Goal: Information Seeking & Learning: Compare options

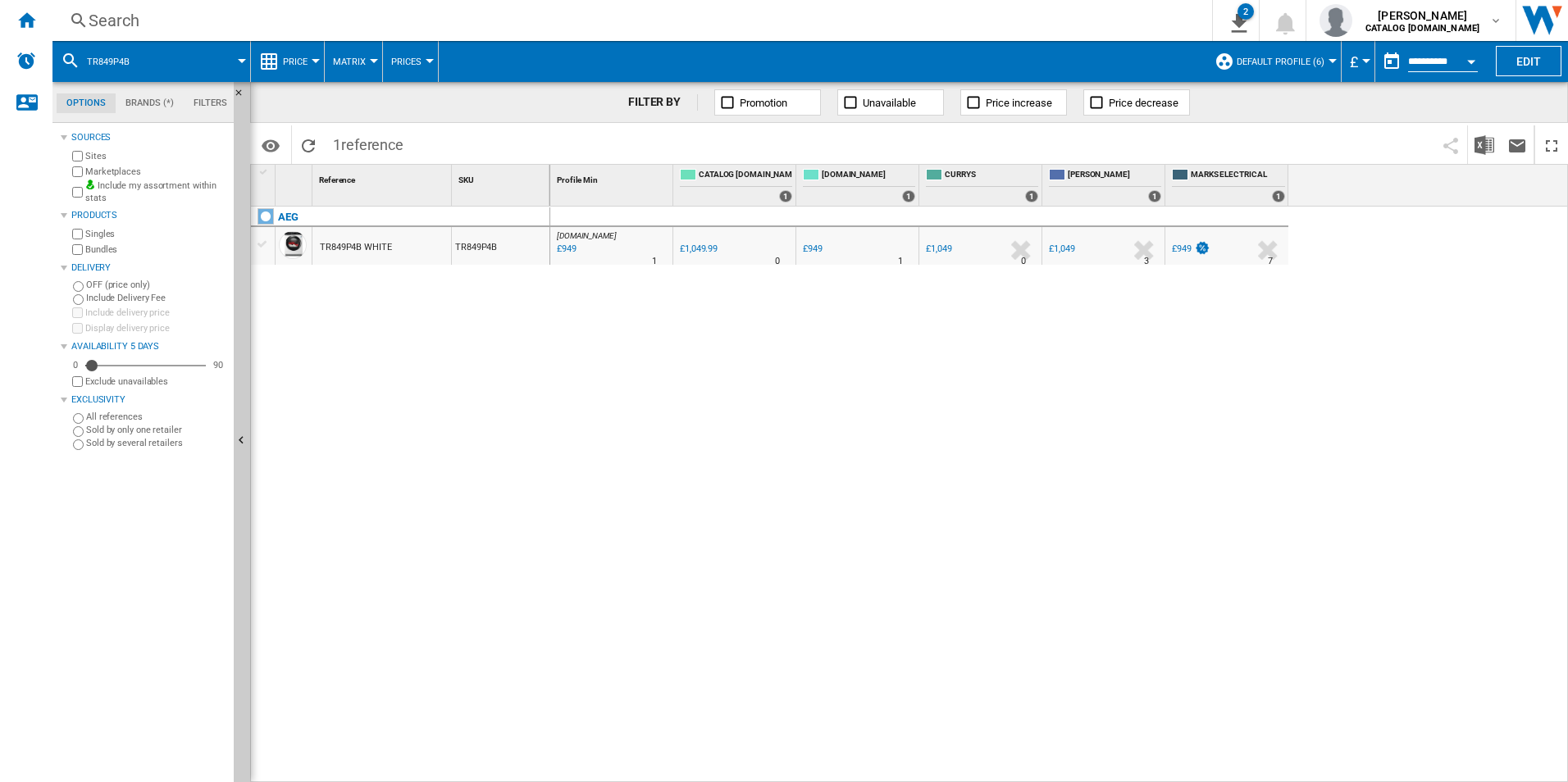
click at [923, 615] on div "[DOMAIN_NAME] : AO -9.6 % £949 % N/A 1 [DOMAIN_NAME] : AO 0.0 % £1,049.99 % N/A" at bounding box center [1059, 495] width 1019 height 576
click at [852, 499] on div "[DOMAIN_NAME] : AO -9.6 % £949 % N/A 1 [DOMAIN_NAME] : AO 0.0 % £1,049.99 % N/A" at bounding box center [1059, 495] width 1019 height 576
click at [1023, 447] on div "[DOMAIN_NAME] : AO -9.6 % £949 % N/A 1 [DOMAIN_NAME] : AO 0.0 % £1,049.99 % N/A" at bounding box center [1059, 495] width 1019 height 576
drag, startPoint x: 547, startPoint y: 417, endPoint x: 380, endPoint y: 296, distance: 206.2
click at [532, 418] on div "AEG TR849P4B WHITE TR849P4B" at bounding box center [399, 490] width 299 height 567
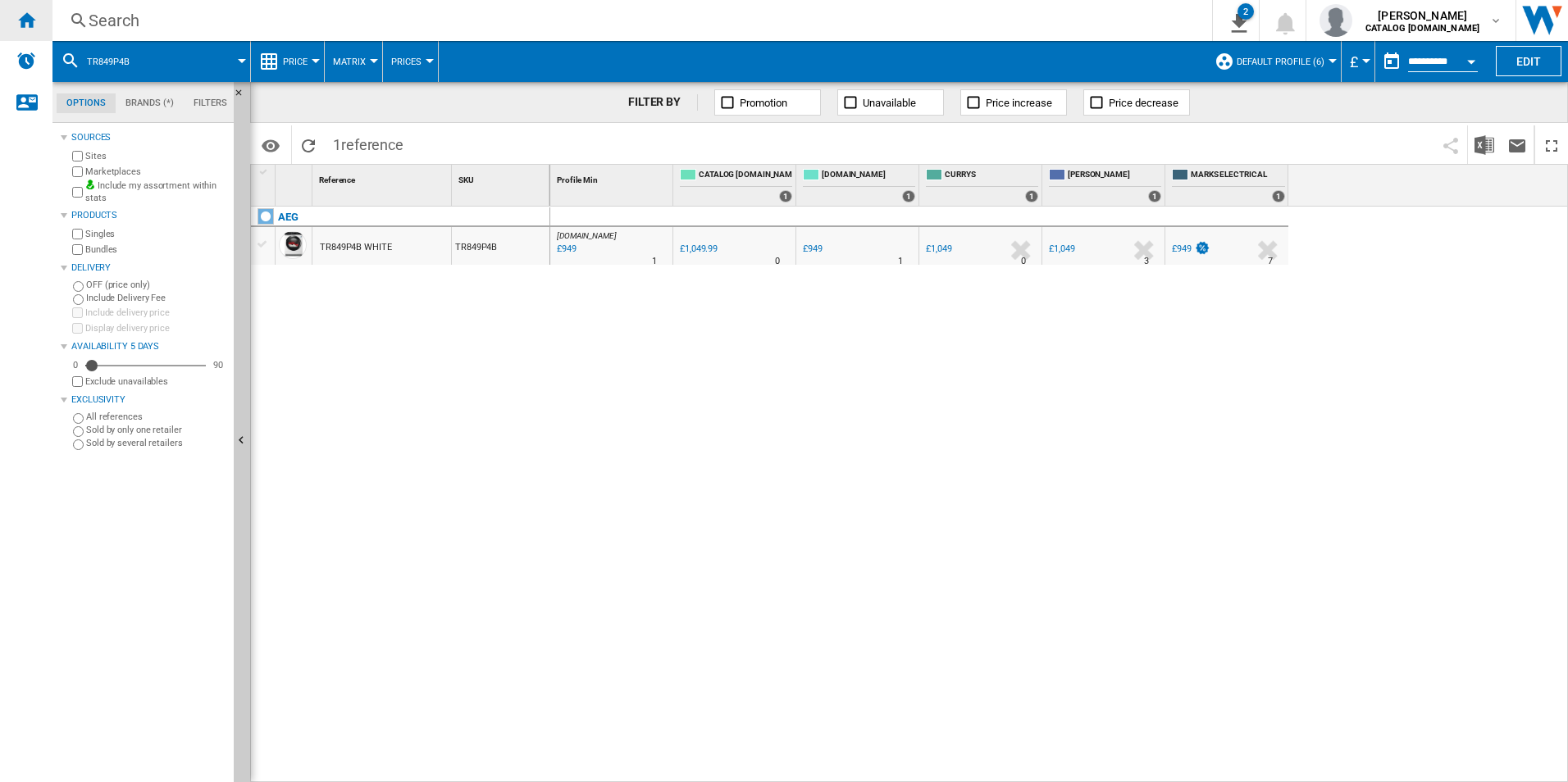
click at [26, 21] on ng-md-icon "Home" at bounding box center [27, 20] width 20 height 20
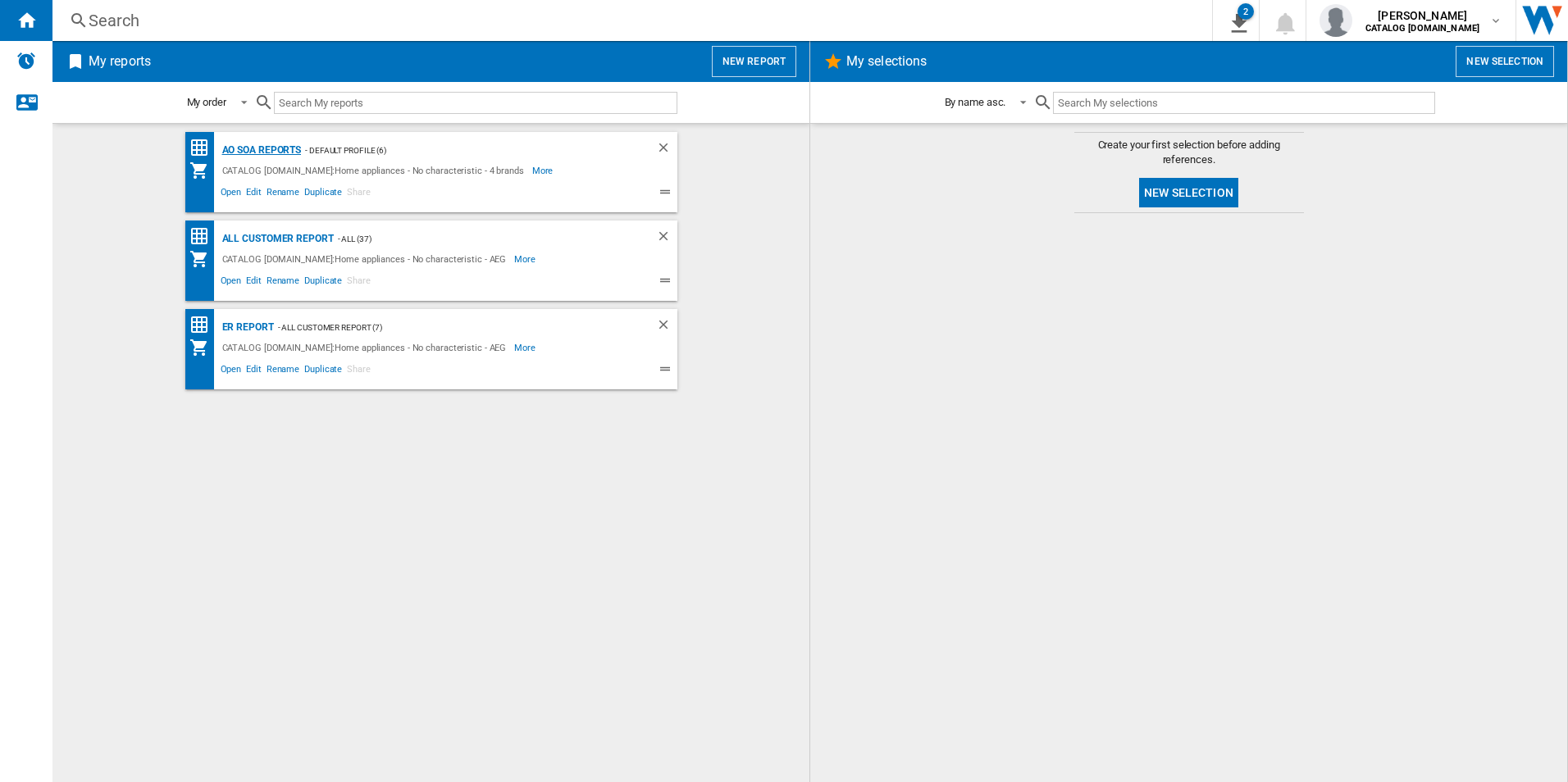
click at [256, 148] on div "AO SOA Reports" at bounding box center [259, 150] width 83 height 21
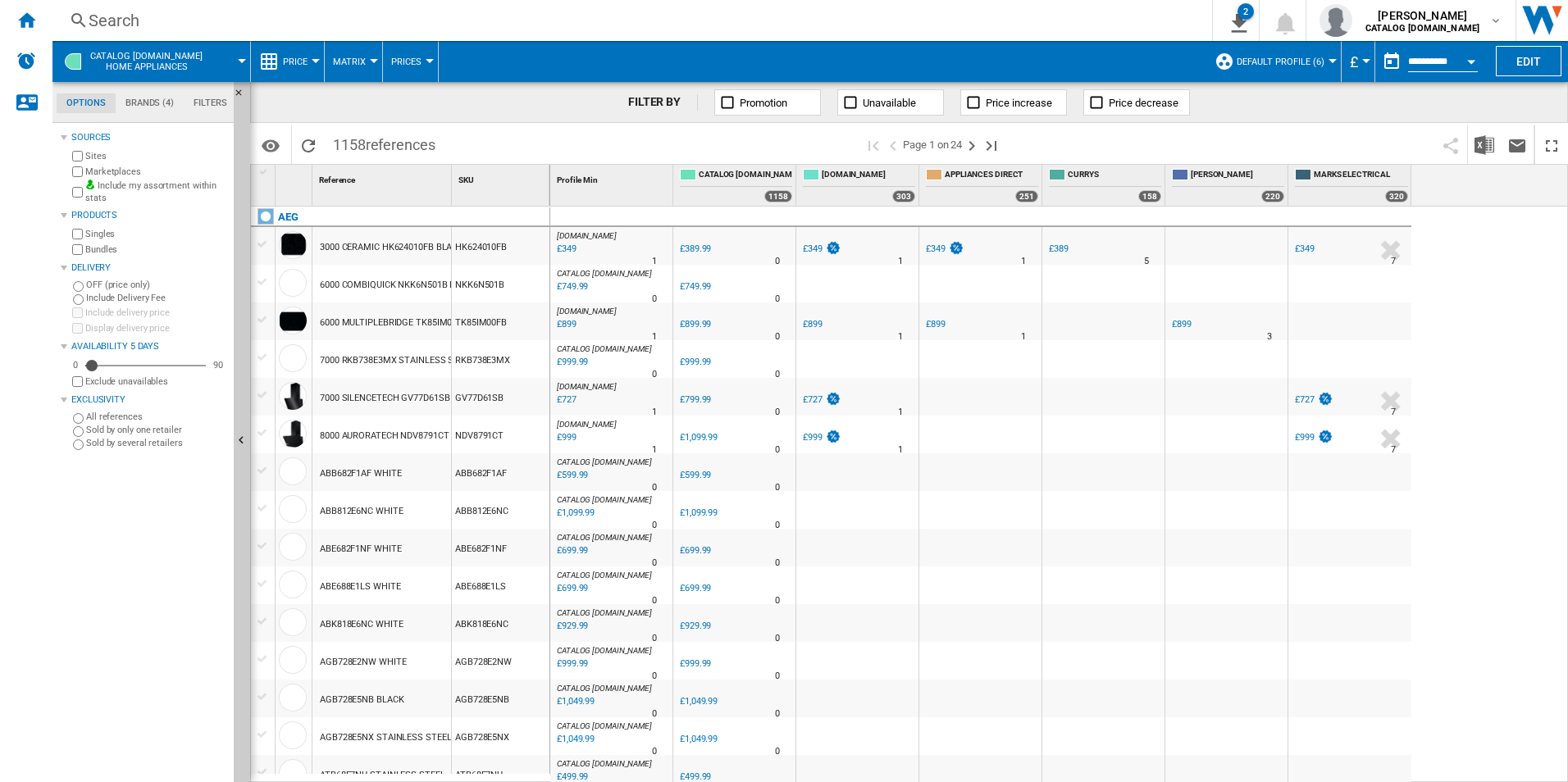
click at [508, 23] on div "Search" at bounding box center [628, 20] width 1080 height 23
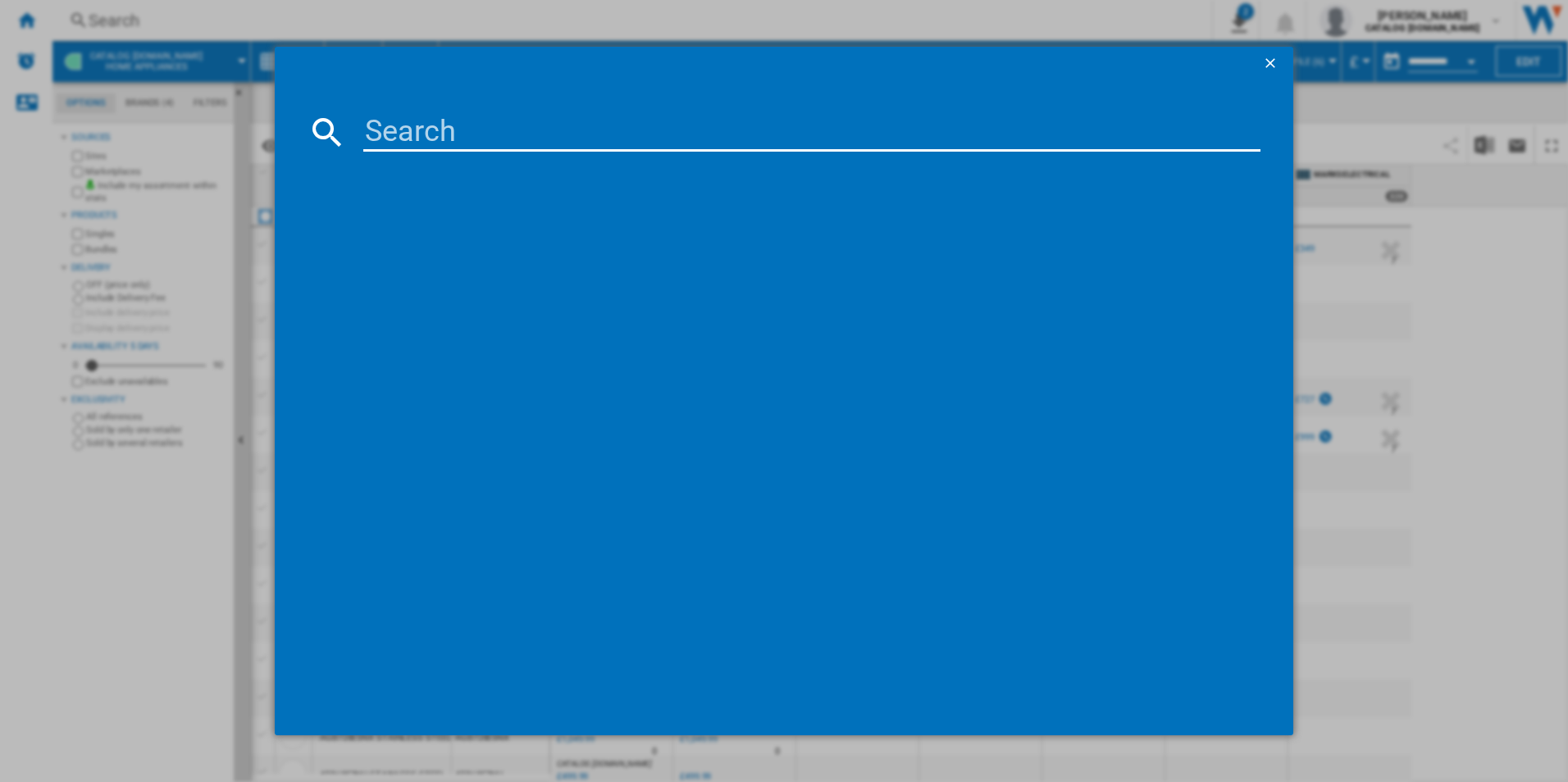
click at [494, 131] on input at bounding box center [812, 132] width 897 height 40
type input "BSX23101XM"
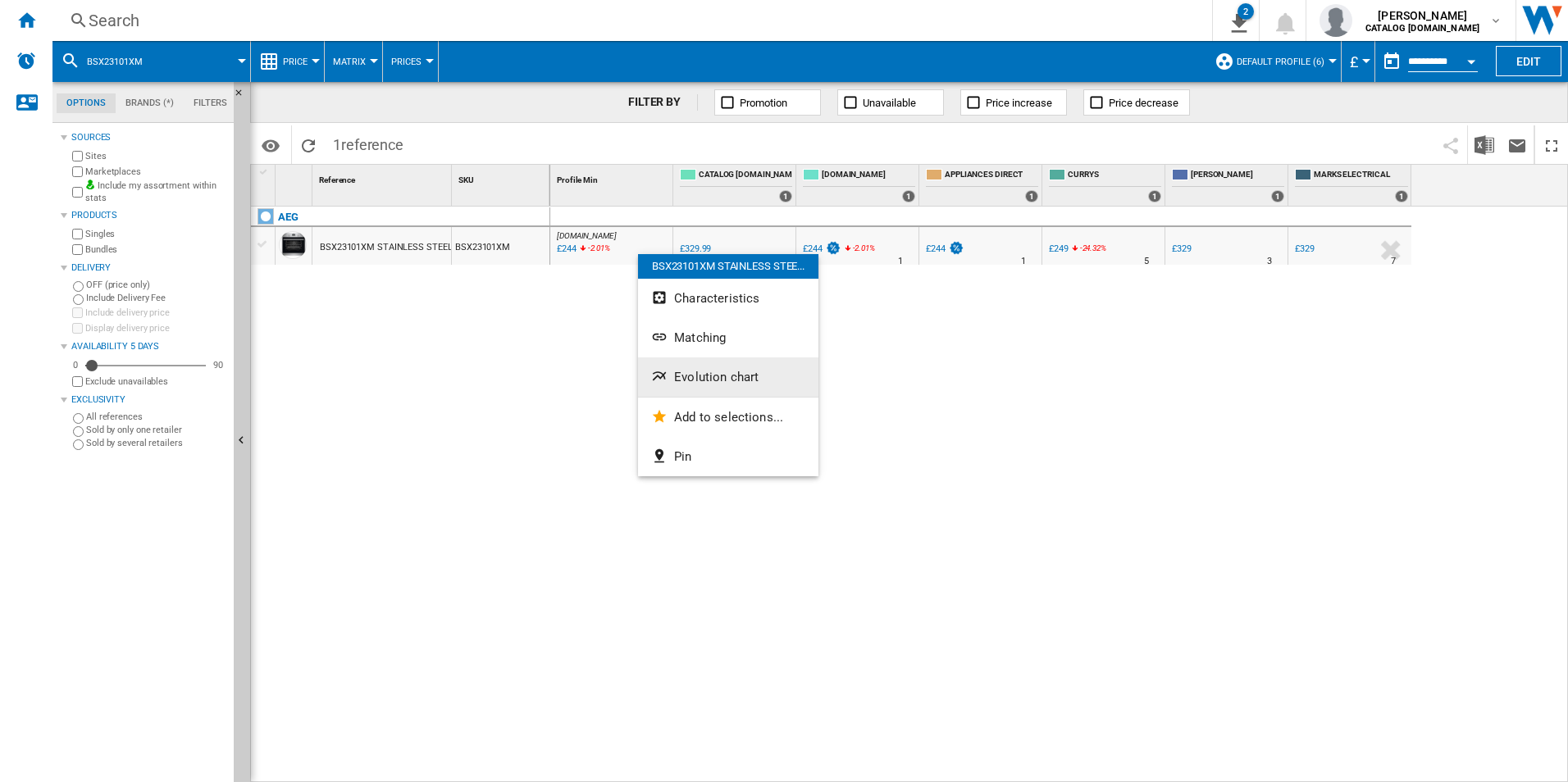
click at [717, 388] on button "Evolution chart" at bounding box center [728, 378] width 181 height 40
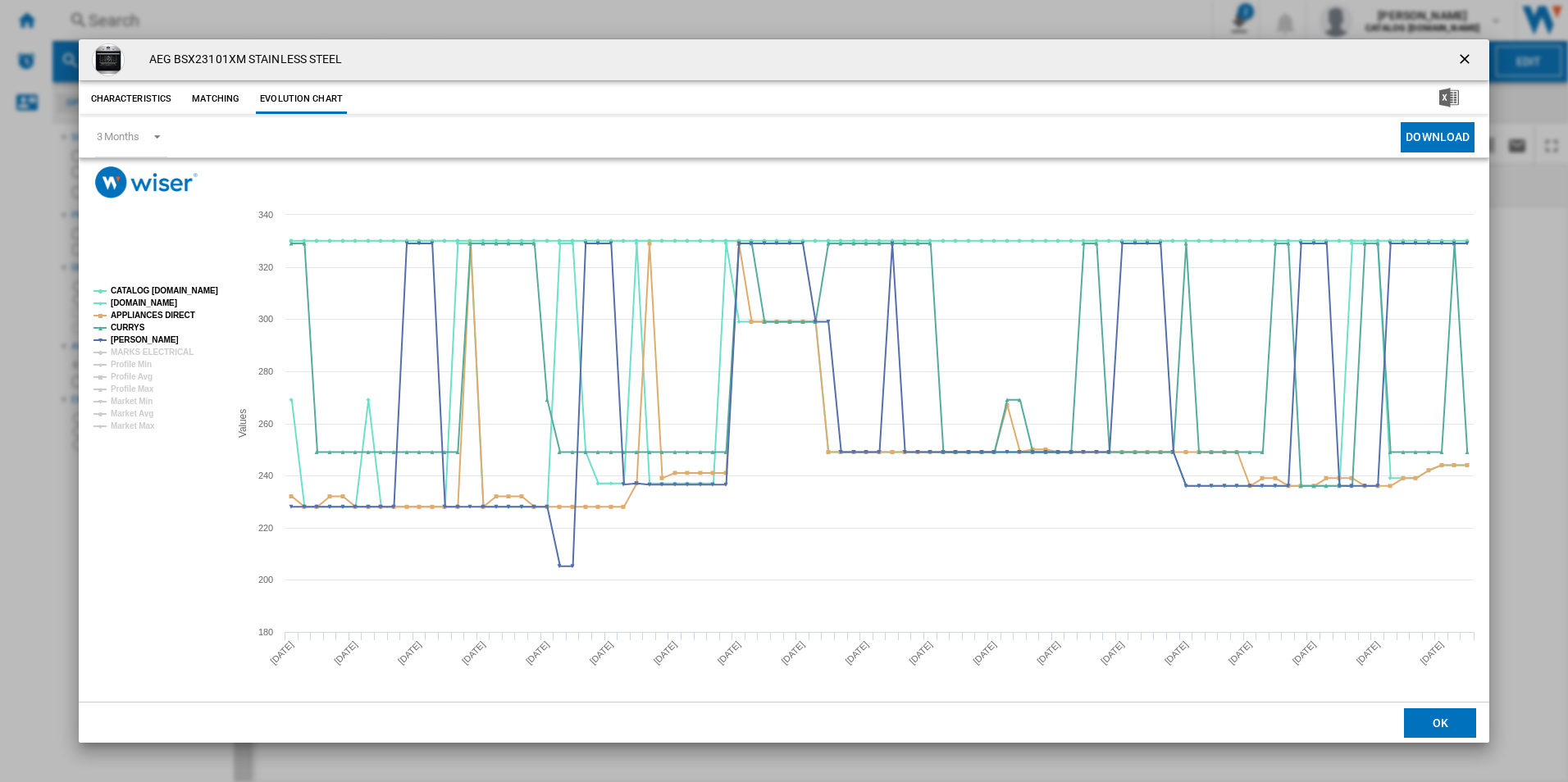
click at [175, 297] on rect "Product popup" at bounding box center [154, 359] width 136 height 157
click at [179, 293] on tspan "CATALOG [DOMAIN_NAME]" at bounding box center [164, 290] width 107 height 9
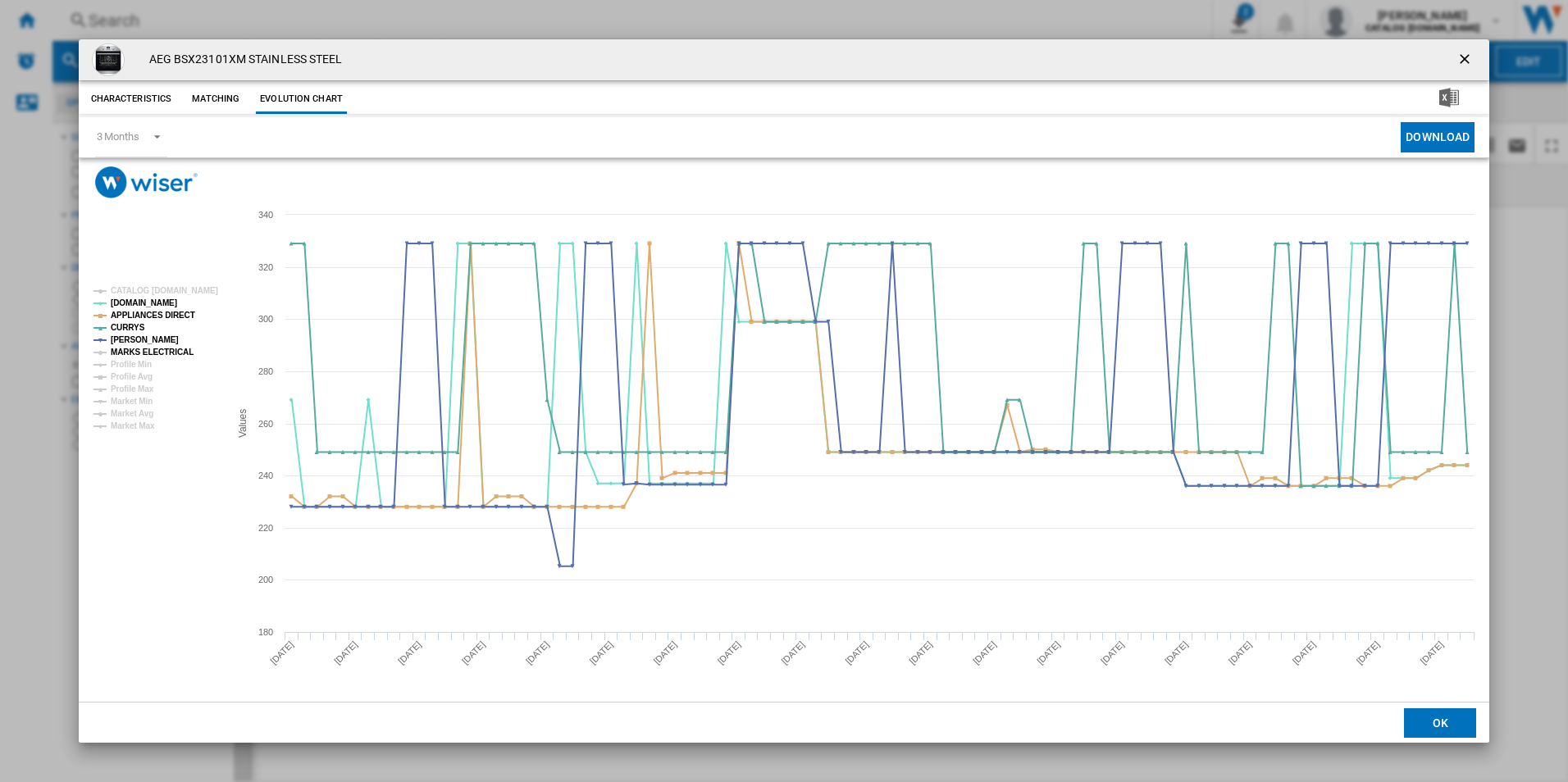
click at [176, 348] on tspan "MARKS ELECTRICAL" at bounding box center [151, 352] width 82 height 9
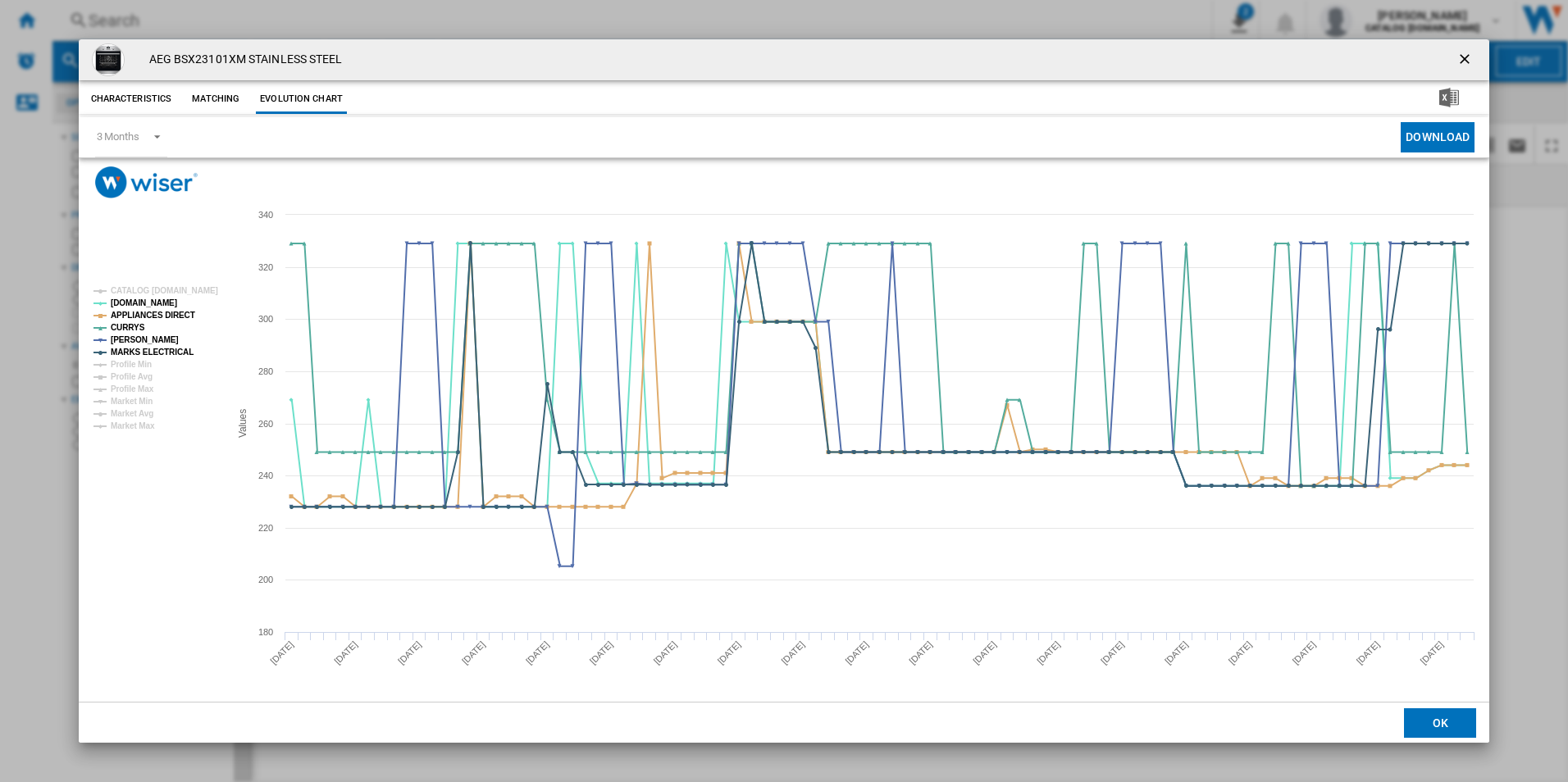
drag, startPoint x: 1462, startPoint y: 64, endPoint x: 1435, endPoint y: 56, distance: 28.2
click at [1462, 64] on ng-md-icon "getI18NText('BUTTONS.CLOSE_DIALOG')" at bounding box center [1466, 61] width 20 height 20
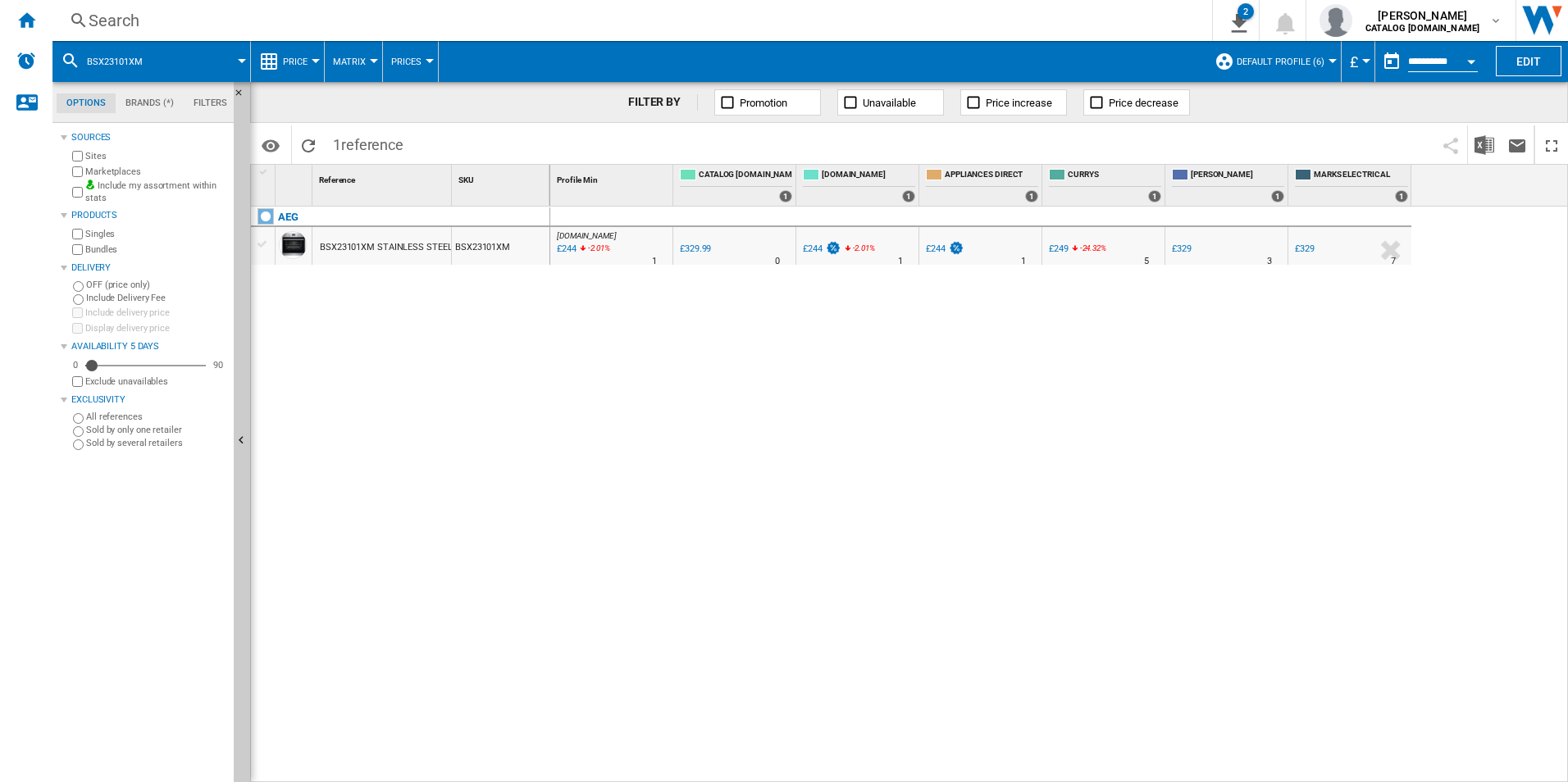
click at [1066, 14] on div "Search" at bounding box center [628, 20] width 1080 height 23
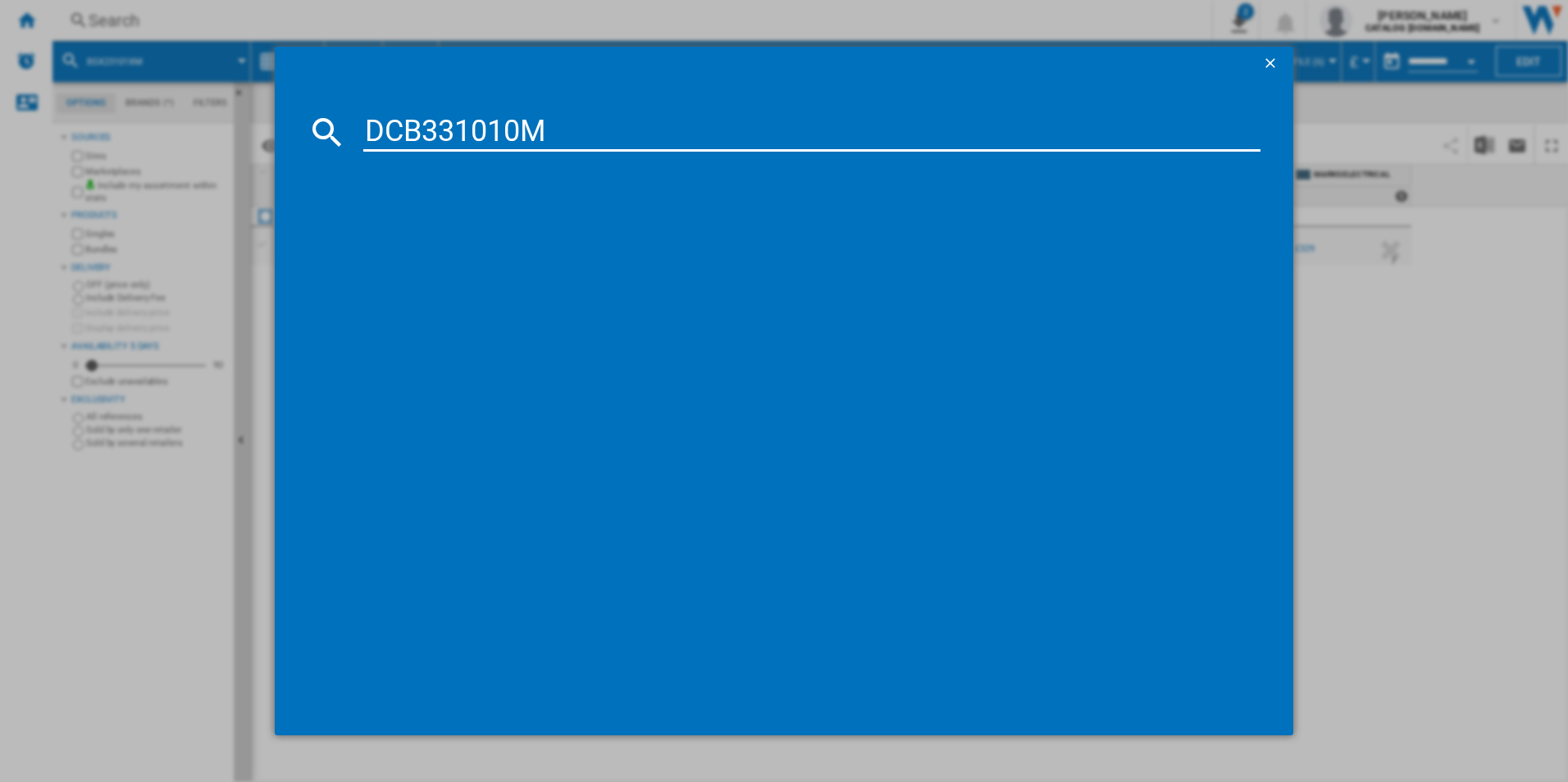
type input "DCB331010M"
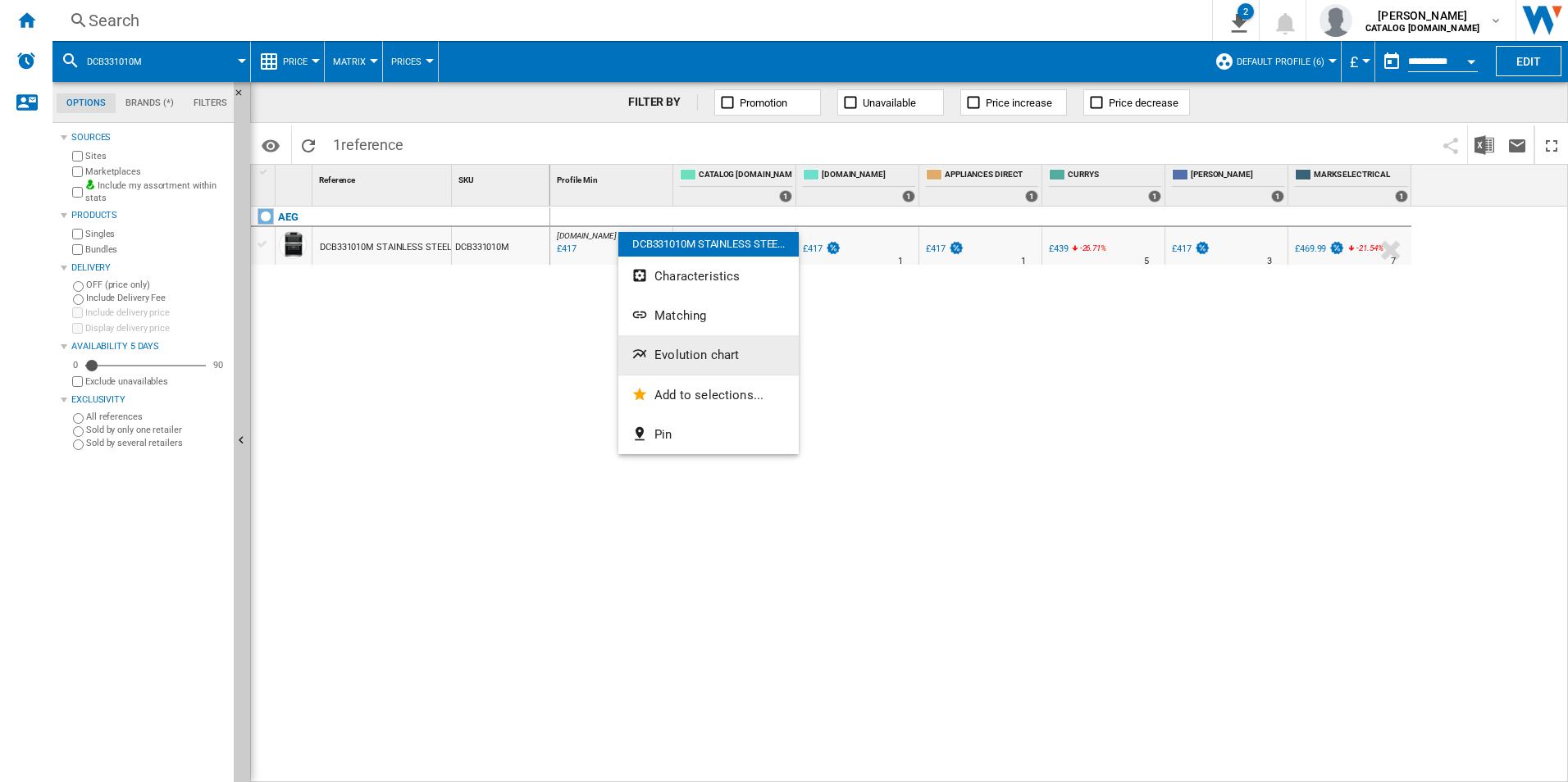
drag, startPoint x: 694, startPoint y: 375, endPoint x: 690, endPoint y: 349, distance: 26.3
click at [690, 349] on div "DCB331010M STAINLESS STEE... Characteristics Matching Evolution chart Add to se…" at bounding box center [708, 343] width 181 height 223
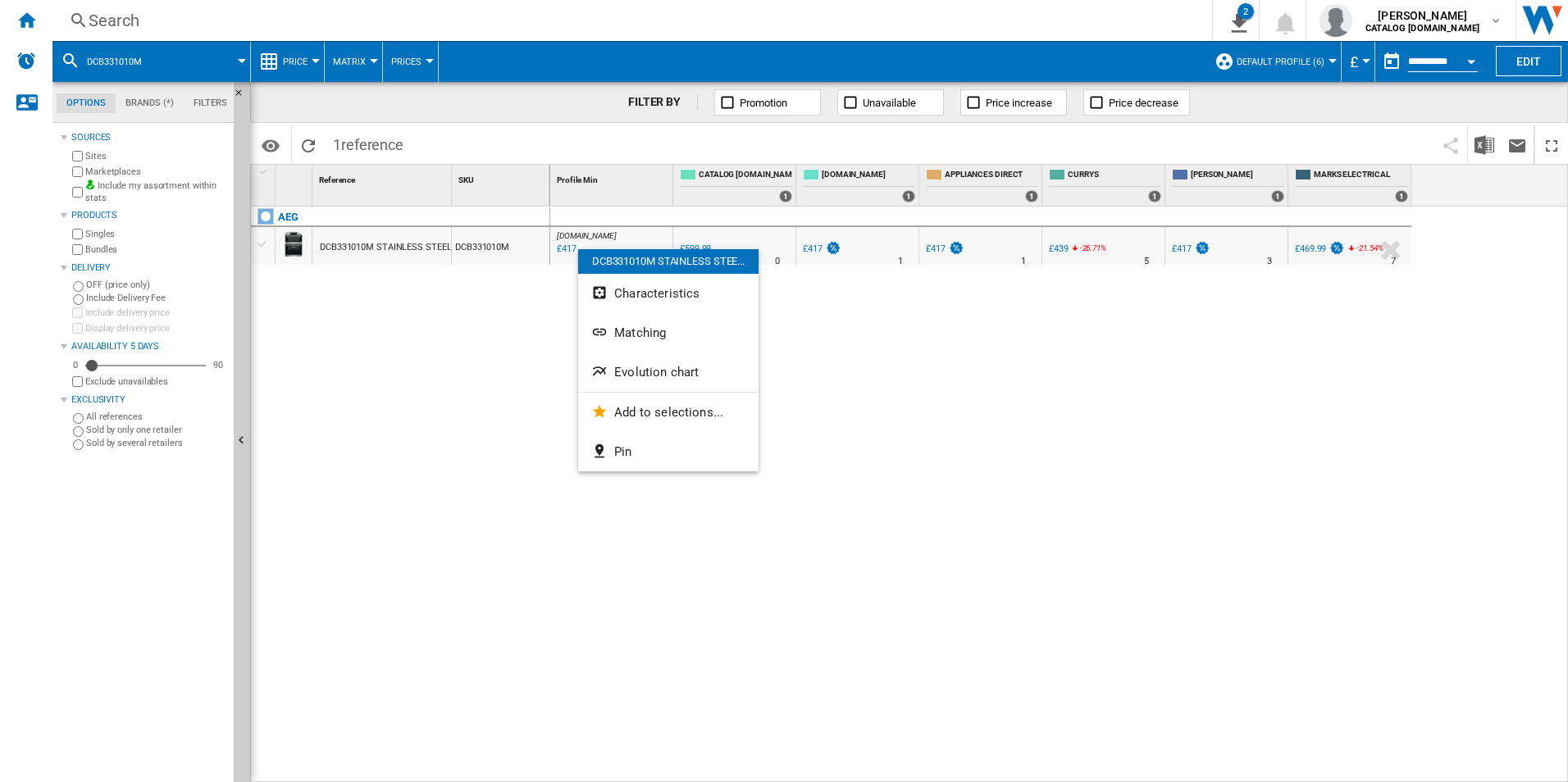
click at [670, 366] on span "Evolution chart" at bounding box center [656, 372] width 84 height 15
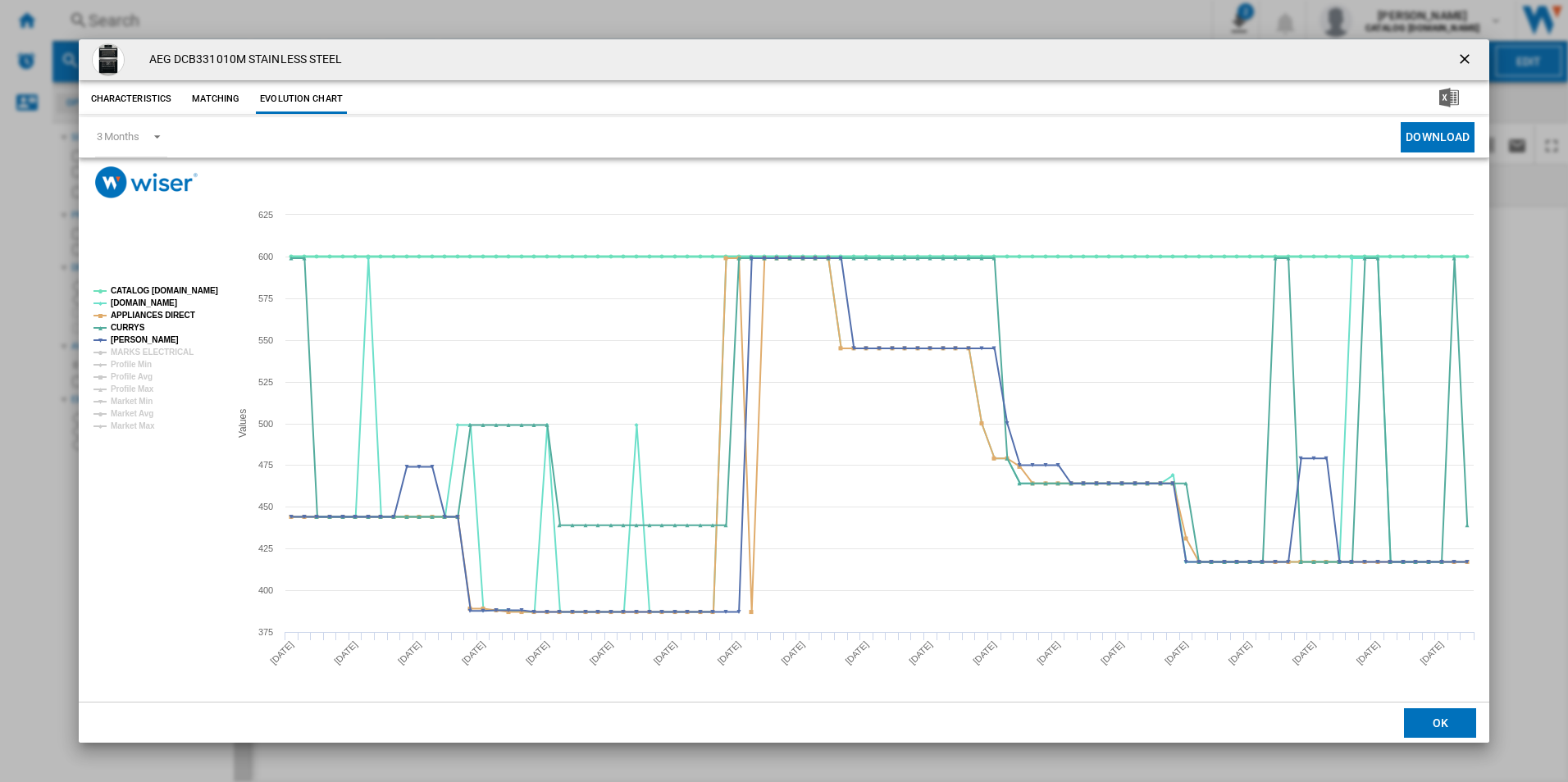
click at [177, 292] on tspan "CATALOG [DOMAIN_NAME]" at bounding box center [164, 290] width 107 height 9
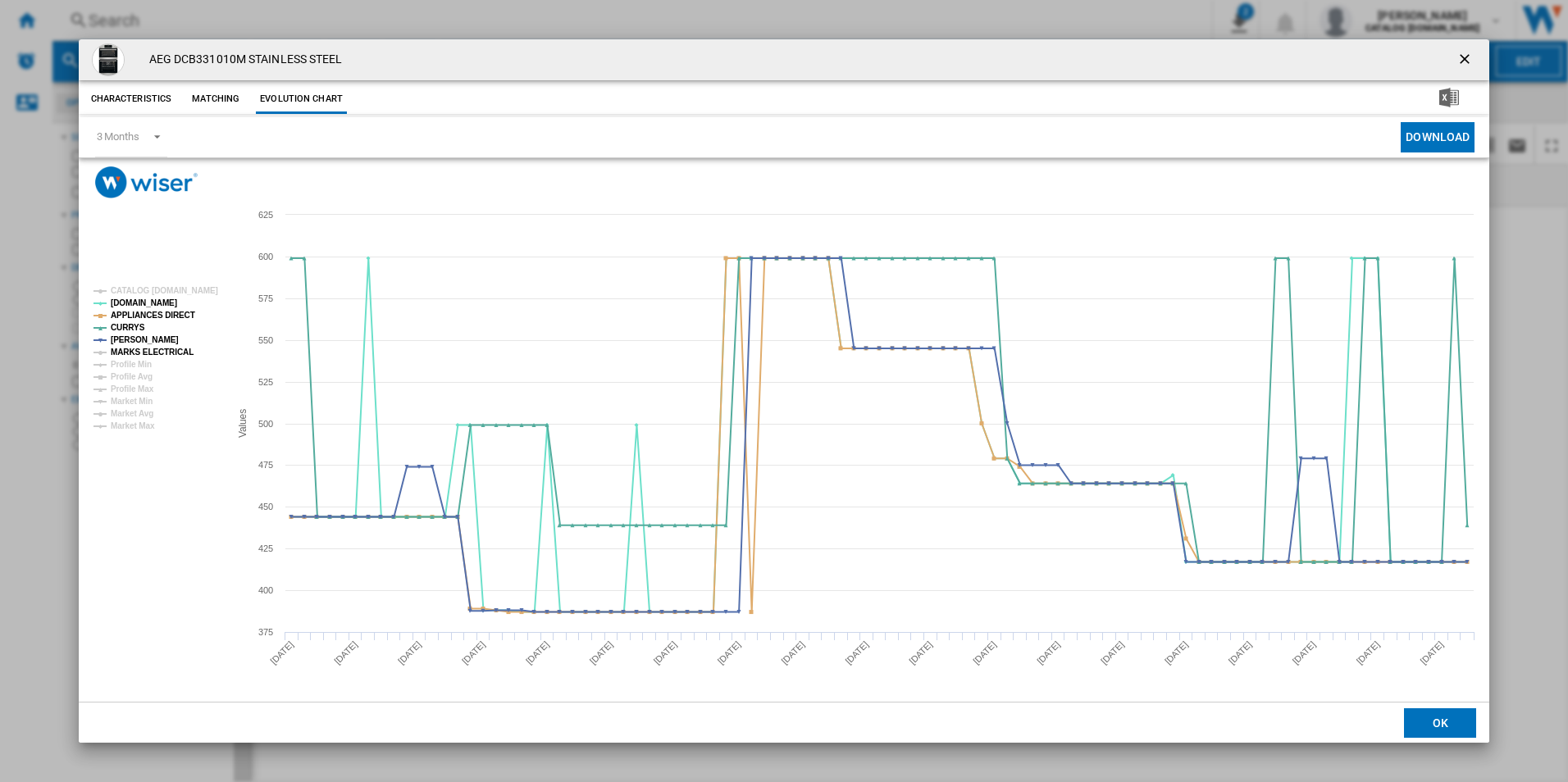
click at [152, 354] on tspan "MARKS ELECTRICAL" at bounding box center [151, 352] width 82 height 9
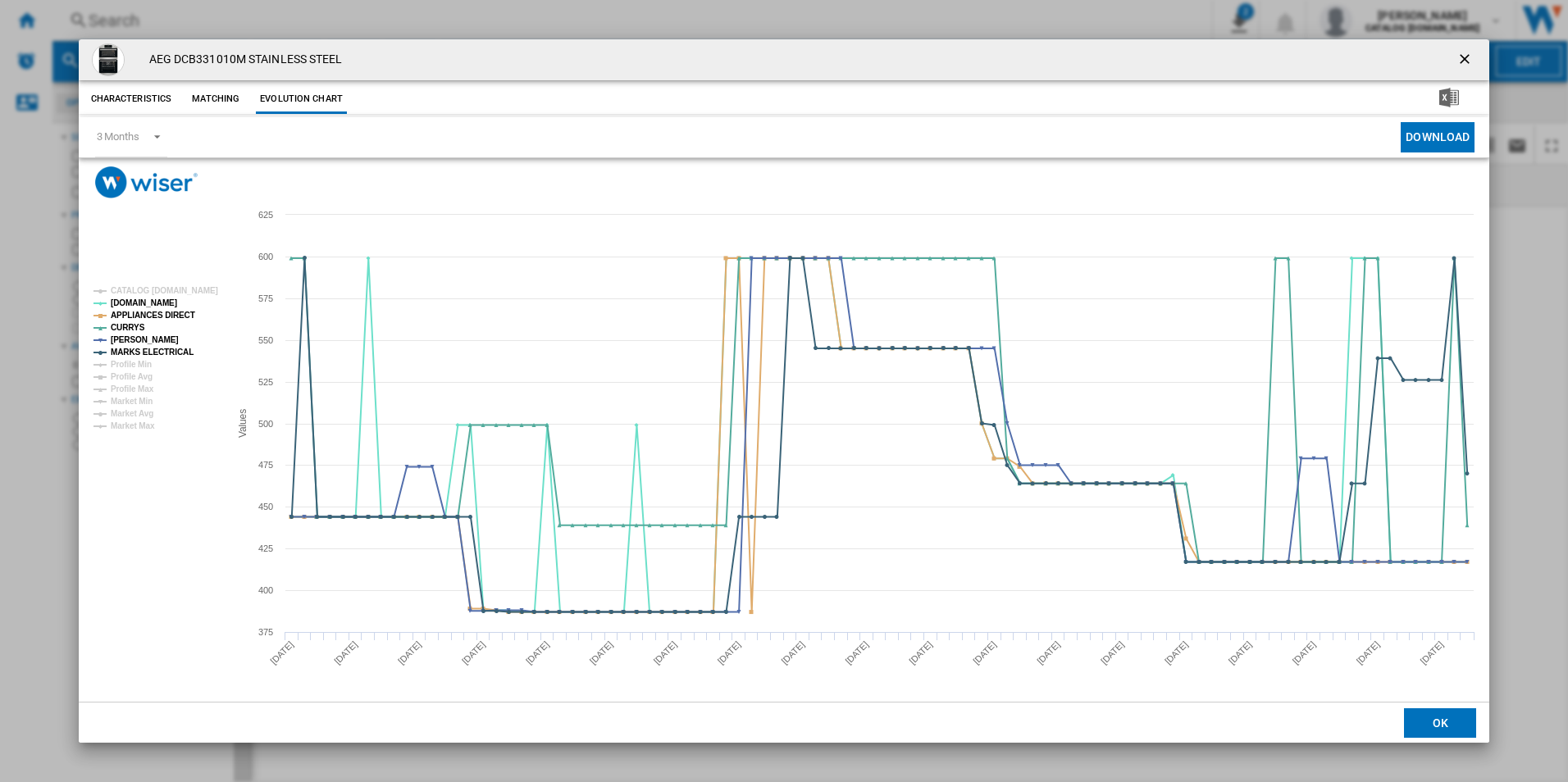
drag, startPoint x: 1465, startPoint y: 65, endPoint x: 1338, endPoint y: 59, distance: 127.1
click at [1465, 65] on ng-md-icon "getI18NText('BUTTONS.CLOSE_DIALOG')" at bounding box center [1466, 61] width 20 height 20
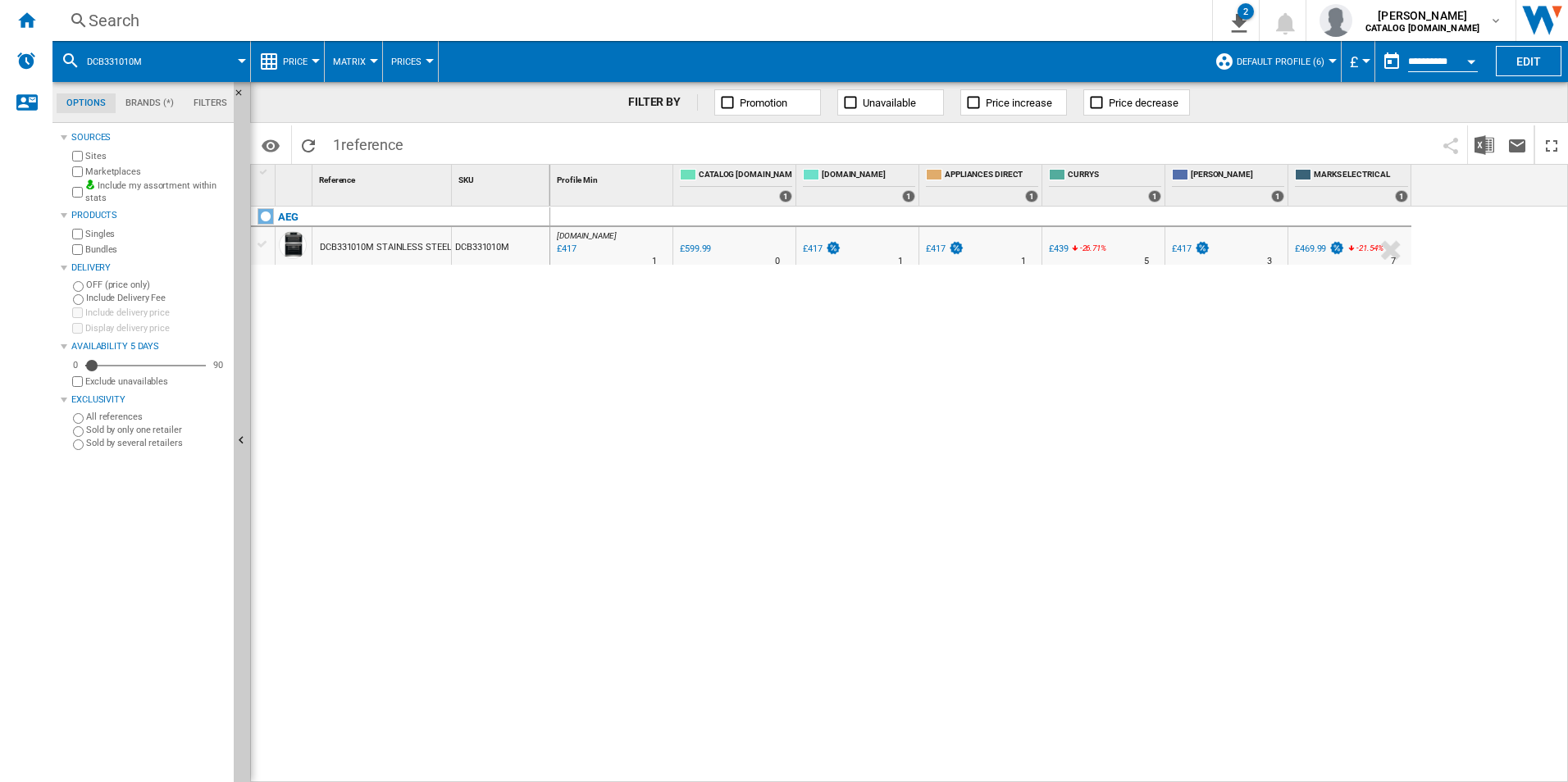
click at [1066, 13] on div "Search" at bounding box center [628, 20] width 1080 height 23
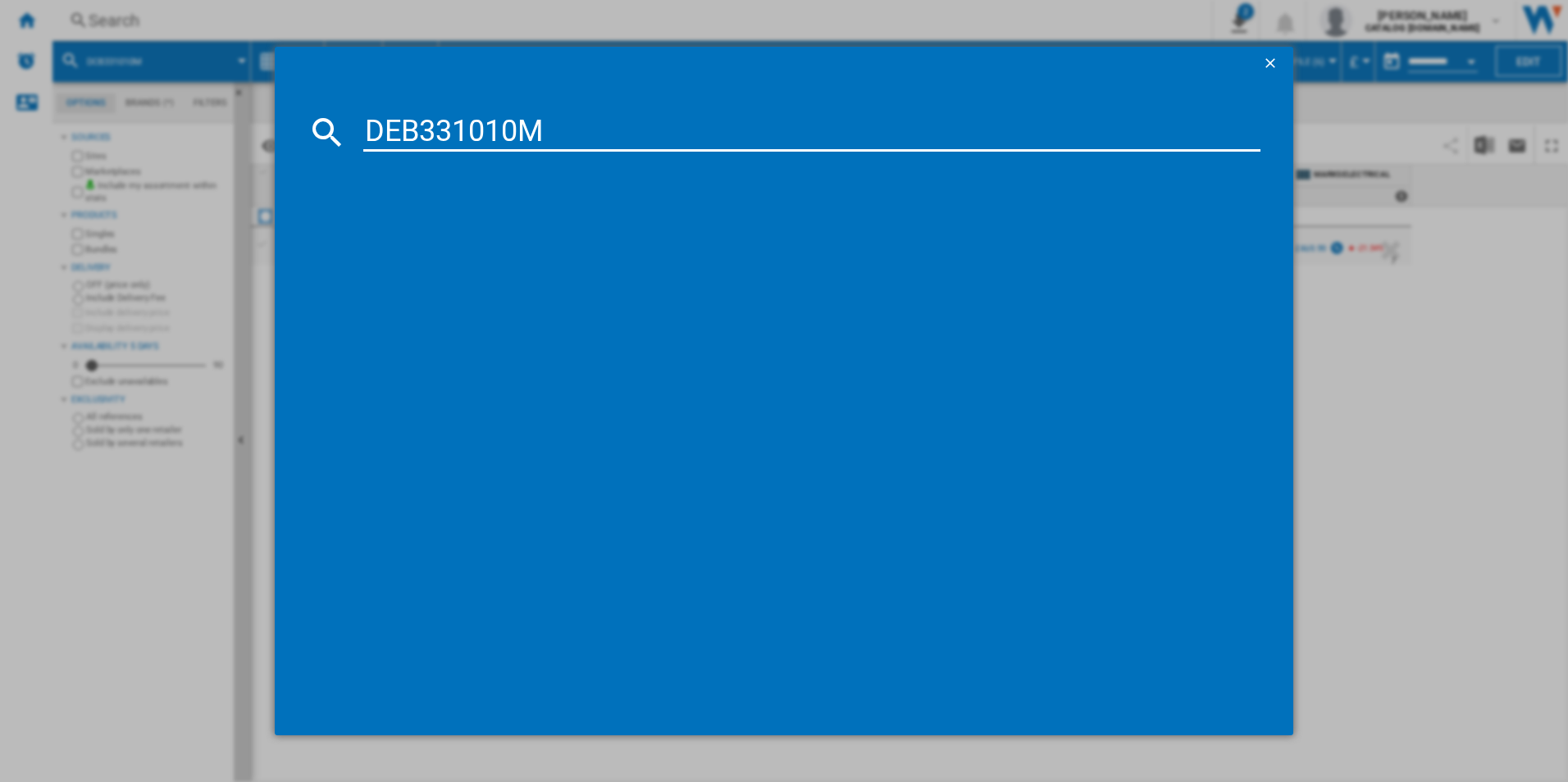
type input "DEB331010M"
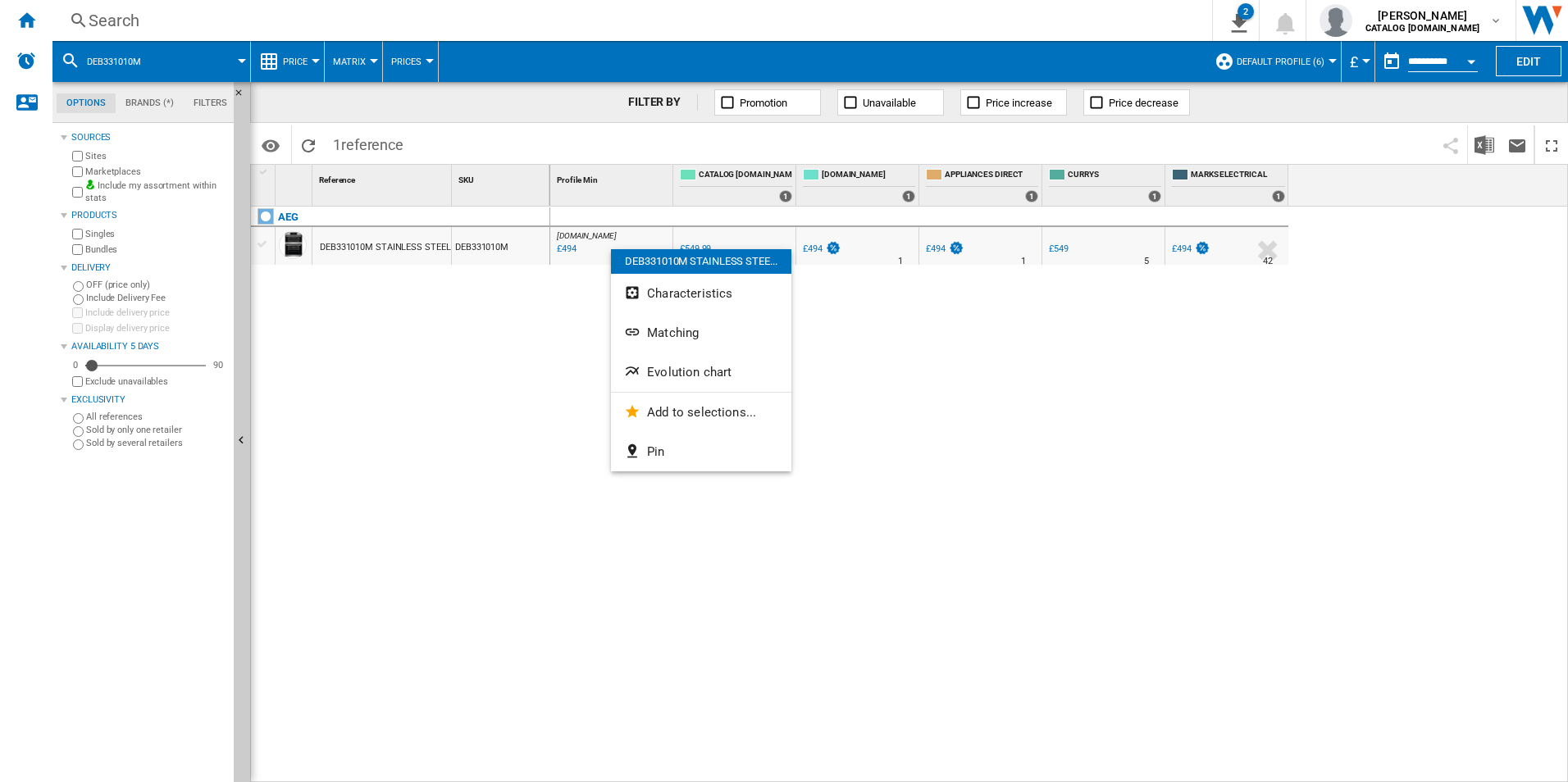
click at [668, 378] on span "Evolution chart" at bounding box center [689, 372] width 84 height 15
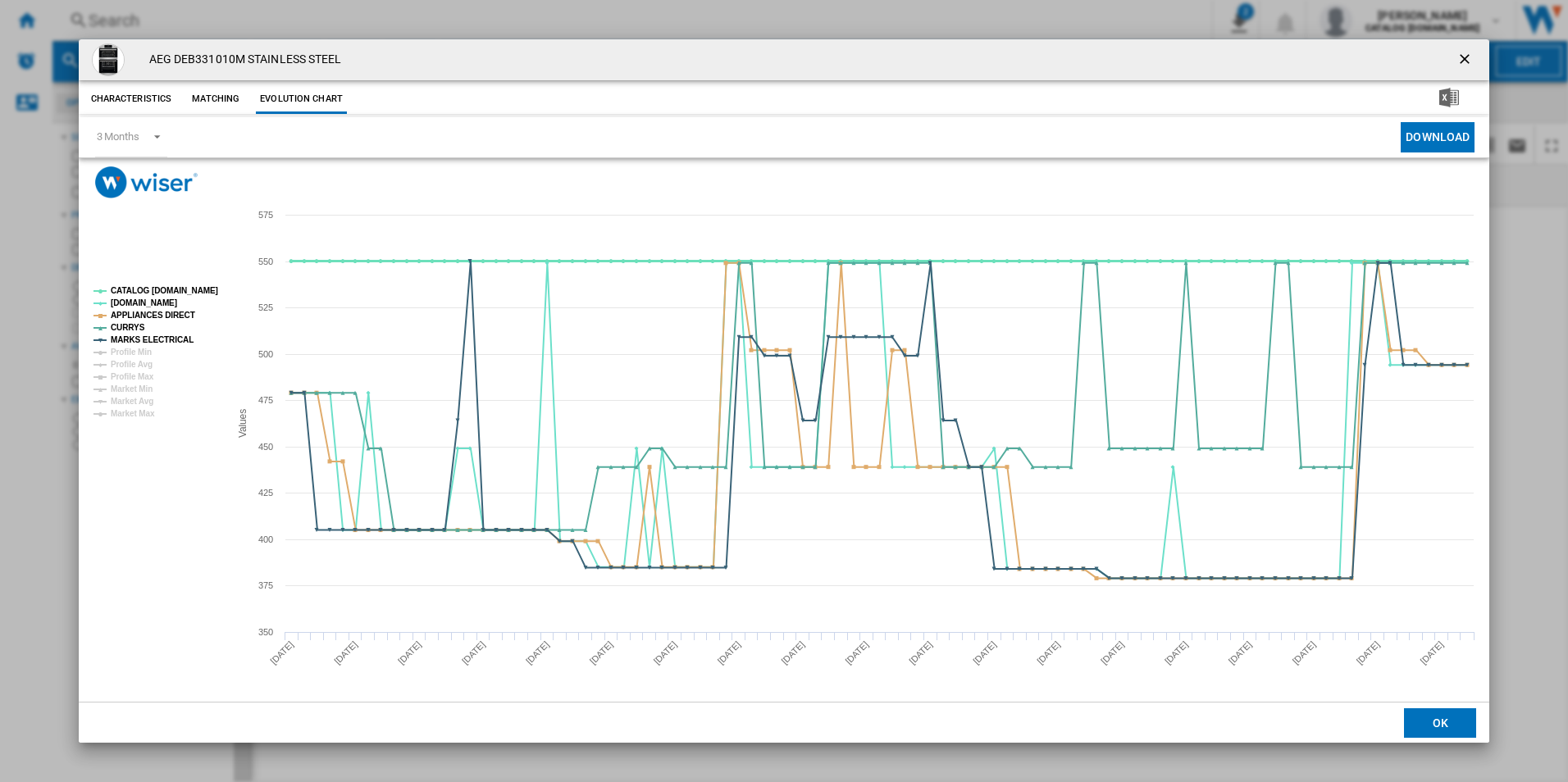
click at [191, 291] on tspan "CATALOG [DOMAIN_NAME]" at bounding box center [164, 290] width 107 height 9
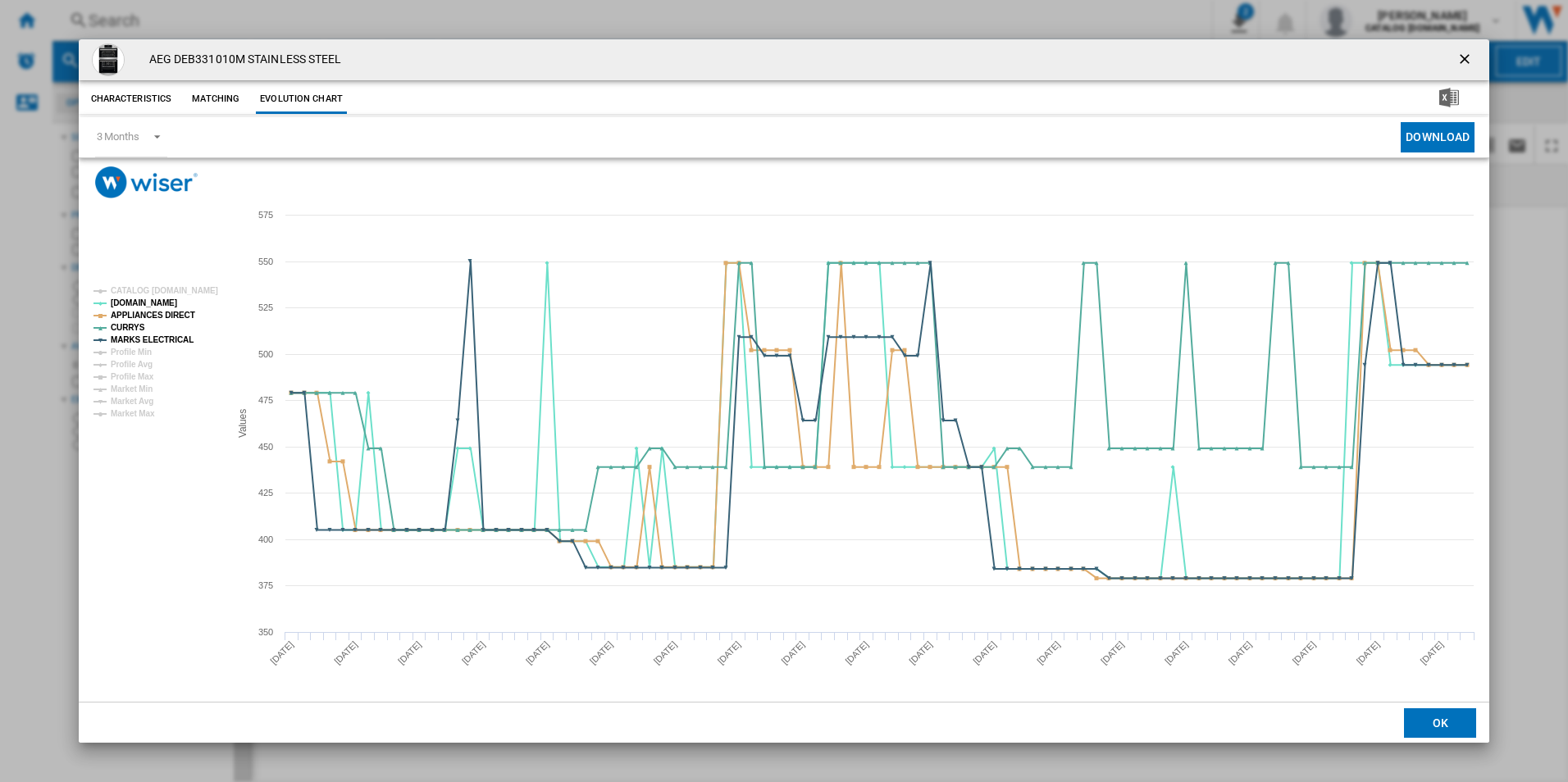
click at [1469, 59] on ng-md-icon "getI18NText('BUTTONS.CLOSE_DIALOG')" at bounding box center [1466, 61] width 20 height 20
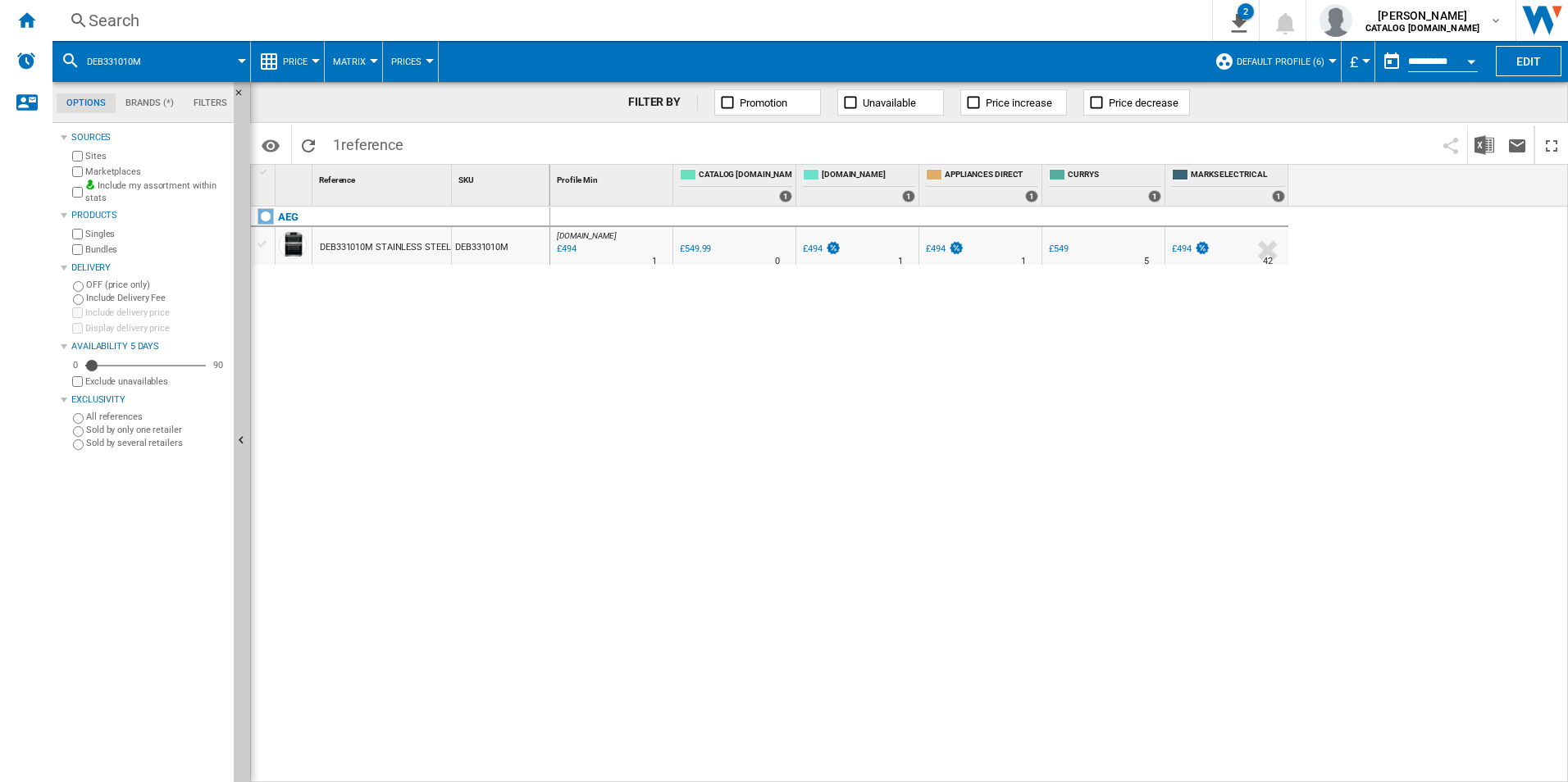
click at [1075, 25] on div "Search" at bounding box center [628, 20] width 1080 height 23
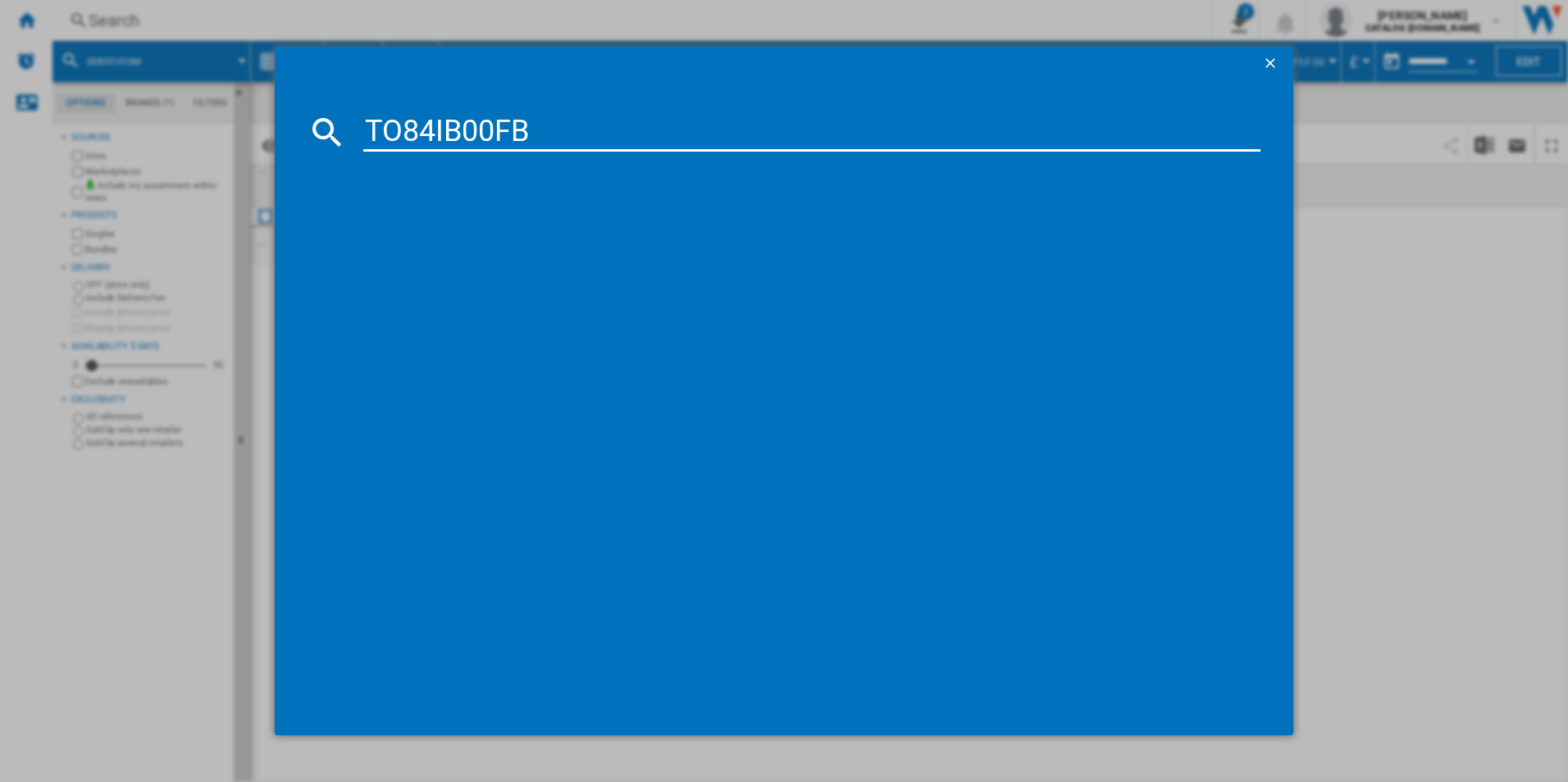
type input "TO84IB00FB"
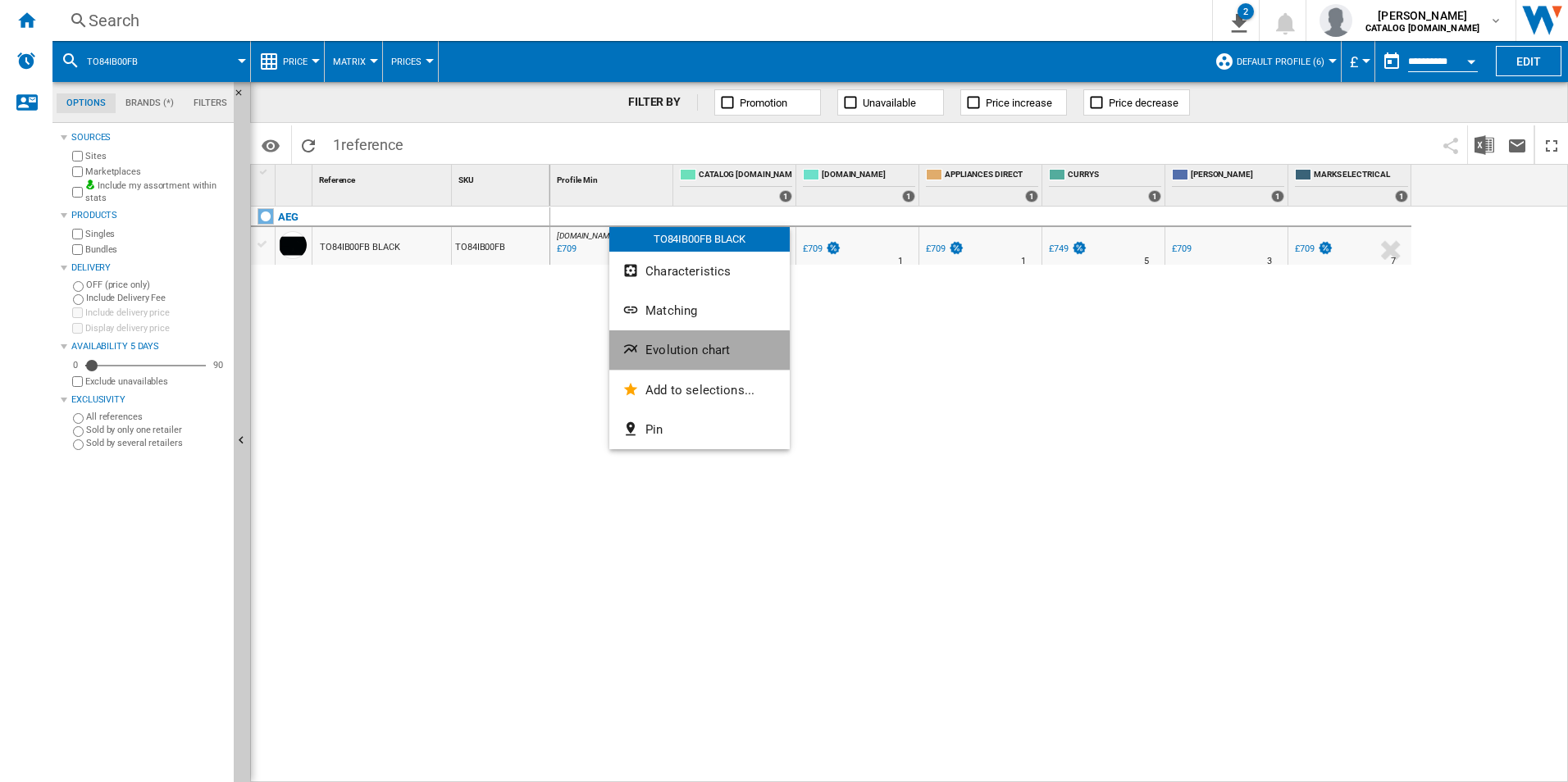
click at [672, 361] on button "Evolution chart" at bounding box center [700, 351] width 181 height 40
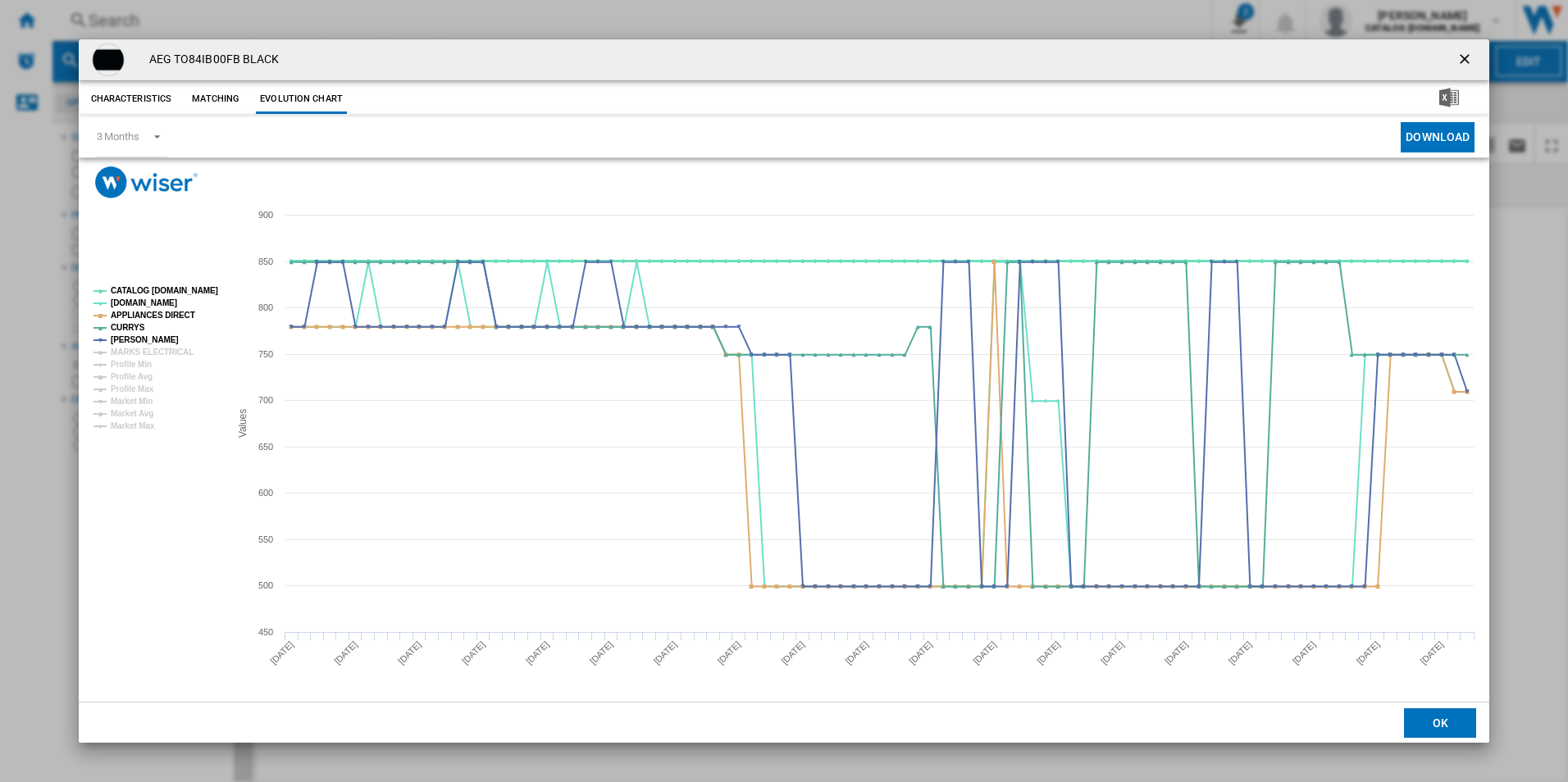
click at [198, 287] on tspan "CATALOG [DOMAIN_NAME]" at bounding box center [164, 290] width 107 height 9
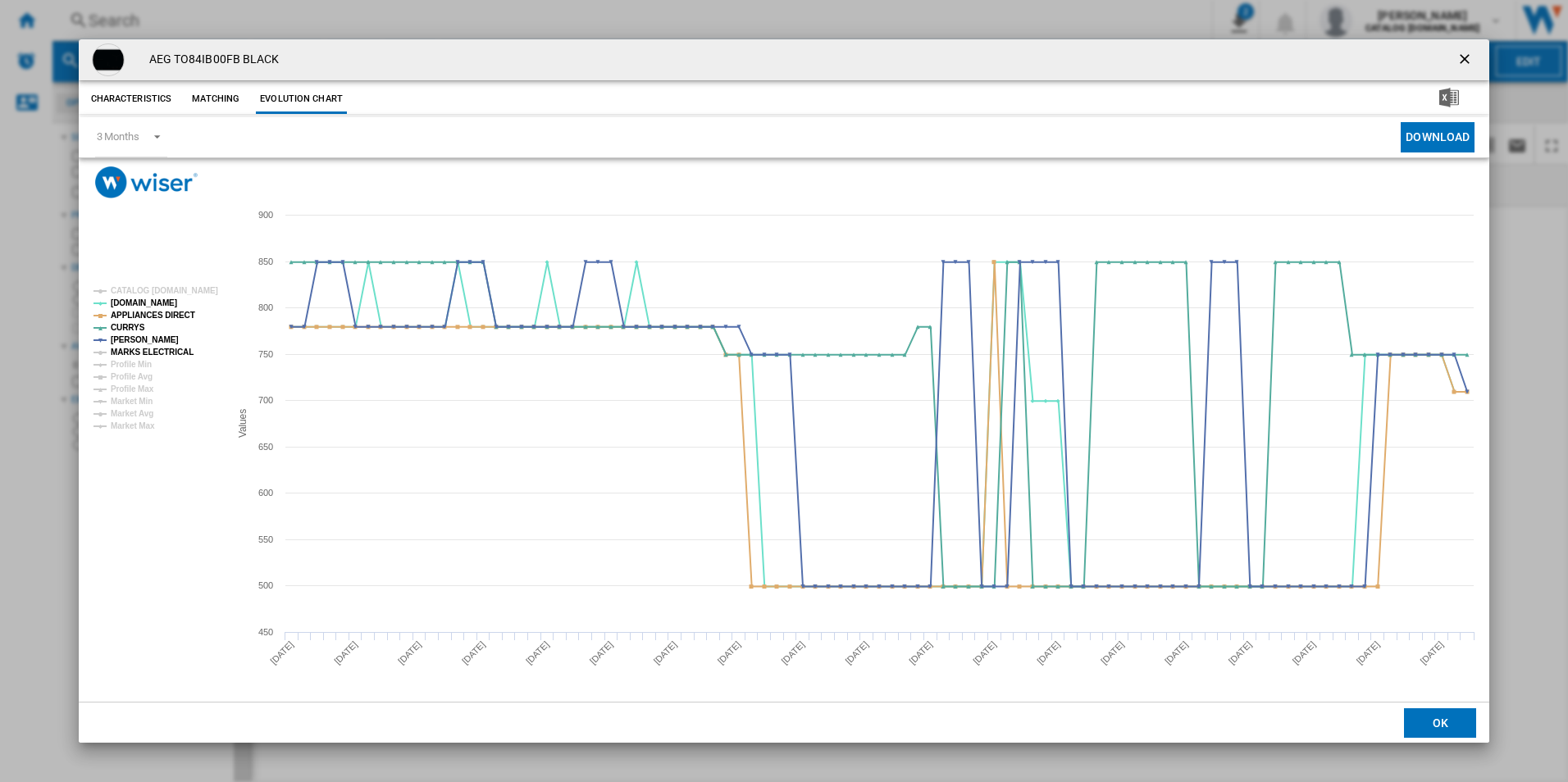
click at [166, 350] on tspan "MARKS ELECTRICAL" at bounding box center [151, 352] width 82 height 9
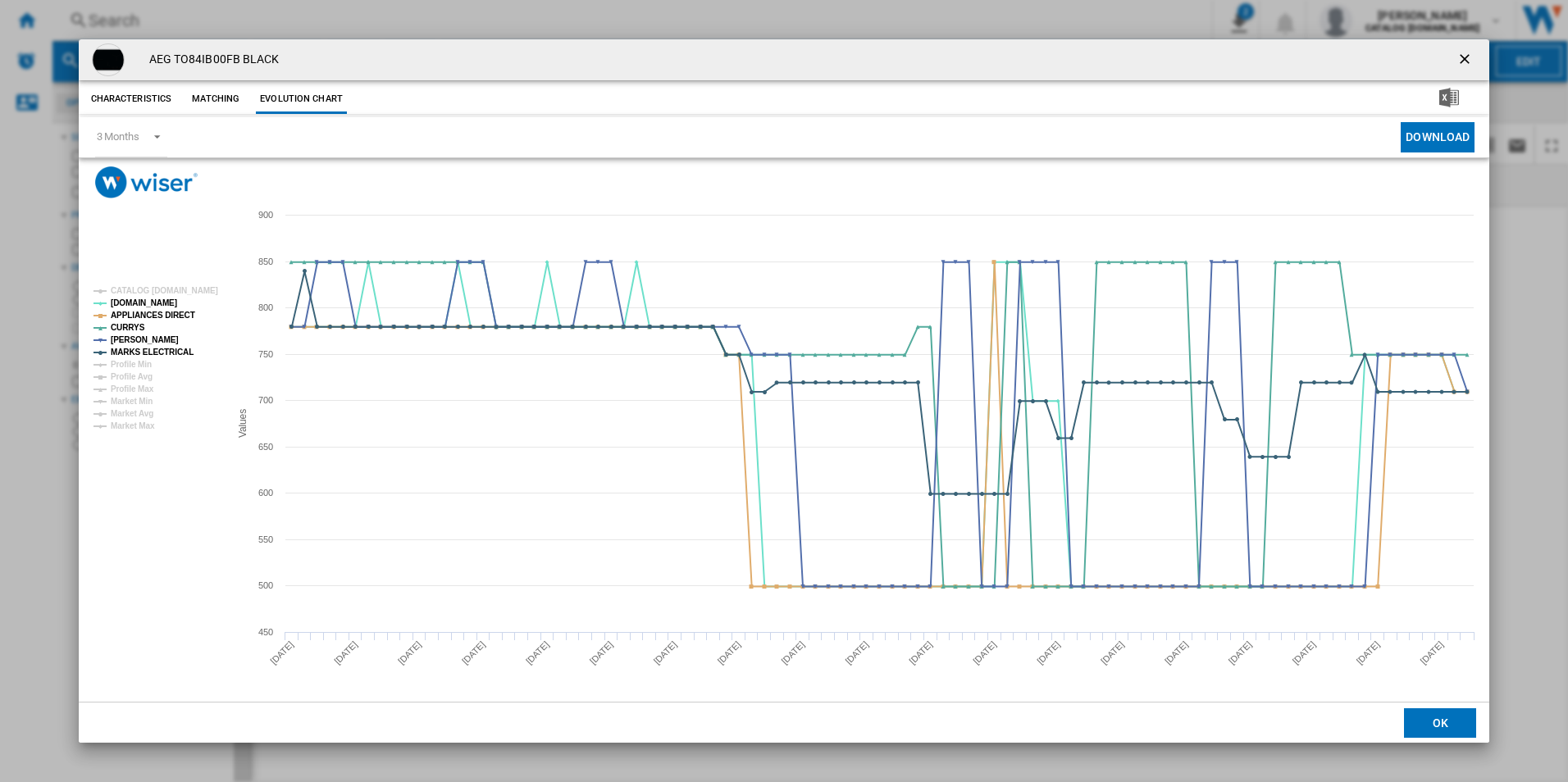
drag, startPoint x: 1469, startPoint y: 58, endPoint x: 1183, endPoint y: 50, distance: 286.1
click at [1469, 58] on ng-md-icon "getI18NText('BUTTONS.CLOSE_DIALOG')" at bounding box center [1466, 61] width 20 height 20
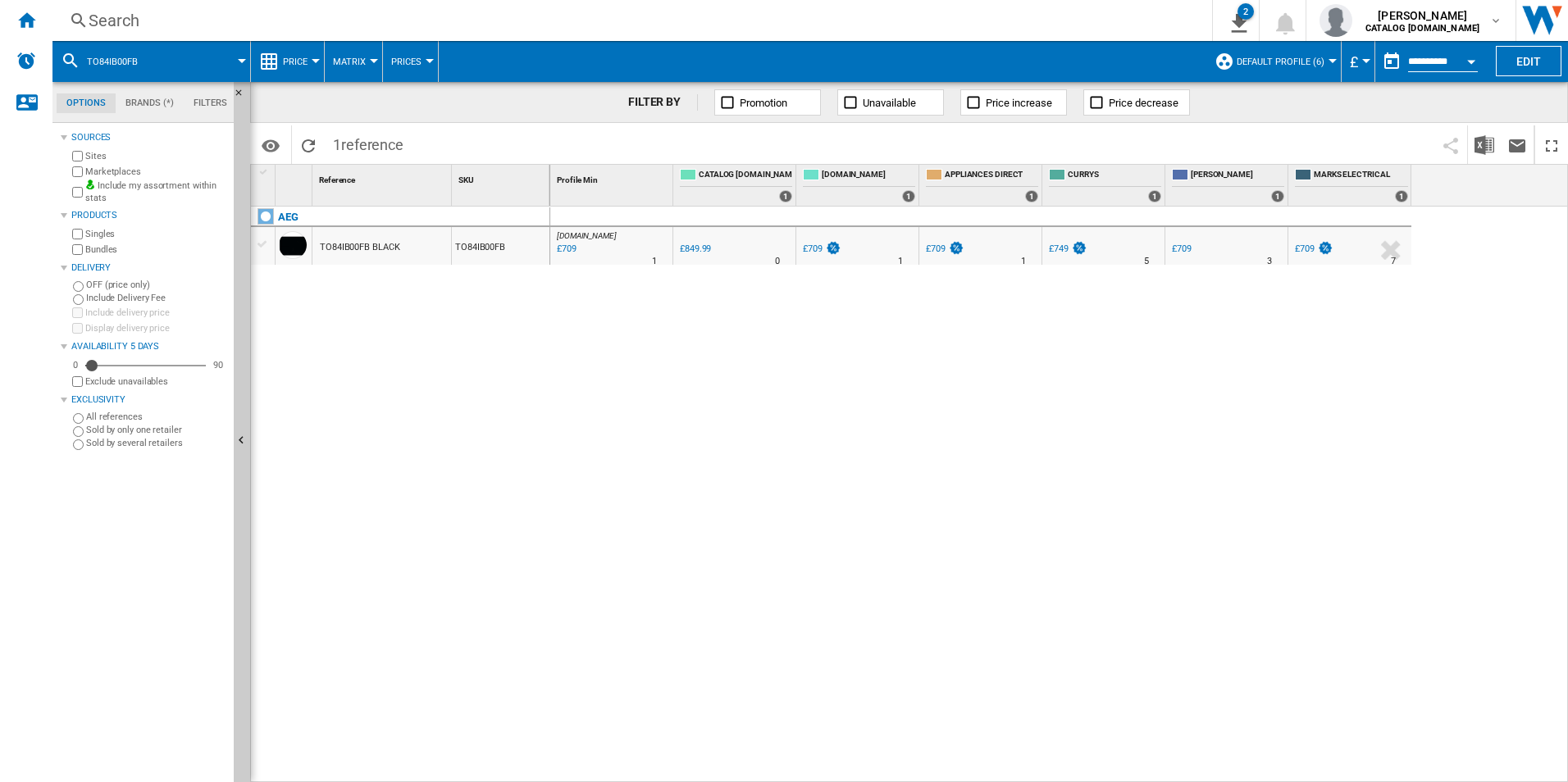
click at [985, 13] on div "Search" at bounding box center [628, 20] width 1080 height 23
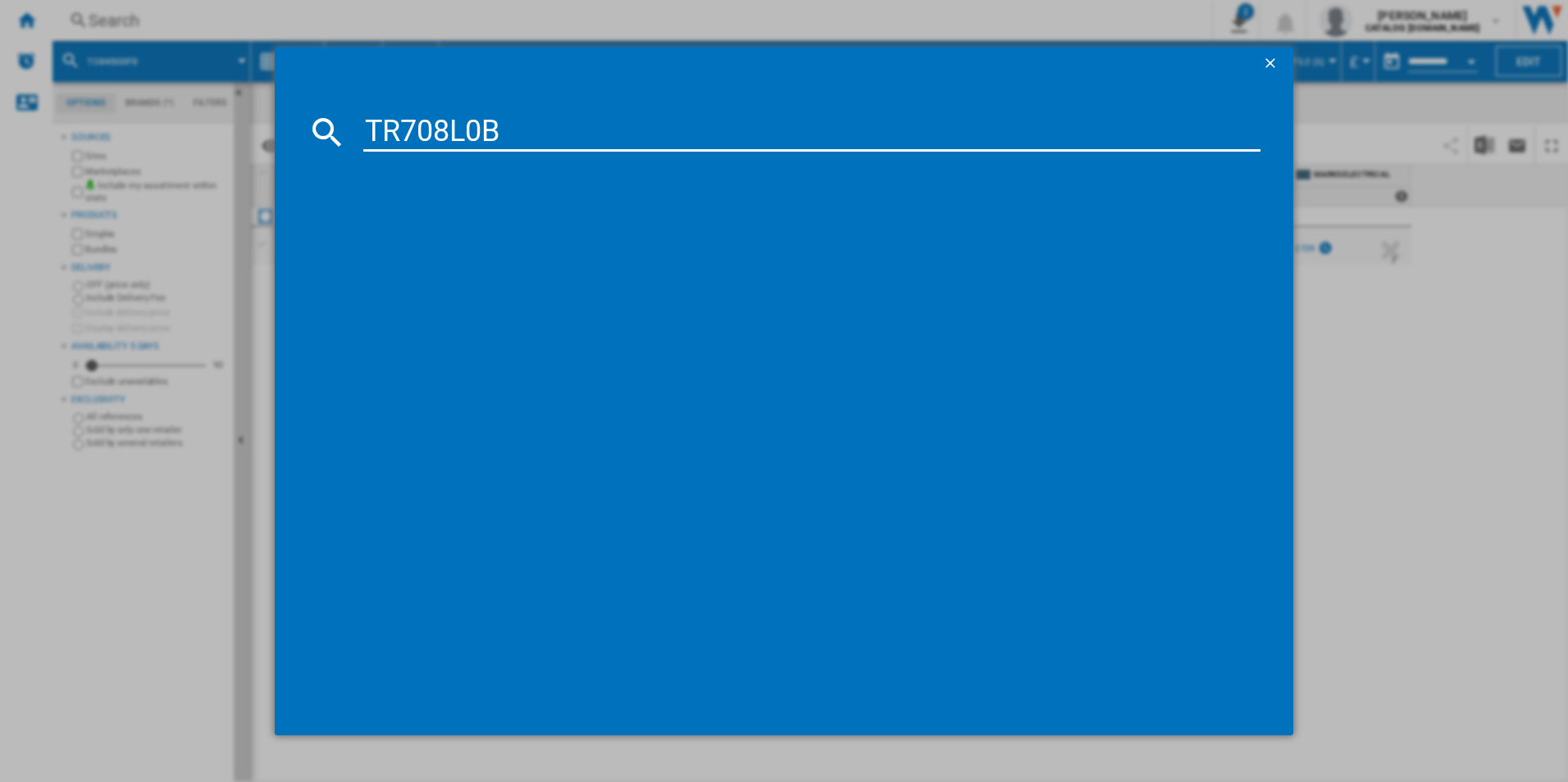
type input "TR708L0B"
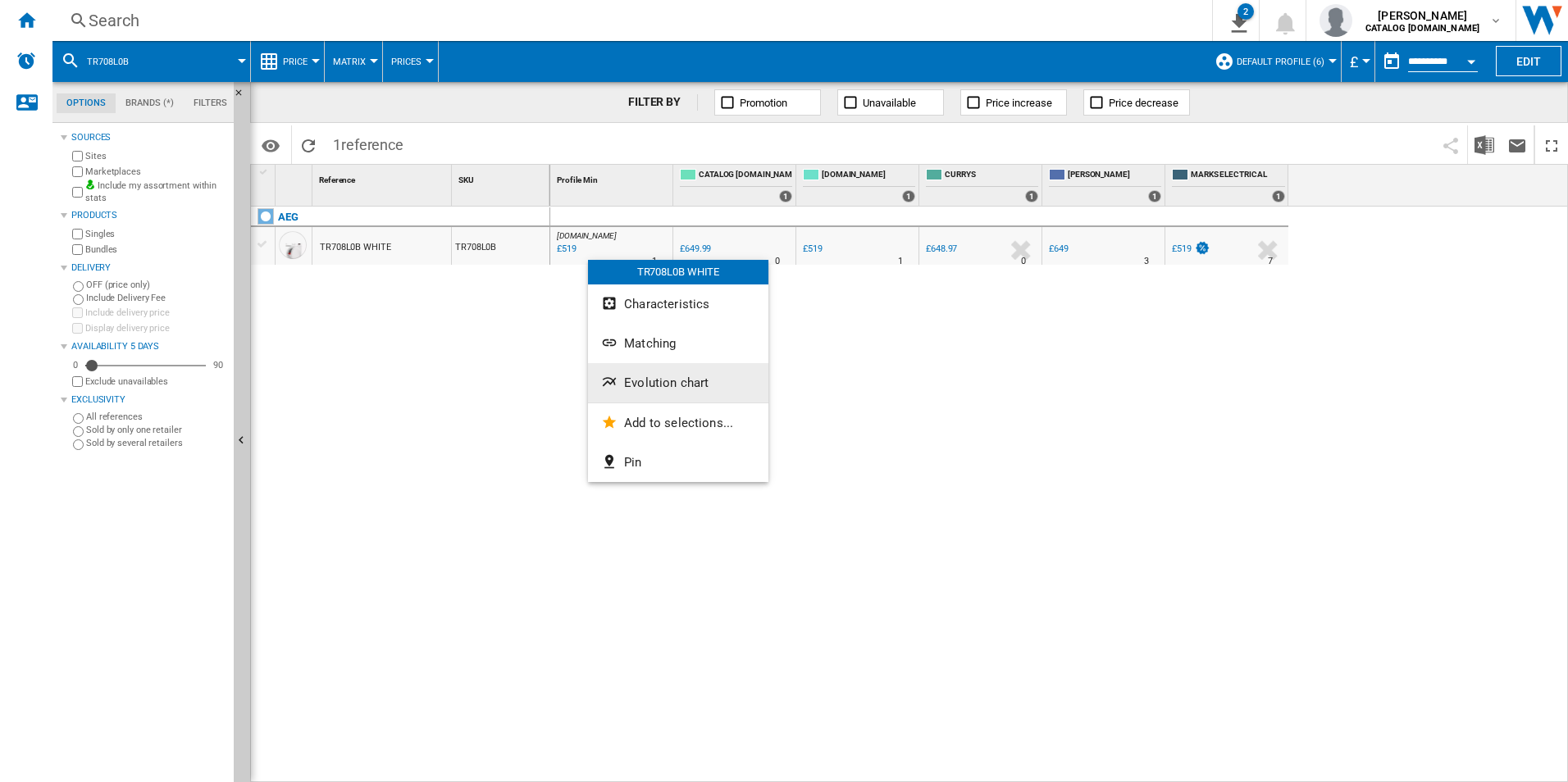
click at [657, 375] on button "Evolution chart" at bounding box center [679, 384] width 181 height 40
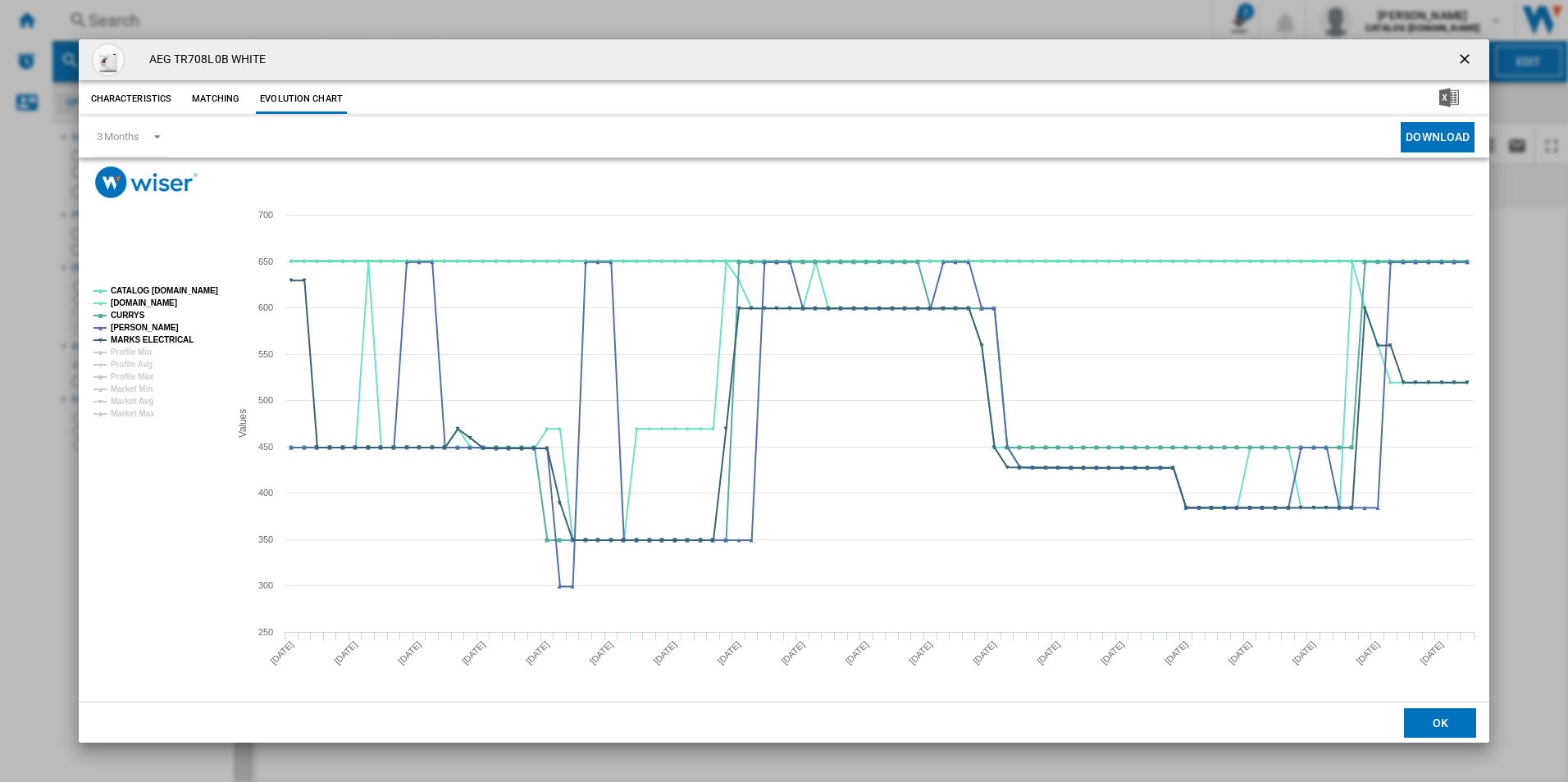
click at [195, 286] on tspan "CATALOG [DOMAIN_NAME]" at bounding box center [164, 290] width 107 height 9
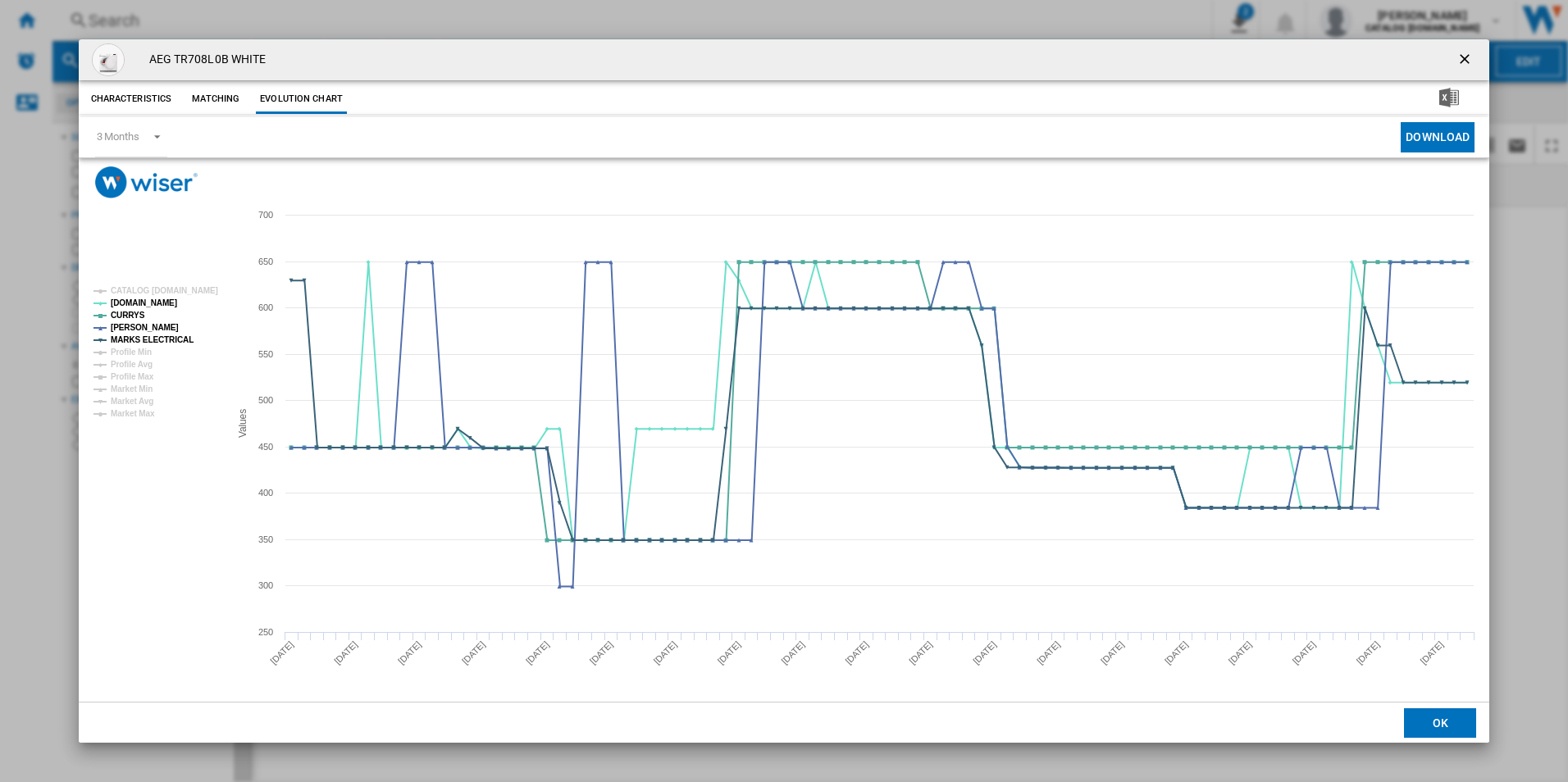
drag, startPoint x: 1461, startPoint y: 52, endPoint x: 1361, endPoint y: 45, distance: 100.2
click at [1461, 52] on ng-md-icon "getI18NText('BUTTONS.CLOSE_DIALOG')" at bounding box center [1466, 61] width 20 height 20
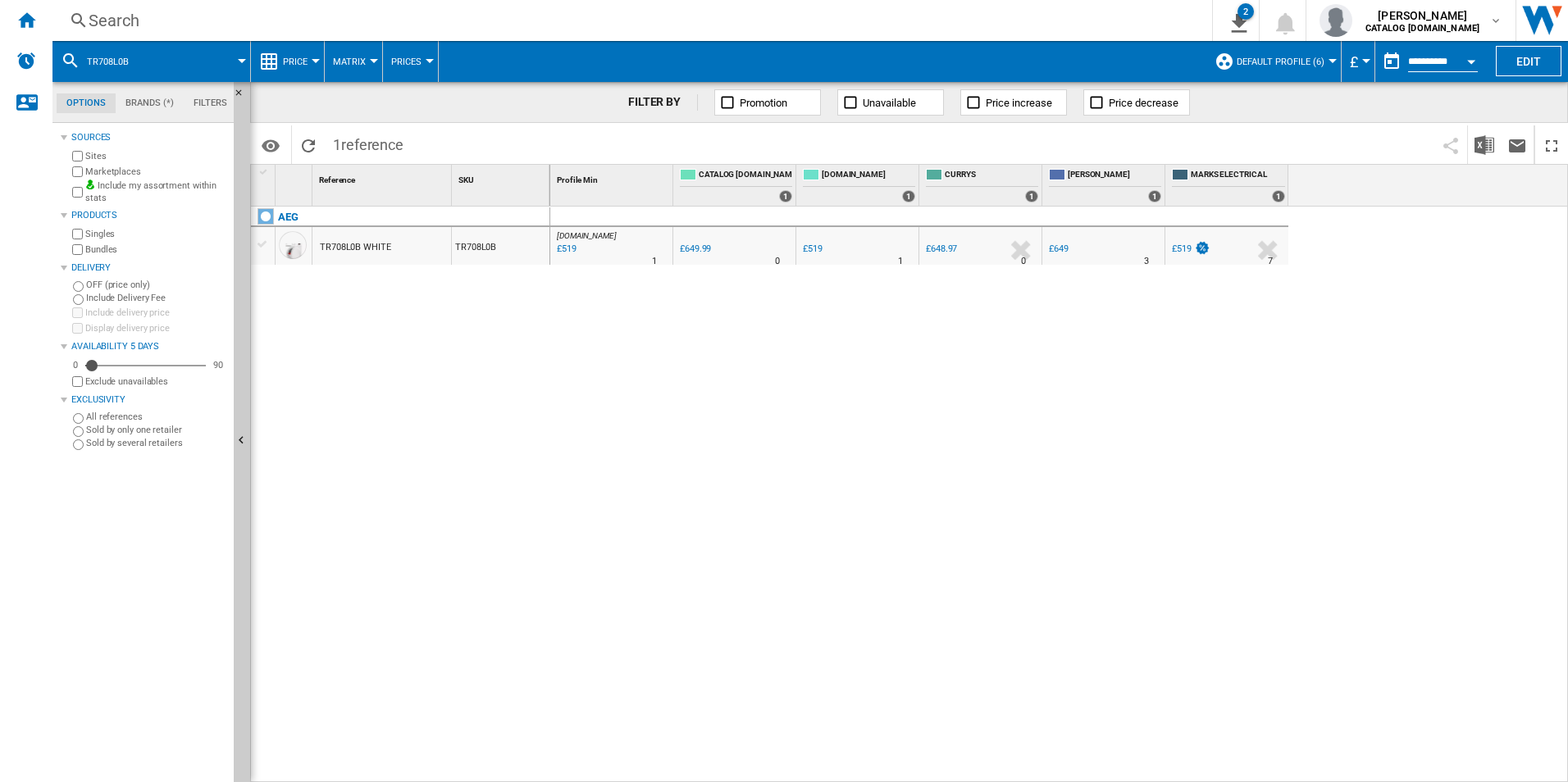
click at [1067, 12] on div "Search" at bounding box center [628, 20] width 1080 height 23
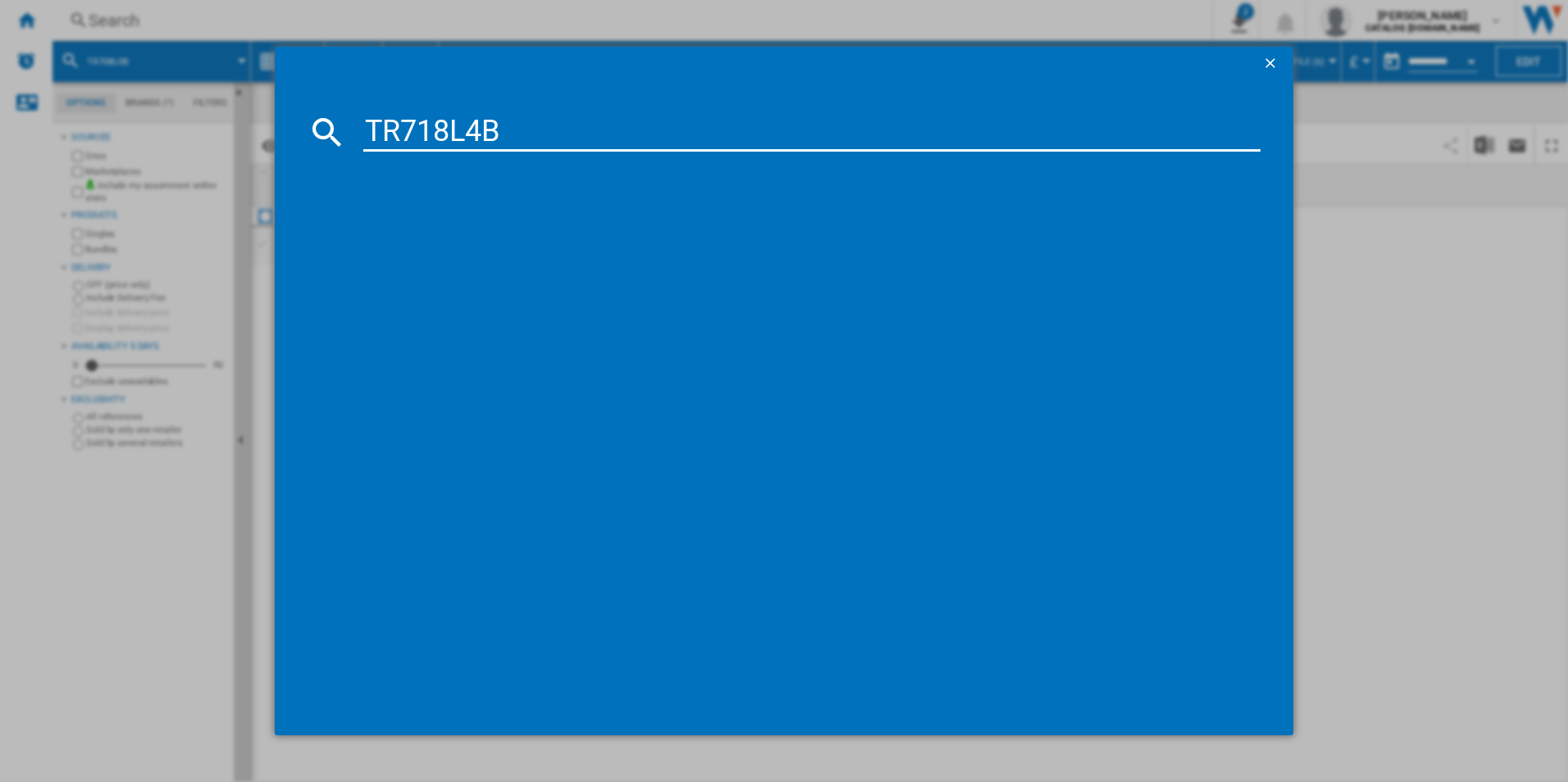
type input "TR718L4B"
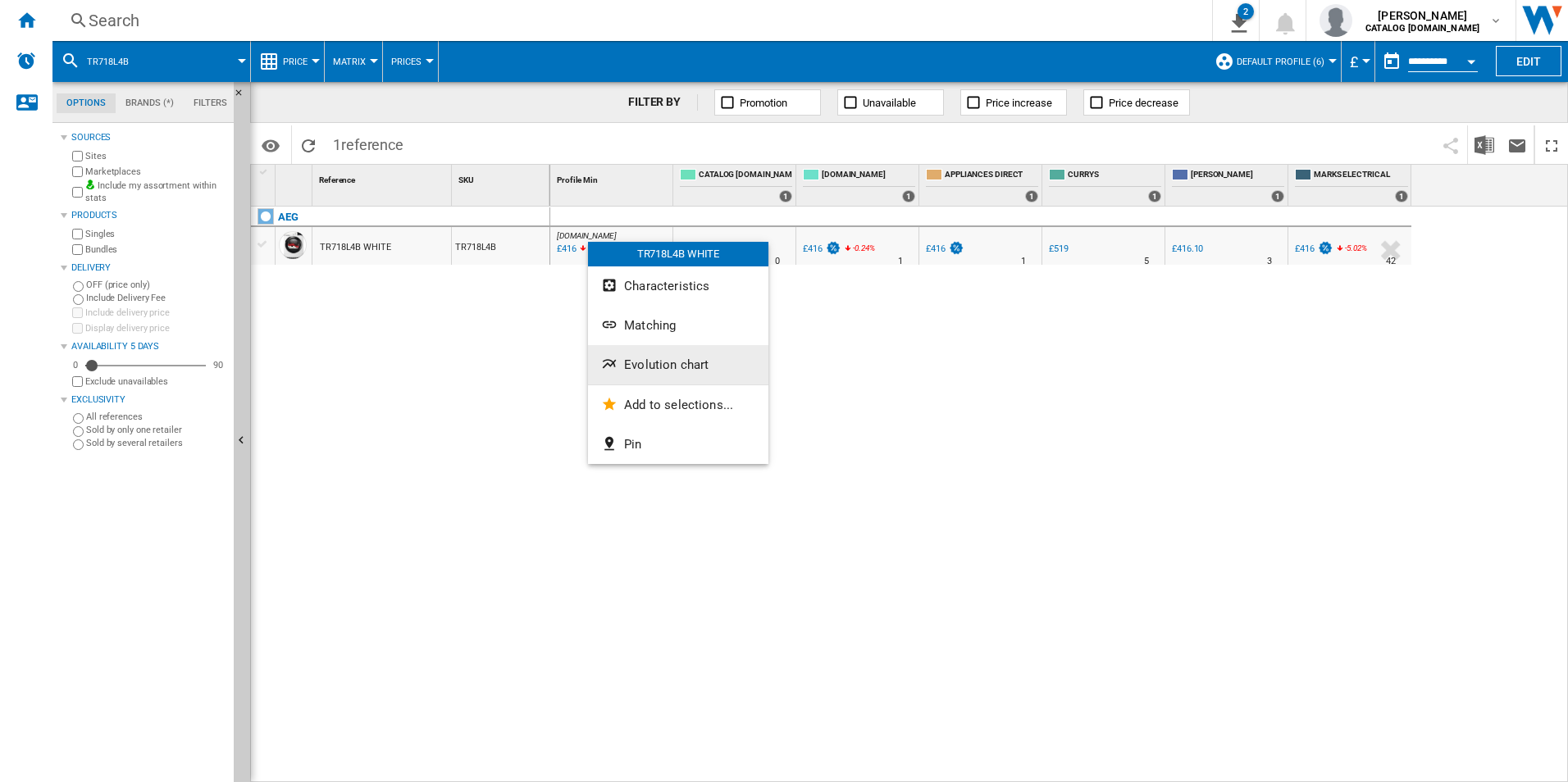
click at [635, 373] on button "Evolution chart" at bounding box center [679, 365] width 181 height 40
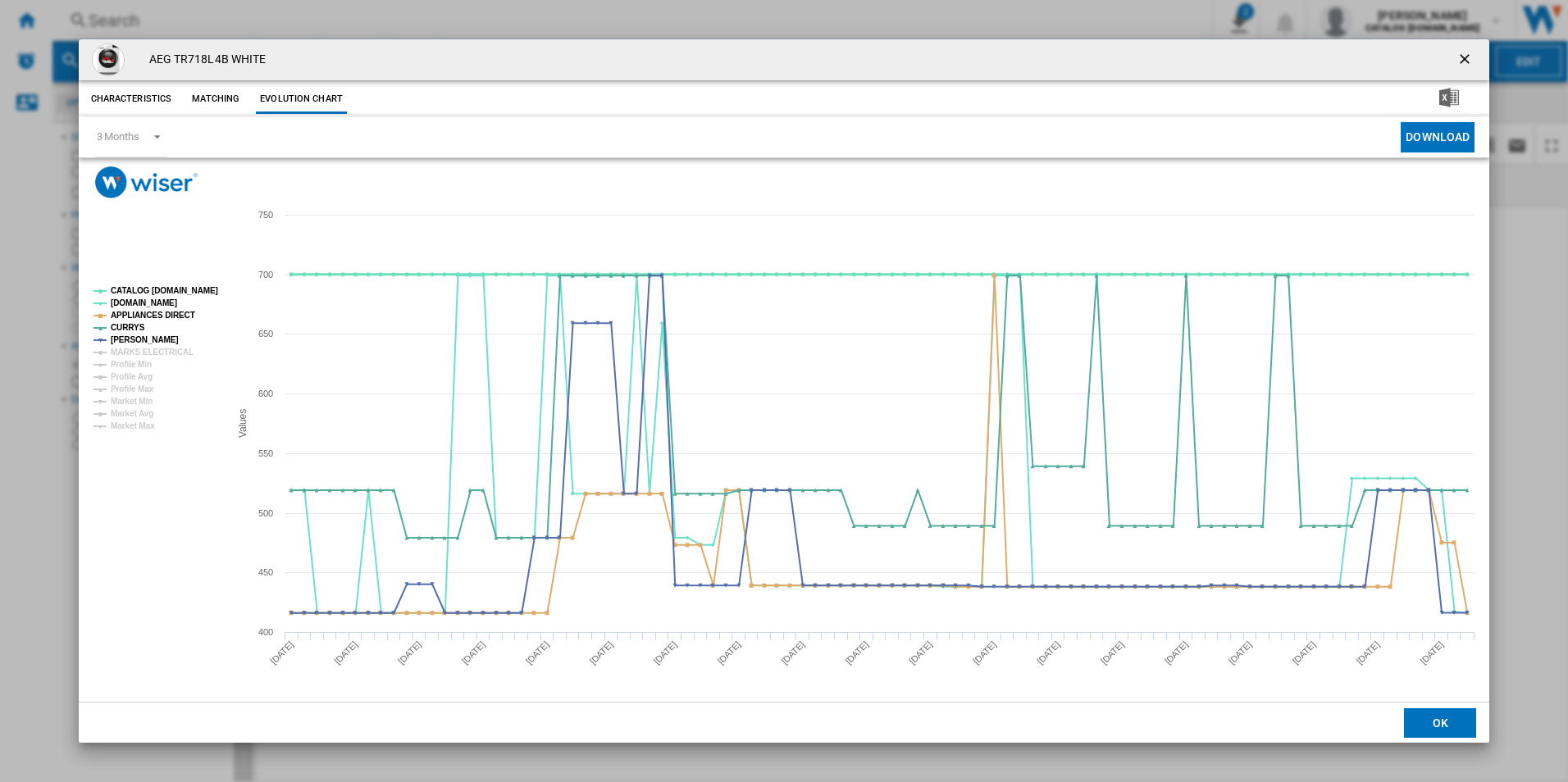
click at [181, 293] on tspan "CATALOG [DOMAIN_NAME]" at bounding box center [164, 290] width 107 height 9
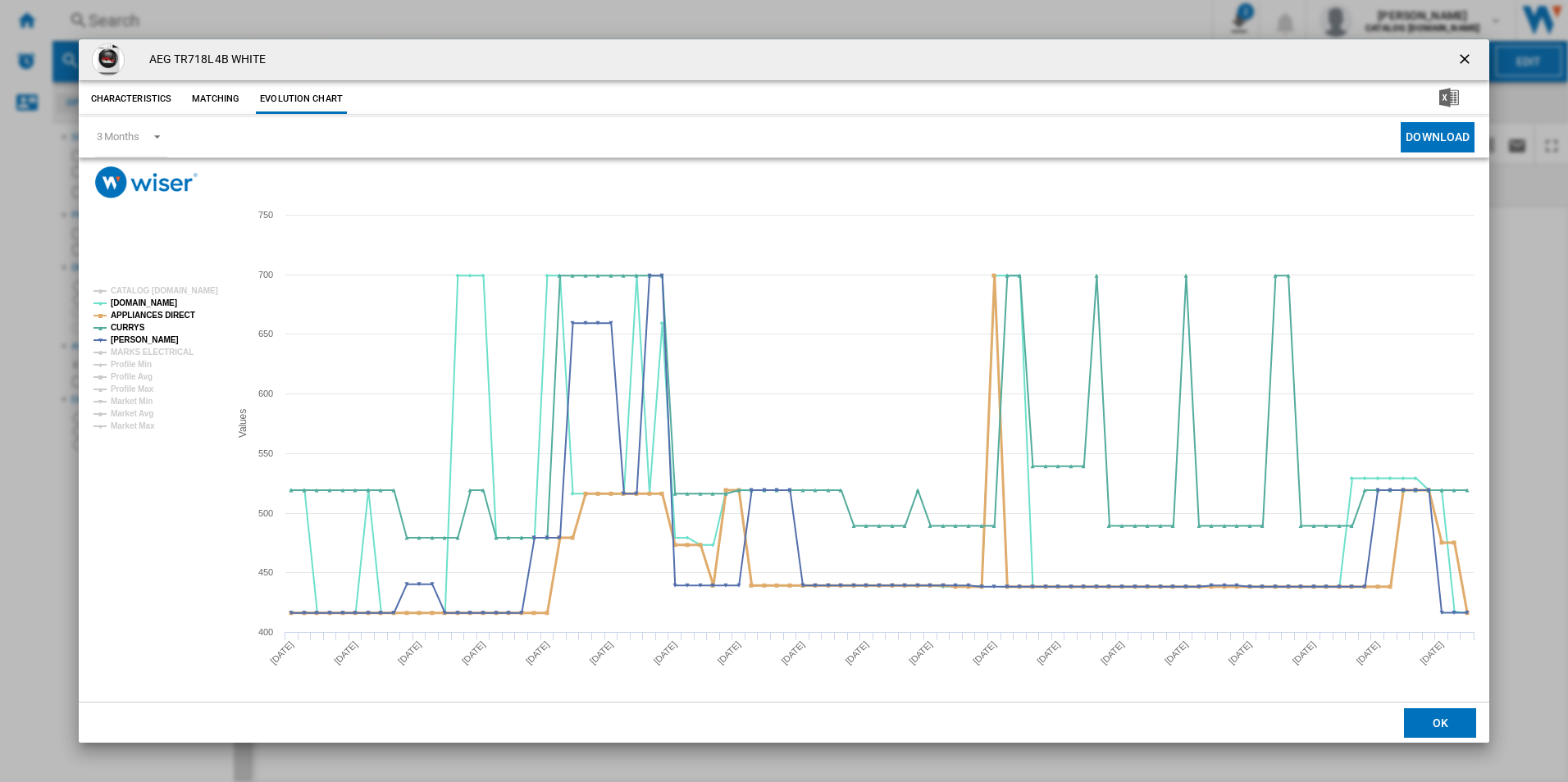
click at [174, 315] on tspan "APPLIANCES DIRECT" at bounding box center [152, 315] width 84 height 9
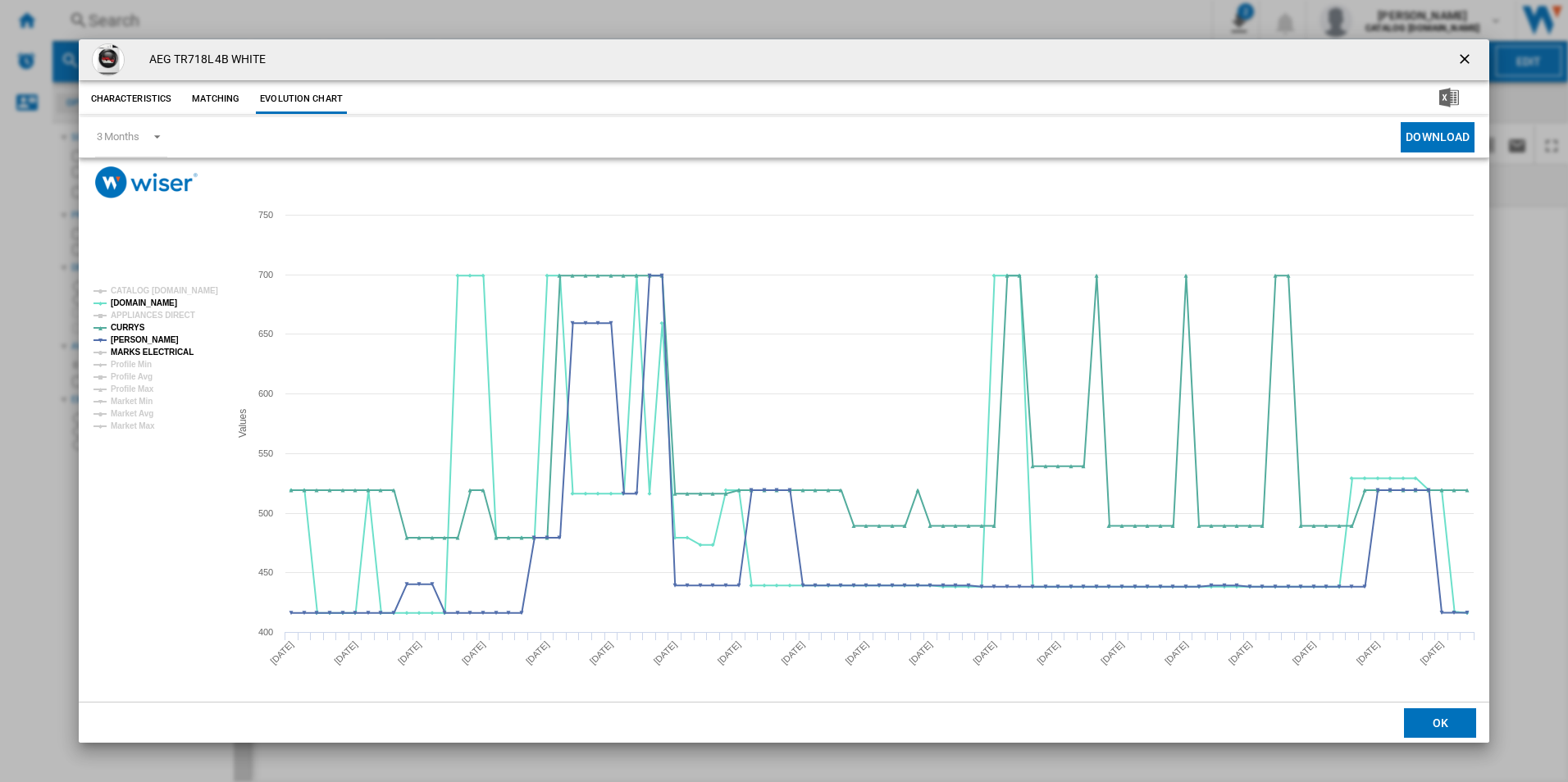
click at [172, 352] on tspan "MARKS ELECTRICAL" at bounding box center [151, 352] width 82 height 9
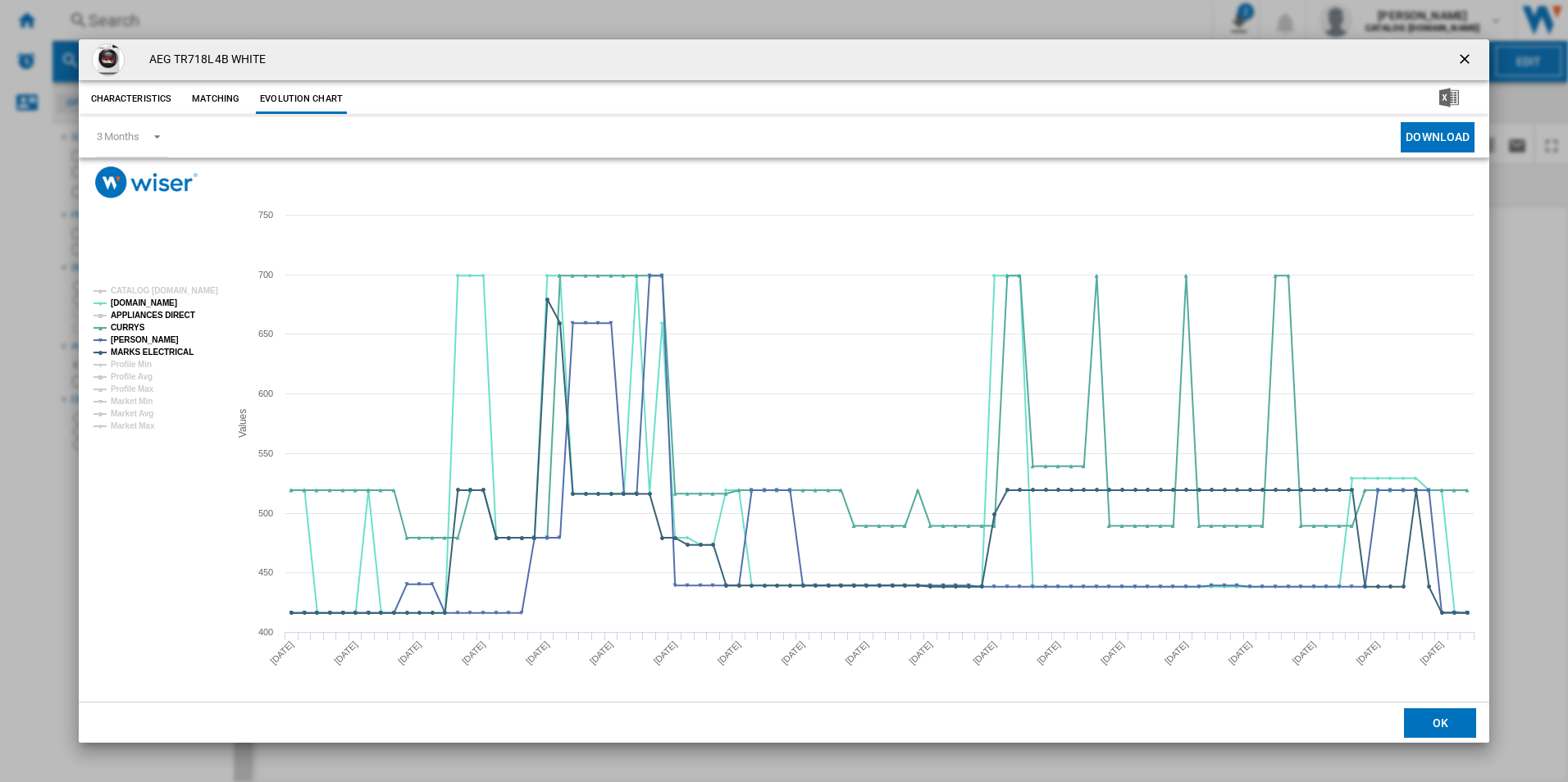
click at [168, 313] on tspan "APPLIANCES DIRECT" at bounding box center [152, 315] width 84 height 9
drag, startPoint x: 1458, startPoint y: 56, endPoint x: 1352, endPoint y: 88, distance: 110.7
click at [1458, 56] on ng-md-icon "getI18NText('BUTTONS.CLOSE_DIALOG')" at bounding box center [1466, 61] width 20 height 20
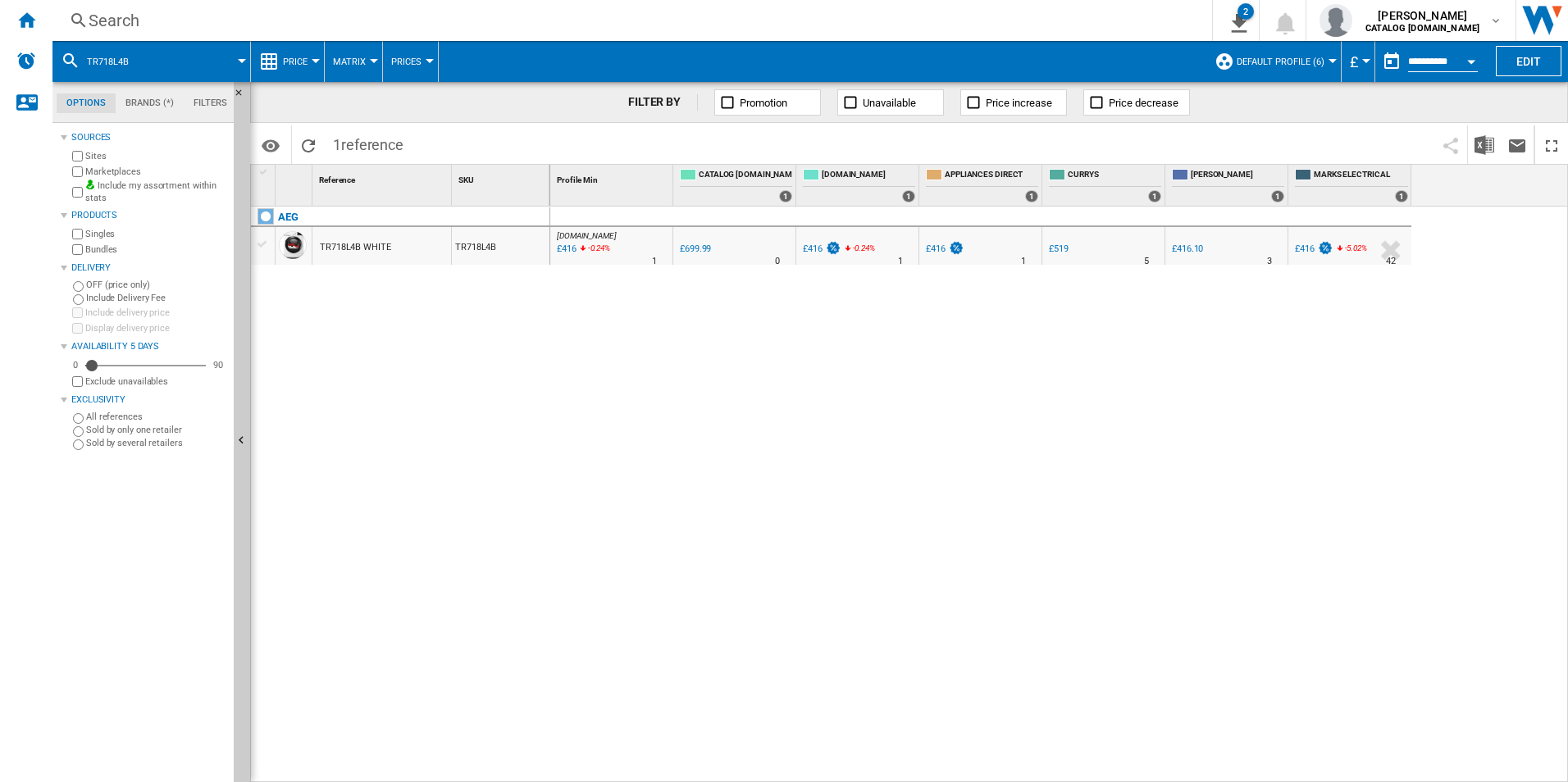
click at [969, 22] on div "Search" at bounding box center [628, 20] width 1080 height 23
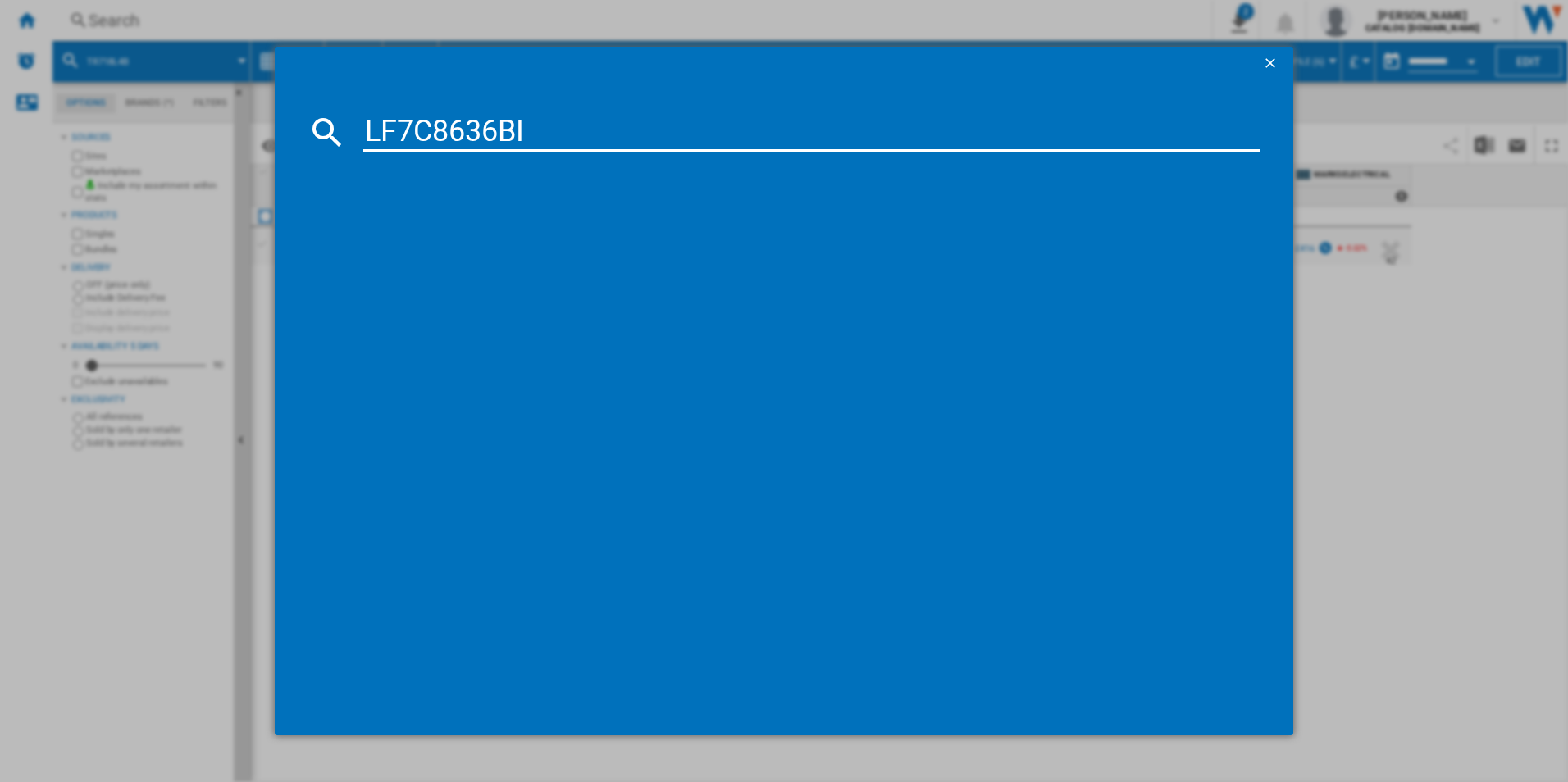
type input "LF7C8636BI"
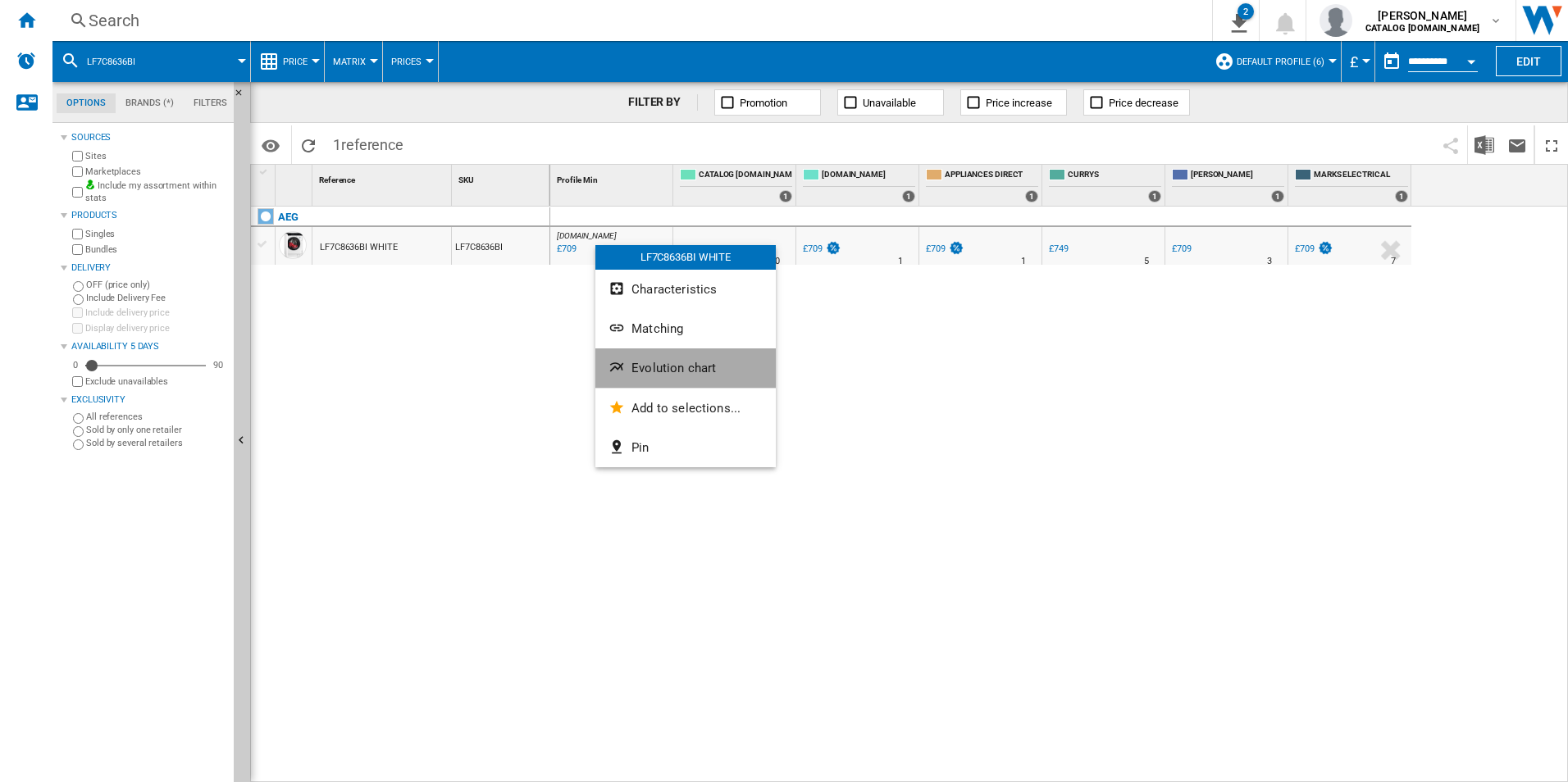
click at [663, 354] on button "Evolution chart" at bounding box center [686, 369] width 181 height 40
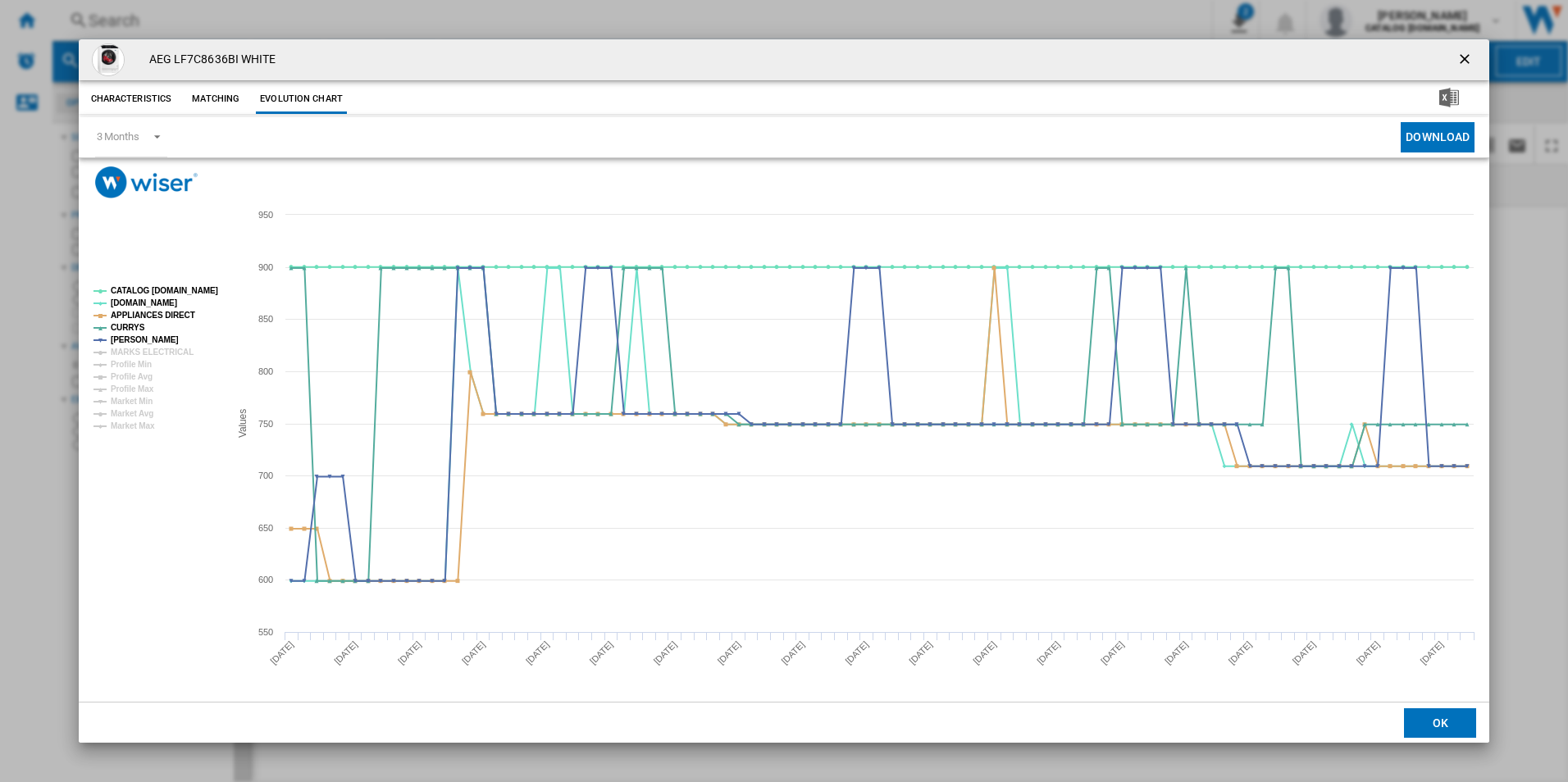
click at [190, 299] on rect "Product popup" at bounding box center [154, 359] width 136 height 157
click at [186, 290] on tspan "CATALOG [DOMAIN_NAME]" at bounding box center [164, 290] width 107 height 9
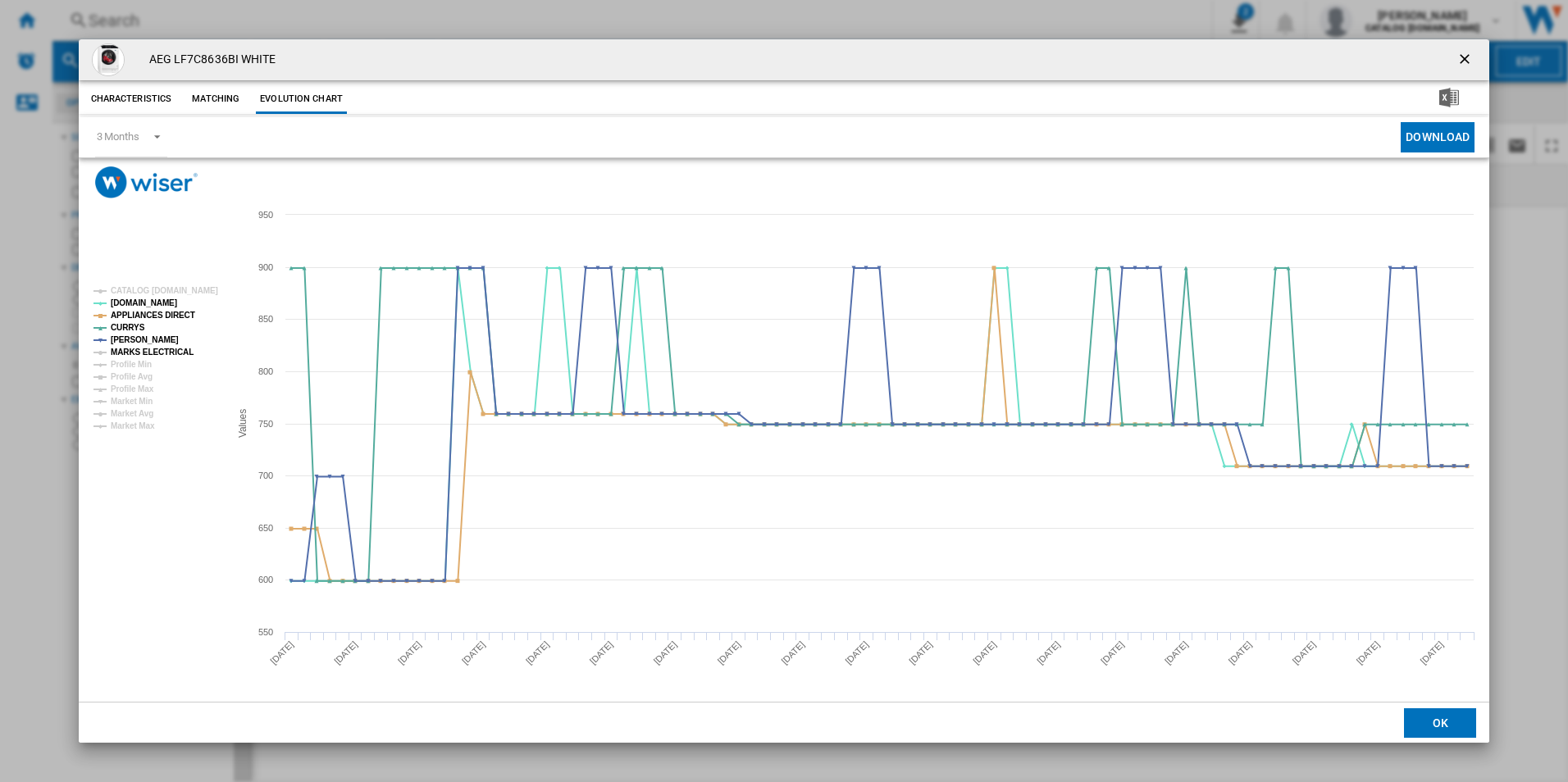
click at [173, 348] on tspan "MARKS ELECTRICAL" at bounding box center [151, 352] width 82 height 9
click at [1465, 54] on ng-md-icon "getI18NText('BUTTONS.CLOSE_DIALOG')" at bounding box center [1466, 61] width 20 height 20
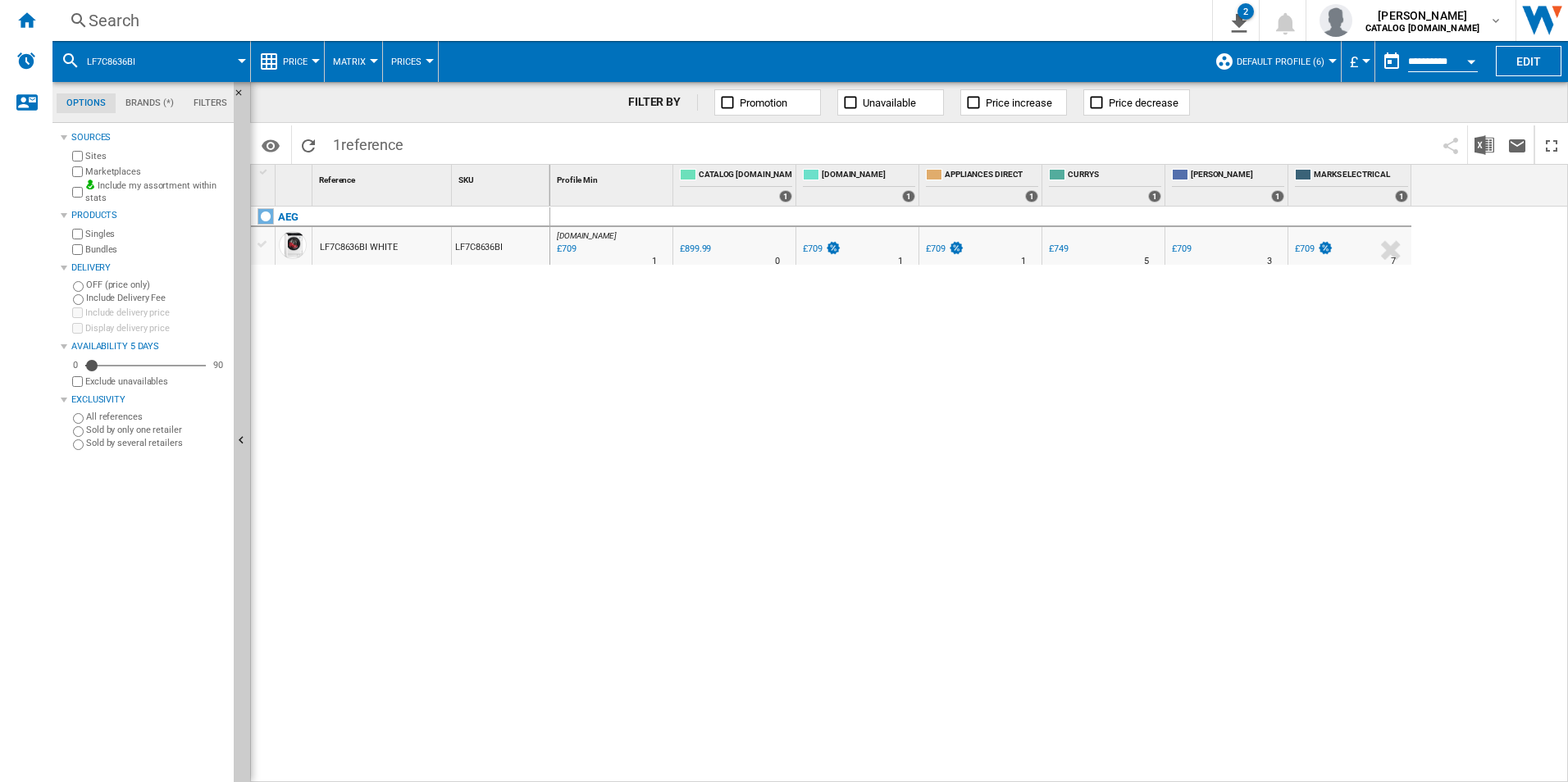
click at [1051, 15] on div "Search" at bounding box center [628, 20] width 1080 height 23
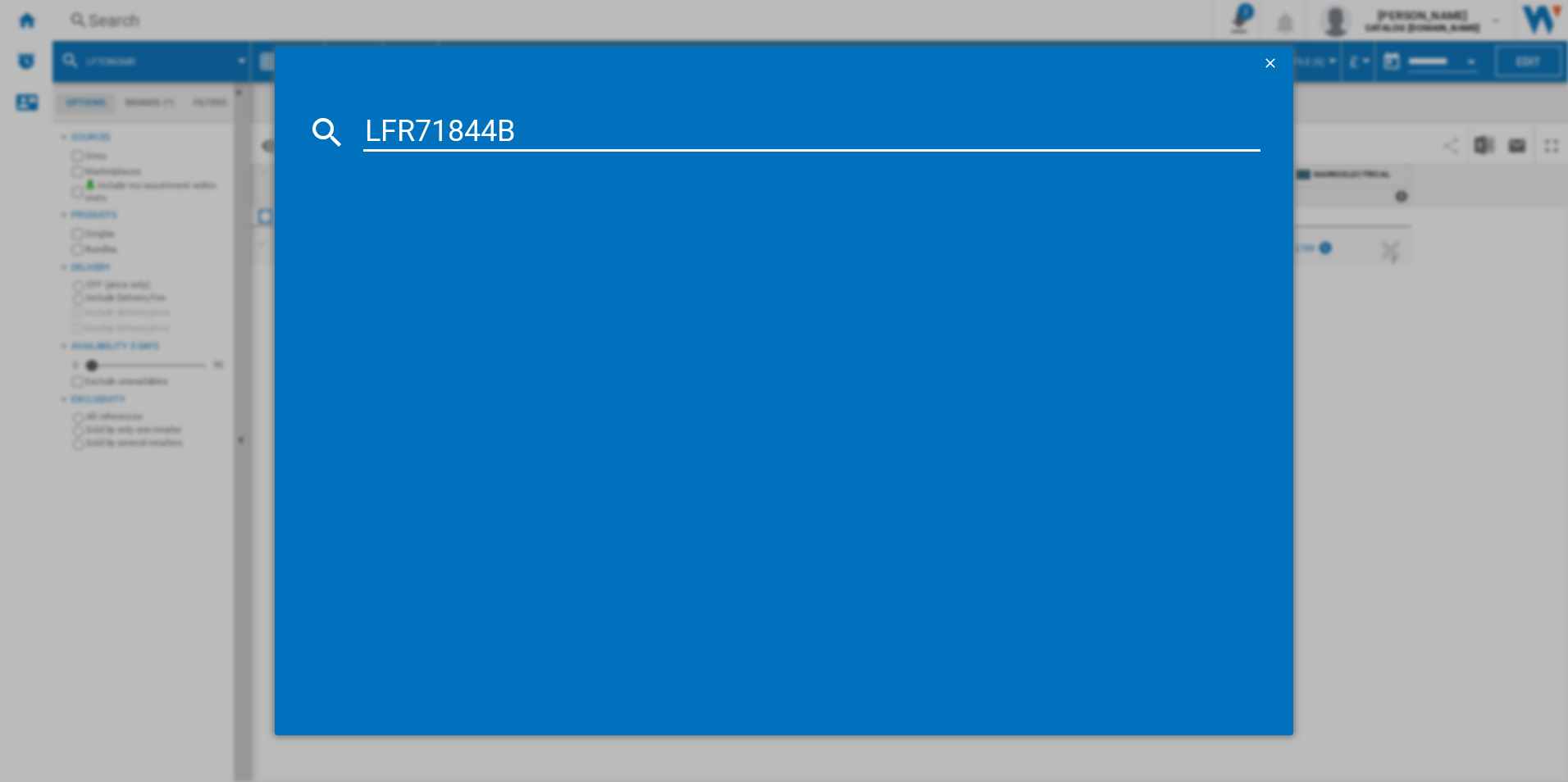
type input "LFR71844B"
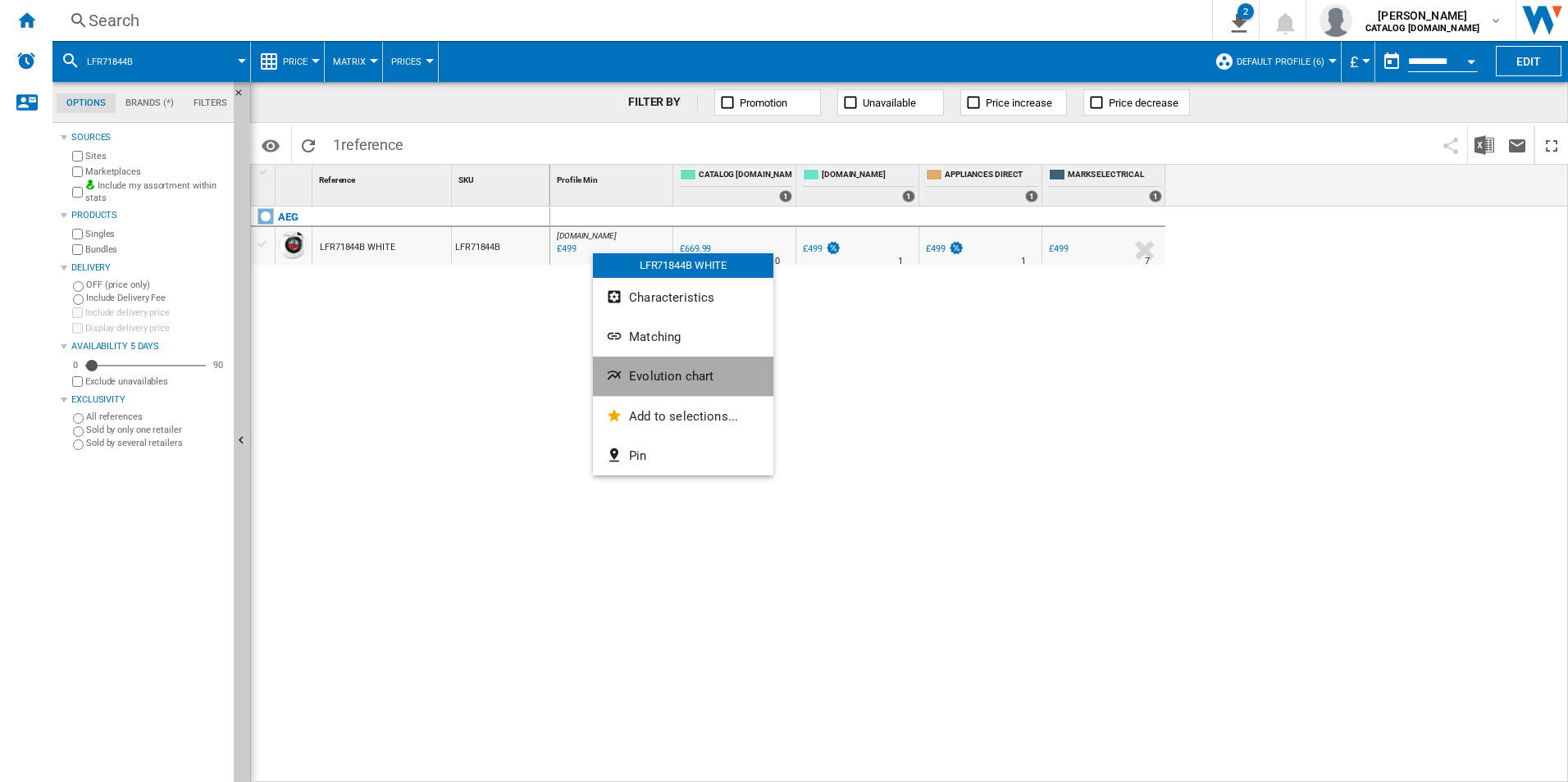
click at [660, 379] on span "Evolution chart" at bounding box center [671, 376] width 84 height 15
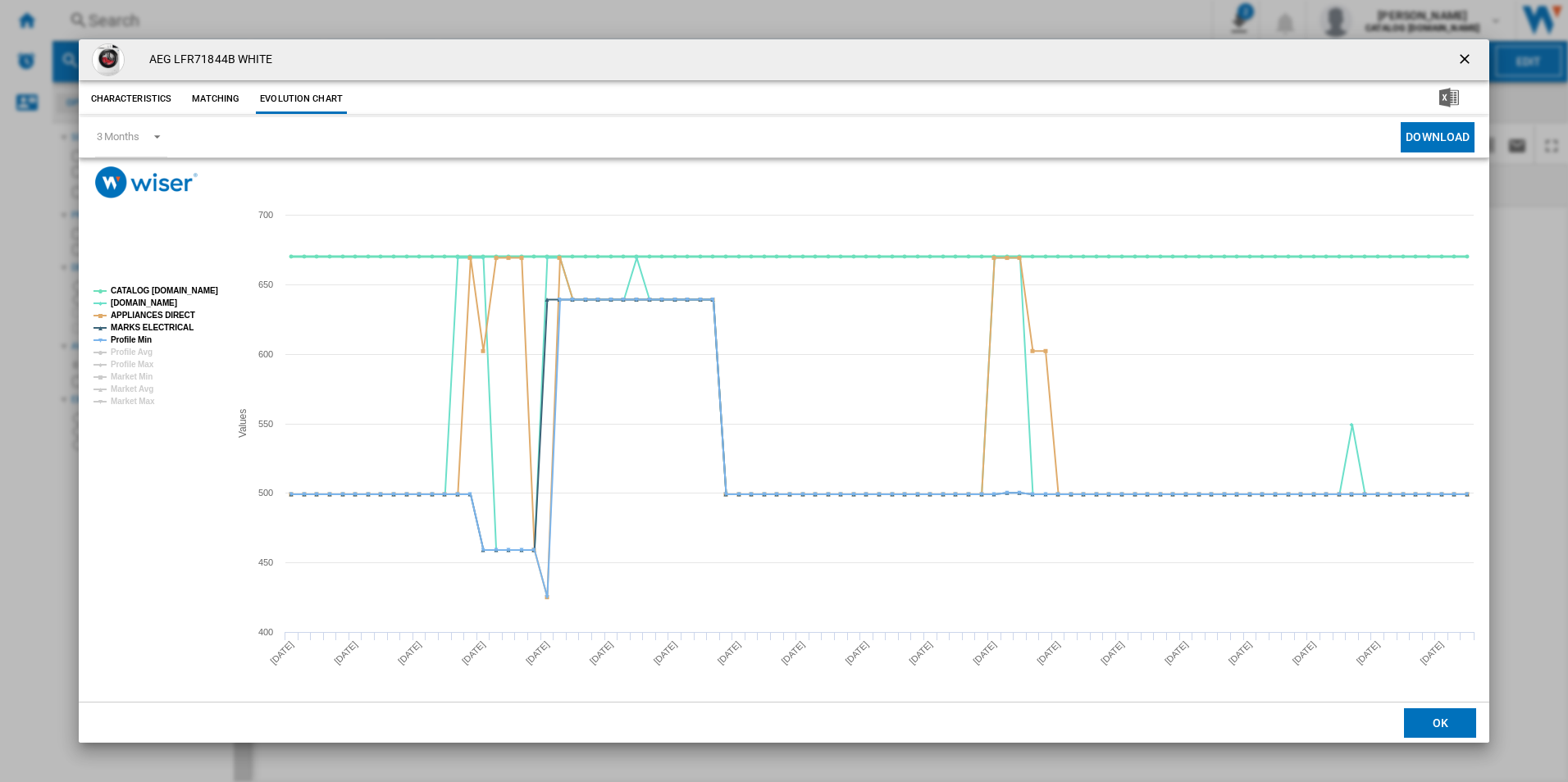
click at [197, 293] on tspan "CATALOG [DOMAIN_NAME]" at bounding box center [164, 290] width 107 height 9
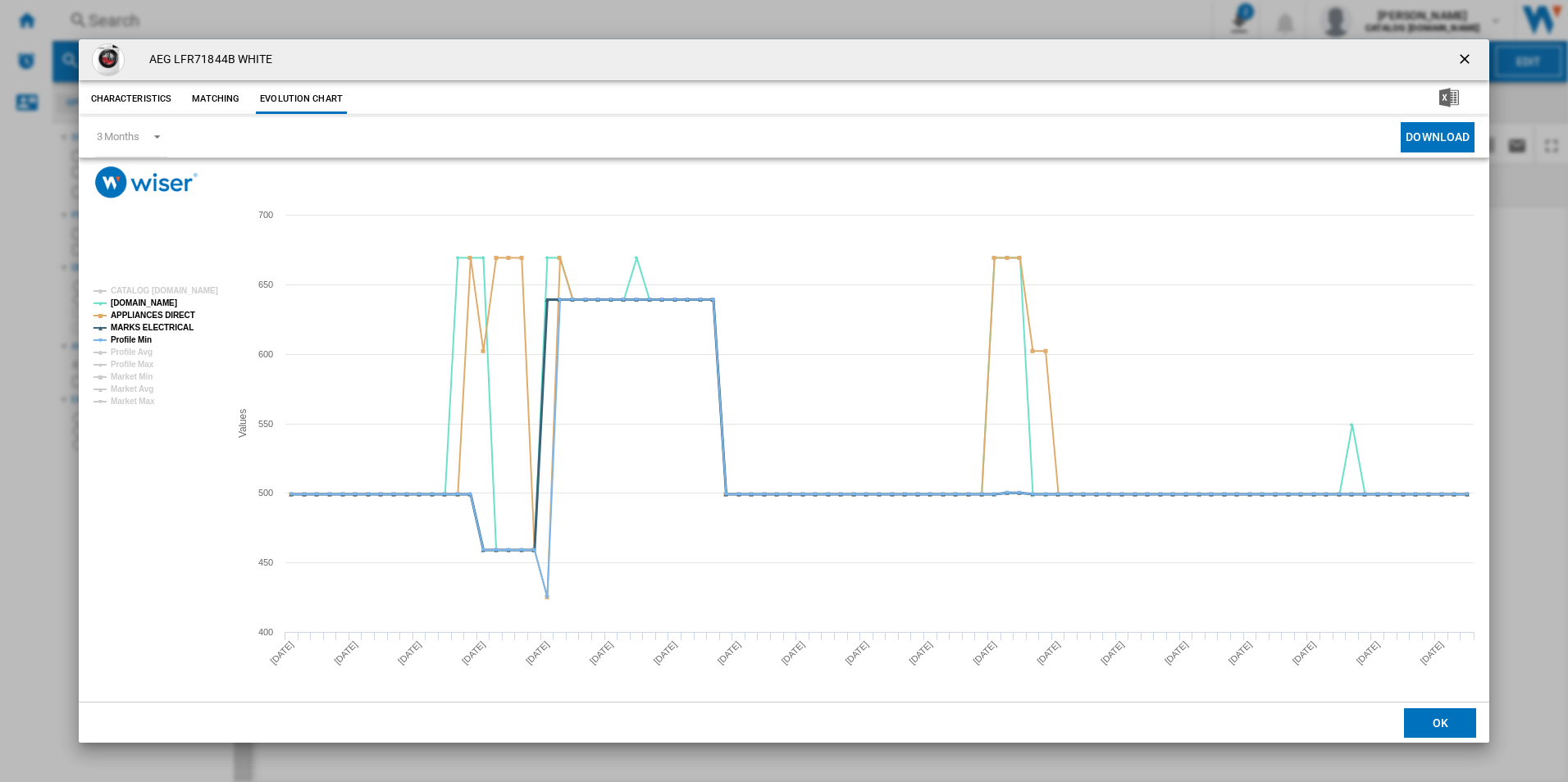
click at [135, 330] on tspan "MARKS ELECTRICAL" at bounding box center [151, 327] width 82 height 9
click at [137, 336] on tspan "Profile Min" at bounding box center [130, 339] width 41 height 9
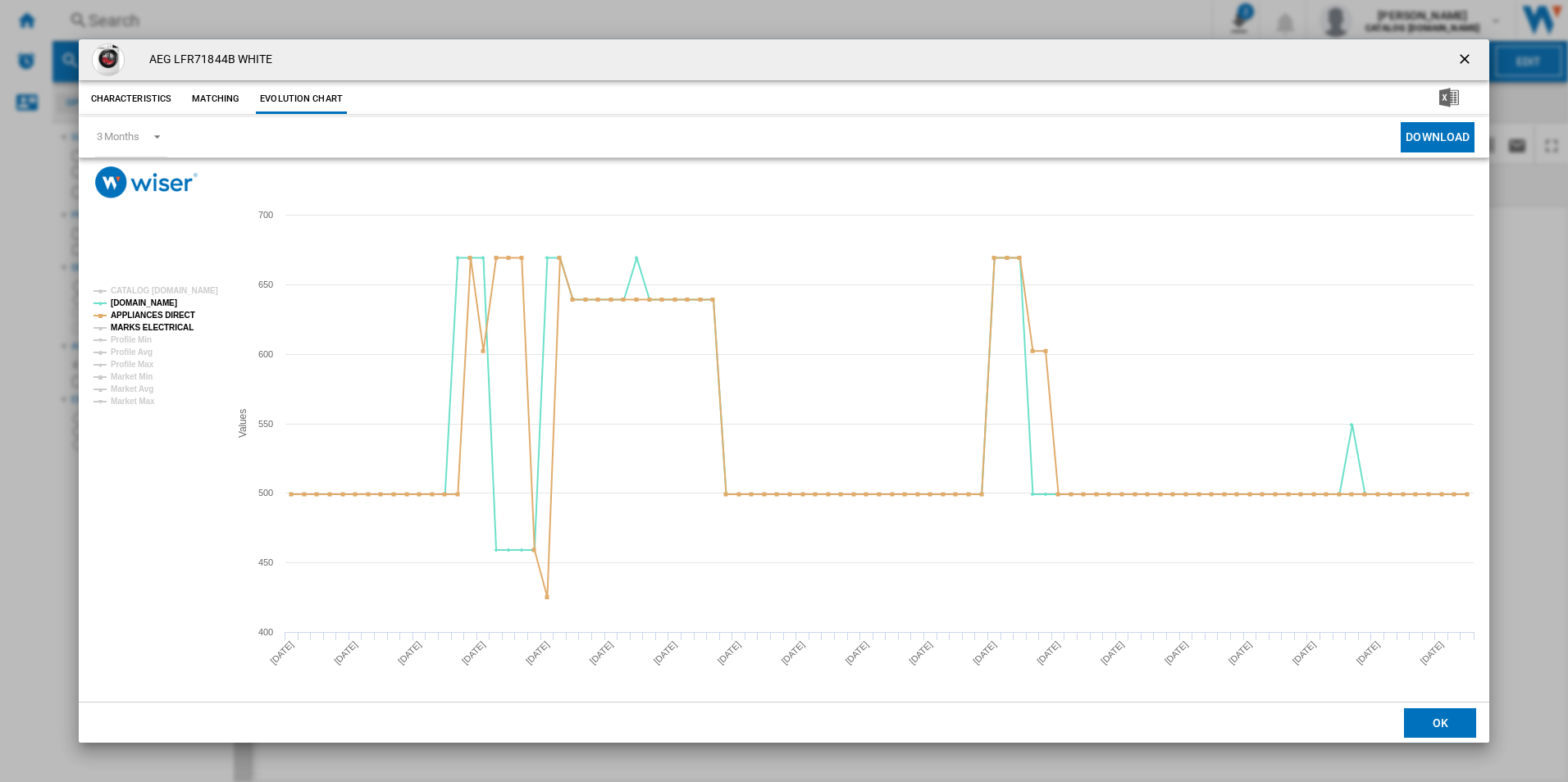
click at [148, 328] on tspan "MARKS ELECTRICAL" at bounding box center [151, 327] width 82 height 9
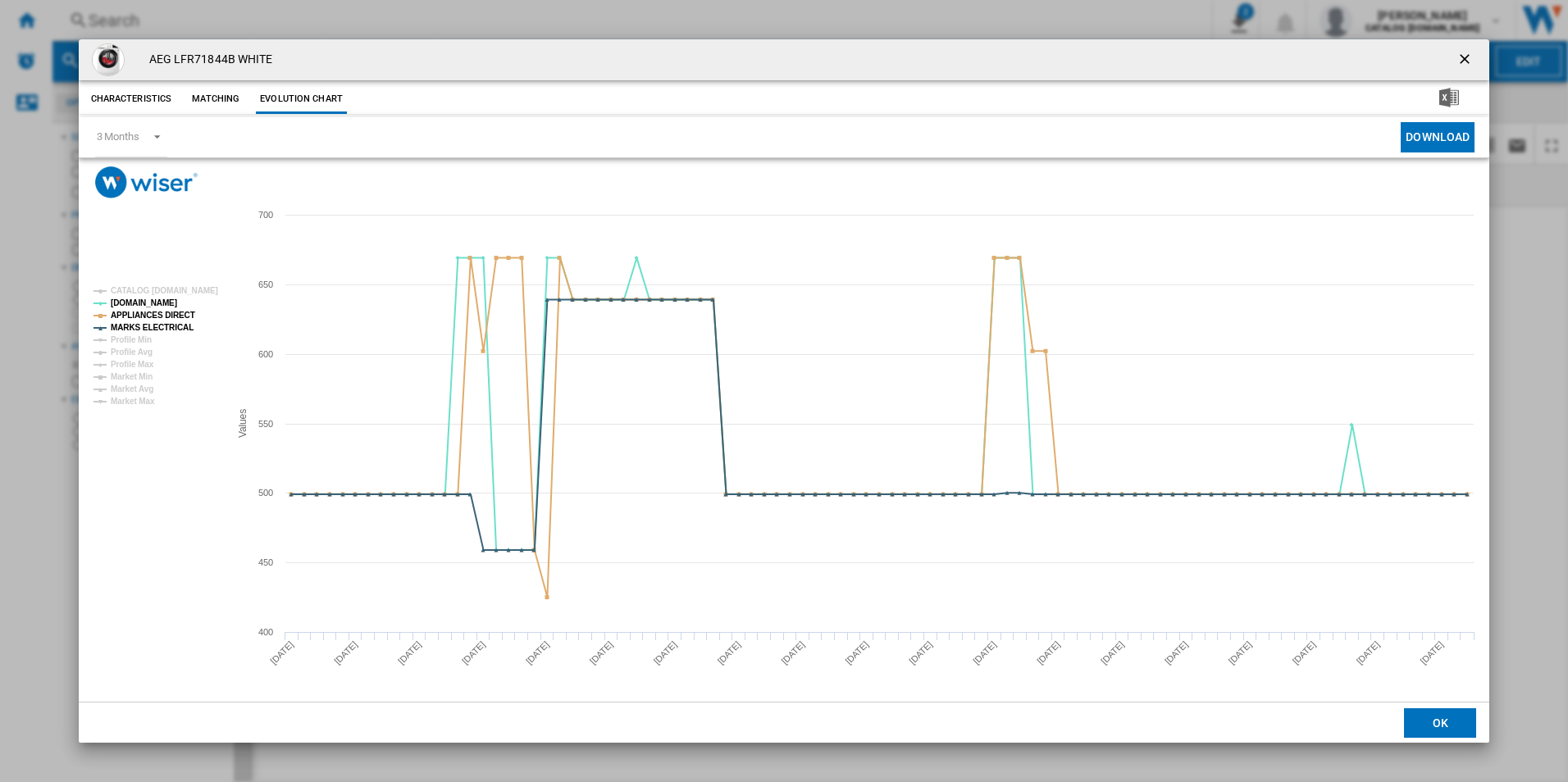
click at [1460, 57] on ng-md-icon "getI18NText('BUTTONS.CLOSE_DIALOG')" at bounding box center [1466, 61] width 20 height 20
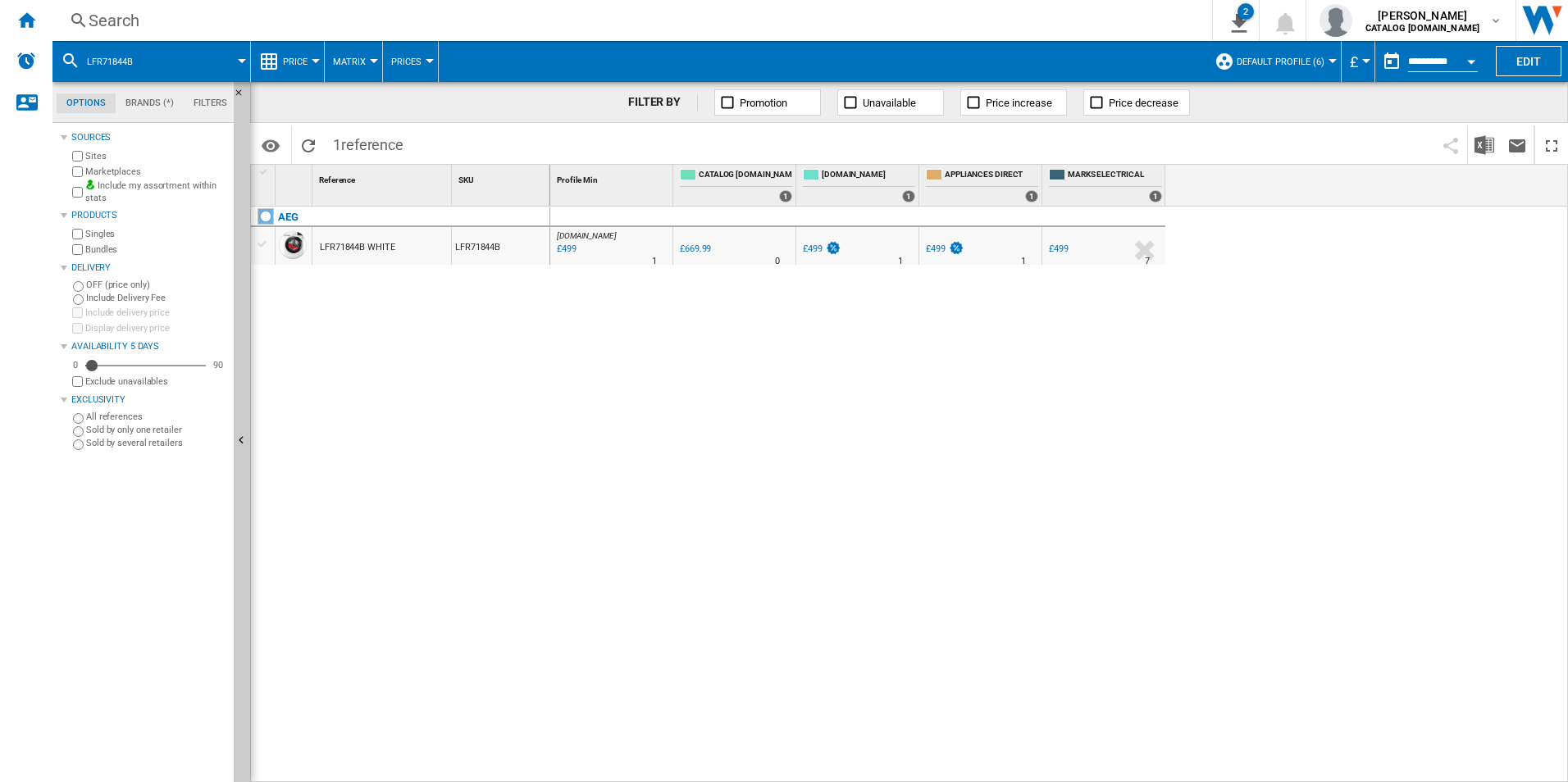
click at [1085, 15] on div "Search" at bounding box center [628, 20] width 1080 height 23
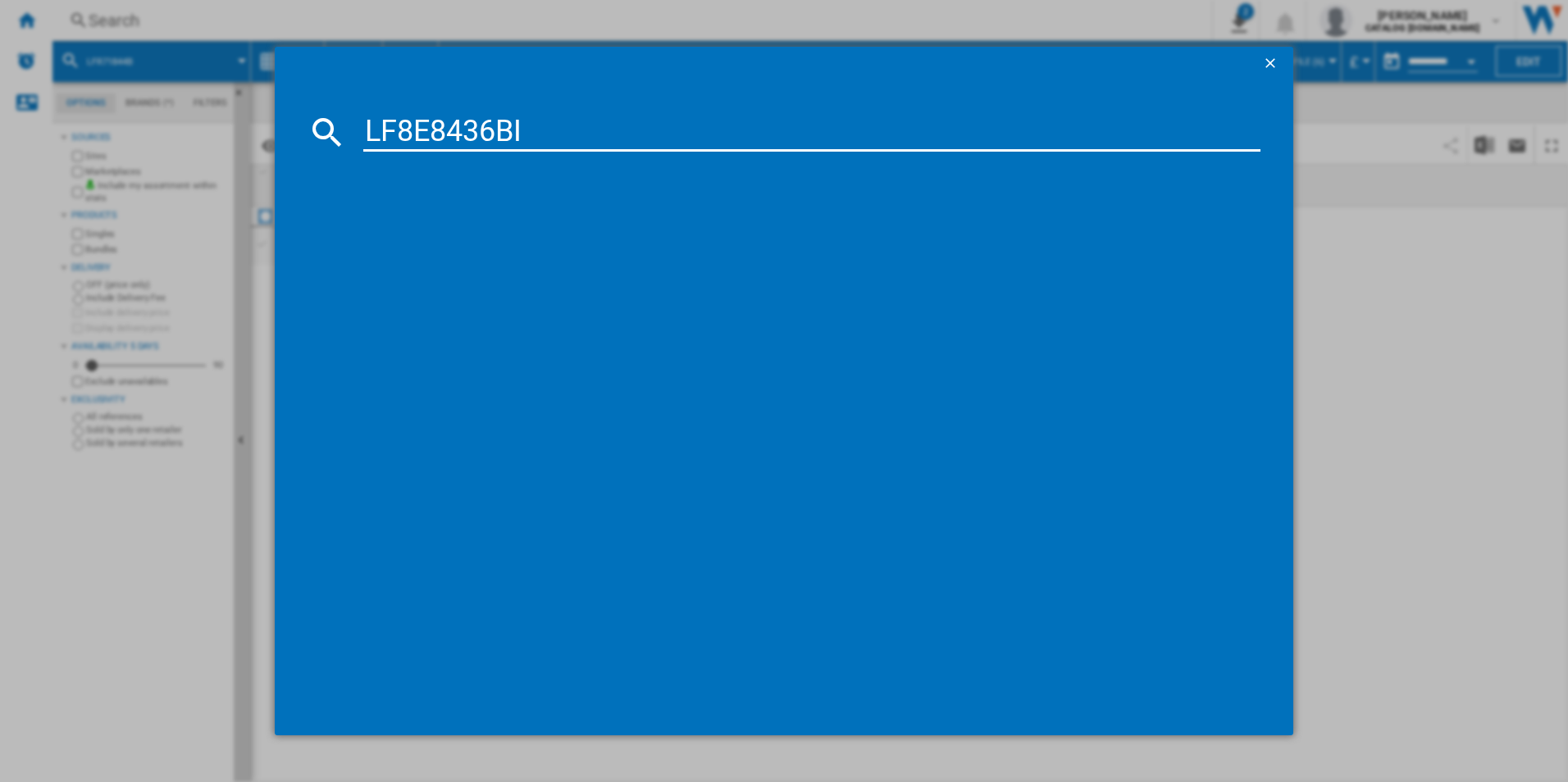
type input "LF8E8436BI"
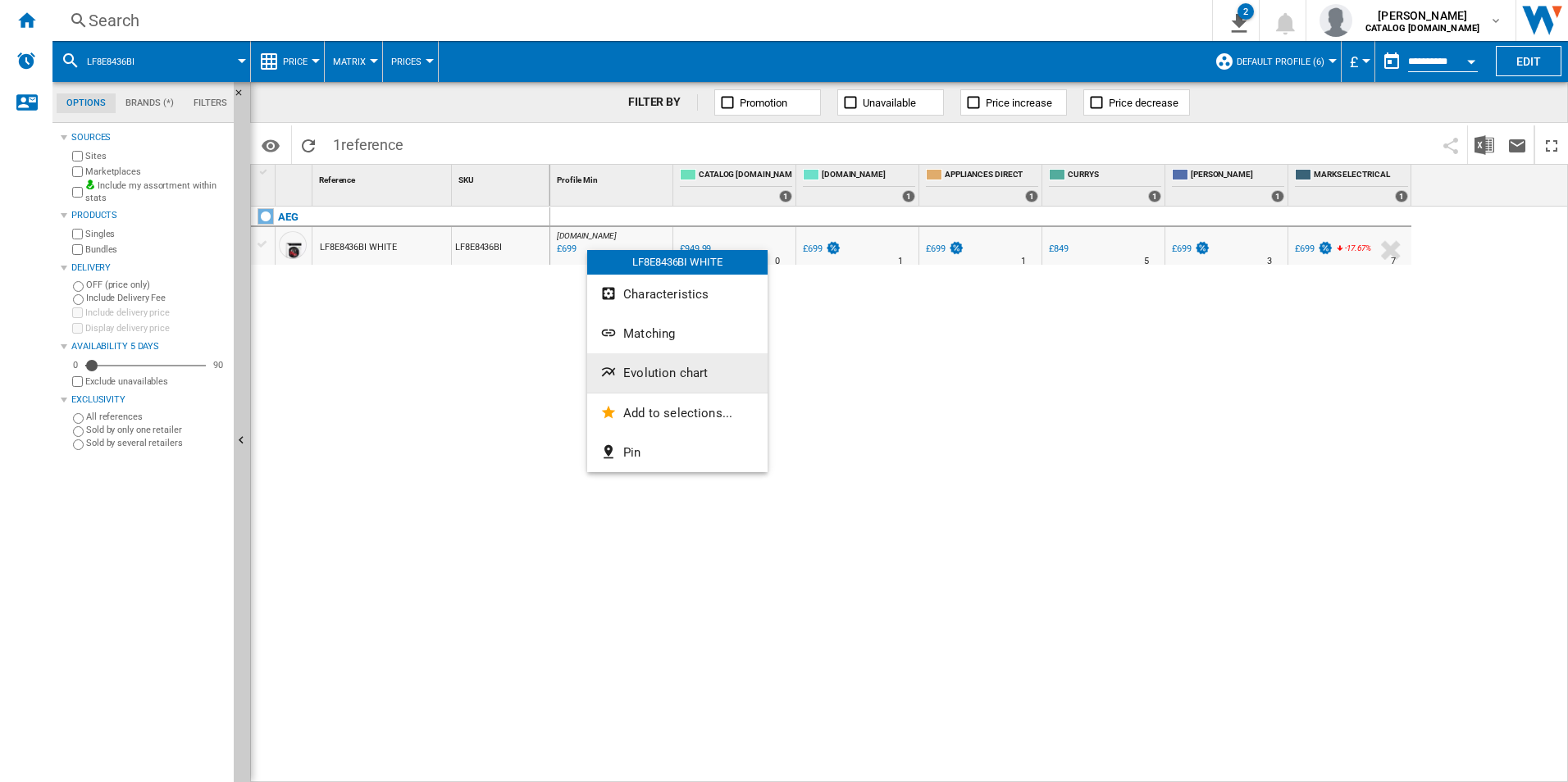
click at [665, 377] on span "Evolution chart" at bounding box center [665, 373] width 84 height 15
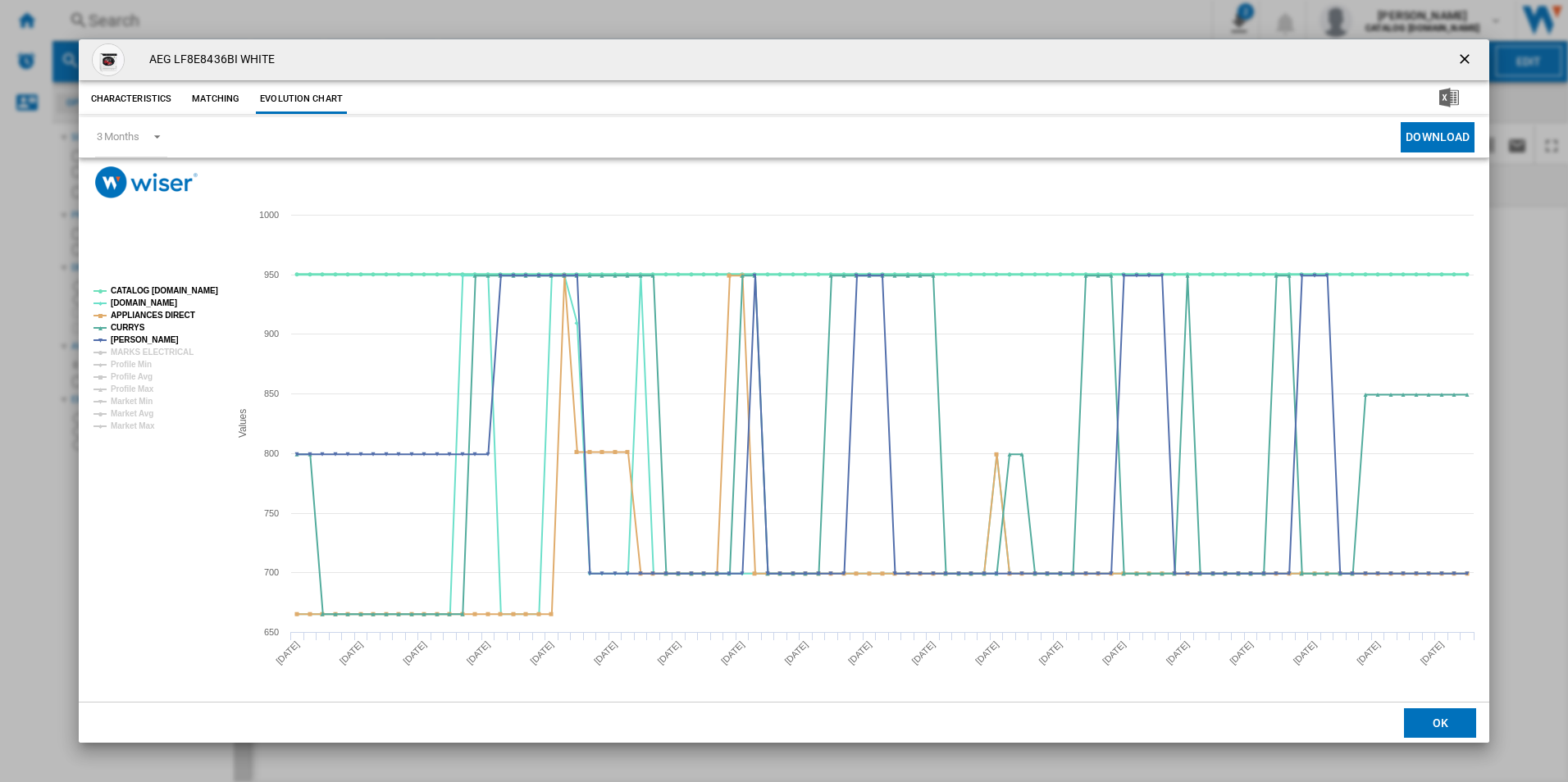
click at [176, 286] on tspan "CATALOG [DOMAIN_NAME]" at bounding box center [164, 290] width 107 height 9
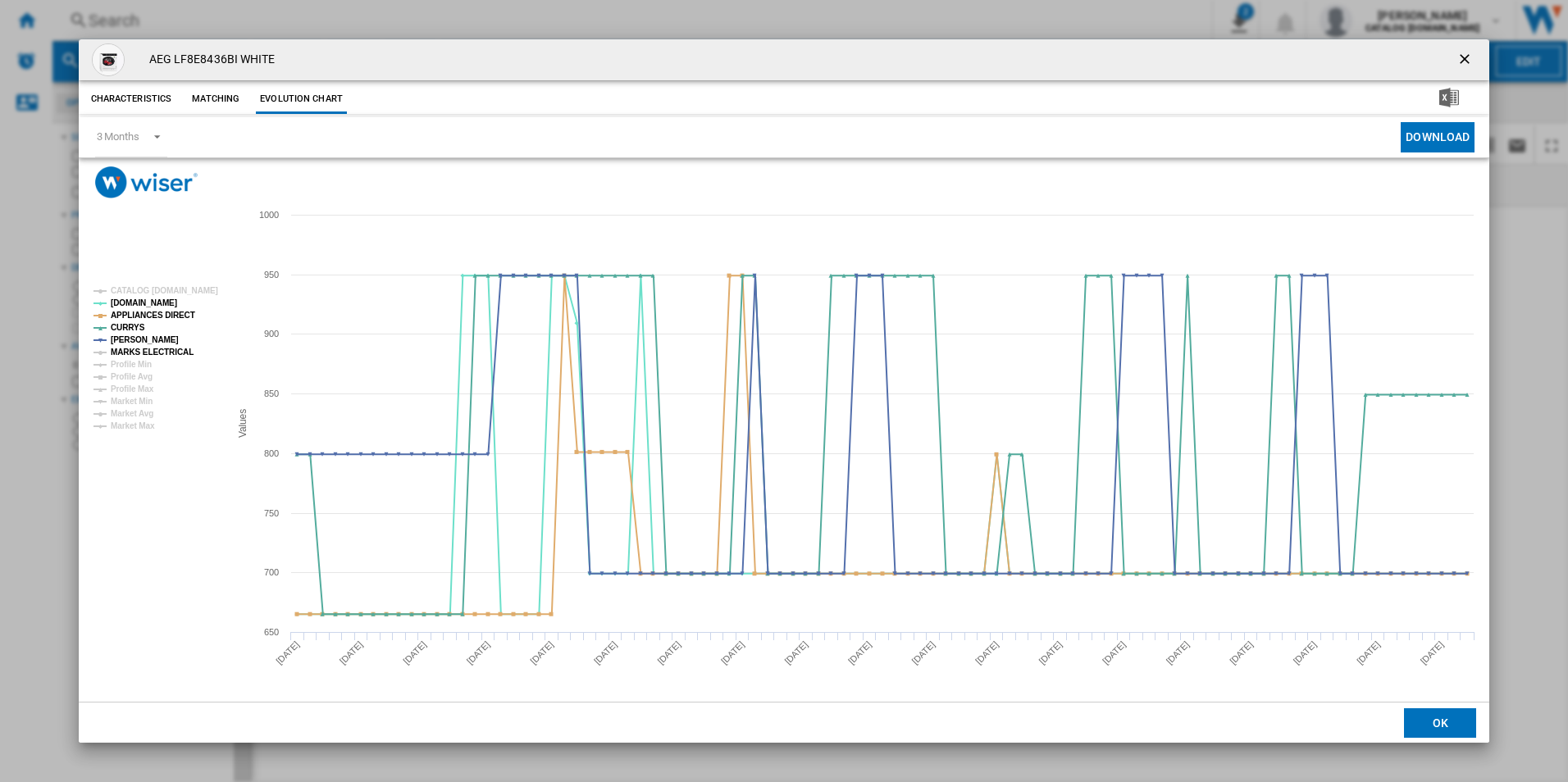
click at [168, 350] on tspan "MARKS ELECTRICAL" at bounding box center [151, 352] width 82 height 9
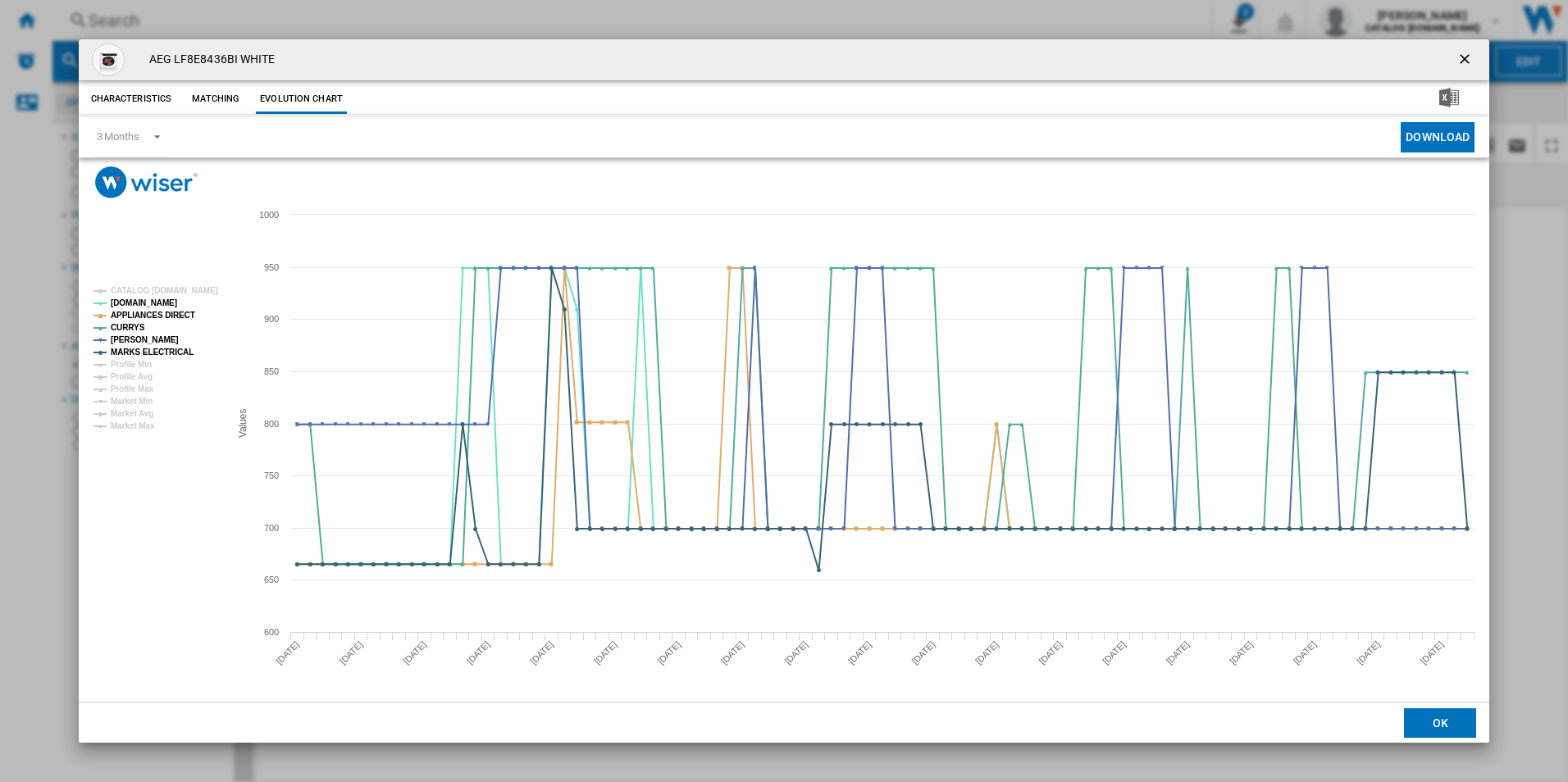
drag, startPoint x: 1460, startPoint y: 63, endPoint x: 1396, endPoint y: 60, distance: 64.1
click at [1460, 63] on ng-md-icon "getI18NText('BUTTONS.CLOSE_DIALOG')" at bounding box center [1466, 61] width 20 height 20
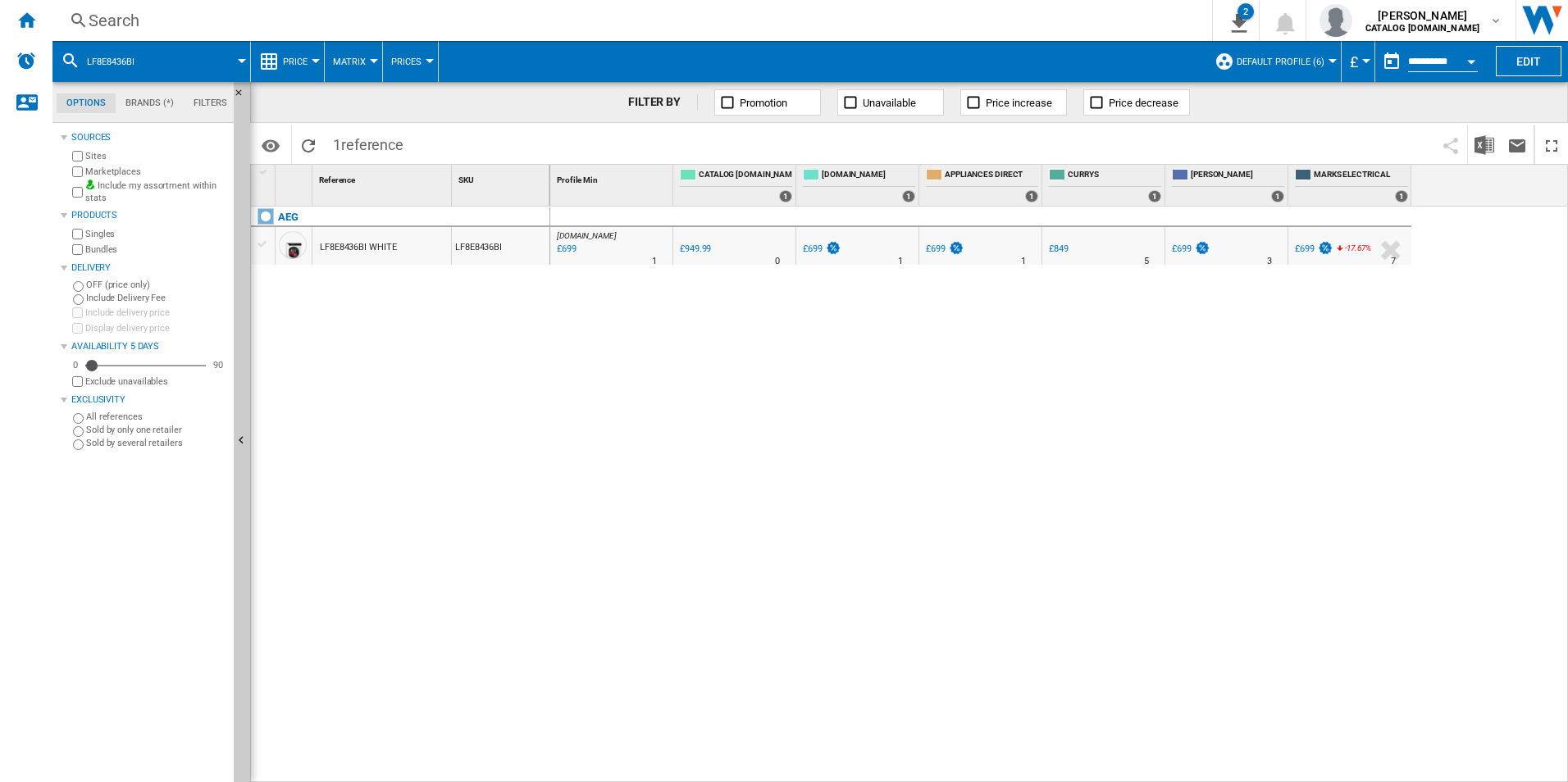
click at [1006, 21] on div "Search" at bounding box center [628, 20] width 1080 height 23
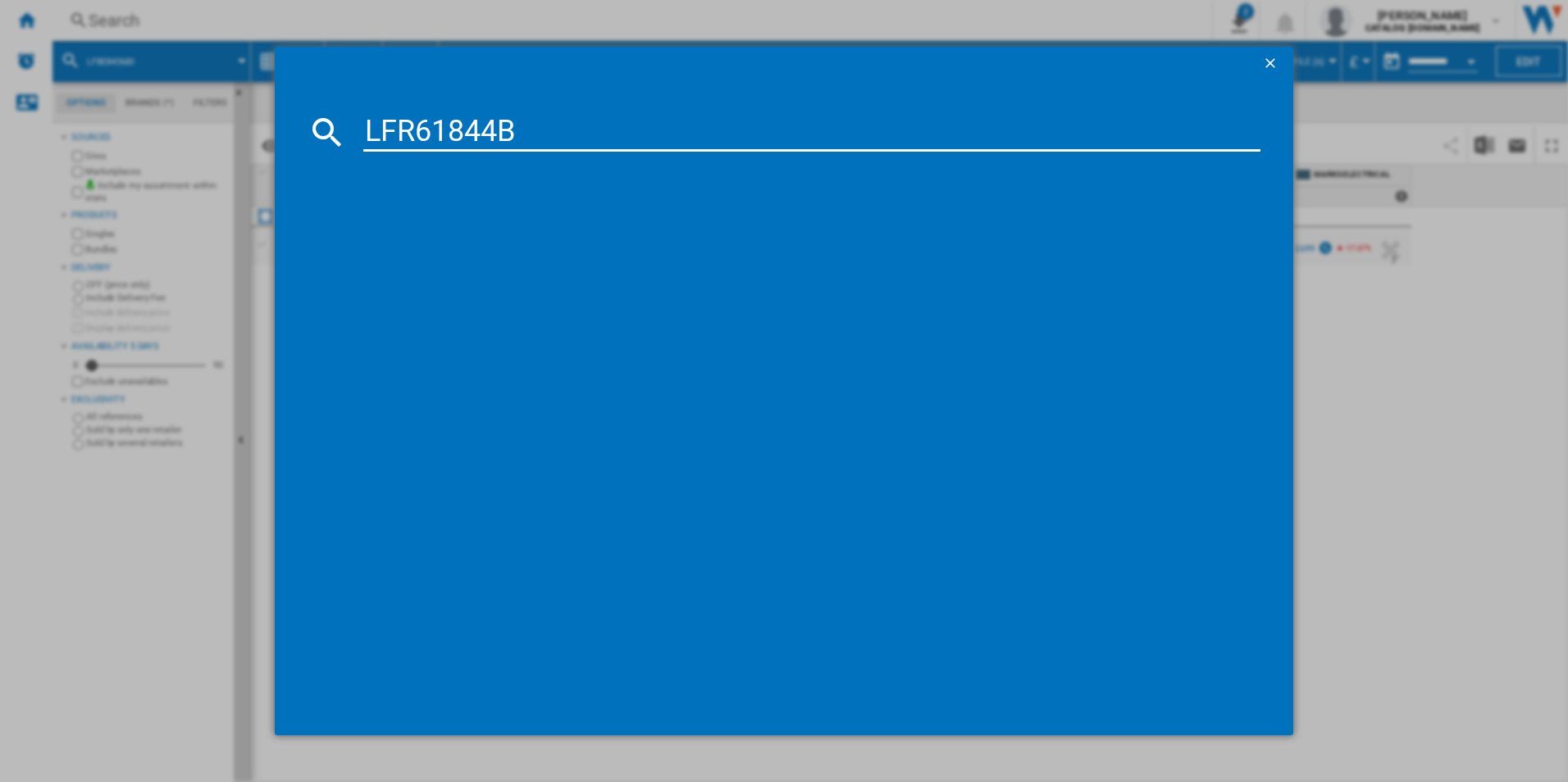
type input "LFR61844B"
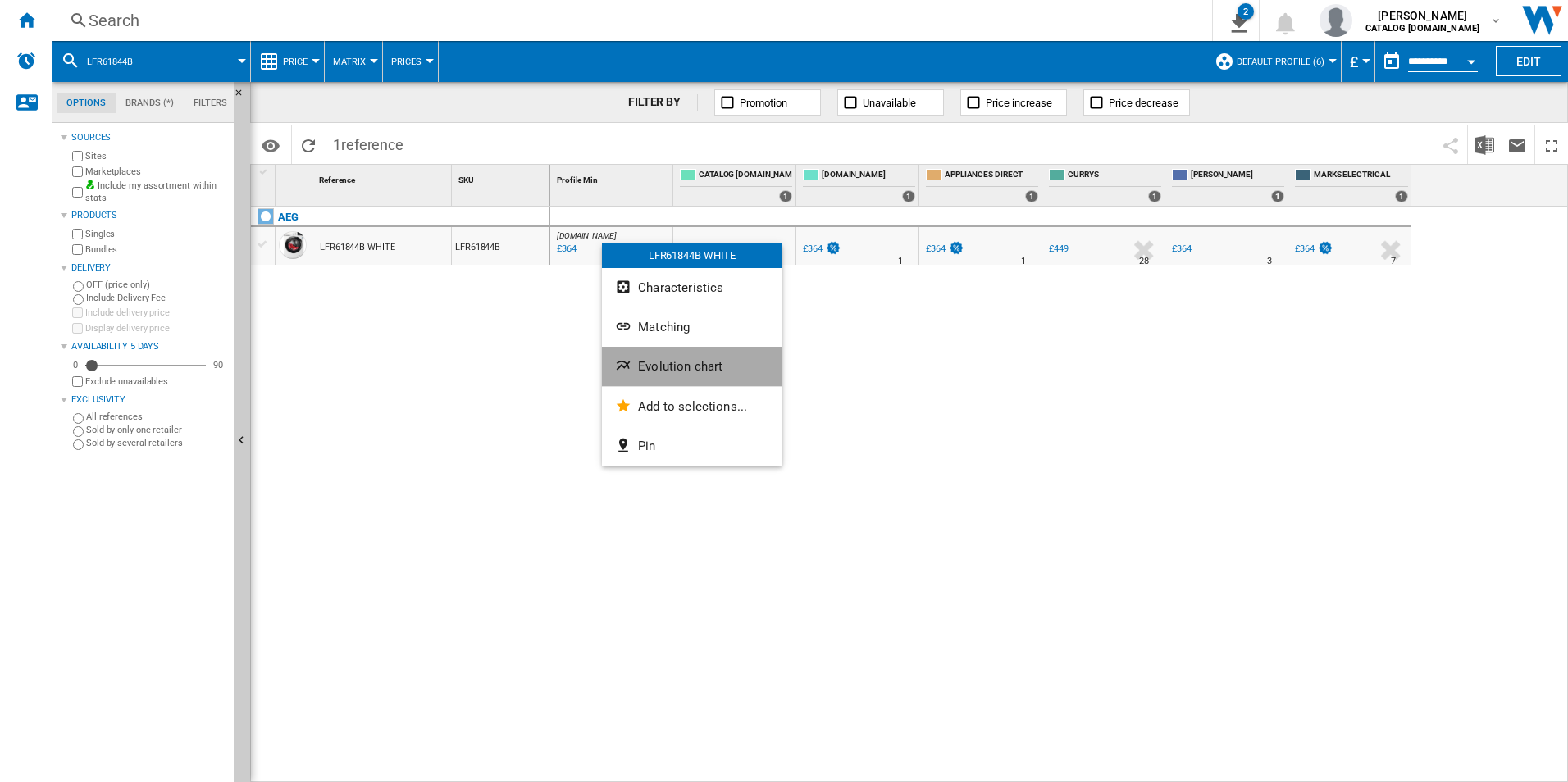
click at [672, 367] on span "Evolution chart" at bounding box center [680, 366] width 84 height 15
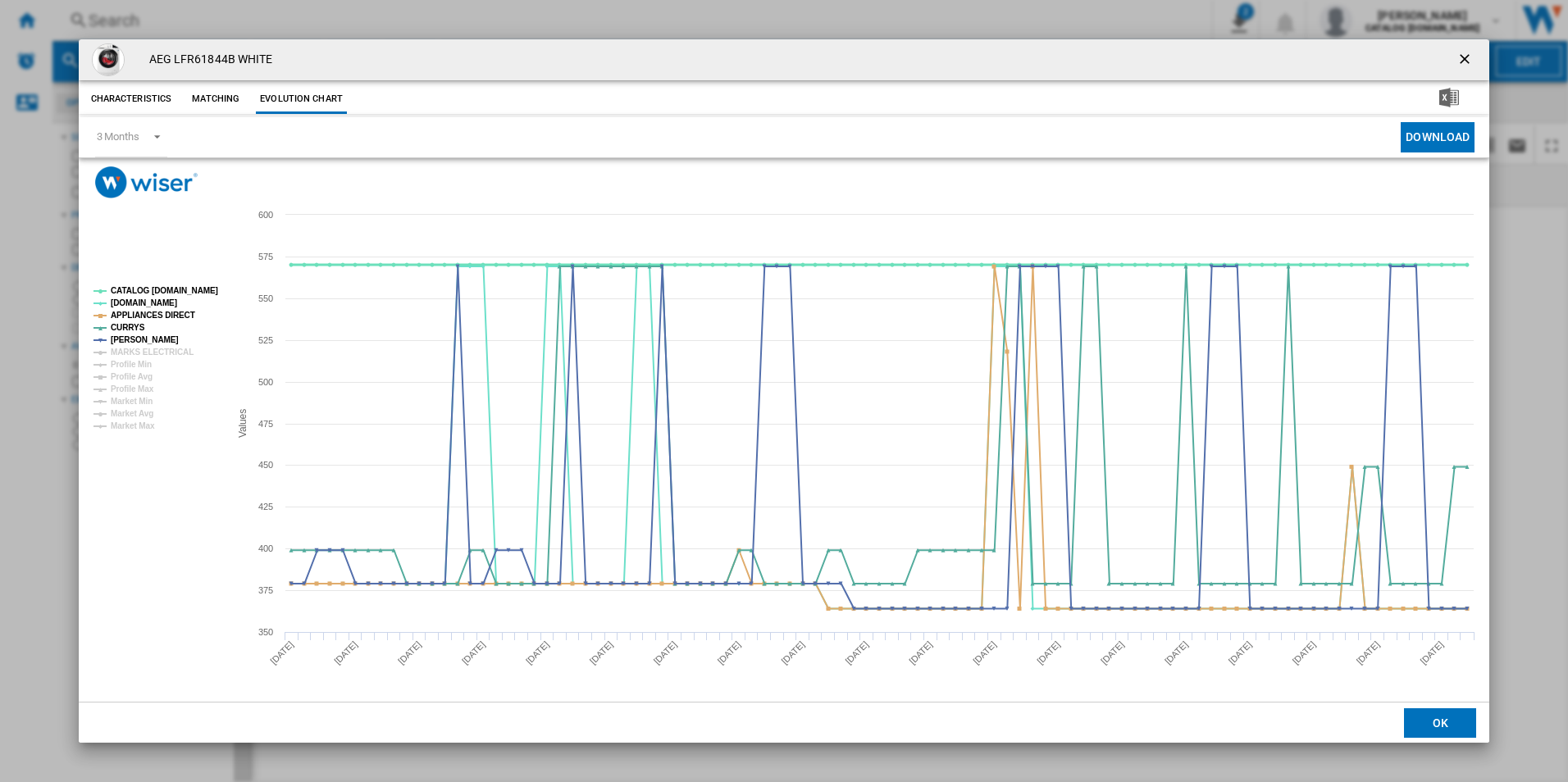
click at [181, 295] on tspan "CATALOG [DOMAIN_NAME]" at bounding box center [164, 290] width 107 height 9
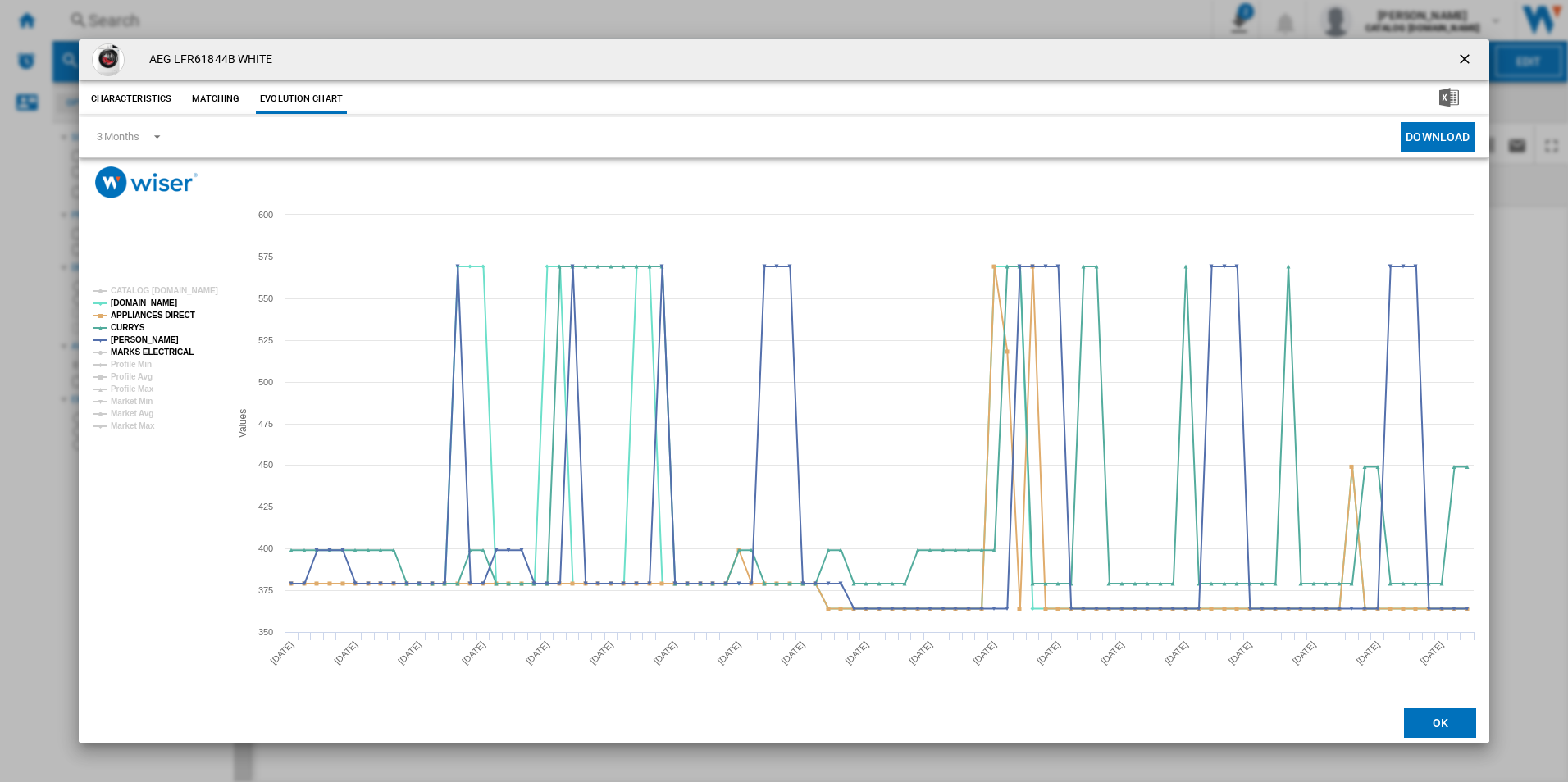
click at [170, 357] on tspan "MARKS ELECTRICAL" at bounding box center [151, 352] width 82 height 9
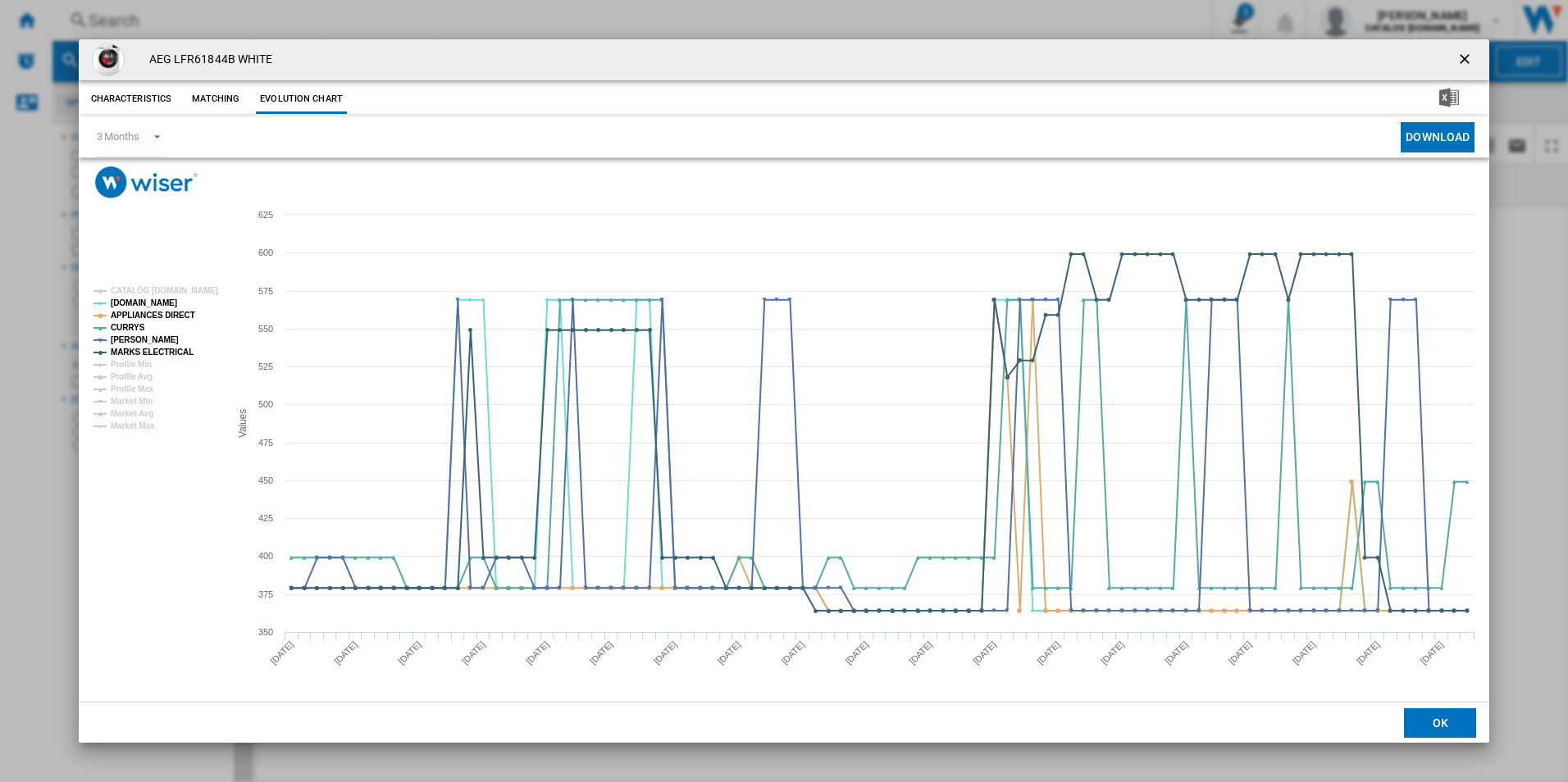
drag, startPoint x: 1455, startPoint y: 54, endPoint x: 1426, endPoint y: 56, distance: 29.1
click at [1455, 54] on button "Product popup" at bounding box center [1466, 60] width 33 height 33
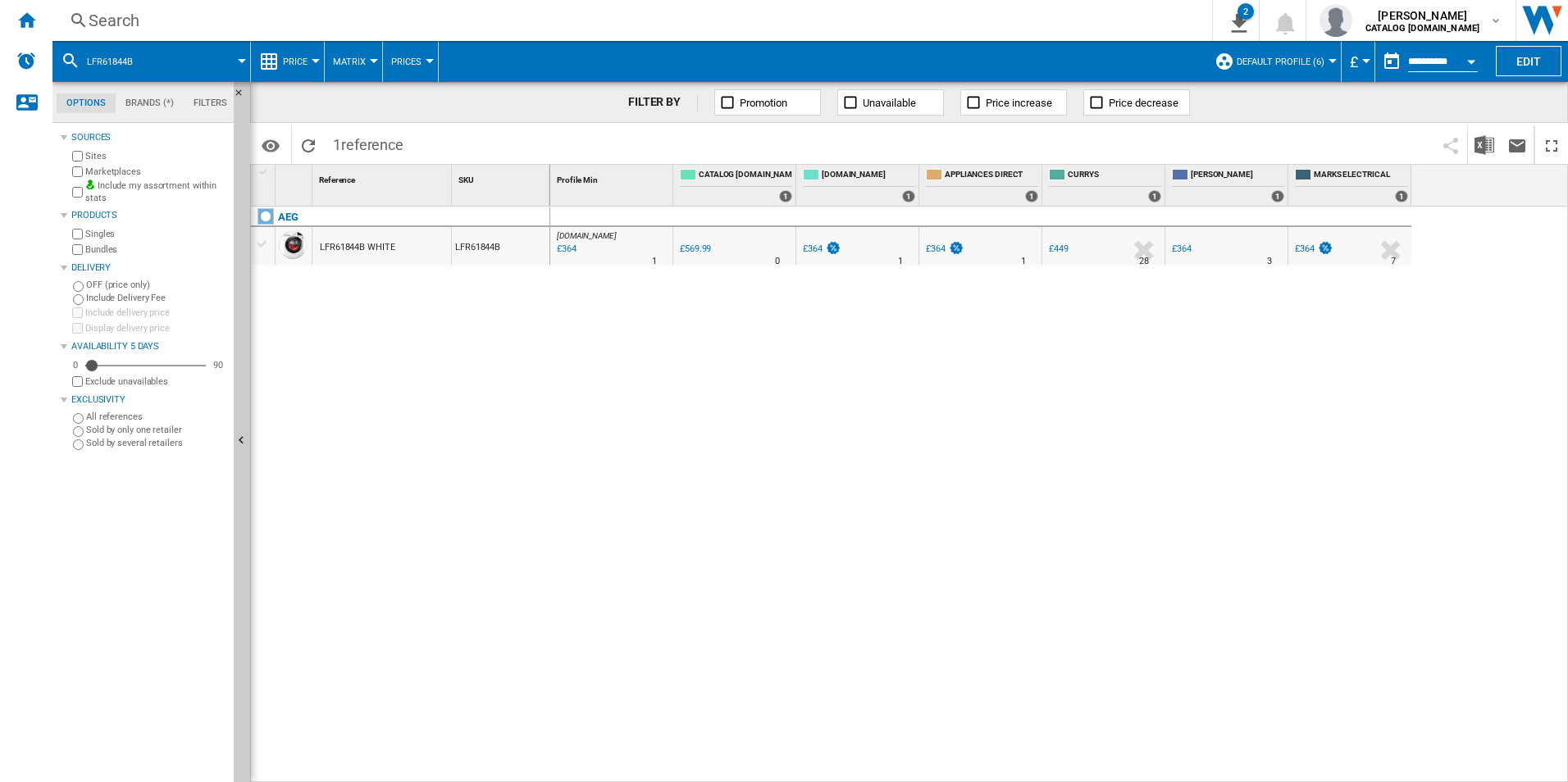
click at [864, 21] on div "Search" at bounding box center [628, 20] width 1080 height 23
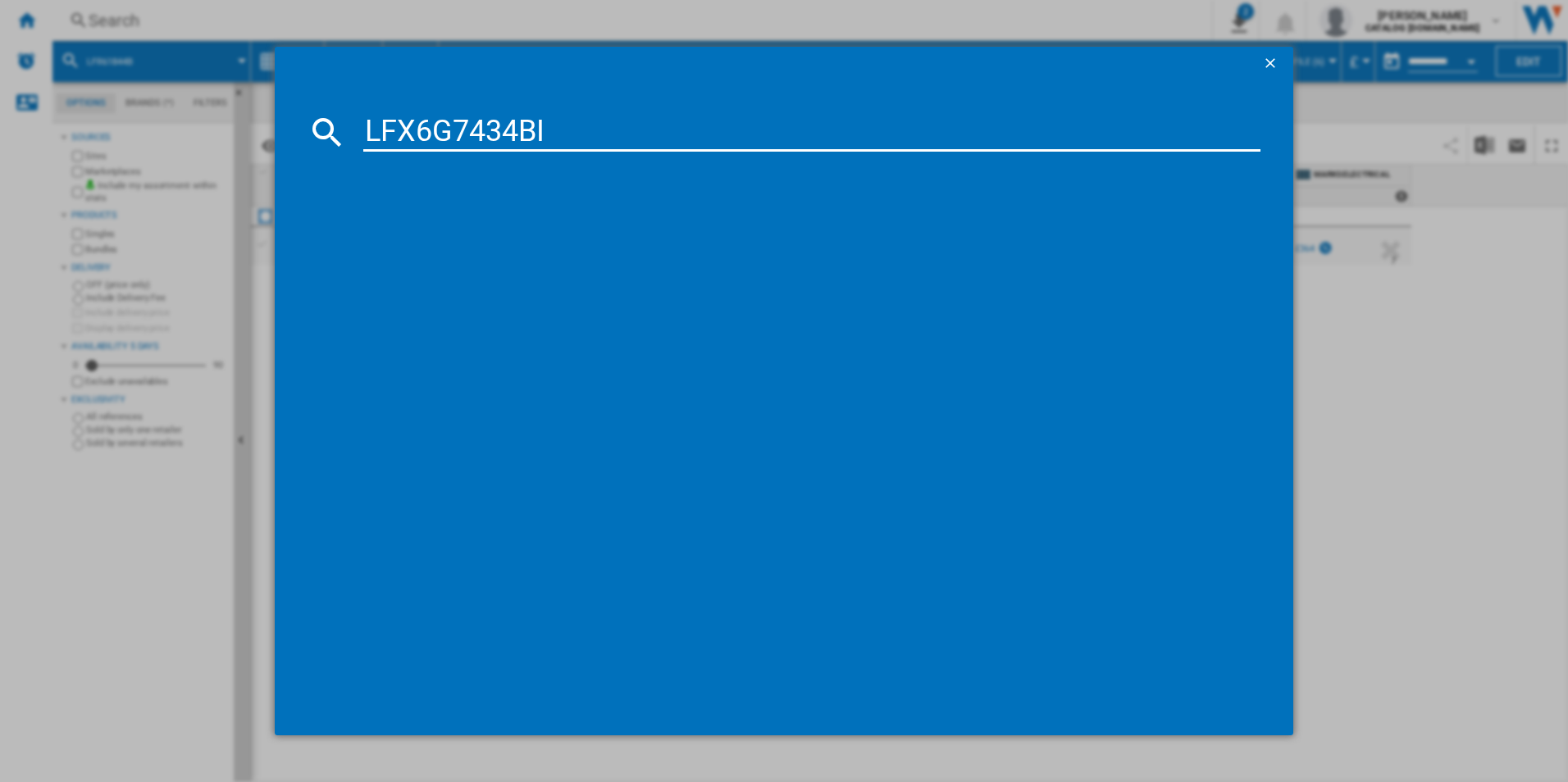
type input "LFX6G7434BI"
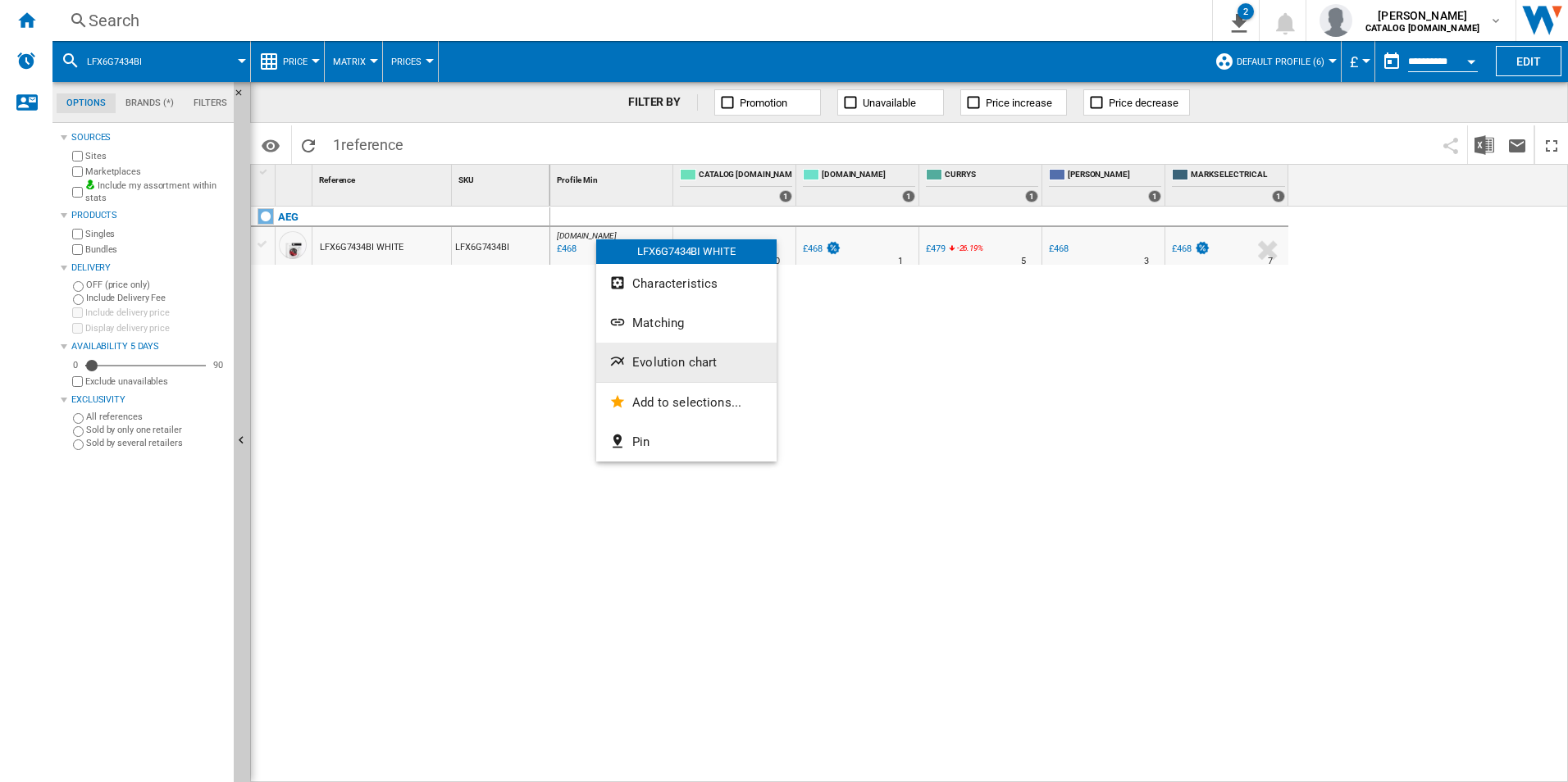
click at [650, 367] on span "Evolution chart" at bounding box center [674, 362] width 84 height 15
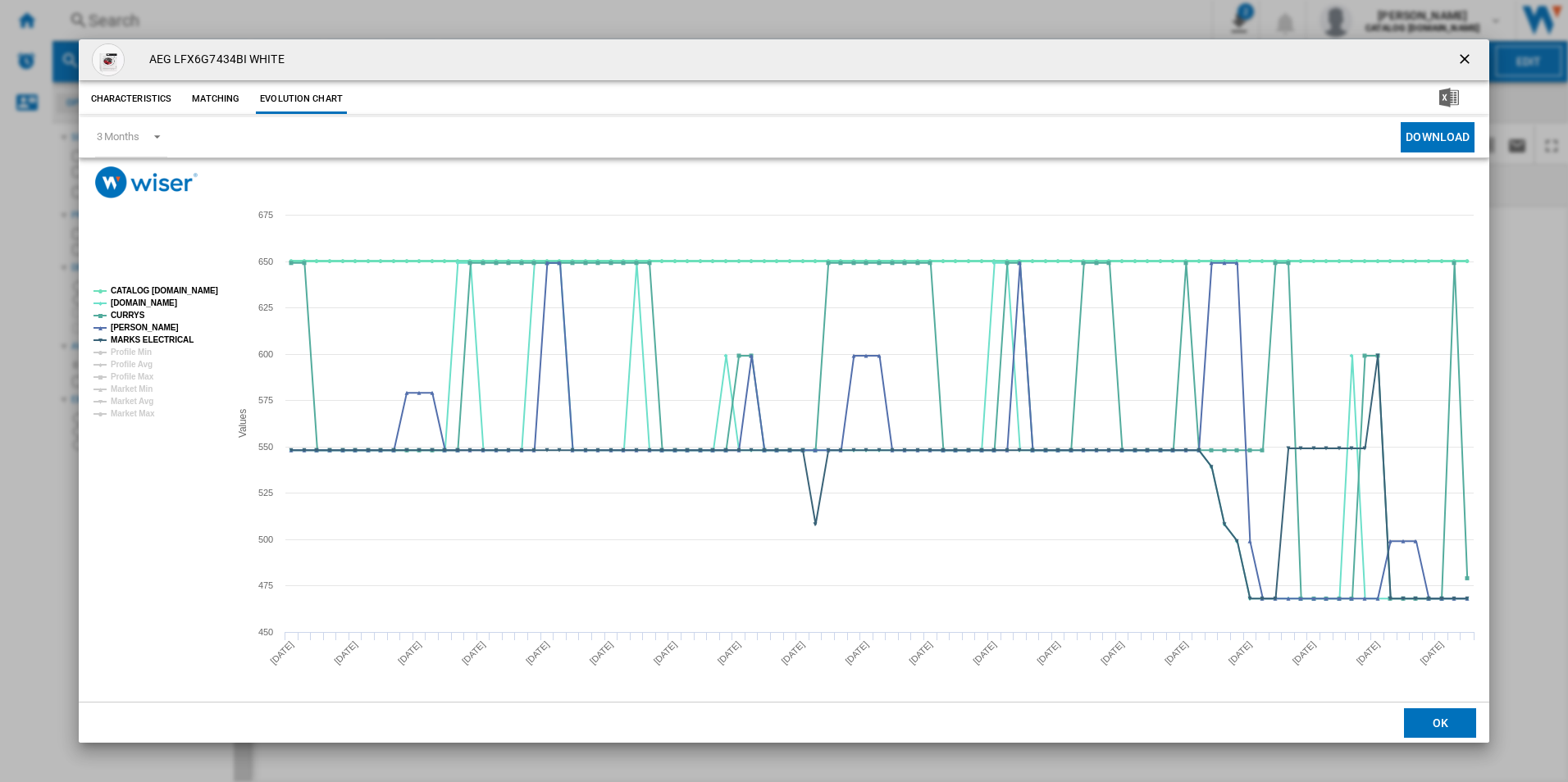
click at [185, 293] on tspan "CATALOG [DOMAIN_NAME]" at bounding box center [164, 290] width 107 height 9
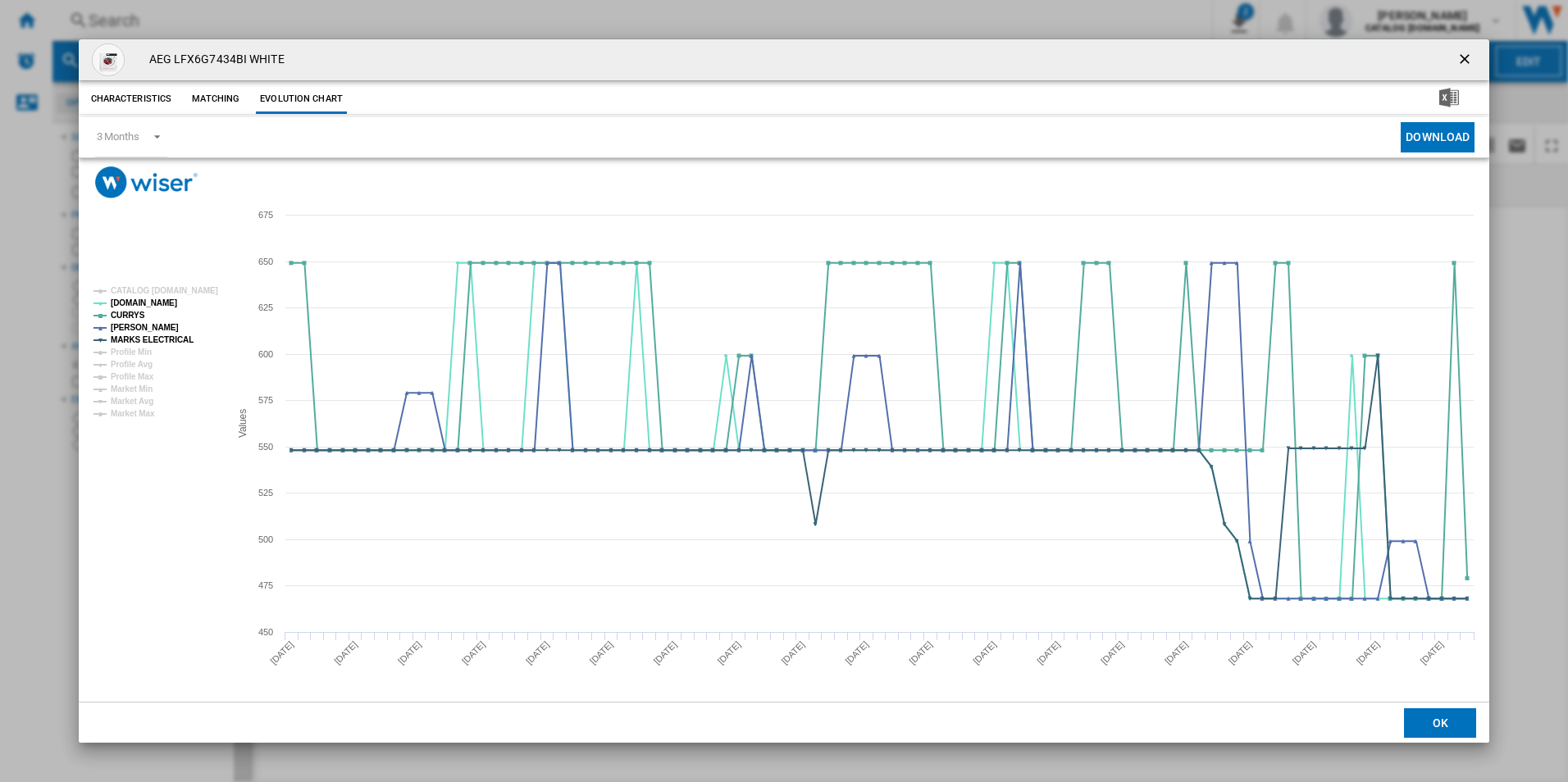
click at [1459, 61] on ng-md-icon "getI18NText('BUTTONS.CLOSE_DIALOG')" at bounding box center [1466, 61] width 20 height 20
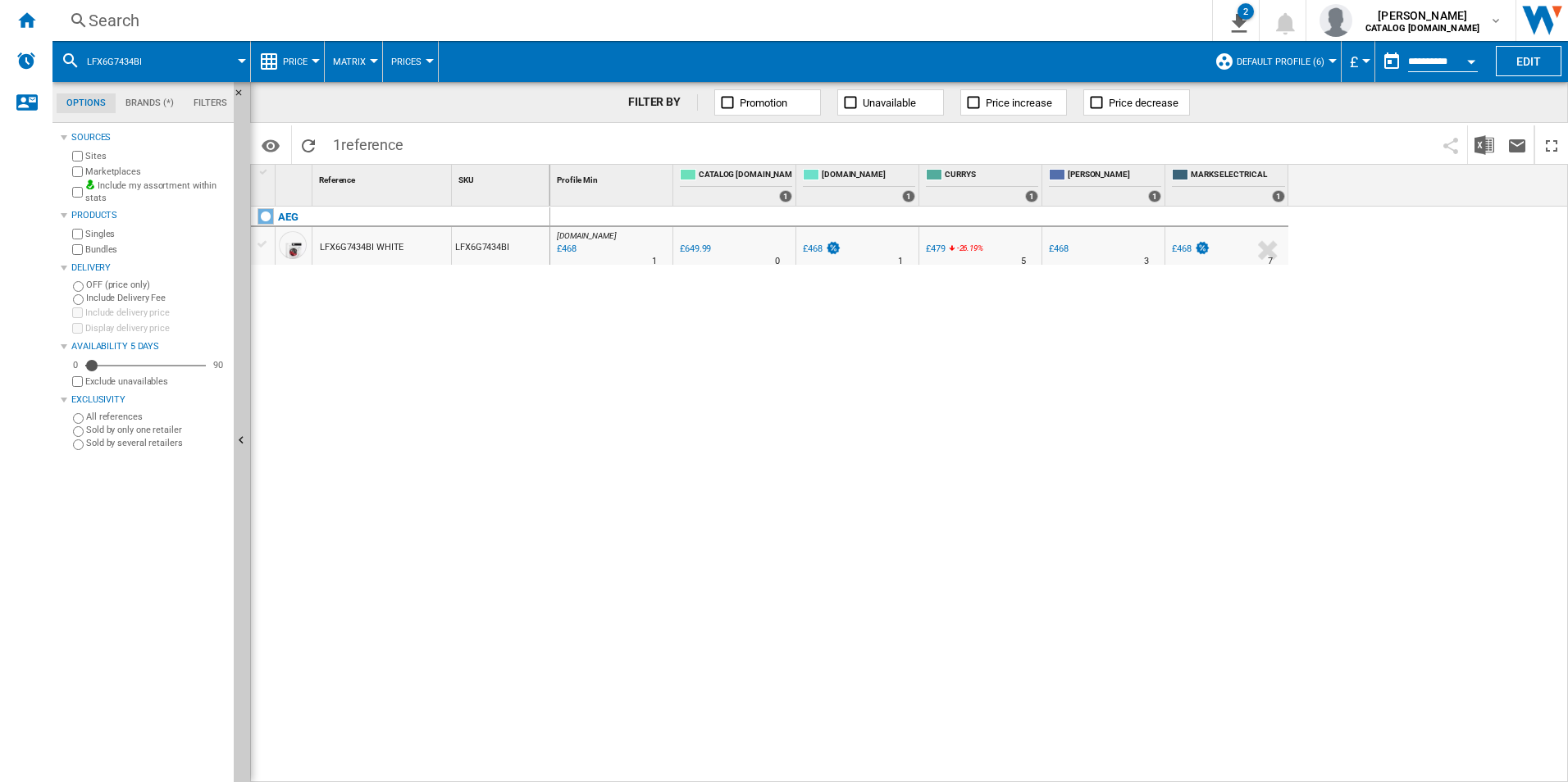
click at [739, 22] on div "Search" at bounding box center [628, 20] width 1080 height 23
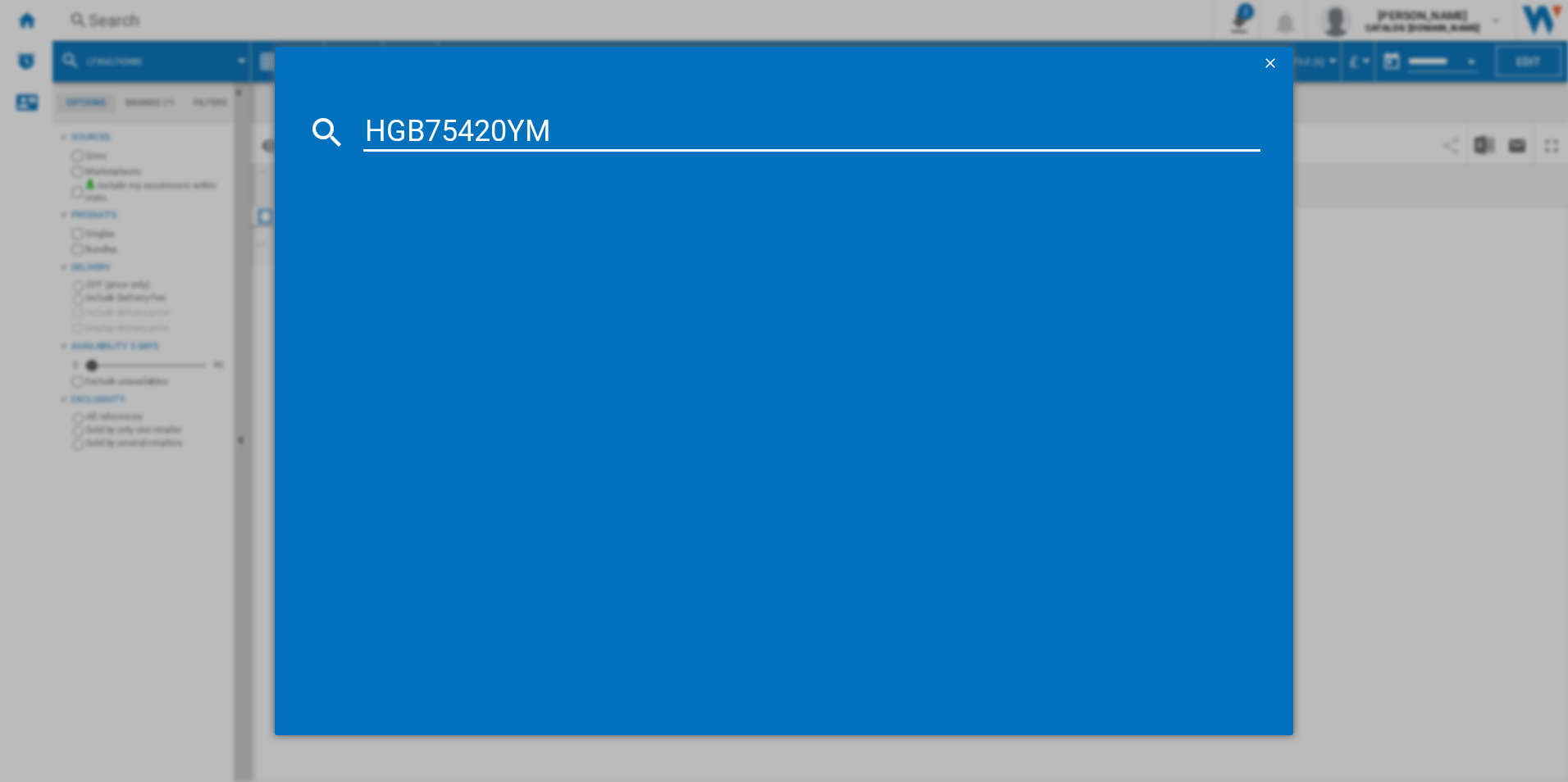
type input "HGB75420YM"
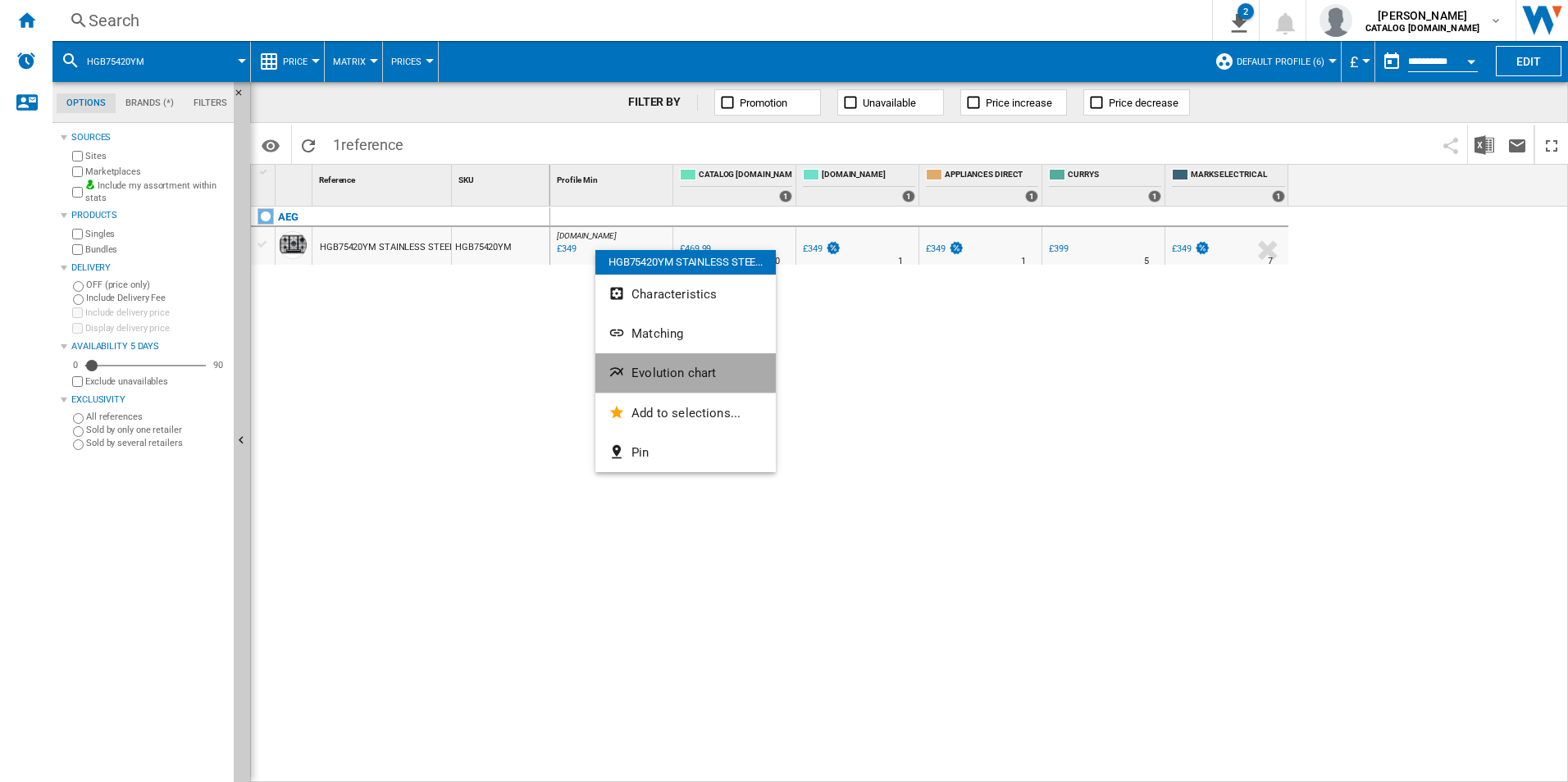
click at [665, 367] on span "Evolution chart" at bounding box center [673, 373] width 84 height 15
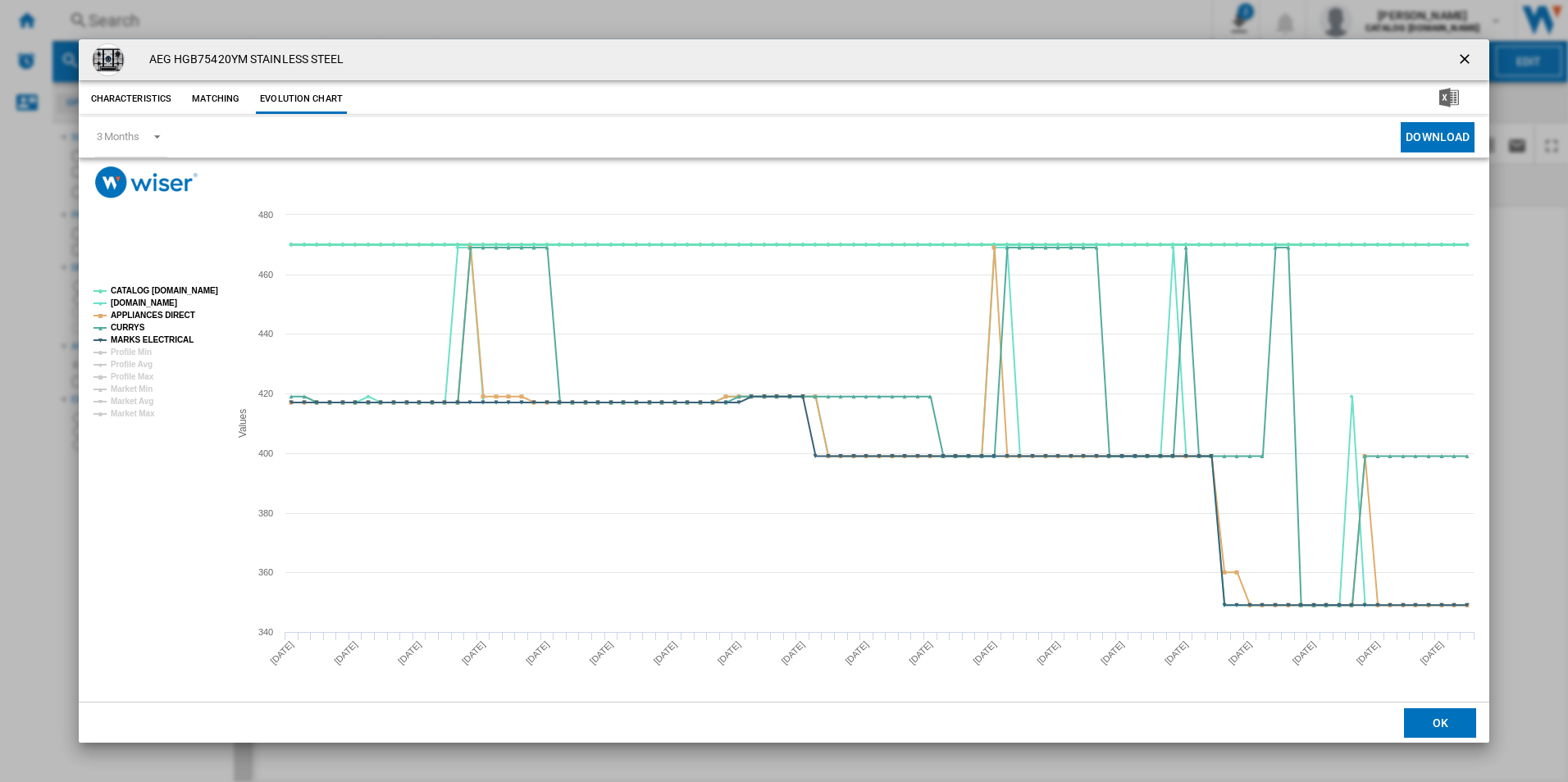
click at [141, 288] on tspan "CATALOG [DOMAIN_NAME]" at bounding box center [164, 290] width 107 height 9
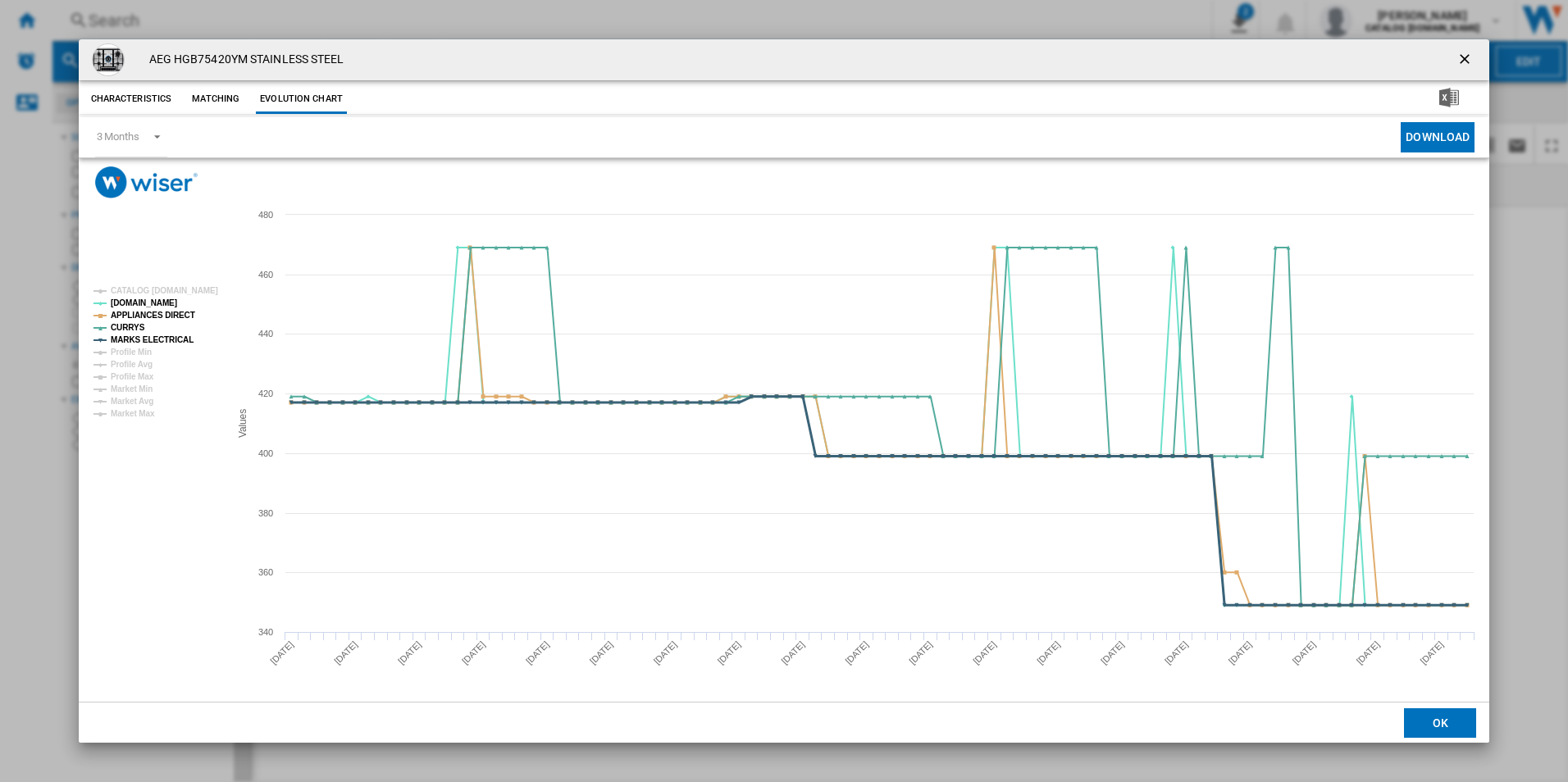
click at [172, 341] on tspan "MARKS ELECTRICAL" at bounding box center [151, 339] width 82 height 9
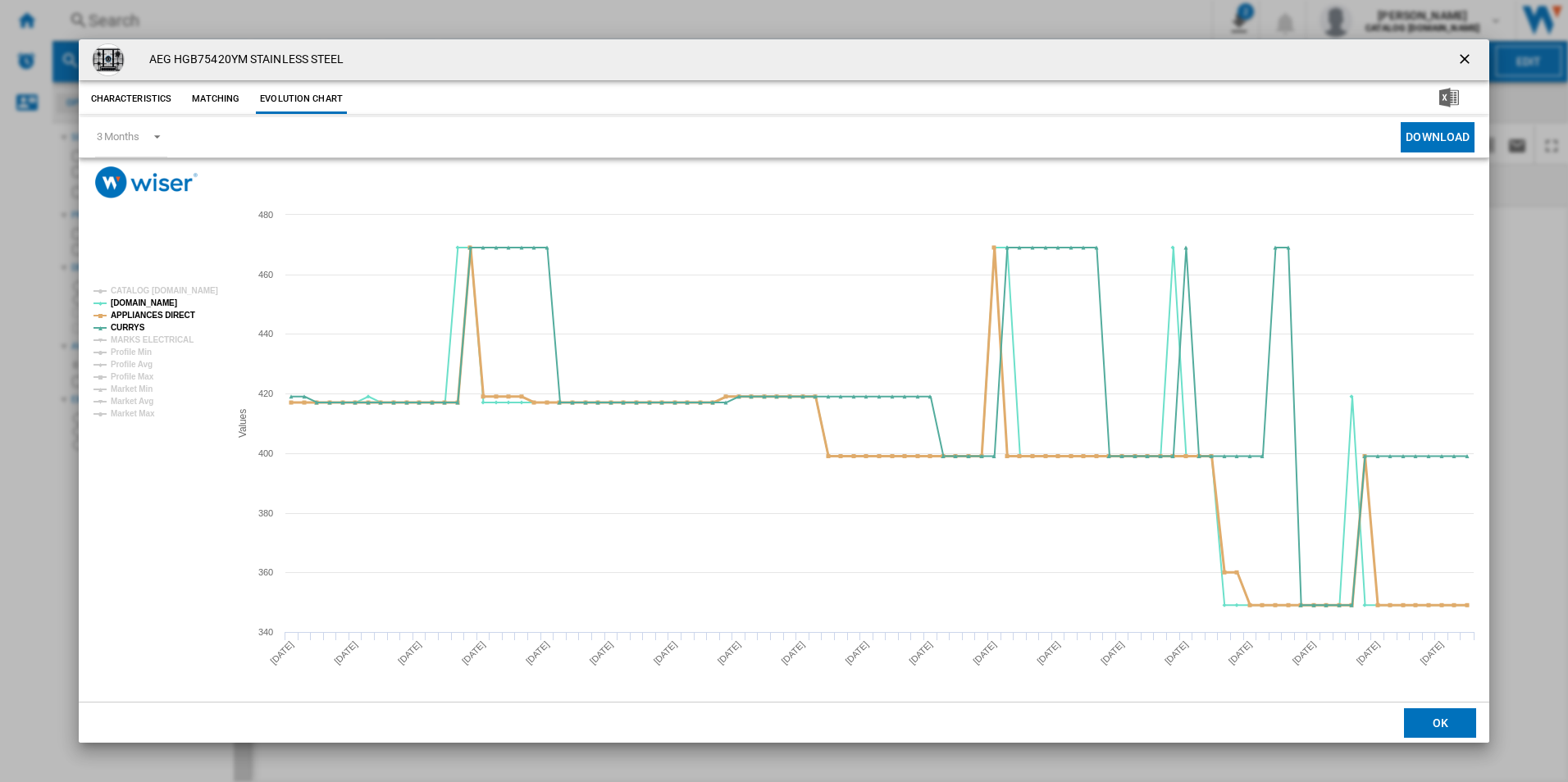
click at [171, 318] on tspan "APPLIANCES DIRECT" at bounding box center [152, 315] width 84 height 9
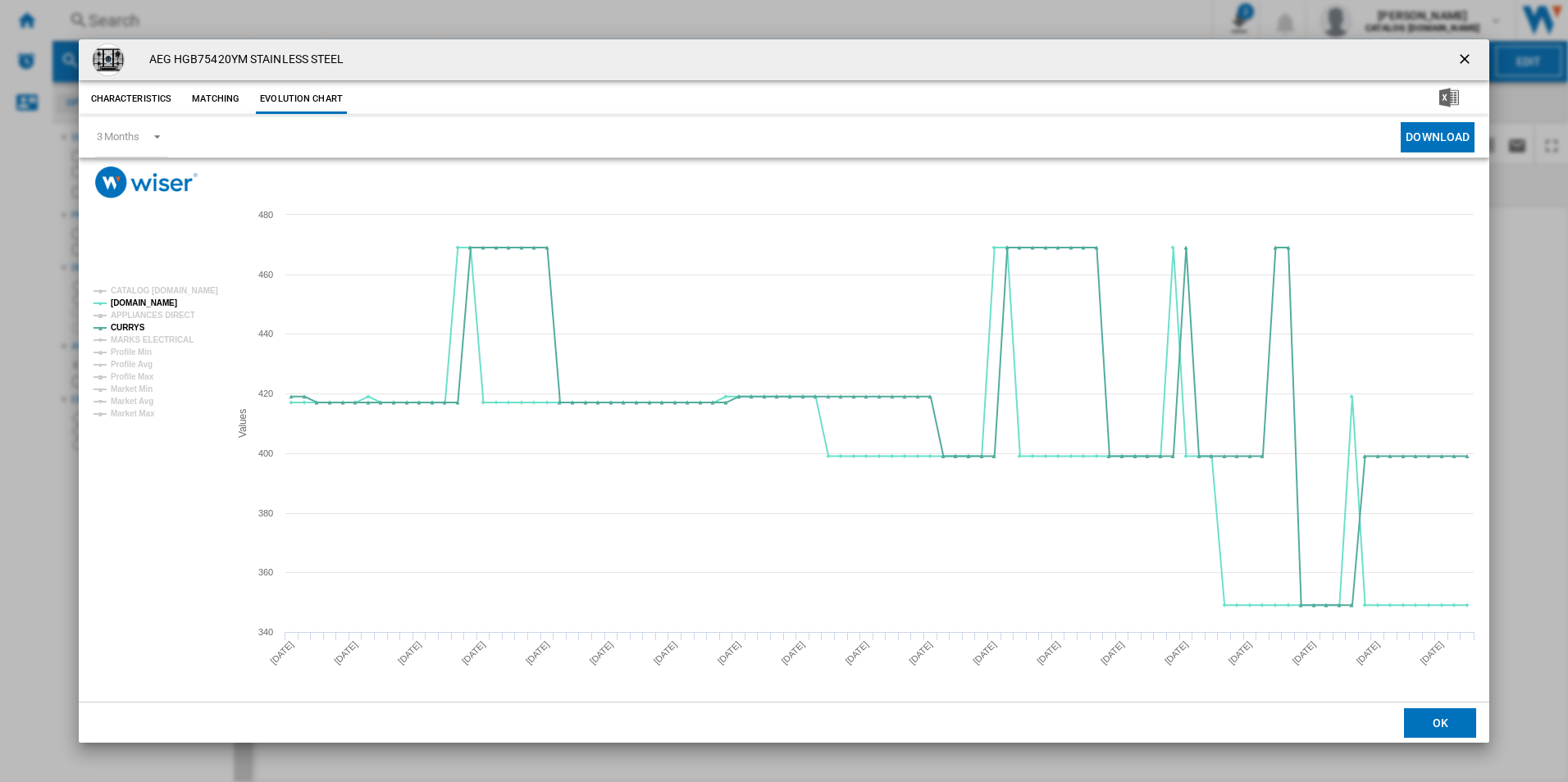
click at [1463, 64] on ng-md-icon "getI18NText('BUTTONS.CLOSE_DIALOG')" at bounding box center [1466, 61] width 20 height 20
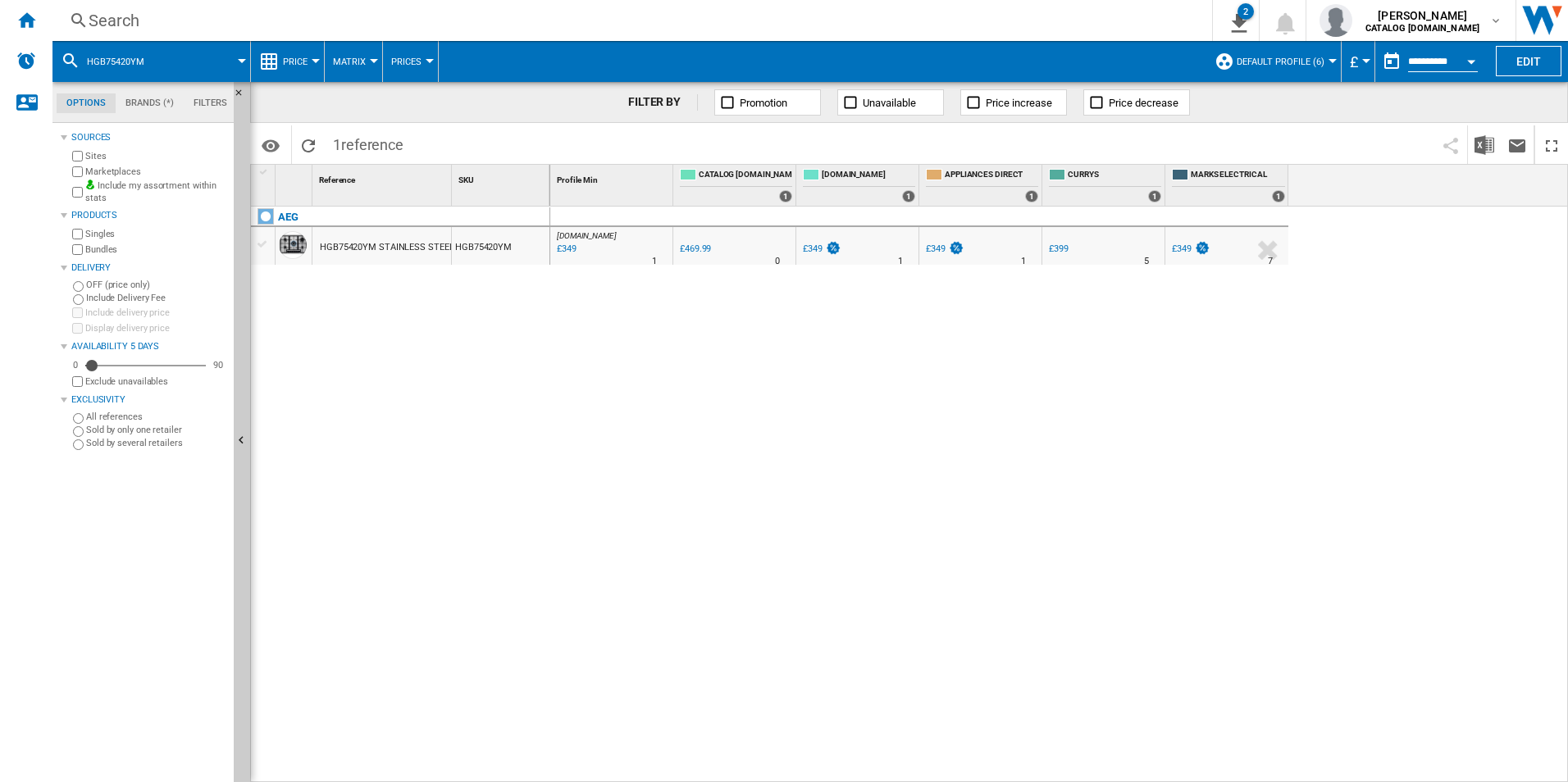
click at [987, 22] on div "Search" at bounding box center [628, 20] width 1080 height 23
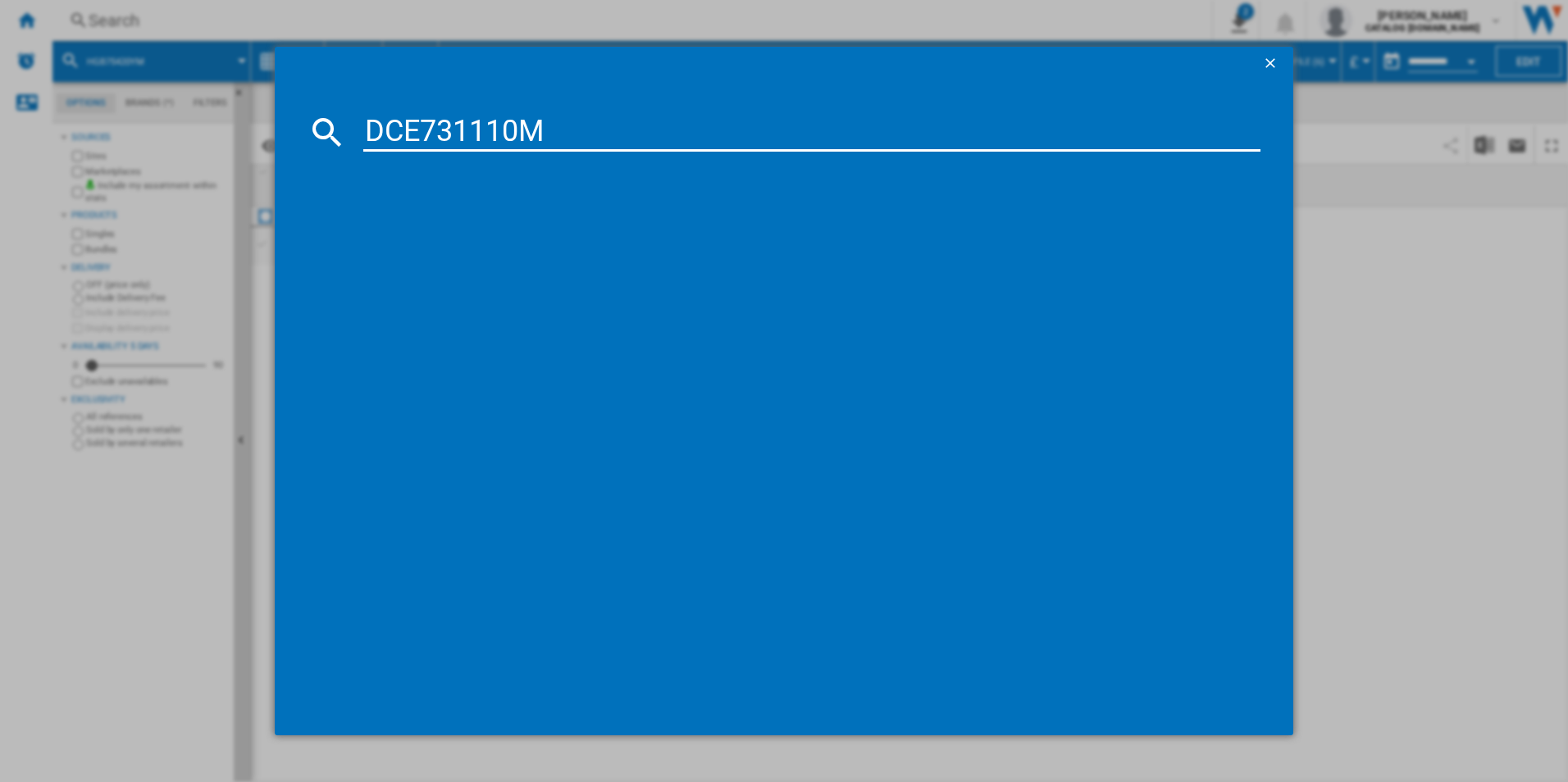
type input "DCE731110M"
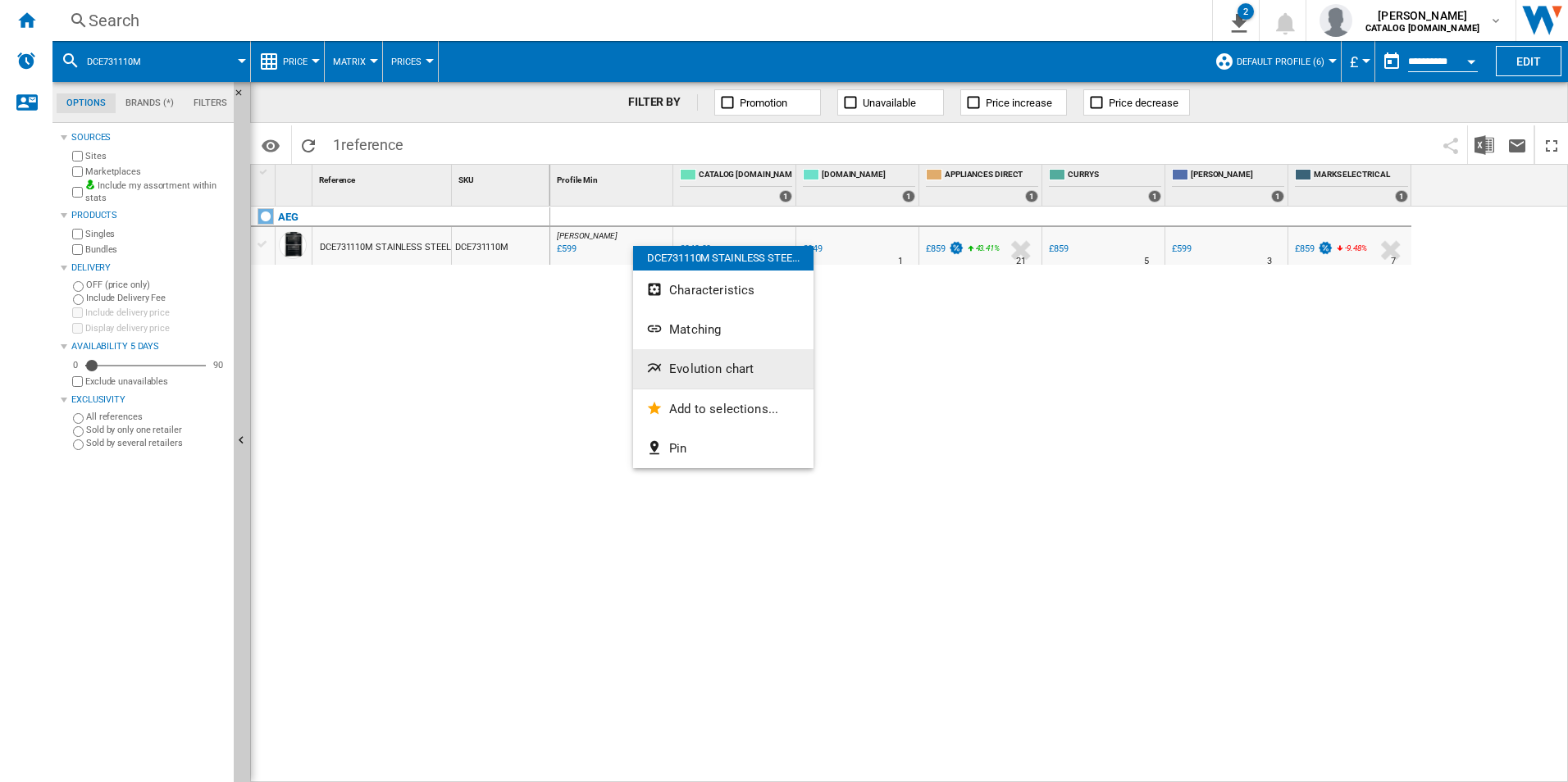
click at [685, 363] on span "Evolution chart" at bounding box center [710, 369] width 84 height 15
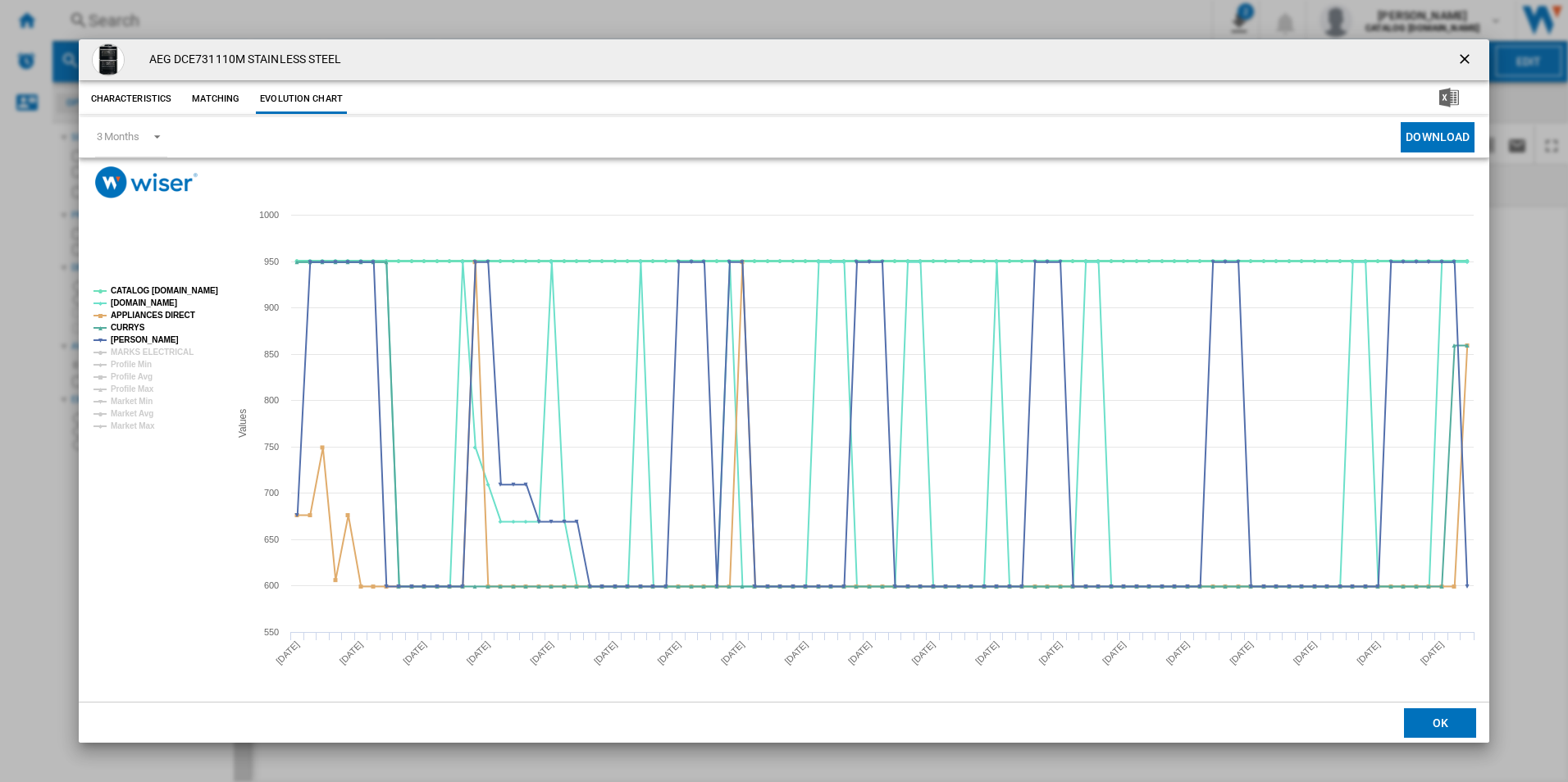
click at [199, 293] on tspan "CATALOG [DOMAIN_NAME]" at bounding box center [164, 290] width 107 height 9
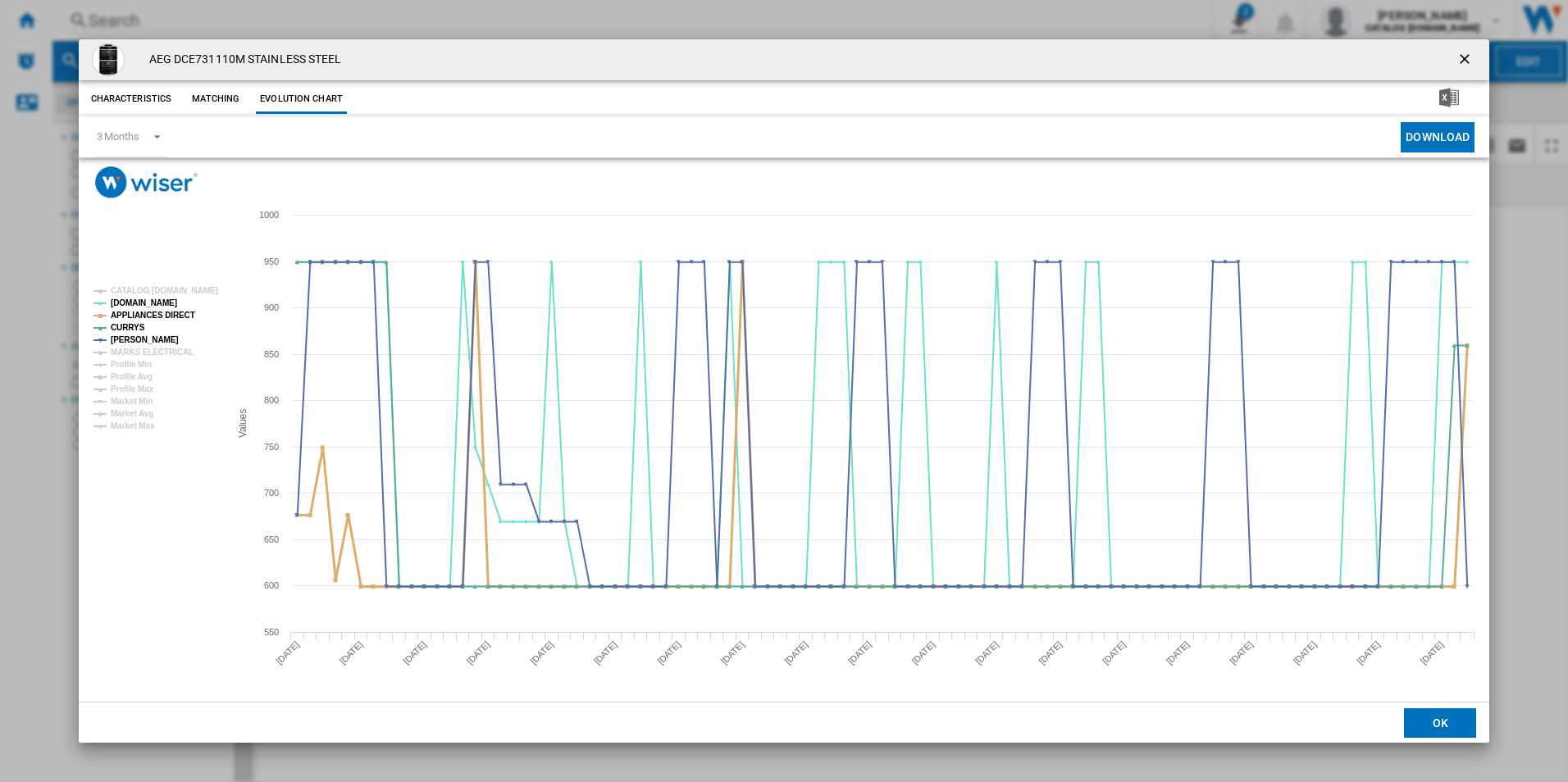
click at [186, 315] on tspan "APPLIANCES DIRECT" at bounding box center [152, 315] width 84 height 9
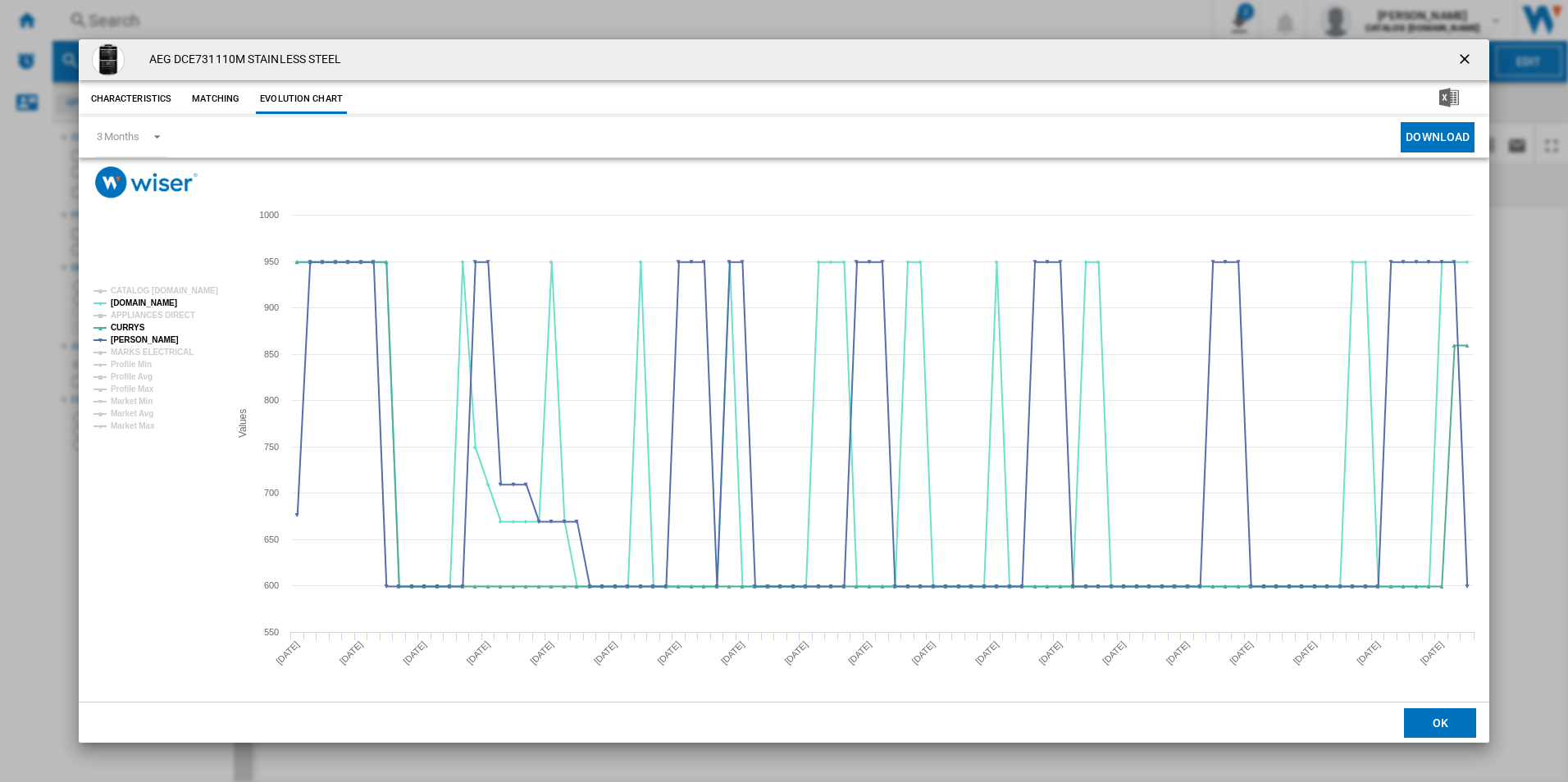
click at [1466, 56] on ng-md-icon "getI18NText('BUTTONS.CLOSE_DIALOG')" at bounding box center [1466, 61] width 20 height 20
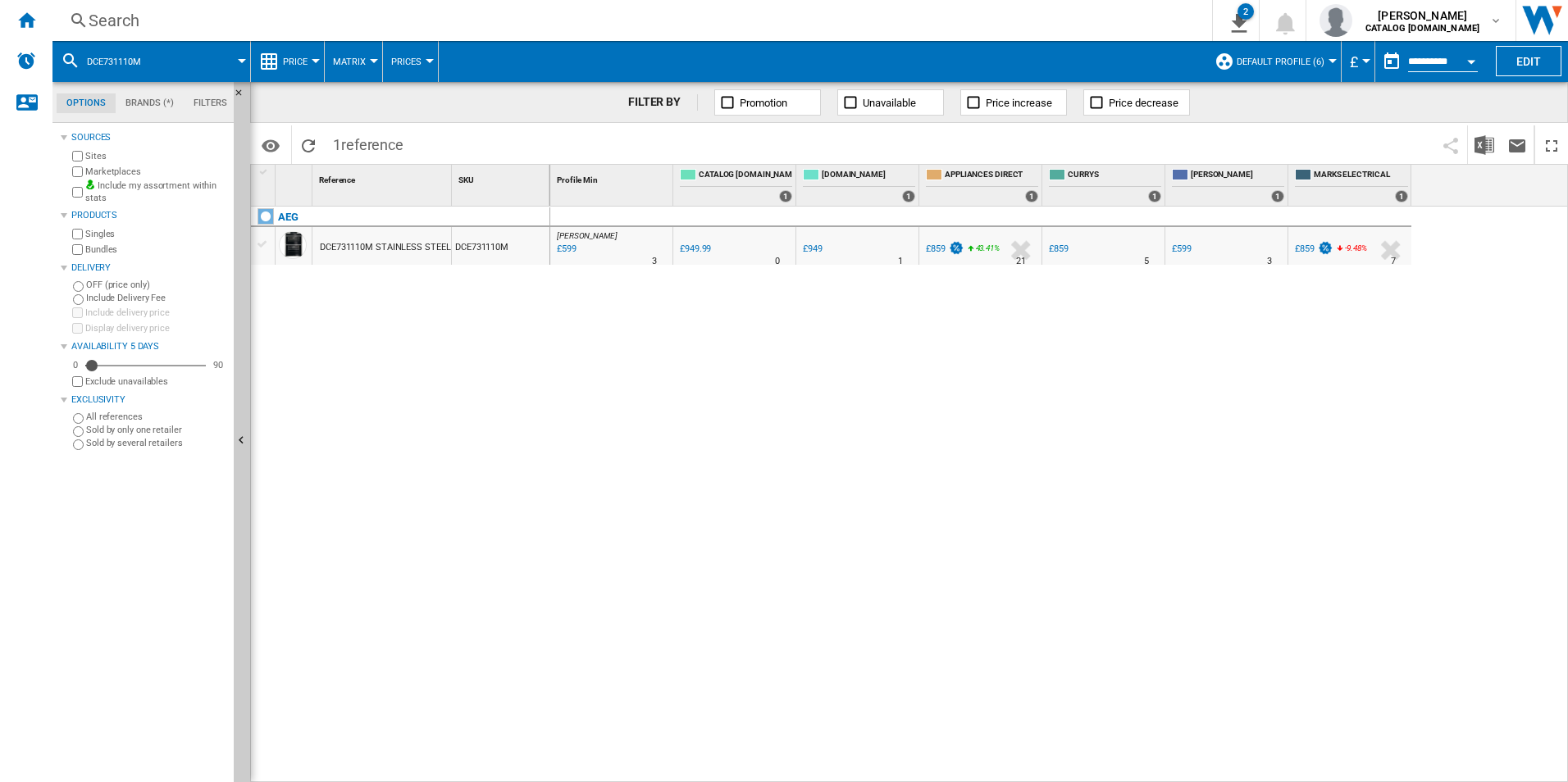
click at [1032, 36] on div "Search Search 0 2 CATALOG [DOMAIN_NAME]:Home appliances/No characteristic/AEG […" at bounding box center [810, 20] width 1515 height 41
click at [1014, 30] on div "Search" at bounding box center [628, 20] width 1080 height 23
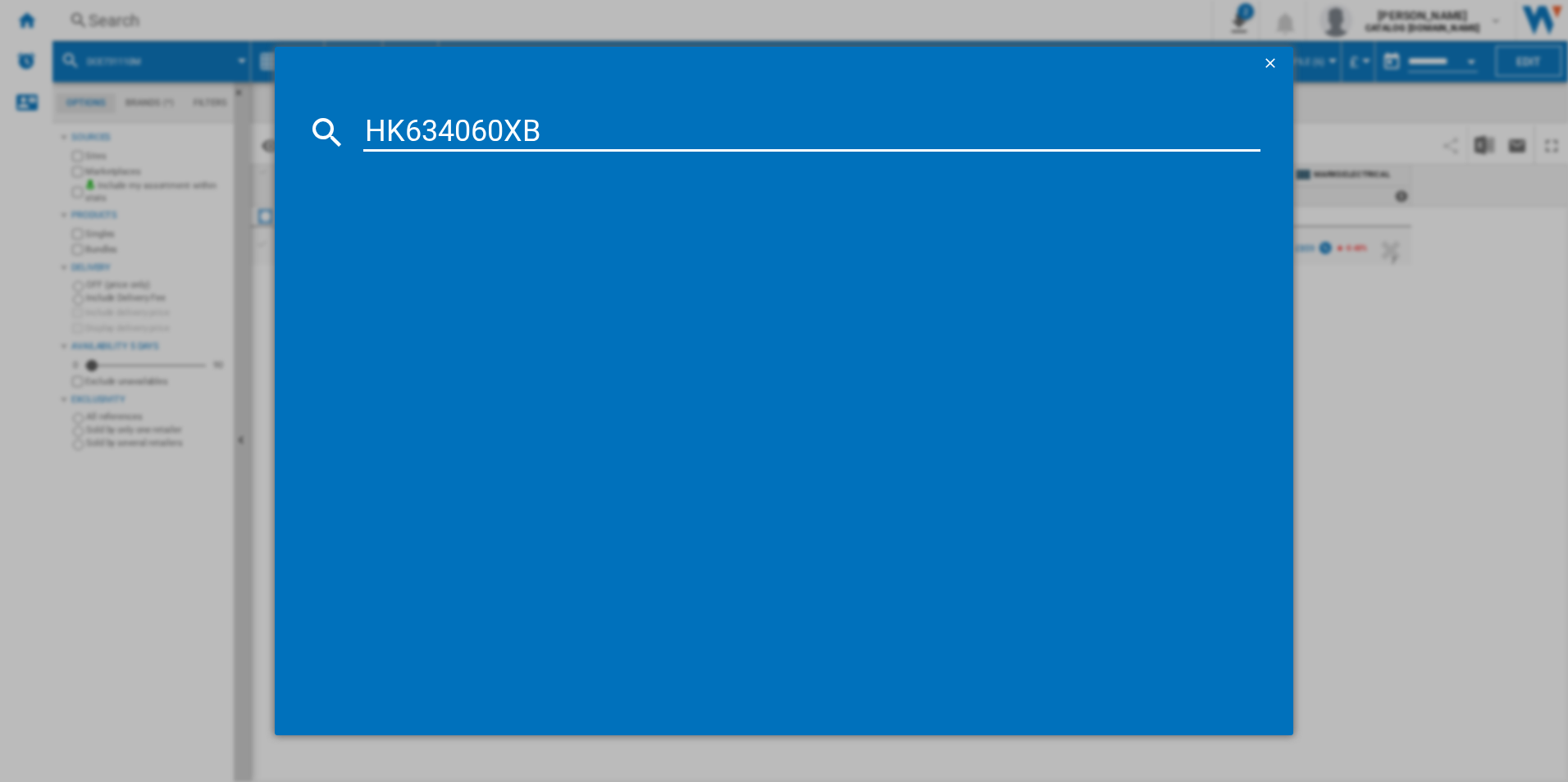
type input "HK634060XB"
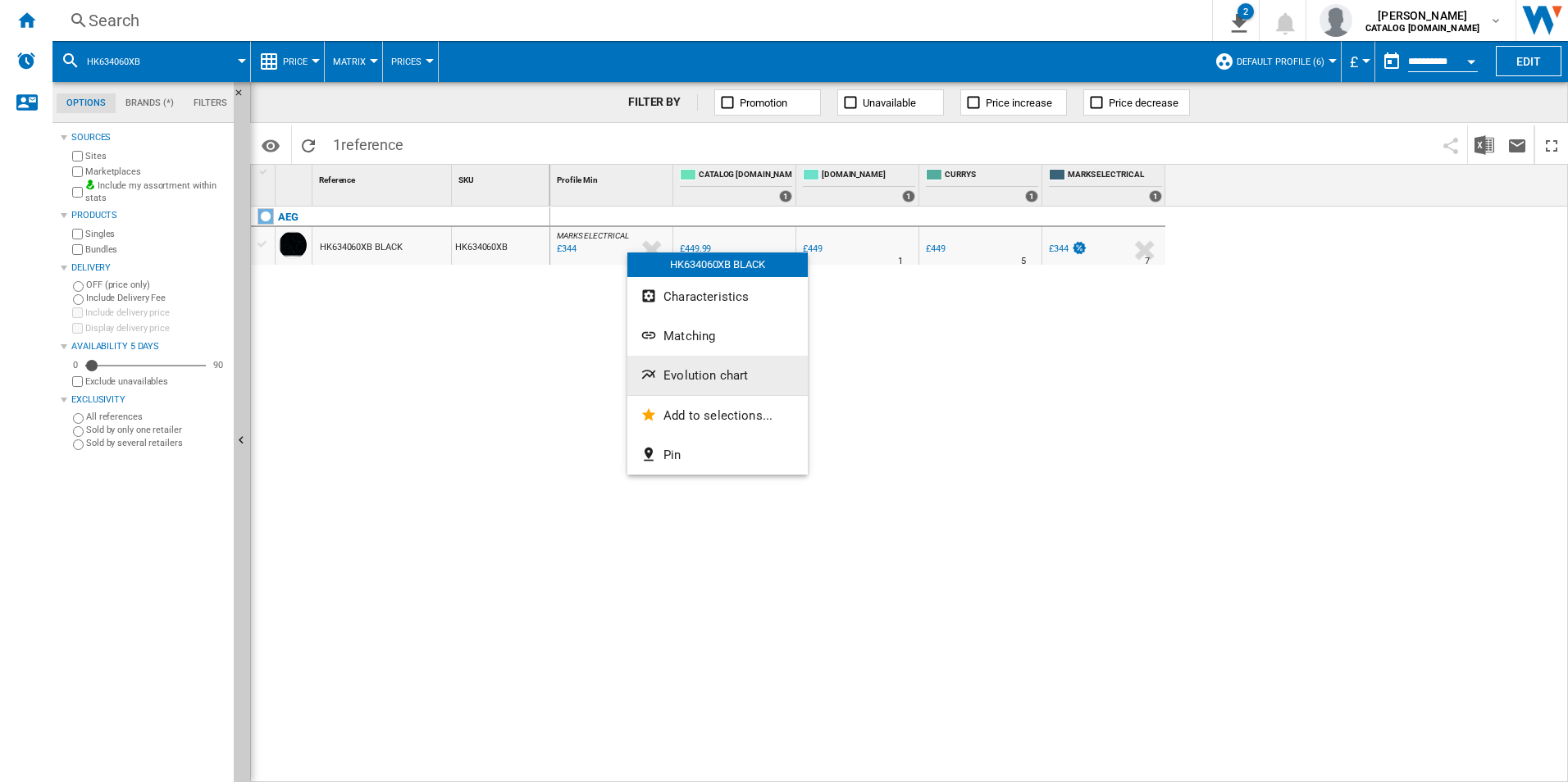
click at [682, 364] on button "Evolution chart" at bounding box center [717, 376] width 181 height 40
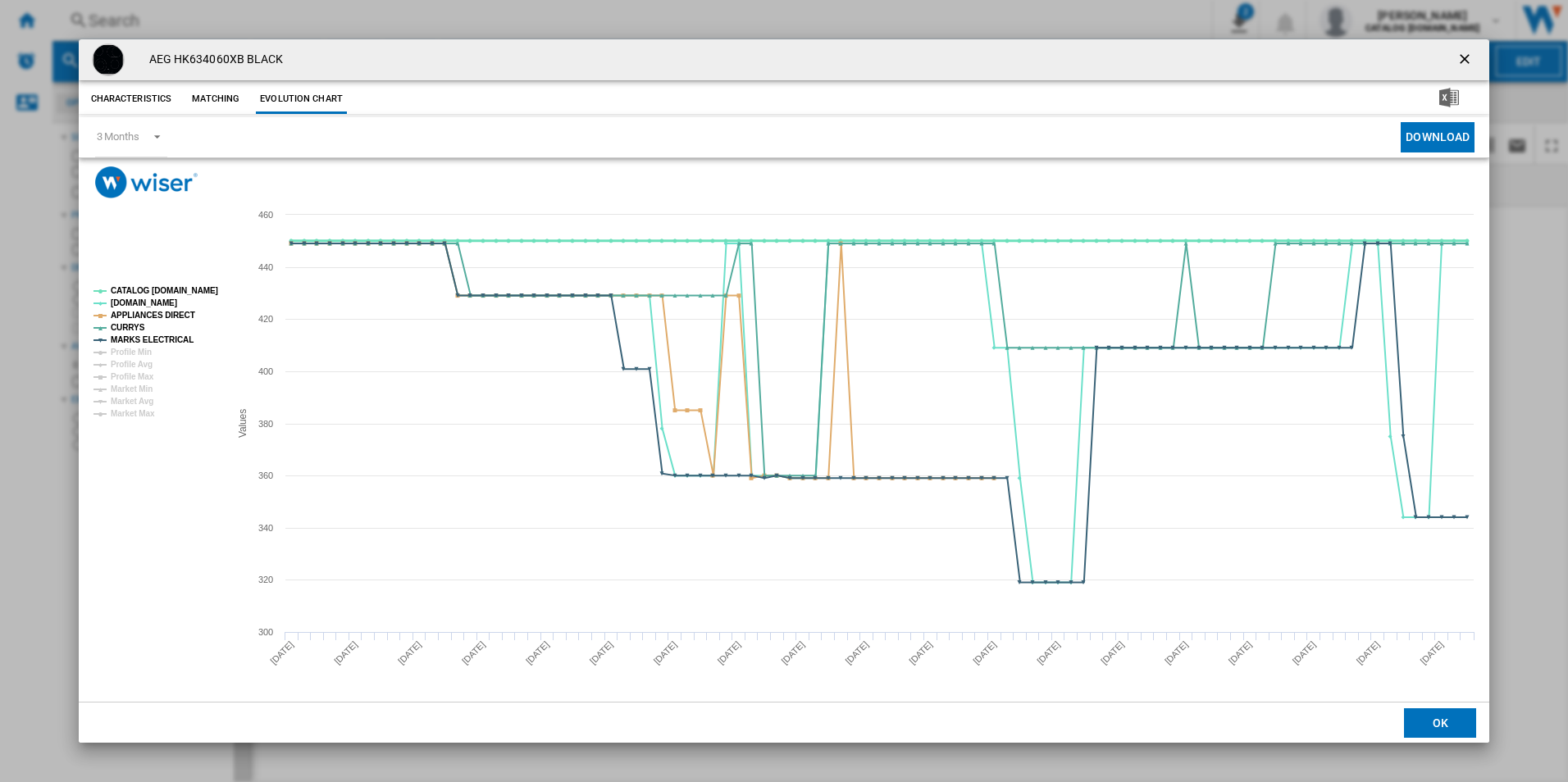
click at [199, 290] on tspan "CATALOG [DOMAIN_NAME]" at bounding box center [164, 290] width 107 height 9
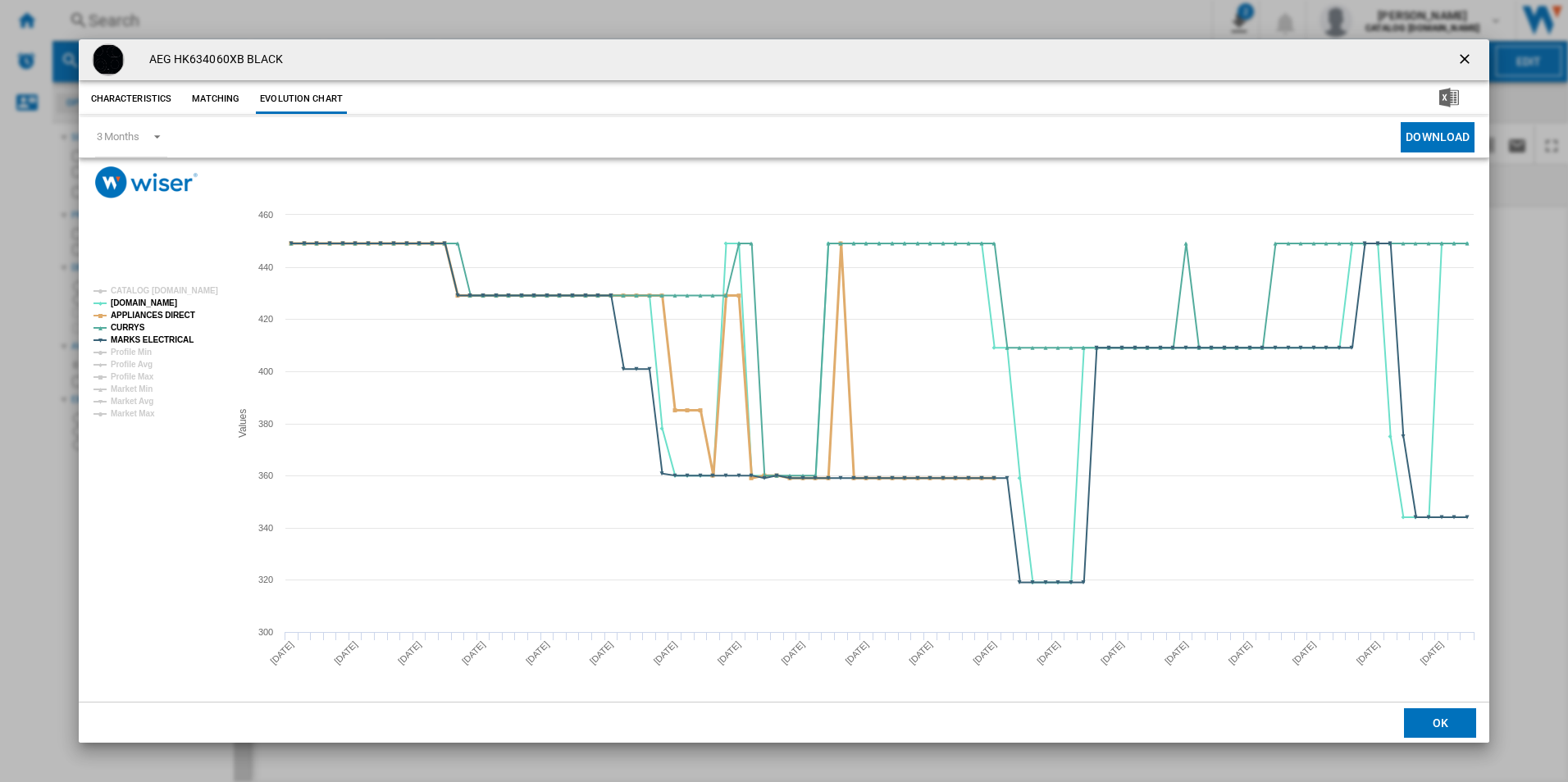
click at [185, 313] on tspan "APPLIANCES DIRECT" at bounding box center [152, 315] width 84 height 9
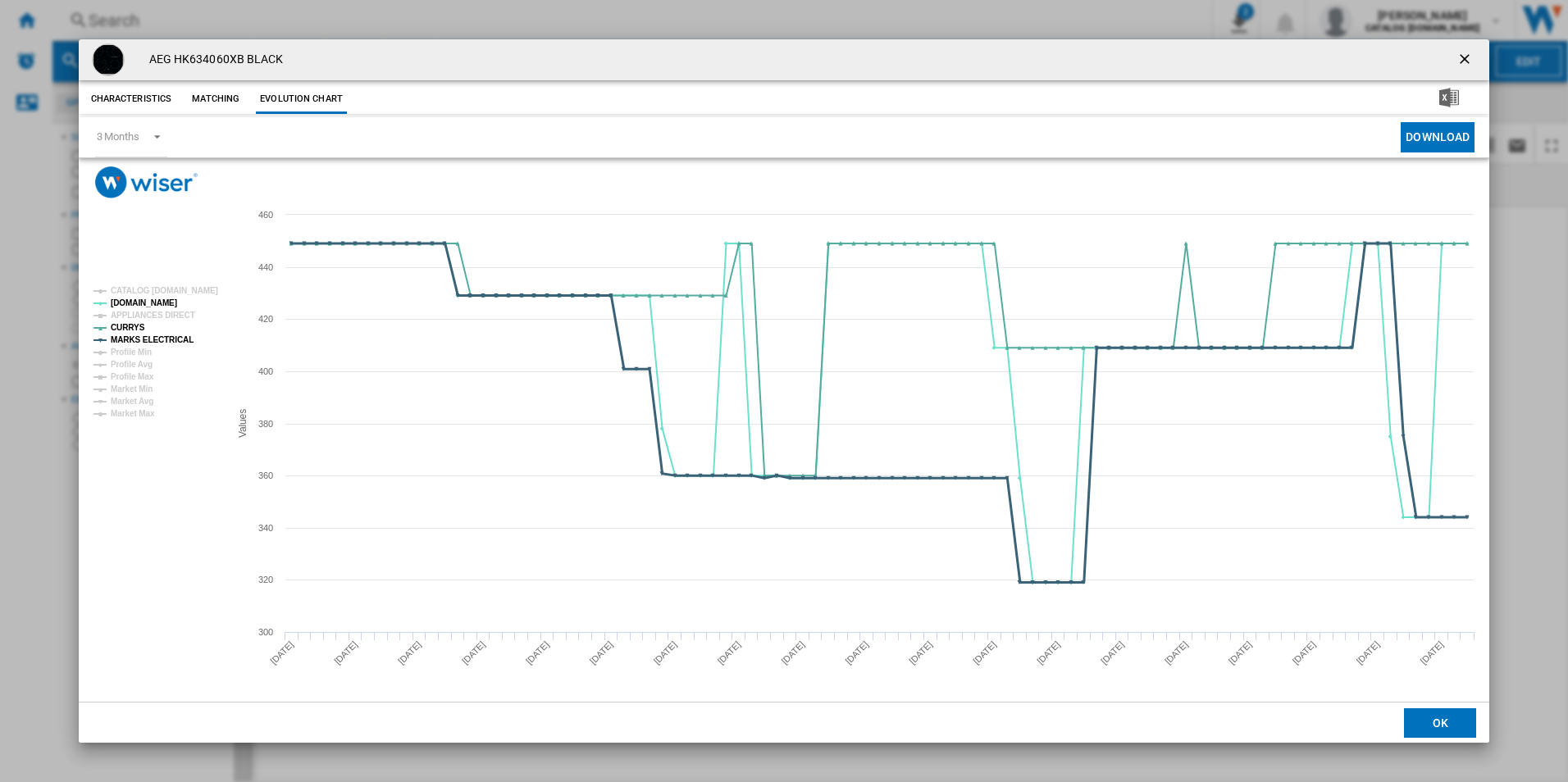
click at [171, 343] on tspan "MARKS ELECTRICAL" at bounding box center [151, 339] width 82 height 9
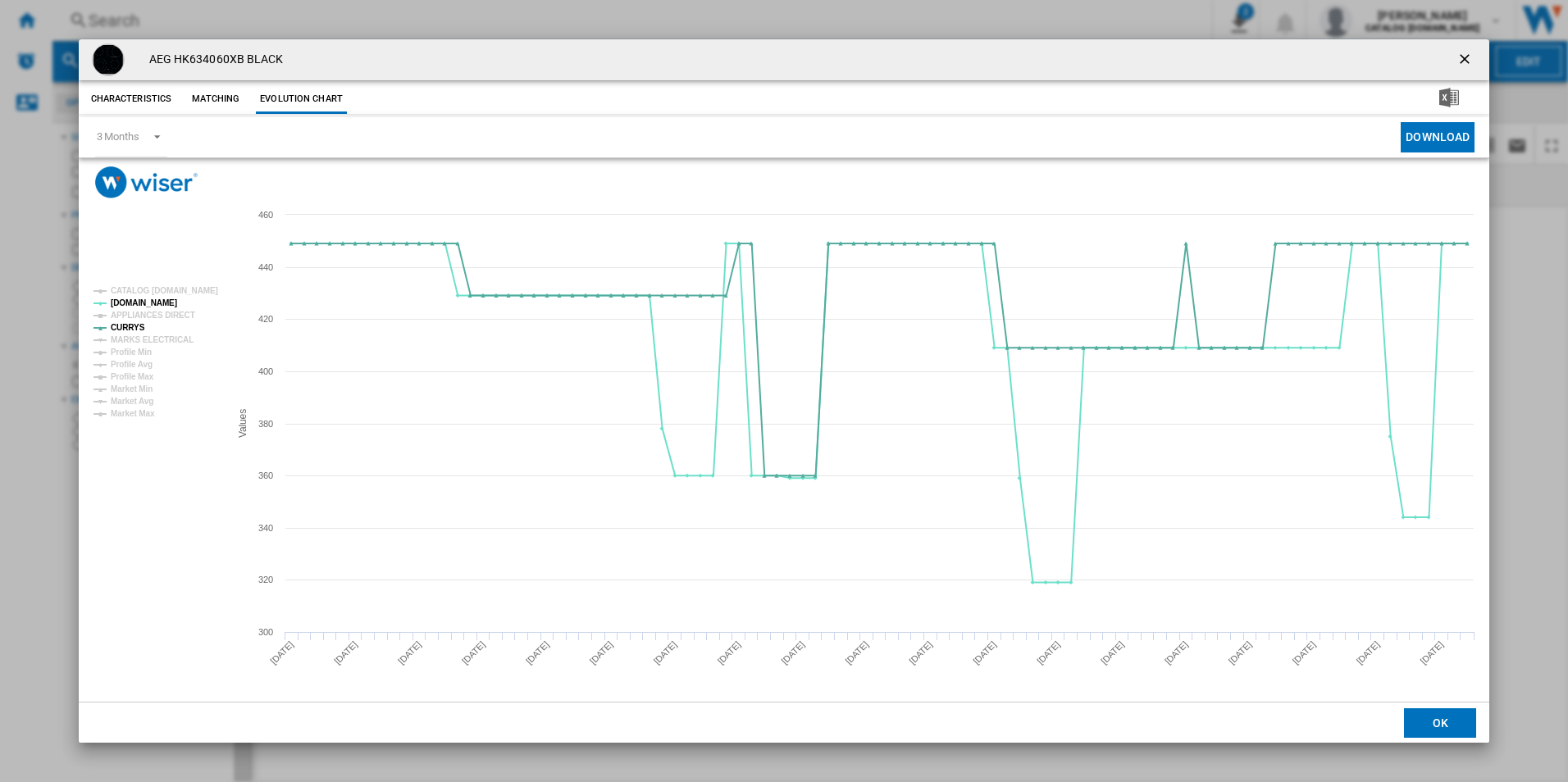
click at [1456, 59] on ng-md-icon "getI18NText('BUTTONS.CLOSE_DIALOG')" at bounding box center [1466, 61] width 20 height 20
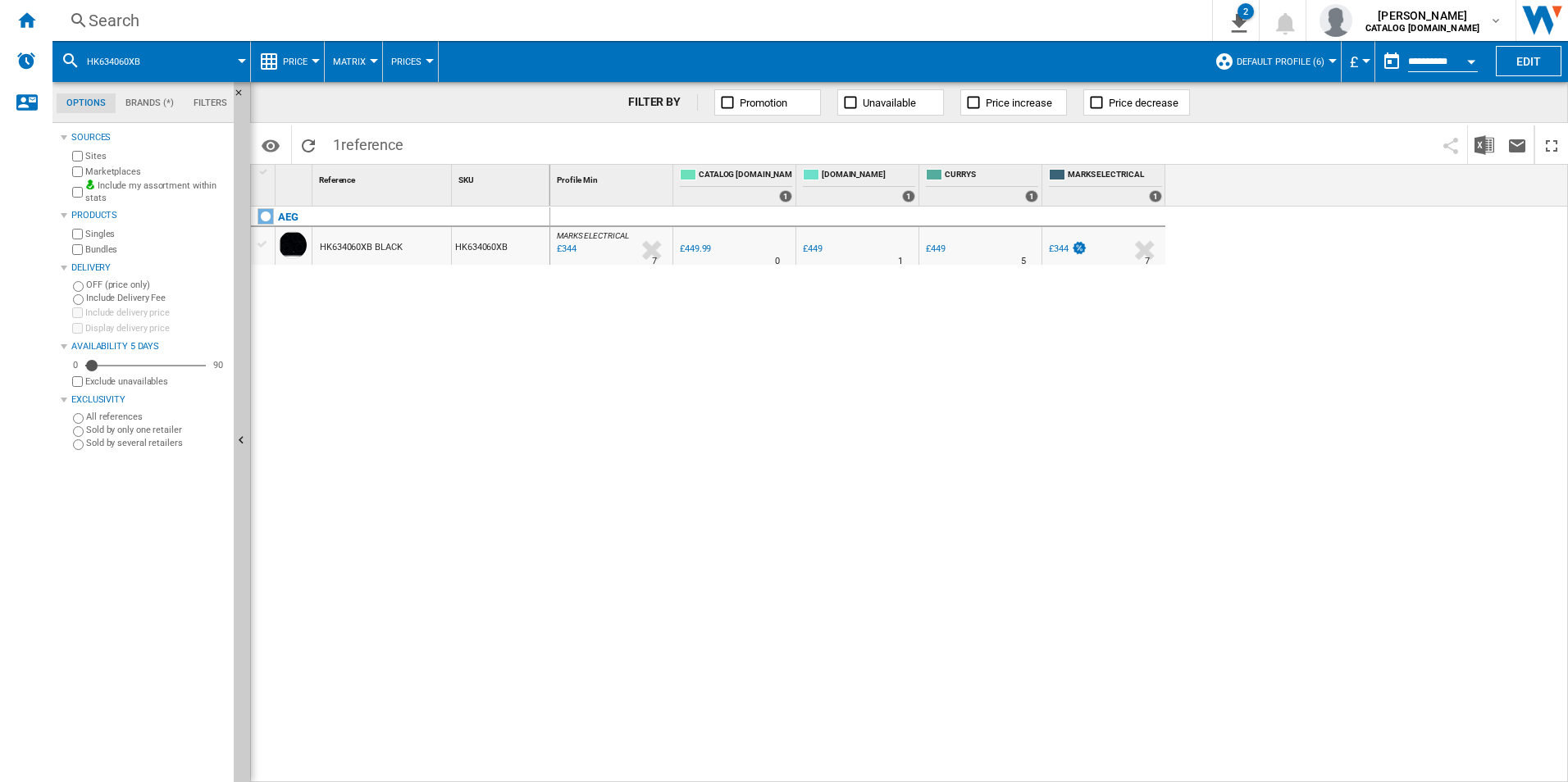
click at [1005, 10] on div "Search" at bounding box center [628, 20] width 1080 height 23
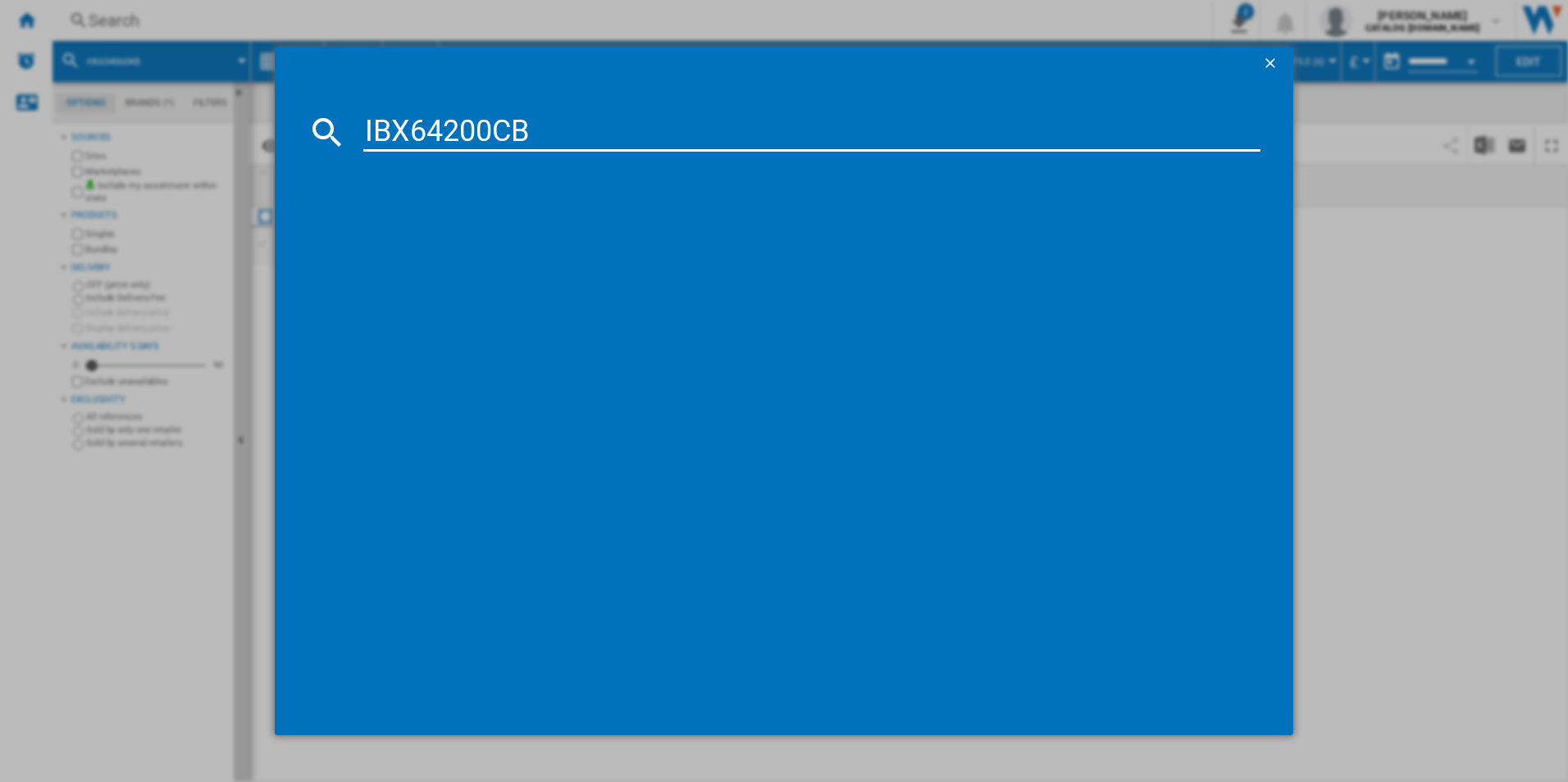
type input "IBX64200CB"
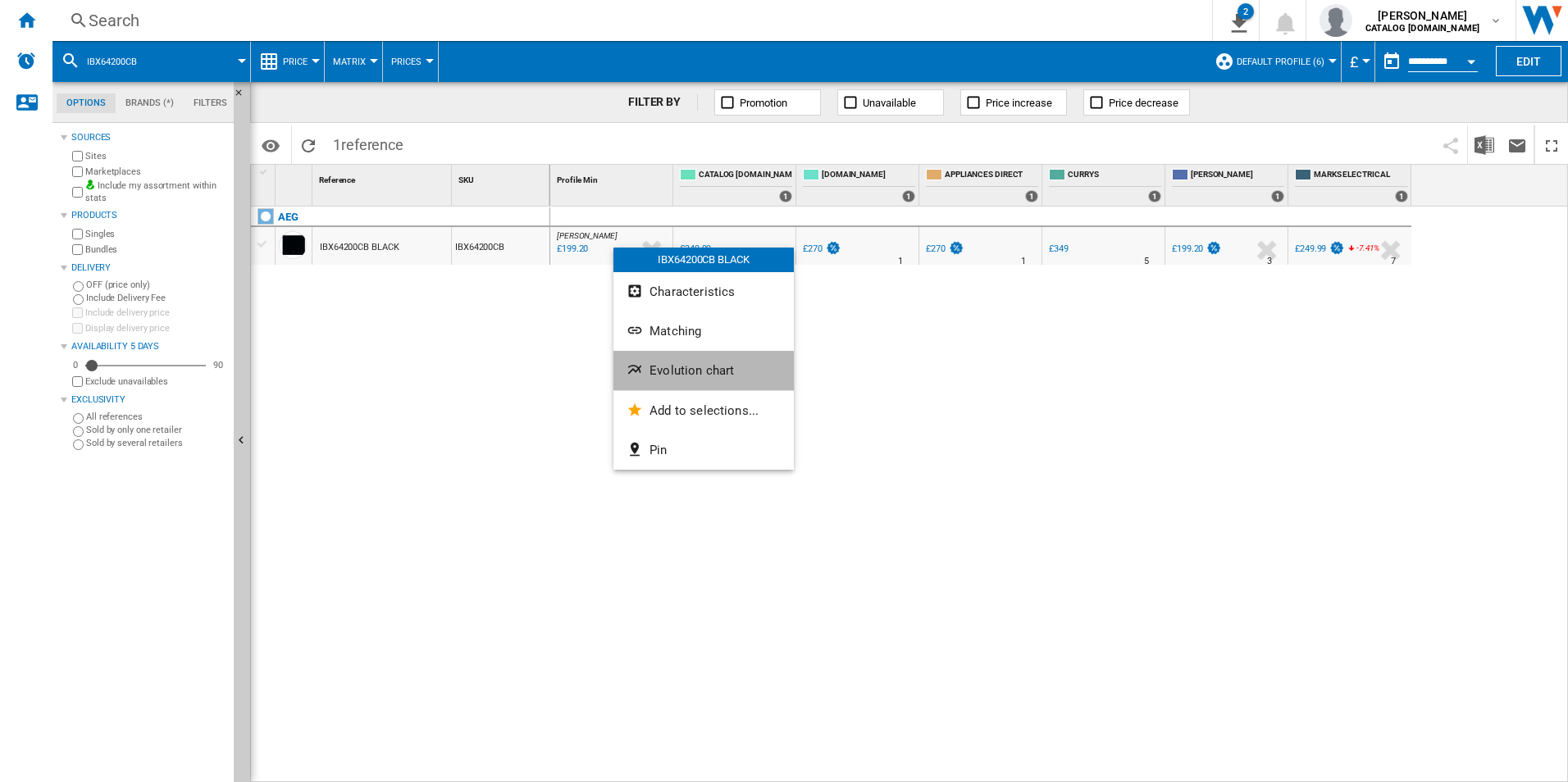
click at [684, 385] on button "Evolution chart" at bounding box center [704, 371] width 181 height 40
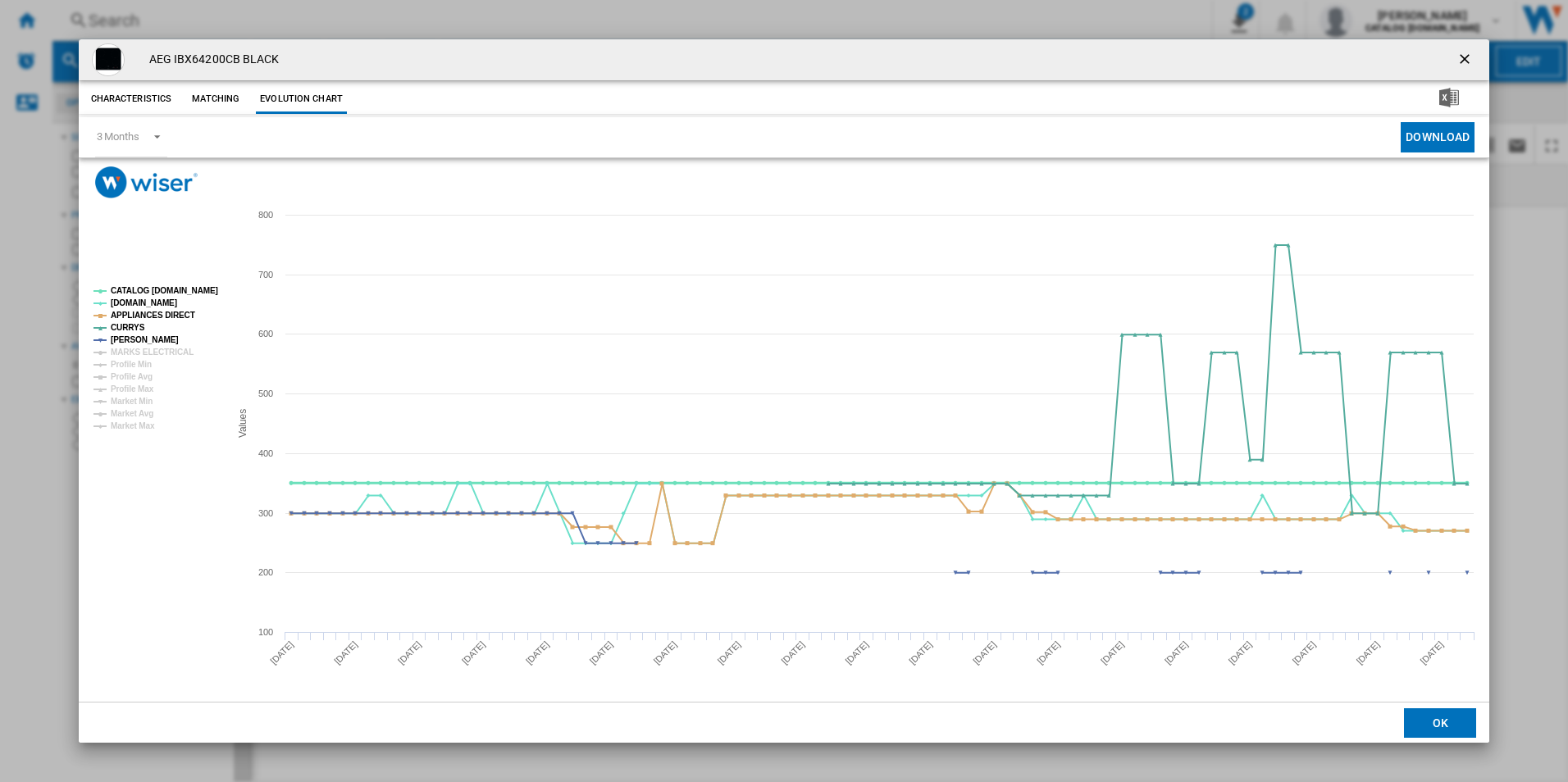
click at [169, 293] on tspan "CATALOG [DOMAIN_NAME]" at bounding box center [164, 290] width 107 height 9
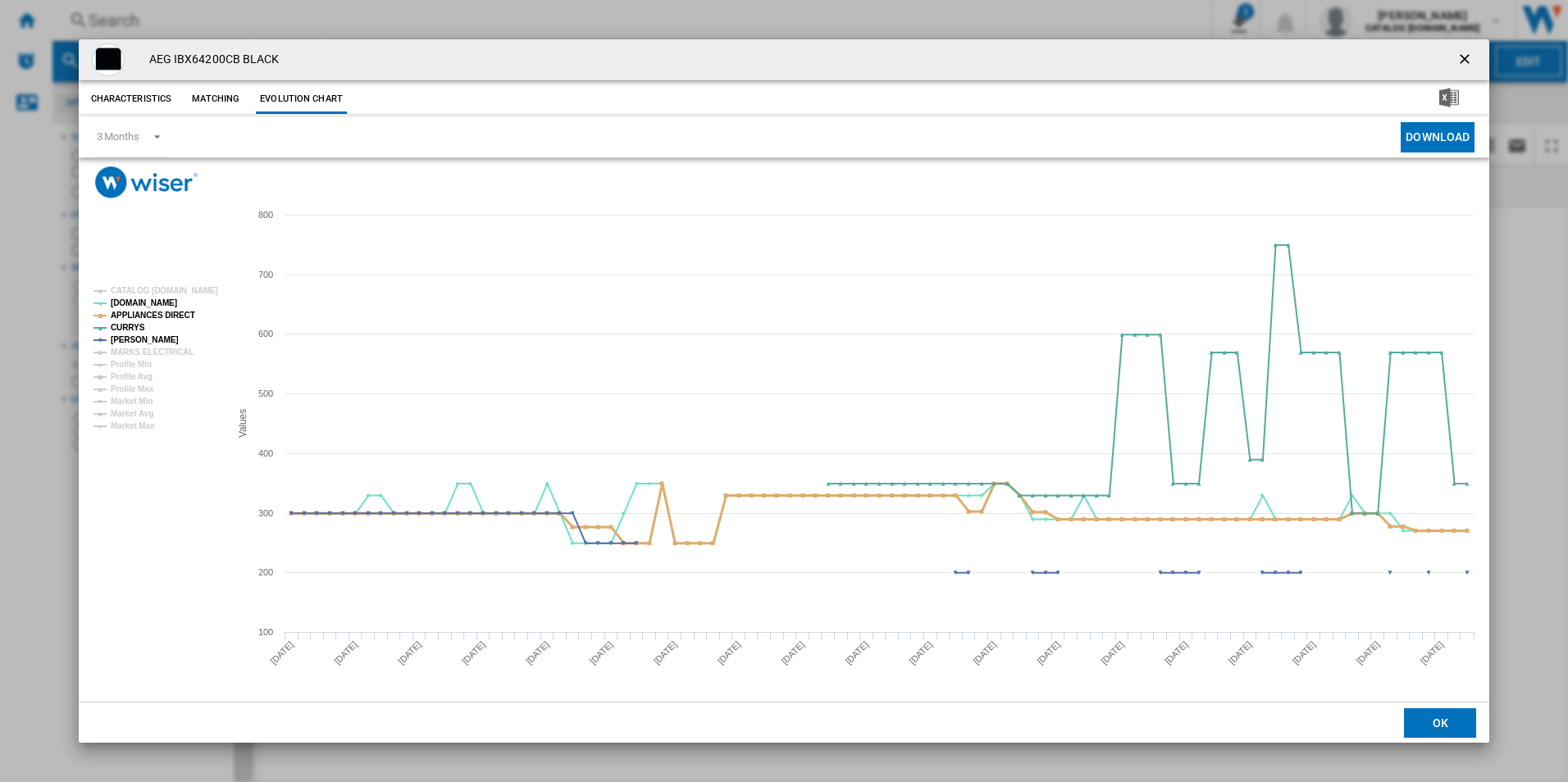
click at [180, 316] on tspan "APPLIANCES DIRECT" at bounding box center [152, 315] width 84 height 9
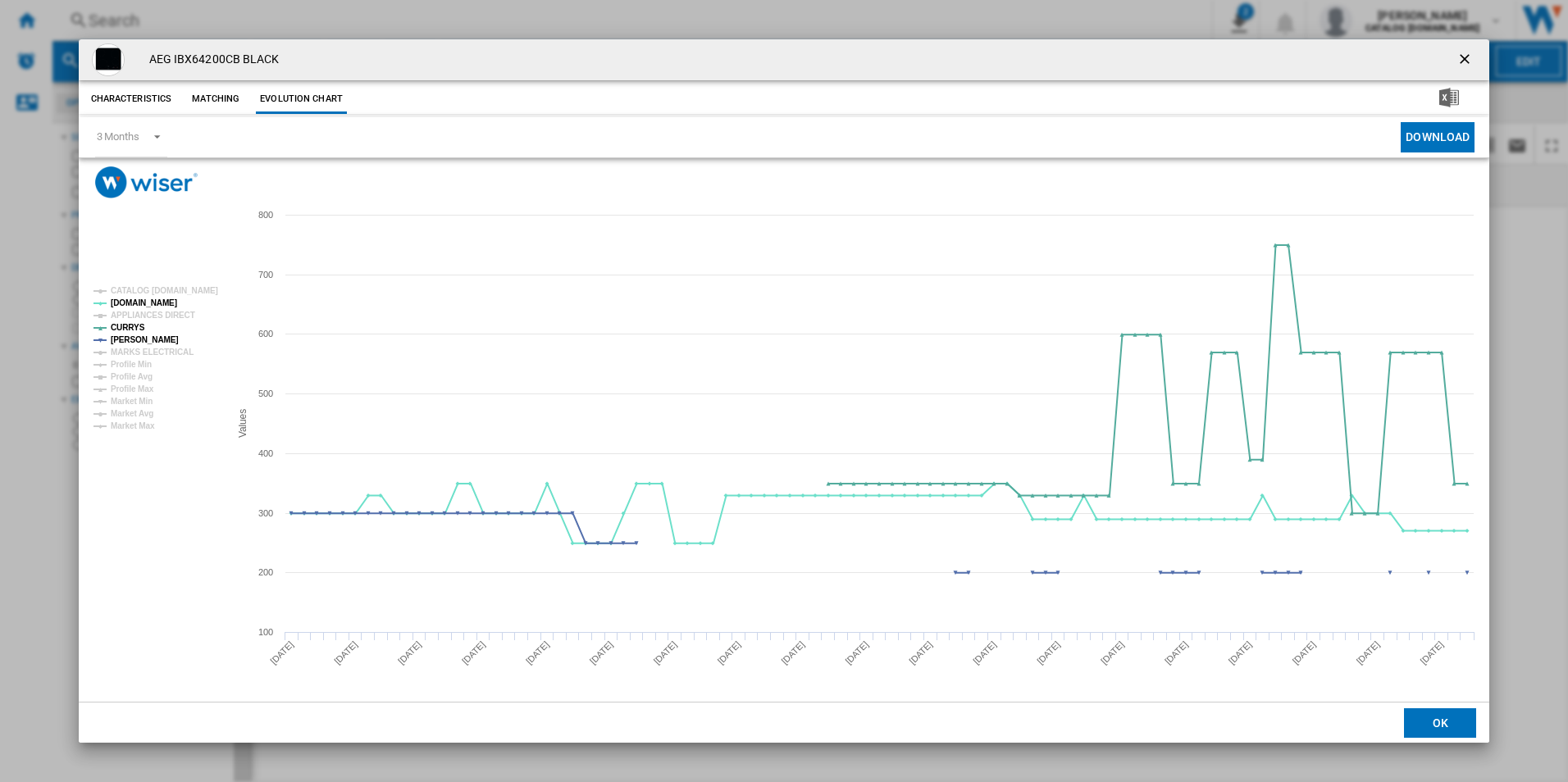
drag, startPoint x: 1461, startPoint y: 58, endPoint x: 1272, endPoint y: 48, distance: 189.3
click at [1461, 58] on ng-md-icon "getI18NText('BUTTONS.CLOSE_DIALOG')" at bounding box center [1466, 61] width 20 height 20
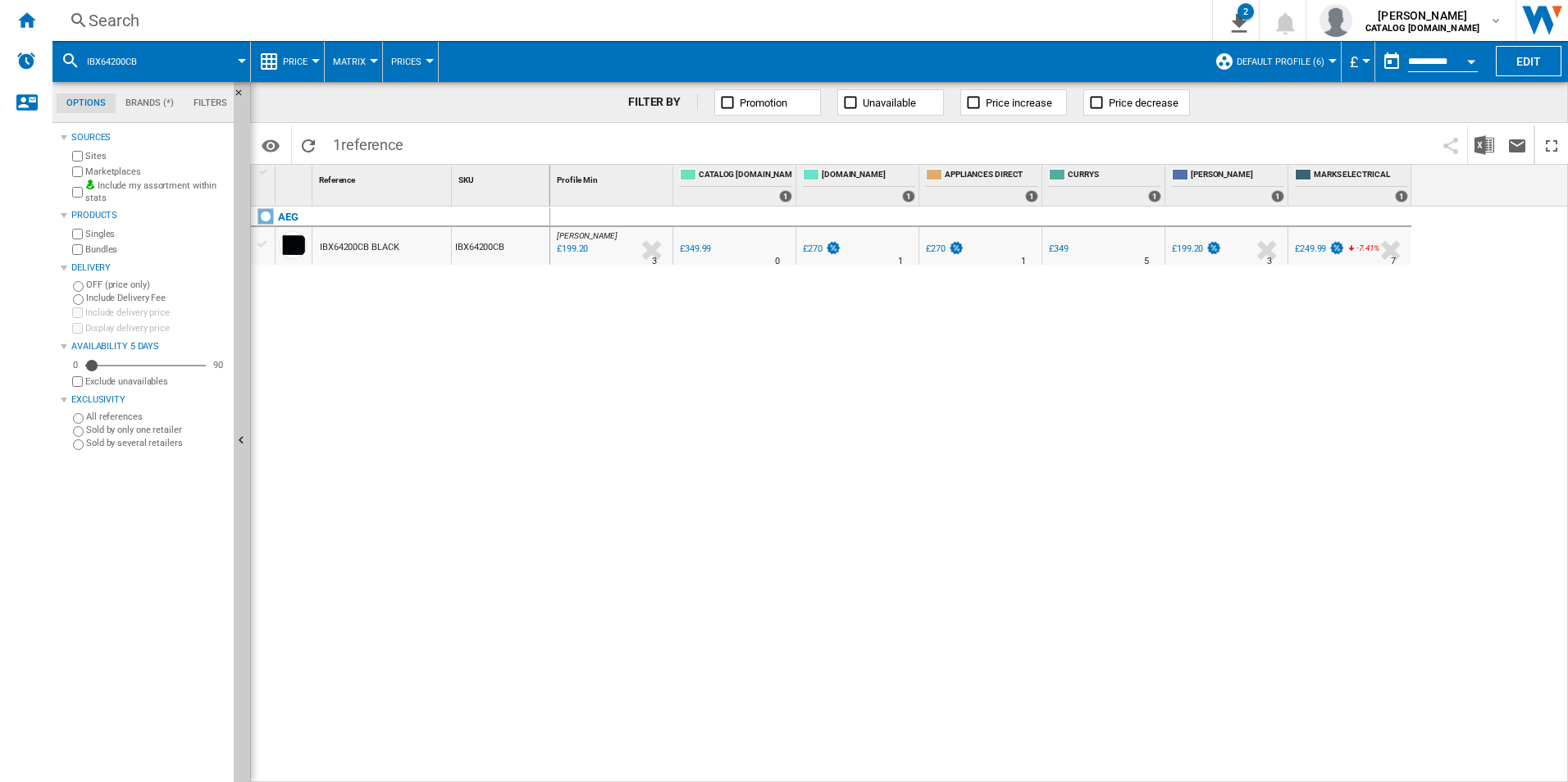
click at [855, 19] on div "Search" at bounding box center [628, 20] width 1080 height 23
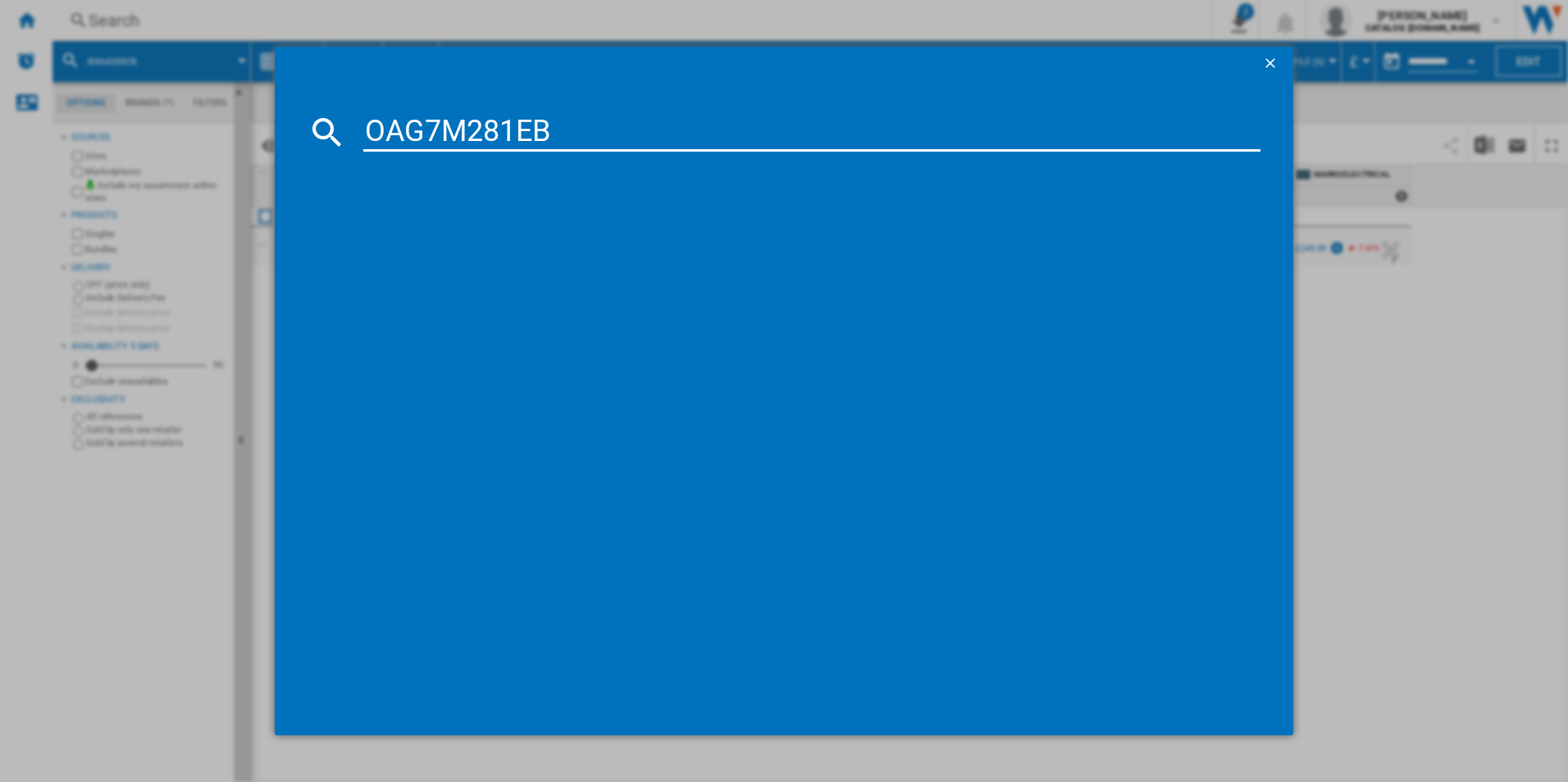
type input "OAG7M281EB"
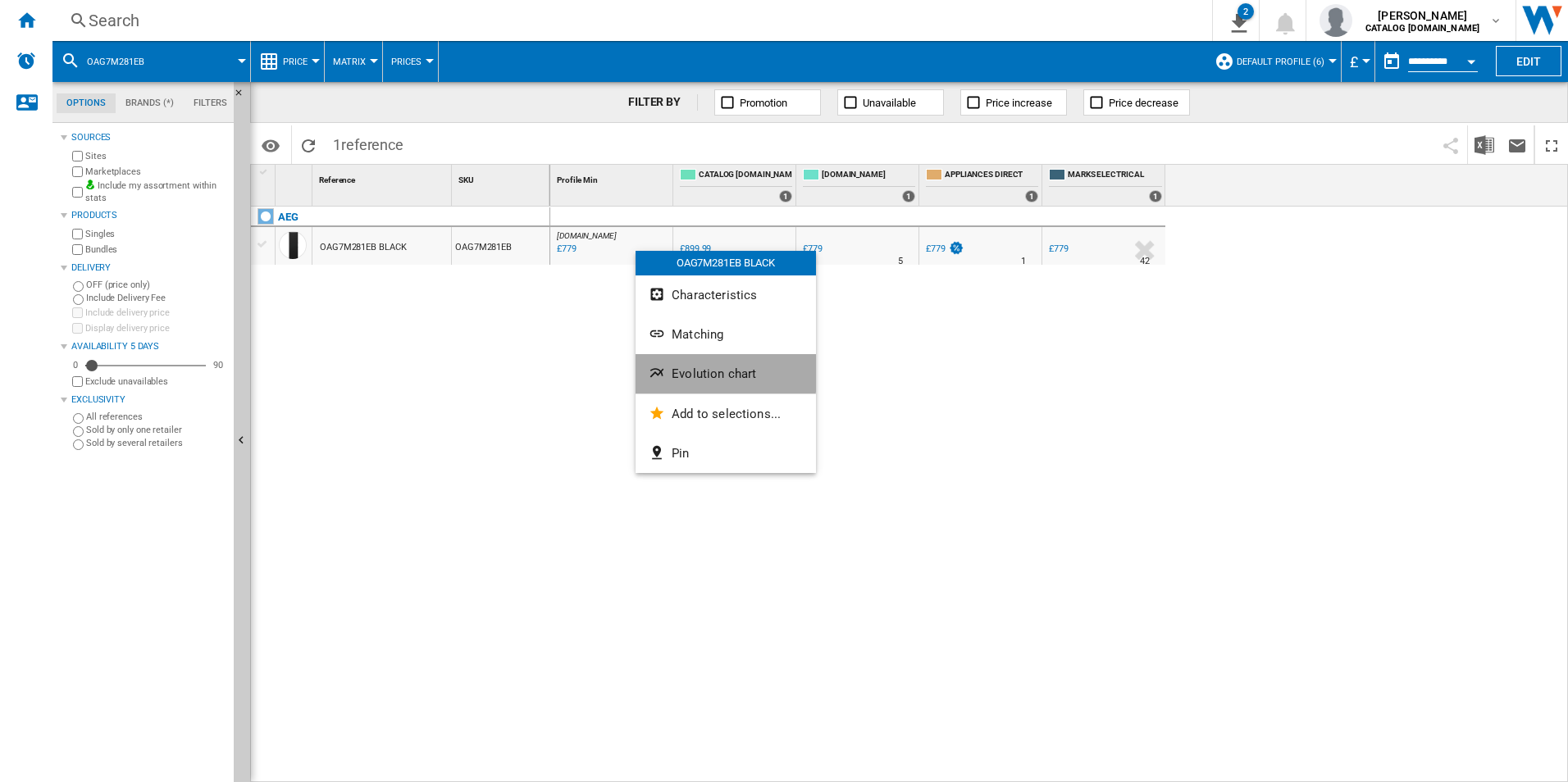
click at [690, 366] on button "Evolution chart" at bounding box center [725, 374] width 181 height 40
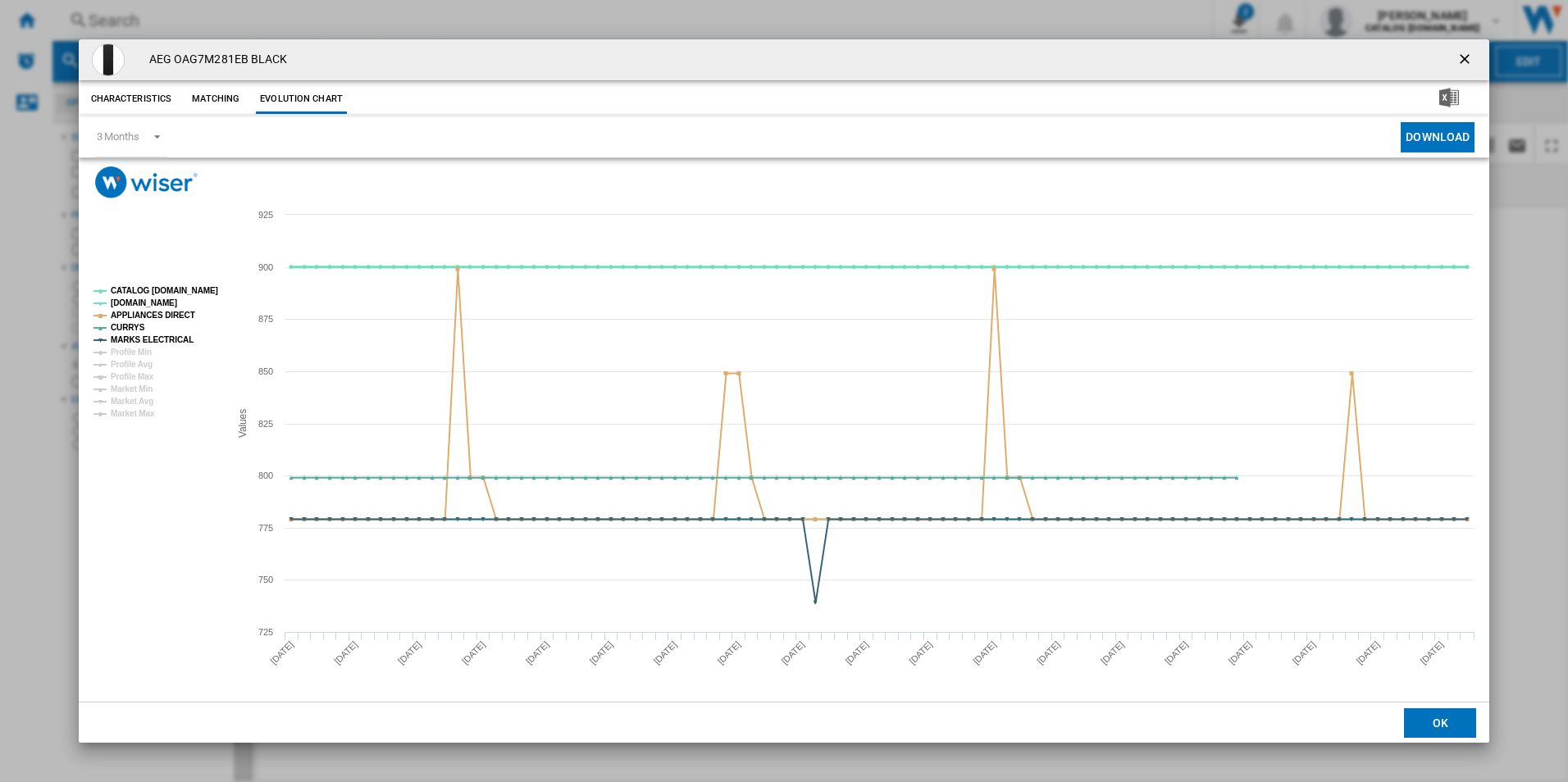
click at [180, 286] on tspan "CATALOG [DOMAIN_NAME]" at bounding box center [164, 290] width 107 height 9
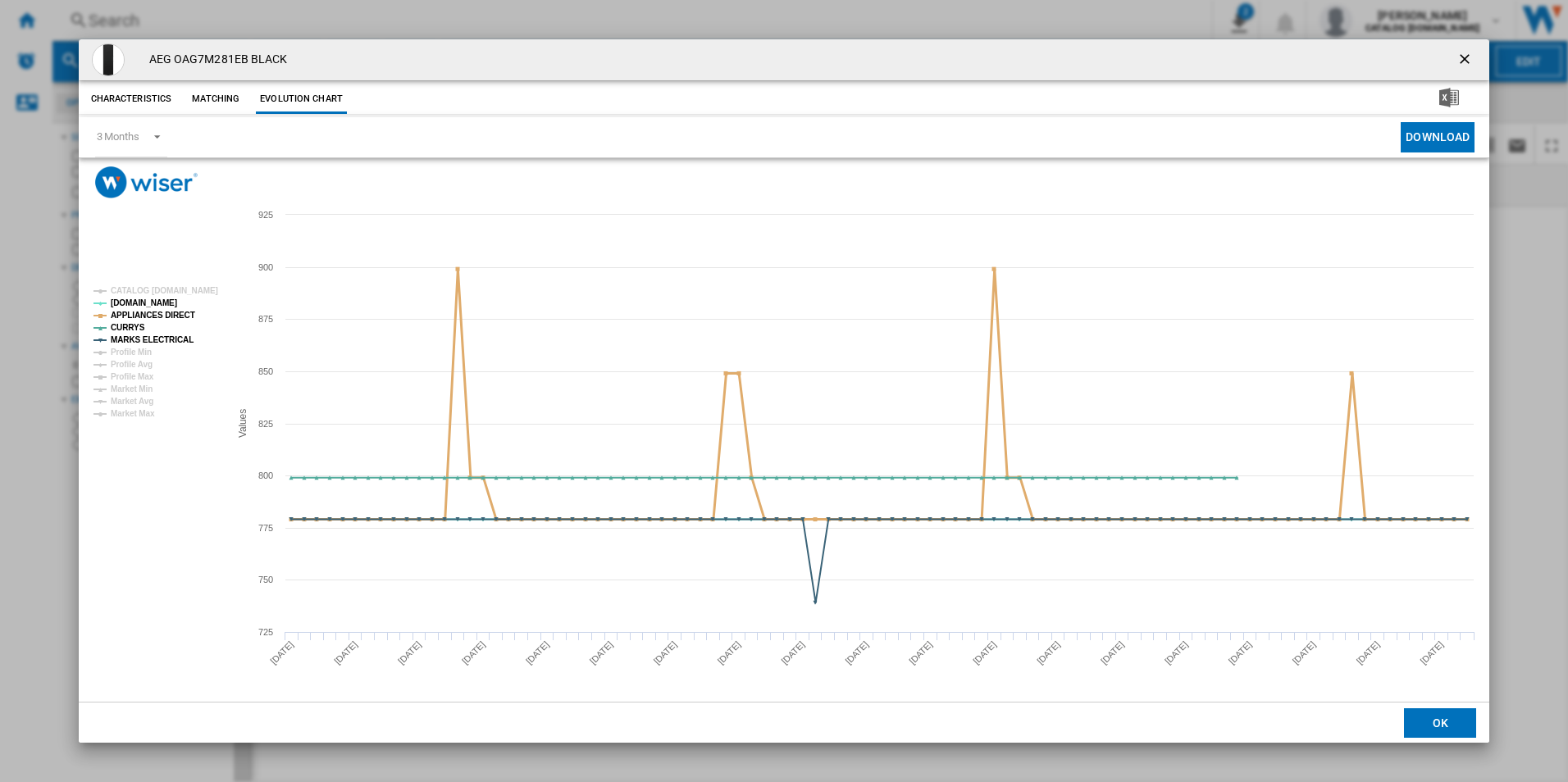
click at [175, 318] on tspan "APPLIANCES DIRECT" at bounding box center [152, 315] width 84 height 9
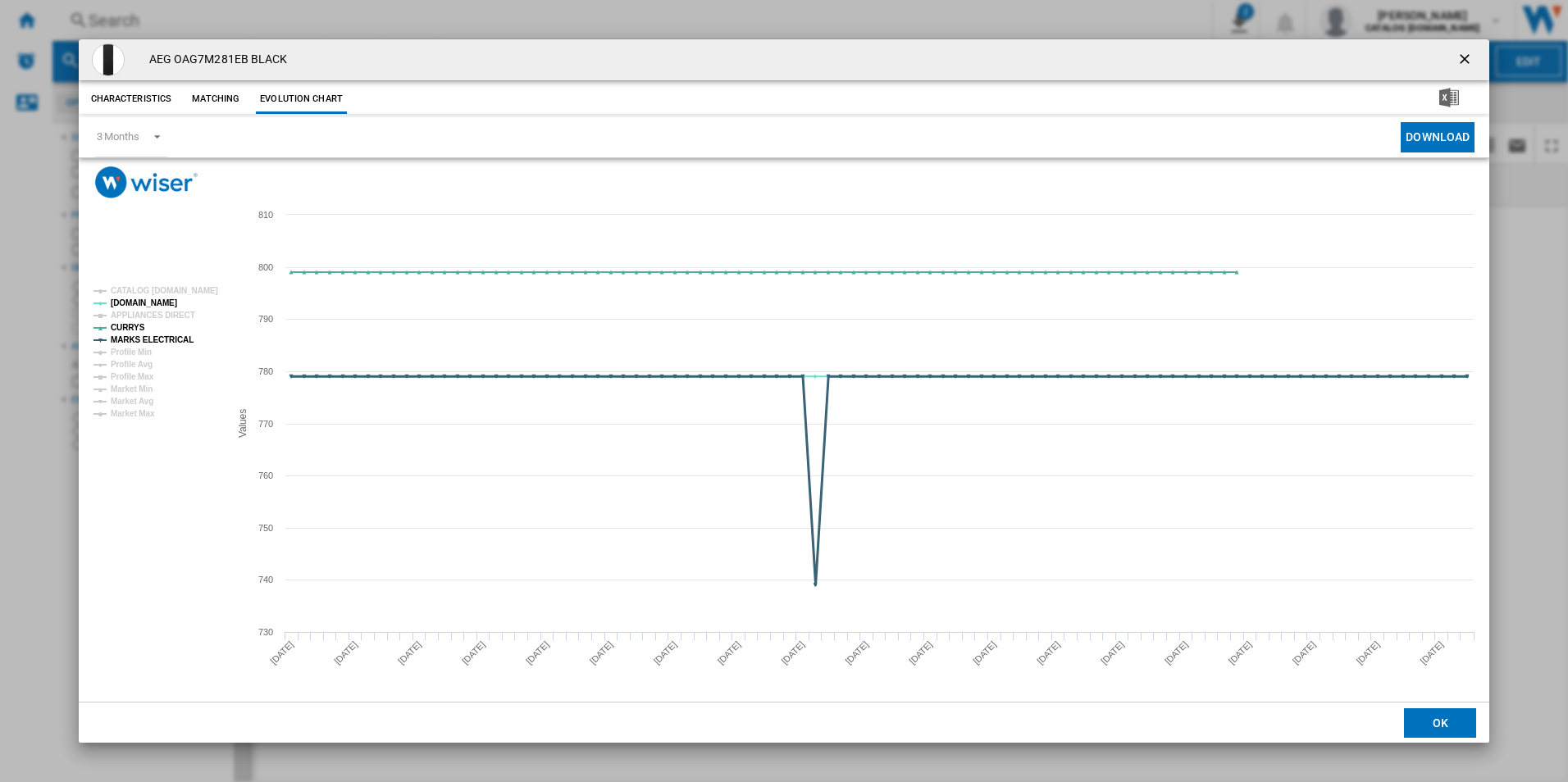
click at [171, 336] on tspan "MARKS ELECTRICAL" at bounding box center [151, 339] width 82 height 9
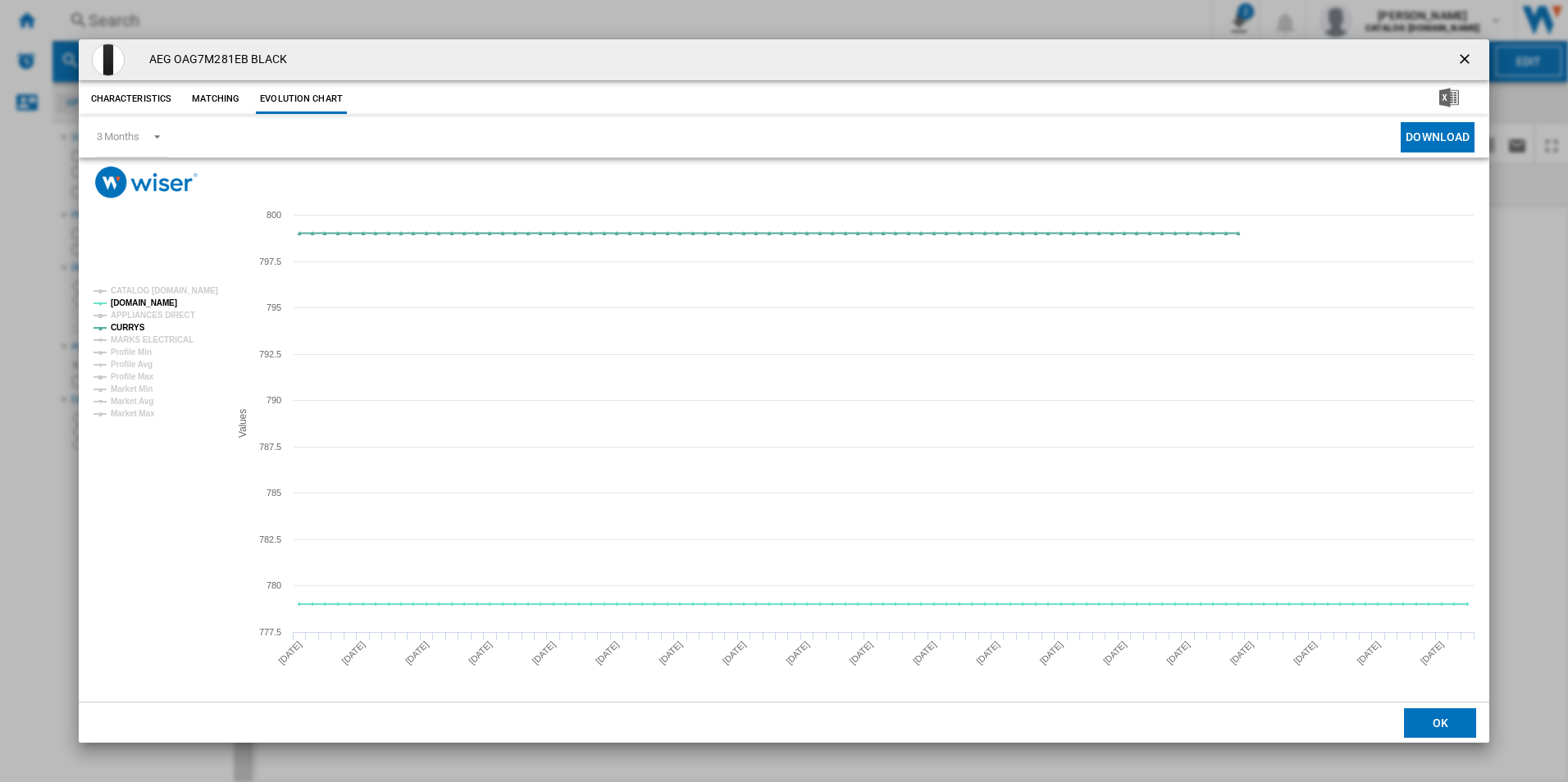
drag, startPoint x: 1465, startPoint y: 56, endPoint x: 1434, endPoint y: 49, distance: 31.8
click at [1465, 56] on ng-md-icon "getI18NText('BUTTONS.CLOSE_DIALOG')" at bounding box center [1466, 61] width 20 height 20
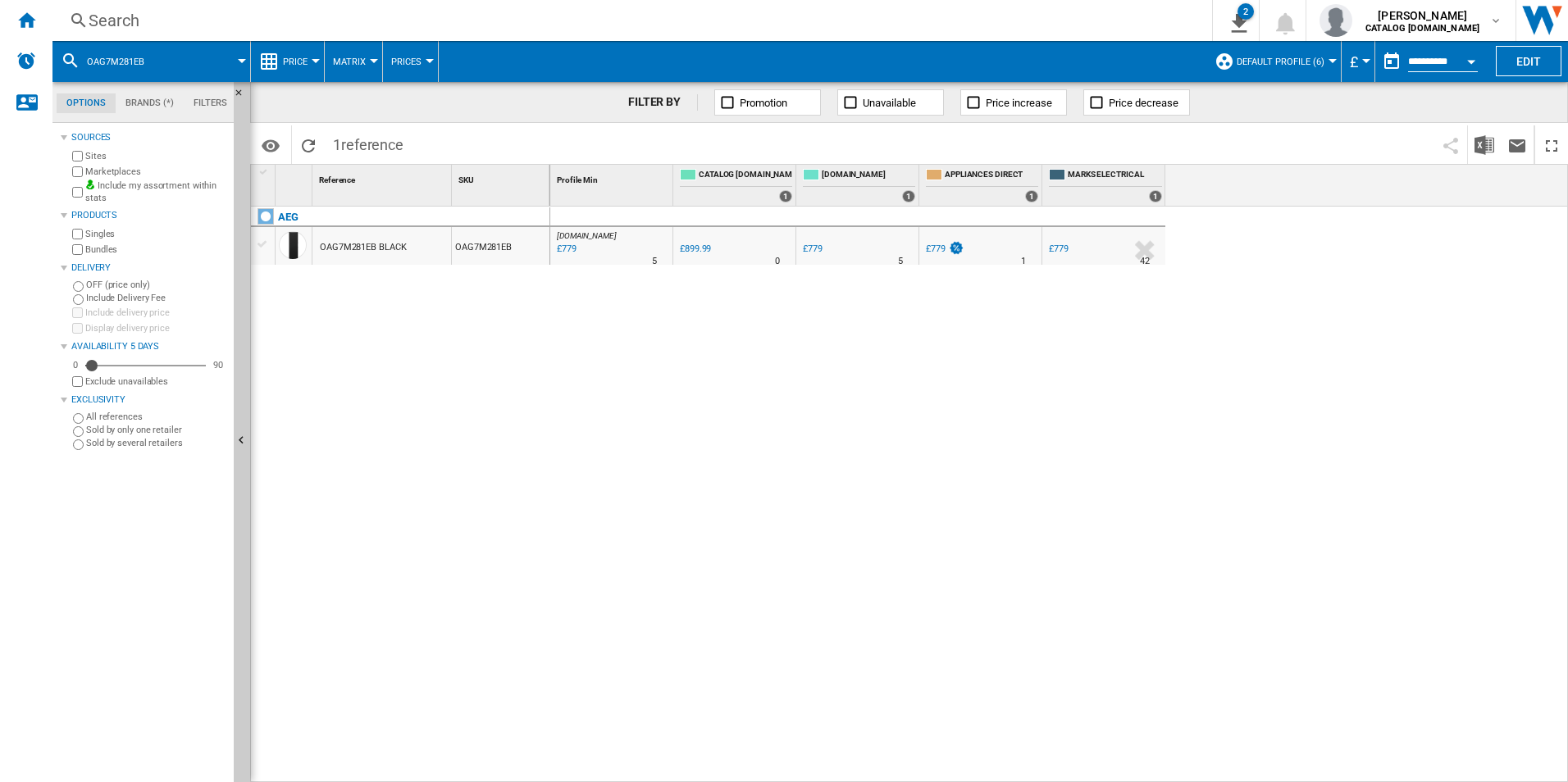
click at [981, 38] on div "Search Search 0 2 CATALOG [DOMAIN_NAME]:Home appliances/No characteristic/AEG […" at bounding box center [810, 20] width 1515 height 41
click at [974, 4] on div "Search Search 0 2 CATALOG [DOMAIN_NAME]:Home appliances/No characteristic/AEG […" at bounding box center [810, 20] width 1515 height 41
click at [972, 16] on div "Search" at bounding box center [628, 20] width 1080 height 23
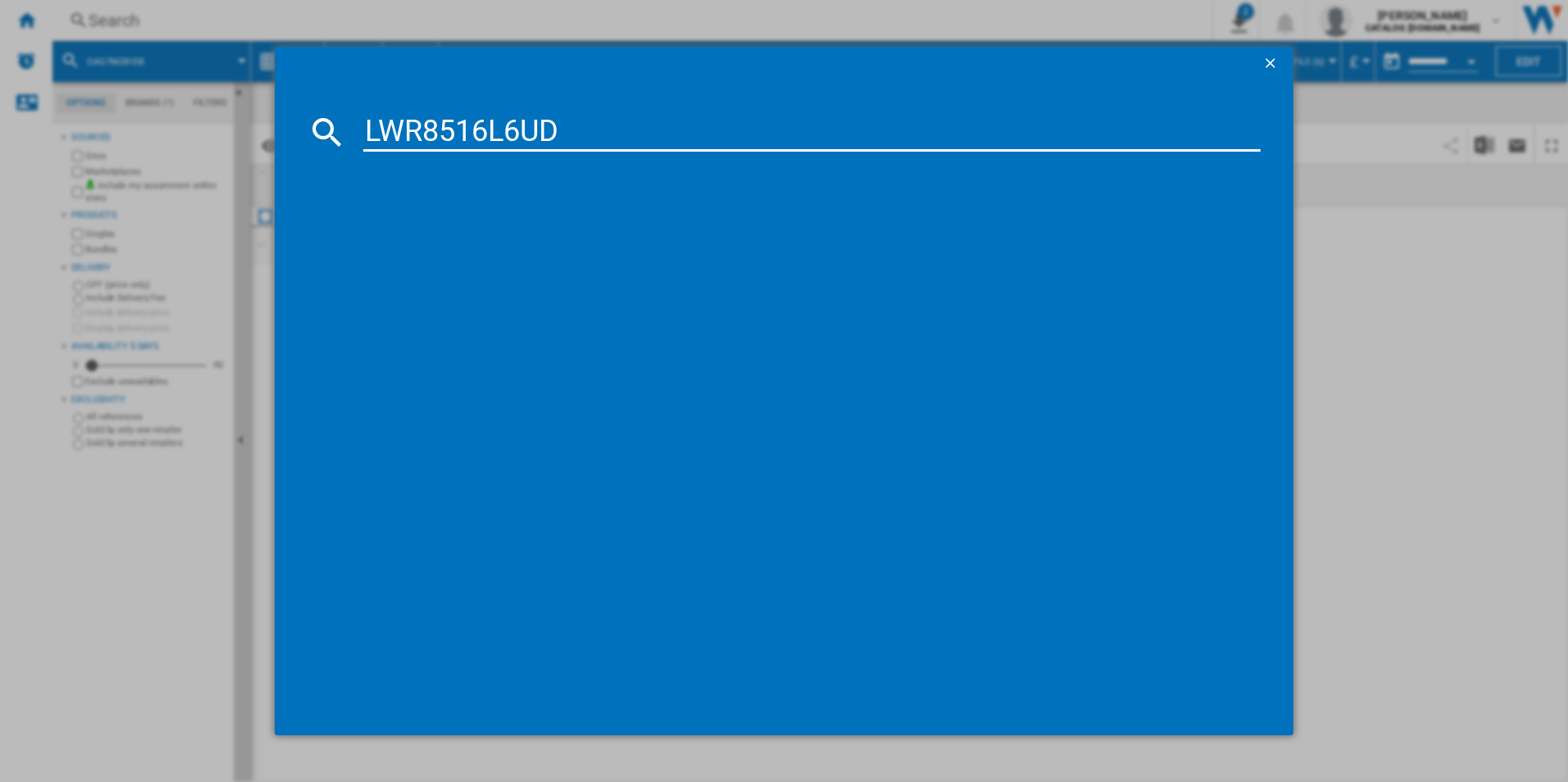
type input "LWR8516L6UD"
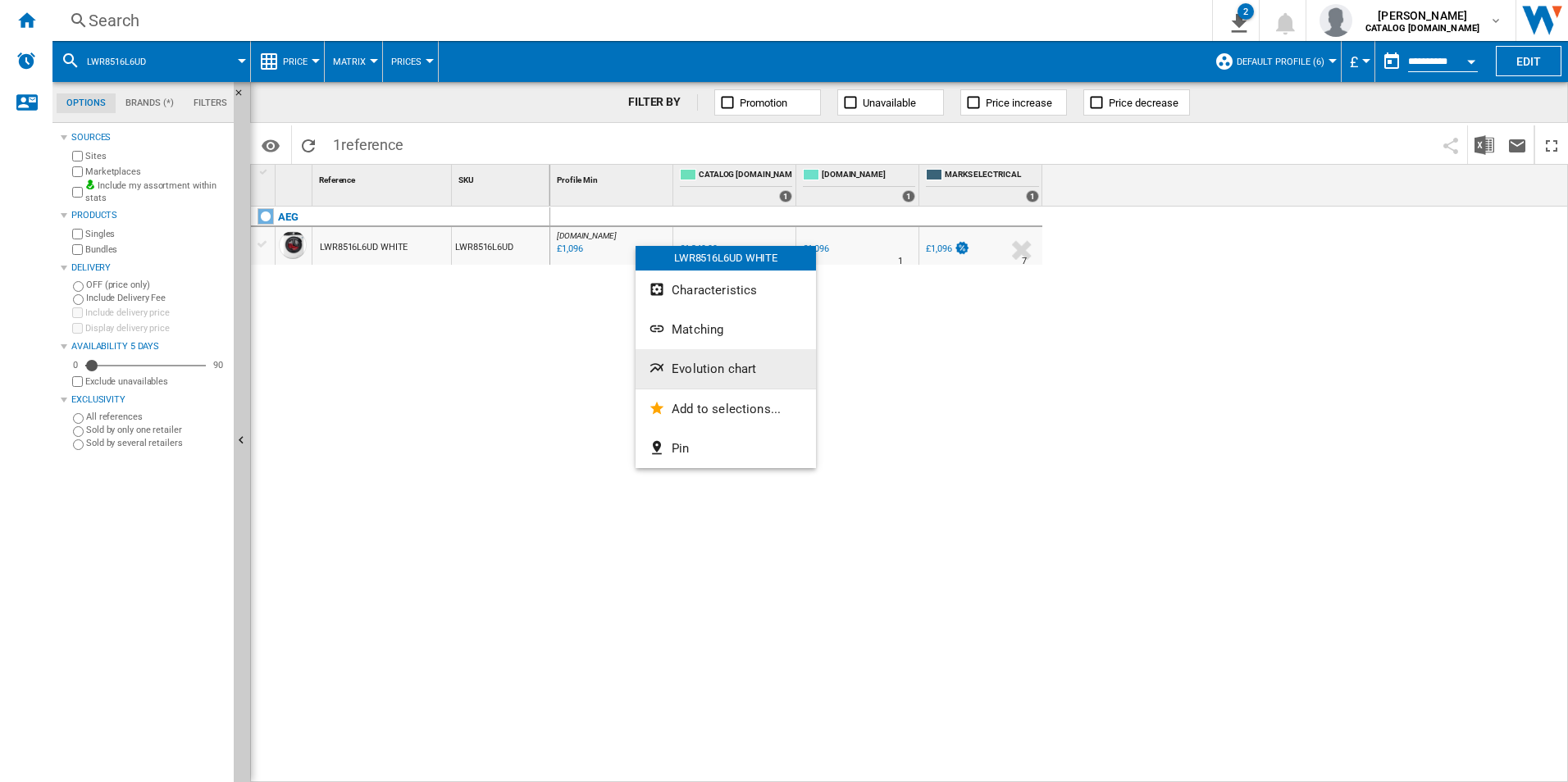
click at [687, 363] on span "Evolution chart" at bounding box center [713, 369] width 84 height 15
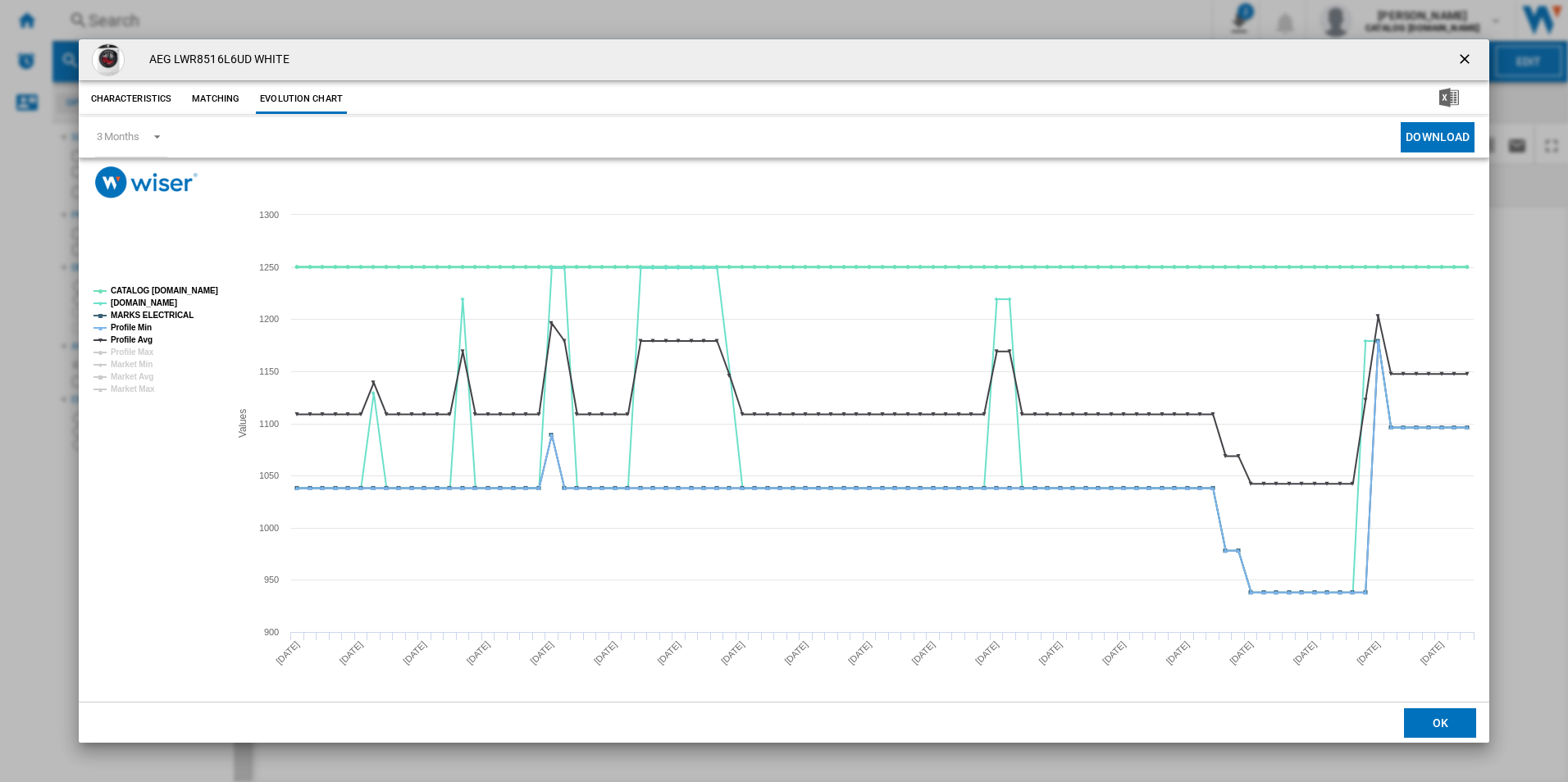
click at [191, 293] on tspan "CATALOG [DOMAIN_NAME]" at bounding box center [164, 290] width 107 height 9
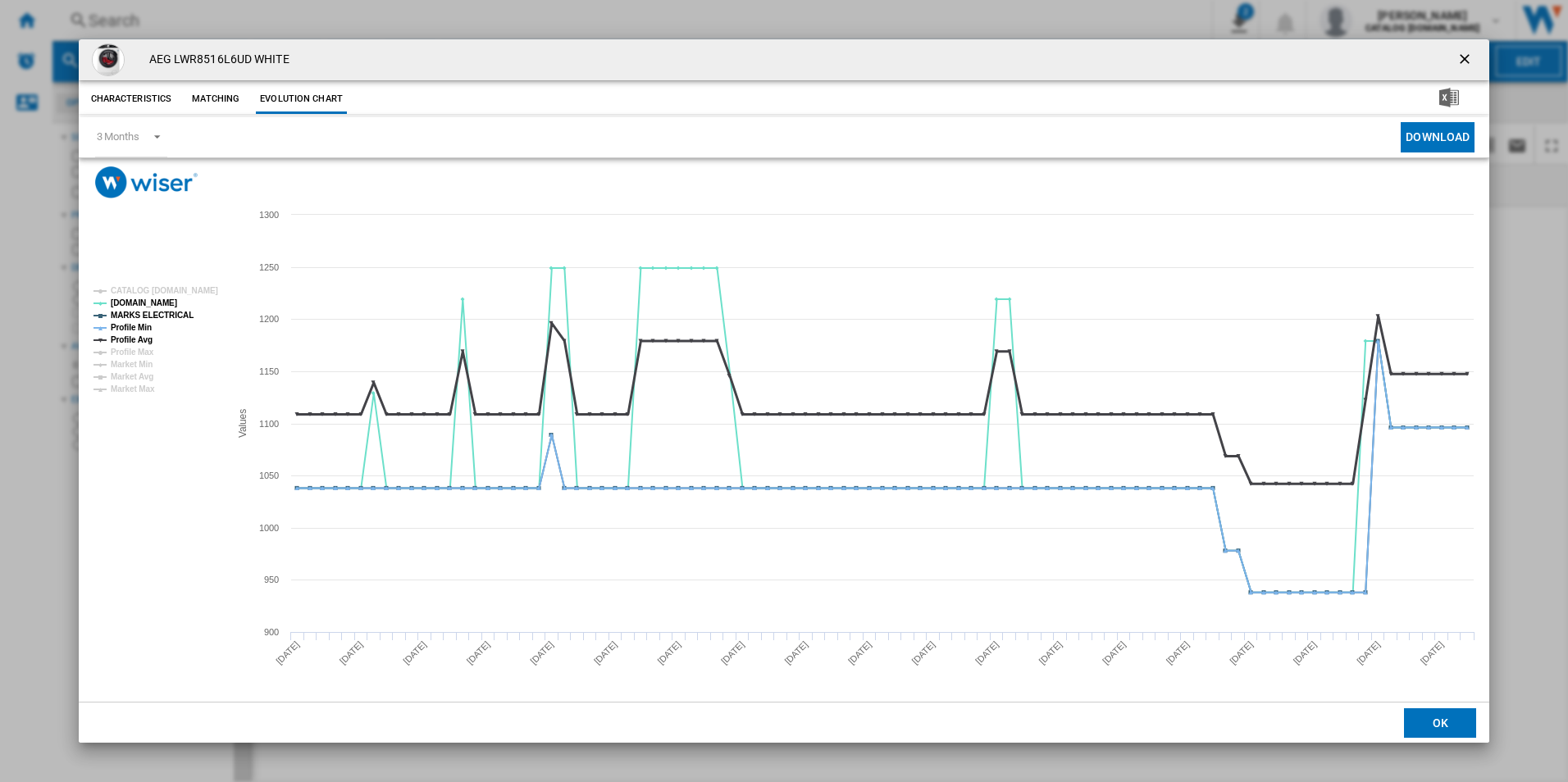
click at [130, 339] on tspan "Profile Avg" at bounding box center [131, 339] width 42 height 9
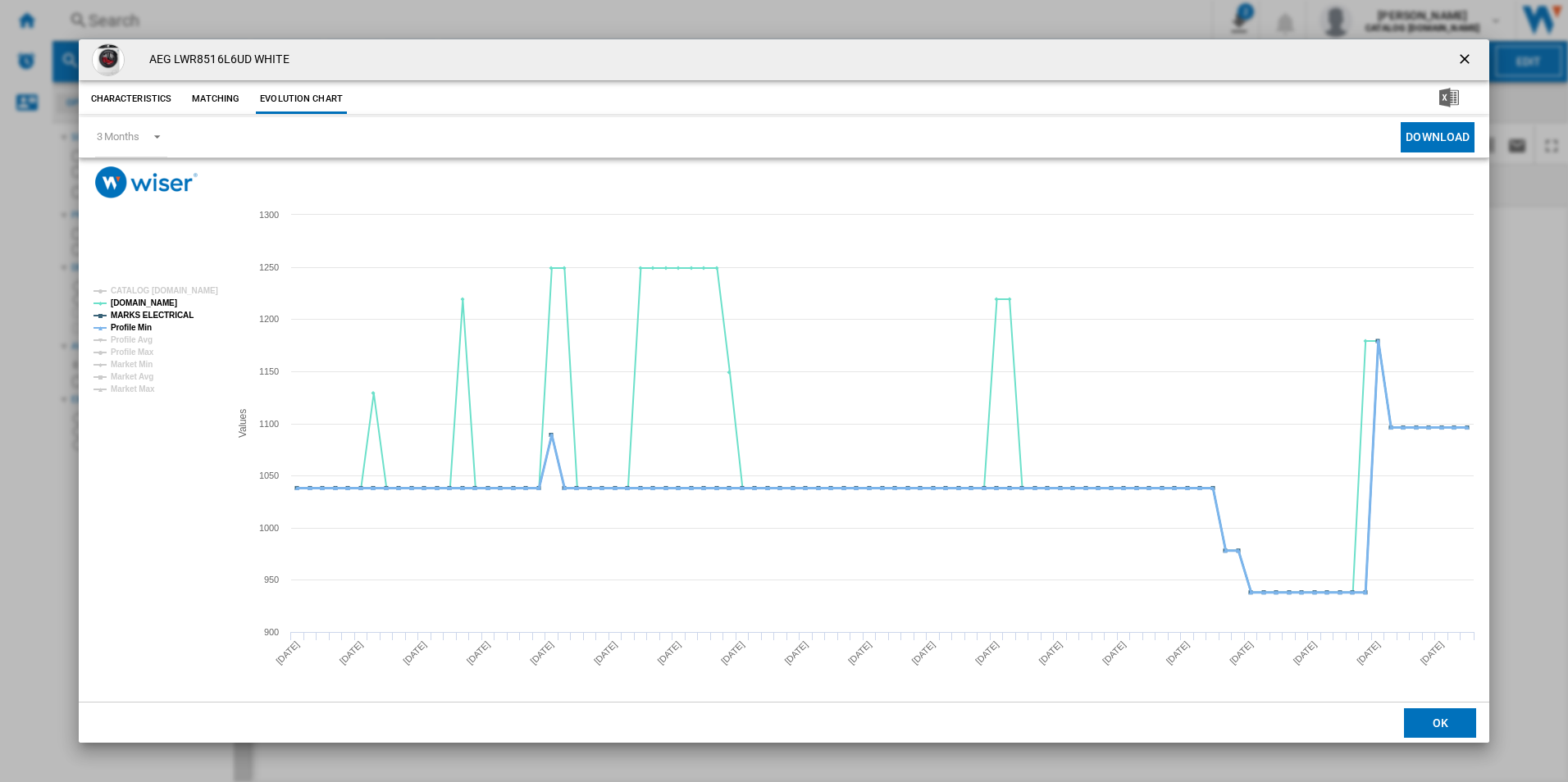
click at [133, 323] on tspan "Profile Min" at bounding box center [130, 327] width 41 height 9
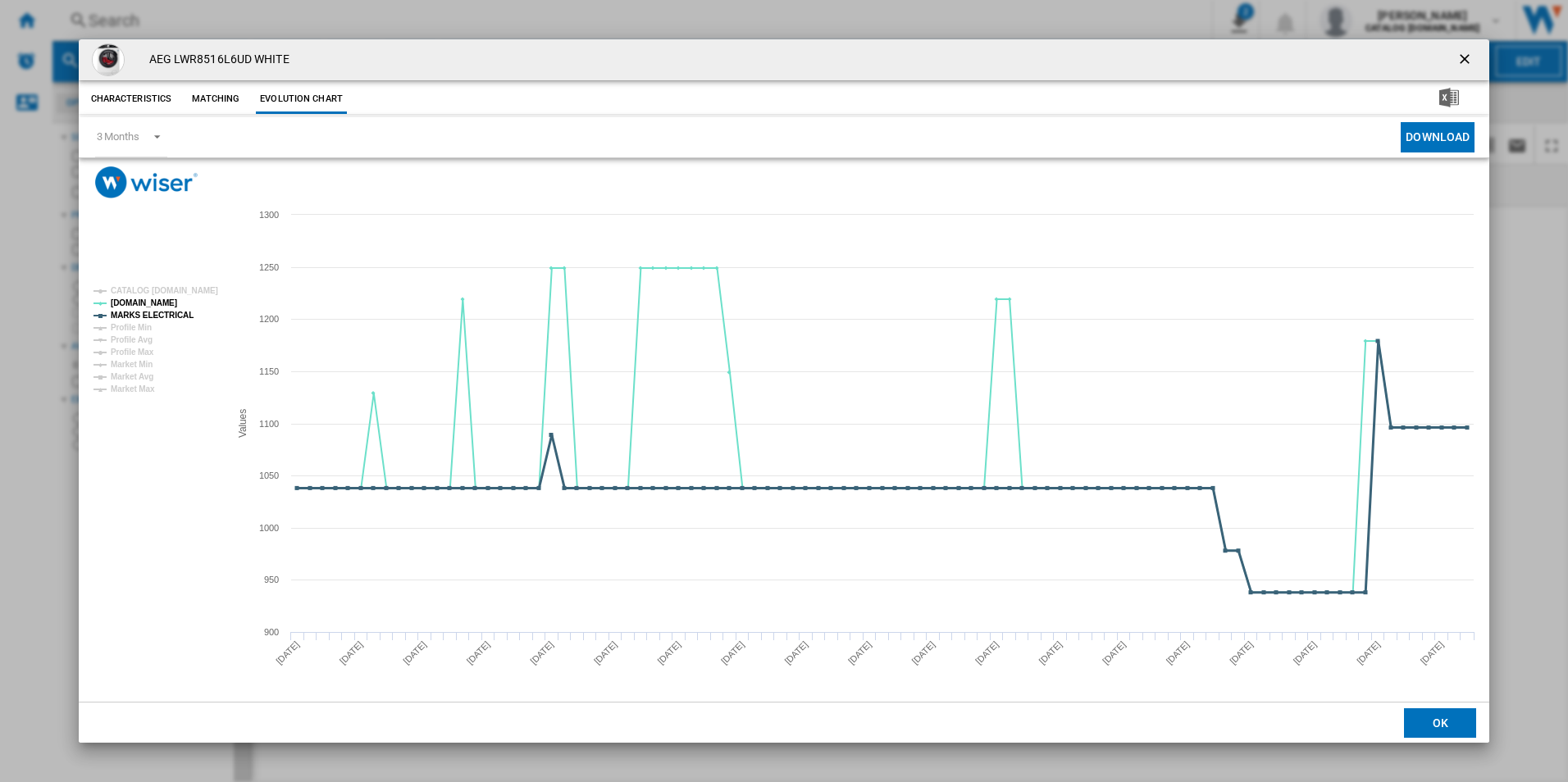
click at [135, 317] on tspan "MARKS ELECTRICAL" at bounding box center [151, 315] width 82 height 9
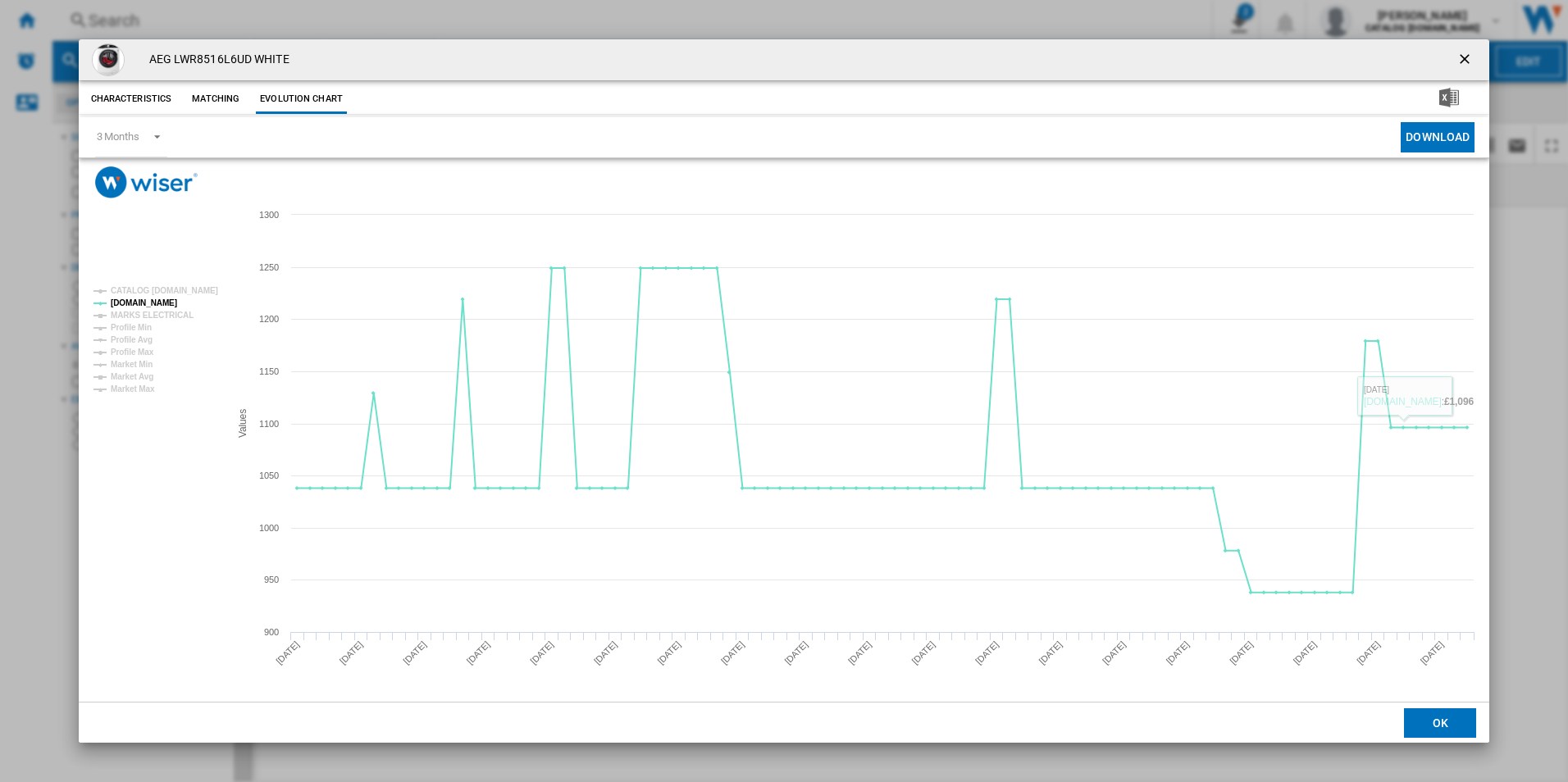
drag, startPoint x: 1461, startPoint y: 54, endPoint x: 1426, endPoint y: 54, distance: 35.0
click at [1461, 54] on ng-md-icon "getI18NText('BUTTONS.CLOSE_DIALOG')" at bounding box center [1466, 61] width 20 height 20
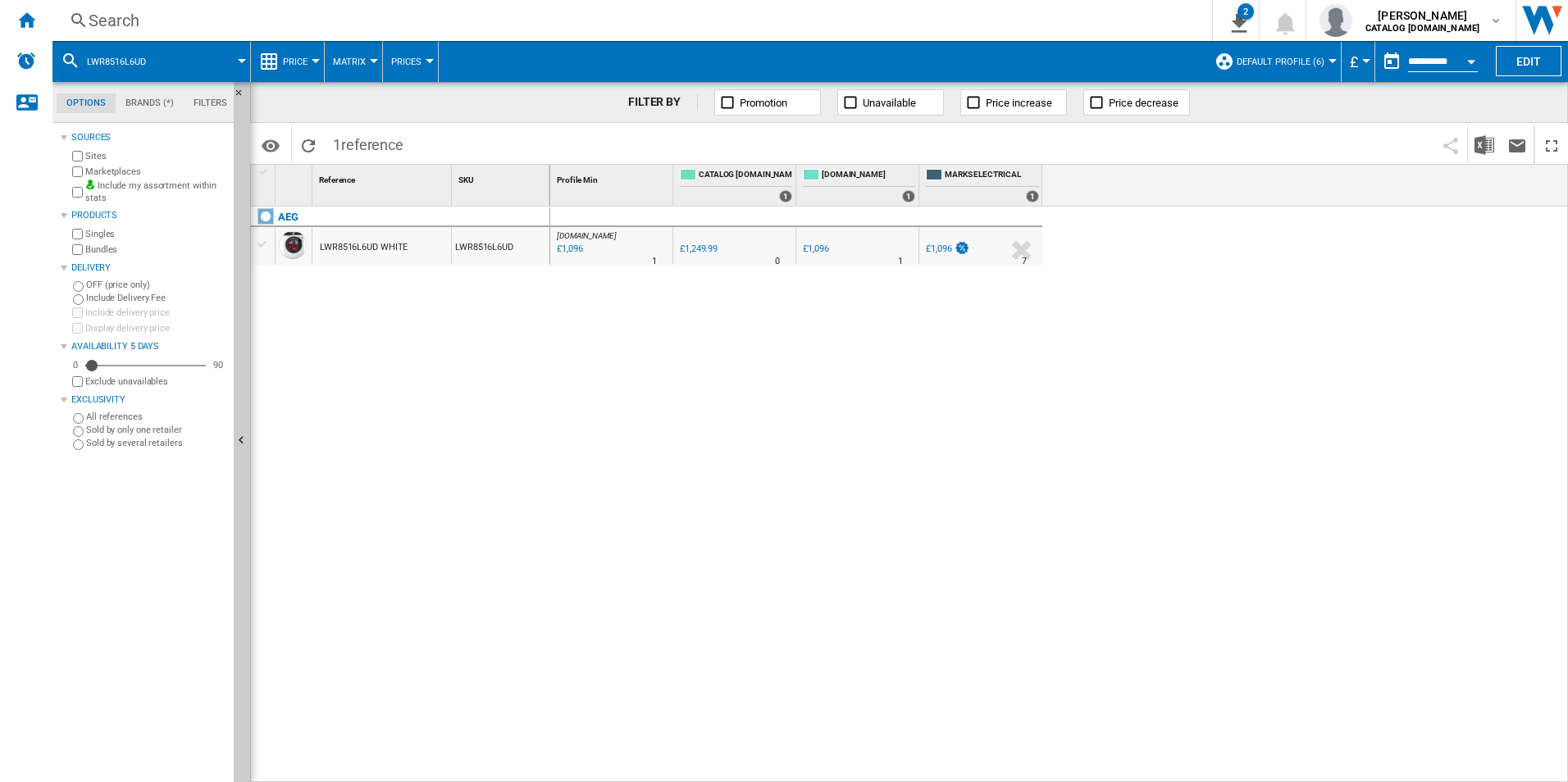
click at [1020, 21] on div "Search" at bounding box center [628, 20] width 1080 height 23
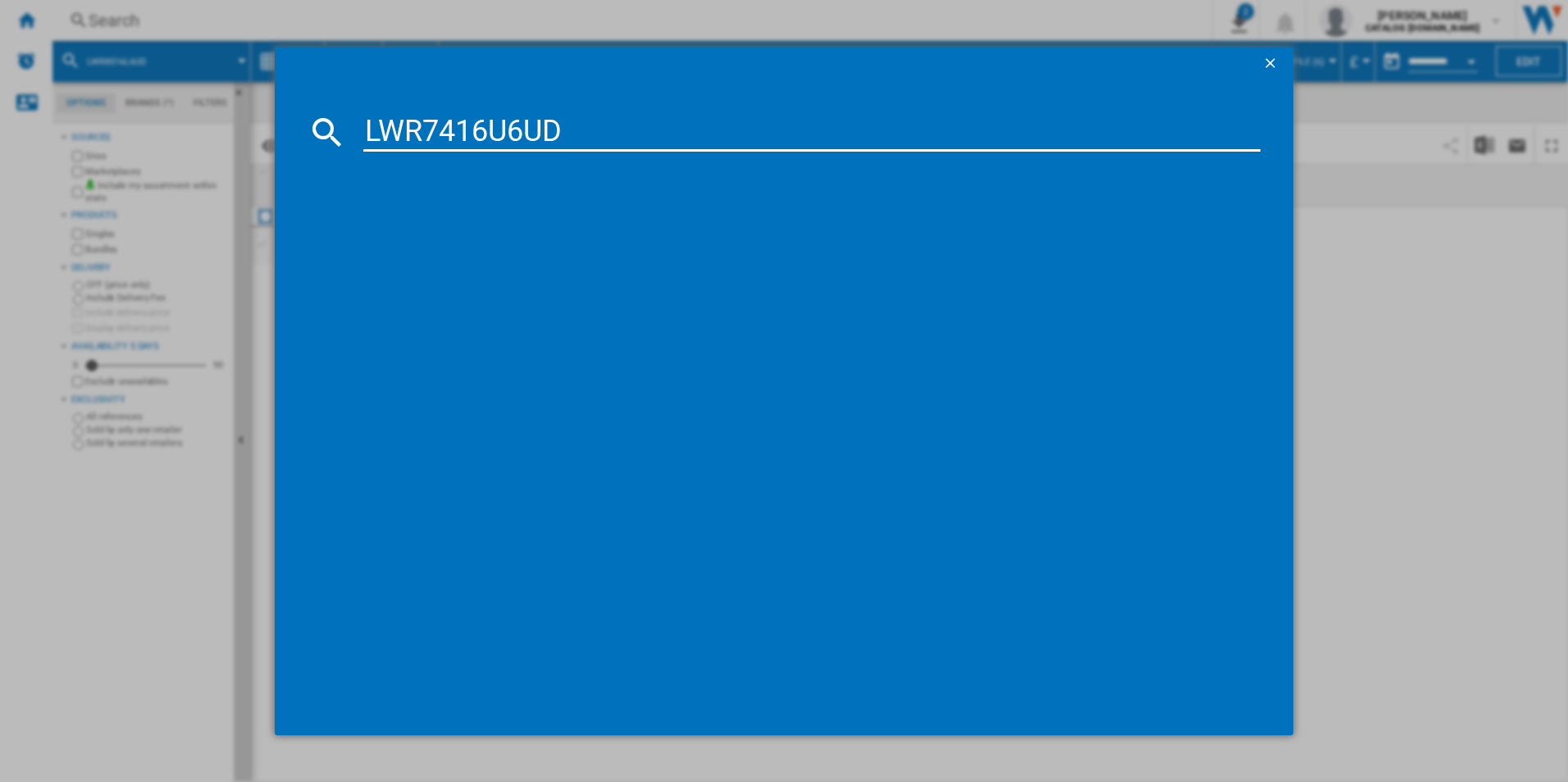
type input "LWR7416U6UD"
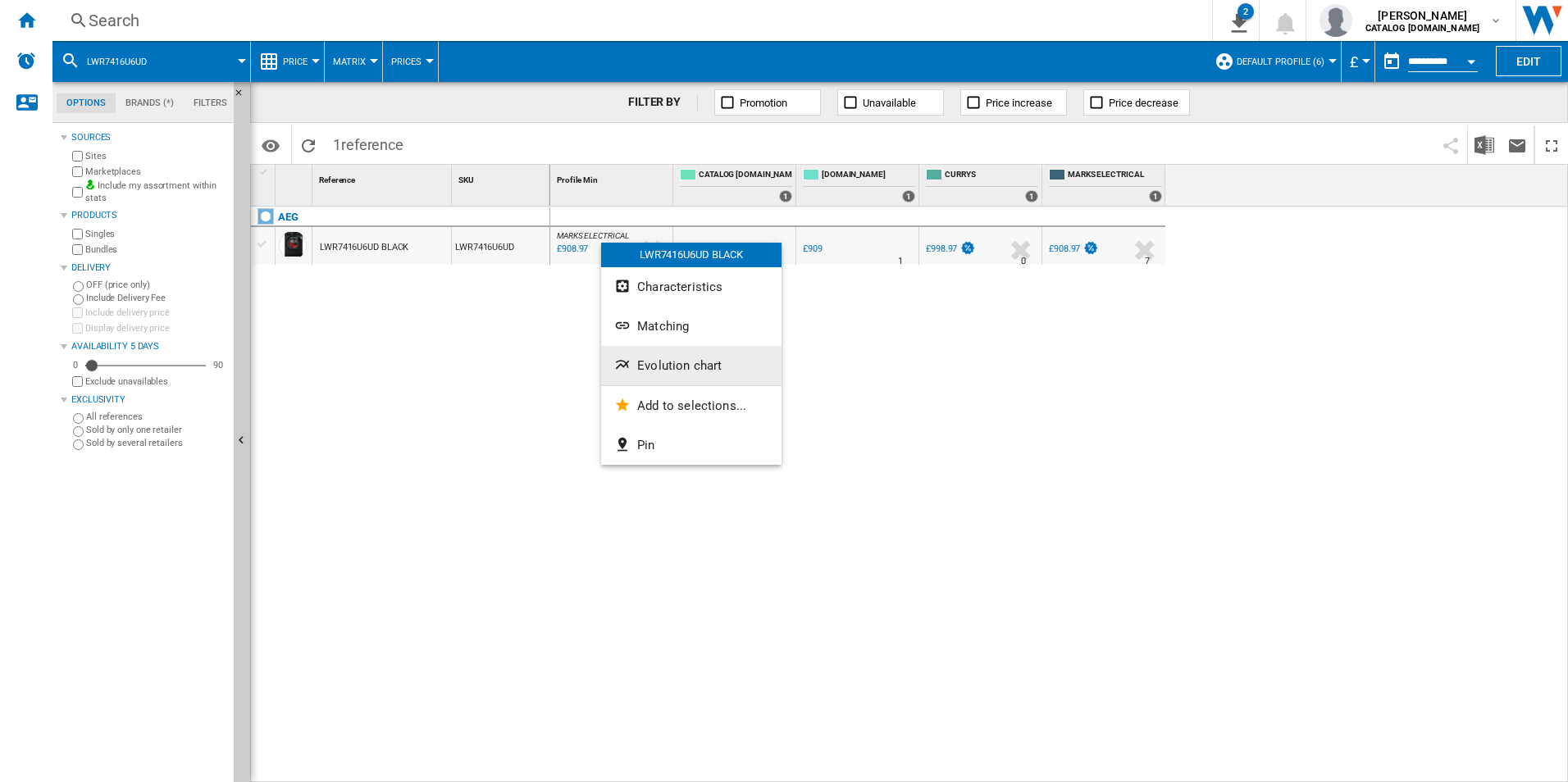
click at [648, 350] on button "Evolution chart" at bounding box center [692, 366] width 181 height 40
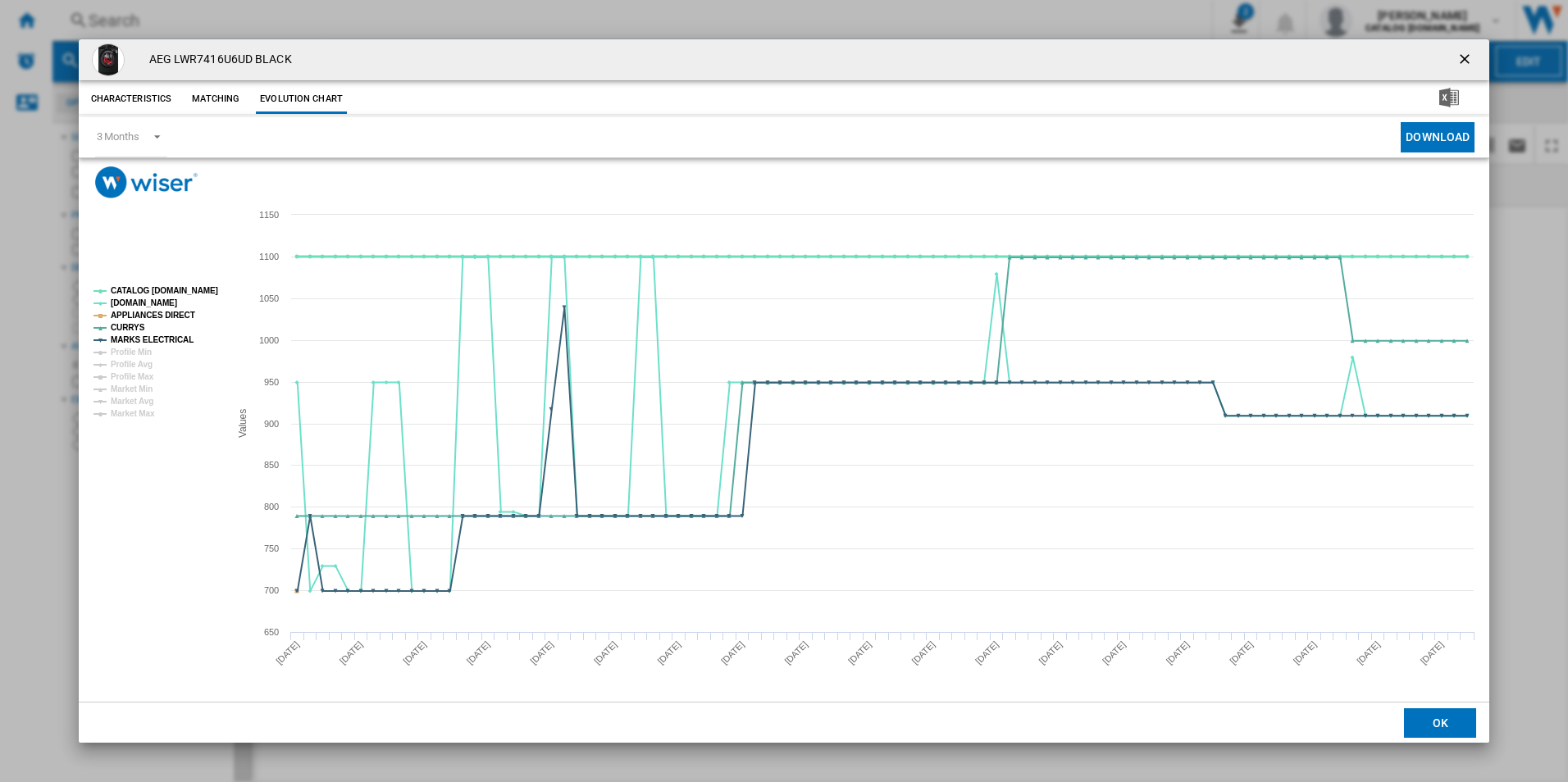
click at [190, 286] on tspan "CATALOG [DOMAIN_NAME]" at bounding box center [164, 290] width 107 height 9
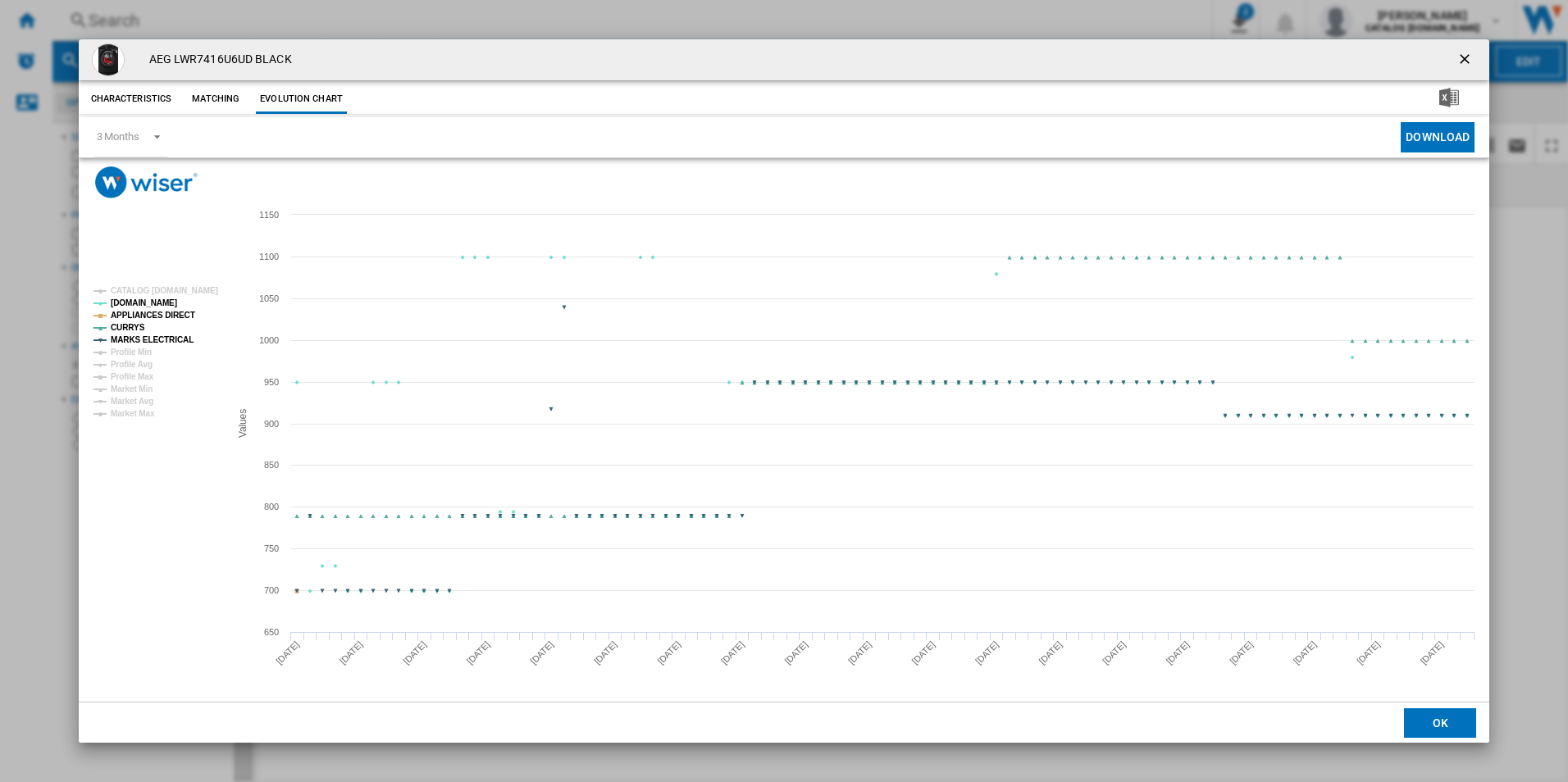
click at [172, 311] on tspan "APPLIANCES DIRECT" at bounding box center [152, 315] width 84 height 9
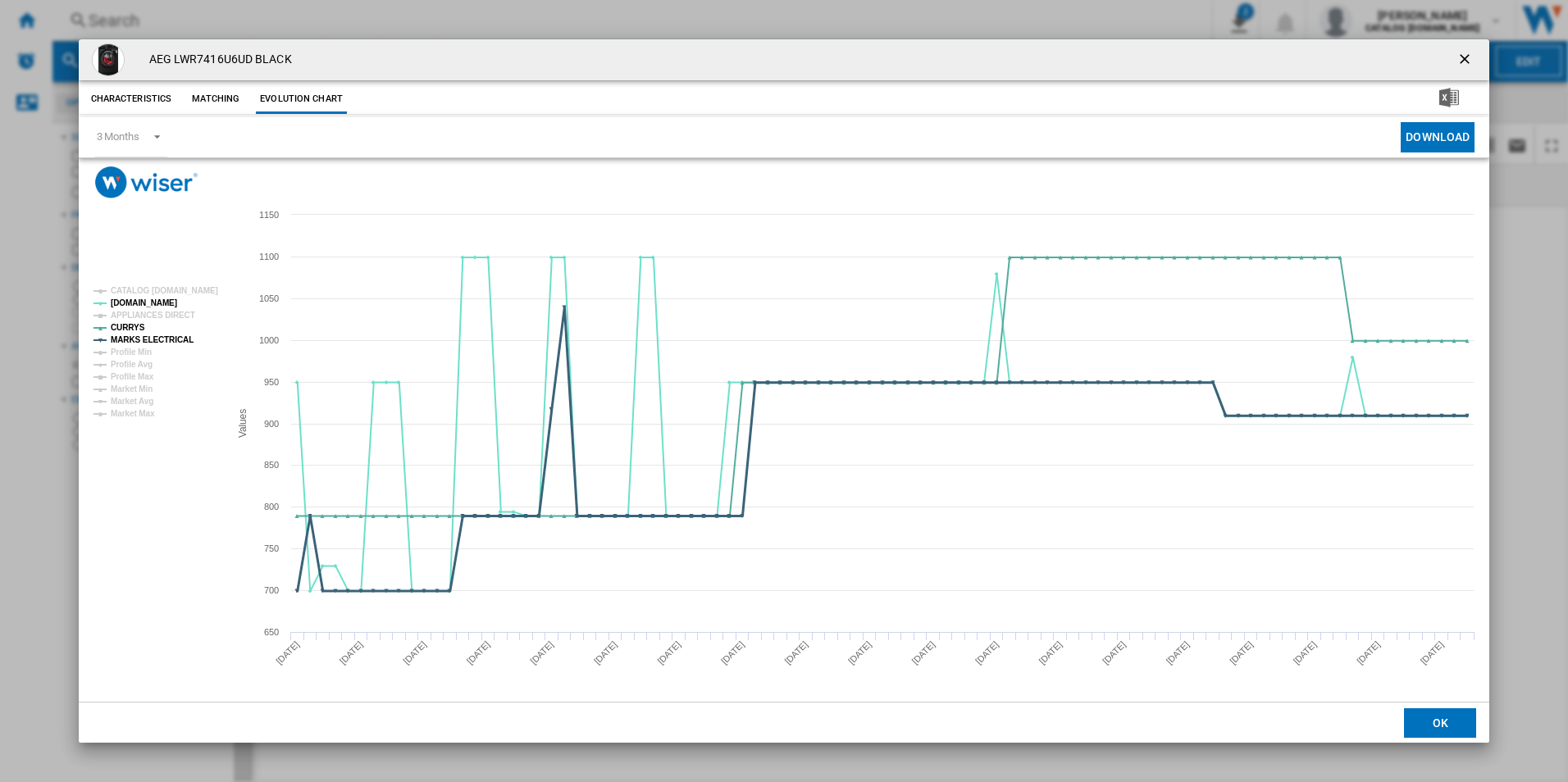
click at [178, 340] on tspan "MARKS ELECTRICAL" at bounding box center [151, 339] width 82 height 9
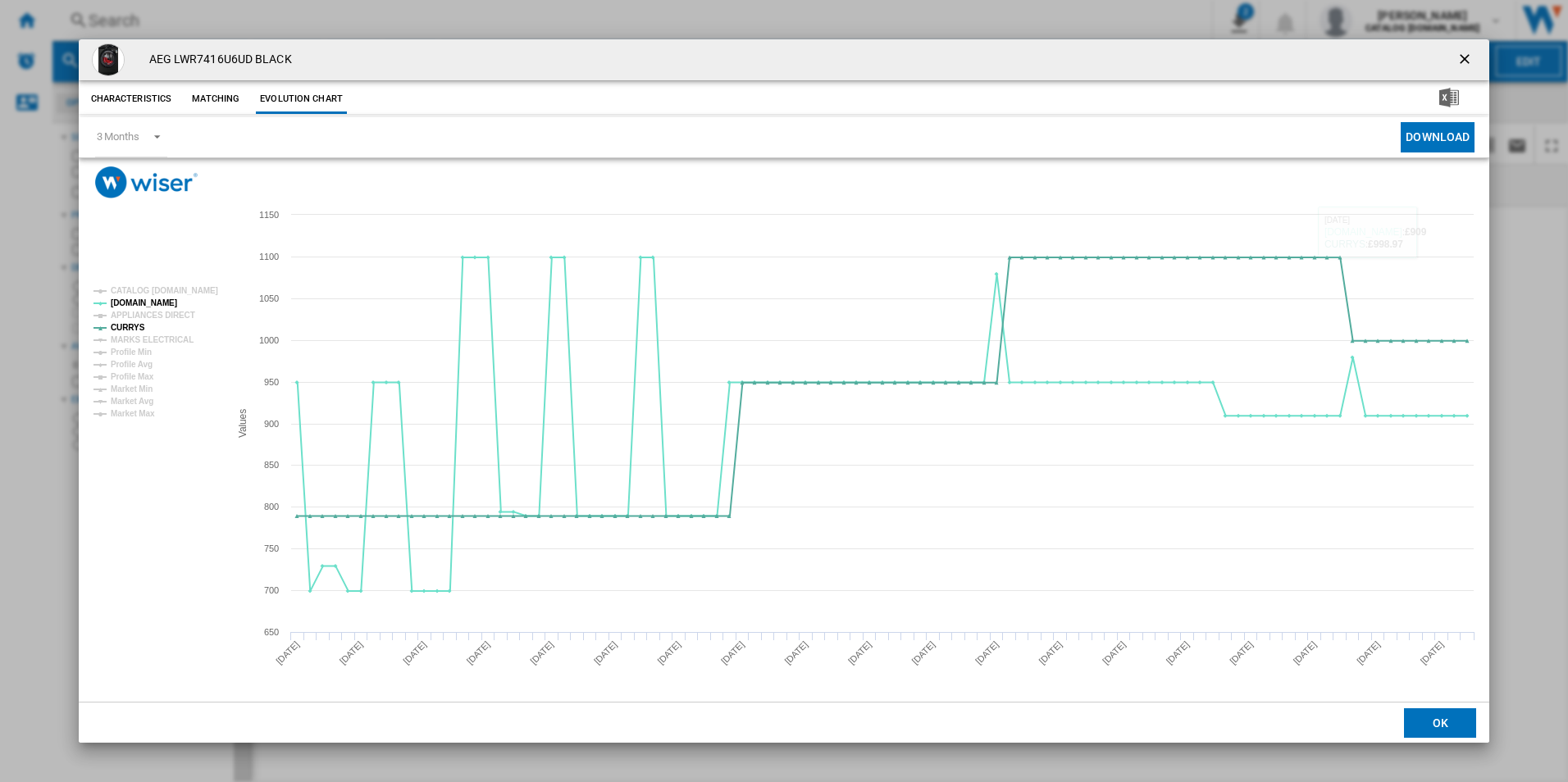
drag, startPoint x: 1462, startPoint y: 63, endPoint x: 1293, endPoint y: 61, distance: 169.0
click at [1462, 63] on ng-md-icon "getI18NText('BUTTONS.CLOSE_DIALOG')" at bounding box center [1466, 61] width 20 height 20
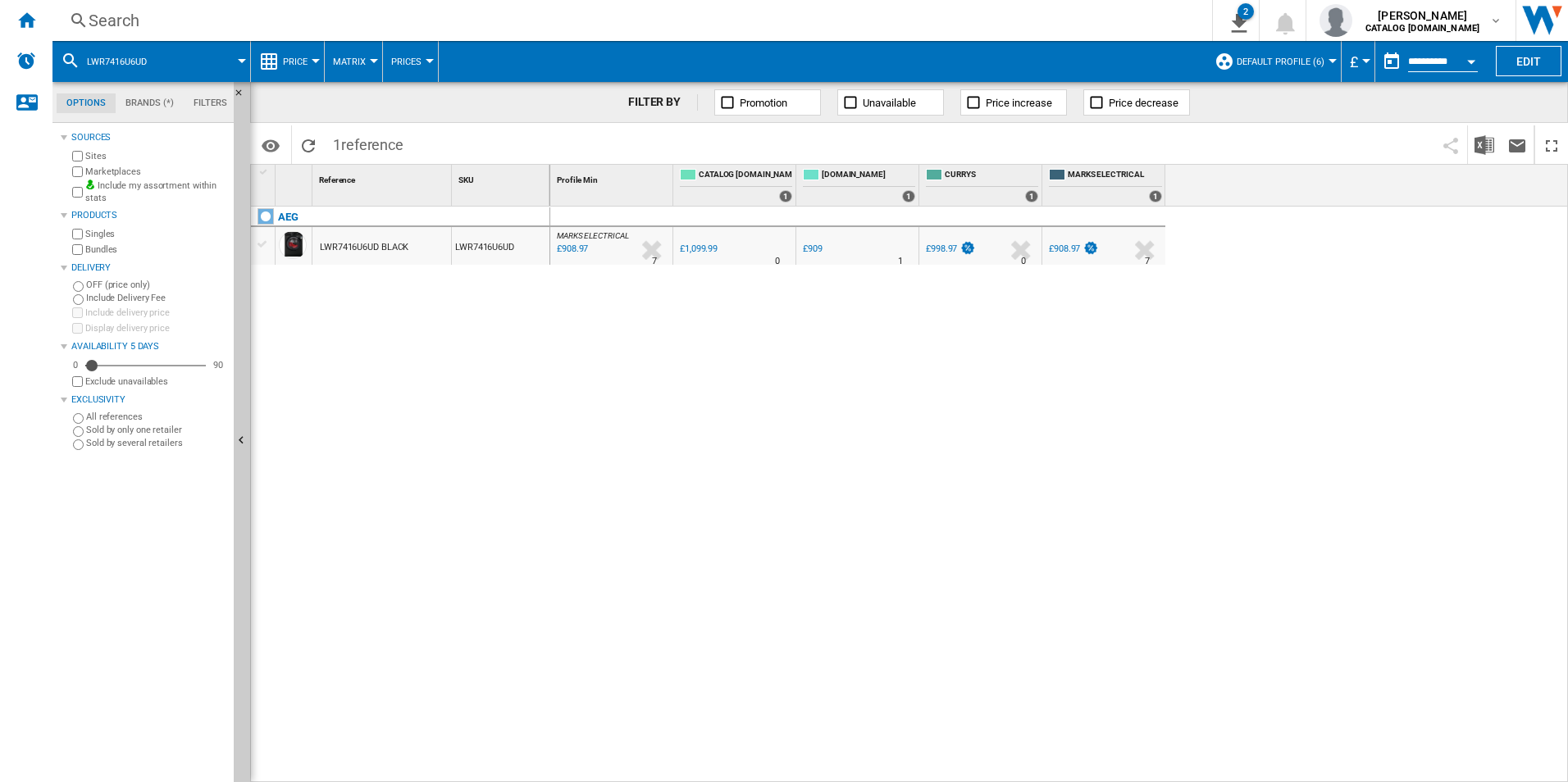
click at [977, 13] on div "Search" at bounding box center [628, 20] width 1080 height 23
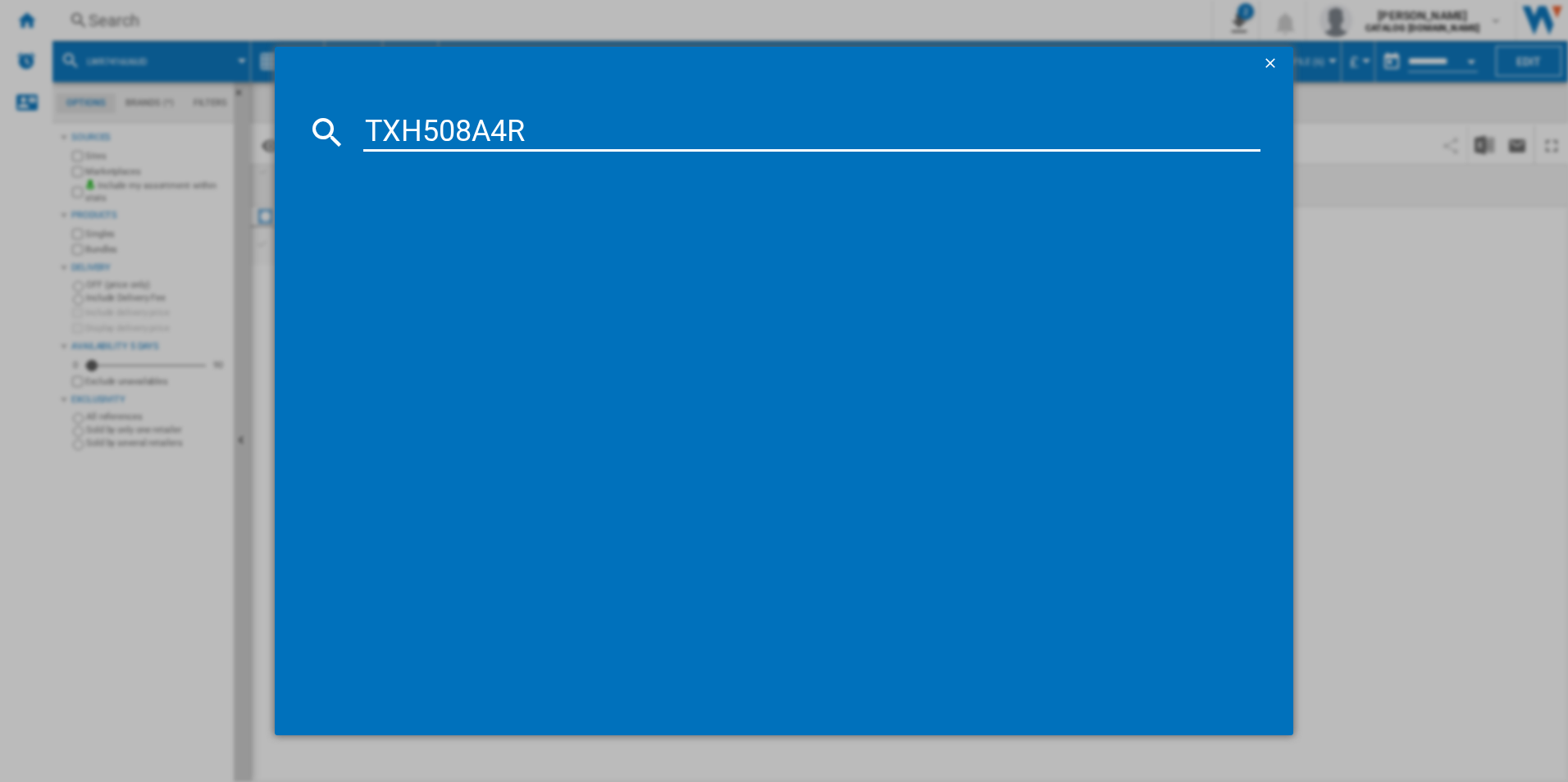
type input "TXH508A4R"
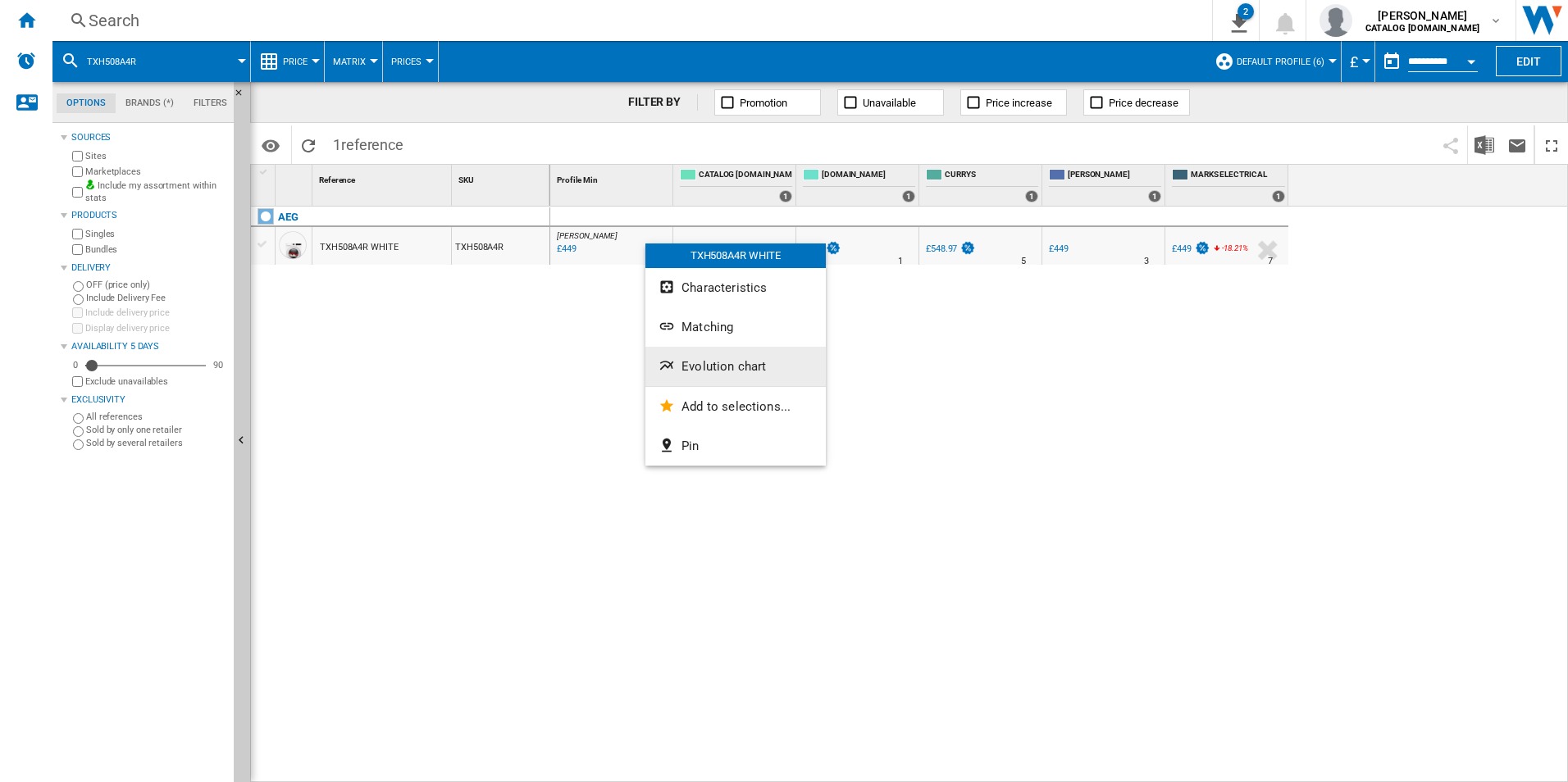
click at [717, 368] on span "Evolution chart" at bounding box center [723, 366] width 84 height 15
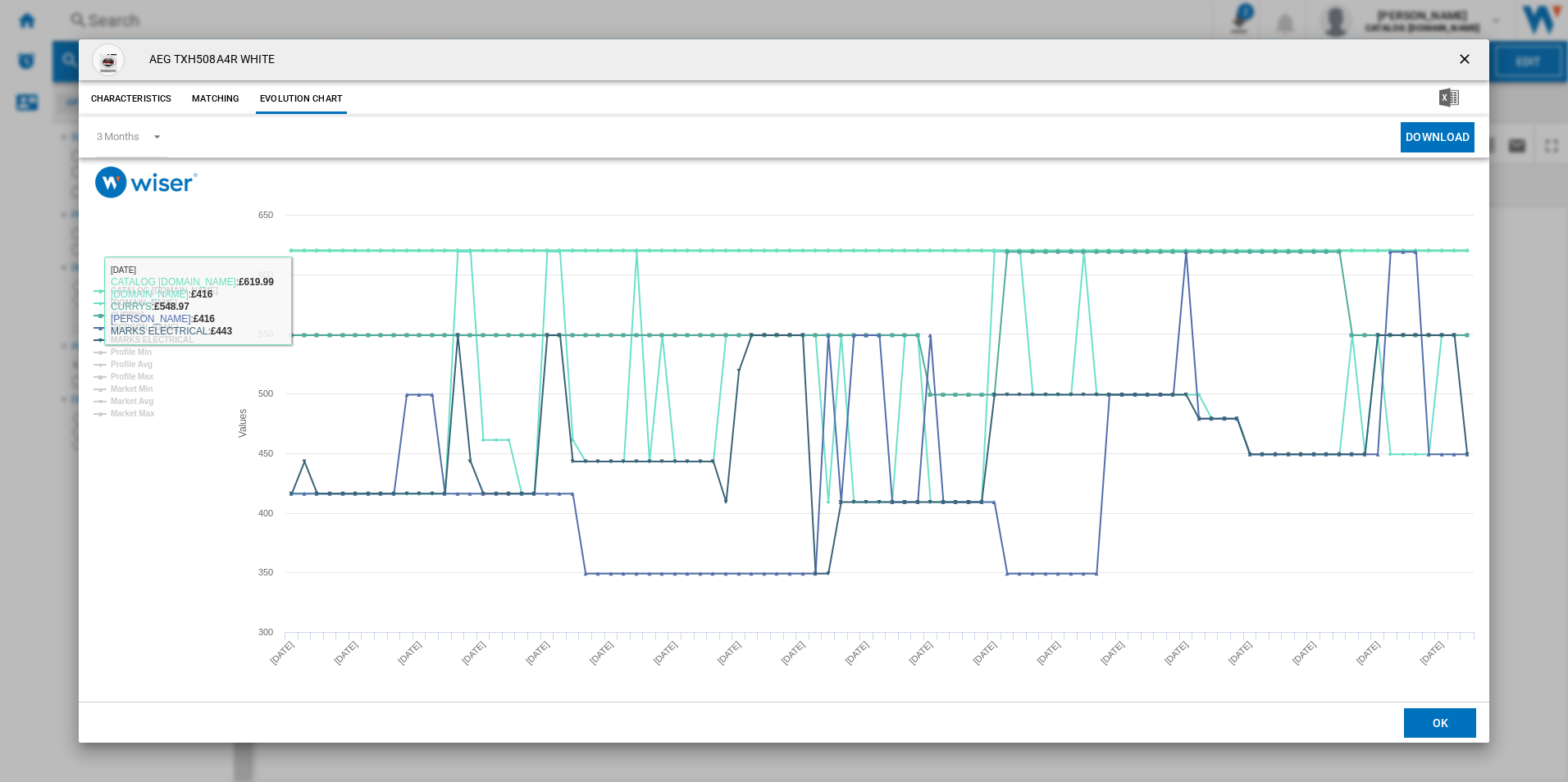
click at [190, 289] on tspan "CATALOG [DOMAIN_NAME]" at bounding box center [164, 290] width 107 height 9
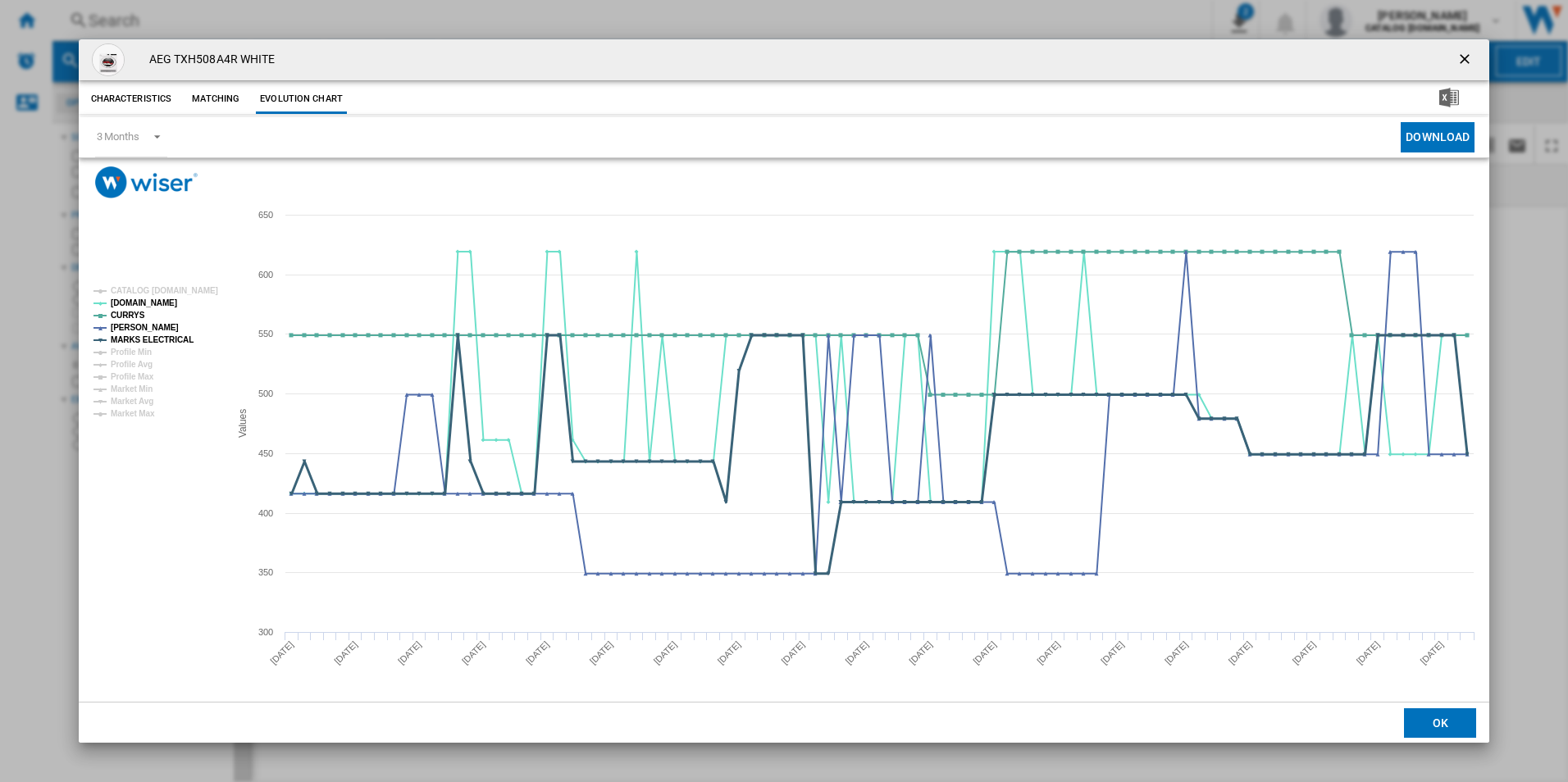
click at [173, 338] on tspan "MARKS ELECTRICAL" at bounding box center [151, 339] width 82 height 9
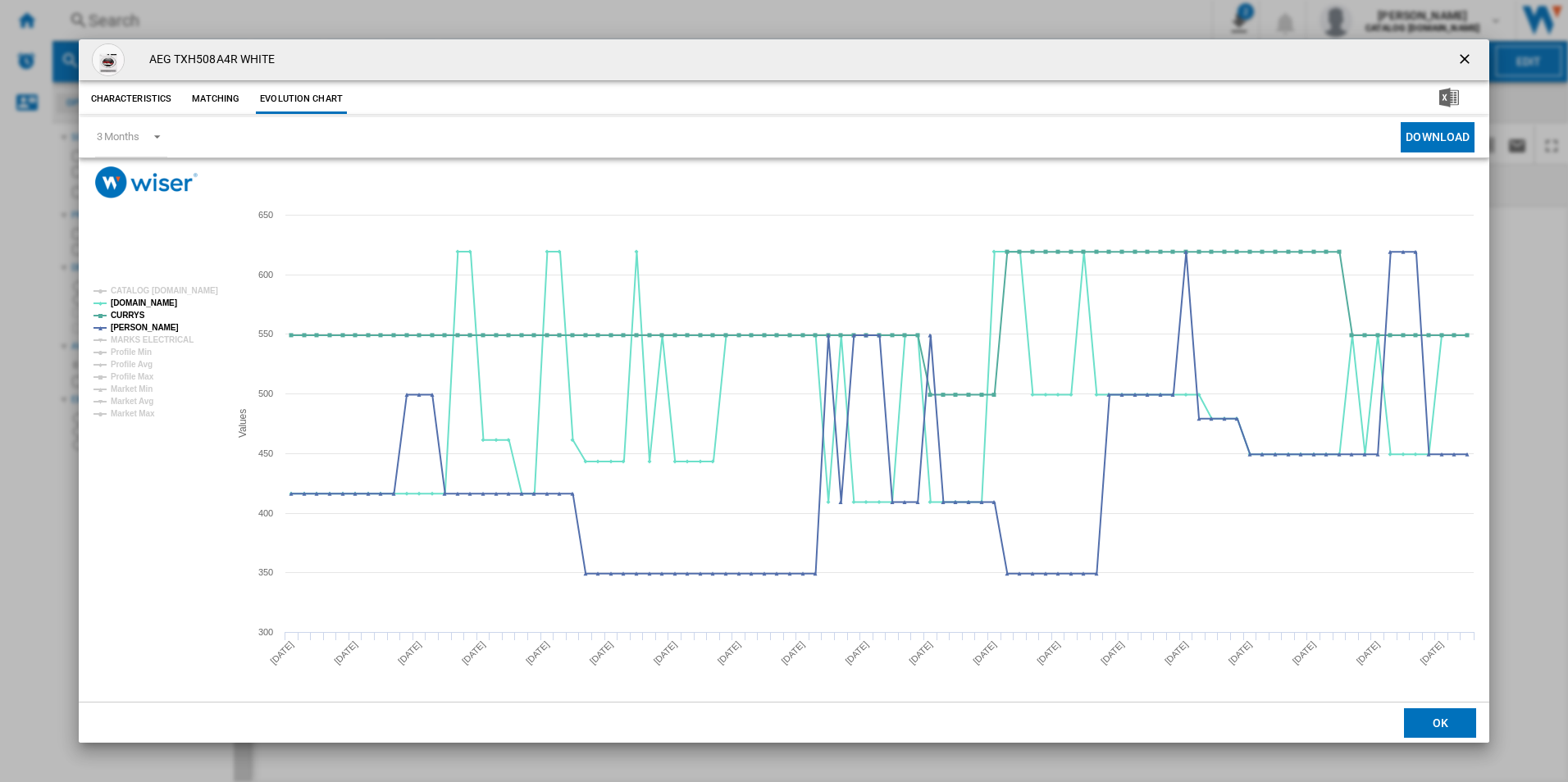
drag, startPoint x: 1463, startPoint y: 52, endPoint x: 1400, endPoint y: 64, distance: 64.1
click at [1463, 52] on ng-md-icon "getI18NText('BUTTONS.CLOSE_DIALOG')" at bounding box center [1466, 61] width 20 height 20
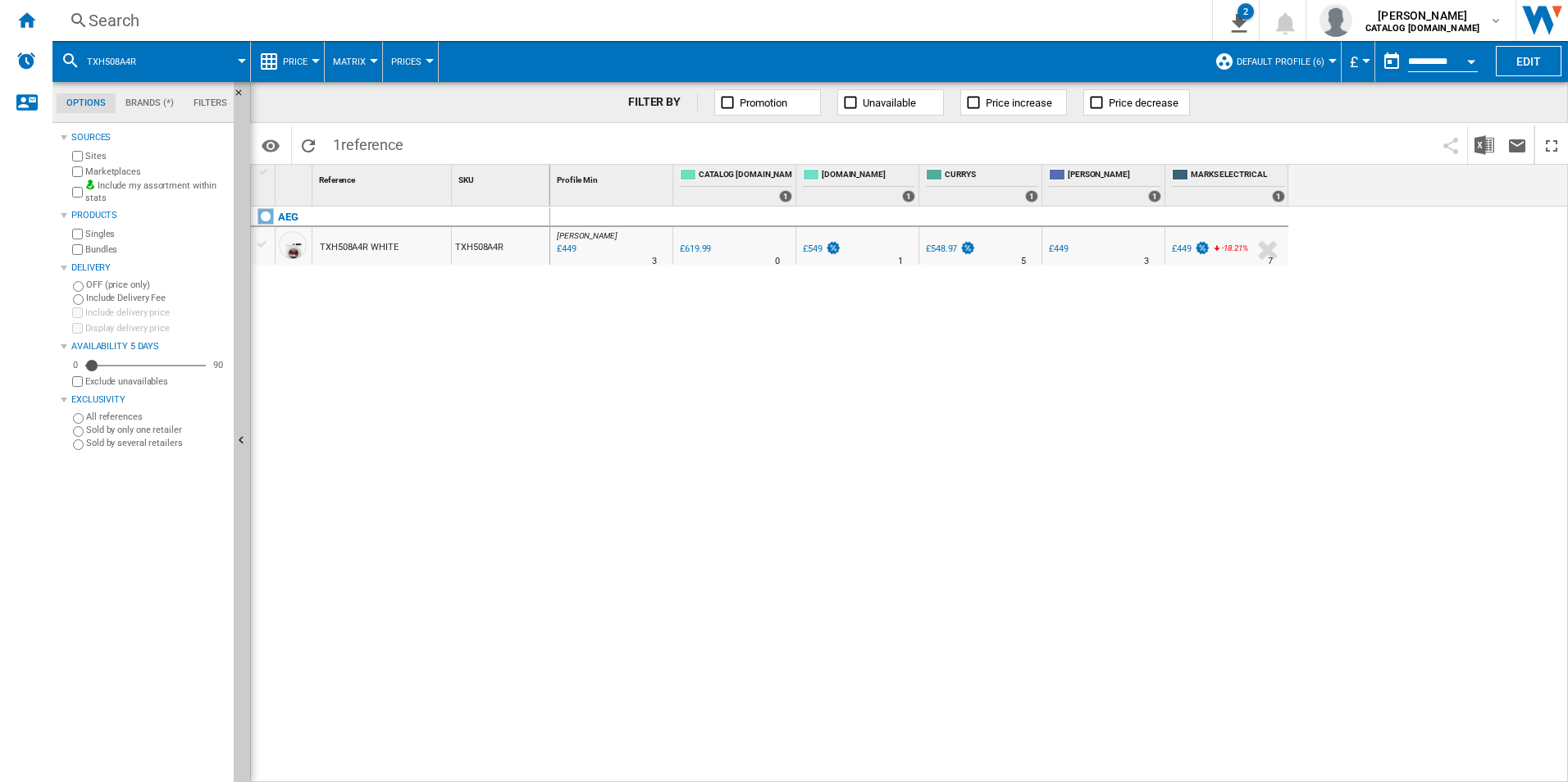
click at [1004, 8] on div "Search Search 0 2 CATALOG [DOMAIN_NAME]:Home appliances/No characteristic/AEG […" at bounding box center [810, 20] width 1515 height 41
click at [972, 43] on span at bounding box center [822, 61] width 767 height 41
click at [968, 12] on div "Search" at bounding box center [628, 20] width 1080 height 23
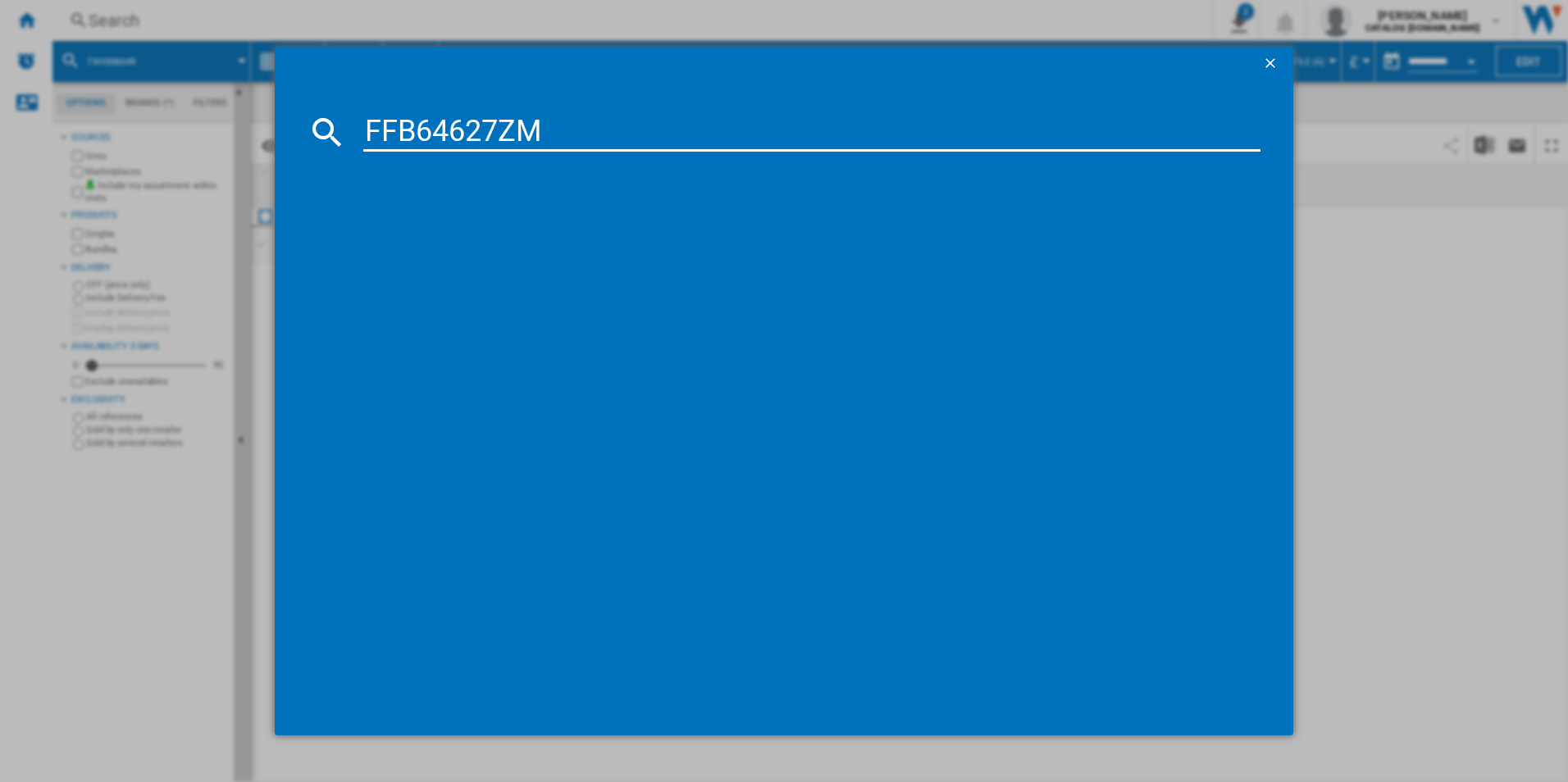
type input "FFB64627ZM"
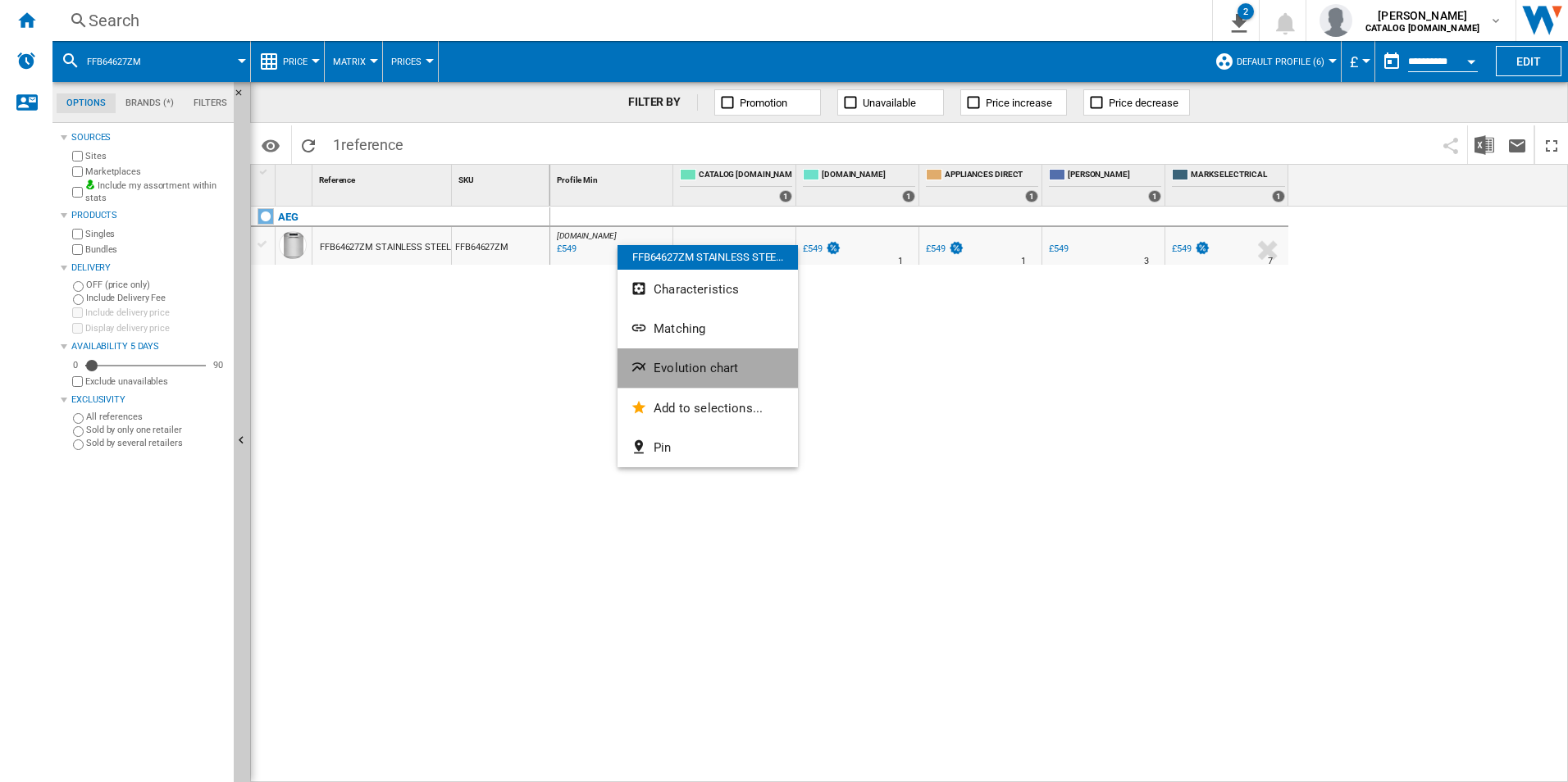
click at [672, 366] on span "Evolution chart" at bounding box center [696, 368] width 84 height 15
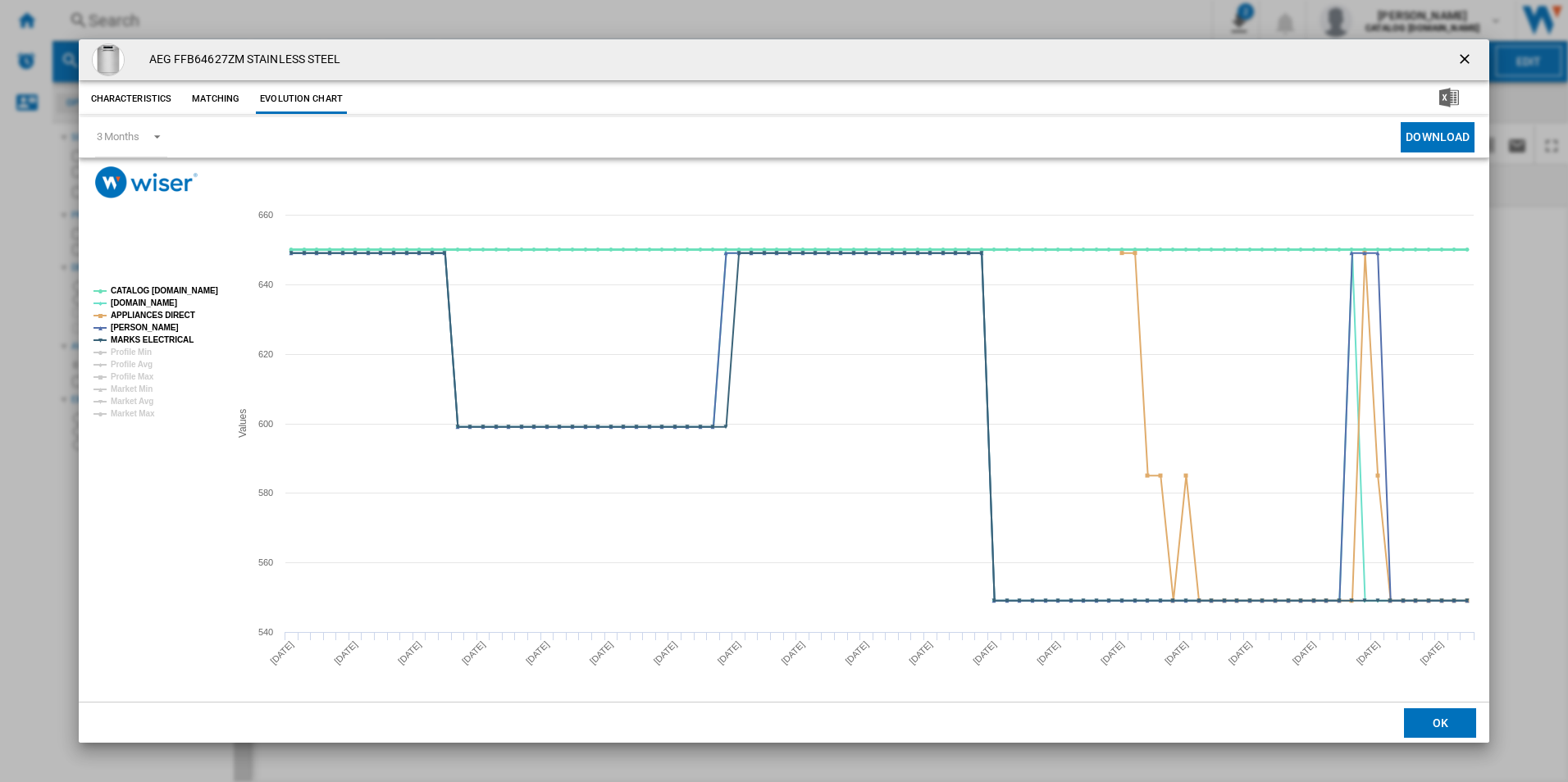
click at [171, 286] on tspan "CATALOG [DOMAIN_NAME]" at bounding box center [164, 290] width 107 height 9
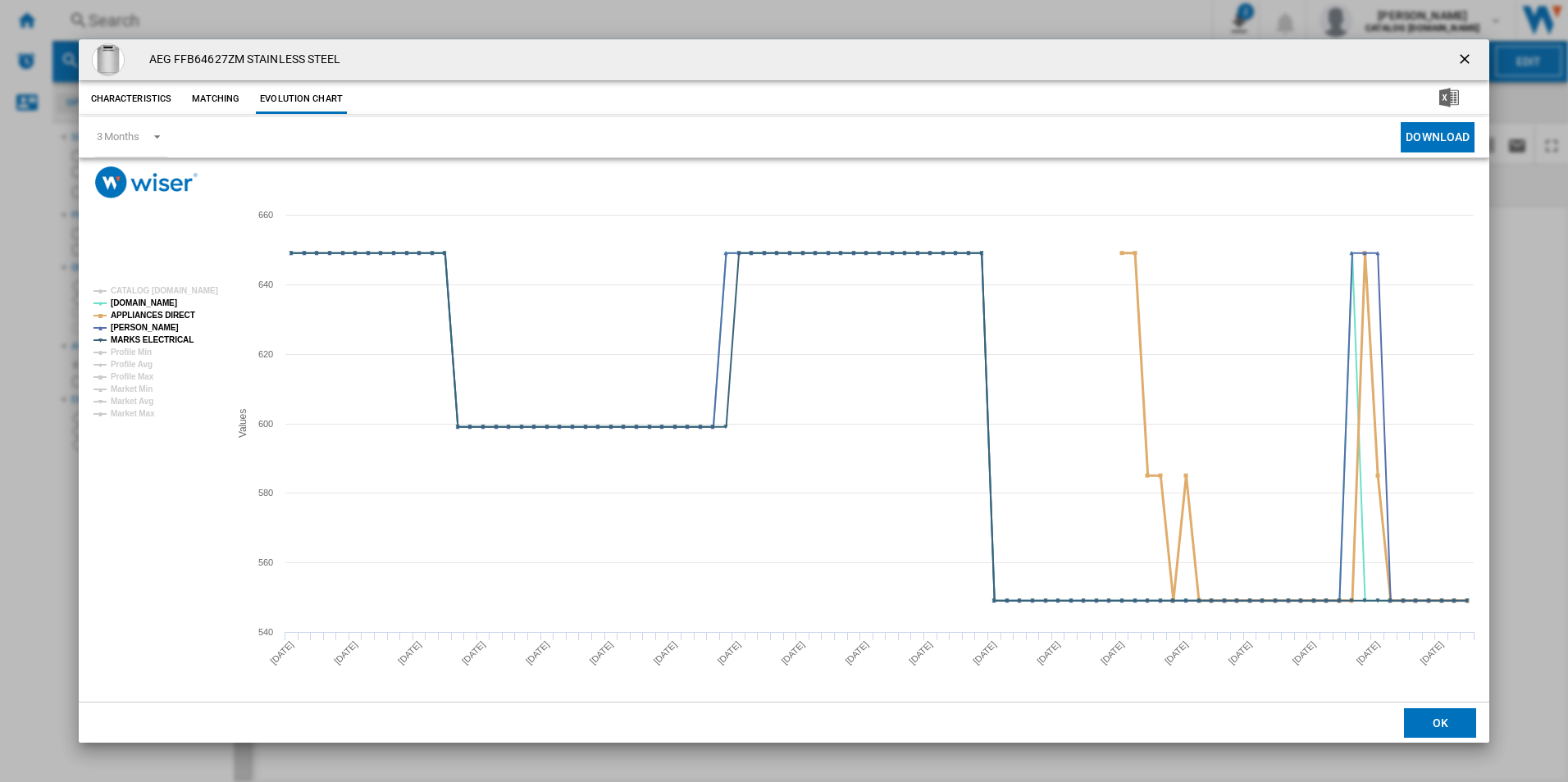
click at [175, 311] on tspan "APPLIANCES DIRECT" at bounding box center [152, 315] width 84 height 9
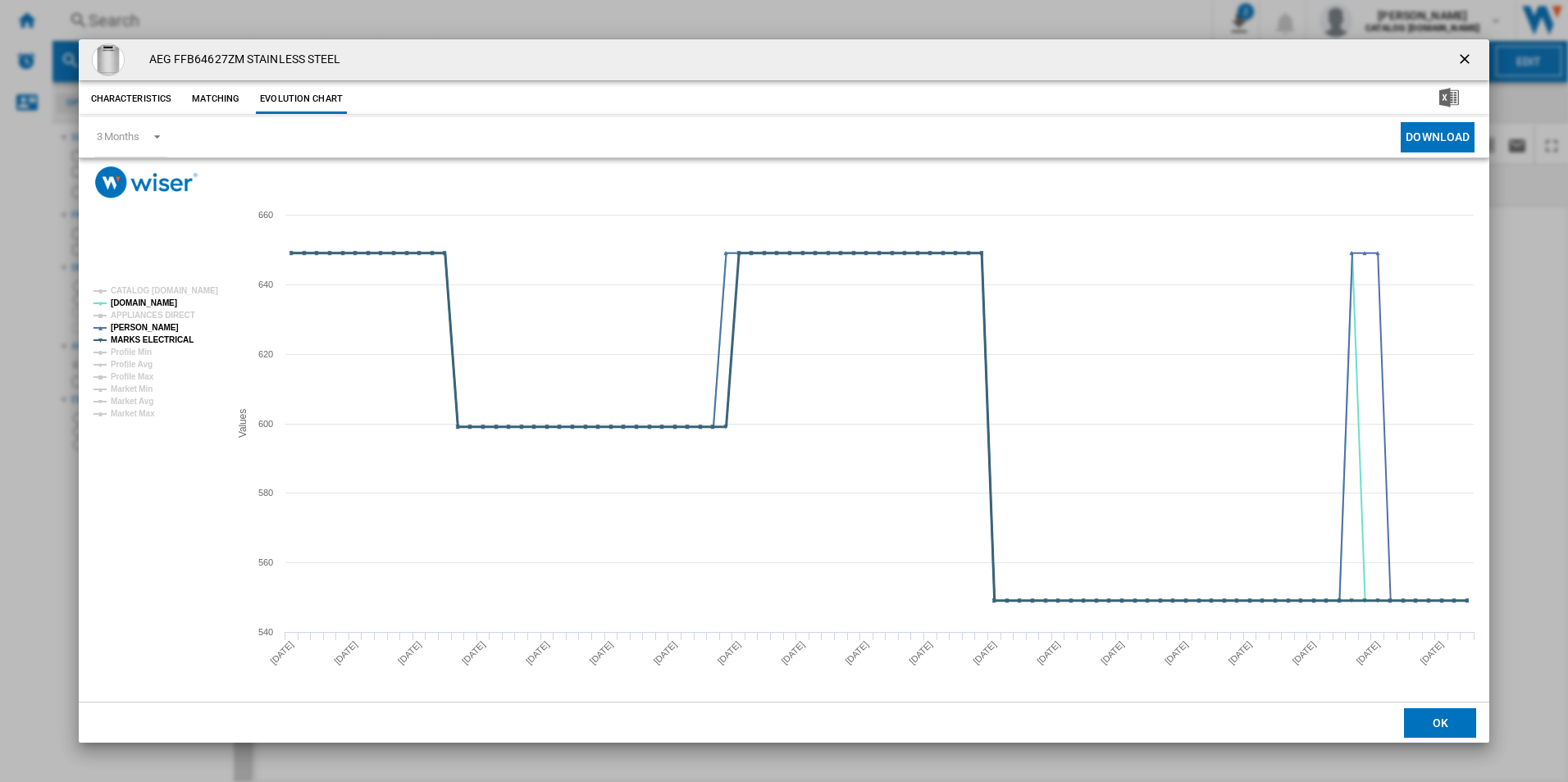
click at [175, 341] on tspan "MARKS ELECTRICAL" at bounding box center [151, 339] width 82 height 9
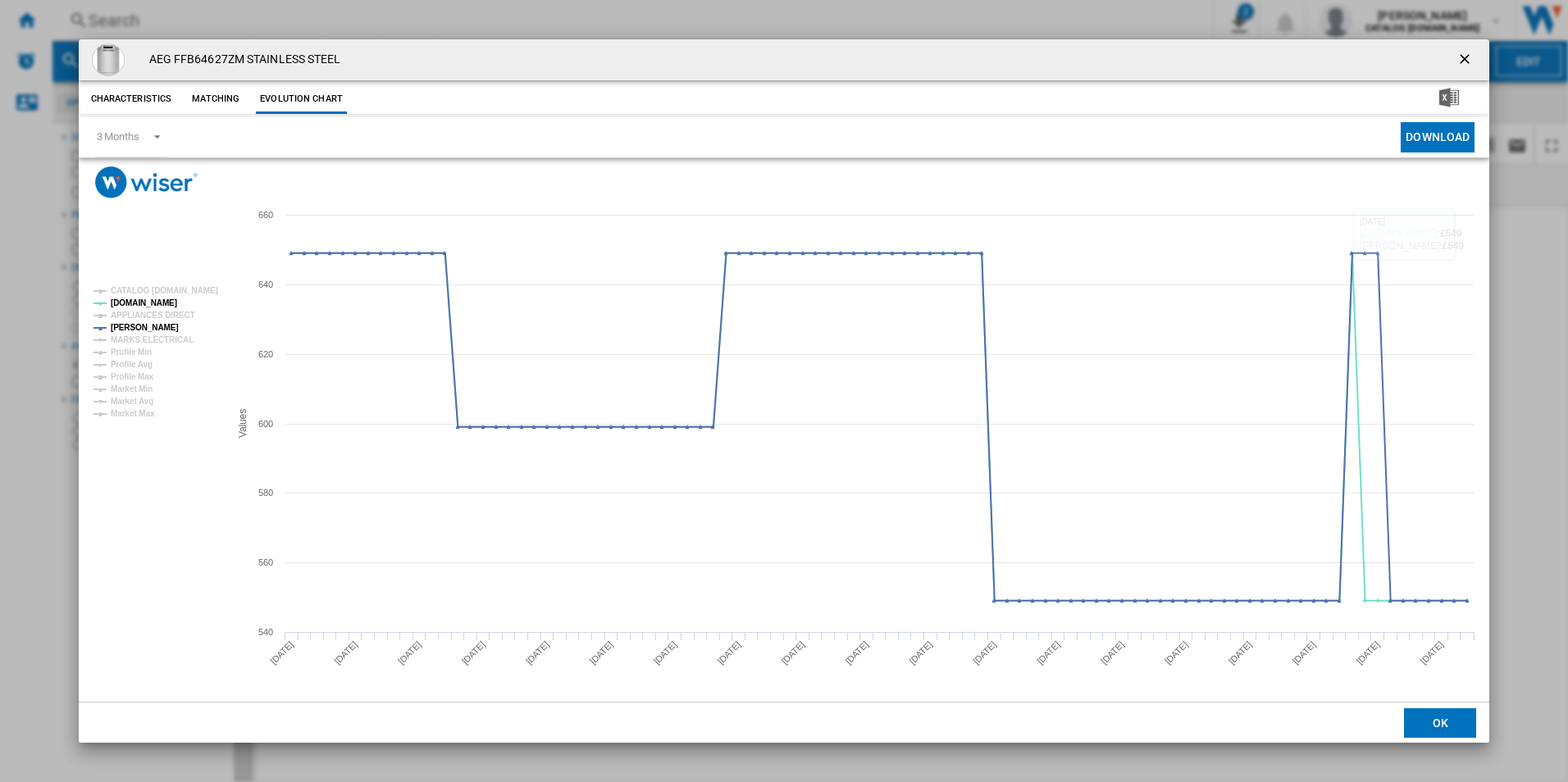
click at [1463, 63] on ng-md-icon "getI18NText('BUTTONS.CLOSE_DIALOG')" at bounding box center [1466, 61] width 20 height 20
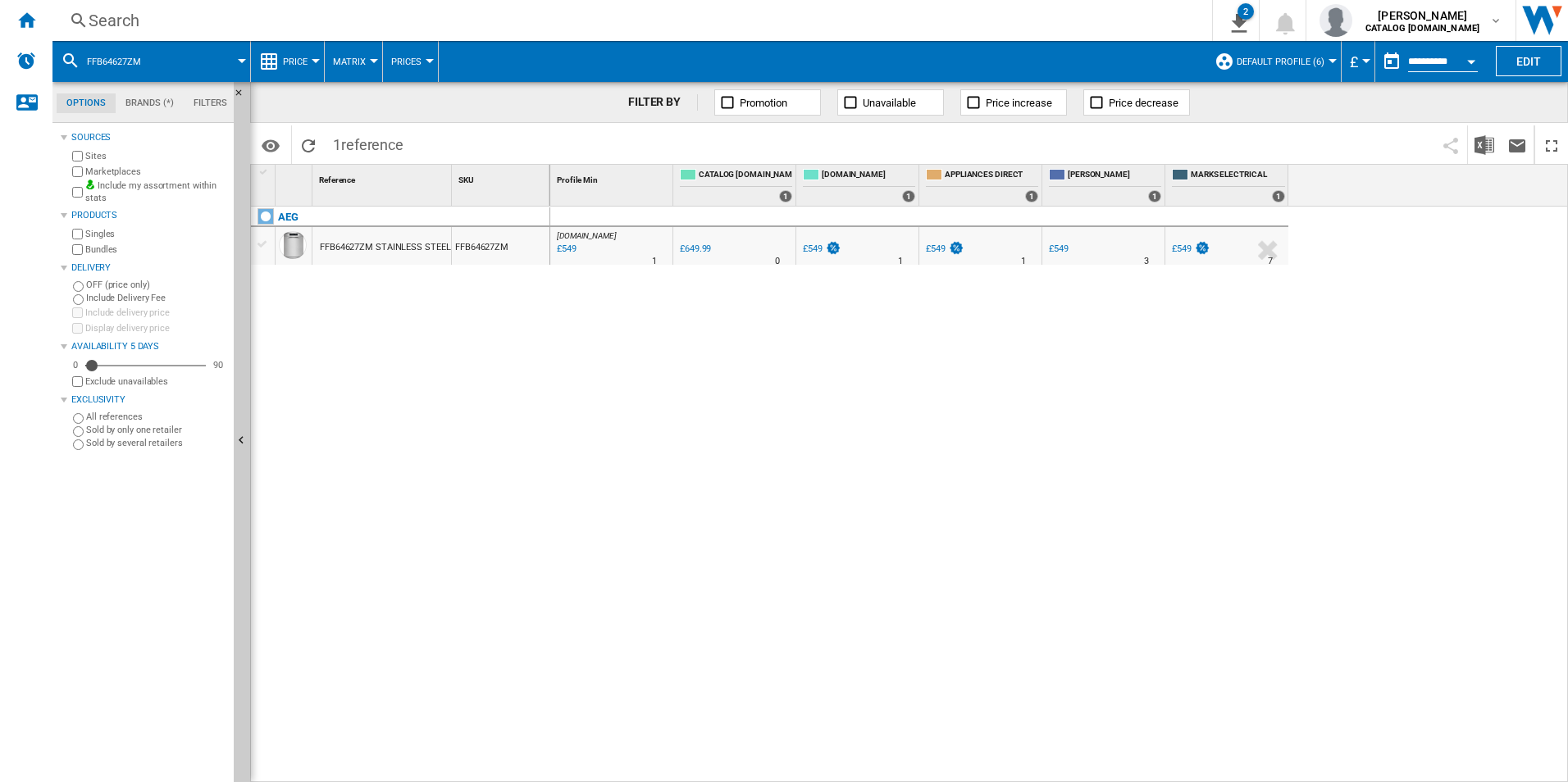
click at [907, 17] on div "Search" at bounding box center [628, 20] width 1080 height 23
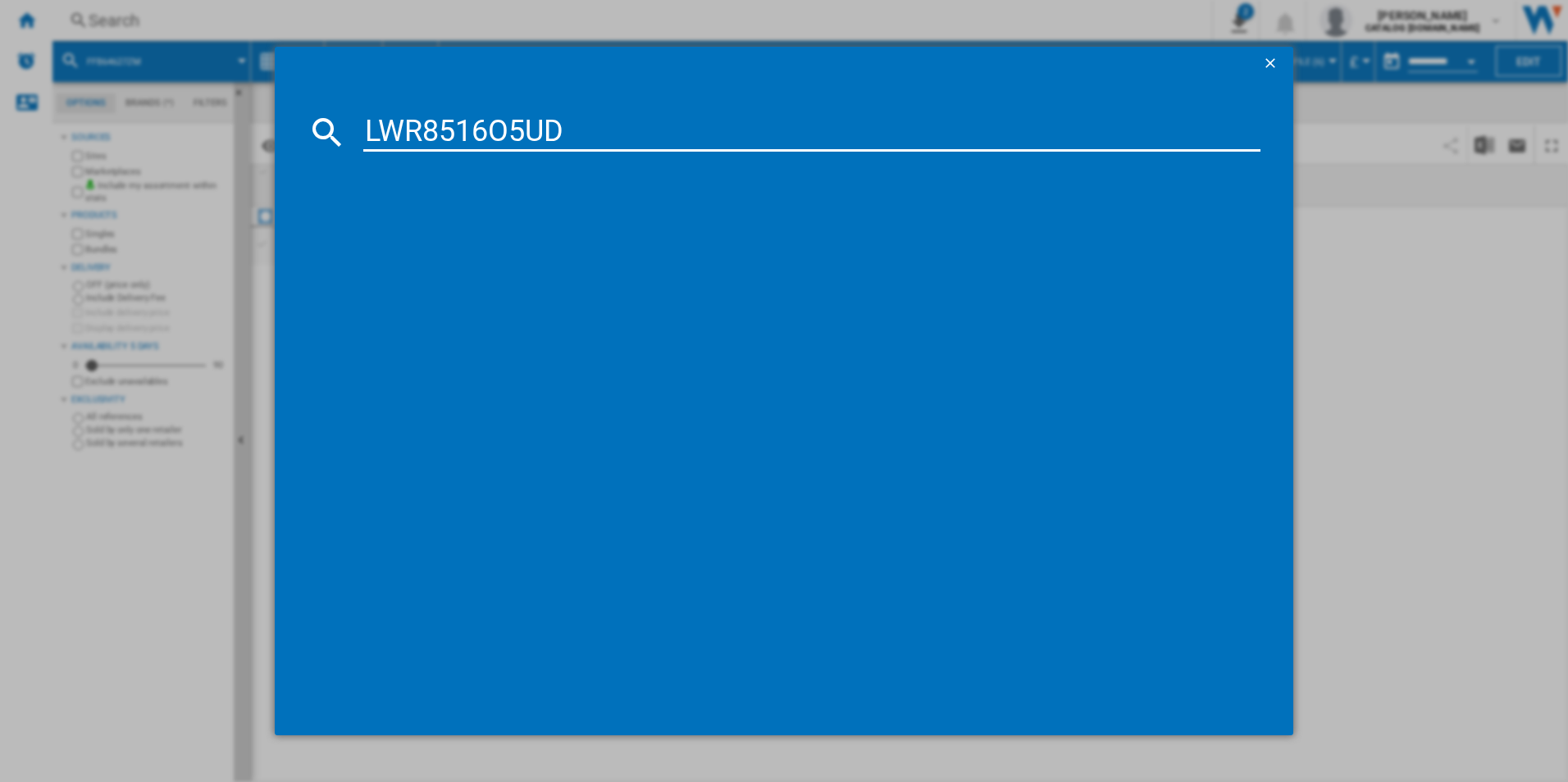
type input "LWR8516O5UD"
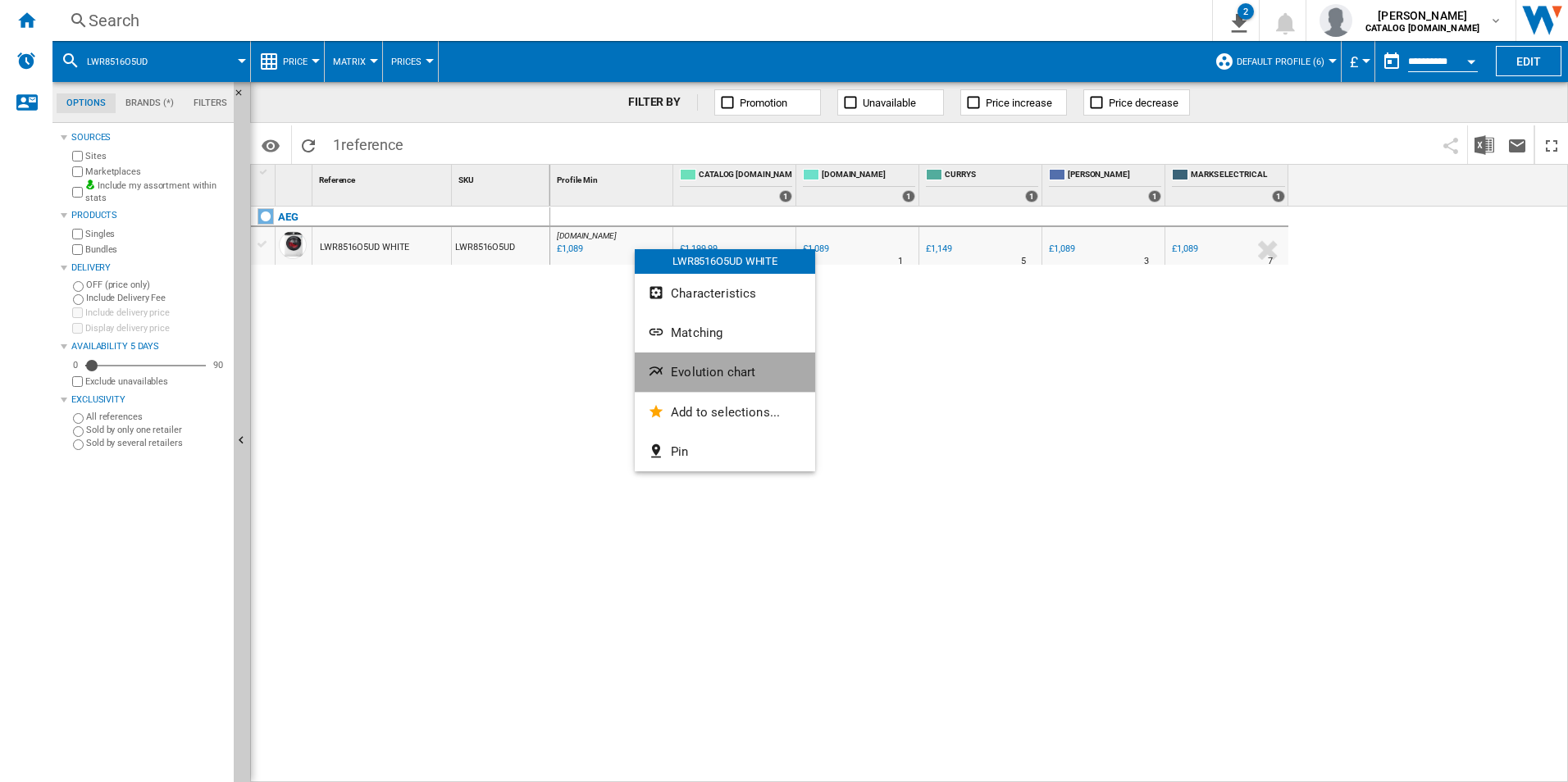
click at [687, 360] on button "Evolution chart" at bounding box center [725, 373] width 181 height 40
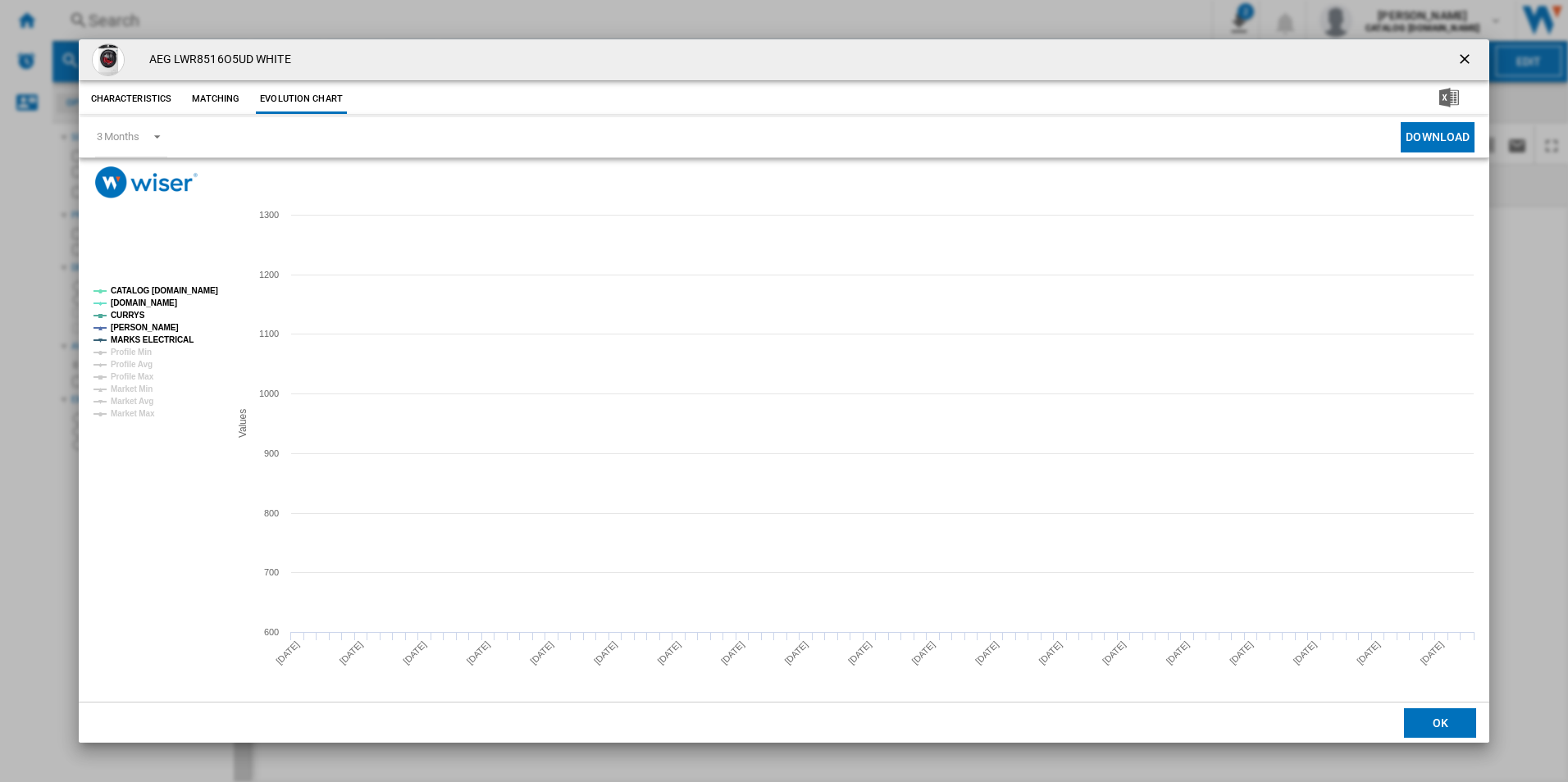
click at [181, 291] on tspan "CATALOG [DOMAIN_NAME]" at bounding box center [164, 290] width 107 height 9
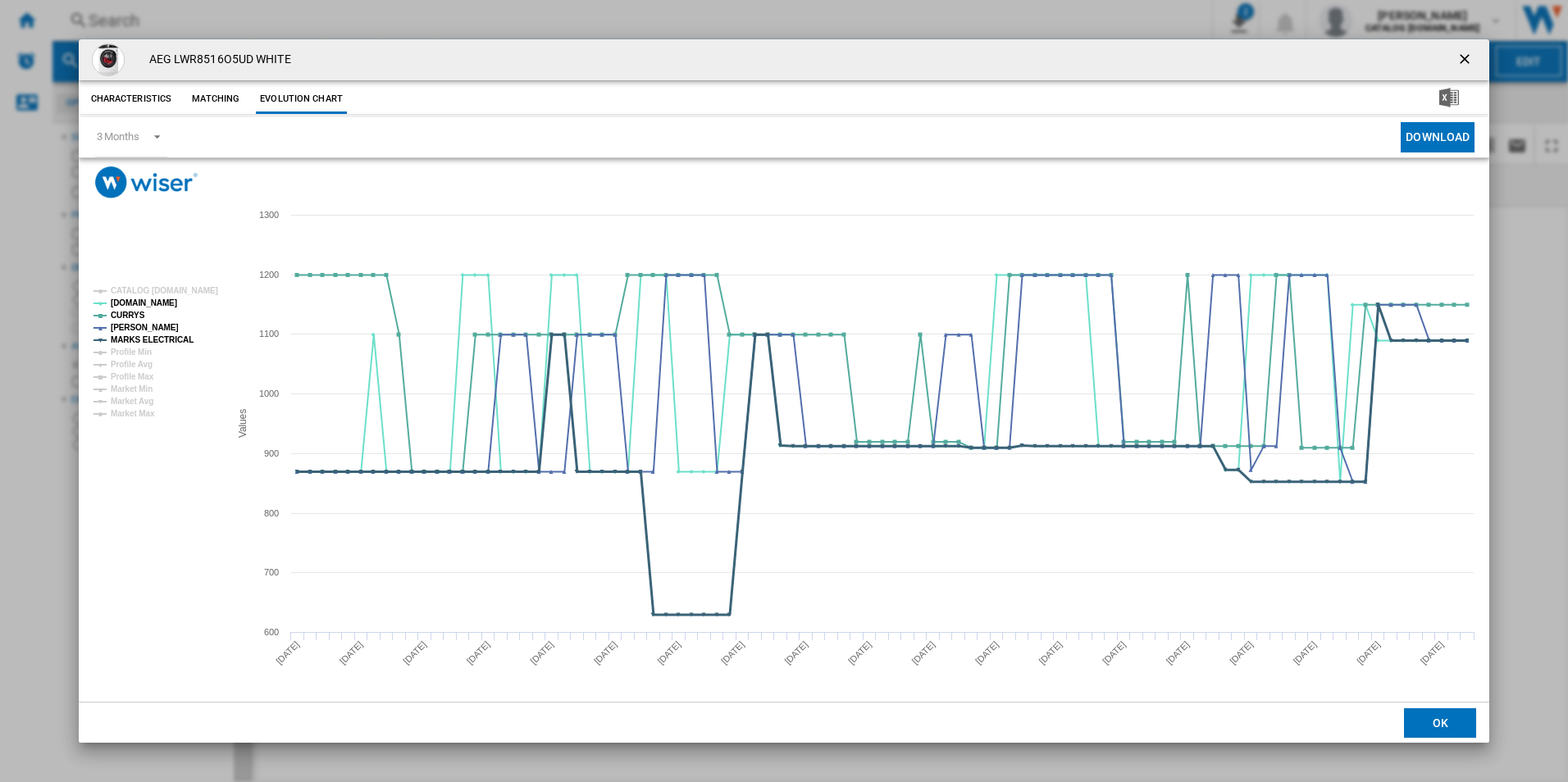
click at [186, 340] on tspan "MARKS ELECTRICAL" at bounding box center [151, 339] width 82 height 9
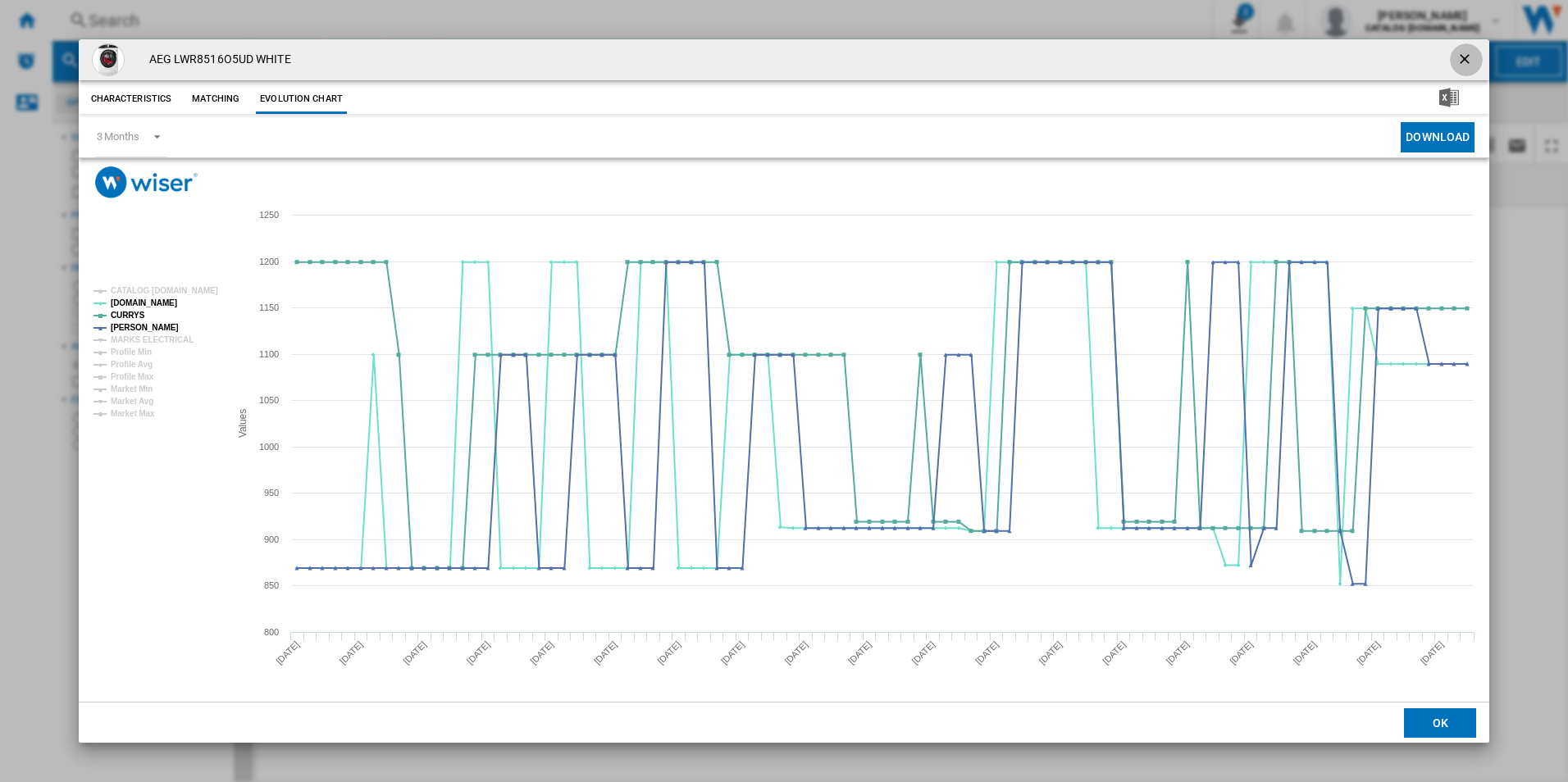
click at [1463, 54] on ng-md-icon "getI18NText('BUTTONS.CLOSE_DIALOG')" at bounding box center [1466, 61] width 20 height 20
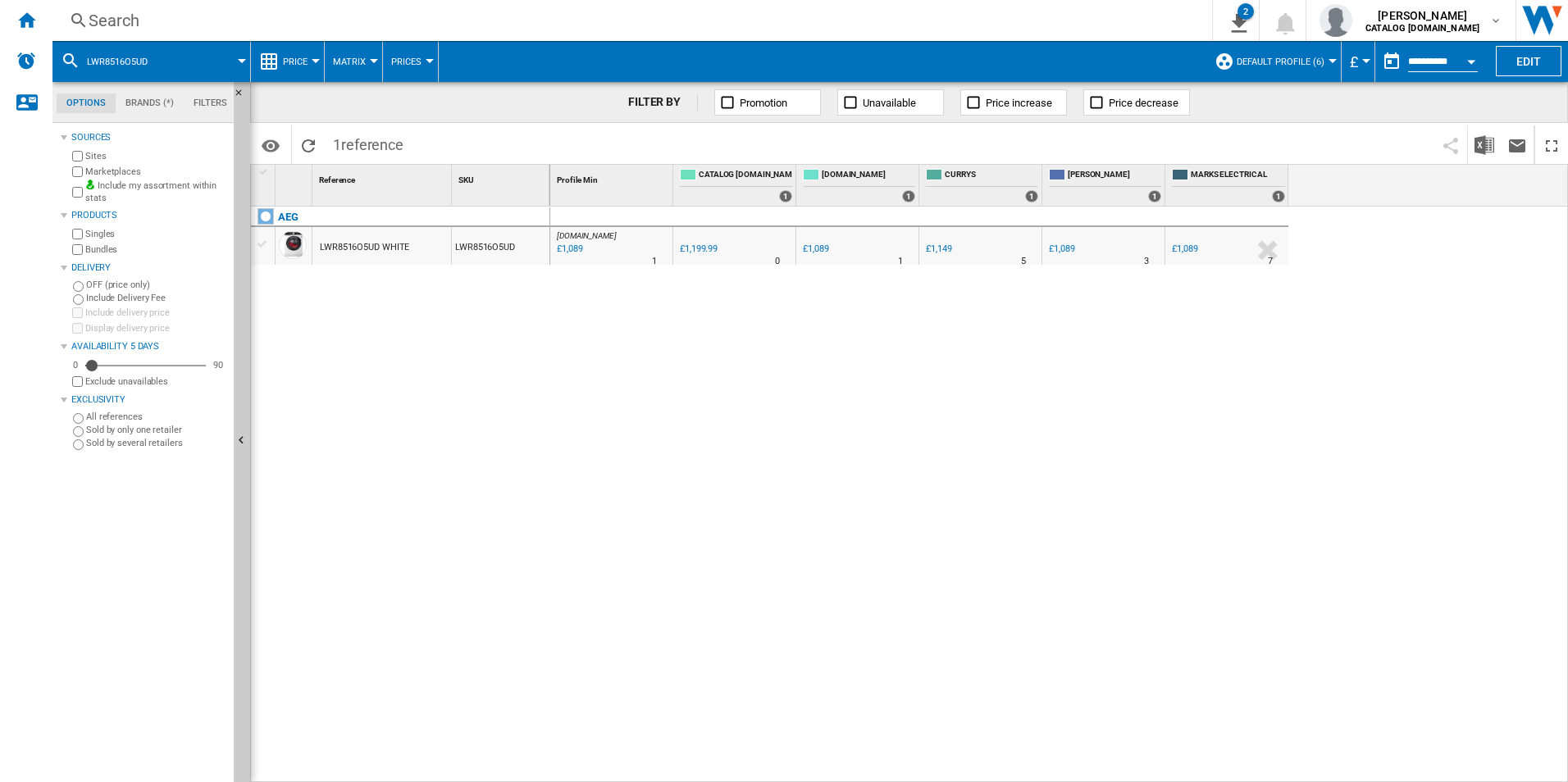
click at [1019, 17] on div "Search" at bounding box center [628, 20] width 1080 height 23
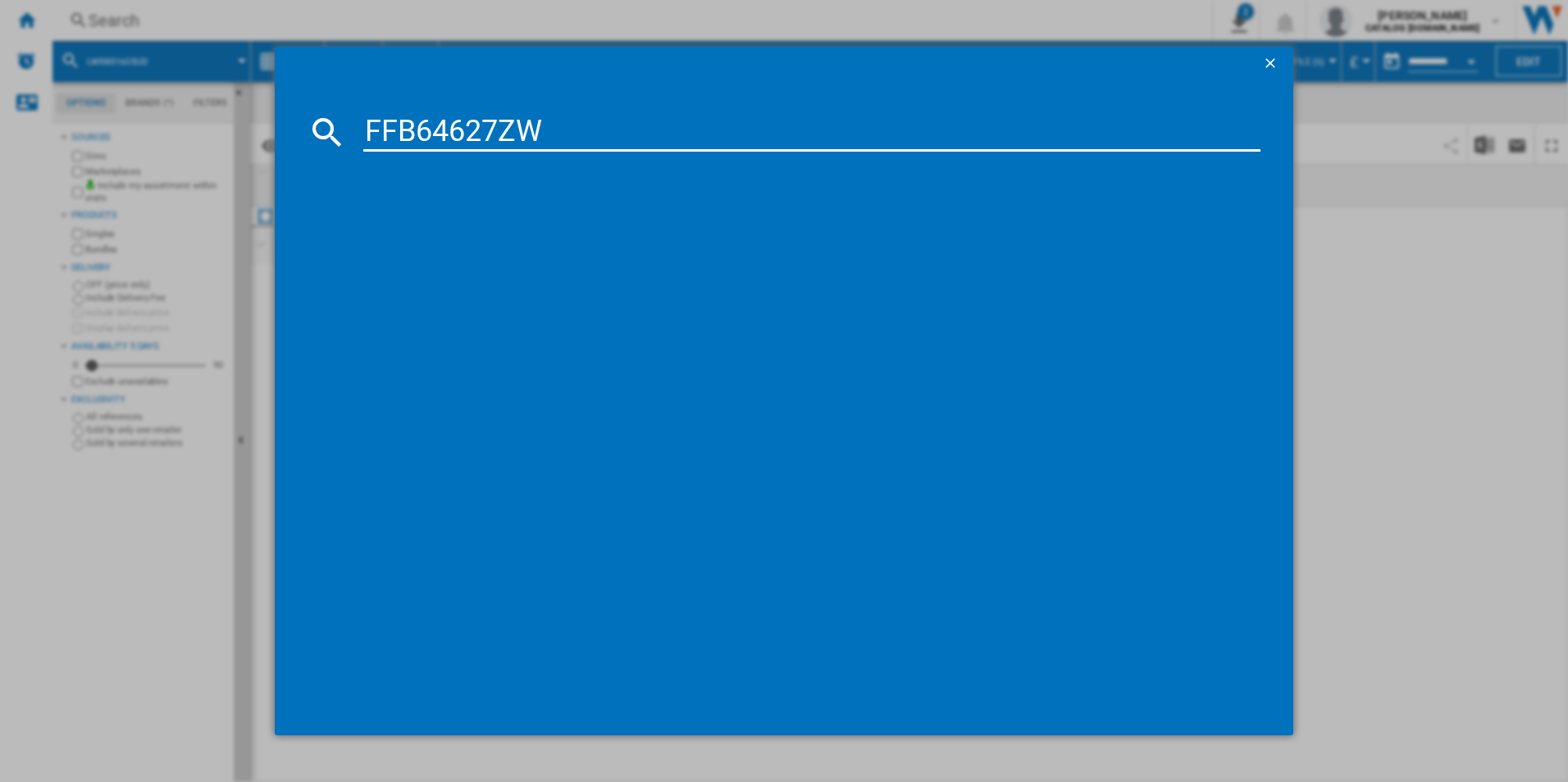
type input "FFB64627ZW"
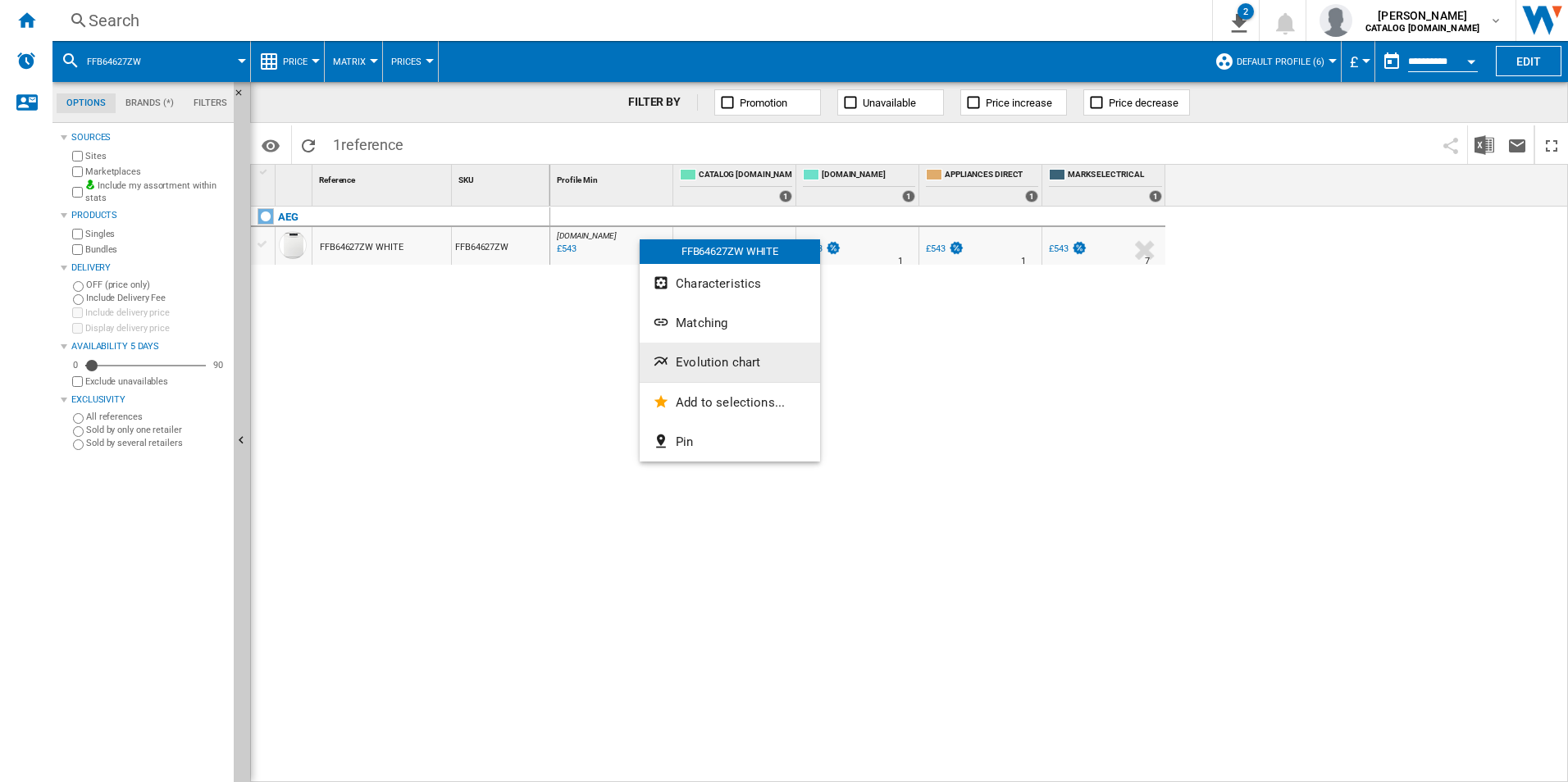
click at [682, 362] on span "Evolution chart" at bounding box center [717, 362] width 84 height 15
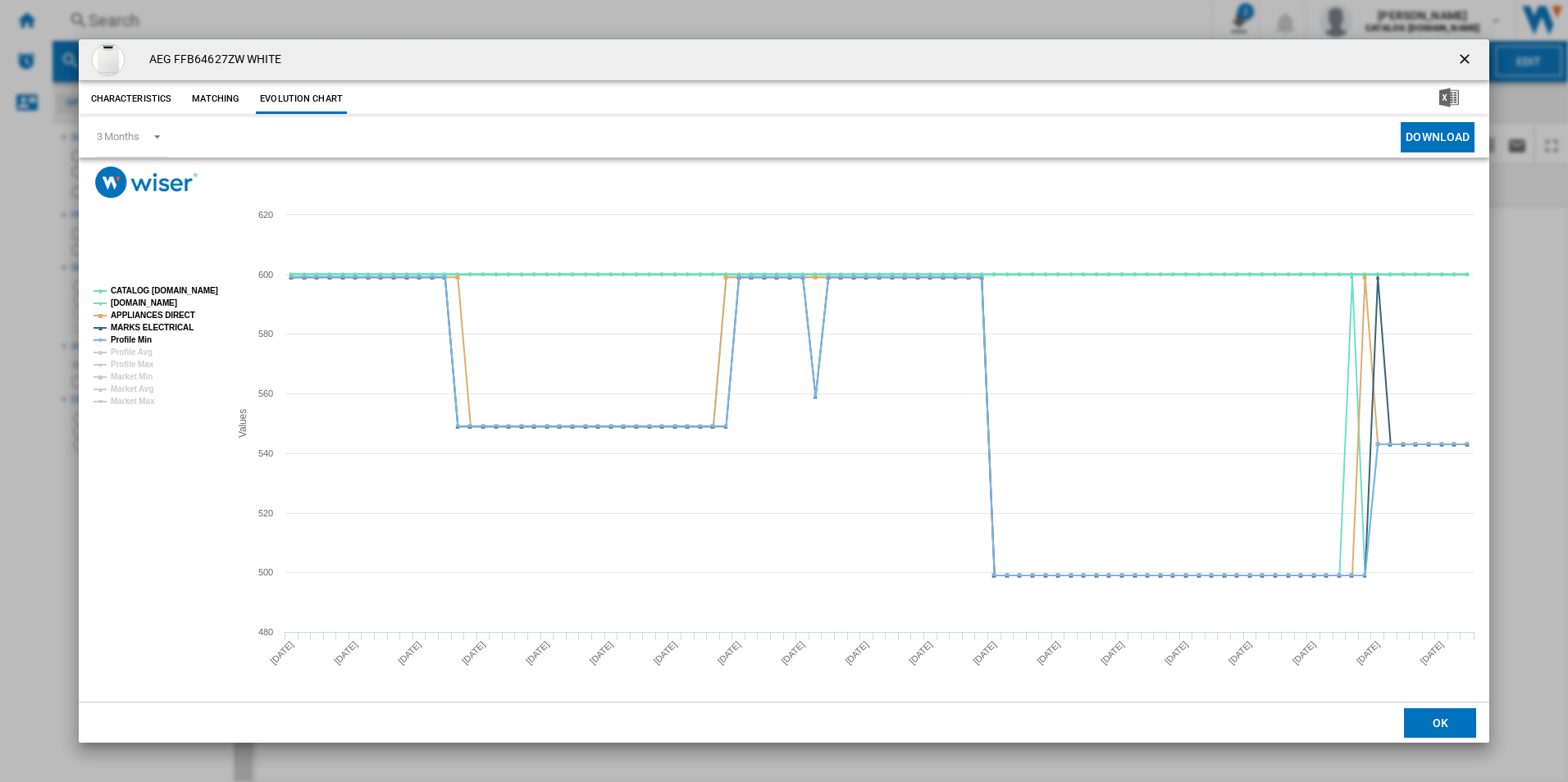
click at [185, 292] on tspan "CATALOG [DOMAIN_NAME]" at bounding box center [164, 290] width 107 height 9
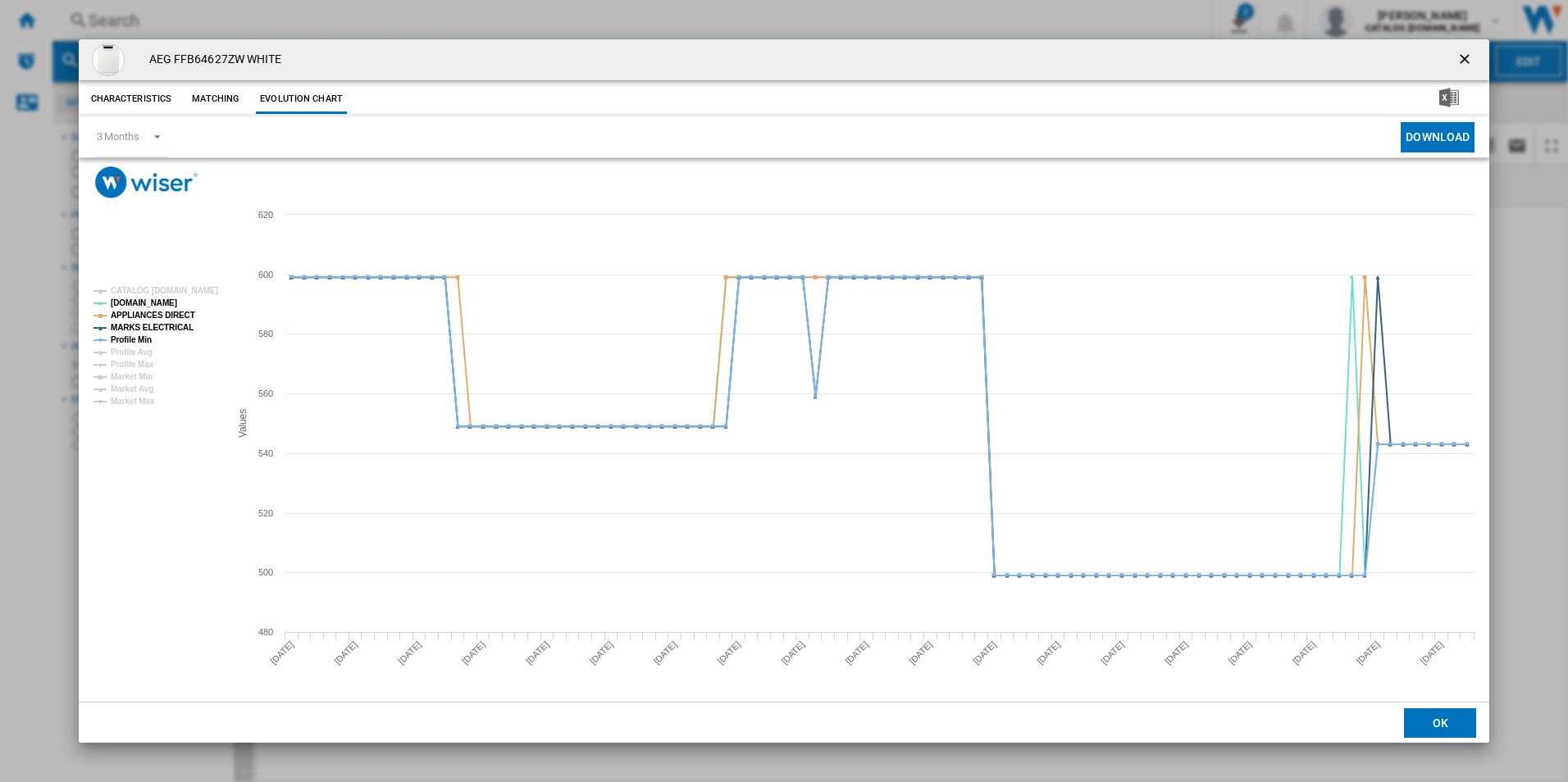
click at [171, 318] on tspan "APPLIANCES DIRECT" at bounding box center [152, 315] width 84 height 9
click at [166, 328] on tspan "MARKS ELECTRICAL" at bounding box center [151, 327] width 82 height 9
click at [136, 335] on tspan "Profile Min" at bounding box center [130, 339] width 41 height 9
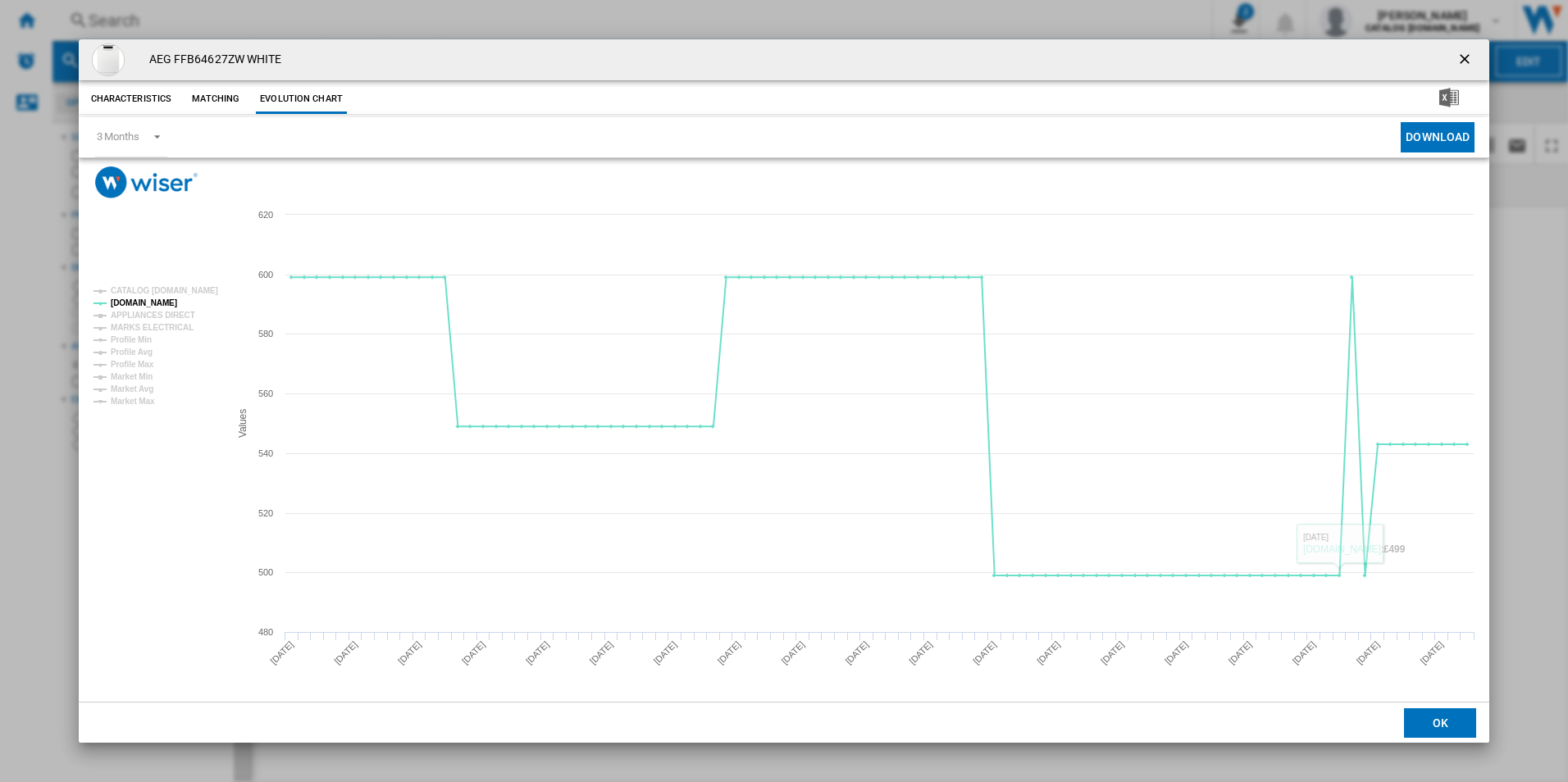
click at [1458, 61] on ng-md-icon "getI18NText('BUTTONS.CLOSE_DIALOG')" at bounding box center [1466, 61] width 20 height 20
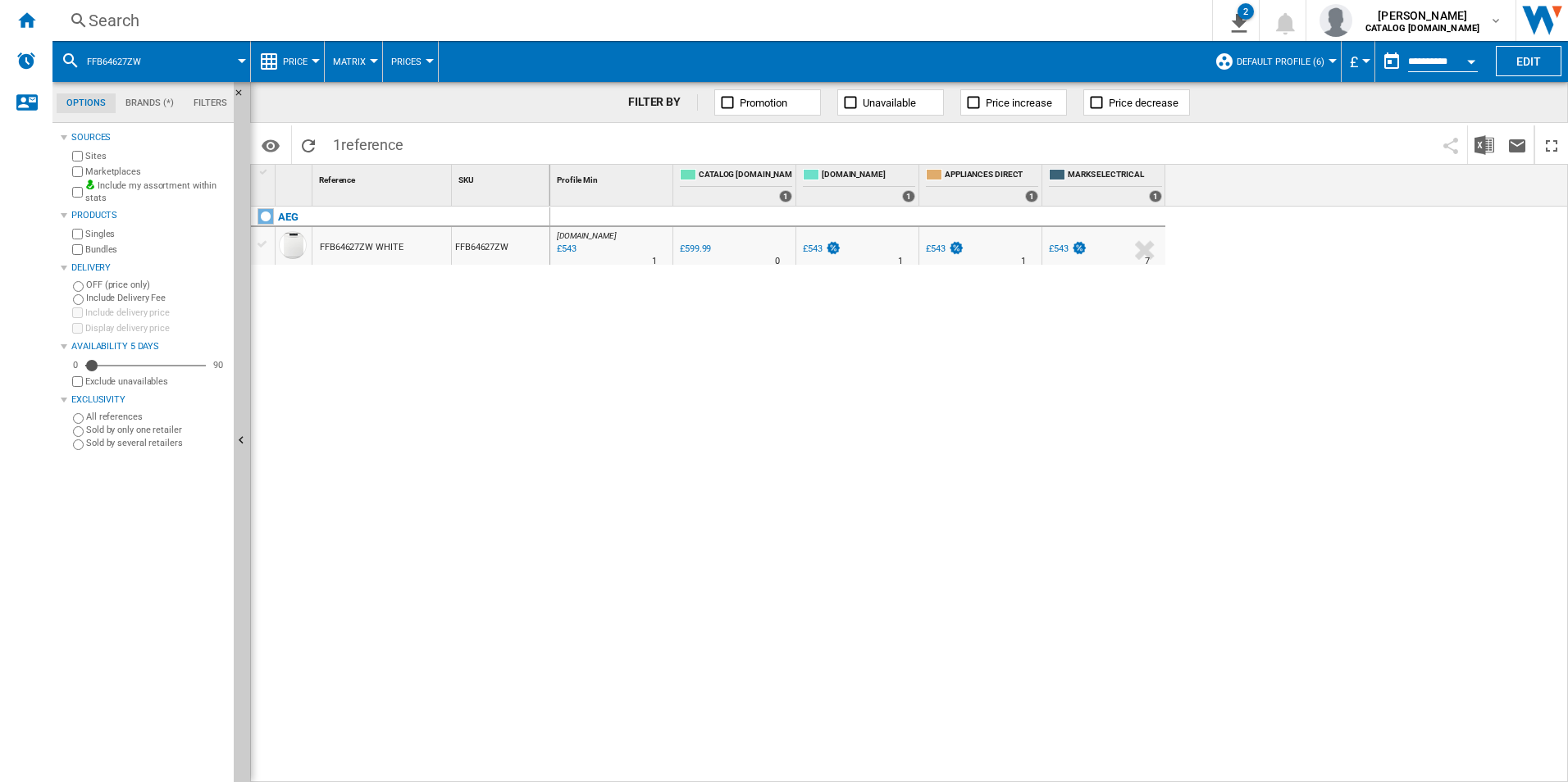
click at [1034, 21] on div "Search" at bounding box center [628, 20] width 1080 height 23
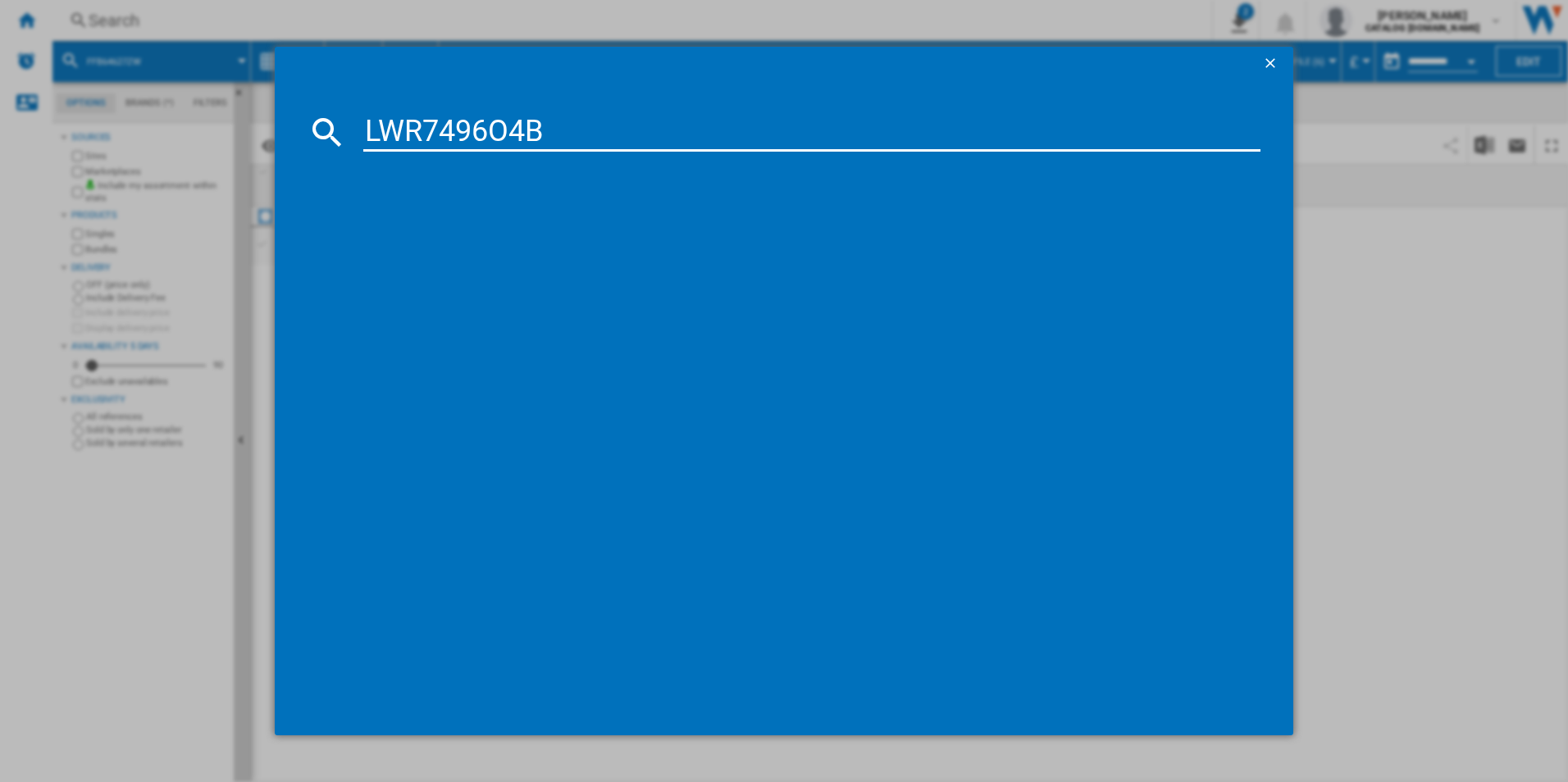
type input "LWR7496O4B"
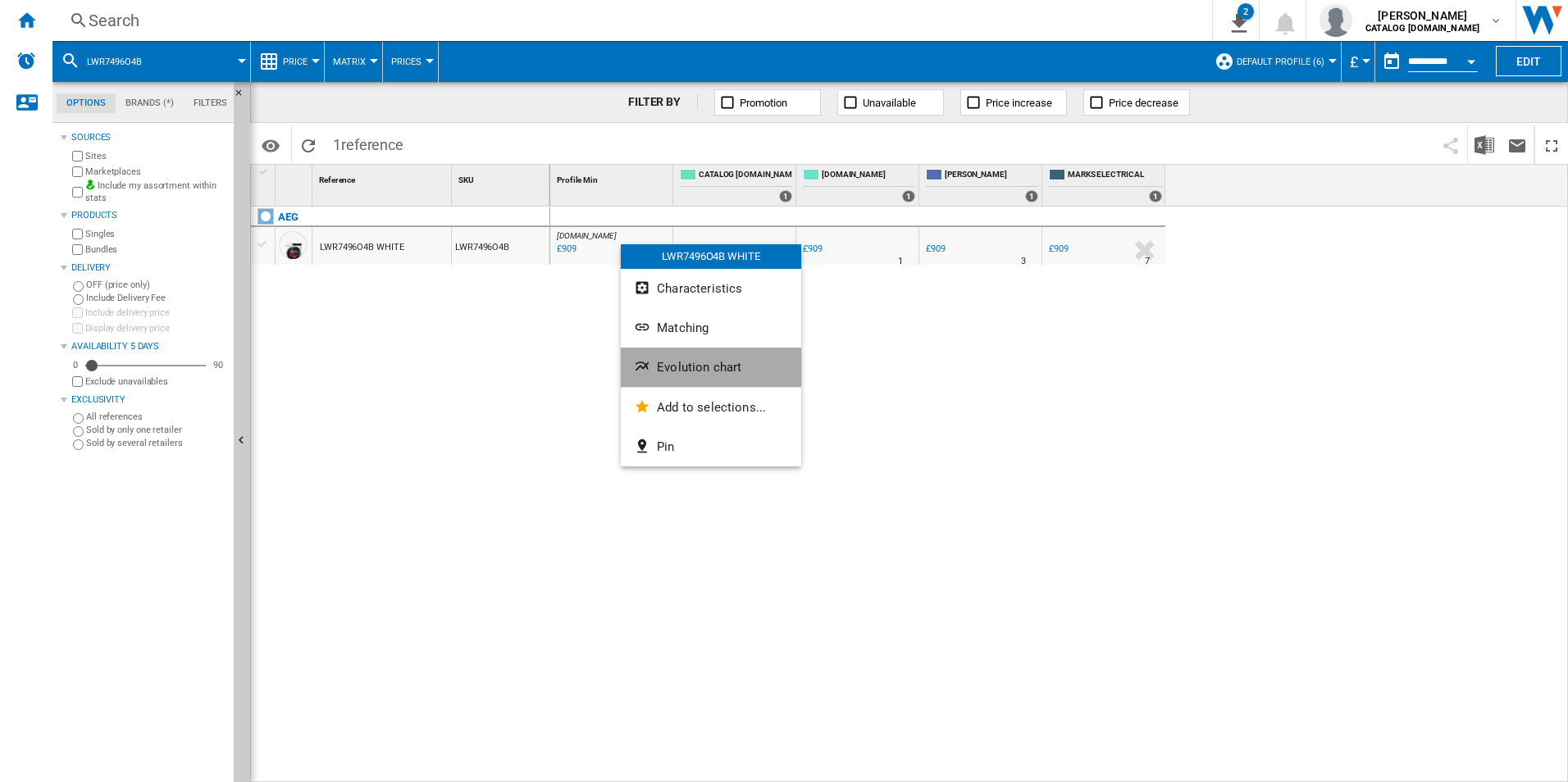
click at [669, 371] on span "Evolution chart" at bounding box center [699, 367] width 84 height 15
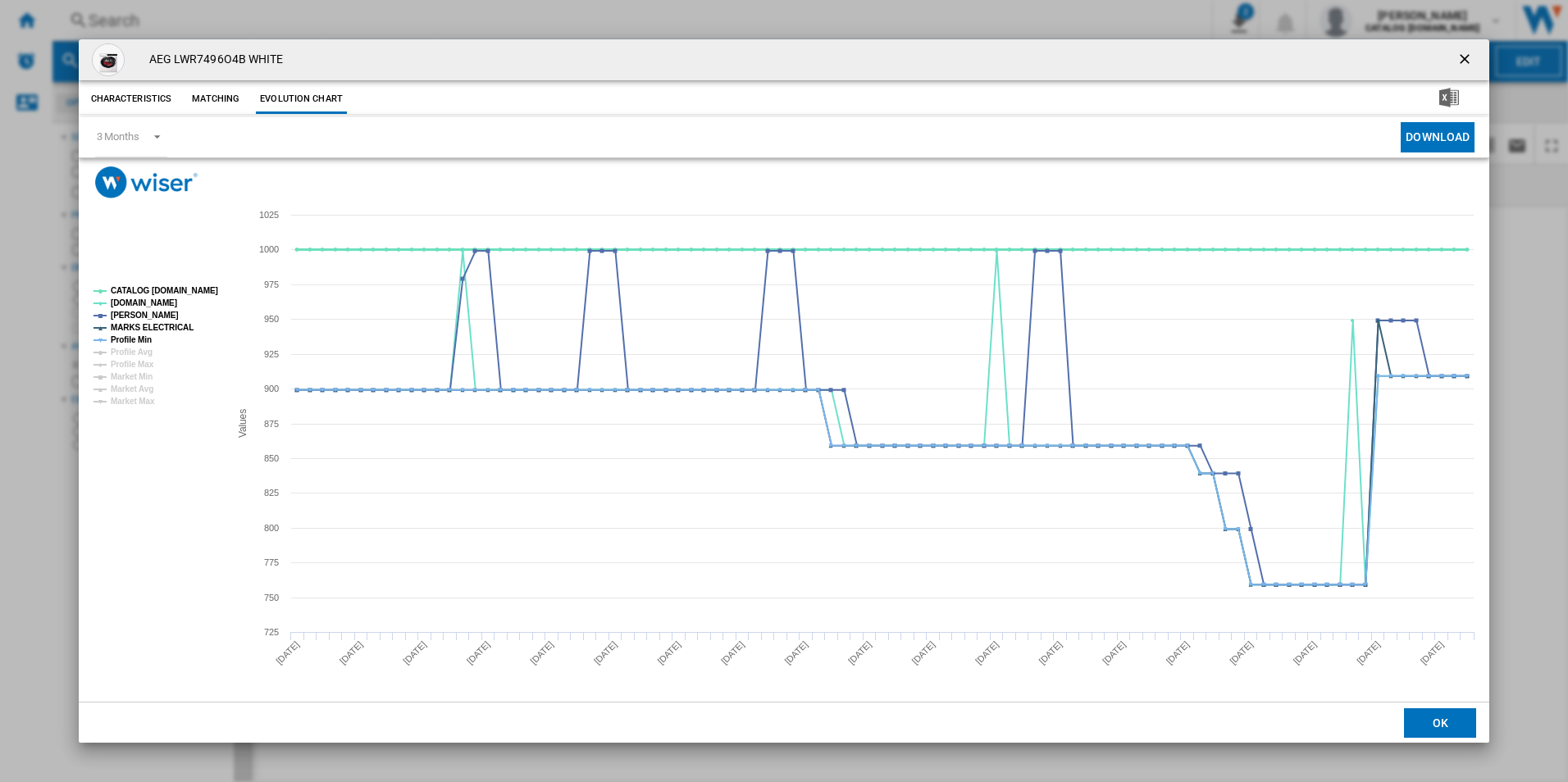
click at [182, 287] on tspan "CATALOG [DOMAIN_NAME]" at bounding box center [164, 290] width 107 height 9
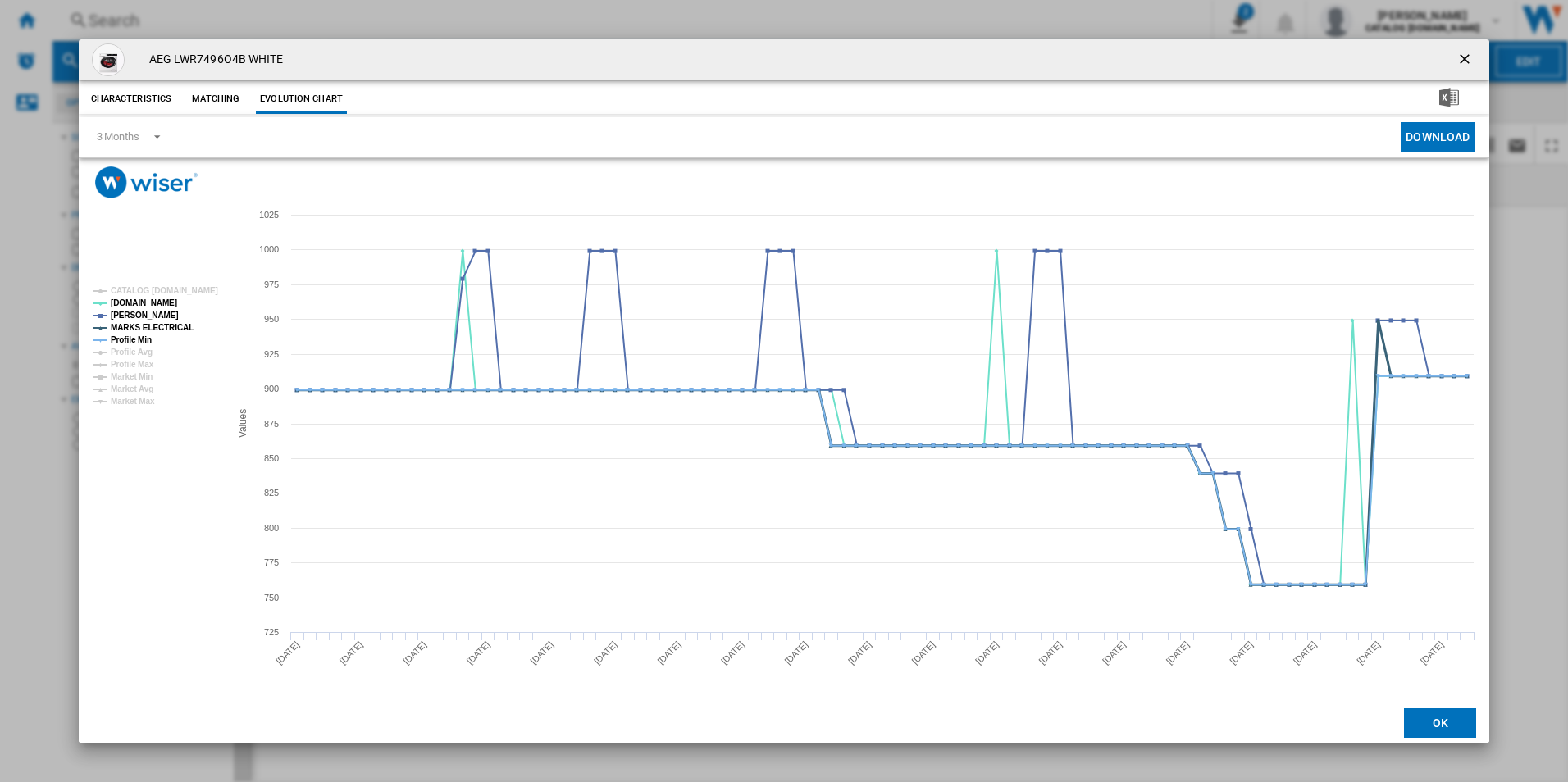
drag, startPoint x: 166, startPoint y: 330, endPoint x: 150, endPoint y: 330, distance: 16.0
click at [166, 329] on tspan "MARKS ELECTRICAL" at bounding box center [151, 327] width 82 height 9
click at [139, 348] on tspan "Profile Avg" at bounding box center [131, 352] width 42 height 9
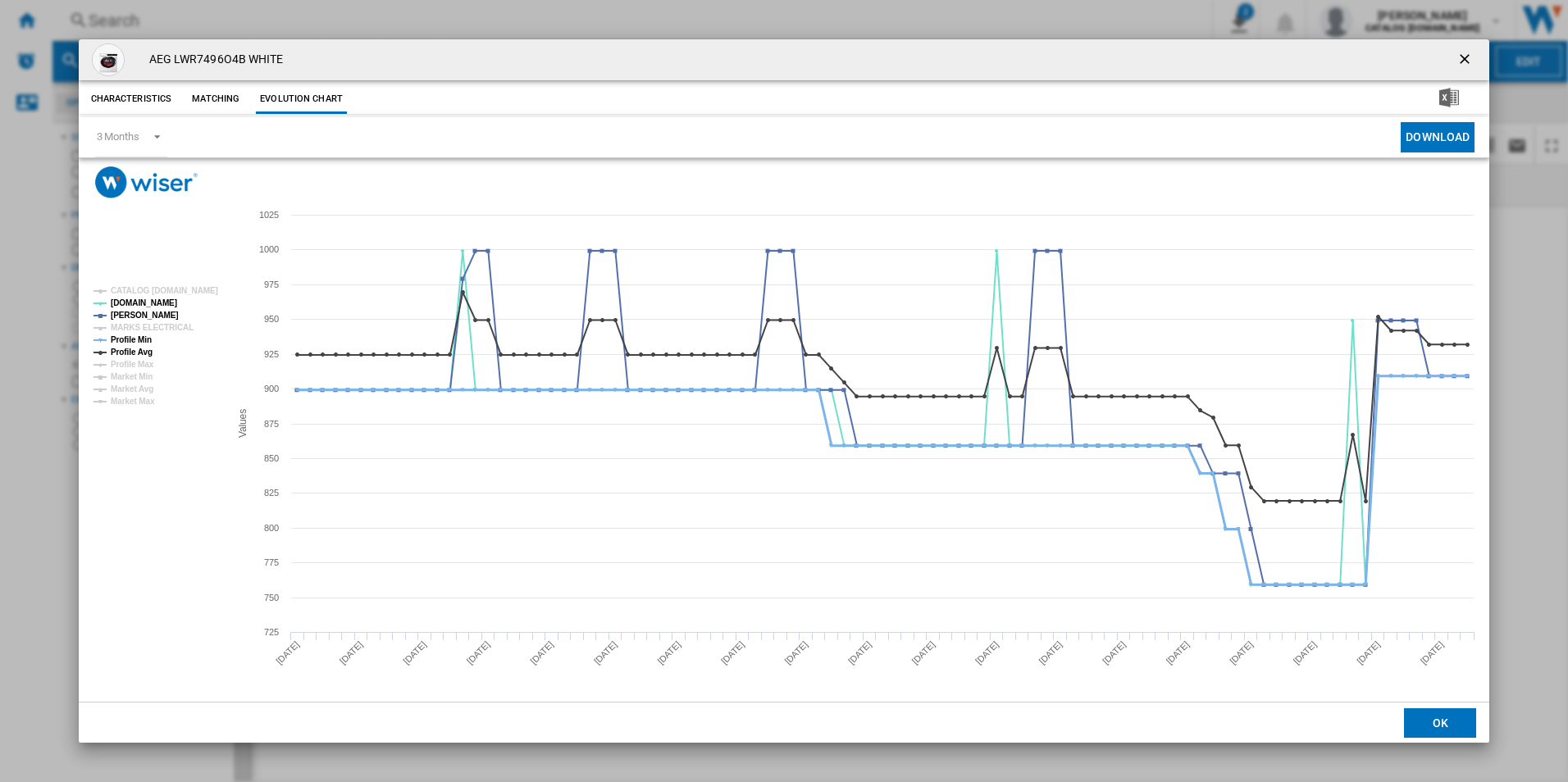
click at [148, 340] on tspan "Profile Min" at bounding box center [130, 339] width 41 height 9
click at [152, 355] on rect "Product popup" at bounding box center [154, 346] width 136 height 132
click at [133, 356] on tspan "Profile Avg" at bounding box center [131, 352] width 42 height 9
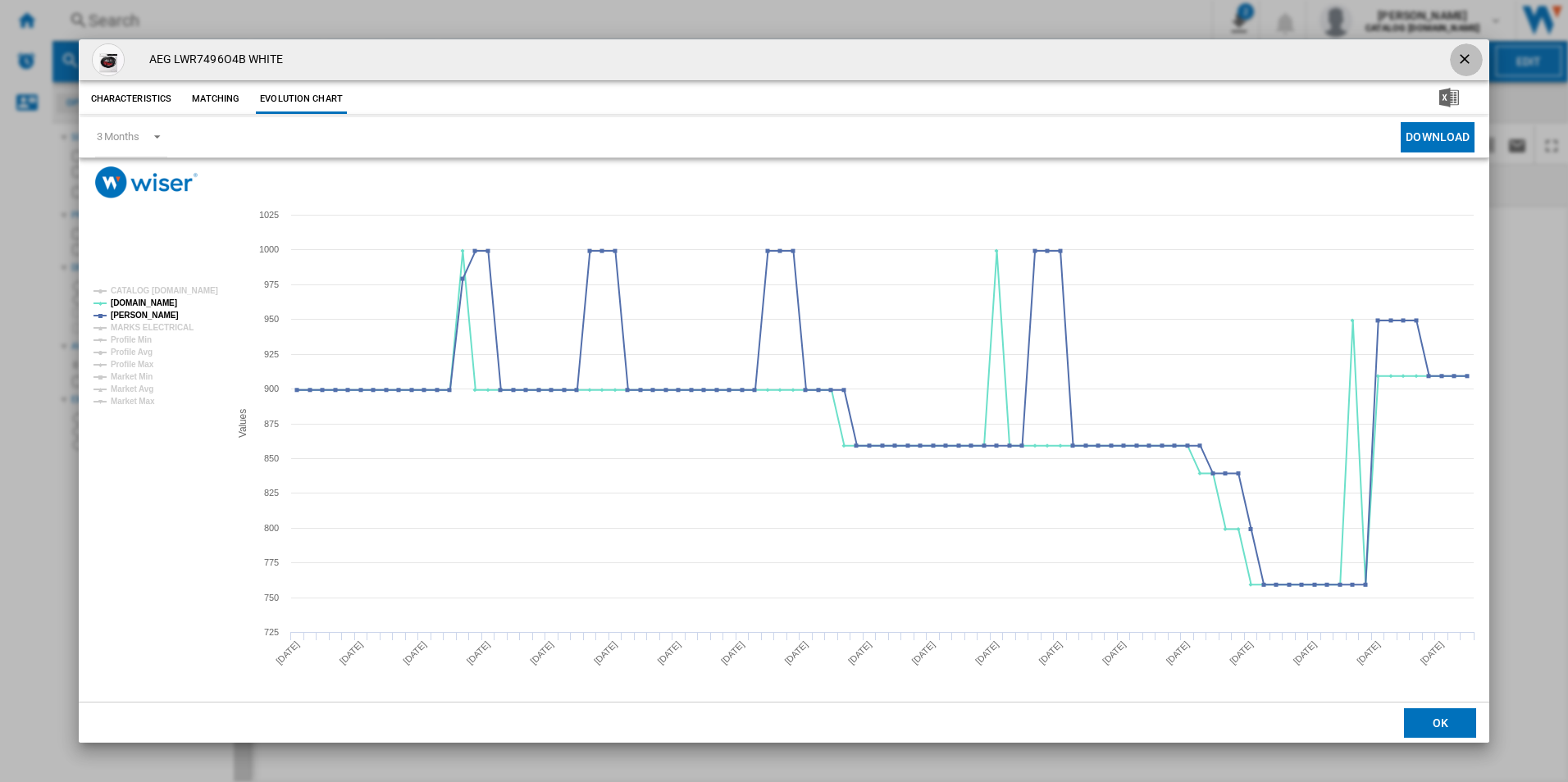
drag, startPoint x: 1465, startPoint y: 63, endPoint x: 1378, endPoint y: 42, distance: 89.5
click at [1465, 63] on ng-md-icon "getI18NText('BUTTONS.CLOSE_DIALOG')" at bounding box center [1466, 61] width 20 height 20
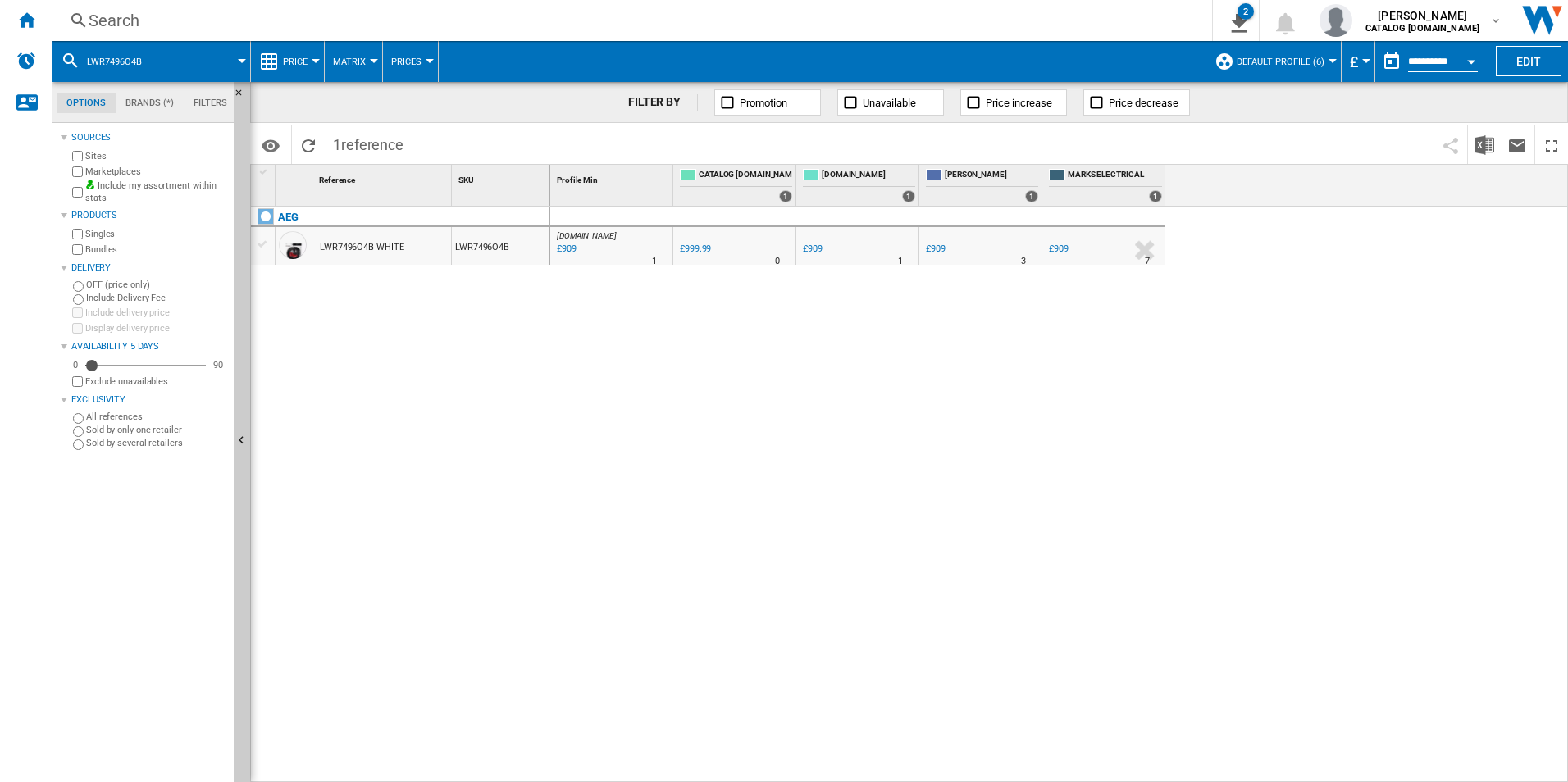
click at [1078, 21] on div "Search" at bounding box center [628, 20] width 1080 height 23
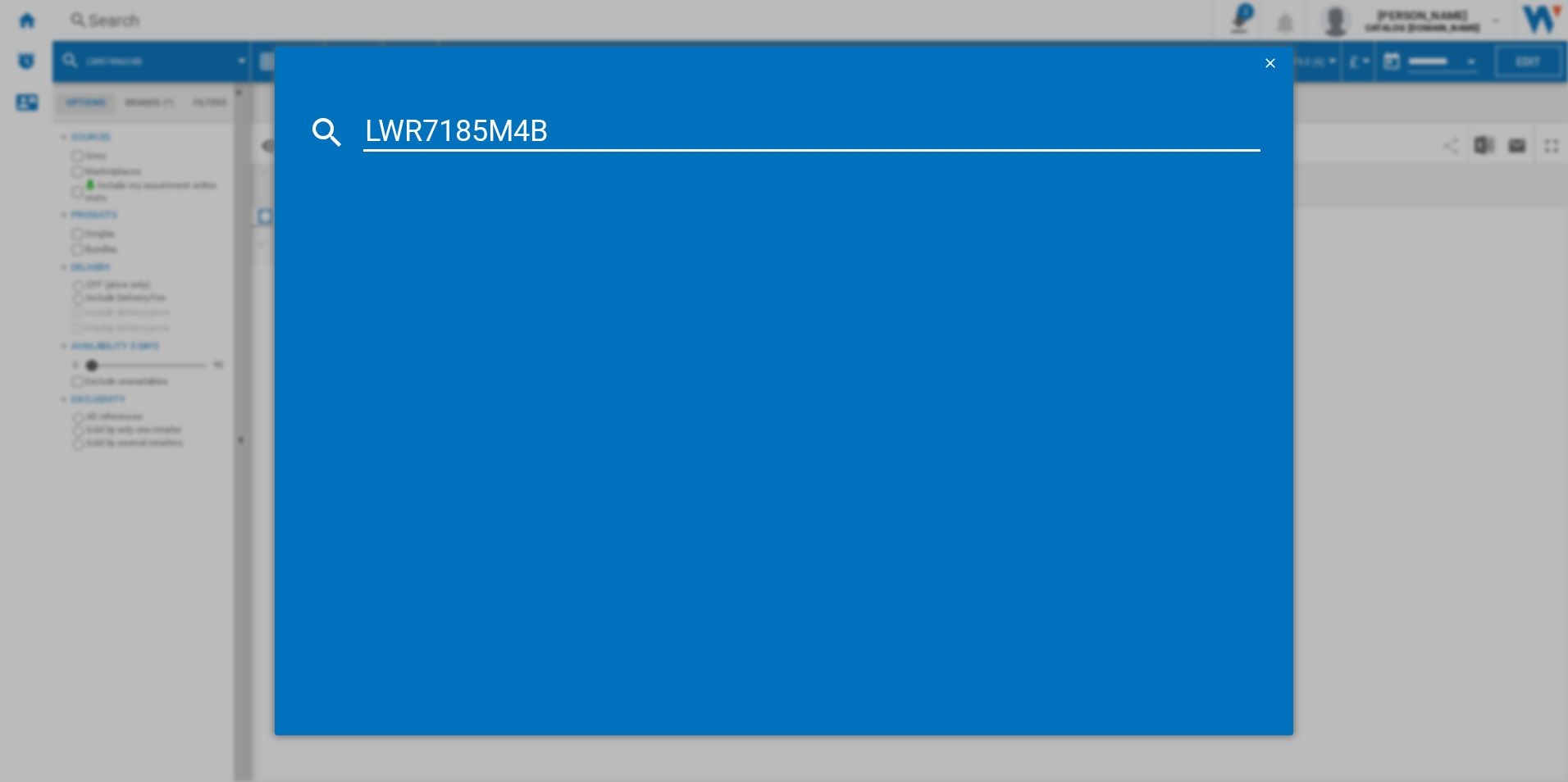
type input "LWR7185M4B"
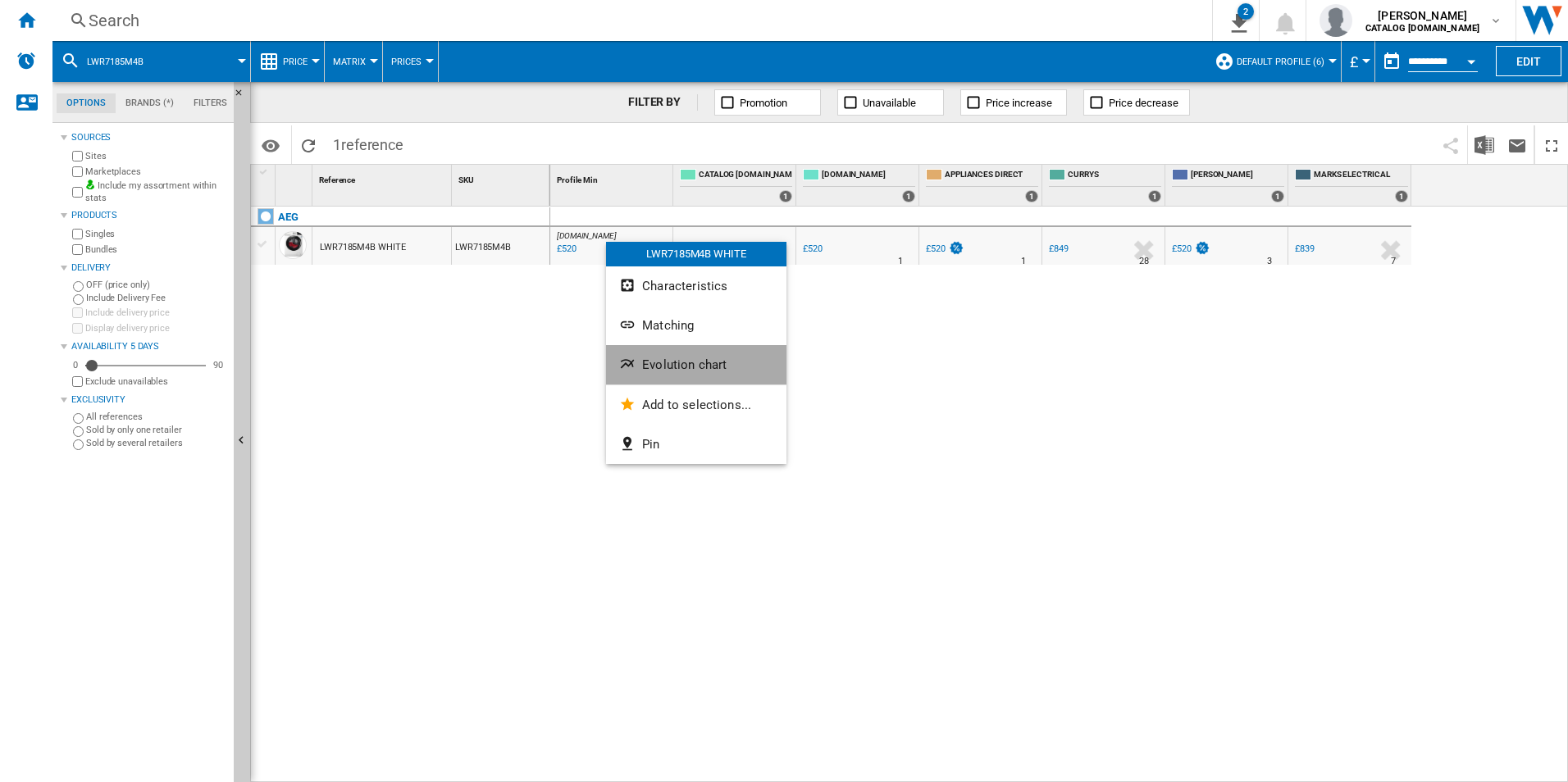
click at [678, 352] on button "Evolution chart" at bounding box center [697, 365] width 181 height 40
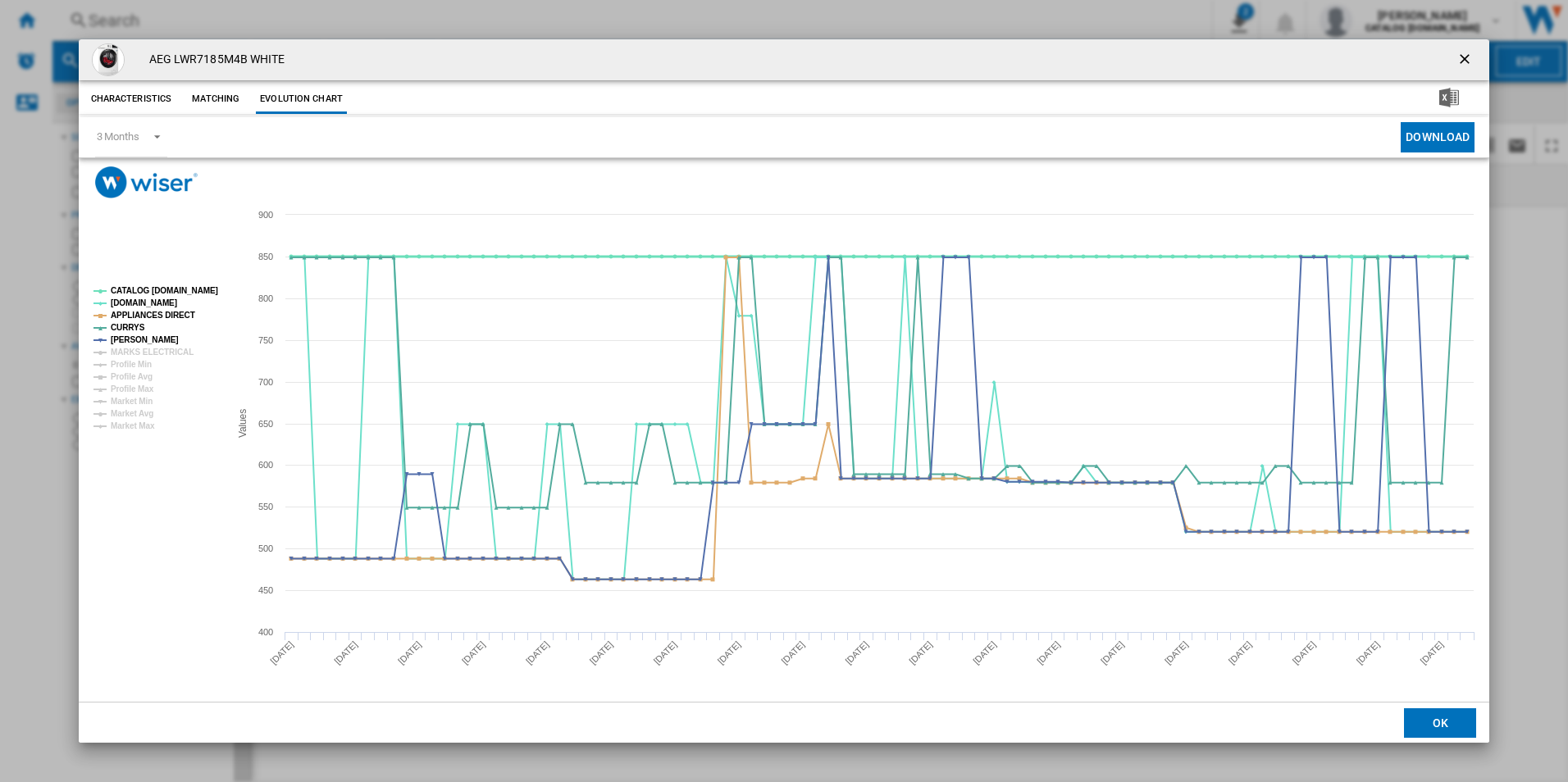
click at [168, 286] on tspan "CATALOG [DOMAIN_NAME]" at bounding box center [164, 290] width 107 height 9
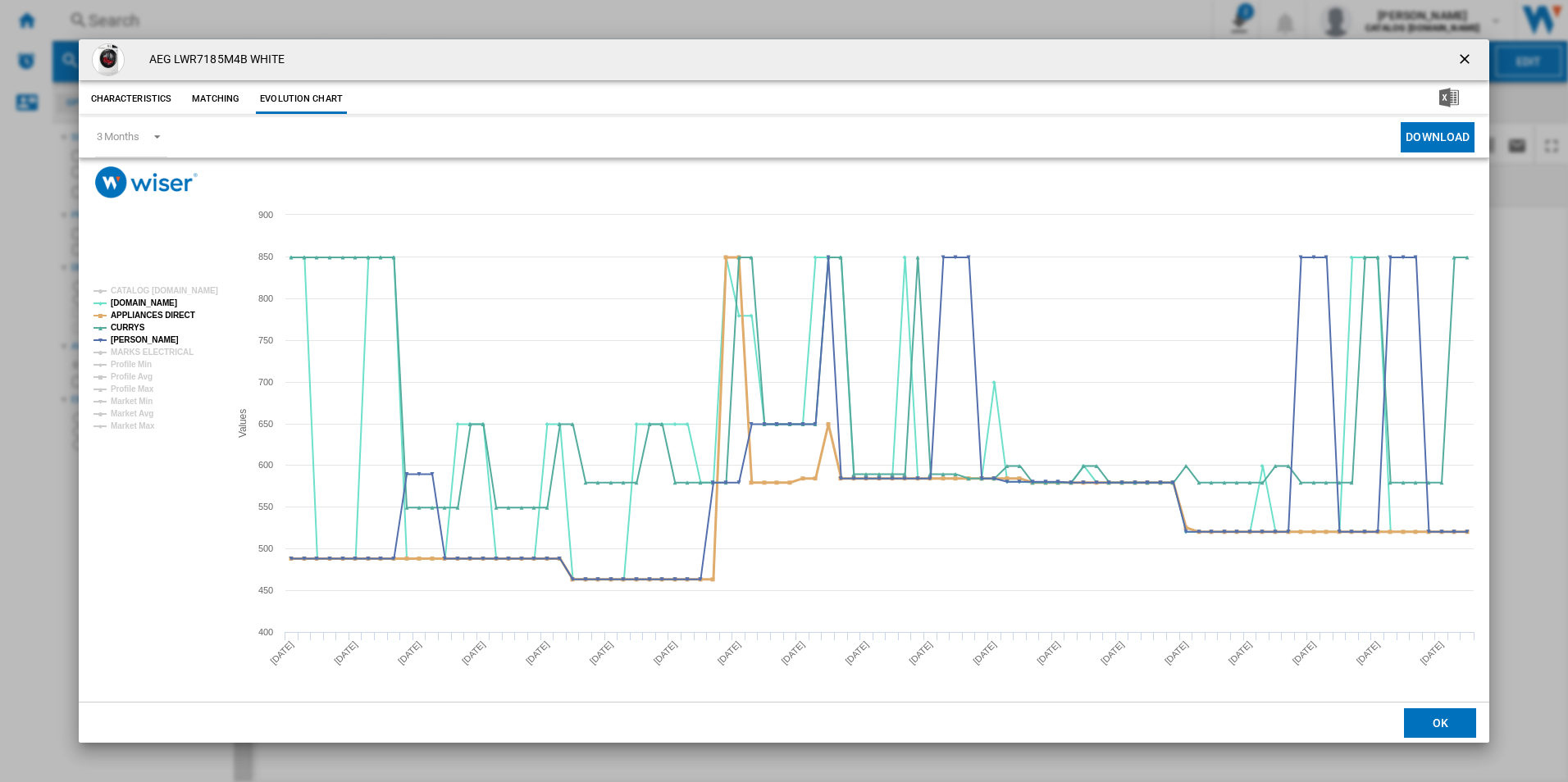
click at [170, 315] on tspan "APPLIANCES DIRECT" at bounding box center [152, 315] width 84 height 9
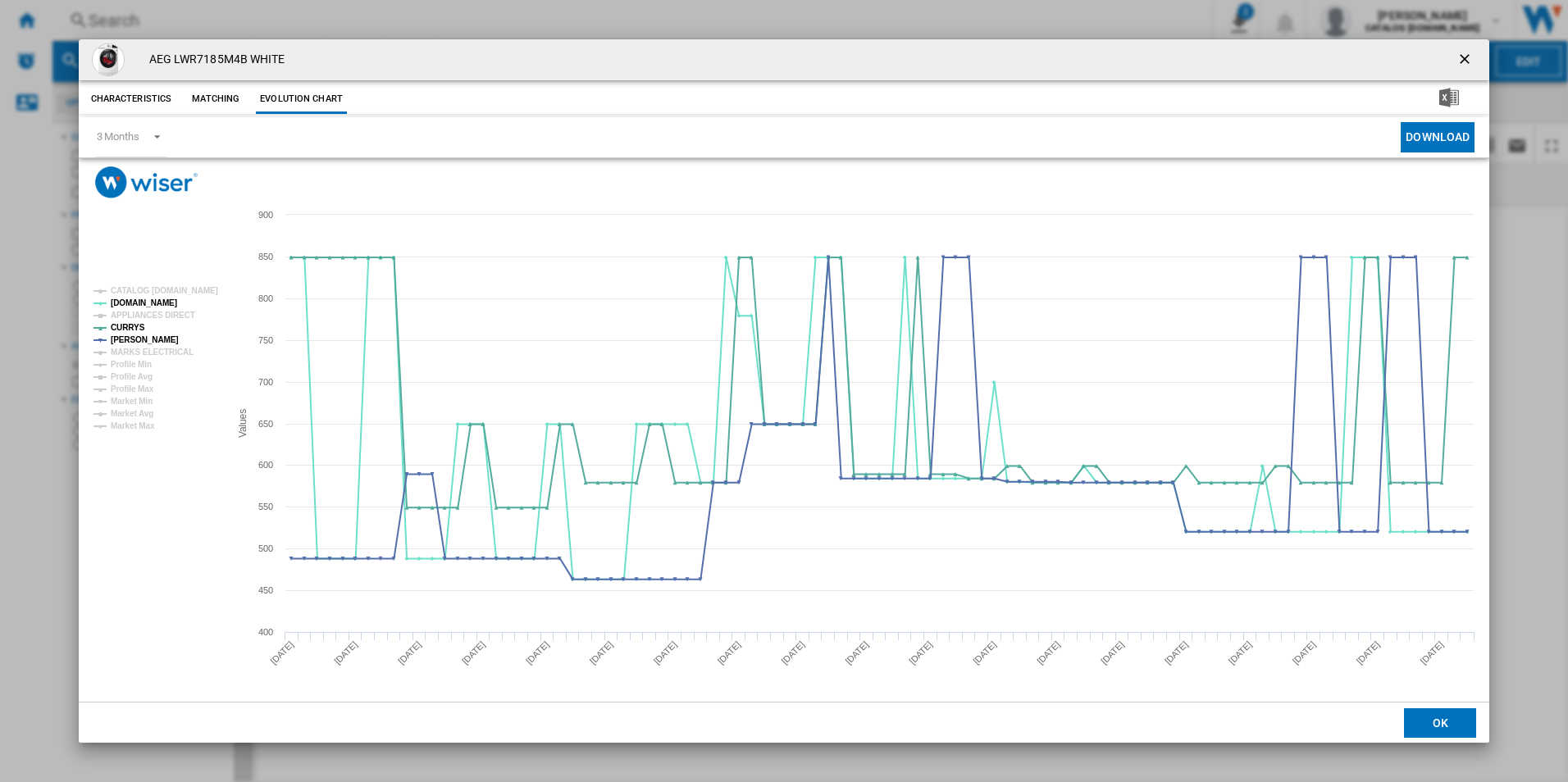
click at [1459, 53] on ng-md-icon "getI18NText('BUTTONS.CLOSE_DIALOG')" at bounding box center [1466, 61] width 20 height 20
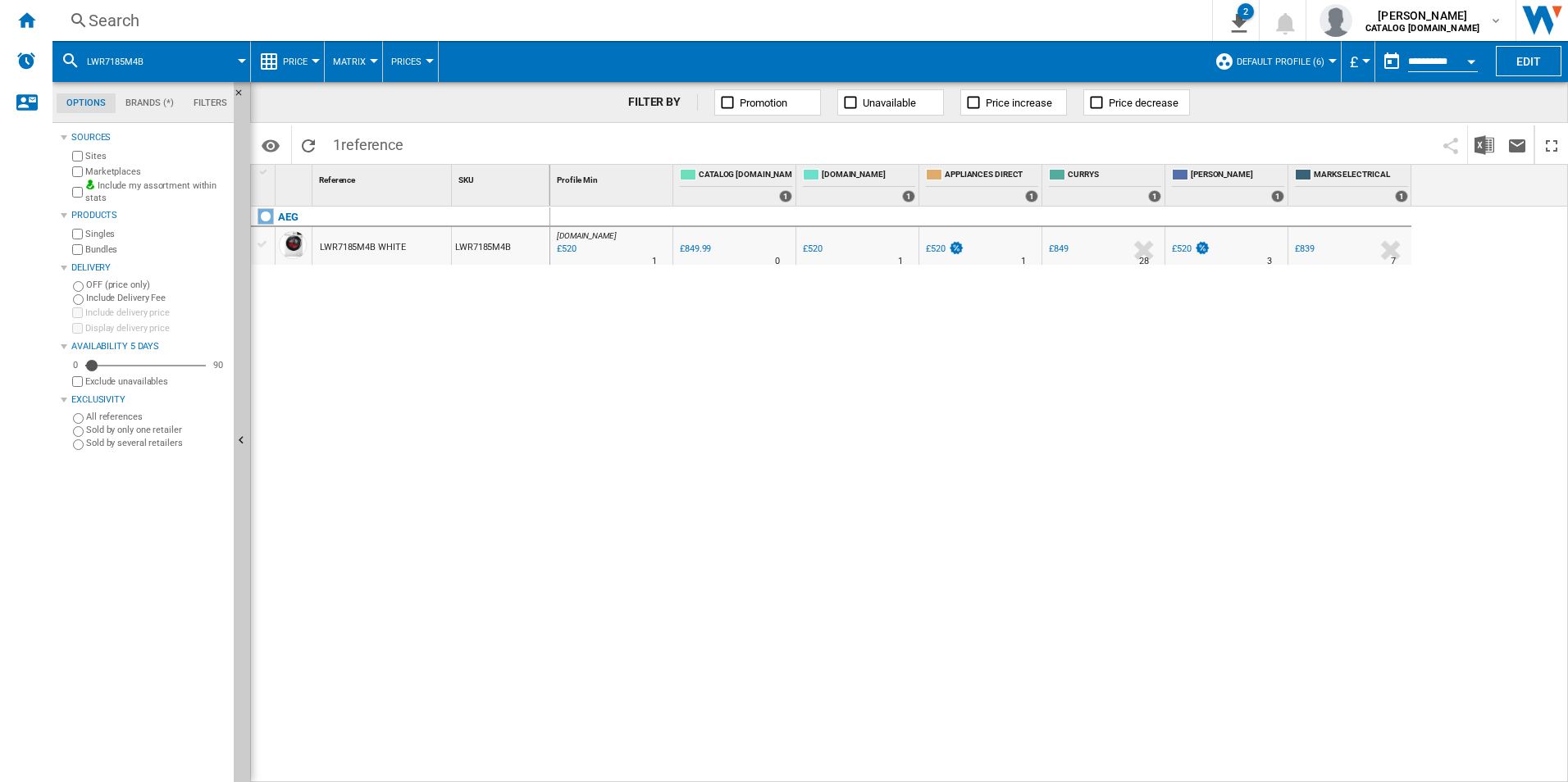
click at [833, 17] on div "Search" at bounding box center [628, 20] width 1080 height 23
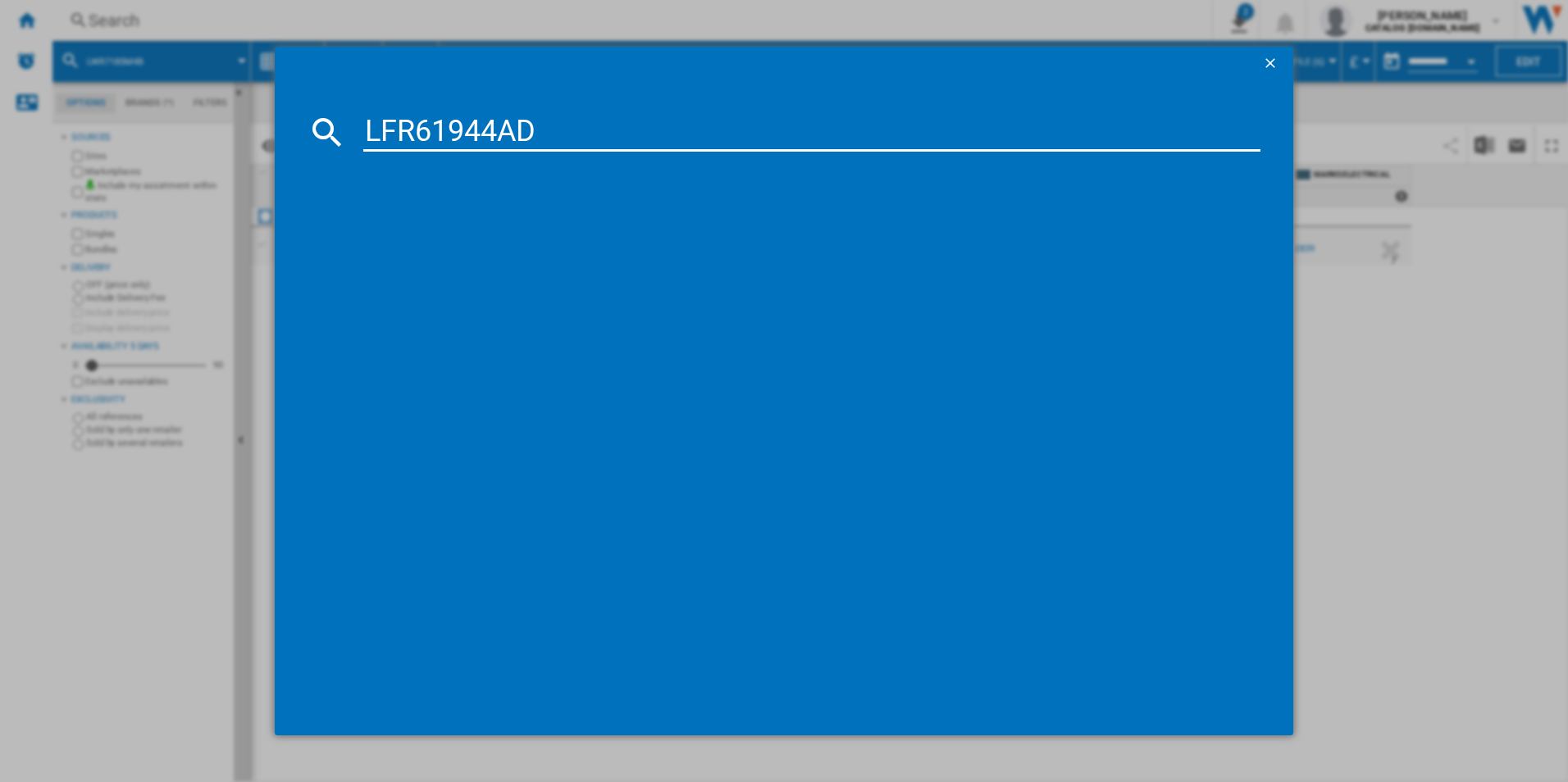
type input "LFR61944AD"
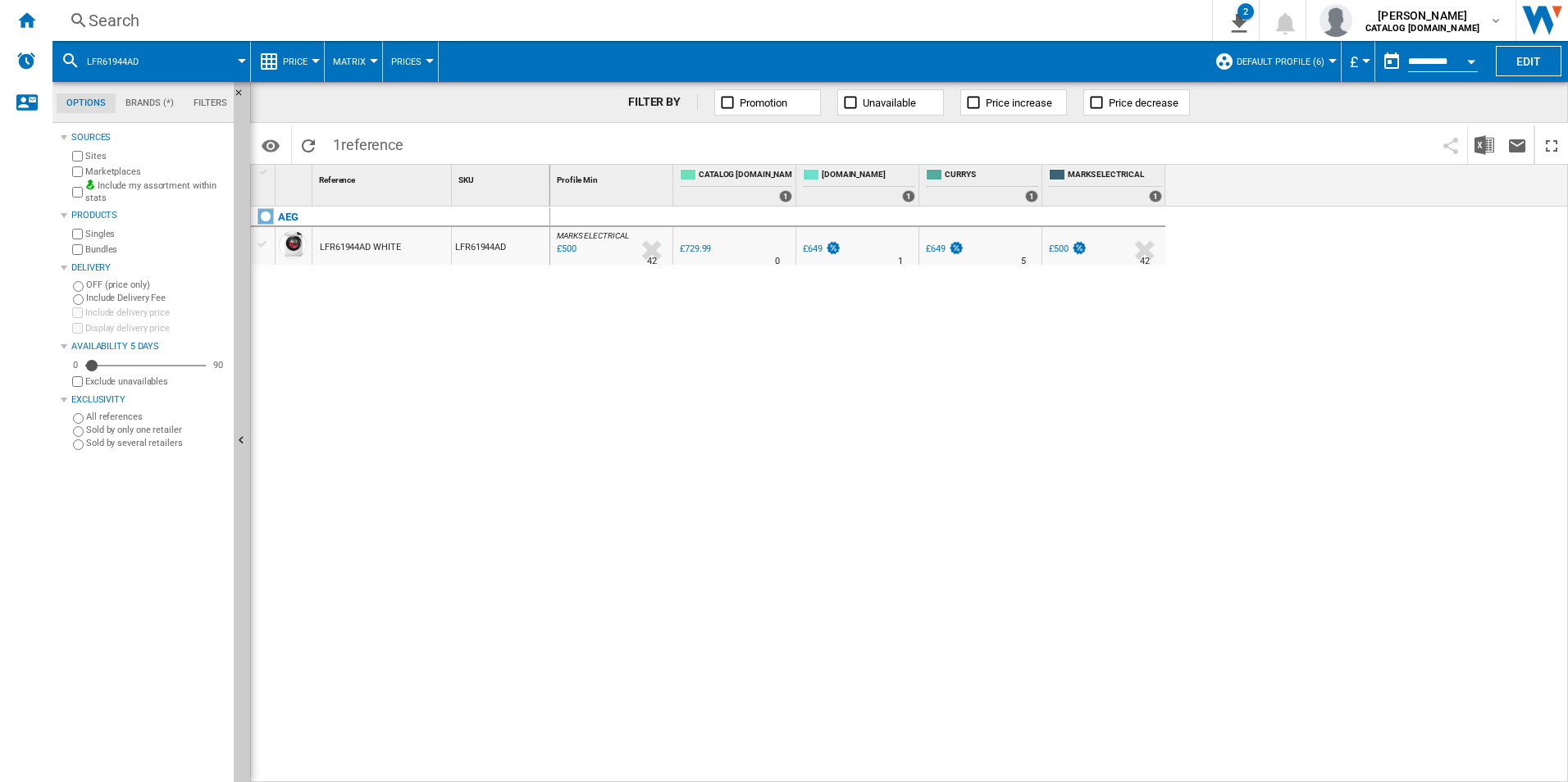
drag, startPoint x: 585, startPoint y: 258, endPoint x: 594, endPoint y: 239, distance: 21.0
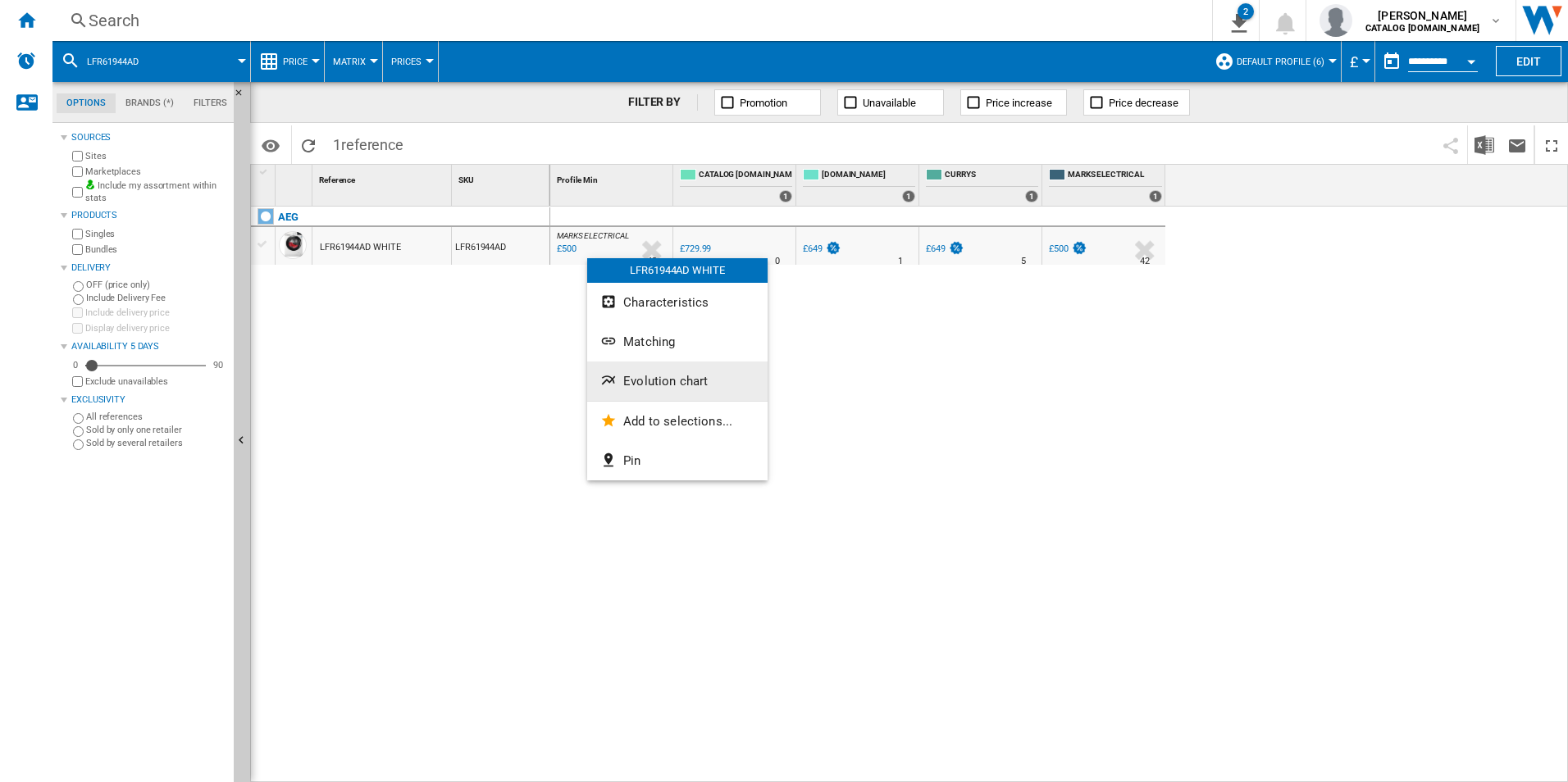
click at [725, 379] on button "Evolution chart" at bounding box center [678, 382] width 181 height 40
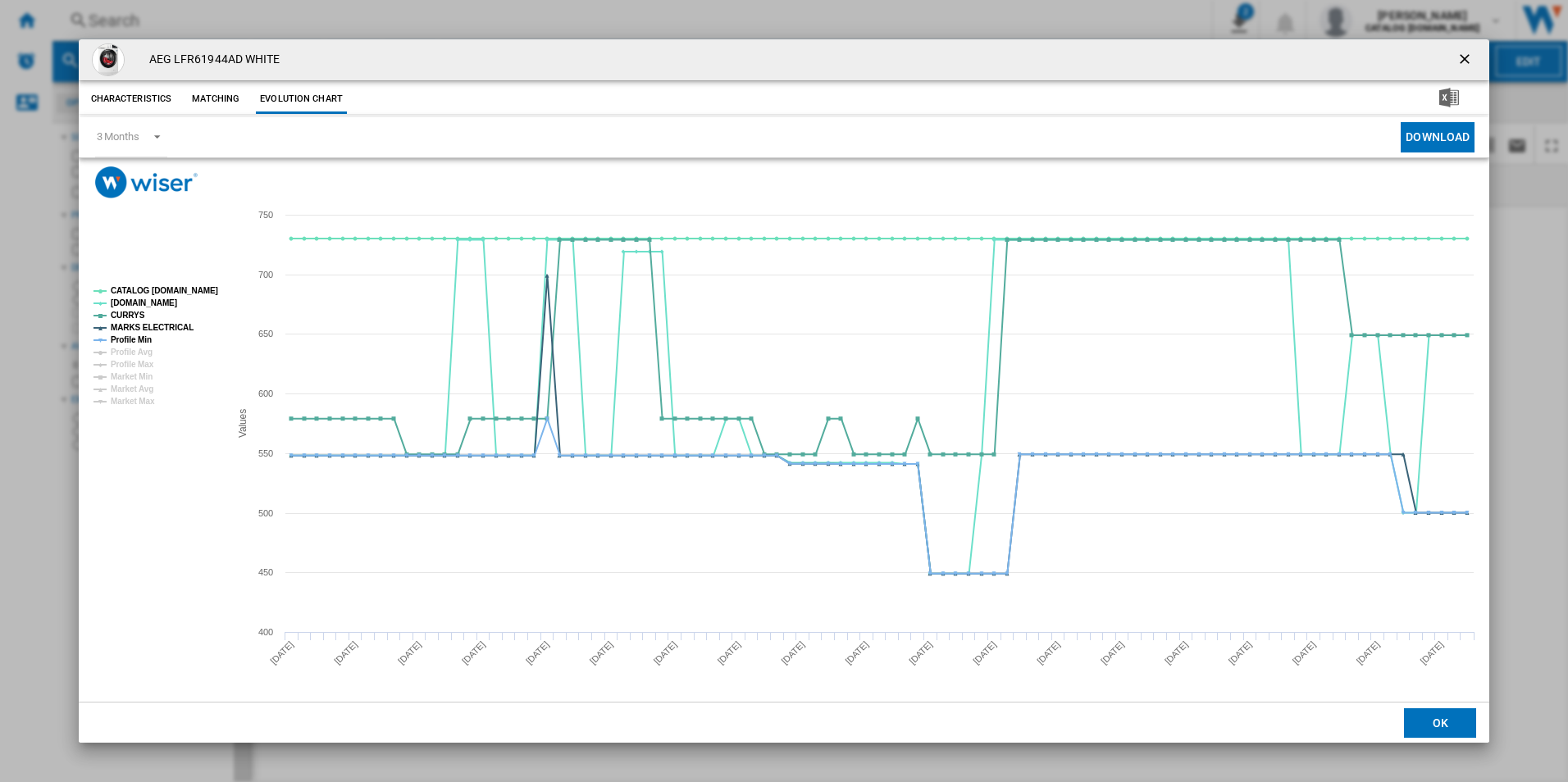
click at [181, 298] on rect "Product popup" at bounding box center [154, 346] width 136 height 132
click at [189, 289] on tspan "CATALOG [DOMAIN_NAME]" at bounding box center [164, 290] width 107 height 9
click at [176, 323] on tspan "MARKS ELECTRICAL" at bounding box center [151, 327] width 82 height 9
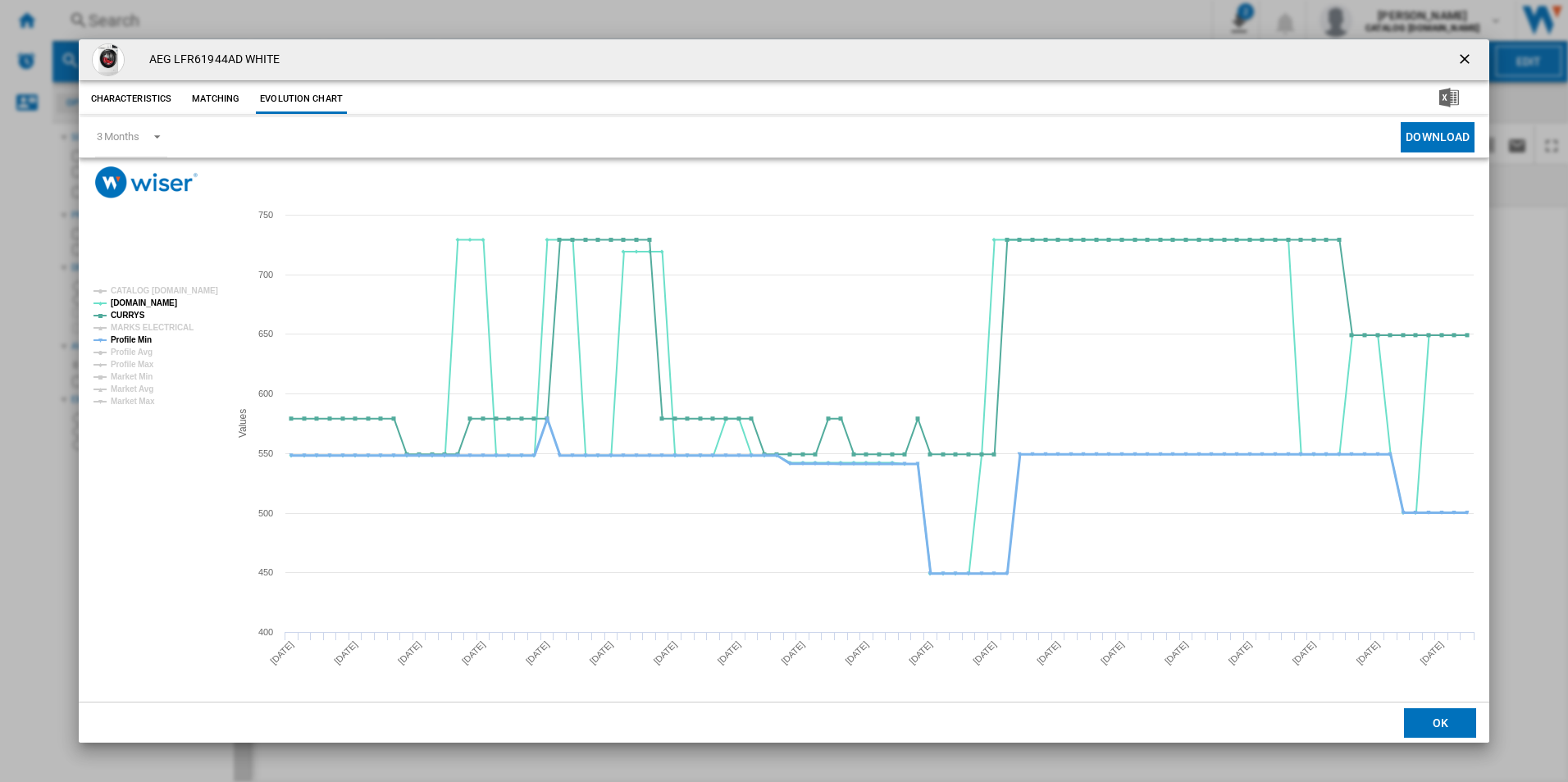
click at [136, 333] on g "CATALOG [DOMAIN_NAME] [DOMAIN_NAME] CURRYS MARKS ELECTRICAL Profile Min Profile…" at bounding box center [155, 346] width 124 height 119
click at [137, 342] on tspan "Profile Min" at bounding box center [130, 339] width 41 height 9
click at [1470, 60] on ng-md-icon "getI18NText('BUTTONS.CLOSE_DIALOG')" at bounding box center [1466, 61] width 20 height 20
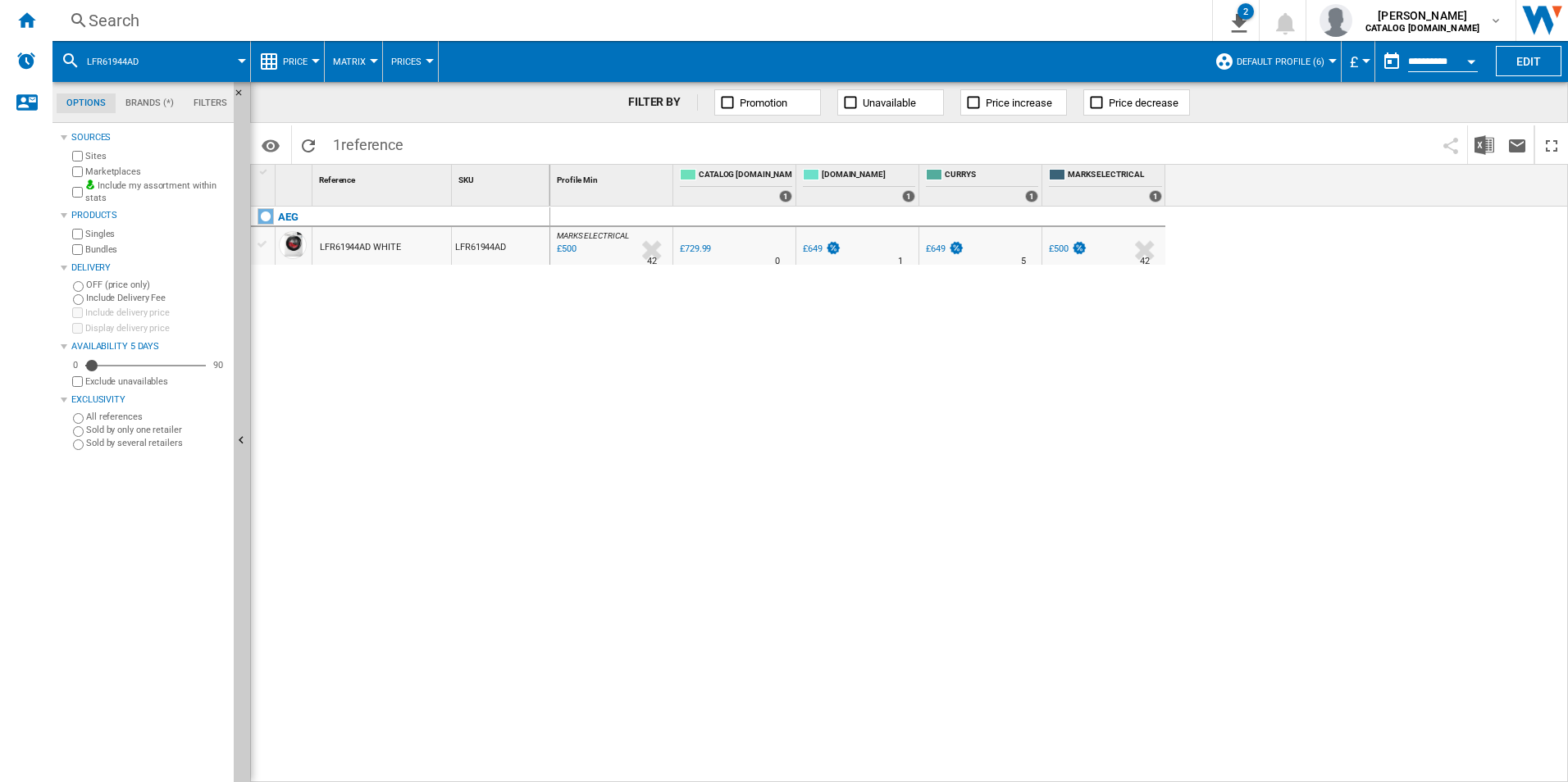
click at [1024, 20] on div "Search" at bounding box center [628, 20] width 1080 height 23
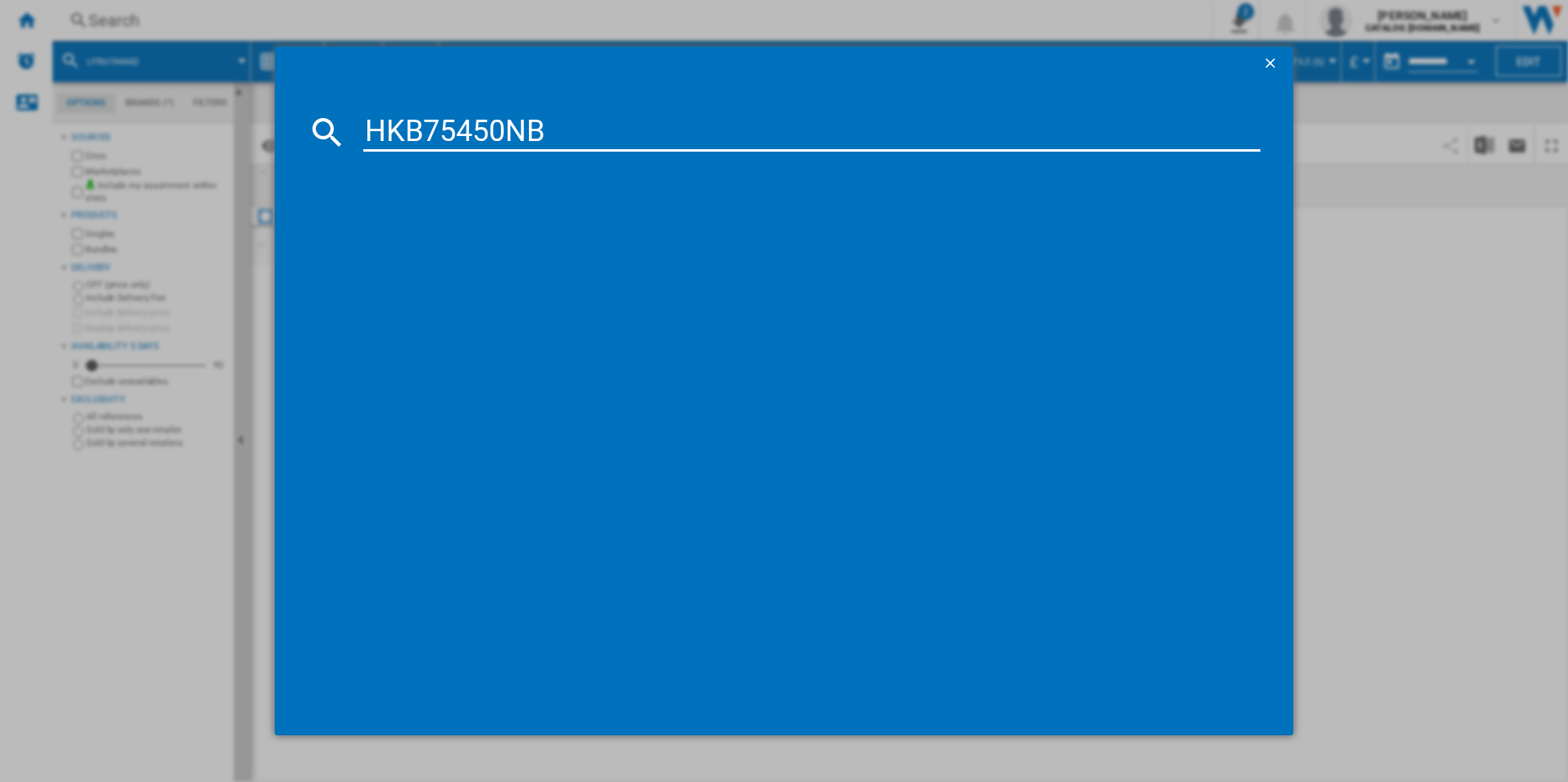
type input "HKB75450NB"
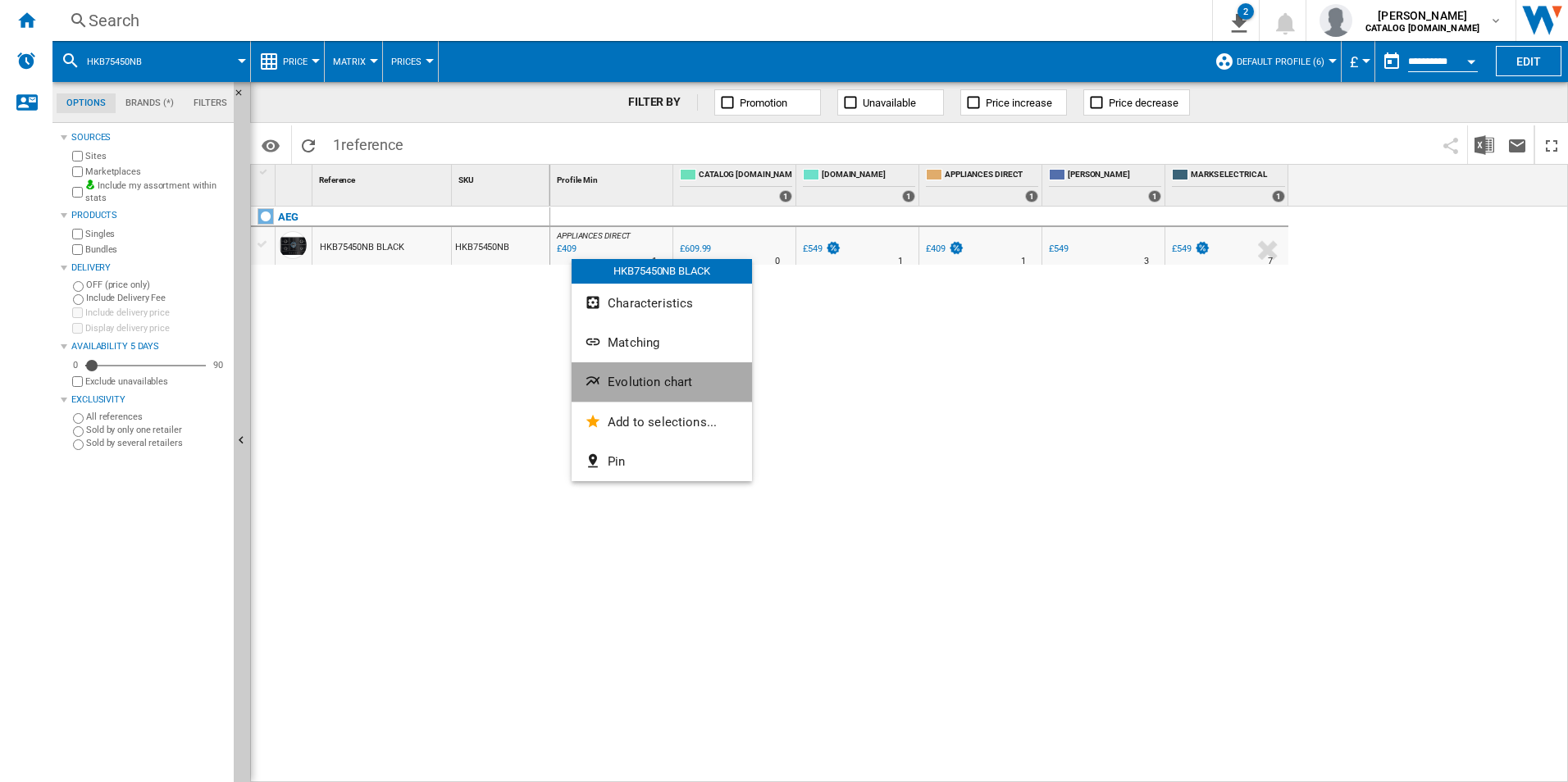
click at [616, 391] on button "Evolution chart" at bounding box center [662, 383] width 181 height 40
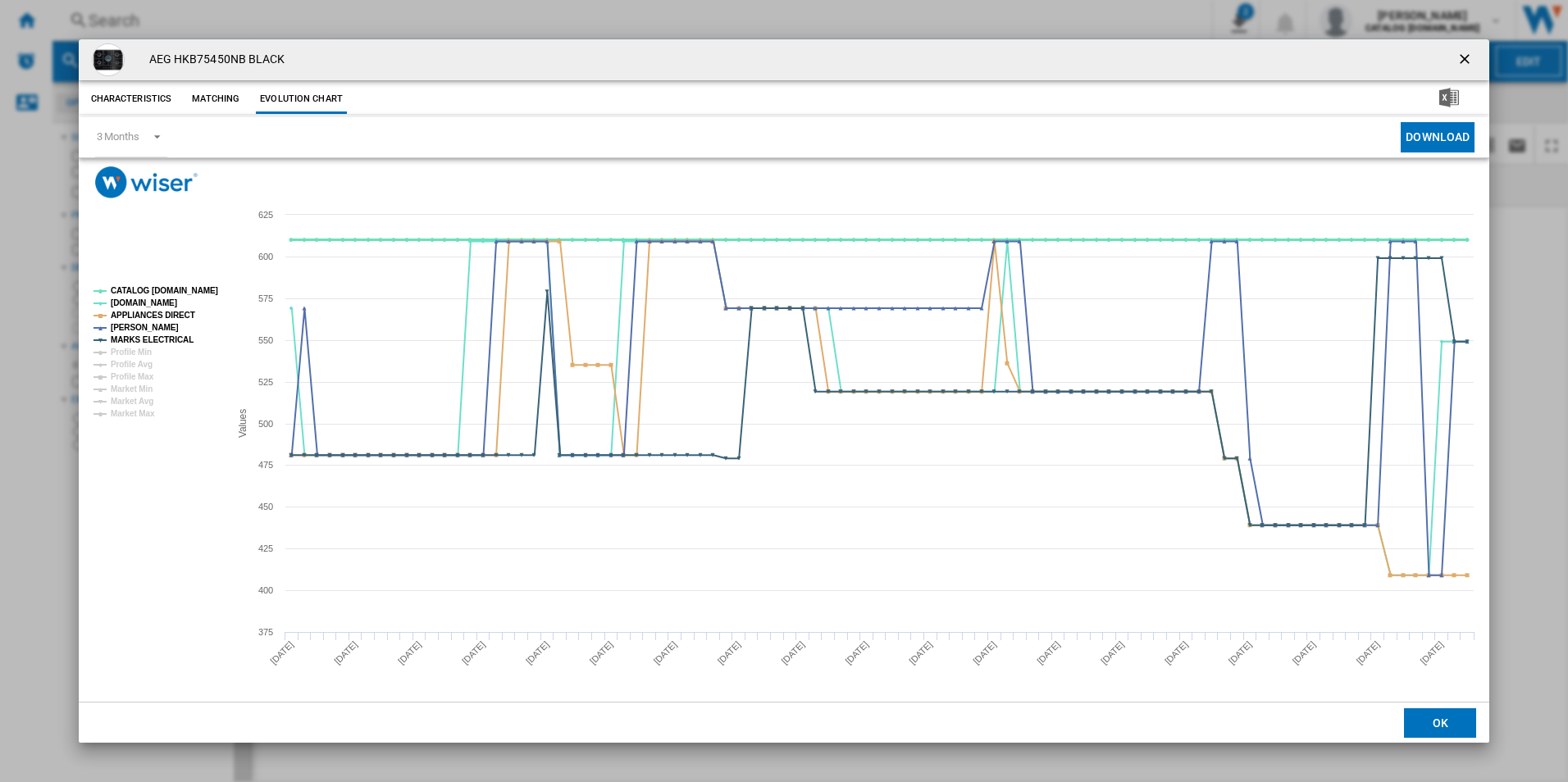
click at [195, 292] on tspan "CATALOG [DOMAIN_NAME]" at bounding box center [164, 290] width 107 height 9
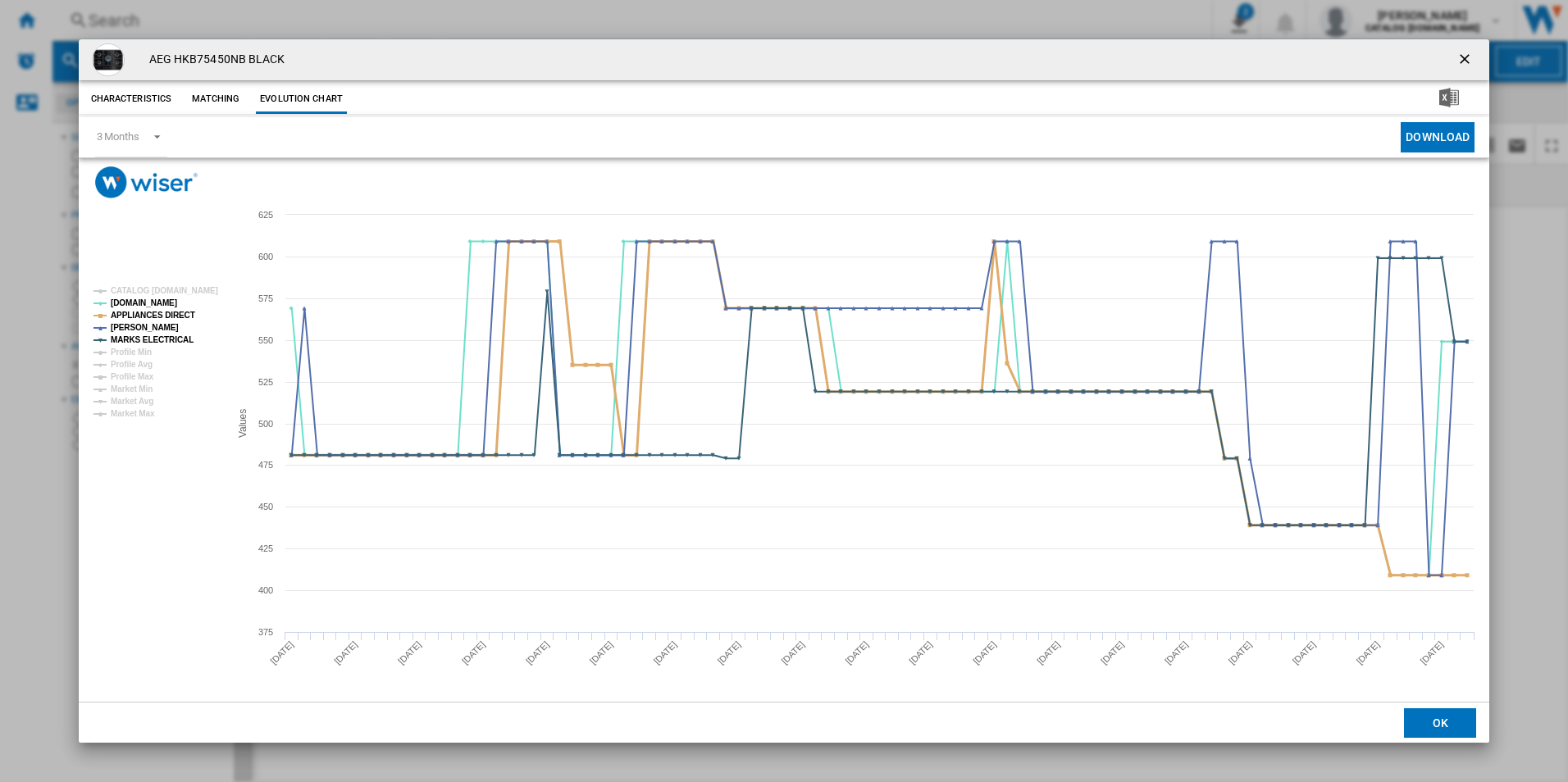
click at [178, 311] on tspan "APPLIANCES DIRECT" at bounding box center [152, 315] width 84 height 9
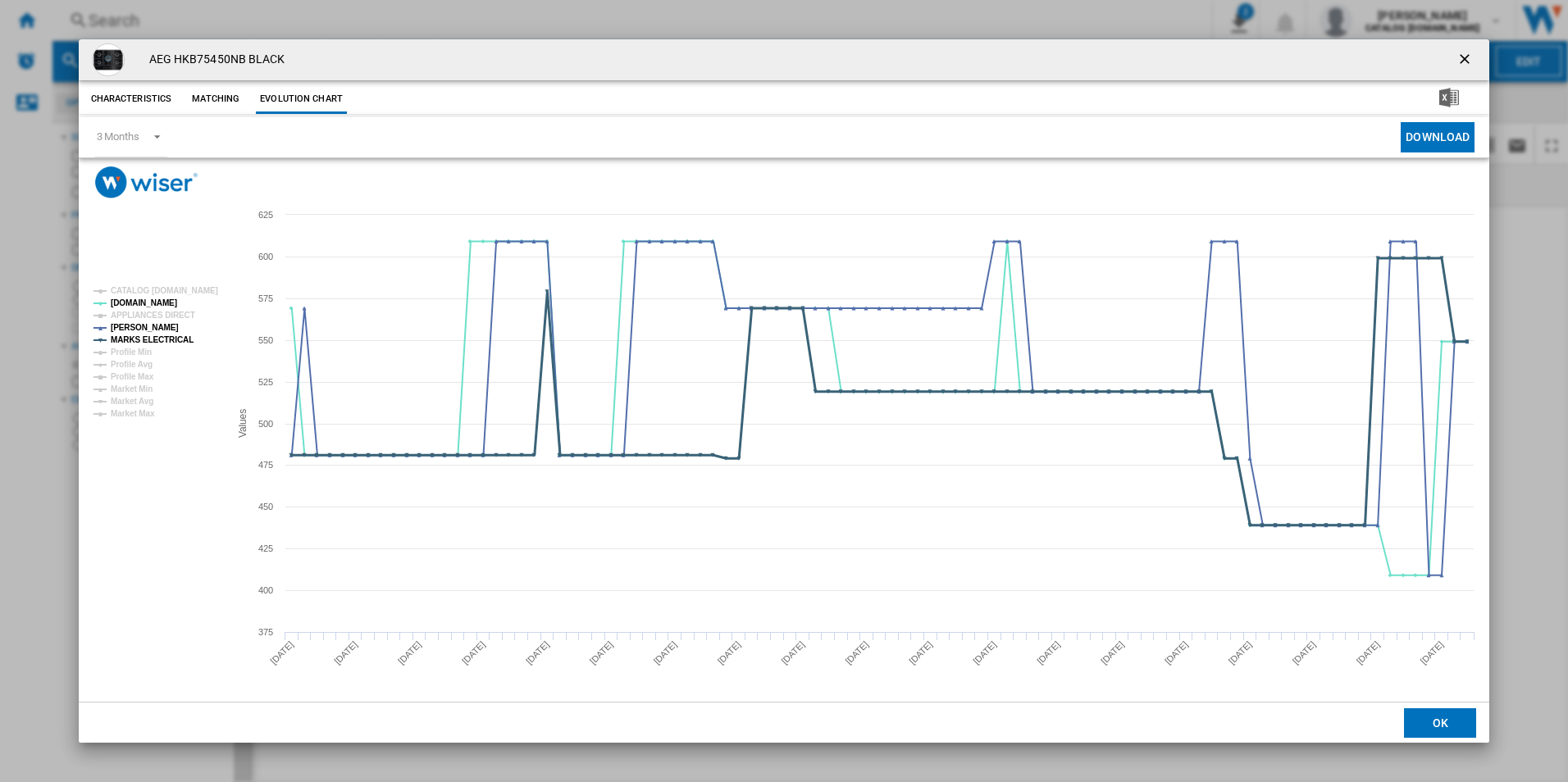
click at [183, 342] on tspan "MARKS ELECTRICAL" at bounding box center [151, 339] width 82 height 9
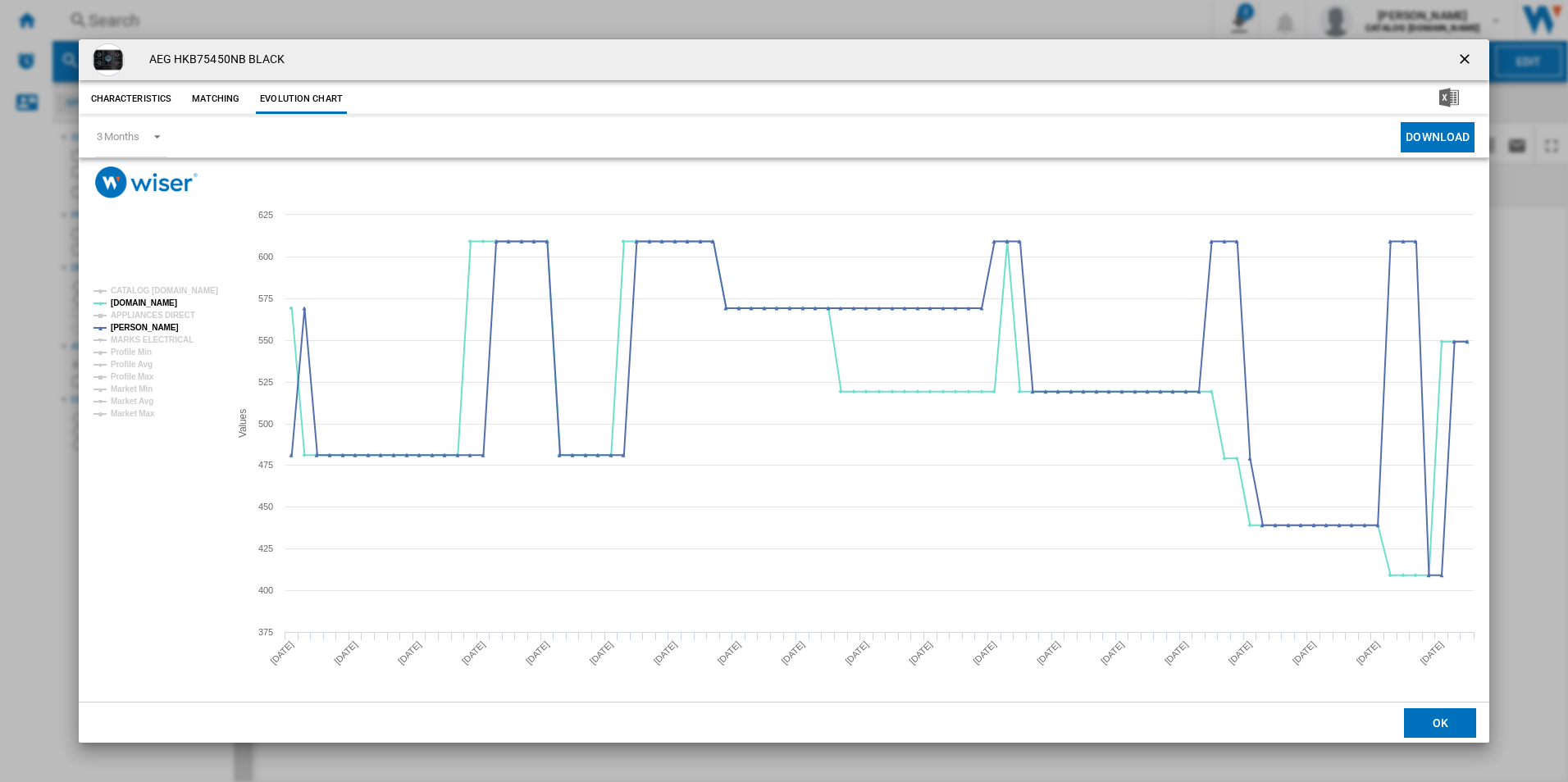
drag, startPoint x: 1463, startPoint y: 59, endPoint x: 1145, endPoint y: 66, distance: 318.1
click at [1463, 59] on ng-md-icon "getI18NText('BUTTONS.CLOSE_DIALOG')" at bounding box center [1466, 61] width 20 height 20
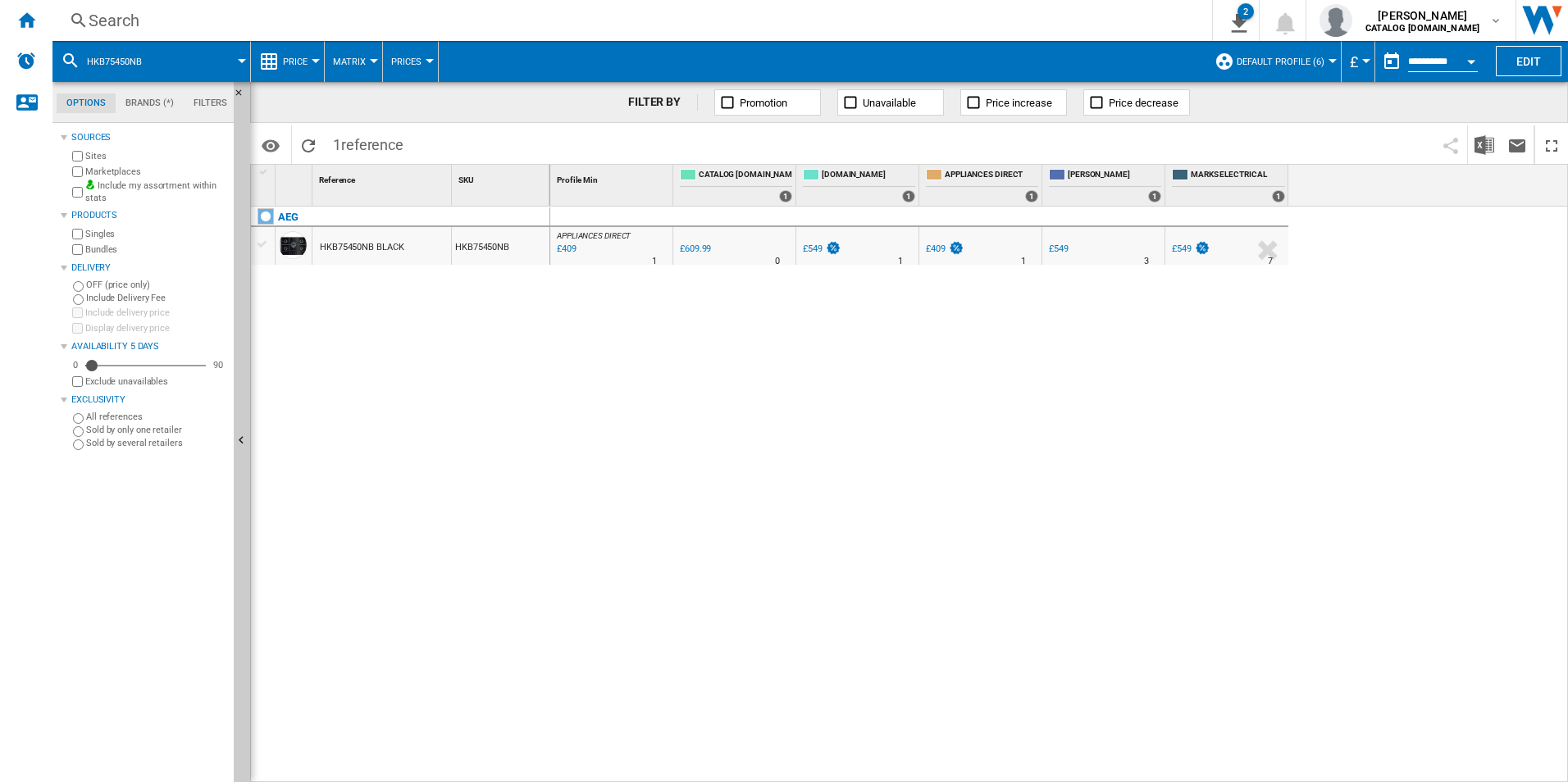
click at [937, 20] on div "Search" at bounding box center [628, 20] width 1080 height 23
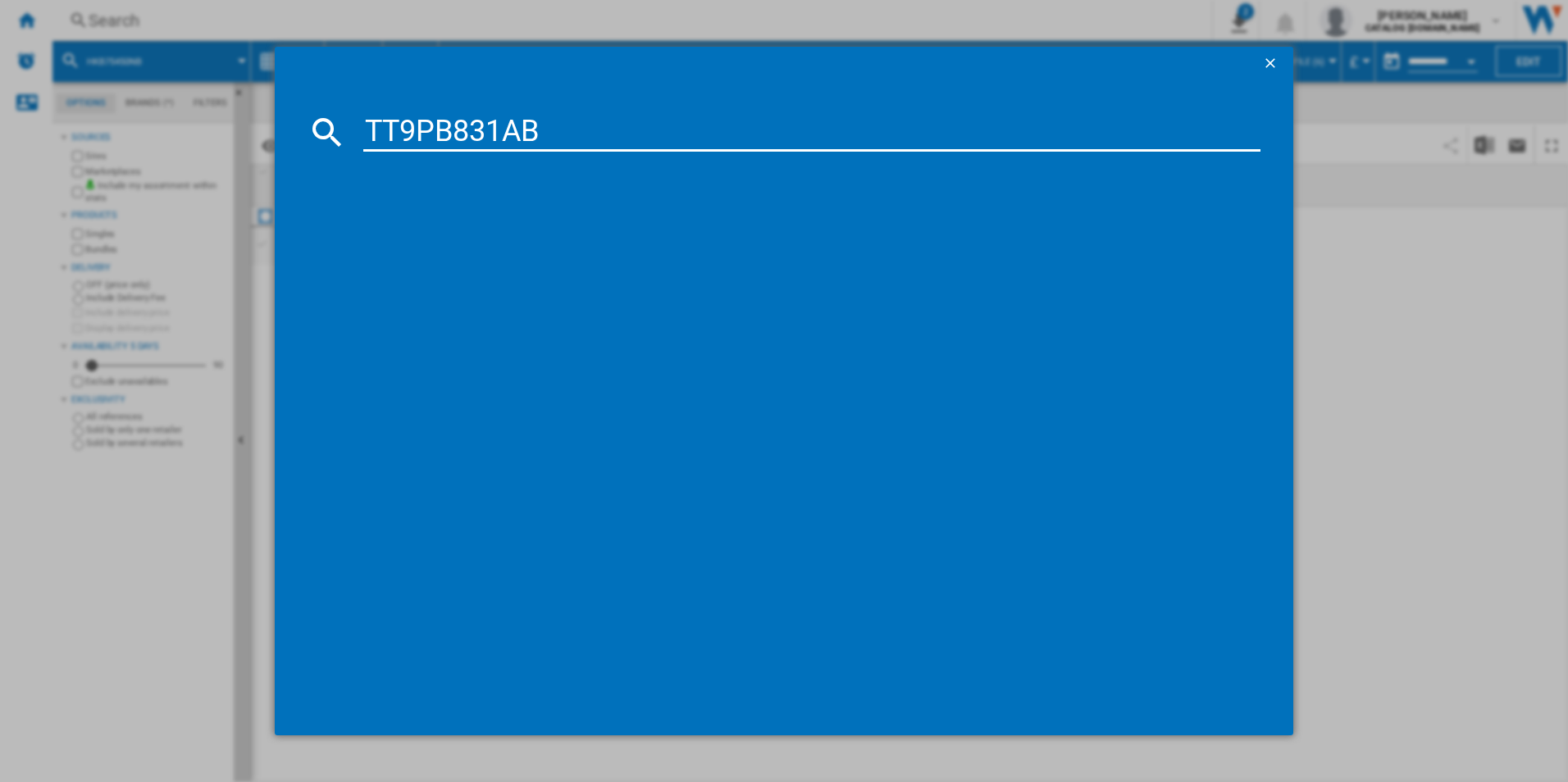
type input "TT9PB831AB"
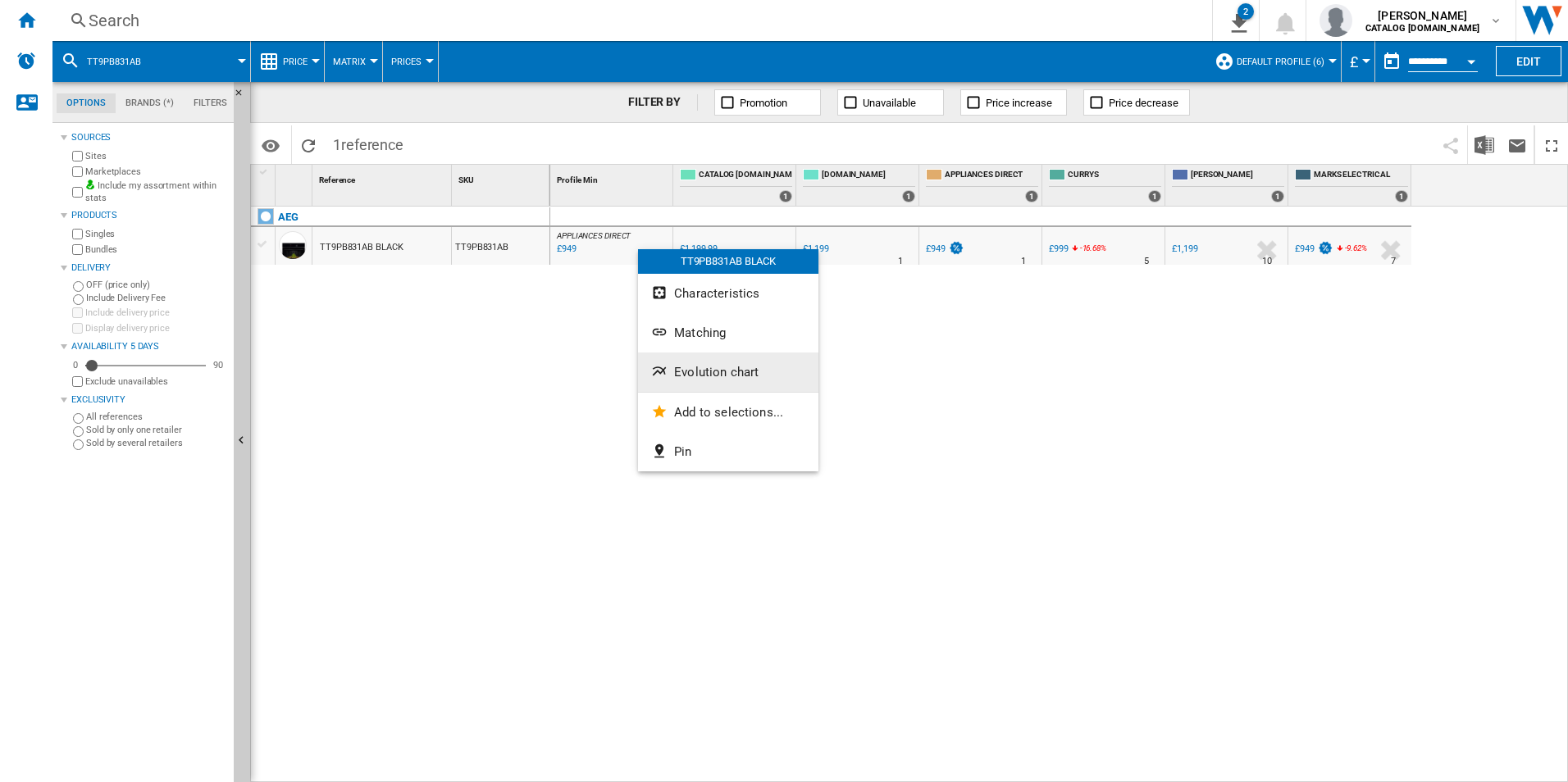
click at [673, 357] on div "TT9PB831AB BLACK Characteristics Matching Evolution chart Add to selections... …" at bounding box center [728, 361] width 181 height 223
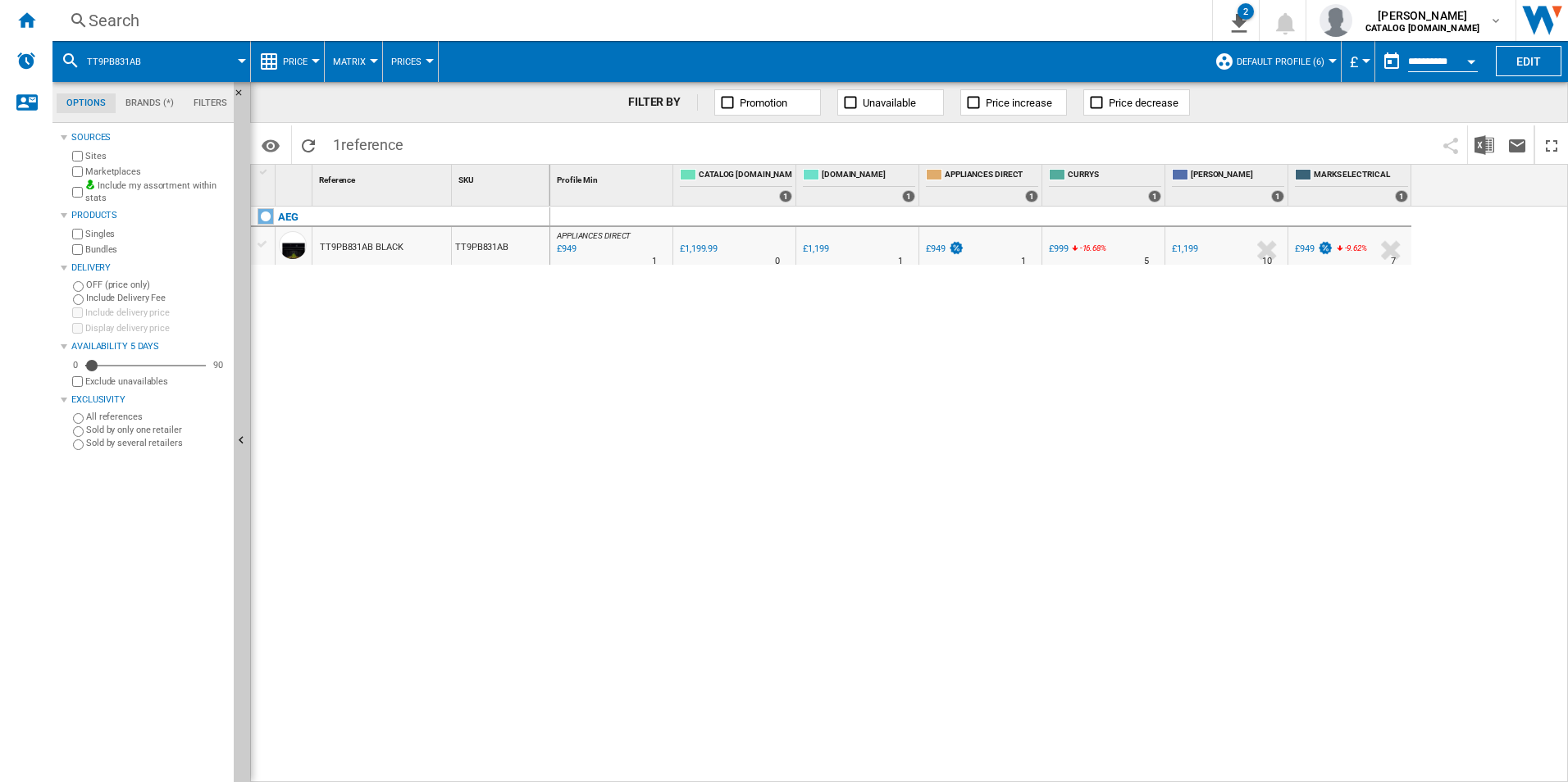
click at [527, 410] on div at bounding box center [784, 391] width 1568 height 782
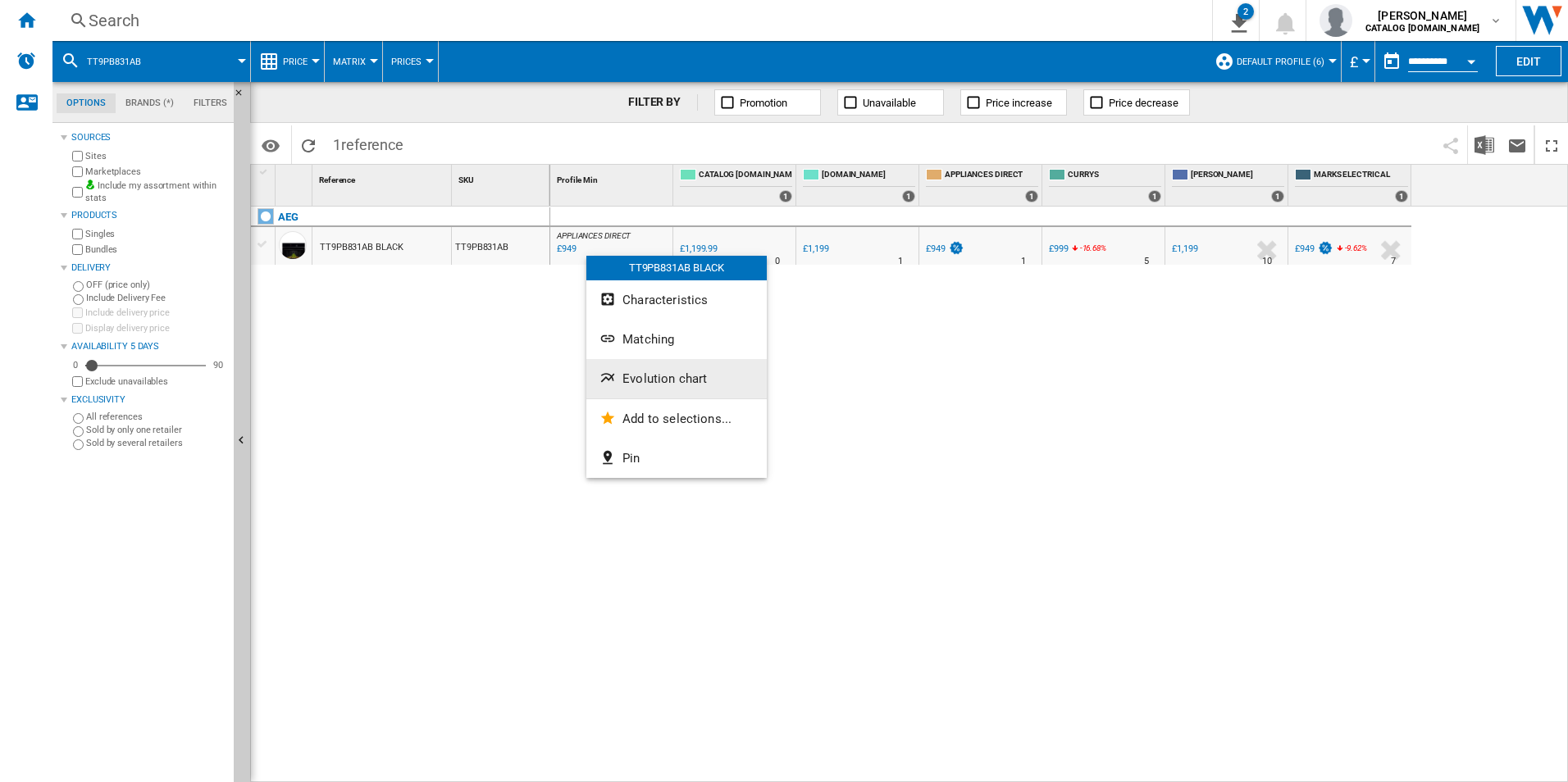
click at [635, 379] on span "Evolution chart" at bounding box center [664, 379] width 84 height 15
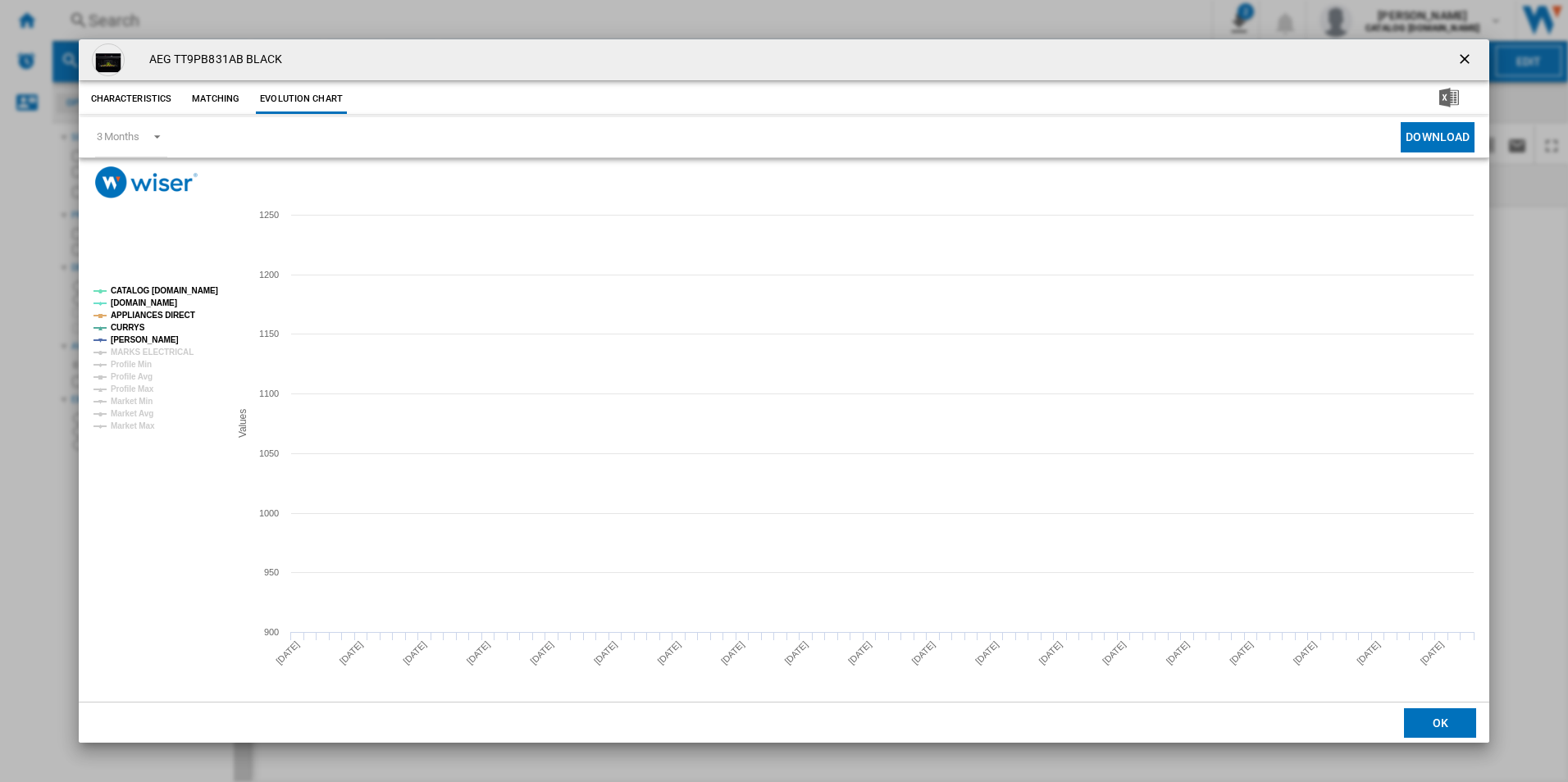
click at [204, 286] on tspan "CATALOG [DOMAIN_NAME]" at bounding box center [164, 290] width 107 height 9
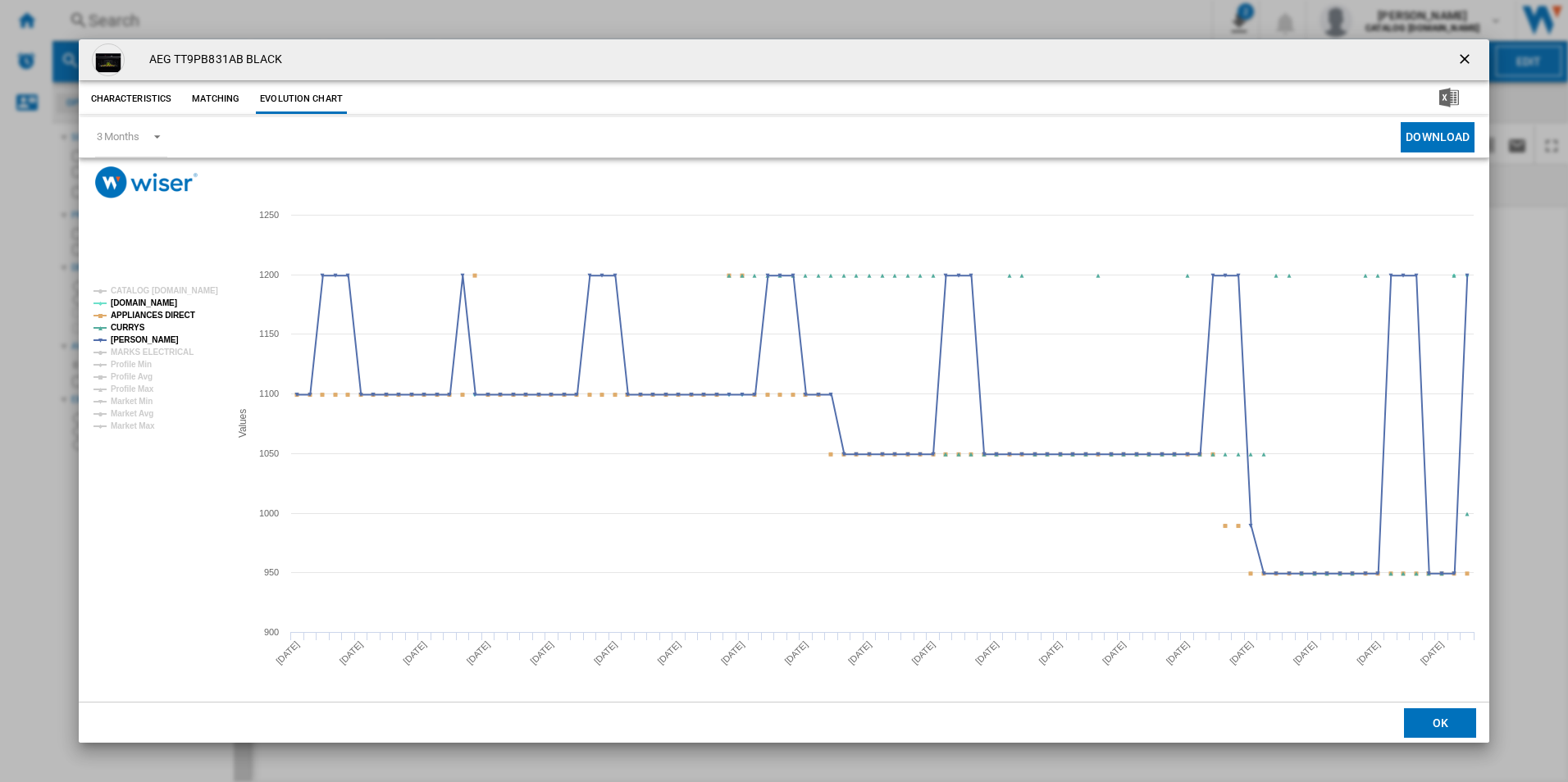
click at [185, 311] on tspan "APPLIANCES DIRECT" at bounding box center [152, 315] width 84 height 9
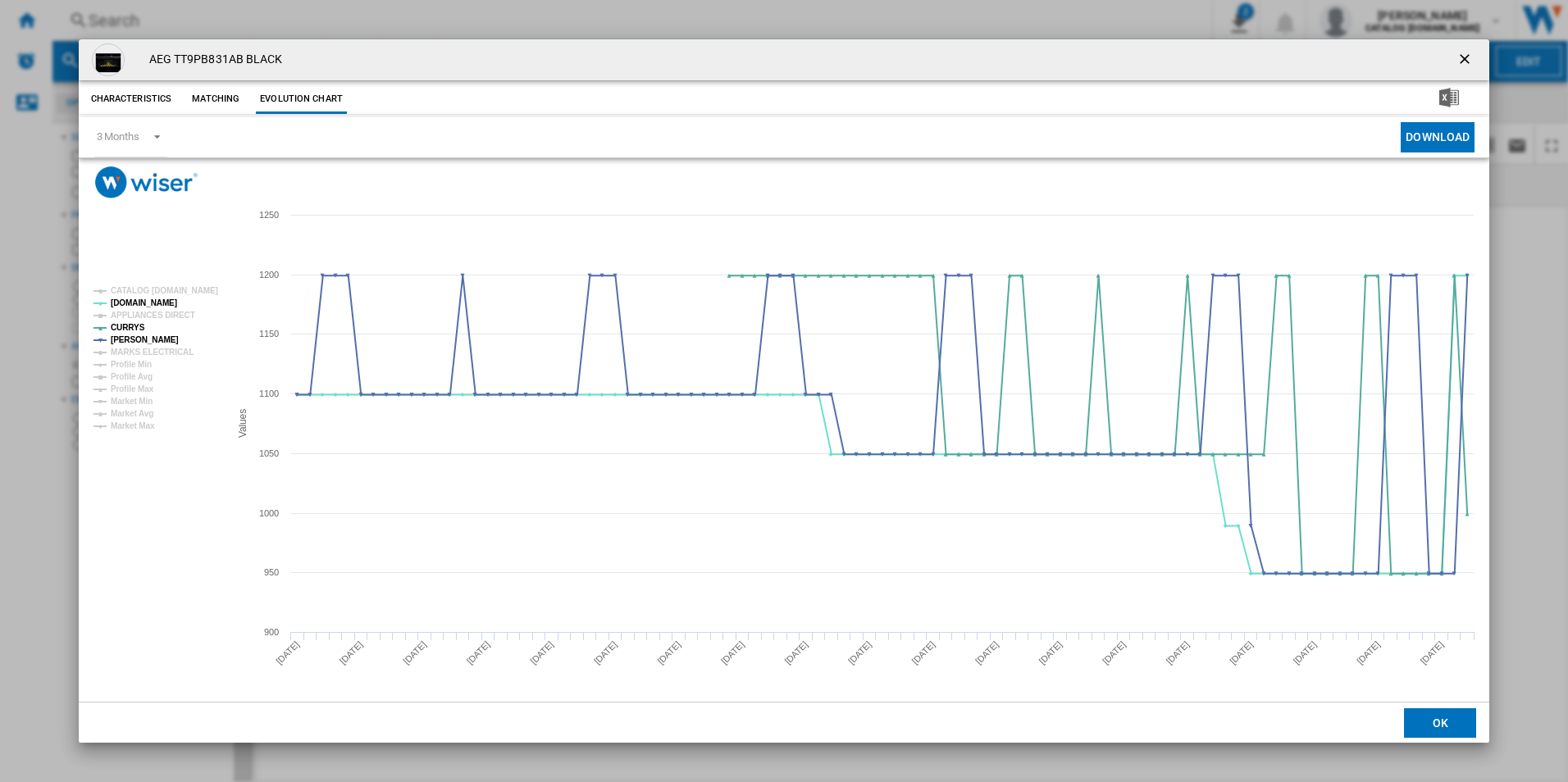
drag, startPoint x: 1470, startPoint y: 59, endPoint x: 1047, endPoint y: 133, distance: 429.4
click at [1469, 58] on ng-md-icon "getI18NText('BUTTONS.CLOSE_DIALOG')" at bounding box center [1466, 61] width 20 height 20
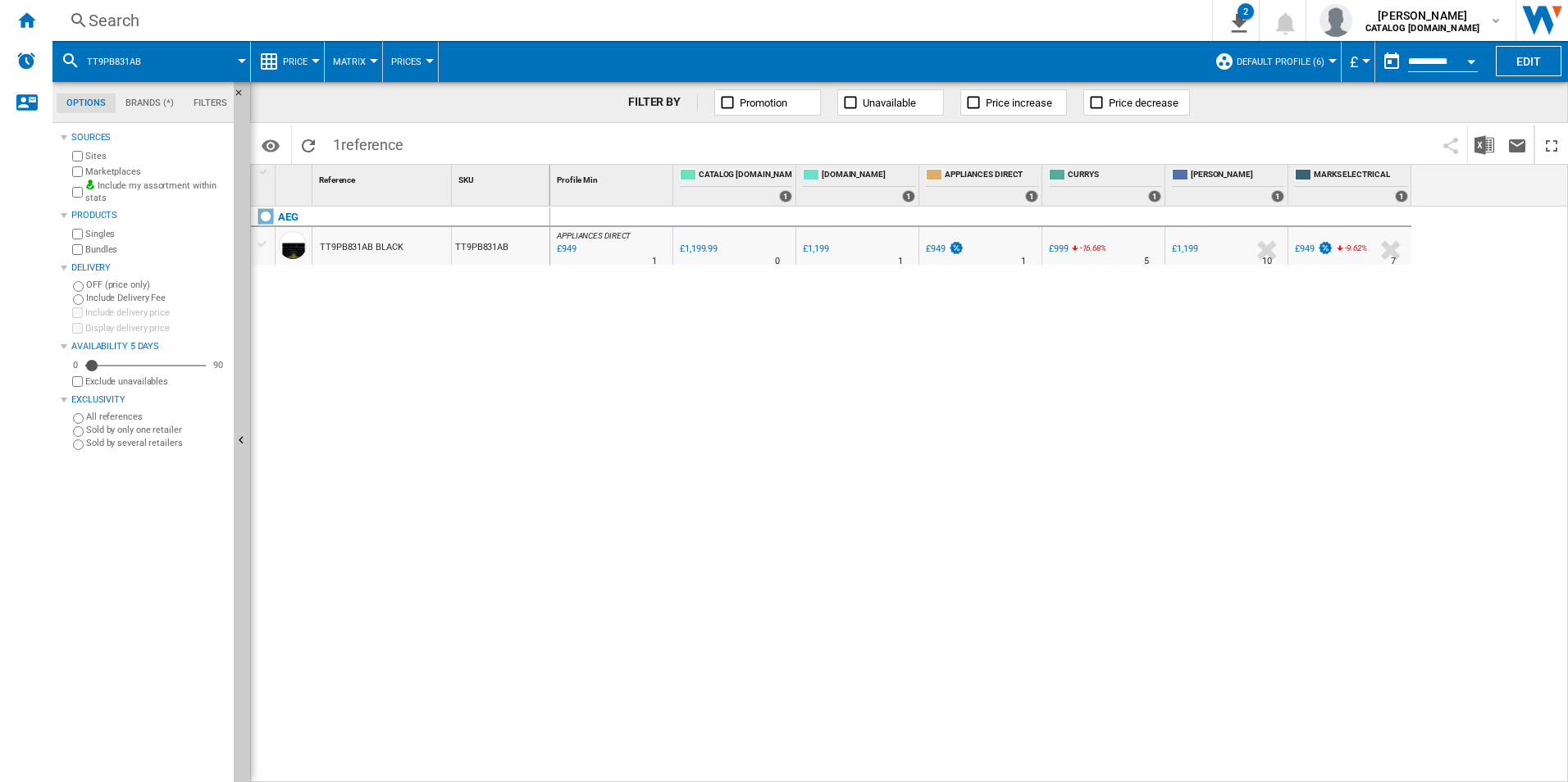
click at [851, 31] on div "Search" at bounding box center [628, 20] width 1080 height 23
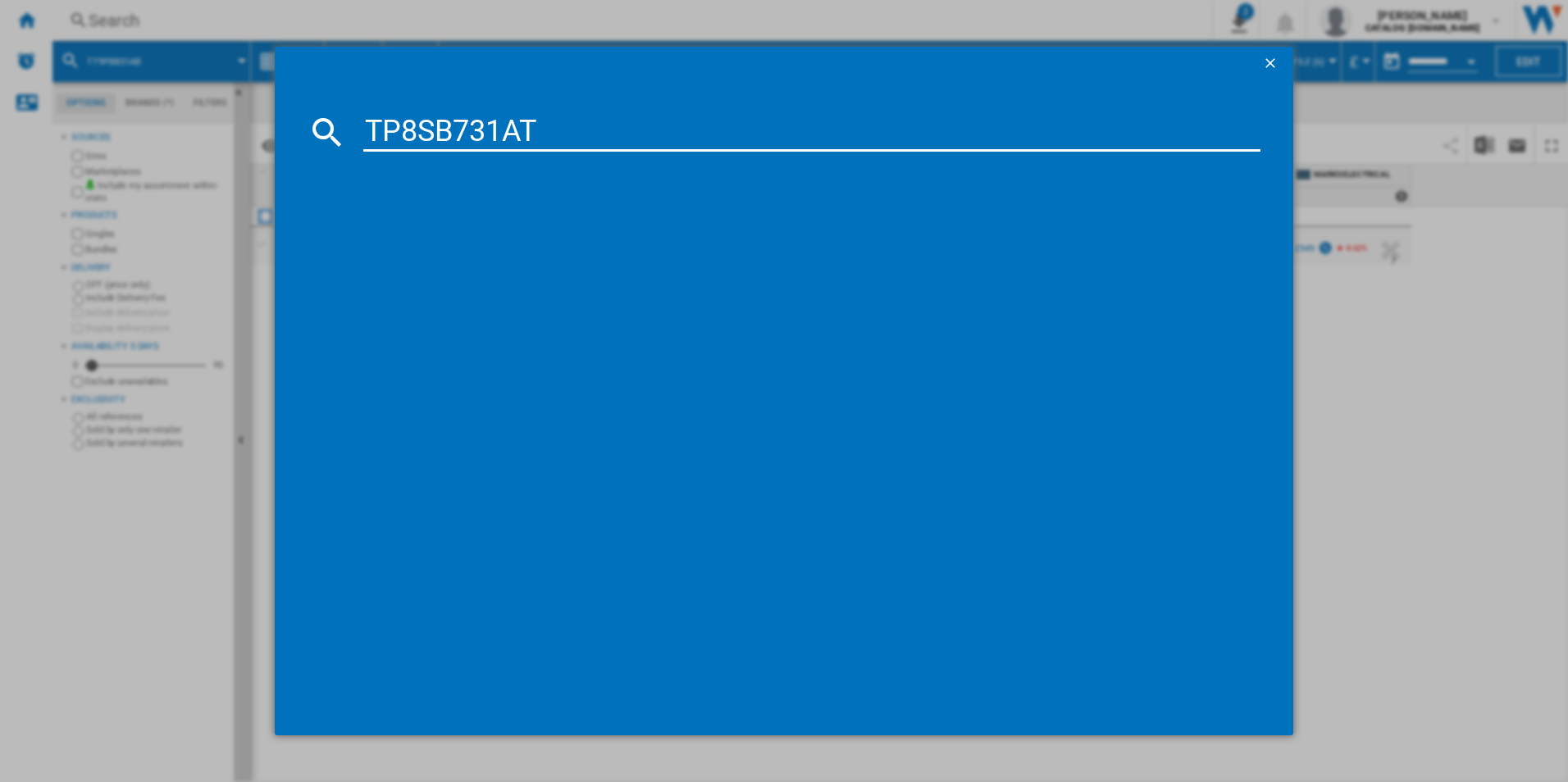
type input "TP8SB731AT"
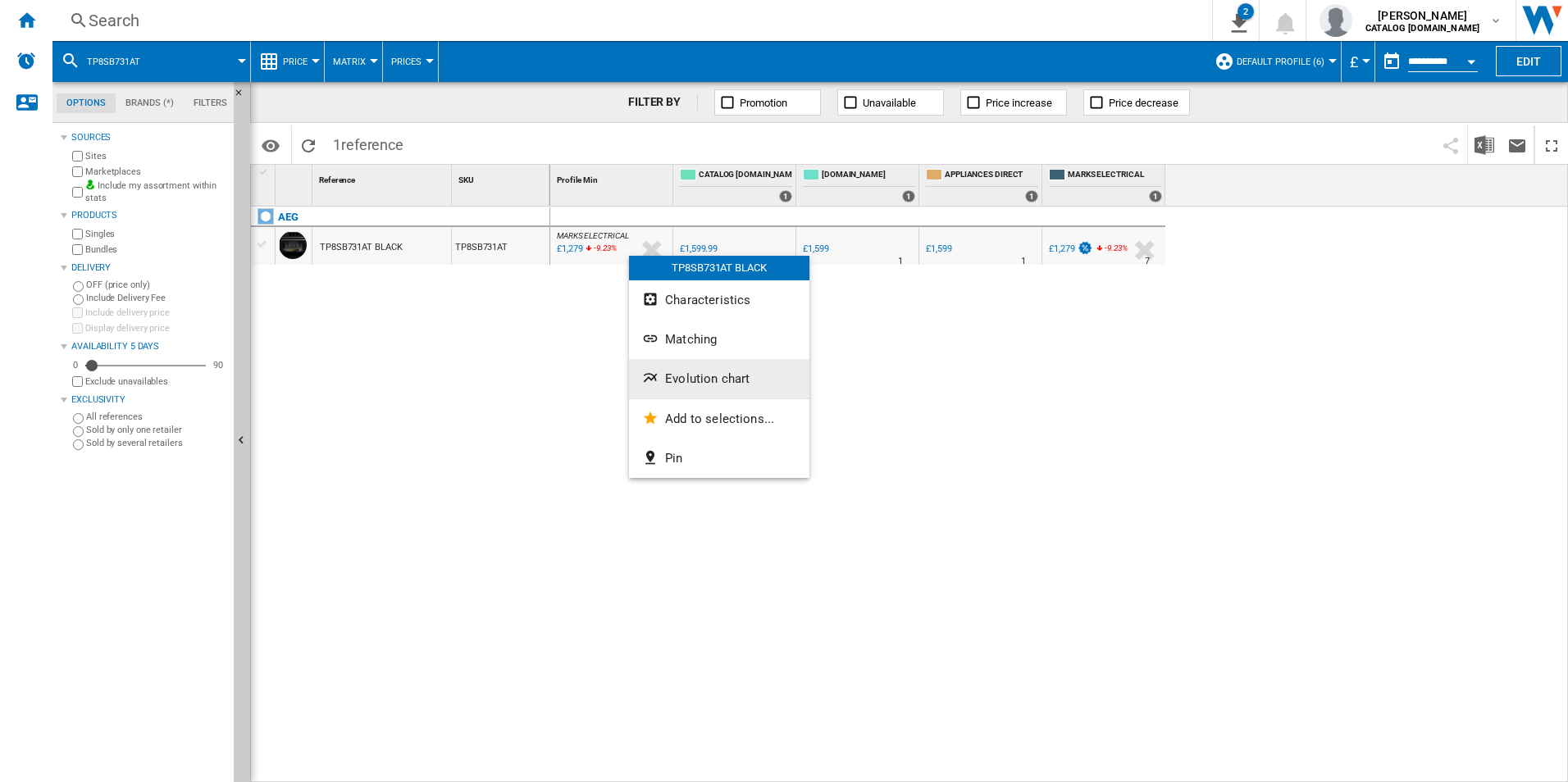
click at [646, 377] on ng-md-icon "Evolution chart" at bounding box center [652, 380] width 20 height 20
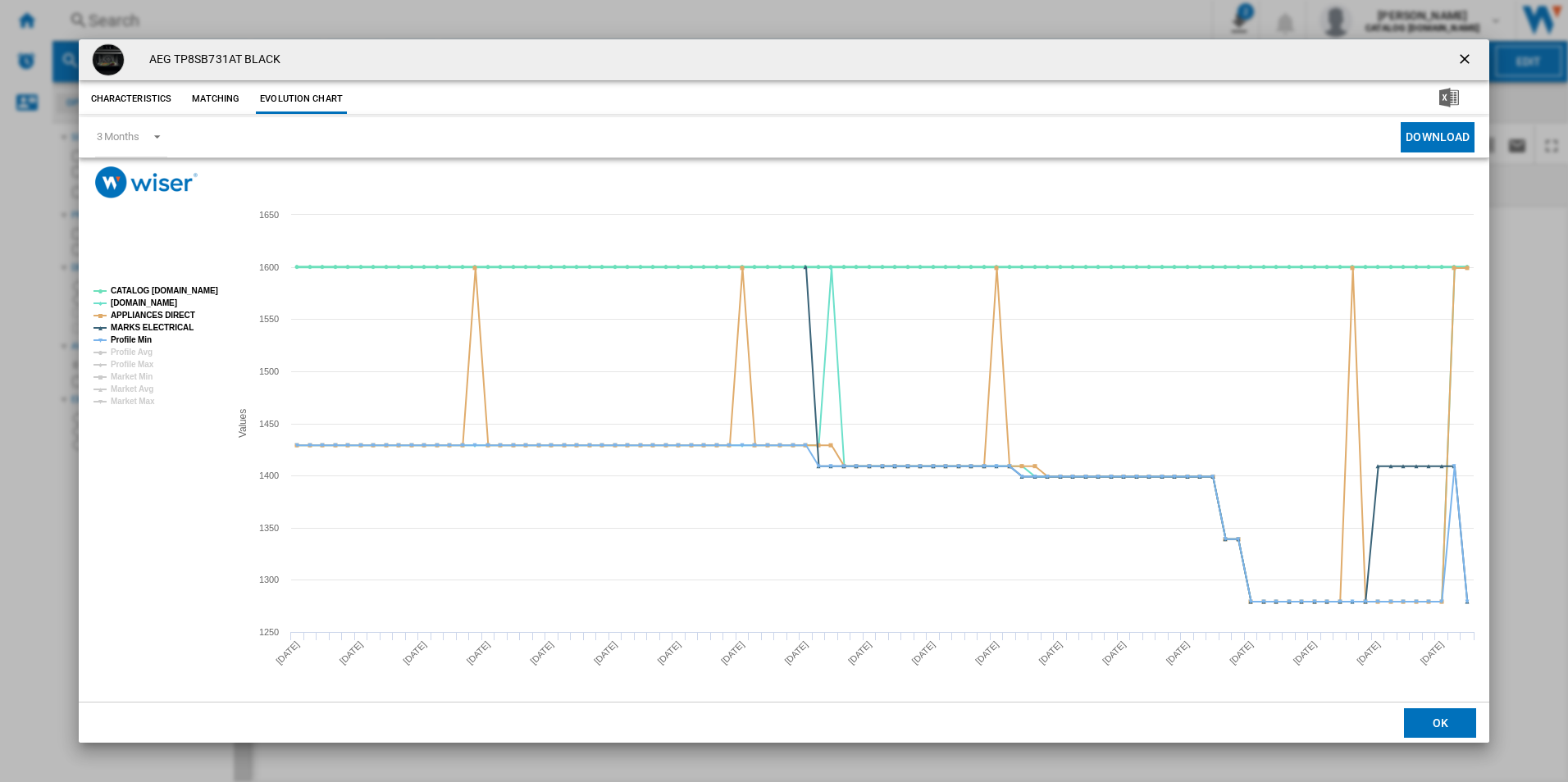
click at [182, 286] on tspan "CATALOG [DOMAIN_NAME]" at bounding box center [164, 290] width 107 height 9
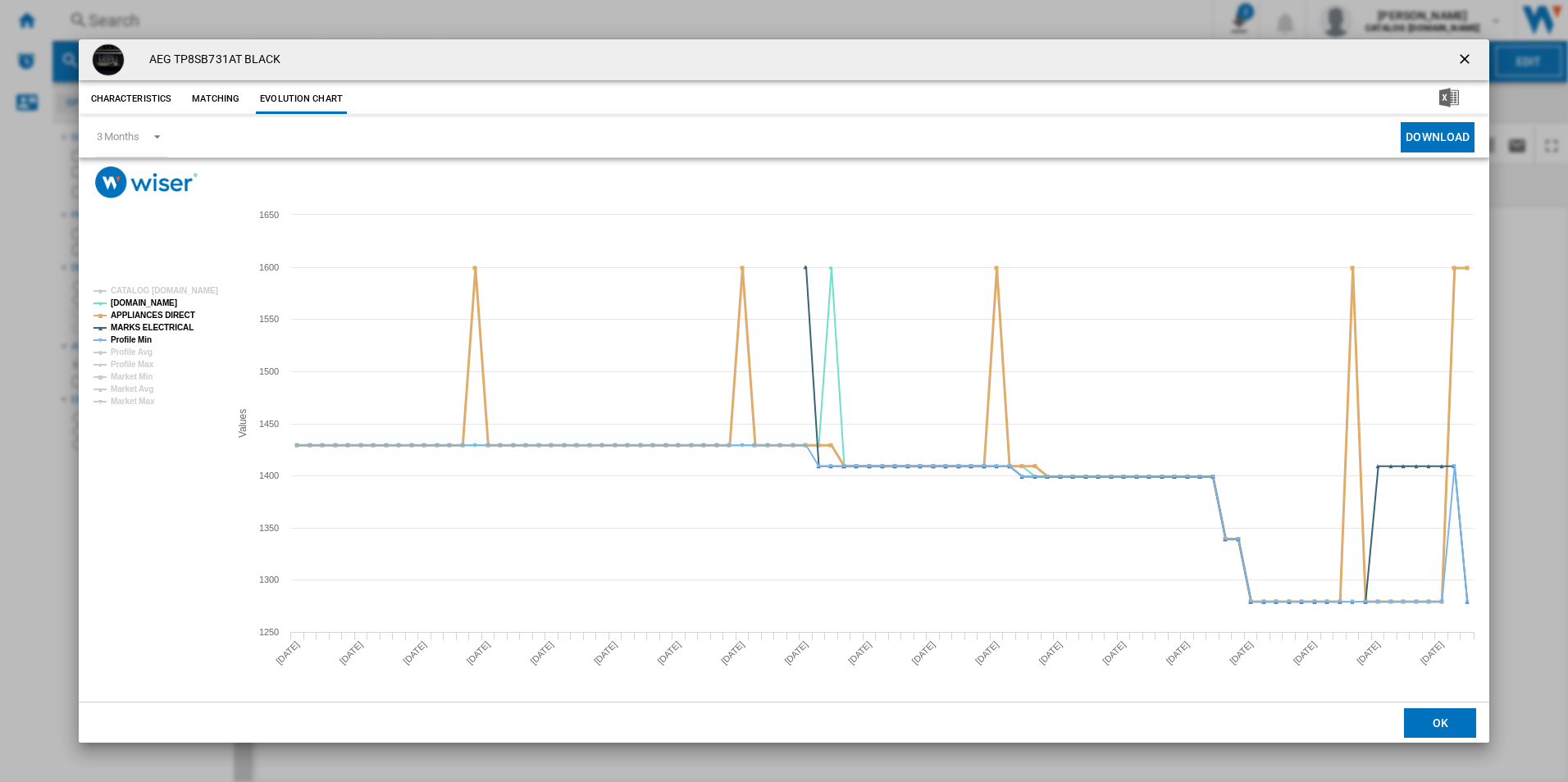
click at [171, 313] on tspan "APPLIANCES DIRECT" at bounding box center [152, 315] width 84 height 9
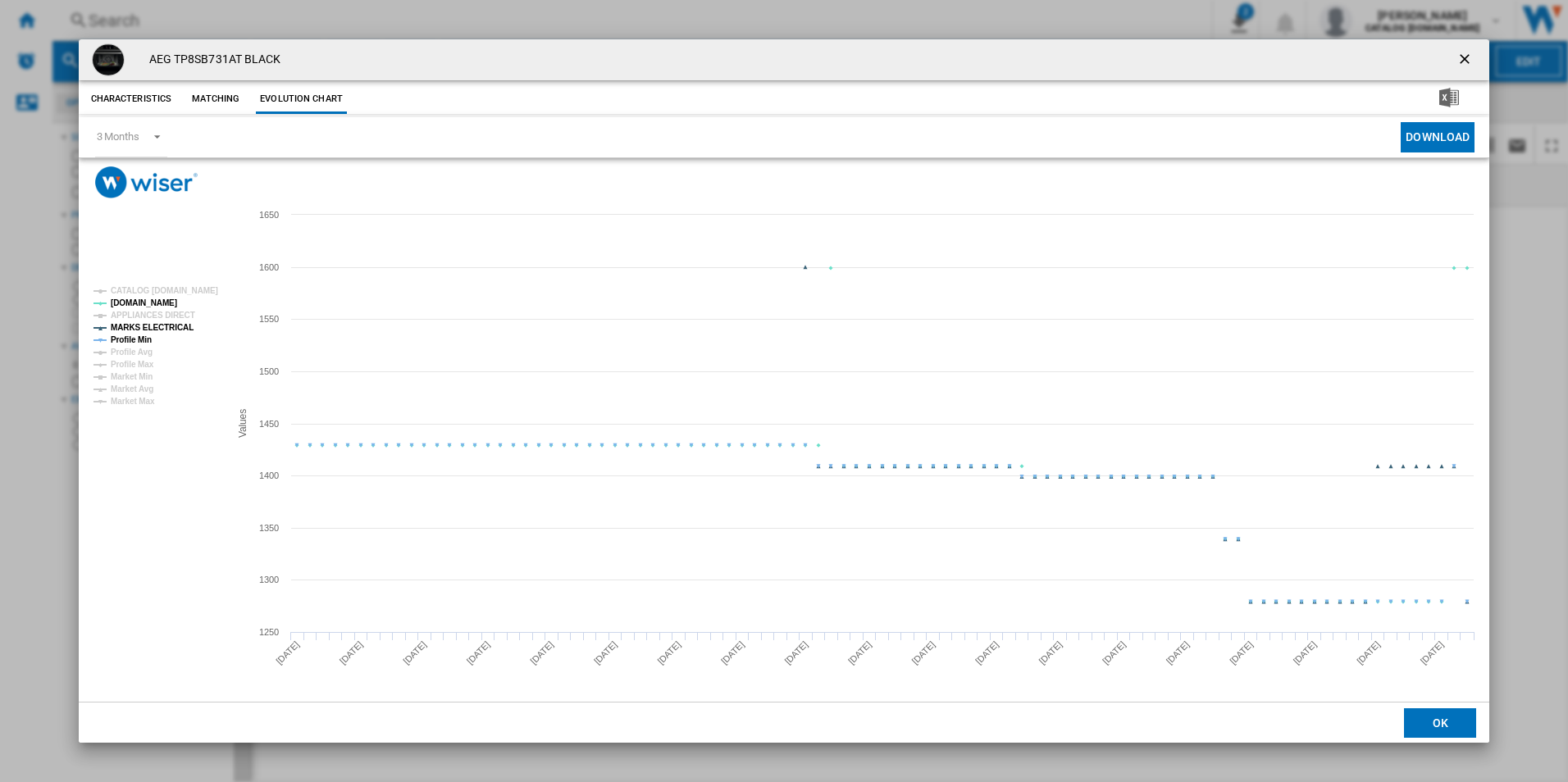
click at [169, 323] on tspan "MARKS ELECTRICAL" at bounding box center [151, 327] width 82 height 9
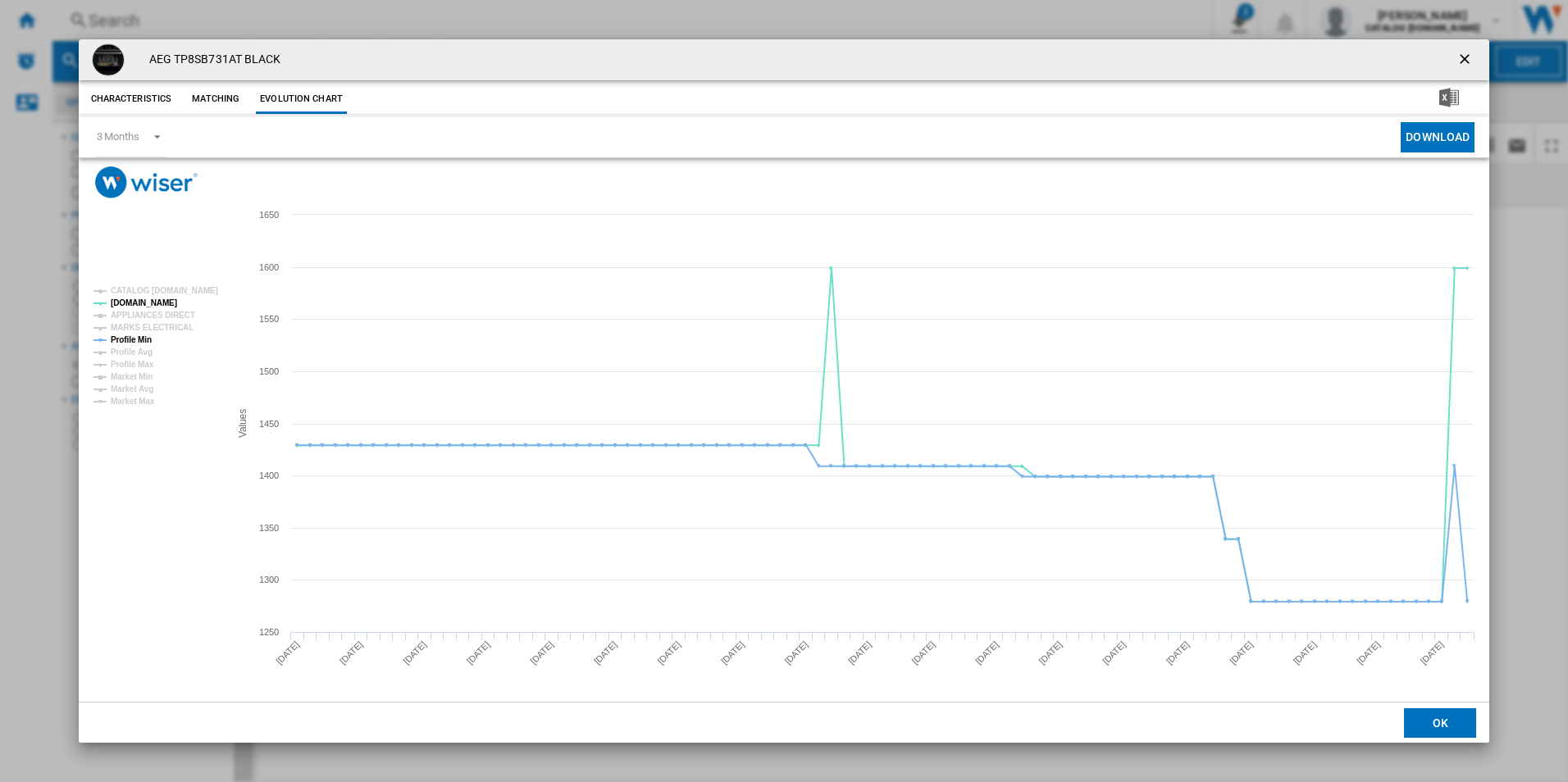
click at [142, 343] on tspan "Profile Min" at bounding box center [130, 339] width 41 height 9
drag, startPoint x: 1462, startPoint y: 57, endPoint x: 1448, endPoint y: 57, distance: 14.0
click at [1462, 57] on ng-md-icon "getI18NText('BUTTONS.CLOSE_DIALOG')" at bounding box center [1466, 61] width 20 height 20
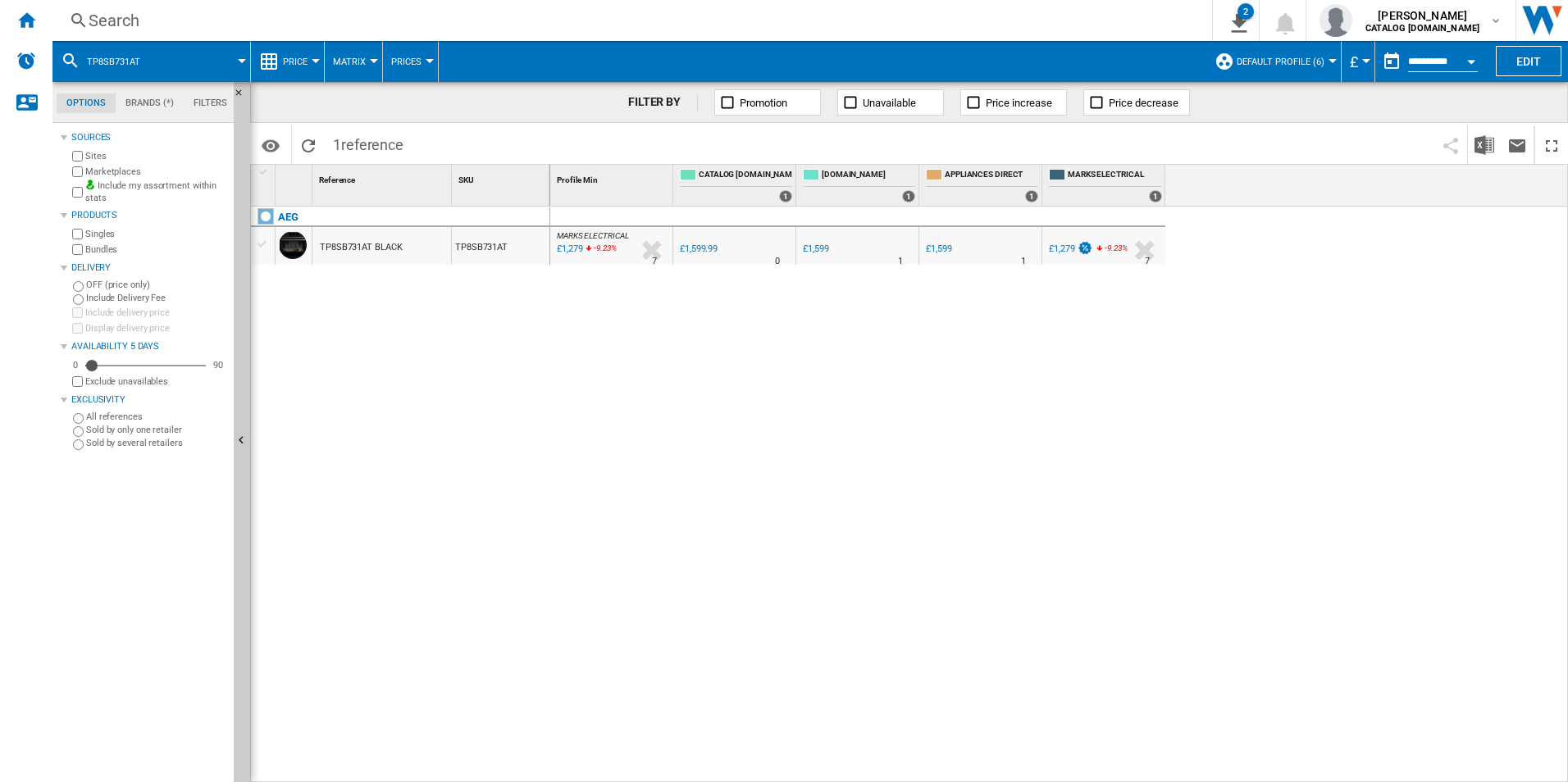
click at [1006, 23] on div "Search" at bounding box center [628, 20] width 1080 height 23
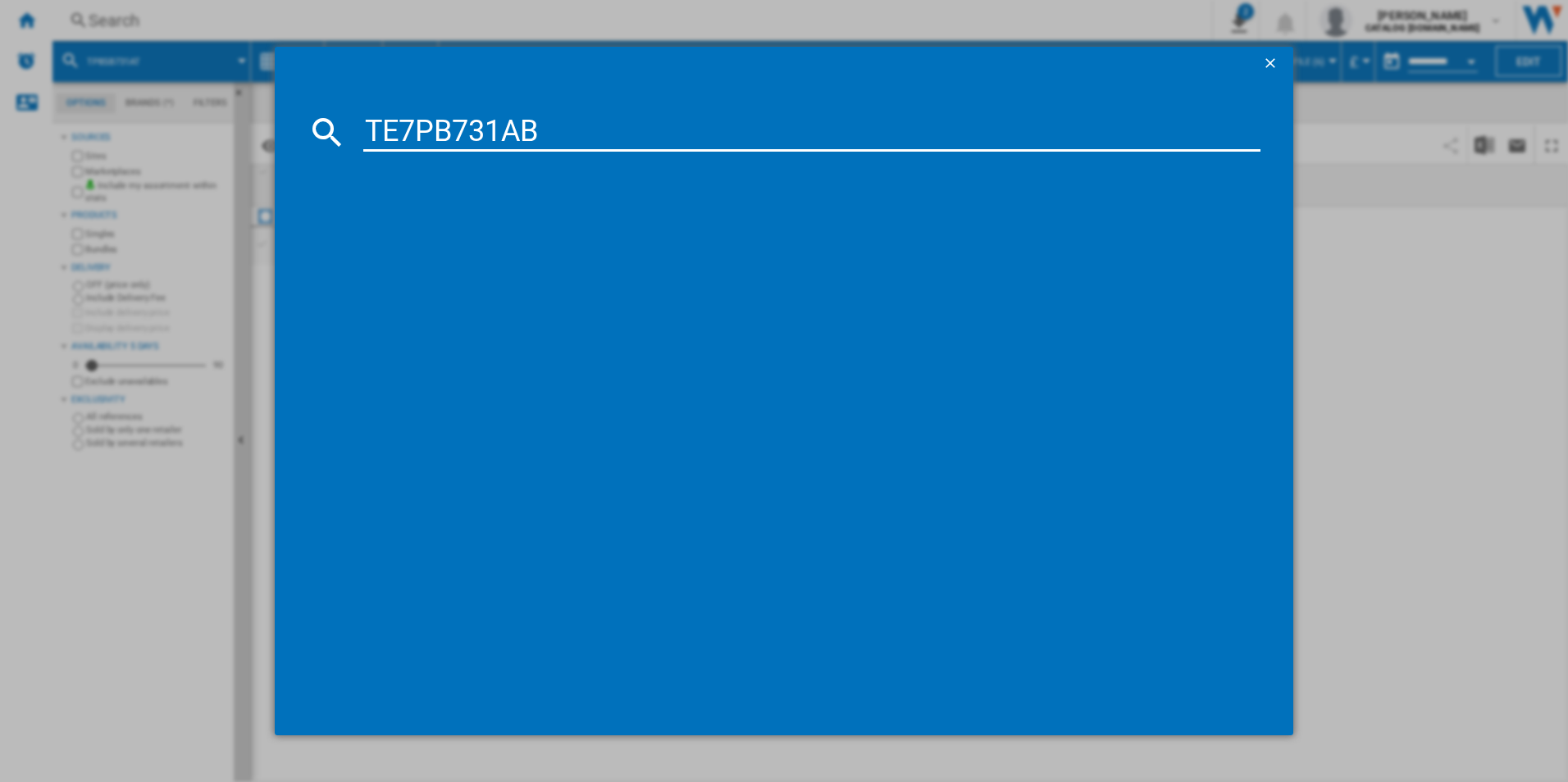
type input "TE7PB731AB"
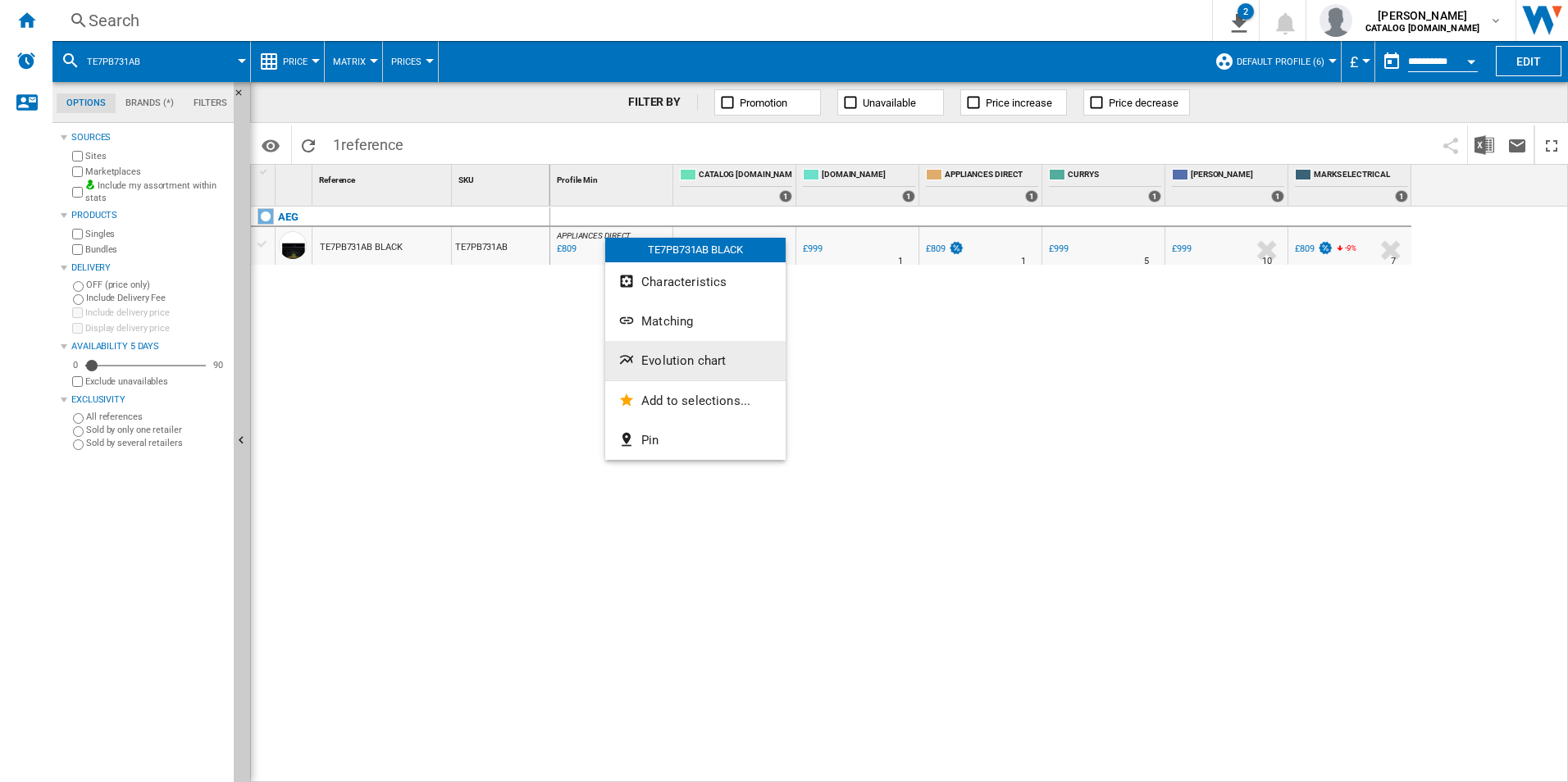
click at [664, 348] on button "Evolution chart" at bounding box center [696, 361] width 181 height 40
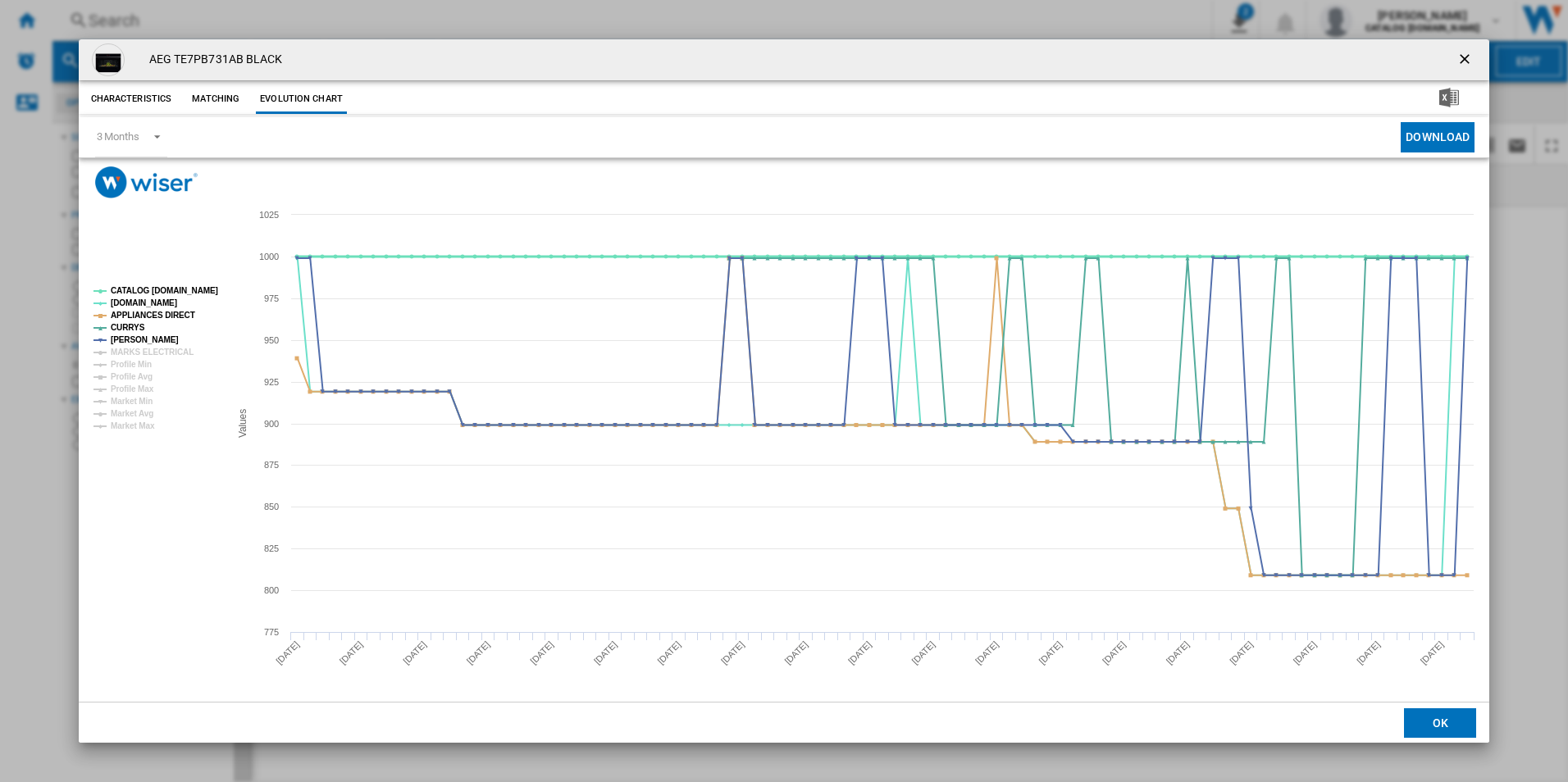
click at [171, 293] on tspan "CATALOG [DOMAIN_NAME]" at bounding box center [164, 290] width 107 height 9
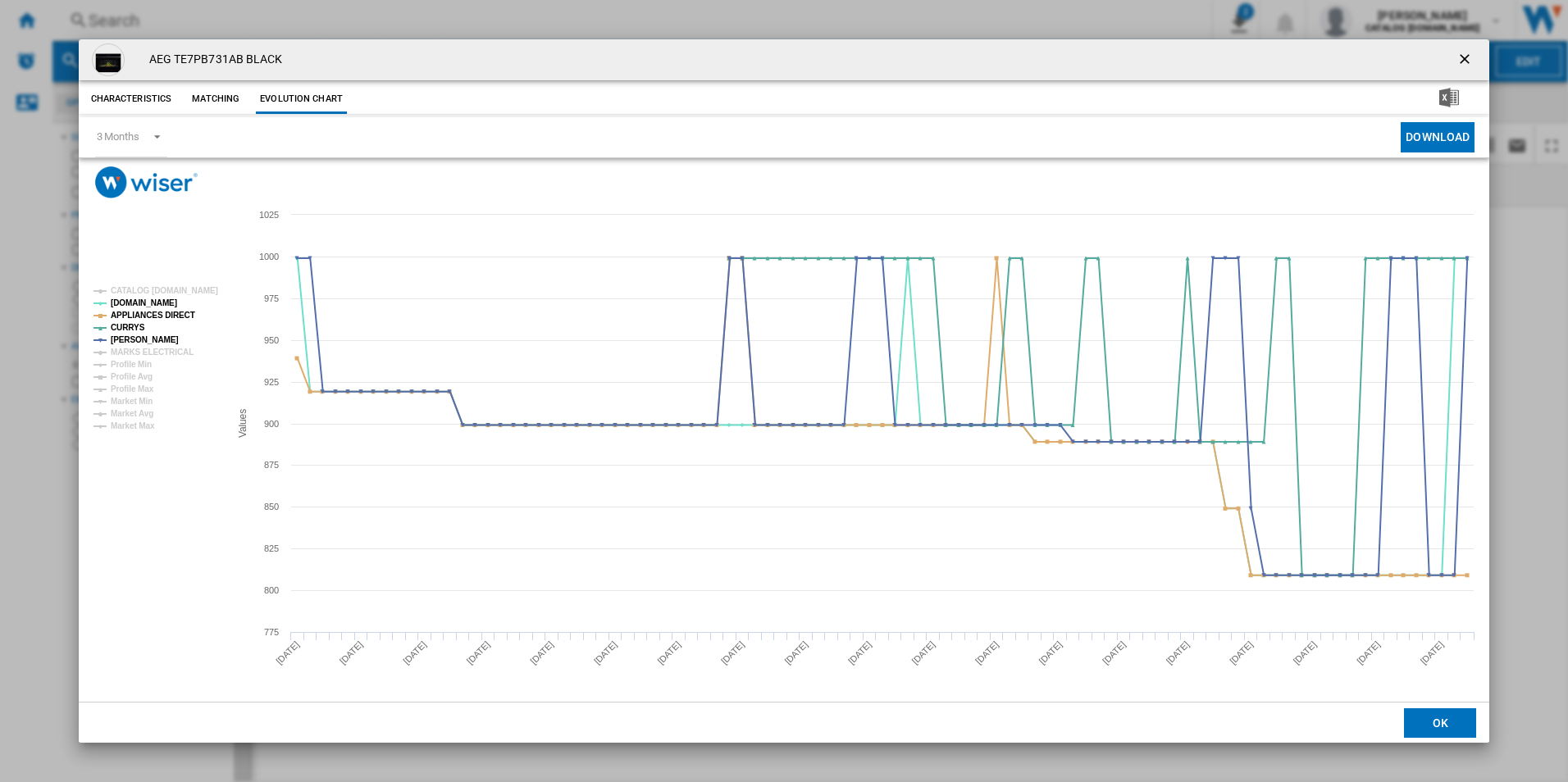
click at [171, 307] on rect "Product popup" at bounding box center [154, 359] width 136 height 157
click at [174, 316] on tspan "APPLIANCES DIRECT" at bounding box center [152, 315] width 84 height 9
click at [1465, 58] on ng-md-icon "getI18NText('BUTTONS.CLOSE_DIALOG')" at bounding box center [1466, 61] width 20 height 20
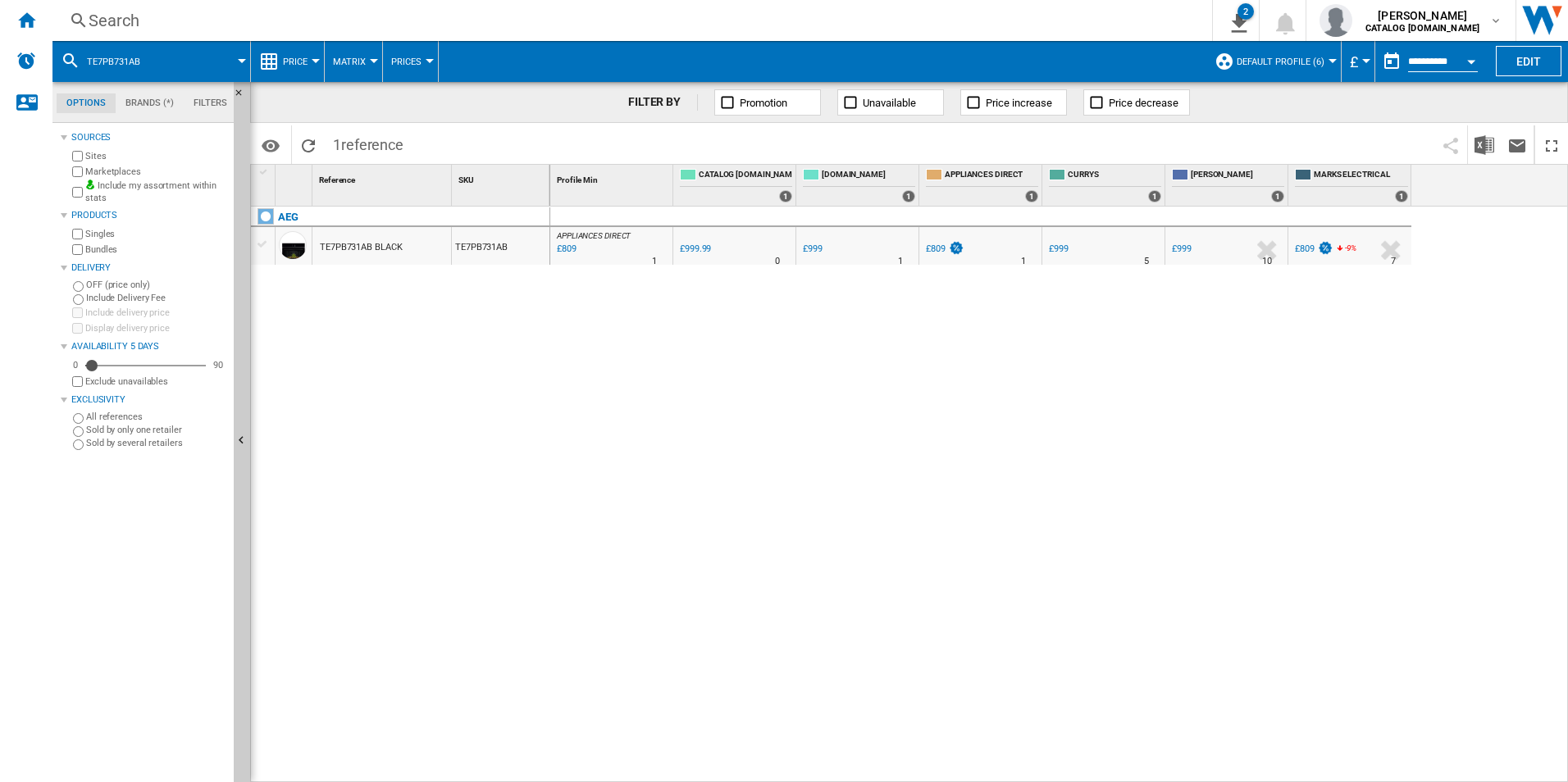
click at [860, 21] on div "Search" at bounding box center [628, 20] width 1080 height 23
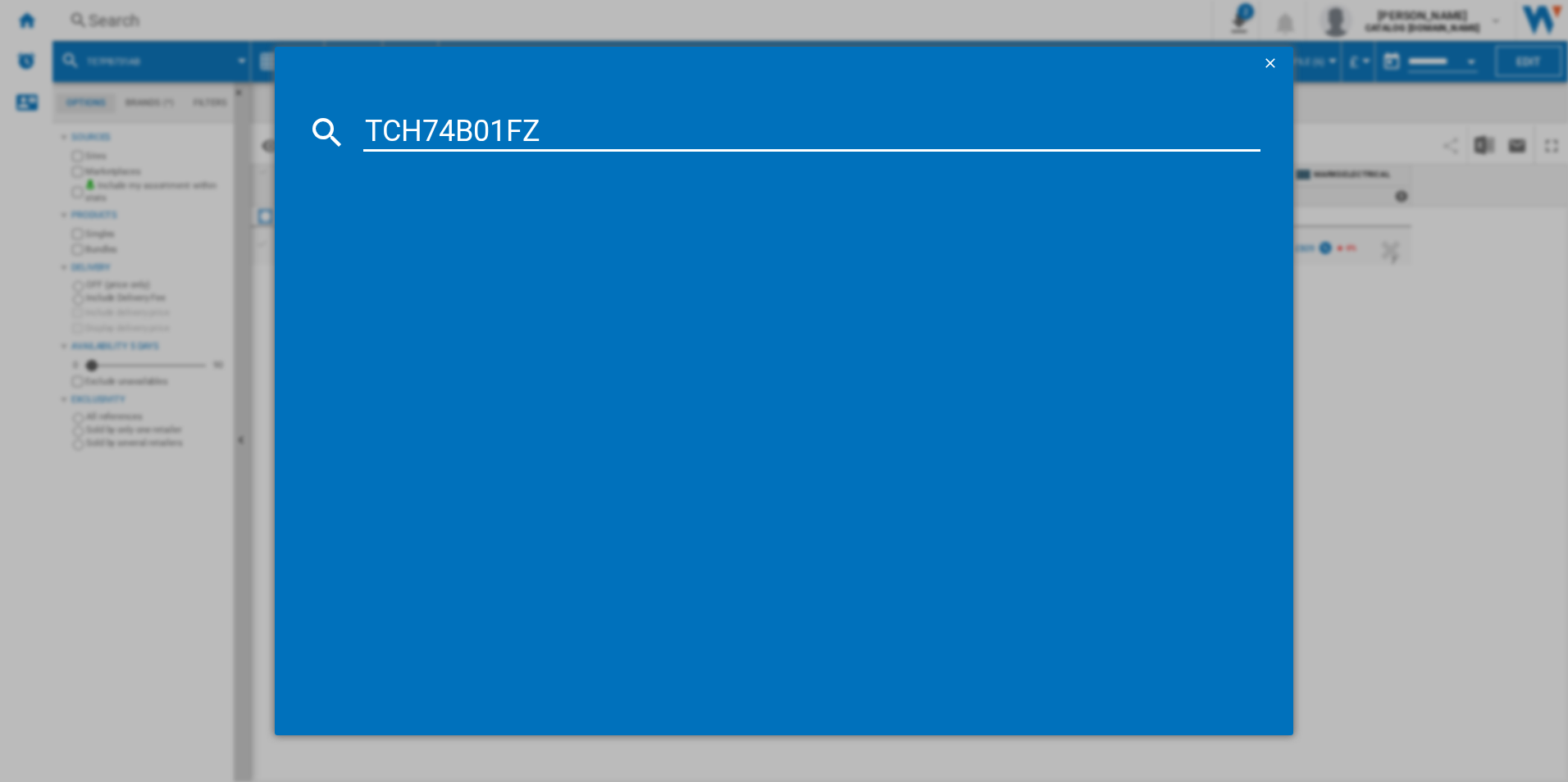
type input "TCH74B01FZ"
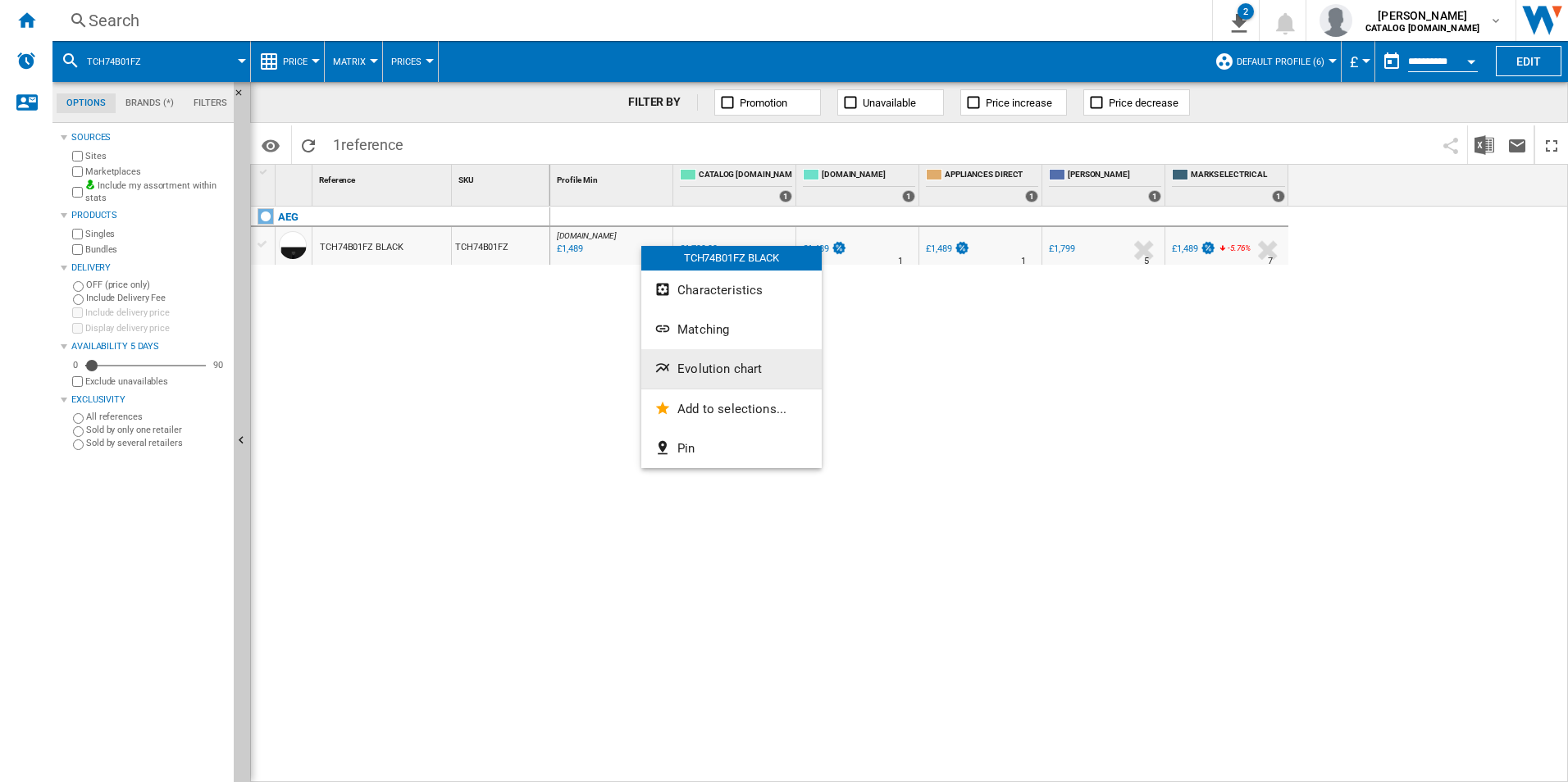
click at [693, 376] on span "Evolution chart" at bounding box center [719, 369] width 84 height 15
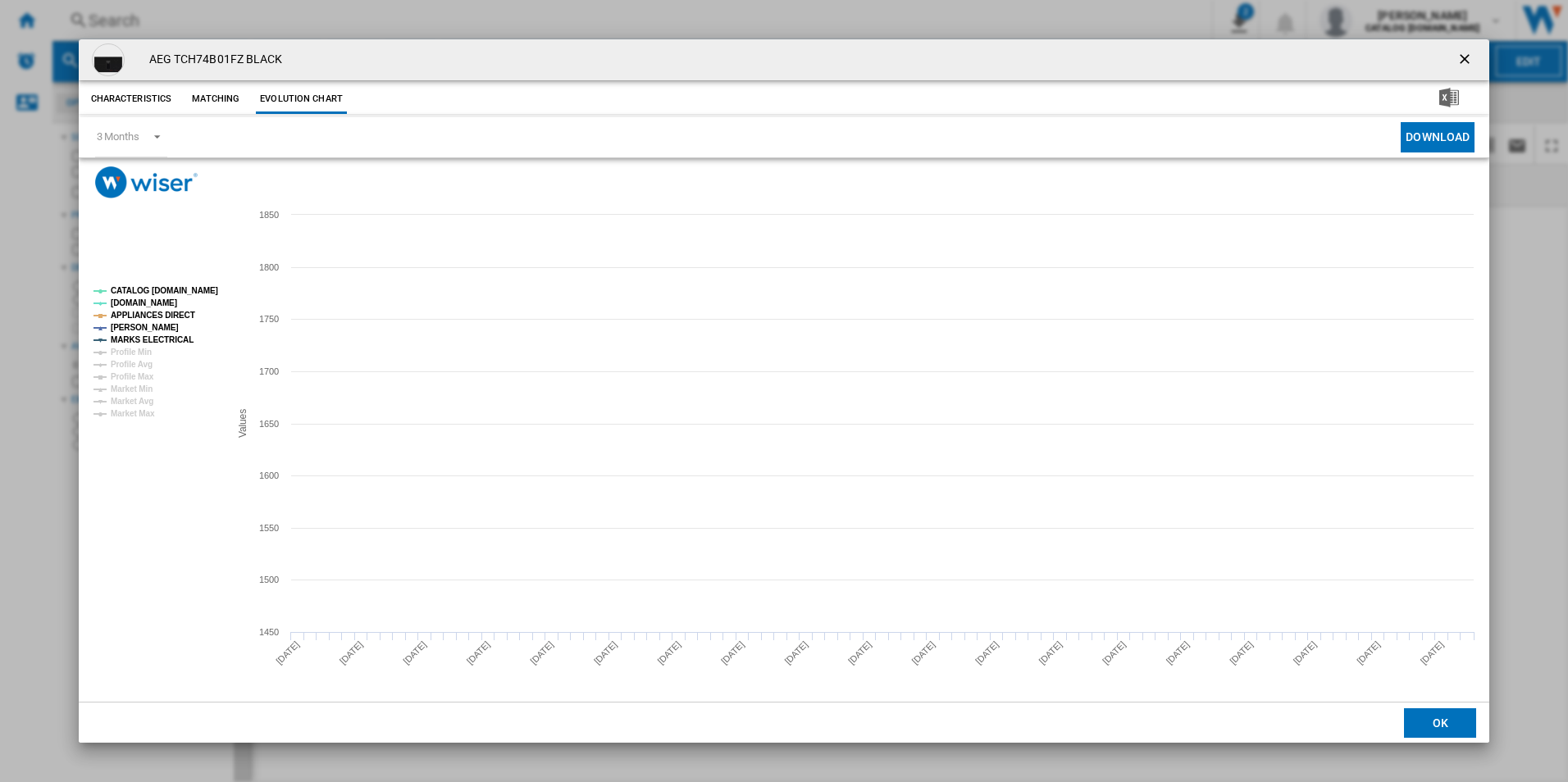
click at [195, 294] on tspan "CATALOG [DOMAIN_NAME]" at bounding box center [164, 290] width 107 height 9
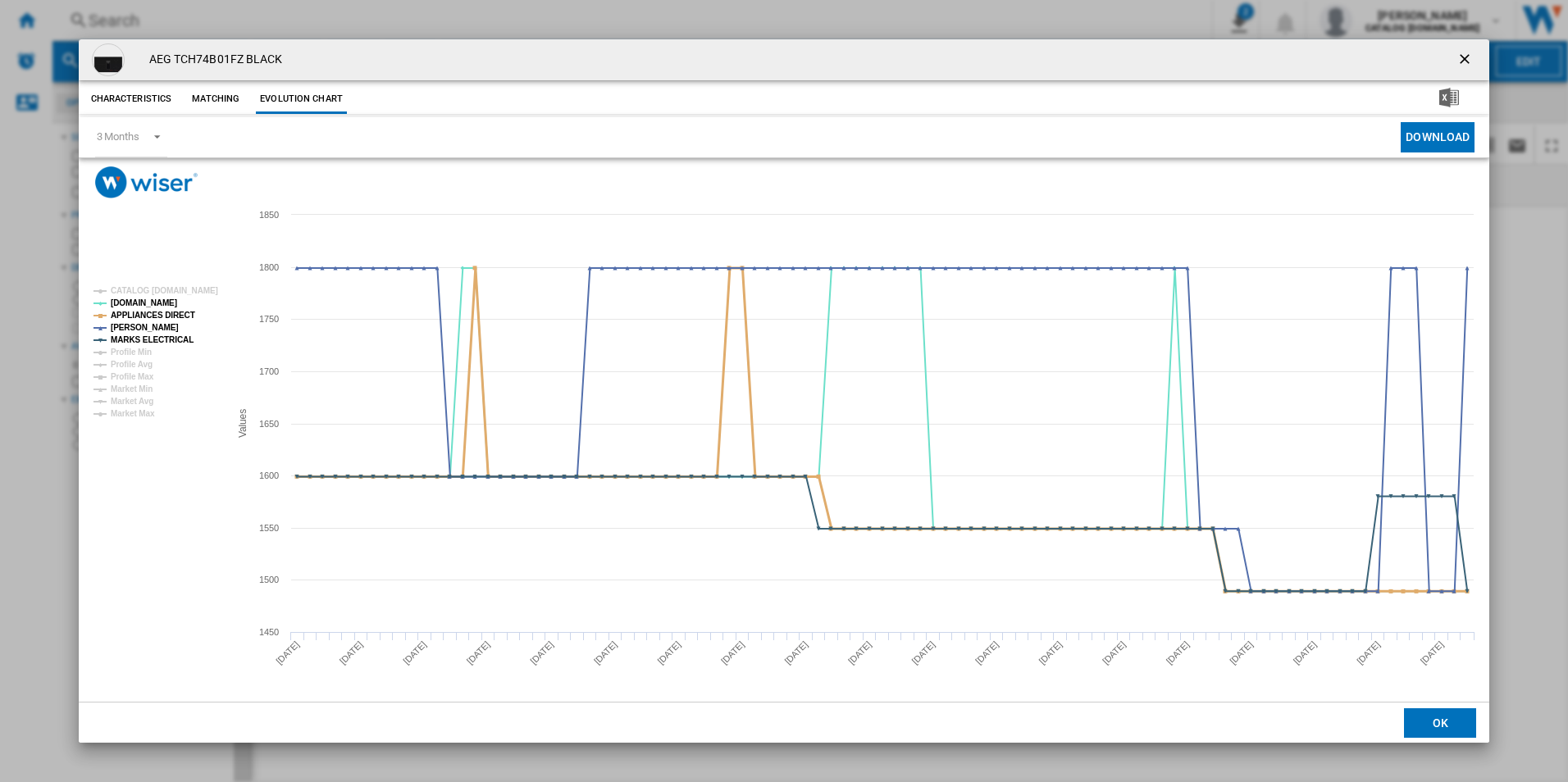
click at [179, 315] on tspan "APPLIANCES DIRECT" at bounding box center [152, 315] width 84 height 9
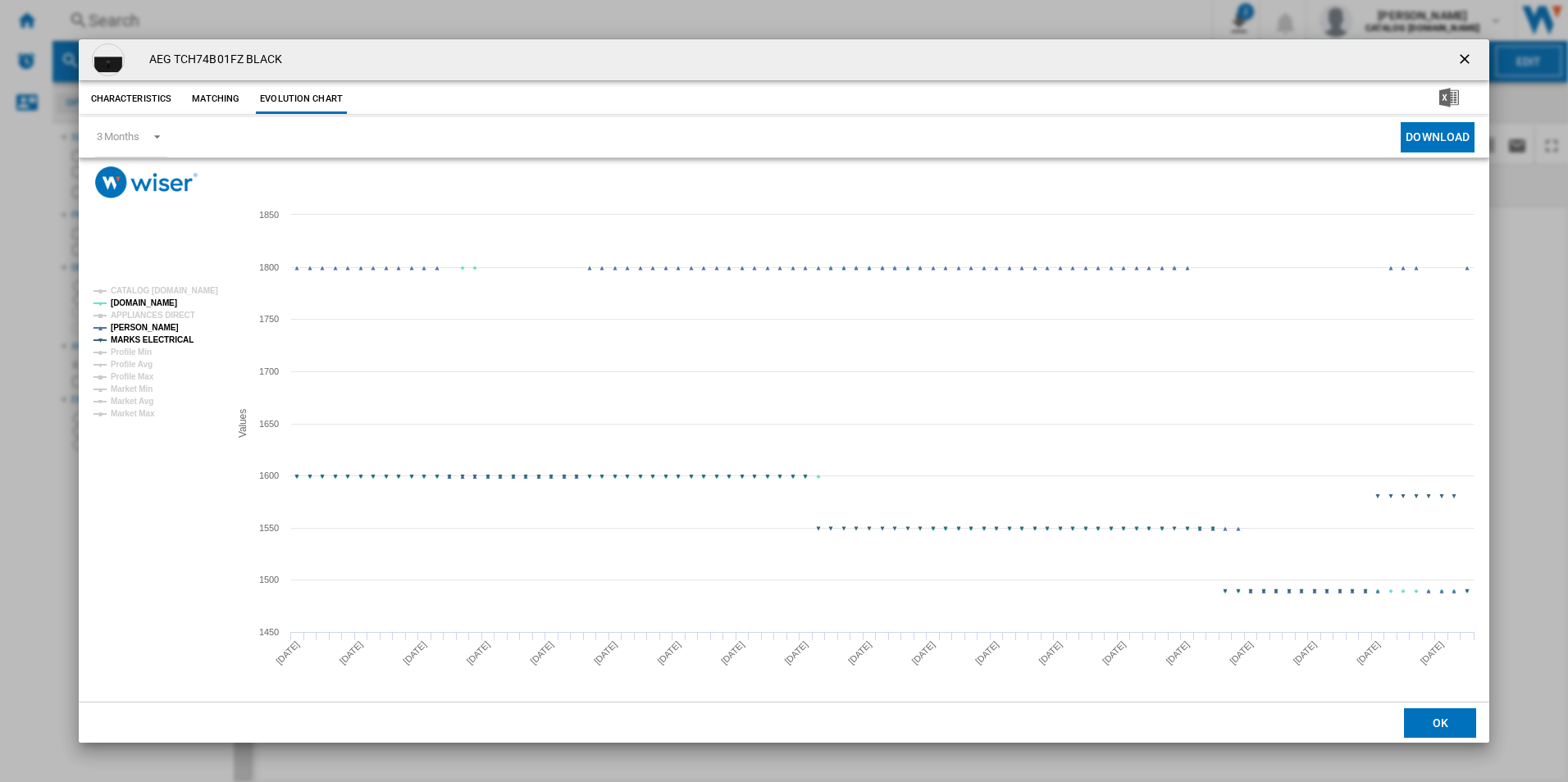
click at [176, 338] on tspan "MARKS ELECTRICAL" at bounding box center [151, 339] width 82 height 9
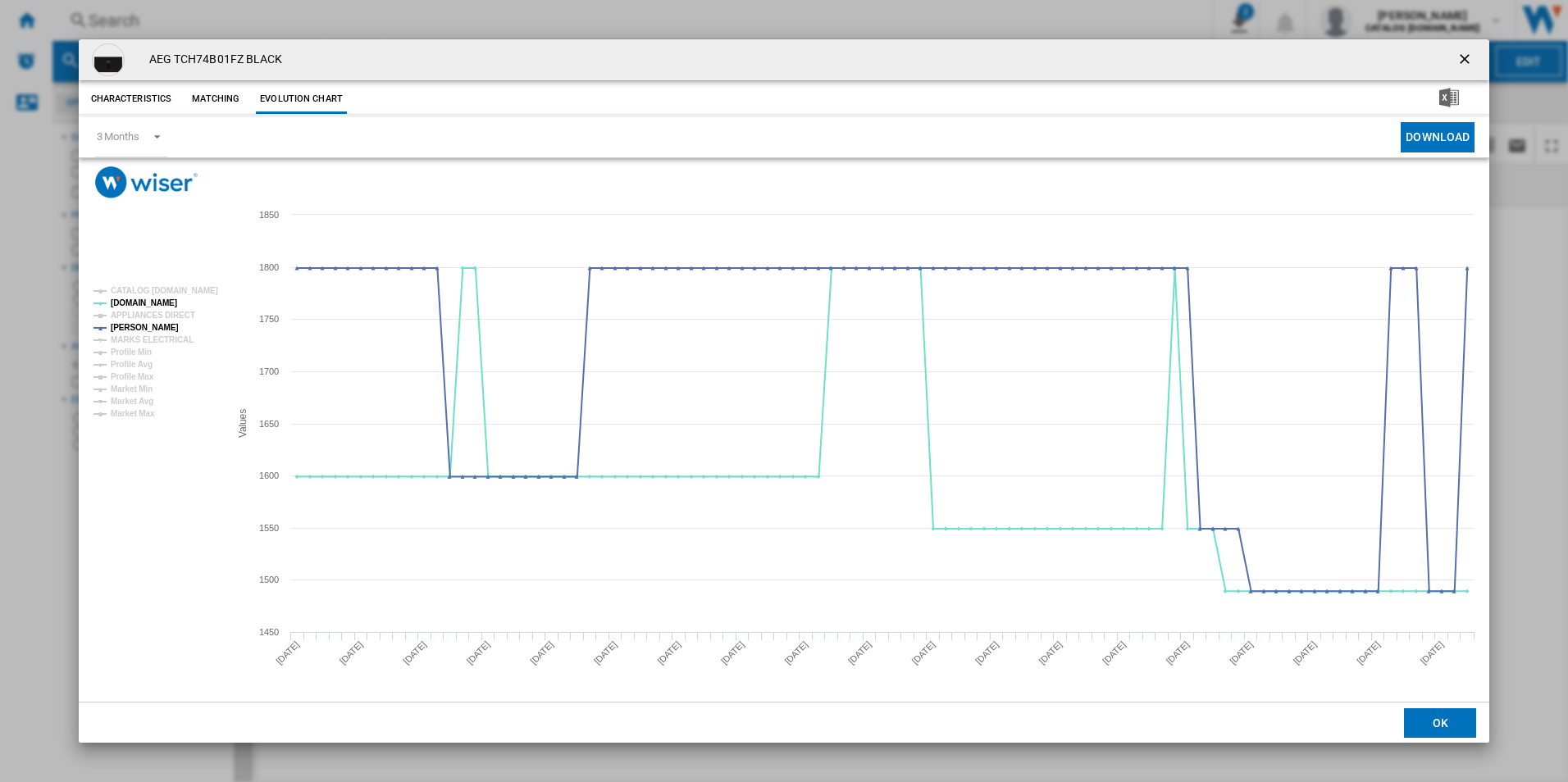
drag, startPoint x: 1462, startPoint y: 59, endPoint x: 1422, endPoint y: 54, distance: 40.3
click at [1462, 59] on ng-md-icon "getI18NText('BUTTONS.CLOSE_DIALOG')" at bounding box center [1466, 61] width 20 height 20
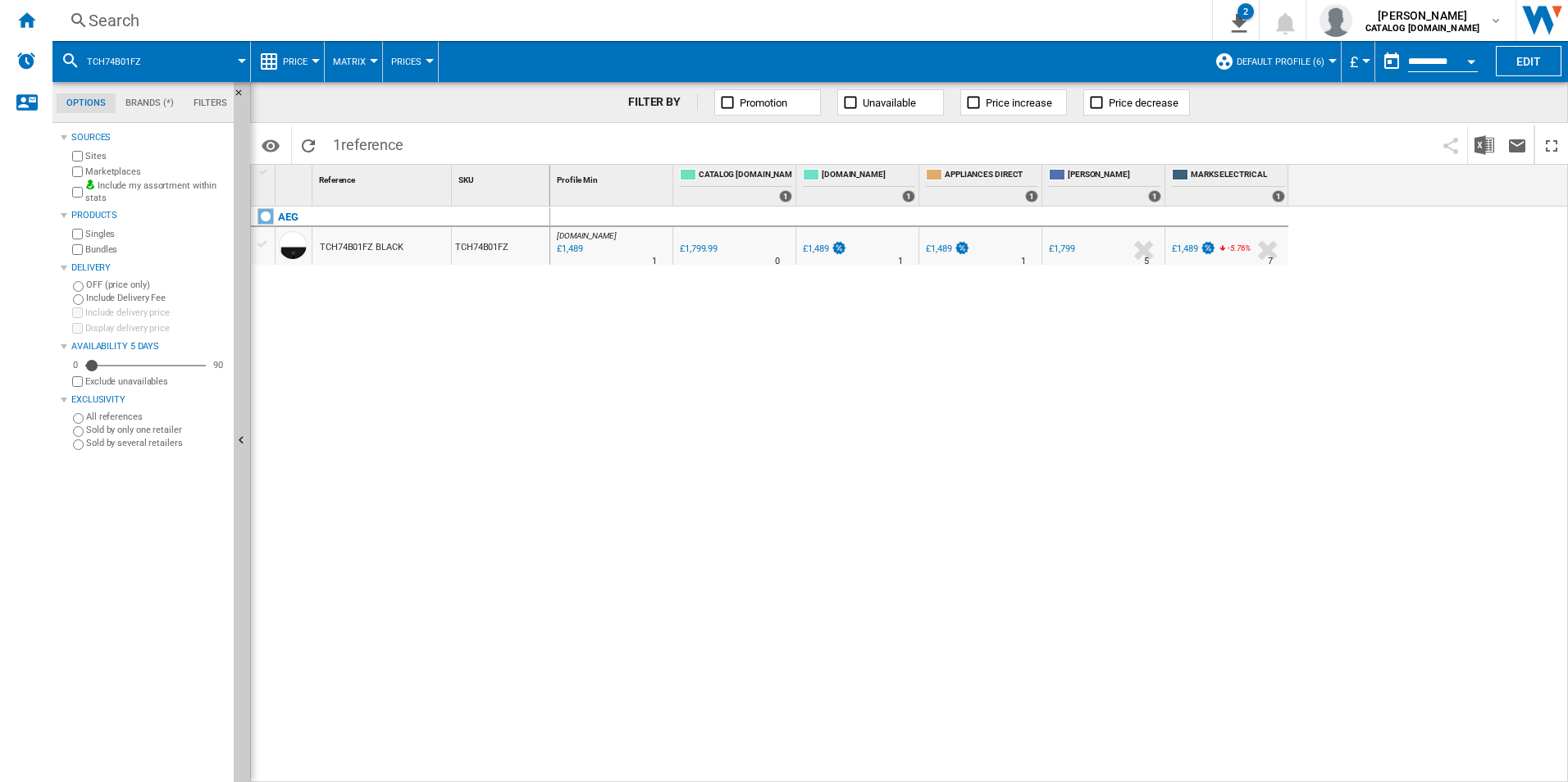
click at [944, 21] on div "Search" at bounding box center [628, 20] width 1080 height 23
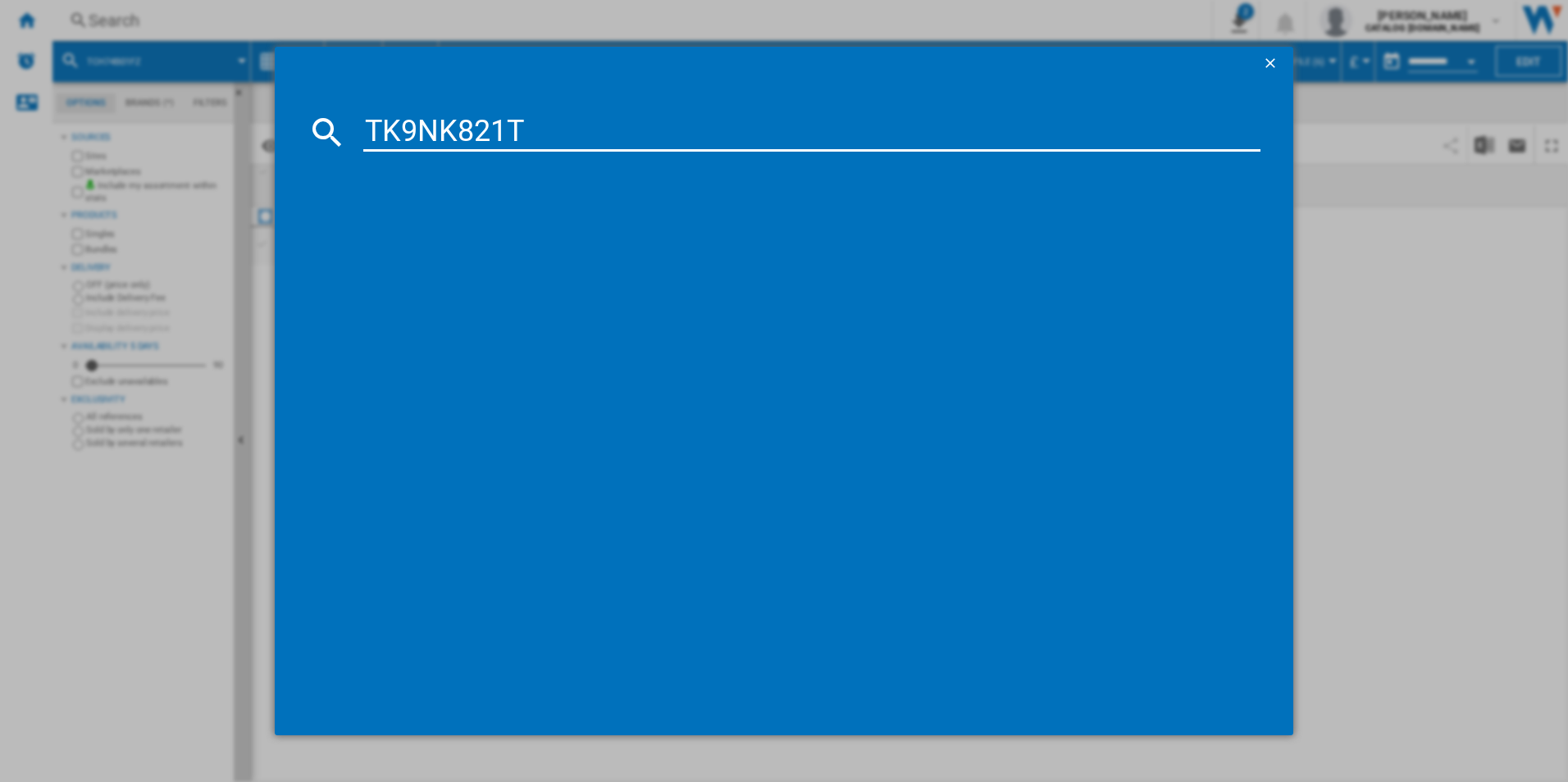
type input "TK9NK821T"
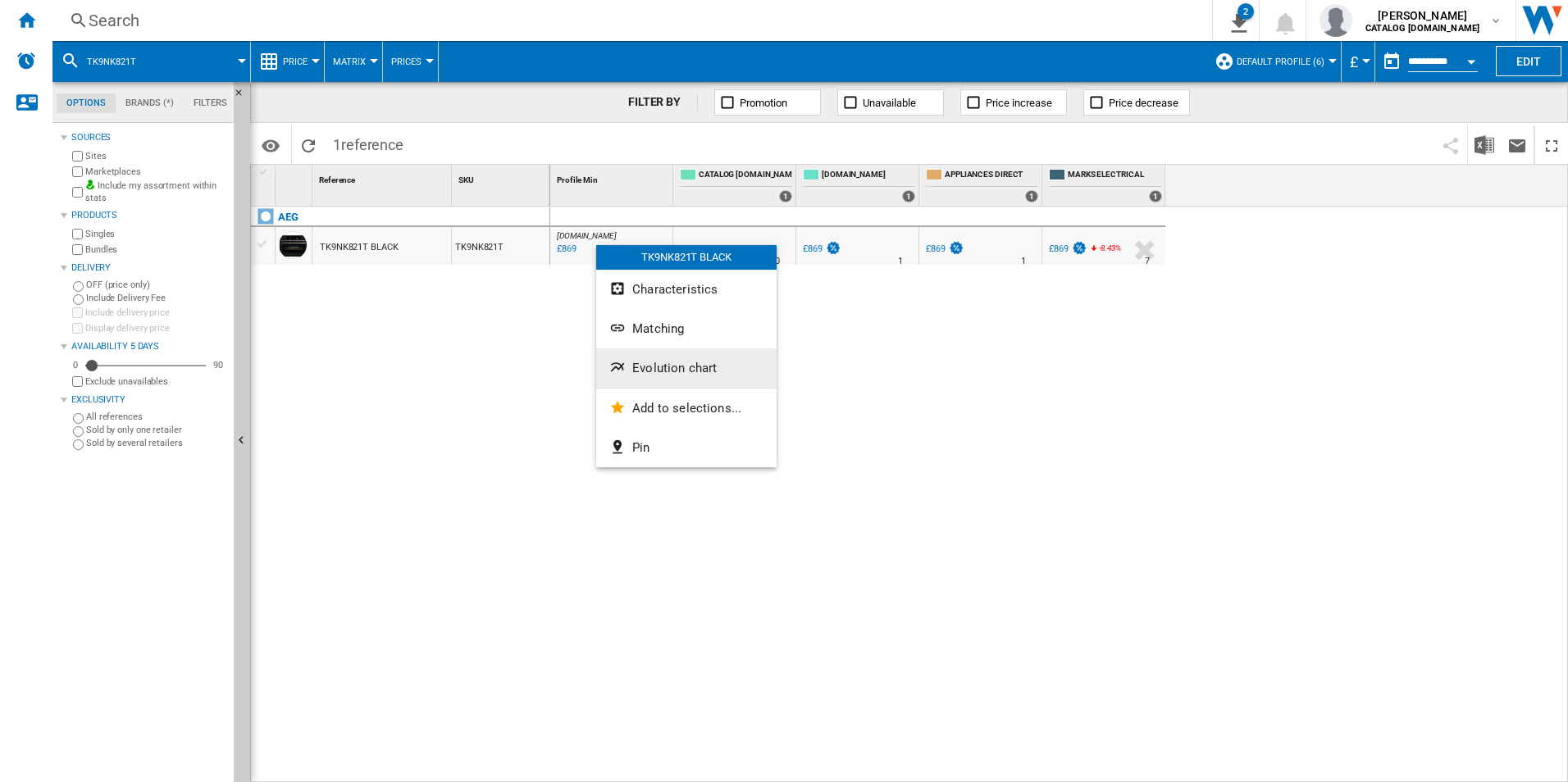
click at [654, 366] on span "Evolution chart" at bounding box center [674, 368] width 84 height 15
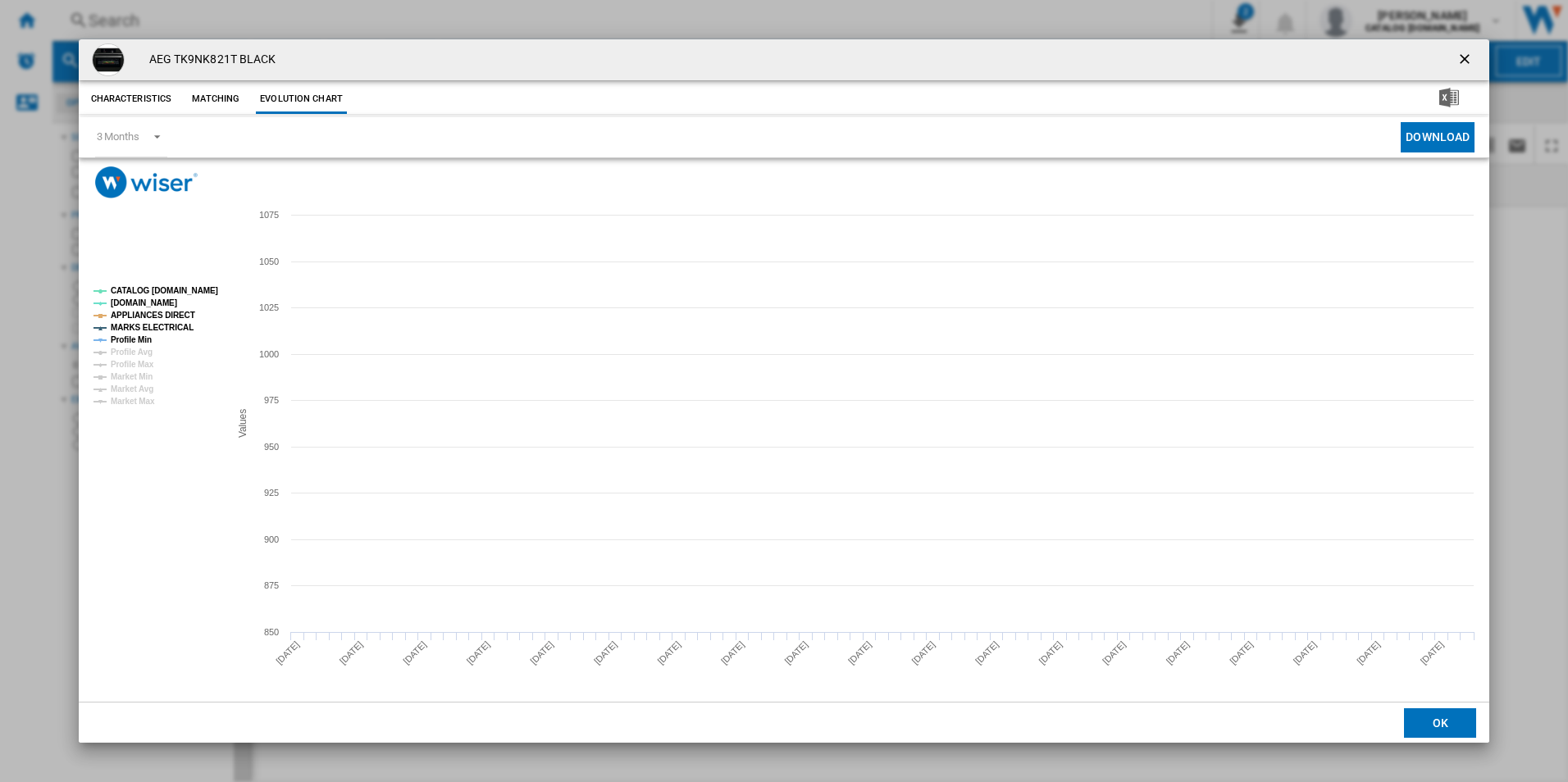
click at [195, 290] on tspan "CATALOG [DOMAIN_NAME]" at bounding box center [164, 290] width 107 height 9
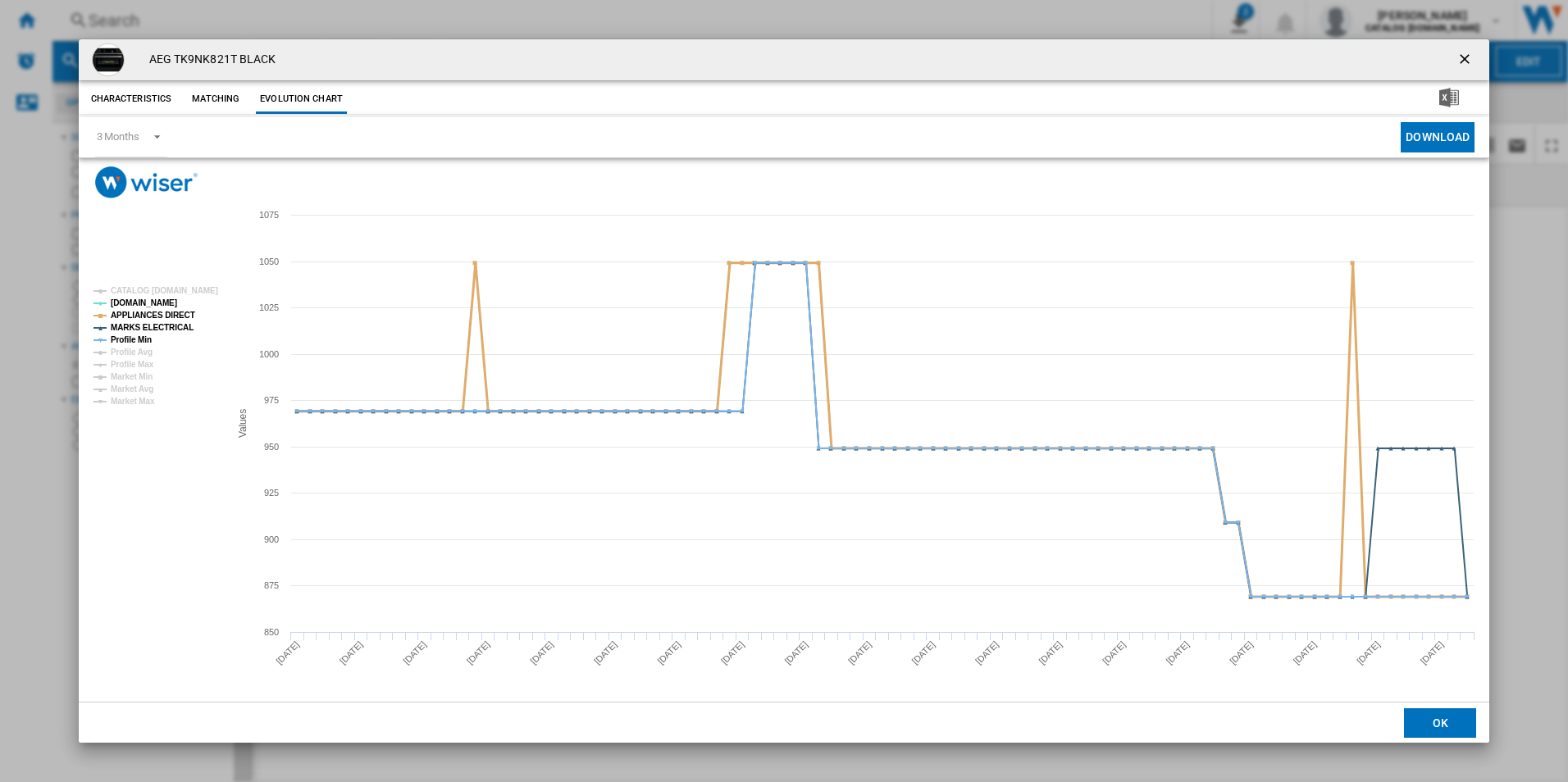
click at [161, 317] on tspan "APPLIANCES DIRECT" at bounding box center [152, 315] width 84 height 9
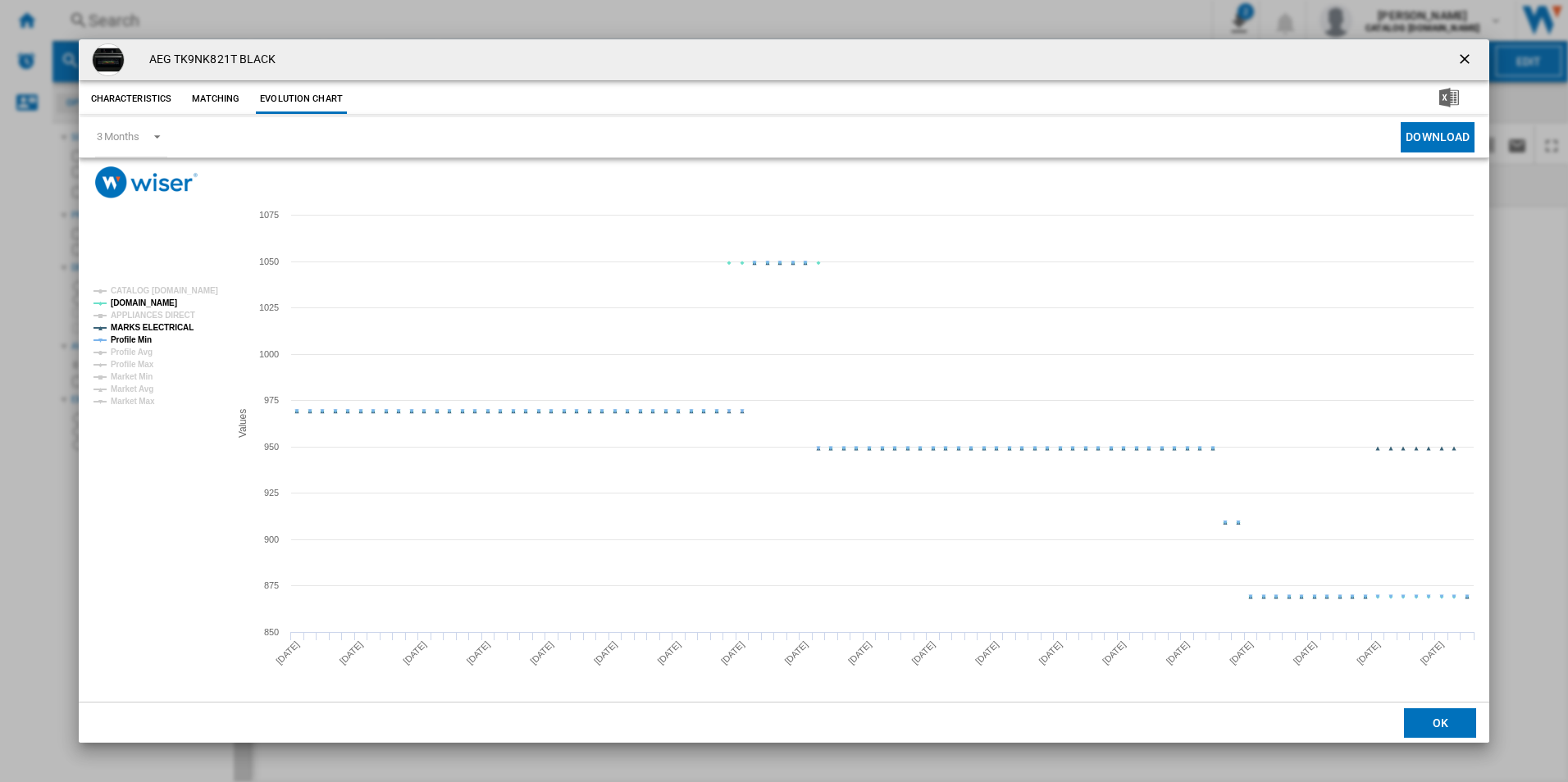
click at [157, 327] on tspan "MARKS ELECTRICAL" at bounding box center [151, 327] width 82 height 9
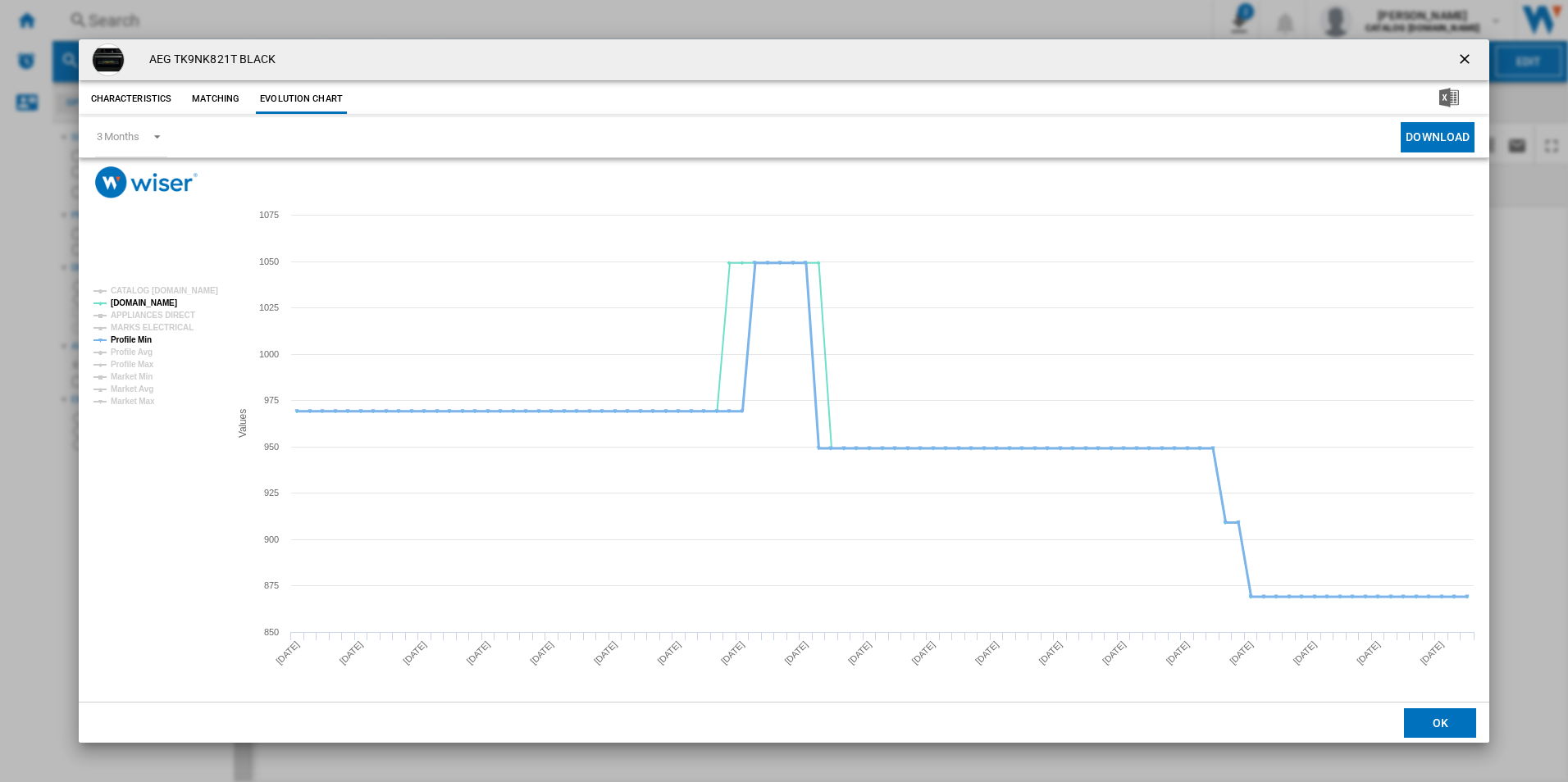
click at [148, 340] on tspan "Profile Min" at bounding box center [130, 339] width 41 height 9
drag, startPoint x: 1465, startPoint y: 55, endPoint x: 1391, endPoint y: 52, distance: 74.1
click at [1465, 55] on ng-md-icon "getI18NText('BUTTONS.CLOSE_DIALOG')" at bounding box center [1466, 61] width 20 height 20
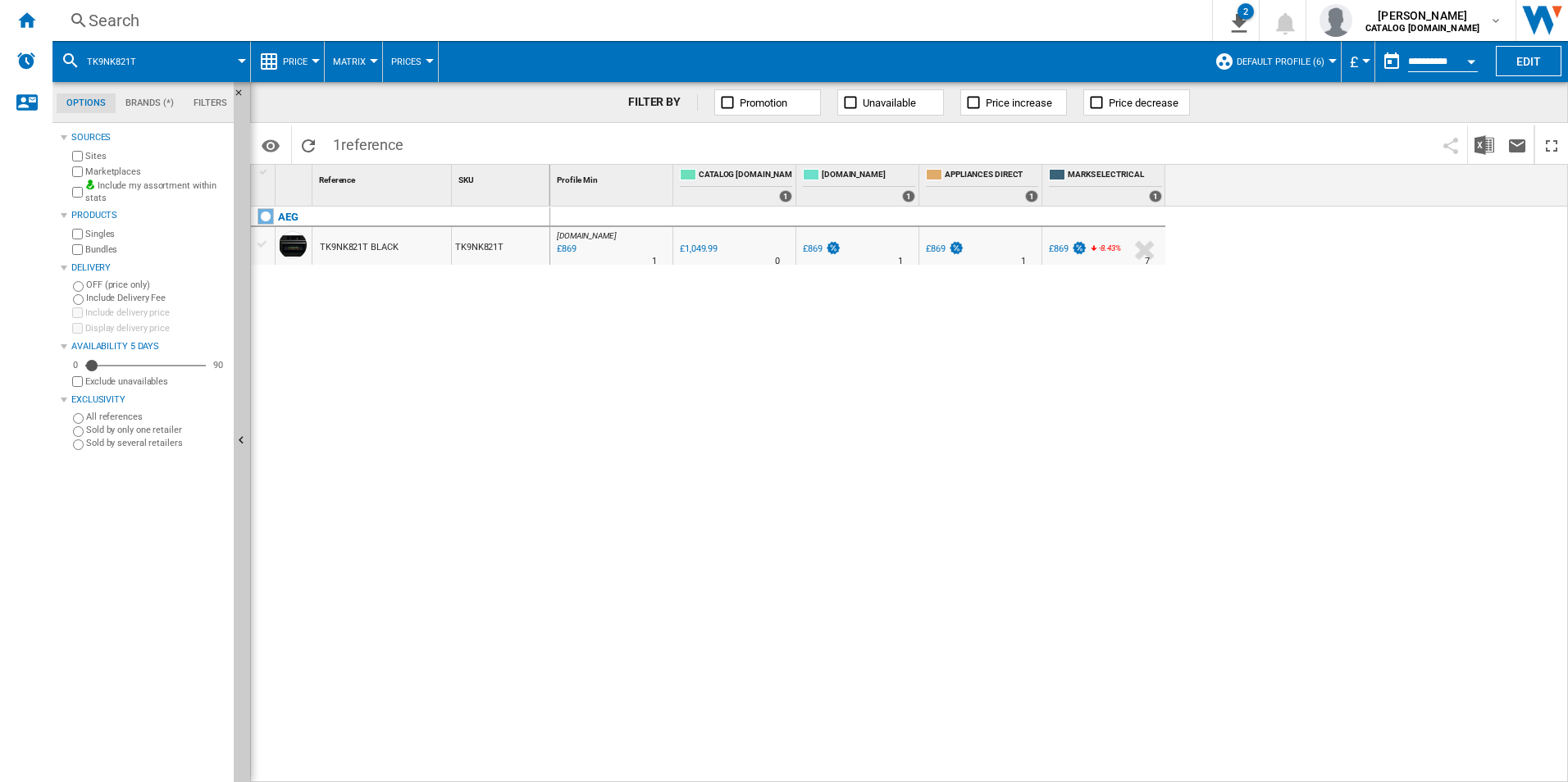
click at [1059, 21] on div "Search" at bounding box center [628, 20] width 1080 height 23
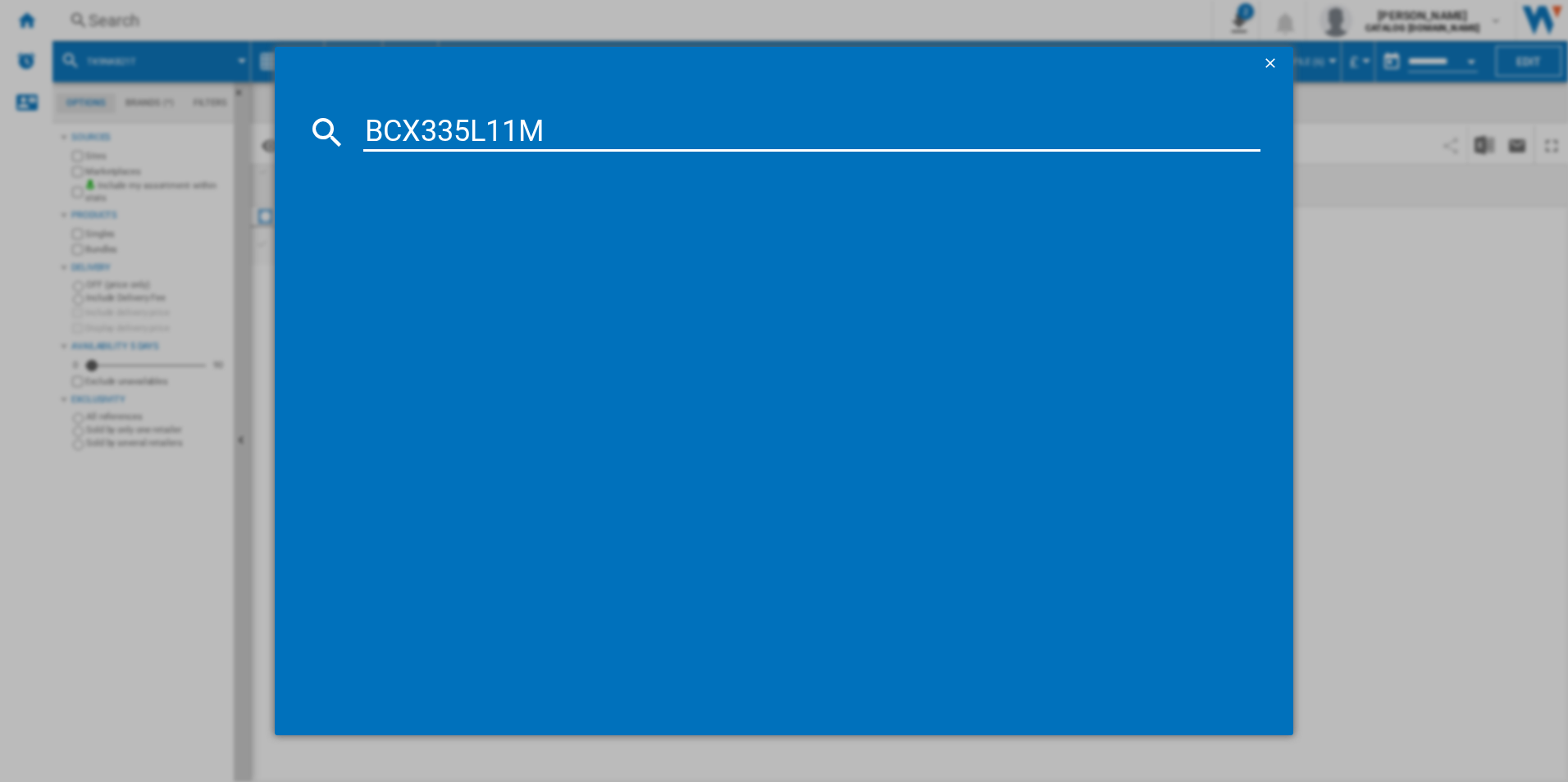
type input "BCX335L11M"
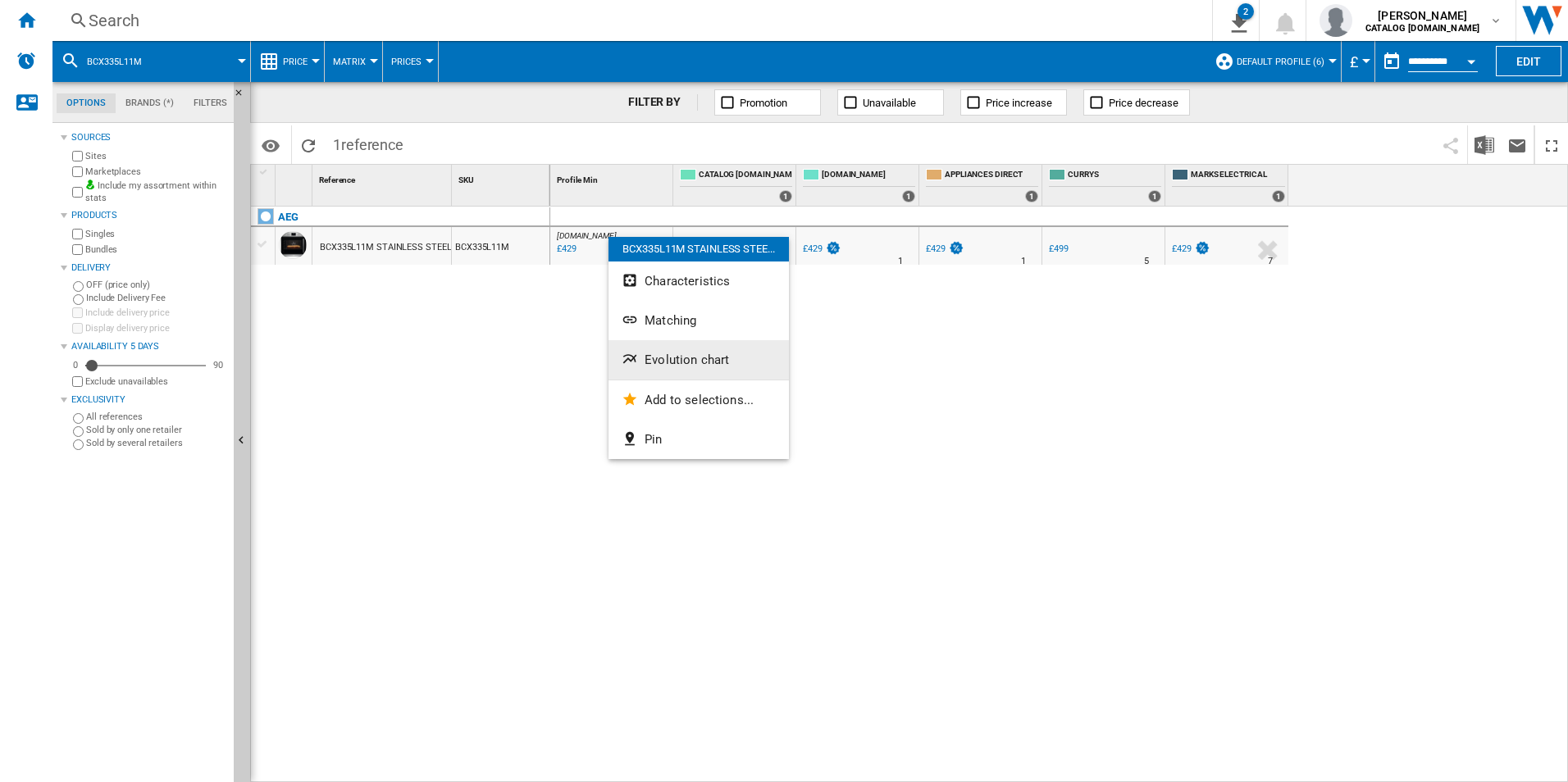
click at [649, 359] on span "Evolution chart" at bounding box center [686, 360] width 84 height 15
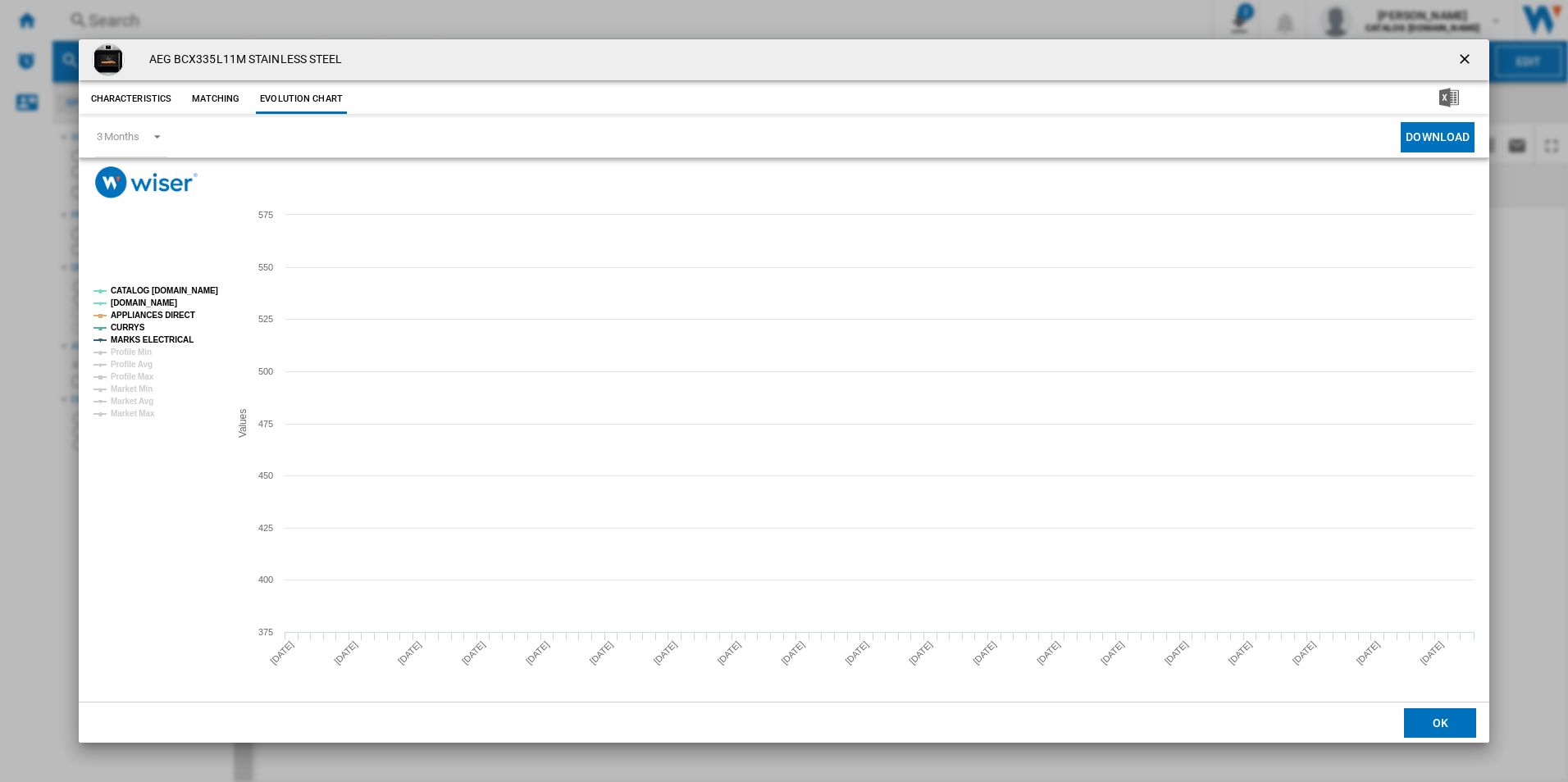
click at [172, 287] on tspan "CATALOG [DOMAIN_NAME]" at bounding box center [164, 290] width 107 height 9
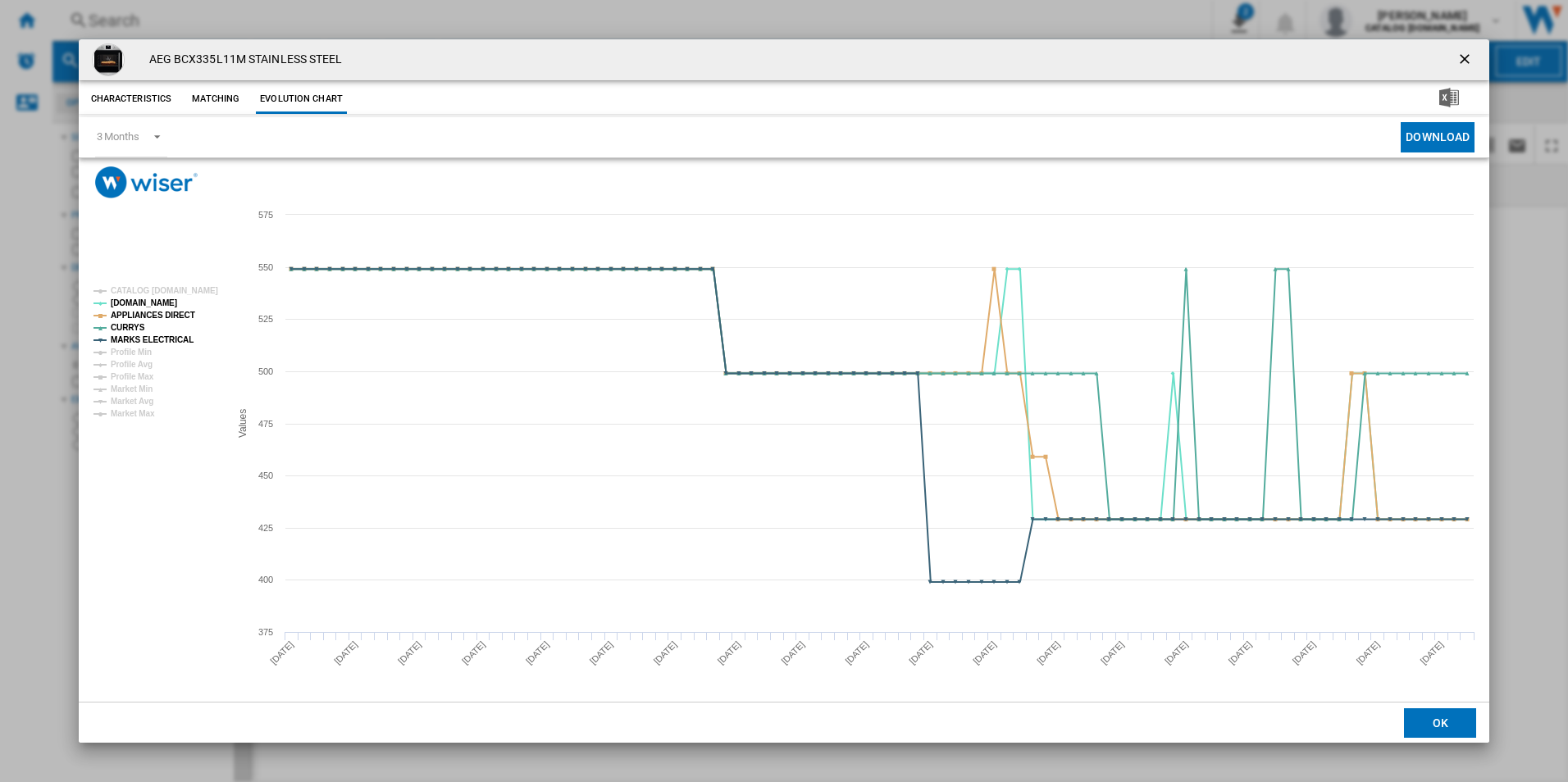
click at [171, 306] on rect "Product popup" at bounding box center [154, 352] width 136 height 144
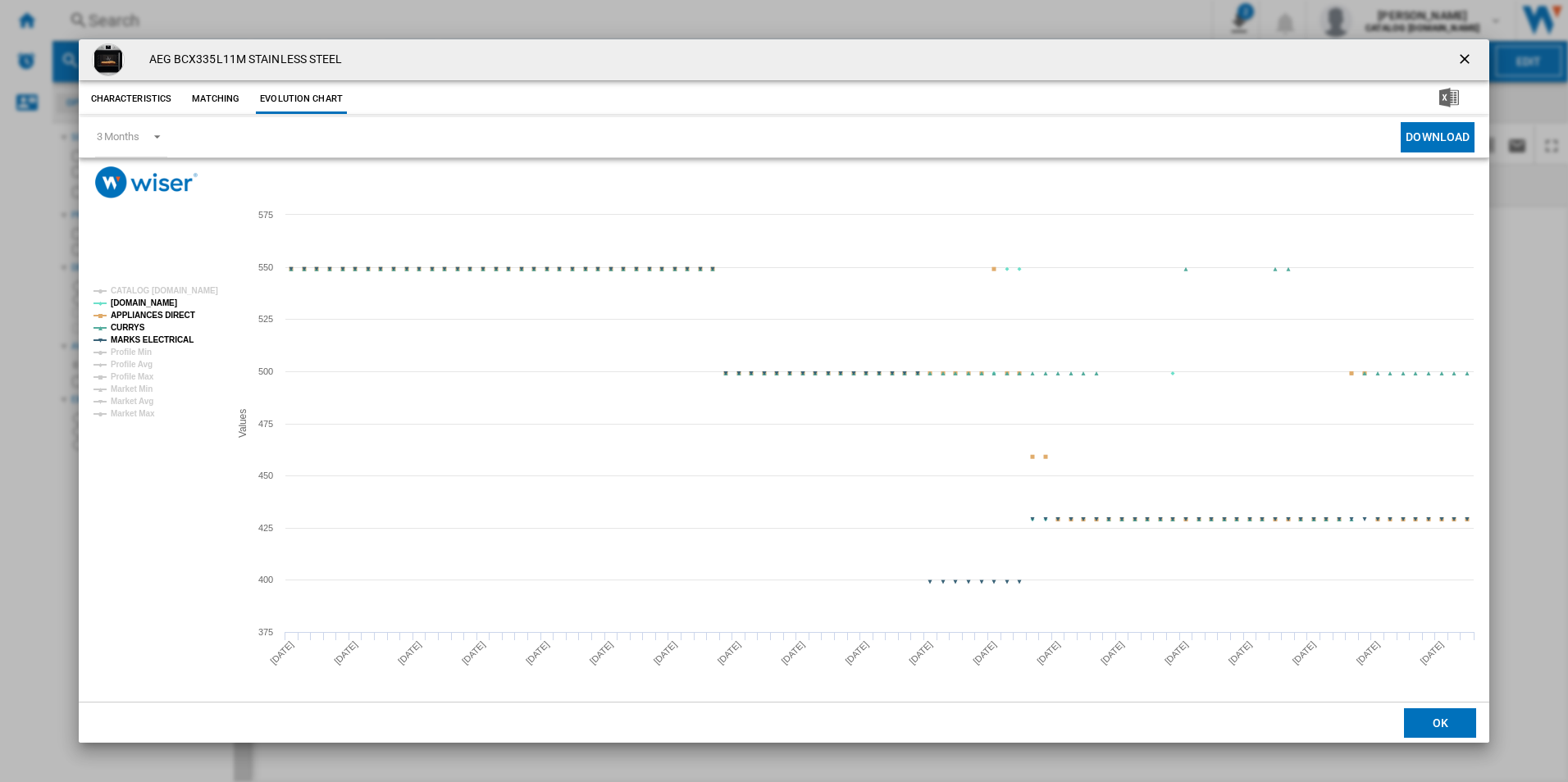
click at [171, 313] on tspan "APPLIANCES DIRECT" at bounding box center [152, 315] width 84 height 9
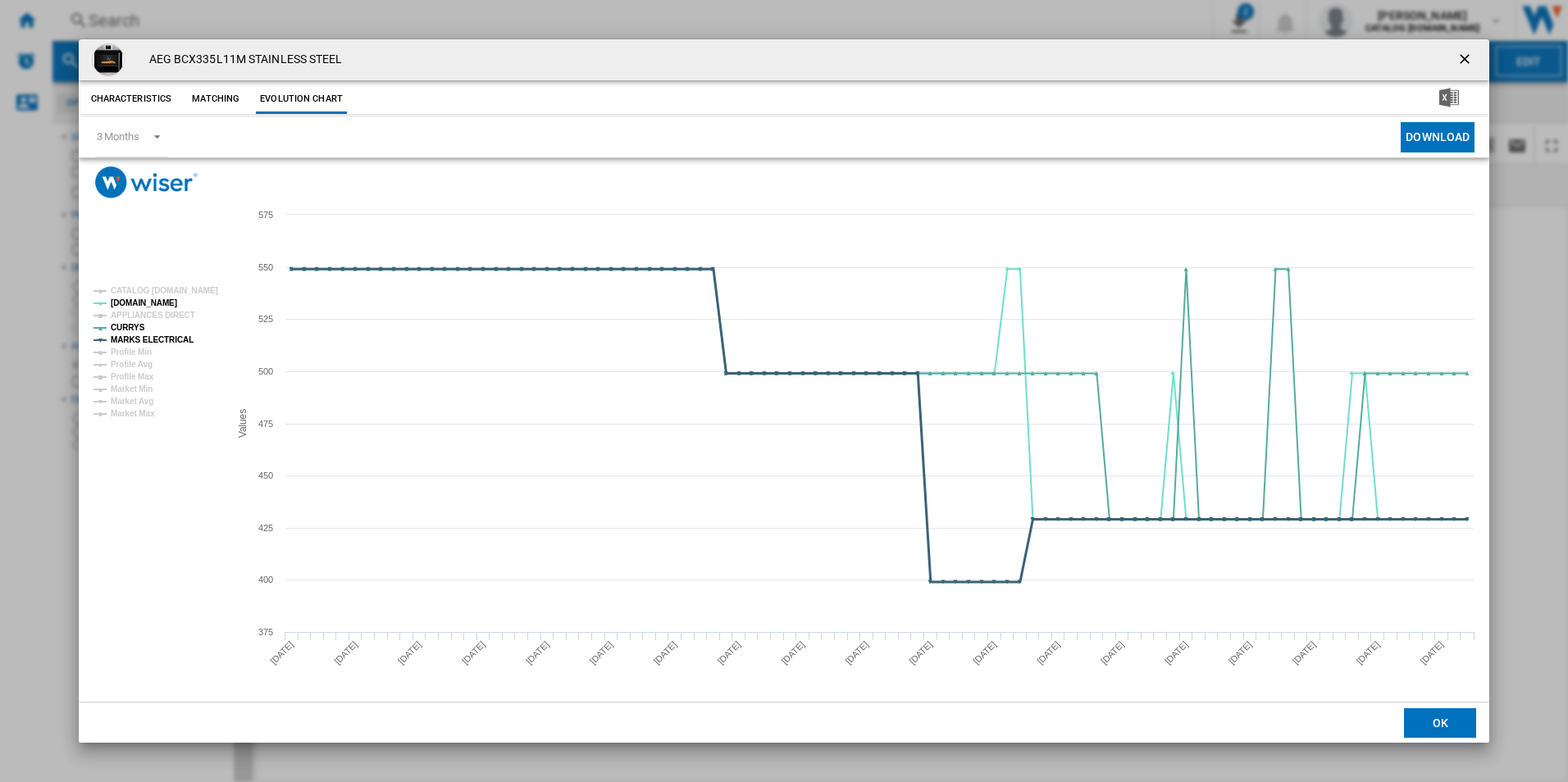
click at [179, 340] on tspan "MARKS ELECTRICAL" at bounding box center [151, 339] width 82 height 9
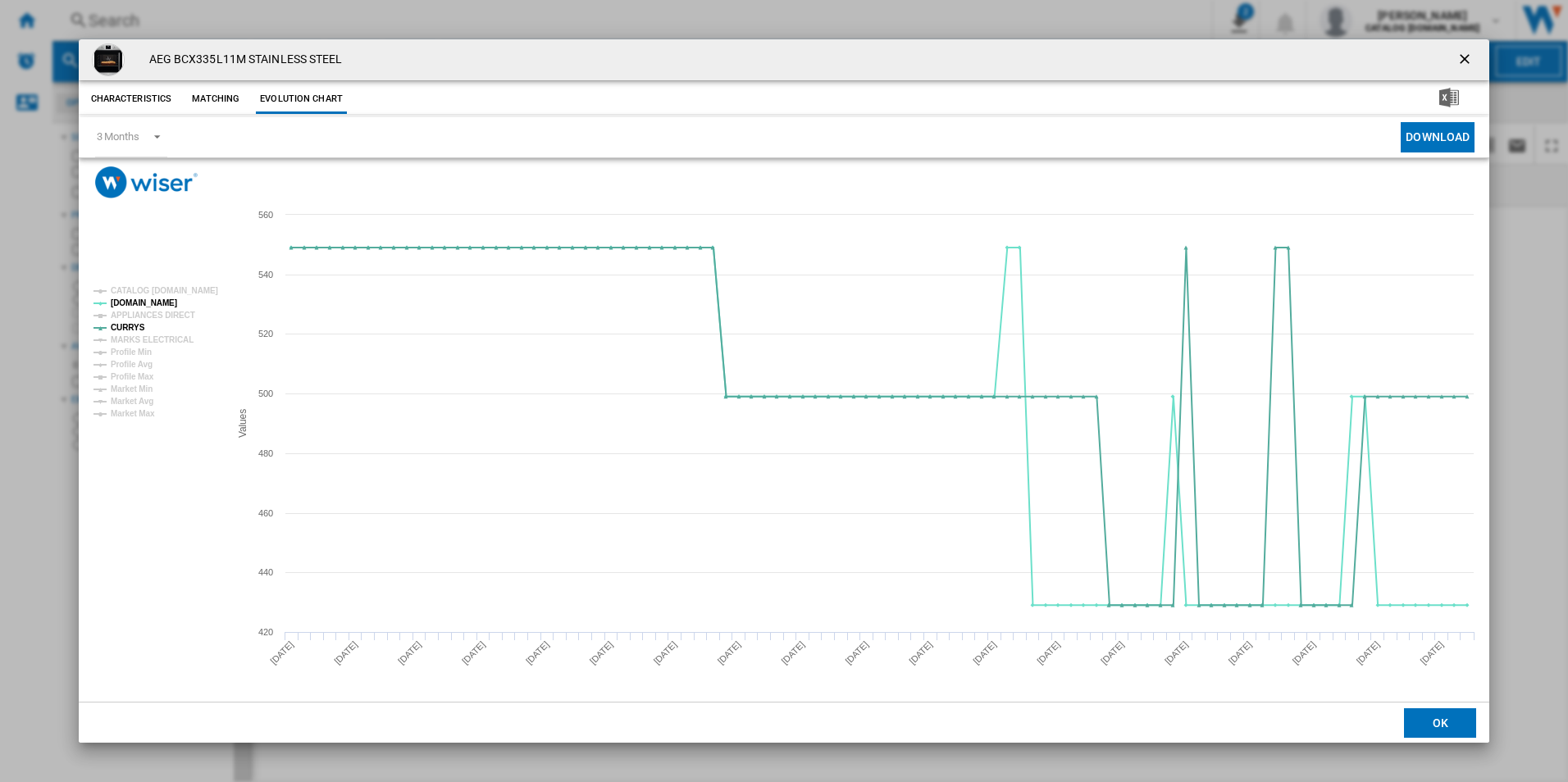
drag, startPoint x: 1465, startPoint y: 54, endPoint x: 982, endPoint y: 25, distance: 483.9
click at [1465, 54] on ng-md-icon "getI18NText('BUTTONS.CLOSE_DIALOG')" at bounding box center [1466, 61] width 20 height 20
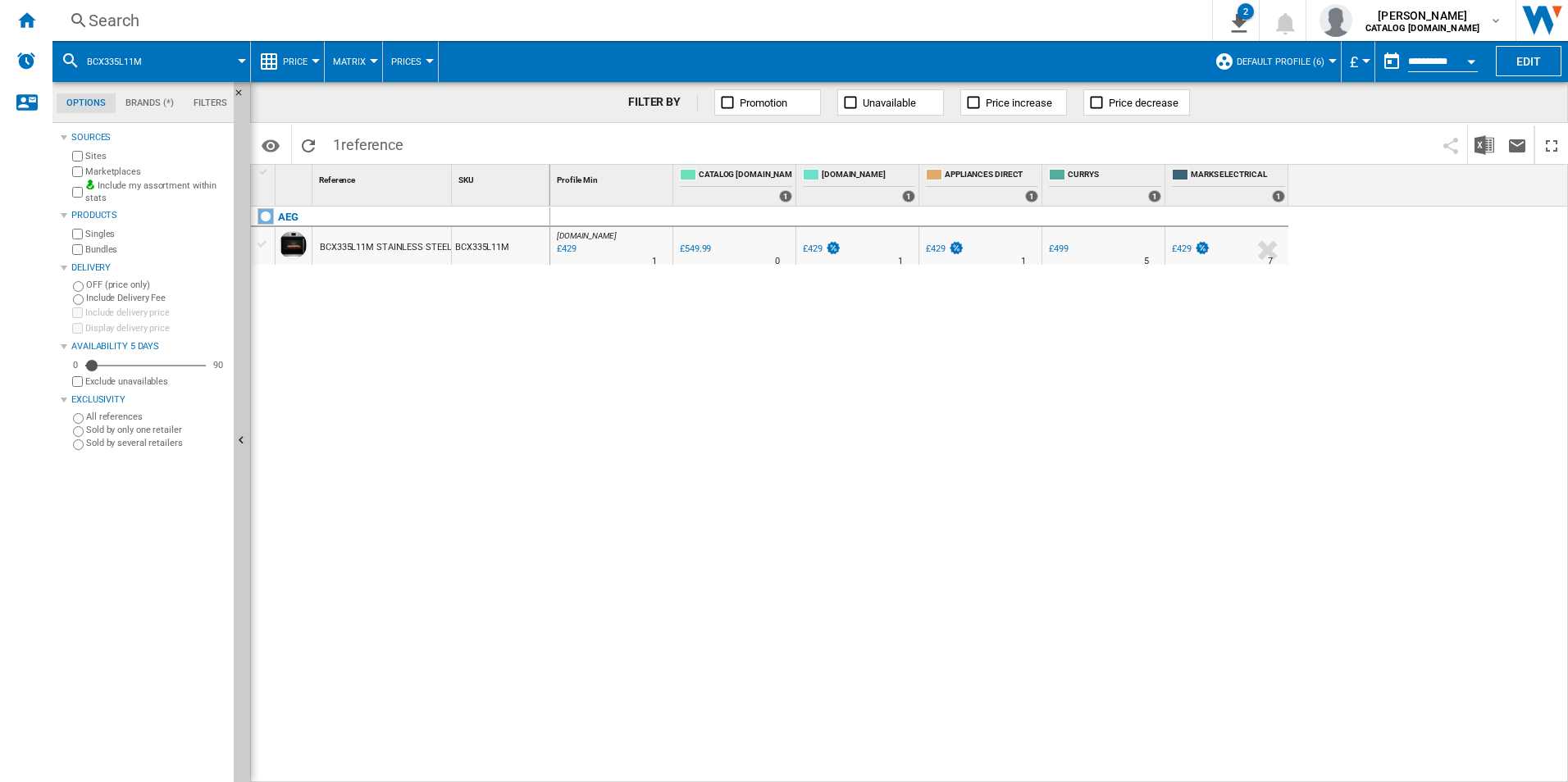
click at [831, 8] on div "Search Search 0 2 CATALOG [DOMAIN_NAME]:Home appliances/No characteristic/AEG […" at bounding box center [810, 20] width 1515 height 41
click at [831, 13] on div "Search" at bounding box center [628, 20] width 1080 height 23
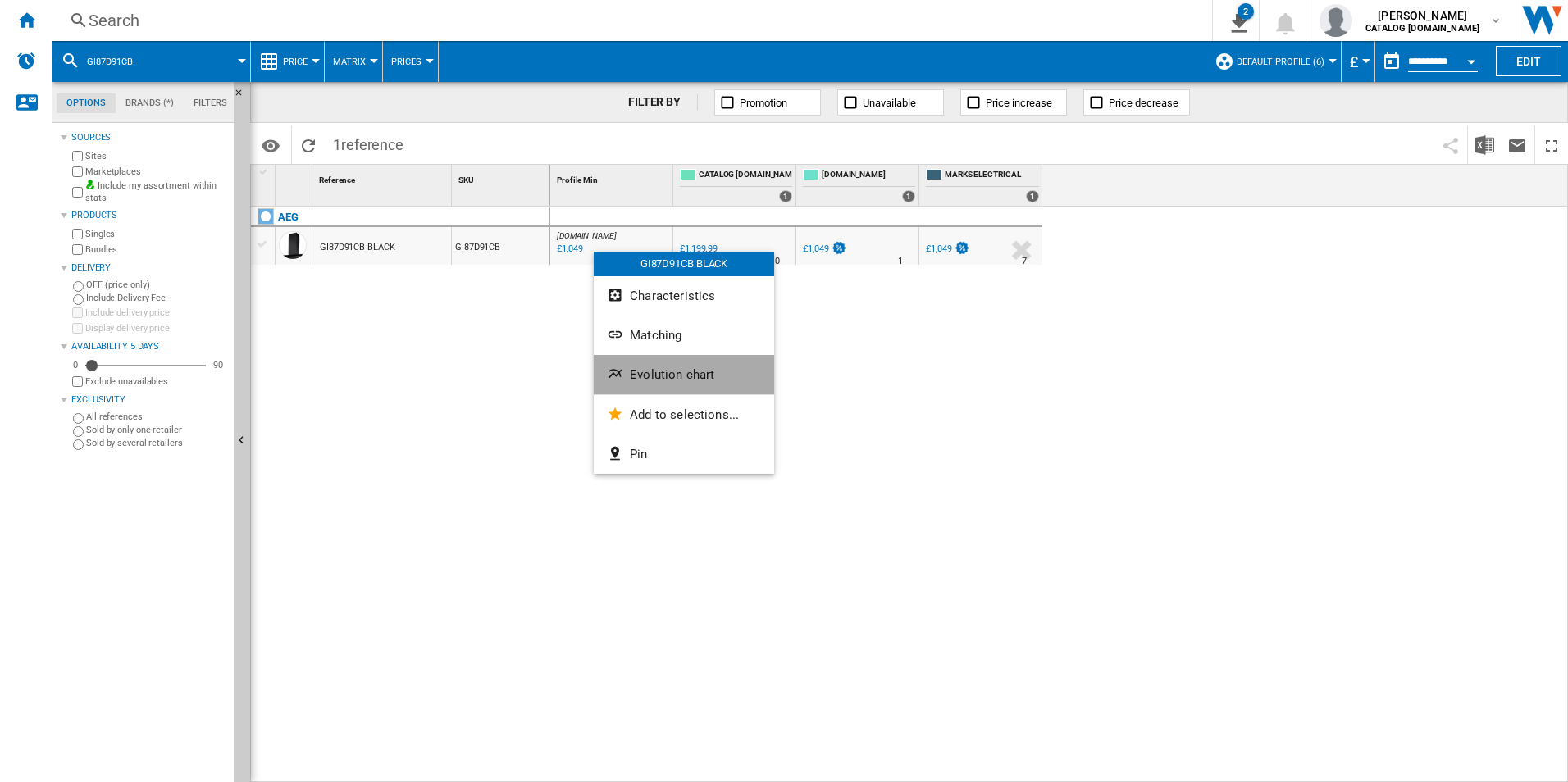
click at [642, 385] on button "Evolution chart" at bounding box center [684, 375] width 181 height 40
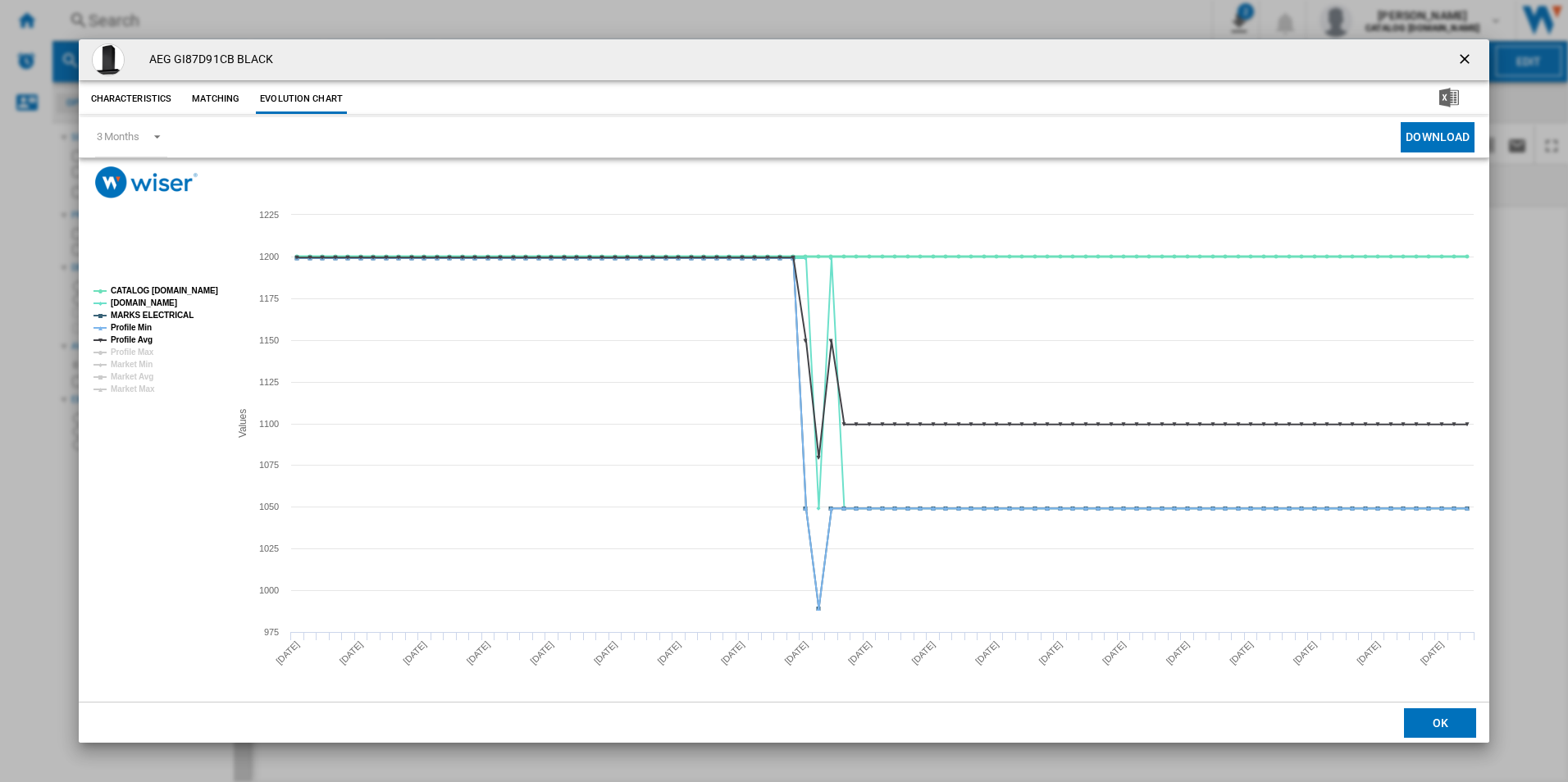
click at [177, 286] on tspan "CATALOG [DOMAIN_NAME]" at bounding box center [164, 290] width 107 height 9
click at [161, 317] on tspan "MARKS ELECTRICAL" at bounding box center [151, 315] width 82 height 9
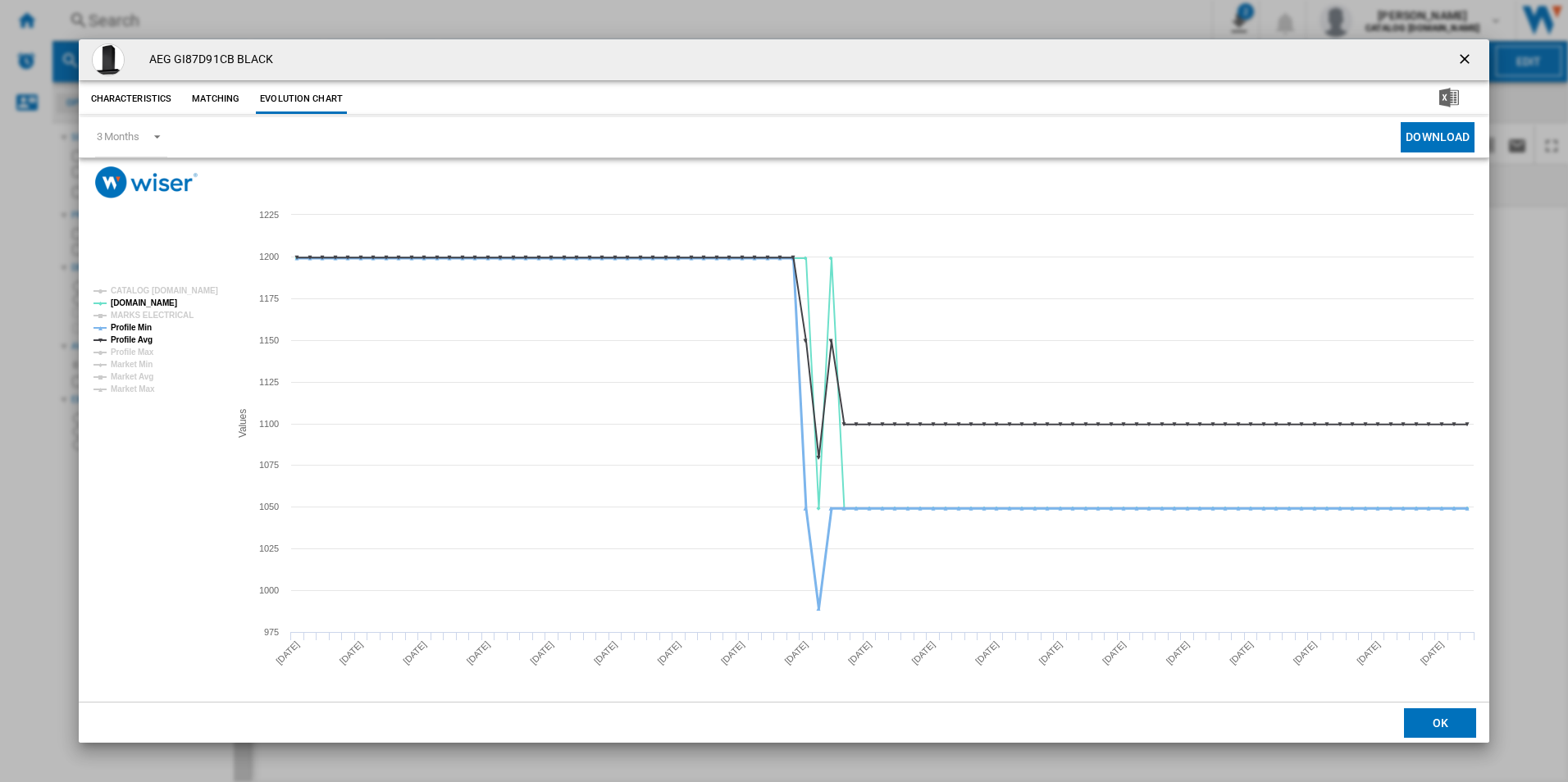
click at [138, 328] on tspan "Profile Min" at bounding box center [130, 327] width 41 height 9
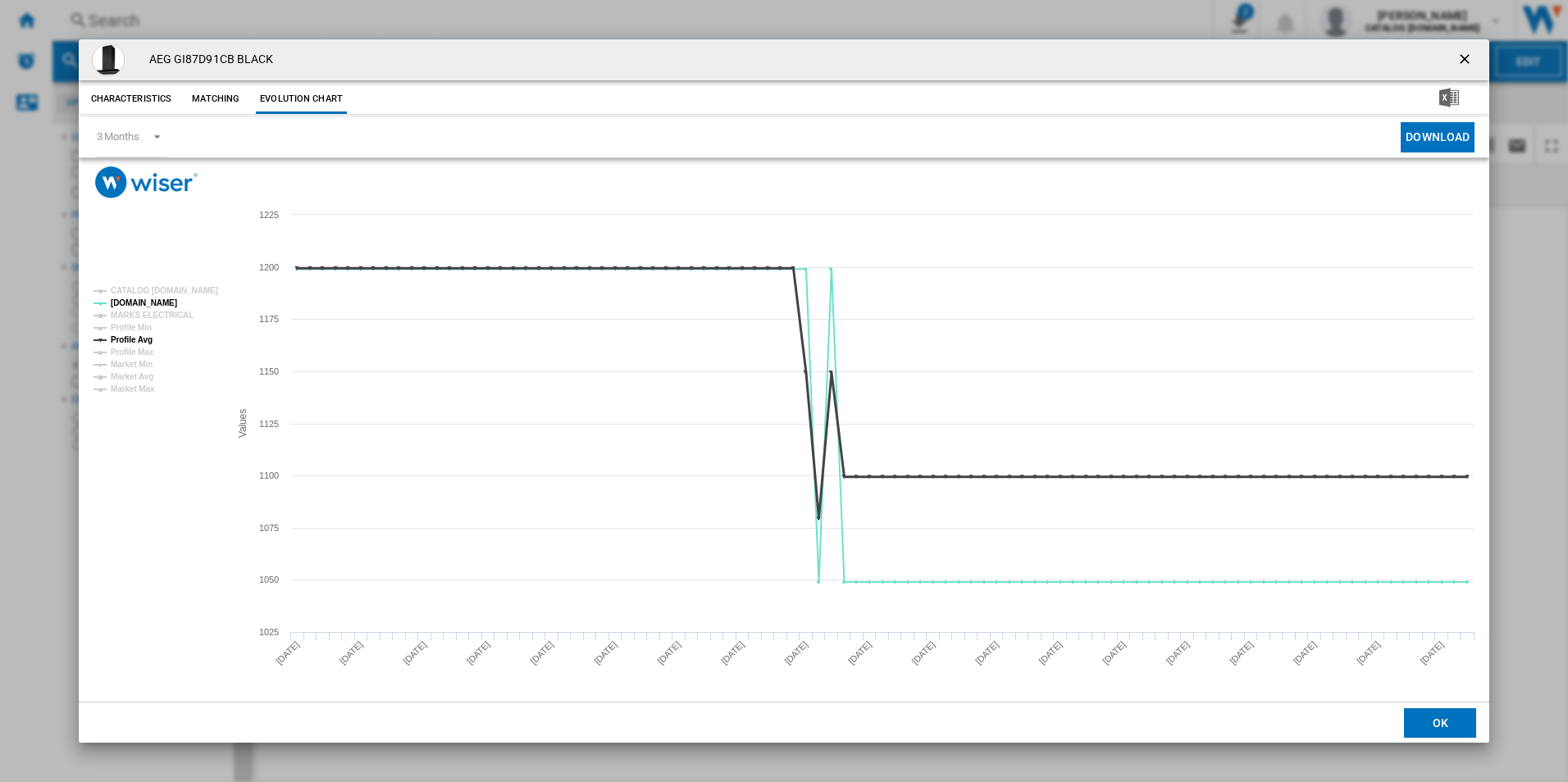
click at [143, 341] on tspan "Profile Avg" at bounding box center [131, 339] width 42 height 9
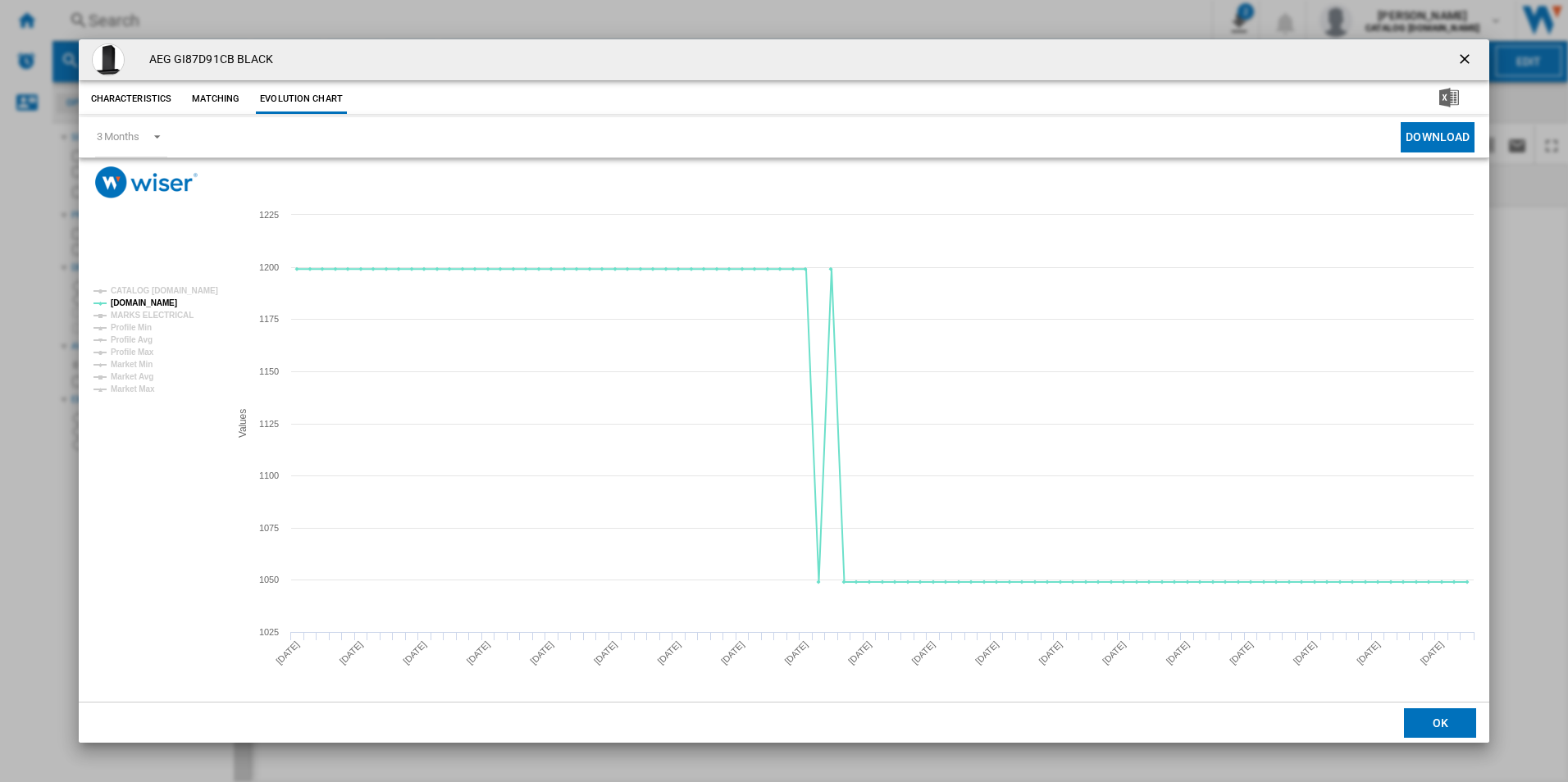
click at [1463, 59] on ng-md-icon "getI18NText('BUTTONS.CLOSE_DIALOG')" at bounding box center [1466, 61] width 20 height 20
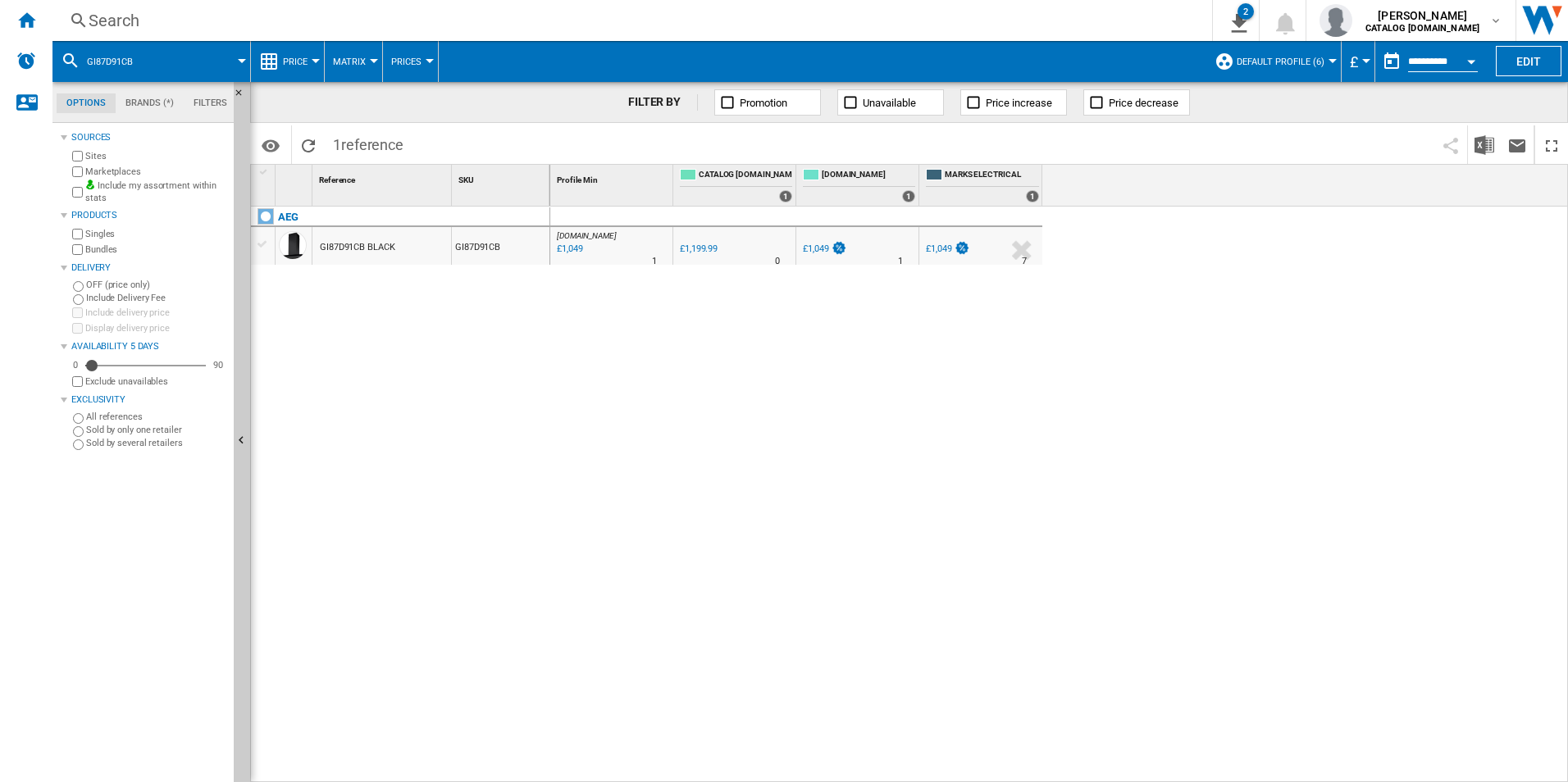
click at [1024, 27] on div "Search" at bounding box center [628, 20] width 1080 height 23
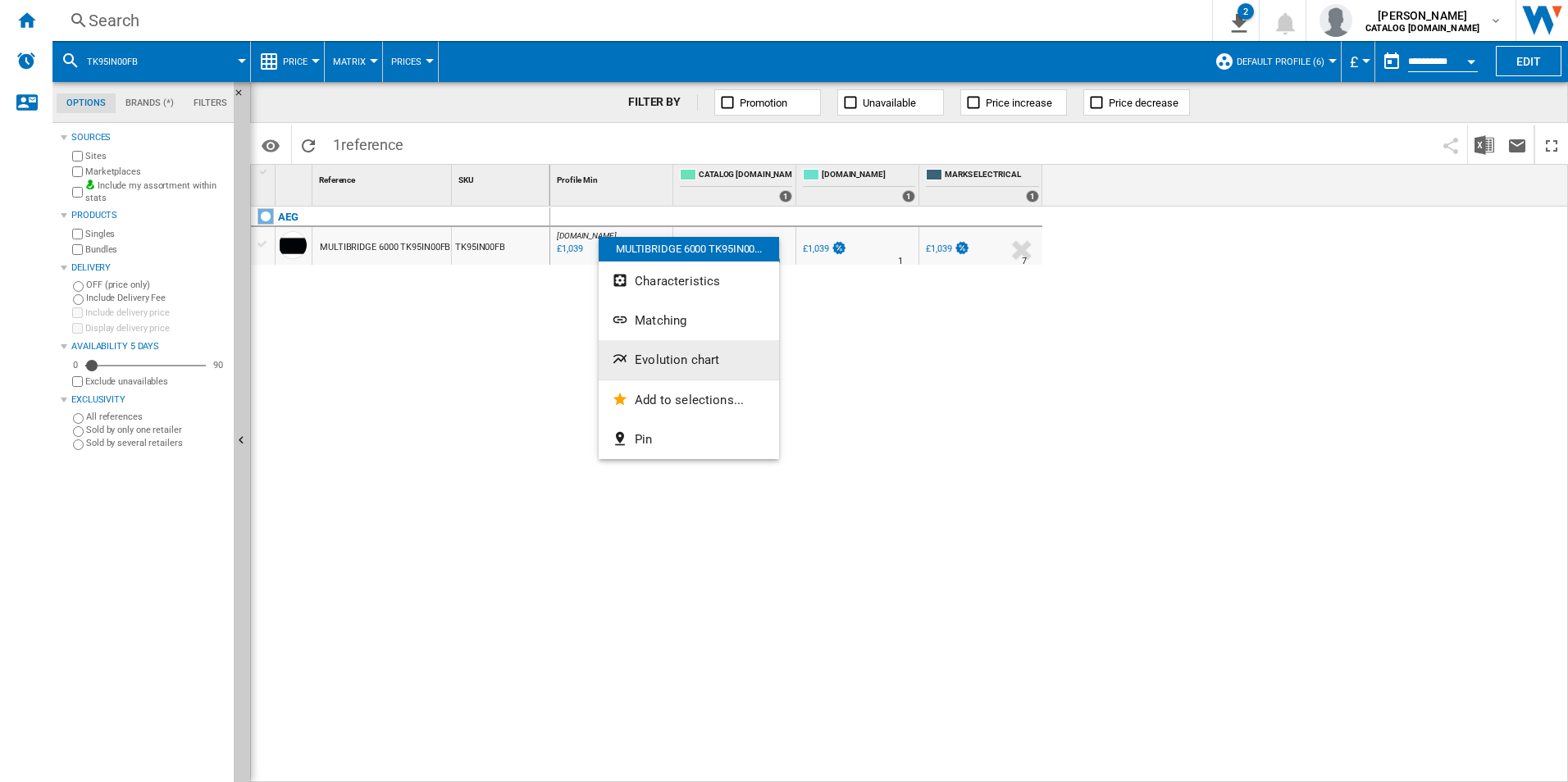
click at [666, 352] on button "Evolution chart" at bounding box center [689, 360] width 181 height 40
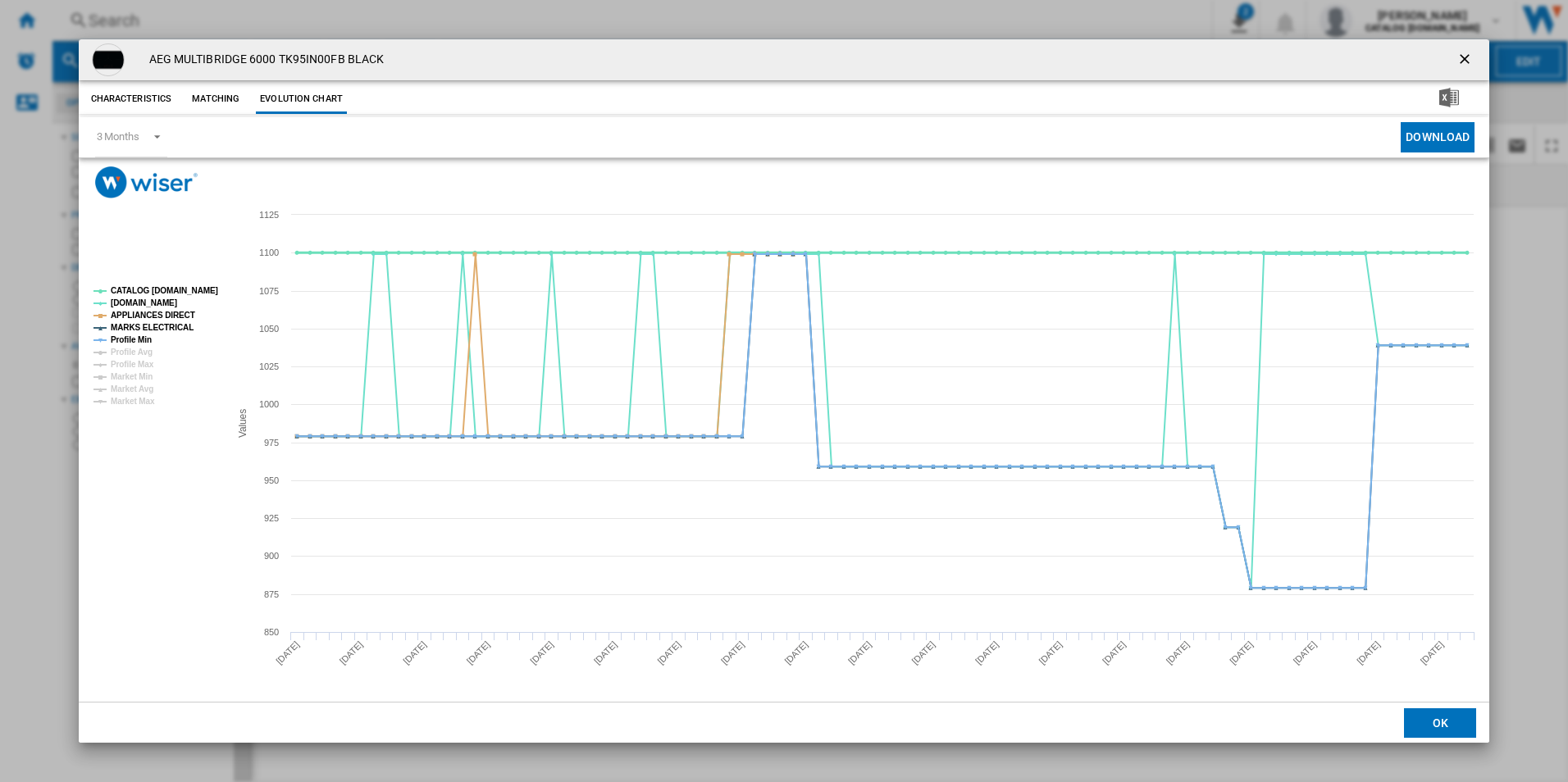
click at [202, 288] on tspan "CATALOG [DOMAIN_NAME]" at bounding box center [164, 290] width 107 height 9
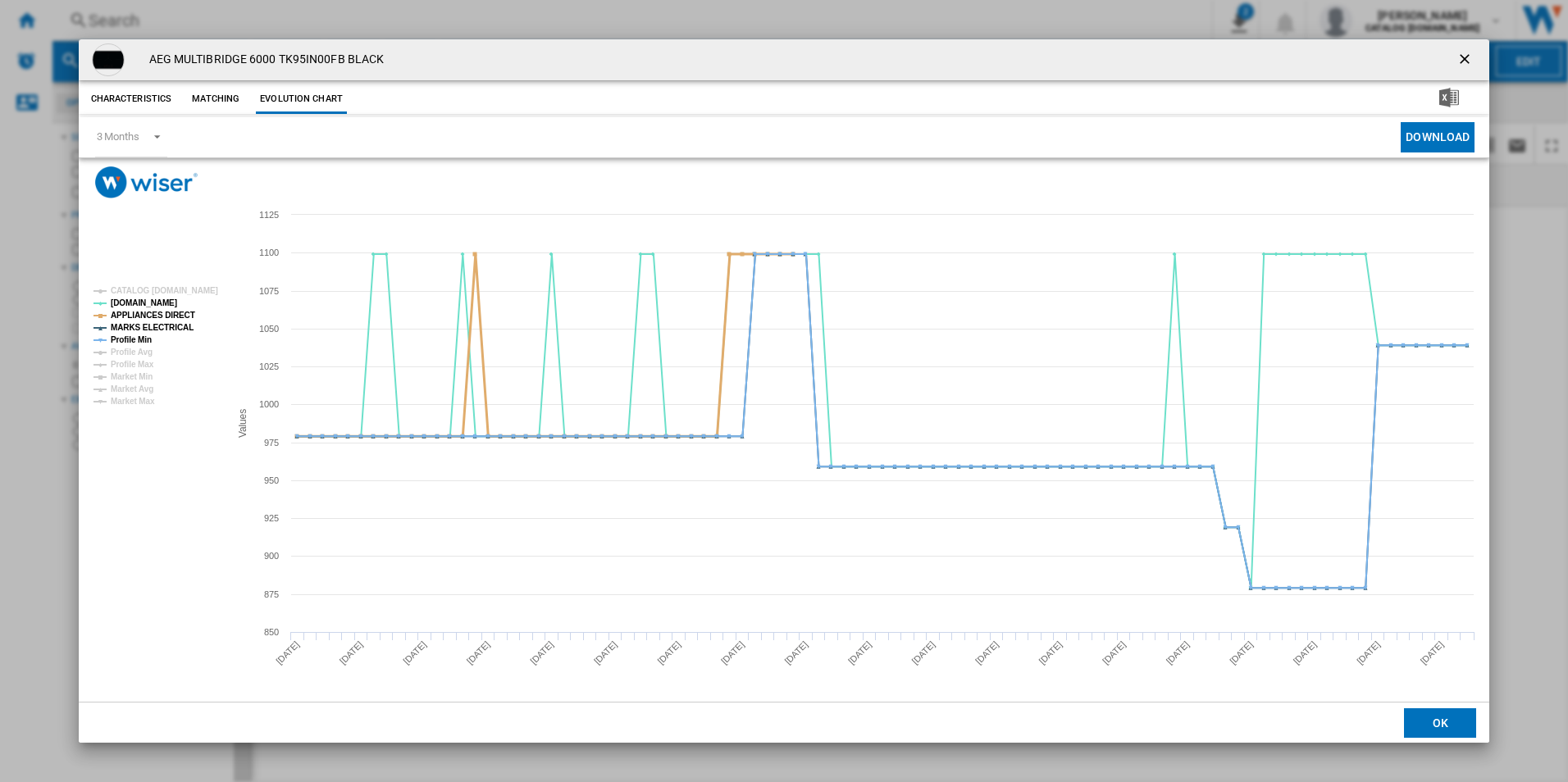
click at [157, 317] on tspan "APPLIANCES DIRECT" at bounding box center [152, 315] width 84 height 9
click at [157, 331] on tspan "MARKS ELECTRICAL" at bounding box center [151, 327] width 82 height 9
click at [148, 339] on tspan "Profile Min" at bounding box center [130, 339] width 41 height 9
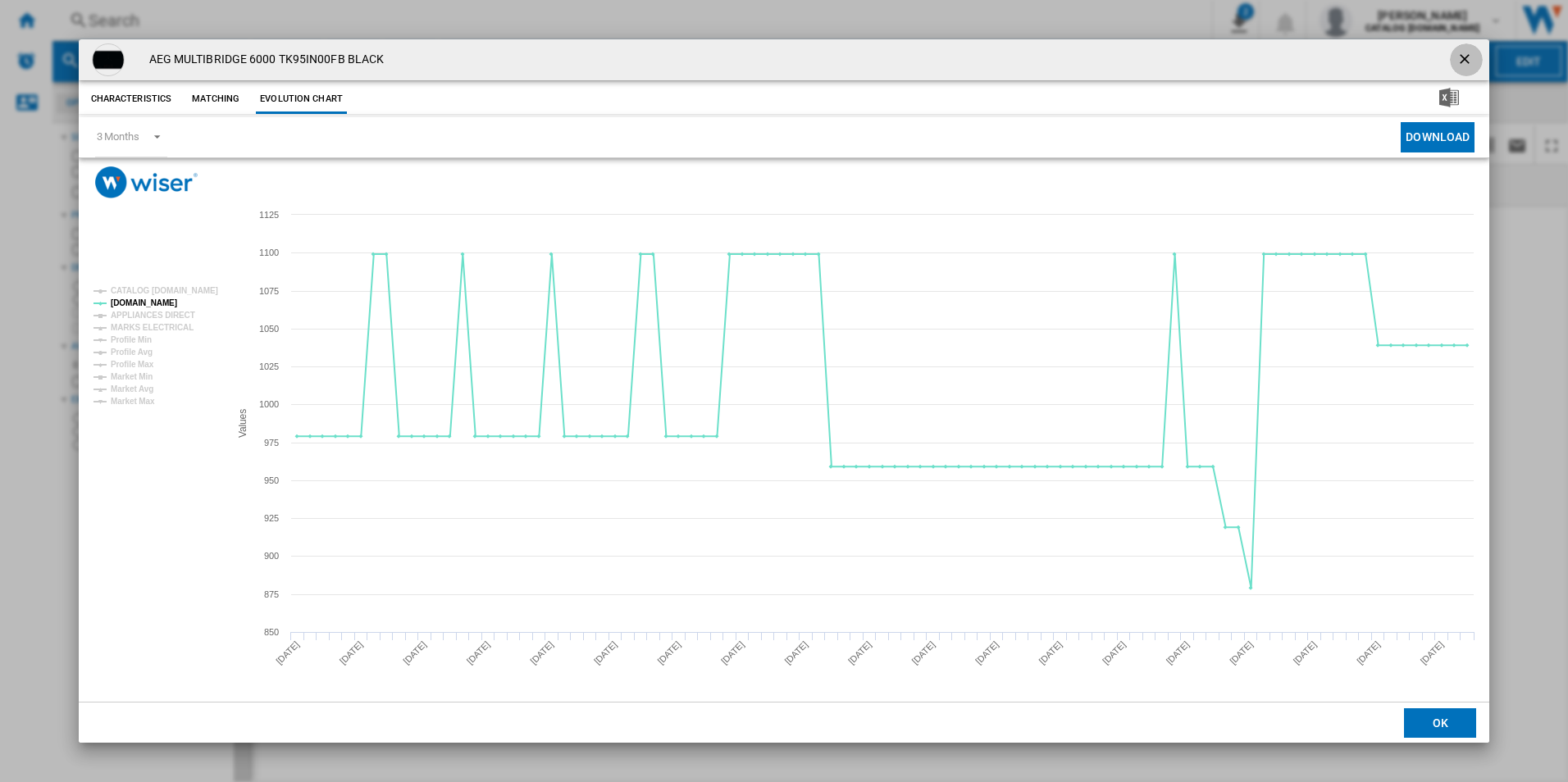
click at [1466, 59] on ng-md-icon "getI18NText('BUTTONS.CLOSE_DIALOG')" at bounding box center [1466, 61] width 20 height 20
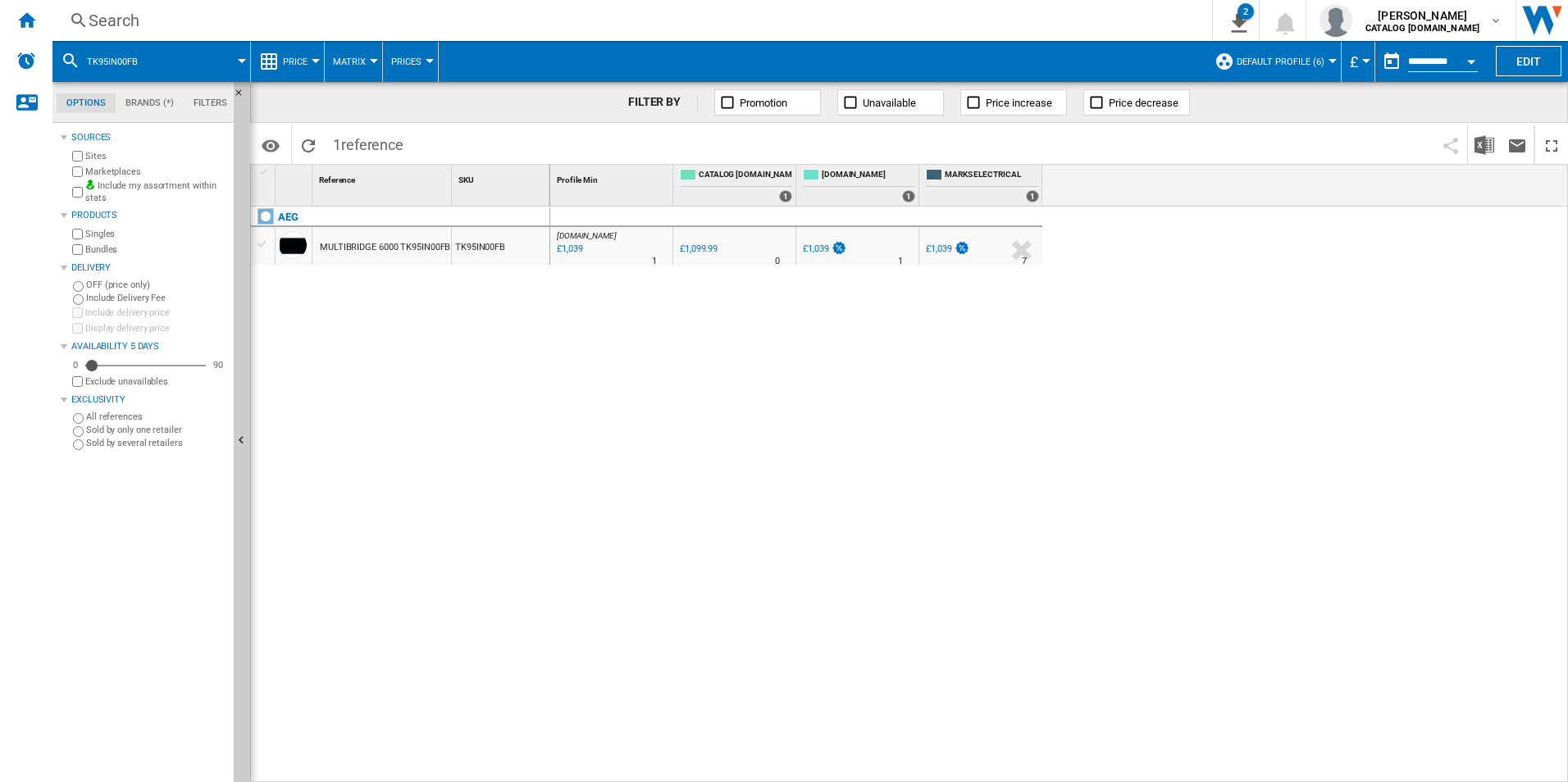
click at [1099, 18] on div "Search" at bounding box center [628, 20] width 1080 height 23
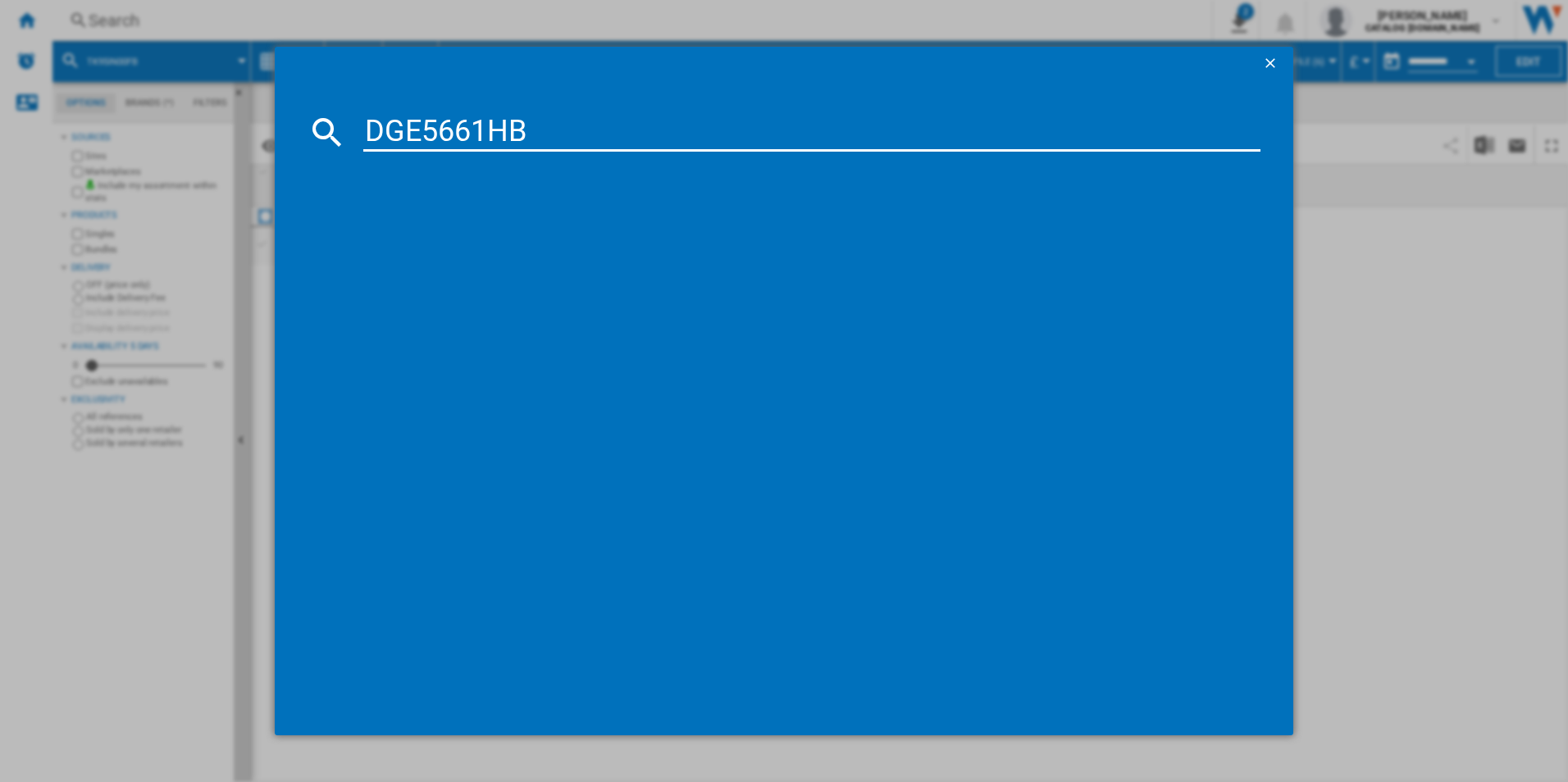
type input "DGE5661HB"
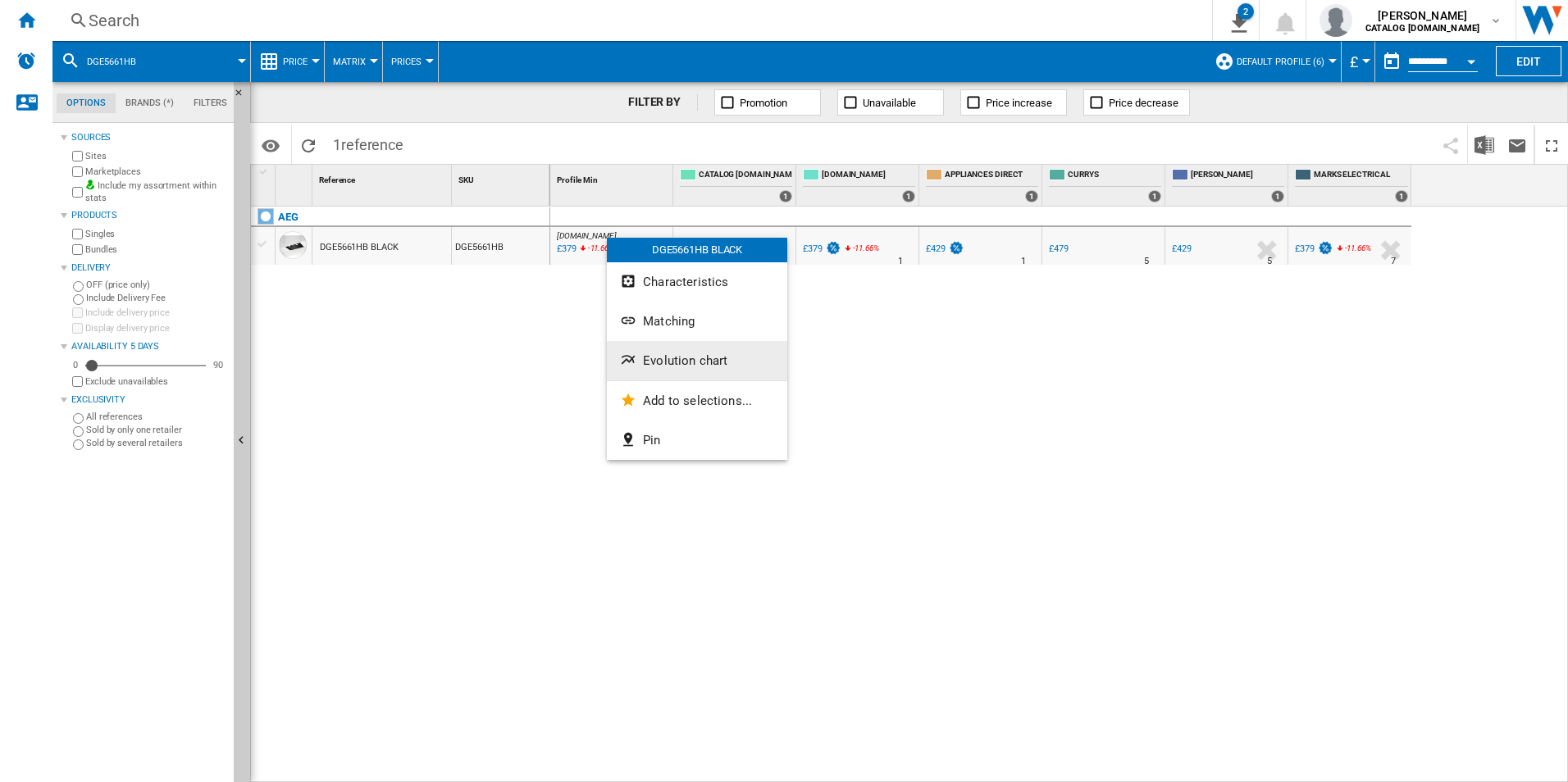
click at [639, 350] on button "Evolution chart" at bounding box center [698, 361] width 181 height 40
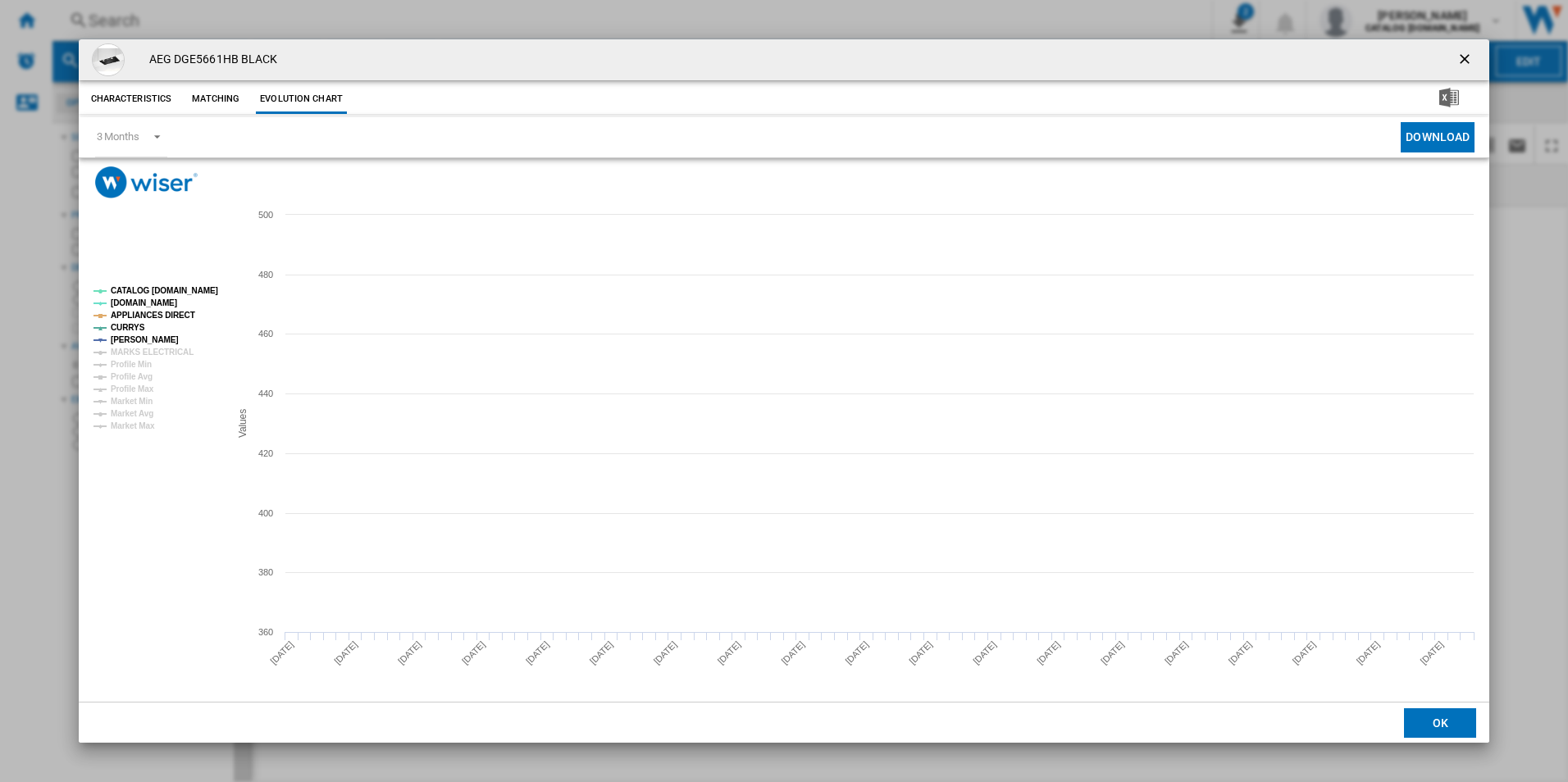
click at [187, 282] on rect "Product popup" at bounding box center [154, 359] width 136 height 157
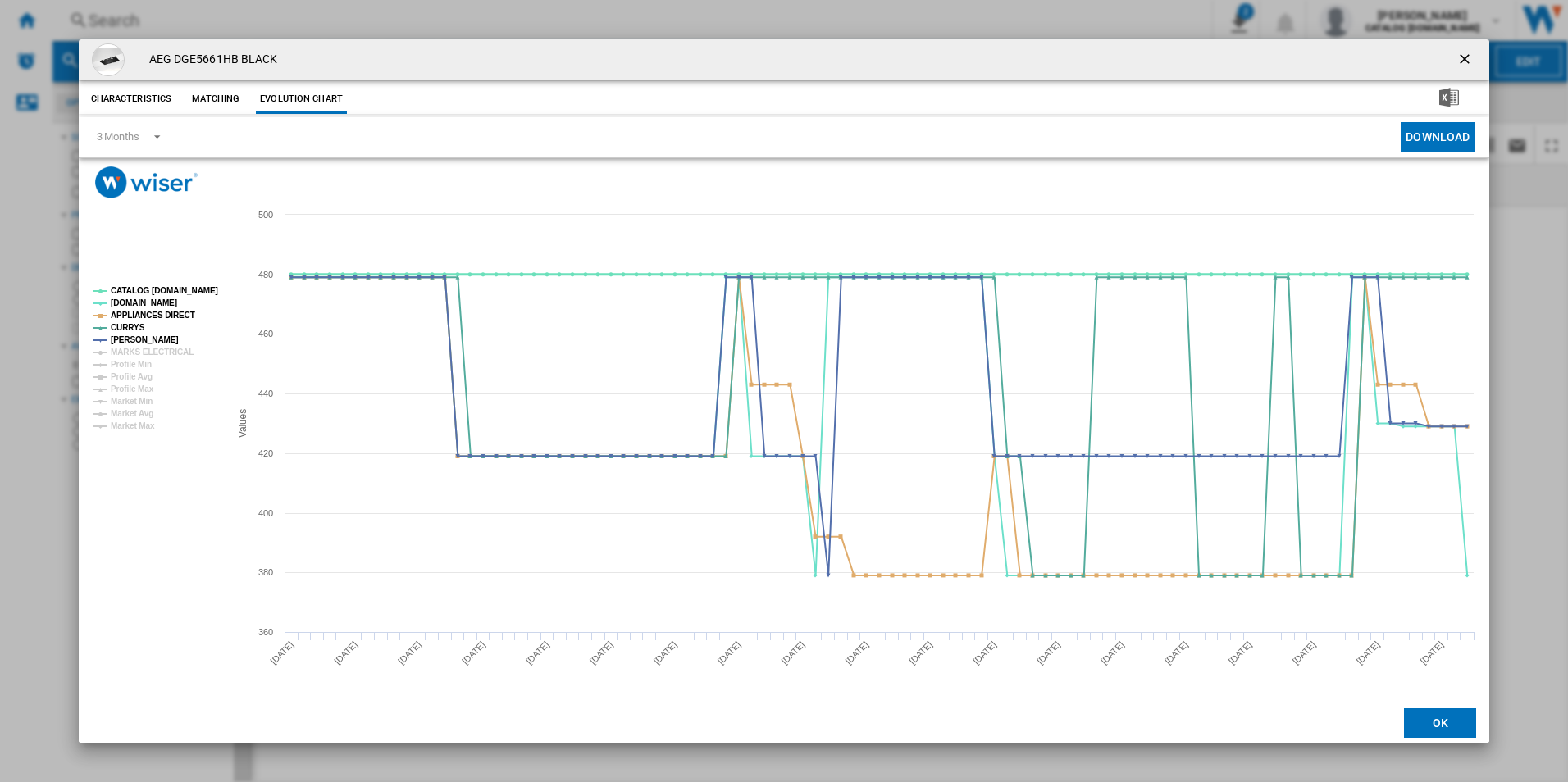
click at [188, 286] on tspan "CATALOG [DOMAIN_NAME]" at bounding box center [164, 290] width 107 height 9
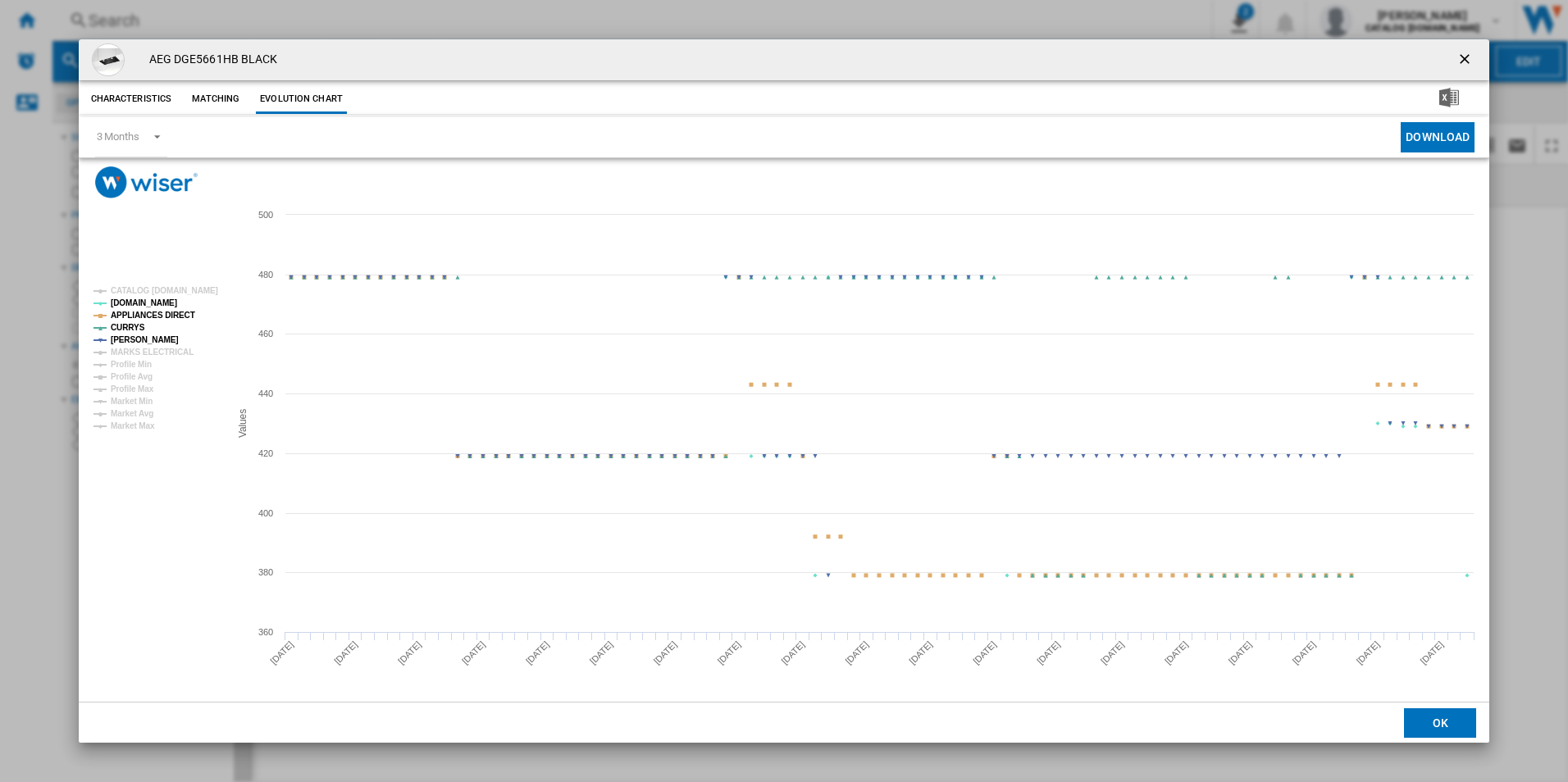
click at [179, 314] on tspan "APPLIANCES DIRECT" at bounding box center [152, 315] width 84 height 9
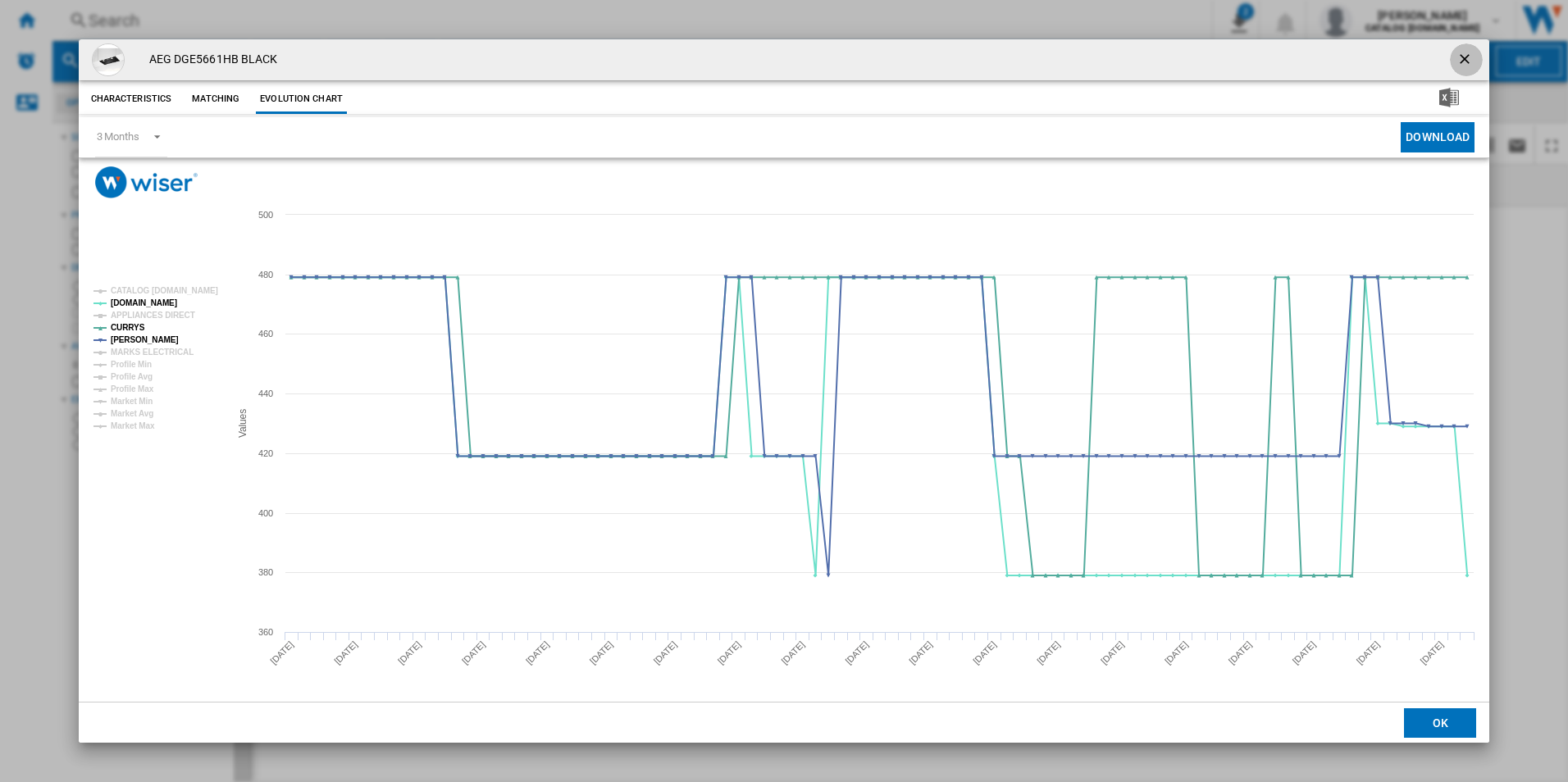
click at [1469, 58] on ng-md-icon "getI18NText('BUTTONS.CLOSE_DIALOG')" at bounding box center [1466, 61] width 20 height 20
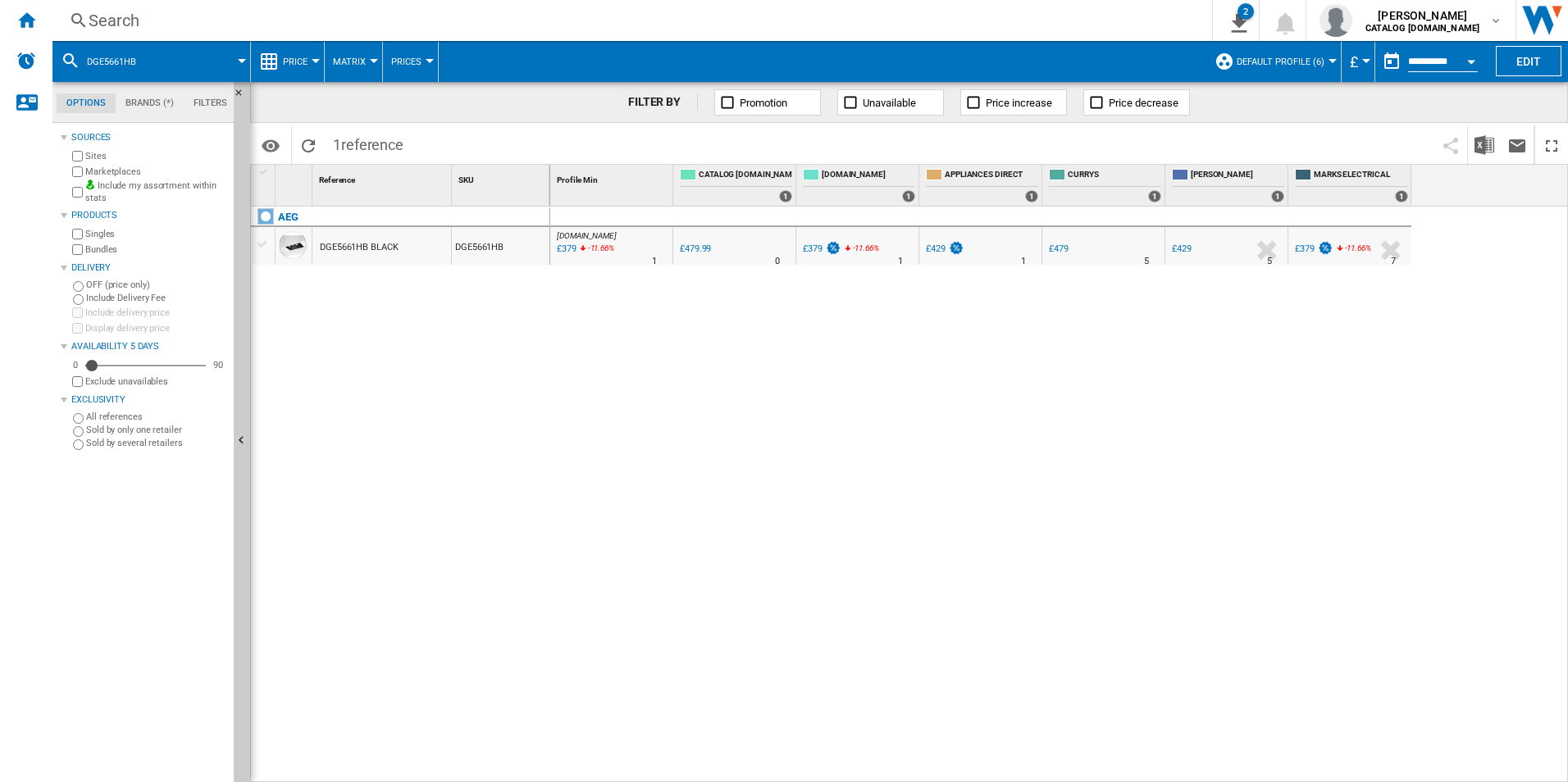
click at [1033, 23] on div "Search" at bounding box center [628, 20] width 1080 height 23
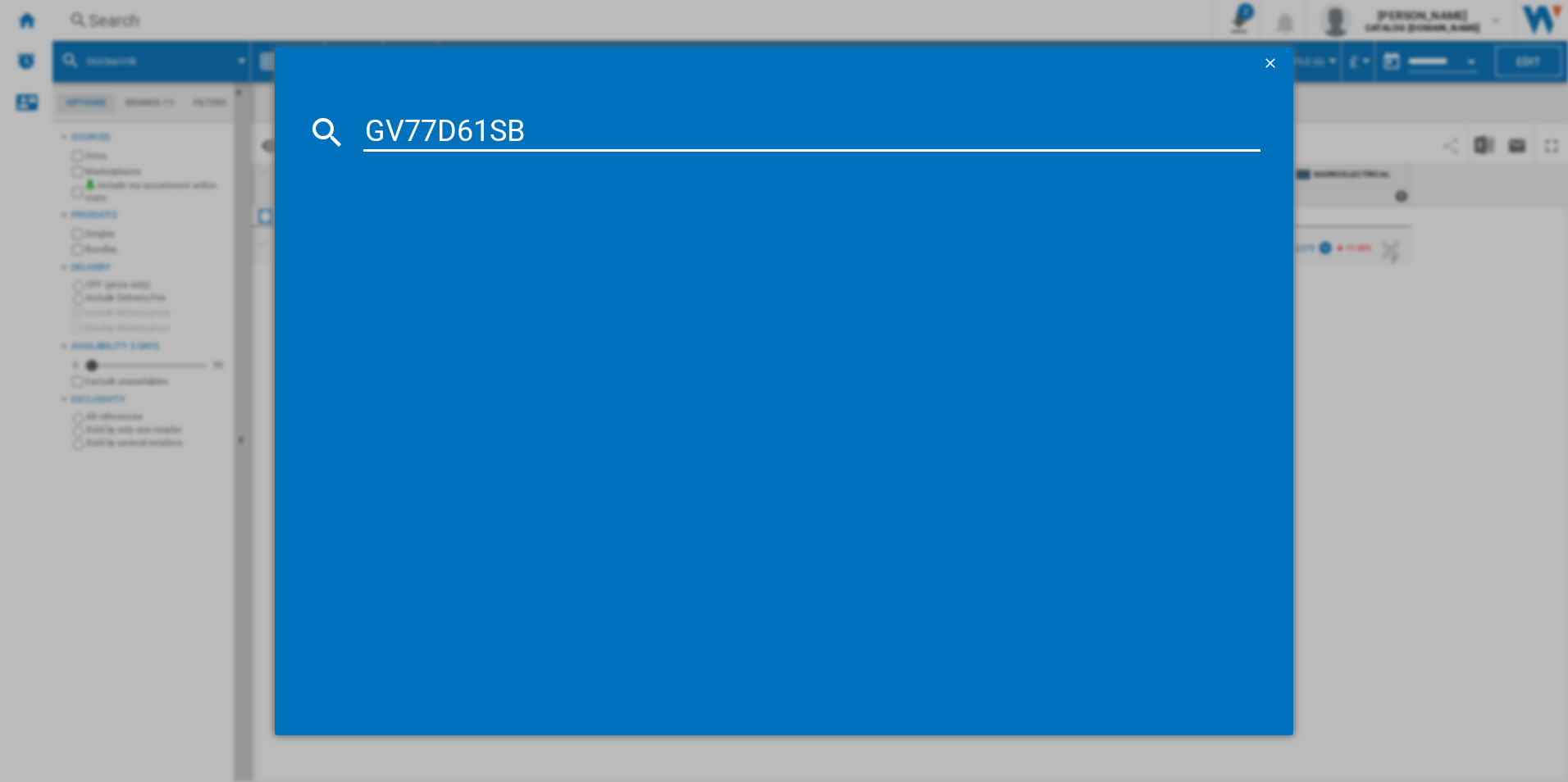
type input "GV77D61SB"
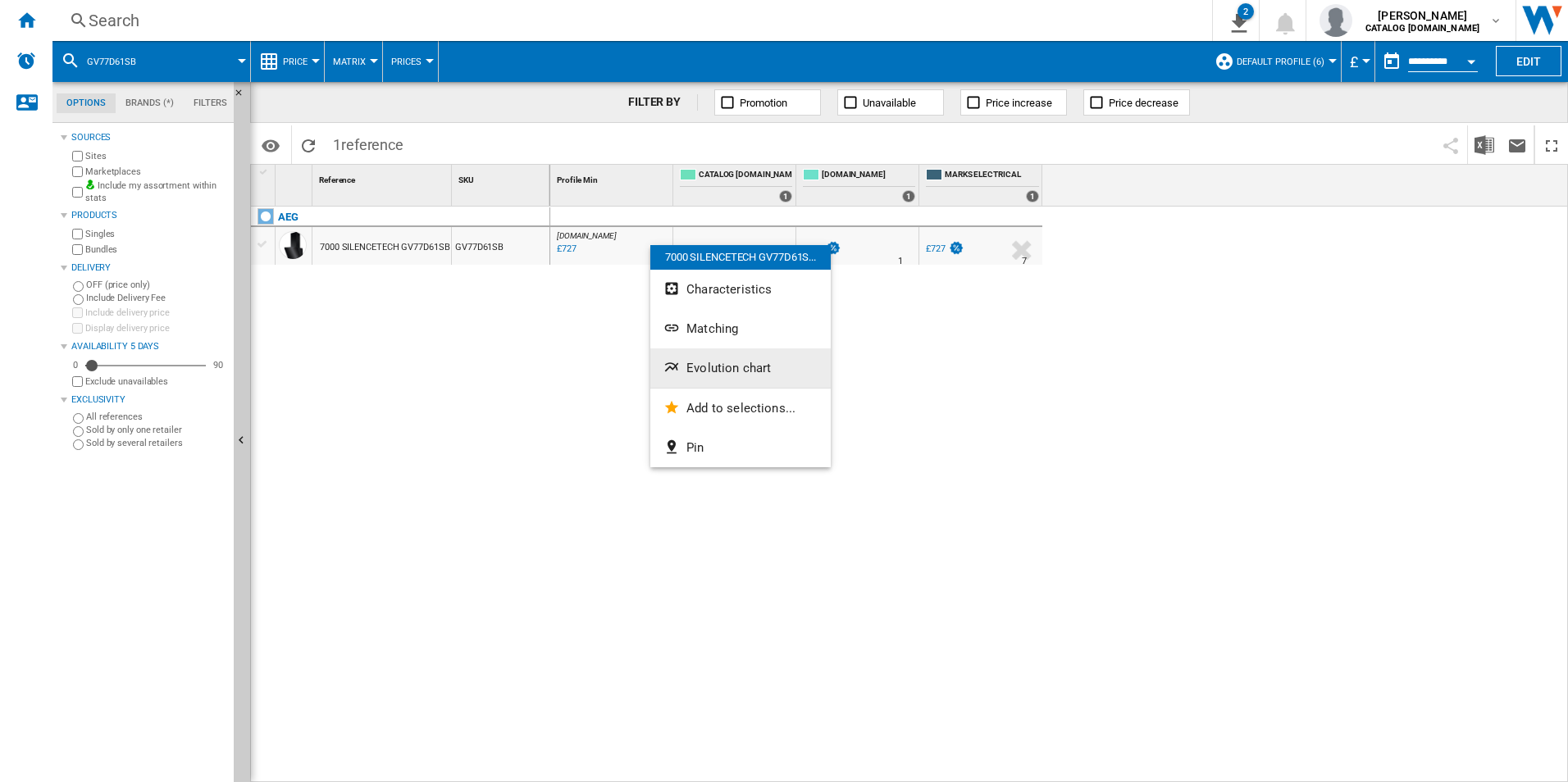
click at [697, 365] on span "Evolution chart" at bounding box center [728, 368] width 84 height 15
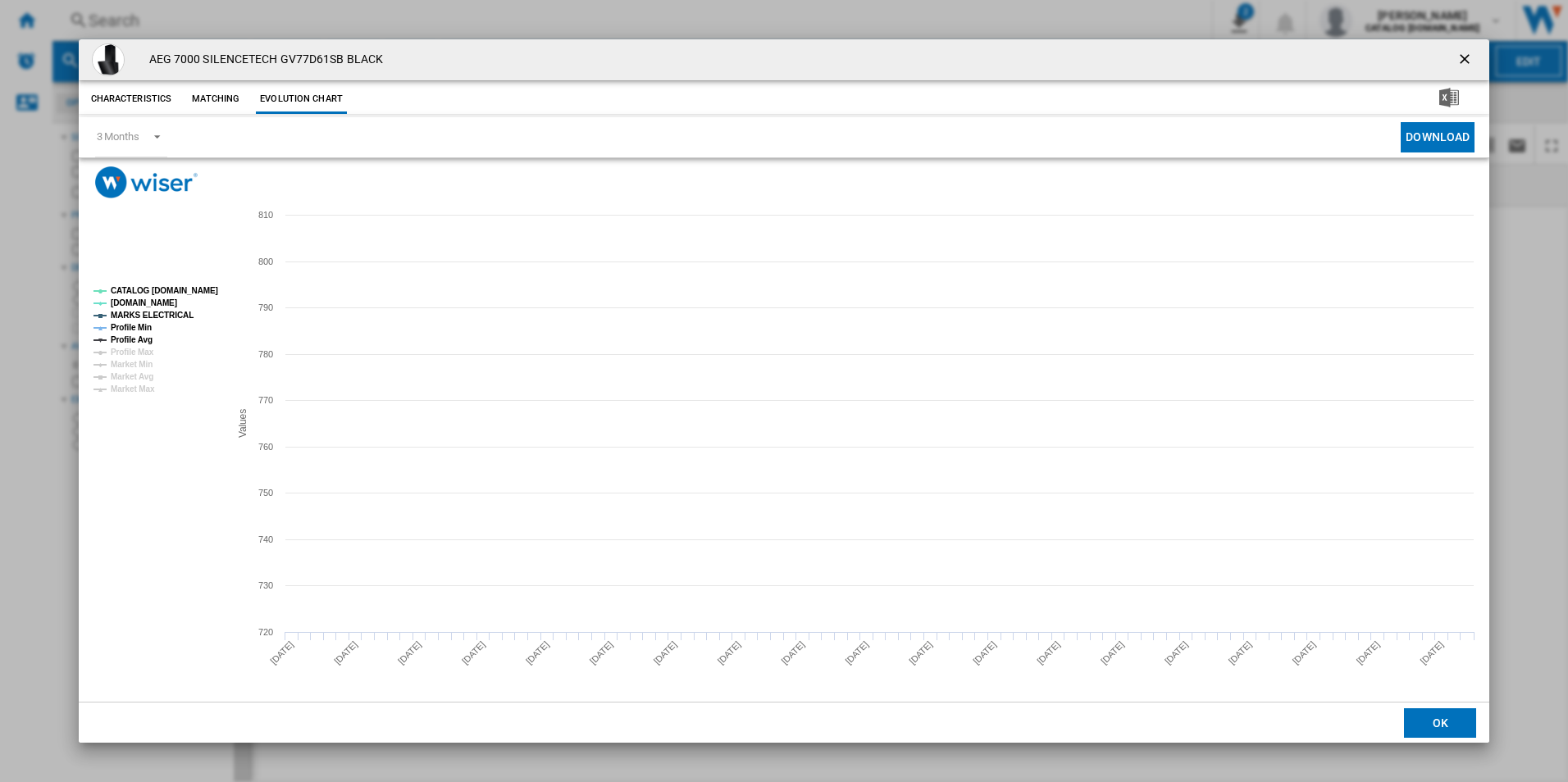
click at [197, 290] on tspan "CATALOG [DOMAIN_NAME]" at bounding box center [164, 290] width 107 height 9
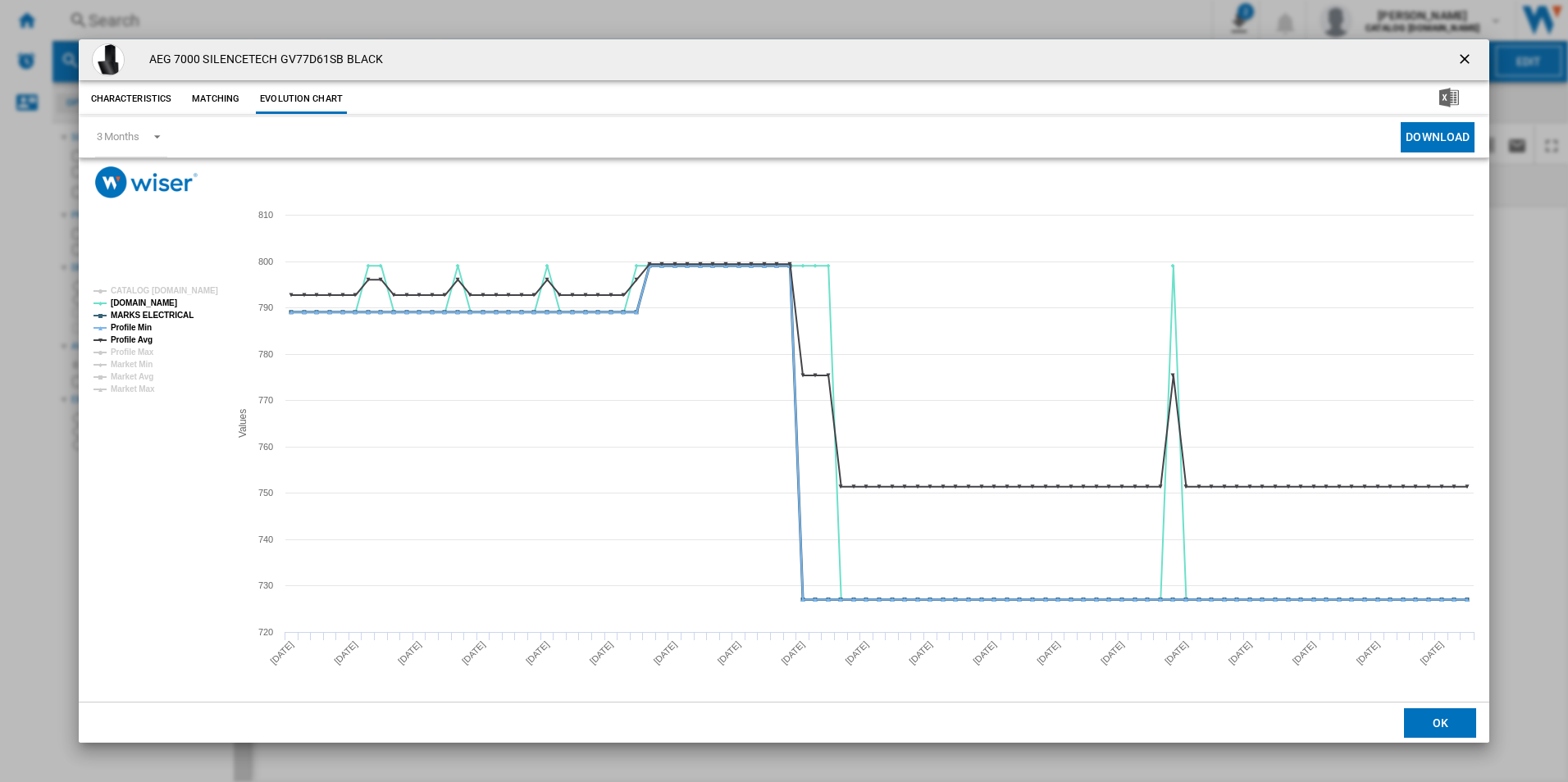
click at [164, 318] on tspan "MARKS ELECTRICAL" at bounding box center [151, 315] width 82 height 9
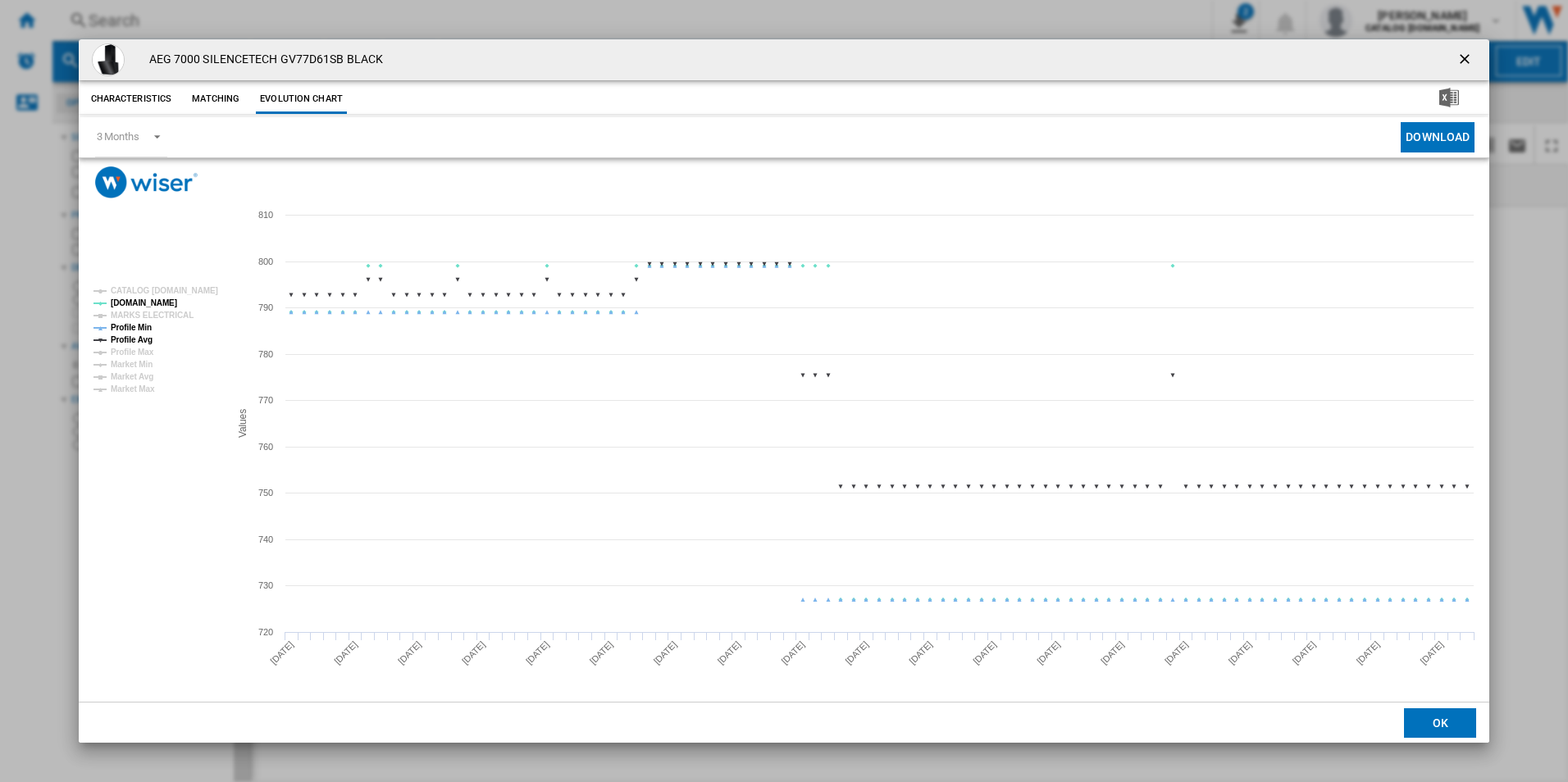
click at [139, 325] on tspan "Profile Min" at bounding box center [130, 327] width 41 height 9
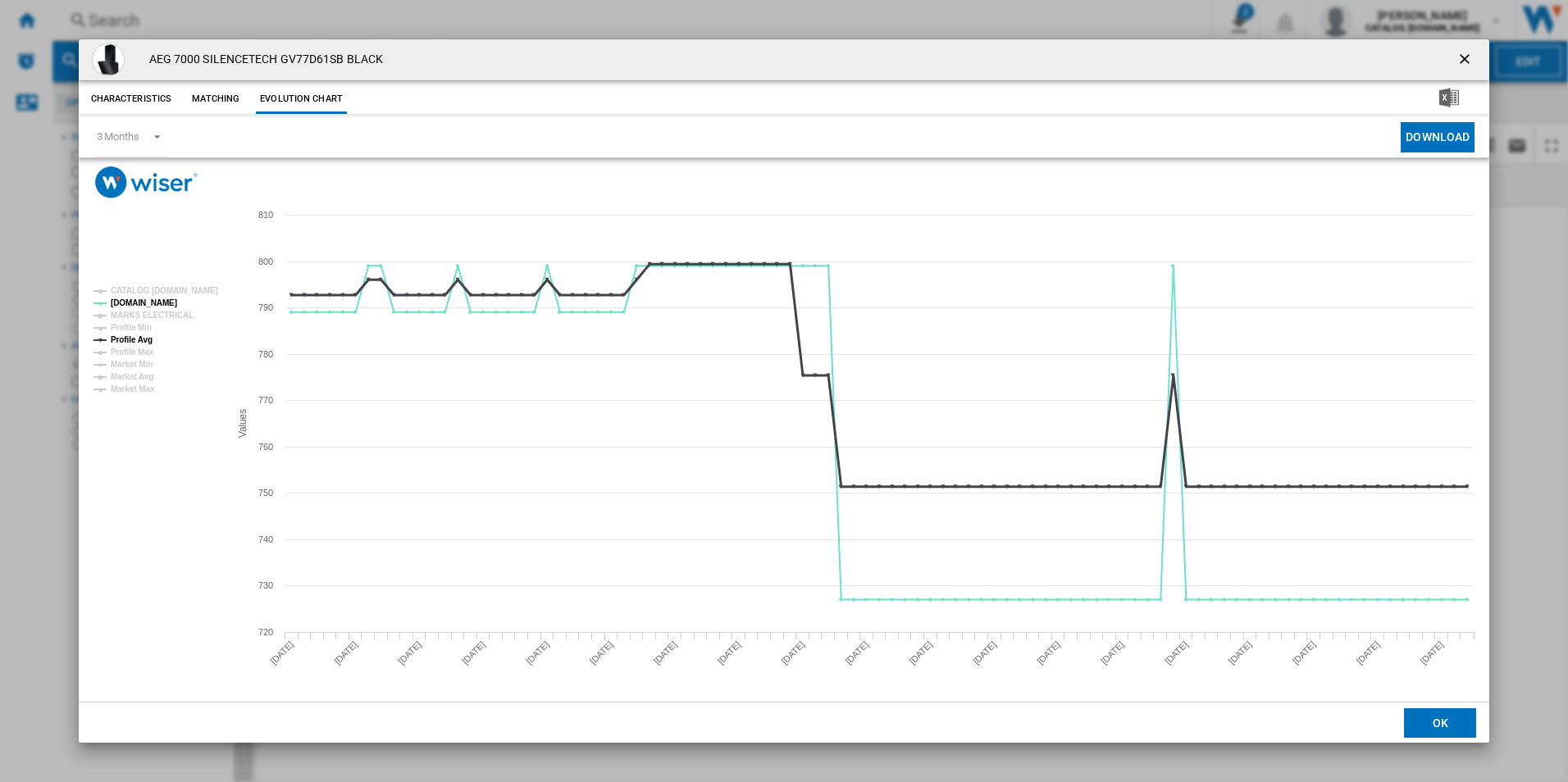
click at [147, 340] on tspan "Profile Avg" at bounding box center [131, 339] width 42 height 9
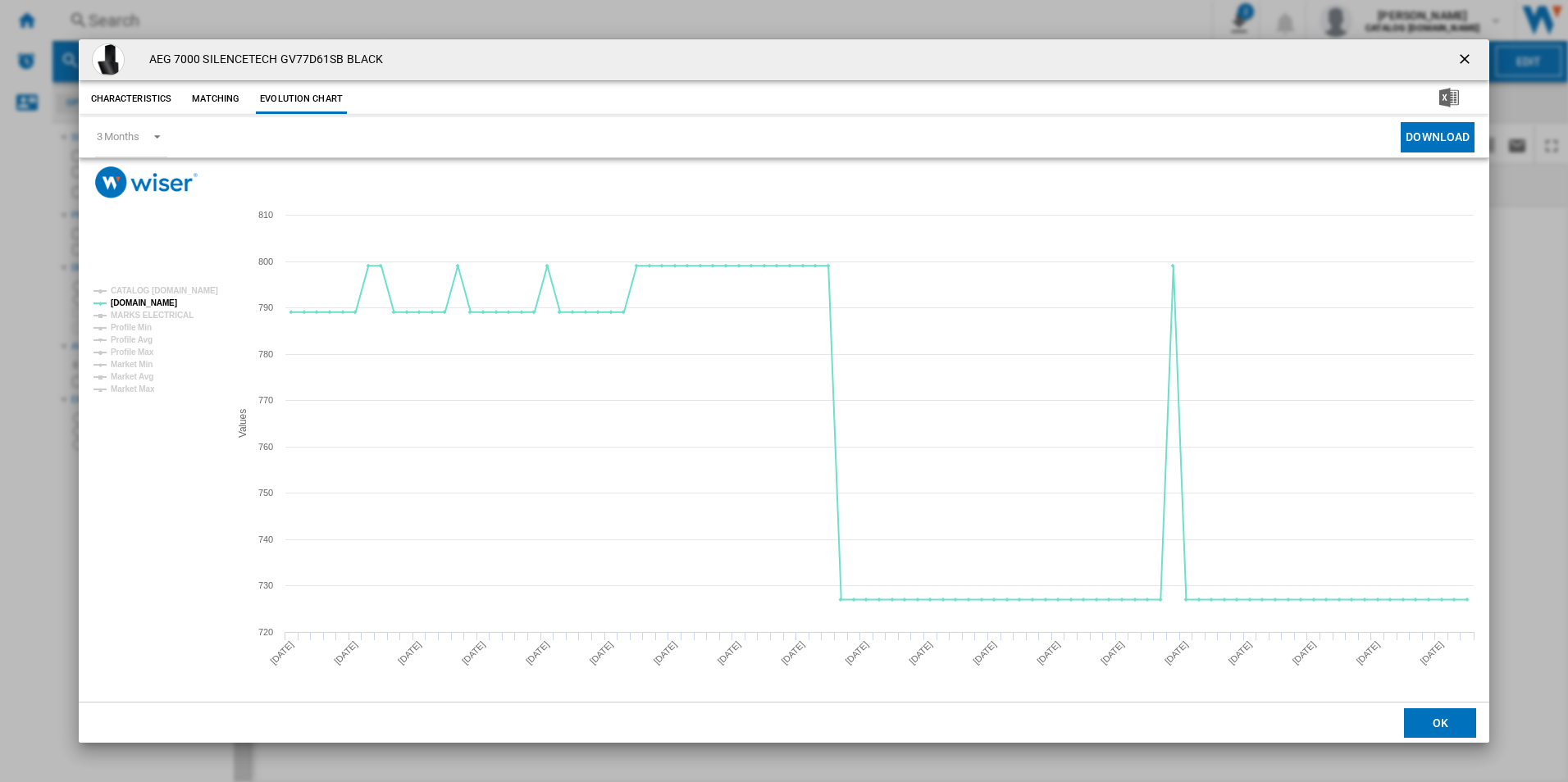
drag, startPoint x: 1465, startPoint y: 55, endPoint x: 1420, endPoint y: 51, distance: 45.2
click at [1465, 55] on ng-md-icon "getI18NText('BUTTONS.CLOSE_DIALOG')" at bounding box center [1466, 61] width 20 height 20
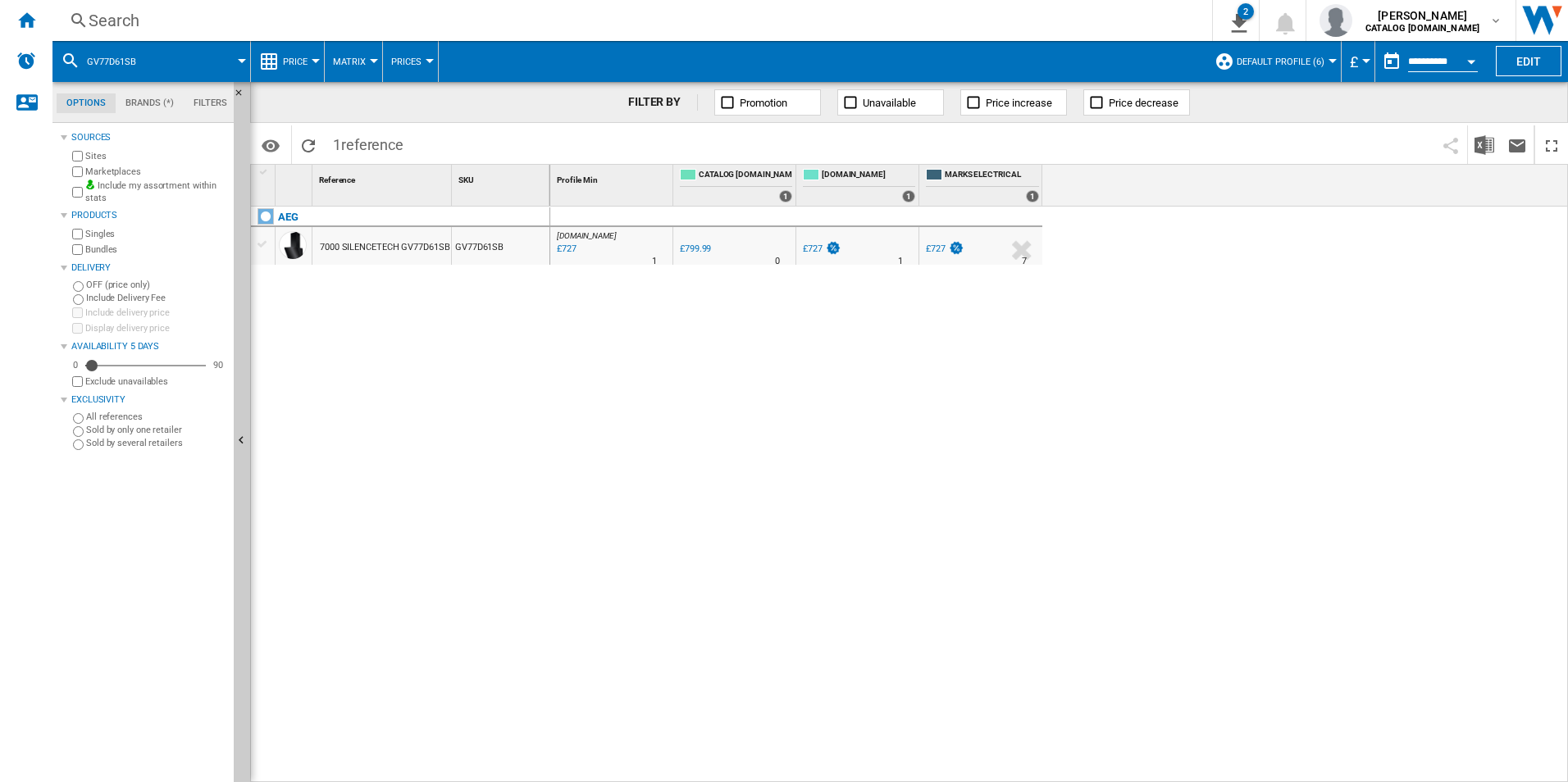
click at [1029, 18] on div "Search" at bounding box center [628, 20] width 1080 height 23
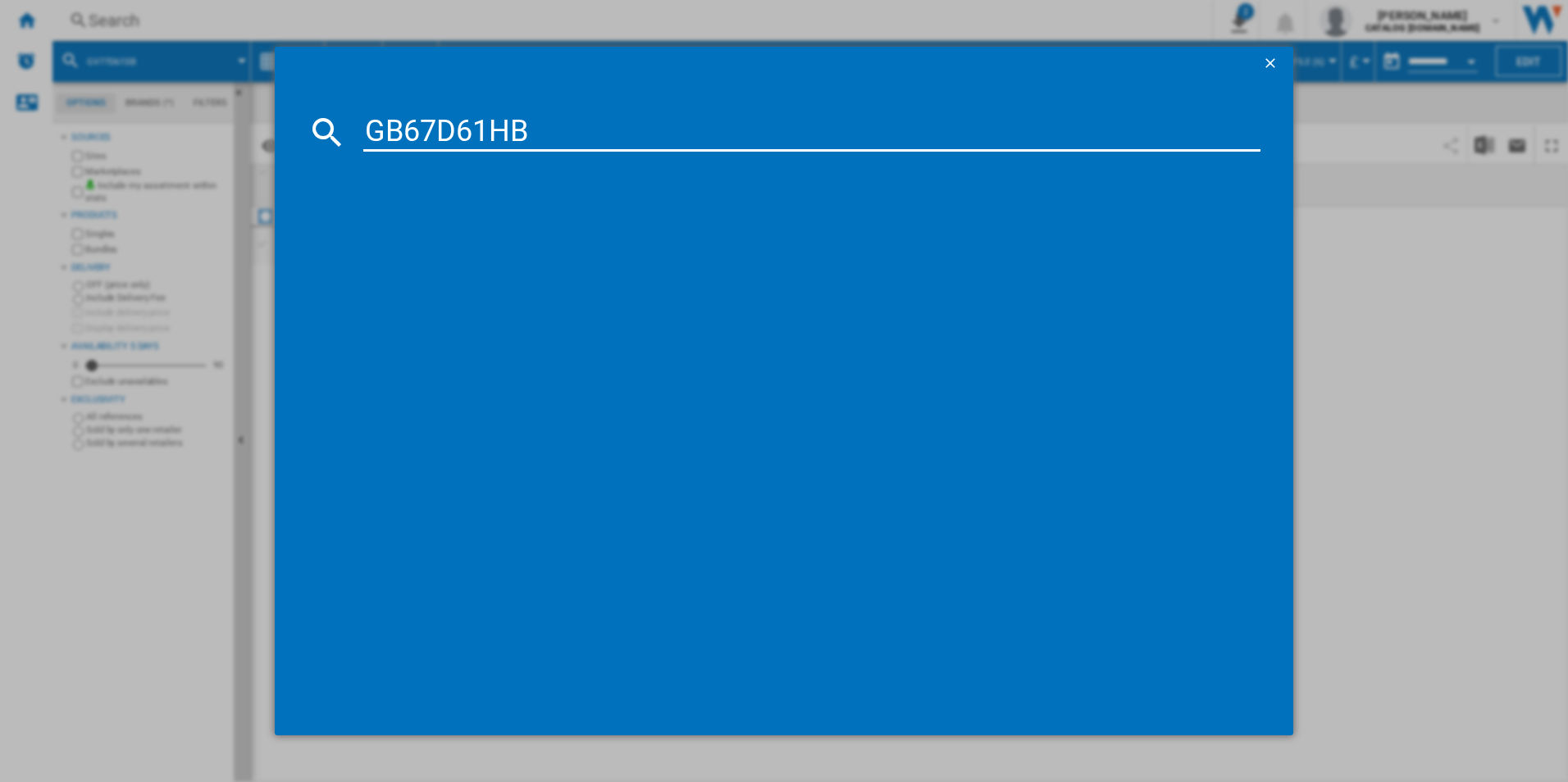
type input "GB67D61HB"
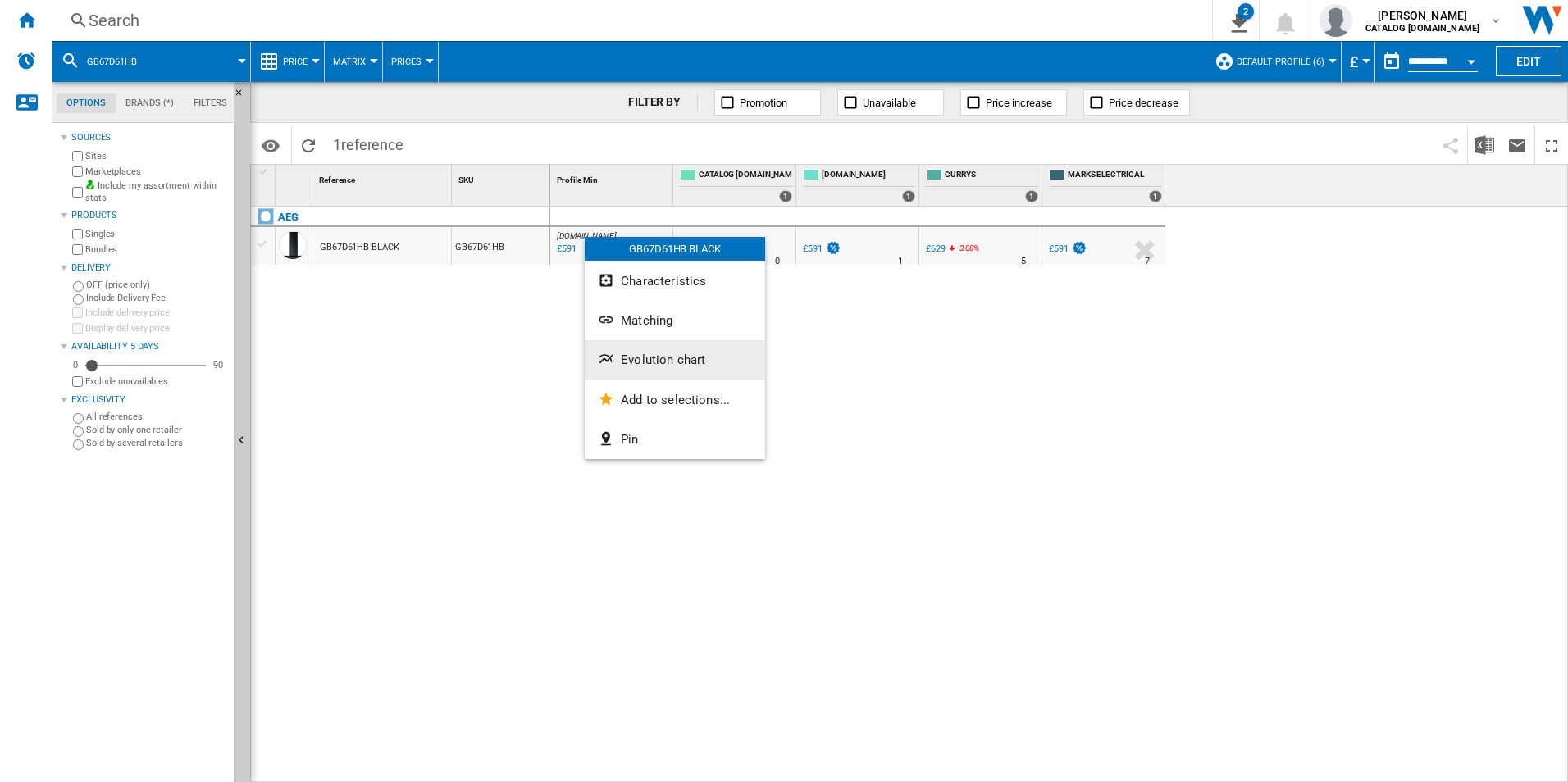
click at [617, 348] on button "Evolution chart" at bounding box center [675, 360] width 181 height 40
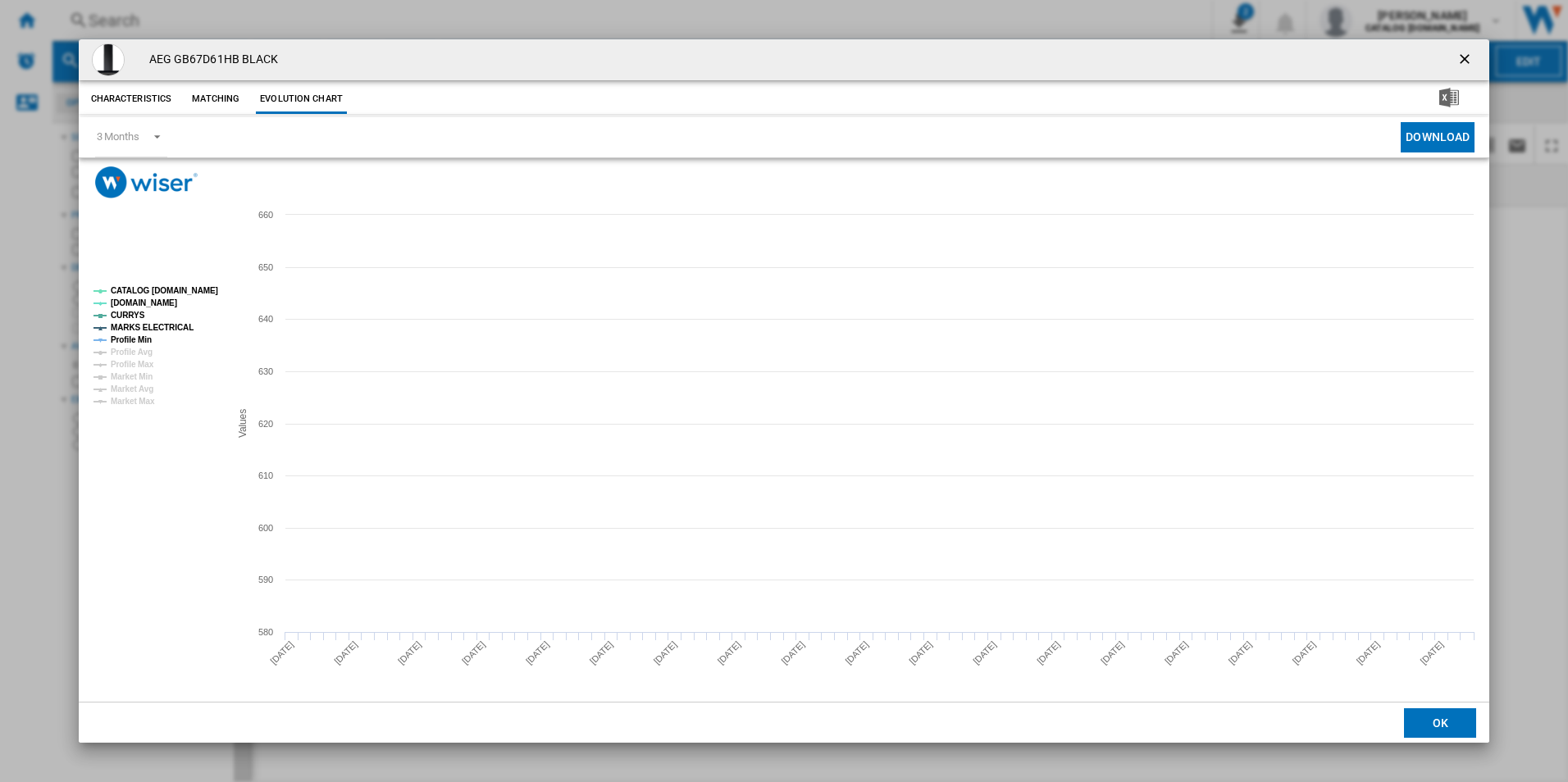
click at [190, 293] on tspan "CATALOG [DOMAIN_NAME]" at bounding box center [164, 290] width 107 height 9
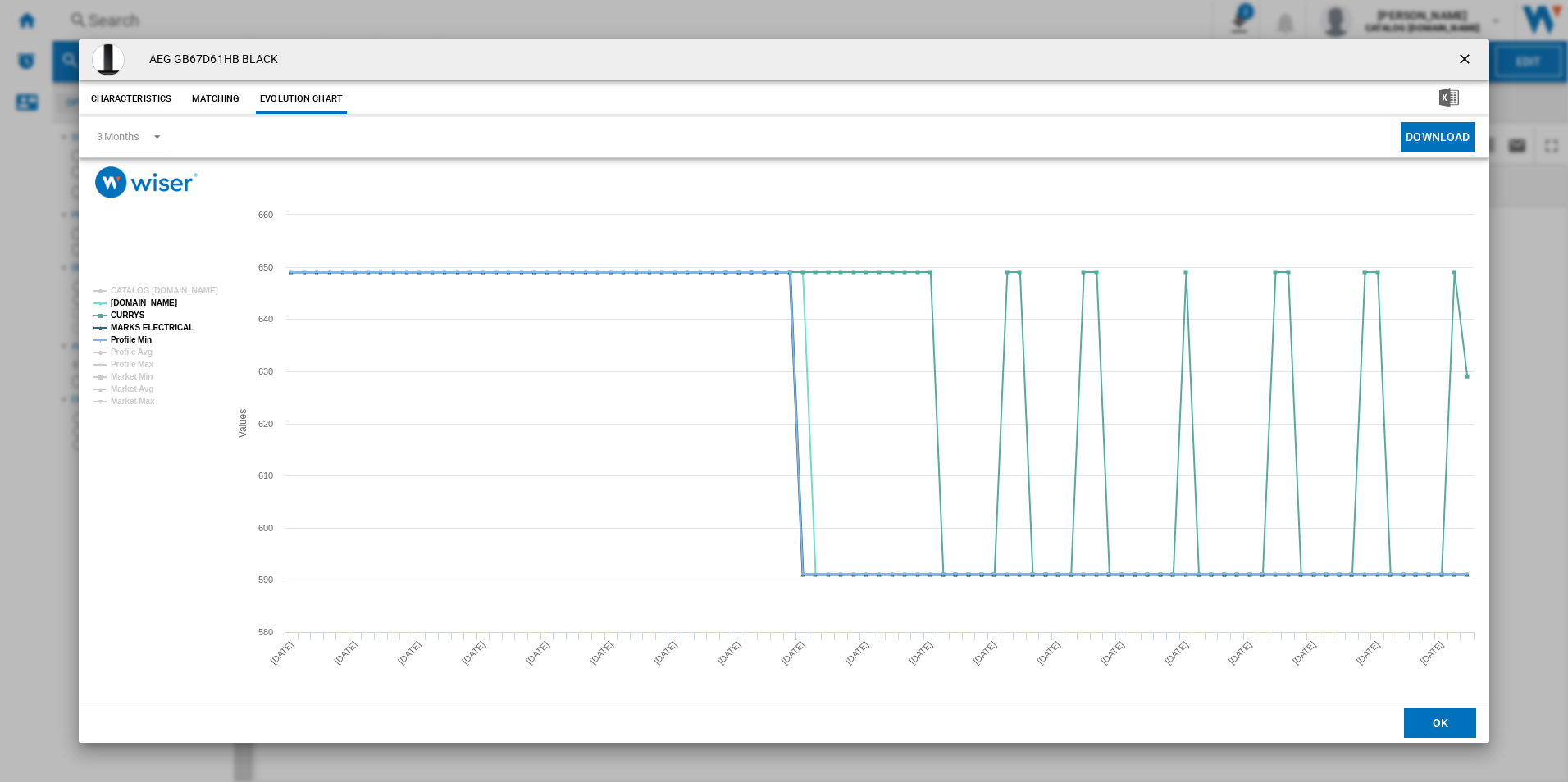
click at [160, 331] on tspan "MARKS ELECTRICAL" at bounding box center [151, 327] width 82 height 9
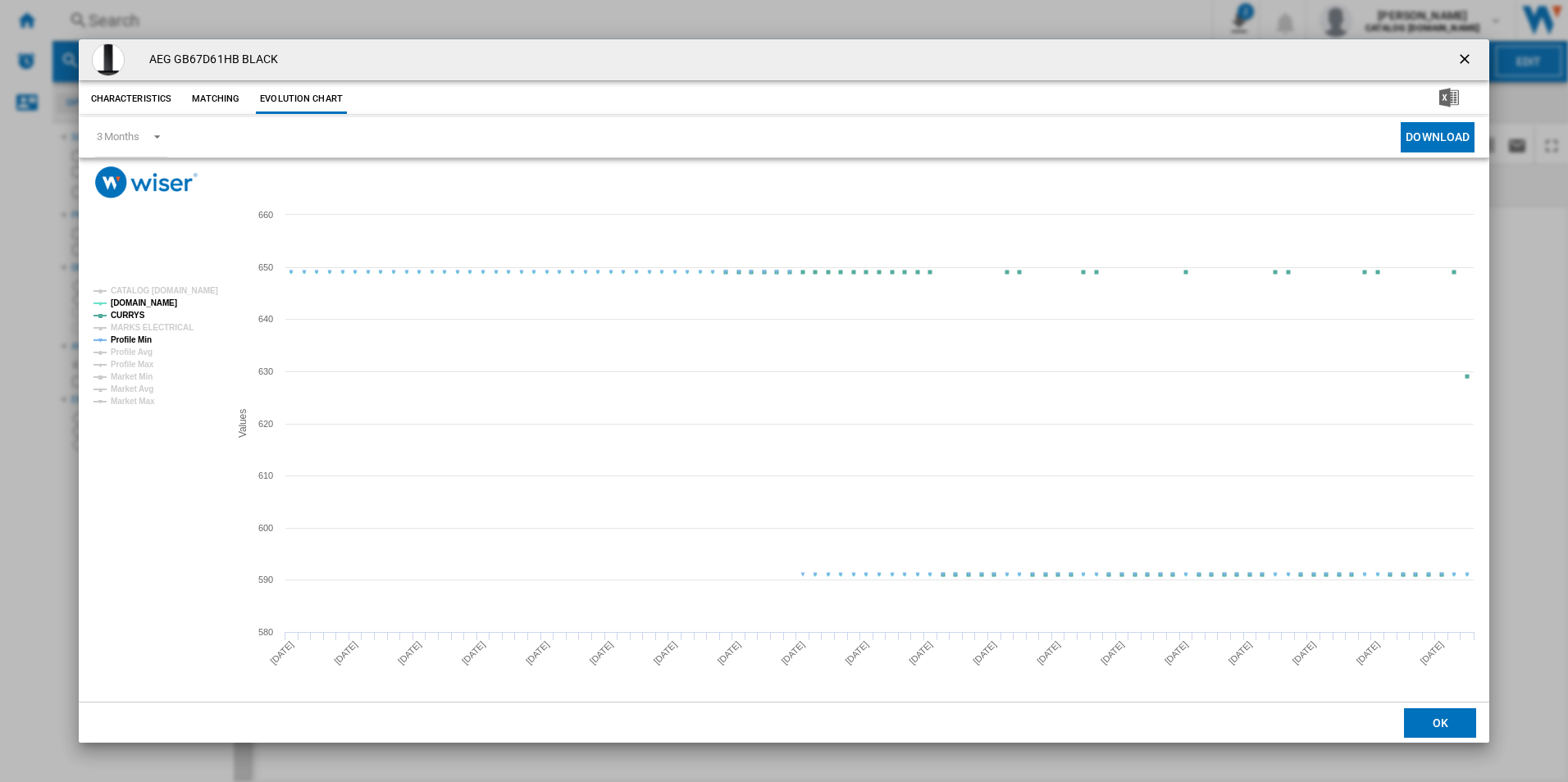
click at [141, 336] on tspan "Profile Min" at bounding box center [130, 339] width 41 height 9
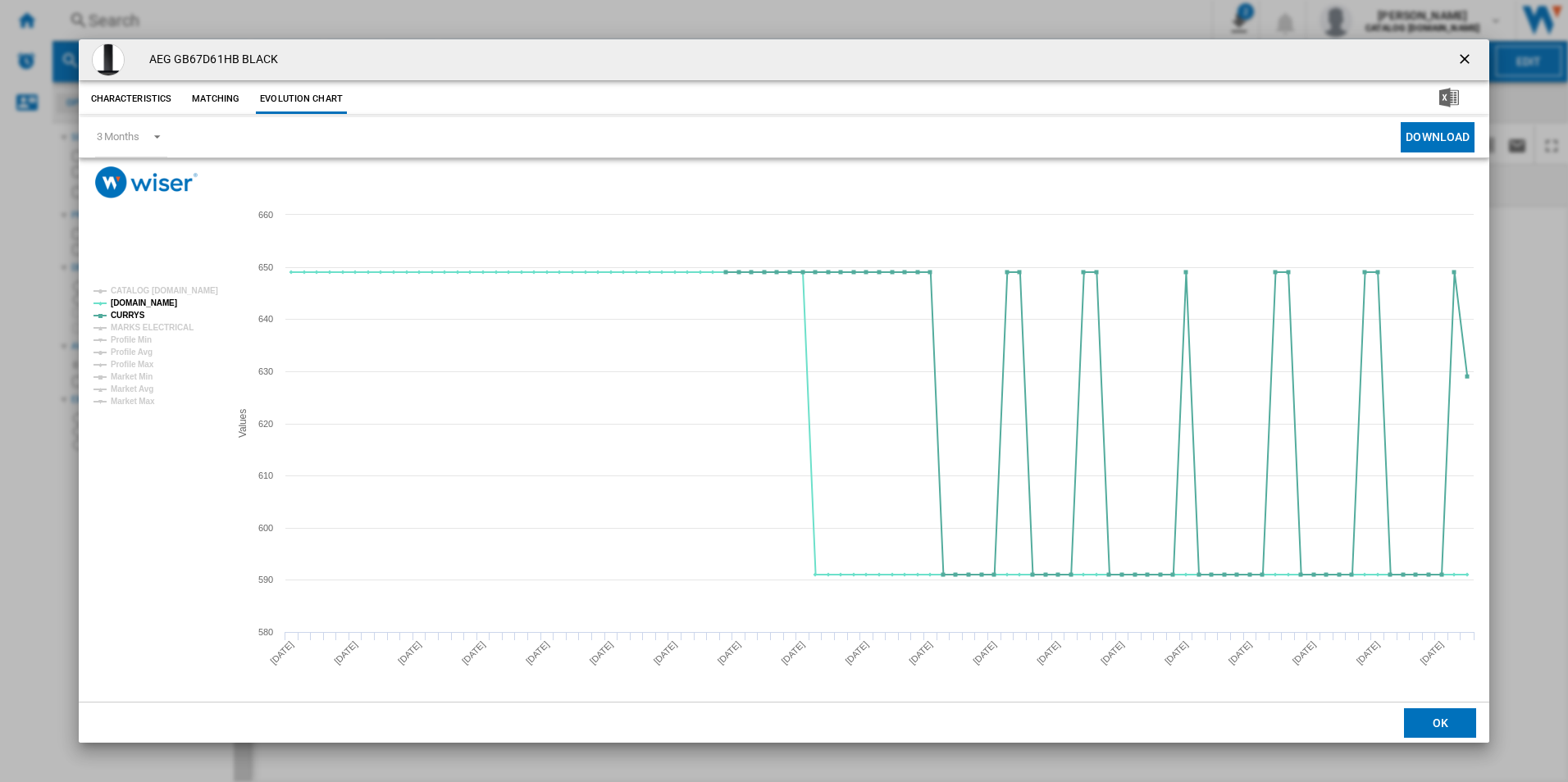
click at [1464, 54] on ng-md-icon "getI18NText('BUTTONS.CLOSE_DIALOG')" at bounding box center [1466, 61] width 20 height 20
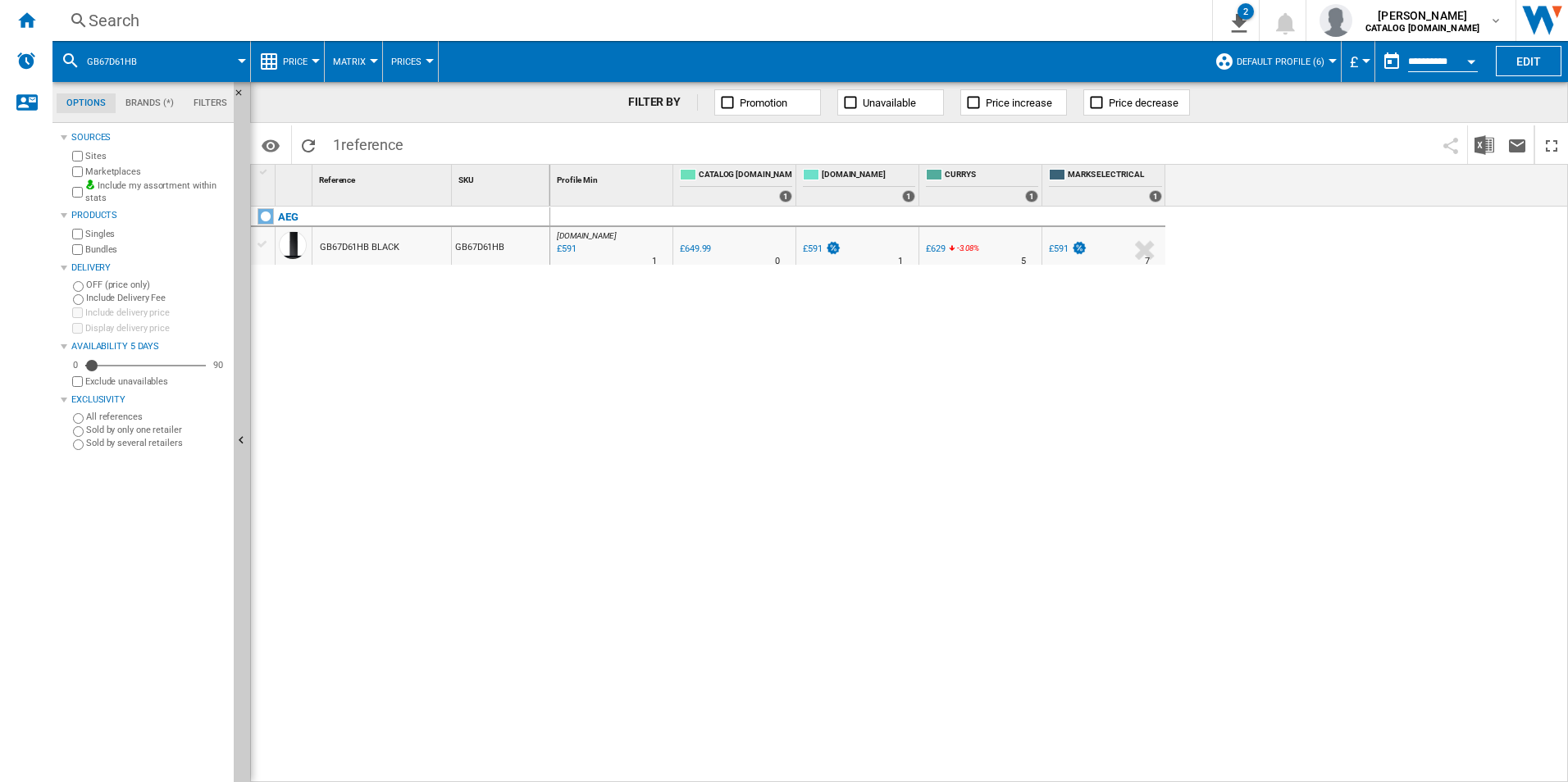
click at [1041, 29] on div "Search" at bounding box center [628, 20] width 1080 height 23
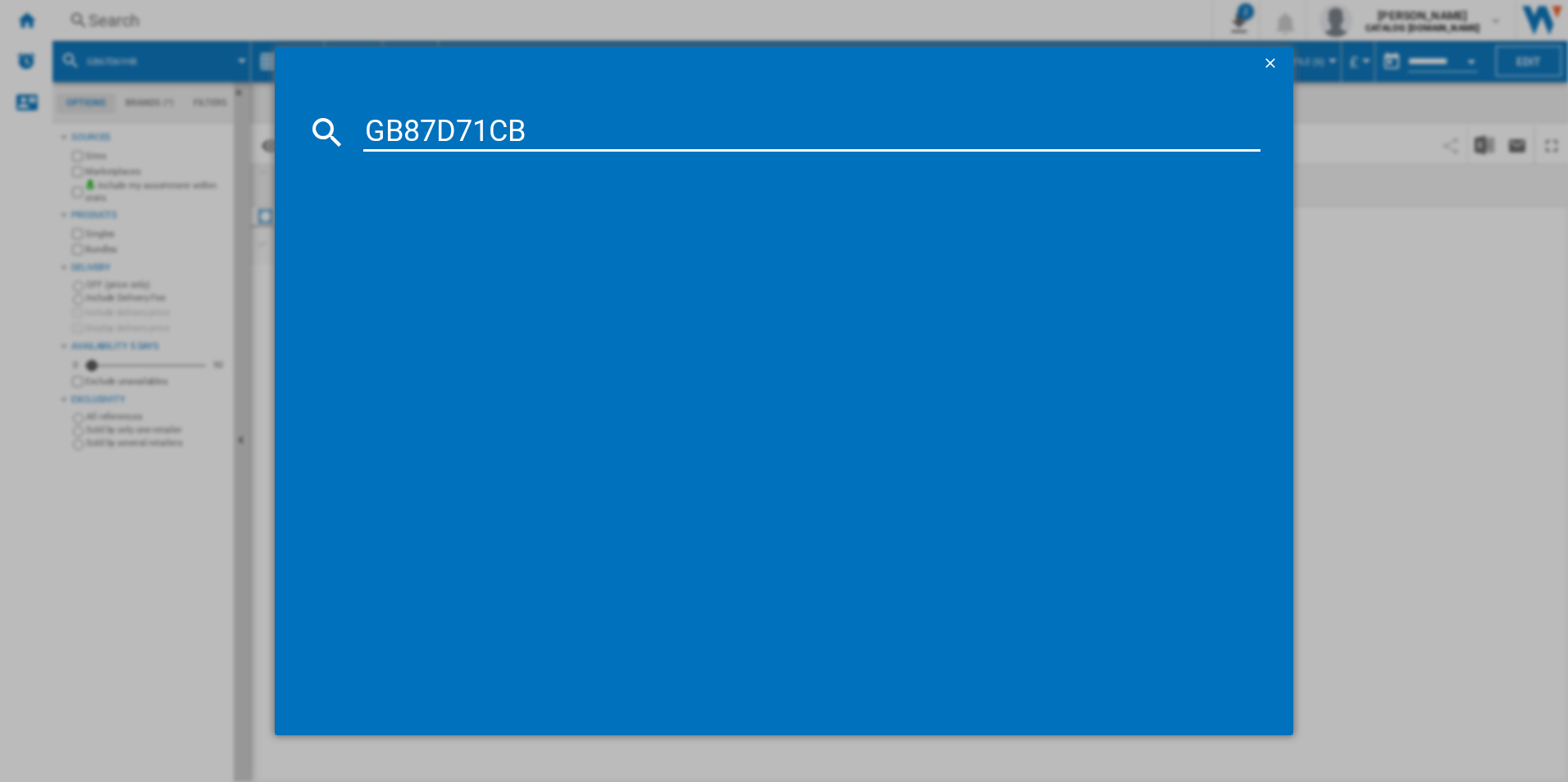
type input "GB87D71CB"
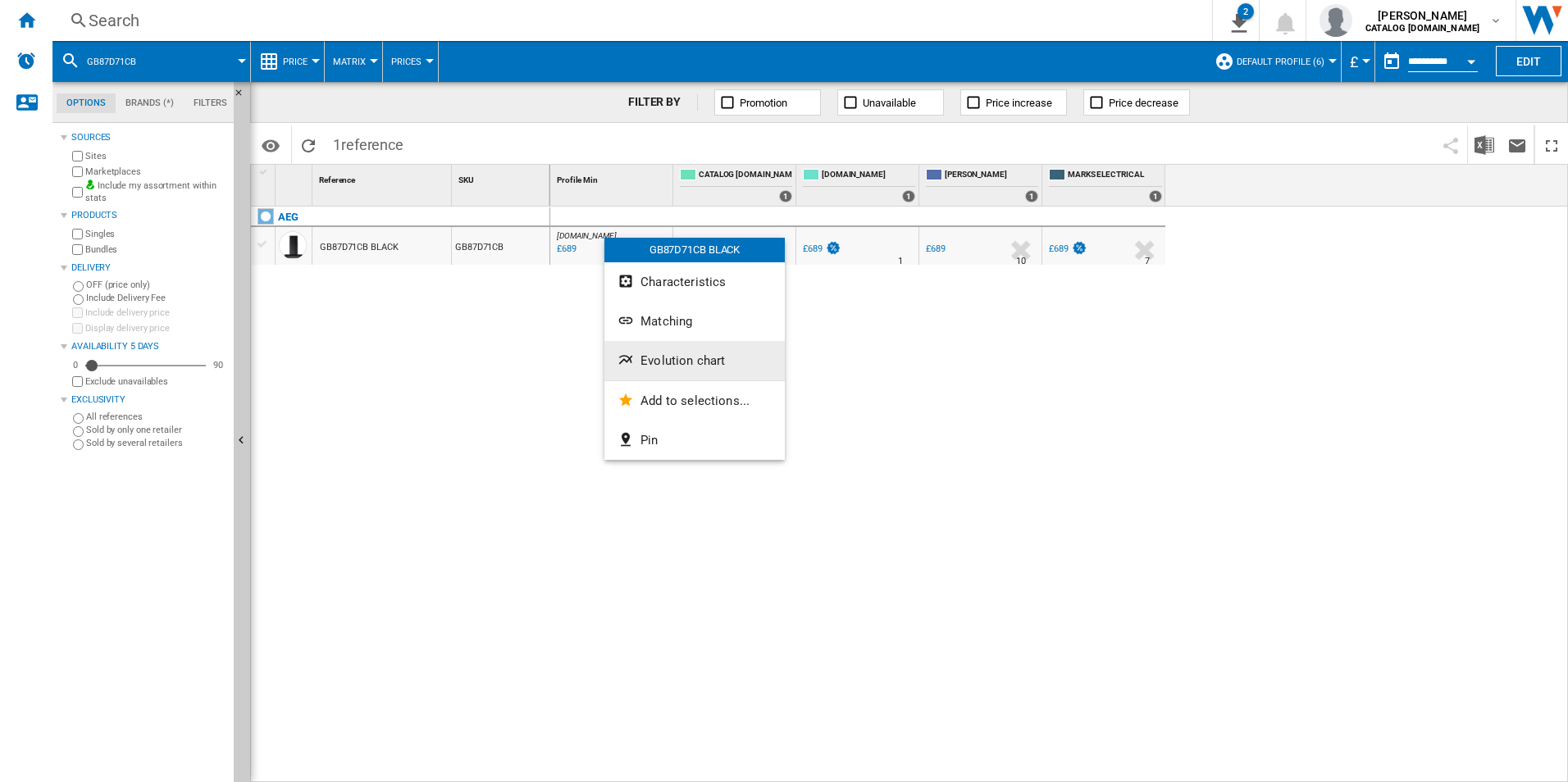
click at [675, 353] on button "Evolution chart" at bounding box center [695, 361] width 181 height 40
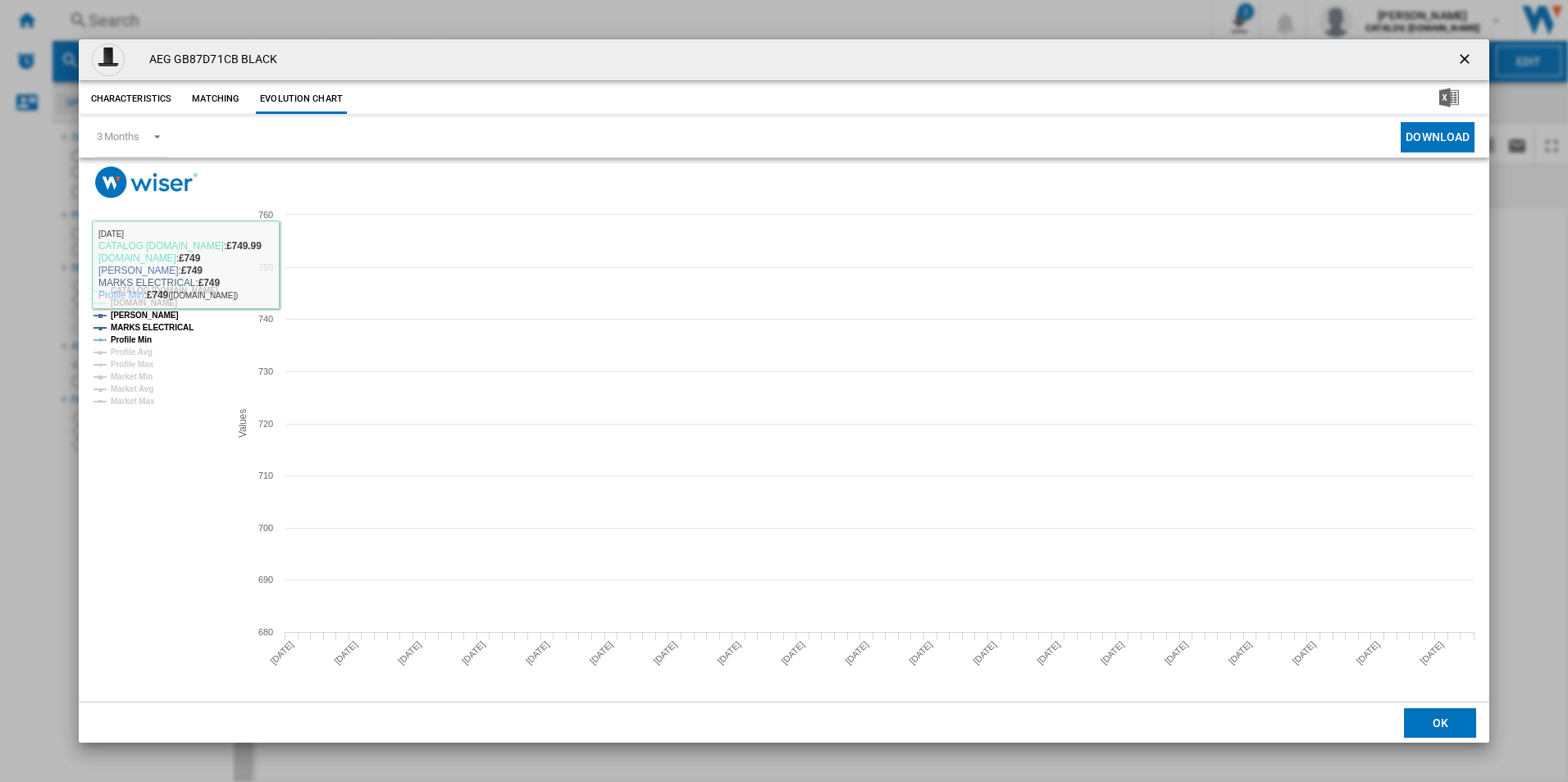
click at [176, 297] on rect "Product popup" at bounding box center [154, 346] width 136 height 132
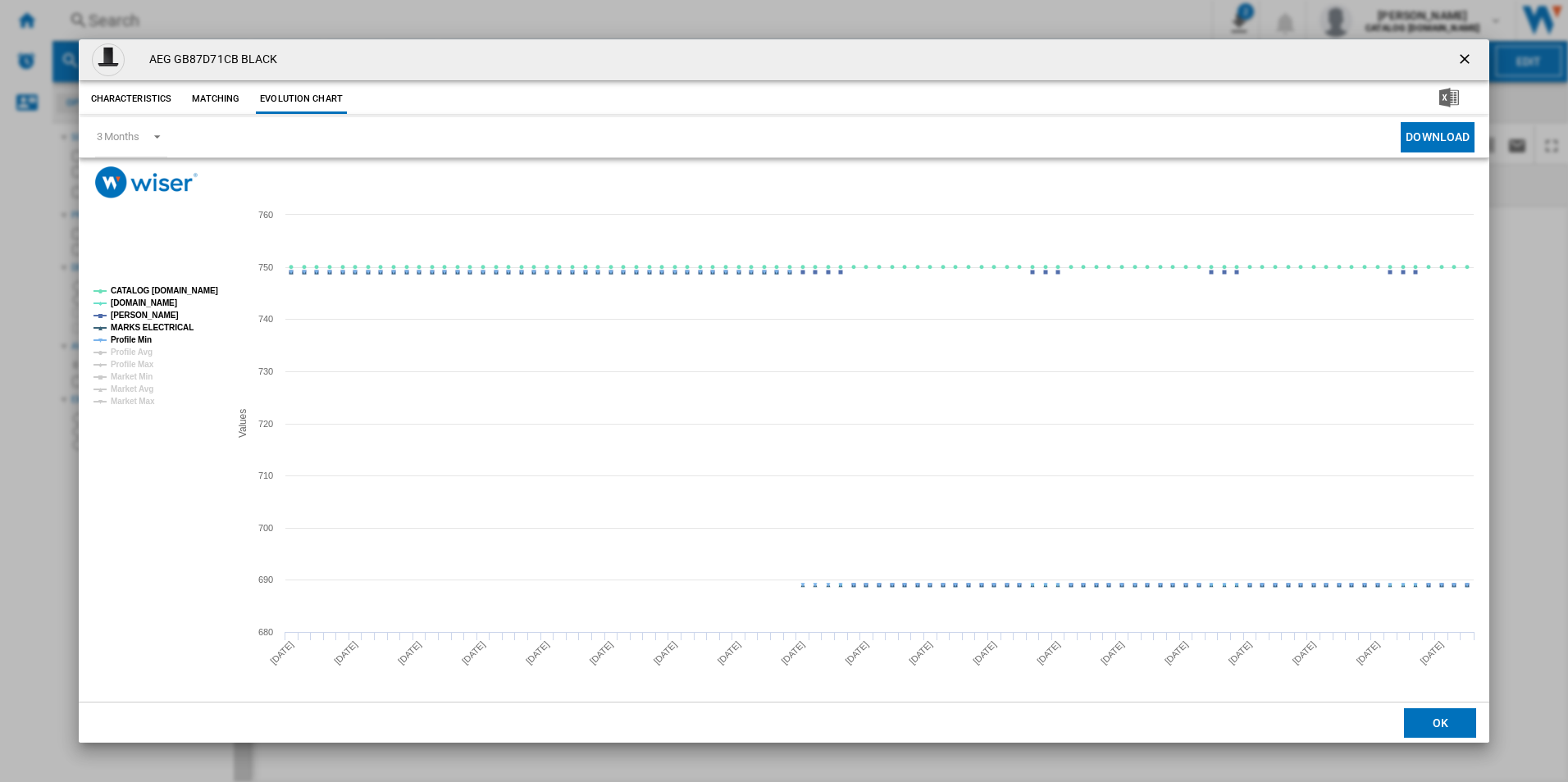
click at [166, 329] on tspan "MARKS ELECTRICAL" at bounding box center [151, 327] width 82 height 9
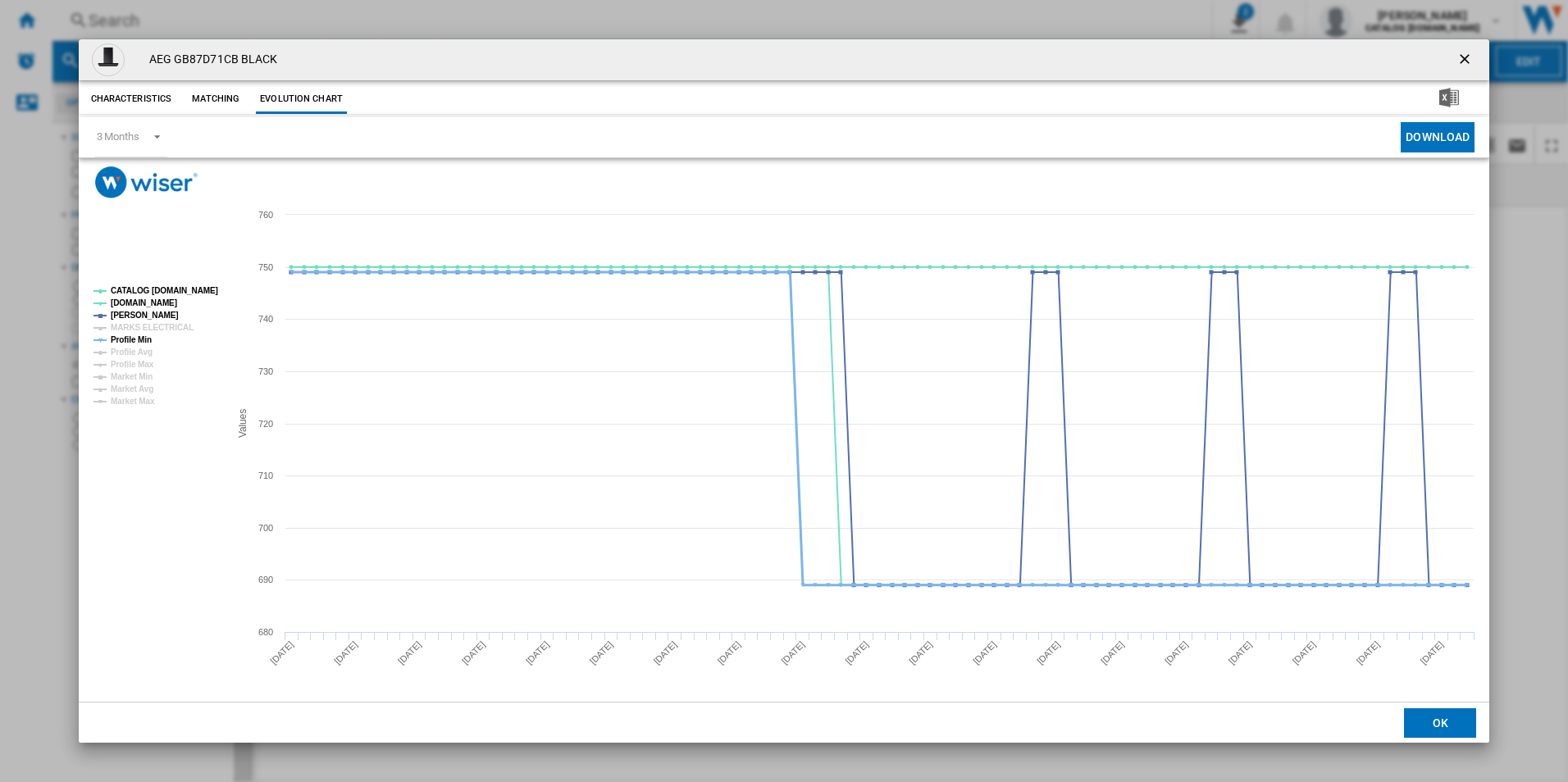
click at [146, 338] on tspan "Profile Min" at bounding box center [130, 339] width 41 height 9
click at [175, 288] on tspan "CATALOG [DOMAIN_NAME]" at bounding box center [164, 290] width 107 height 9
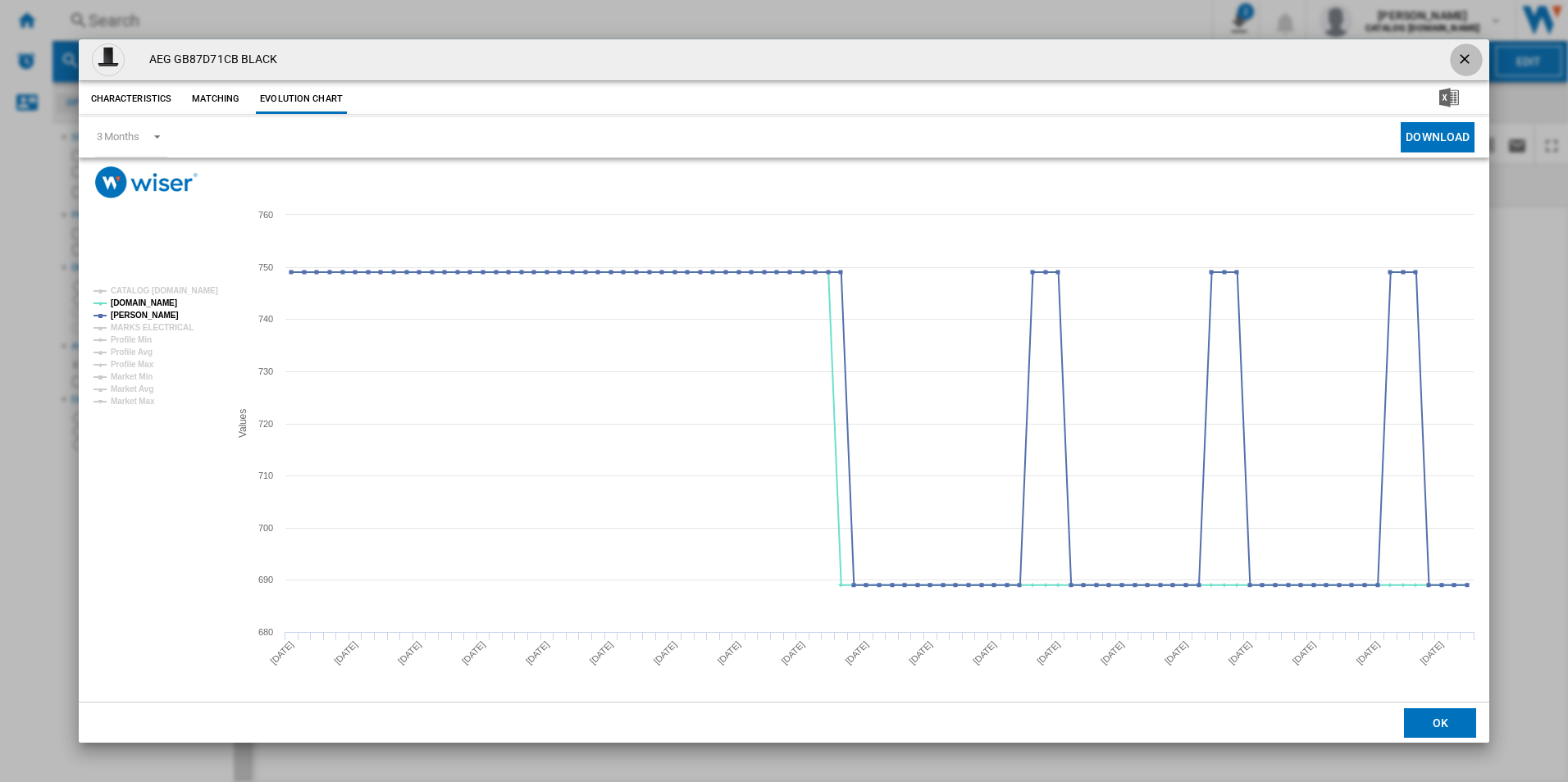
drag, startPoint x: 1461, startPoint y: 61, endPoint x: 1385, endPoint y: 59, distance: 76.0
click at [1462, 61] on ng-md-icon "getI18NText('BUTTONS.CLOSE_DIALOG')" at bounding box center [1466, 61] width 20 height 20
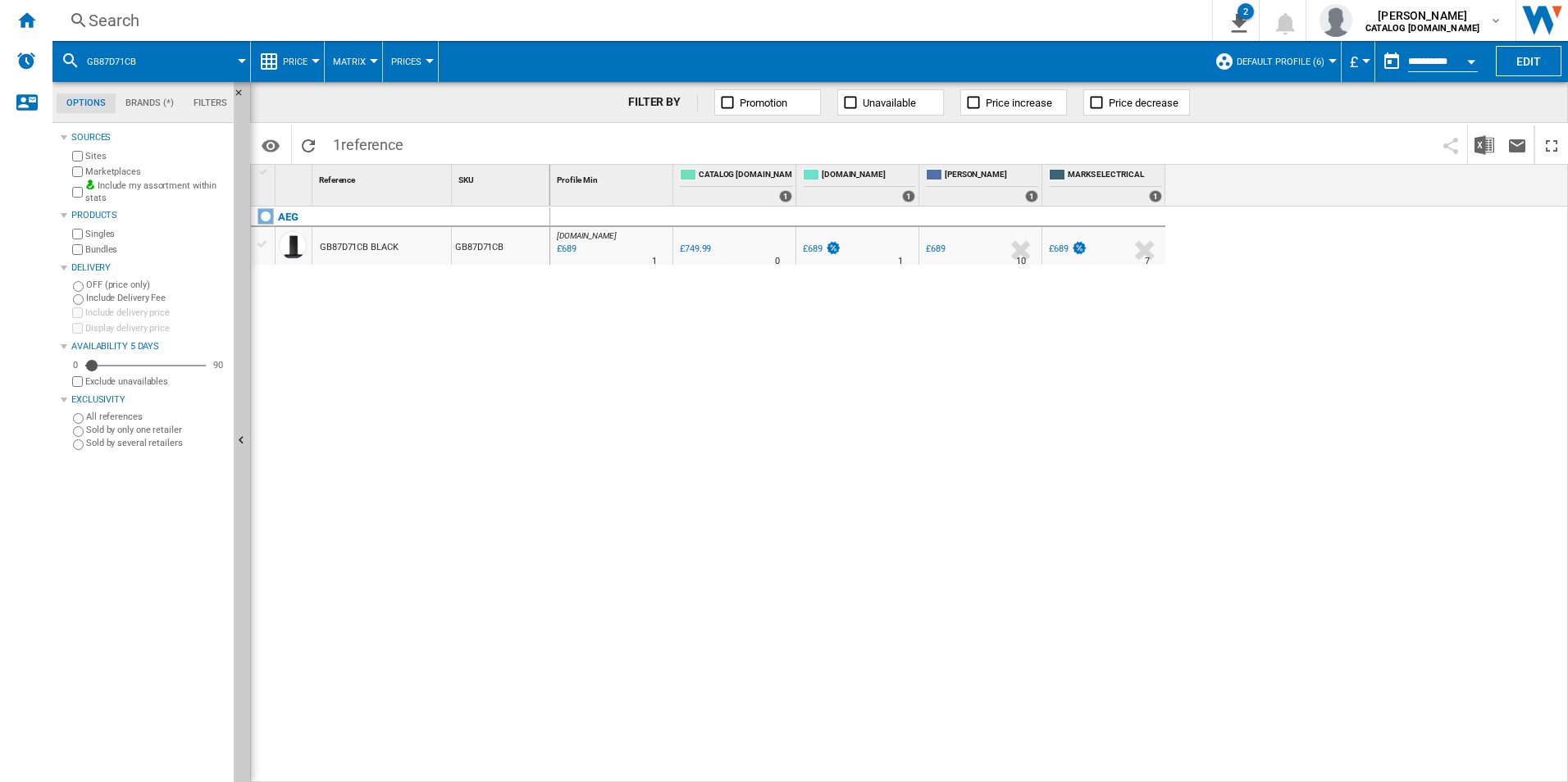
click at [1006, 12] on div "Search" at bounding box center [628, 20] width 1080 height 23
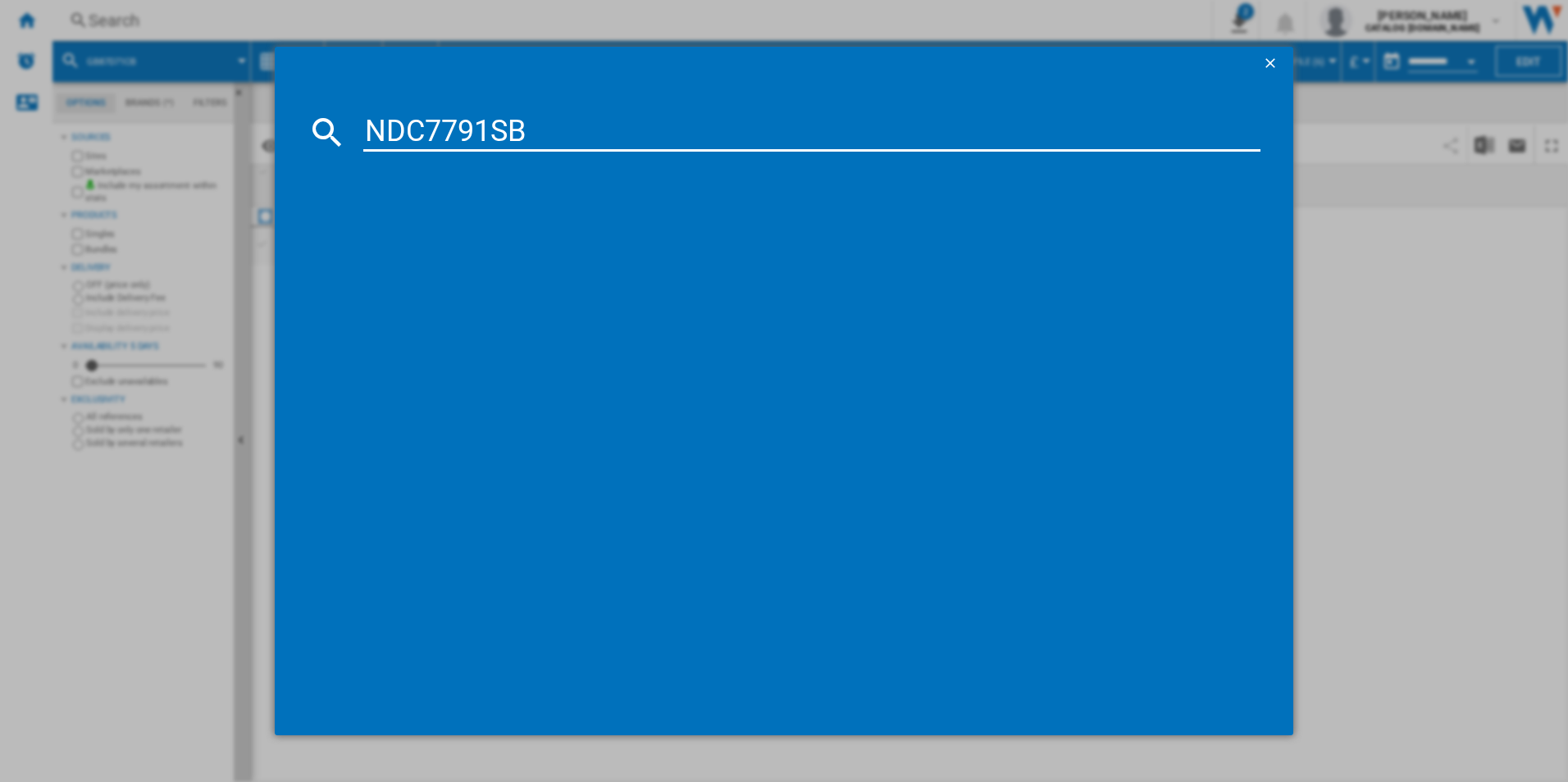
type input "NDC7791SB"
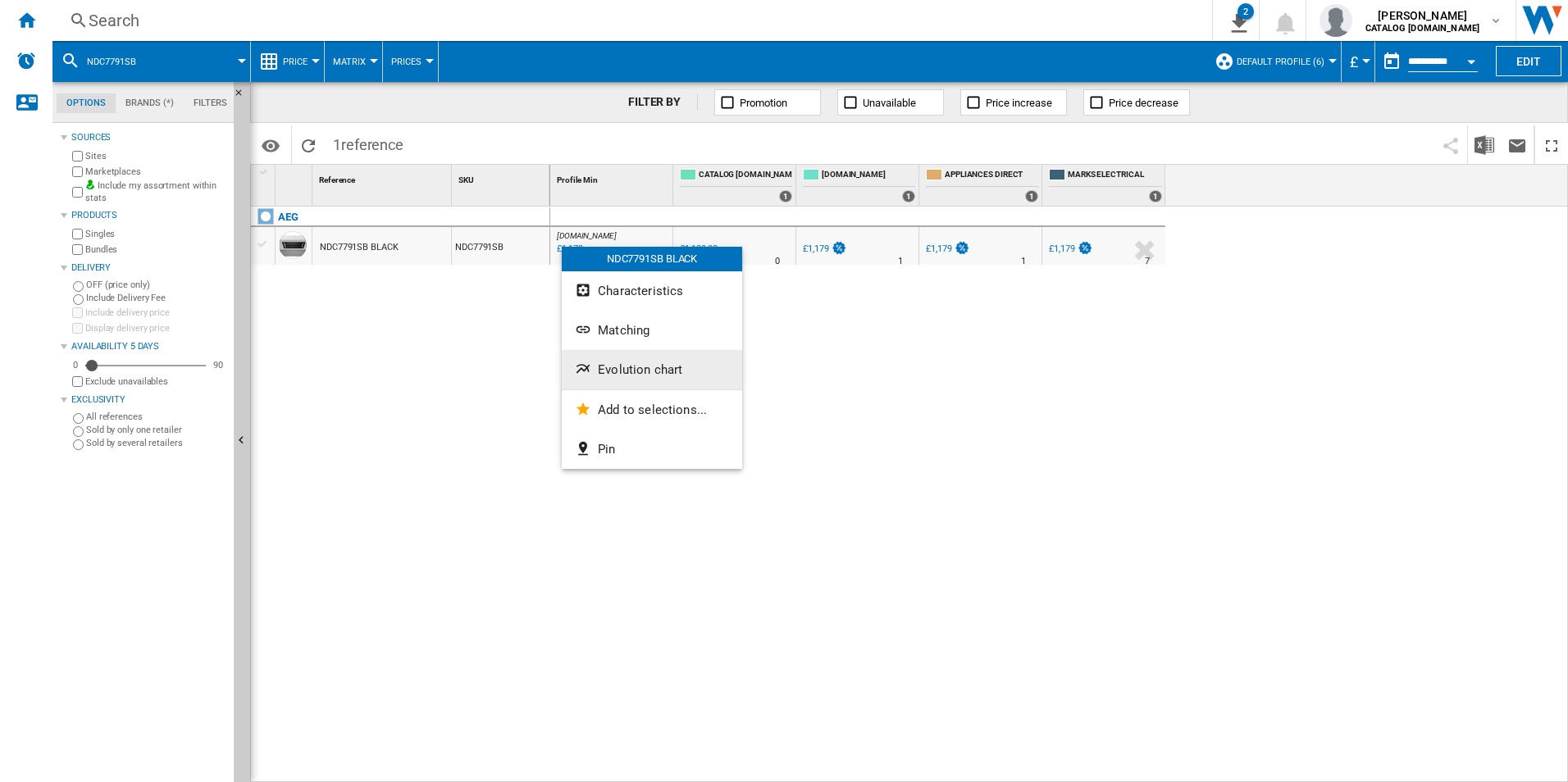
click at [621, 366] on span "Evolution chart" at bounding box center [639, 370] width 84 height 15
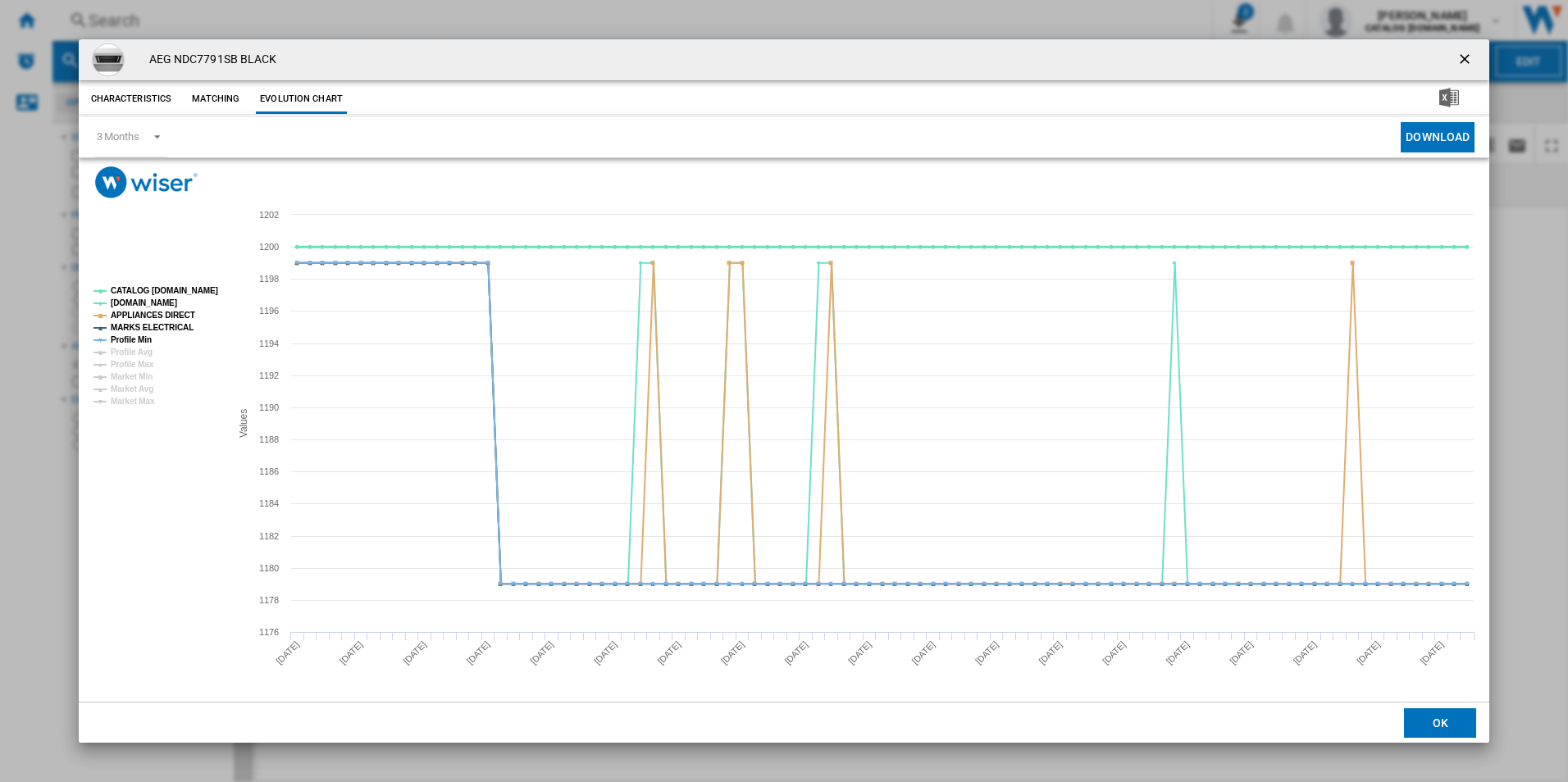
click at [181, 288] on tspan "CATALOG [DOMAIN_NAME]" at bounding box center [164, 290] width 107 height 9
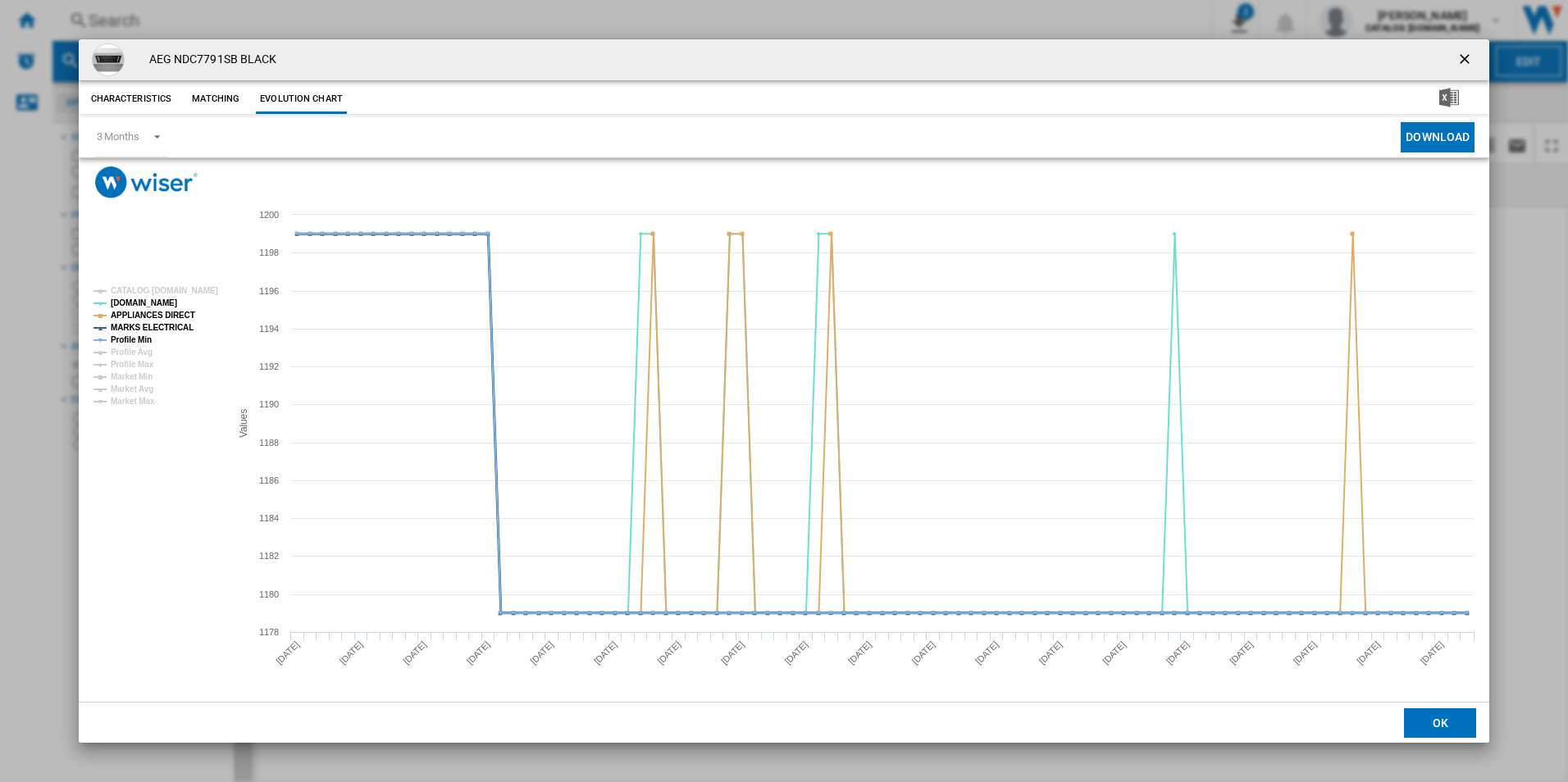
click at [172, 325] on tspan "MARKS ELECTRICAL" at bounding box center [151, 327] width 82 height 9
click at [174, 316] on tspan "APPLIANCES DIRECT" at bounding box center [152, 315] width 84 height 9
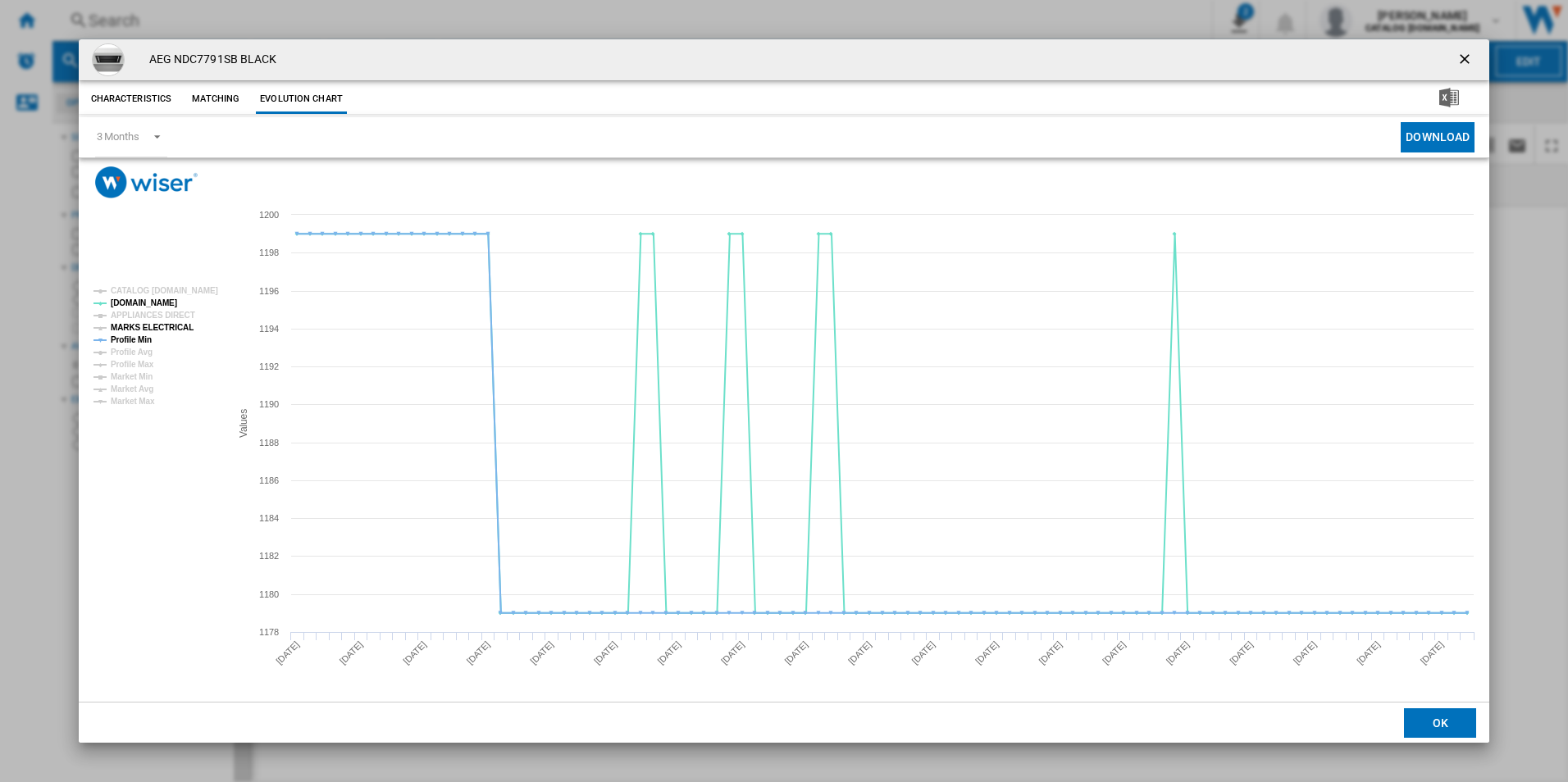
click at [138, 335] on tspan "Profile Min" at bounding box center [130, 339] width 41 height 9
click at [1458, 64] on ng-md-icon "getI18NText('BUTTONS.CLOSE_DIALOG')" at bounding box center [1466, 61] width 20 height 20
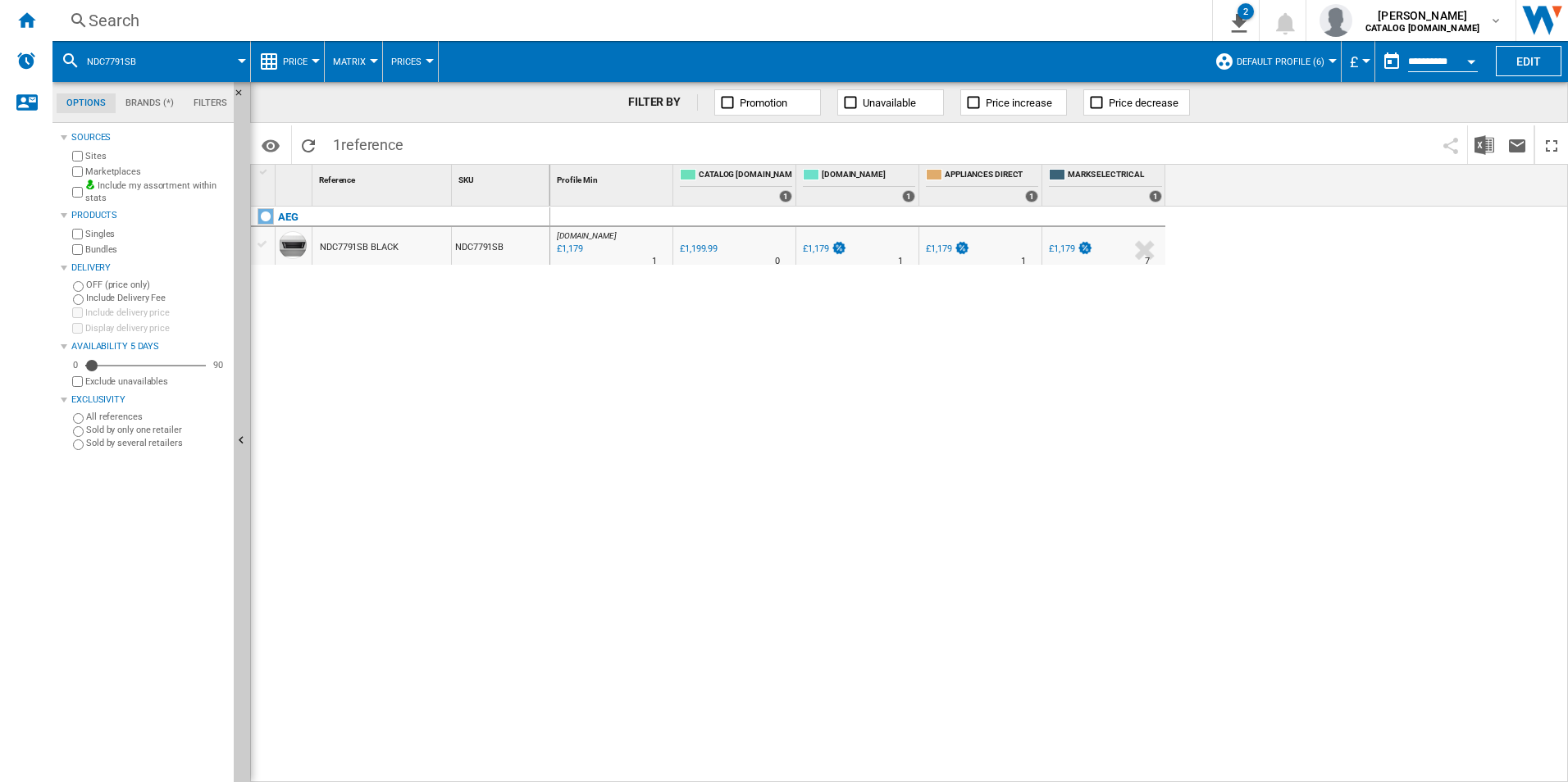
click at [1112, 31] on div "Search" at bounding box center [628, 20] width 1080 height 23
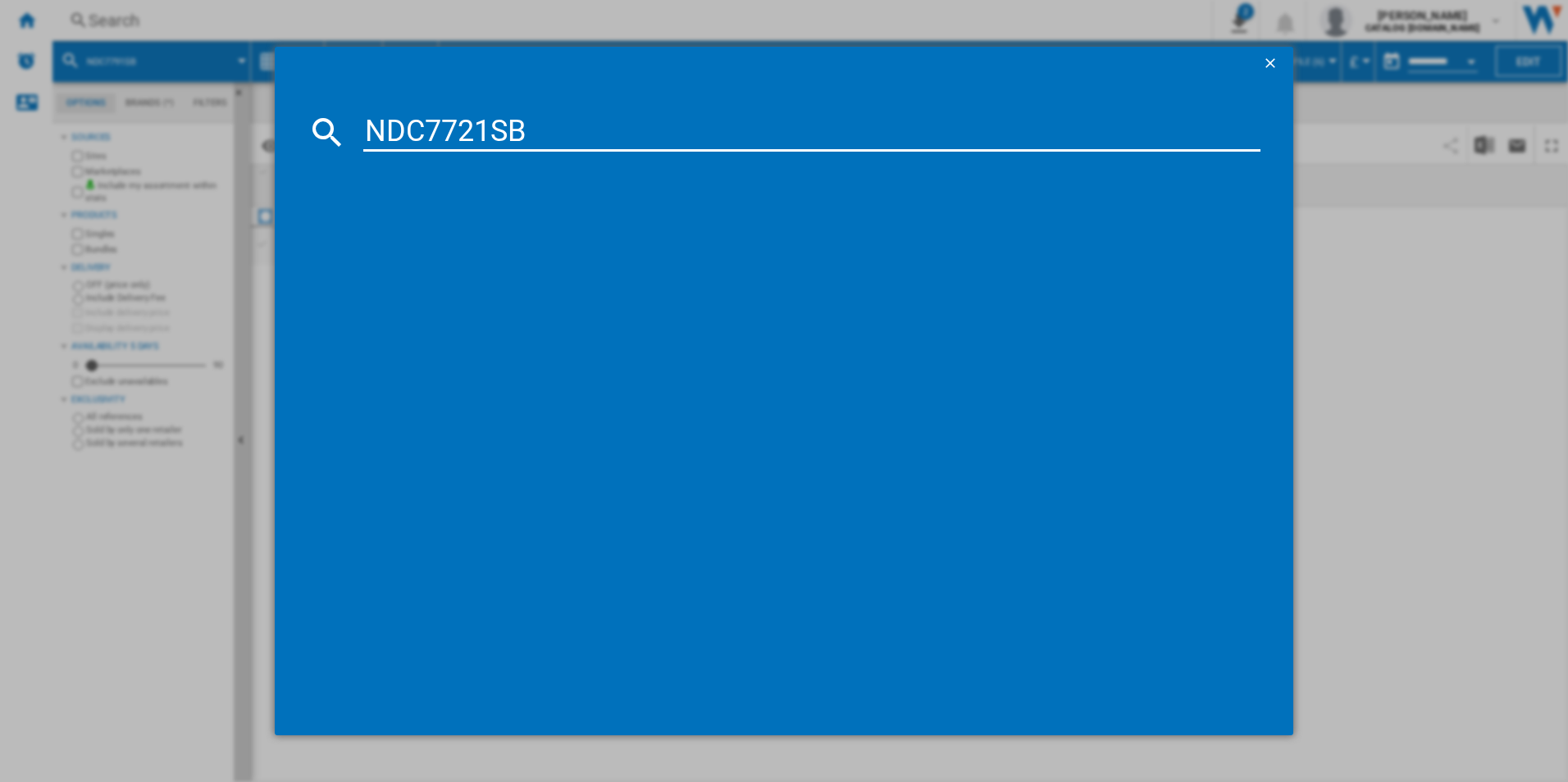
type input "NDC7721SB"
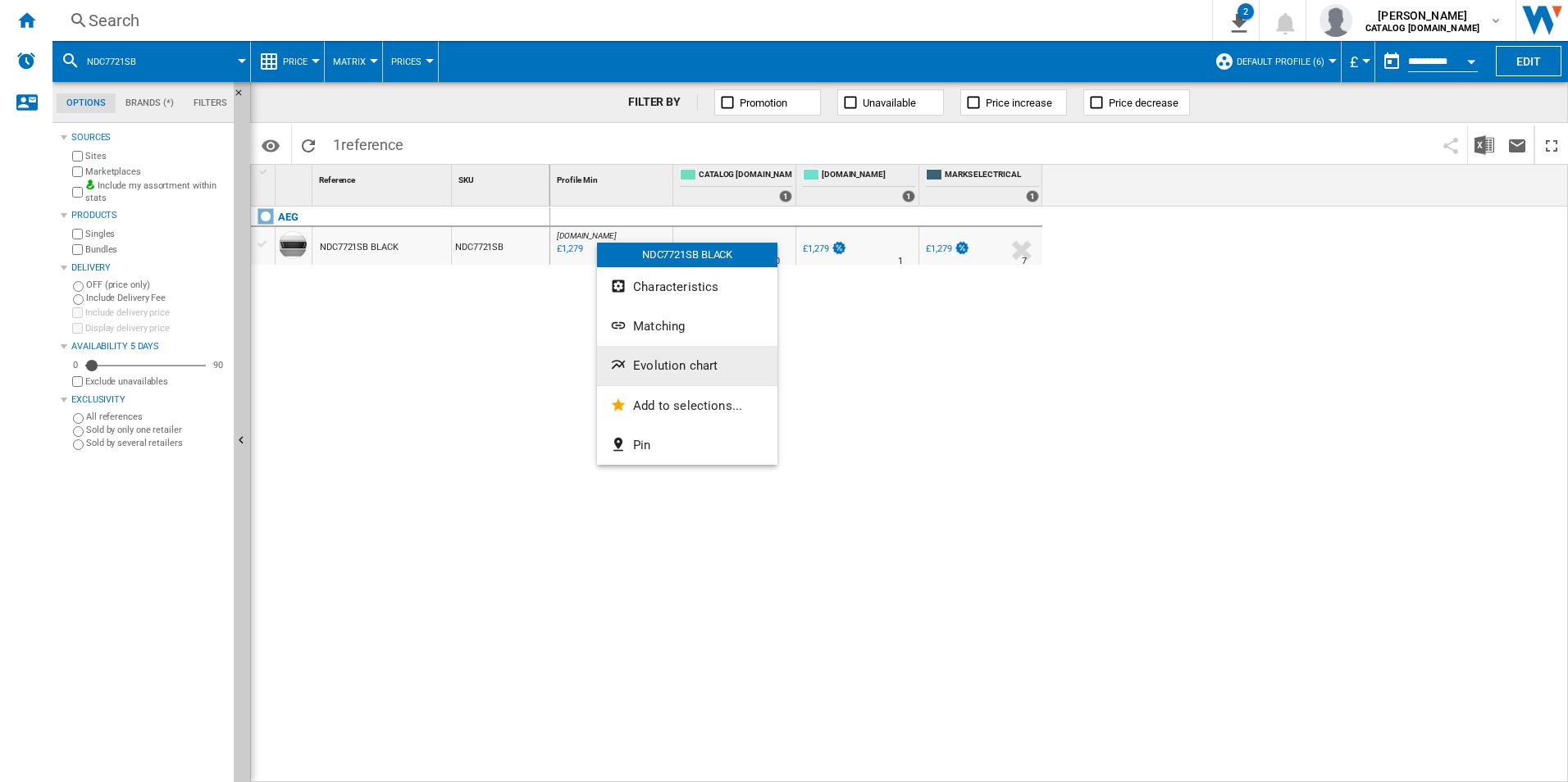
click at [665, 364] on span "Evolution chart" at bounding box center [675, 366] width 84 height 15
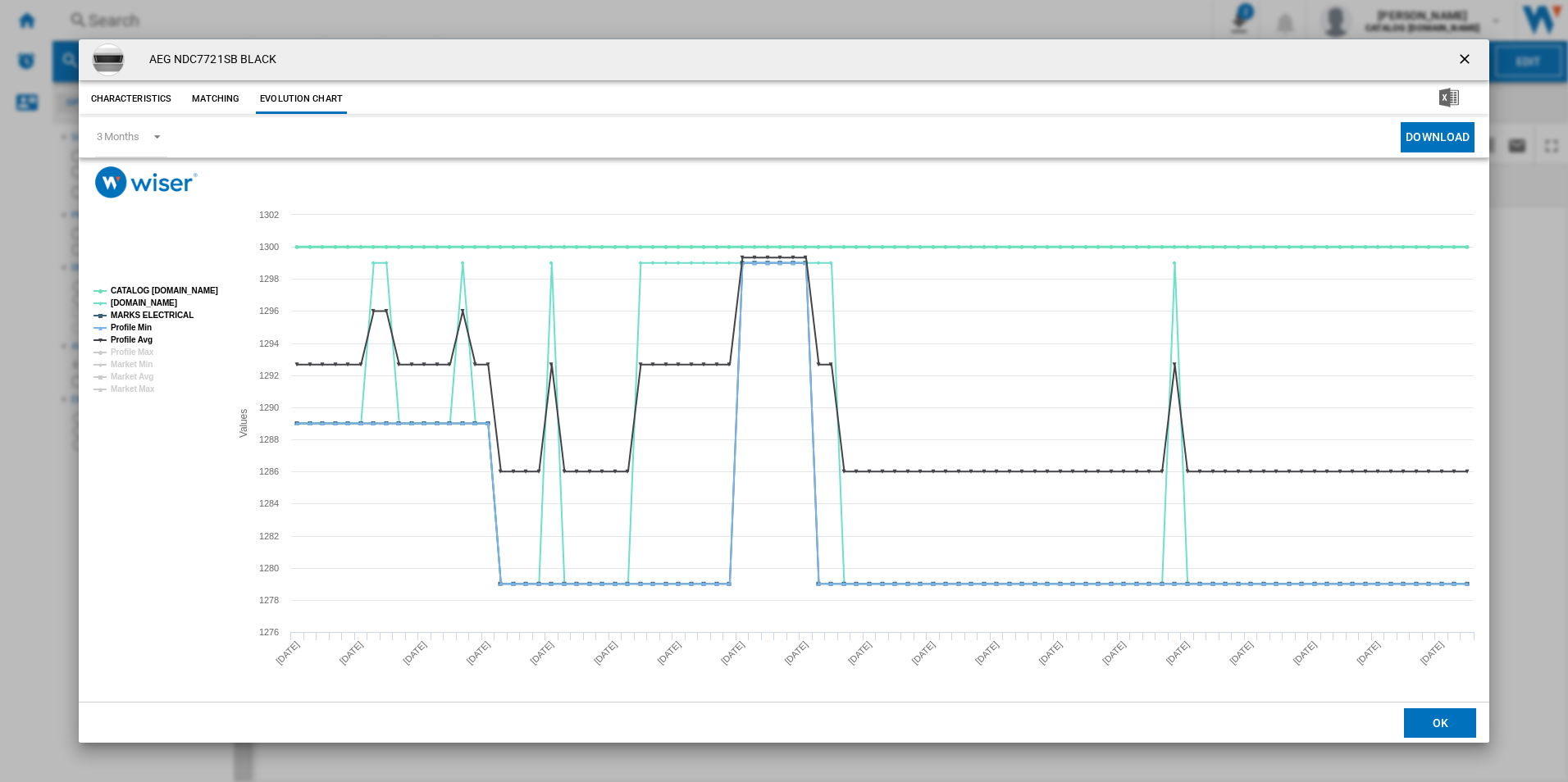
click at [182, 286] on tspan "CATALOG [DOMAIN_NAME]" at bounding box center [164, 290] width 107 height 9
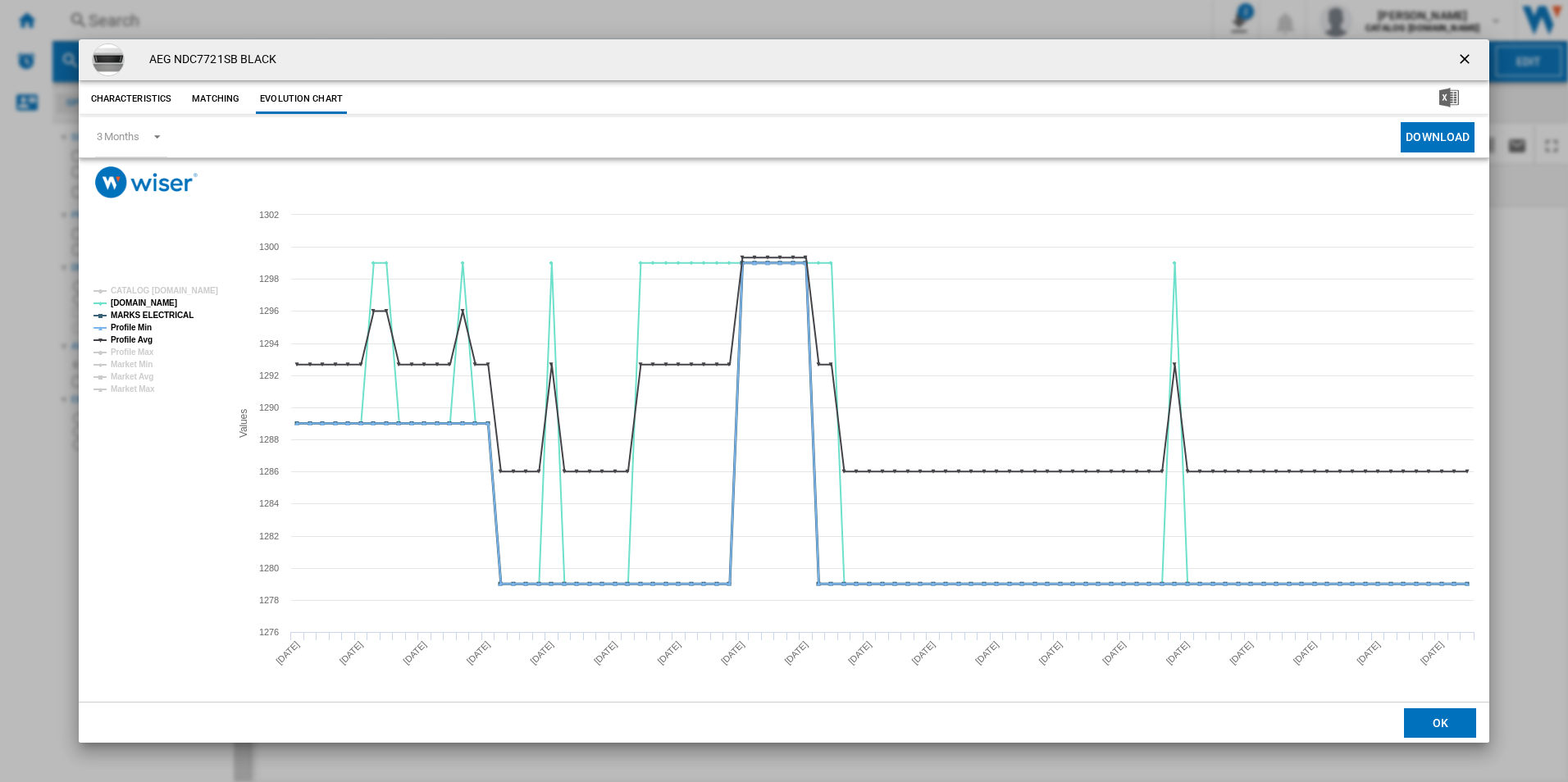
click at [163, 313] on tspan "MARKS ELECTRICAL" at bounding box center [151, 315] width 82 height 9
click at [119, 339] on tspan "Profile Avg" at bounding box center [131, 339] width 42 height 9
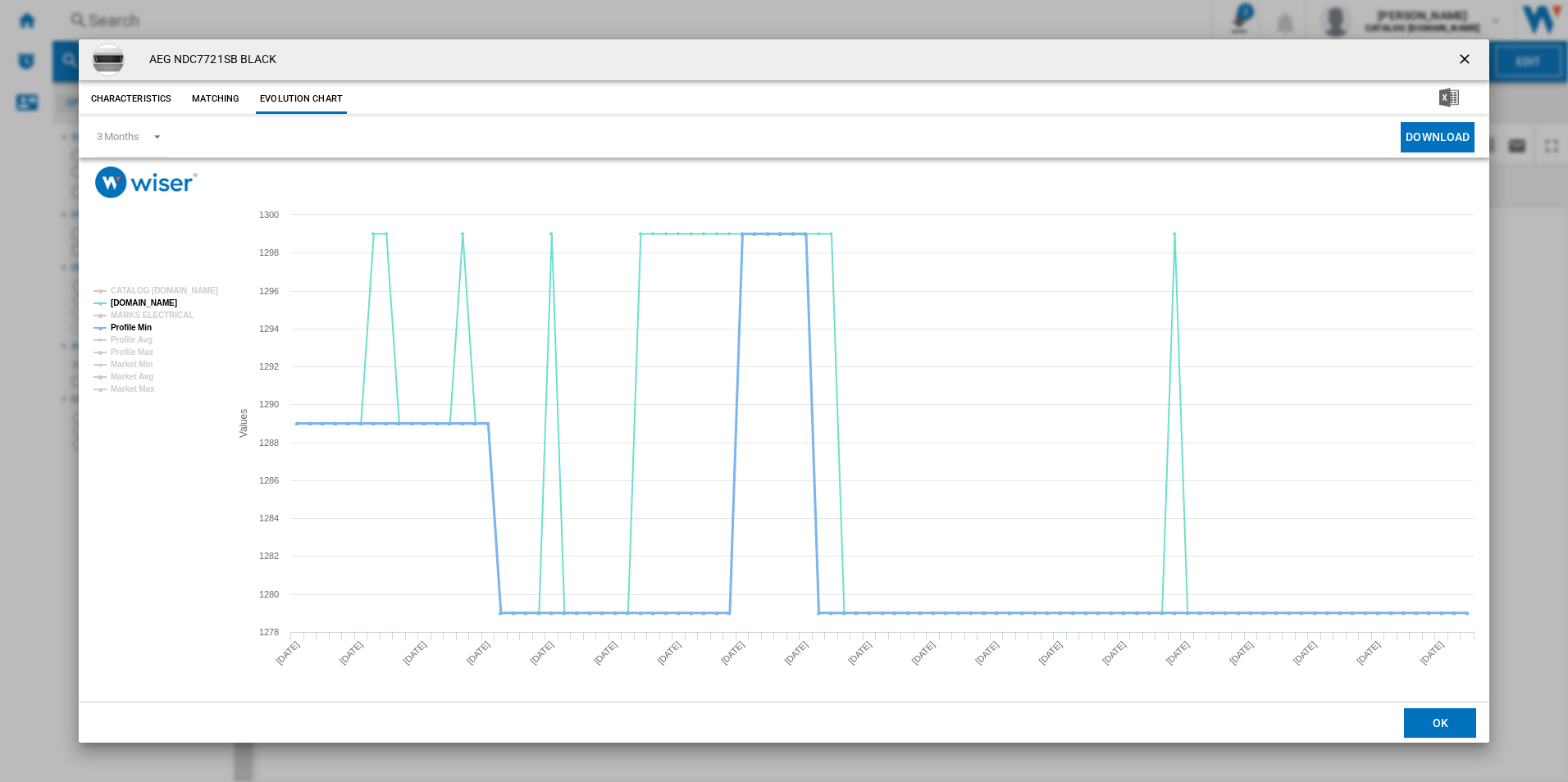
click at [129, 323] on tspan "Profile Min" at bounding box center [130, 327] width 41 height 9
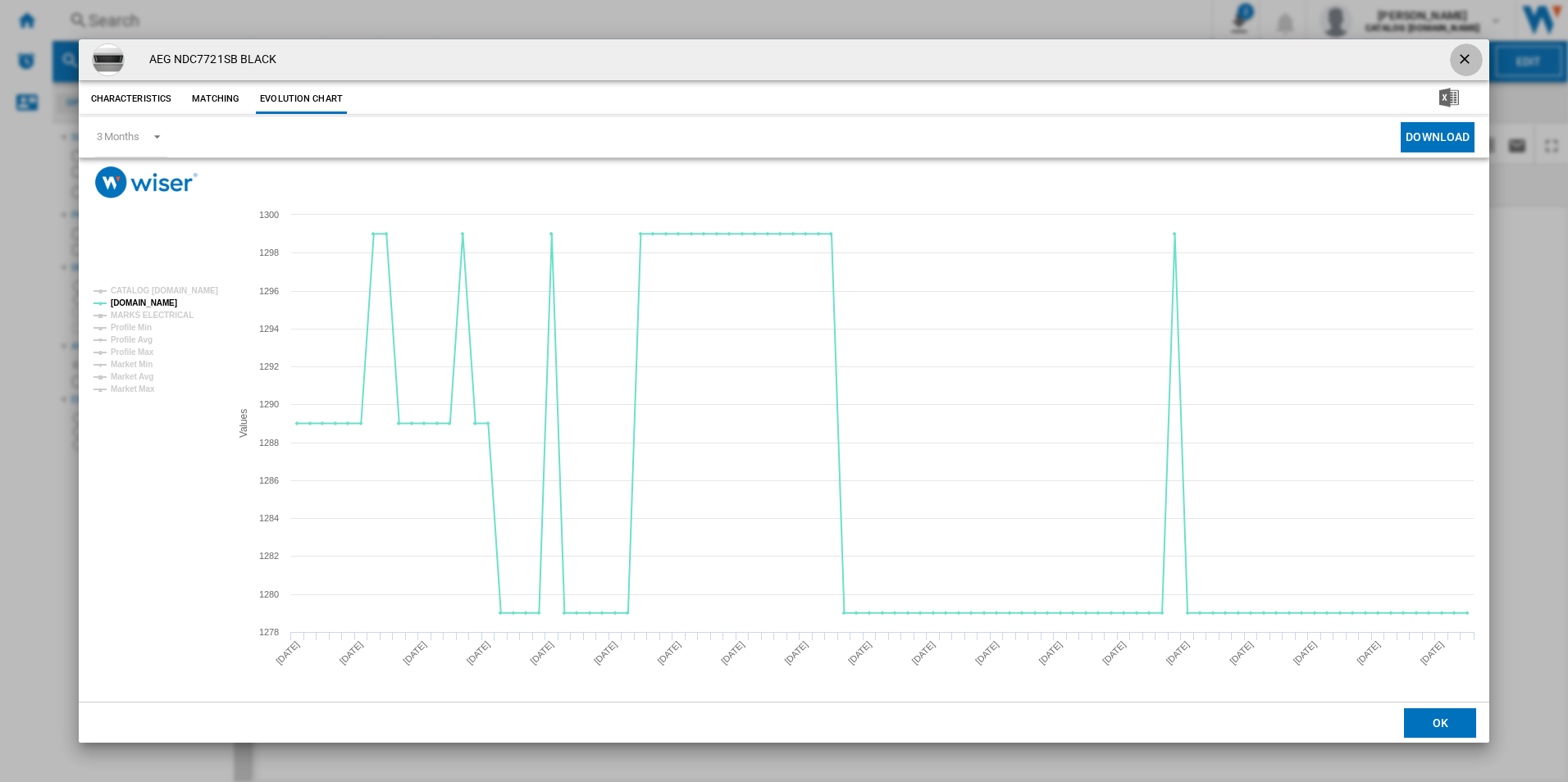
click at [1470, 59] on ng-md-icon "getI18NText('BUTTONS.CLOSE_DIALOG')" at bounding box center [1466, 61] width 20 height 20
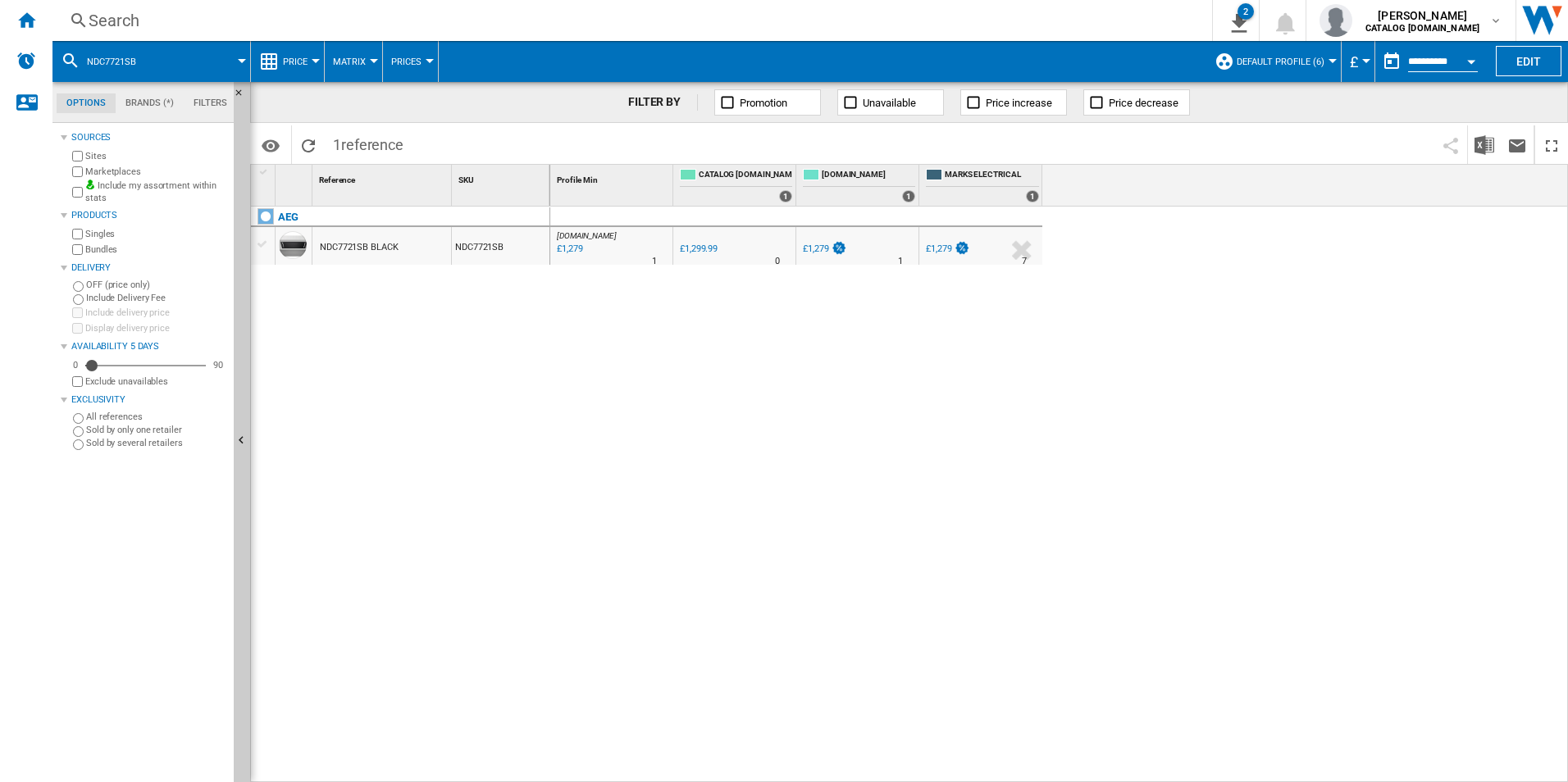
click at [1024, 21] on div "Search" at bounding box center [628, 20] width 1080 height 23
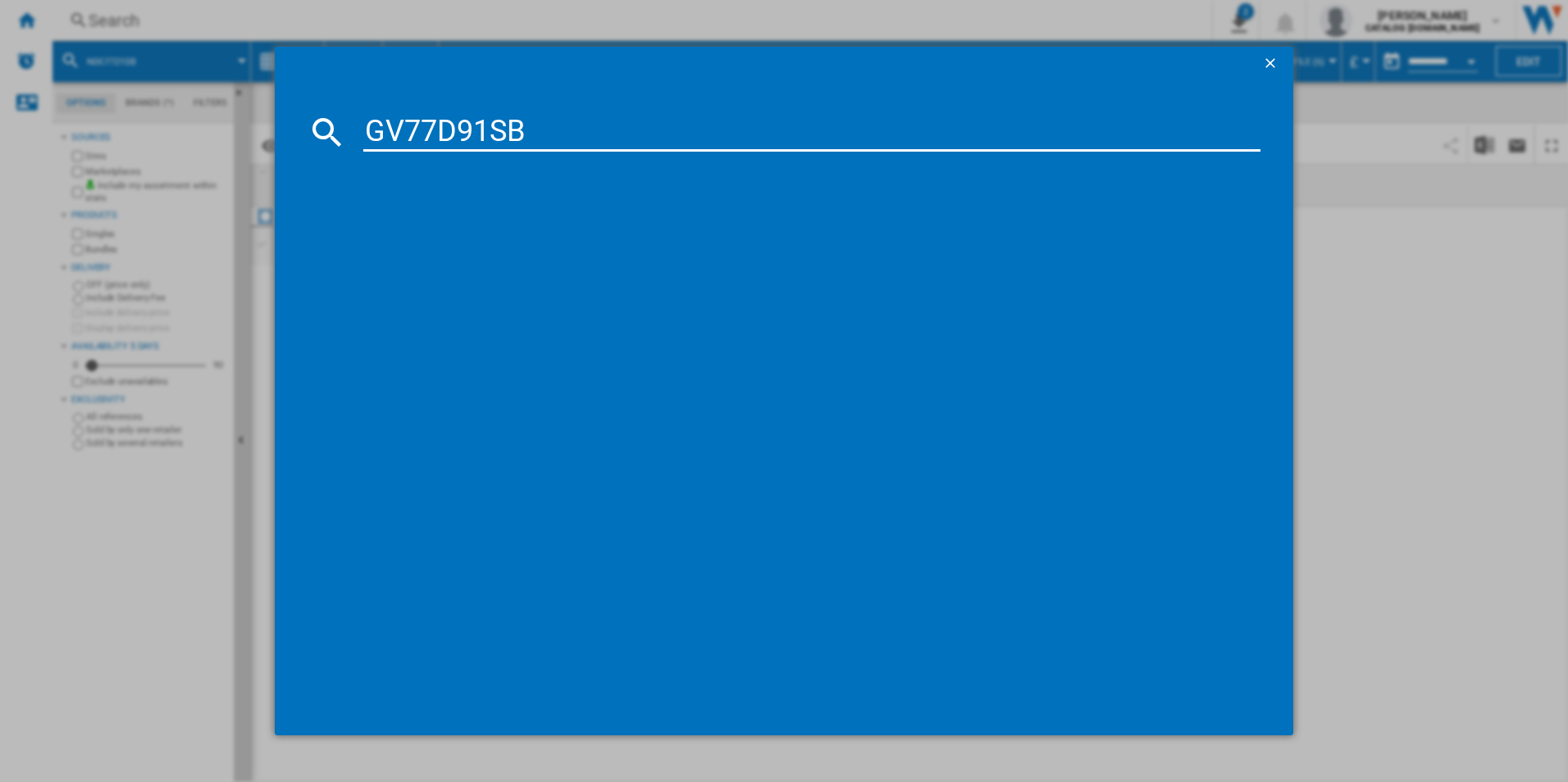
type input "GV77D91SB"
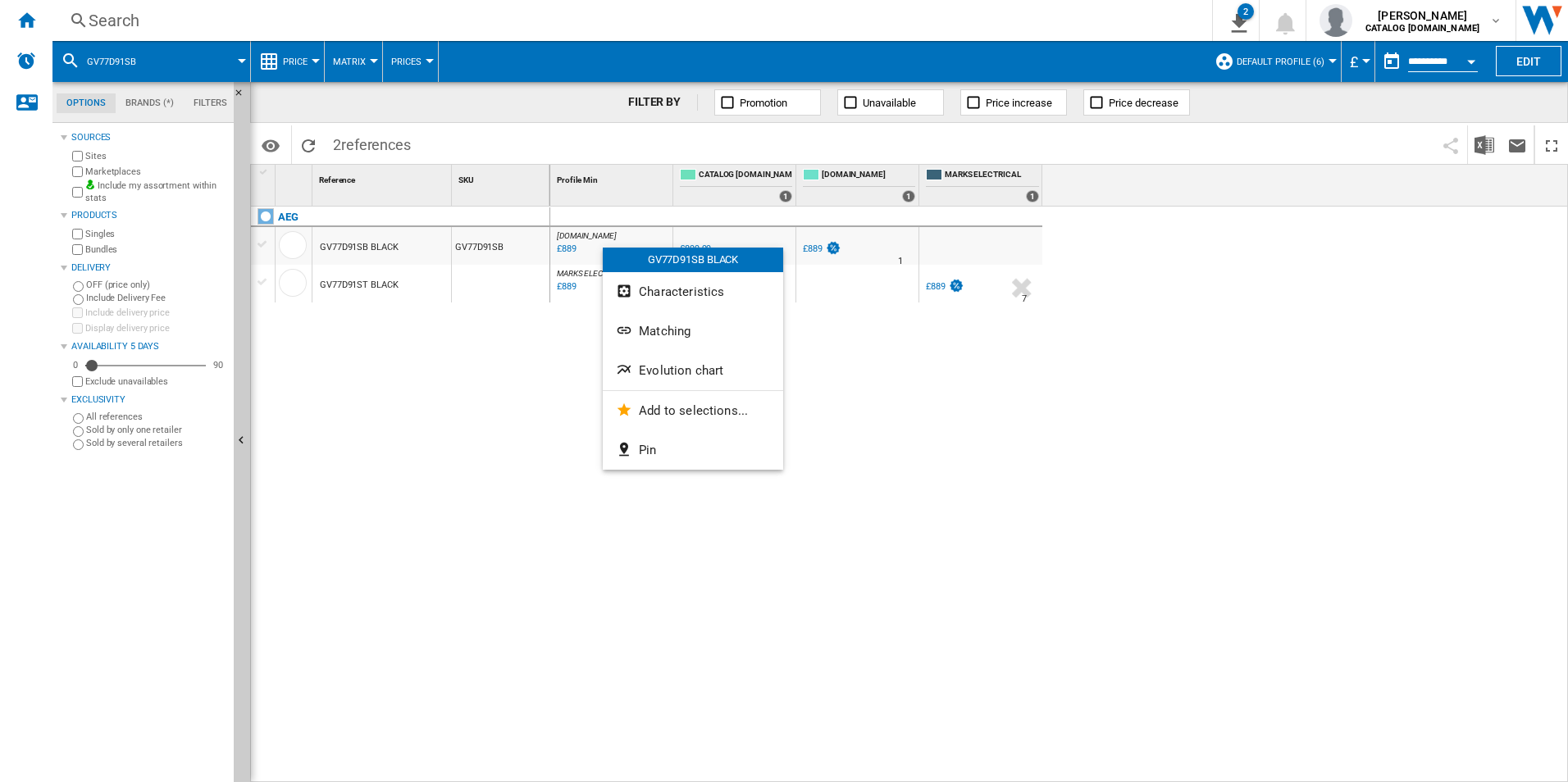
click at [529, 361] on div at bounding box center [784, 391] width 1568 height 782
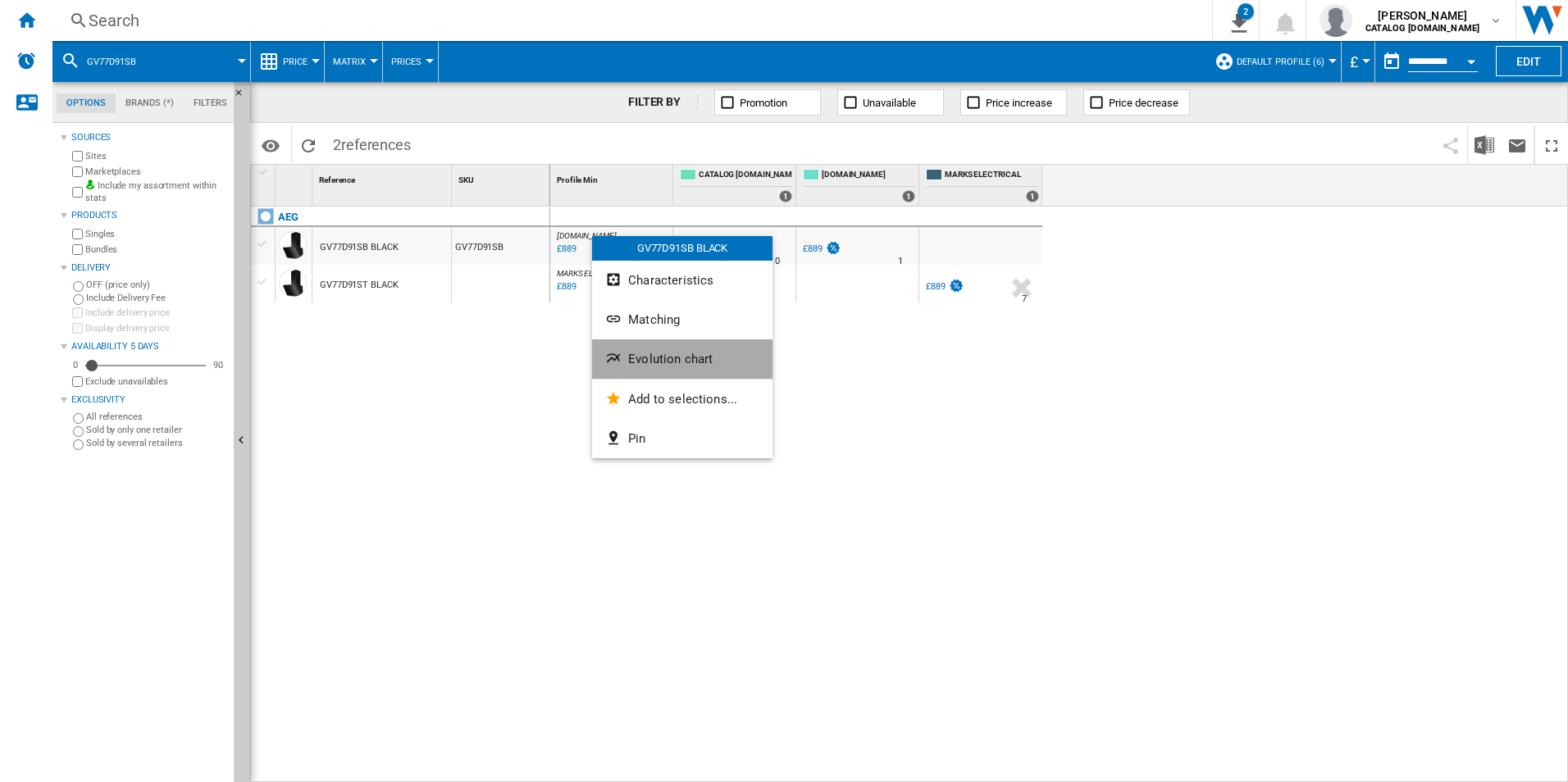
click at [656, 347] on button "Evolution chart" at bounding box center [683, 360] width 181 height 40
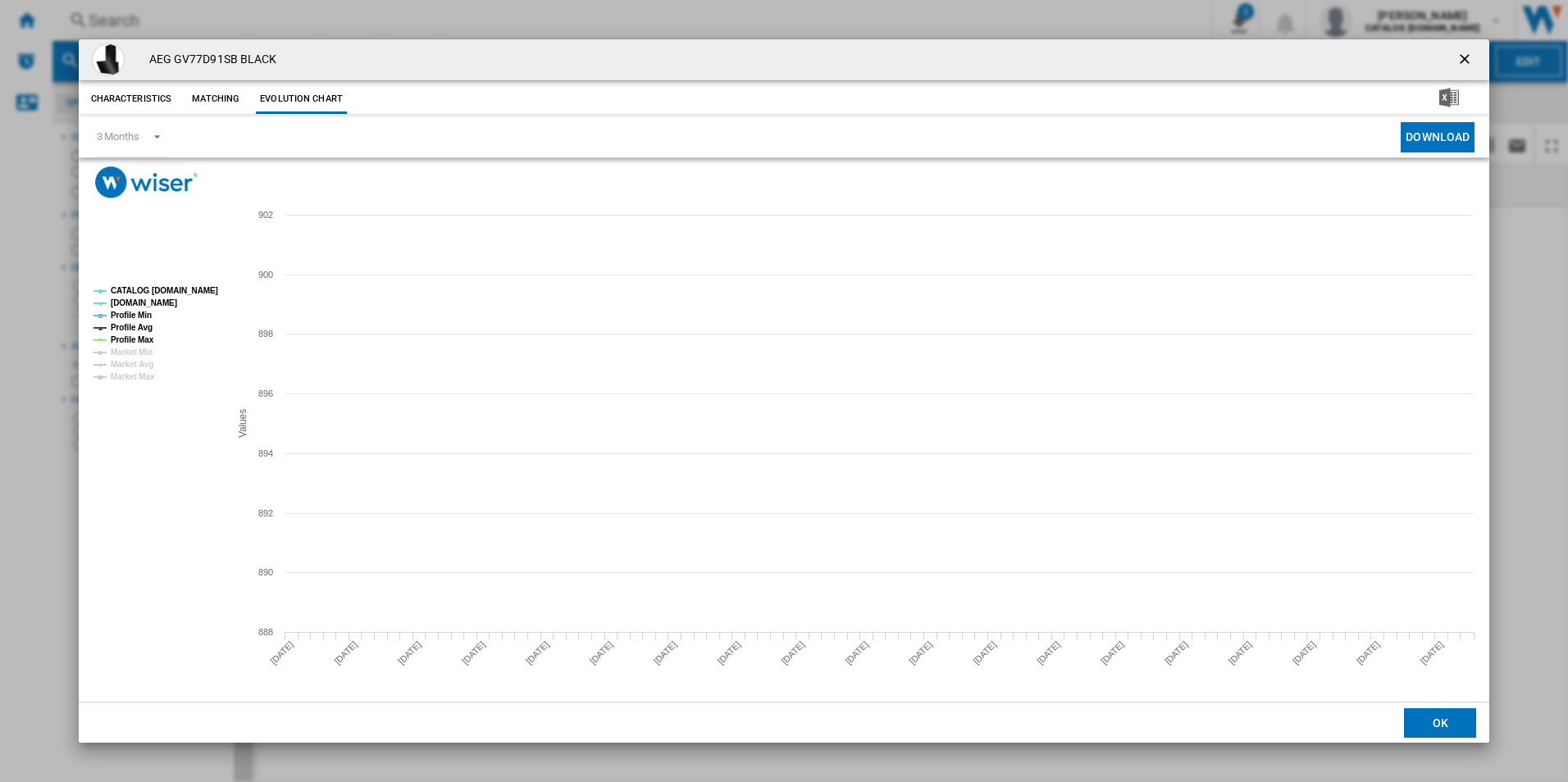
click at [192, 288] on tspan "CATALOG [DOMAIN_NAME]" at bounding box center [164, 290] width 107 height 9
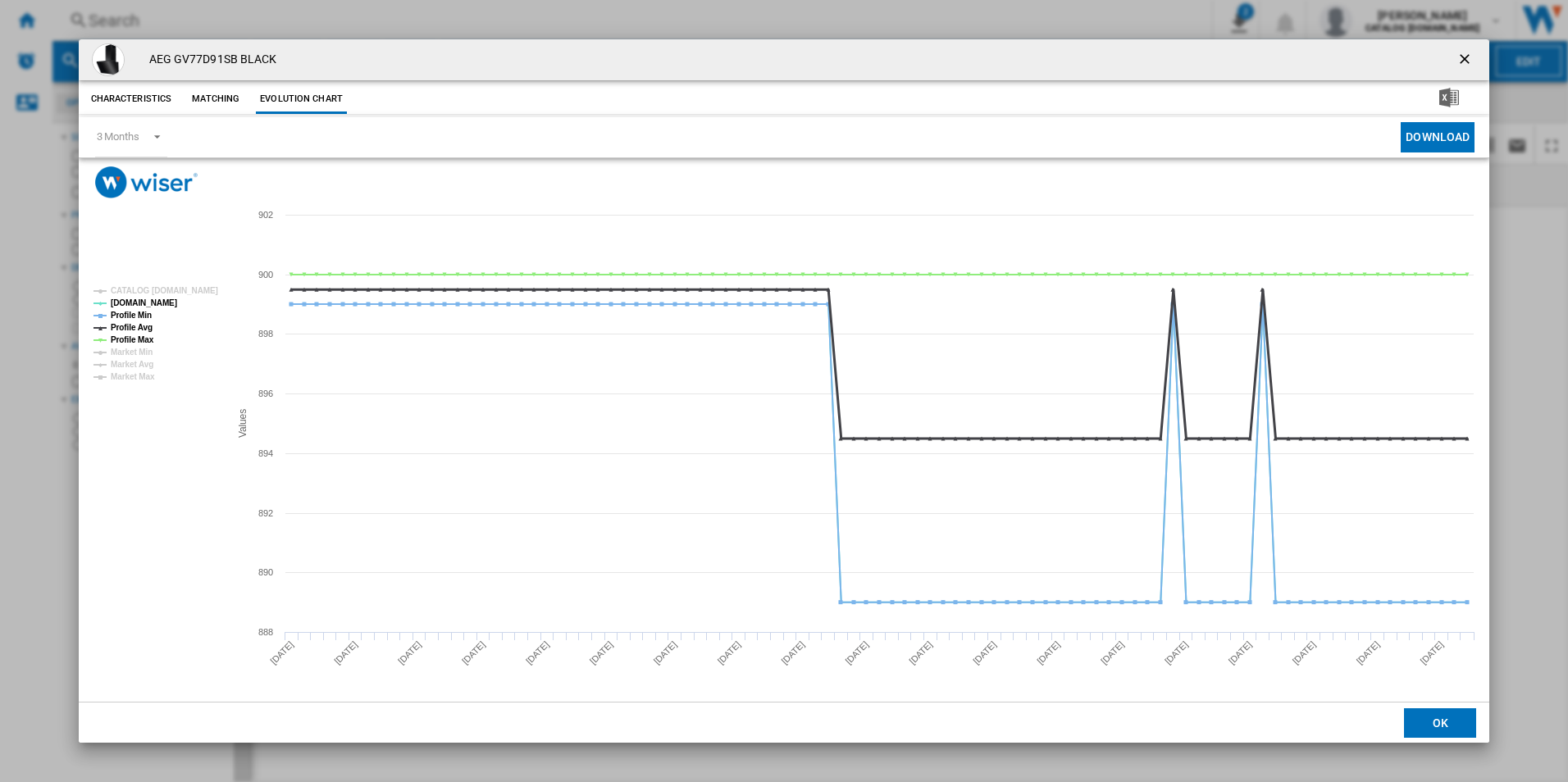
click at [142, 323] on tspan "Profile Avg" at bounding box center [131, 327] width 42 height 9
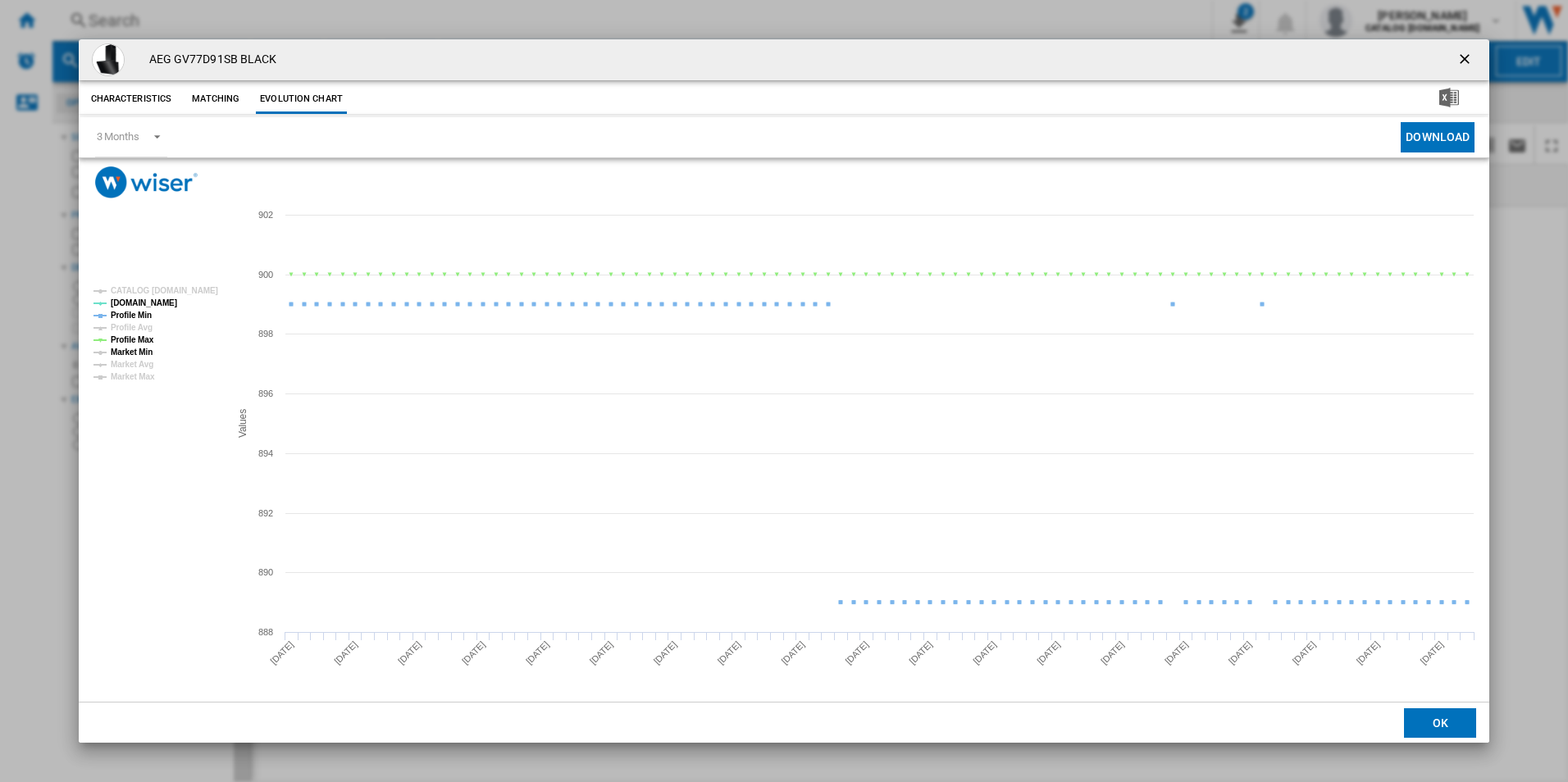
click at [134, 348] on tspan "Market Min" at bounding box center [131, 352] width 42 height 9
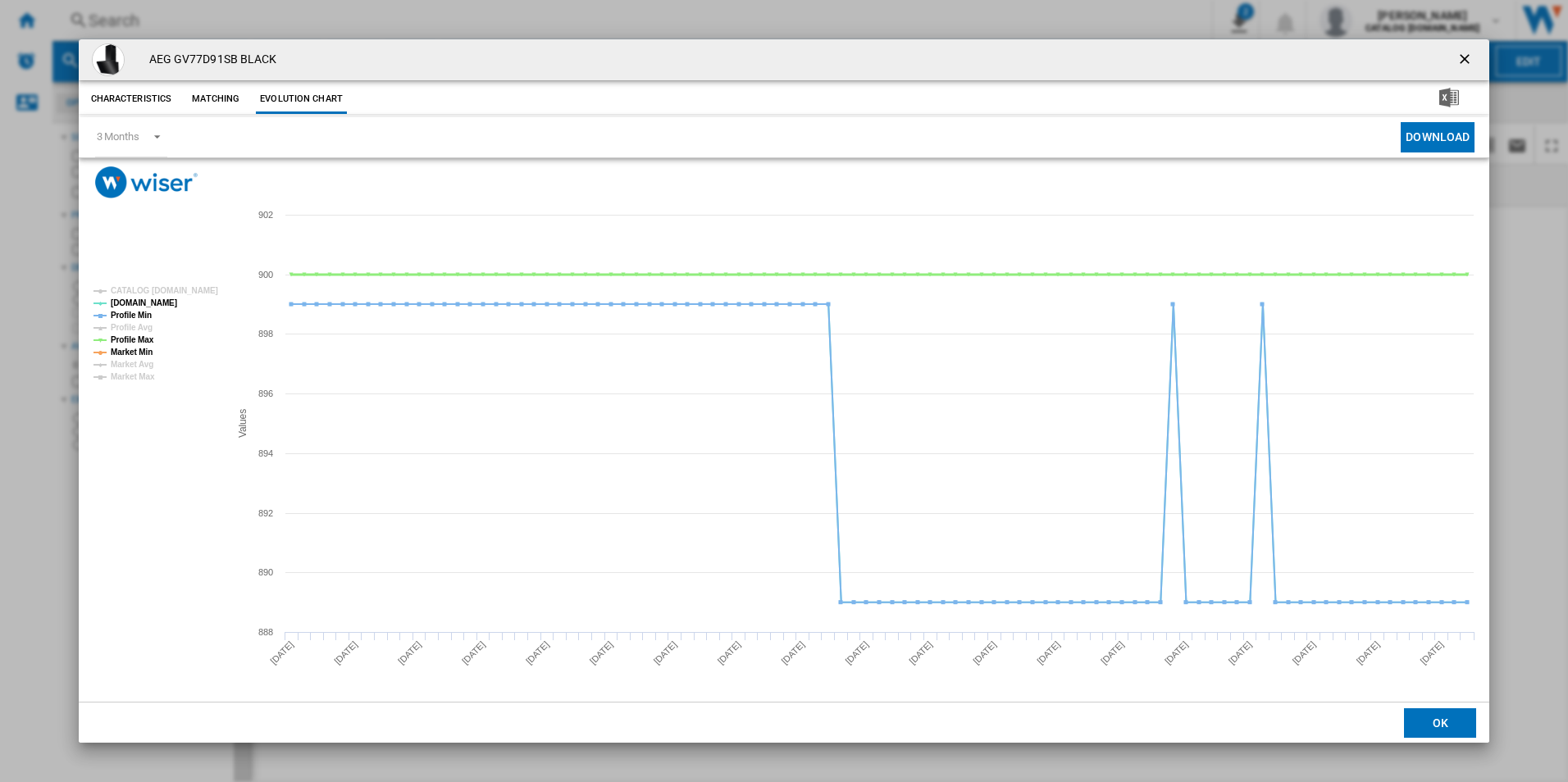
click at [136, 335] on tspan "Profile Max" at bounding box center [132, 339] width 44 height 9
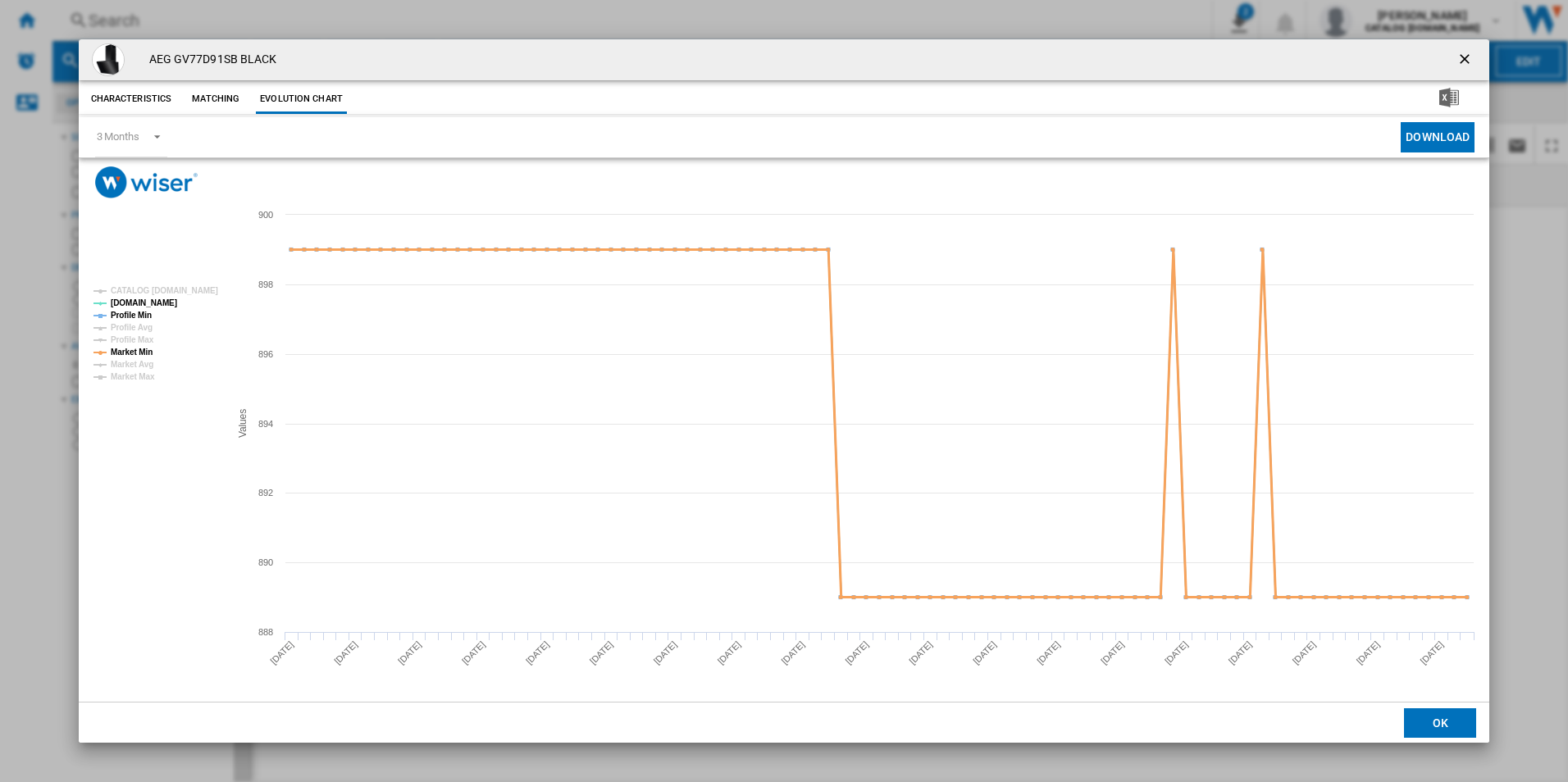
click at [146, 348] on tspan "Market Min" at bounding box center [131, 352] width 42 height 9
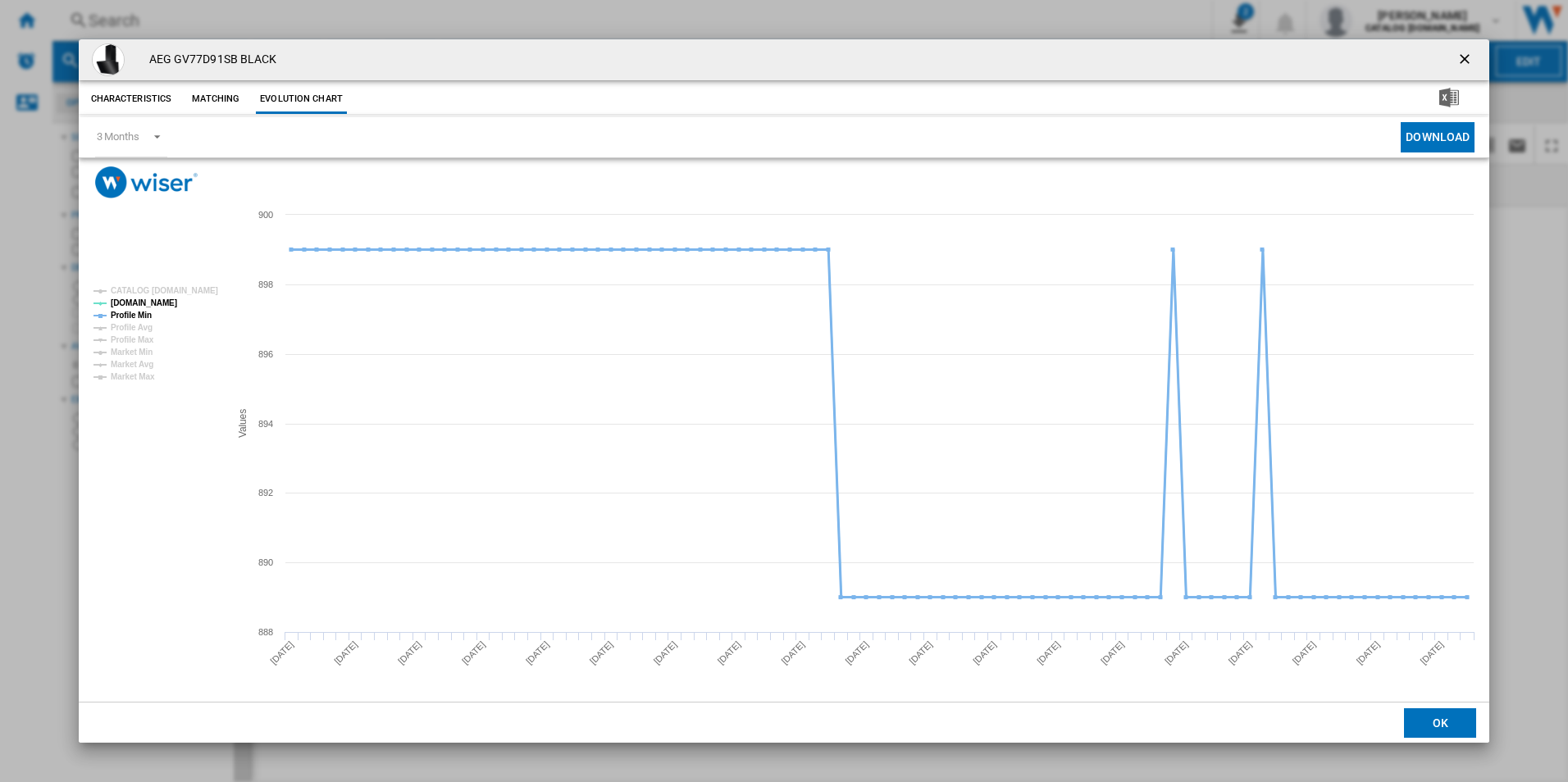
click at [150, 316] on tspan "Profile Min" at bounding box center [130, 315] width 41 height 9
drag, startPoint x: 1461, startPoint y: 67, endPoint x: 1375, endPoint y: 70, distance: 86.1
click at [1461, 67] on ng-md-icon "getI18NText('BUTTONS.CLOSE_DIALOG')" at bounding box center [1466, 61] width 20 height 20
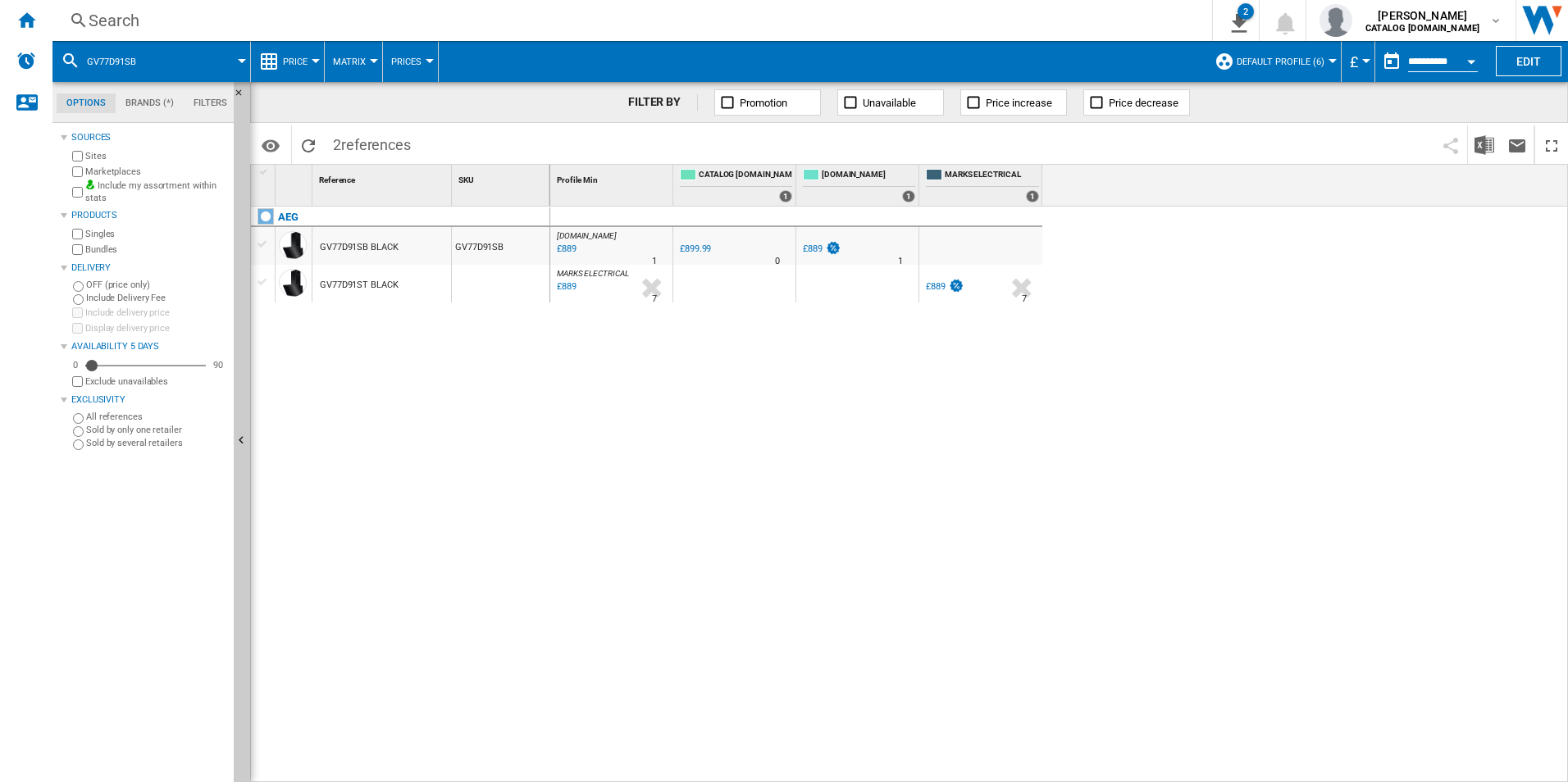
click at [973, 17] on div "Search" at bounding box center [628, 20] width 1080 height 23
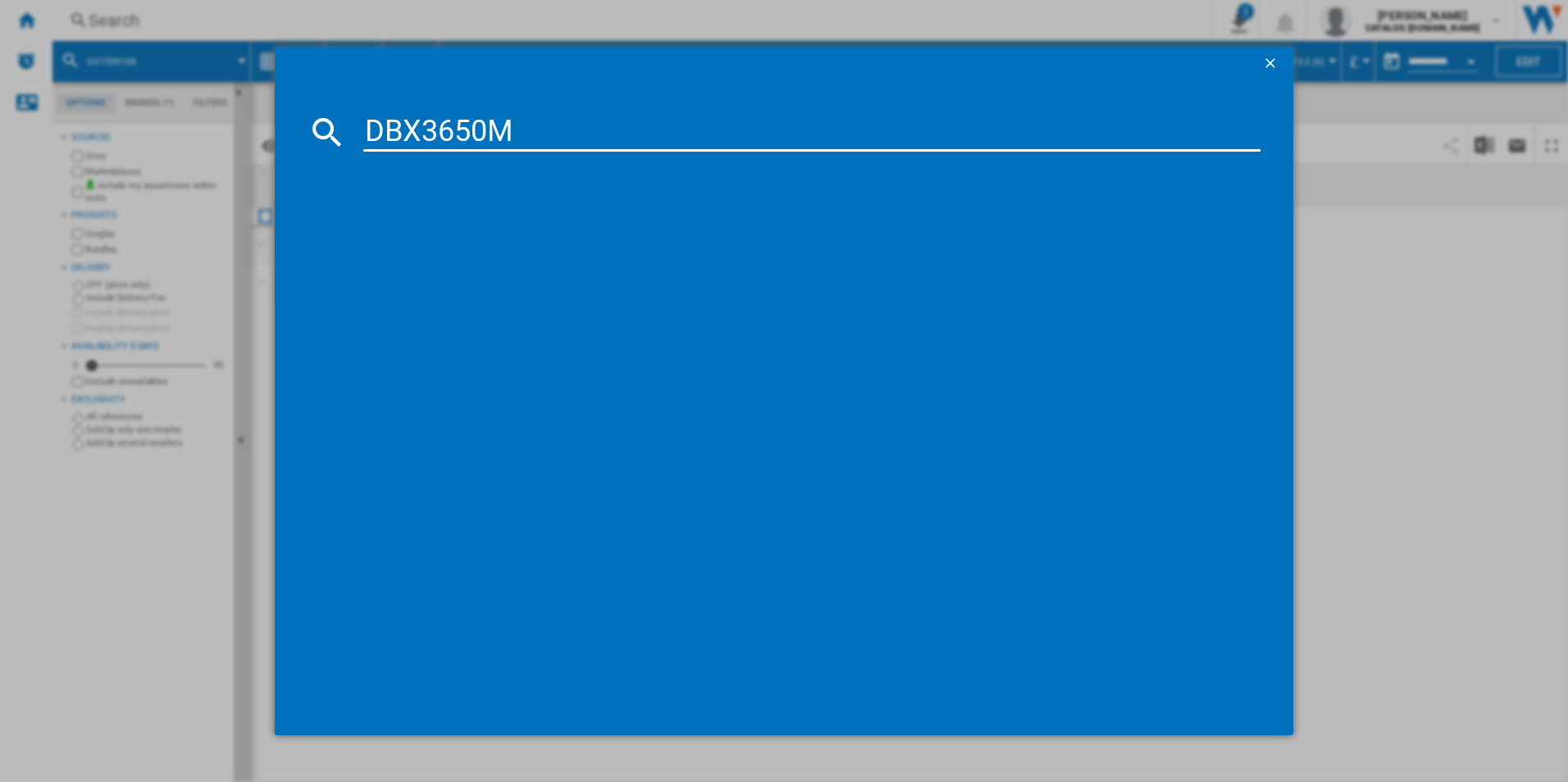
type input "DBX3650M"
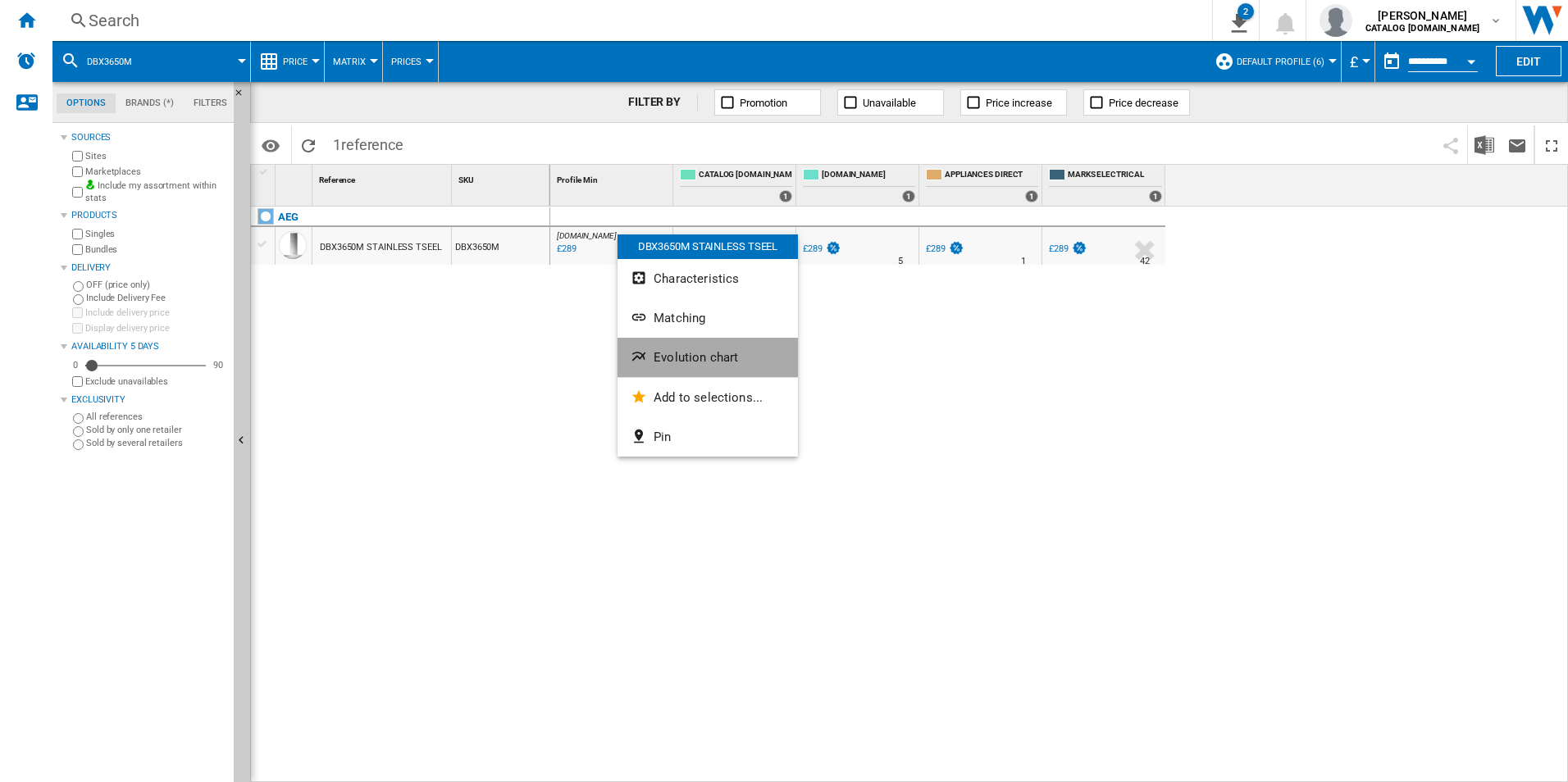
click at [674, 352] on span "Evolution chart" at bounding box center [696, 357] width 84 height 15
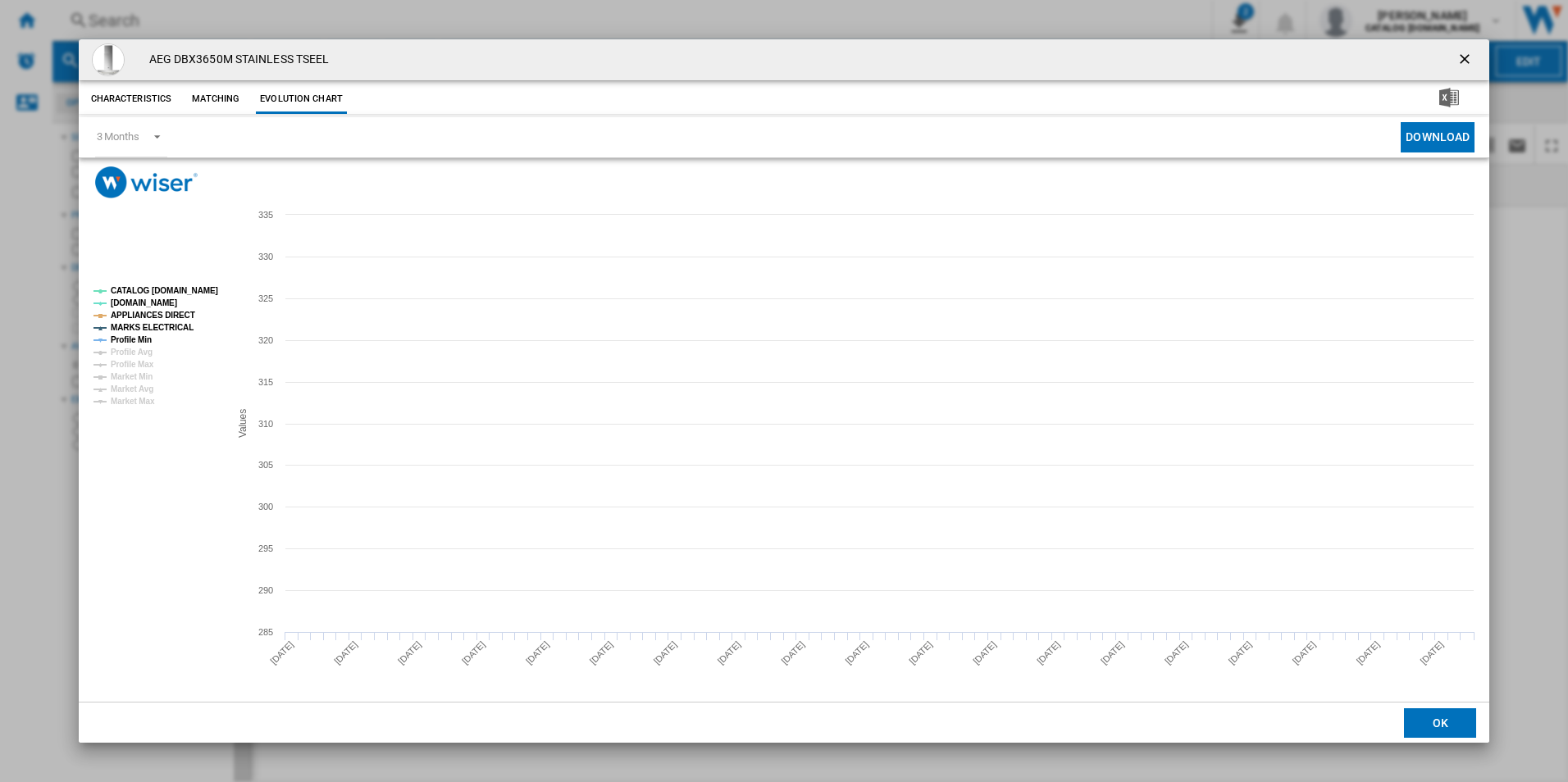
click at [209, 289] on tspan "CATALOG [DOMAIN_NAME]" at bounding box center [164, 290] width 107 height 9
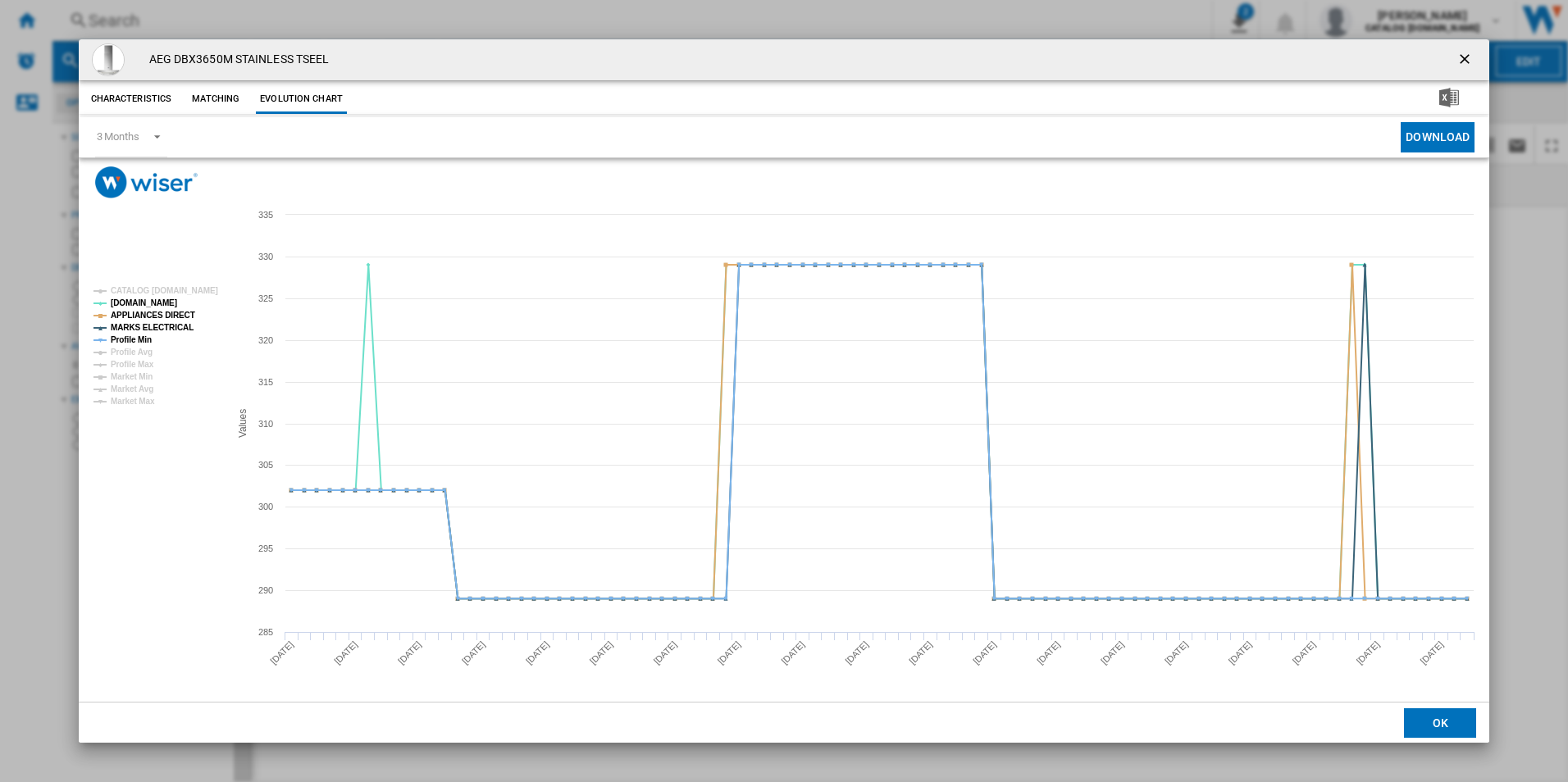
click at [168, 307] on rect "Product popup" at bounding box center [154, 346] width 136 height 132
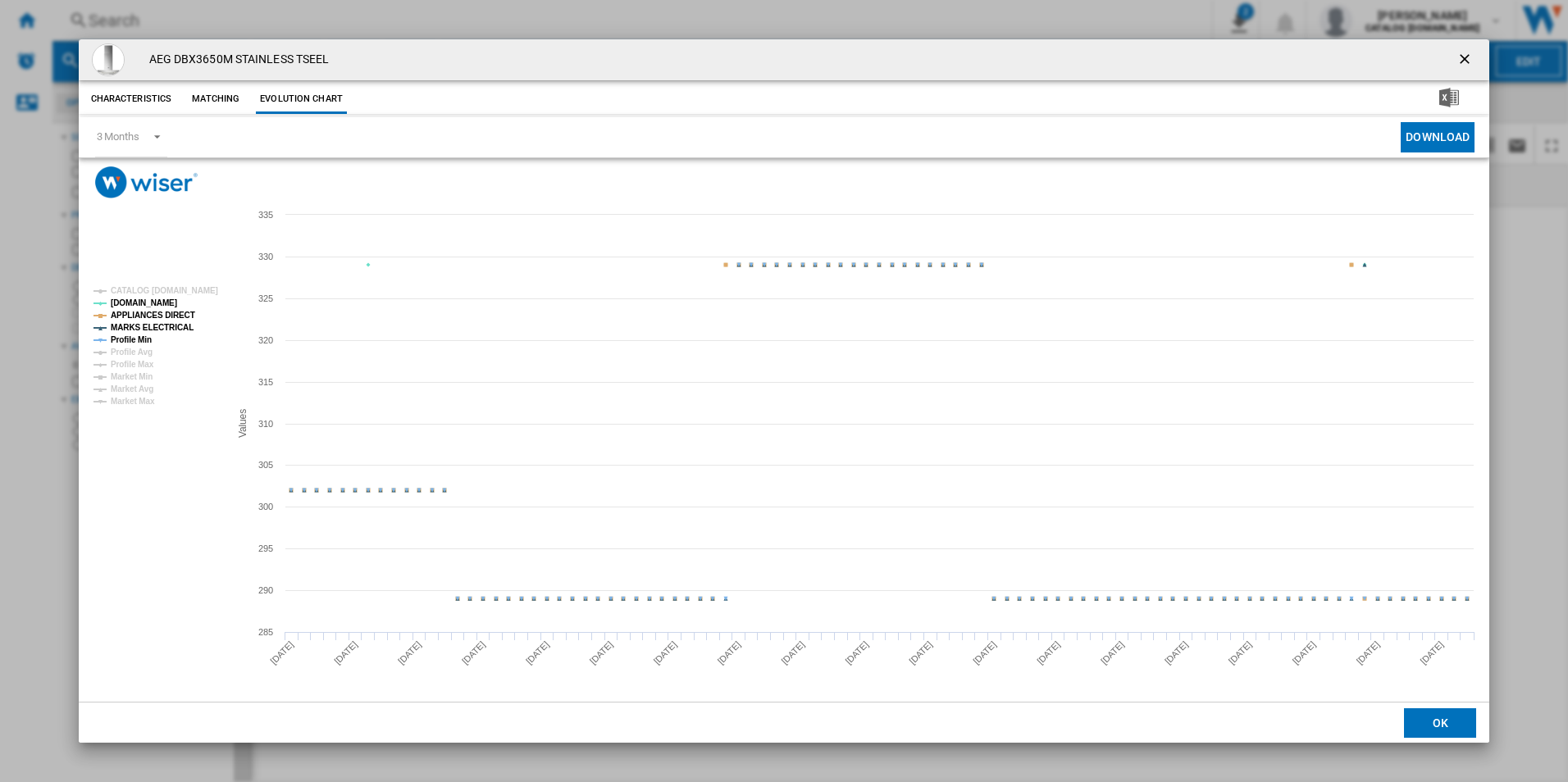
click at [165, 316] on tspan "APPLIANCES DIRECT" at bounding box center [152, 315] width 84 height 9
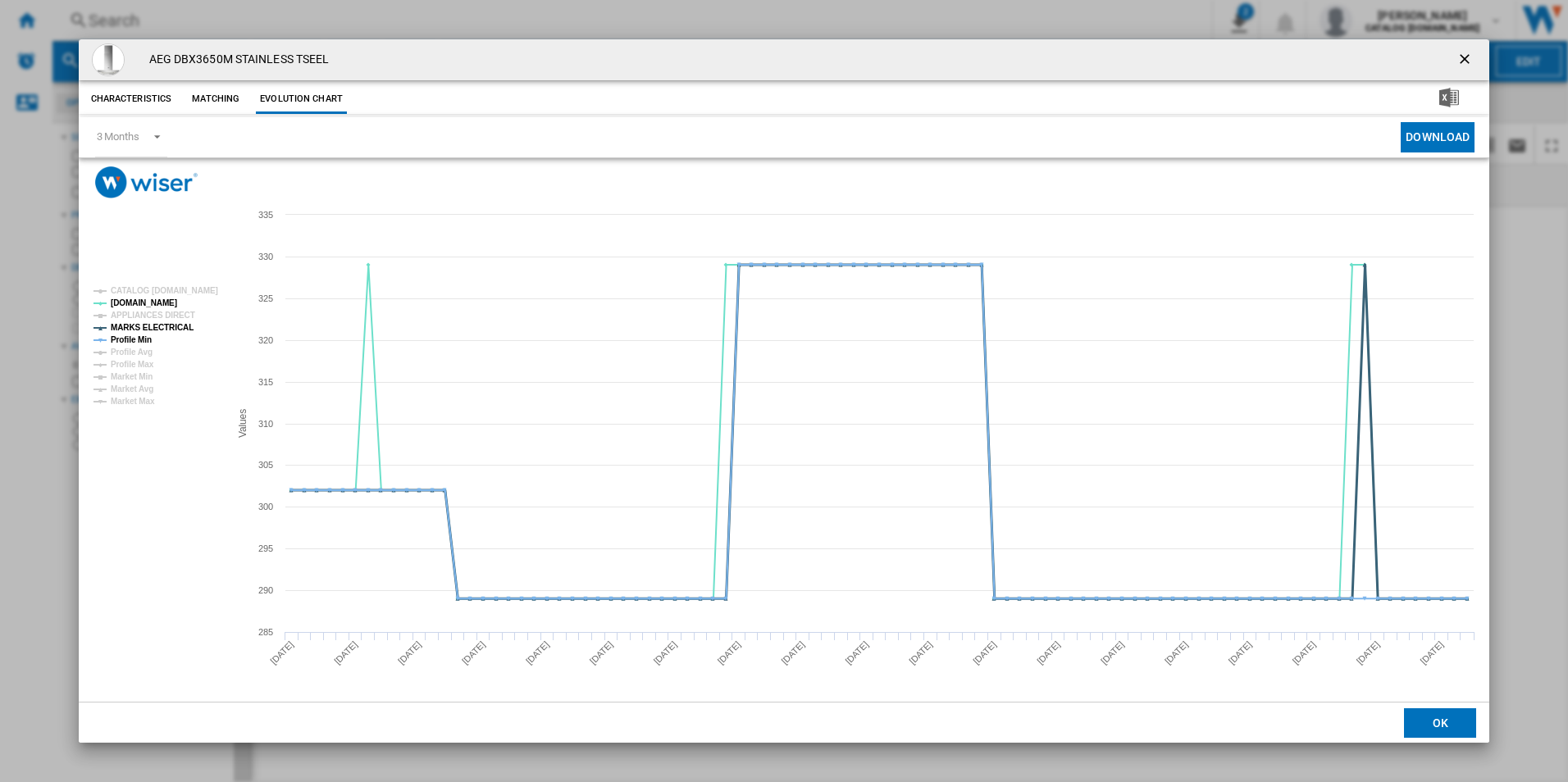
click at [162, 326] on tspan "MARKS ELECTRICAL" at bounding box center [151, 327] width 82 height 9
click at [149, 337] on tspan "Profile Min" at bounding box center [130, 339] width 41 height 9
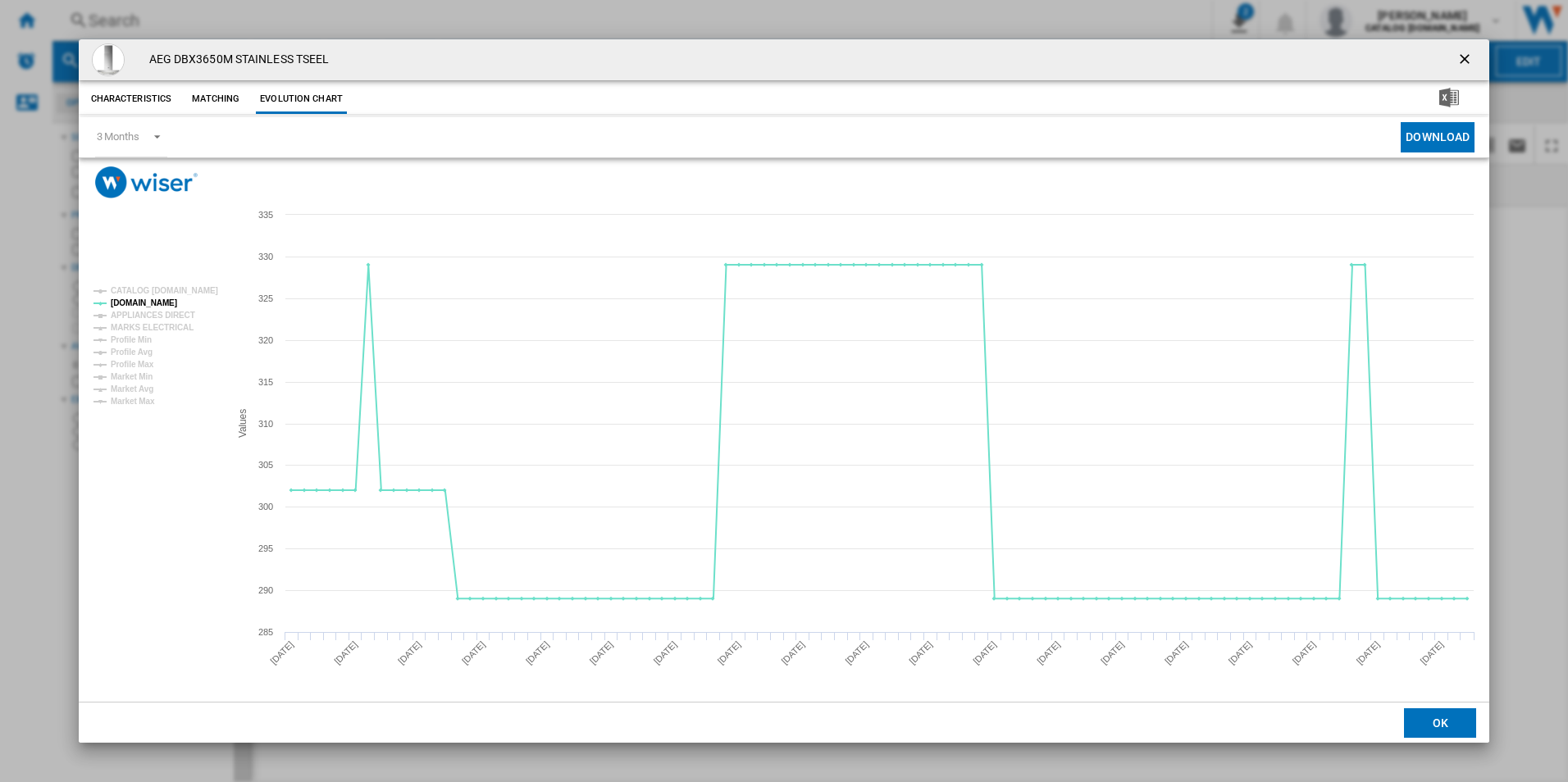
drag, startPoint x: 1456, startPoint y: 56, endPoint x: 1447, endPoint y: 55, distance: 9.1
click at [1456, 56] on ng-md-icon "getI18NText('BUTTONS.CLOSE_DIALOG')" at bounding box center [1466, 61] width 20 height 20
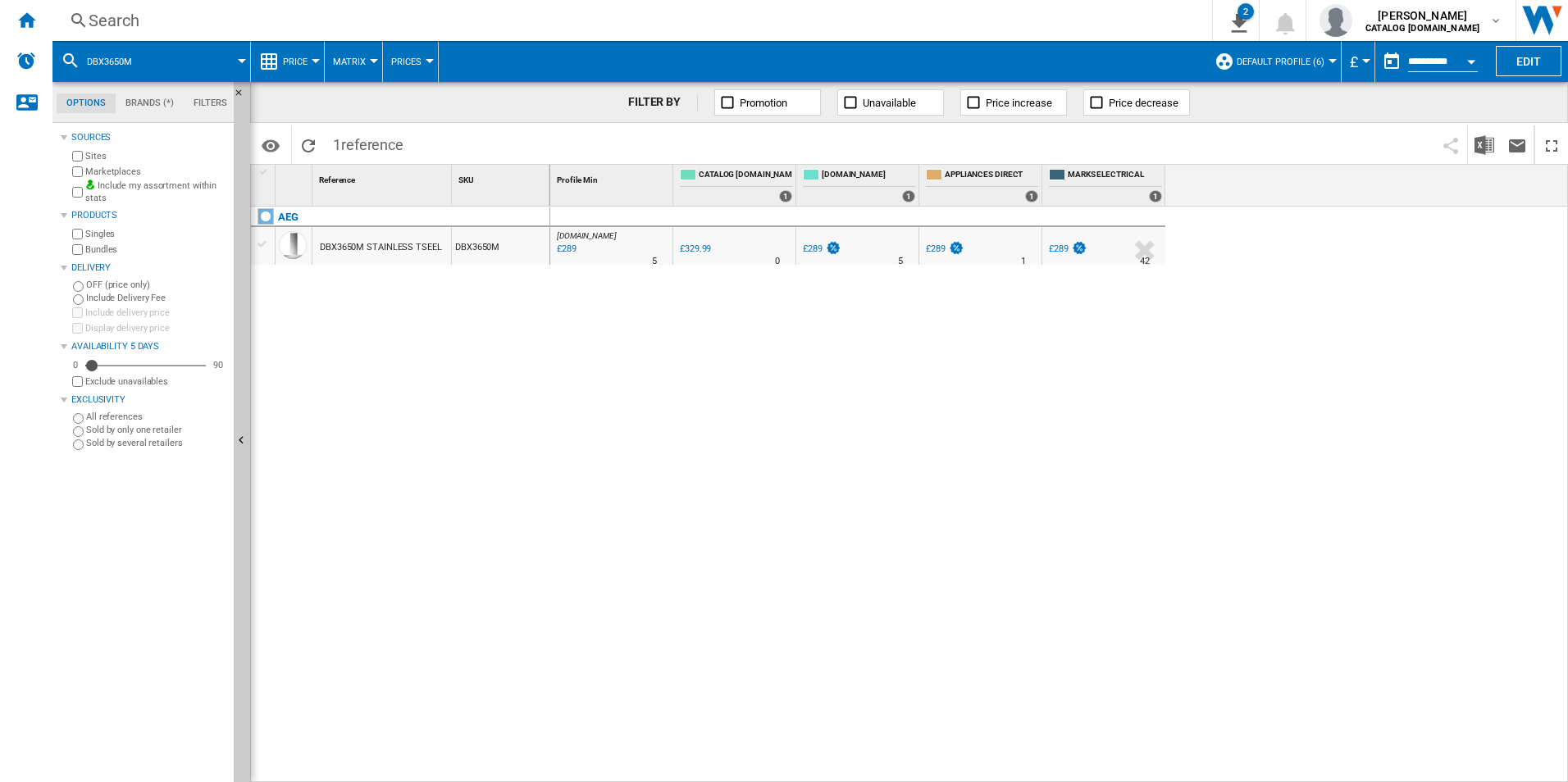
click at [1001, 16] on div "Search" at bounding box center [628, 20] width 1080 height 23
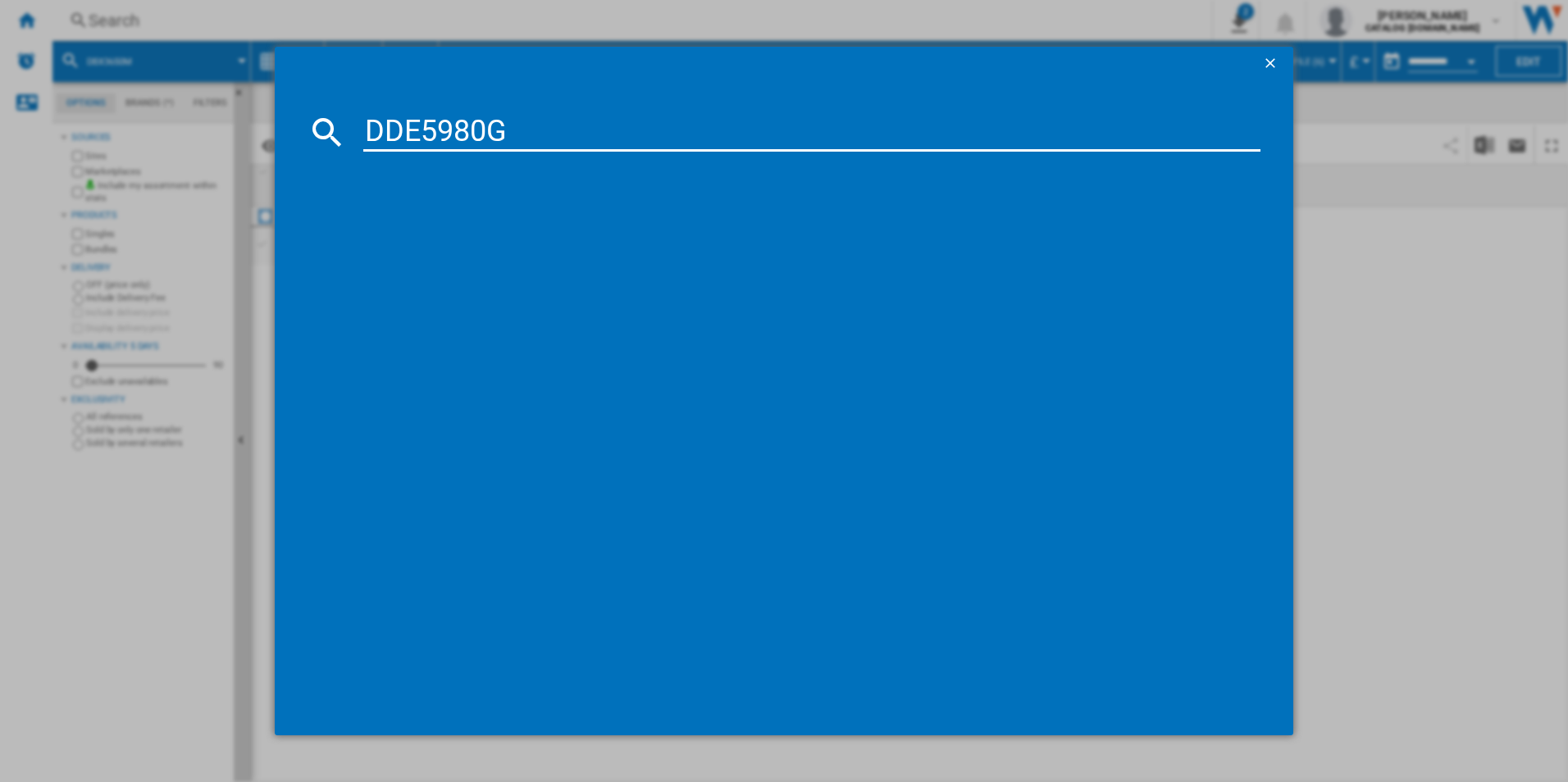
type input "DDE5980G"
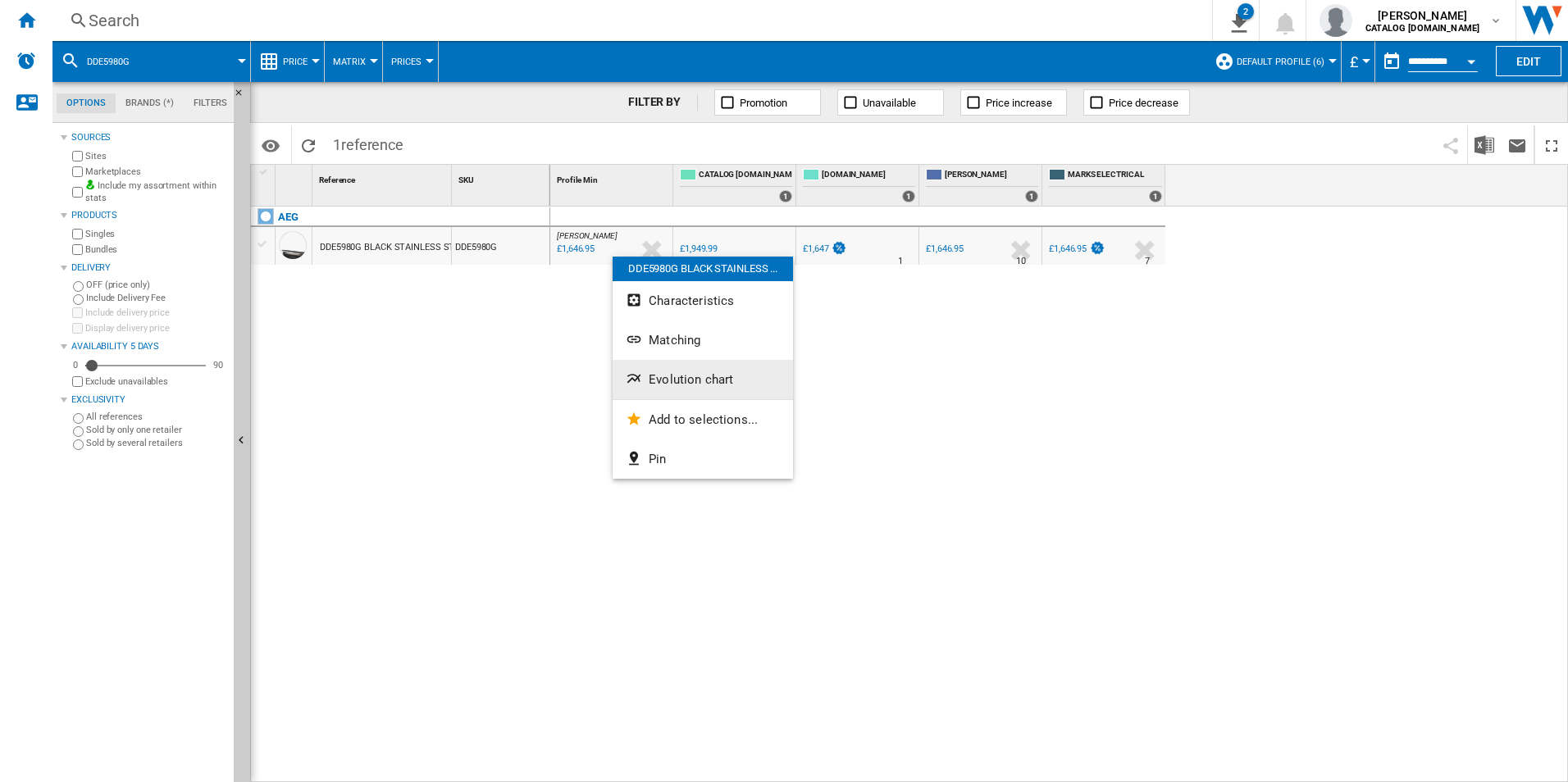
click at [652, 386] on span "Evolution chart" at bounding box center [691, 380] width 84 height 15
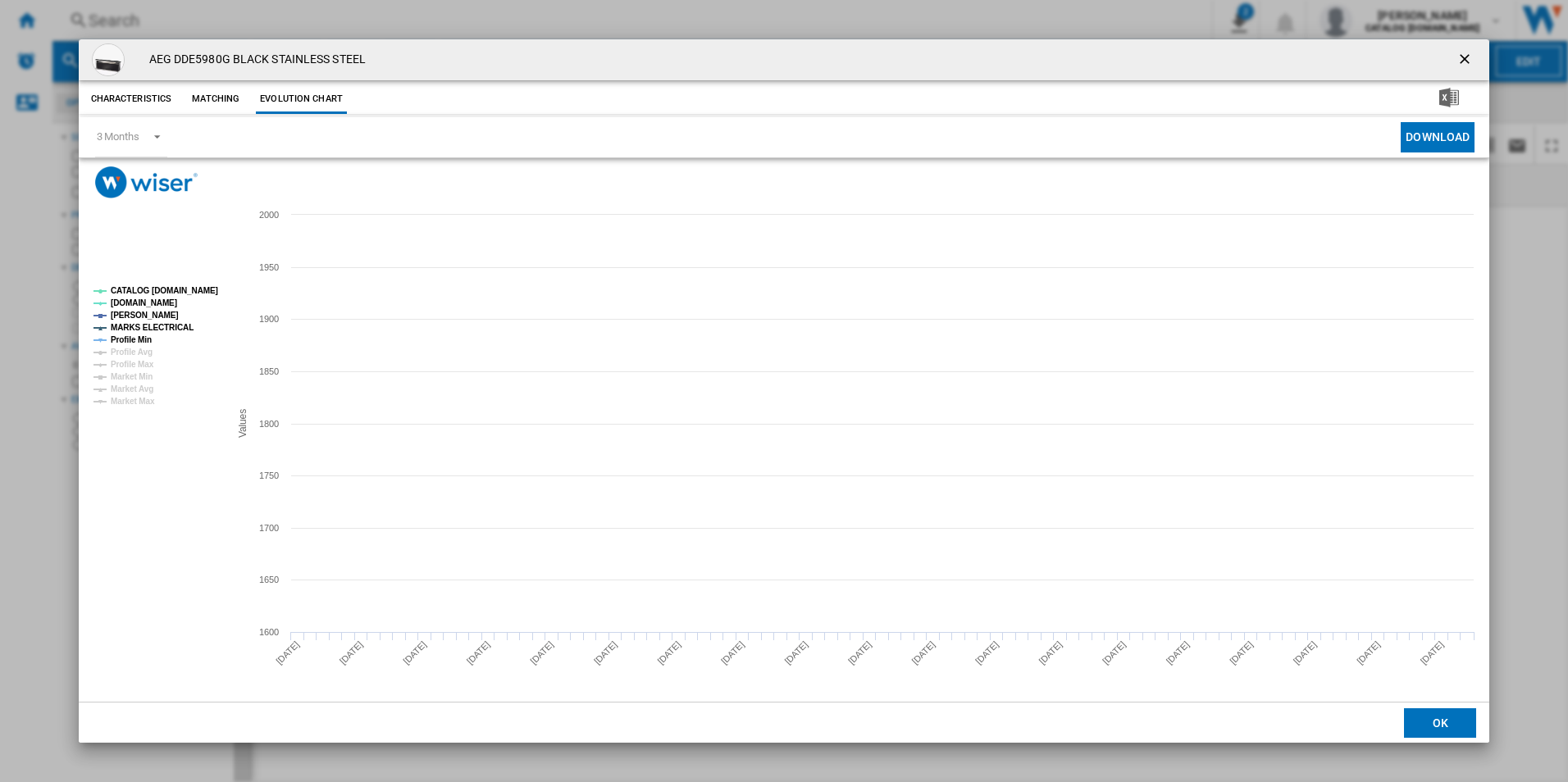
click at [190, 293] on tspan "CATALOG [DOMAIN_NAME]" at bounding box center [164, 290] width 107 height 9
click at [171, 323] on tspan "MARKS ELECTRICAL" at bounding box center [151, 327] width 82 height 9
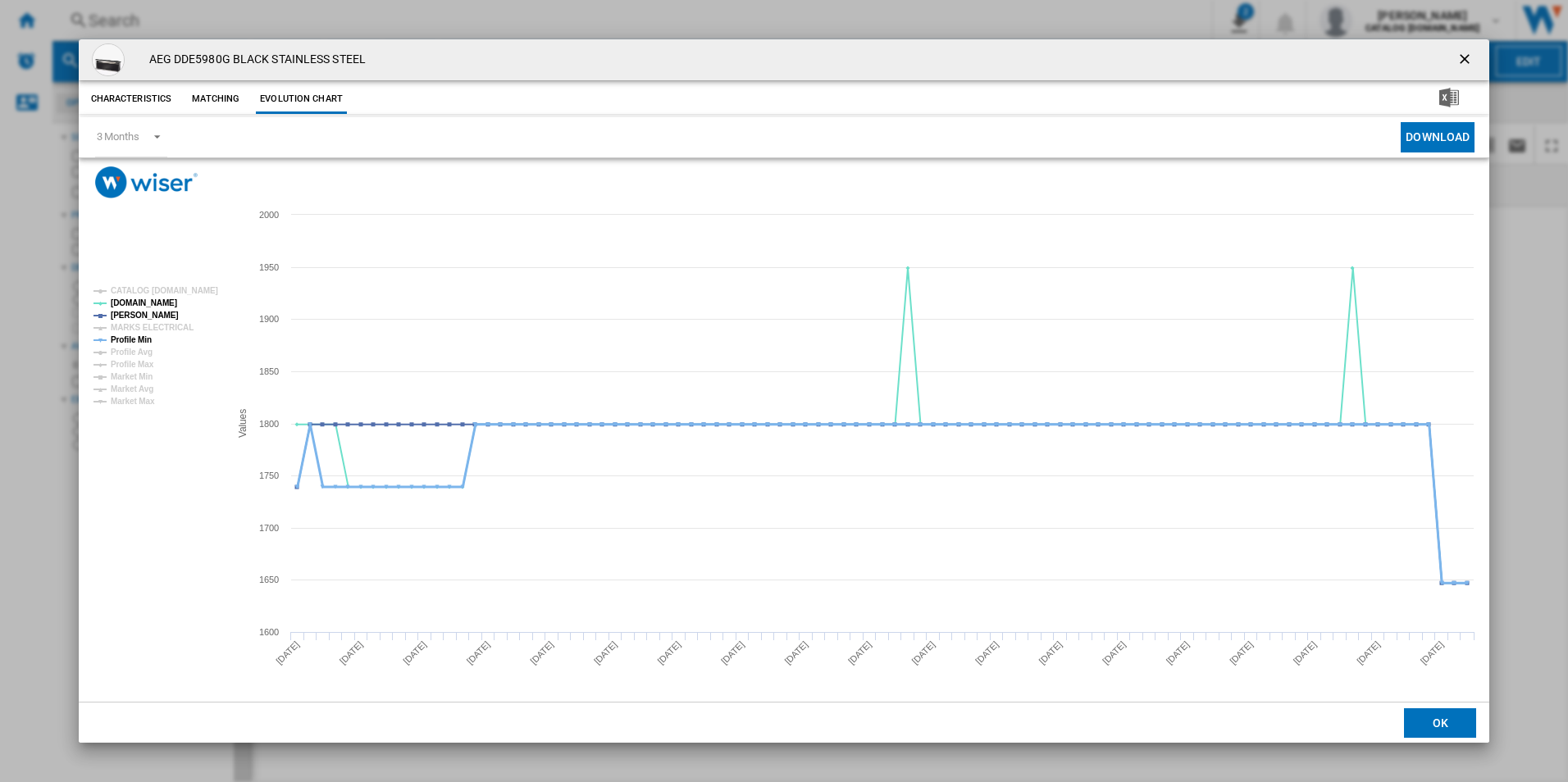
click at [135, 343] on tspan "Profile Min" at bounding box center [130, 339] width 41 height 9
click at [1461, 64] on ng-md-icon "getI18NText('BUTTONS.CLOSE_DIALOG')" at bounding box center [1466, 61] width 20 height 20
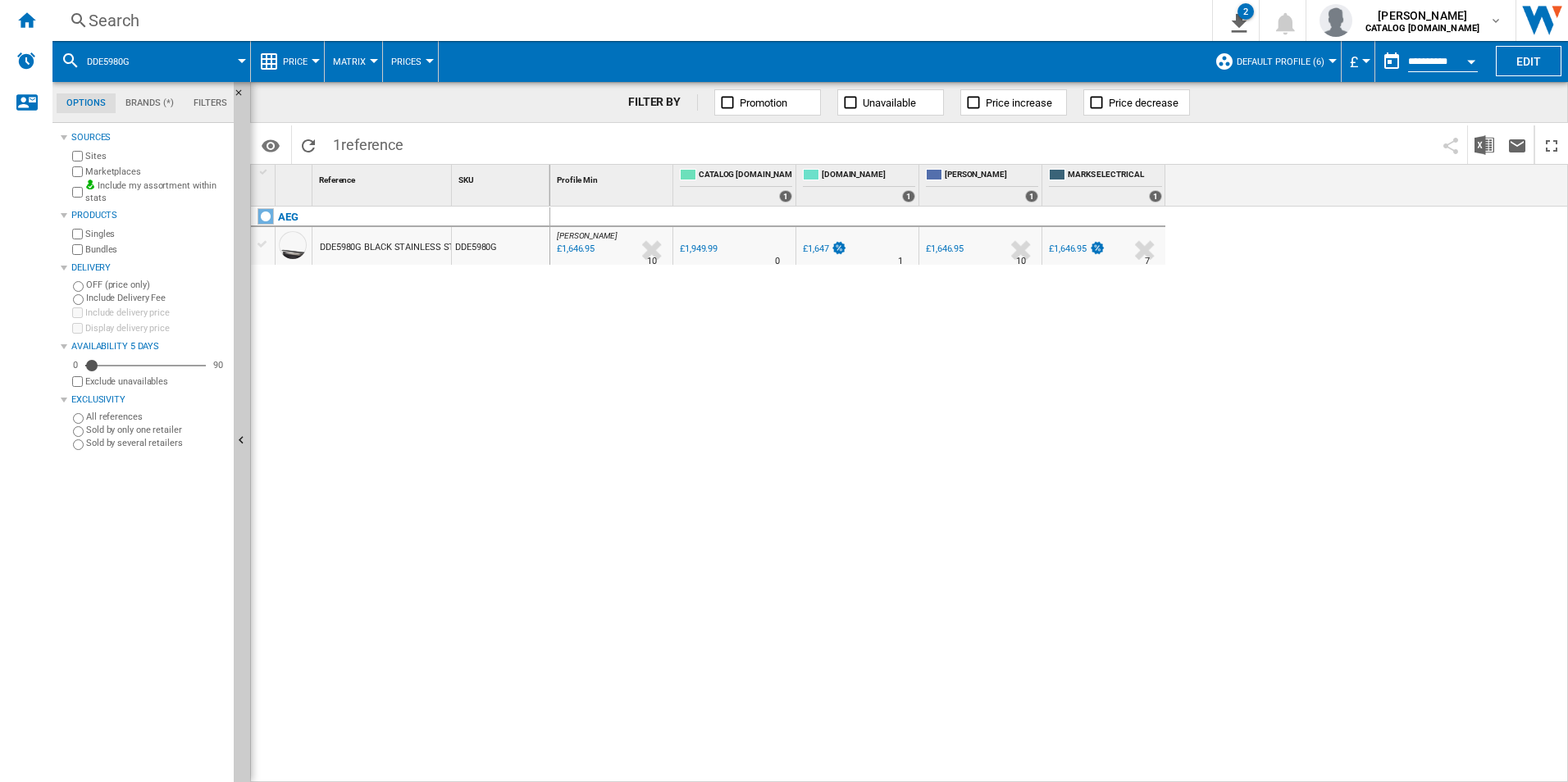
click at [864, 16] on div "Search" at bounding box center [628, 20] width 1080 height 23
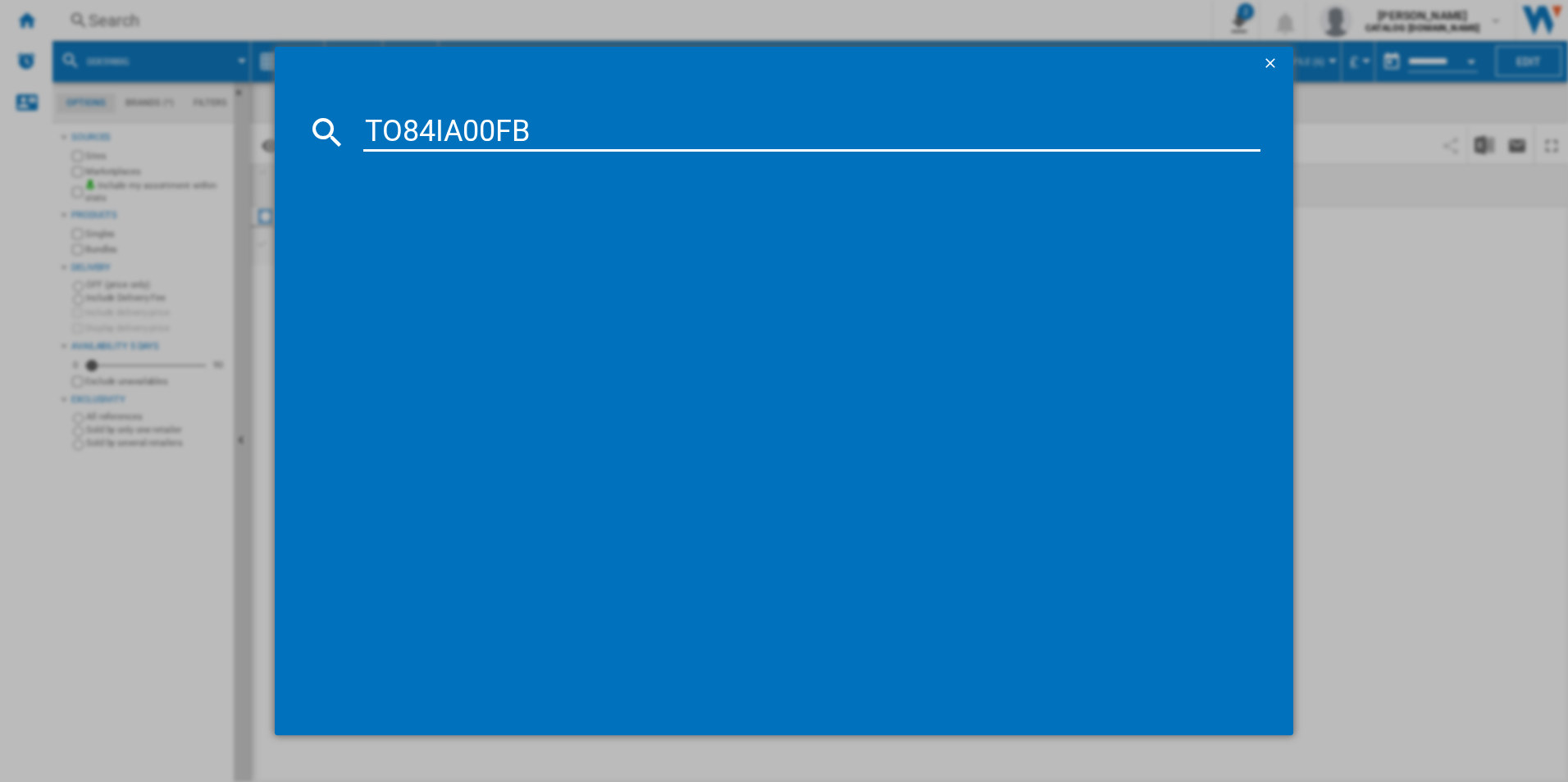
type input "TO84IA00FB"
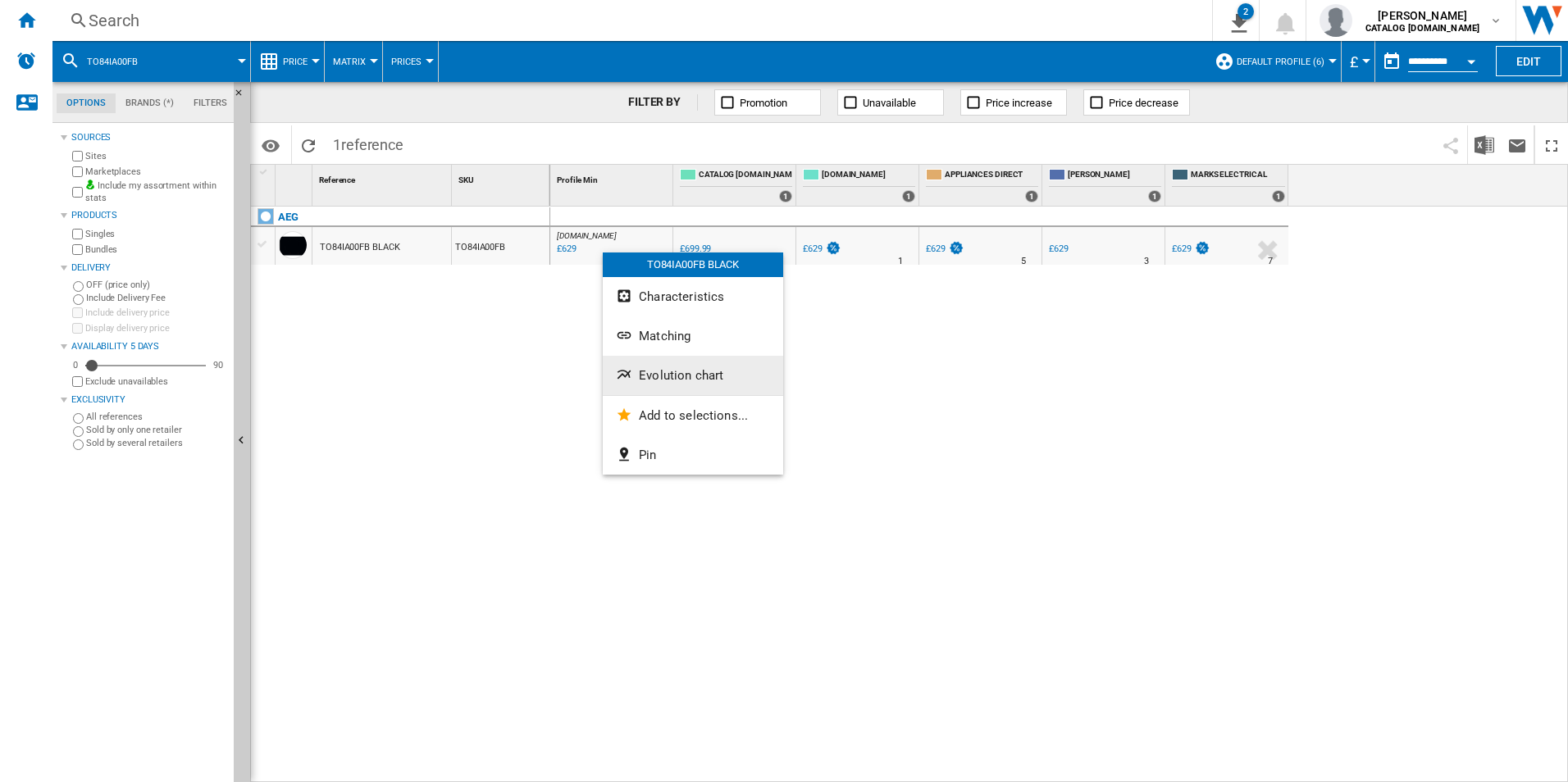
click at [655, 362] on button "Evolution chart" at bounding box center [693, 376] width 181 height 40
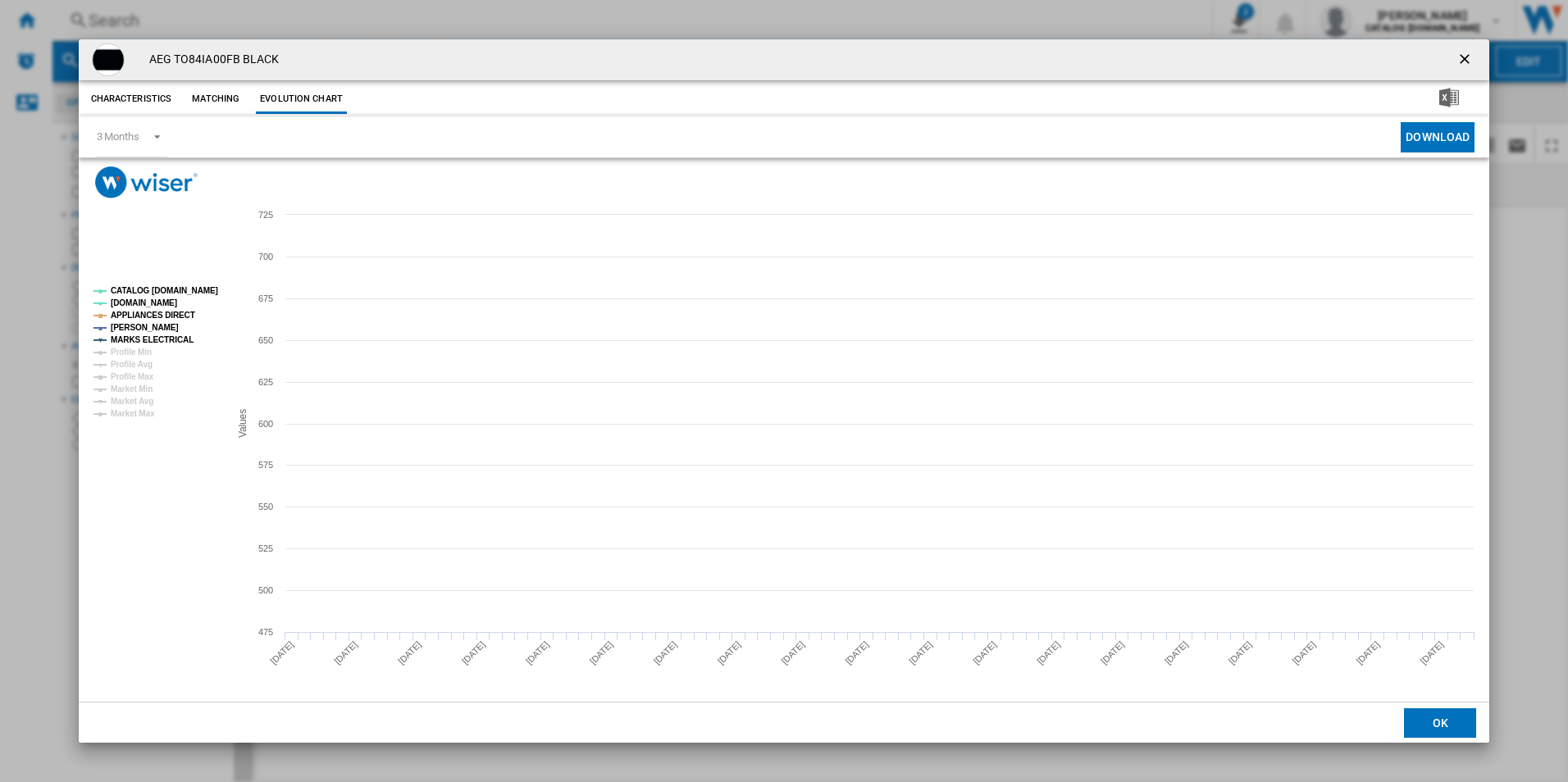
click at [192, 288] on tspan "CATALOG [DOMAIN_NAME]" at bounding box center [164, 290] width 107 height 9
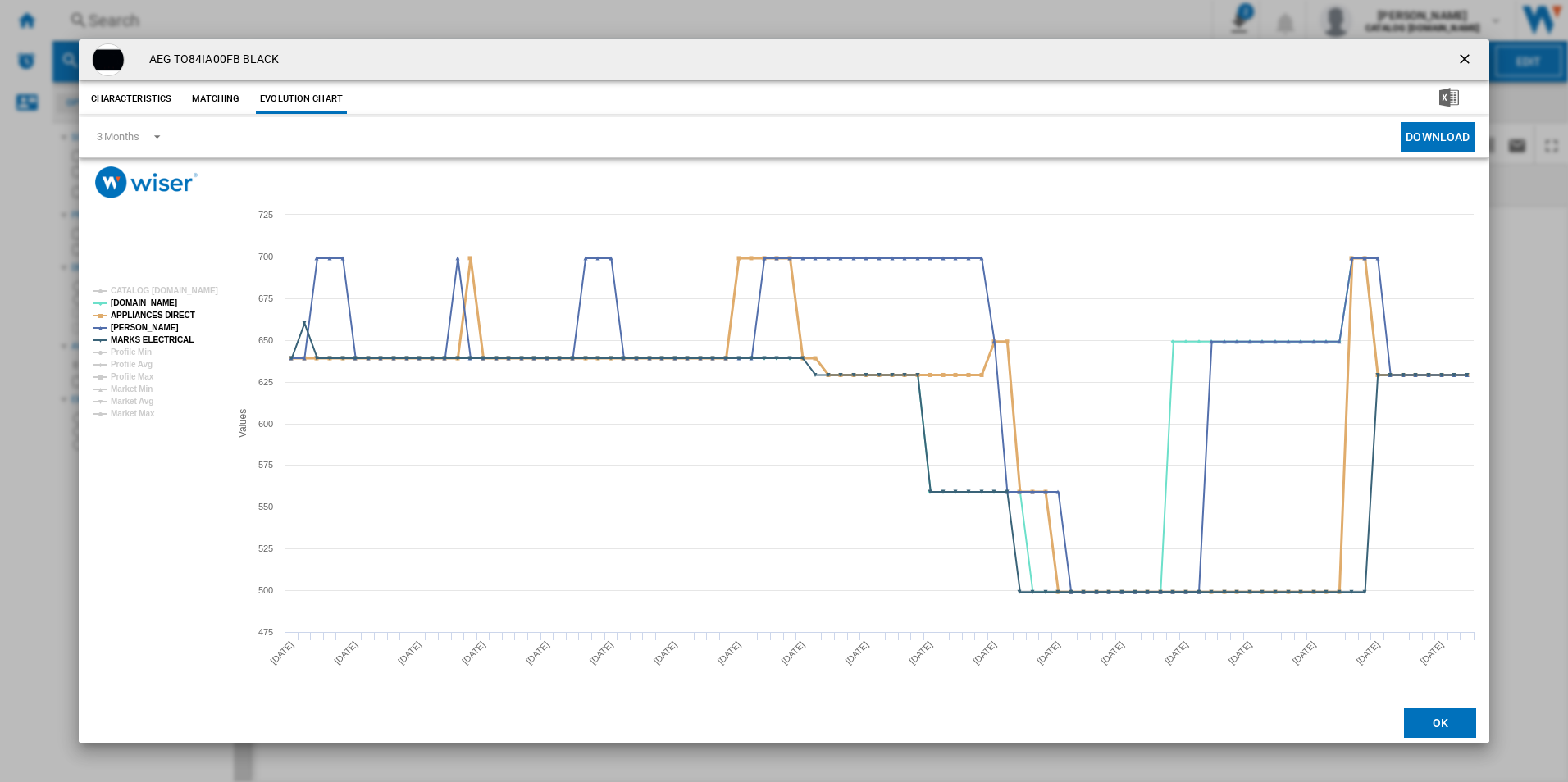
click at [170, 318] on tspan "APPLIANCES DIRECT" at bounding box center [152, 315] width 84 height 9
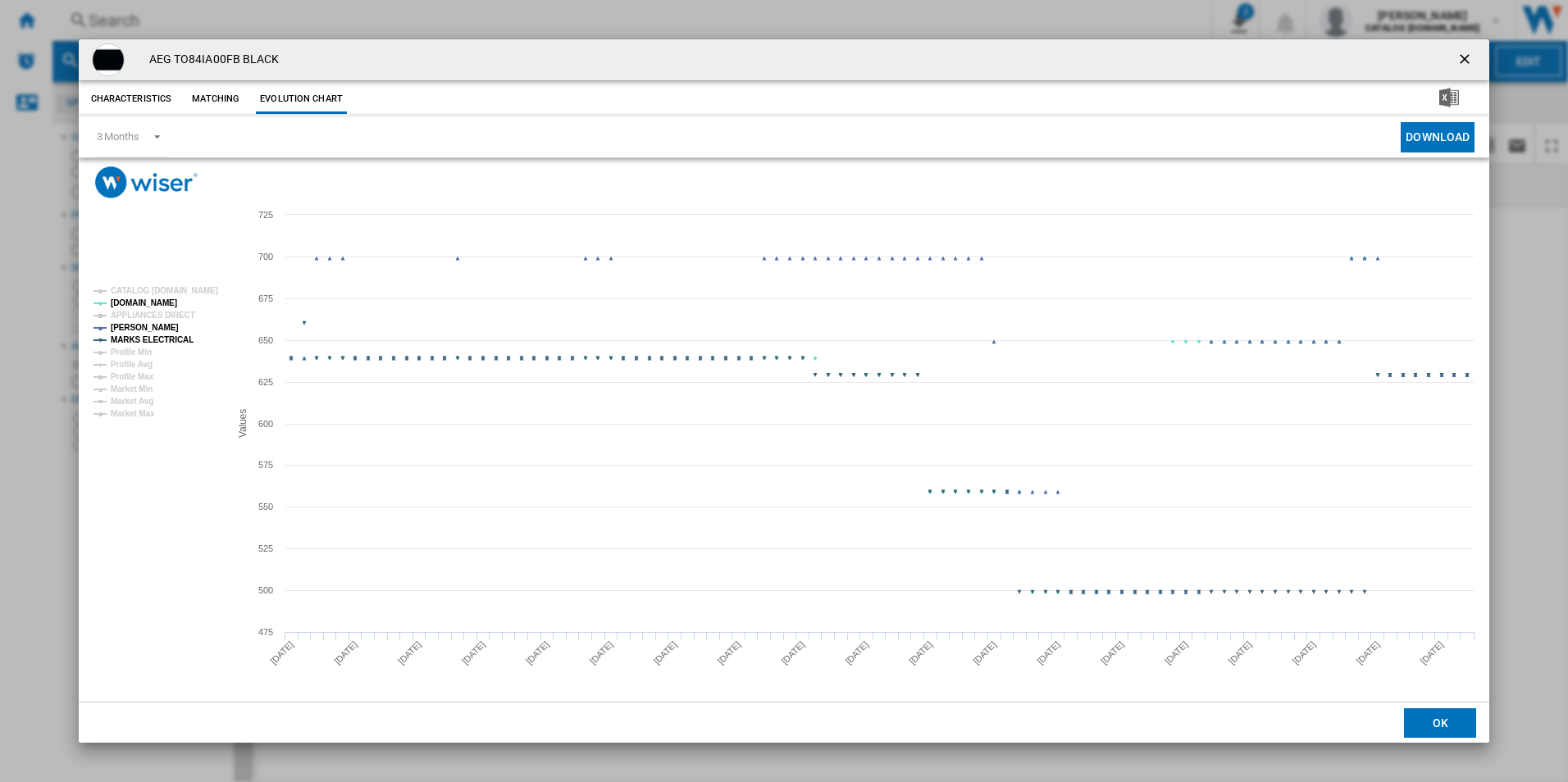
click at [173, 340] on tspan "MARKS ELECTRICAL" at bounding box center [151, 339] width 82 height 9
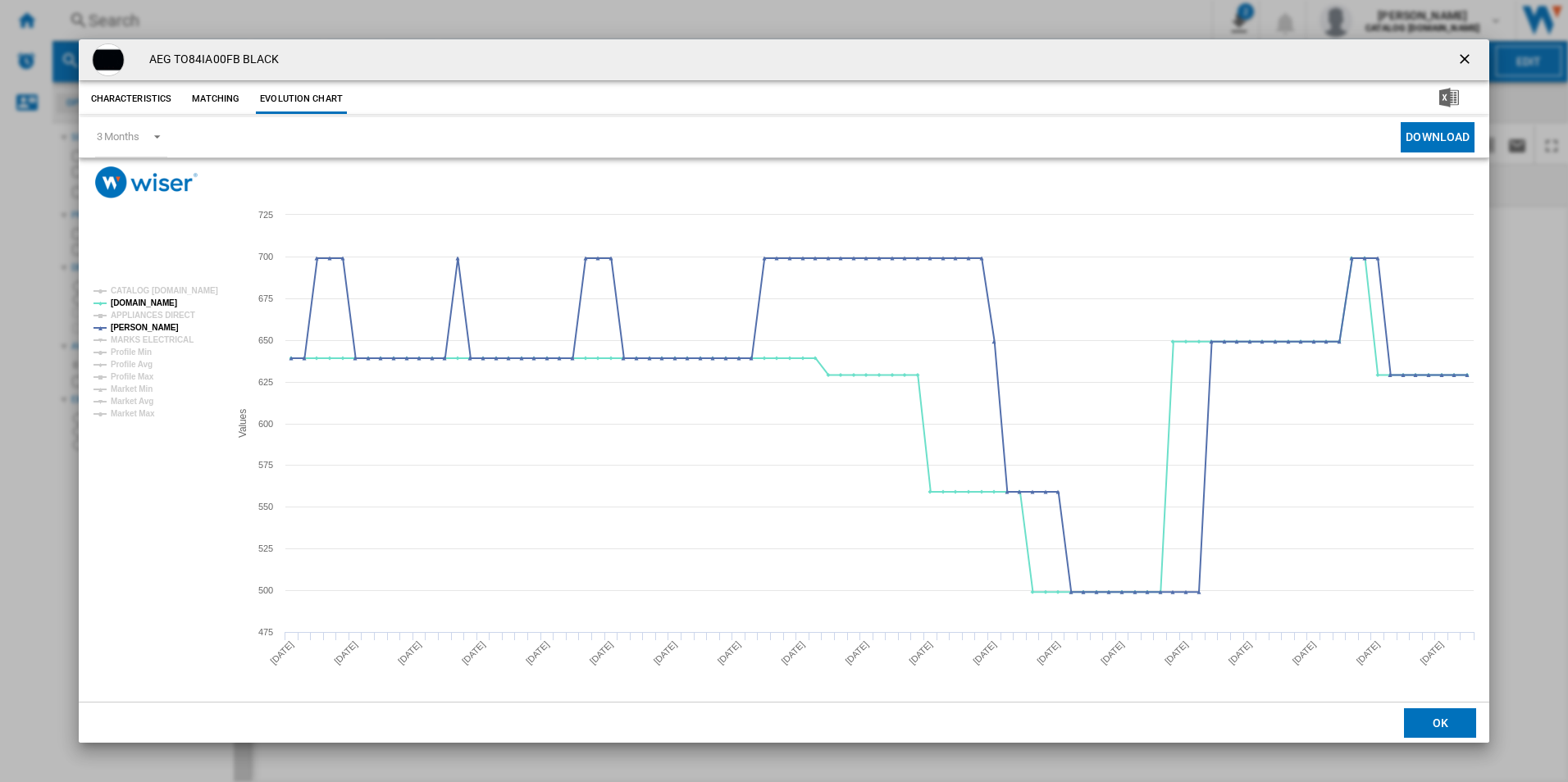
click at [1465, 64] on ng-md-icon "getI18NText('BUTTONS.CLOSE_DIALOG')" at bounding box center [1466, 61] width 20 height 20
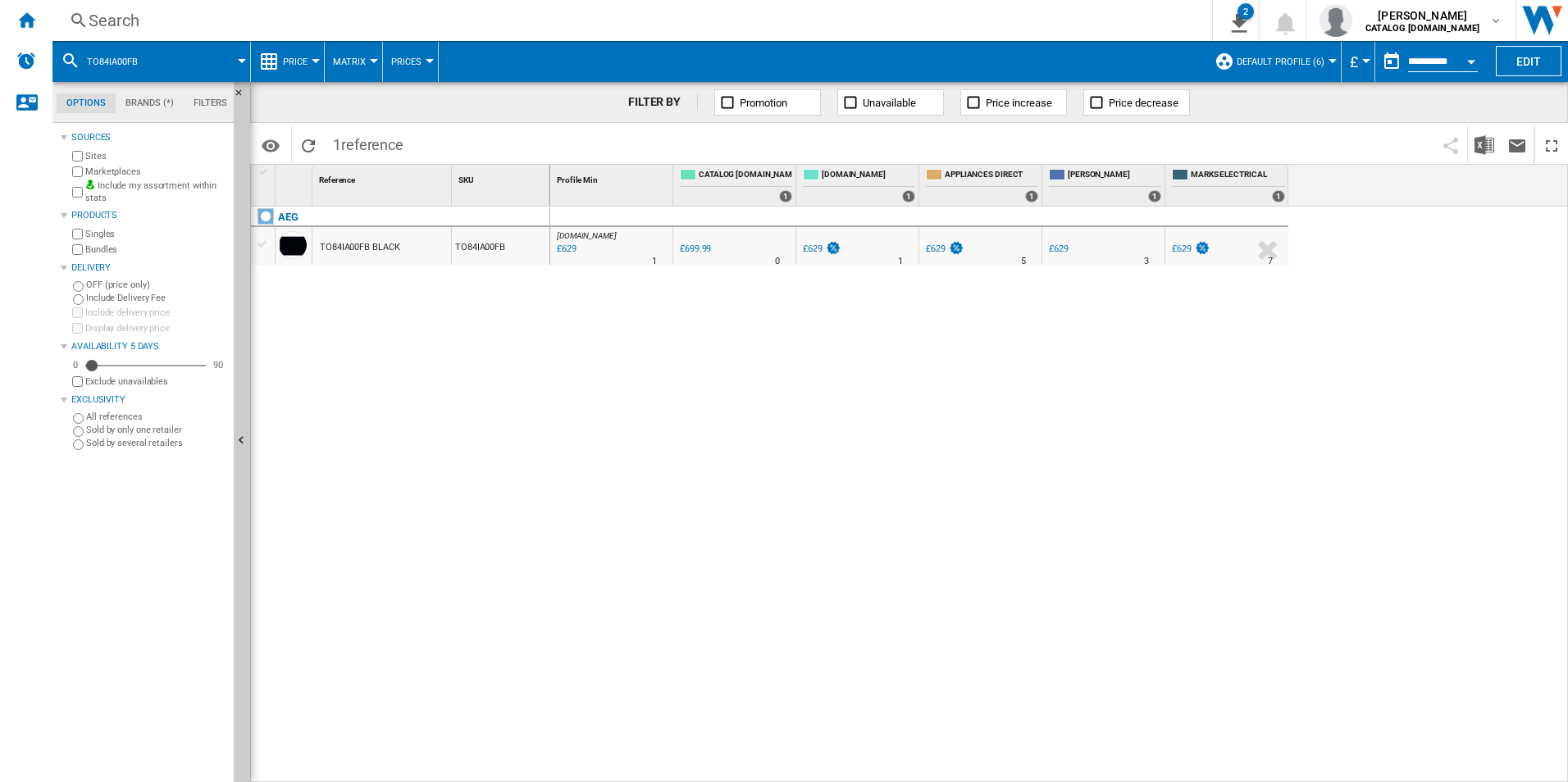
click at [1071, 21] on div "Search" at bounding box center [628, 20] width 1080 height 23
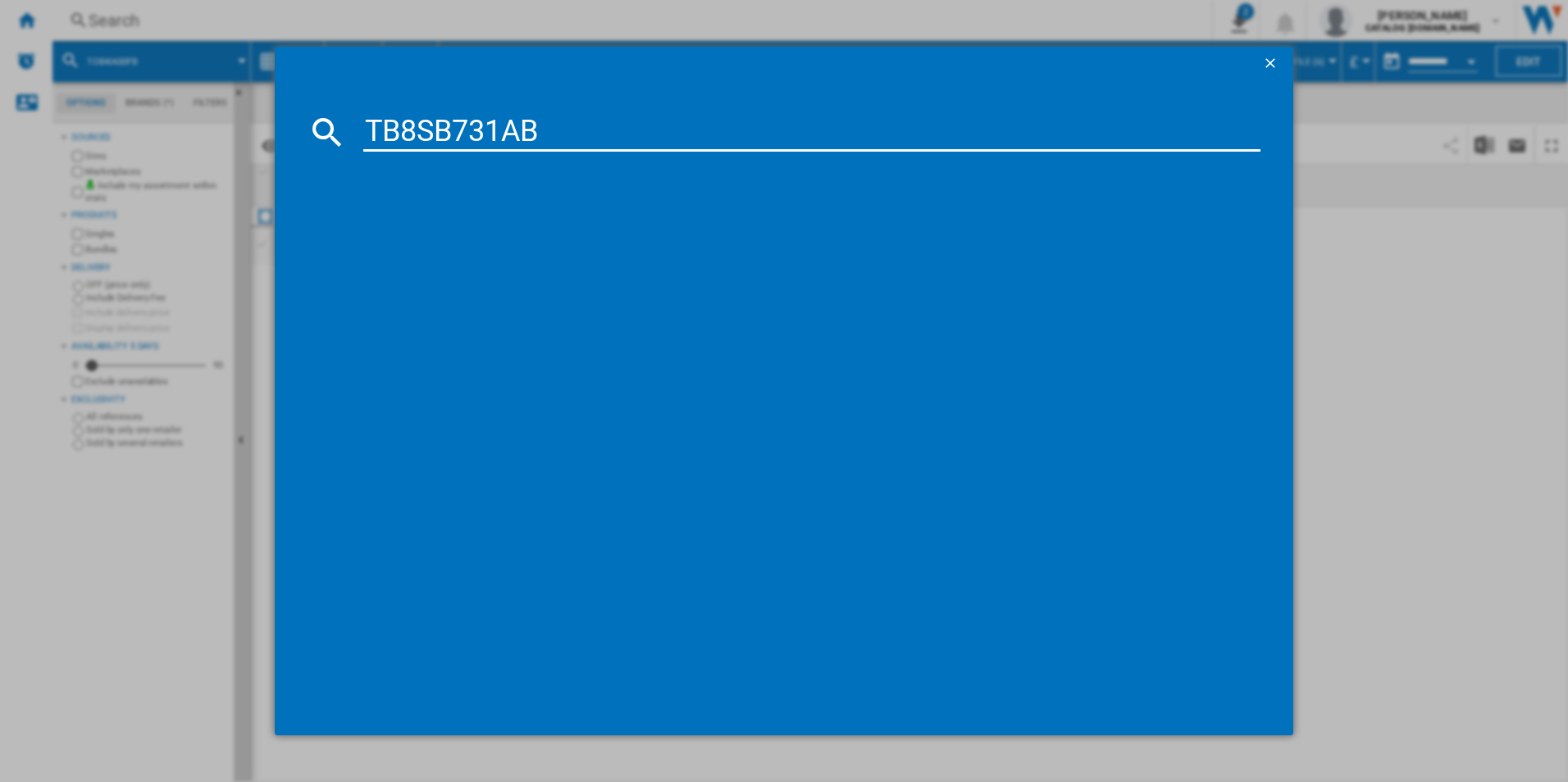
type input "TB8SB731AB"
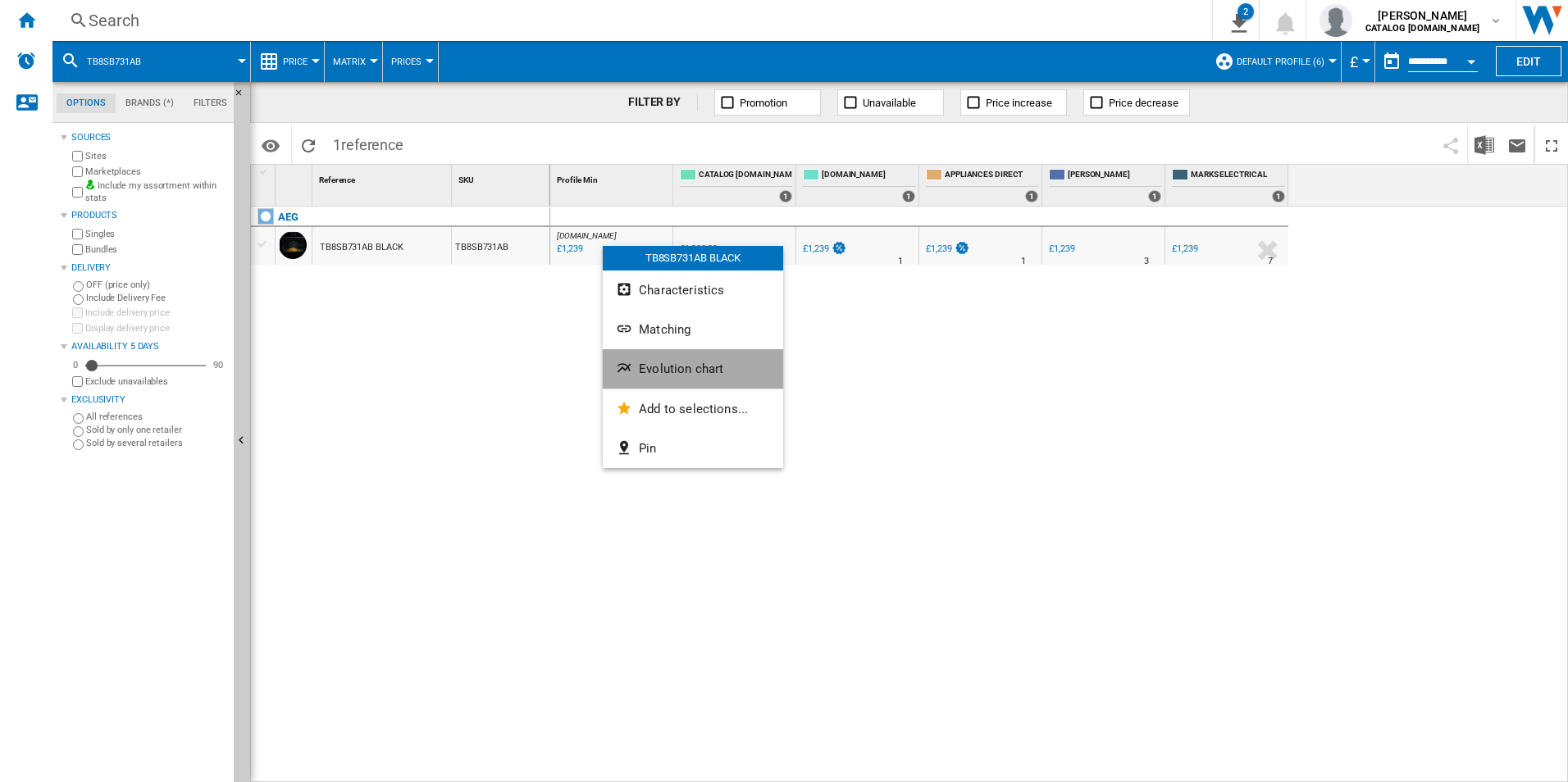
click at [668, 366] on span "Evolution chart" at bounding box center [681, 369] width 84 height 15
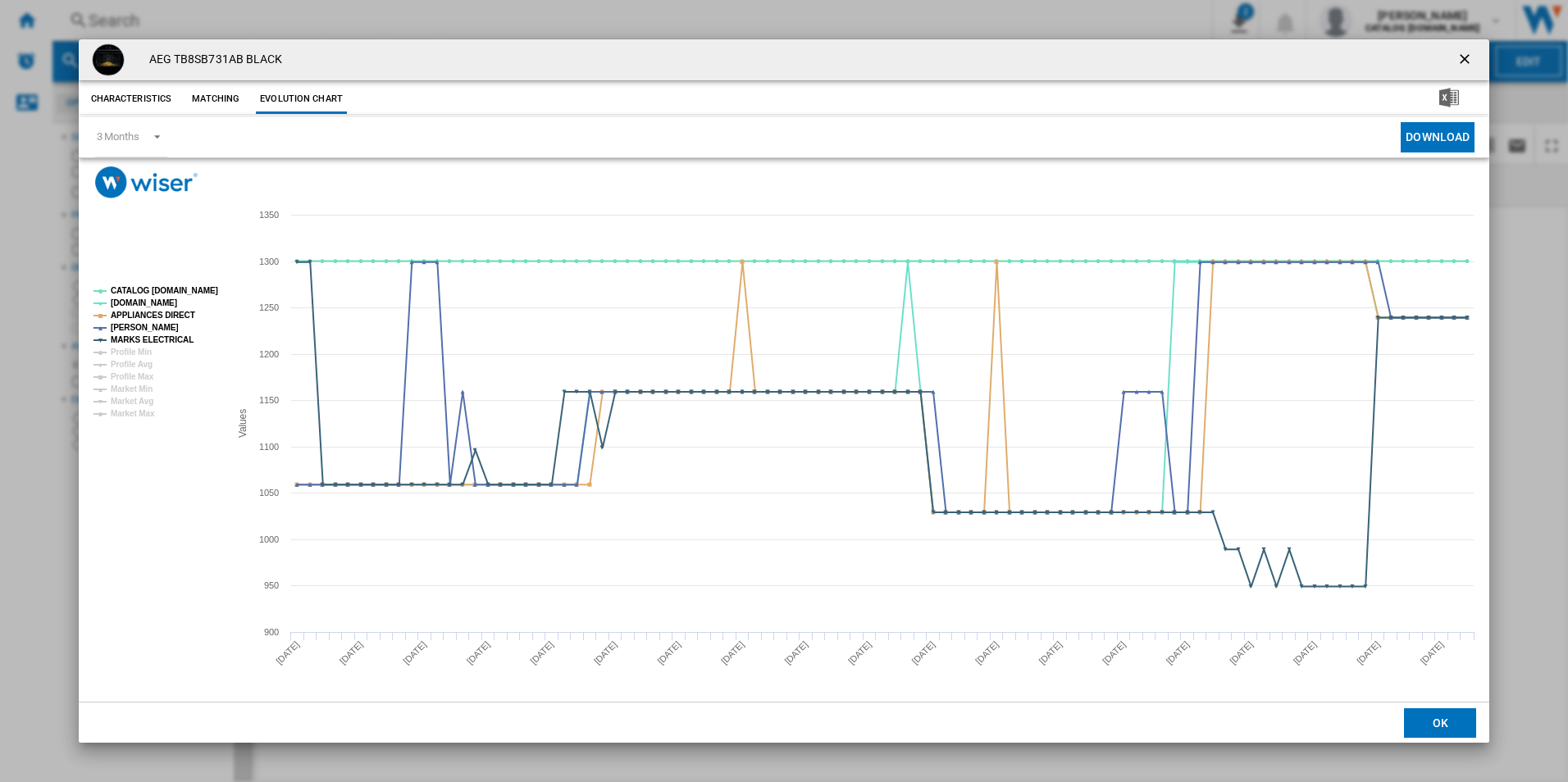
click at [192, 294] on tspan "CATALOG [DOMAIN_NAME]" at bounding box center [164, 290] width 107 height 9
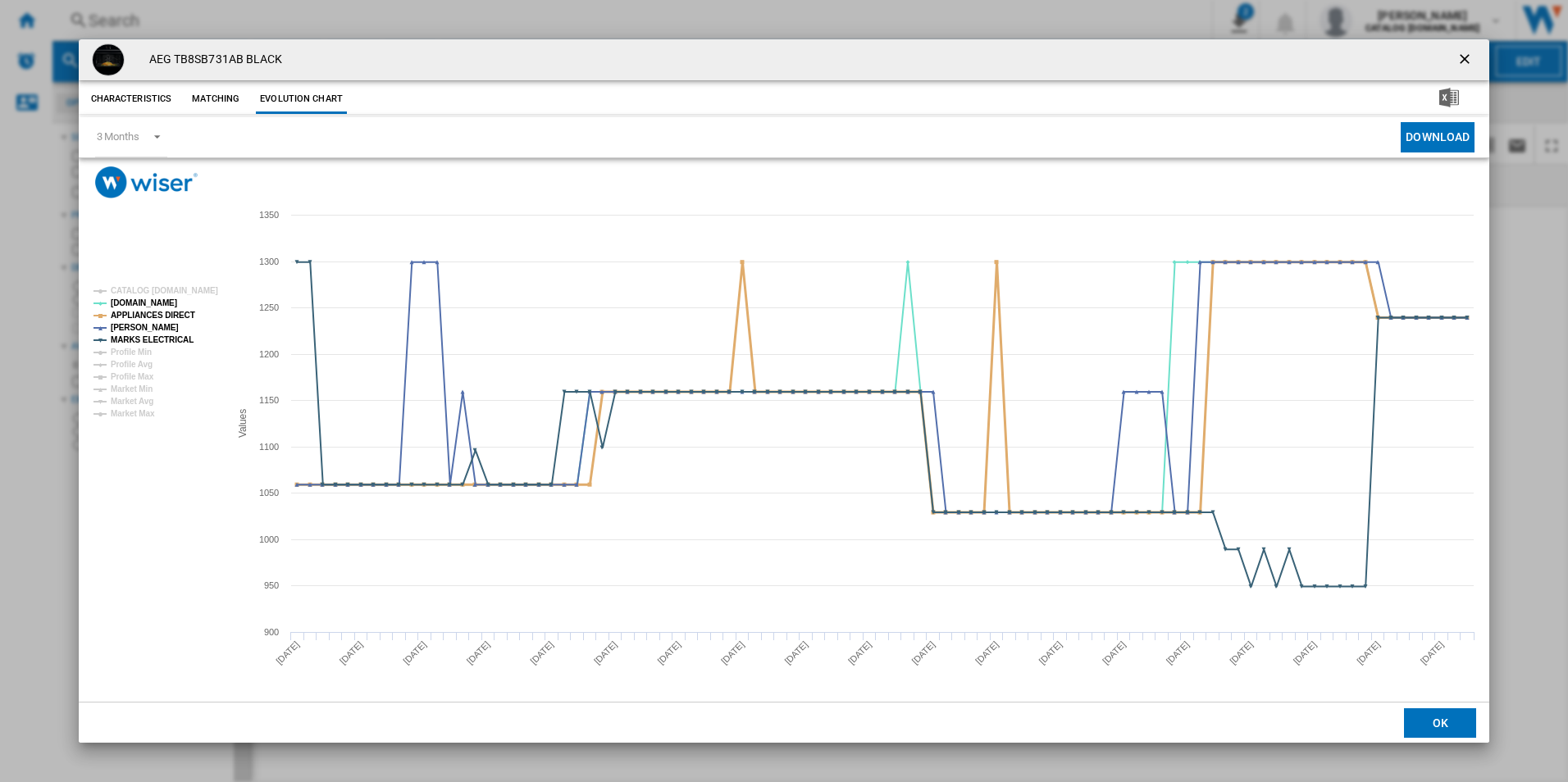
click at [171, 311] on tspan "APPLIANCES DIRECT" at bounding box center [152, 315] width 84 height 9
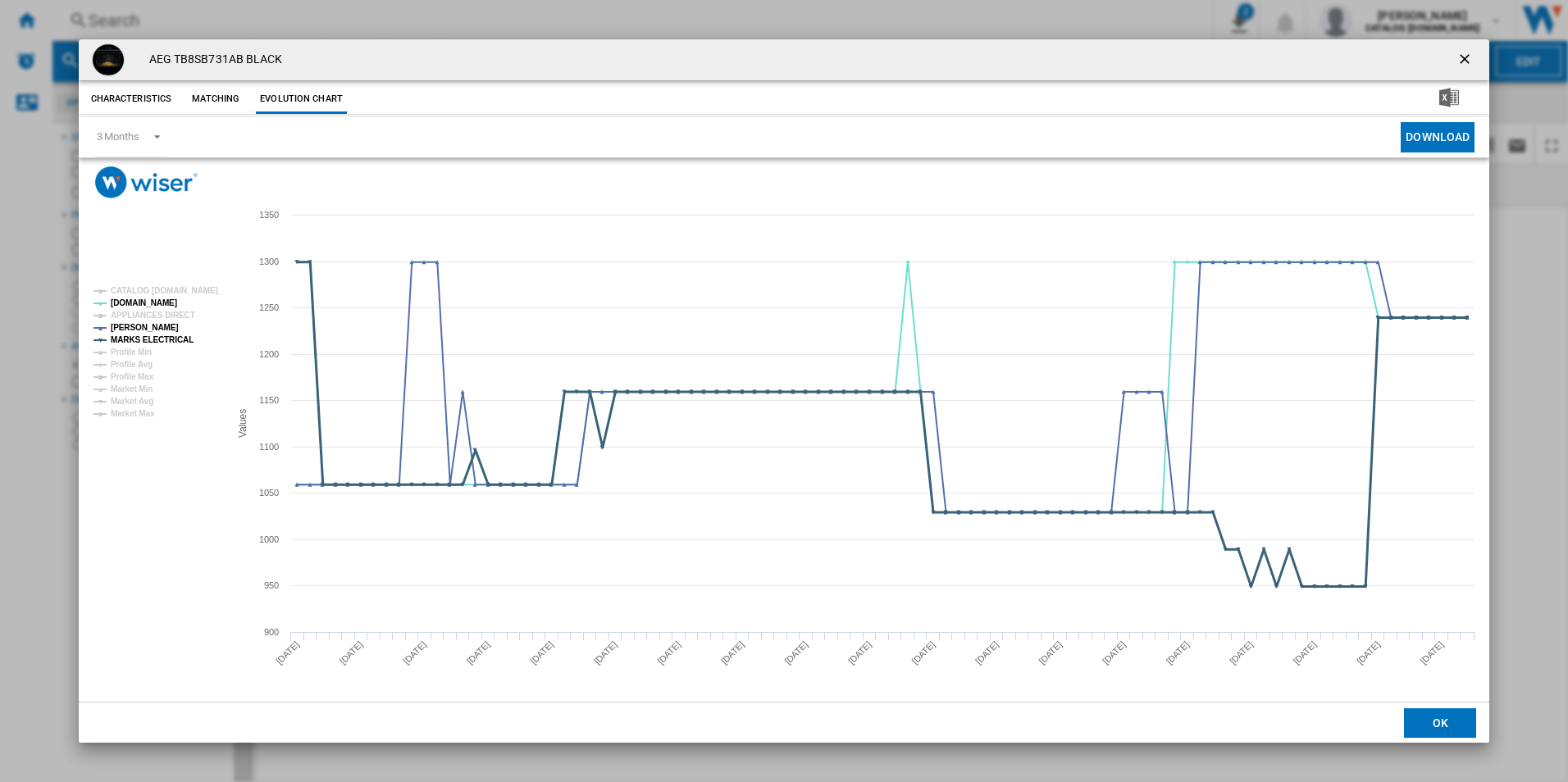
click at [176, 338] on tspan "MARKS ELECTRICAL" at bounding box center [151, 339] width 82 height 9
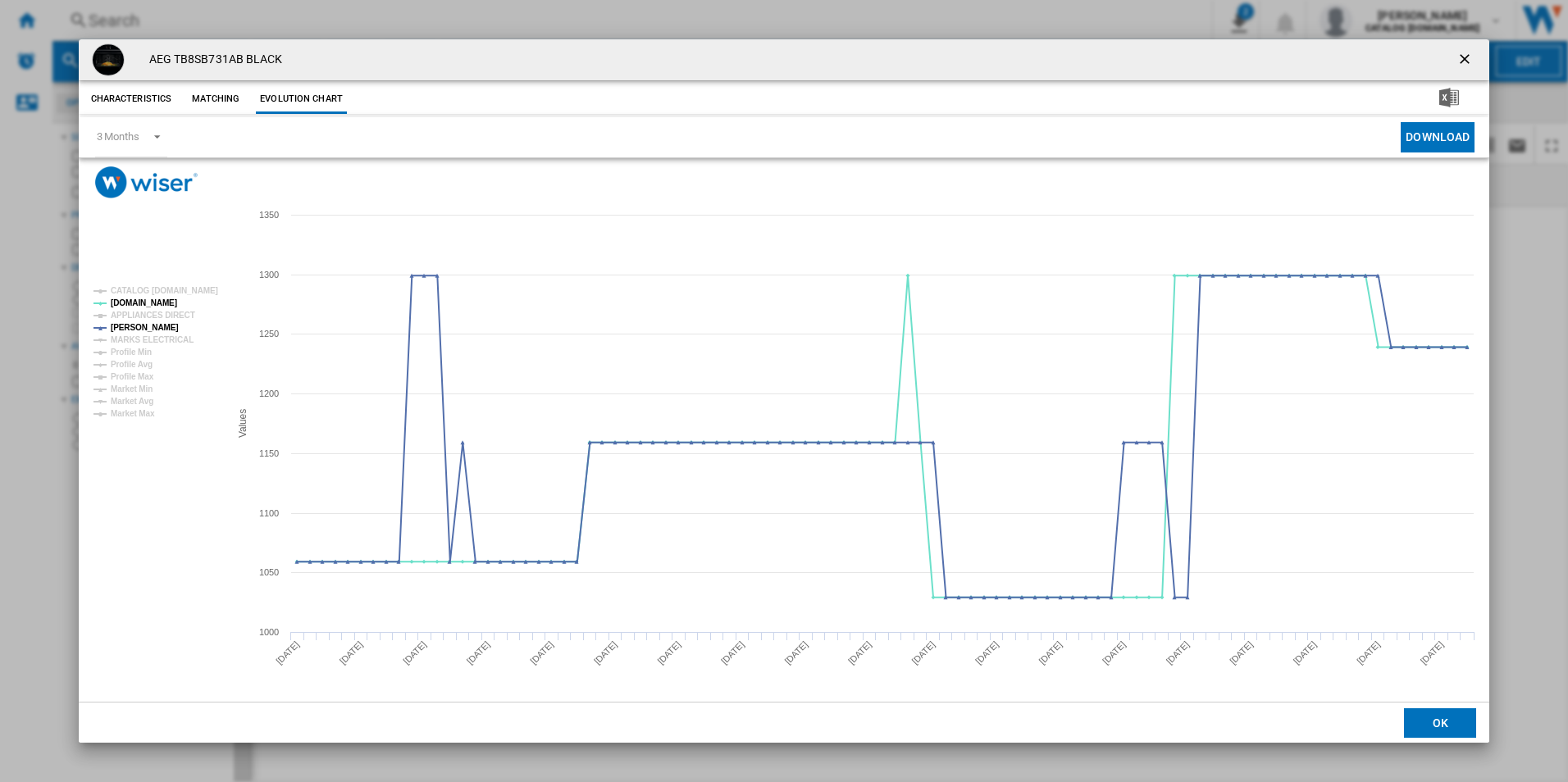
drag, startPoint x: 1464, startPoint y: 61, endPoint x: 1444, endPoint y: 60, distance: 20.0
click at [1464, 61] on ng-md-icon "getI18NText('BUTTONS.CLOSE_DIALOG')" at bounding box center [1466, 61] width 20 height 20
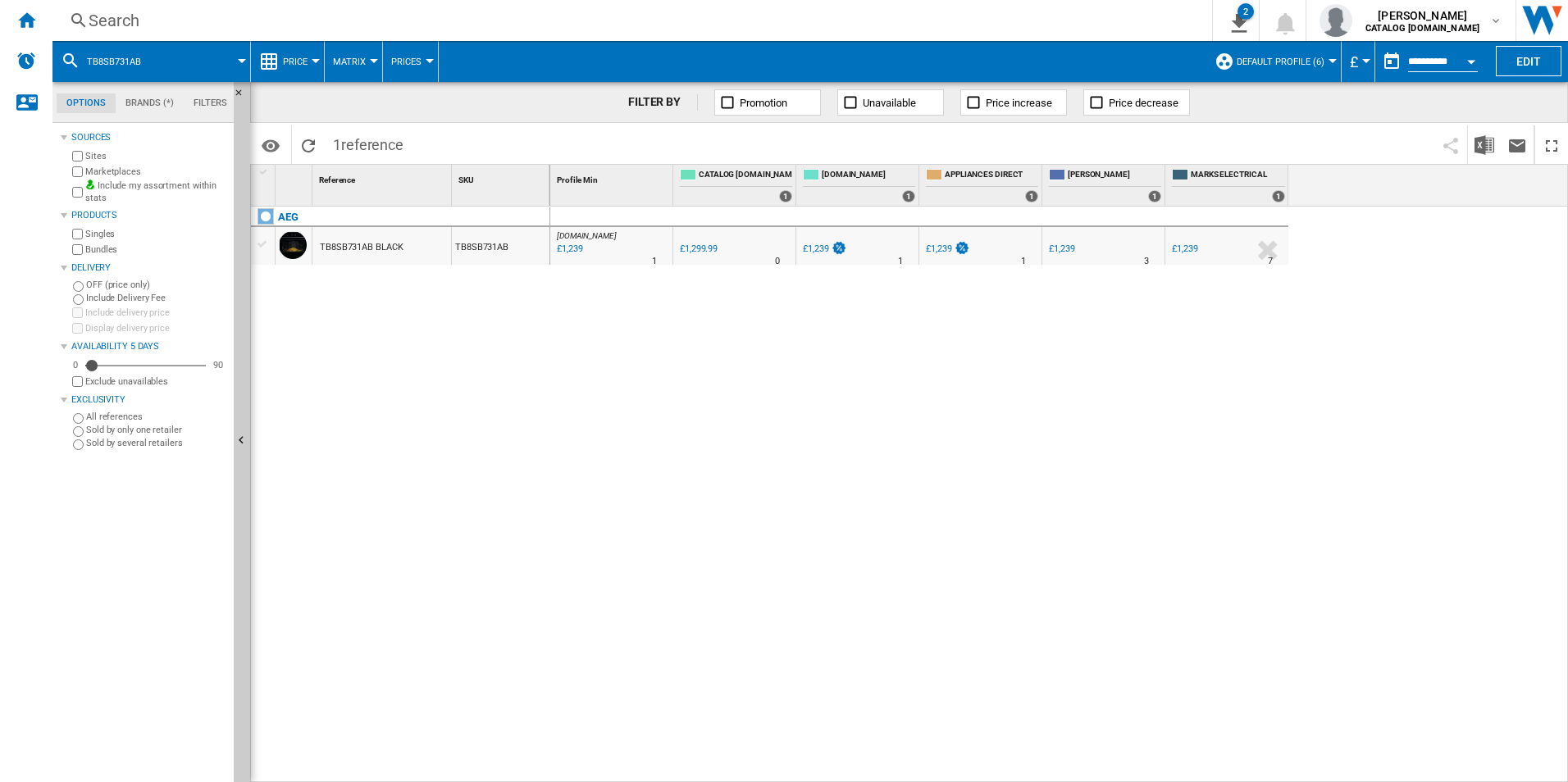
click at [1117, 15] on div "Search" at bounding box center [628, 20] width 1080 height 23
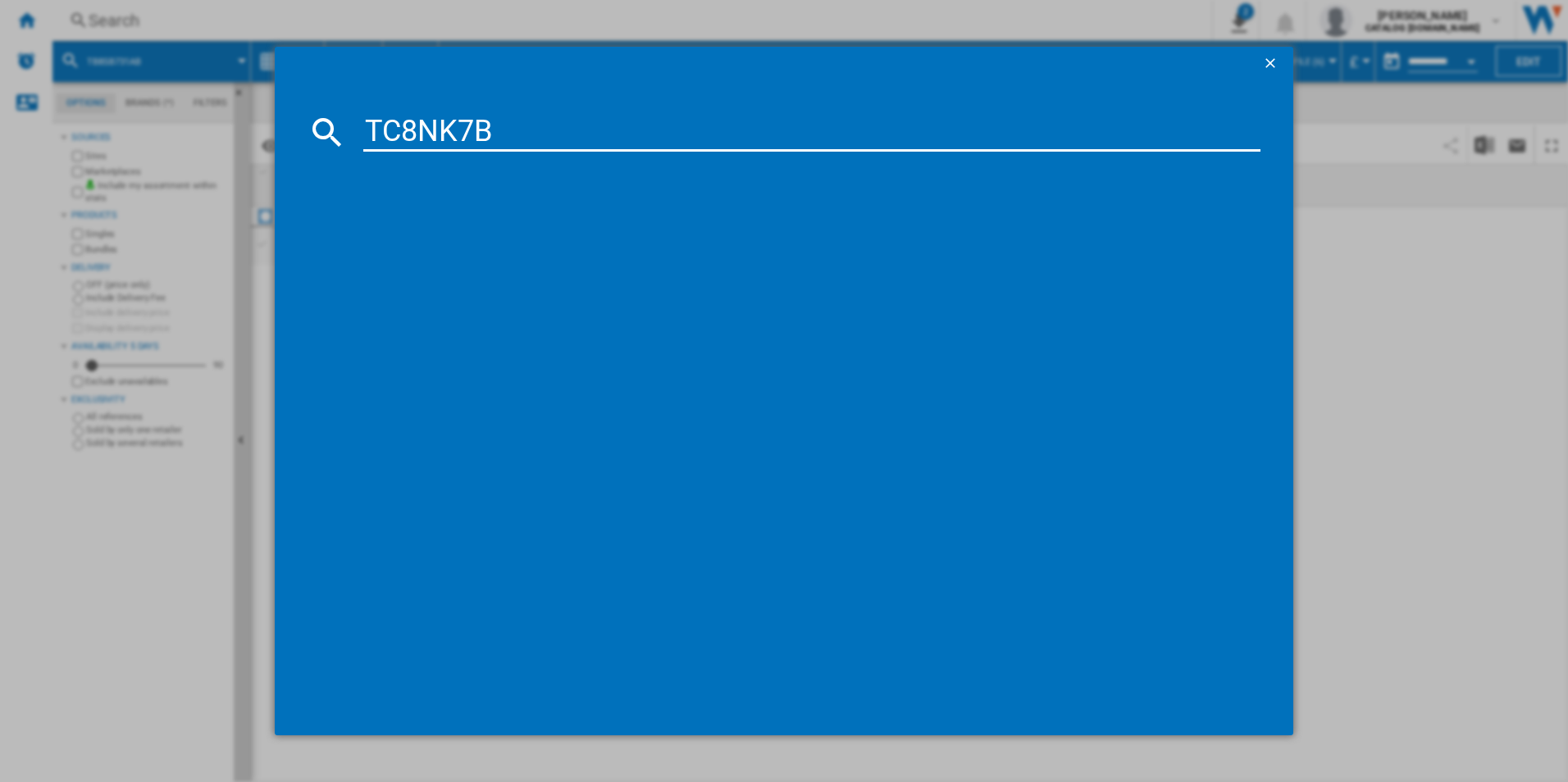
type input "TC8NK7B"
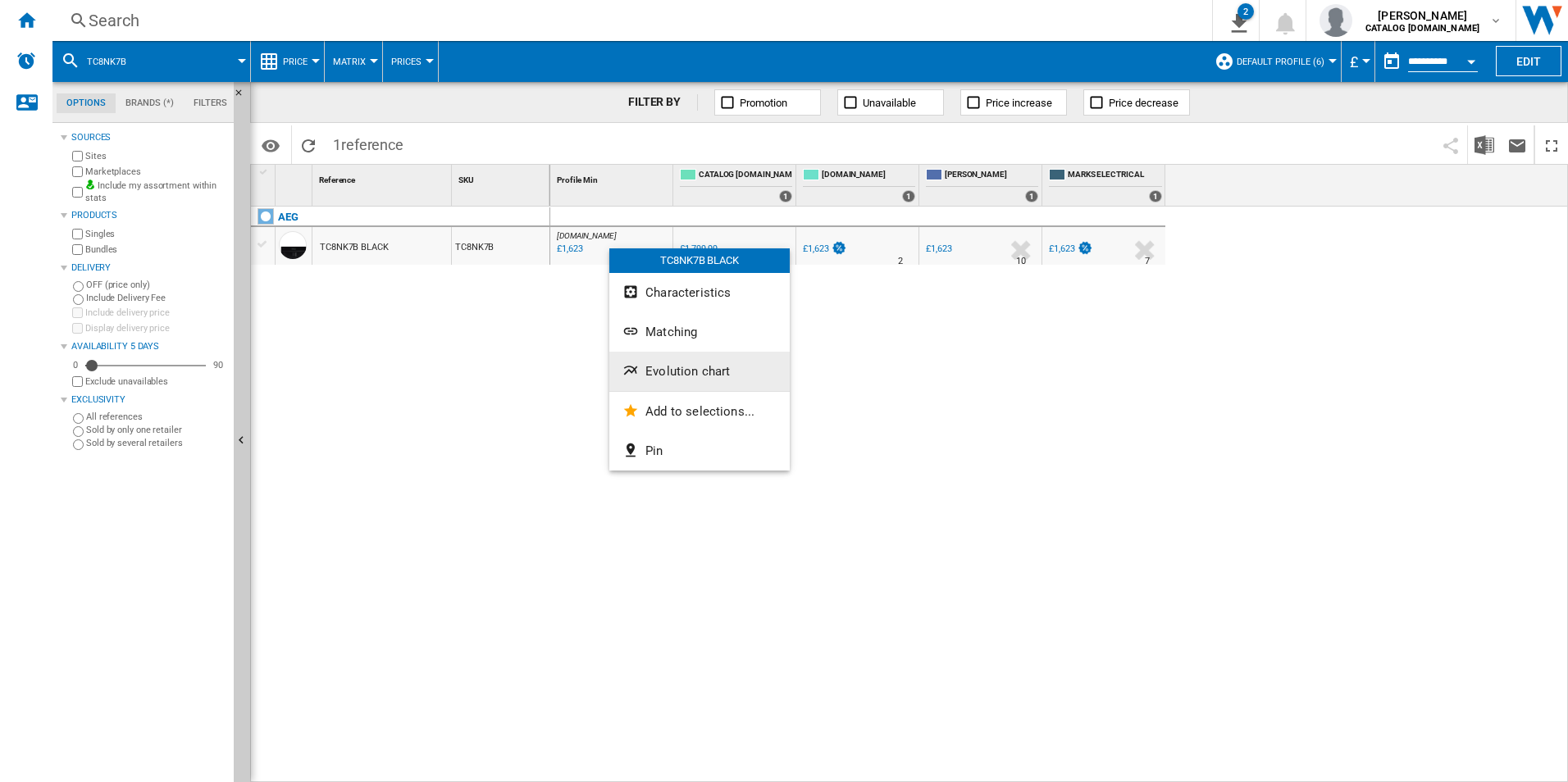
click at [660, 367] on span "Evolution chart" at bounding box center [687, 371] width 84 height 15
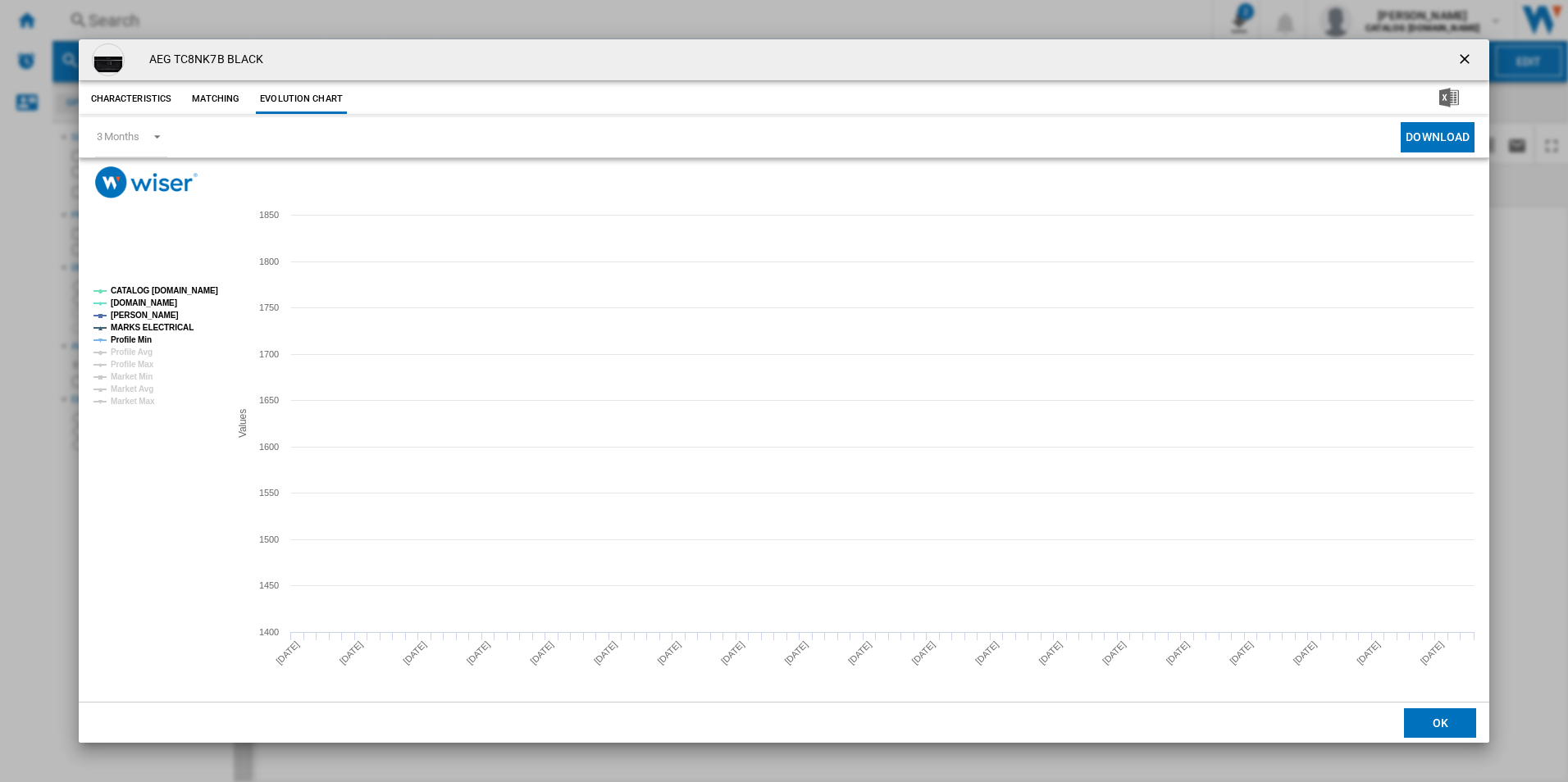
click at [195, 293] on tspan "CATALOG [DOMAIN_NAME]" at bounding box center [164, 290] width 107 height 9
click at [167, 330] on tspan "MARKS ELECTRICAL" at bounding box center [151, 327] width 82 height 9
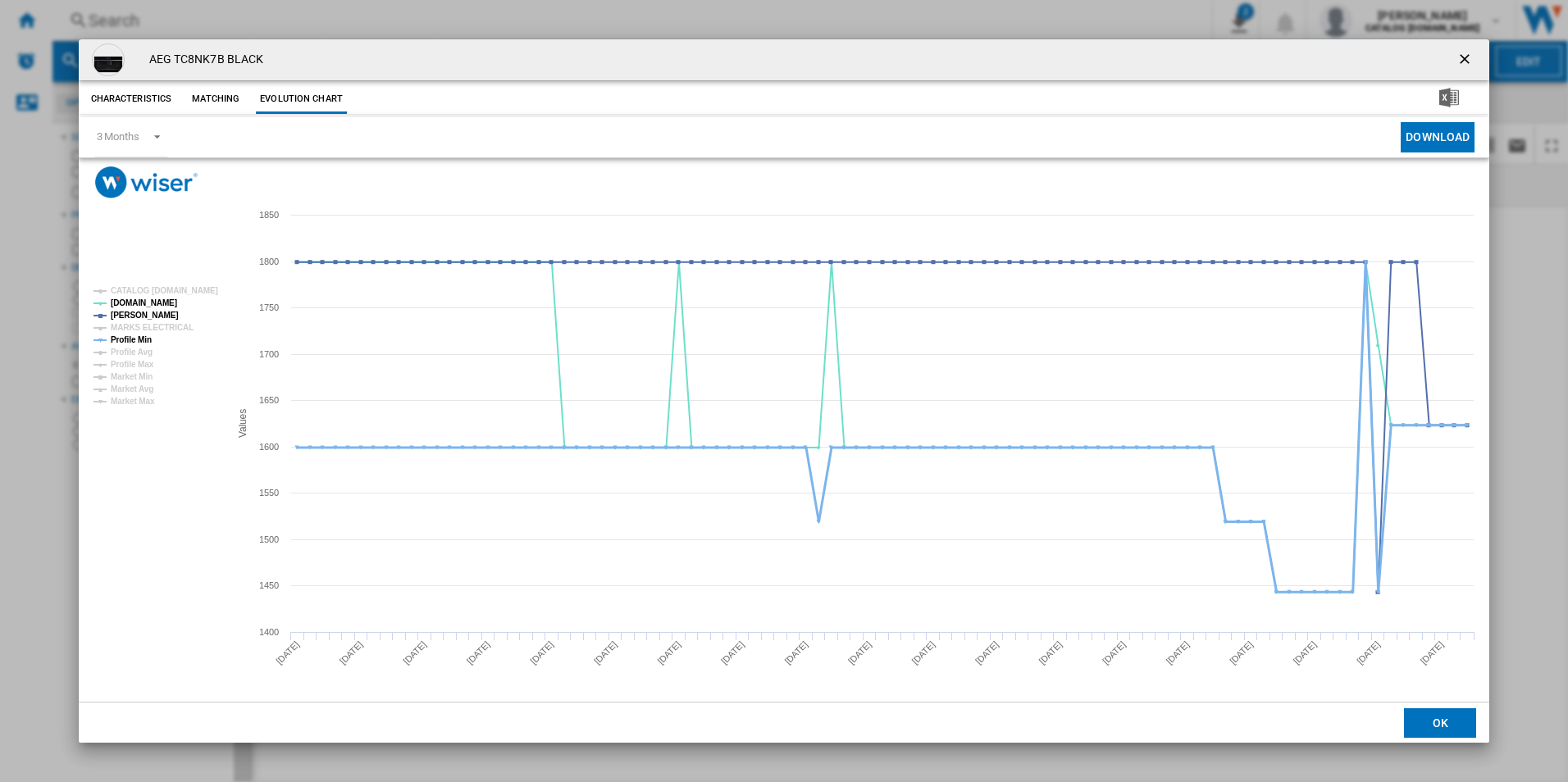
click at [139, 339] on tspan "Profile Min" at bounding box center [130, 339] width 41 height 9
click at [1467, 59] on ng-md-icon "getI18NText('BUTTONS.CLOSE_DIALOG')" at bounding box center [1466, 61] width 20 height 20
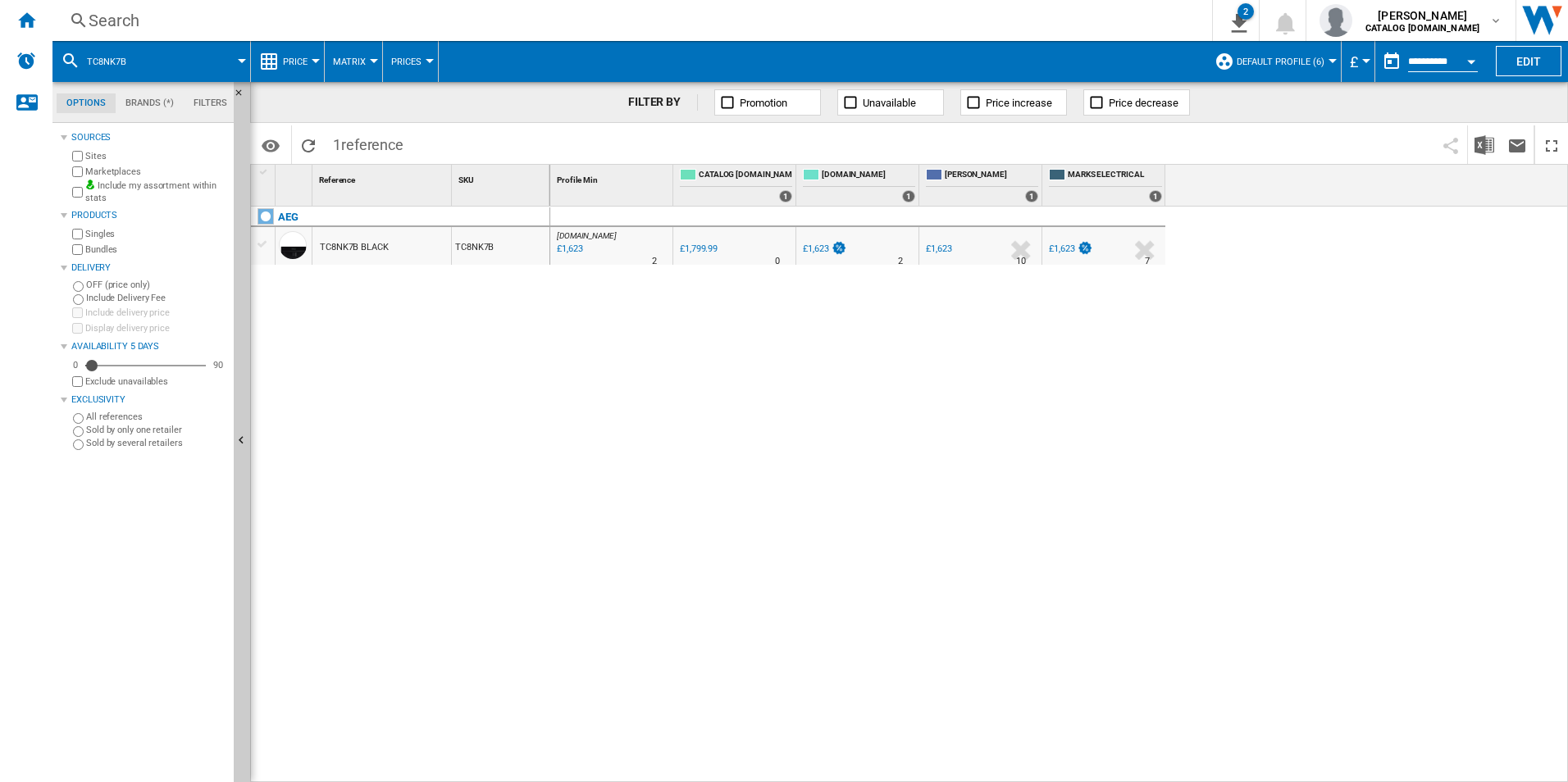
click at [1031, 19] on div "Search" at bounding box center [628, 20] width 1080 height 23
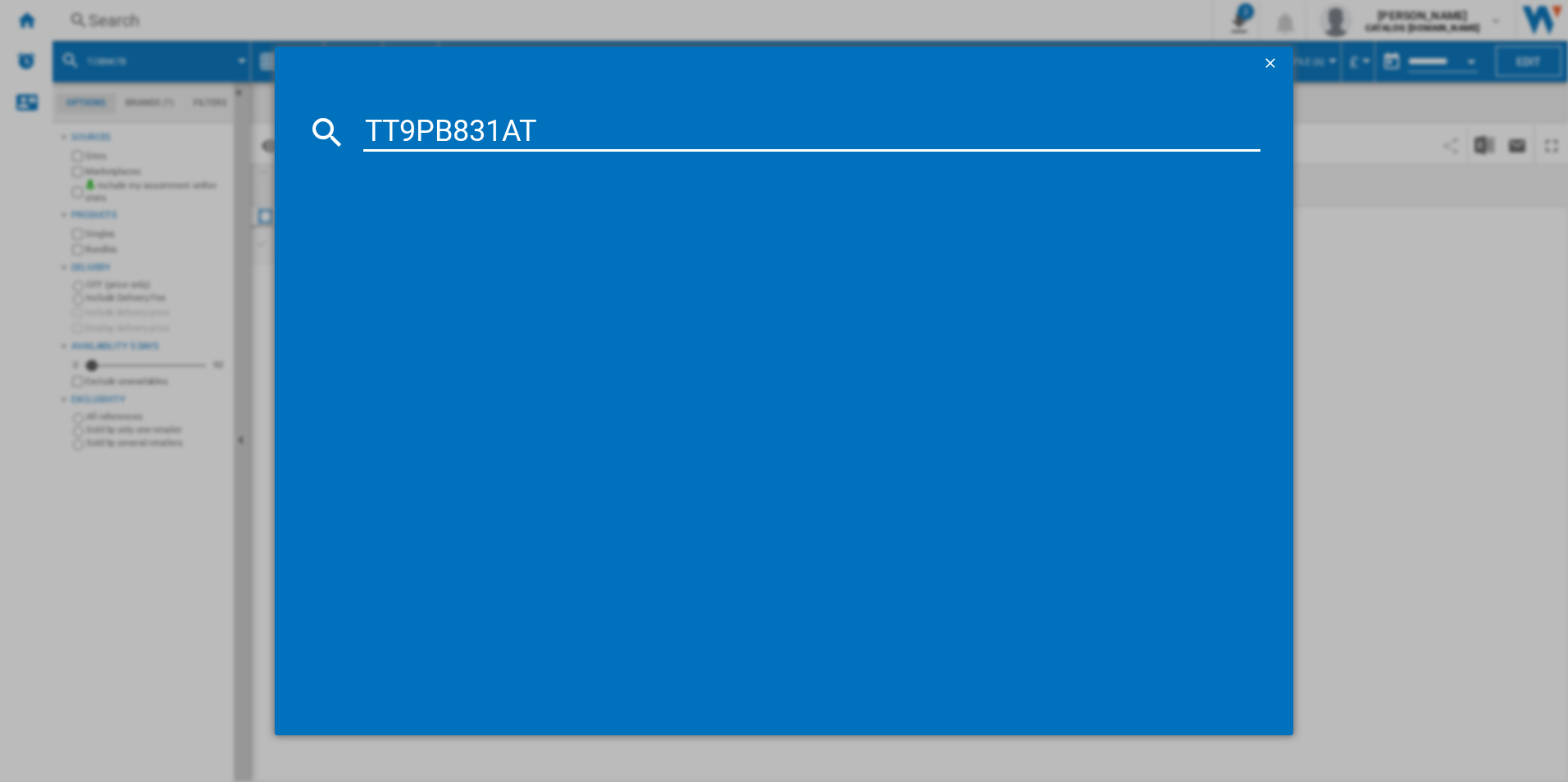
type input "TT9PB831AT"
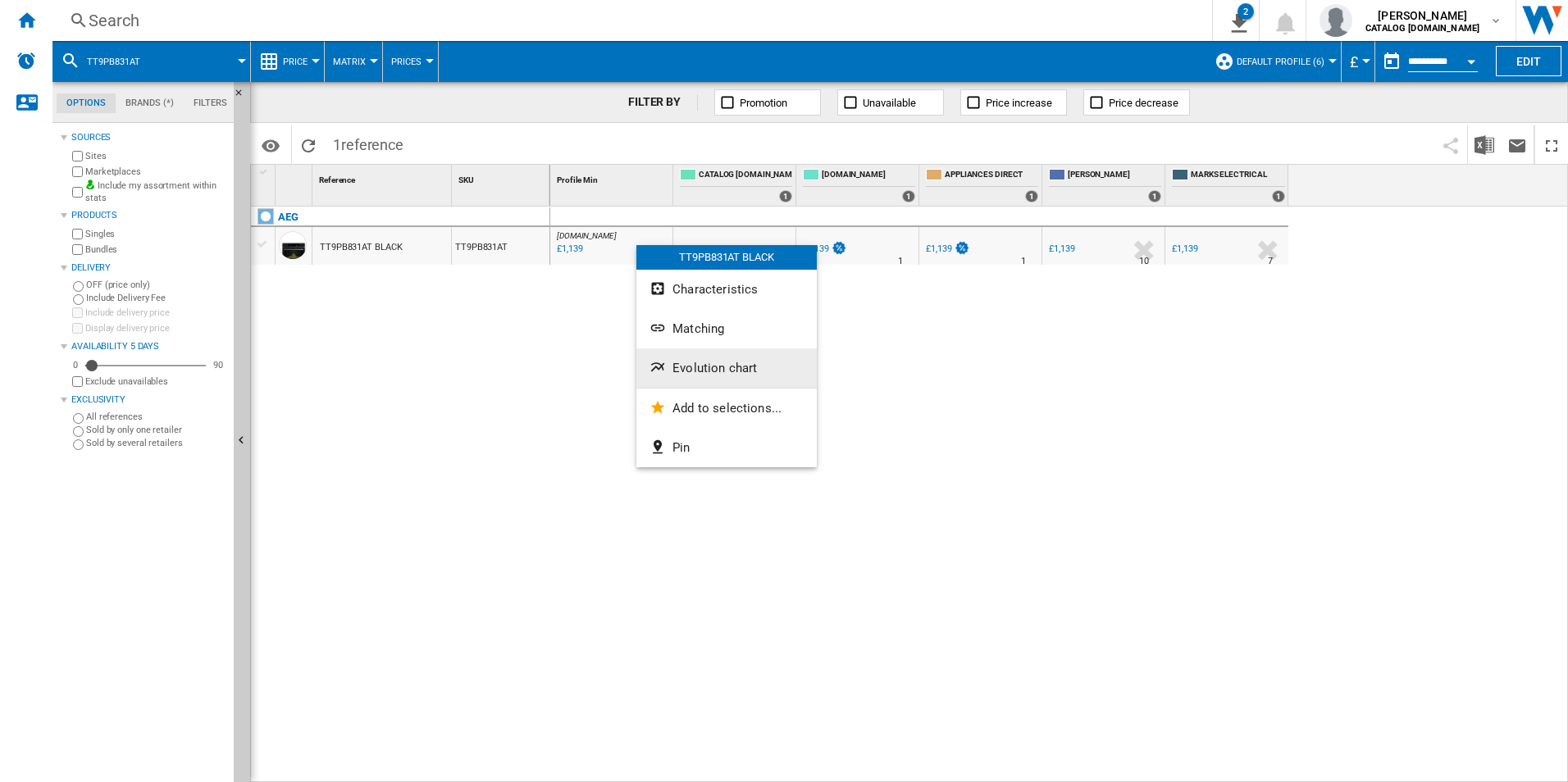
click at [689, 360] on button "Evolution chart" at bounding box center [726, 369] width 181 height 40
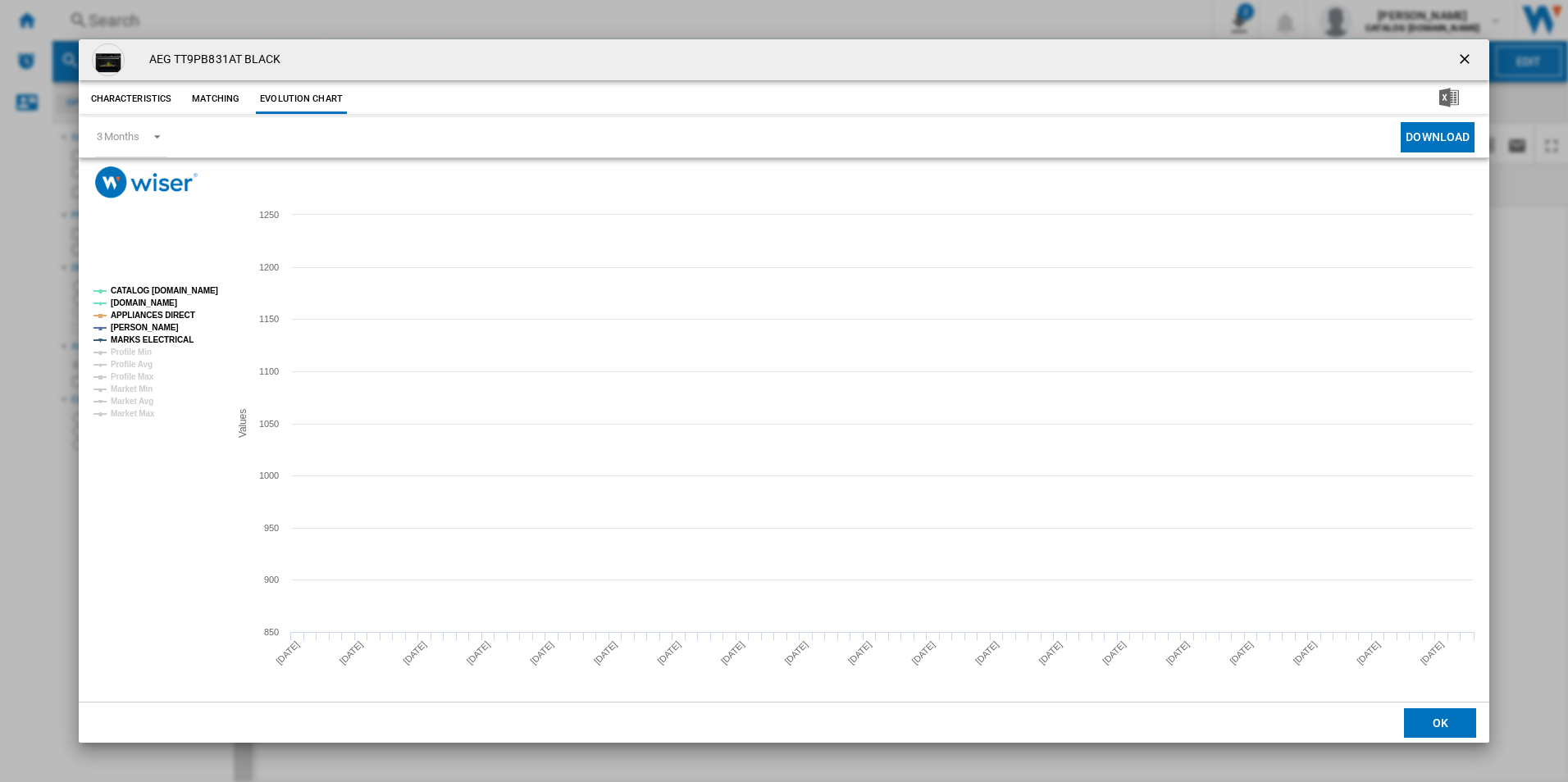
click at [198, 283] on rect "Product popup" at bounding box center [154, 352] width 136 height 144
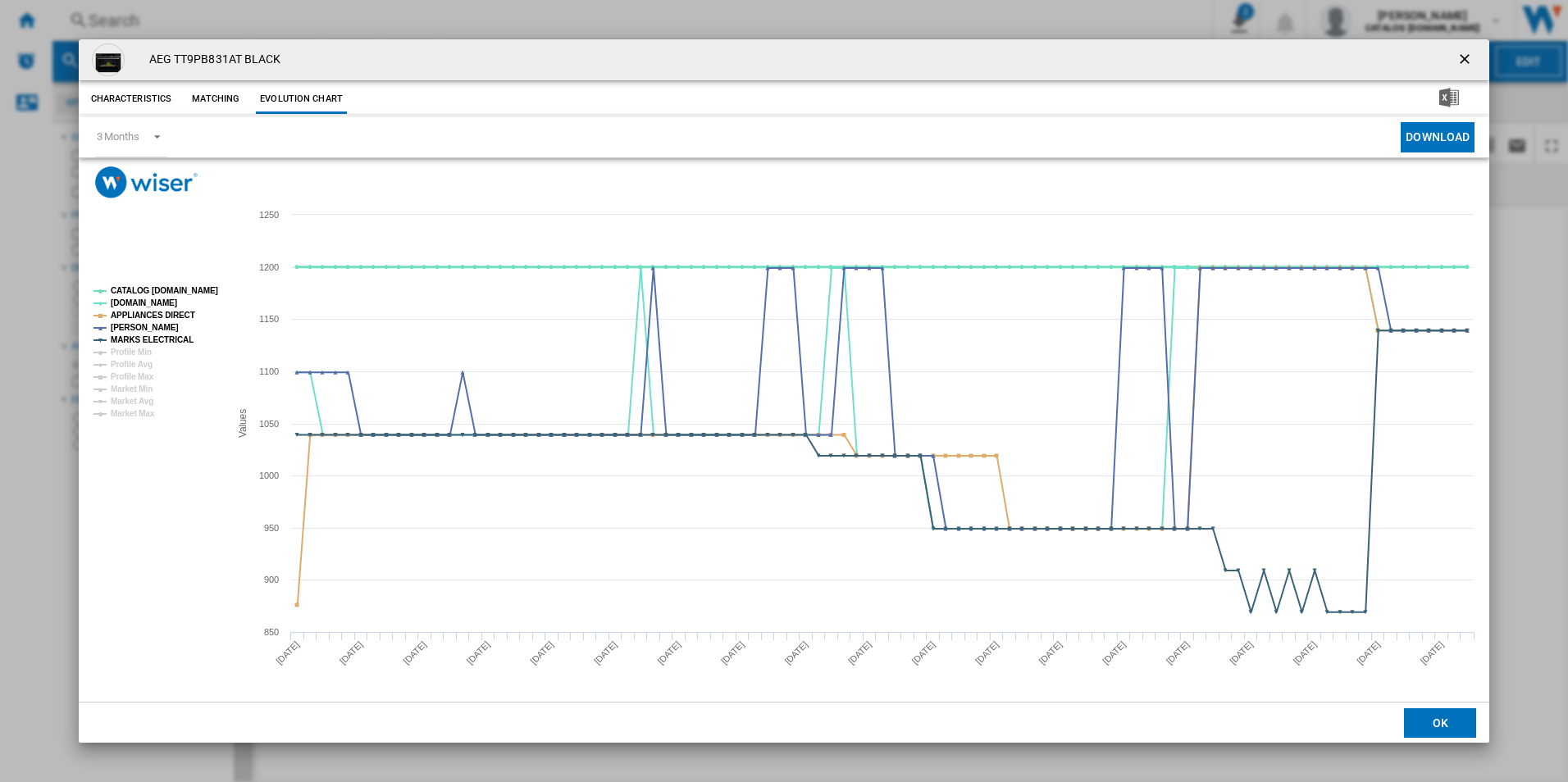
click at [189, 293] on tspan "CATALOG [DOMAIN_NAME]" at bounding box center [164, 290] width 107 height 9
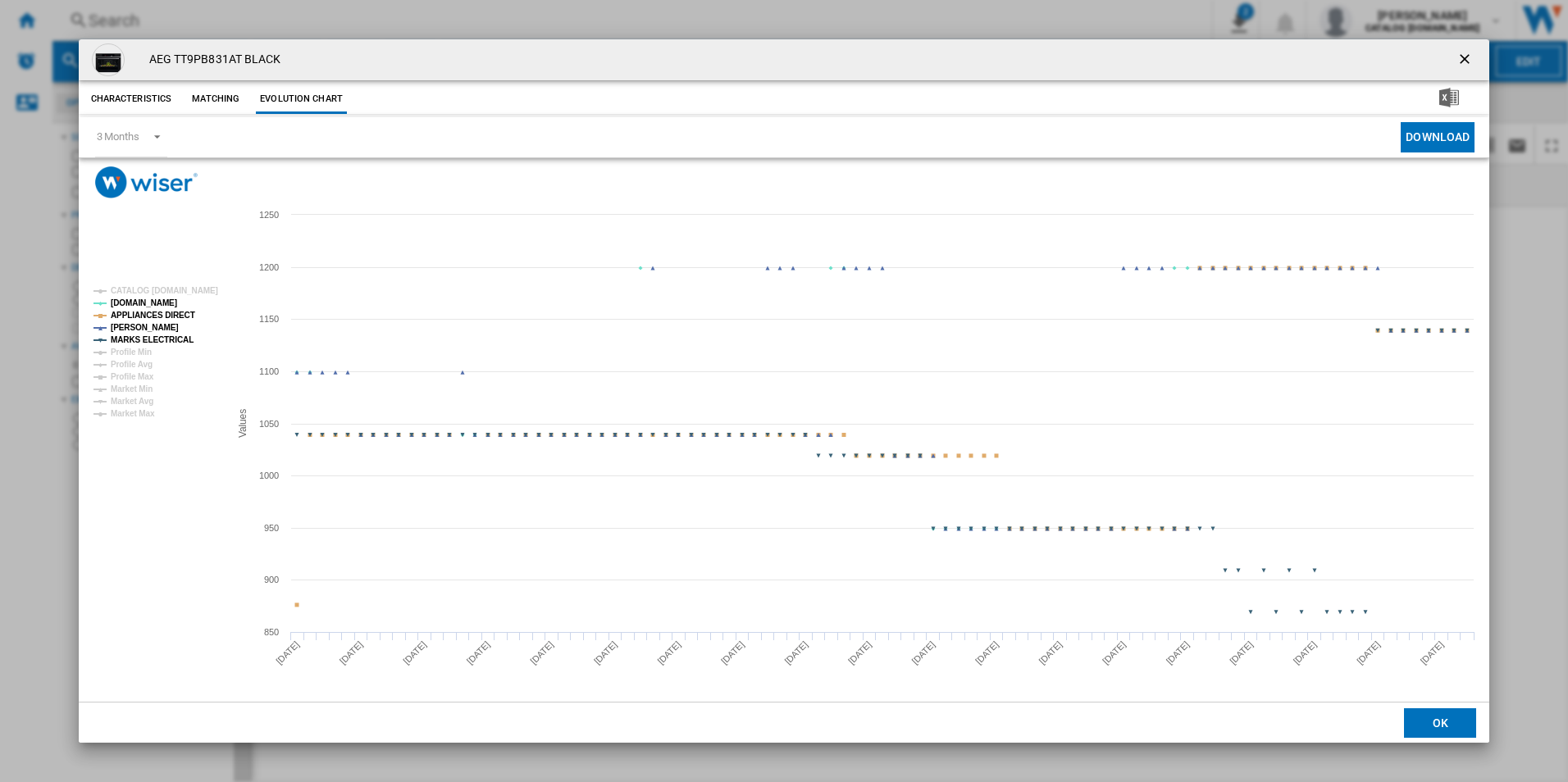
click at [171, 312] on tspan "APPLIANCES DIRECT" at bounding box center [152, 315] width 84 height 9
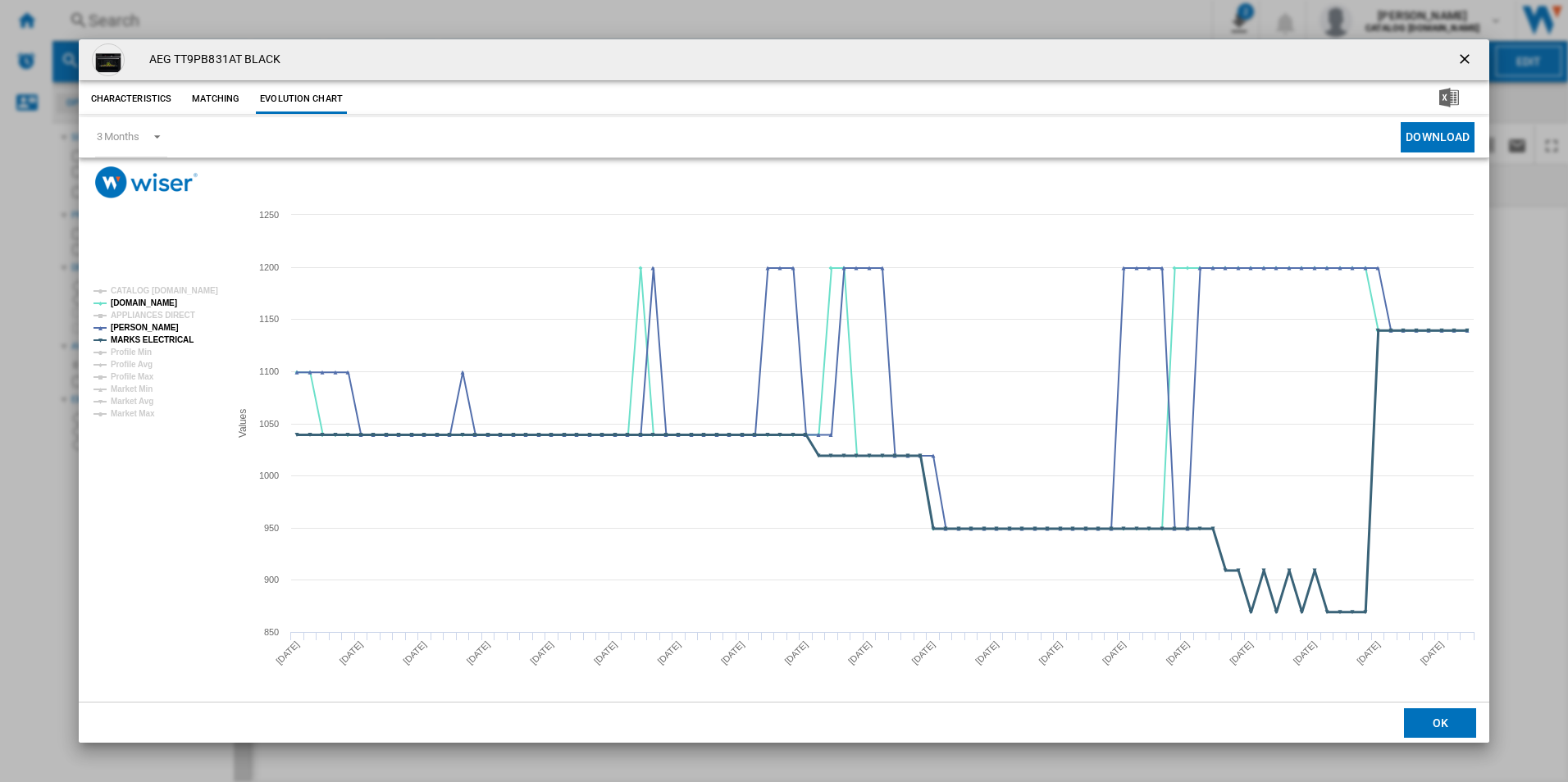
click at [177, 345] on tspan "MARKS ELECTRICAL" at bounding box center [151, 339] width 82 height 9
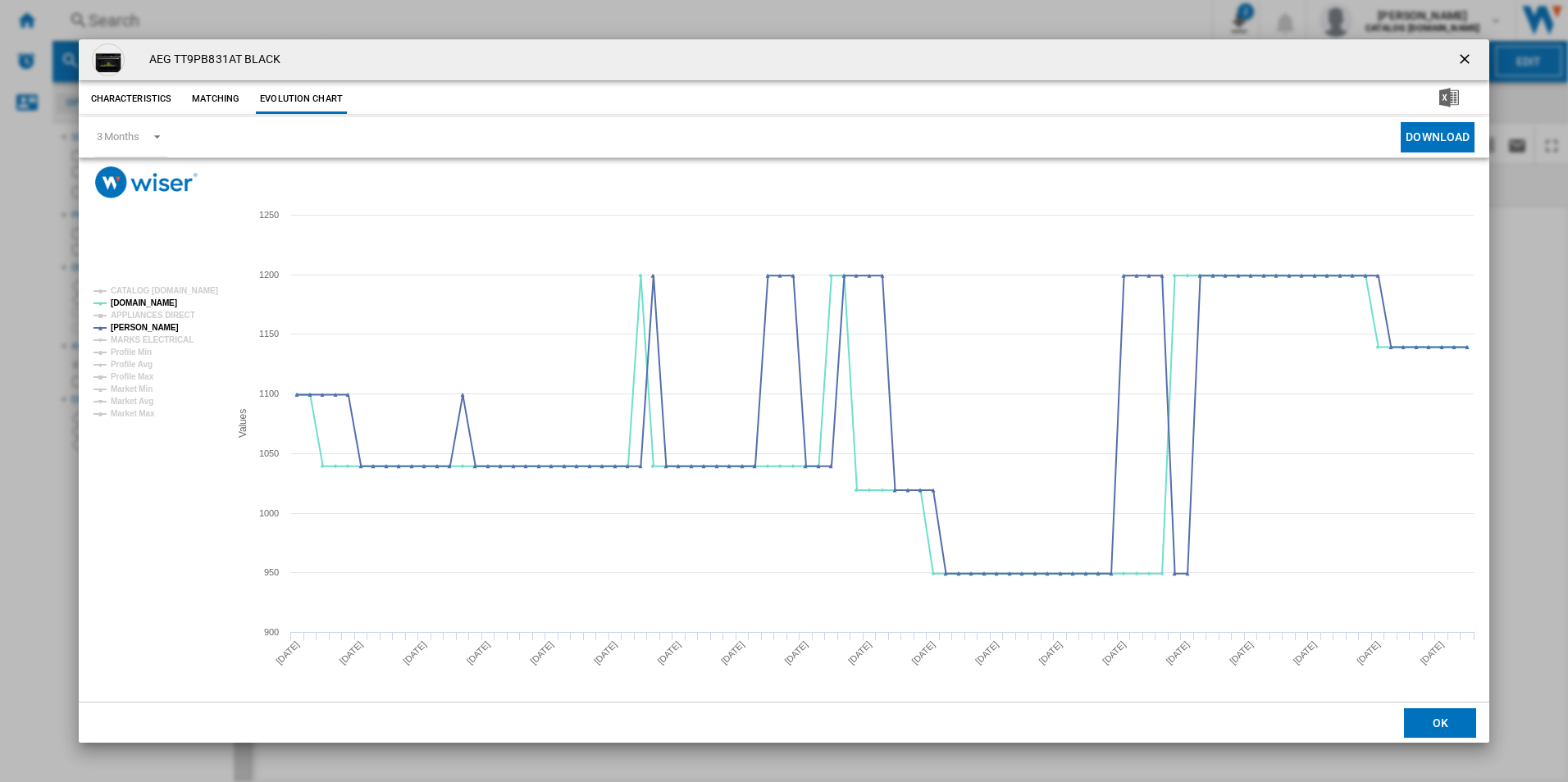
drag, startPoint x: 1467, startPoint y: 54, endPoint x: 1300, endPoint y: 76, distance: 168.4
click at [1467, 54] on ng-md-icon "getI18NText('BUTTONS.CLOSE_DIALOG')" at bounding box center [1466, 61] width 20 height 20
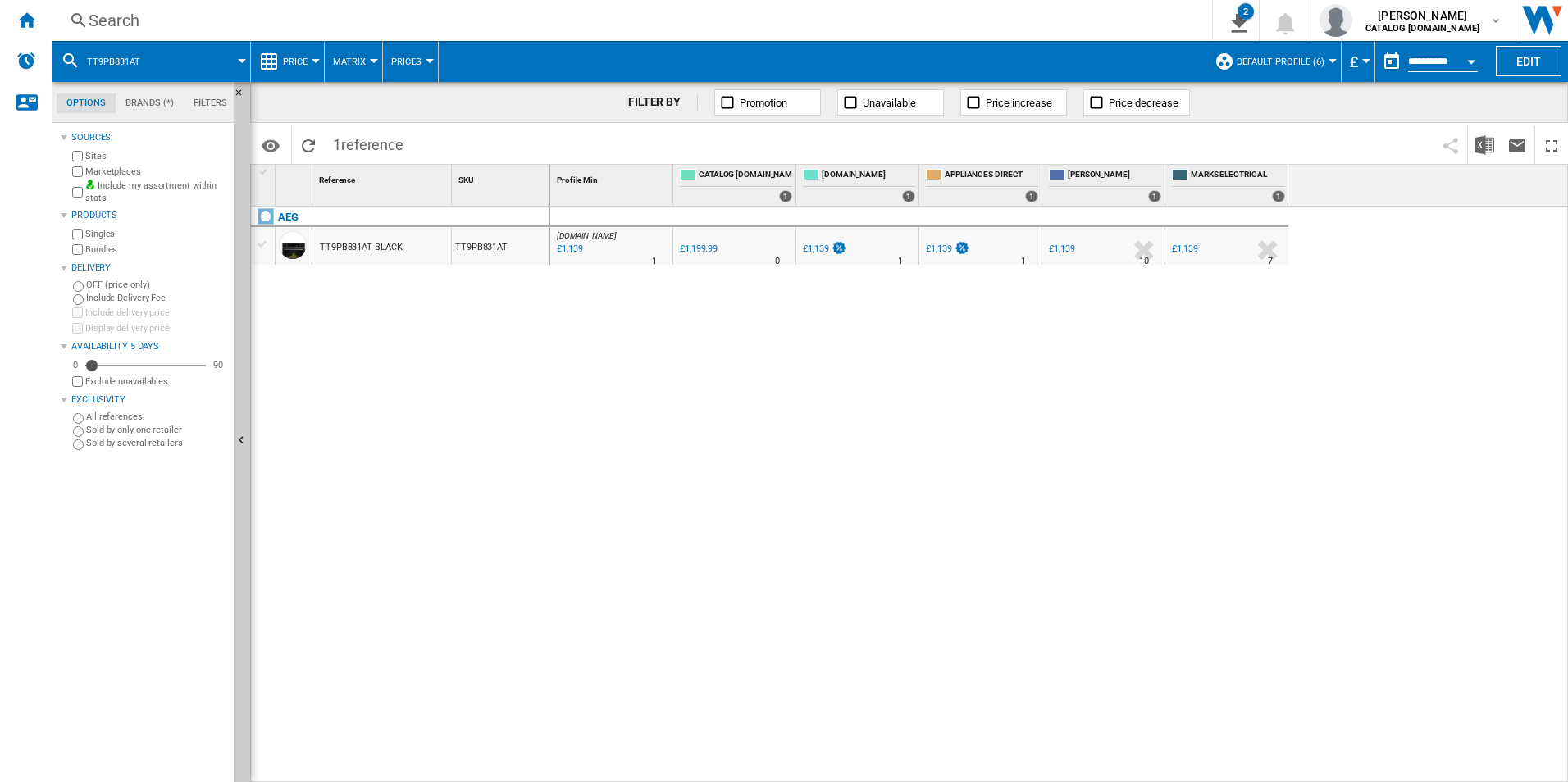
click at [1027, 19] on div "Search" at bounding box center [628, 20] width 1080 height 23
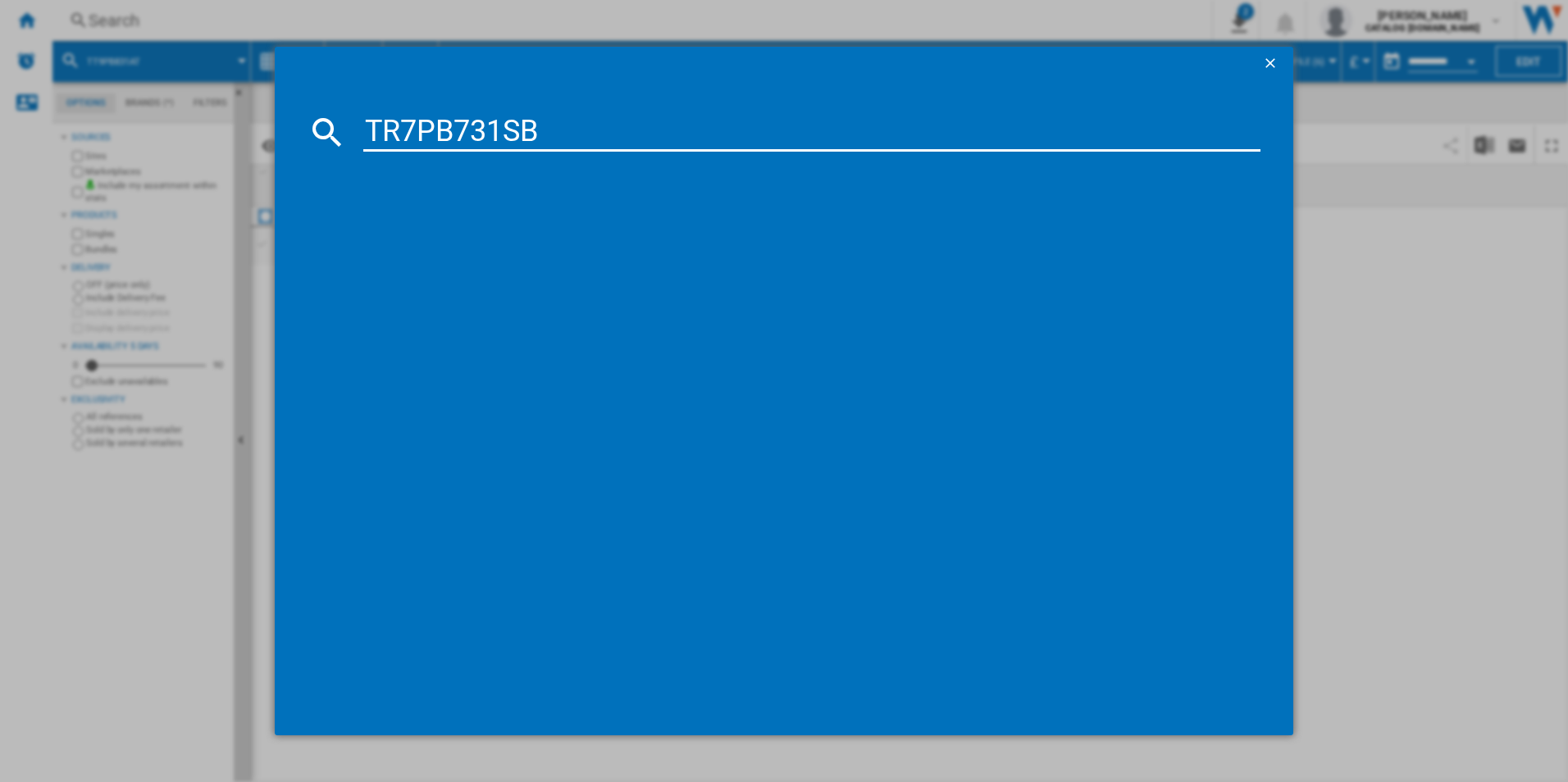
type input "TR7PB731SB"
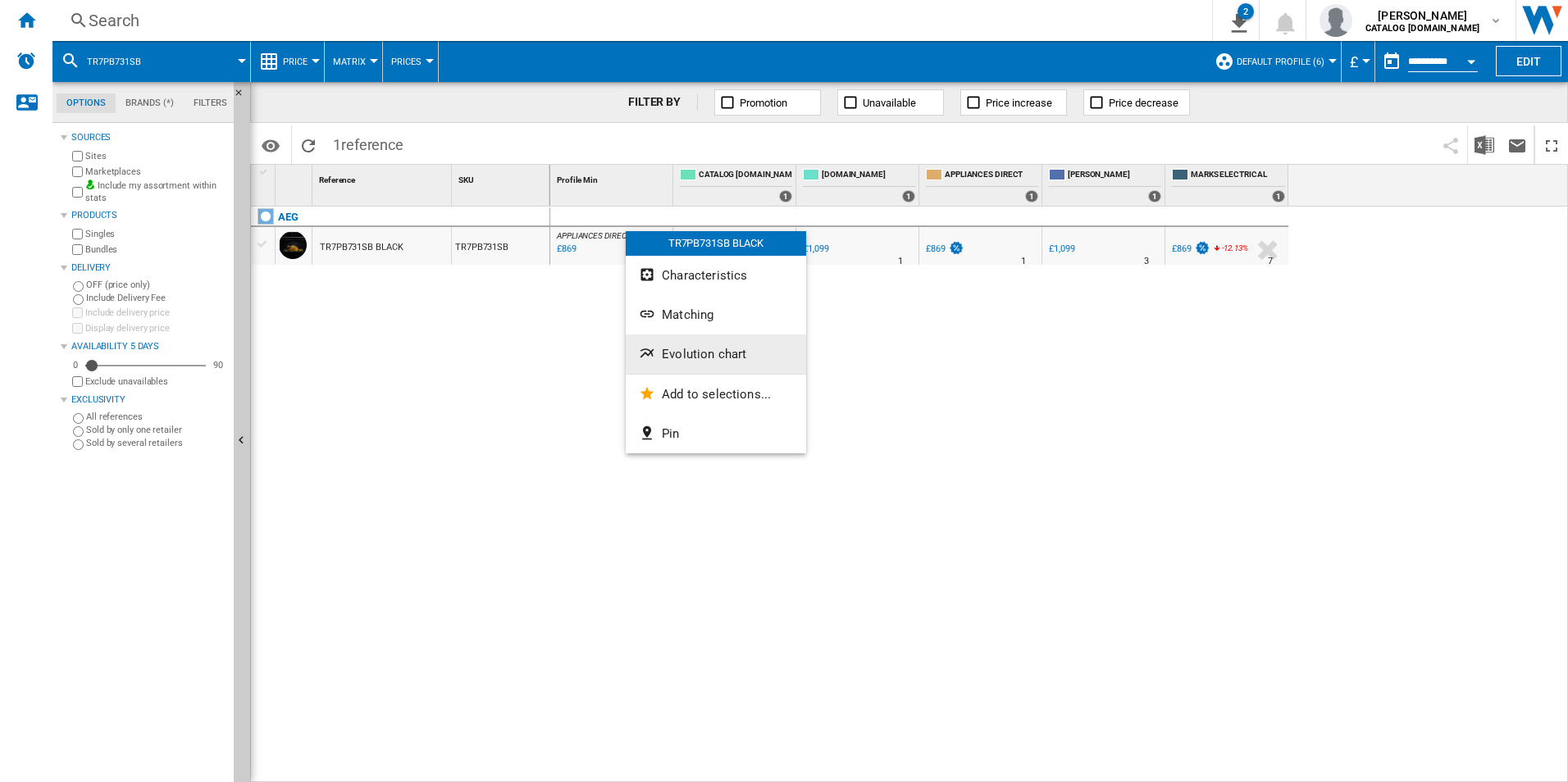
click at [691, 361] on span "Evolution chart" at bounding box center [704, 354] width 84 height 15
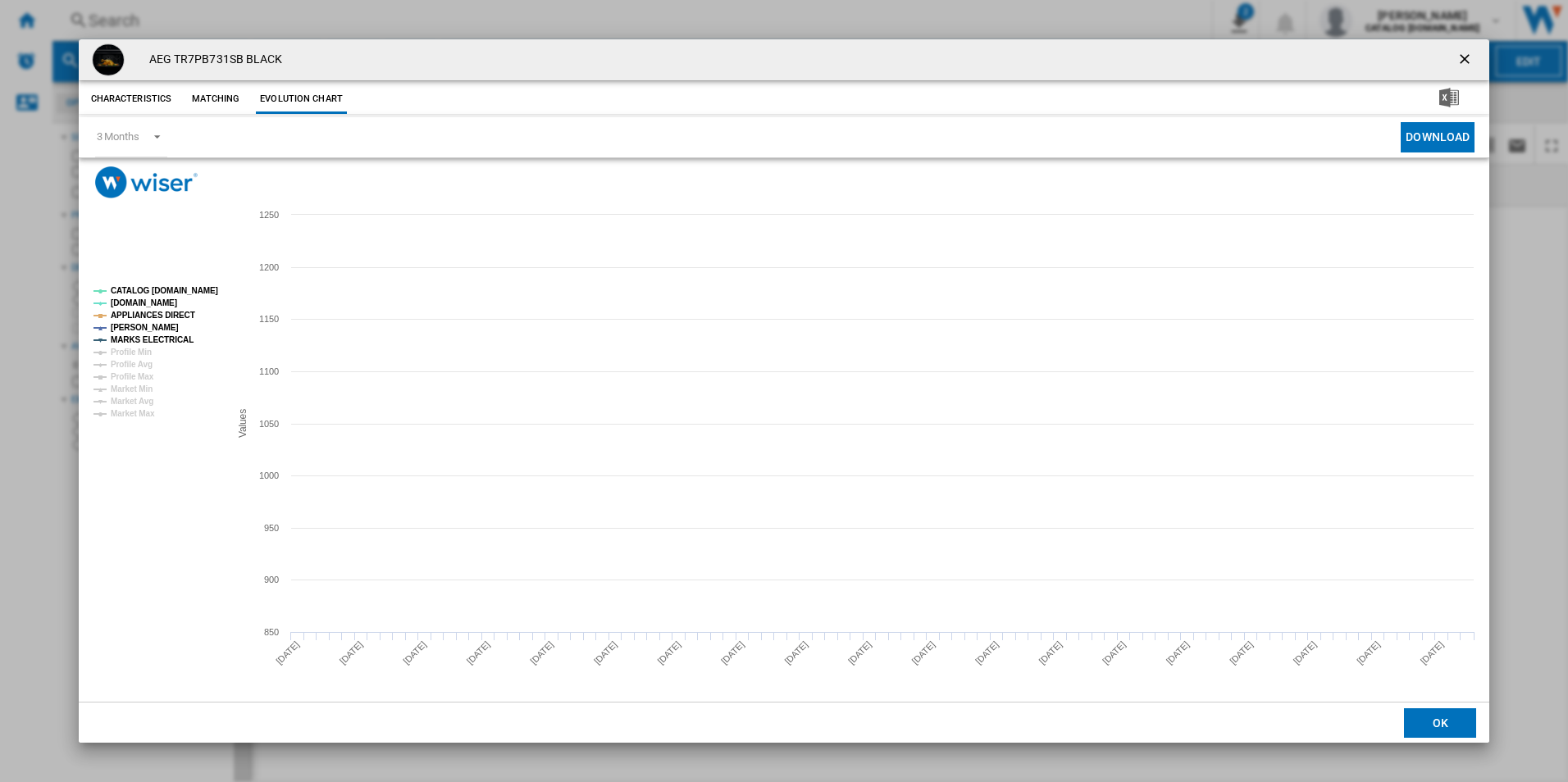
click at [190, 288] on tspan "CATALOG [DOMAIN_NAME]" at bounding box center [164, 290] width 107 height 9
click at [174, 311] on tspan "APPLIANCES DIRECT" at bounding box center [152, 315] width 84 height 9
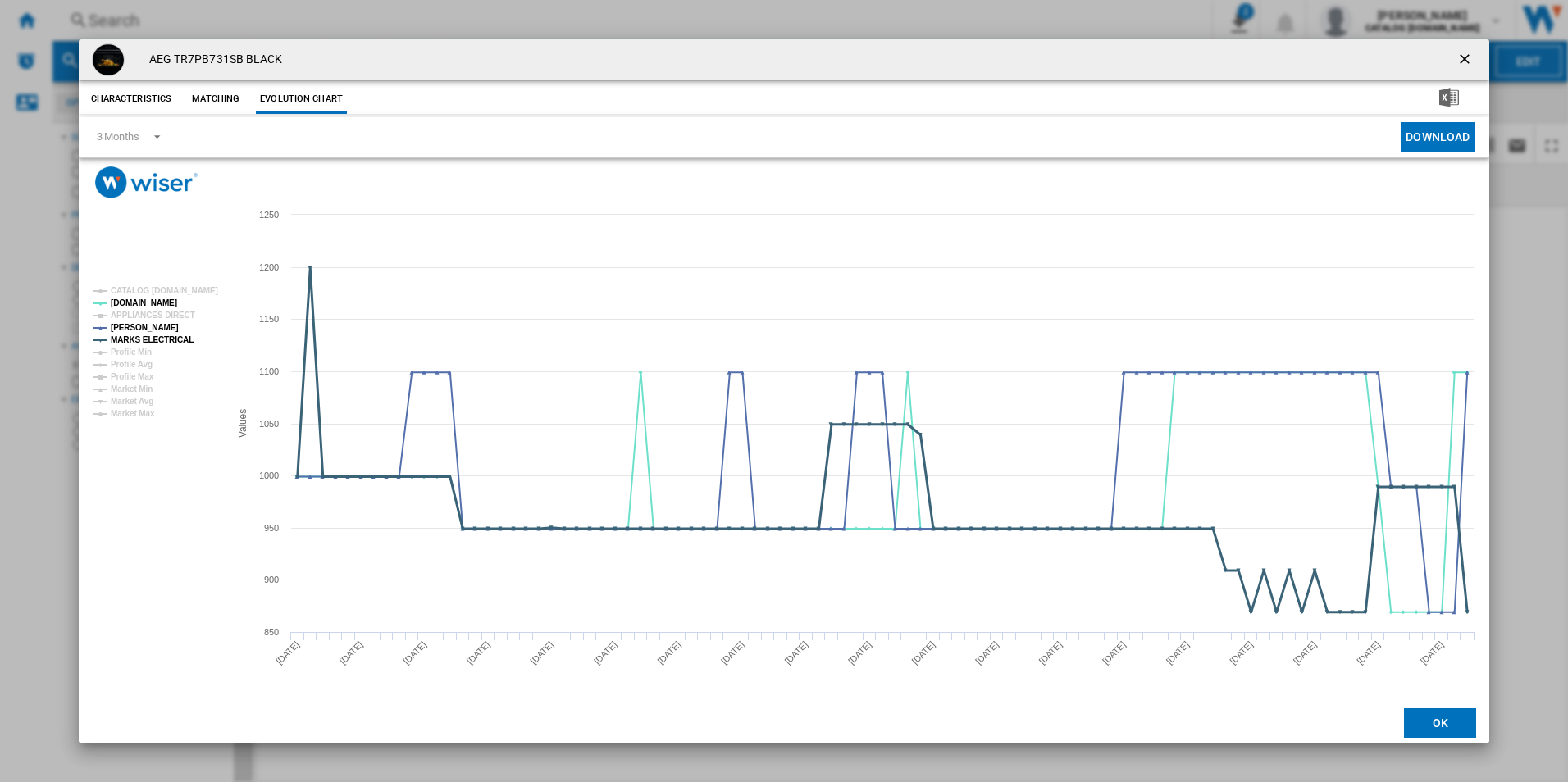
click at [177, 336] on tspan "MARKS ELECTRICAL" at bounding box center [151, 339] width 82 height 9
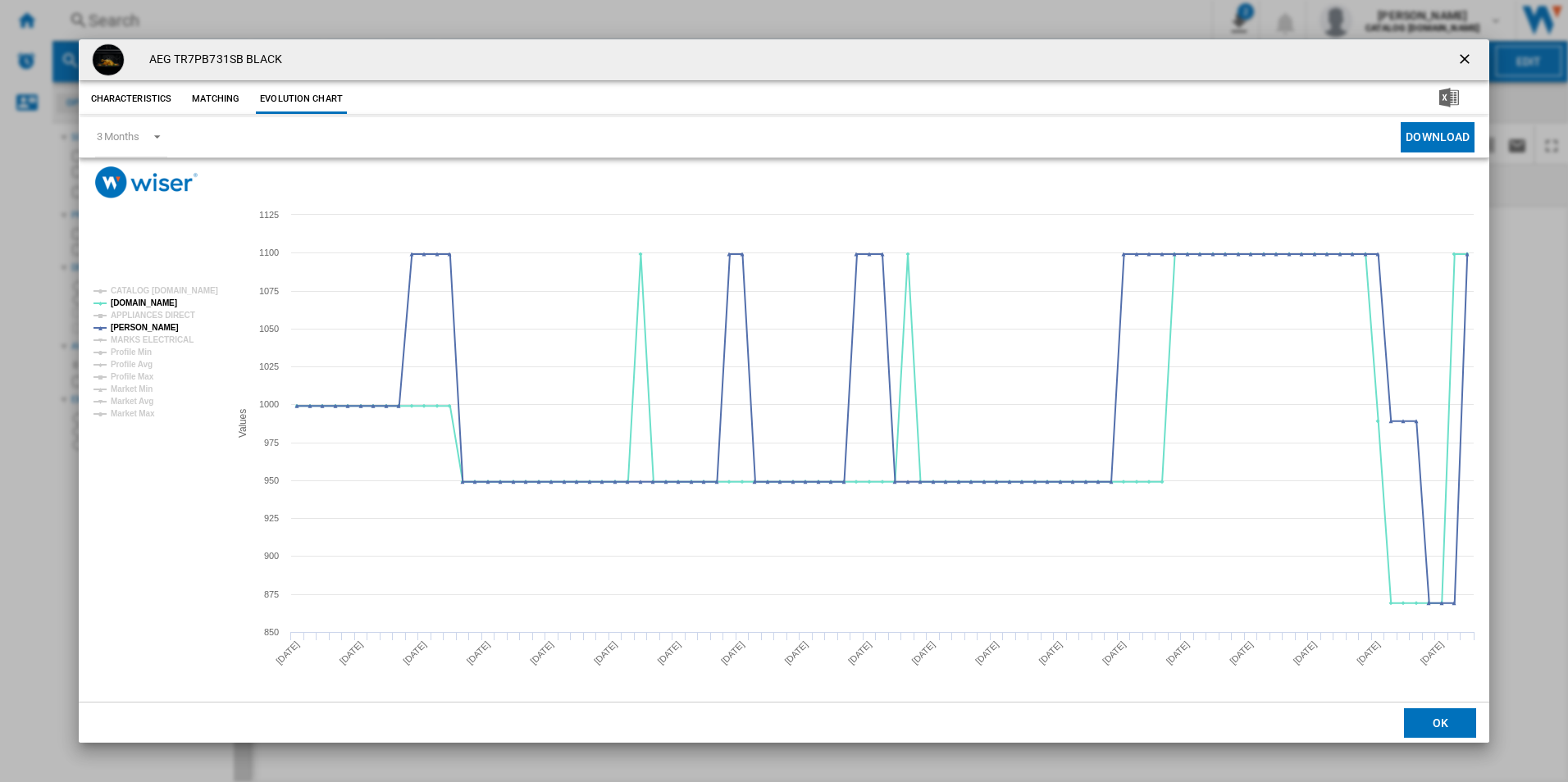
drag, startPoint x: 1464, startPoint y: 55, endPoint x: 1439, endPoint y: 55, distance: 25.0
click at [1464, 55] on ng-md-icon "getI18NText('BUTTONS.CLOSE_DIALOG')" at bounding box center [1466, 61] width 20 height 20
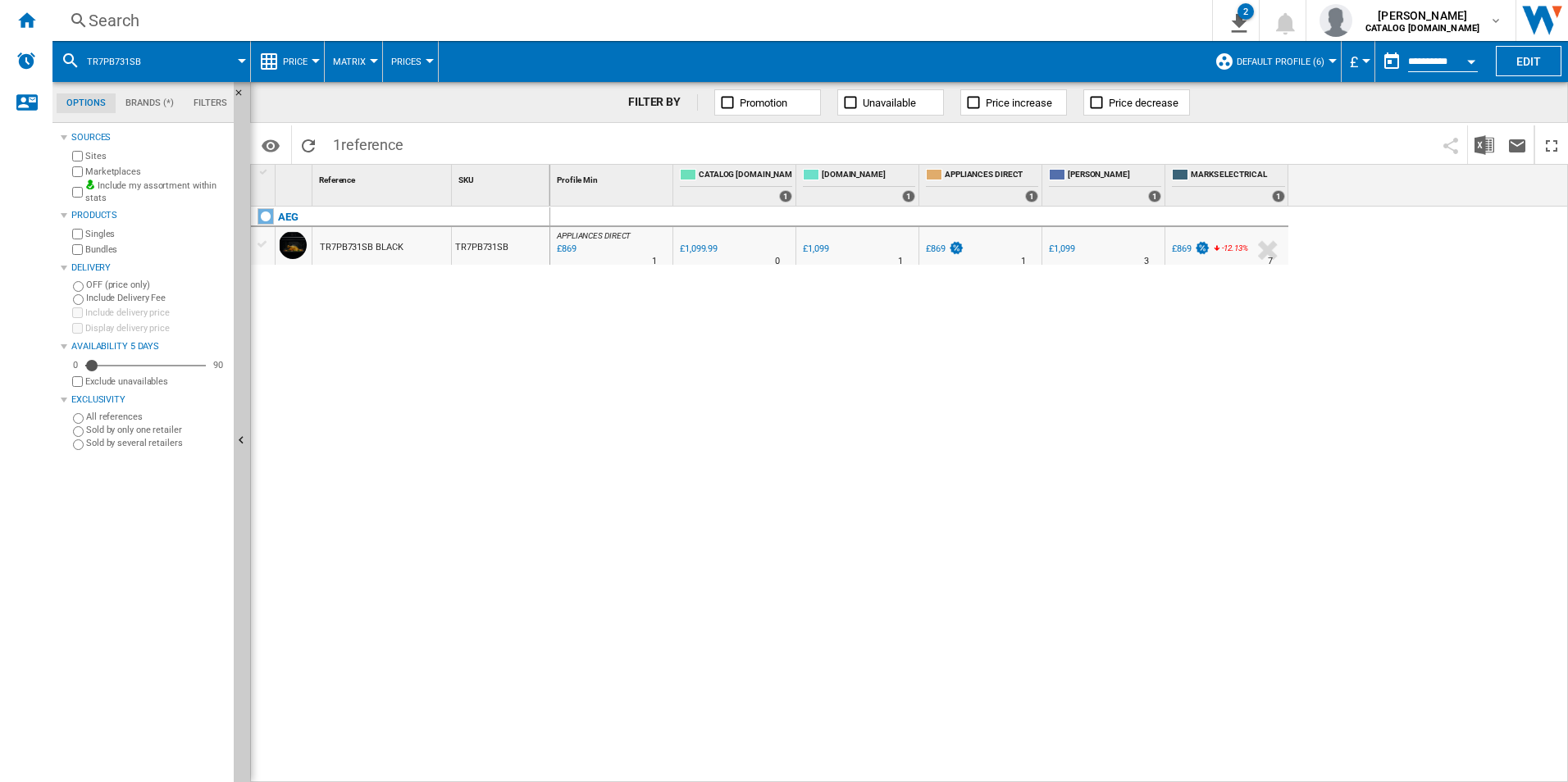
click at [1031, 17] on div "Search" at bounding box center [628, 20] width 1080 height 23
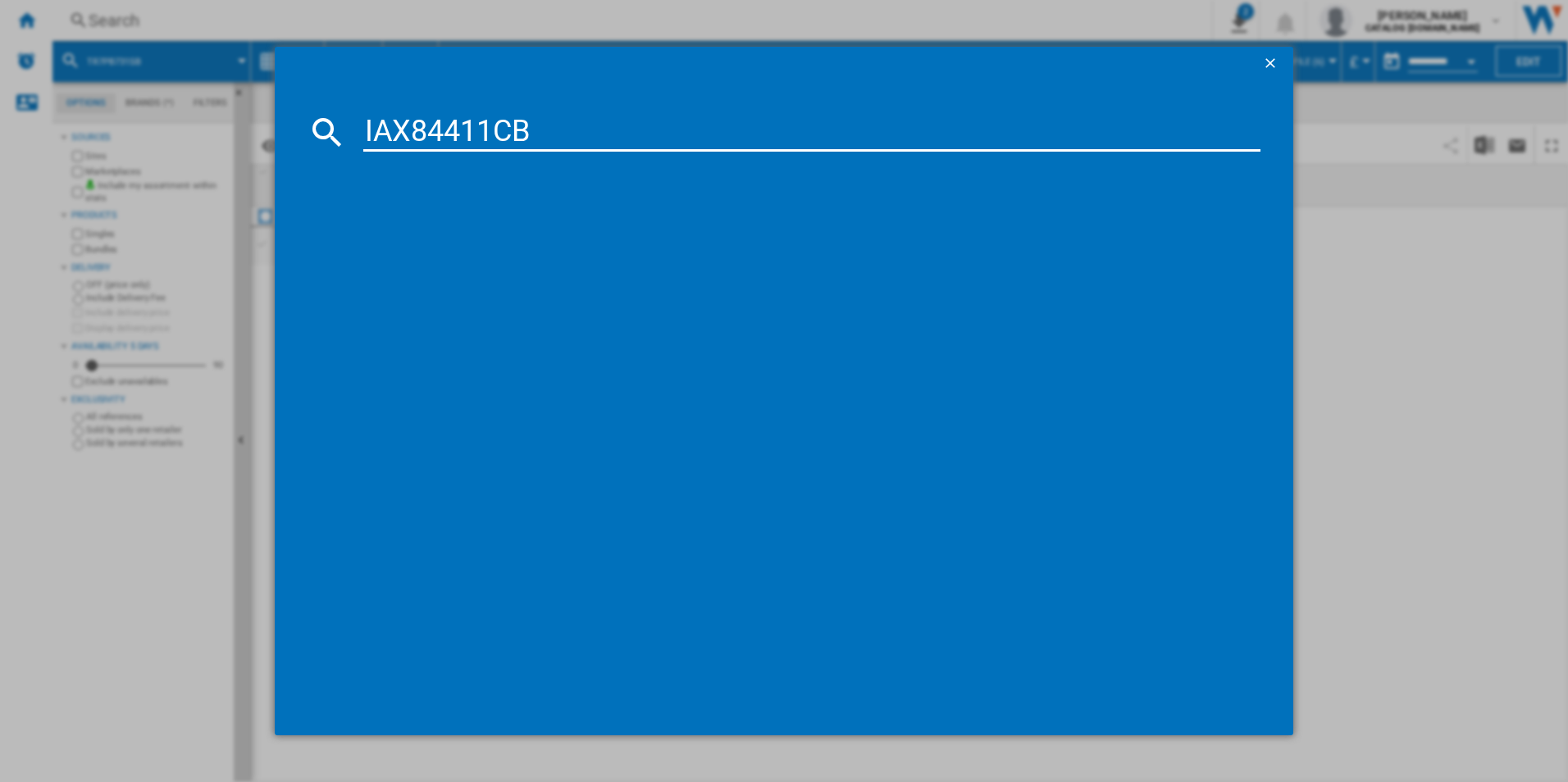
type input "IAX84411CB"
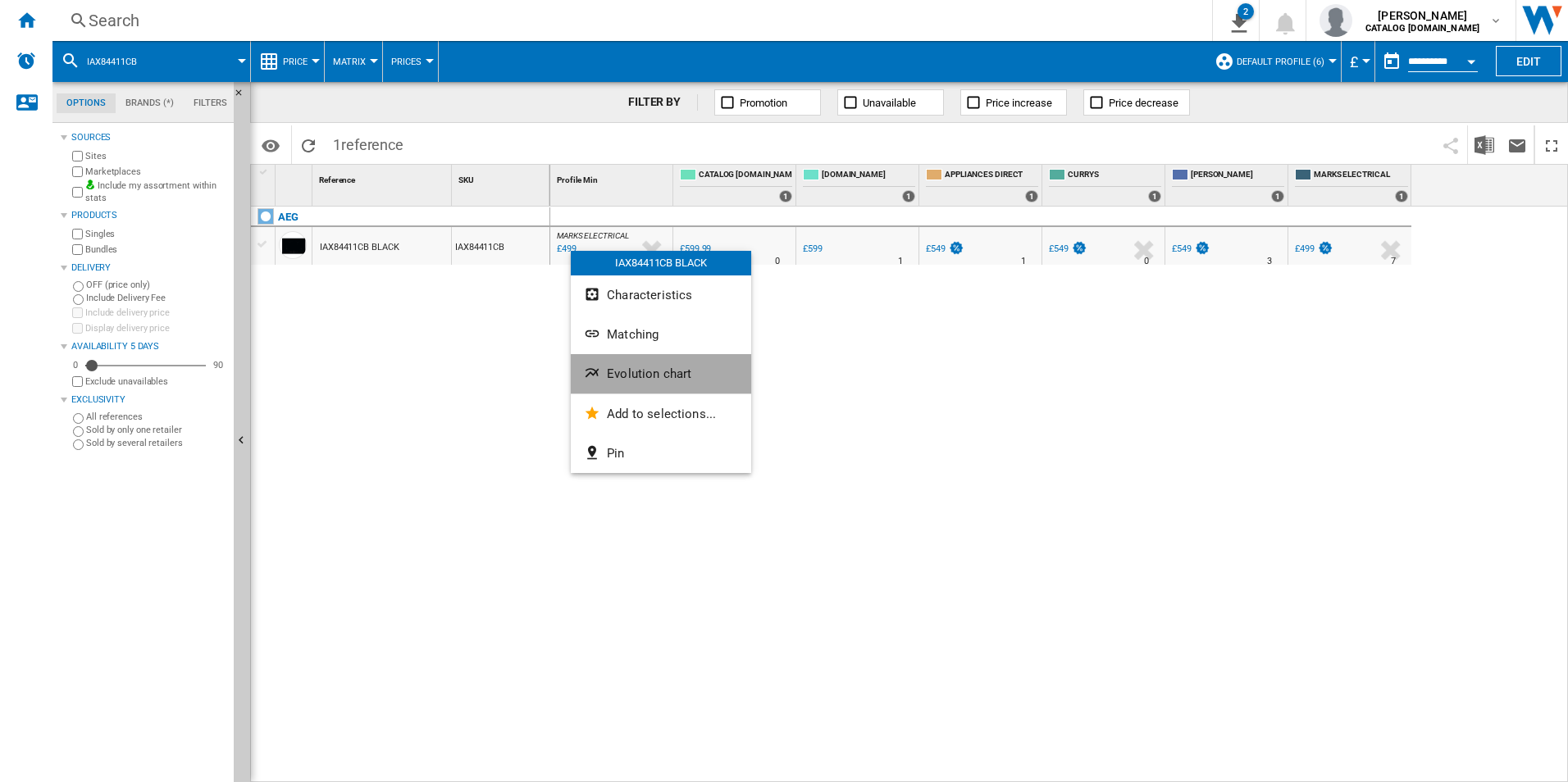
click at [640, 364] on button "Evolution chart" at bounding box center [661, 374] width 181 height 40
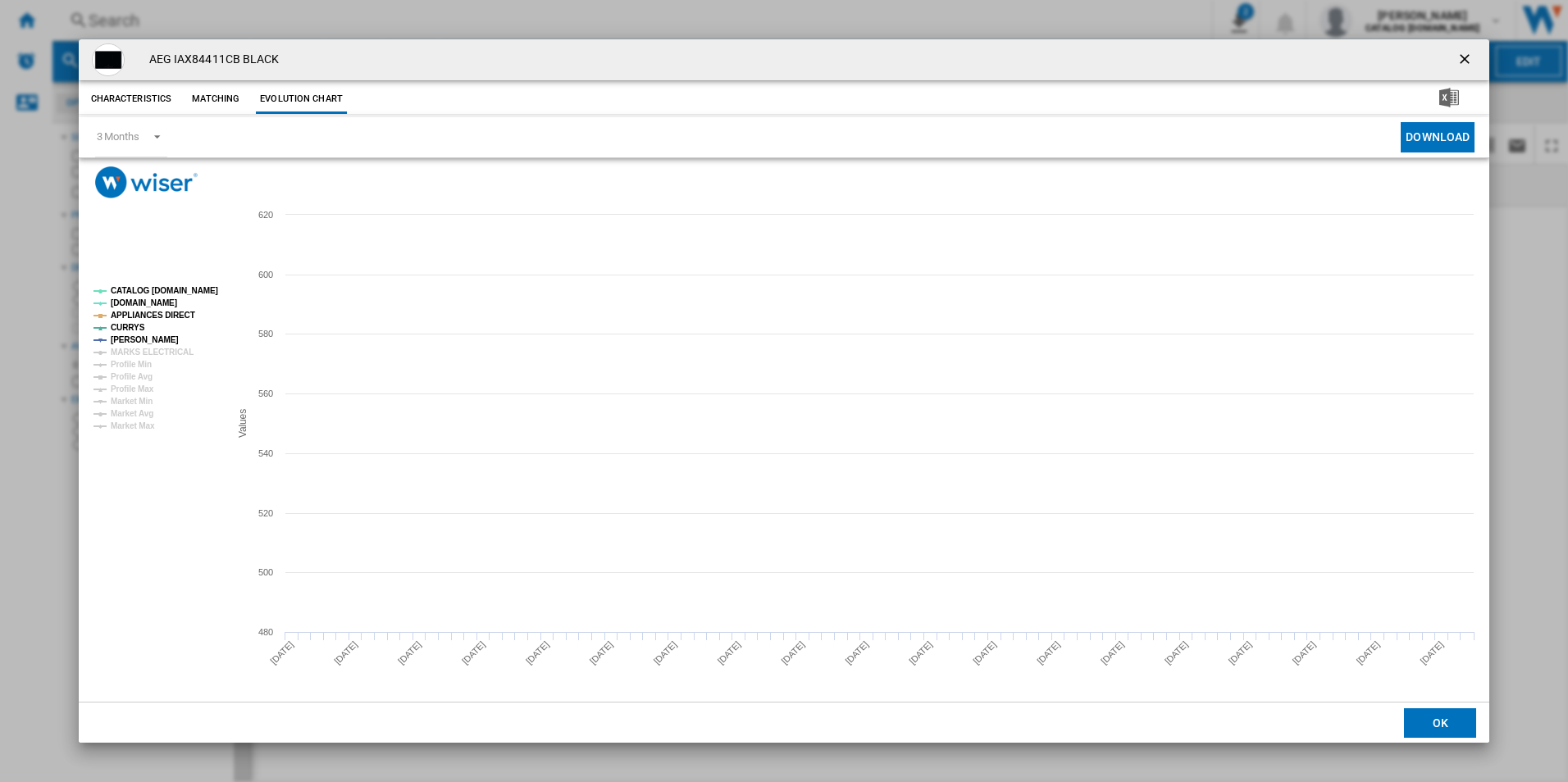
click at [194, 288] on tspan "CATALOG [DOMAIN_NAME]" at bounding box center [164, 290] width 107 height 9
click at [171, 313] on tspan "APPLIANCES DIRECT" at bounding box center [152, 315] width 84 height 9
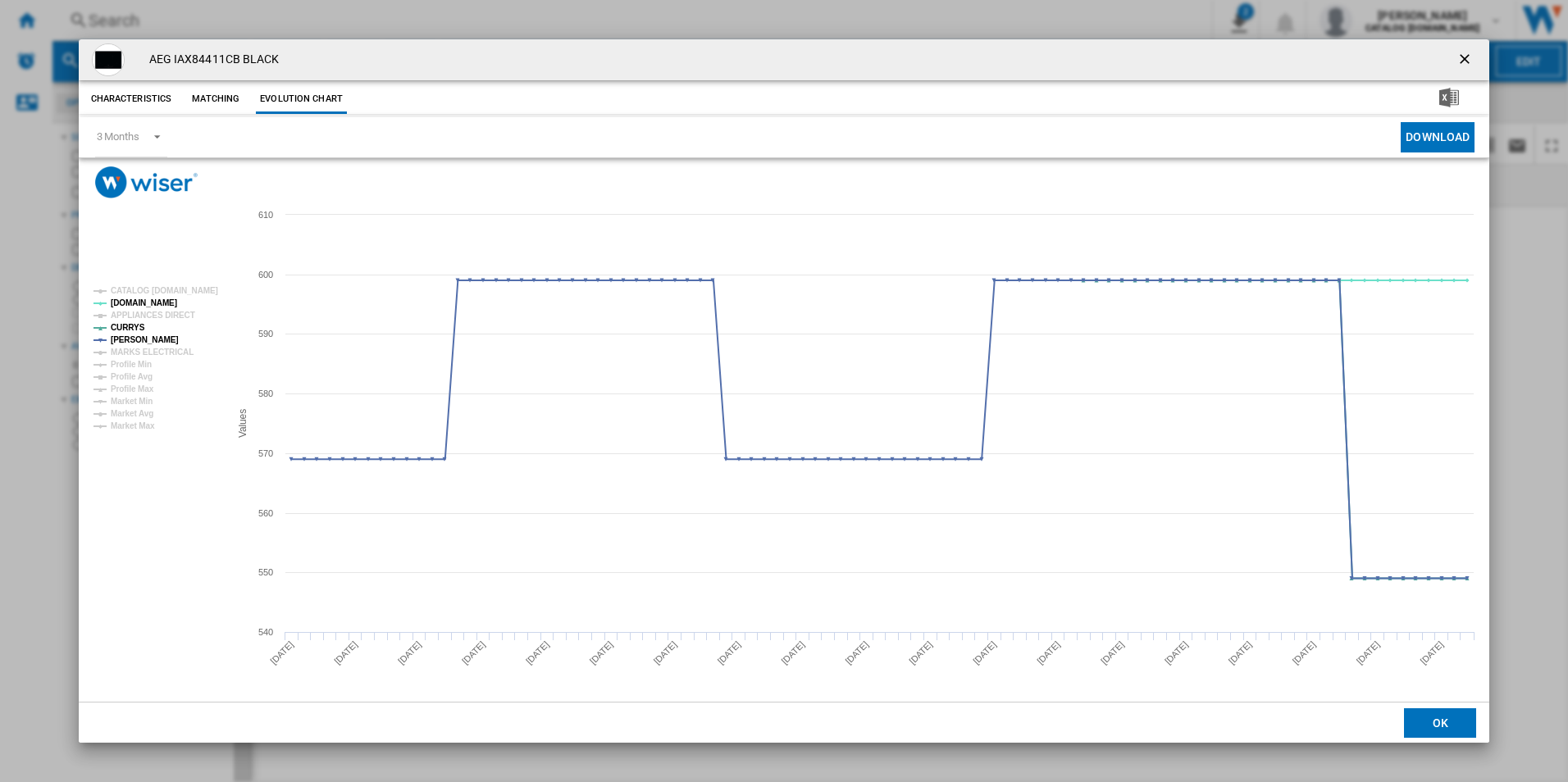
click at [1460, 61] on ng-md-icon "getI18NText('BUTTONS.CLOSE_DIALOG')" at bounding box center [1466, 61] width 20 height 20
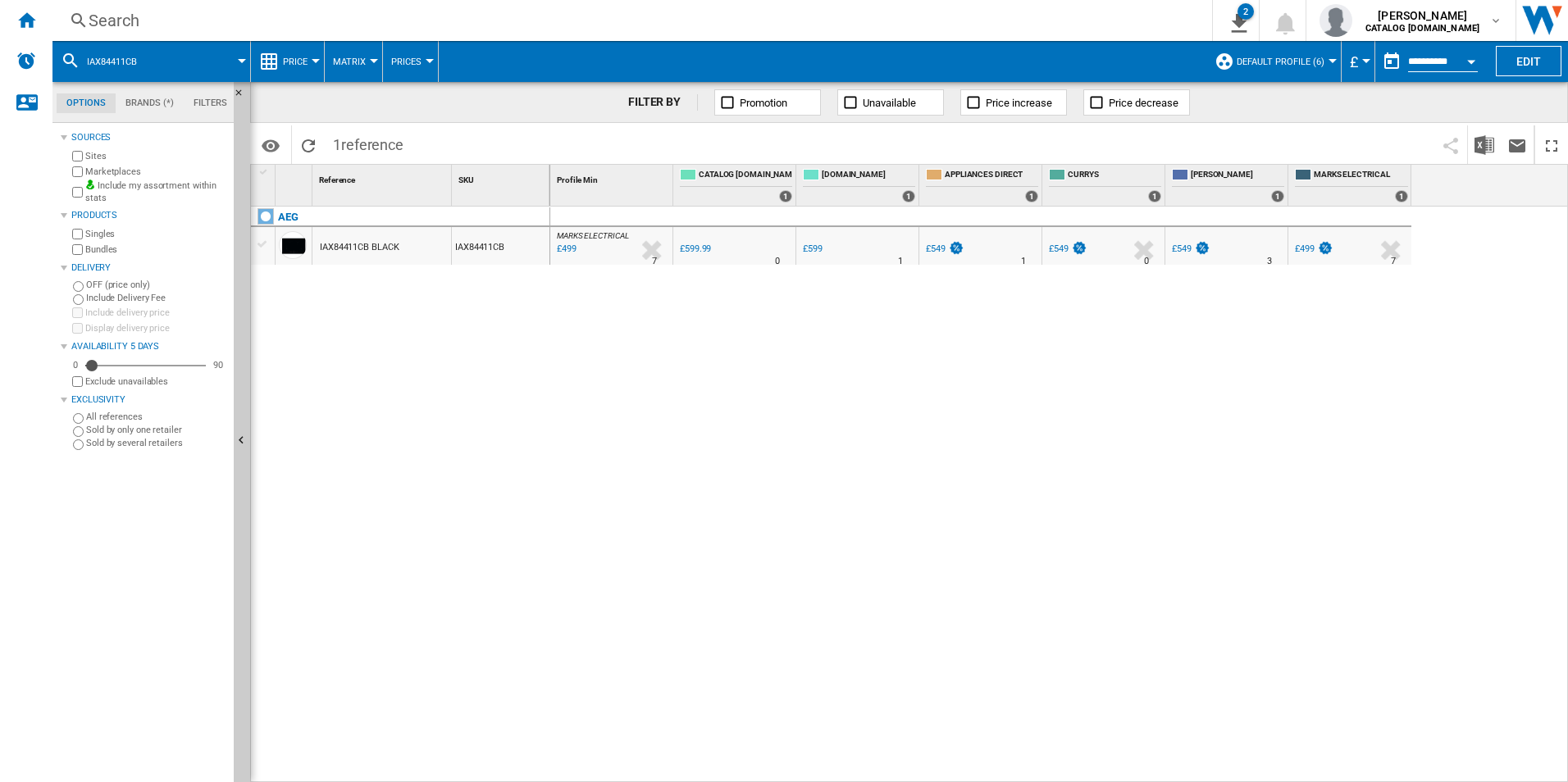
click at [635, 2] on div "Search Search 0 2 CATALOG [DOMAIN_NAME]:Home appliances/No characteristic/AEG […" at bounding box center [810, 20] width 1515 height 41
click at [636, 18] on div "Search" at bounding box center [628, 20] width 1080 height 23
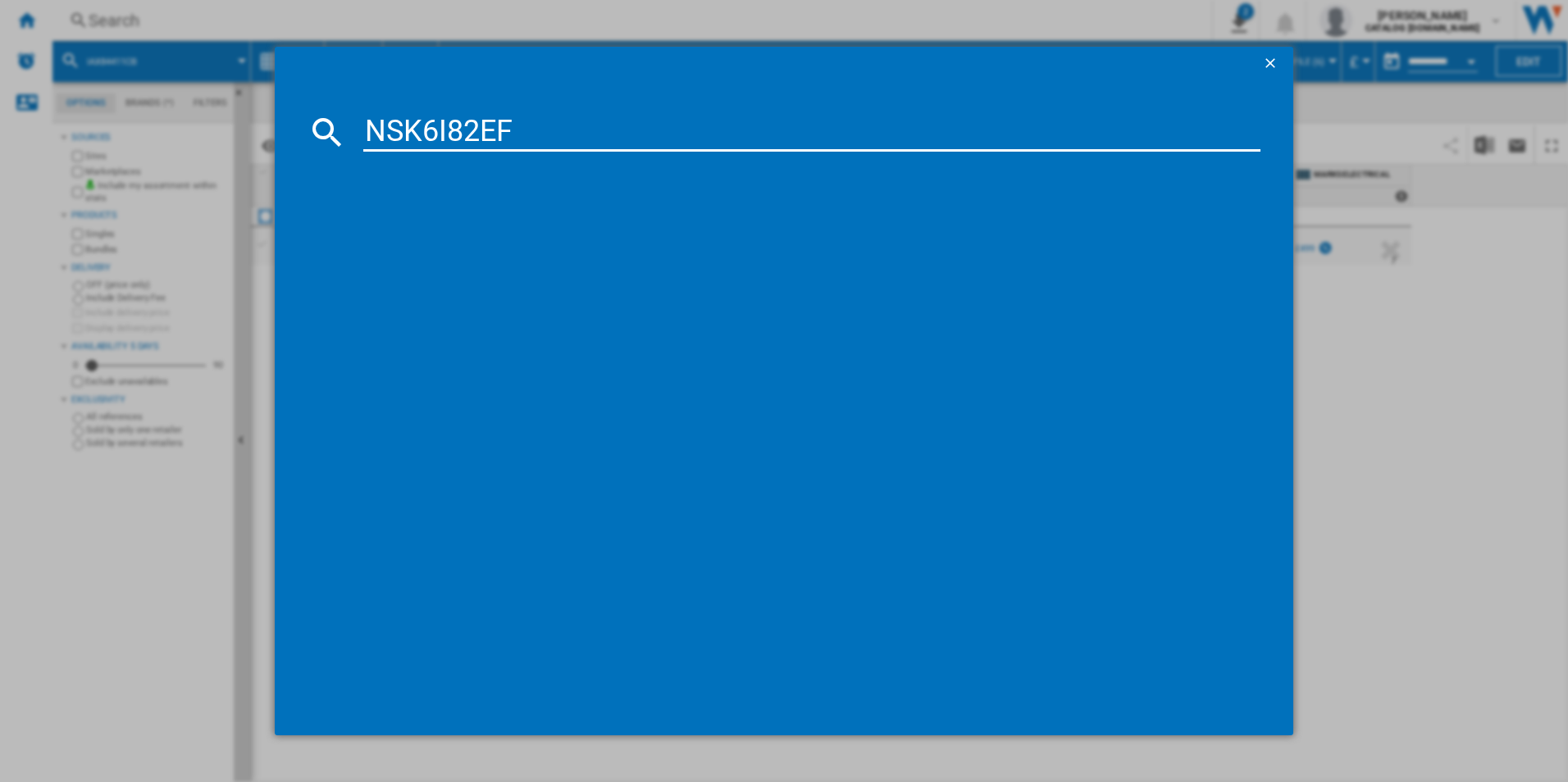
type input "NSK6I82EF"
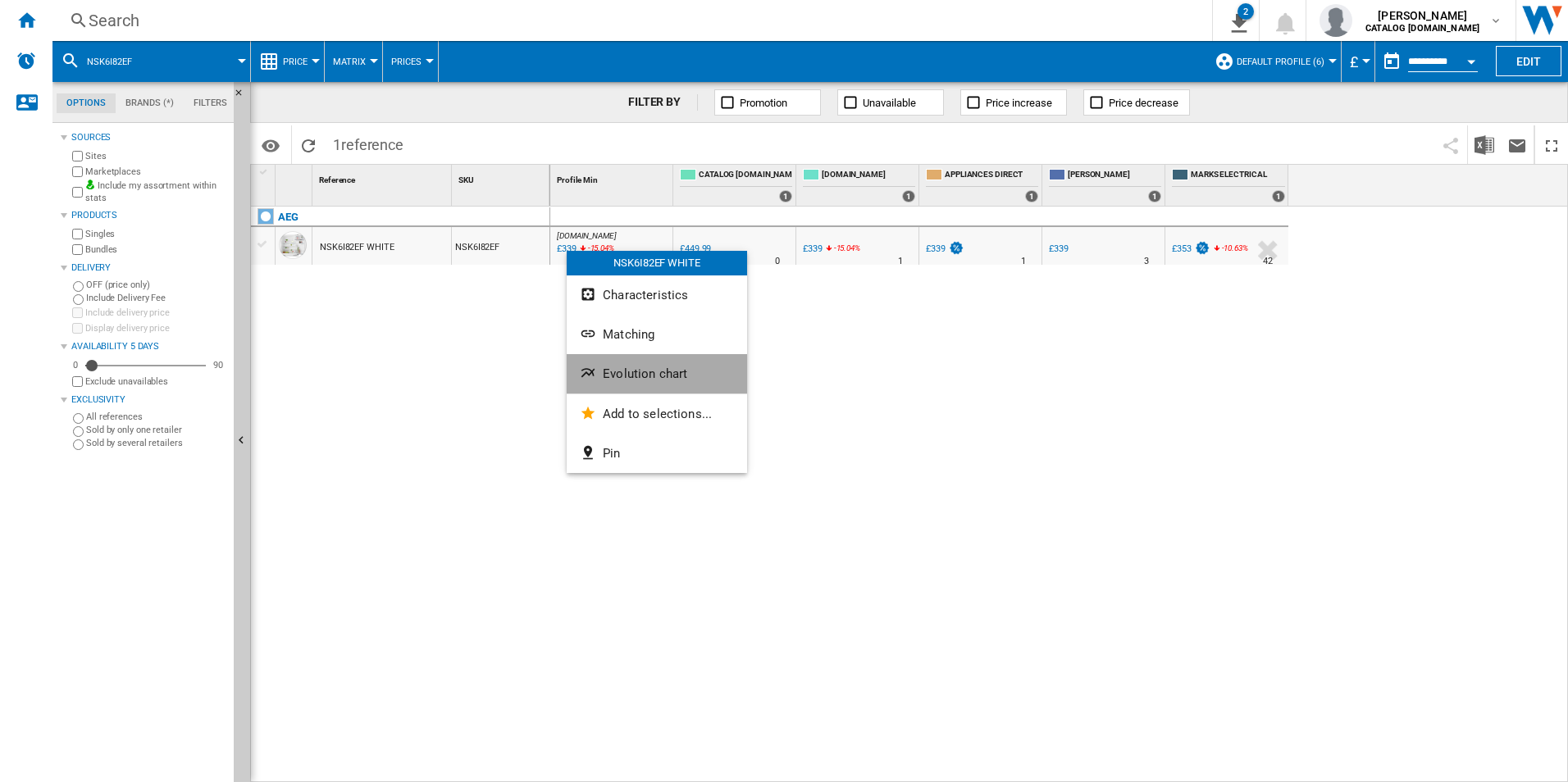
click at [612, 359] on button "Evolution chart" at bounding box center [657, 374] width 181 height 40
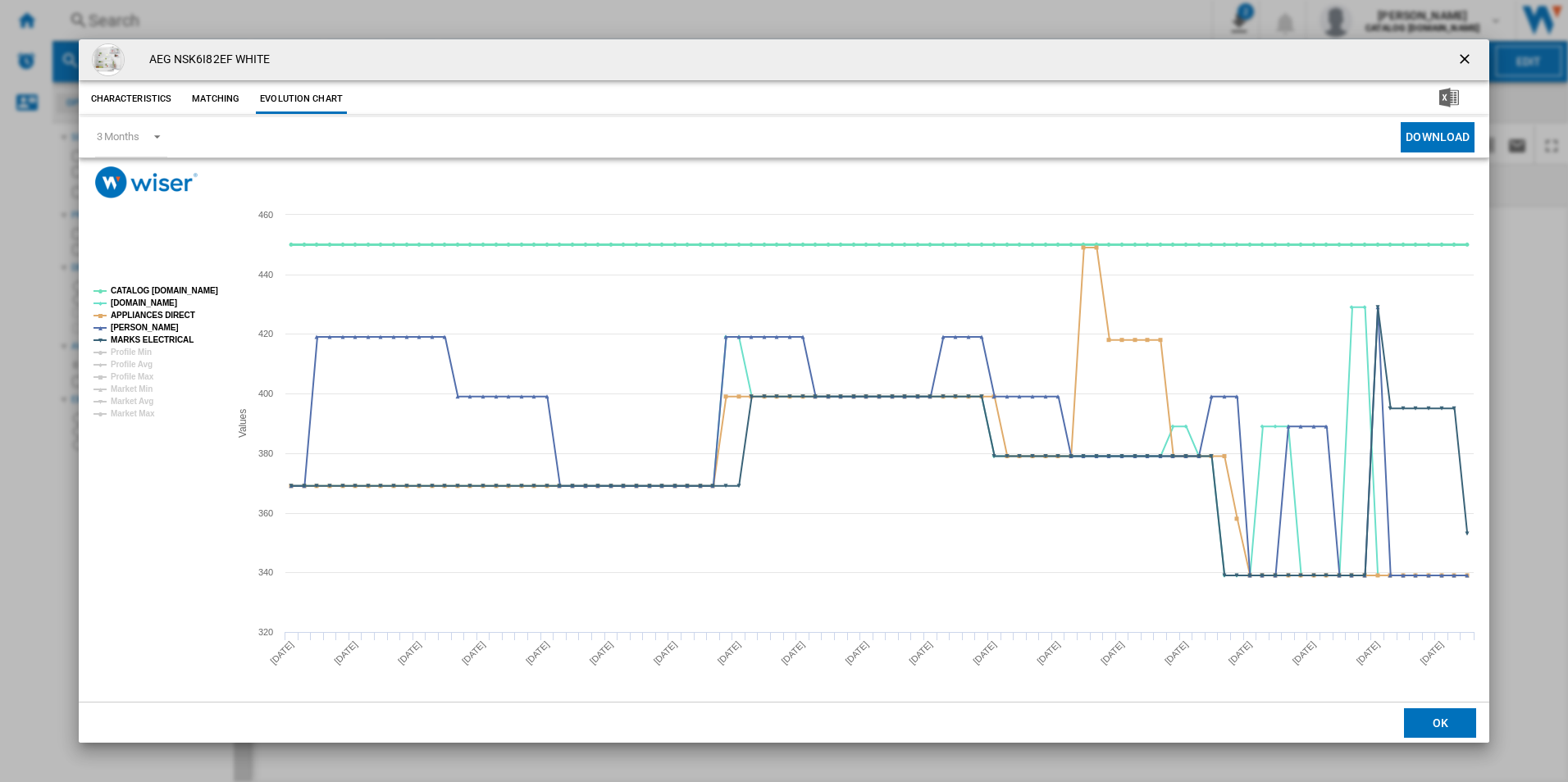
click at [181, 286] on tspan "CATALOG [DOMAIN_NAME]" at bounding box center [164, 290] width 107 height 9
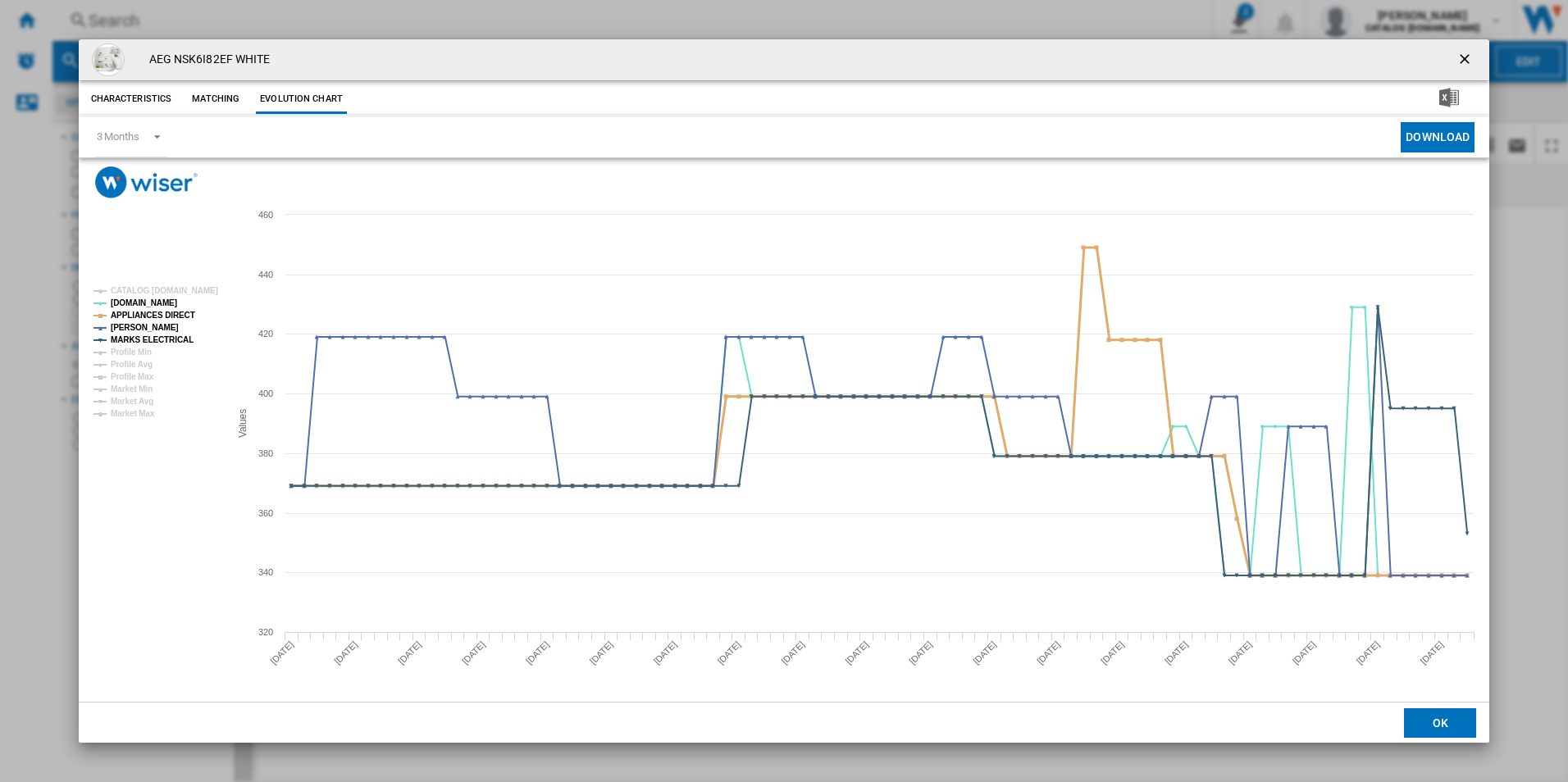
click at [175, 316] on tspan "APPLIANCES DIRECT" at bounding box center [152, 315] width 84 height 9
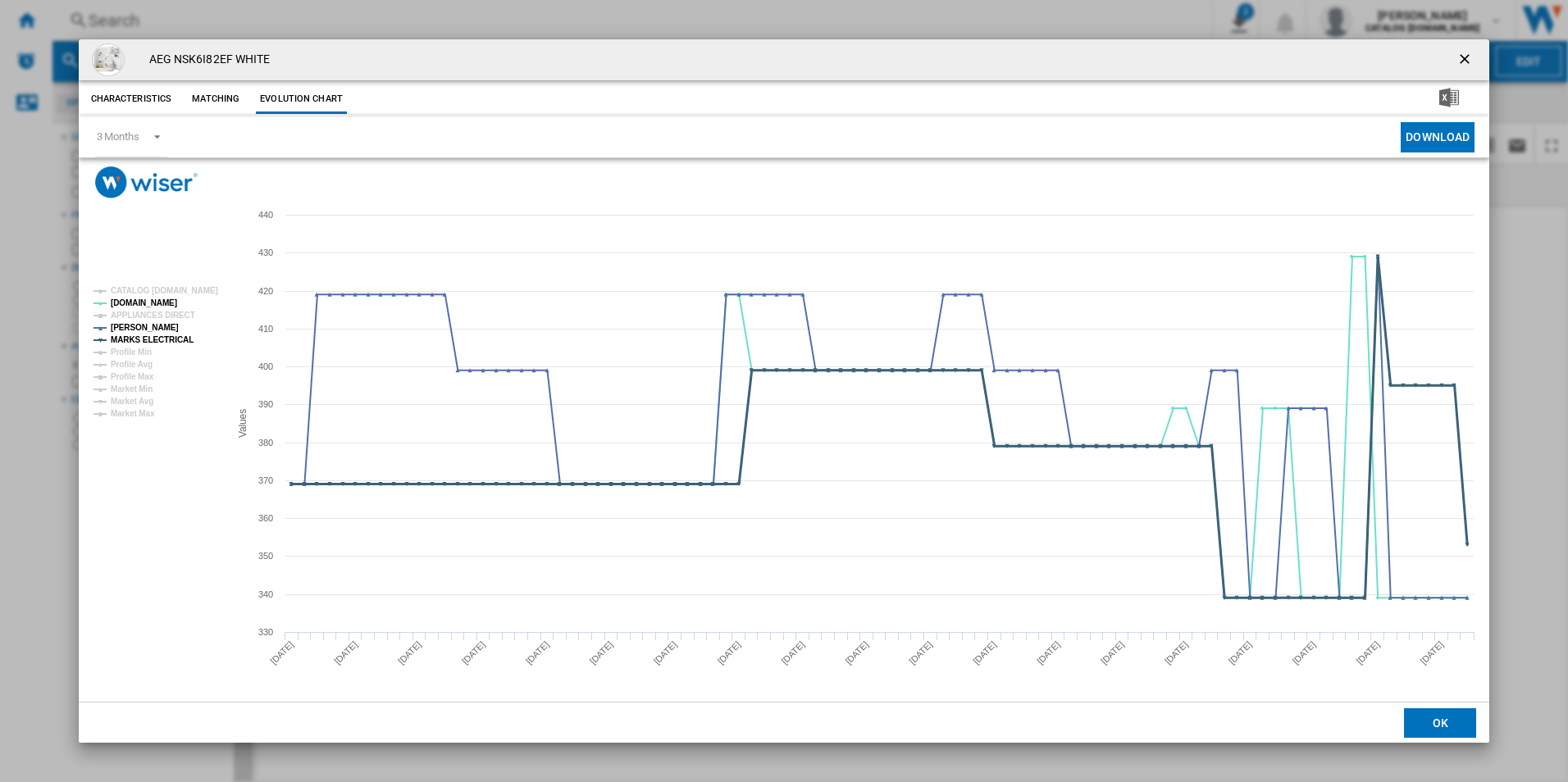
click at [175, 345] on tspan "MARKS ELECTRICAL" at bounding box center [151, 339] width 82 height 9
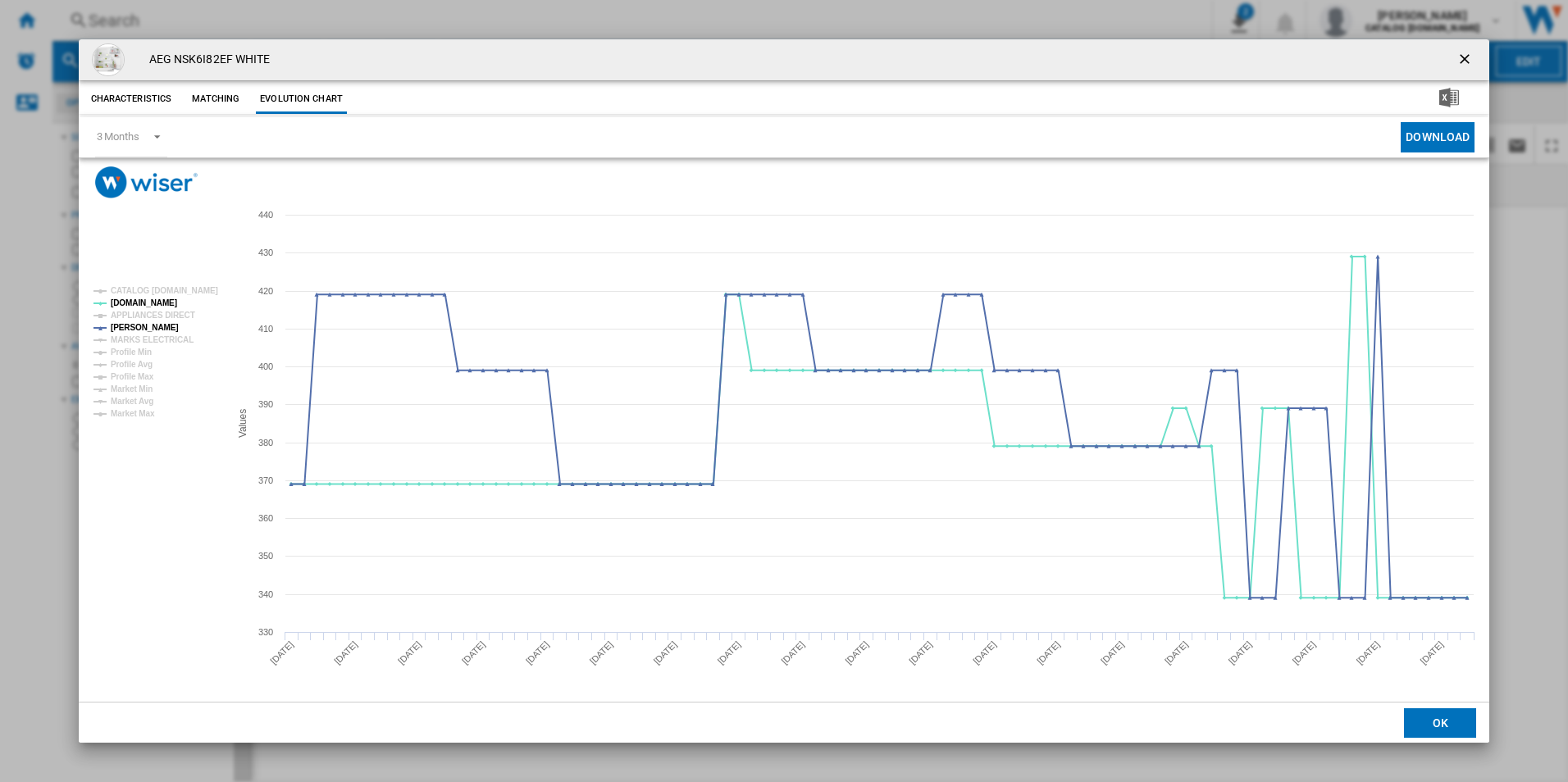
click at [1470, 53] on ng-md-icon "getI18NText('BUTTONS.CLOSE_DIALOG')" at bounding box center [1466, 61] width 20 height 20
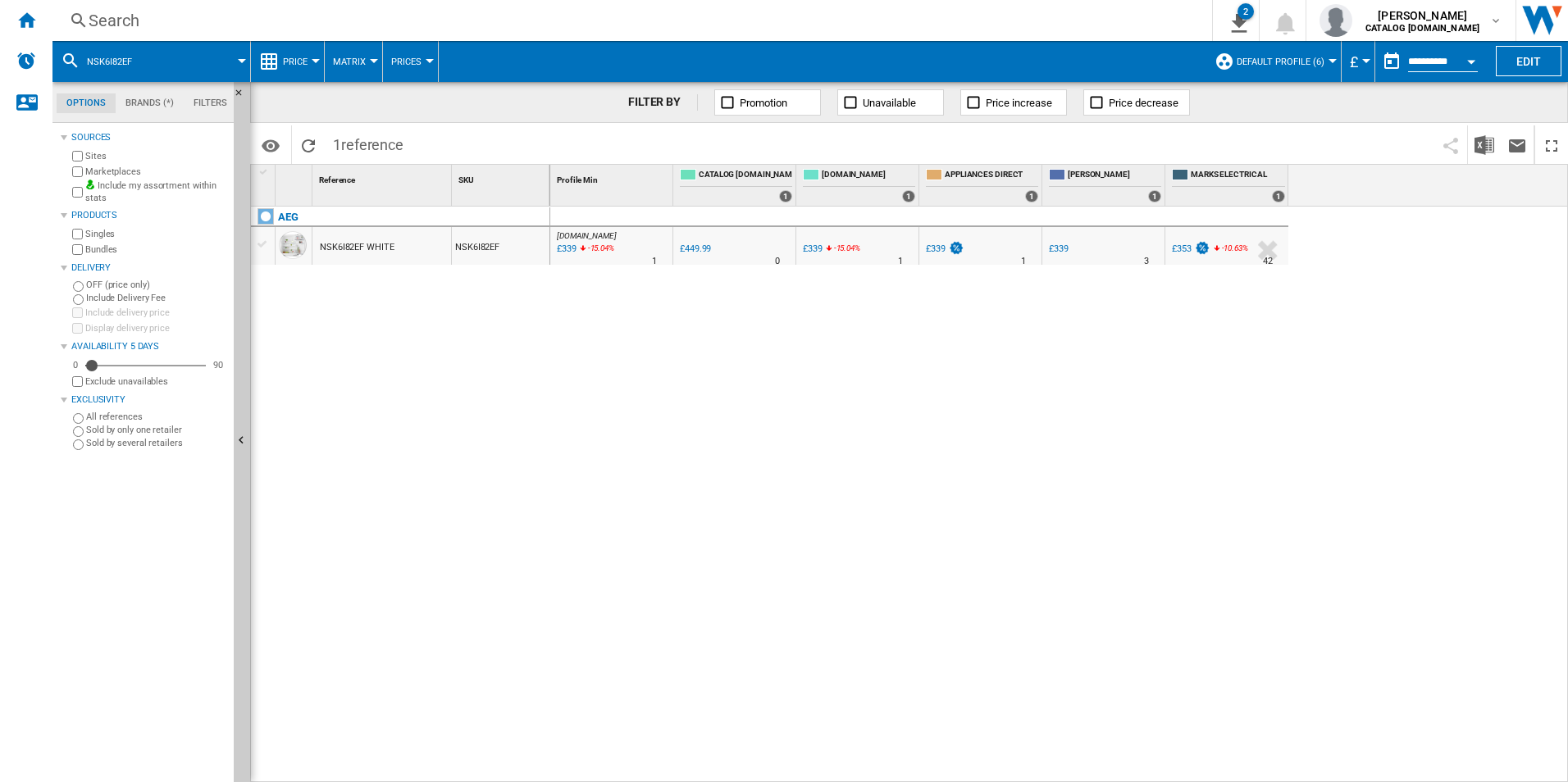
click at [1103, 17] on div "Search" at bounding box center [628, 20] width 1080 height 23
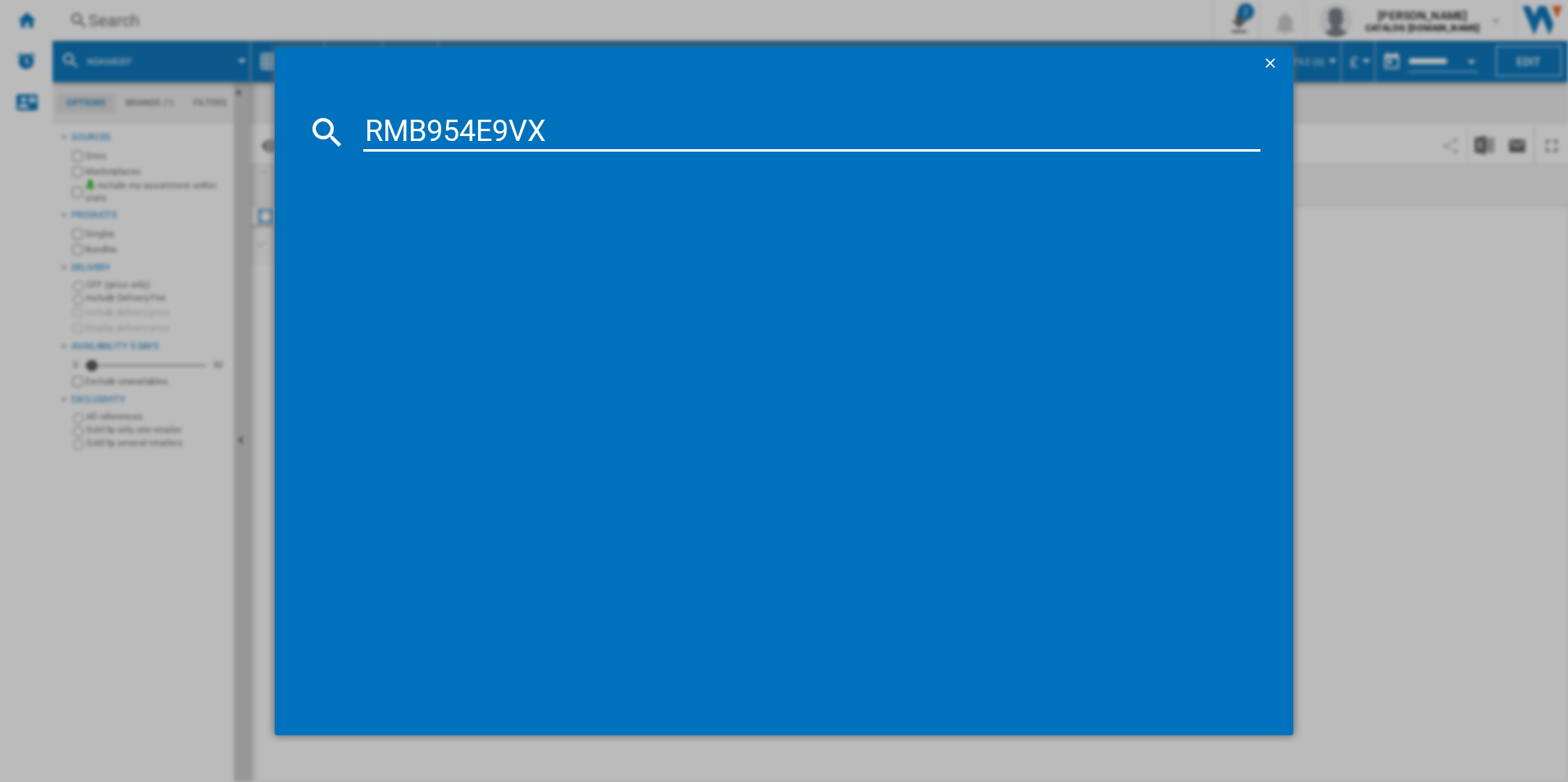
type input "RMB954E9VX"
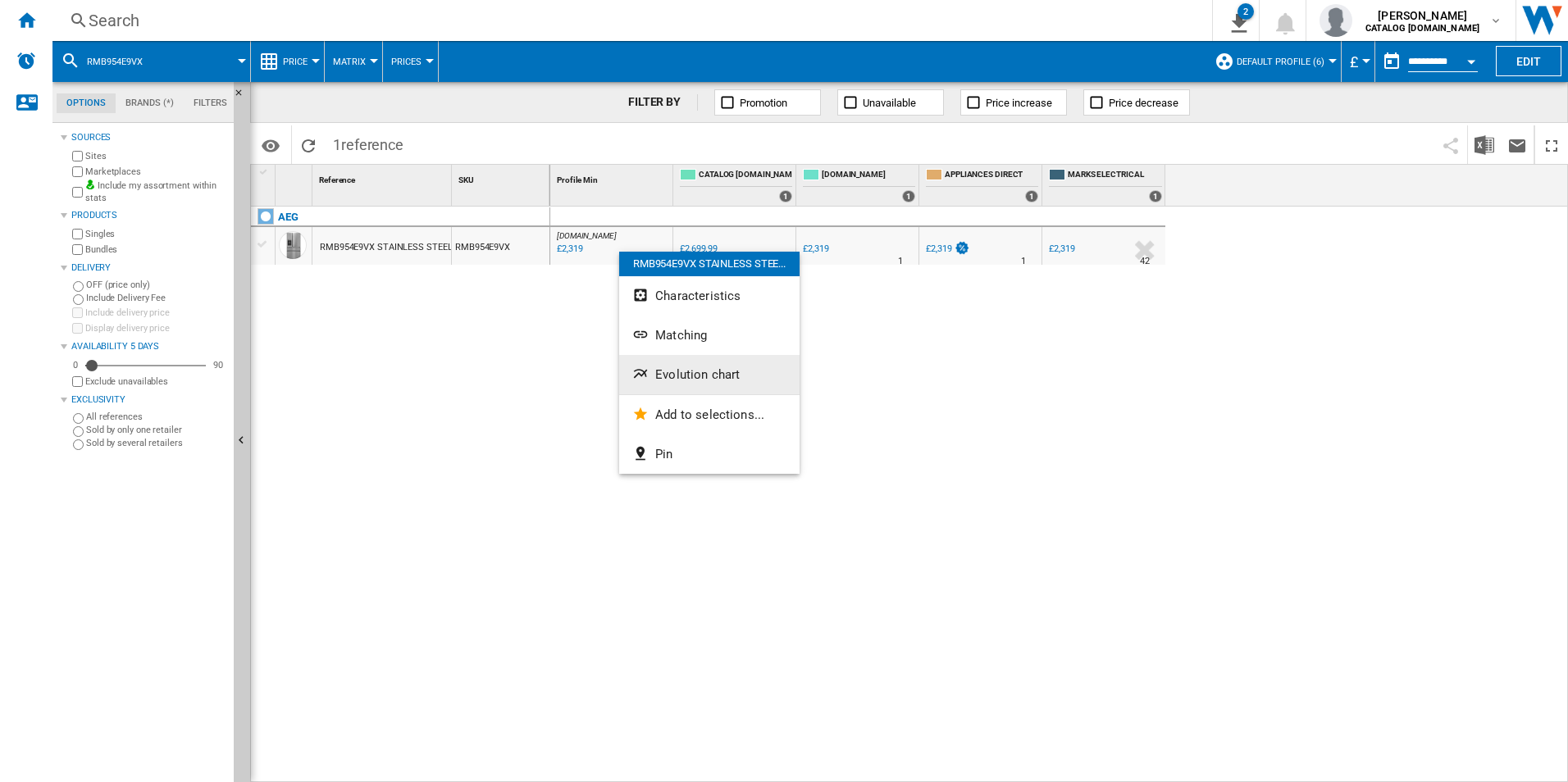
click at [666, 368] on span "Evolution chart" at bounding box center [697, 375] width 84 height 15
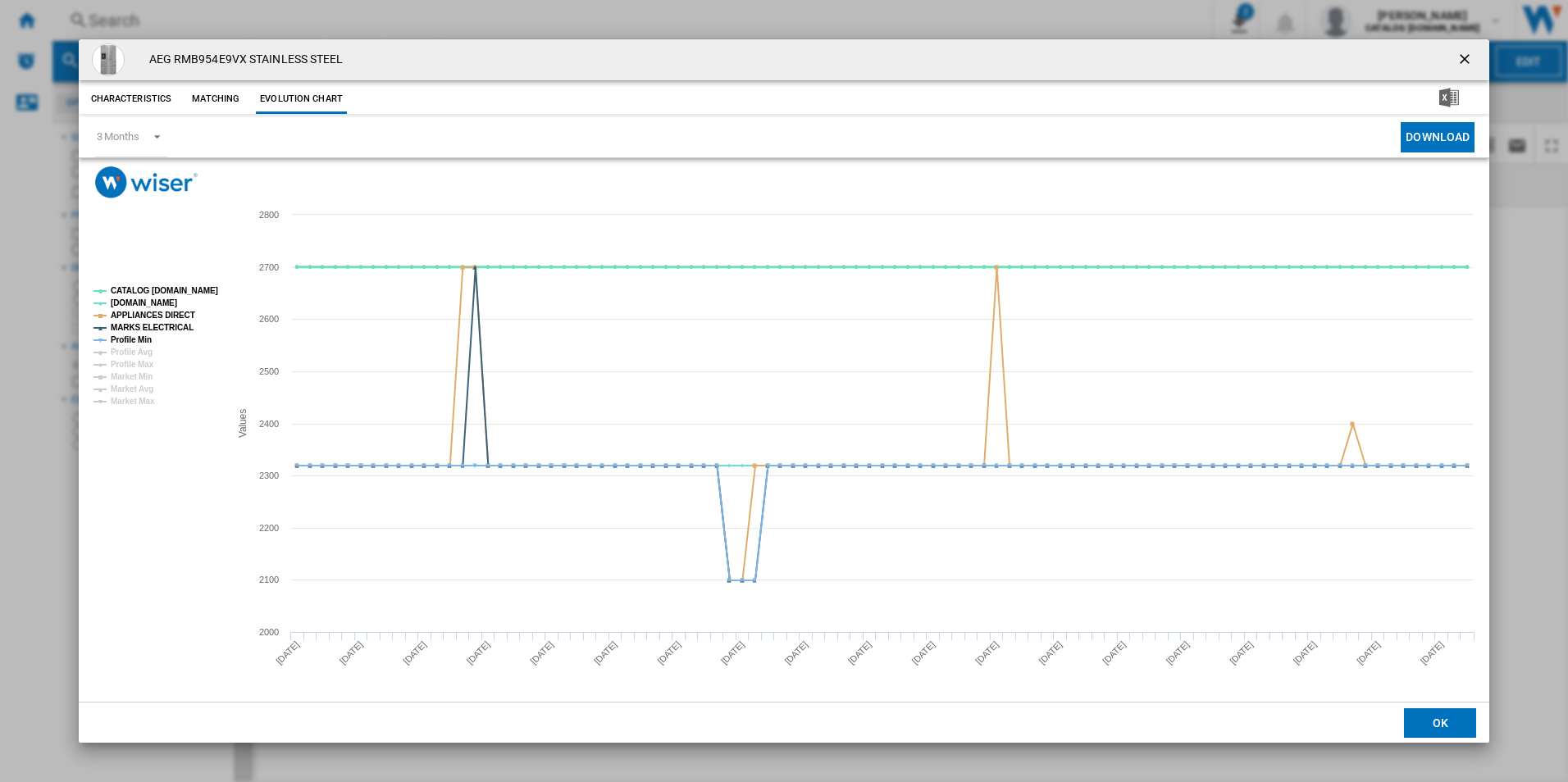
click at [185, 286] on tspan "CATALOG [DOMAIN_NAME]" at bounding box center [164, 290] width 107 height 9
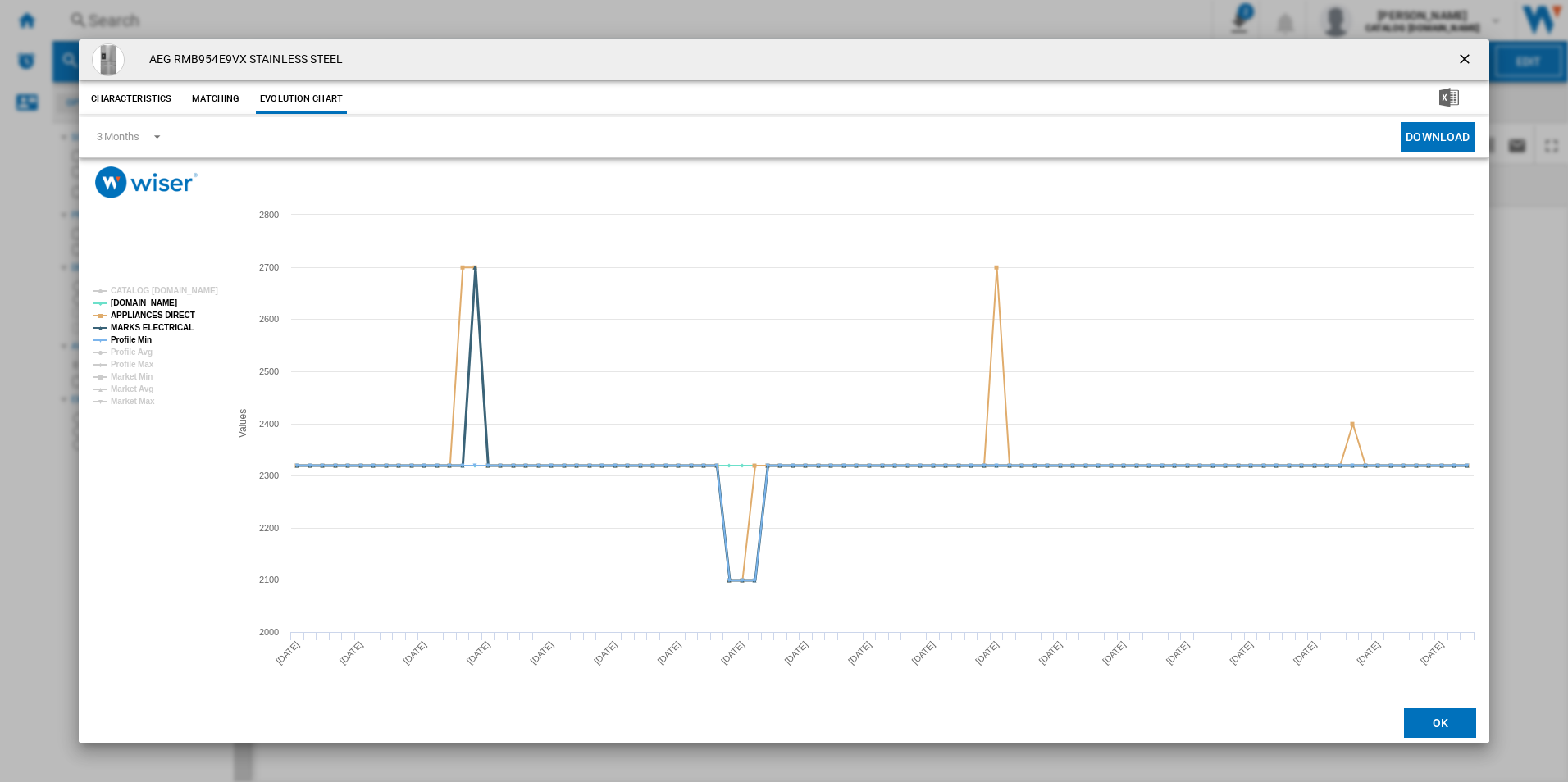
click at [167, 323] on tspan "MARKS ELECTRICAL" at bounding box center [151, 327] width 82 height 9
click at [168, 315] on tspan "APPLIANCES DIRECT" at bounding box center [152, 315] width 84 height 9
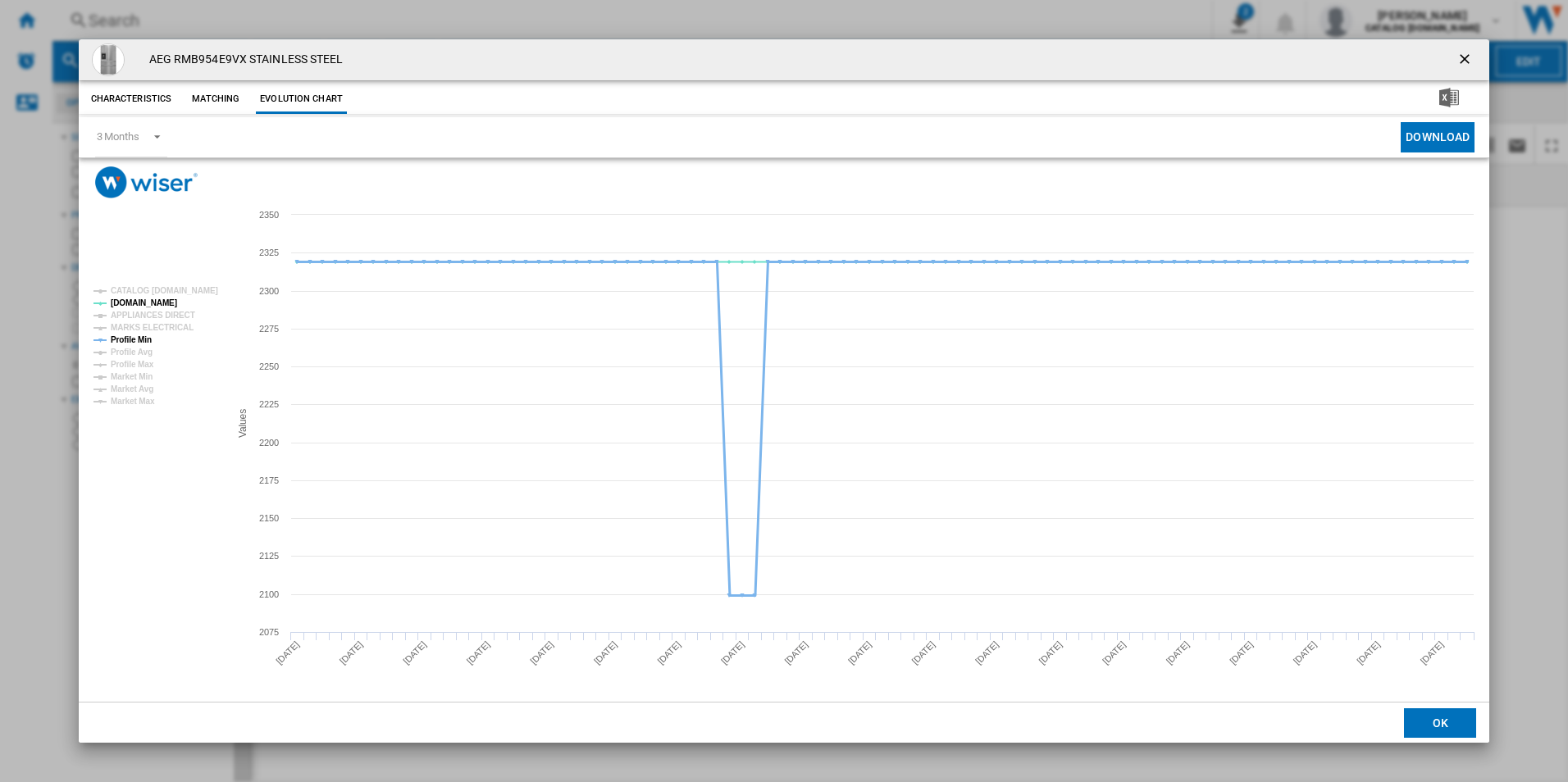
click at [136, 337] on tspan "Profile Min" at bounding box center [130, 339] width 41 height 9
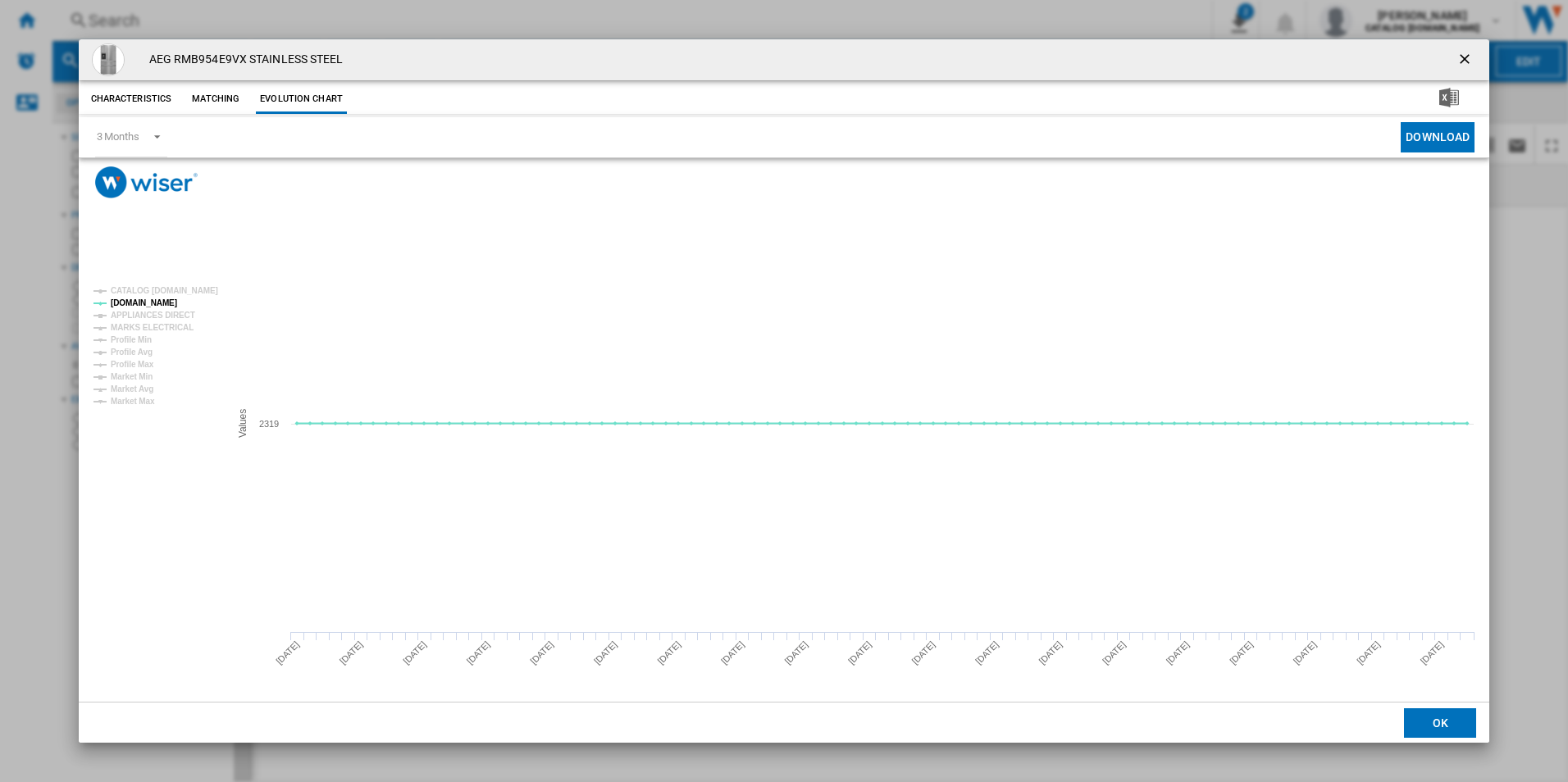
drag, startPoint x: 1464, startPoint y: 61, endPoint x: 1418, endPoint y: 56, distance: 46.3
click at [1464, 61] on ng-md-icon "getI18NText('BUTTONS.CLOSE_DIALOG')" at bounding box center [1466, 61] width 20 height 20
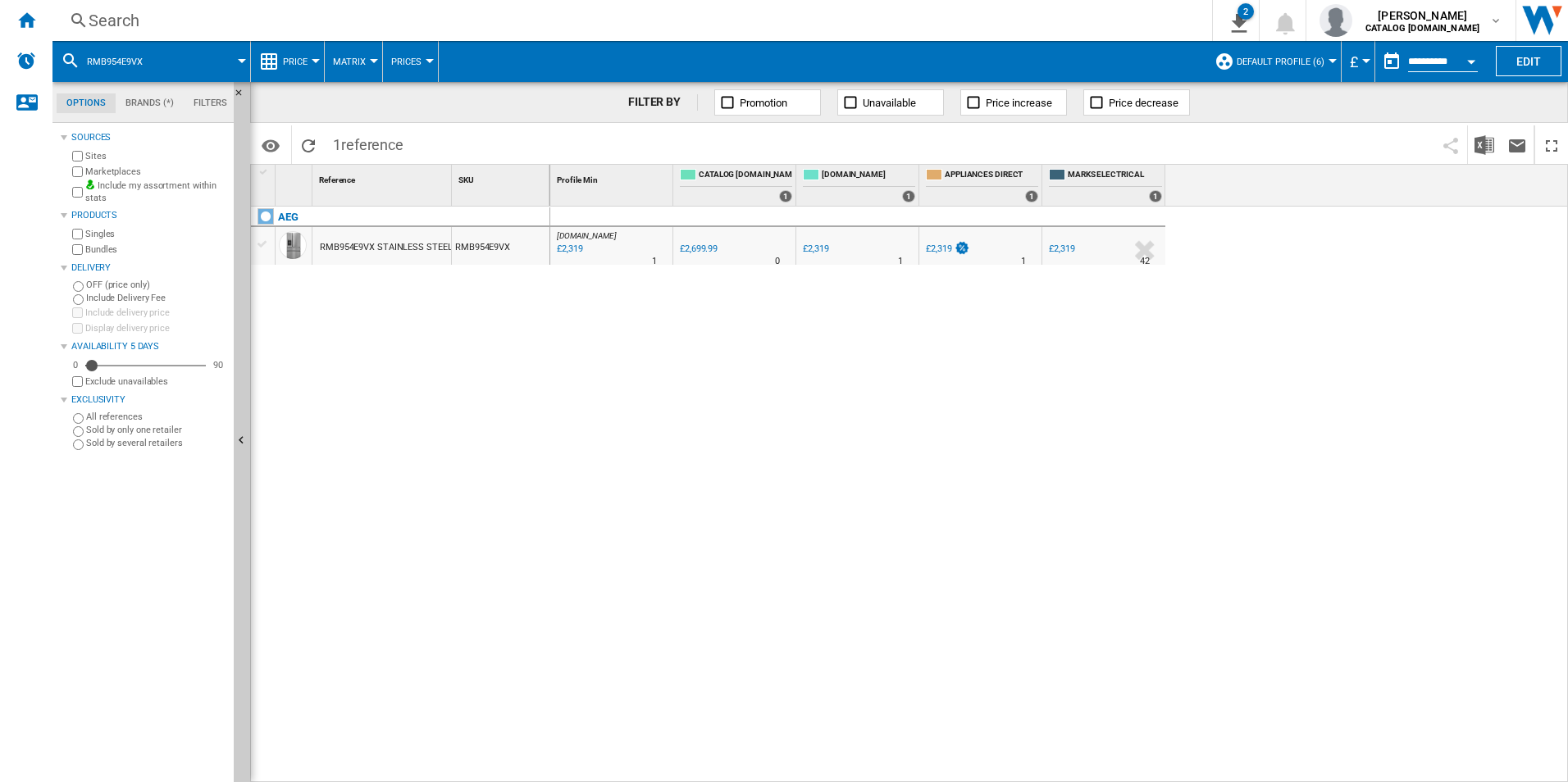
click at [1008, 29] on div "Search" at bounding box center [628, 20] width 1080 height 23
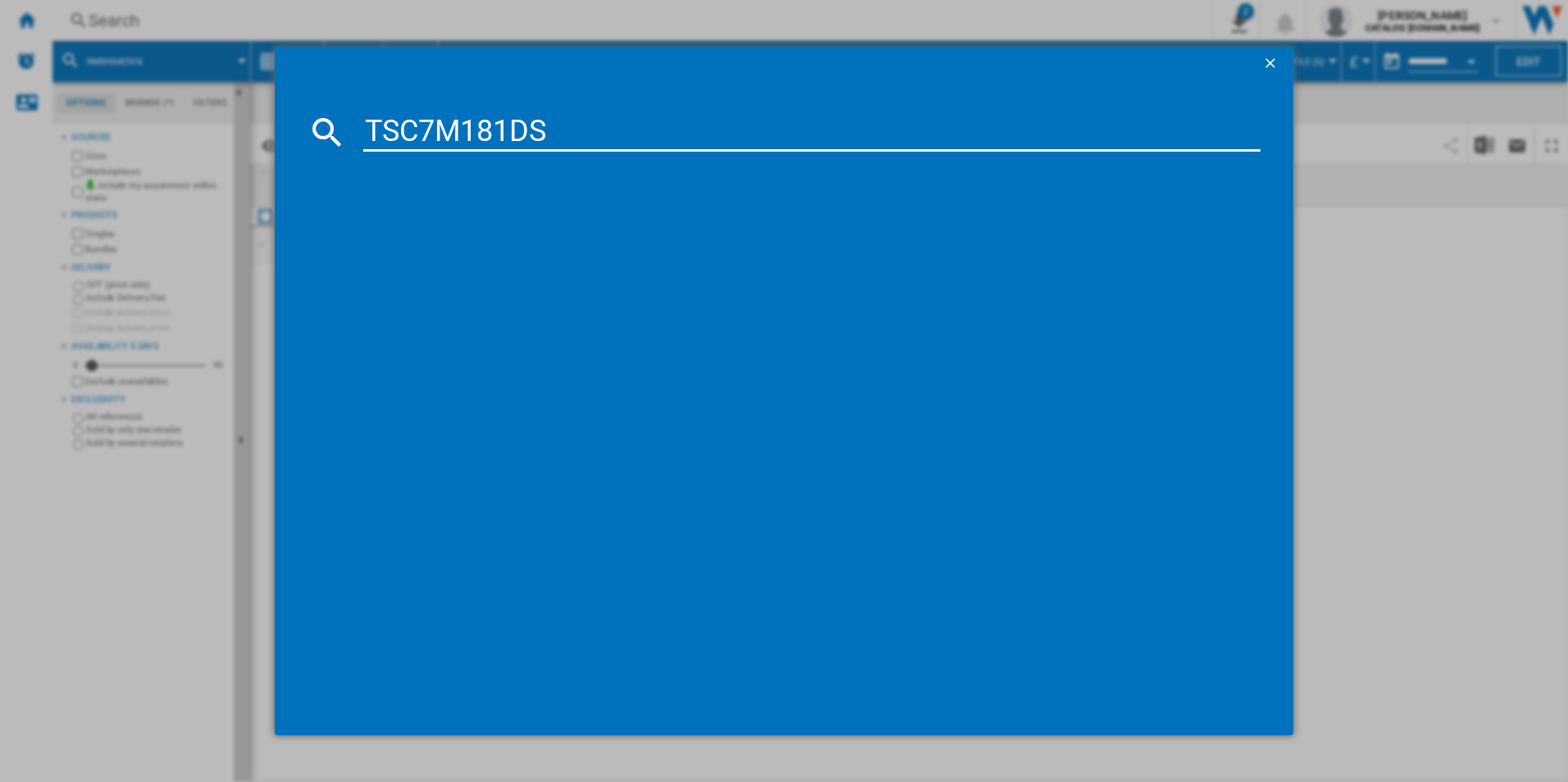
type input "TSC7M181DS"
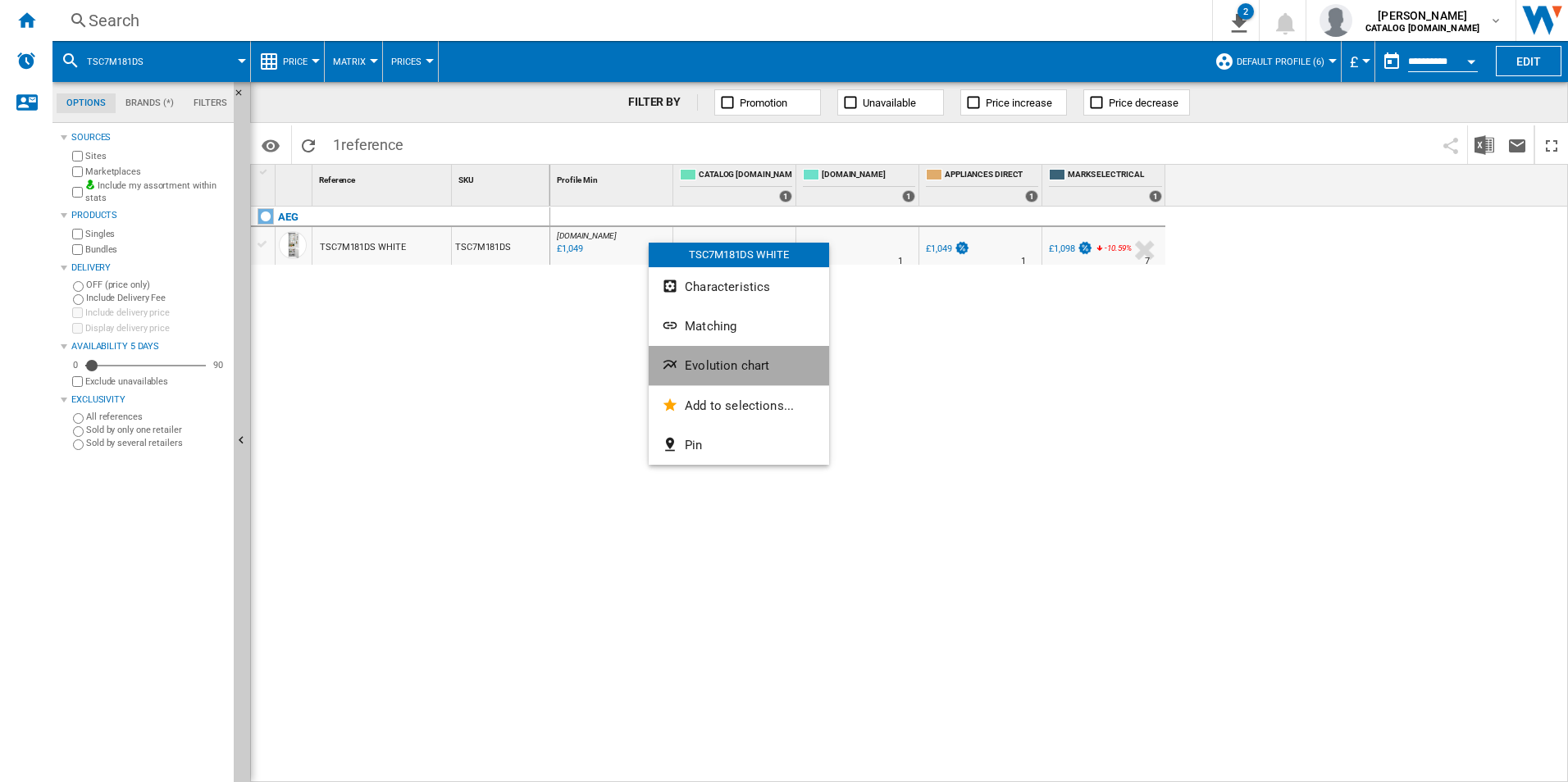
click at [724, 349] on button "Evolution chart" at bounding box center [739, 366] width 181 height 40
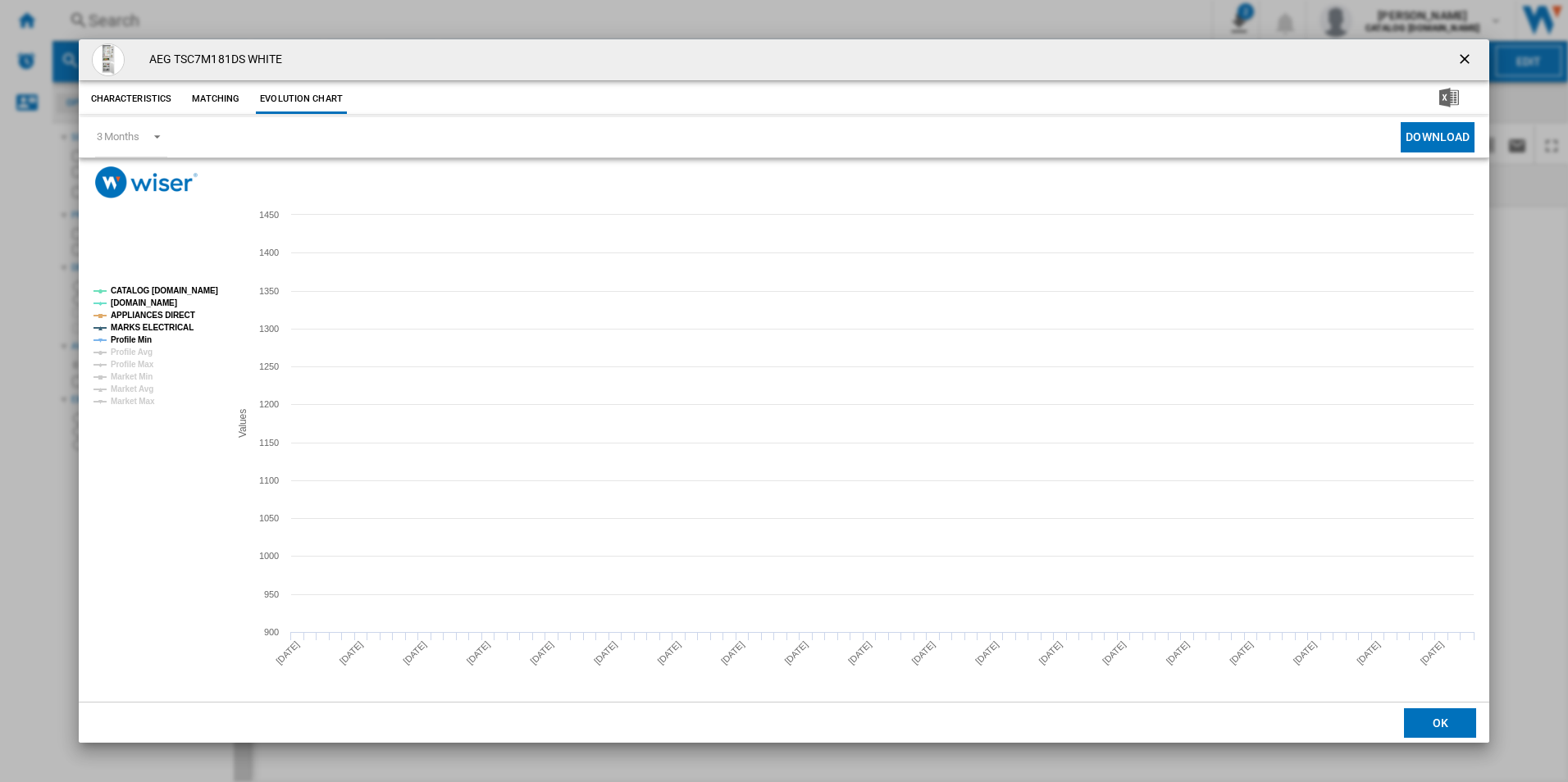
click at [180, 287] on tspan "CATALOG [DOMAIN_NAME]" at bounding box center [164, 290] width 107 height 9
click at [181, 311] on tspan "APPLIANCES DIRECT" at bounding box center [152, 315] width 84 height 9
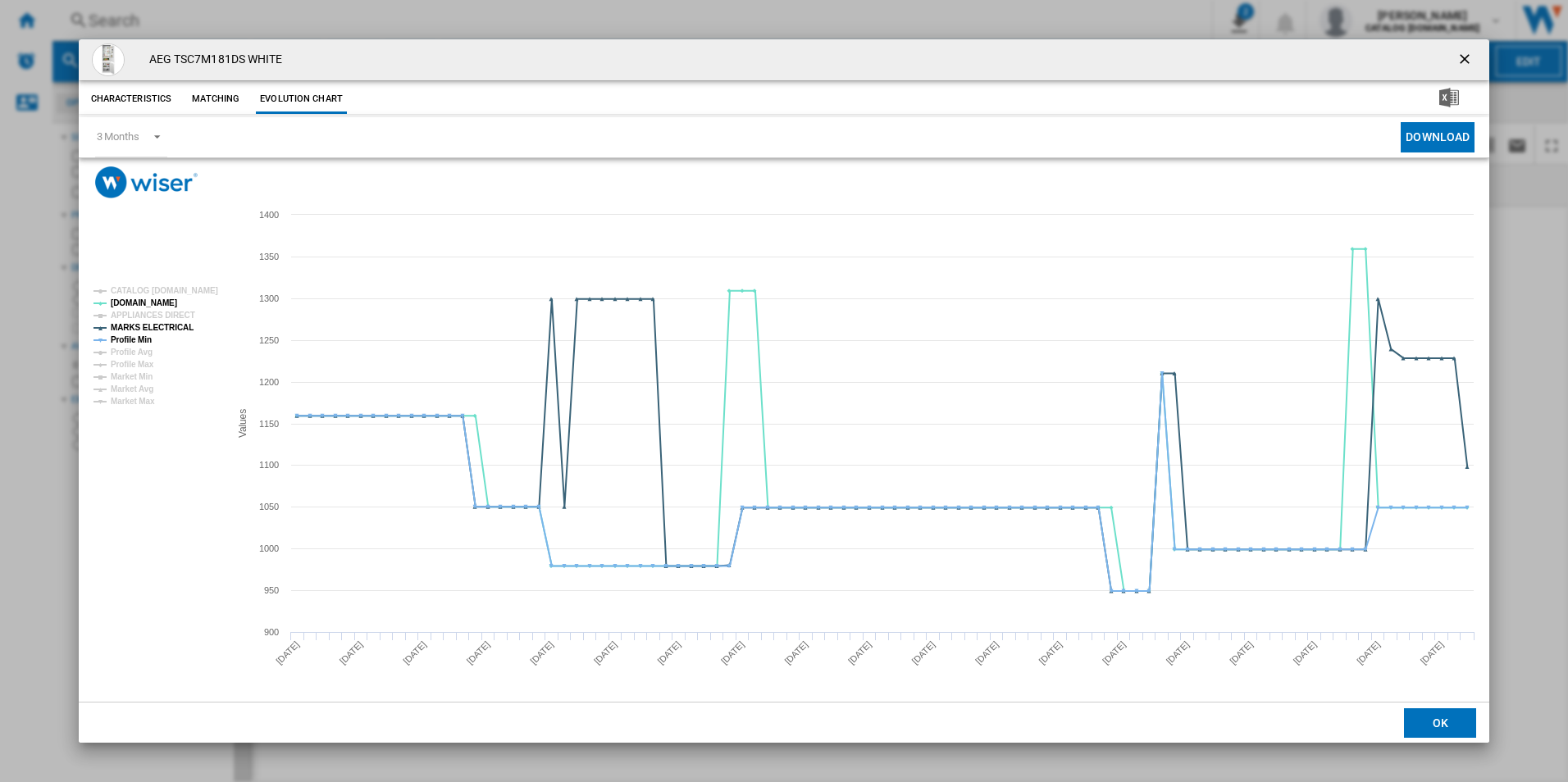
click at [175, 323] on tspan "MARKS ELECTRICAL" at bounding box center [151, 327] width 82 height 9
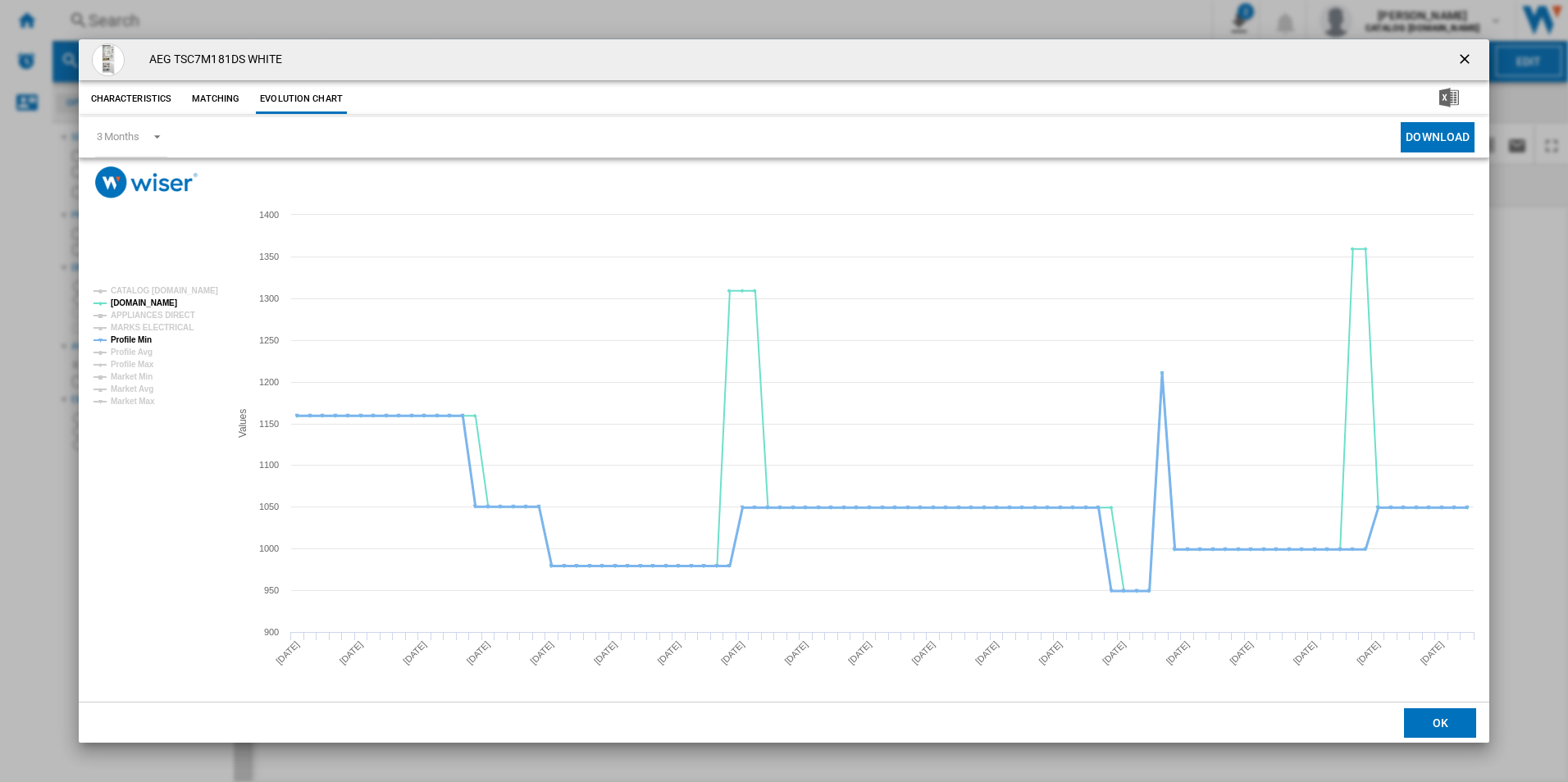
click at [142, 339] on tspan "Profile Min" at bounding box center [130, 339] width 41 height 9
drag, startPoint x: 1466, startPoint y: 59, endPoint x: 1450, endPoint y: 59, distance: 16.0
click at [1466, 59] on ng-md-icon "getI18NText('BUTTONS.CLOSE_DIALOG')" at bounding box center [1466, 61] width 20 height 20
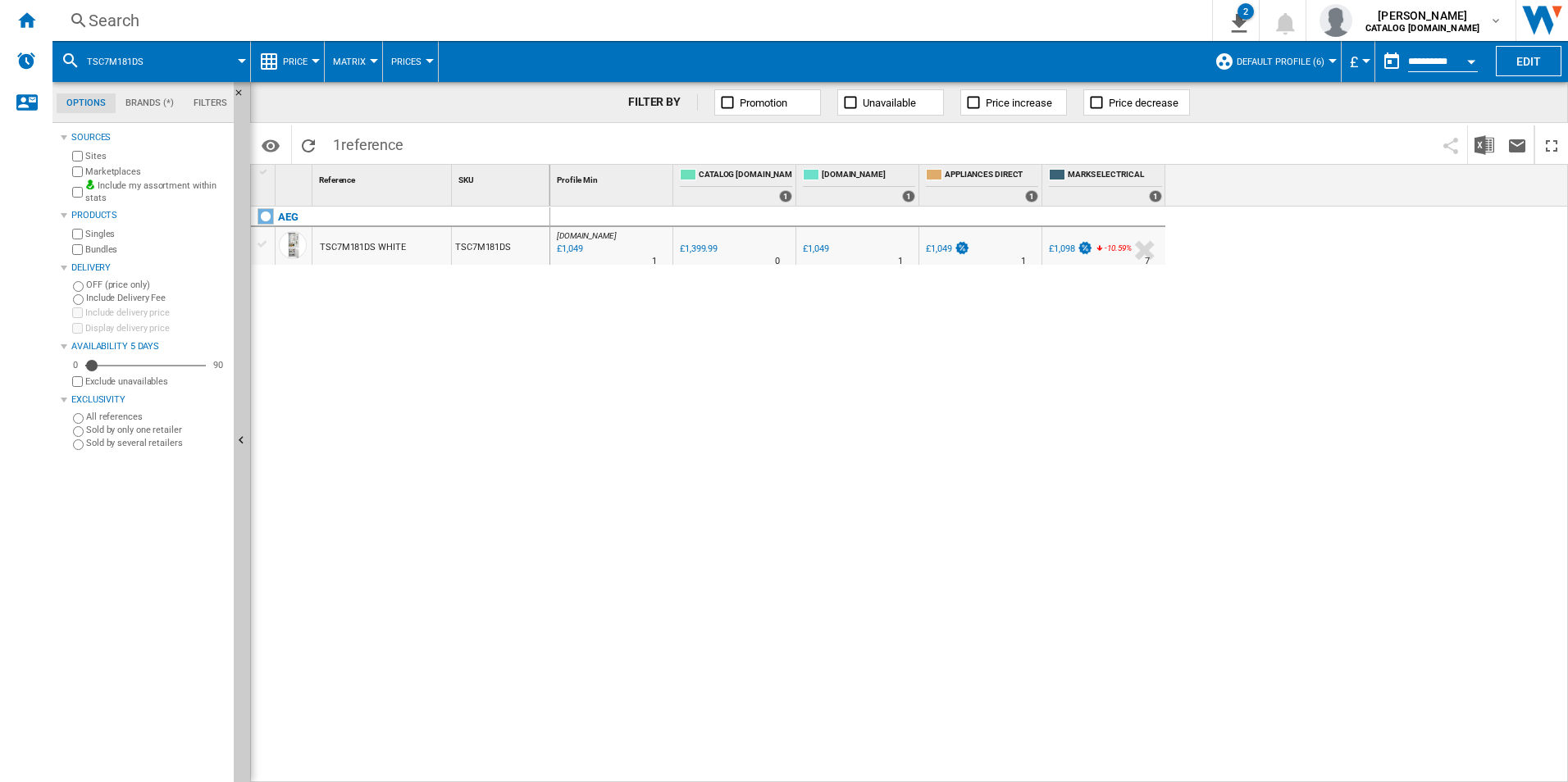
click at [1014, 24] on div "Search" at bounding box center [628, 20] width 1080 height 23
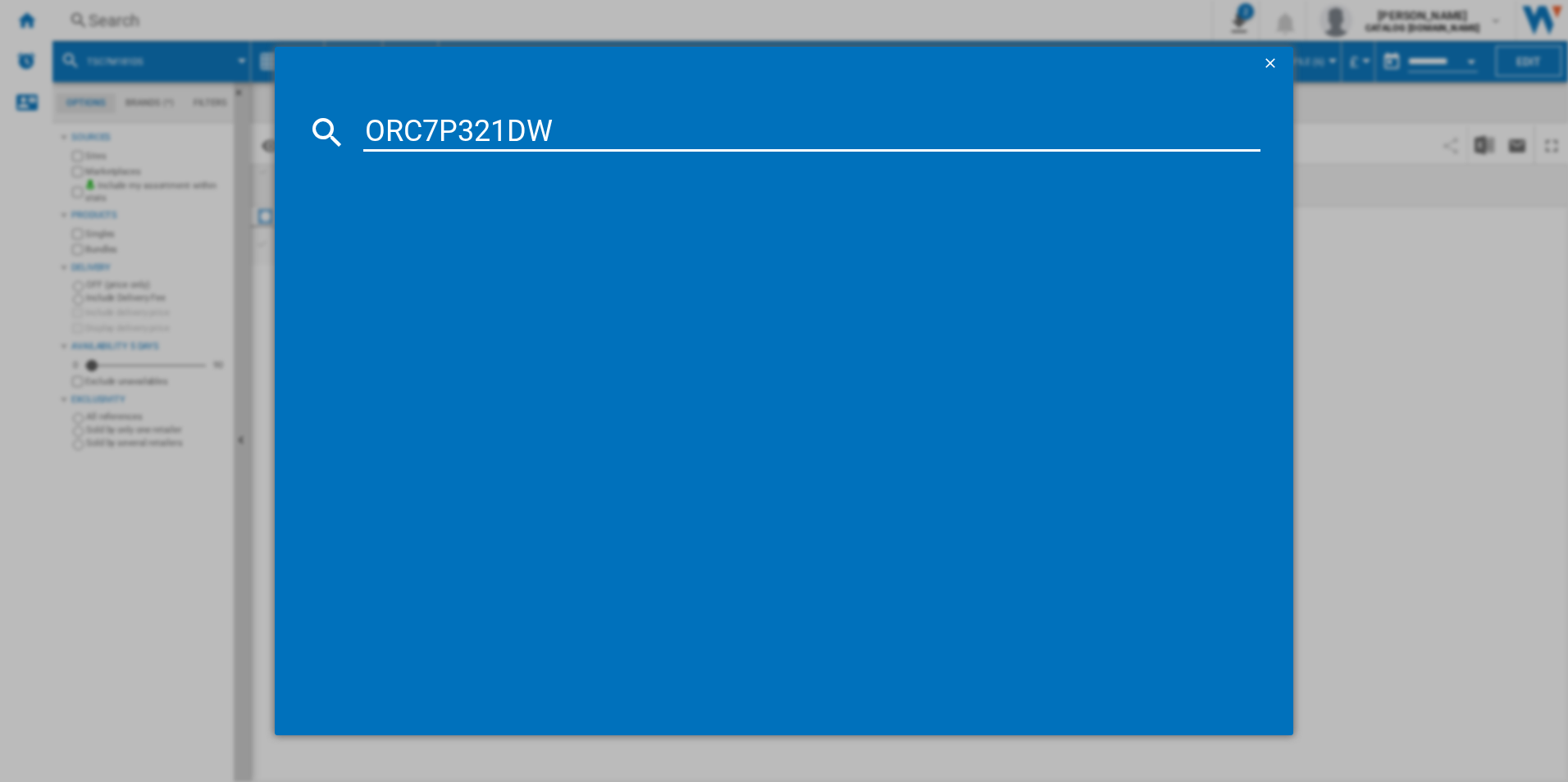
type input "ORC7P321DW"
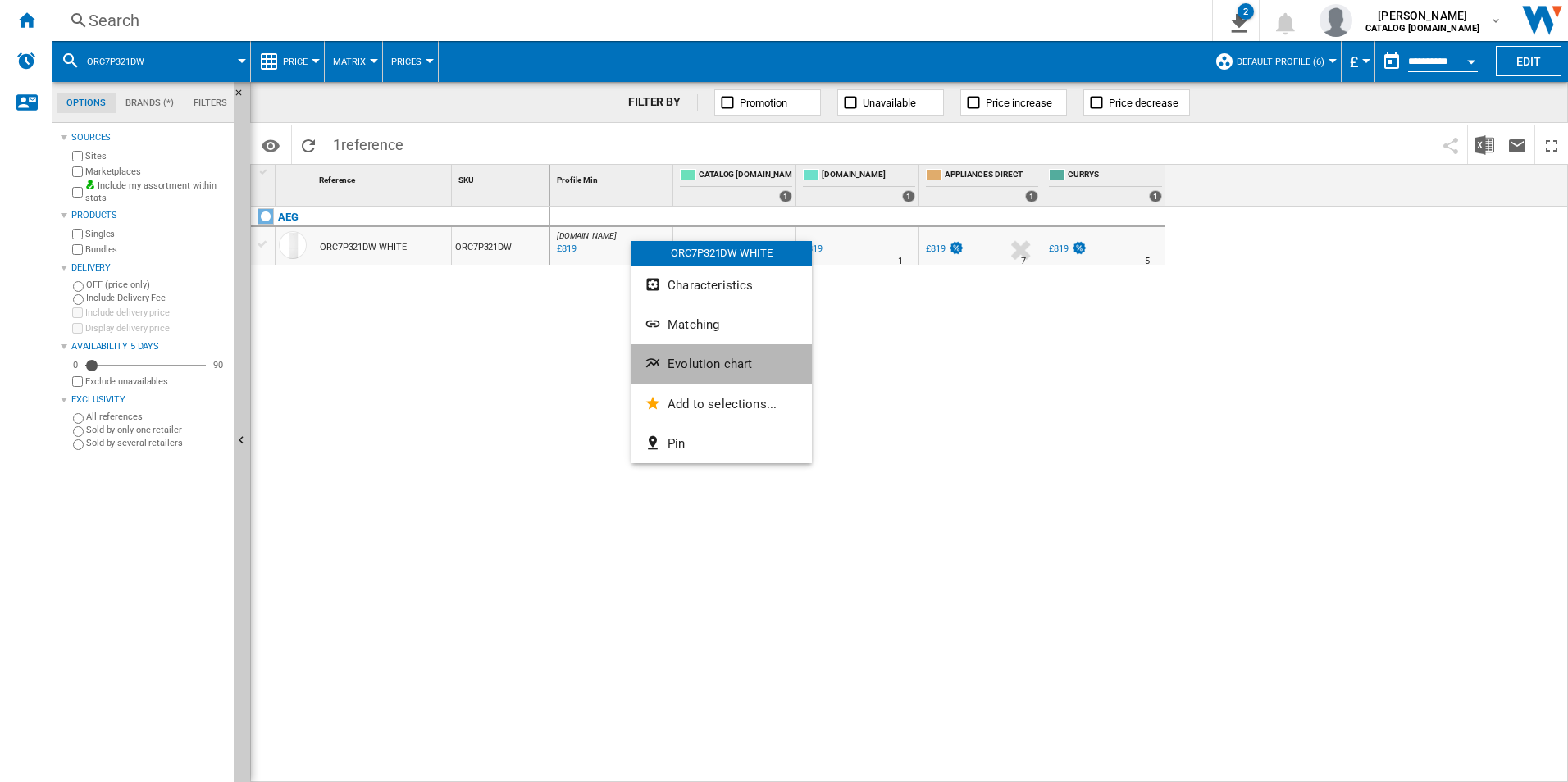
click at [704, 377] on button "Evolution chart" at bounding box center [721, 365] width 181 height 40
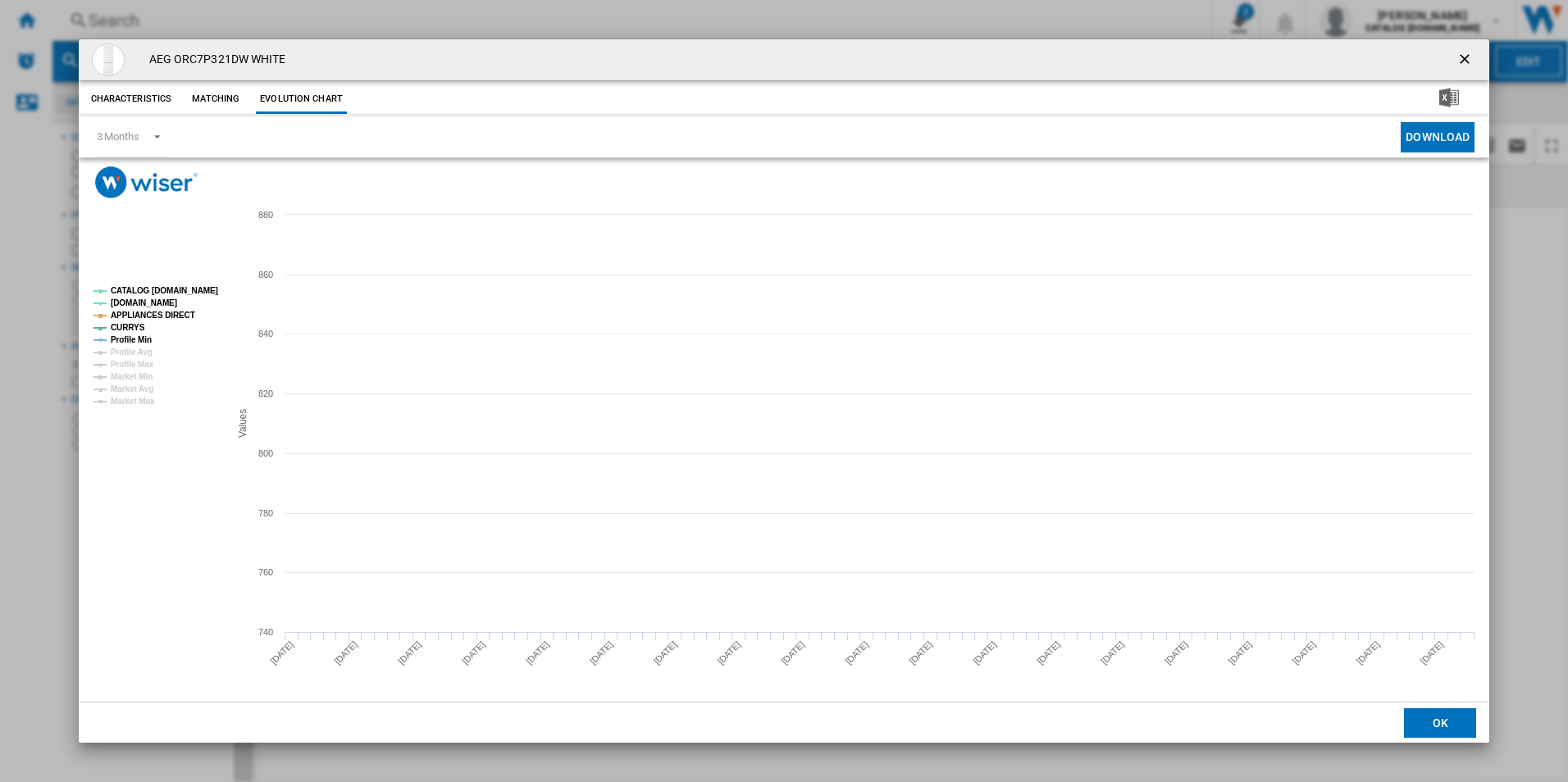
click at [176, 288] on tspan "CATALOG [DOMAIN_NAME]" at bounding box center [164, 290] width 107 height 9
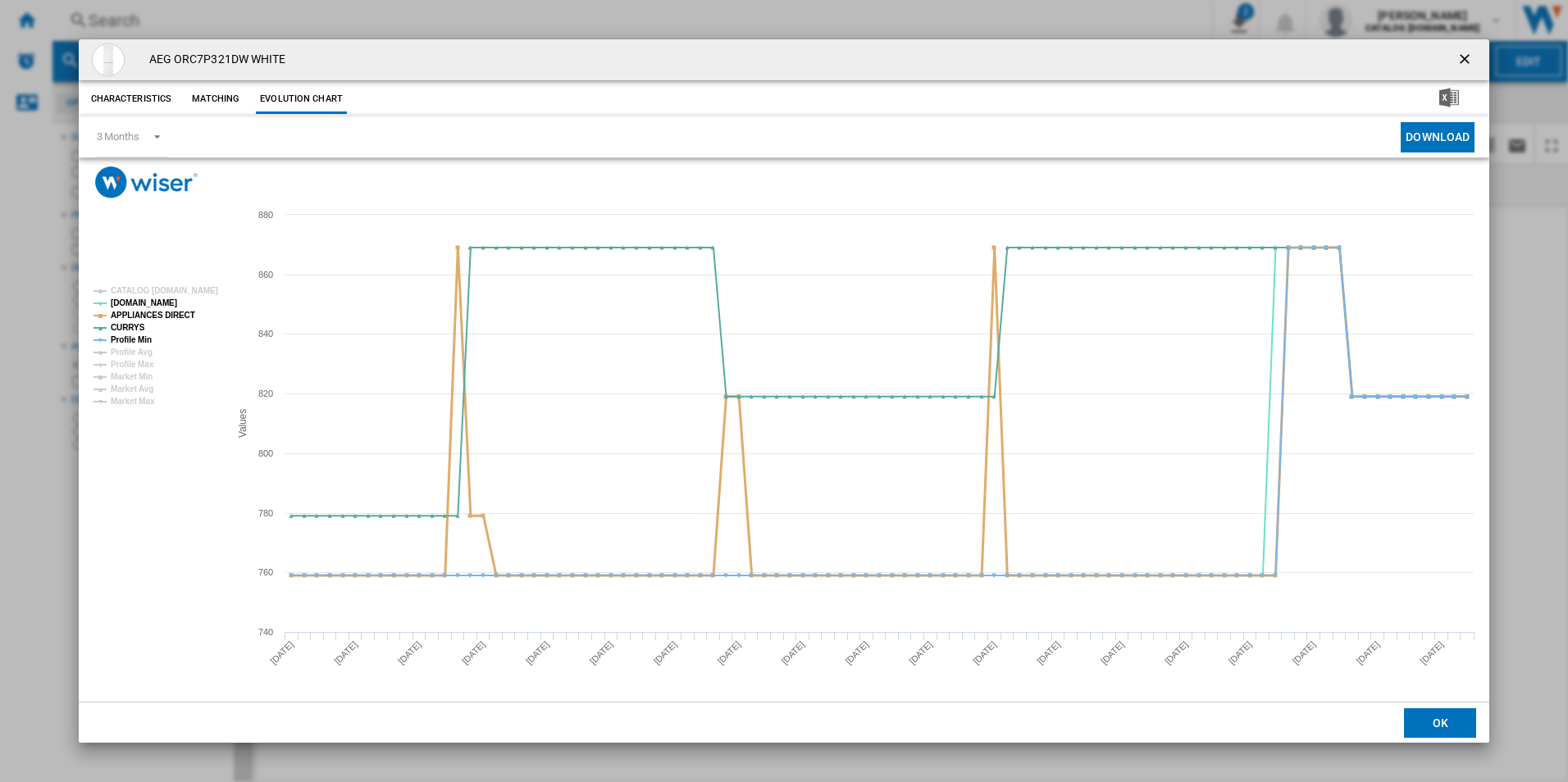
click at [170, 312] on tspan "APPLIANCES DIRECT" at bounding box center [152, 315] width 84 height 9
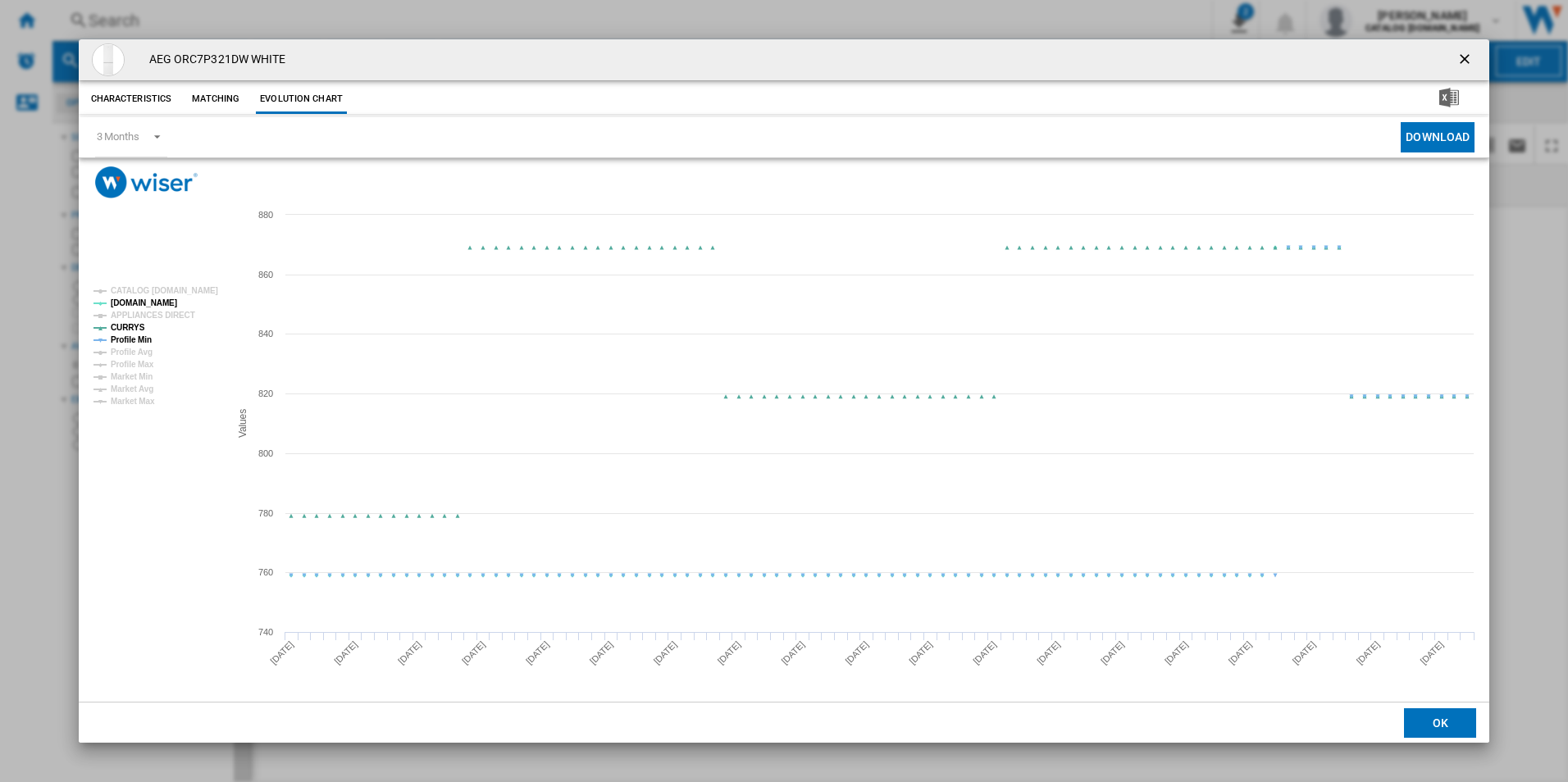
click at [142, 343] on tspan "Profile Min" at bounding box center [130, 339] width 41 height 9
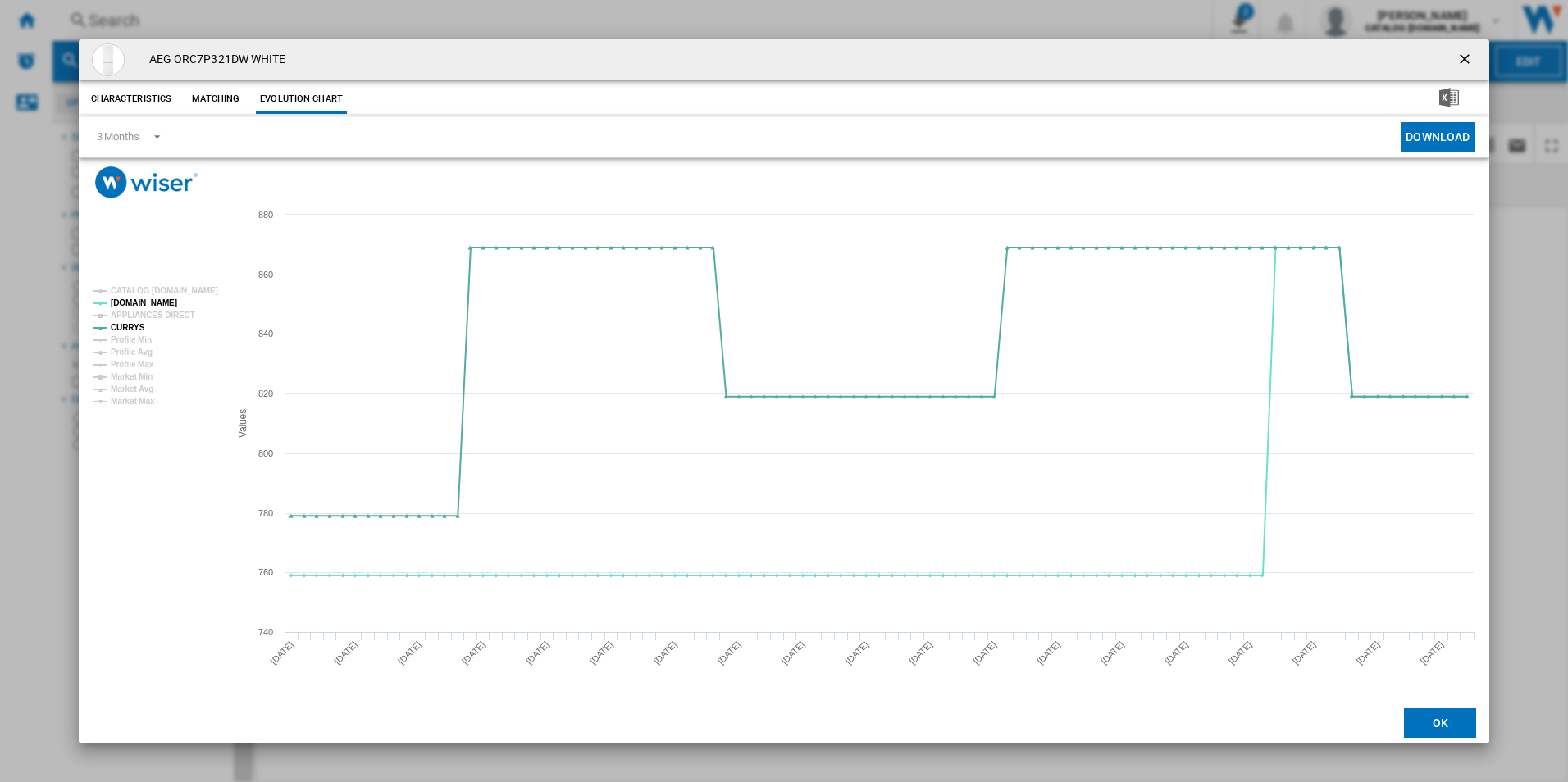
drag, startPoint x: 1489, startPoint y: 45, endPoint x: 1479, endPoint y: 48, distance: 10.4
click at [1488, 45] on div "AEG ORC7P321DW WHITE" at bounding box center [784, 60] width 1411 height 41
click at [1466, 64] on ng-md-icon "getI18NText('BUTTONS.CLOSE_DIALOG')" at bounding box center [1466, 61] width 20 height 20
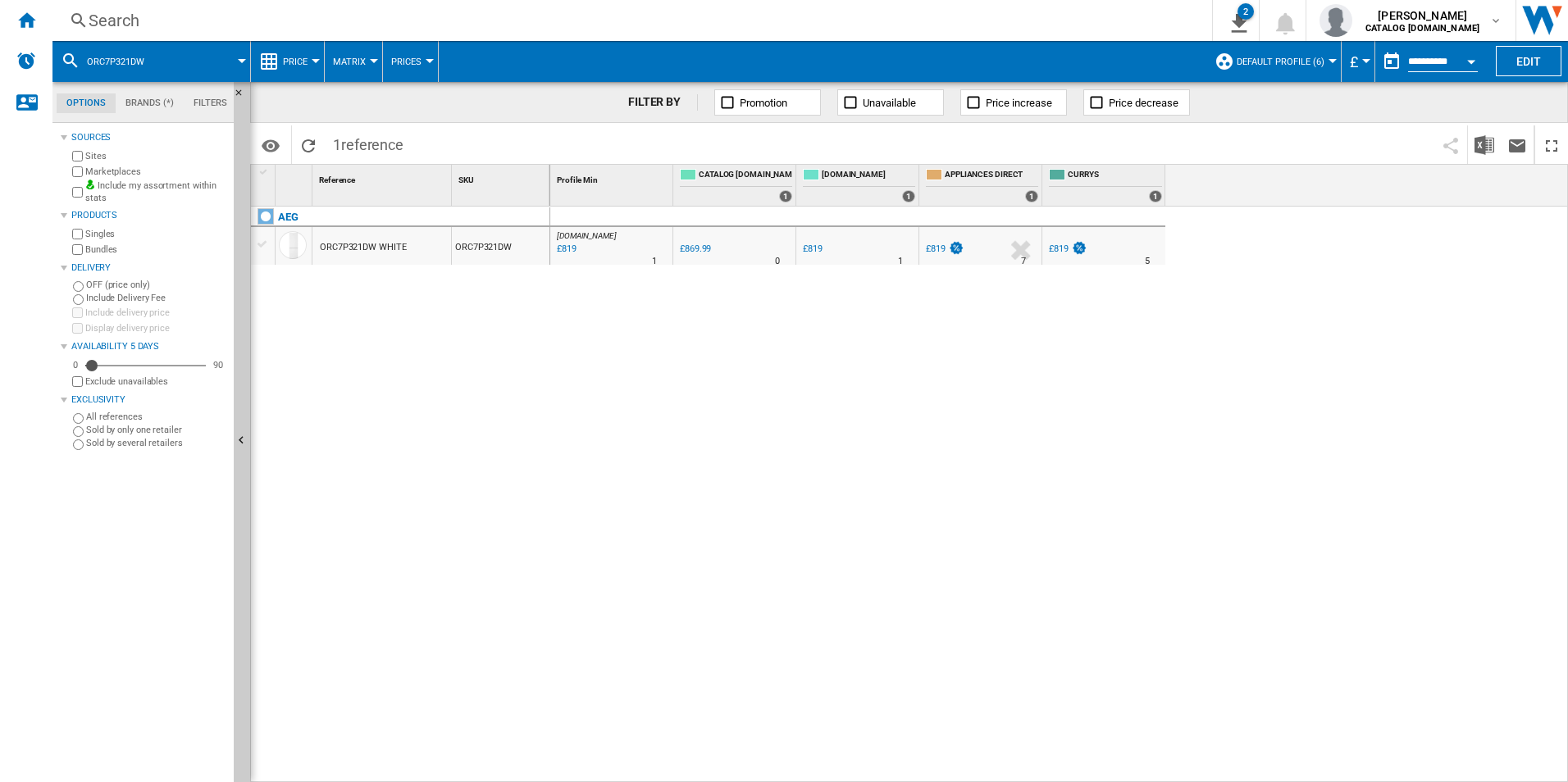
click at [990, 2] on div "Search Search 0 2 CATALOG [DOMAIN_NAME]:Home appliances/No characteristic/AEG […" at bounding box center [810, 20] width 1515 height 41
click at [986, 19] on div "Search" at bounding box center [628, 20] width 1080 height 23
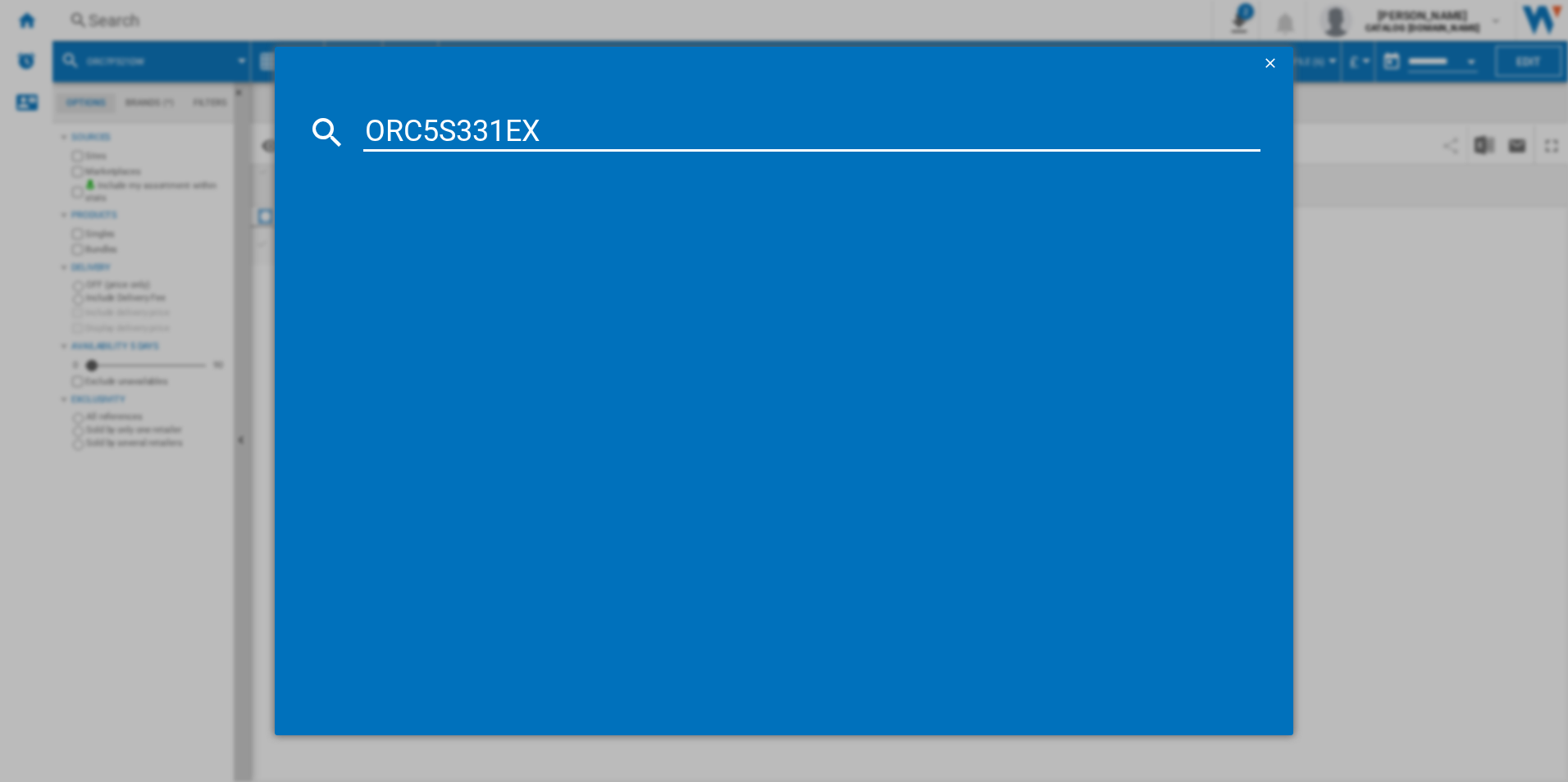
type input "ORC5S331EX"
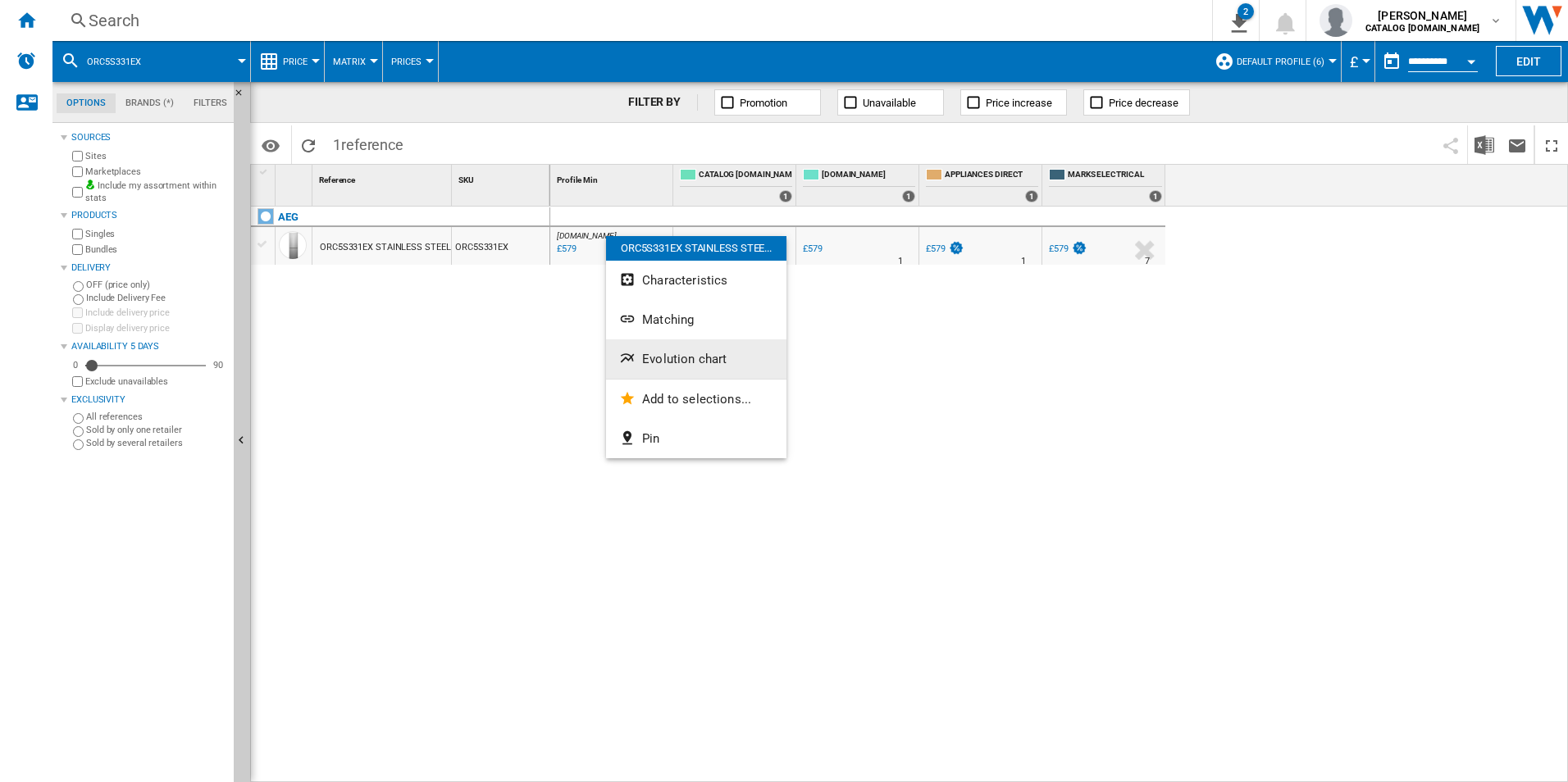
click at [651, 354] on span "Evolution chart" at bounding box center [684, 359] width 84 height 15
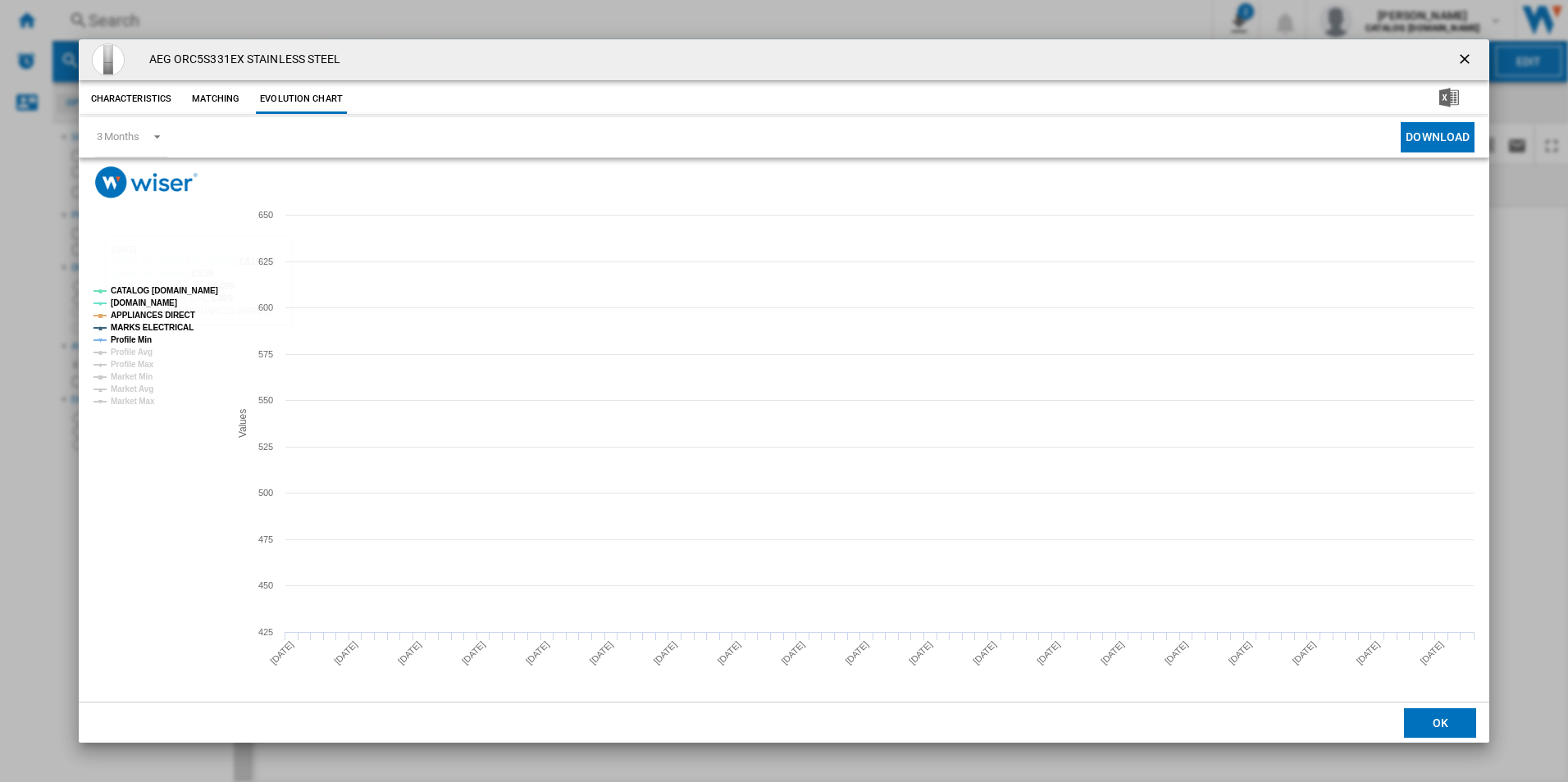
click at [182, 286] on tspan "CATALOG [DOMAIN_NAME]" at bounding box center [164, 290] width 107 height 9
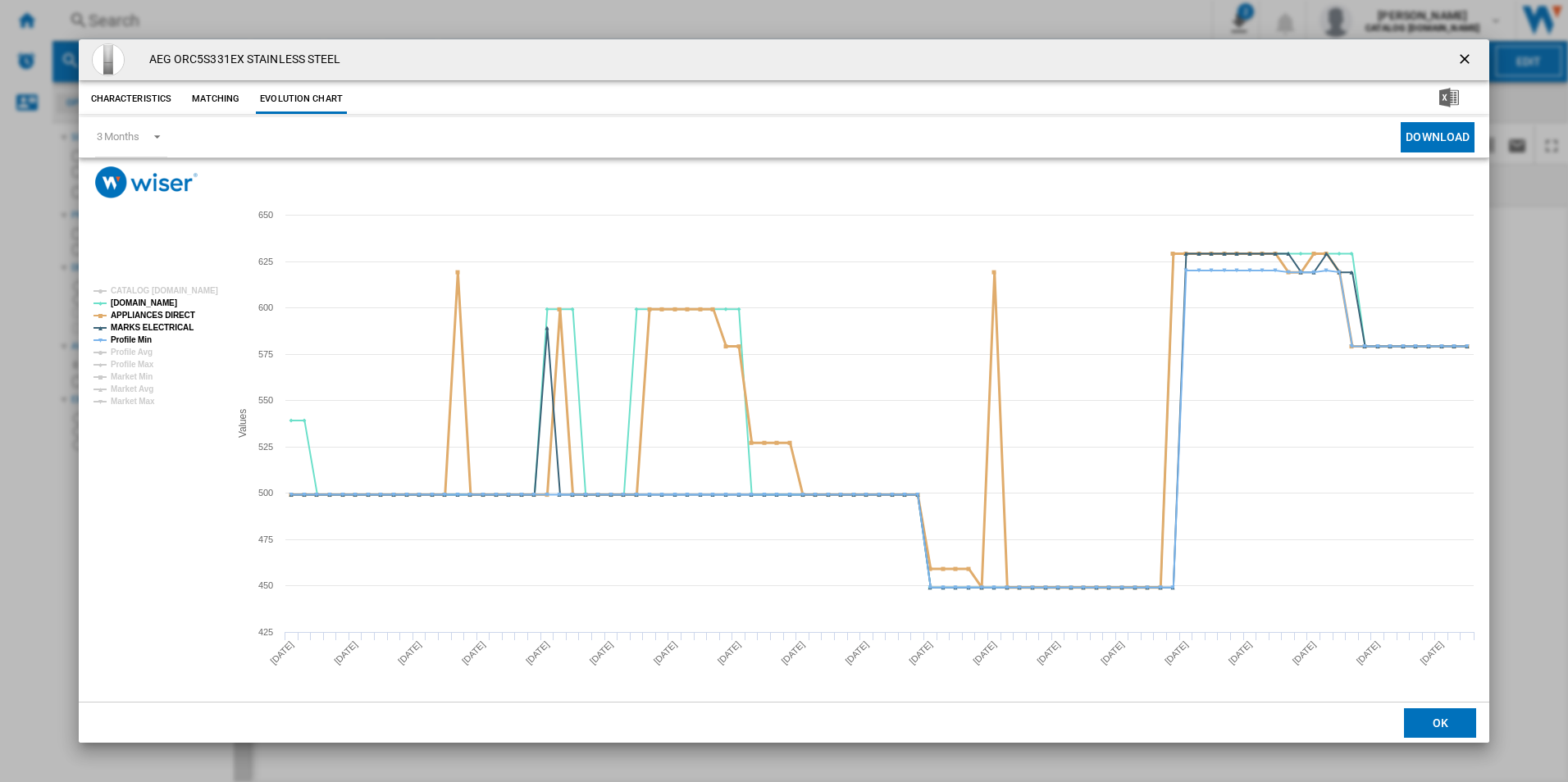
click at [176, 319] on tspan "APPLIANCES DIRECT" at bounding box center [152, 315] width 84 height 9
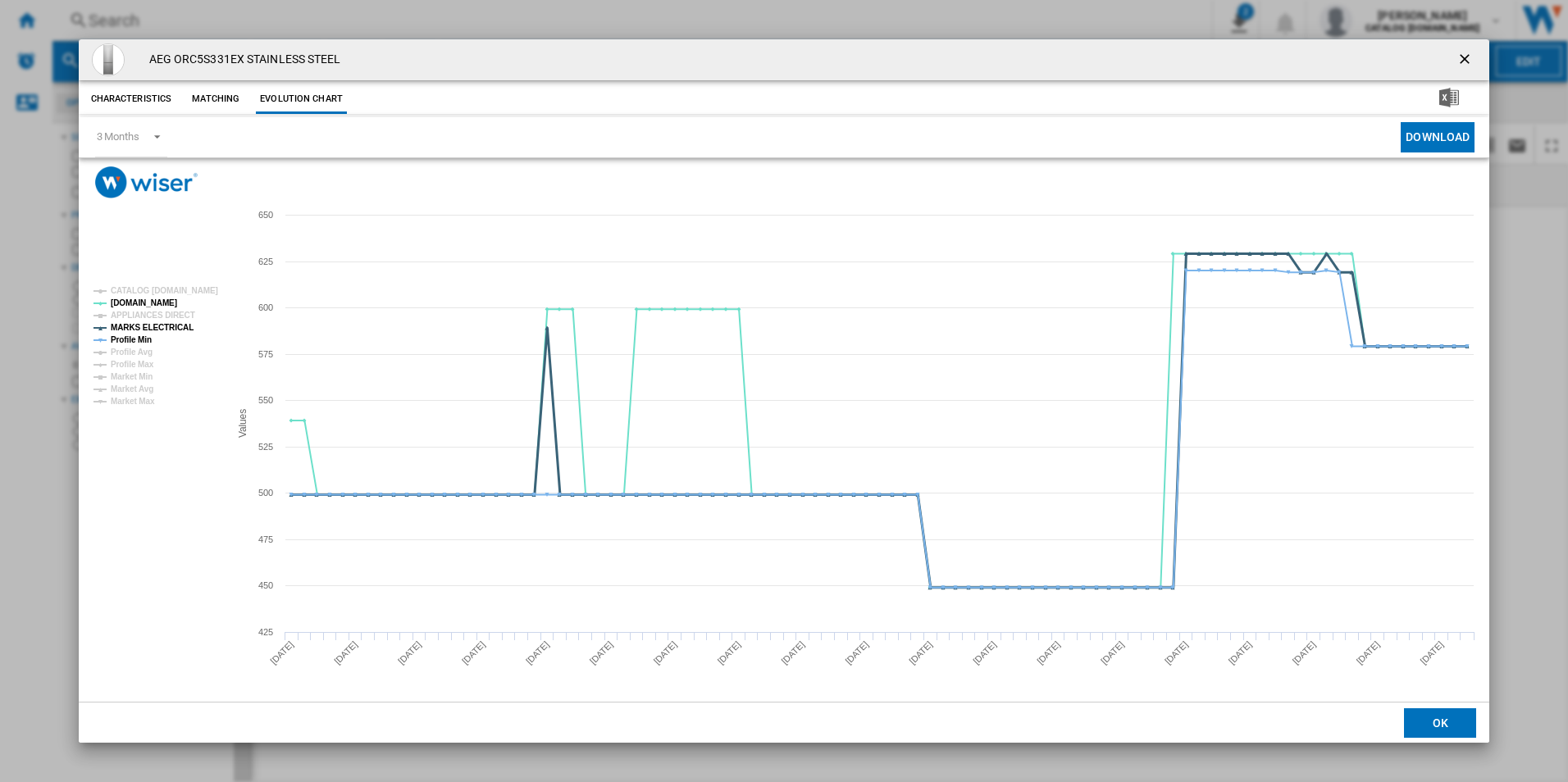
click at [171, 325] on tspan "MARKS ELECTRICAL" at bounding box center [151, 327] width 82 height 9
click at [151, 340] on tspan "Profile Min" at bounding box center [130, 339] width 41 height 9
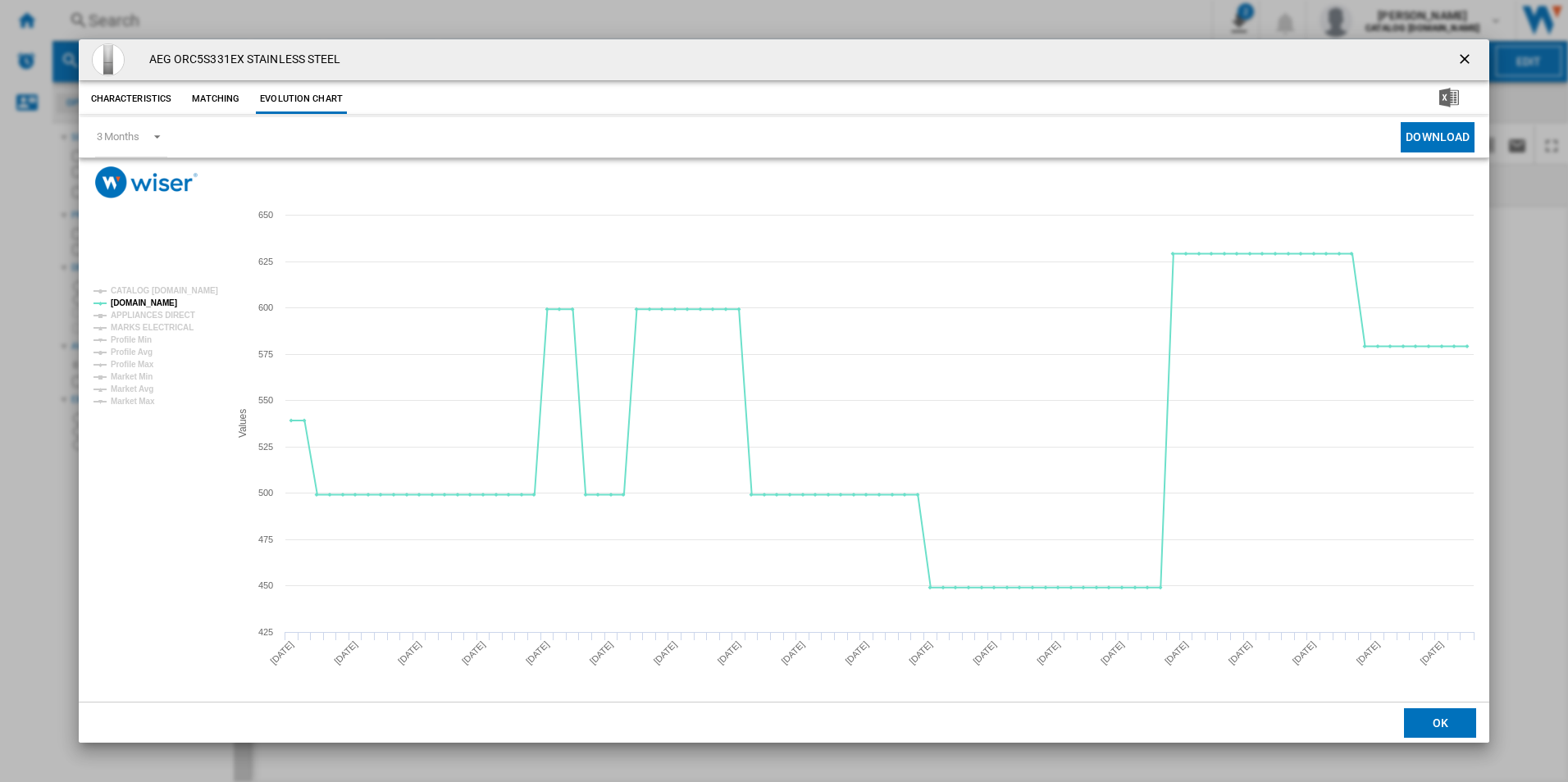
drag, startPoint x: 1468, startPoint y: 60, endPoint x: 1066, endPoint y: 97, distance: 403.7
click at [1468, 60] on ng-md-icon "getI18NText('BUTTONS.CLOSE_DIALOG')" at bounding box center [1466, 61] width 20 height 20
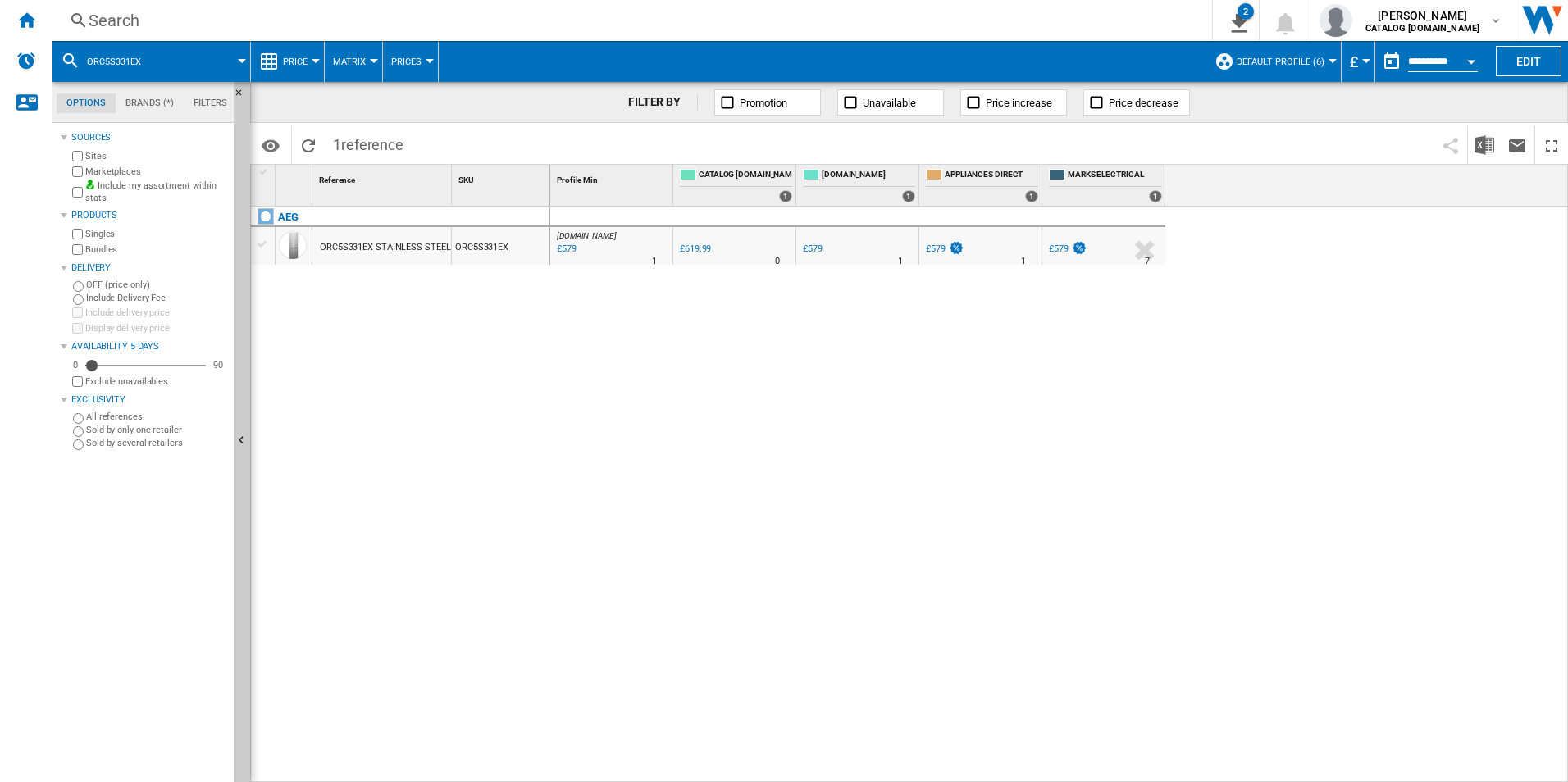
click at [809, 26] on div "Search" at bounding box center [628, 20] width 1080 height 23
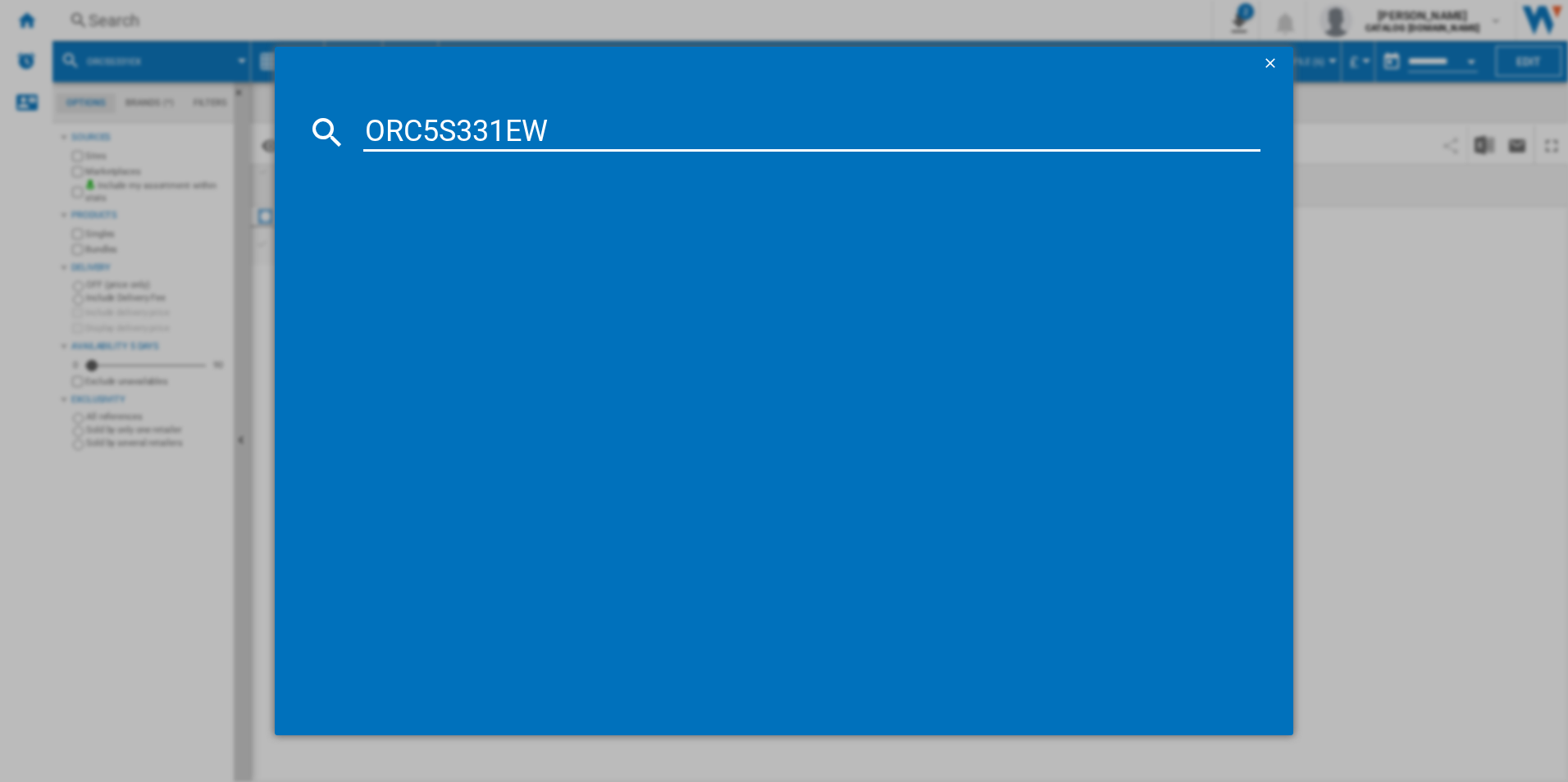
type input "ORC5S331EW"
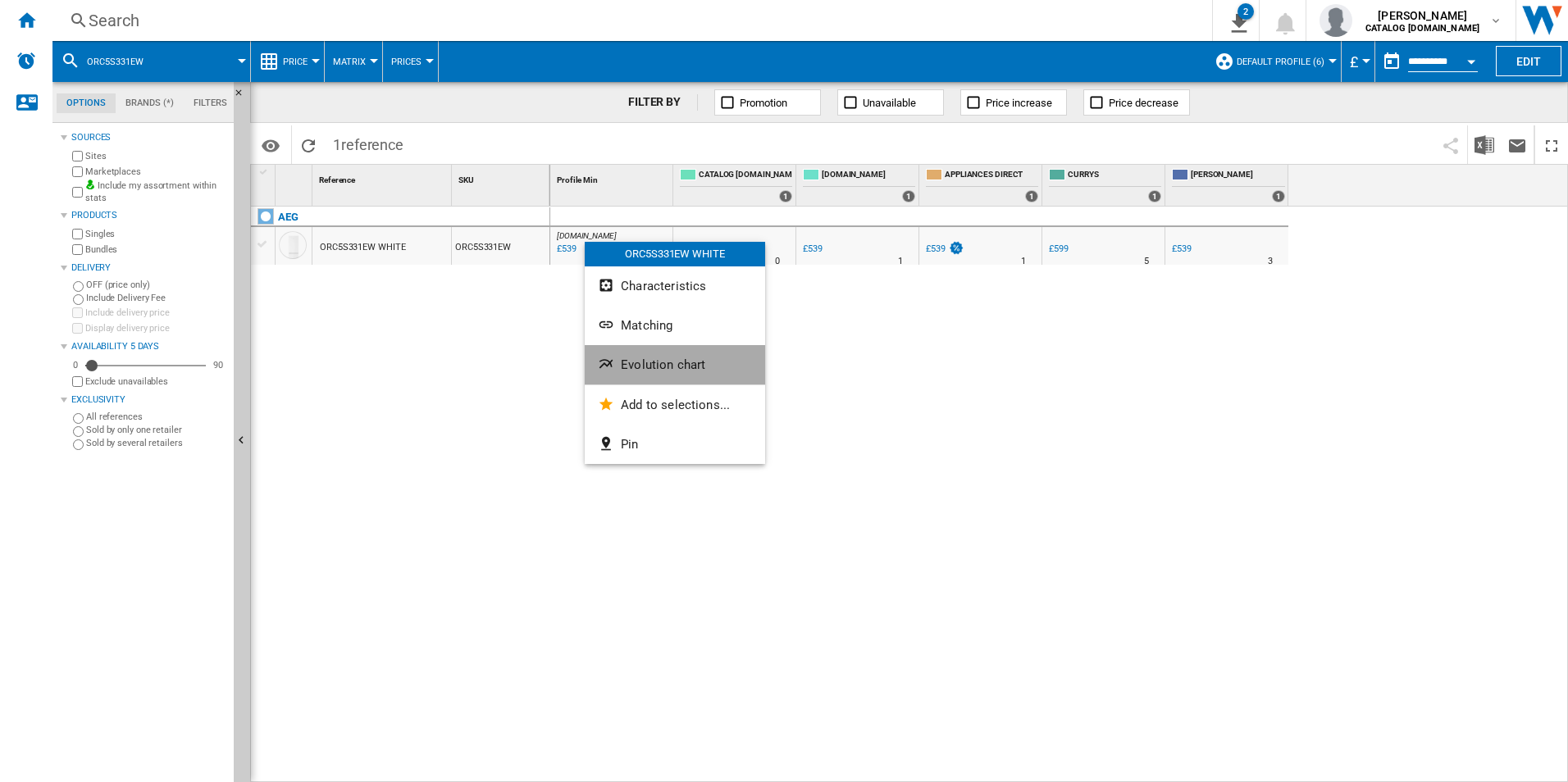
click at [640, 354] on button "Evolution chart" at bounding box center [675, 365] width 181 height 40
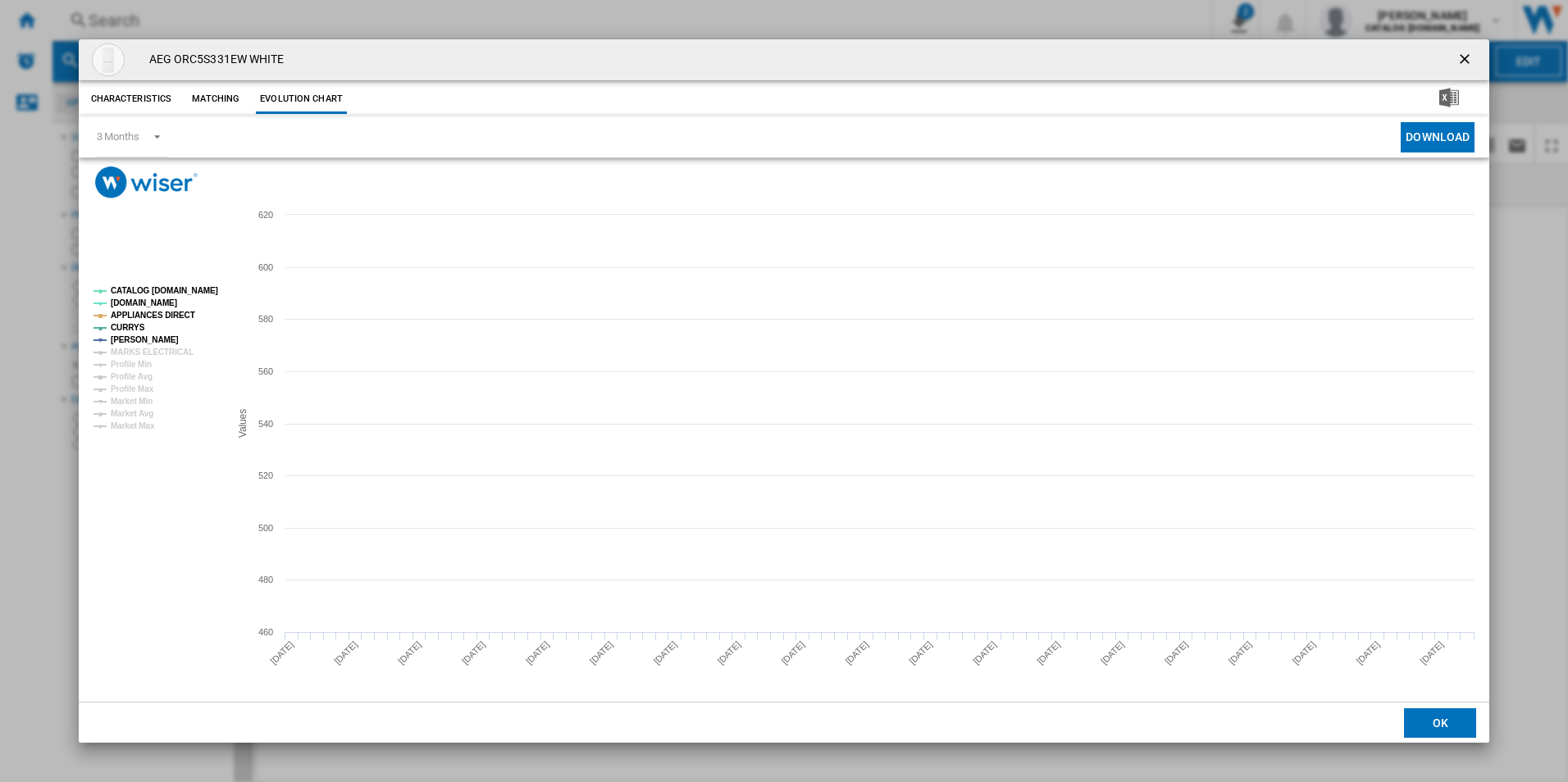
click at [207, 286] on tspan "CATALOG [DOMAIN_NAME]" at bounding box center [164, 290] width 107 height 9
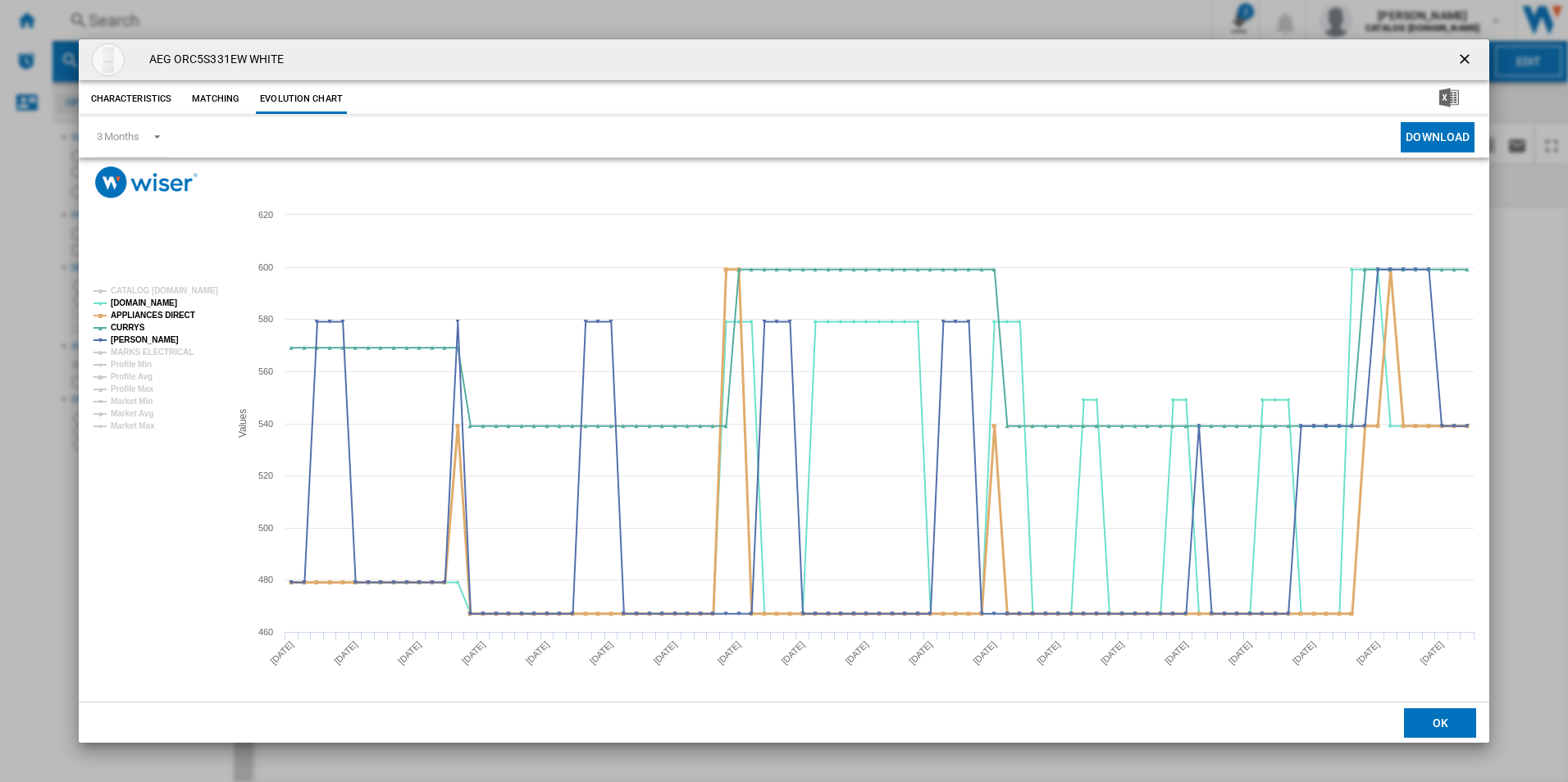
click at [166, 315] on tspan "APPLIANCES DIRECT" at bounding box center [152, 315] width 84 height 9
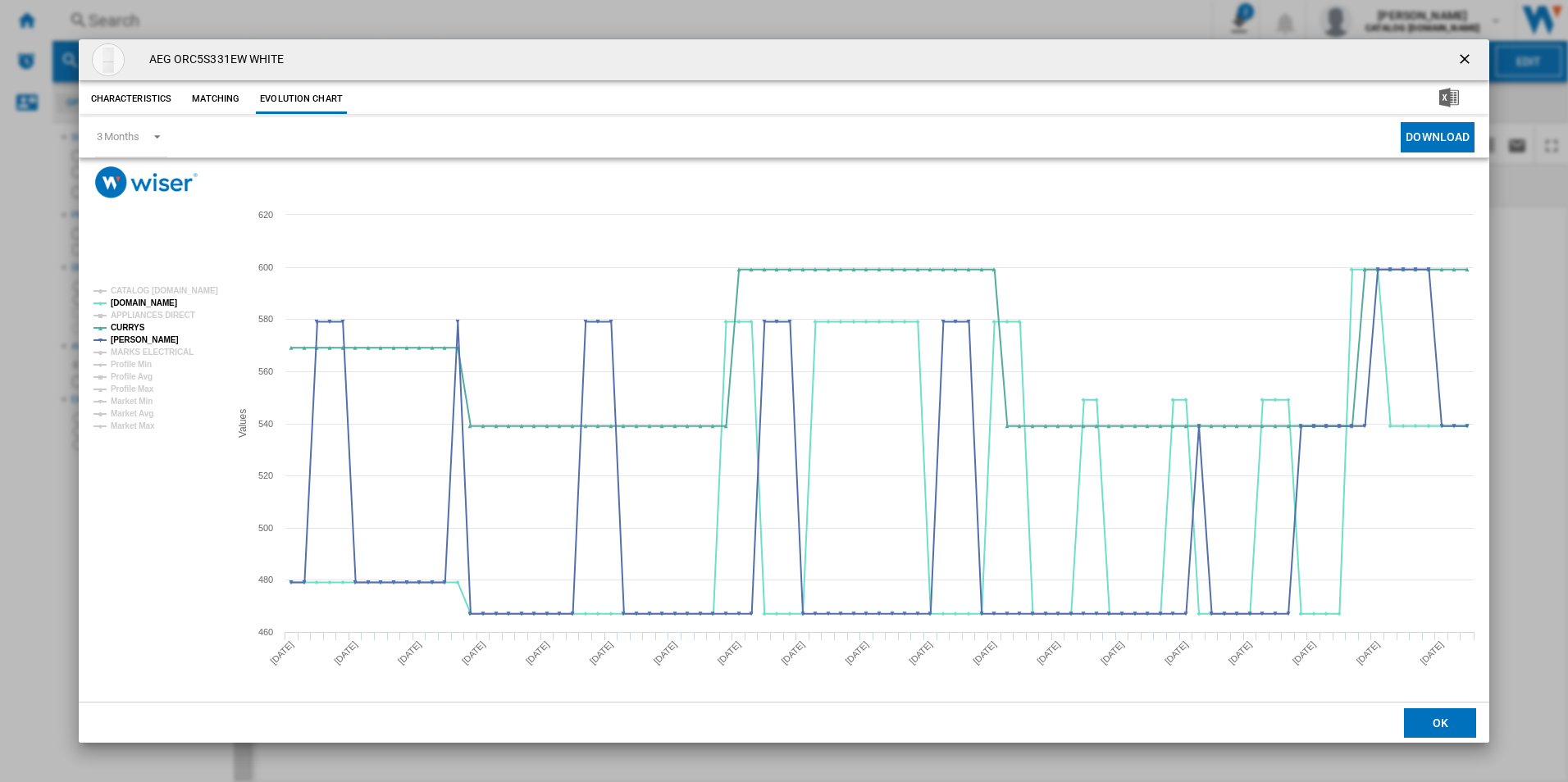
click at [1450, 61] on button "Product popup" at bounding box center [1466, 60] width 33 height 33
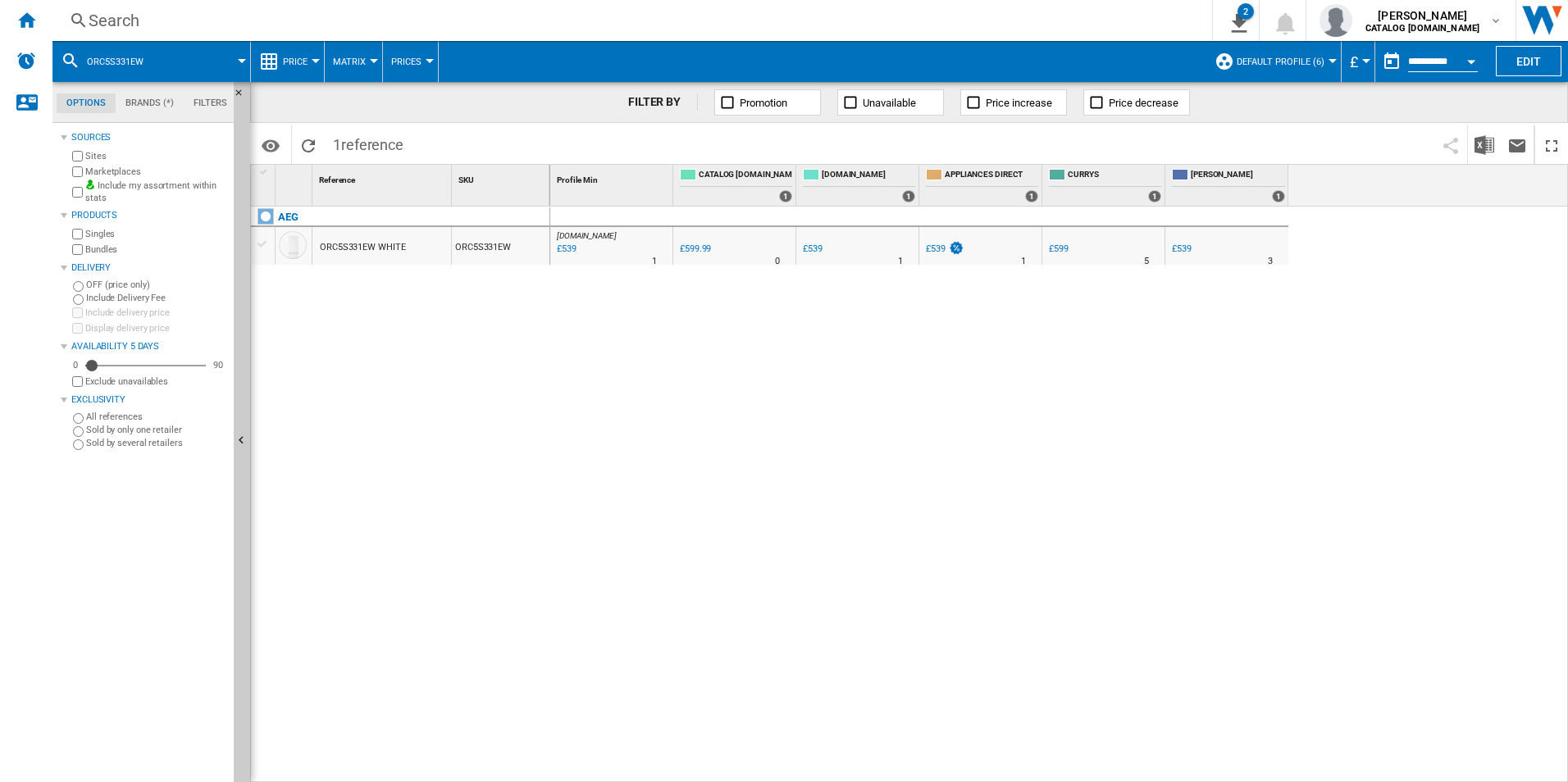
click at [921, 18] on div "Search" at bounding box center [628, 20] width 1080 height 23
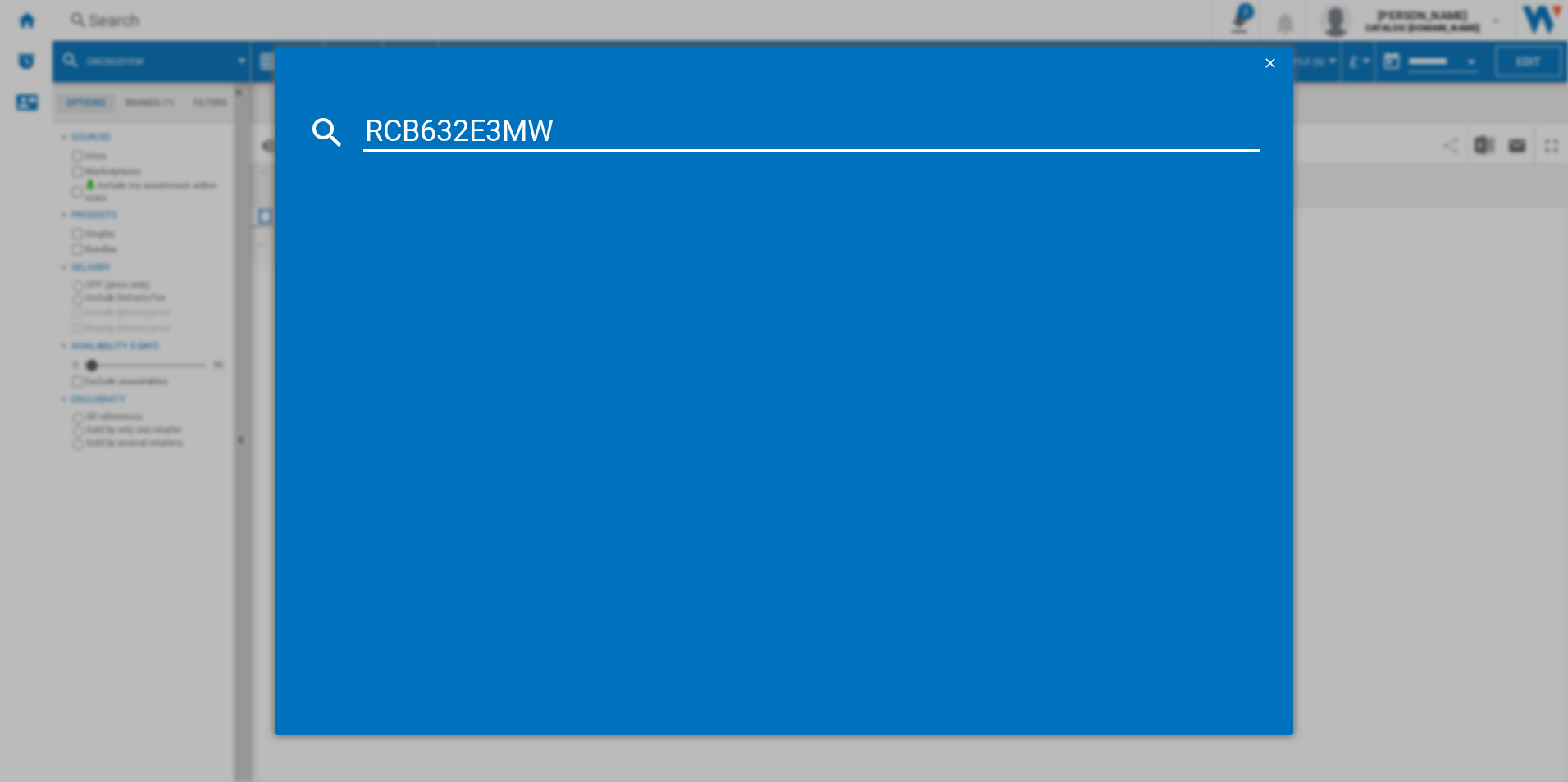
type input "RCB632E3MW"
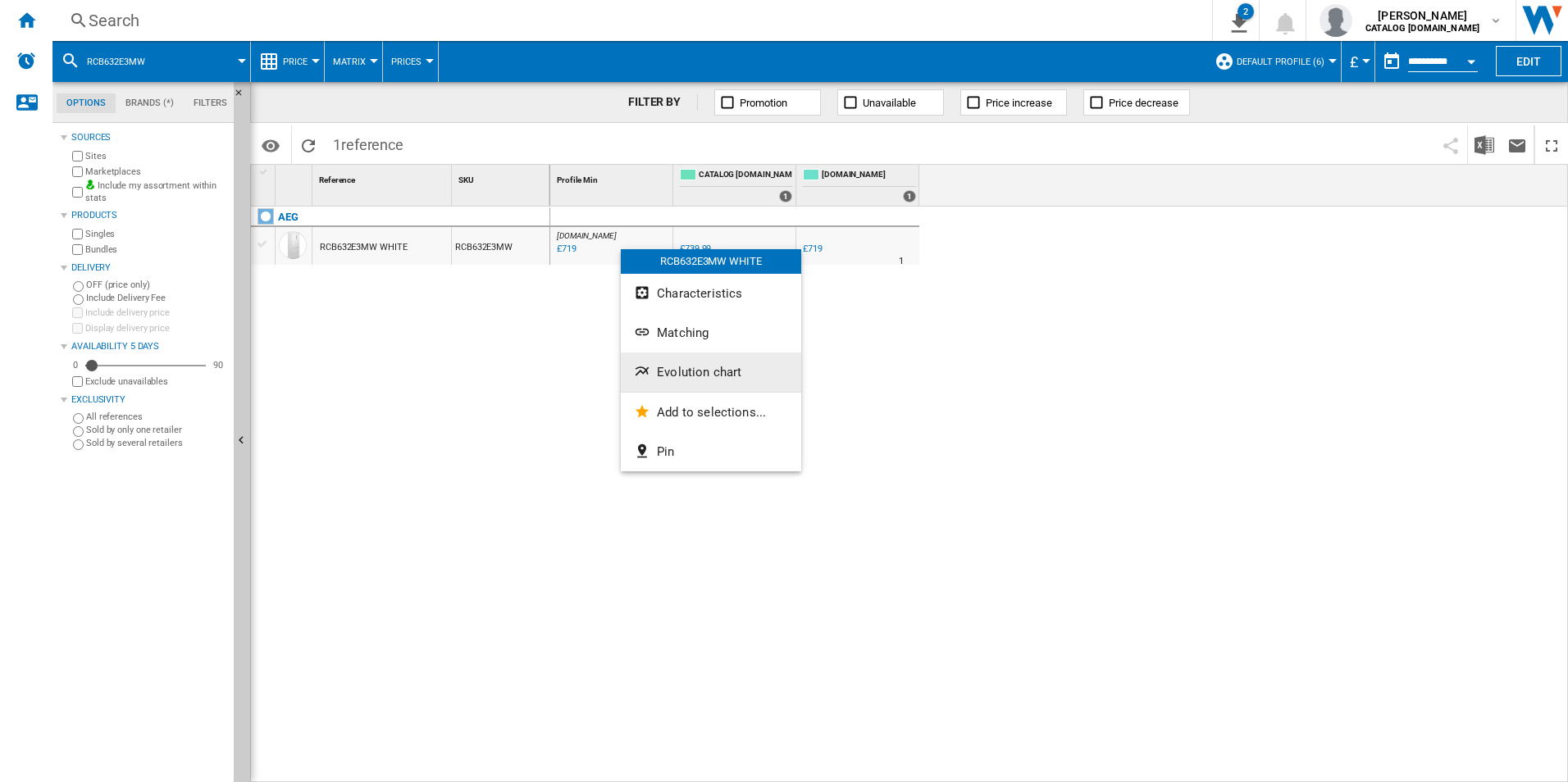
click at [669, 362] on button "Evolution chart" at bounding box center [711, 373] width 181 height 40
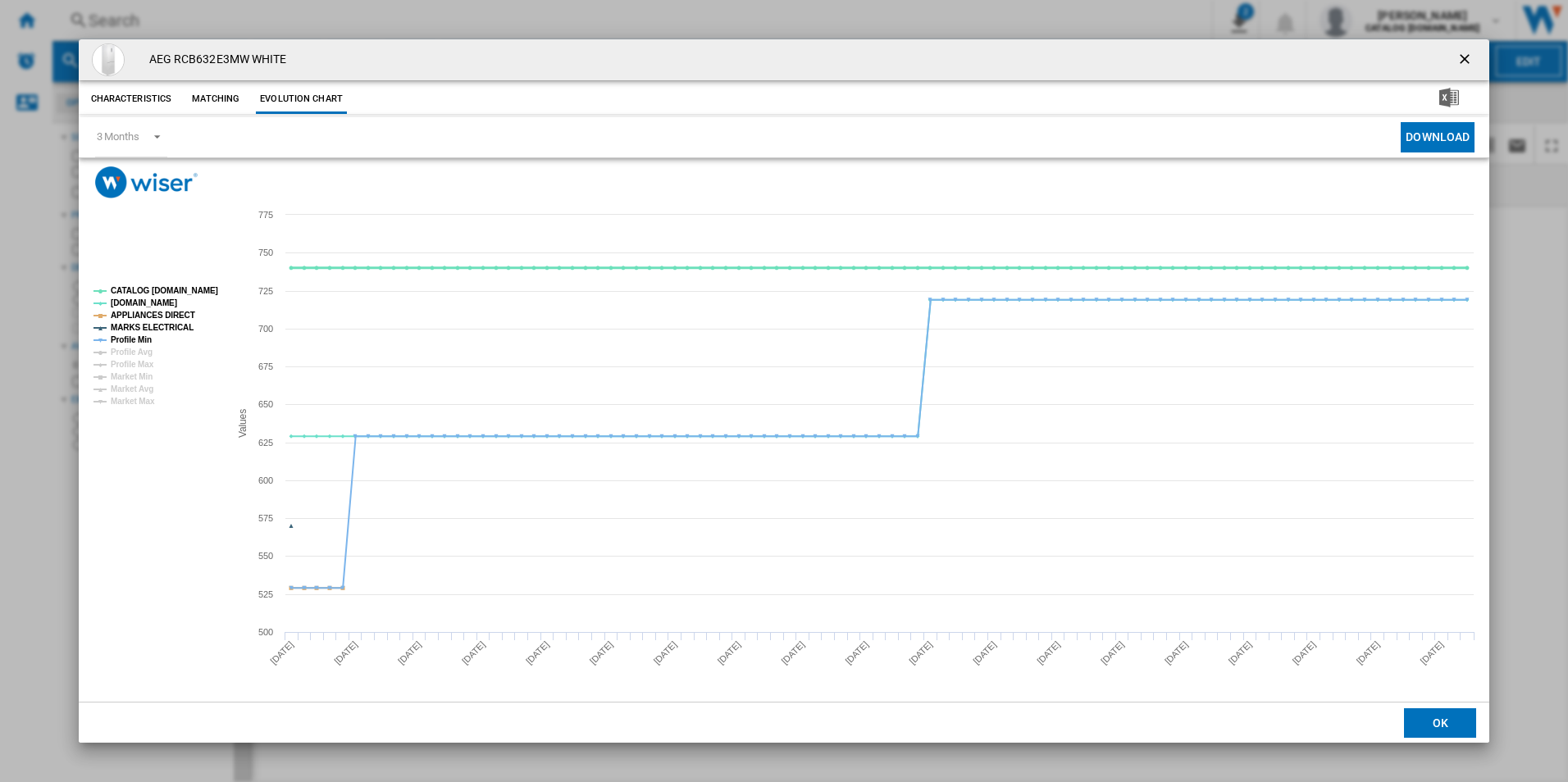
click at [199, 293] on tspan "CATALOG [DOMAIN_NAME]" at bounding box center [164, 290] width 107 height 9
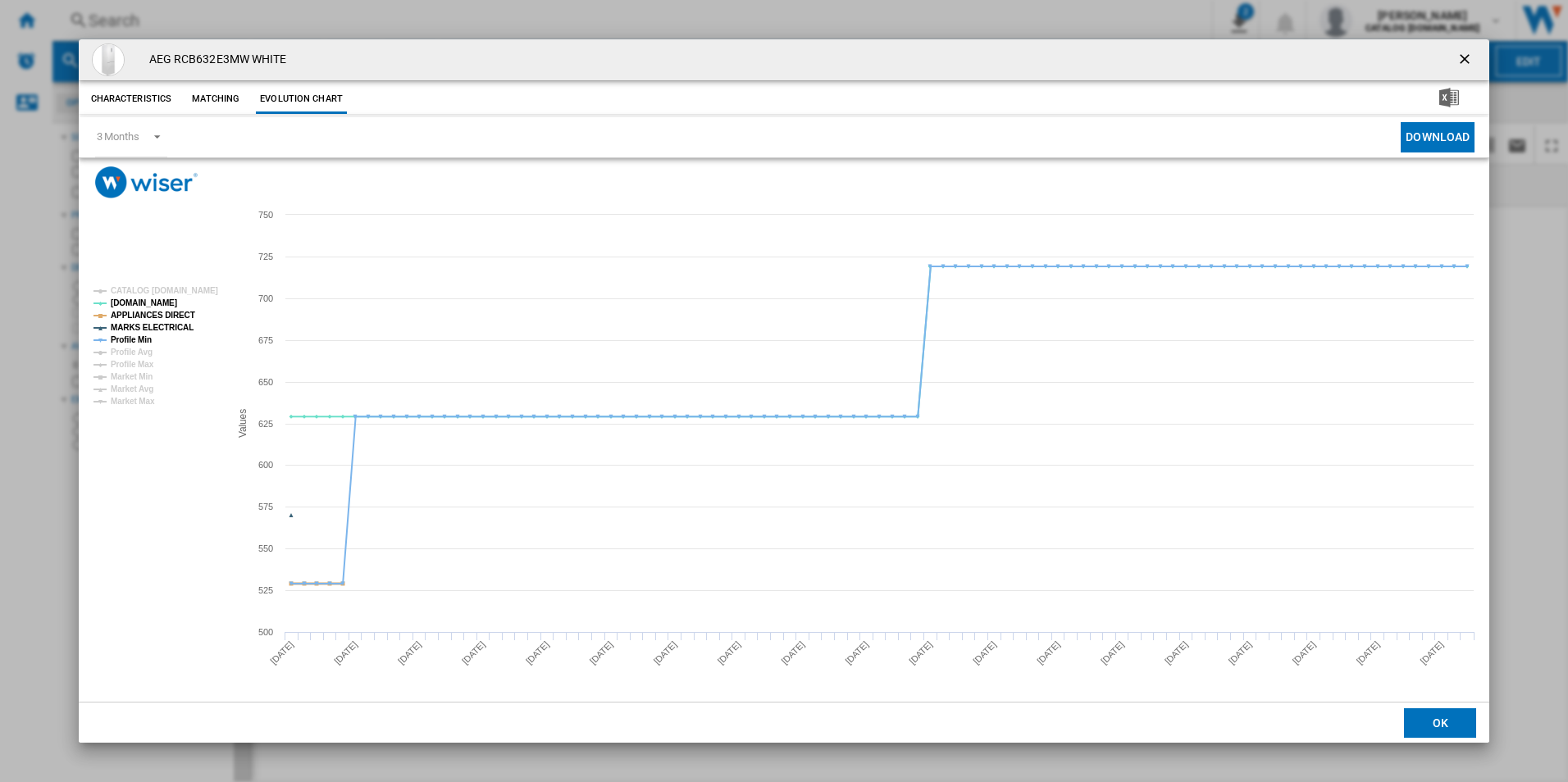
click at [174, 316] on tspan "APPLIANCES DIRECT" at bounding box center [152, 315] width 84 height 9
click at [171, 323] on tspan "MARKS ELECTRICAL" at bounding box center [151, 327] width 82 height 9
click at [124, 341] on tspan "Profile Min" at bounding box center [130, 339] width 41 height 9
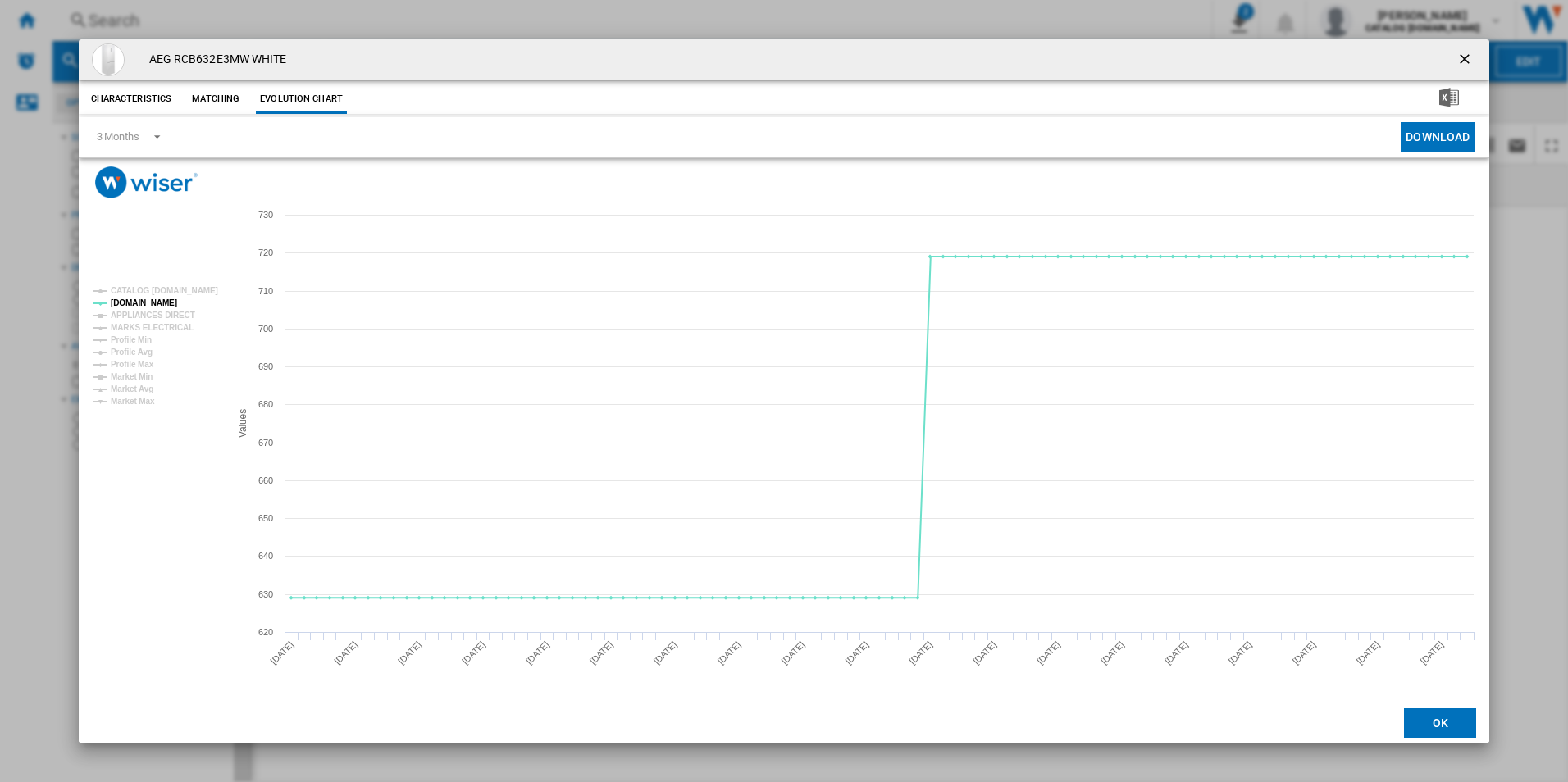
drag, startPoint x: 1462, startPoint y: 58, endPoint x: 1394, endPoint y: 54, distance: 68.1
click at [1462, 58] on ng-md-icon "getI18NText('BUTTONS.CLOSE_DIALOG')" at bounding box center [1466, 61] width 20 height 20
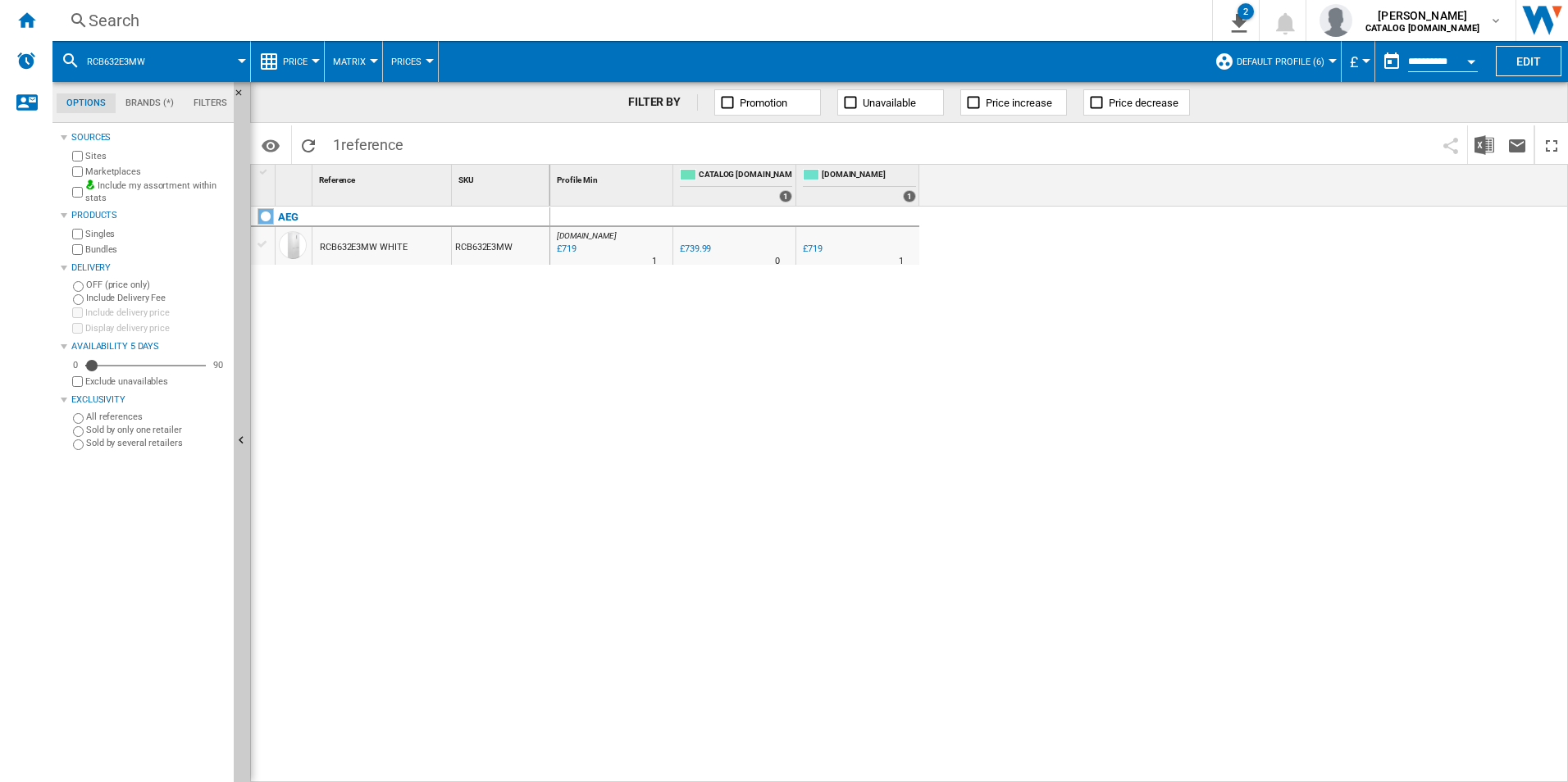
click at [1057, 24] on div "Search" at bounding box center [628, 20] width 1080 height 23
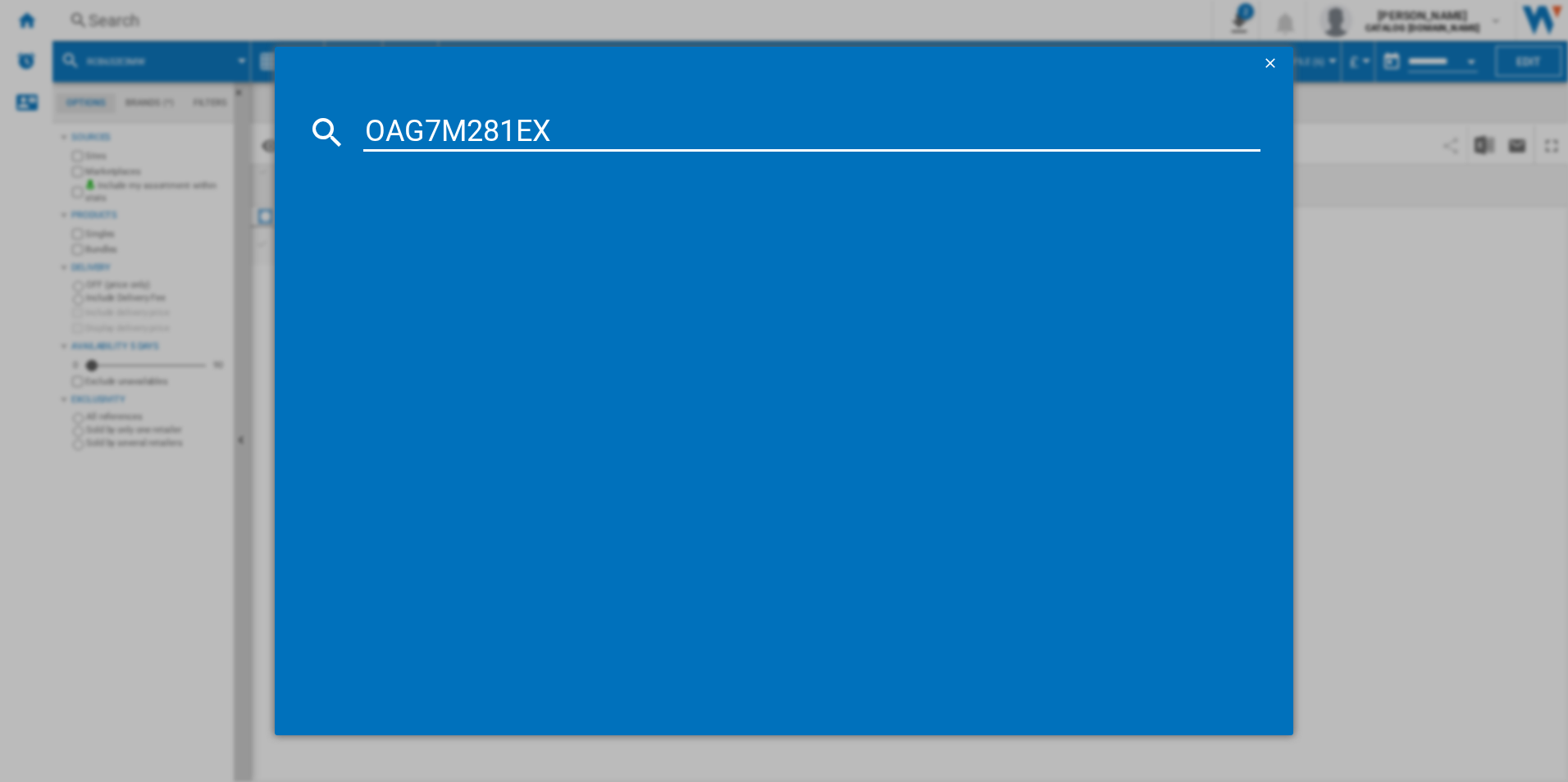
type input "OAG7M281EX"
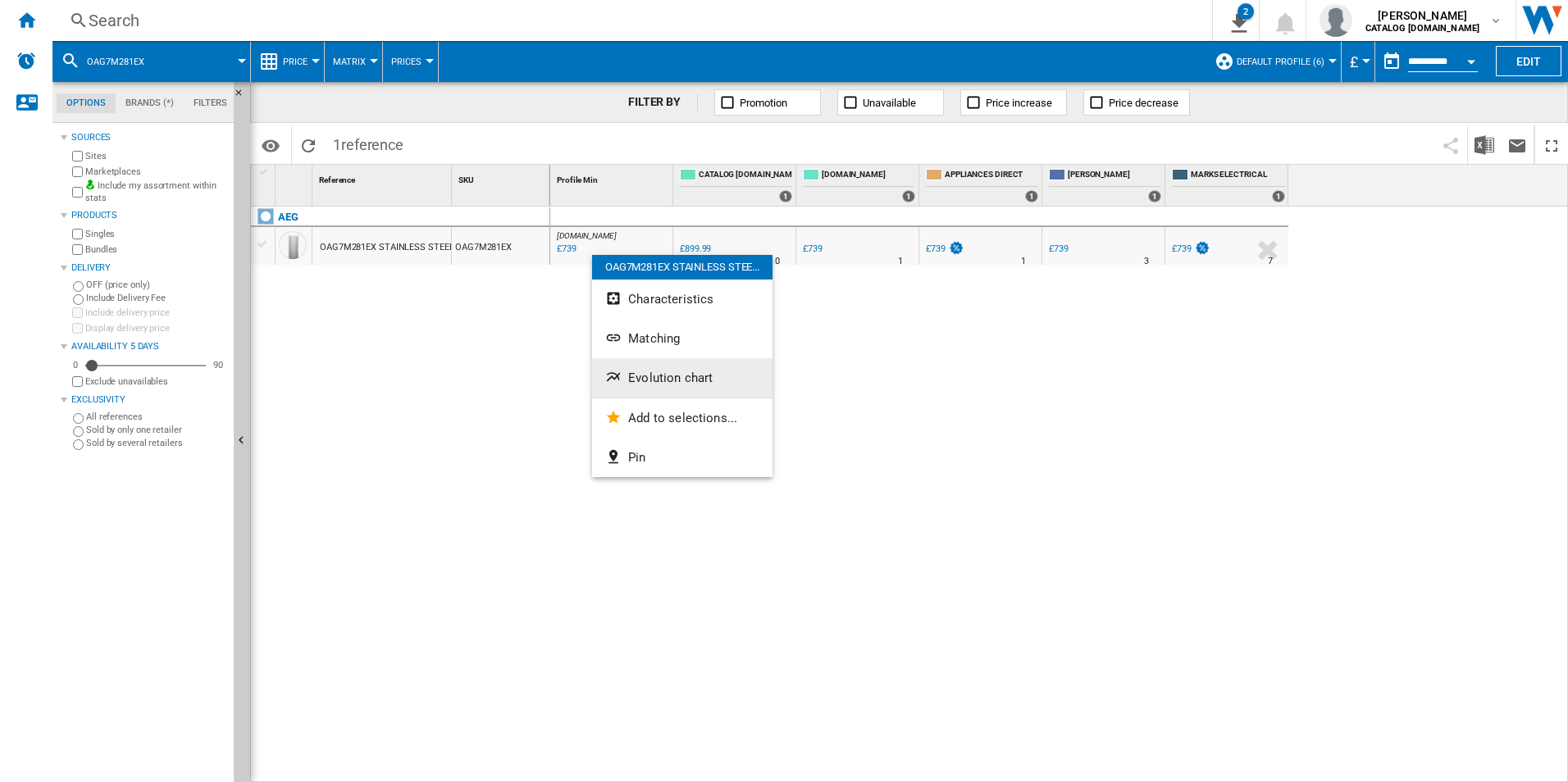
click at [648, 375] on span "Evolution chart" at bounding box center [670, 378] width 84 height 15
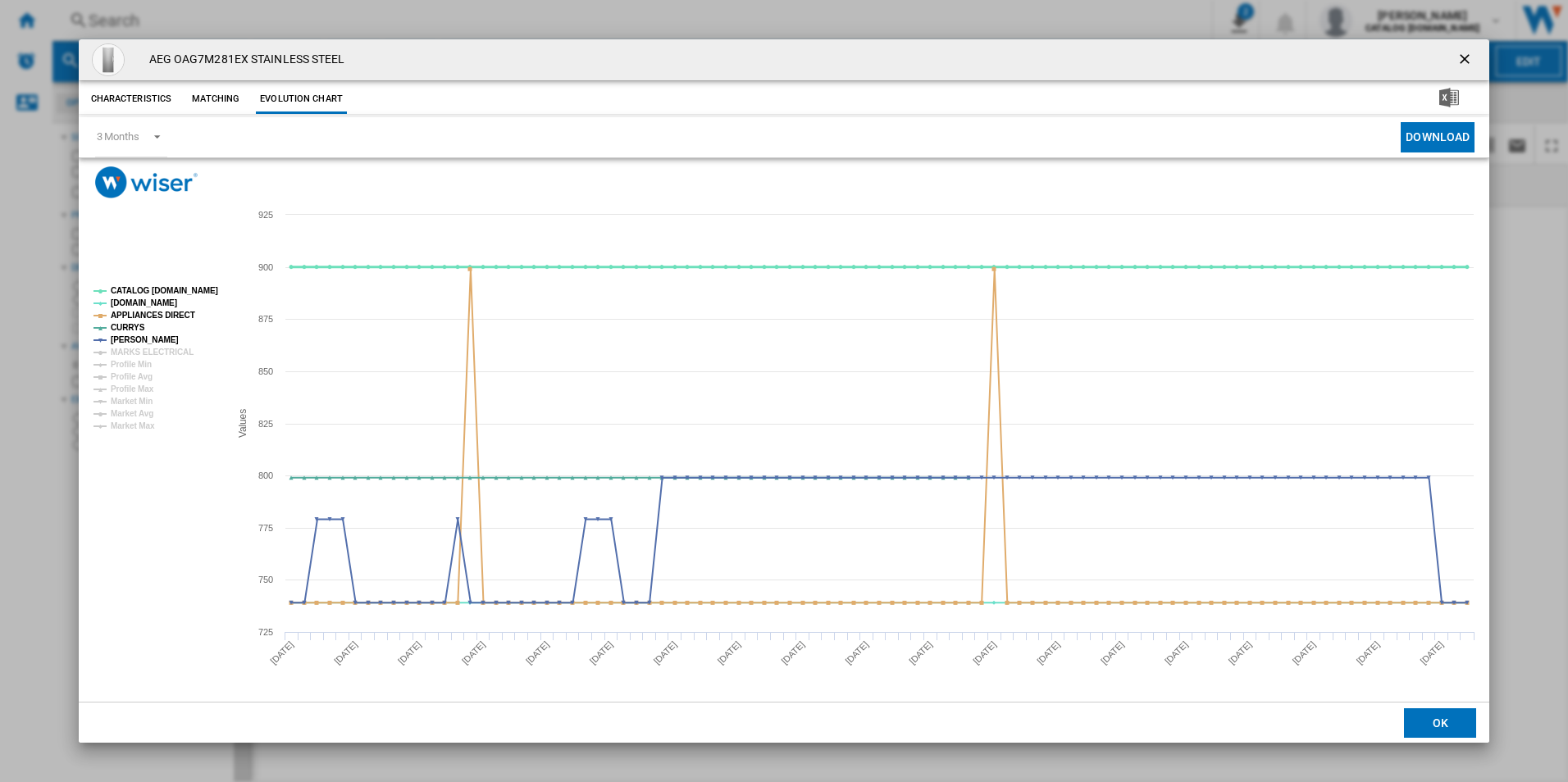
click at [191, 290] on tspan "CATALOG [DOMAIN_NAME]" at bounding box center [164, 290] width 107 height 9
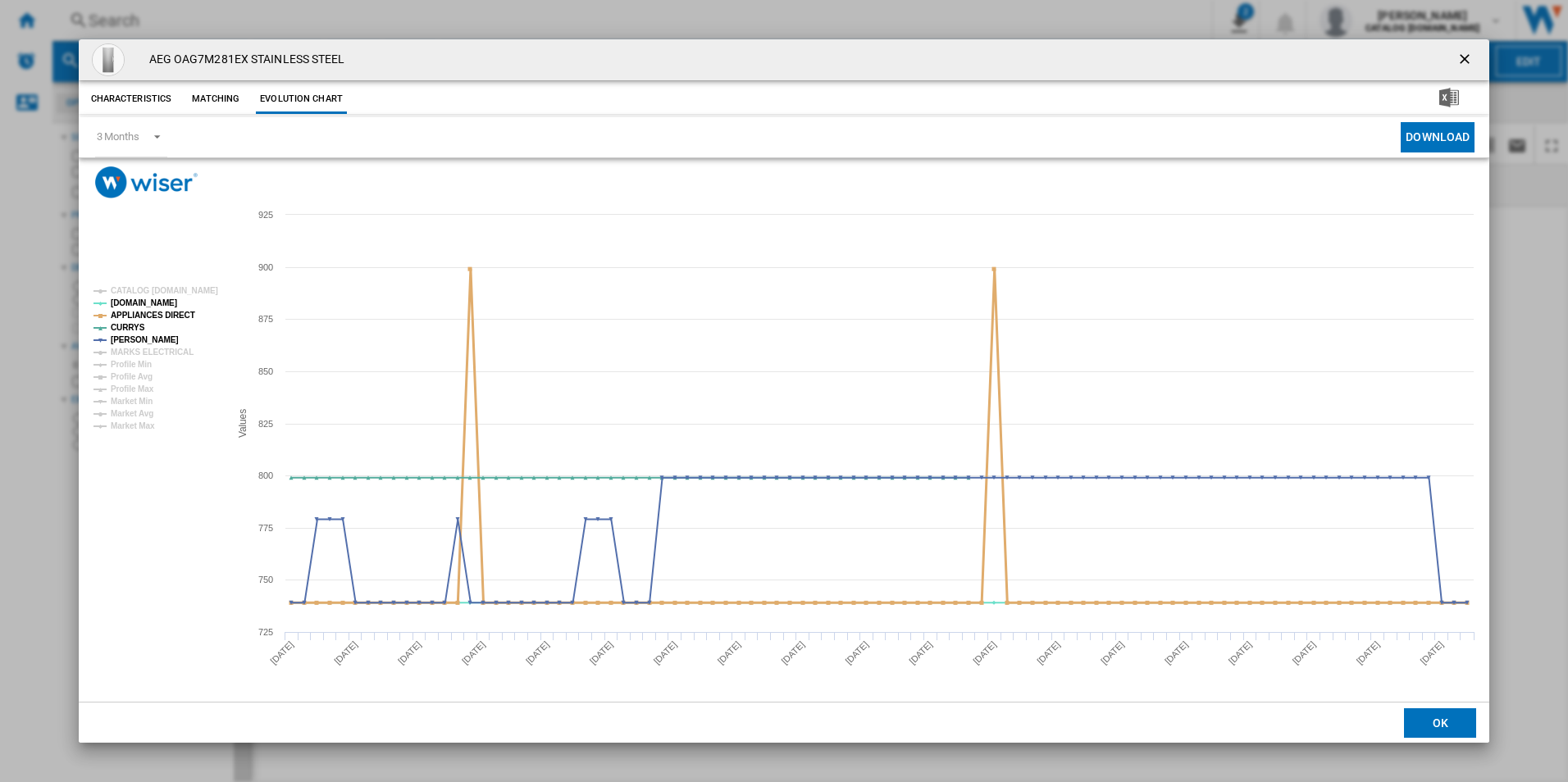
click at [169, 312] on tspan "APPLIANCES DIRECT" at bounding box center [152, 315] width 84 height 9
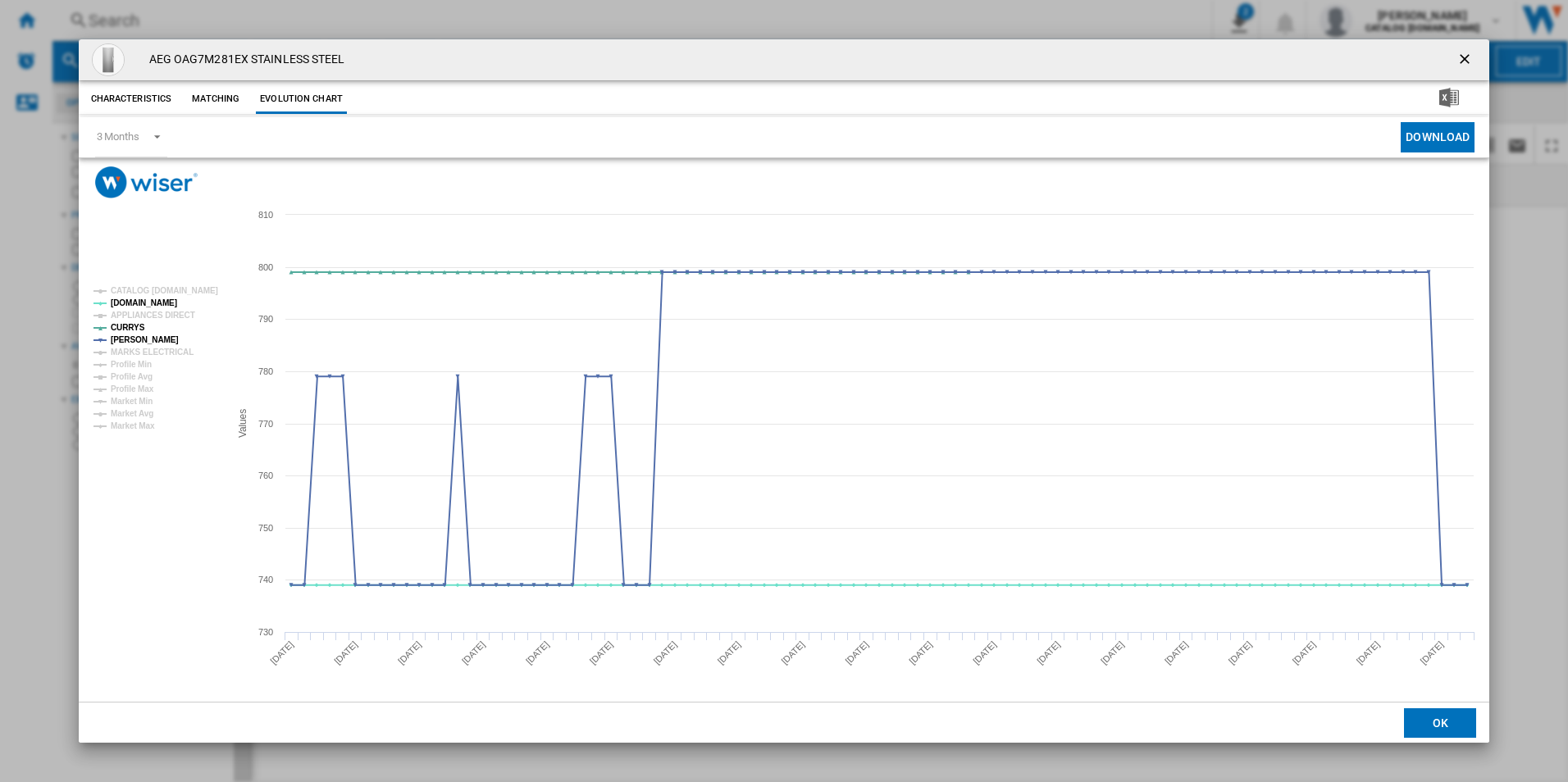
drag, startPoint x: 1471, startPoint y: 57, endPoint x: 1352, endPoint y: 70, distance: 119.7
click at [1471, 57] on ng-md-icon "getI18NText('BUTTONS.CLOSE_DIALOG')" at bounding box center [1466, 61] width 20 height 20
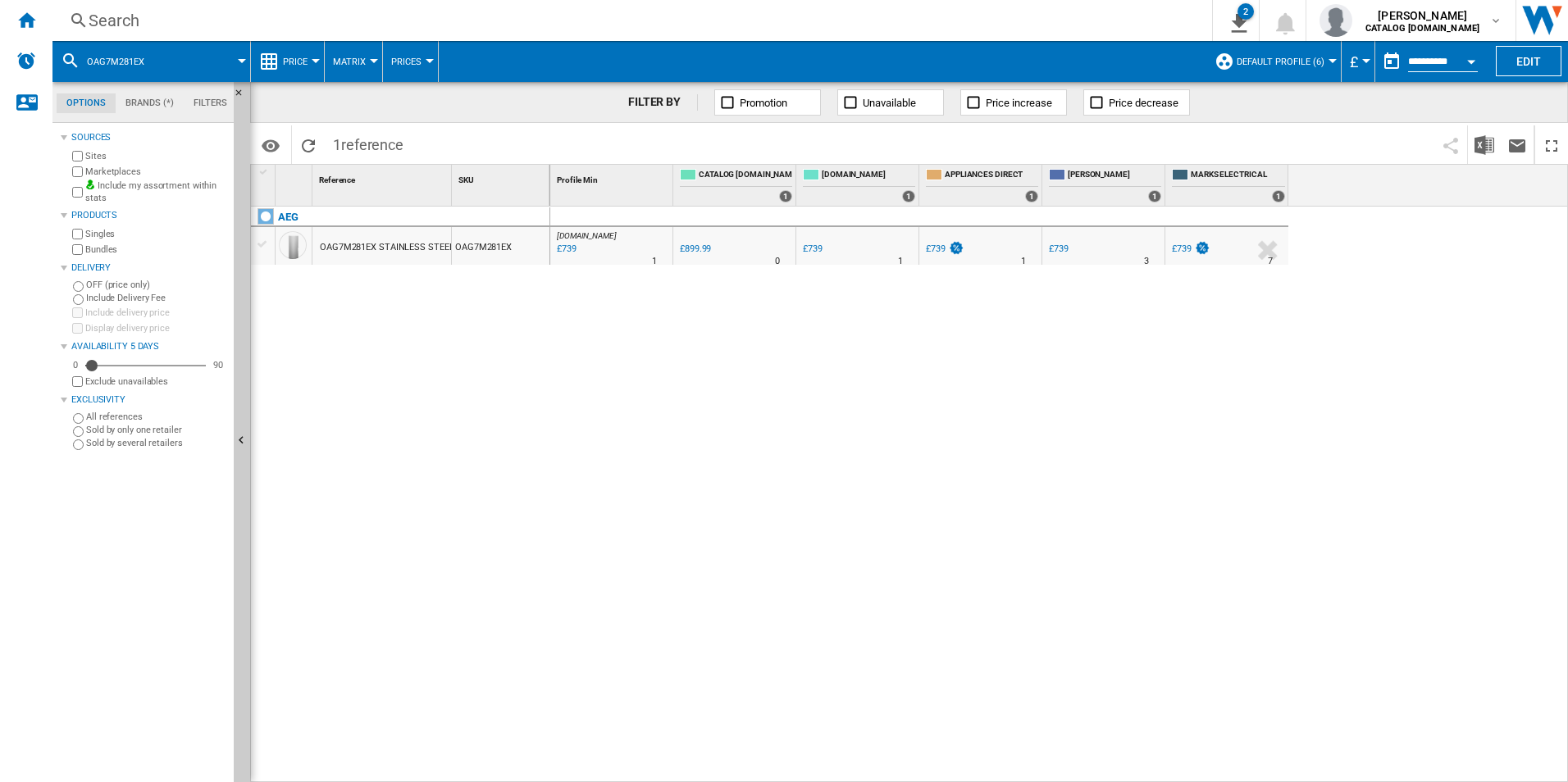
click at [984, 27] on div "Search" at bounding box center [628, 20] width 1080 height 23
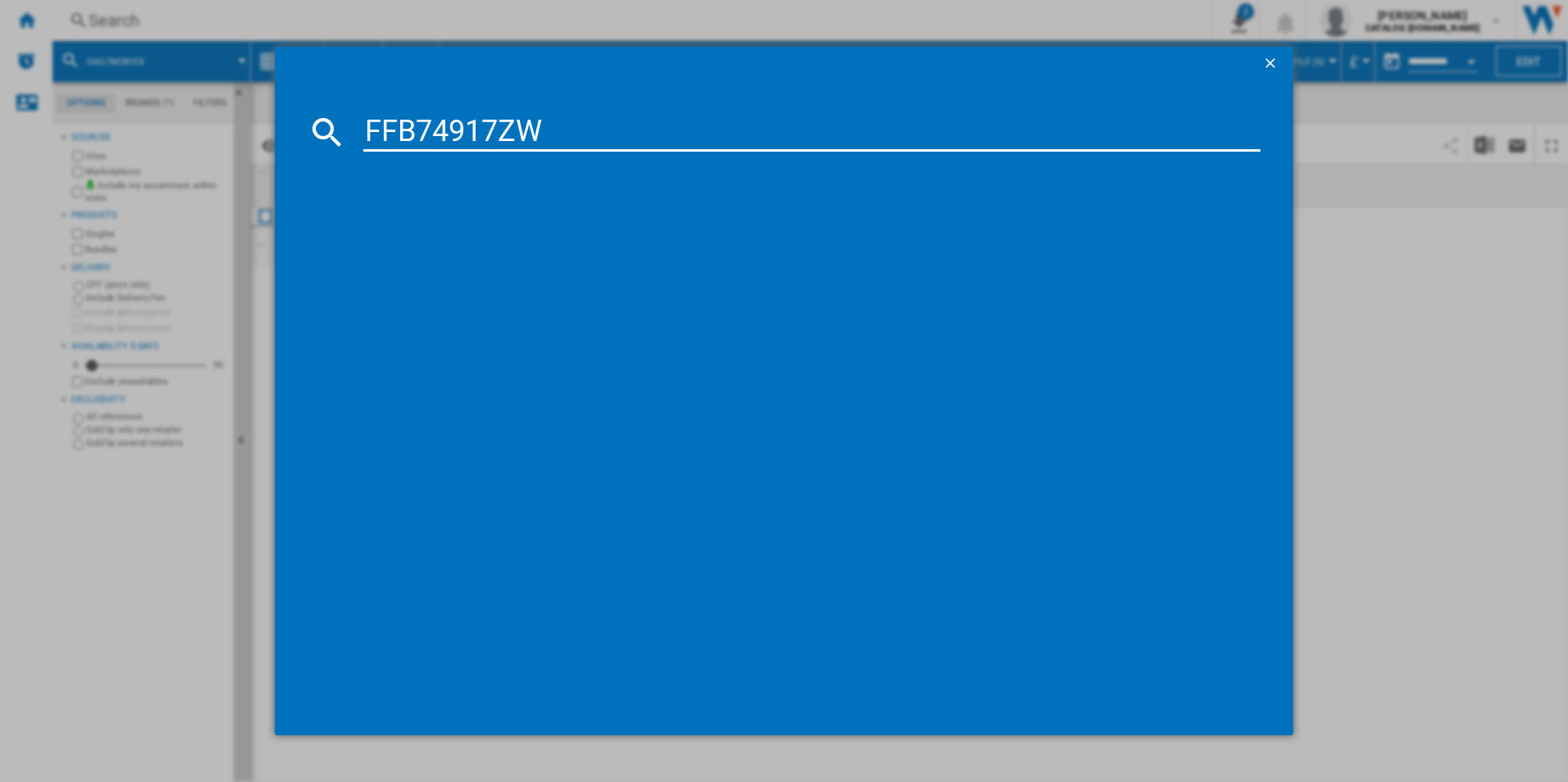
type input "FFB74917ZW"
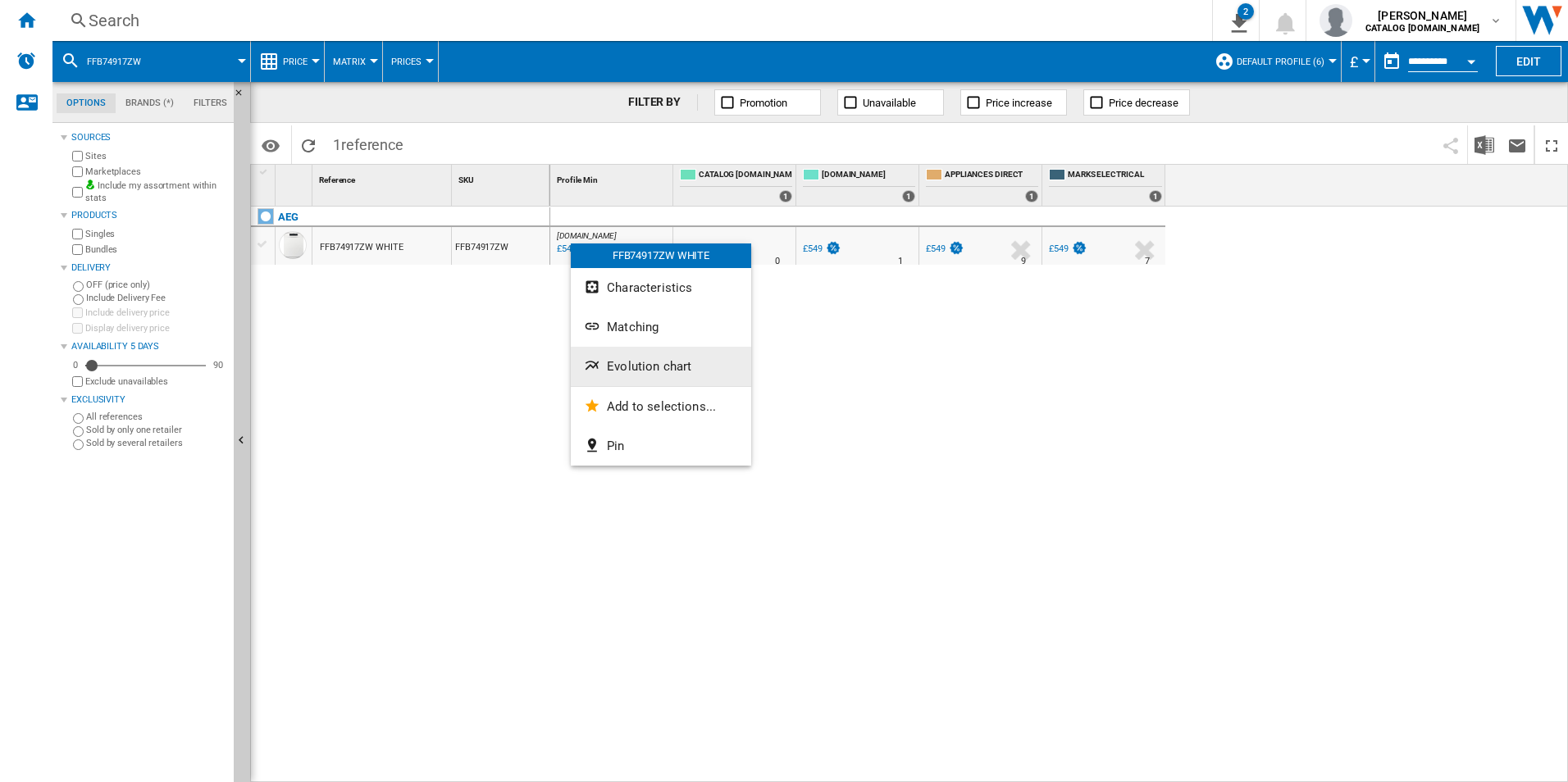
click at [633, 368] on span "Evolution chart" at bounding box center [649, 366] width 84 height 15
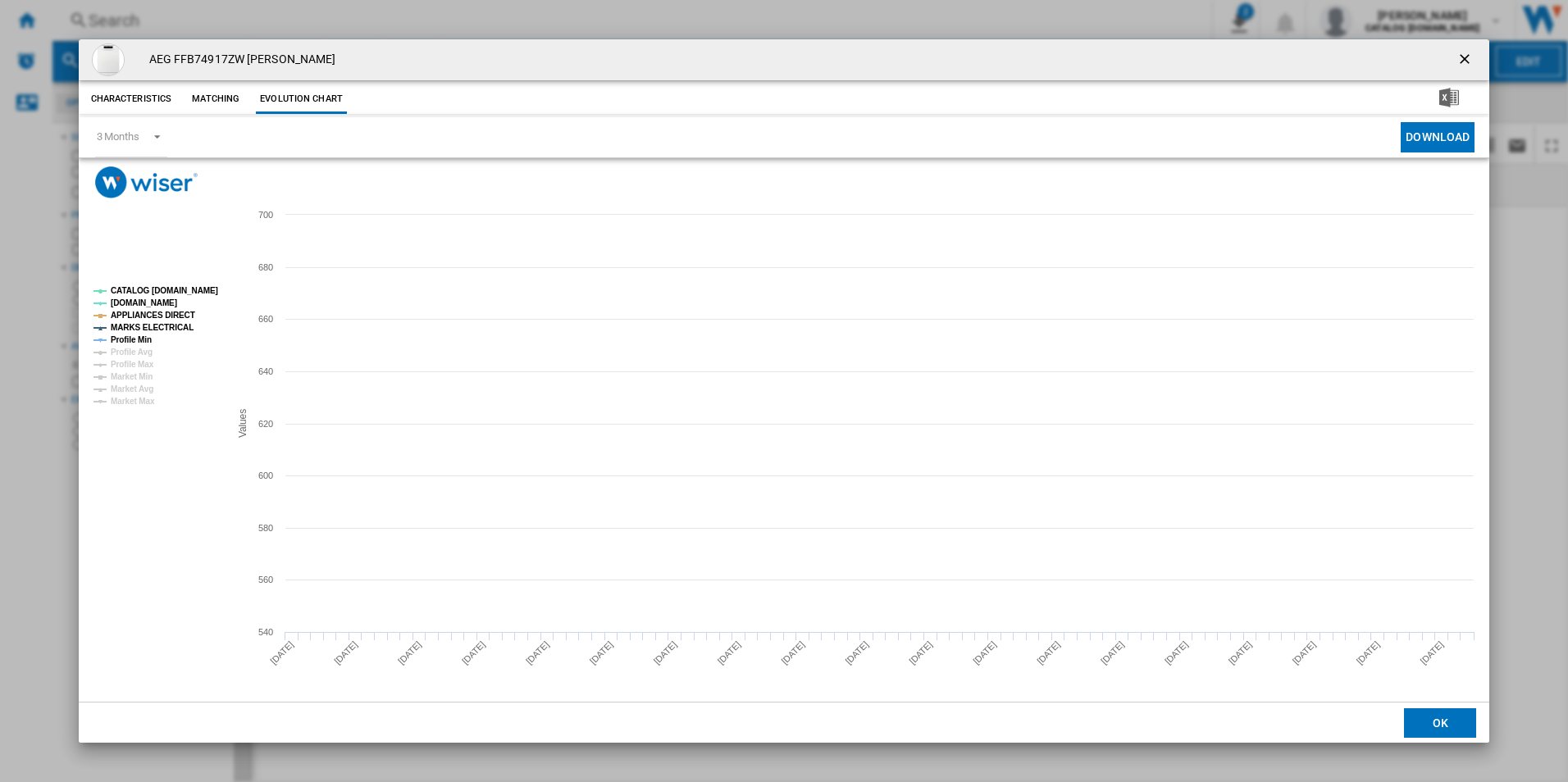
click at [199, 290] on tspan "CATALOG [DOMAIN_NAME]" at bounding box center [164, 290] width 107 height 9
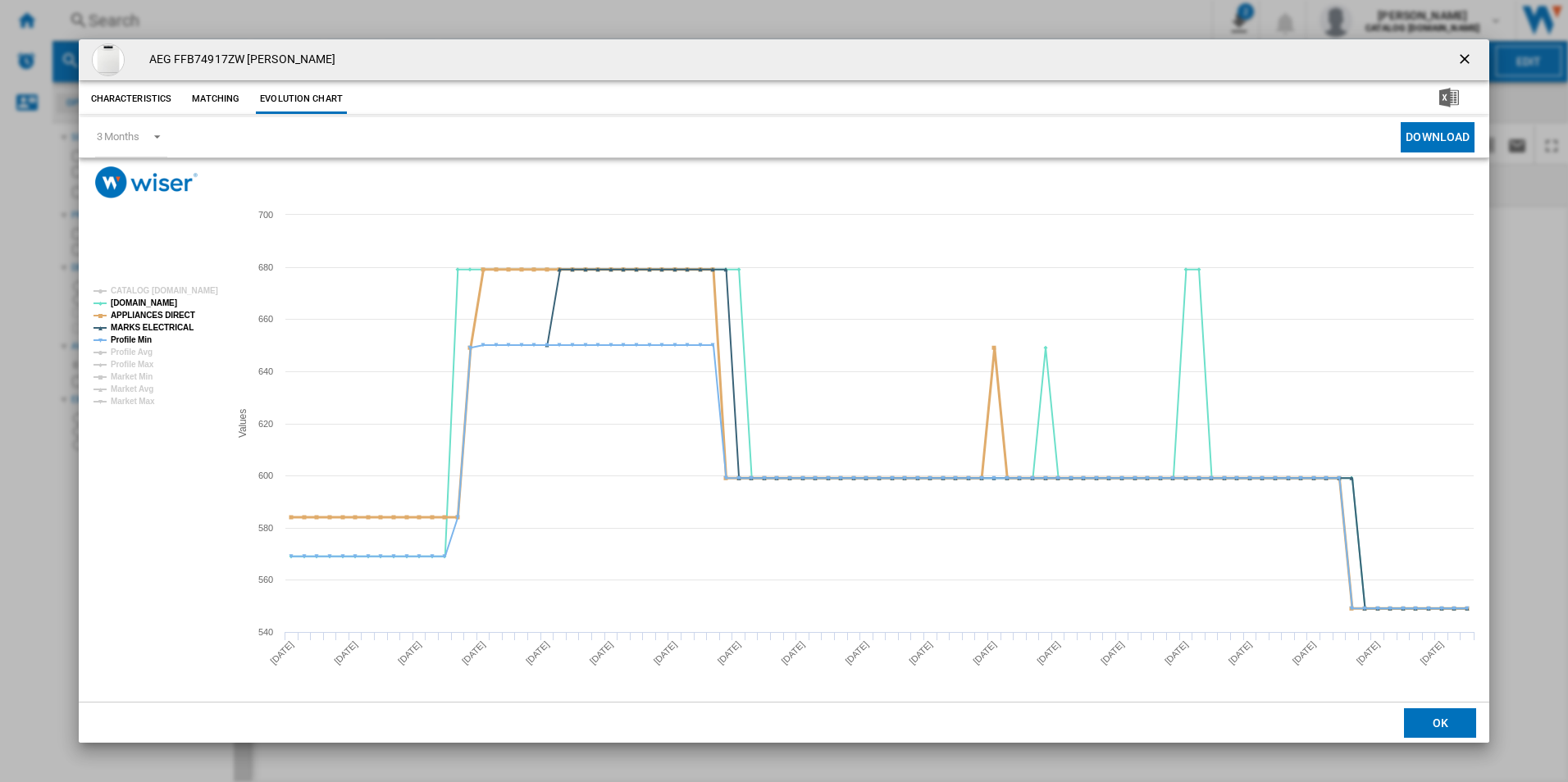
click at [179, 312] on tspan "APPLIANCES DIRECT" at bounding box center [152, 315] width 84 height 9
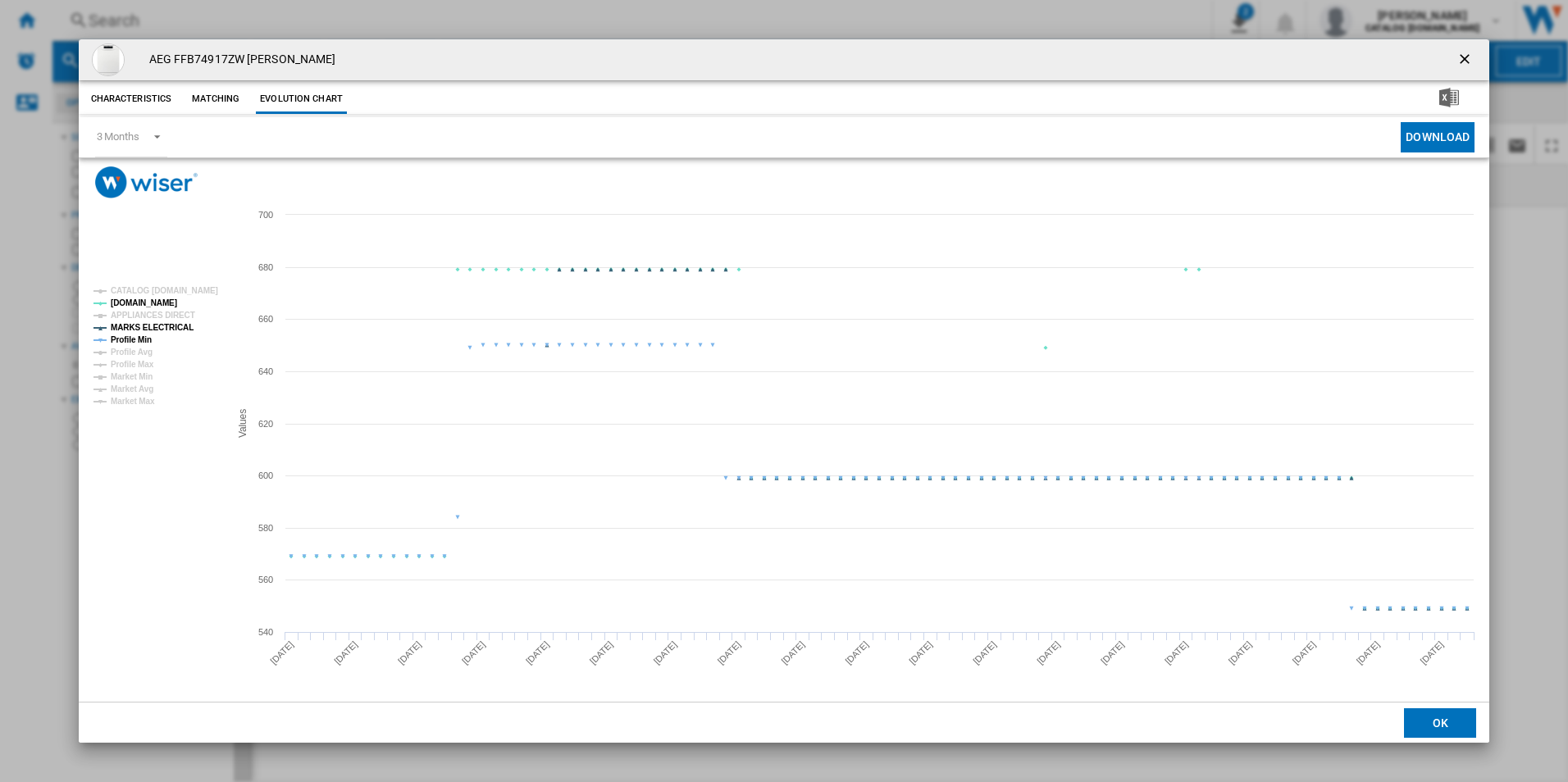
click at [171, 326] on tspan "MARKS ELECTRICAL" at bounding box center [151, 327] width 82 height 9
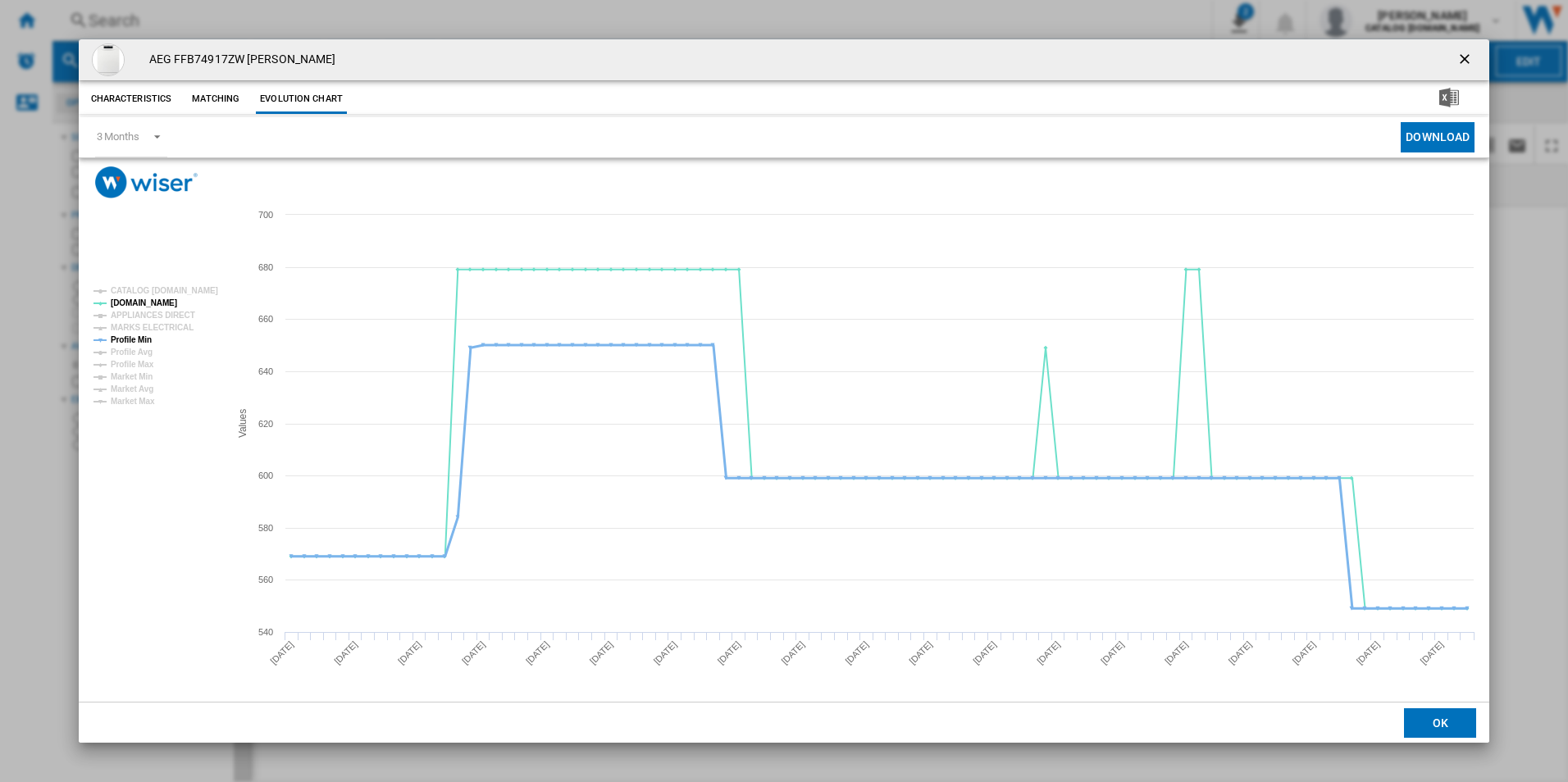
click at [134, 342] on tspan "Profile Min" at bounding box center [130, 339] width 41 height 9
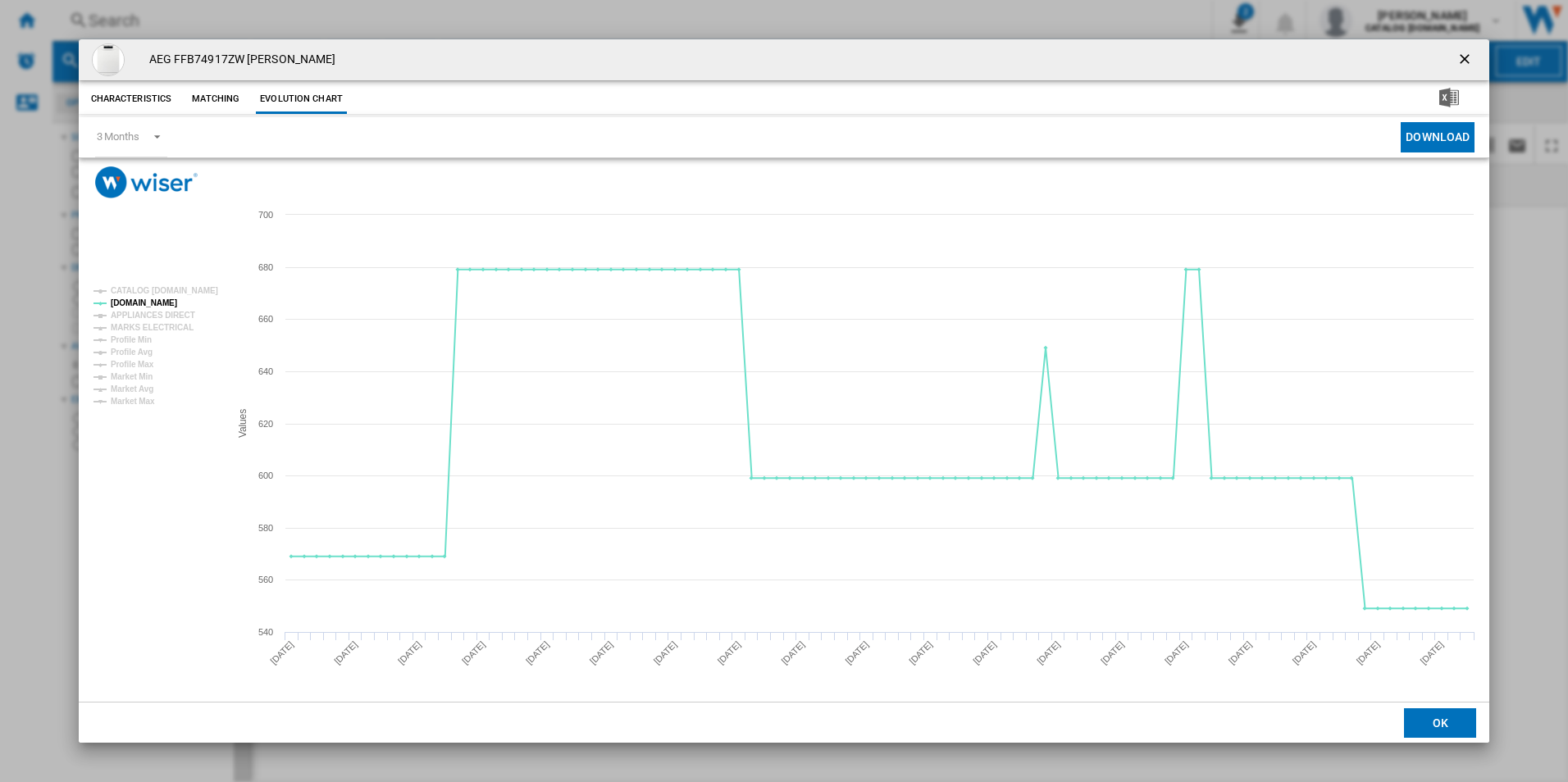
drag, startPoint x: 1461, startPoint y: 58, endPoint x: 1016, endPoint y: 41, distance: 445.3
click at [1461, 58] on ng-md-icon "getI18NText('BUTTONS.CLOSE_DIALOG')" at bounding box center [1466, 61] width 20 height 20
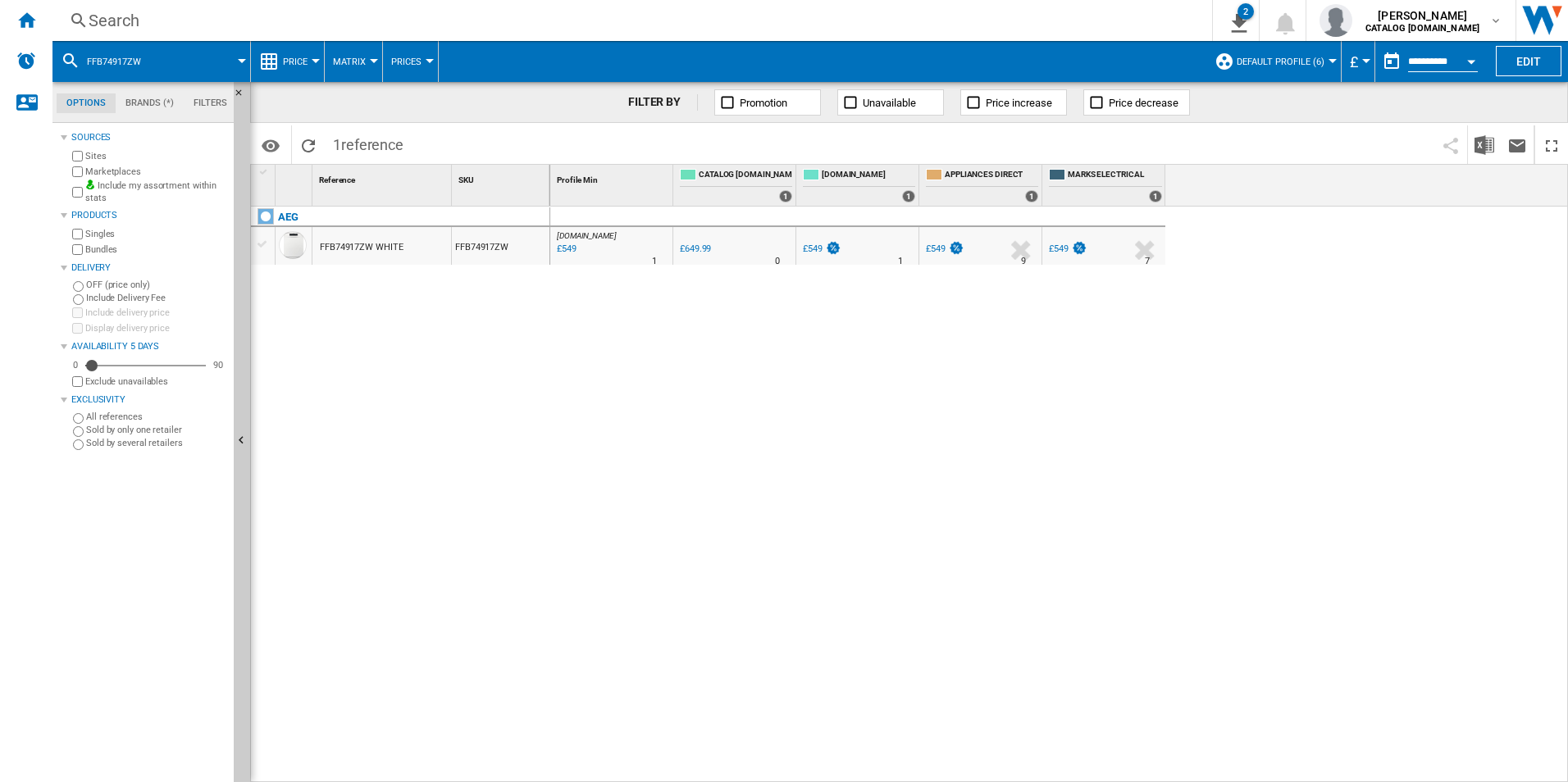
click at [906, 29] on div "Search" at bounding box center [628, 20] width 1080 height 23
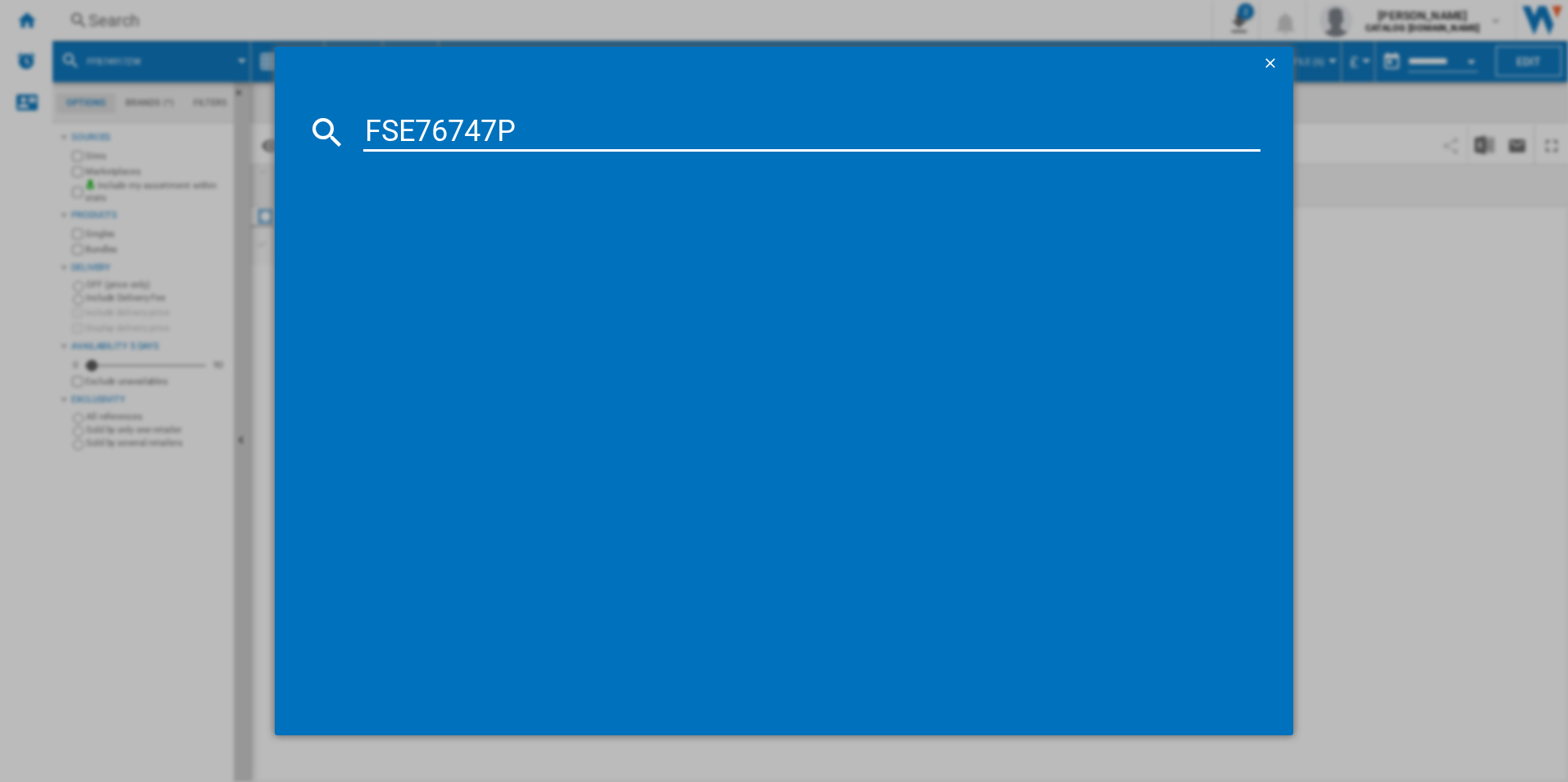
type input "FSE76747P"
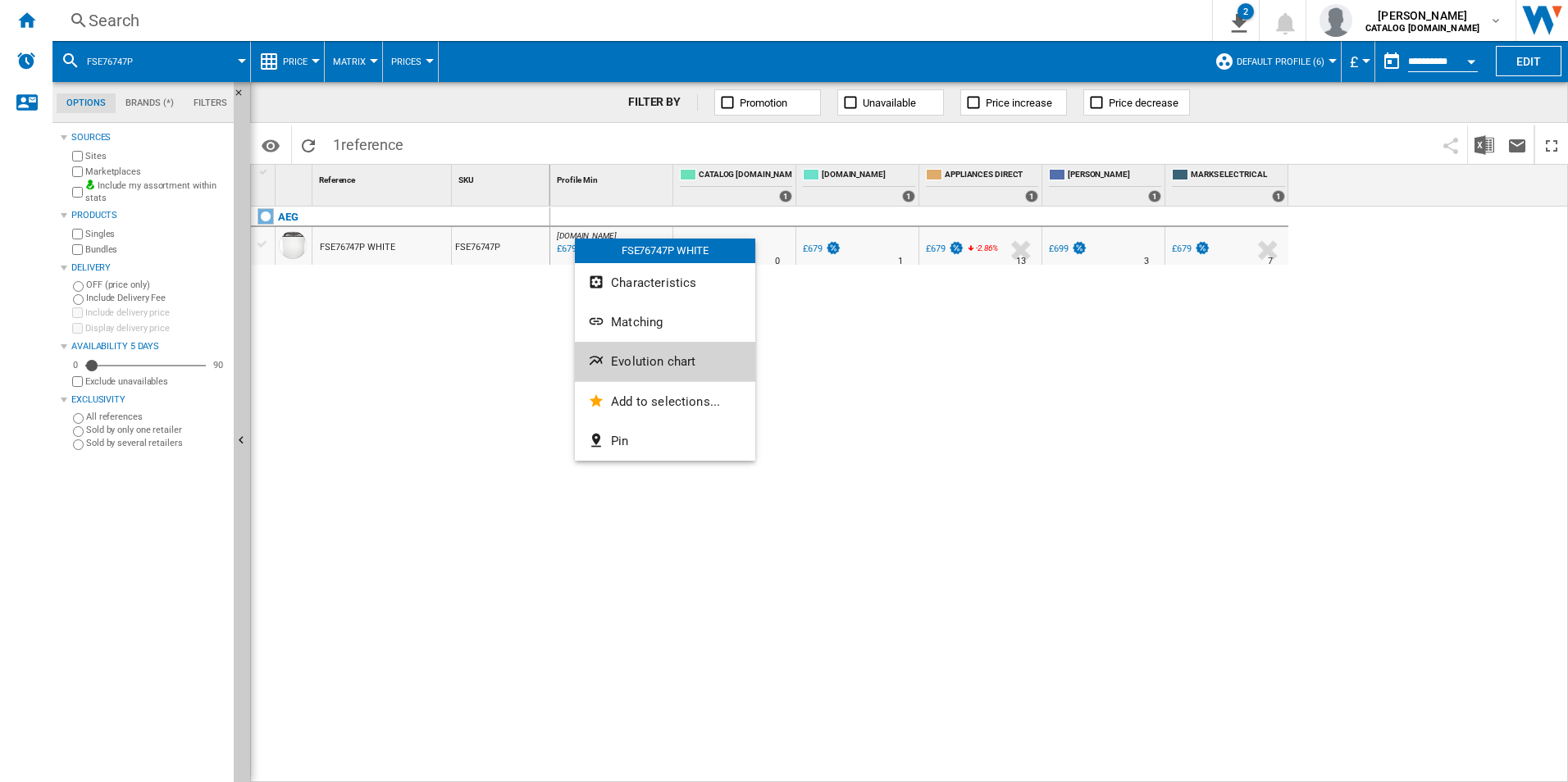
click at [660, 353] on button "Evolution chart" at bounding box center [665, 362] width 181 height 40
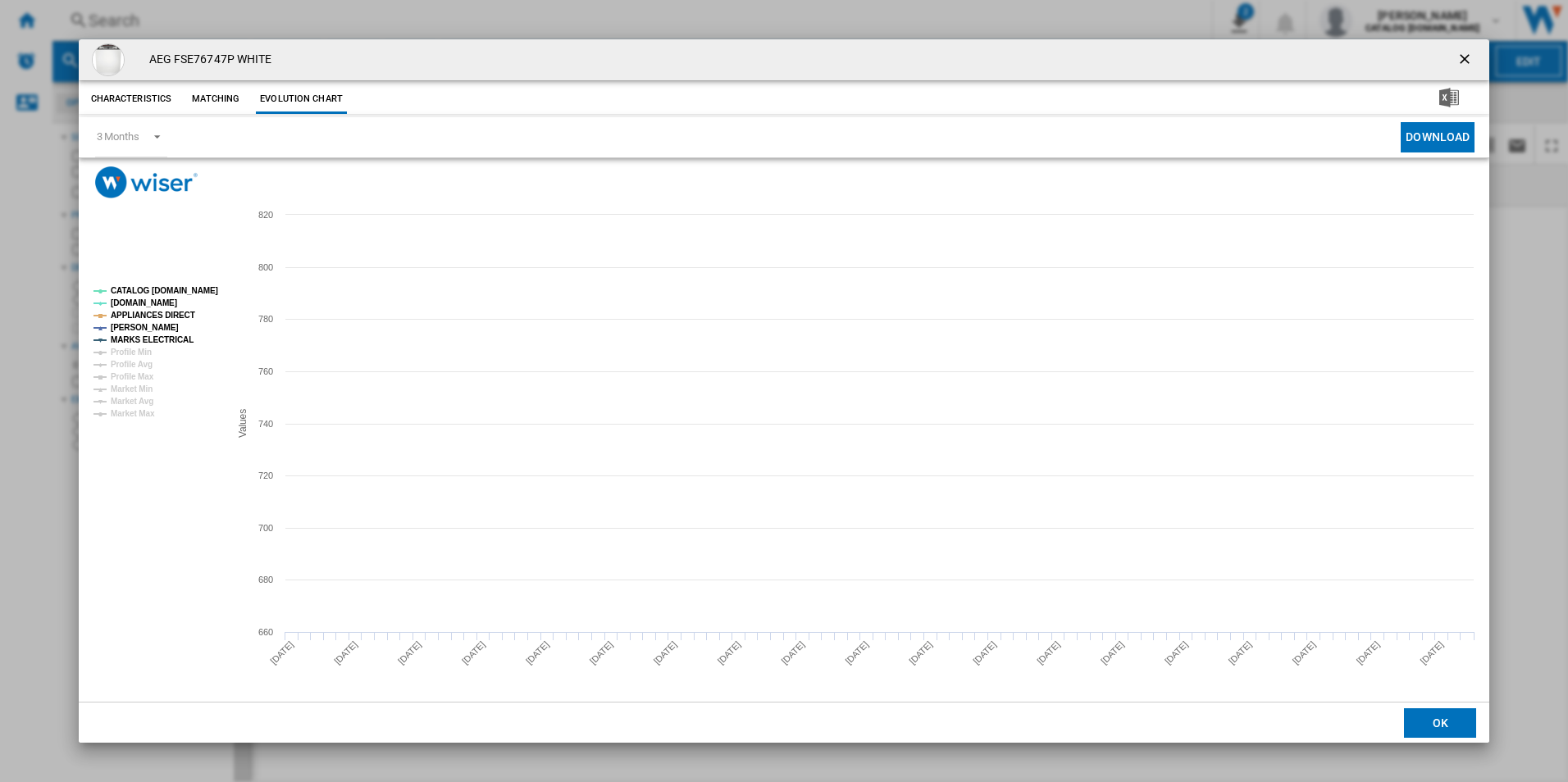
click at [182, 279] on rect "Product popup" at bounding box center [784, 450] width 1411 height 504
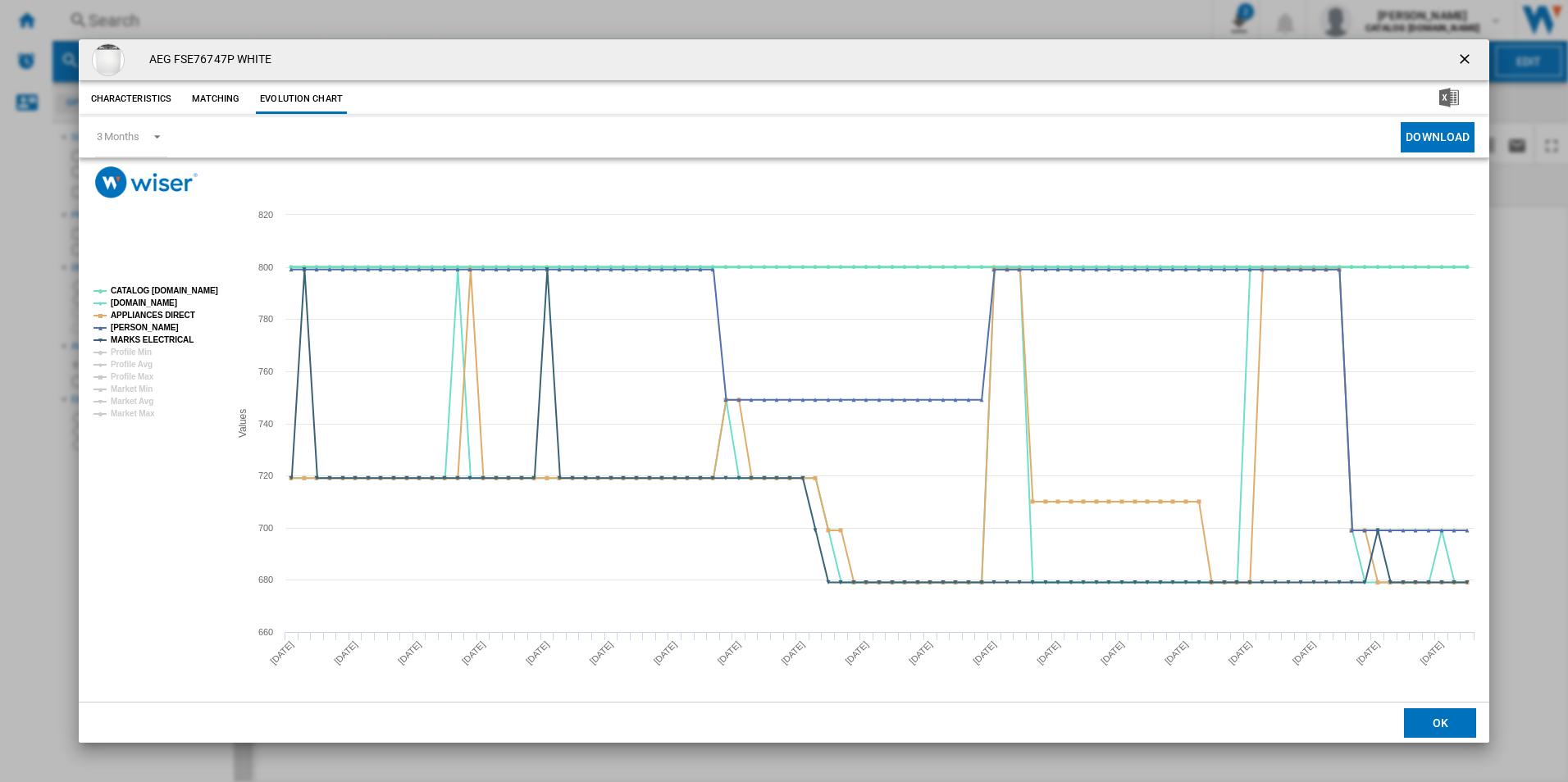
click at [182, 289] on tspan "CATALOG [DOMAIN_NAME]" at bounding box center [164, 290] width 107 height 9
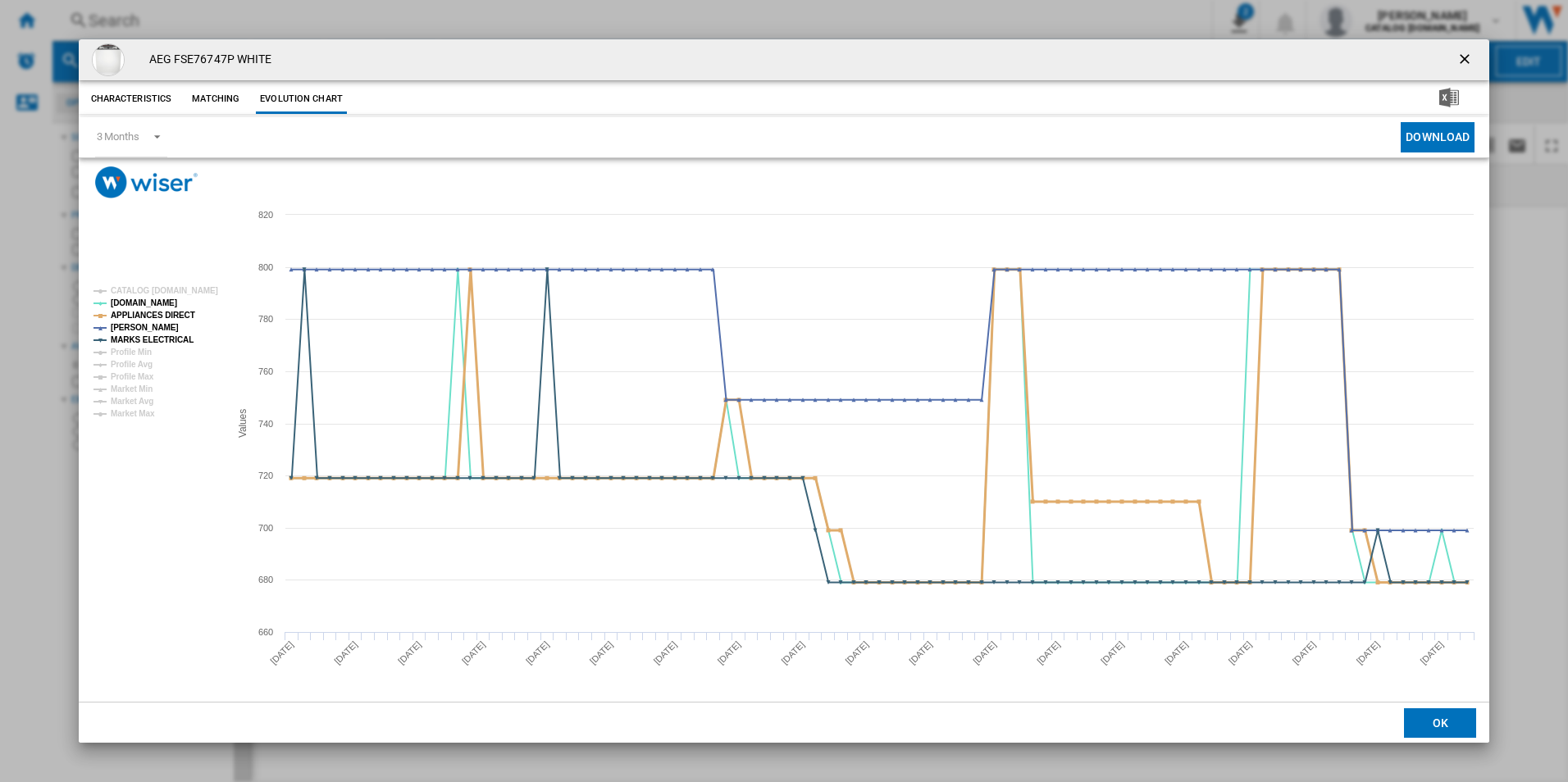
click at [167, 316] on tspan "APPLIANCES DIRECT" at bounding box center [152, 315] width 84 height 9
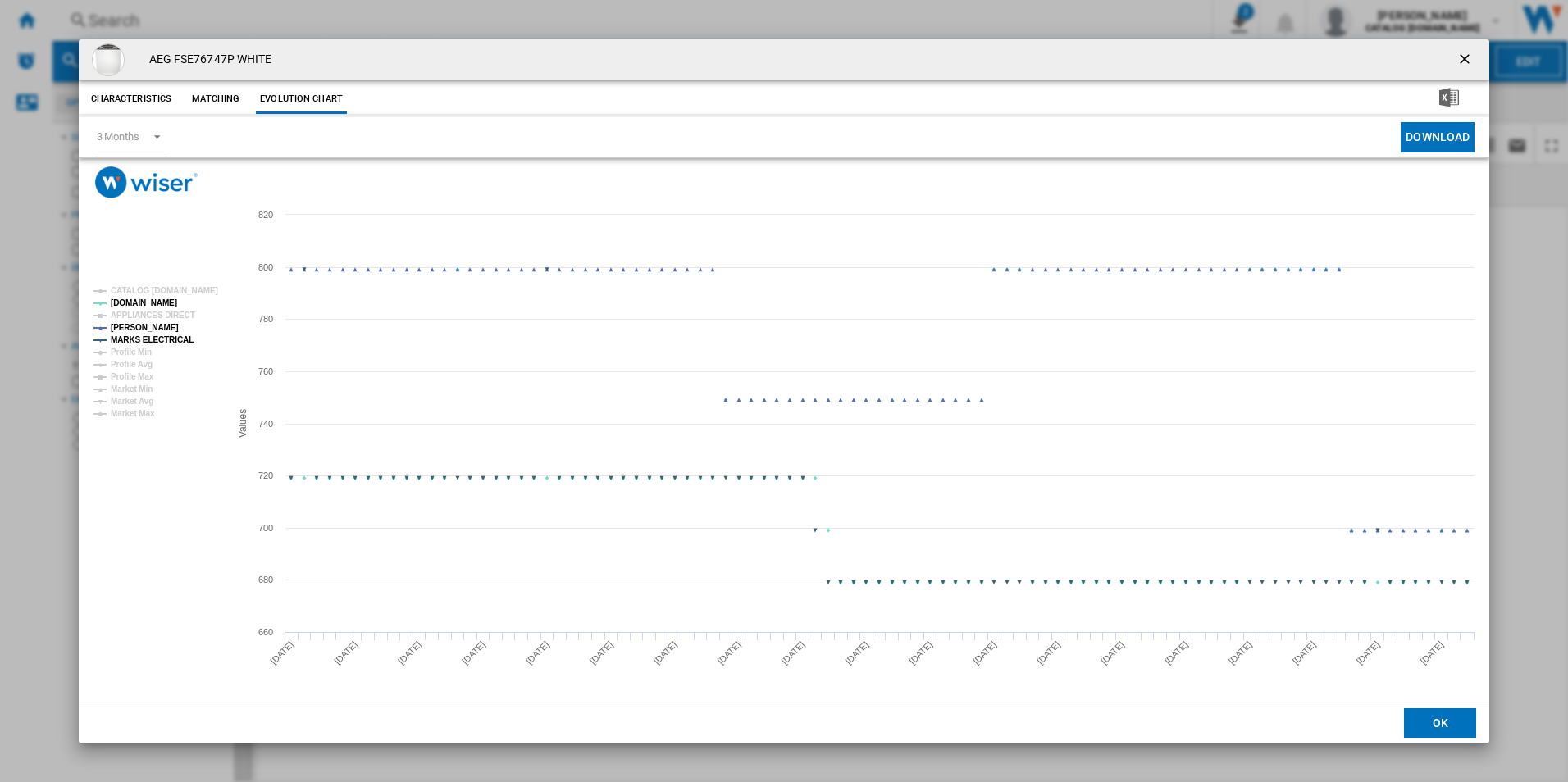
click at [166, 344] on tspan "MARKS ELECTRICAL" at bounding box center [151, 339] width 82 height 9
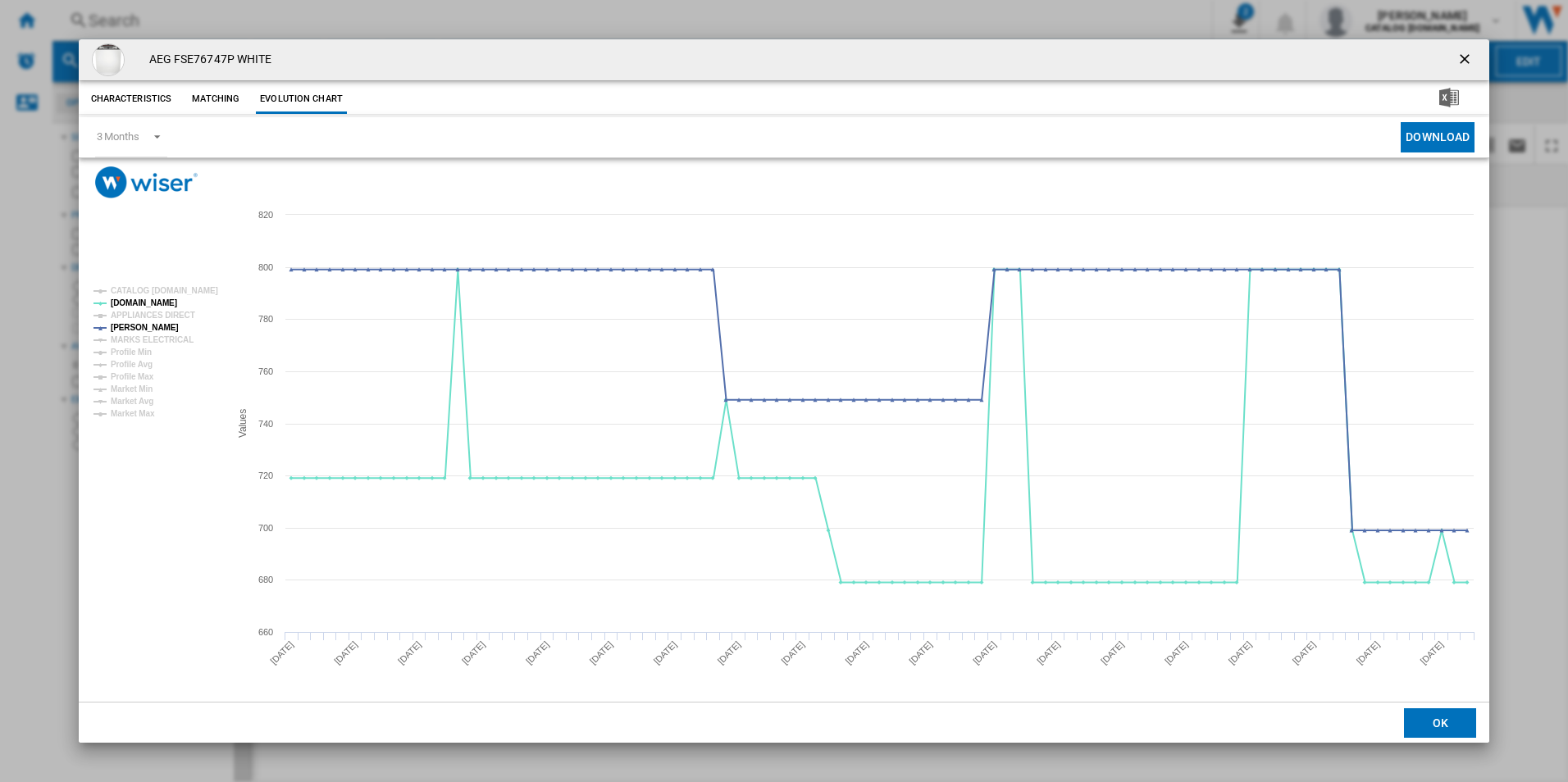
click at [1466, 60] on ng-md-icon "getI18NText('BUTTONS.CLOSE_DIALOG')" at bounding box center [1466, 61] width 20 height 20
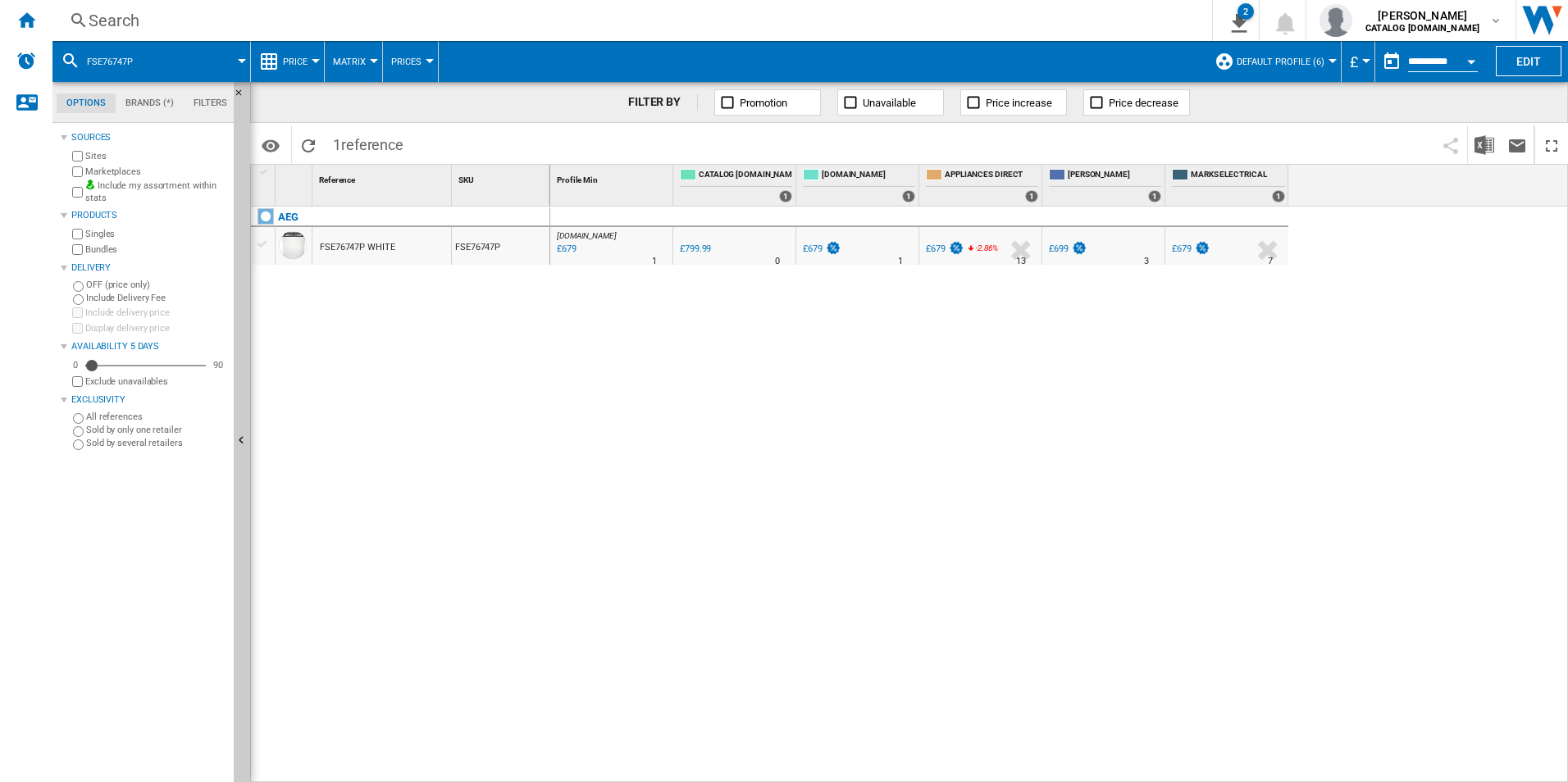
click at [911, 21] on div "Search" at bounding box center [628, 20] width 1080 height 23
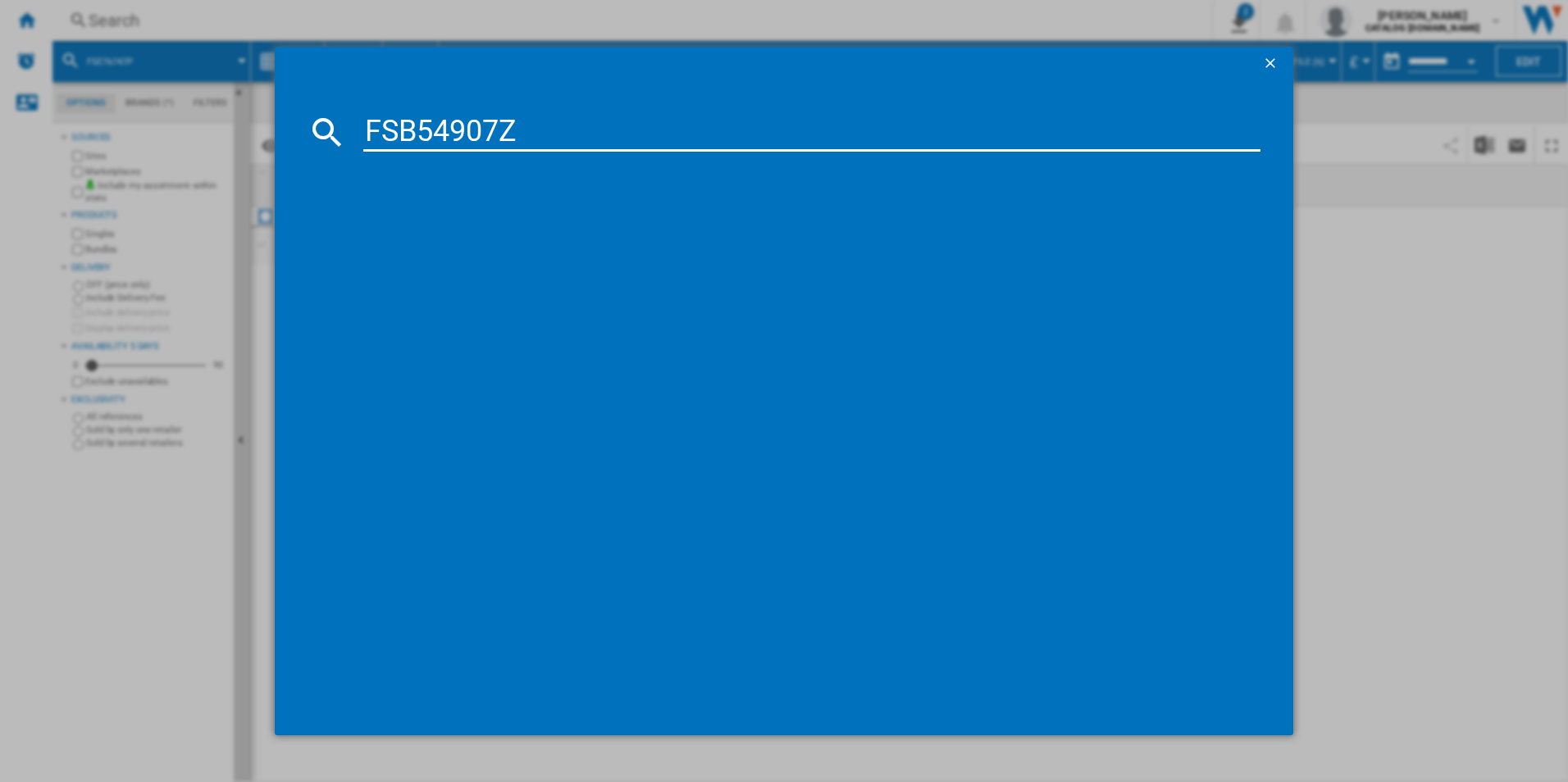
type input "FSB54907Z"
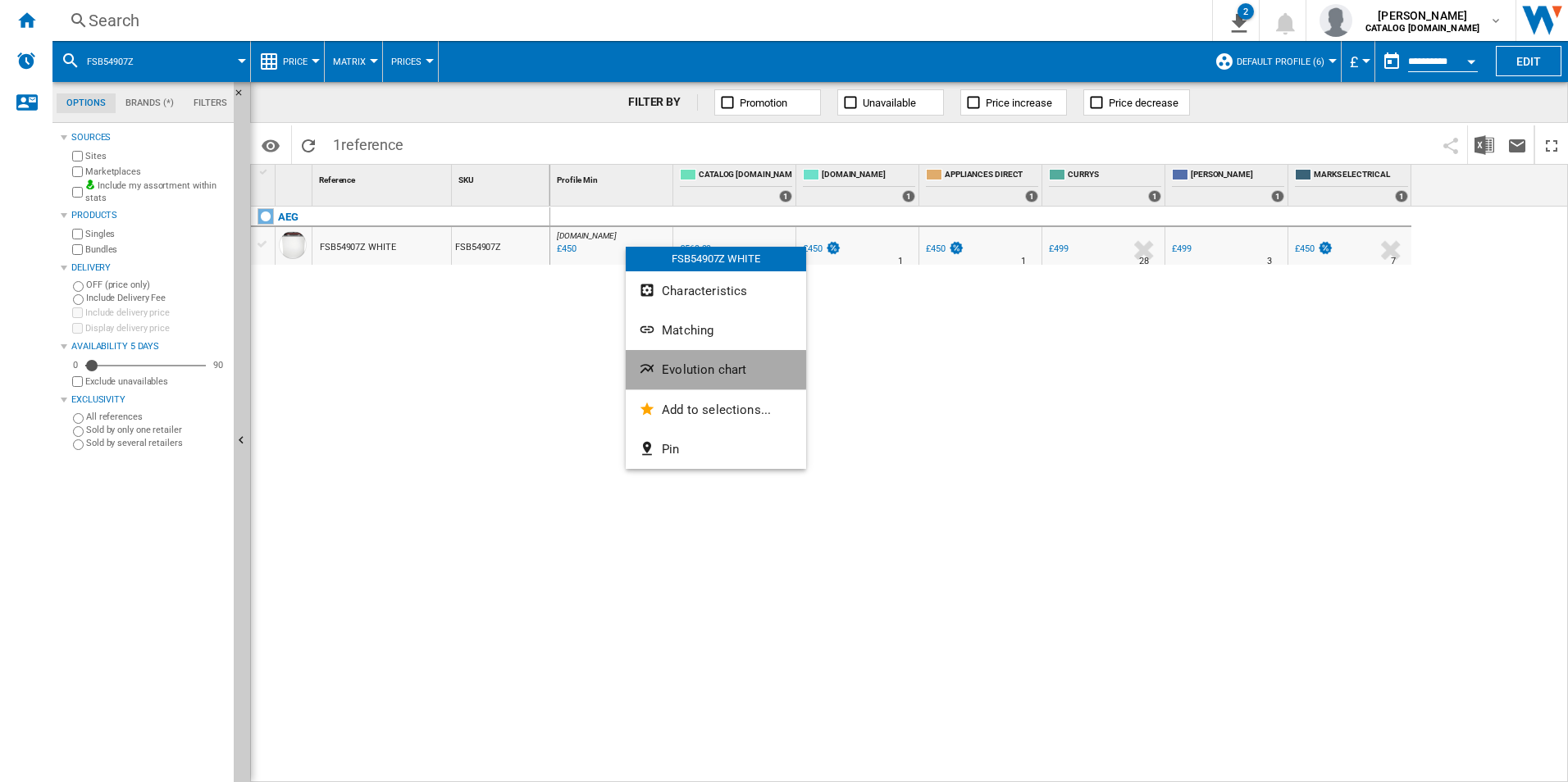
click at [659, 370] on button "Evolution chart" at bounding box center [716, 370] width 181 height 40
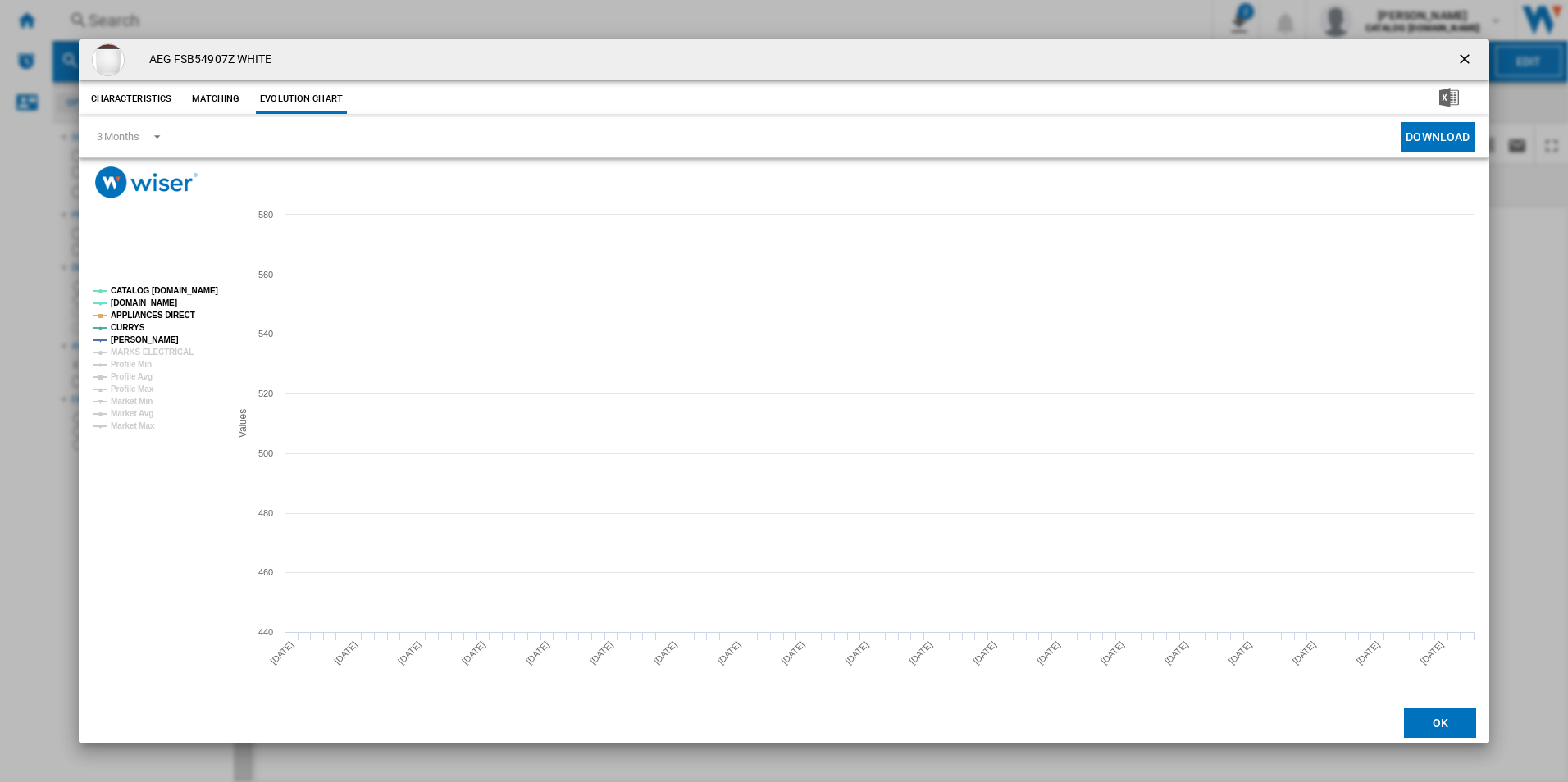
click at [206, 293] on tspan "CATALOG [DOMAIN_NAME]" at bounding box center [164, 290] width 107 height 9
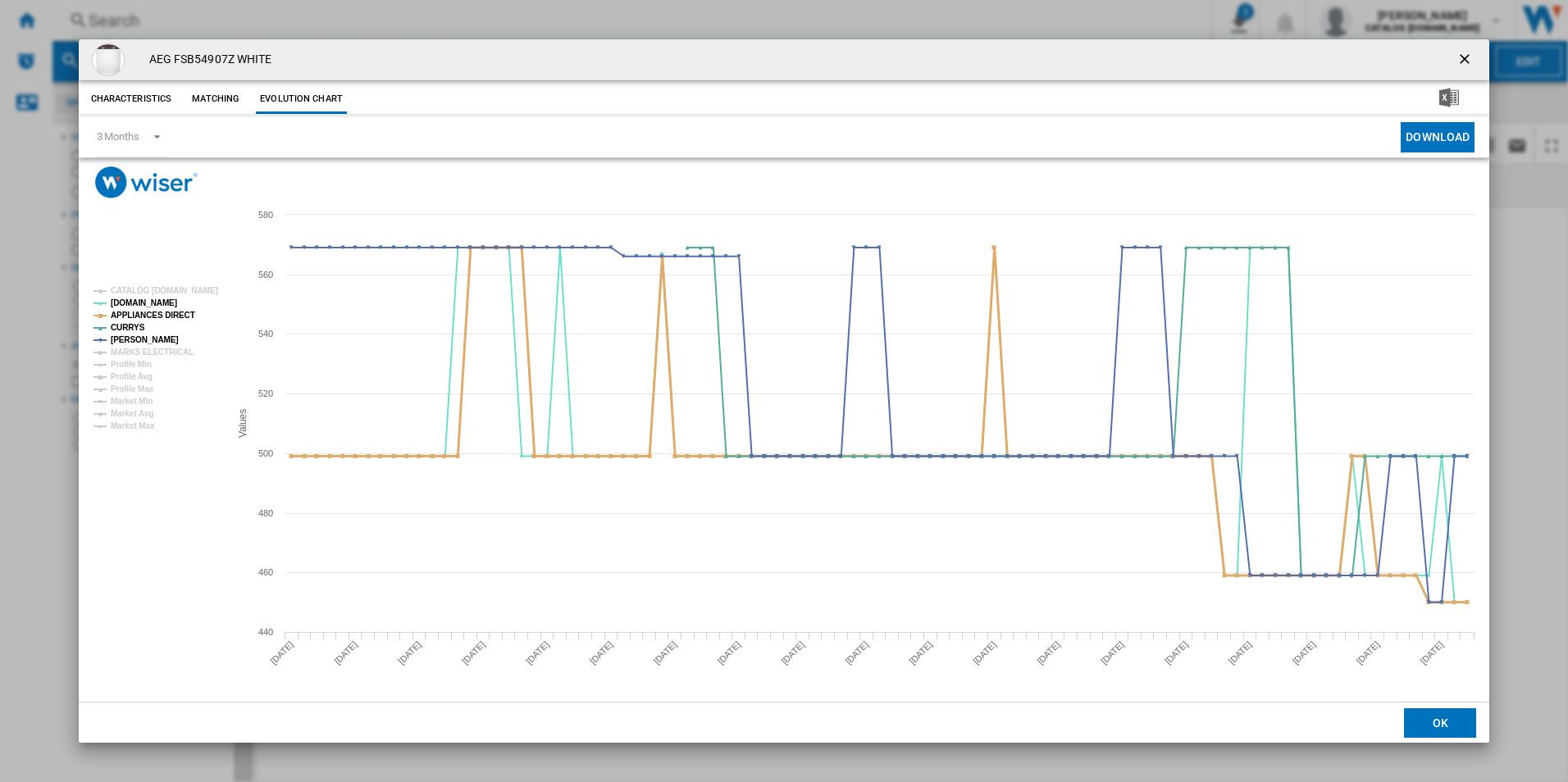
click at [170, 314] on tspan "APPLIANCES DIRECT" at bounding box center [152, 315] width 84 height 9
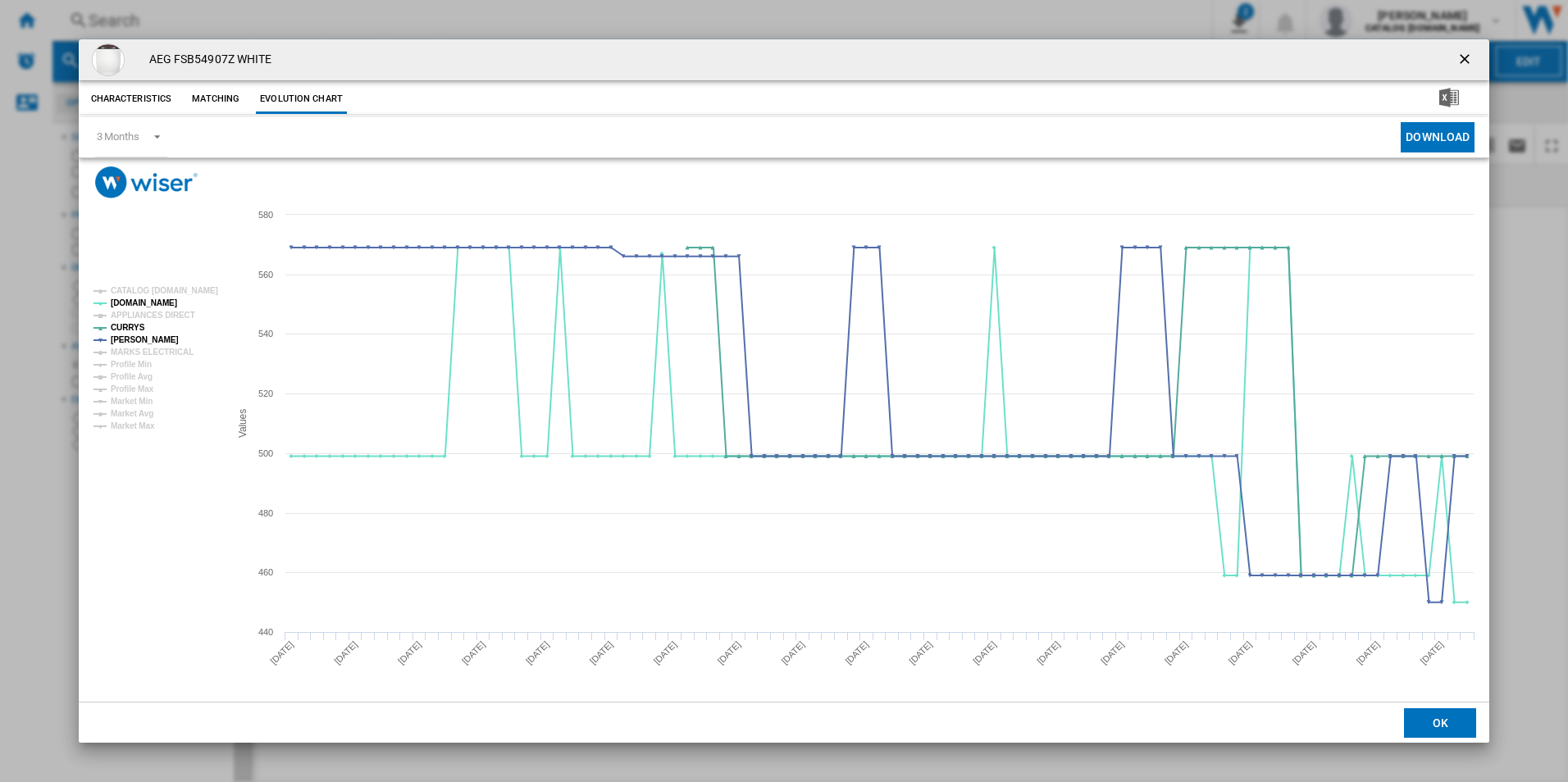
drag, startPoint x: 1462, startPoint y: 54, endPoint x: 1178, endPoint y: 58, distance: 284.0
click at [1462, 54] on ng-md-icon "getI18NText('BUTTONS.CLOSE_DIALOG')" at bounding box center [1466, 61] width 20 height 20
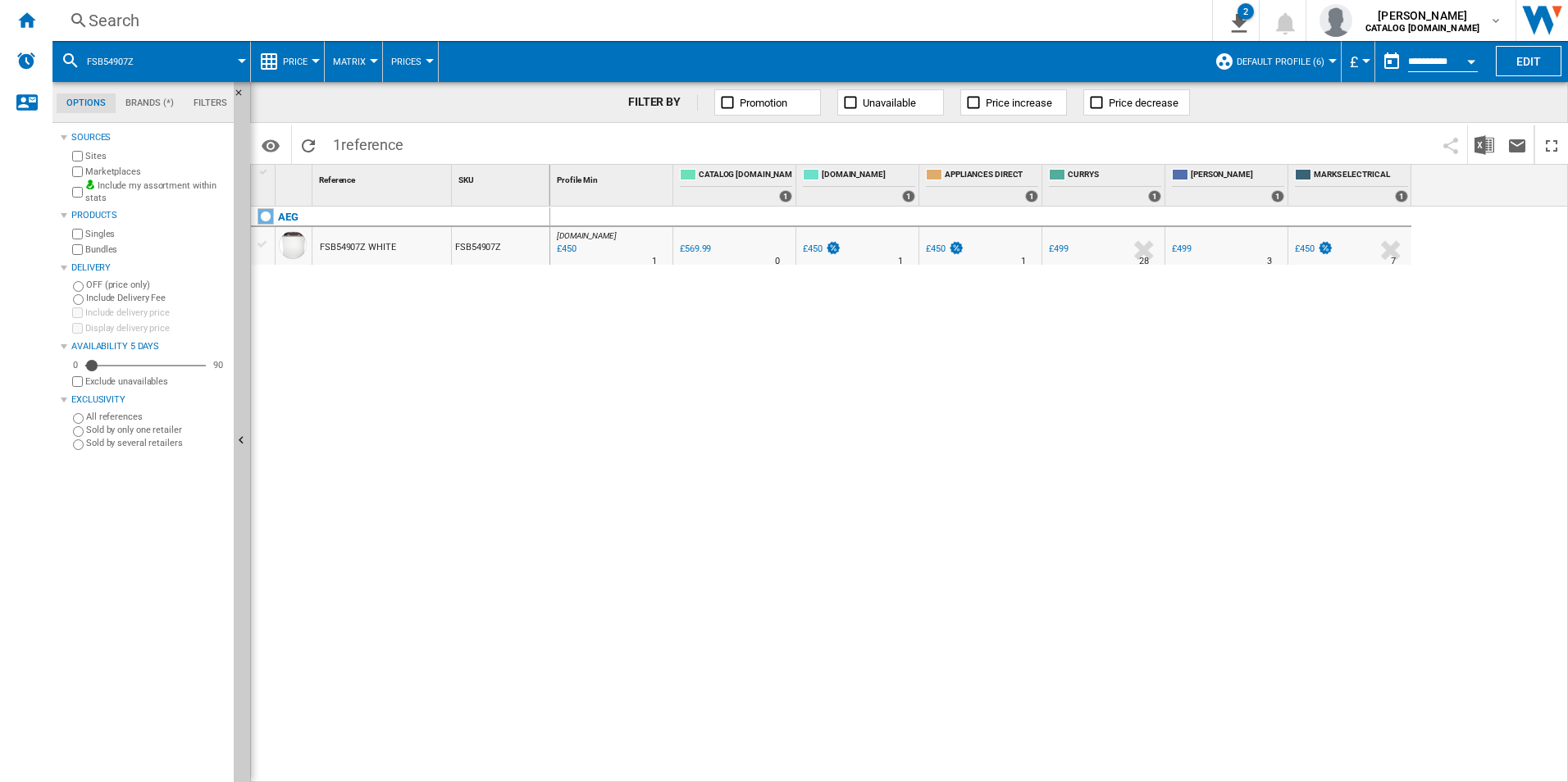
click at [917, 14] on div "Search" at bounding box center [628, 20] width 1080 height 23
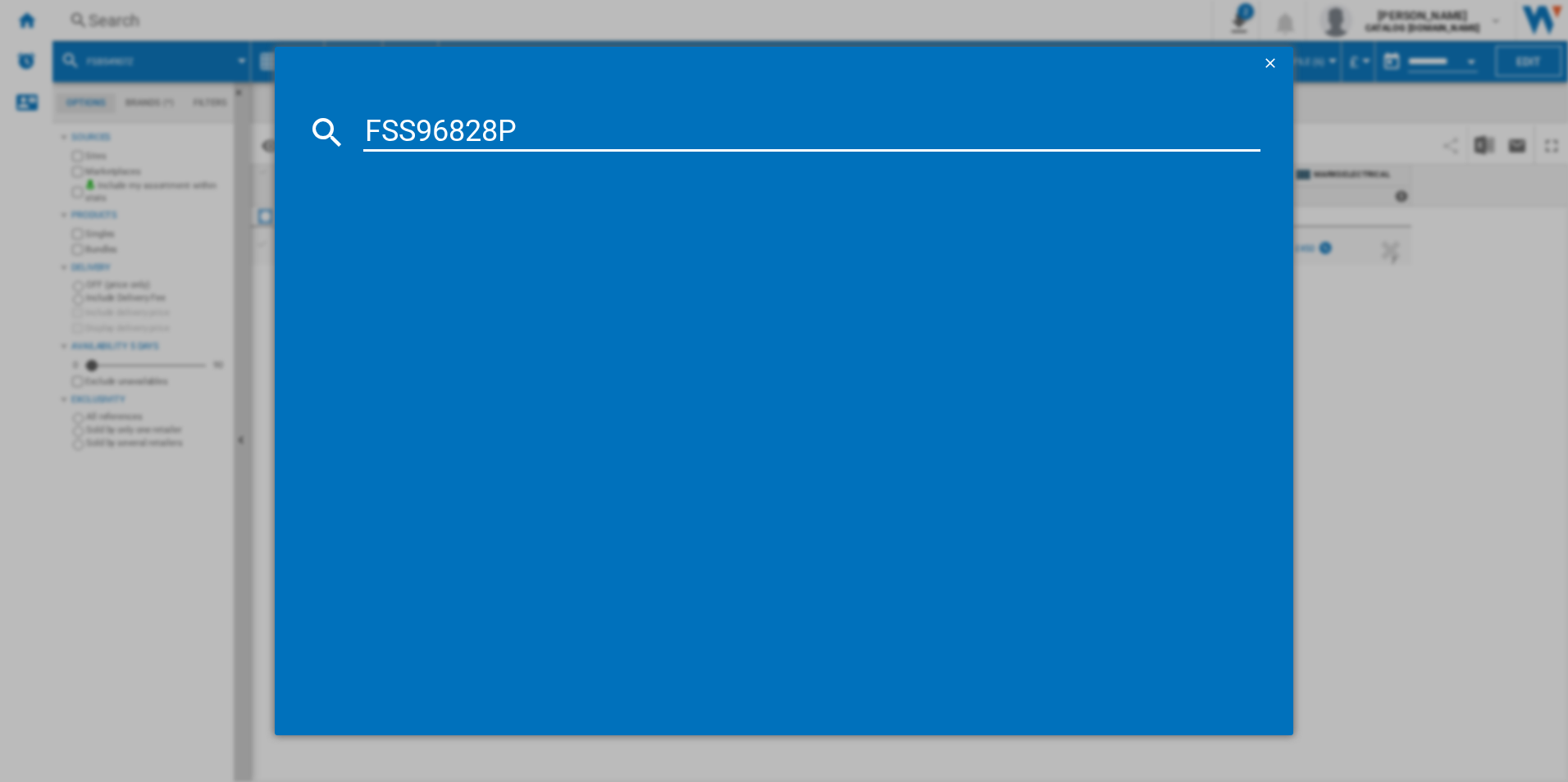
type input "FSS96828P"
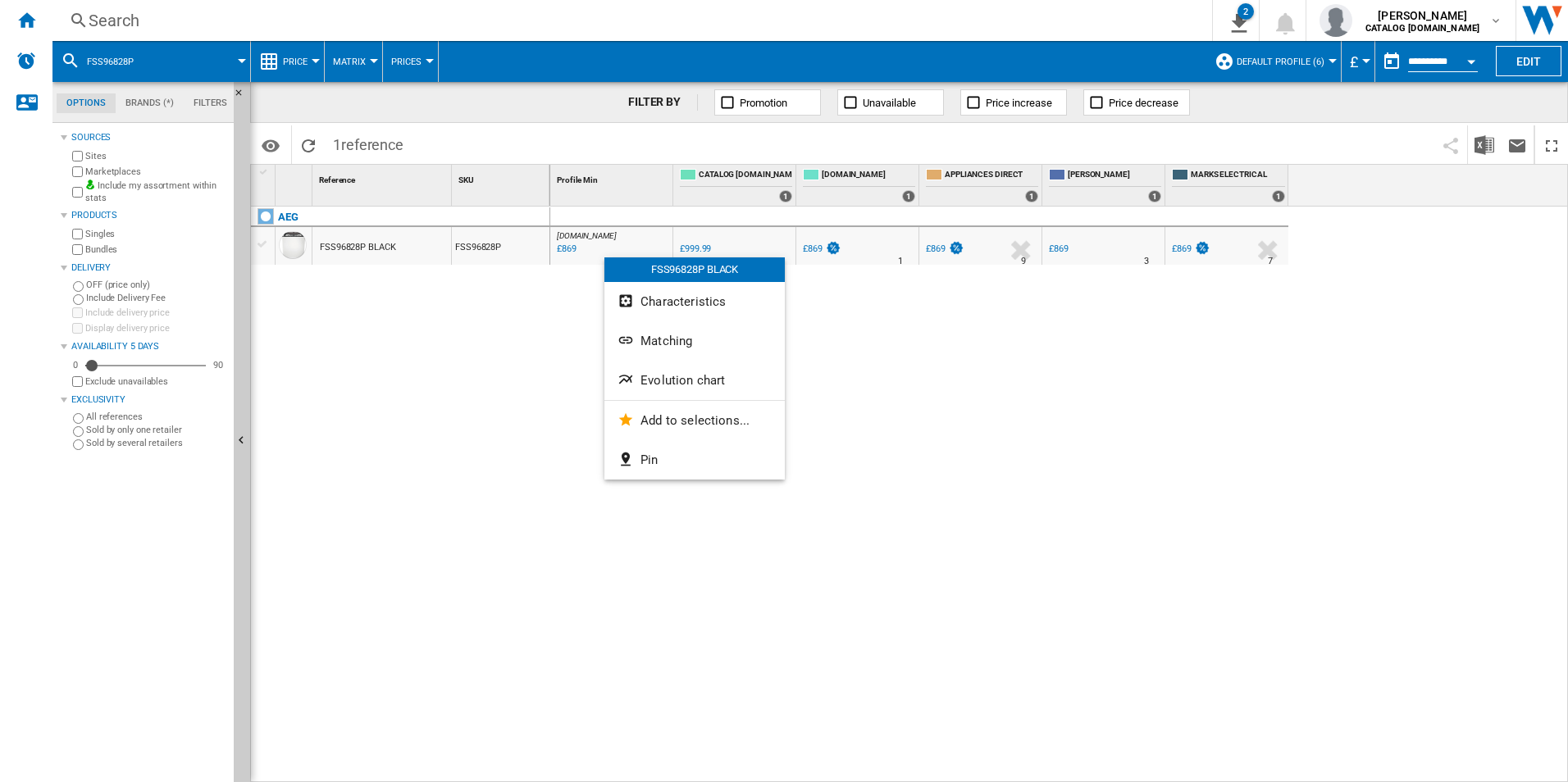
click at [647, 383] on span "Evolution chart" at bounding box center [682, 380] width 84 height 15
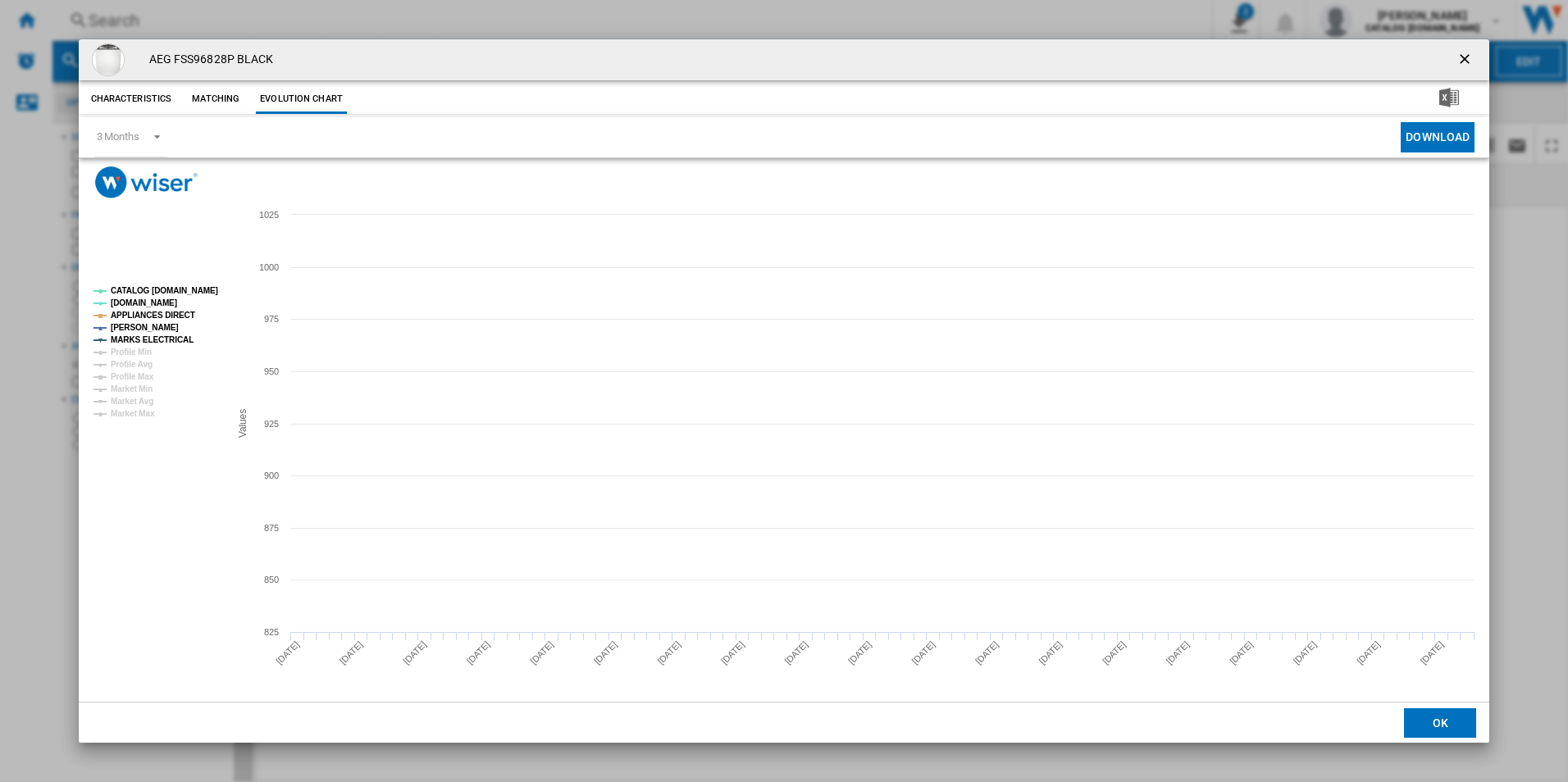
click at [171, 302] on rect "Product popup" at bounding box center [154, 352] width 136 height 144
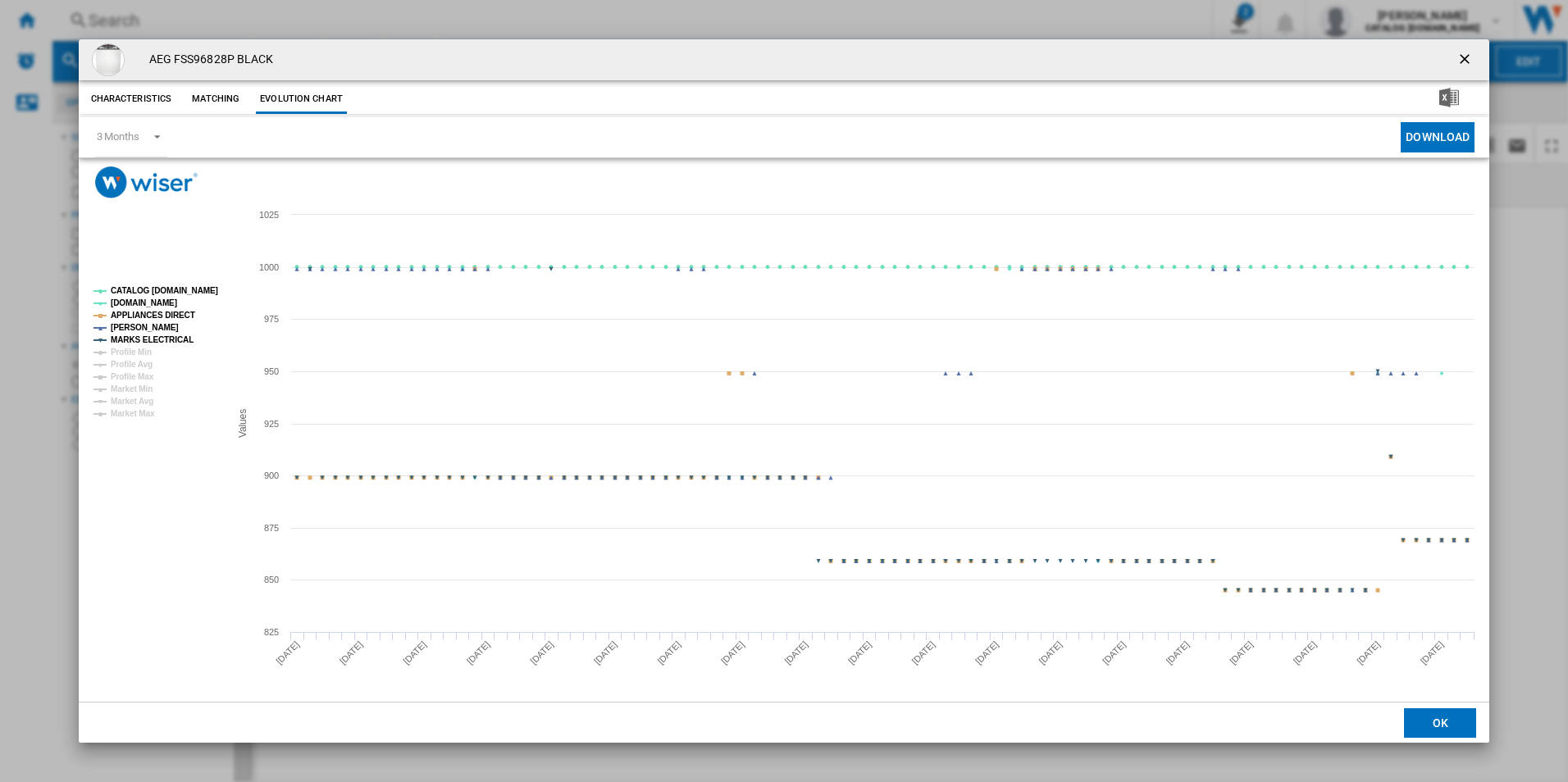
click at [174, 290] on tspan "CATALOG [DOMAIN_NAME]" at bounding box center [164, 290] width 107 height 9
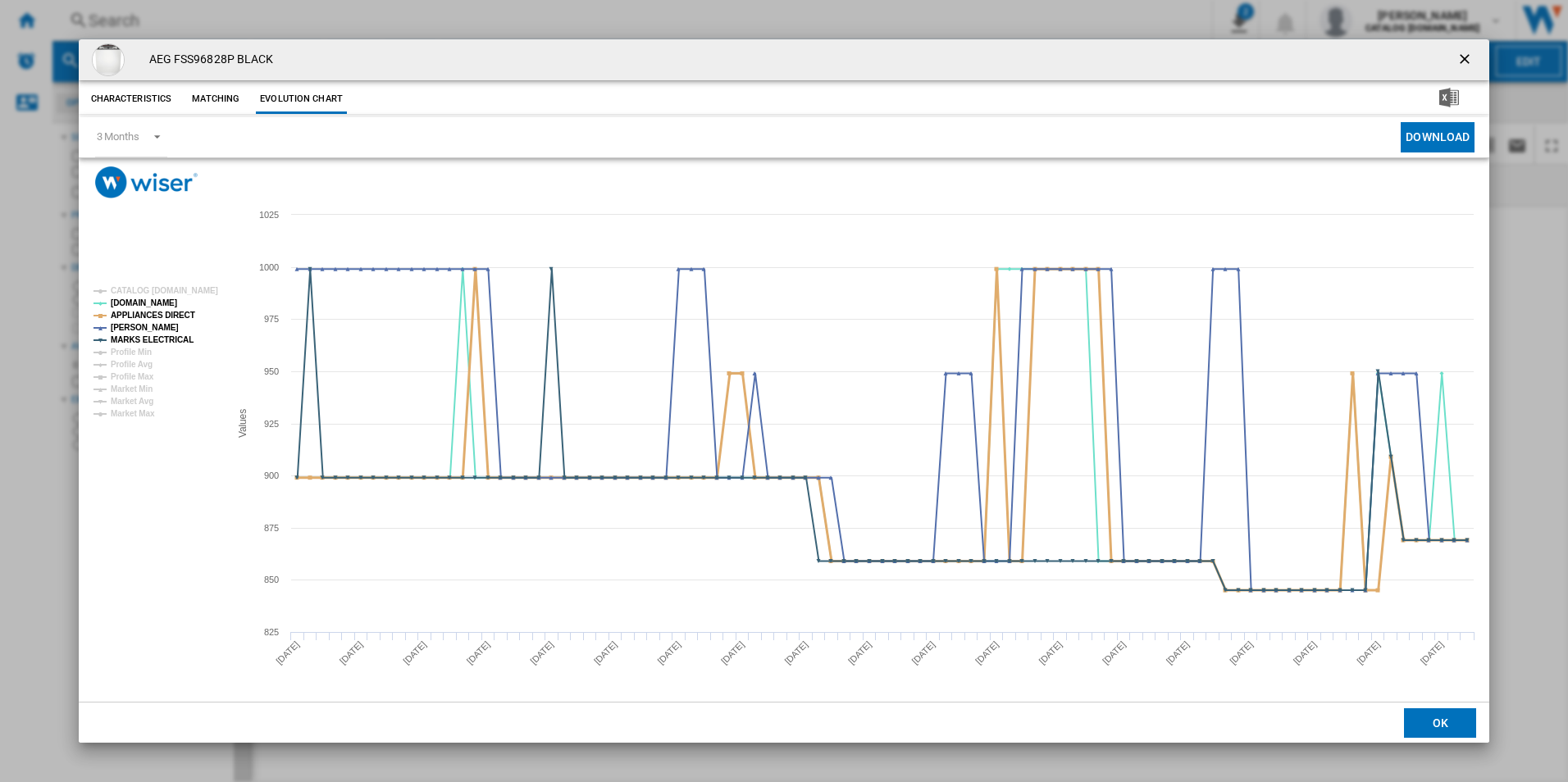
click at [172, 318] on tspan "APPLIANCES DIRECT" at bounding box center [152, 315] width 84 height 9
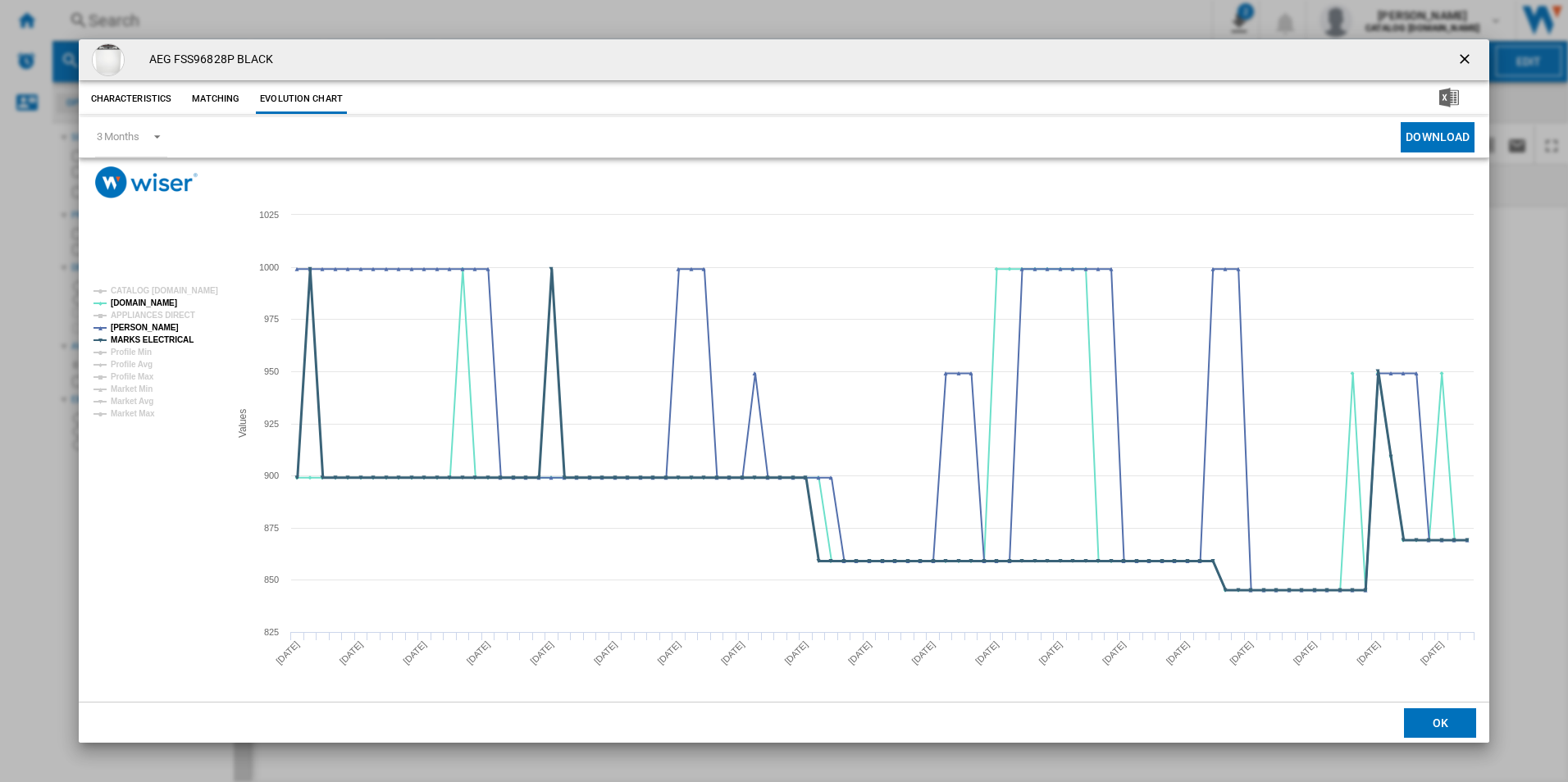
click at [179, 345] on tspan "MARKS ELECTRICAL" at bounding box center [151, 339] width 82 height 9
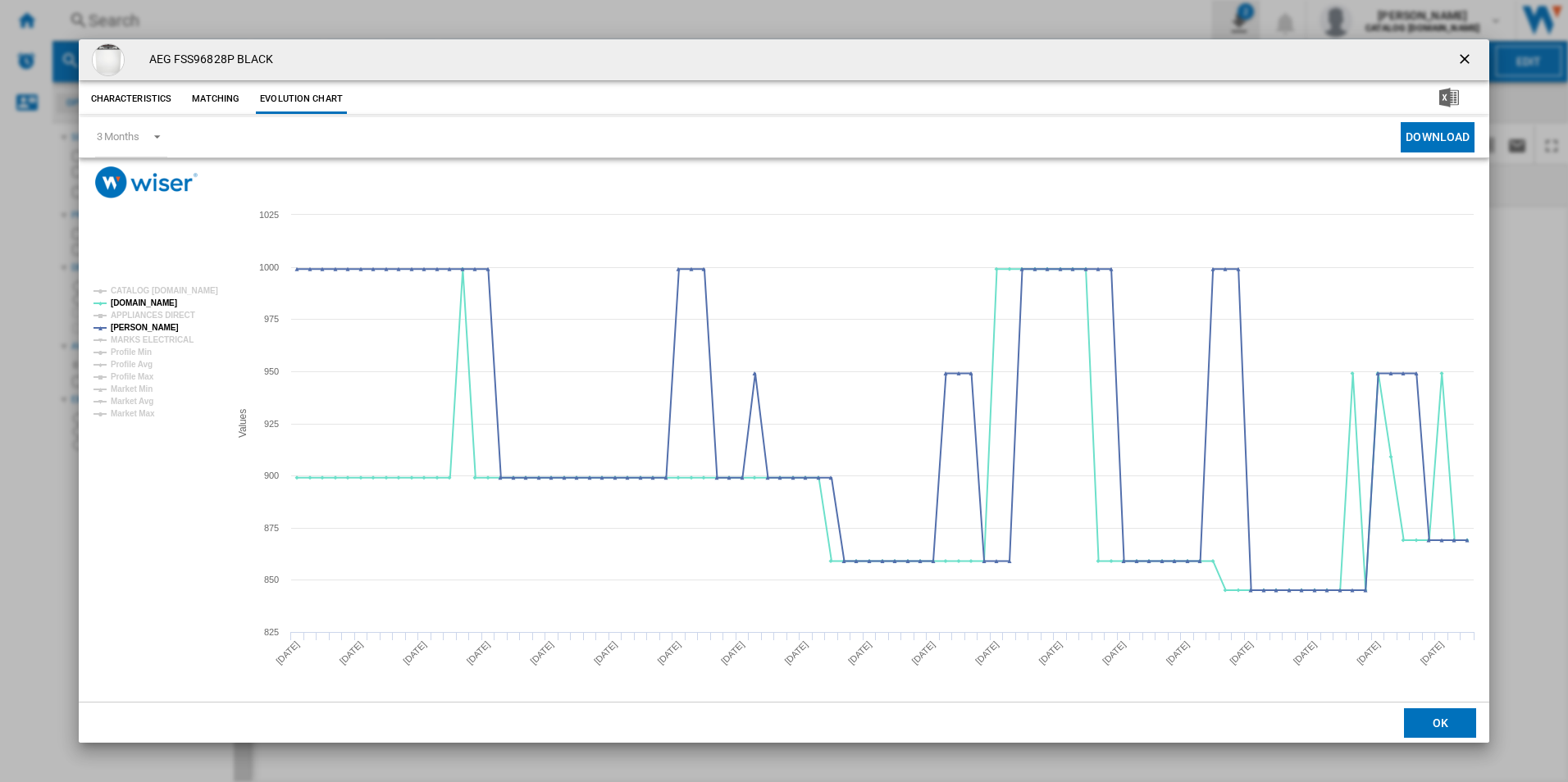
drag, startPoint x: 1461, startPoint y: 59, endPoint x: 1221, endPoint y: 30, distance: 241.7
click at [1461, 59] on ng-md-icon "getI18NText('BUTTONS.CLOSE_DIALOG')" at bounding box center [1466, 61] width 20 height 20
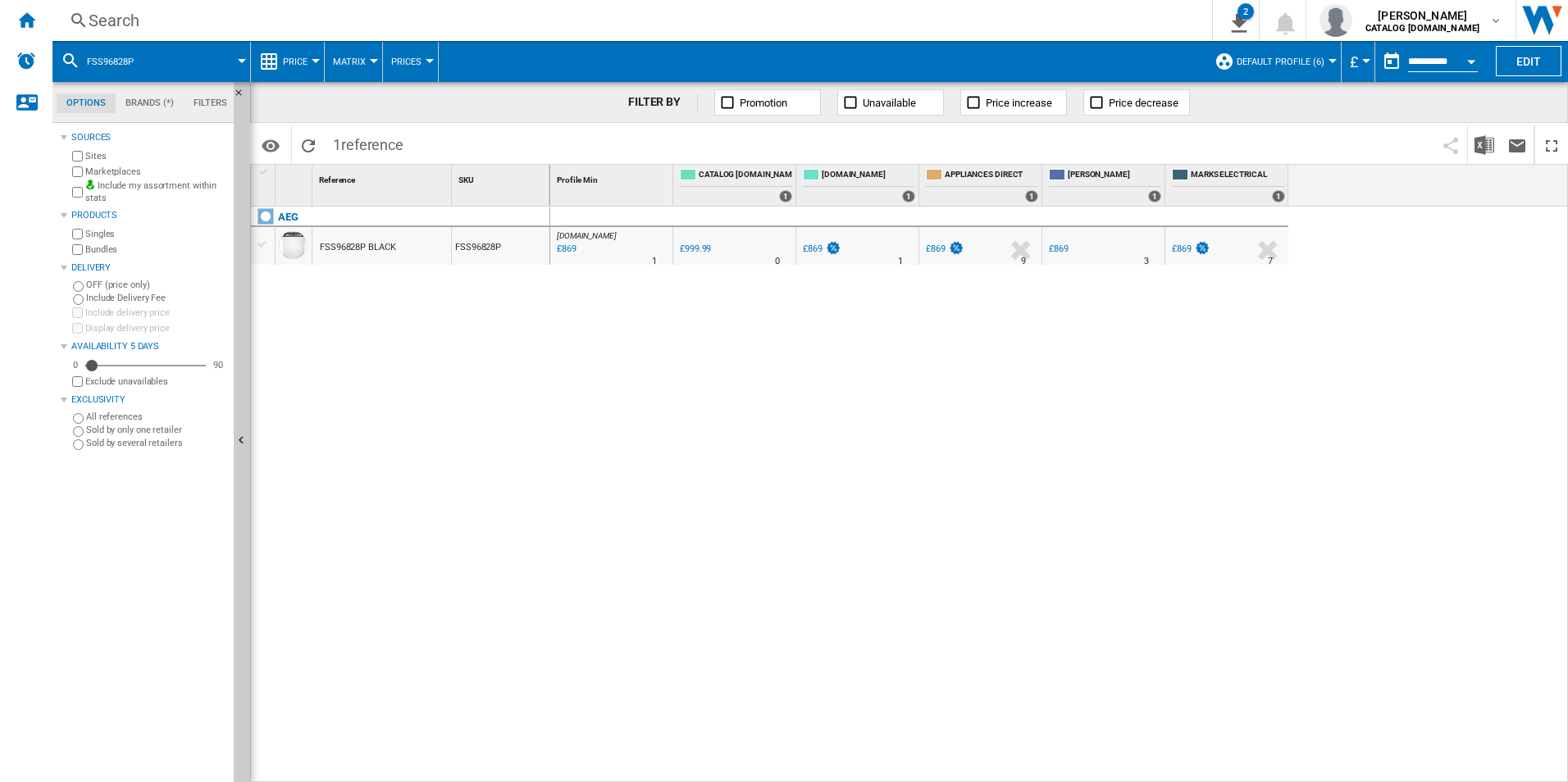
click at [971, 16] on div "Search" at bounding box center [628, 20] width 1080 height 23
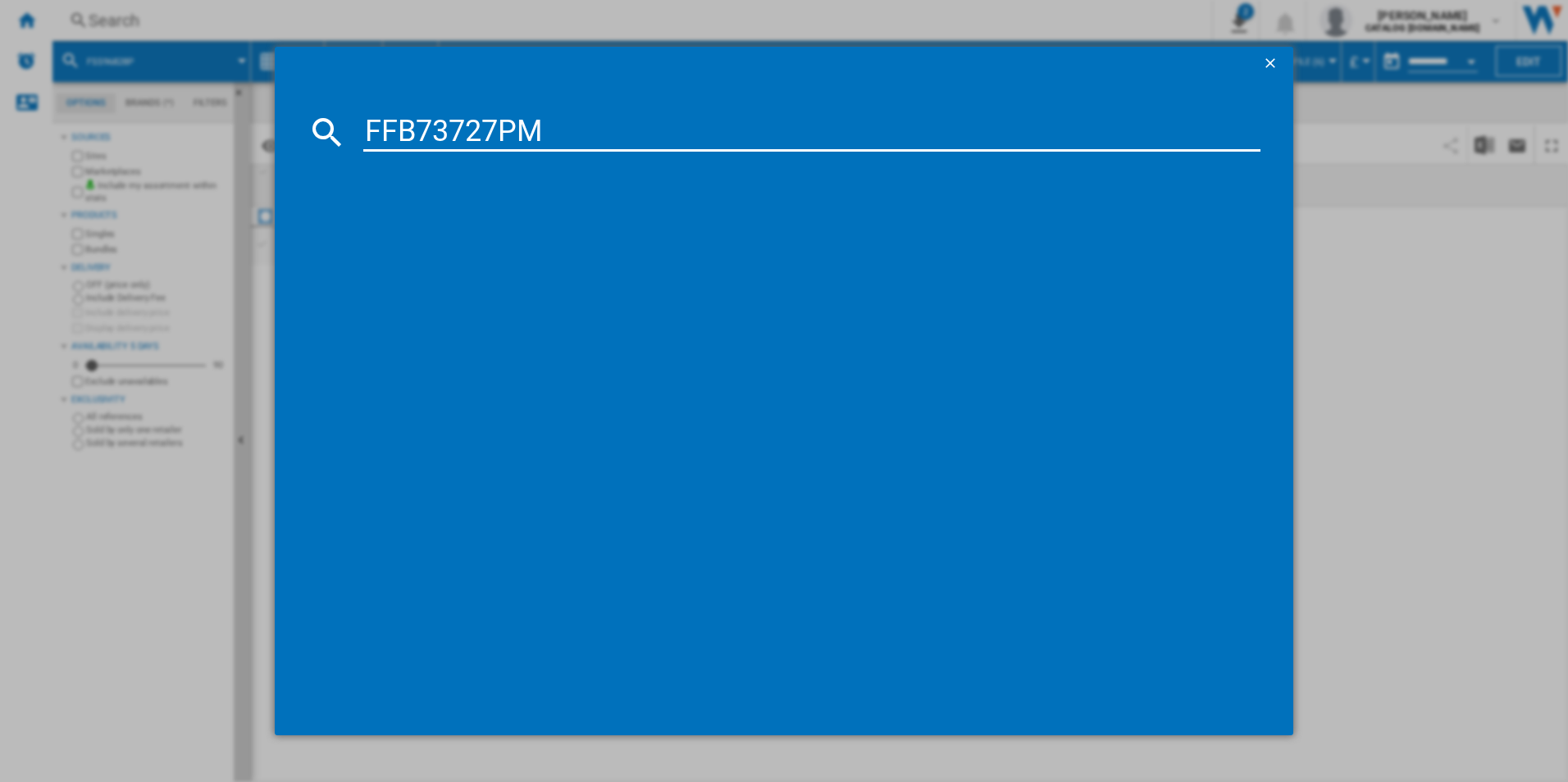
type input "FFB73727PM"
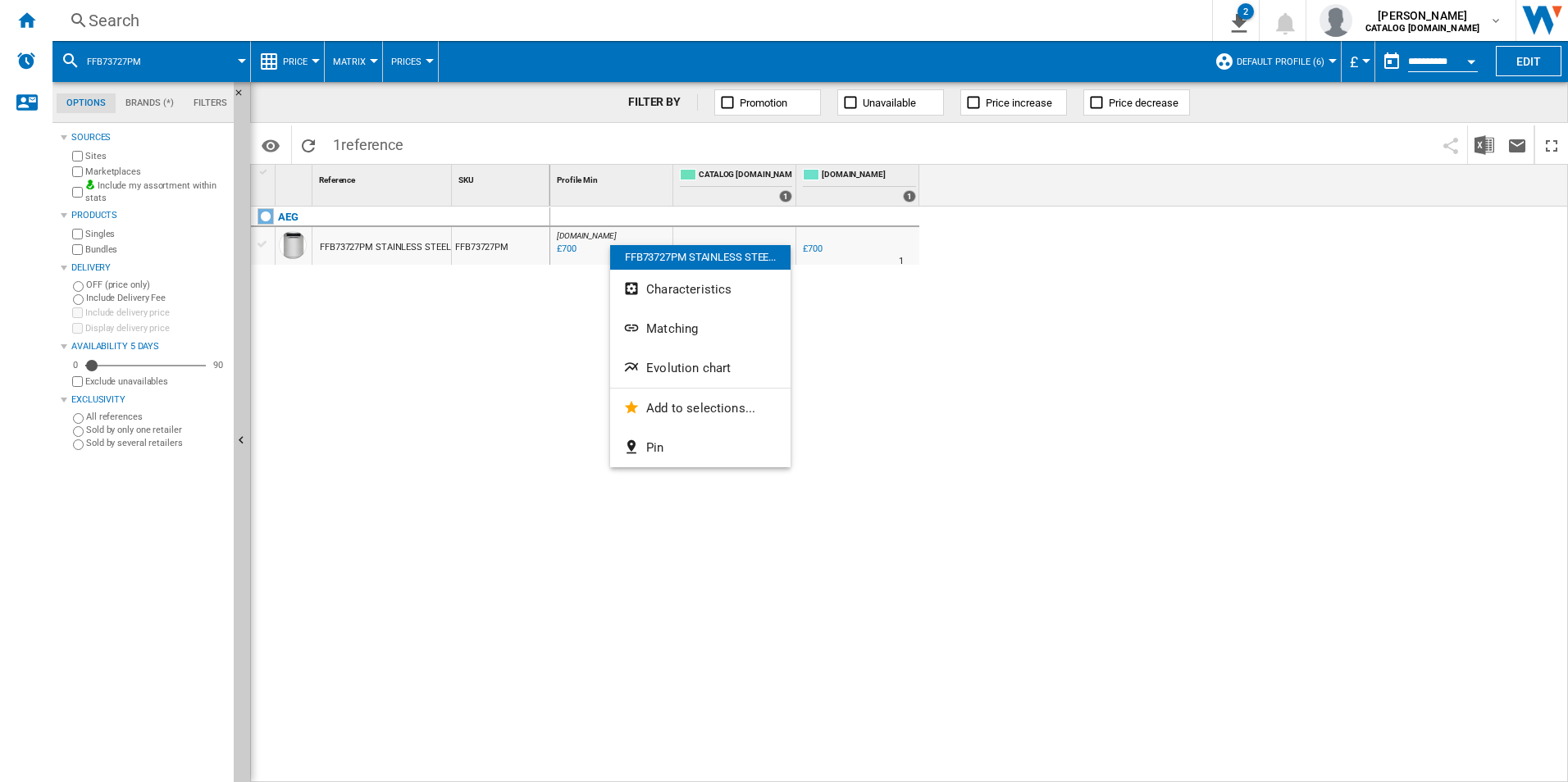
drag, startPoint x: 659, startPoint y: 388, endPoint x: 660, endPoint y: 371, distance: 17.0
click at [660, 375] on div "FFB73727PM STAINLESS STEE... Characteristics Matching Evolution chart Add to se…" at bounding box center [701, 357] width 181 height 223
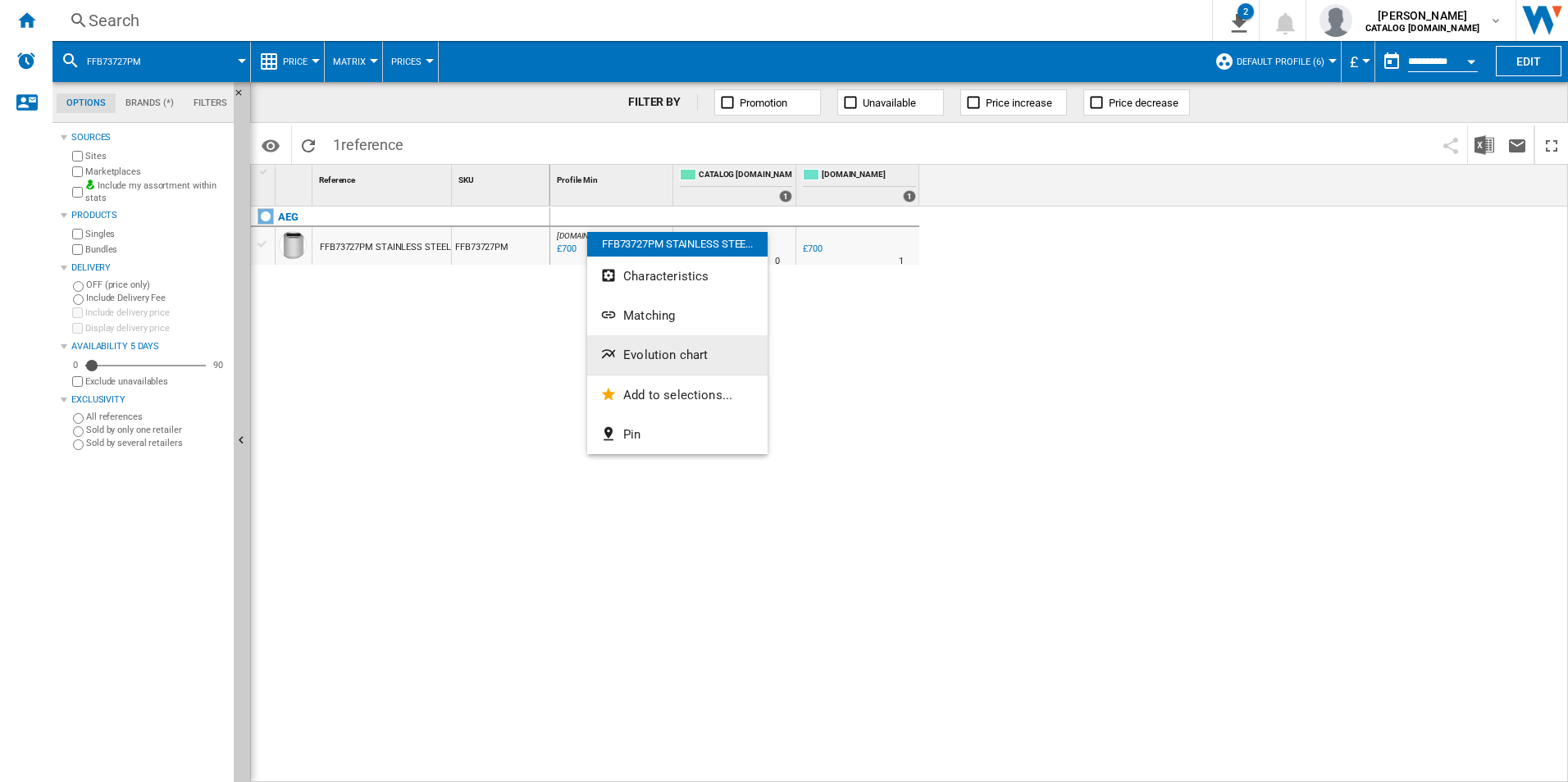
click at [635, 346] on button "Evolution chart" at bounding box center [678, 355] width 181 height 40
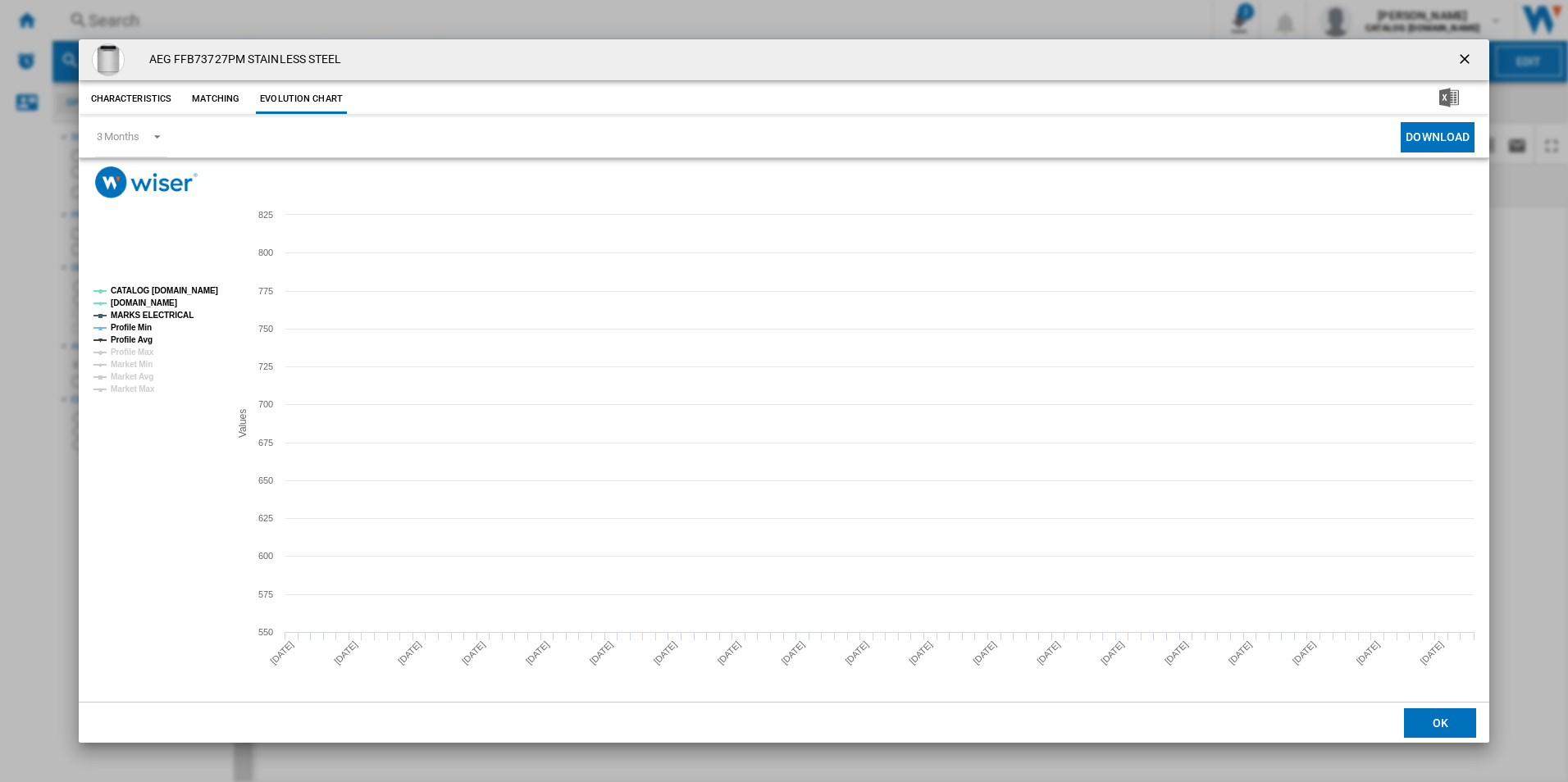
click at [185, 286] on tspan "CATALOG [DOMAIN_NAME]" at bounding box center [164, 290] width 107 height 9
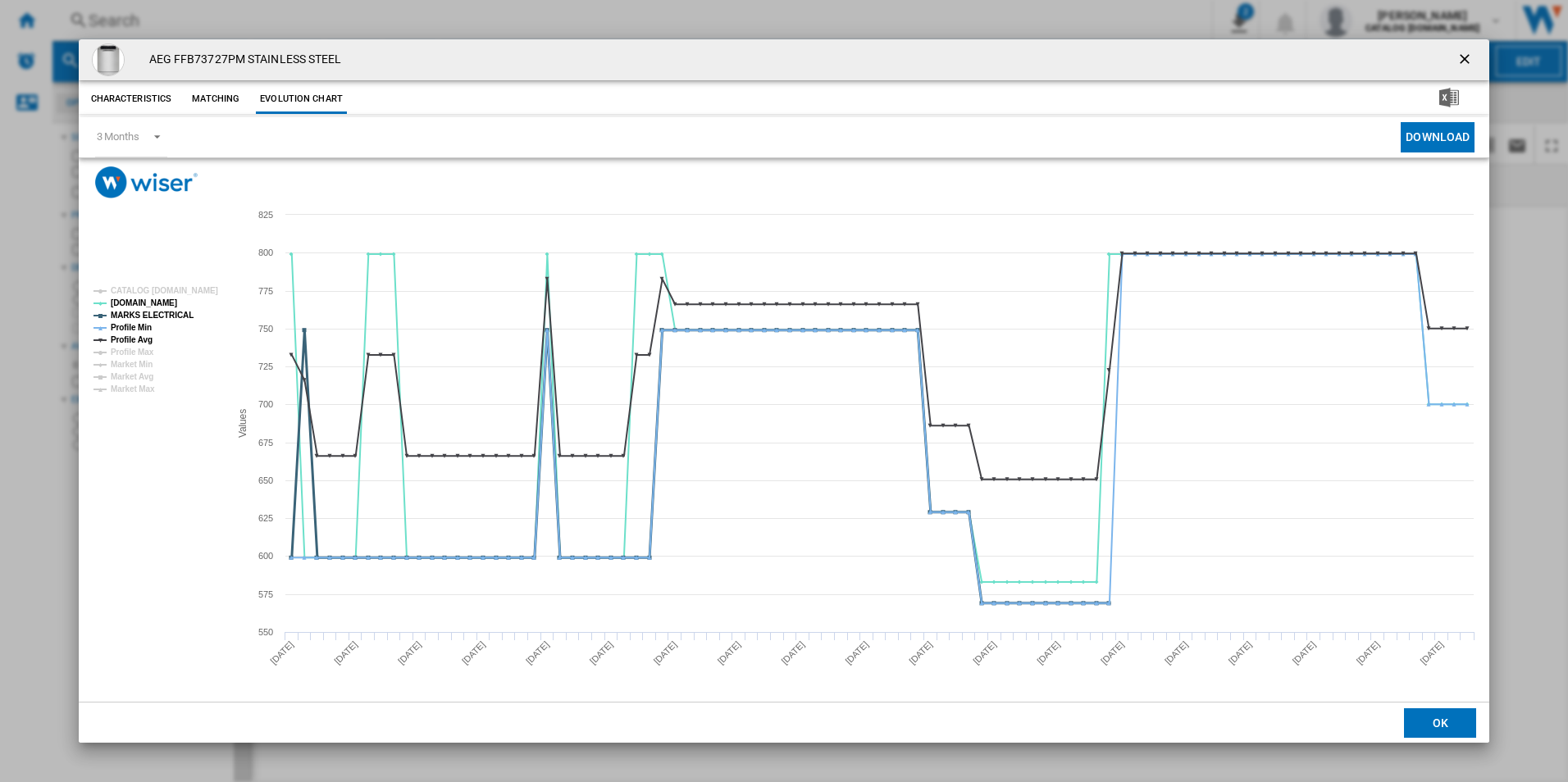
click at [174, 320] on tspan "MARKS ELECTRICAL" at bounding box center [151, 315] width 82 height 9
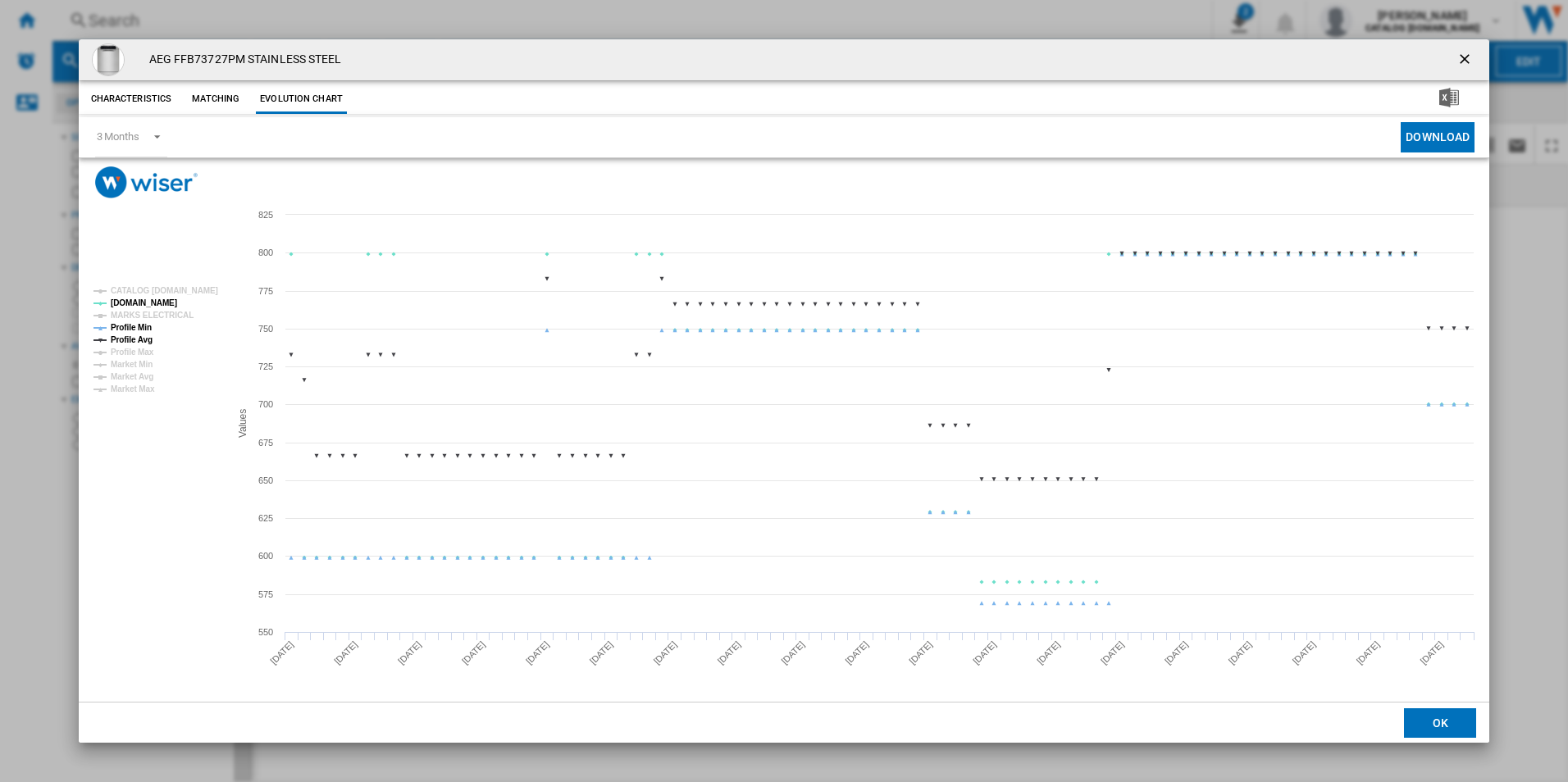
click at [137, 335] on tspan "Profile Avg" at bounding box center [131, 339] width 42 height 9
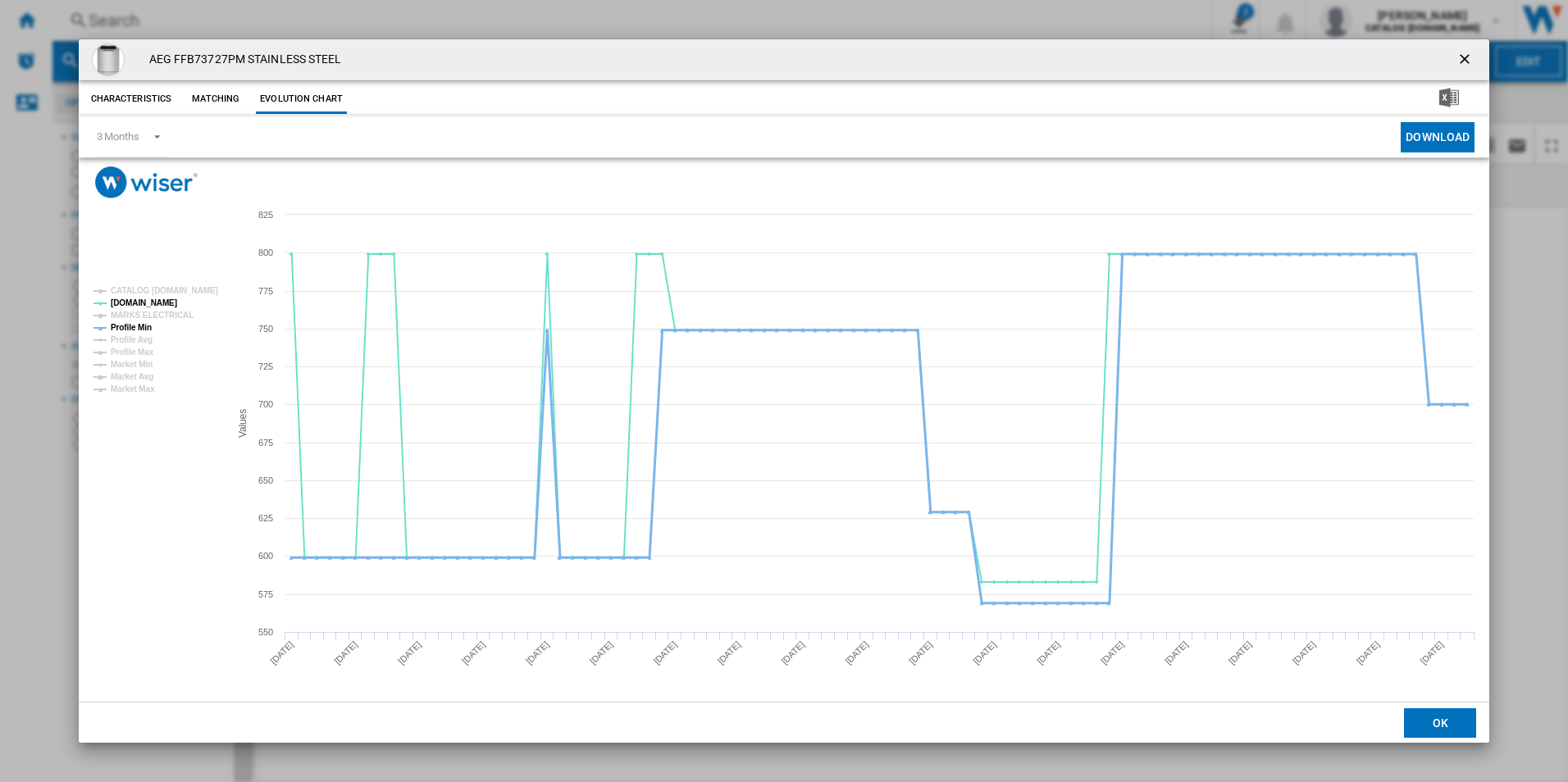
click at [146, 326] on tspan "Profile Min" at bounding box center [130, 327] width 41 height 9
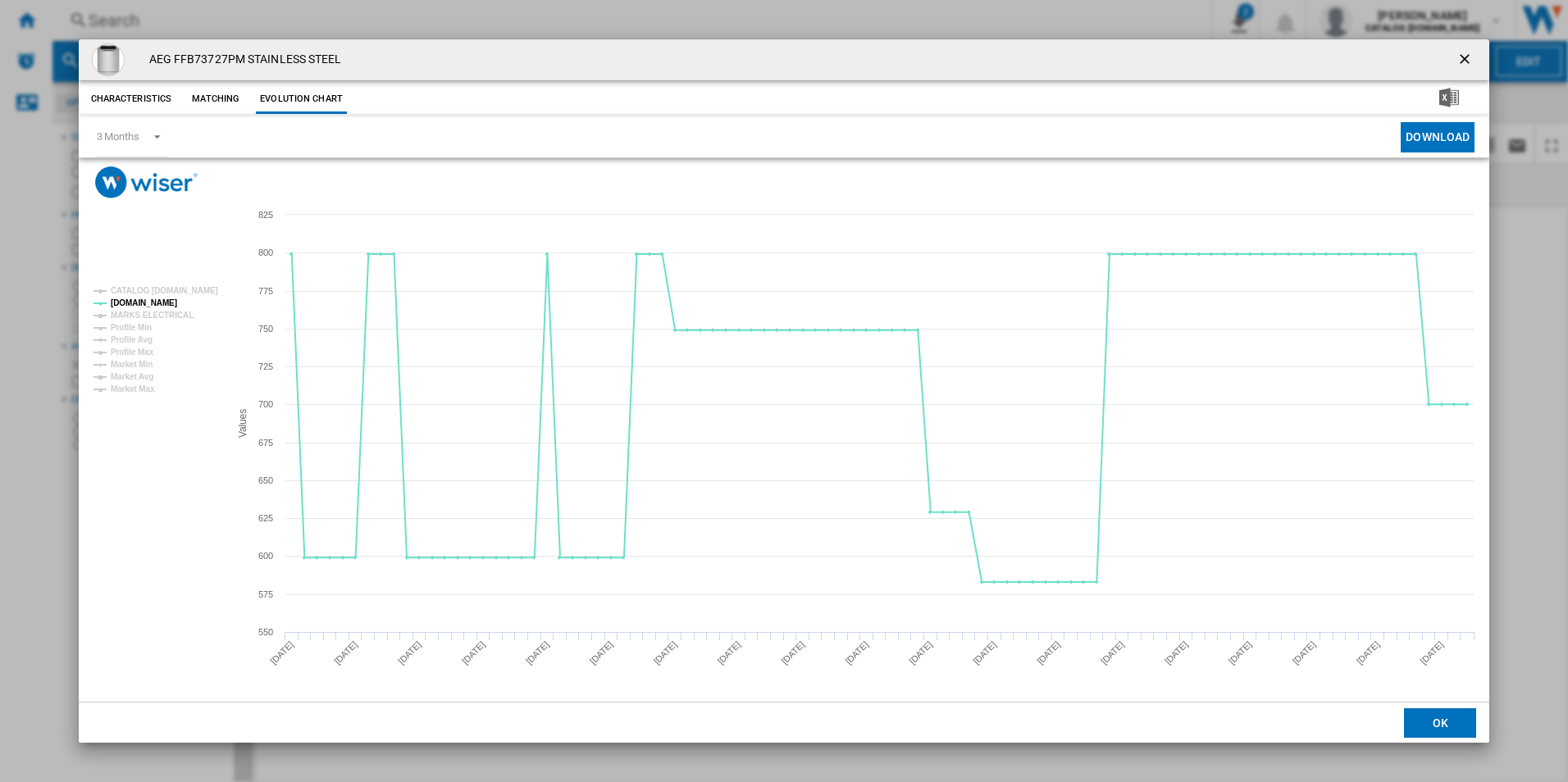
drag, startPoint x: 1470, startPoint y: 54, endPoint x: 1219, endPoint y: 56, distance: 251.0
click at [1470, 54] on ng-md-icon "getI18NText('BUTTONS.CLOSE_DIALOG')" at bounding box center [1466, 61] width 20 height 20
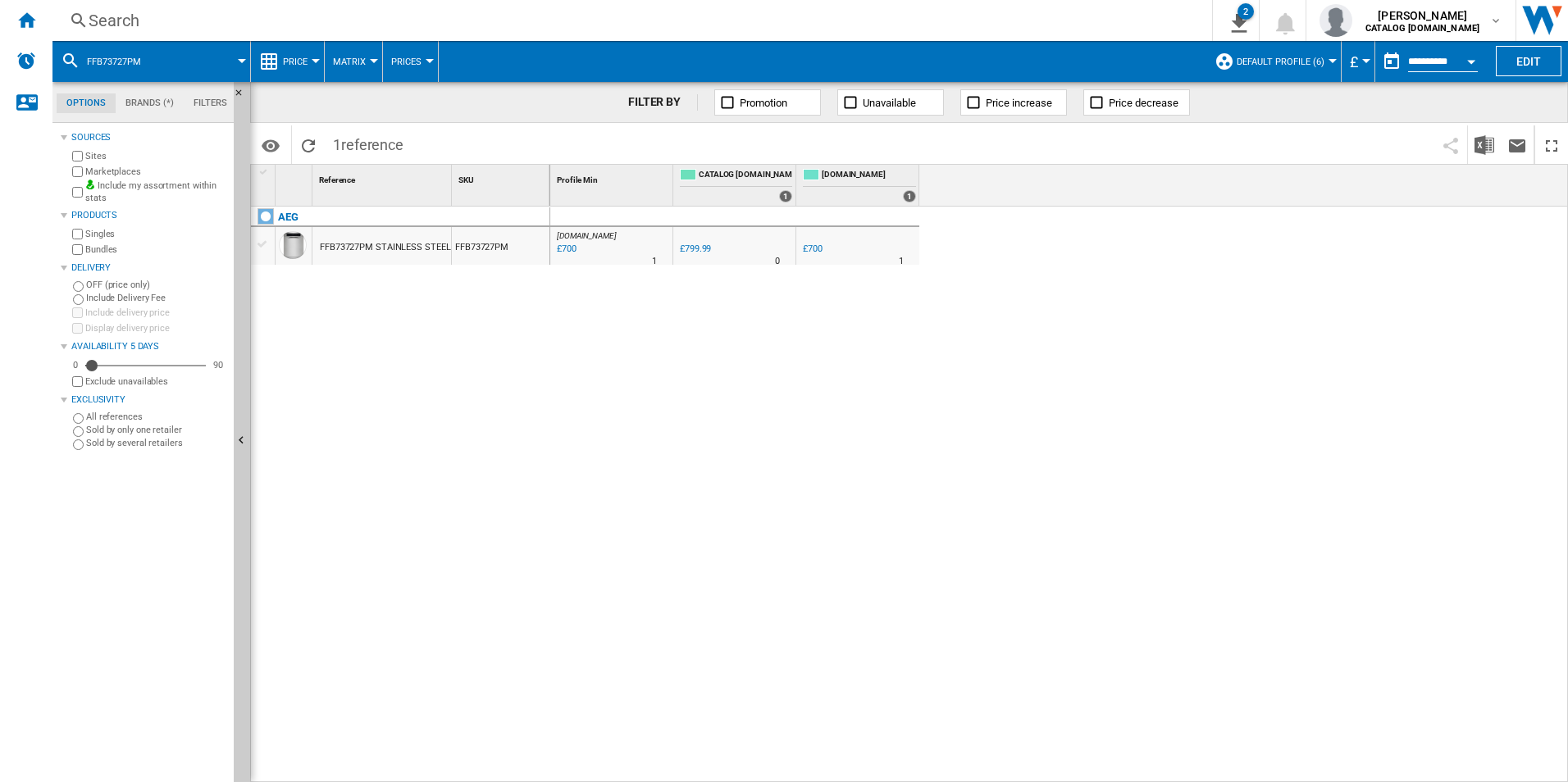
click at [1061, 34] on div "Search Search 0 2 CATALOG [DOMAIN_NAME]:Home appliances/No characteristic/AEG […" at bounding box center [810, 20] width 1515 height 41
click at [1042, 19] on div "Search" at bounding box center [628, 20] width 1080 height 23
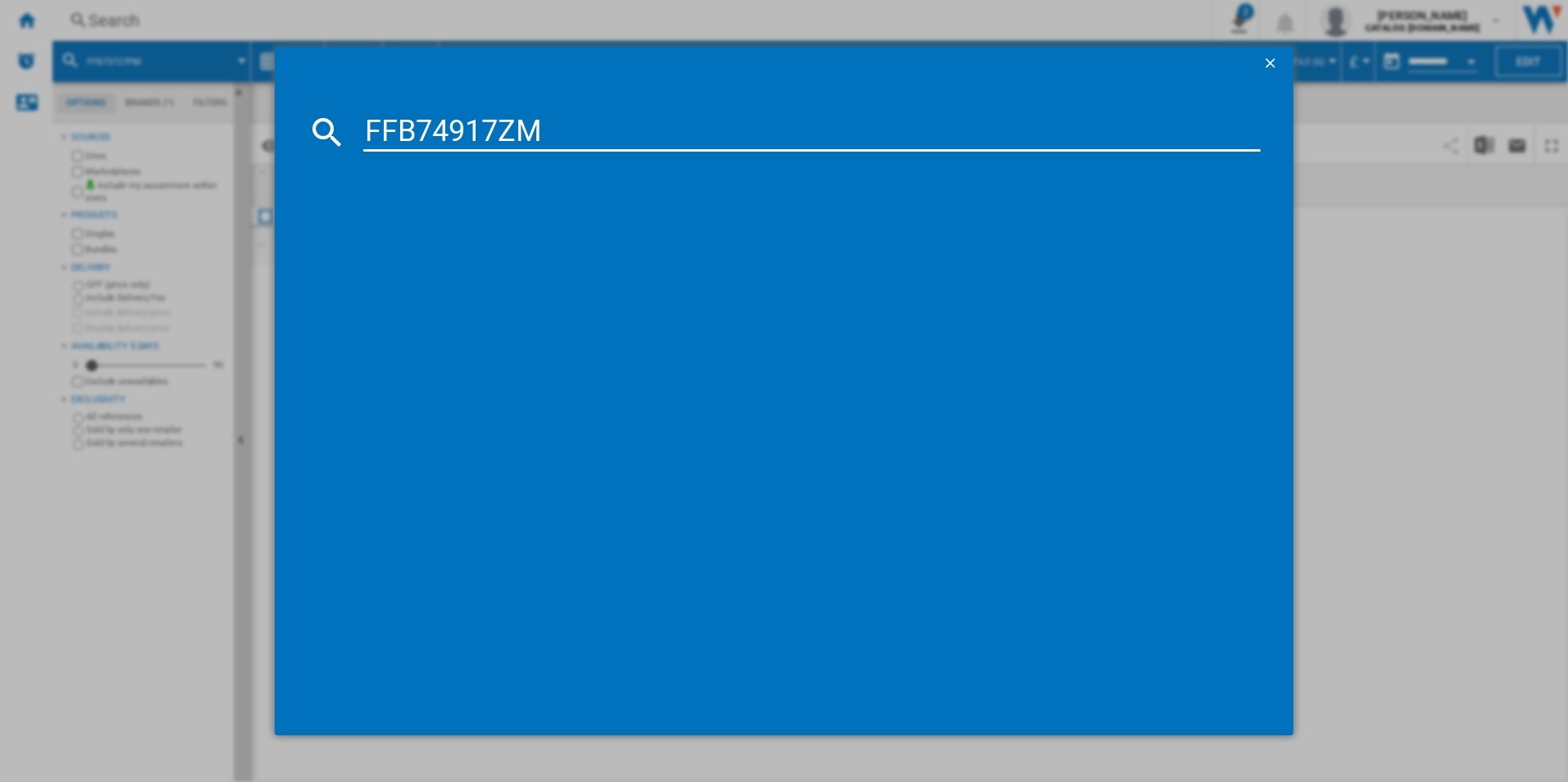
type input "FFB74917ZM"
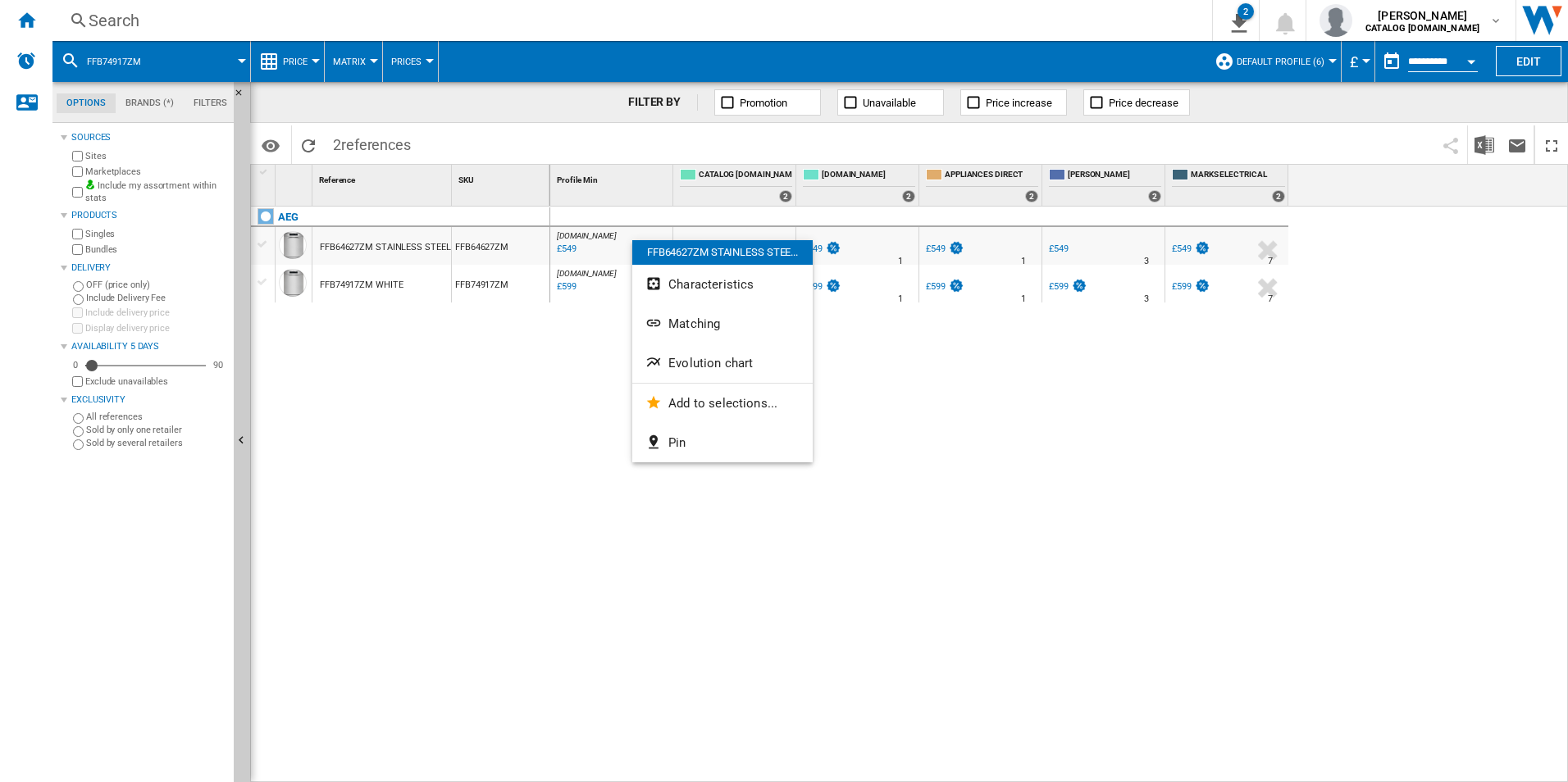
click at [460, 457] on div at bounding box center [784, 391] width 1568 height 782
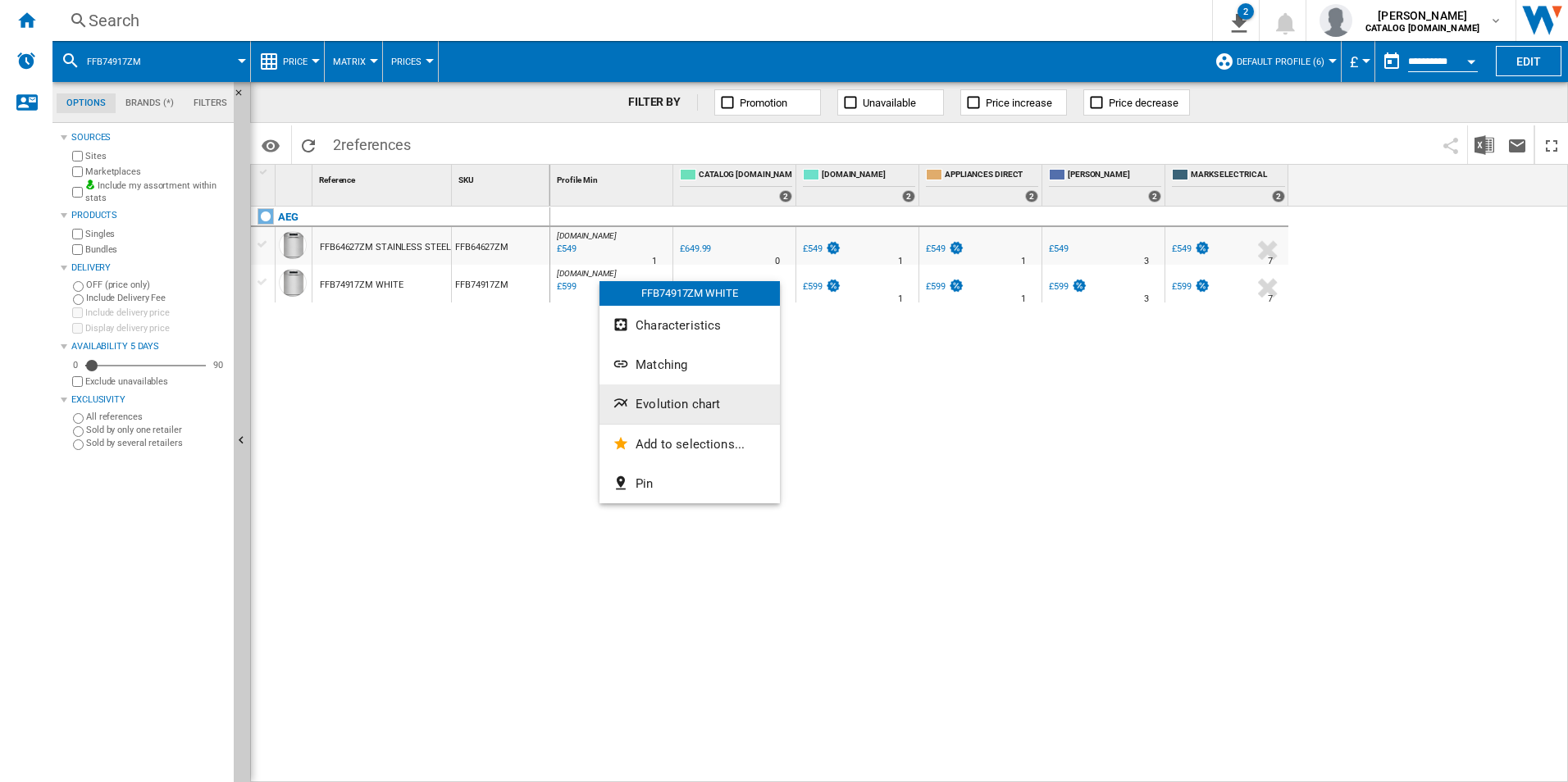
click at [648, 402] on span "Evolution chart" at bounding box center [677, 403] width 84 height 15
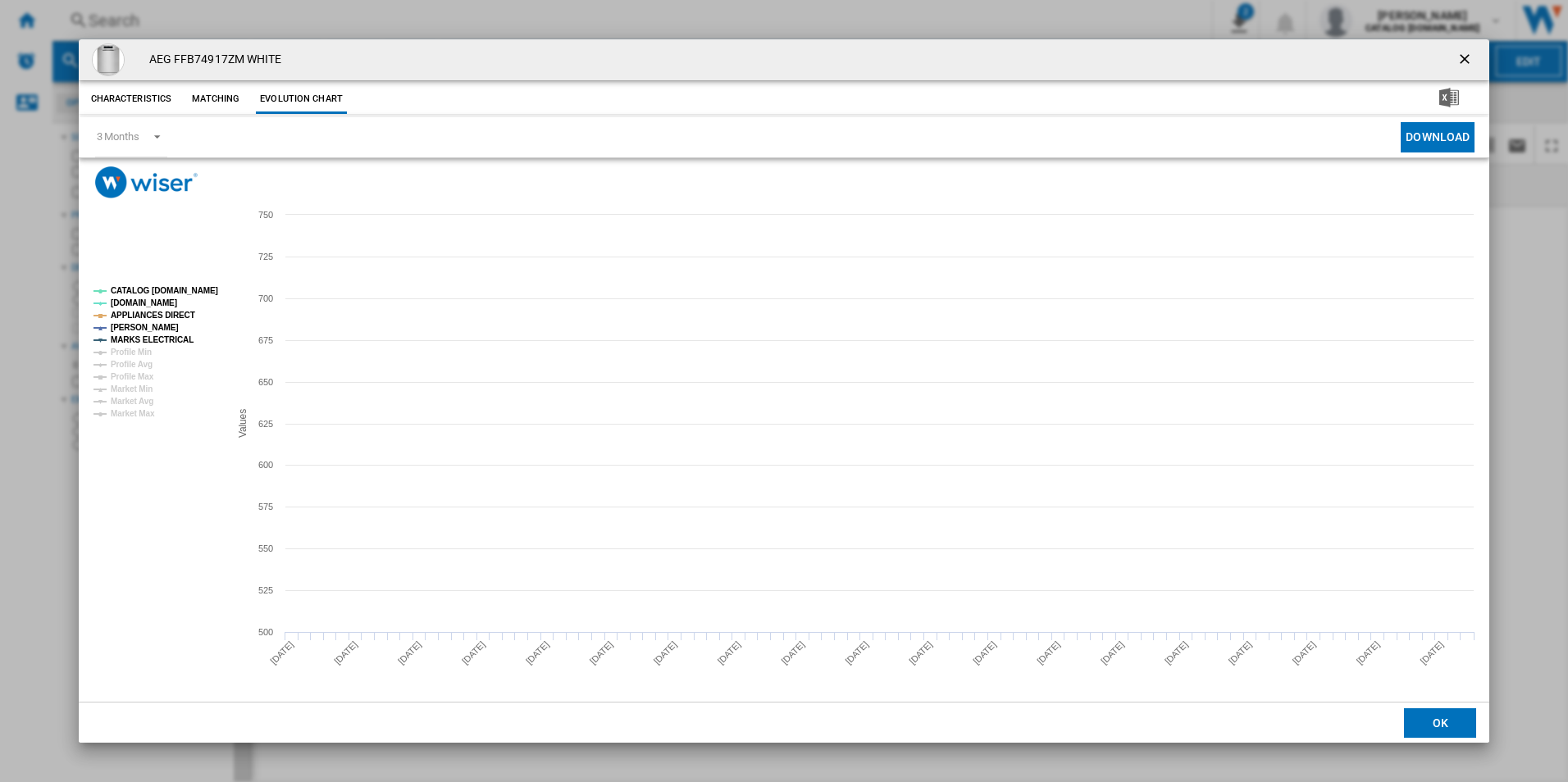
click at [190, 282] on rect "Product popup" at bounding box center [154, 352] width 136 height 144
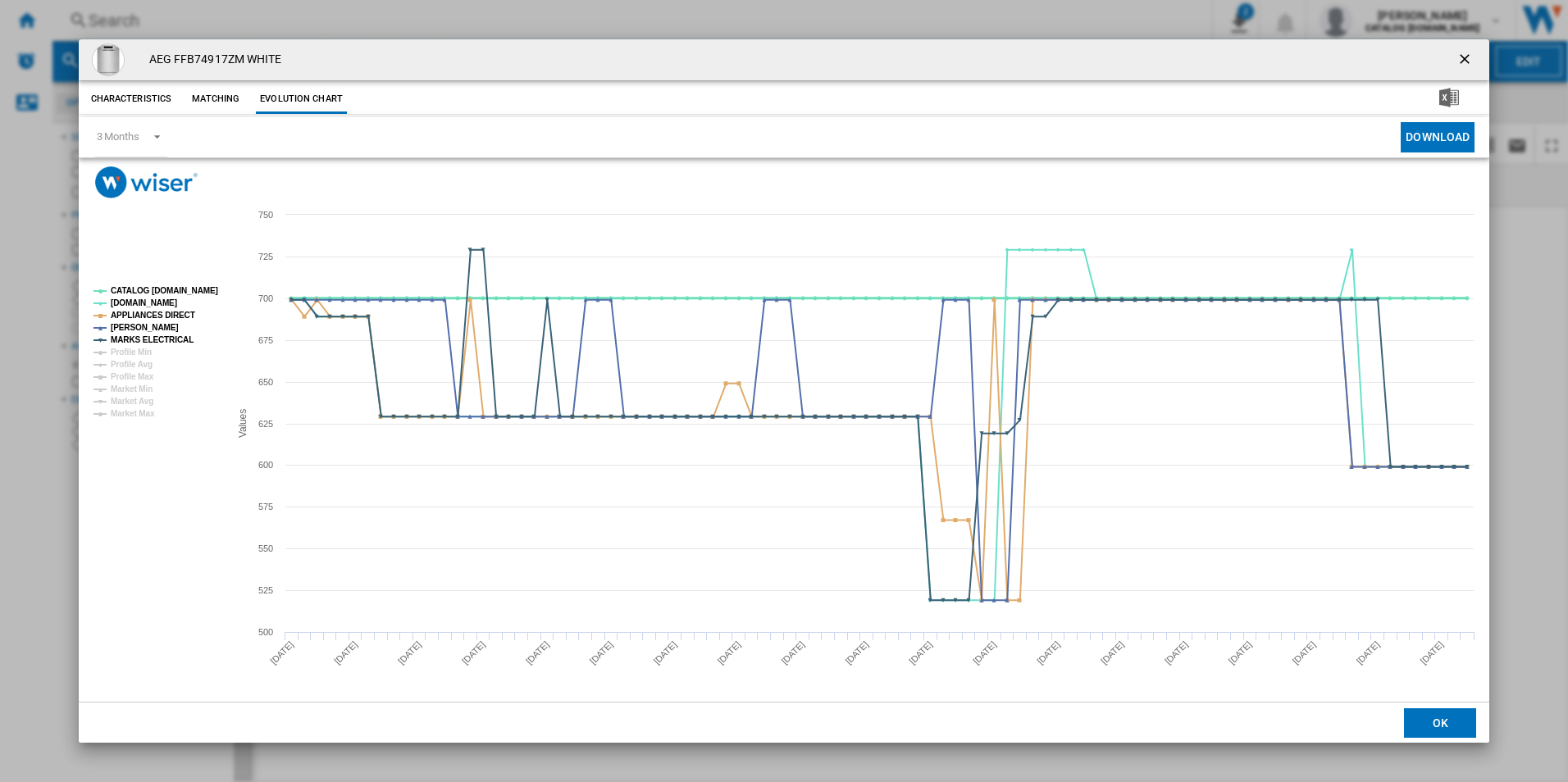
click at [192, 288] on tspan "CATALOG [DOMAIN_NAME]" at bounding box center [164, 290] width 107 height 9
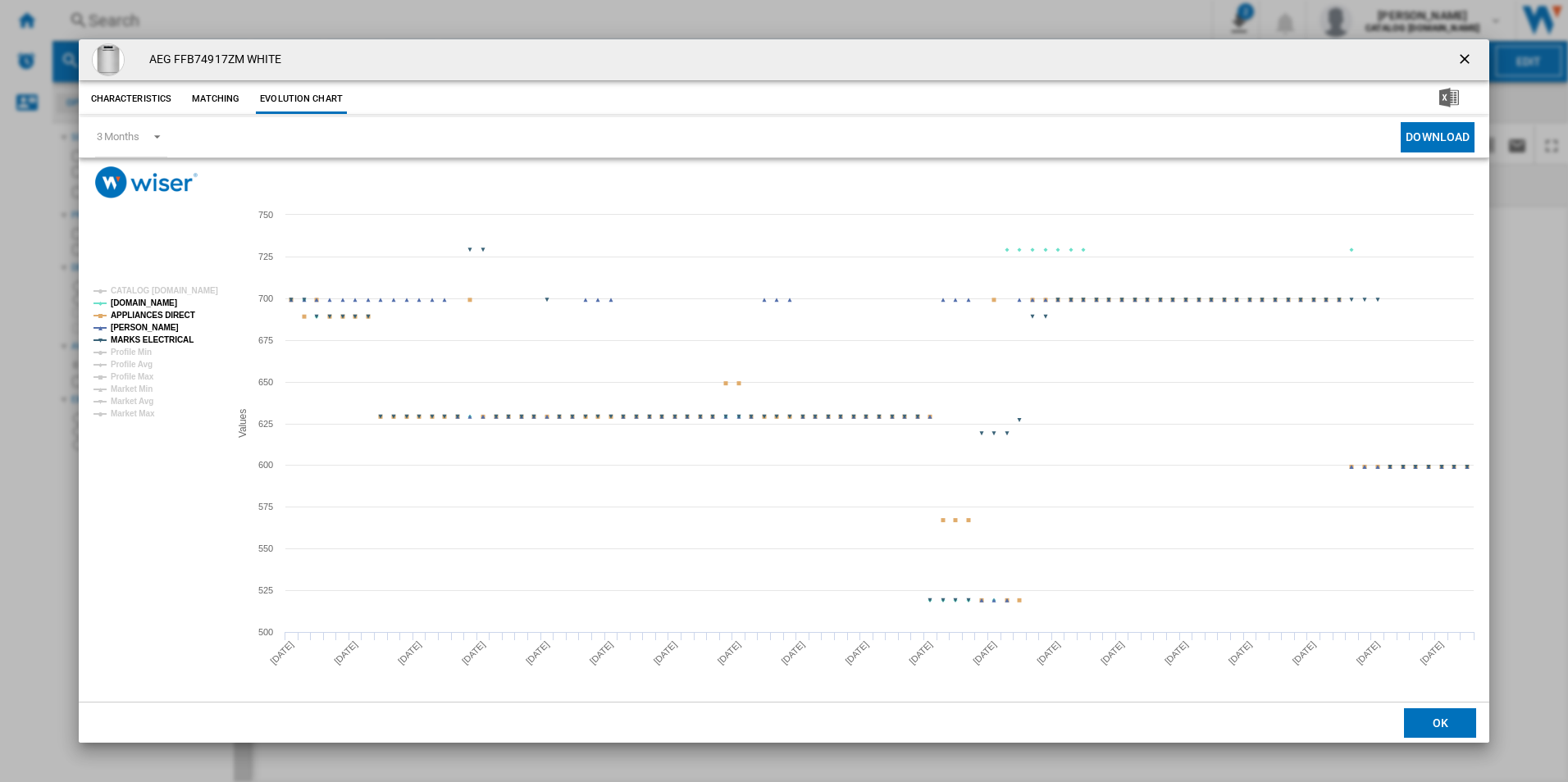
click at [177, 315] on tspan "APPLIANCES DIRECT" at bounding box center [152, 315] width 84 height 9
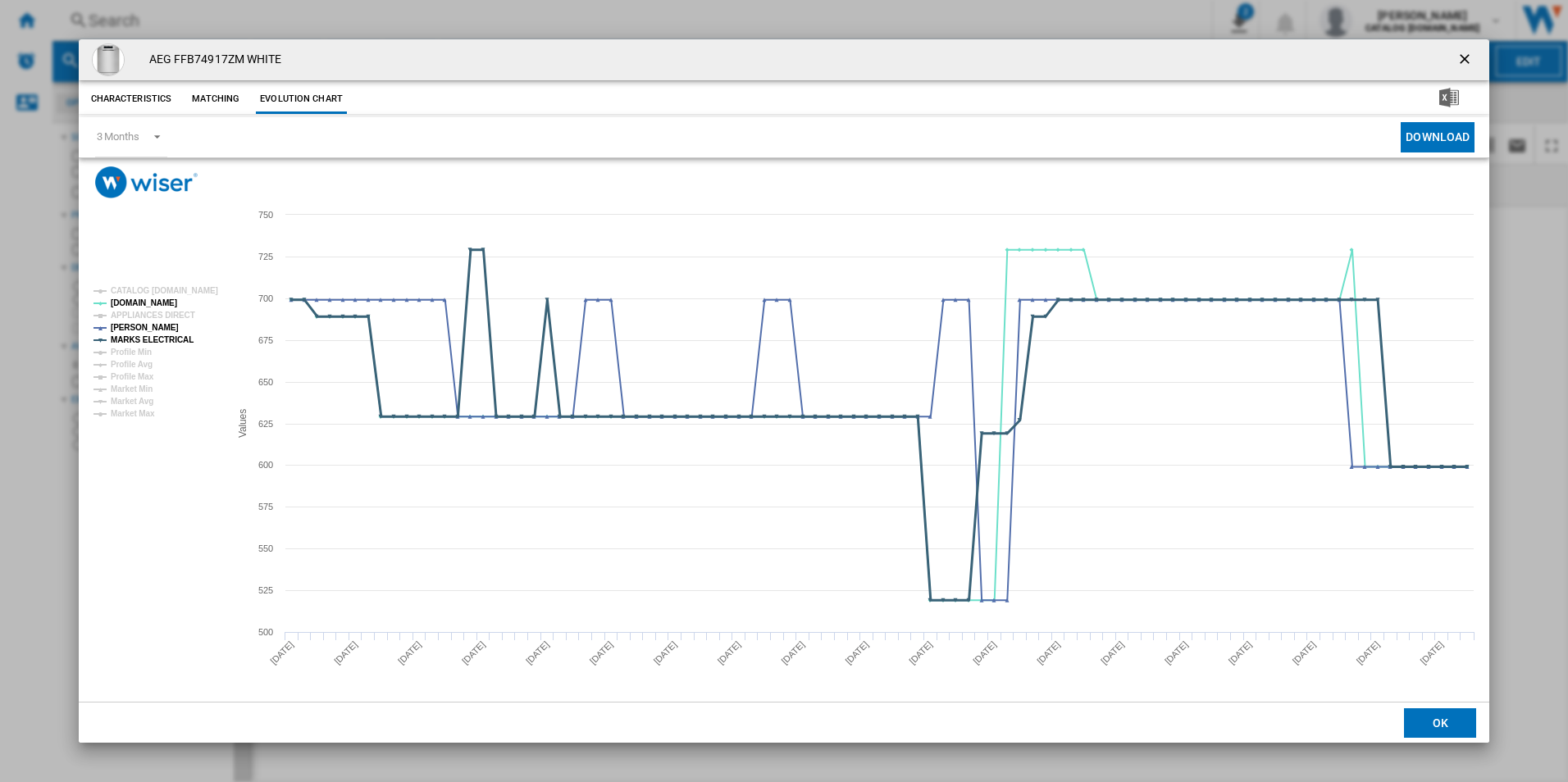
click at [177, 338] on tspan "MARKS ELECTRICAL" at bounding box center [151, 339] width 82 height 9
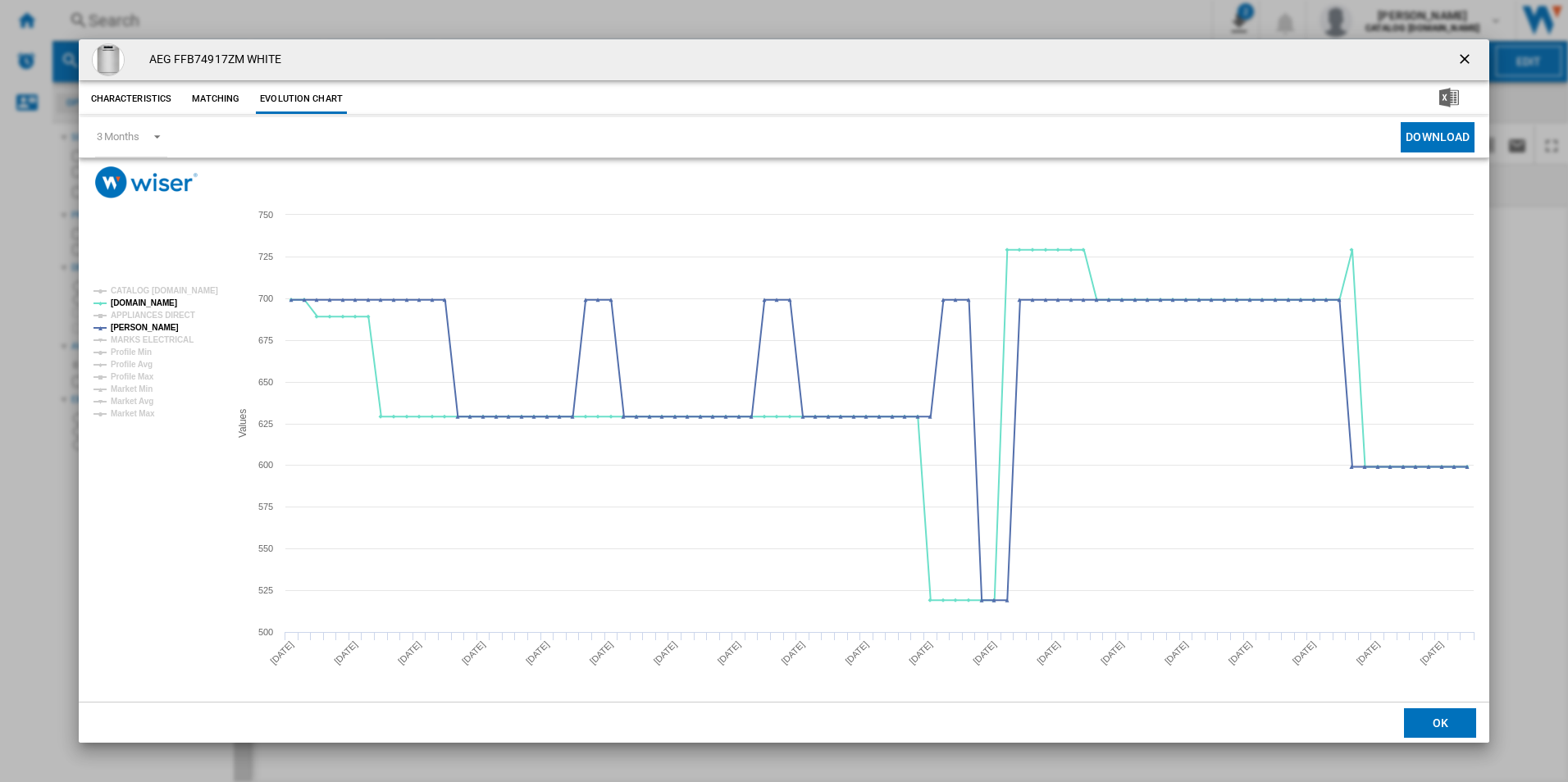
drag, startPoint x: 1465, startPoint y: 58, endPoint x: 1355, endPoint y: 46, distance: 110.7
click at [1465, 58] on ng-md-icon "getI18NText('BUTTONS.CLOSE_DIALOG')" at bounding box center [1466, 61] width 20 height 20
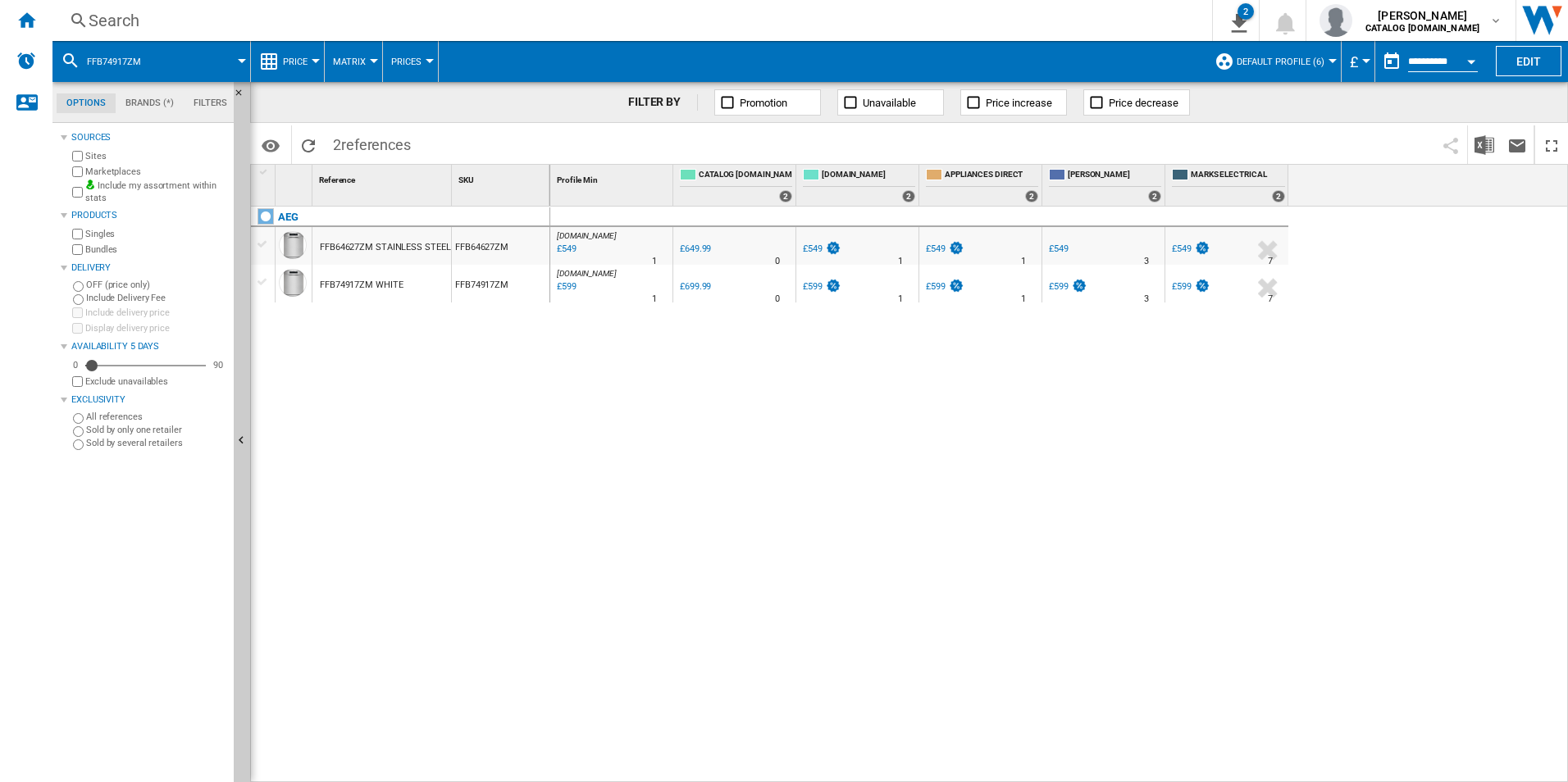
click at [948, 27] on div "Search" at bounding box center [628, 20] width 1080 height 23
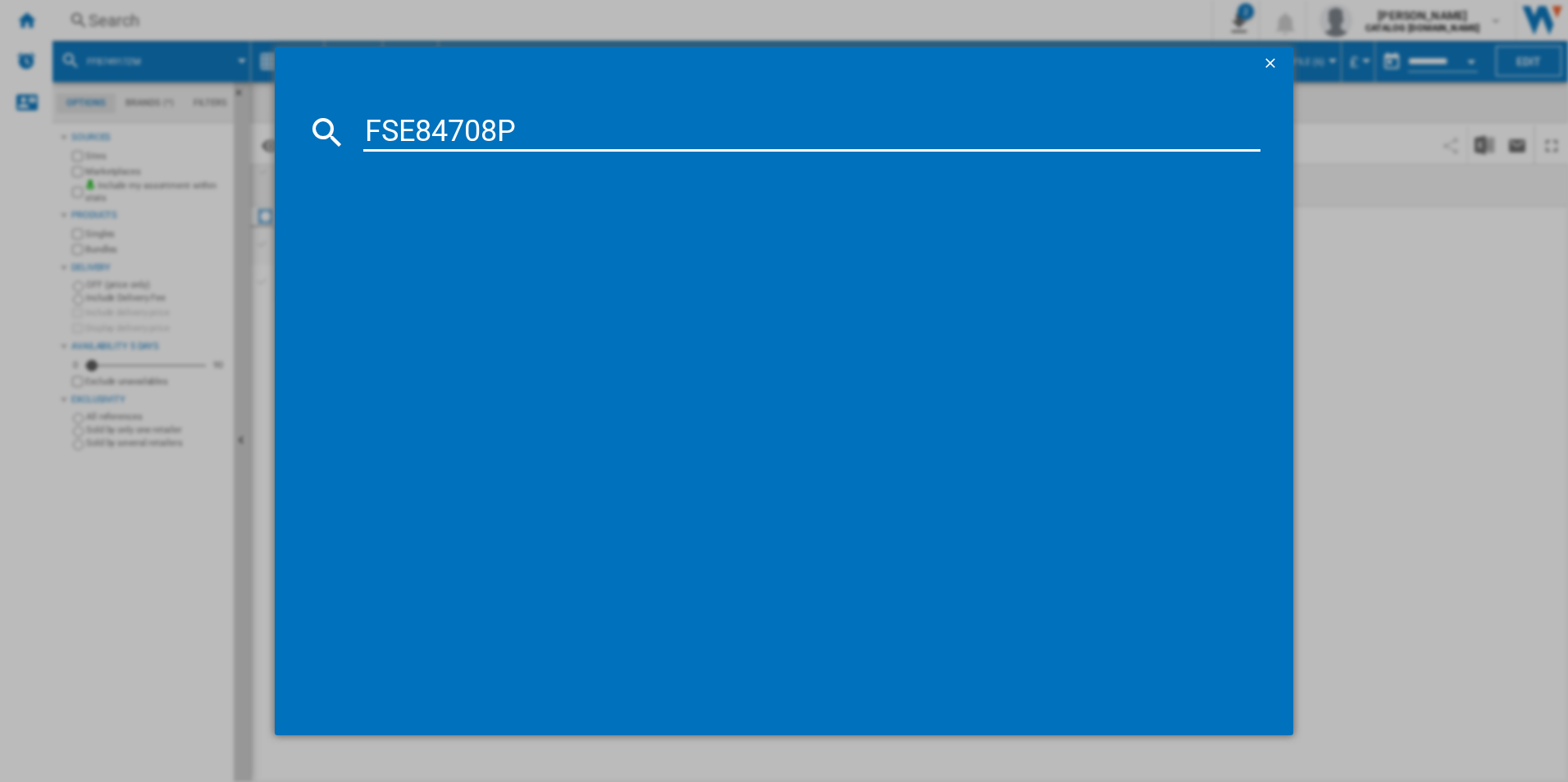
type input "FSE84708P"
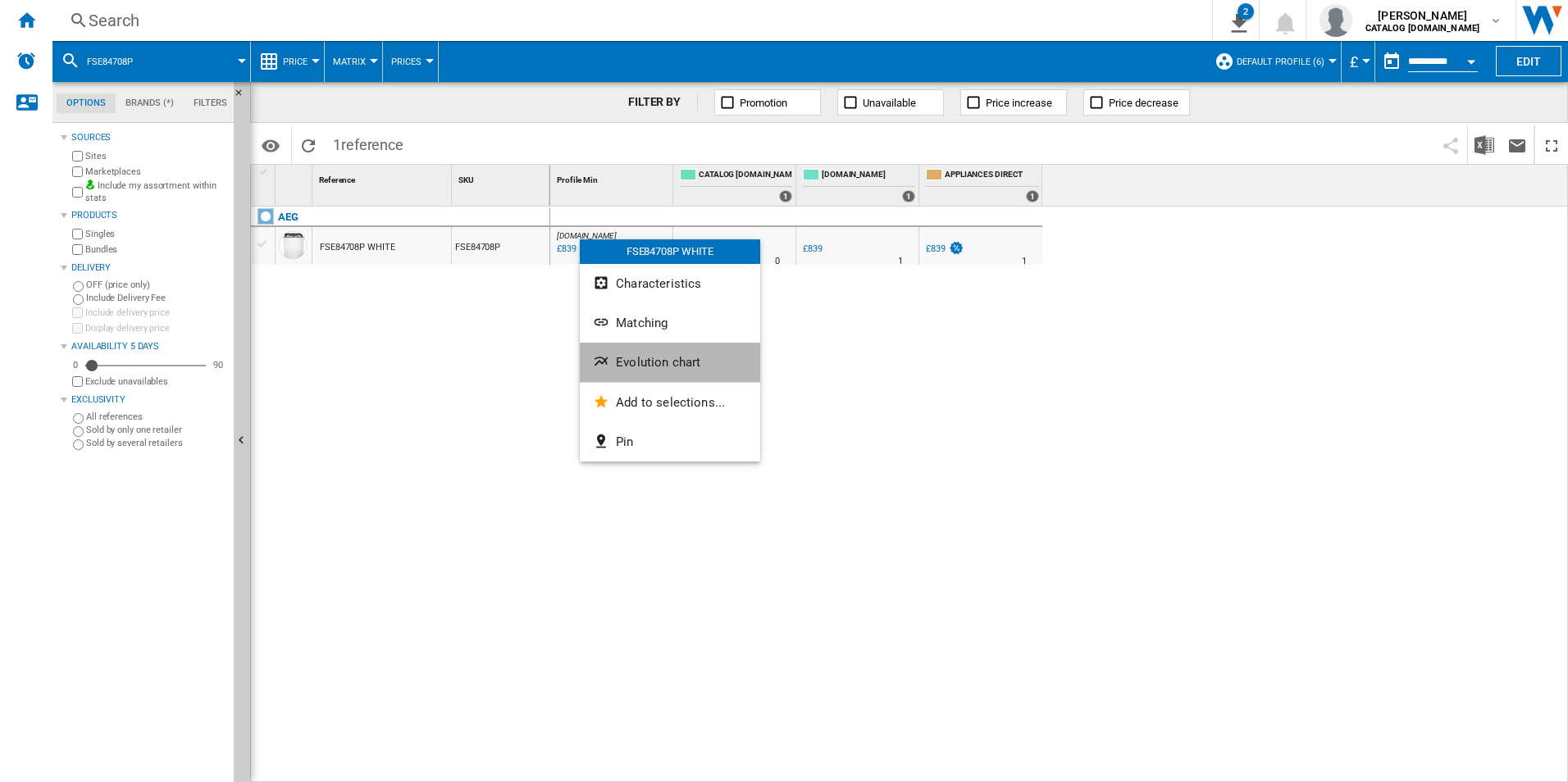
click at [626, 356] on button "Evolution chart" at bounding box center [670, 363] width 181 height 40
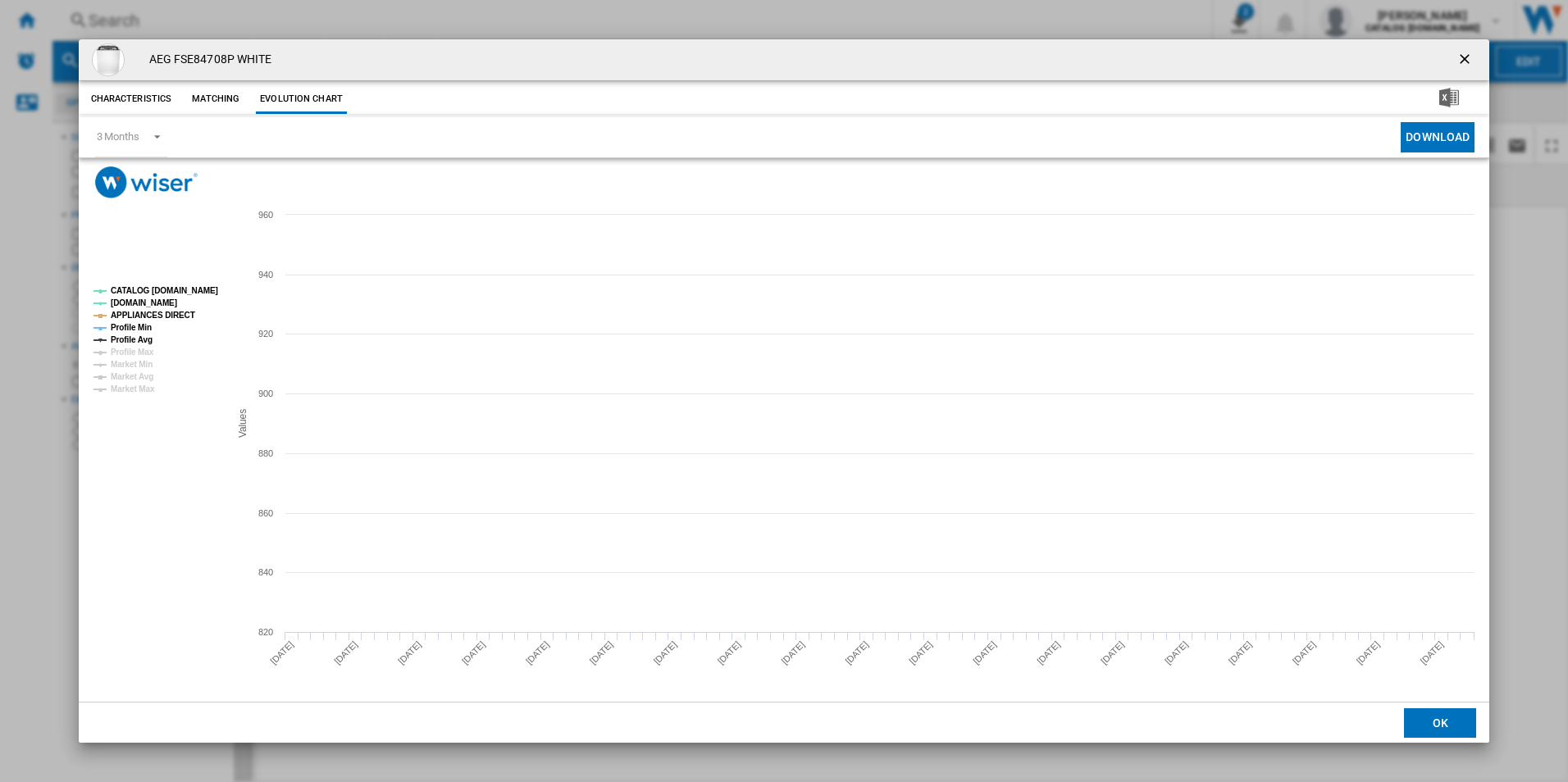
click at [204, 293] on tspan "CATALOG [DOMAIN_NAME]" at bounding box center [164, 290] width 107 height 9
click at [152, 323] on tspan "Profile Min" at bounding box center [130, 327] width 41 height 9
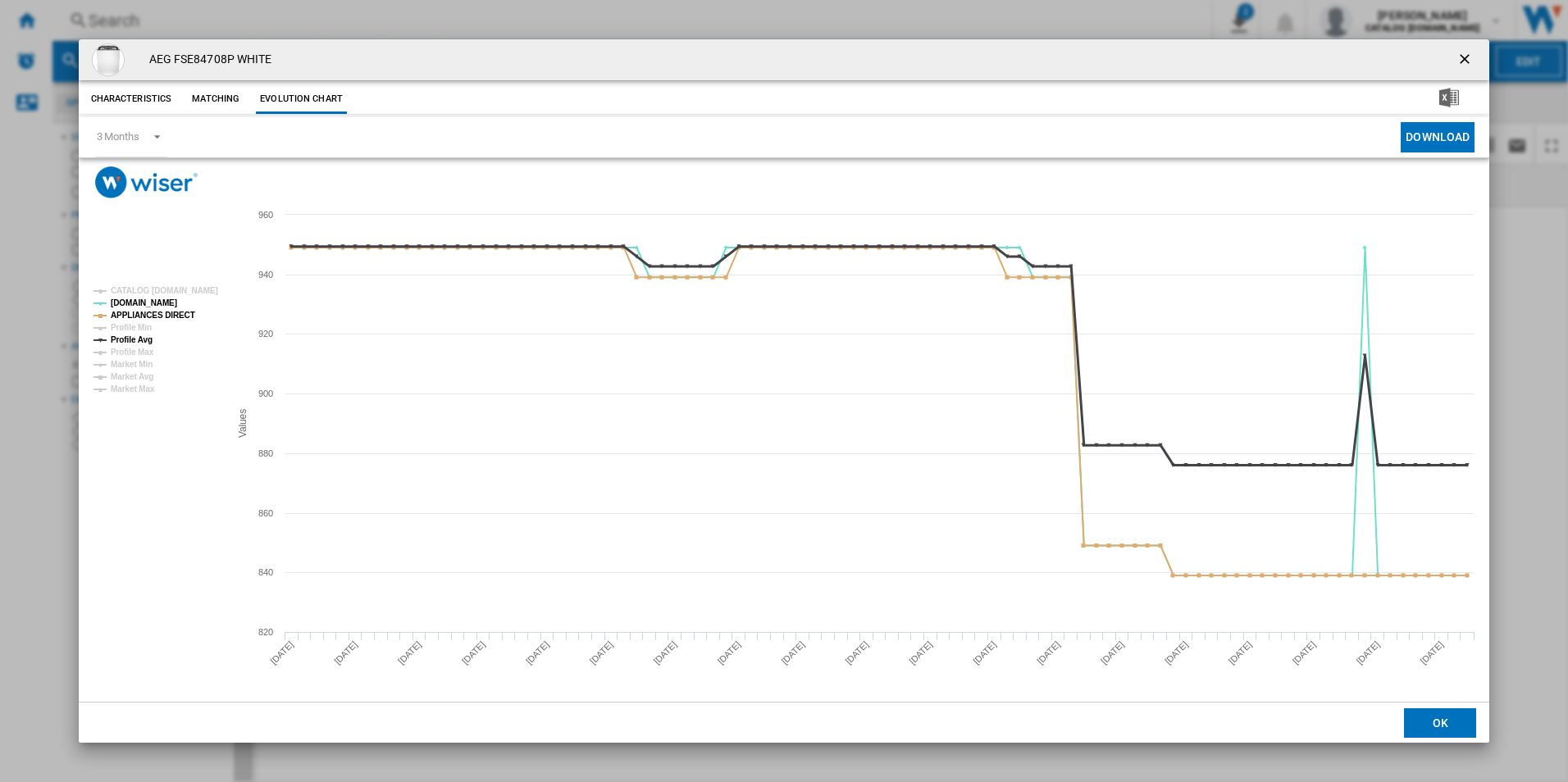
click at [150, 340] on tspan "Profile Avg" at bounding box center [131, 339] width 42 height 9
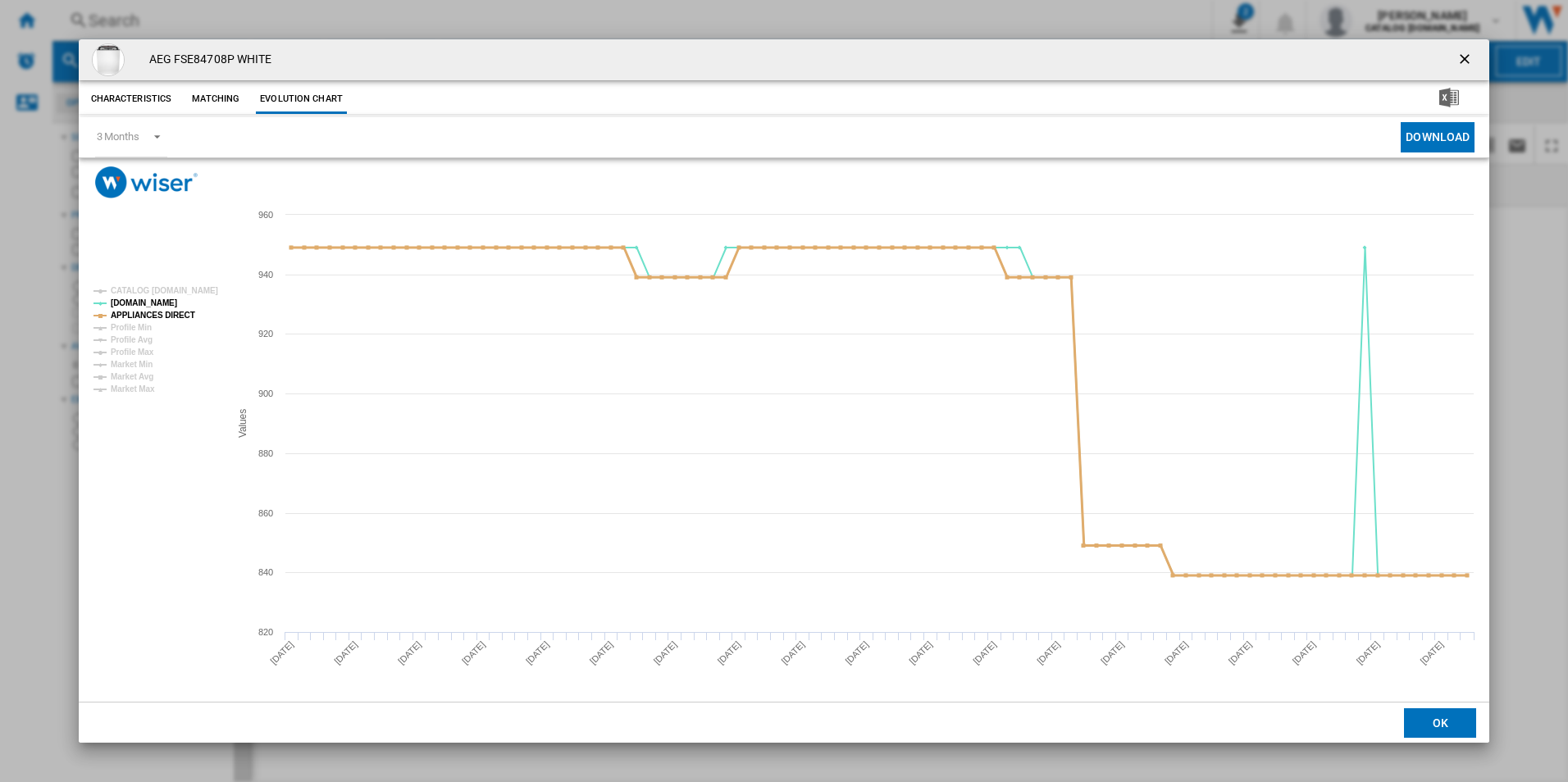
click at [171, 313] on tspan "APPLIANCES DIRECT" at bounding box center [152, 315] width 84 height 9
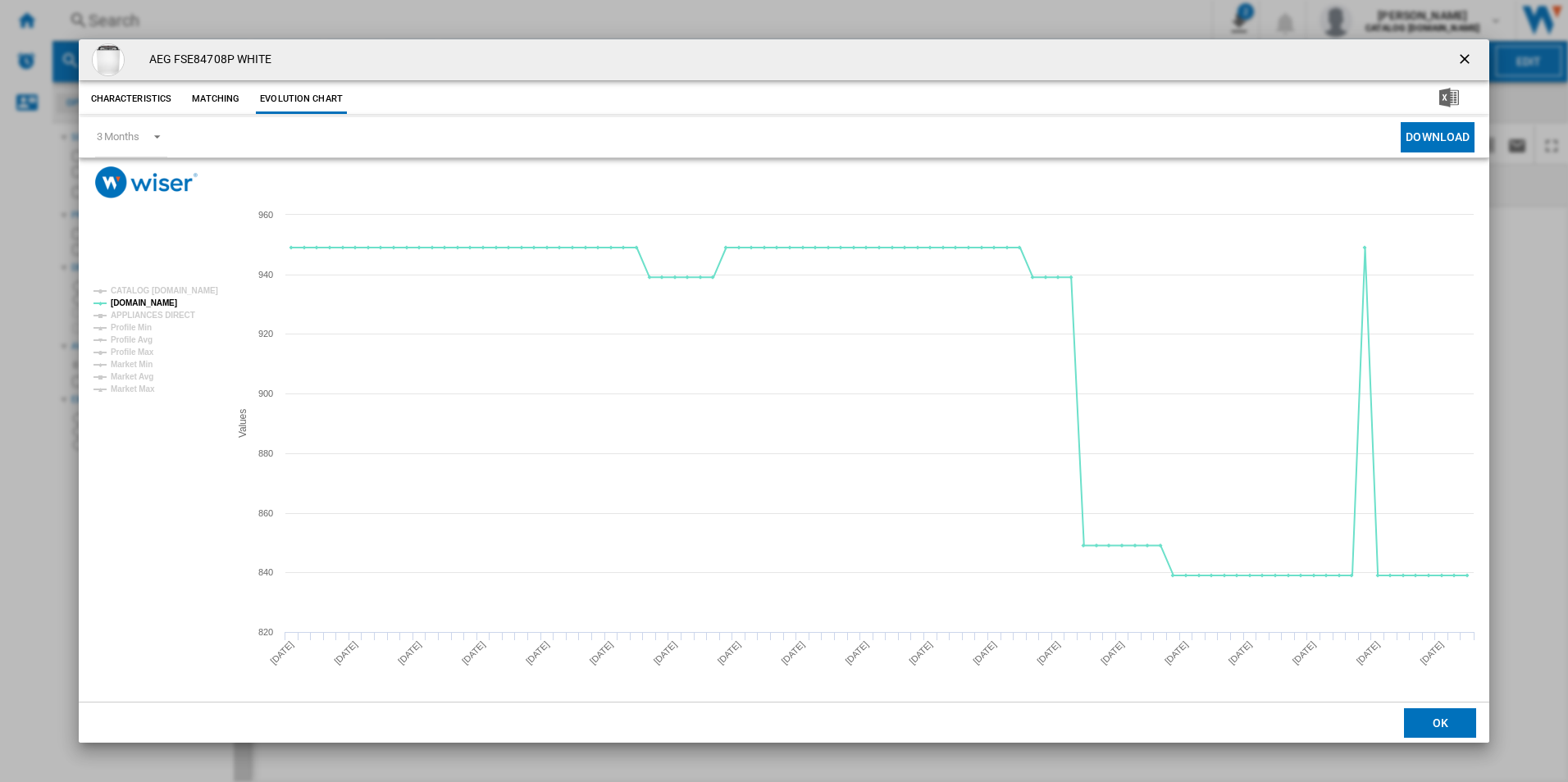
click at [1465, 48] on button "Product popup" at bounding box center [1466, 60] width 33 height 33
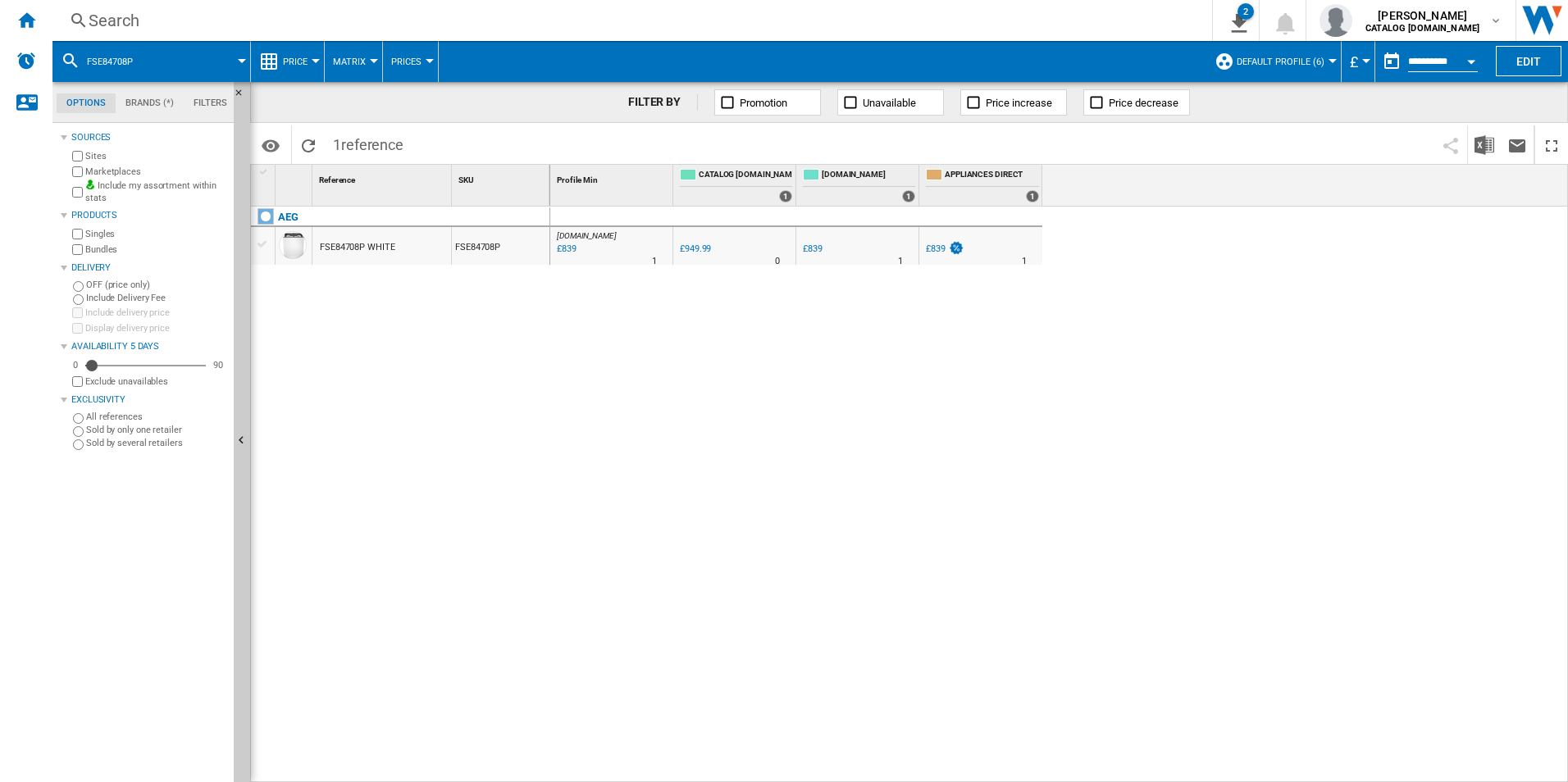
click at [1053, 14] on div "Search" at bounding box center [628, 20] width 1080 height 23
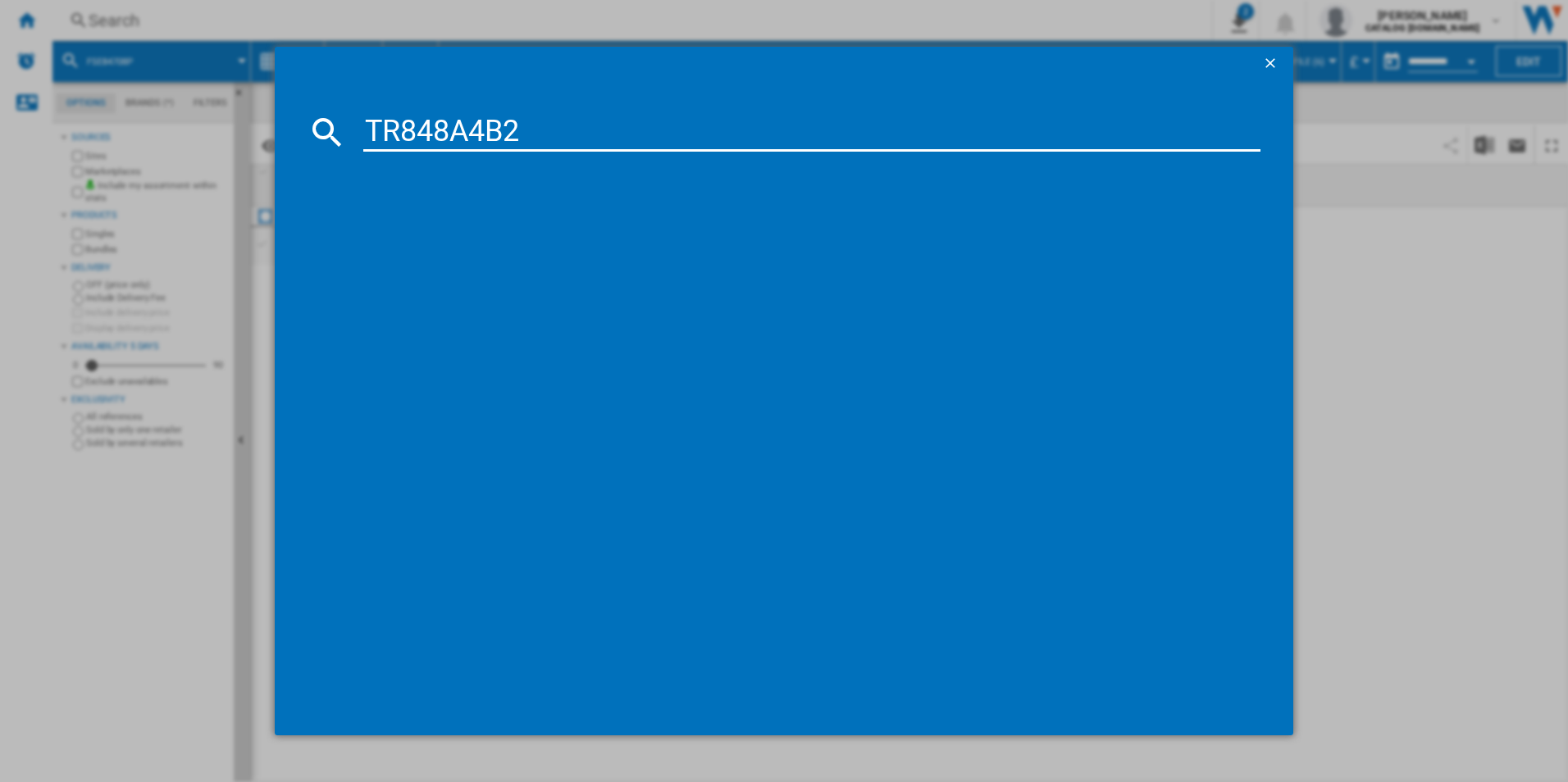
type input "TR848A4B2"
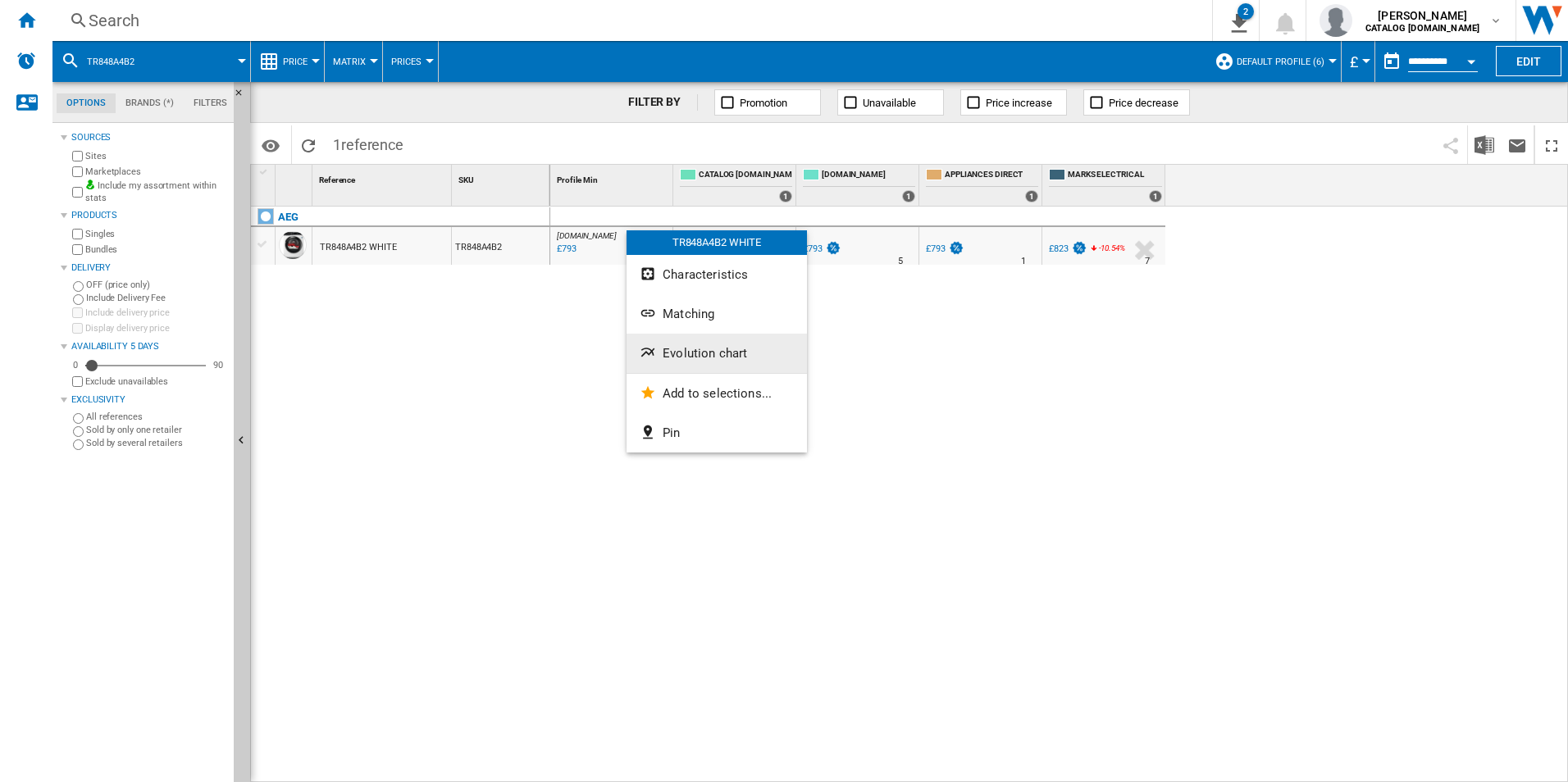
click at [680, 346] on span "Evolution chart" at bounding box center [705, 353] width 84 height 15
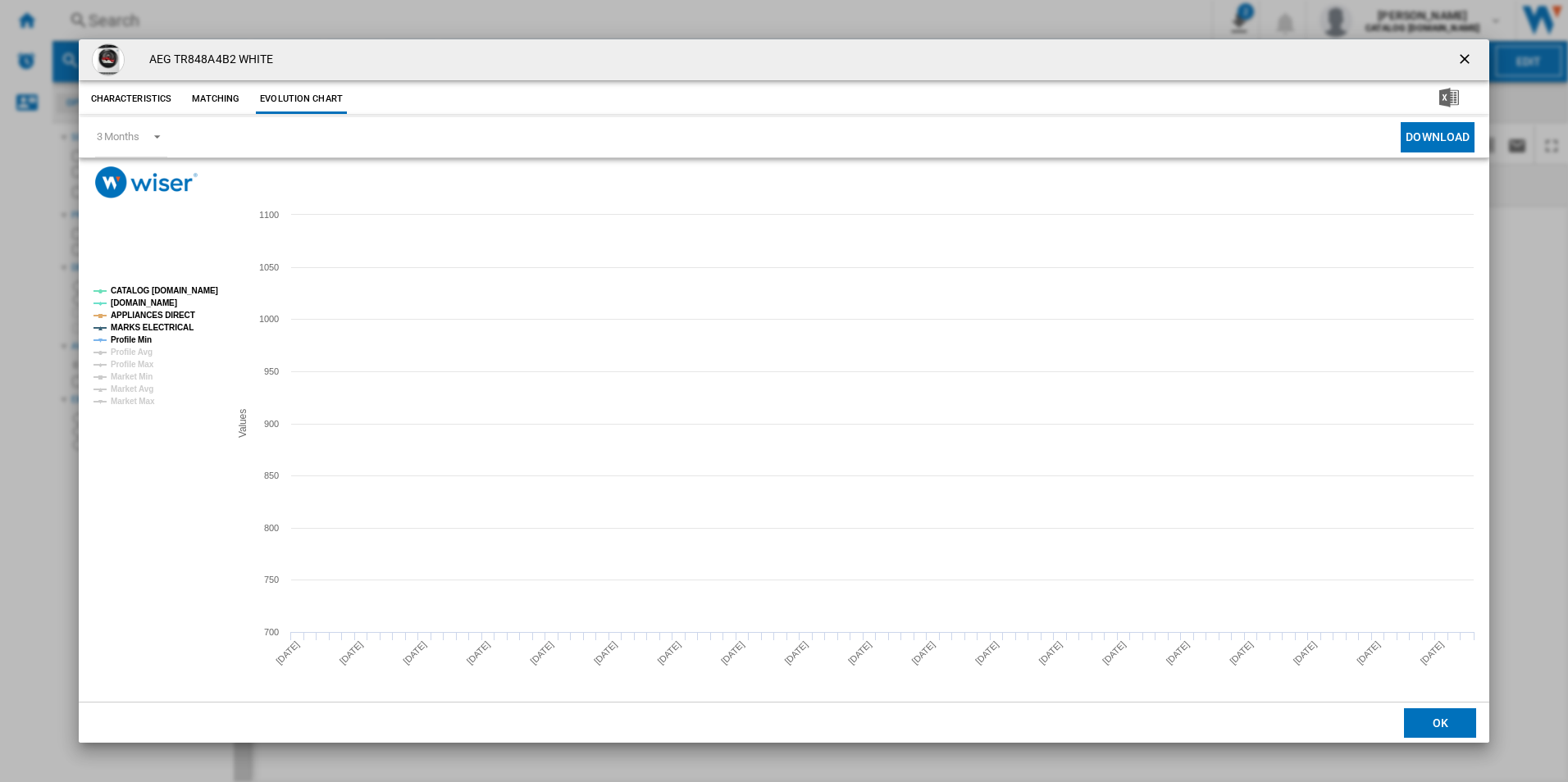
click at [190, 294] on tspan "CATALOG [DOMAIN_NAME]" at bounding box center [164, 290] width 107 height 9
click at [179, 312] on tspan "APPLIANCES DIRECT" at bounding box center [152, 315] width 84 height 9
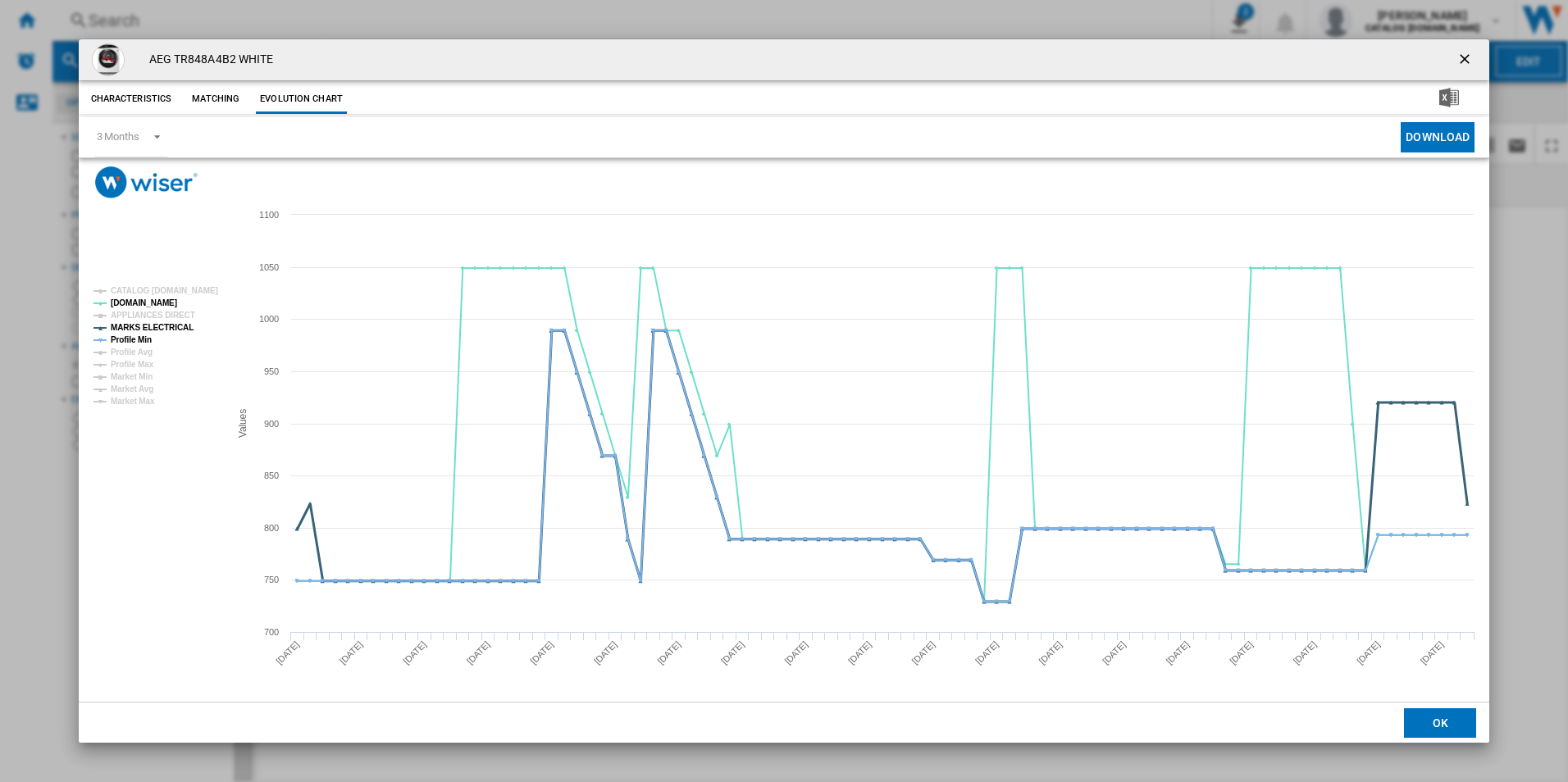
click at [166, 329] on tspan "MARKS ELECTRICAL" at bounding box center [151, 327] width 82 height 9
click at [146, 335] on tspan "Profile Min" at bounding box center [130, 339] width 41 height 9
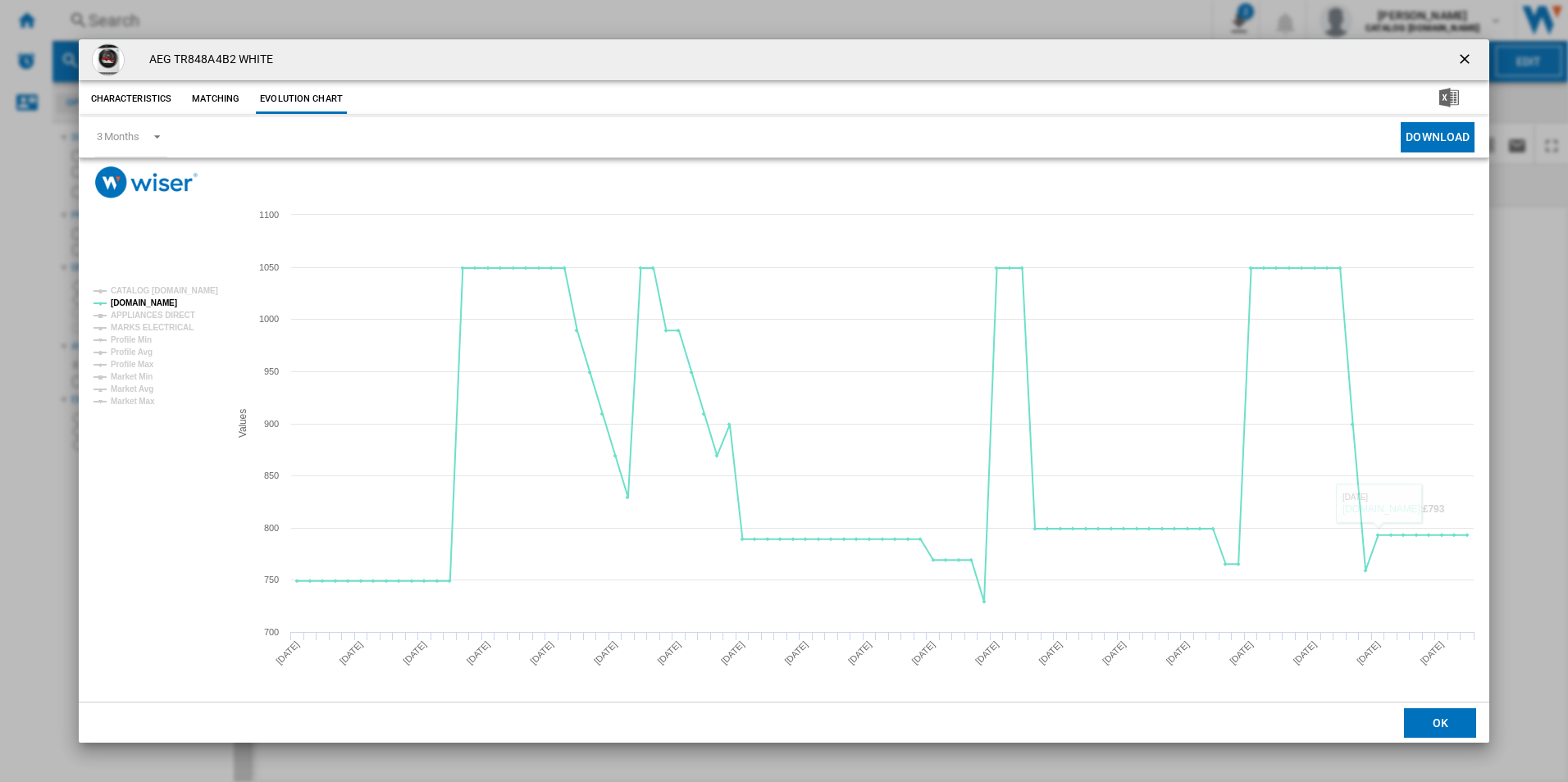
click at [1459, 64] on ng-md-icon "getI18NText('BUTTONS.CLOSE_DIALOG')" at bounding box center [1466, 61] width 20 height 20
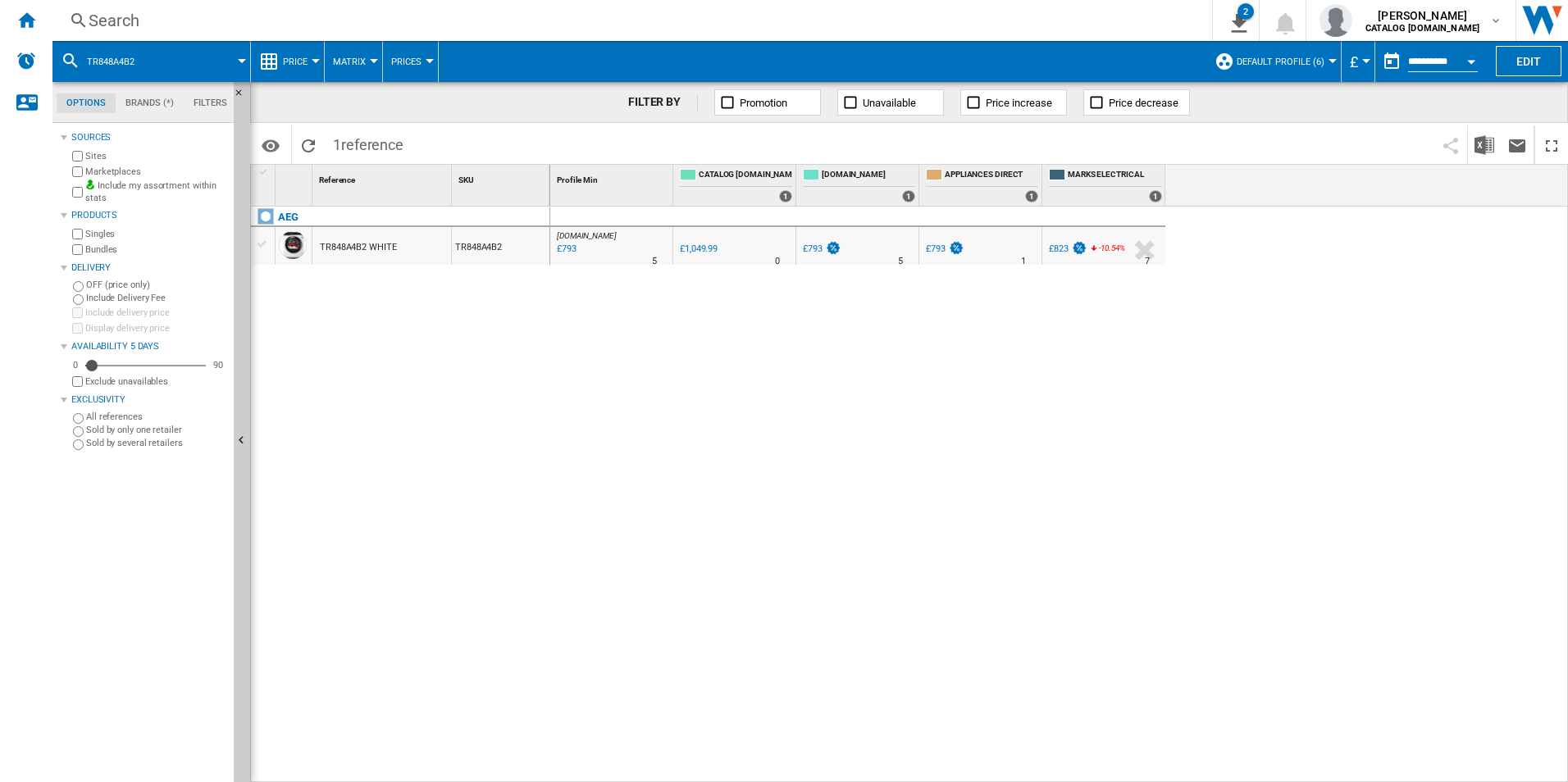
click at [989, 20] on div "Search" at bounding box center [628, 20] width 1080 height 23
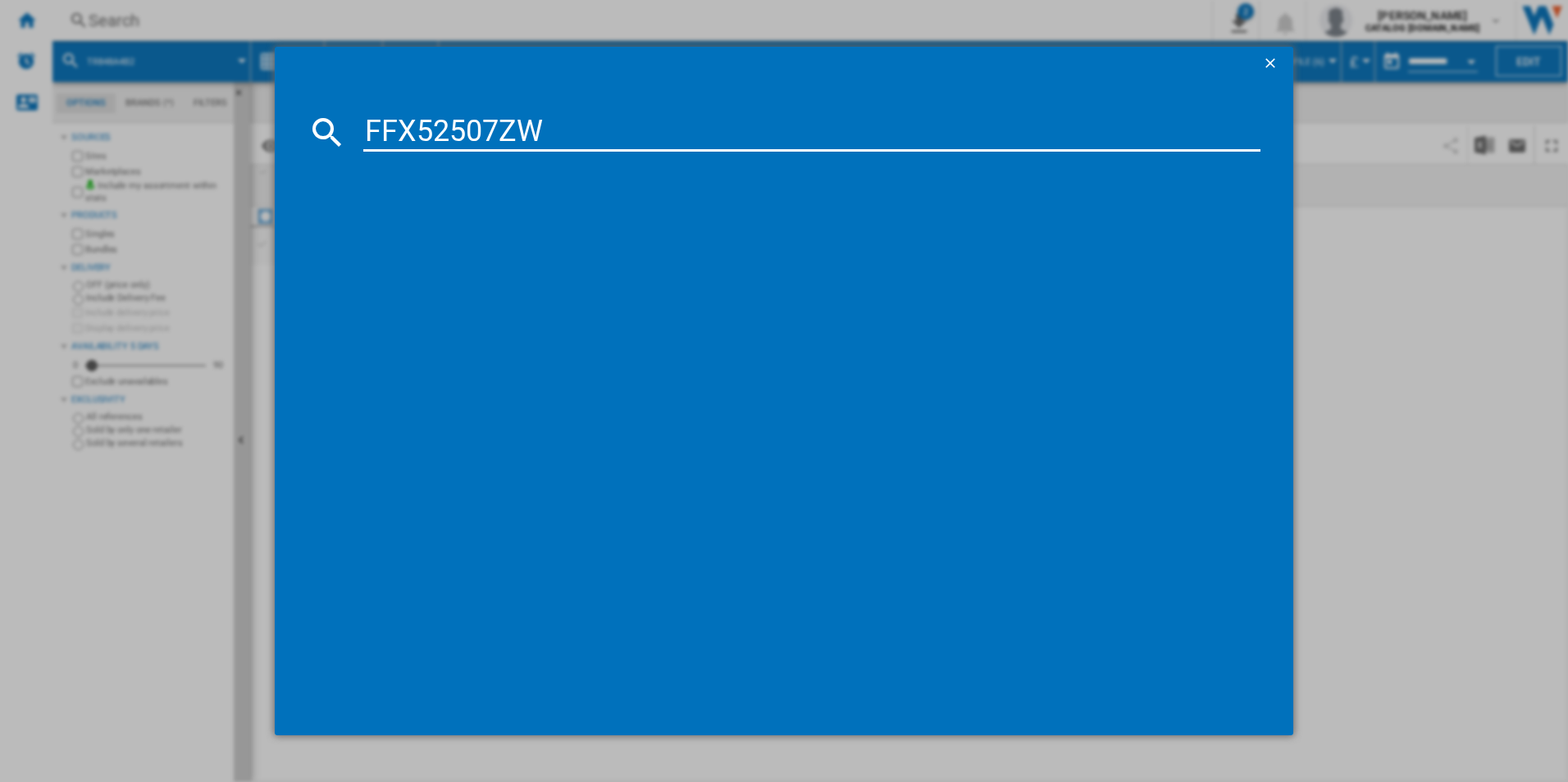
type input "FFX52507ZW"
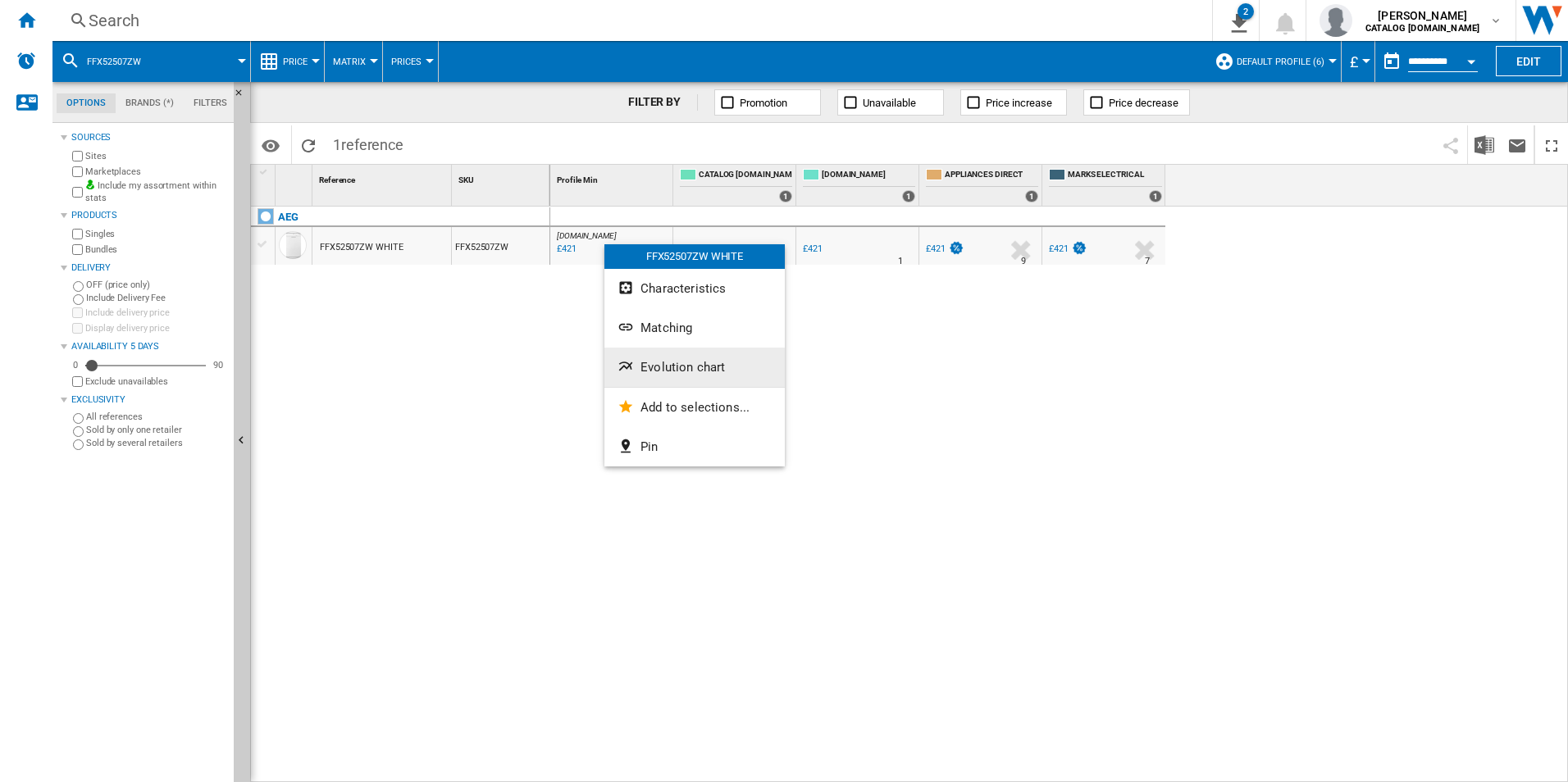
click at [664, 372] on span "Evolution chart" at bounding box center [682, 367] width 84 height 15
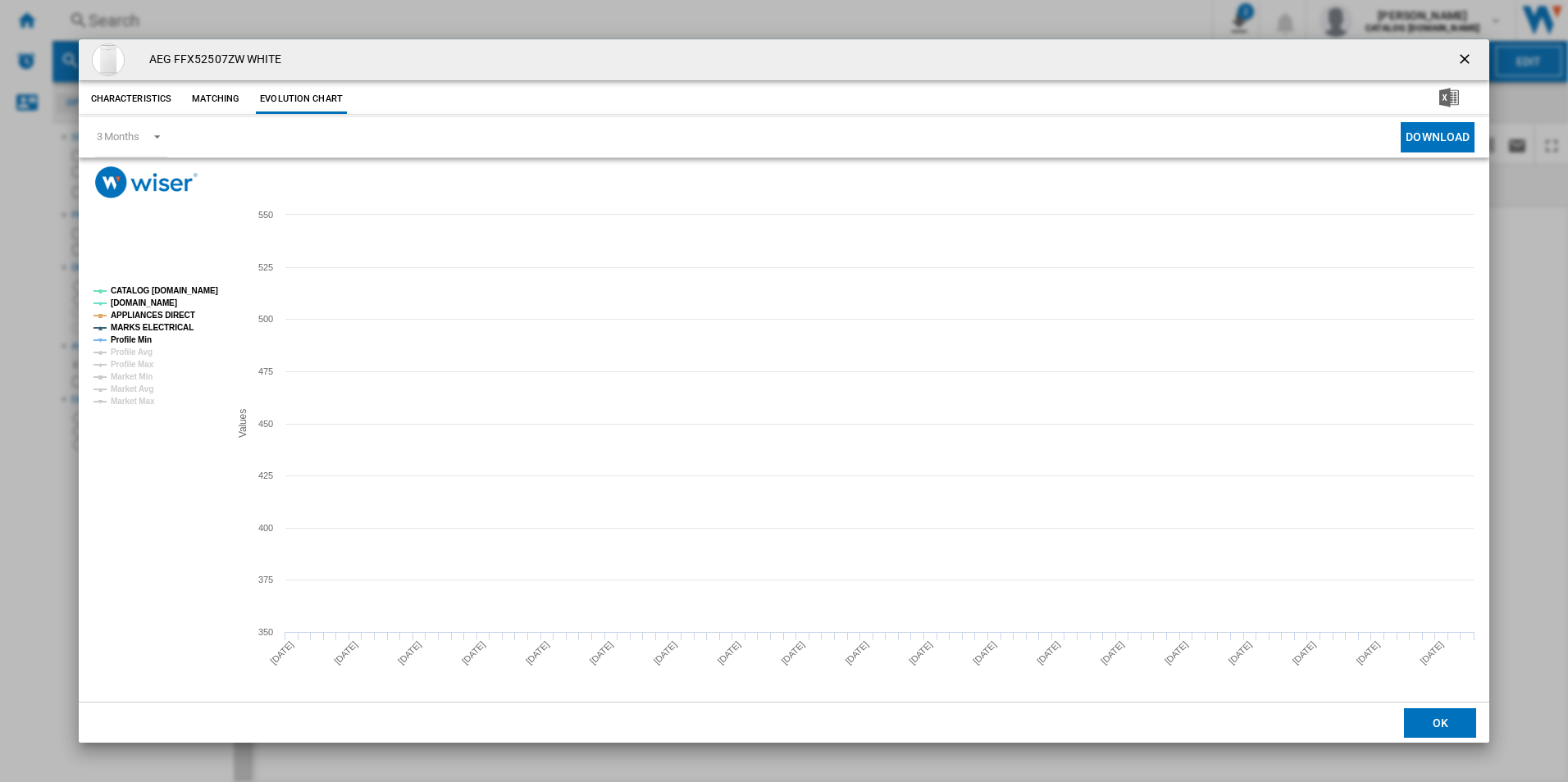
click at [202, 290] on tspan "CATALOG [DOMAIN_NAME]" at bounding box center [164, 290] width 107 height 9
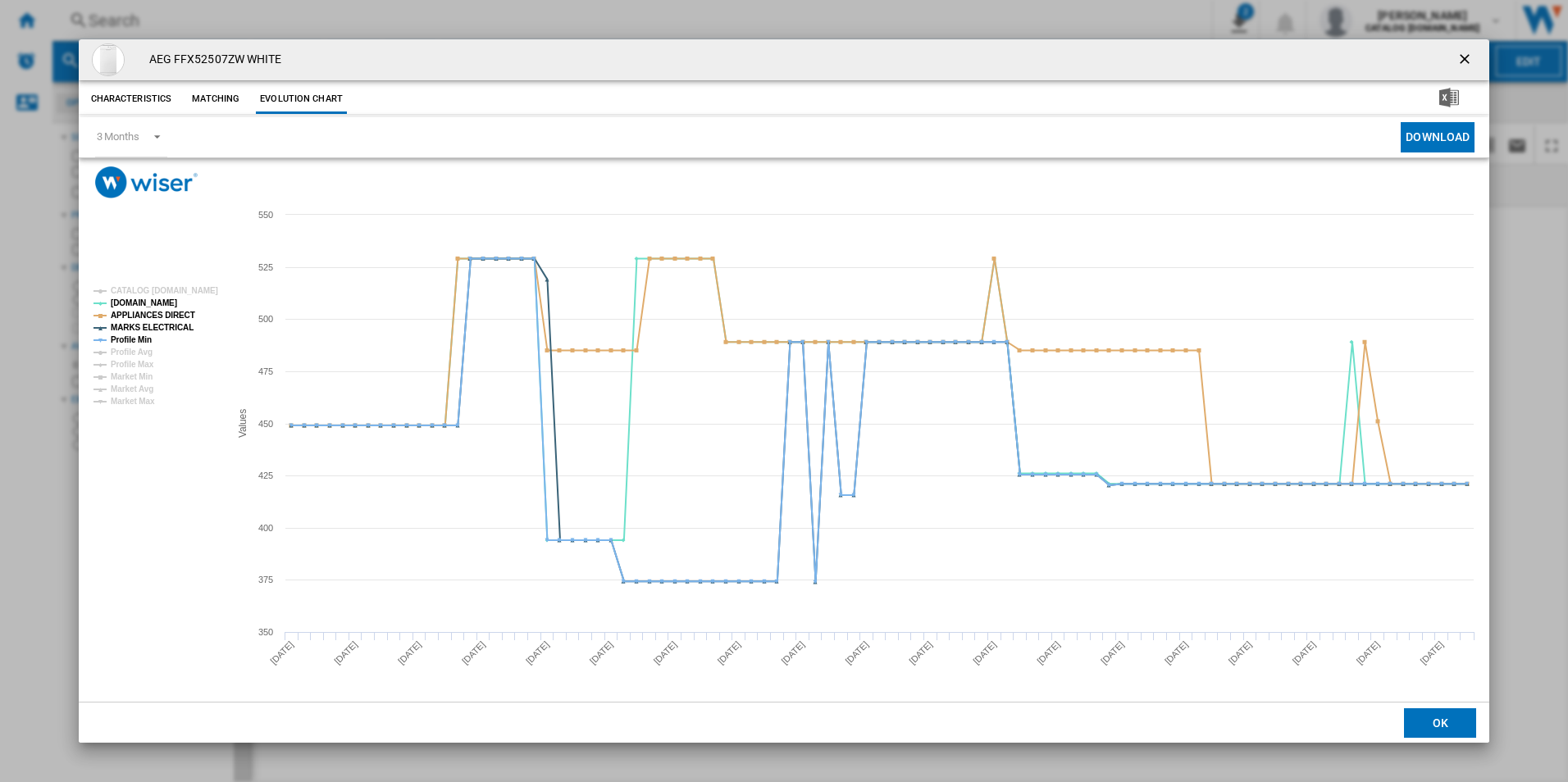
click at [183, 306] on rect "Product popup" at bounding box center [154, 346] width 136 height 132
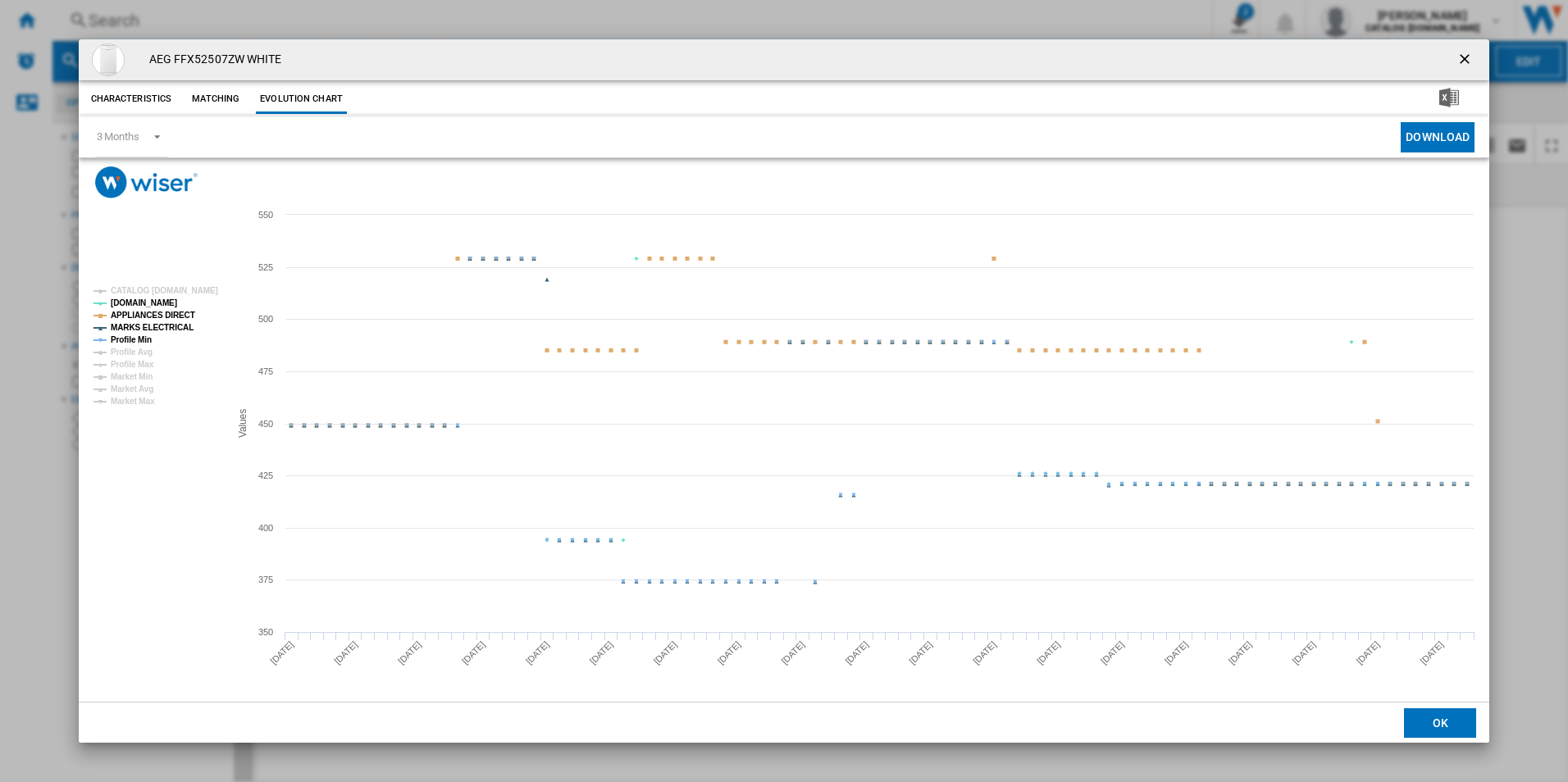
click at [176, 311] on tspan "APPLIANCES DIRECT" at bounding box center [152, 315] width 84 height 9
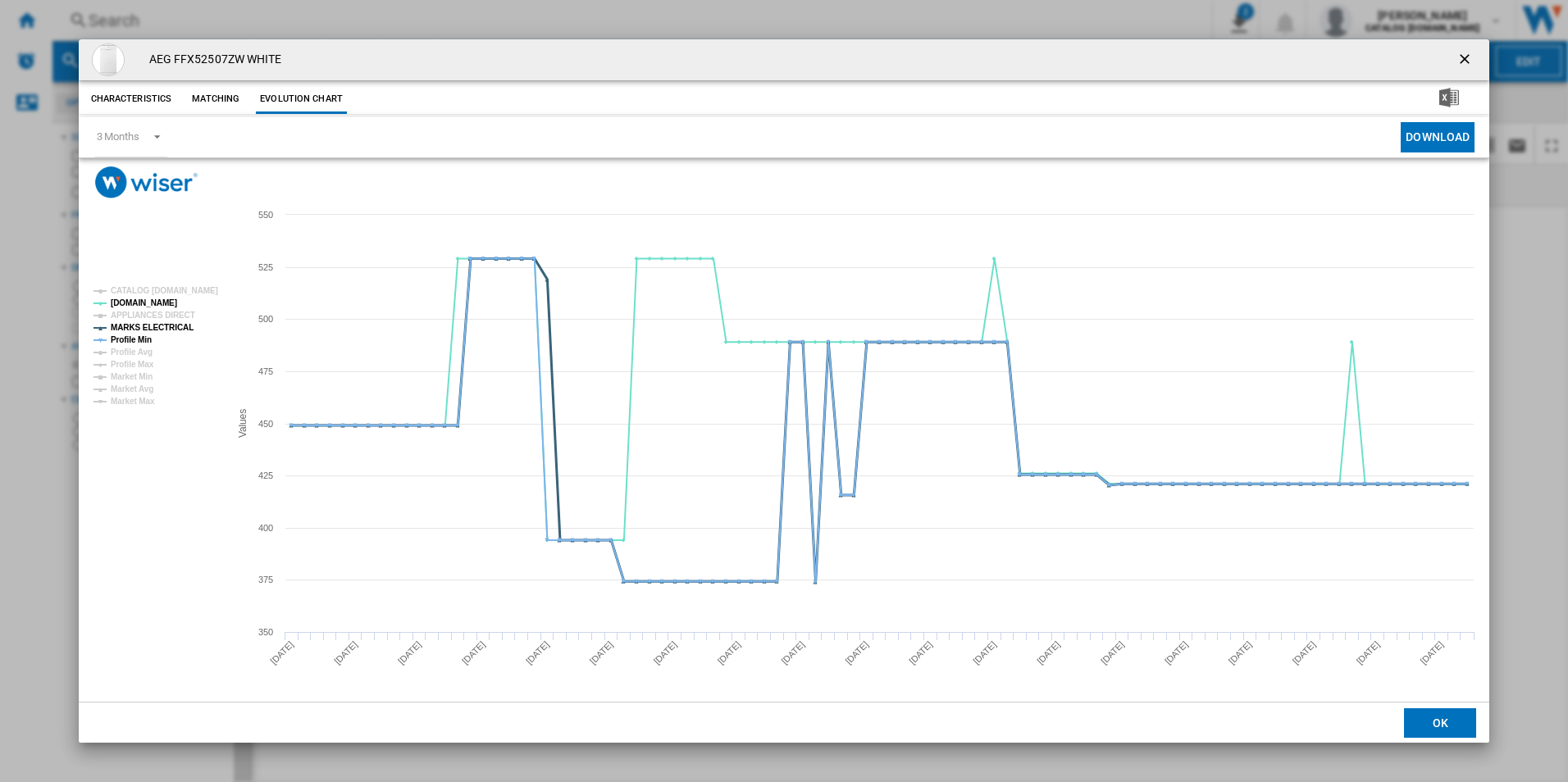
click at [173, 326] on tspan "MARKS ELECTRICAL" at bounding box center [151, 327] width 82 height 9
click at [133, 340] on tspan "Profile Min" at bounding box center [130, 339] width 41 height 9
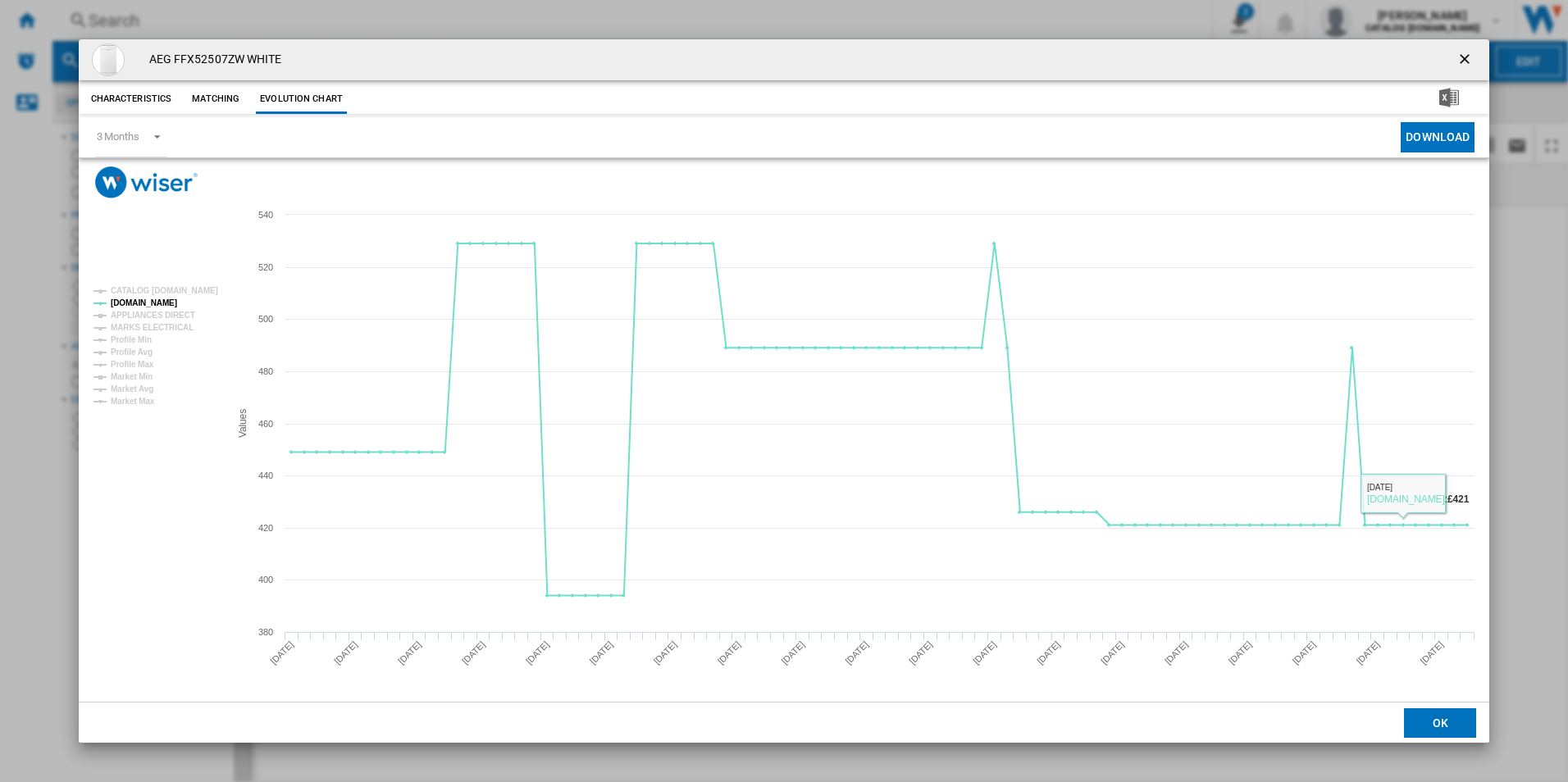
drag, startPoint x: 1460, startPoint y: 56, endPoint x: 980, endPoint y: 105, distance: 482.5
click at [1460, 56] on ng-md-icon "getI18NText('BUTTONS.CLOSE_DIALOG')" at bounding box center [1466, 61] width 20 height 20
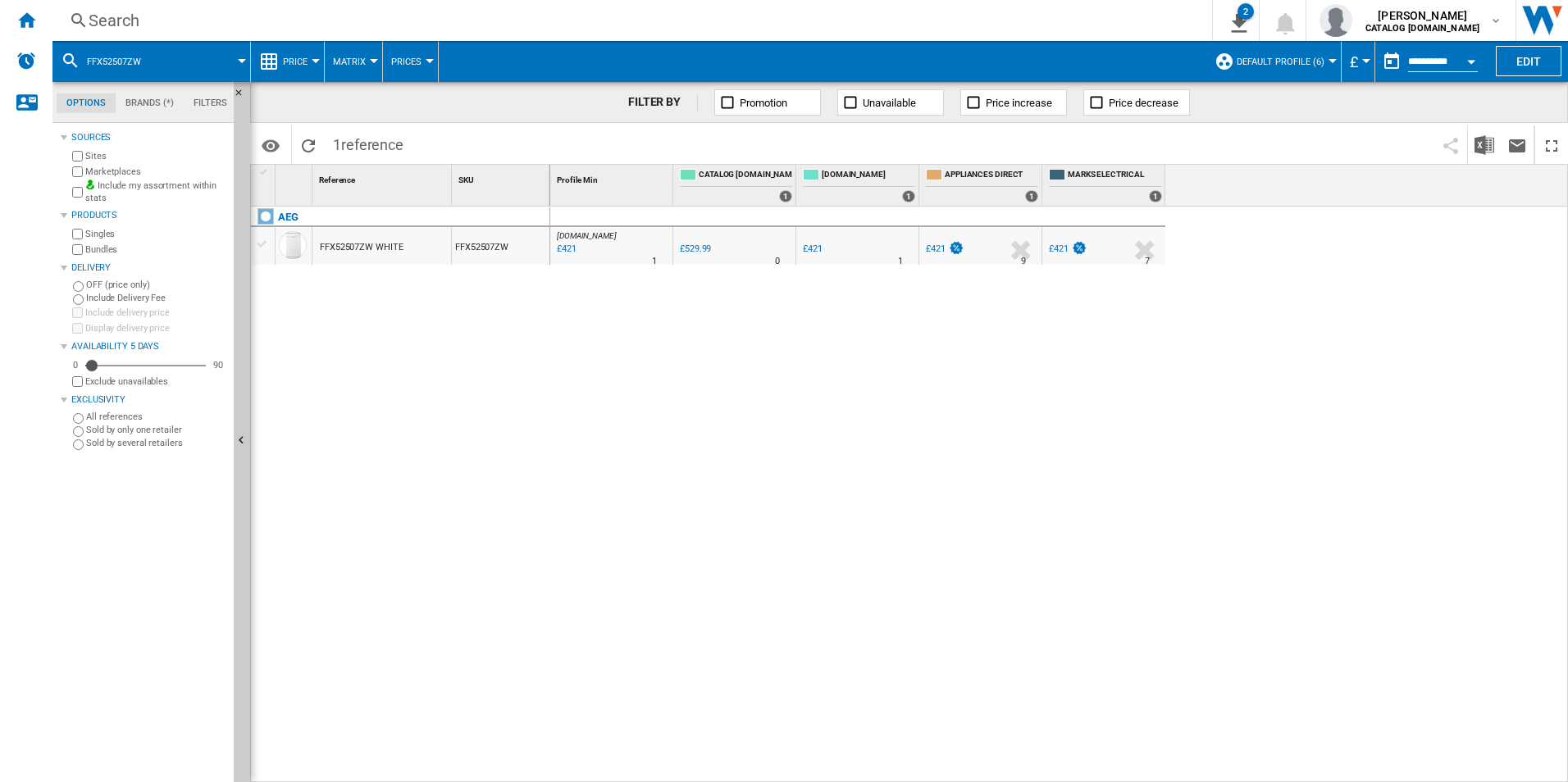
click at [654, 13] on div "Search" at bounding box center [628, 20] width 1080 height 23
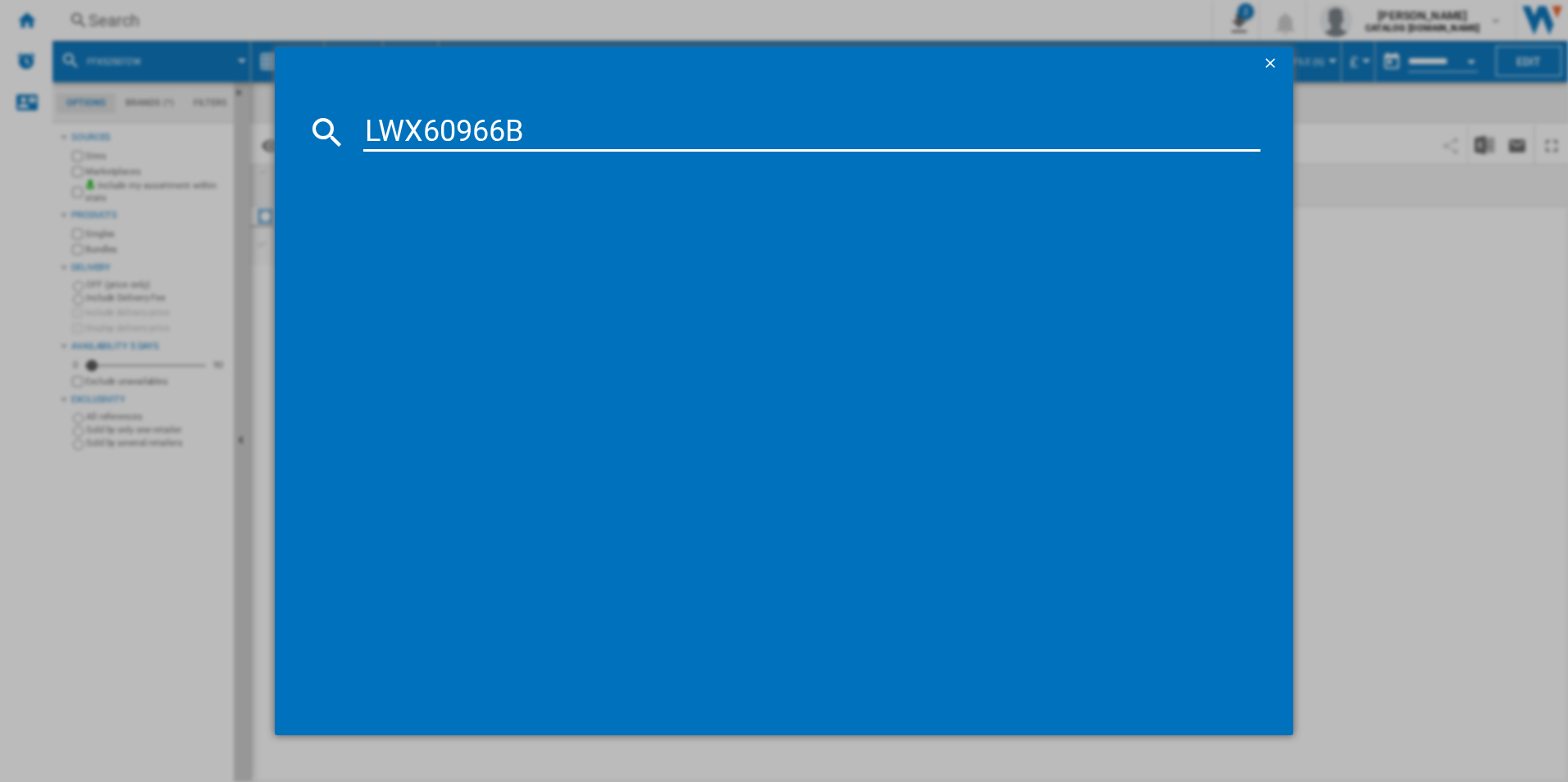
type input "LWX60966B"
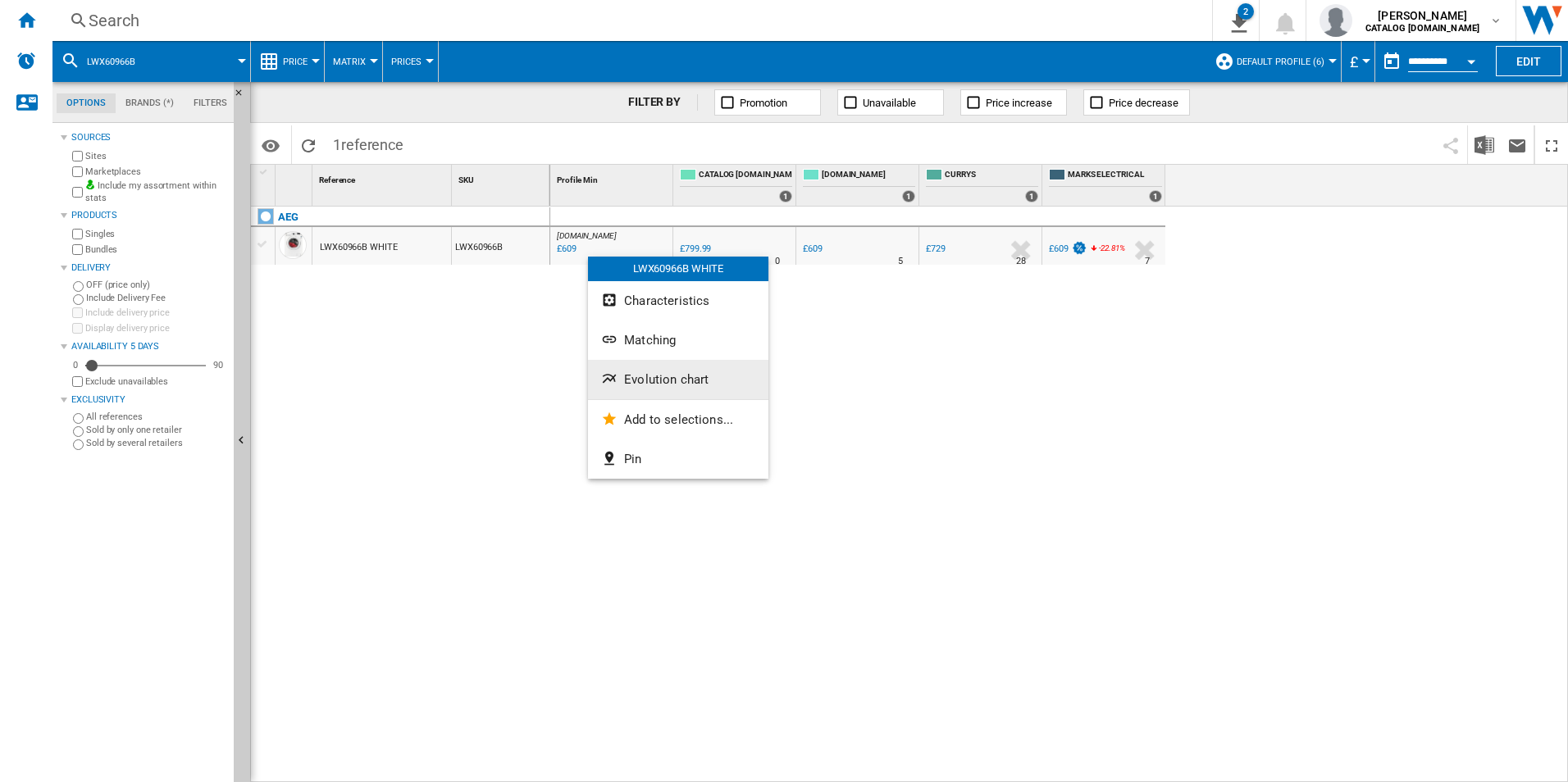
click at [660, 370] on button "Evolution chart" at bounding box center [679, 380] width 181 height 40
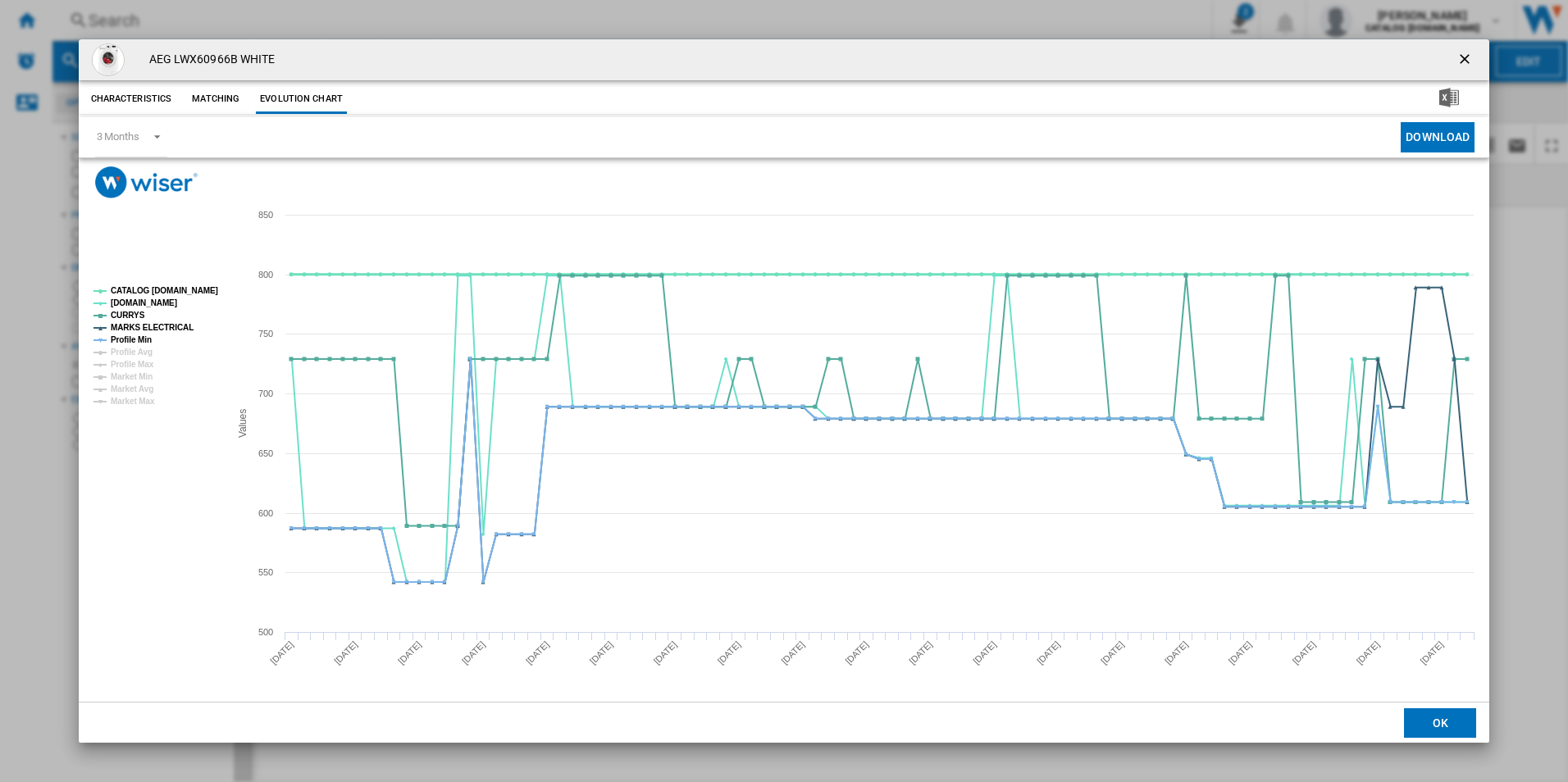
click at [199, 288] on tspan "CATALOG [DOMAIN_NAME]" at bounding box center [164, 290] width 107 height 9
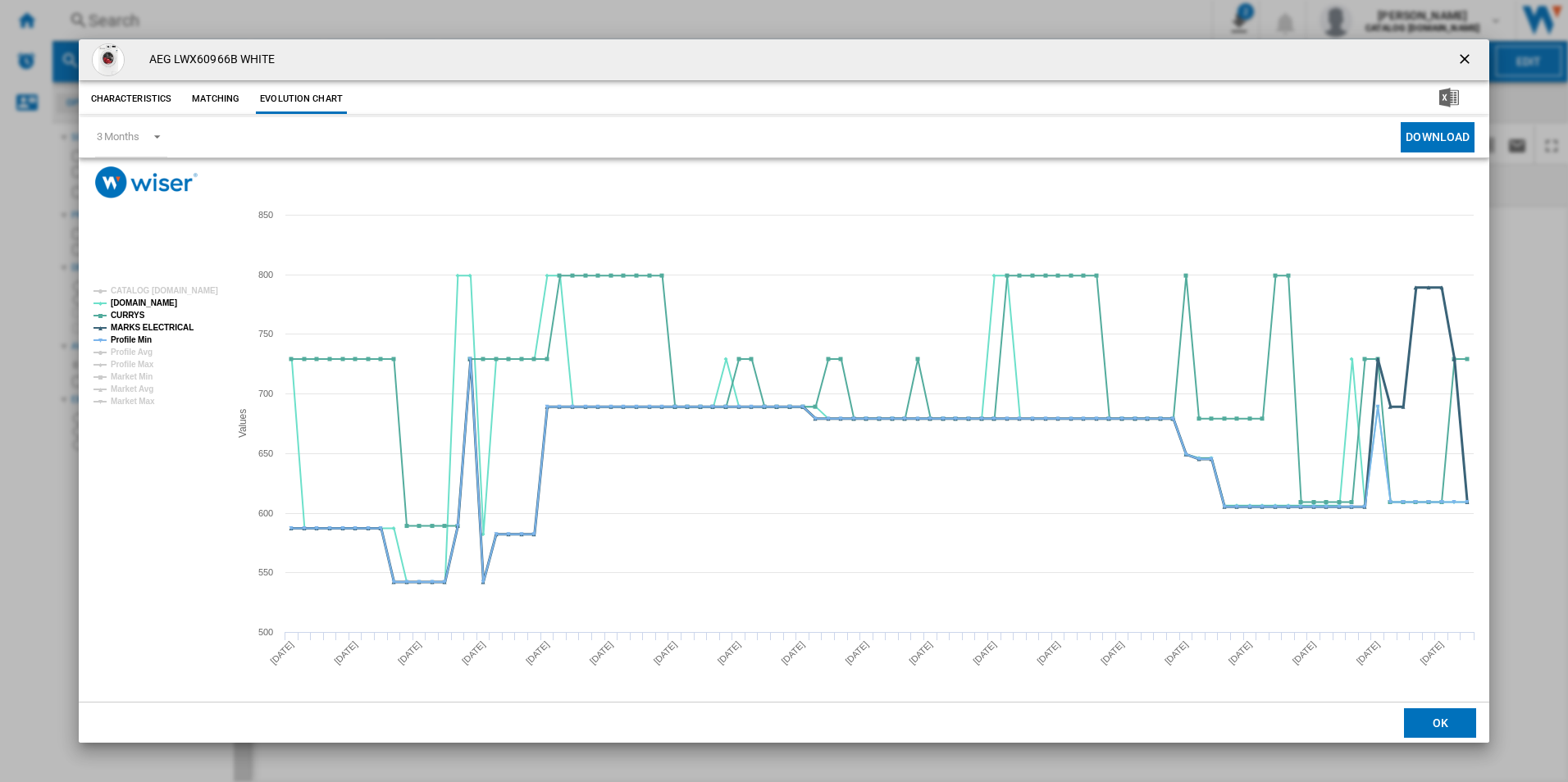
click at [170, 327] on tspan "MARKS ELECTRICAL" at bounding box center [151, 327] width 82 height 9
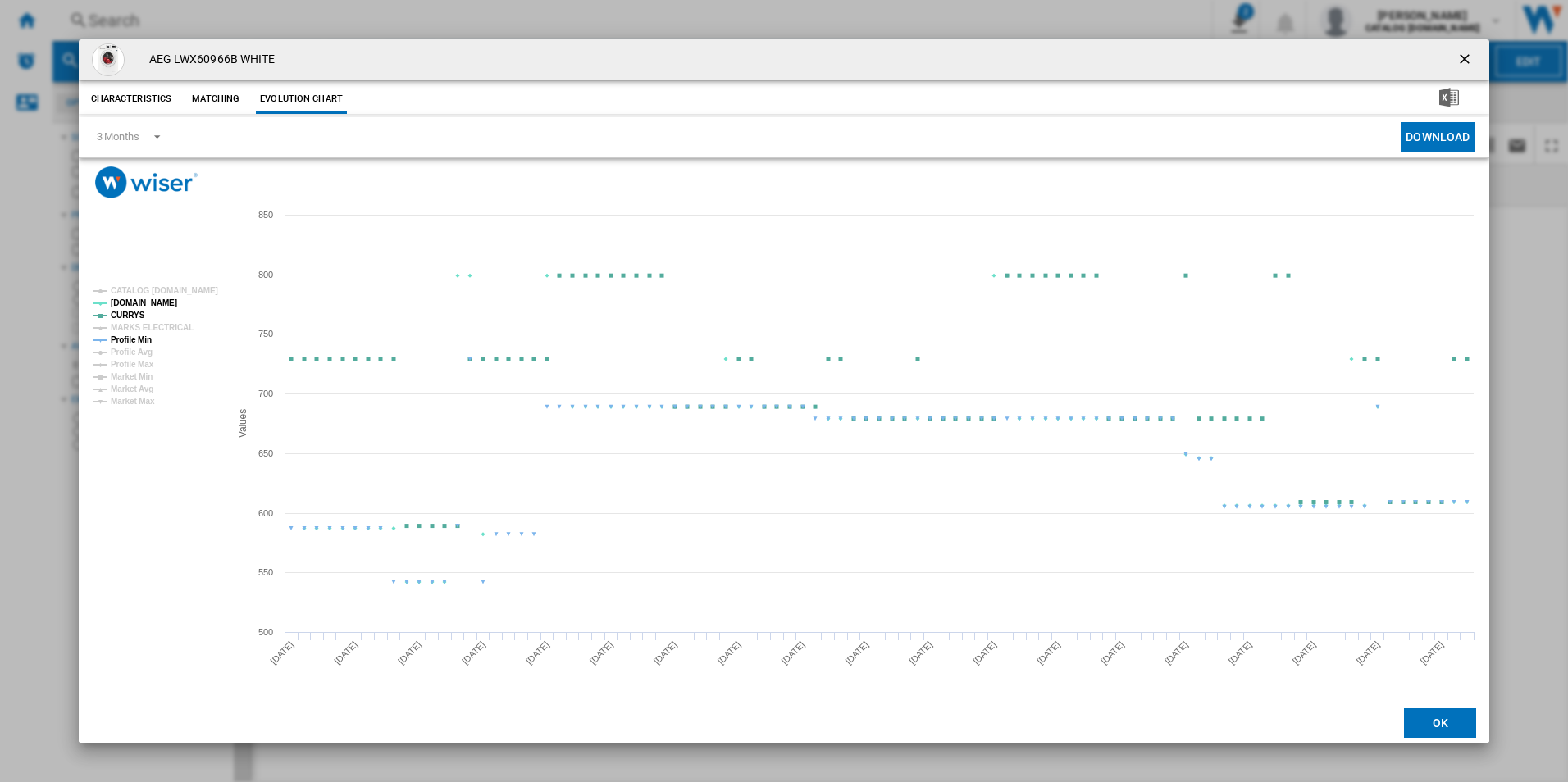
click at [151, 336] on tspan "Profile Min" at bounding box center [130, 339] width 41 height 9
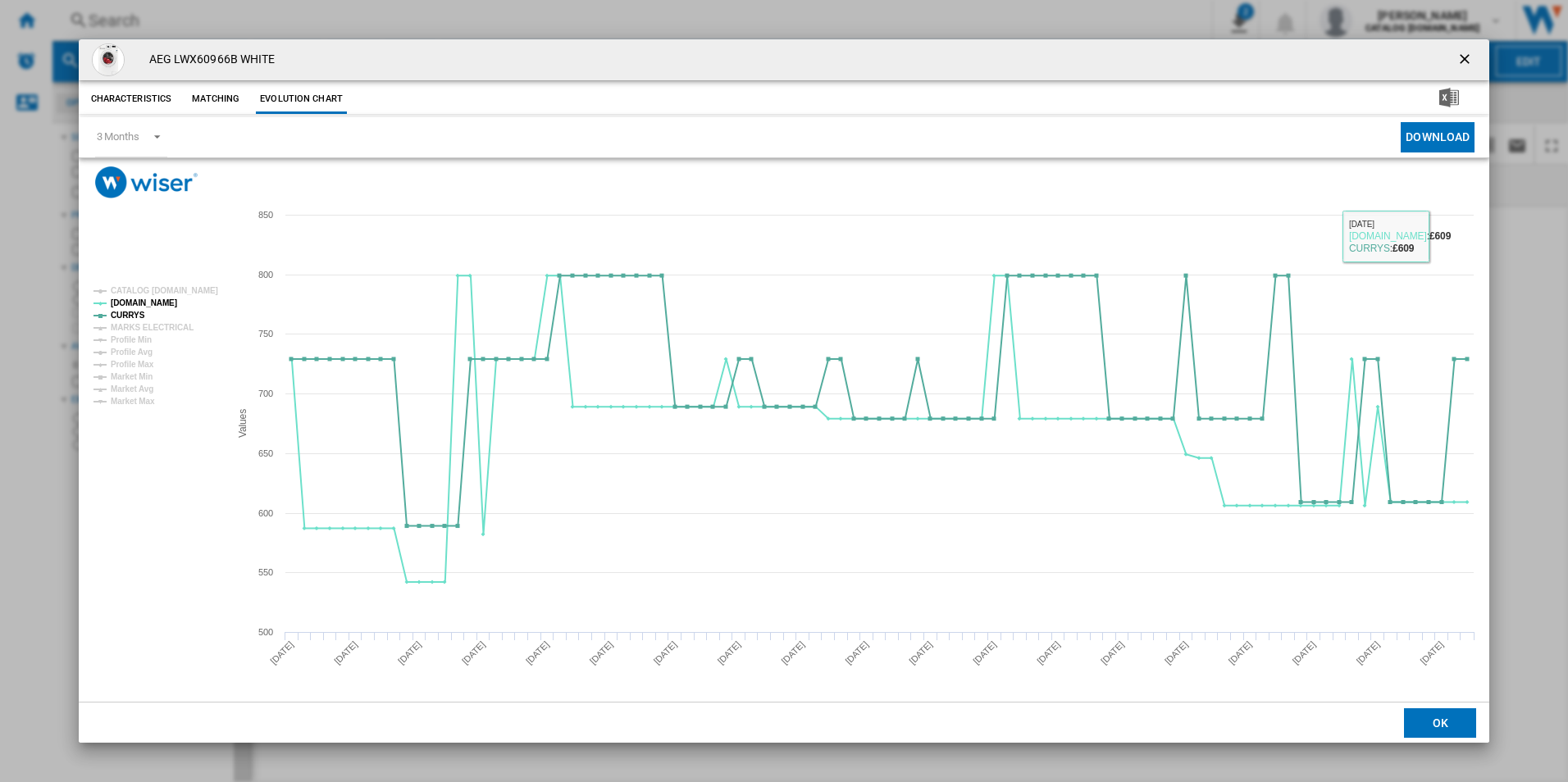
drag, startPoint x: 1469, startPoint y: 52, endPoint x: 1232, endPoint y: 82, distance: 238.9
click at [1469, 52] on ng-md-icon "getI18NText('BUTTONS.CLOSE_DIALOG')" at bounding box center [1466, 61] width 20 height 20
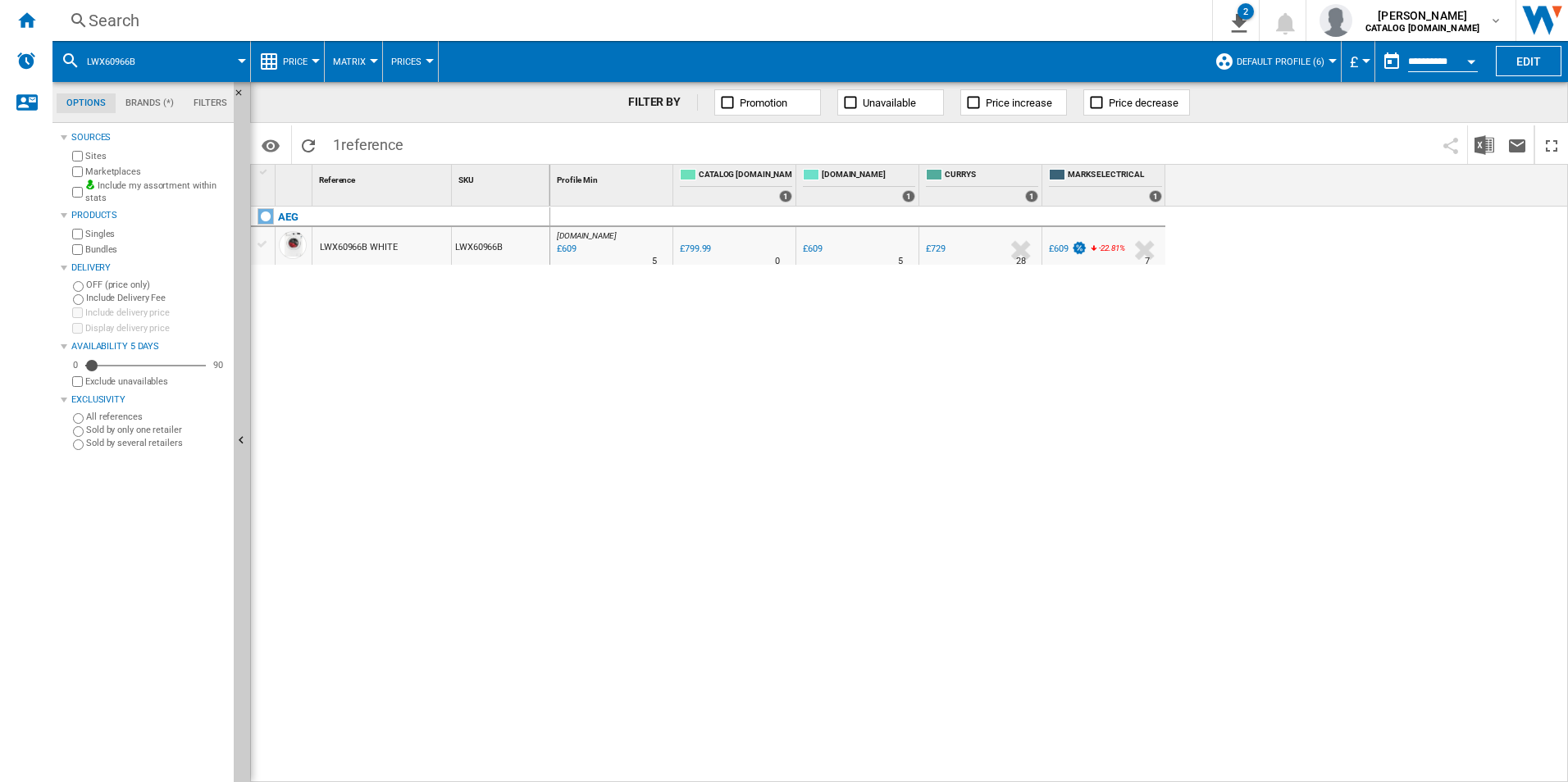
click at [979, 17] on div "Search" at bounding box center [628, 20] width 1080 height 23
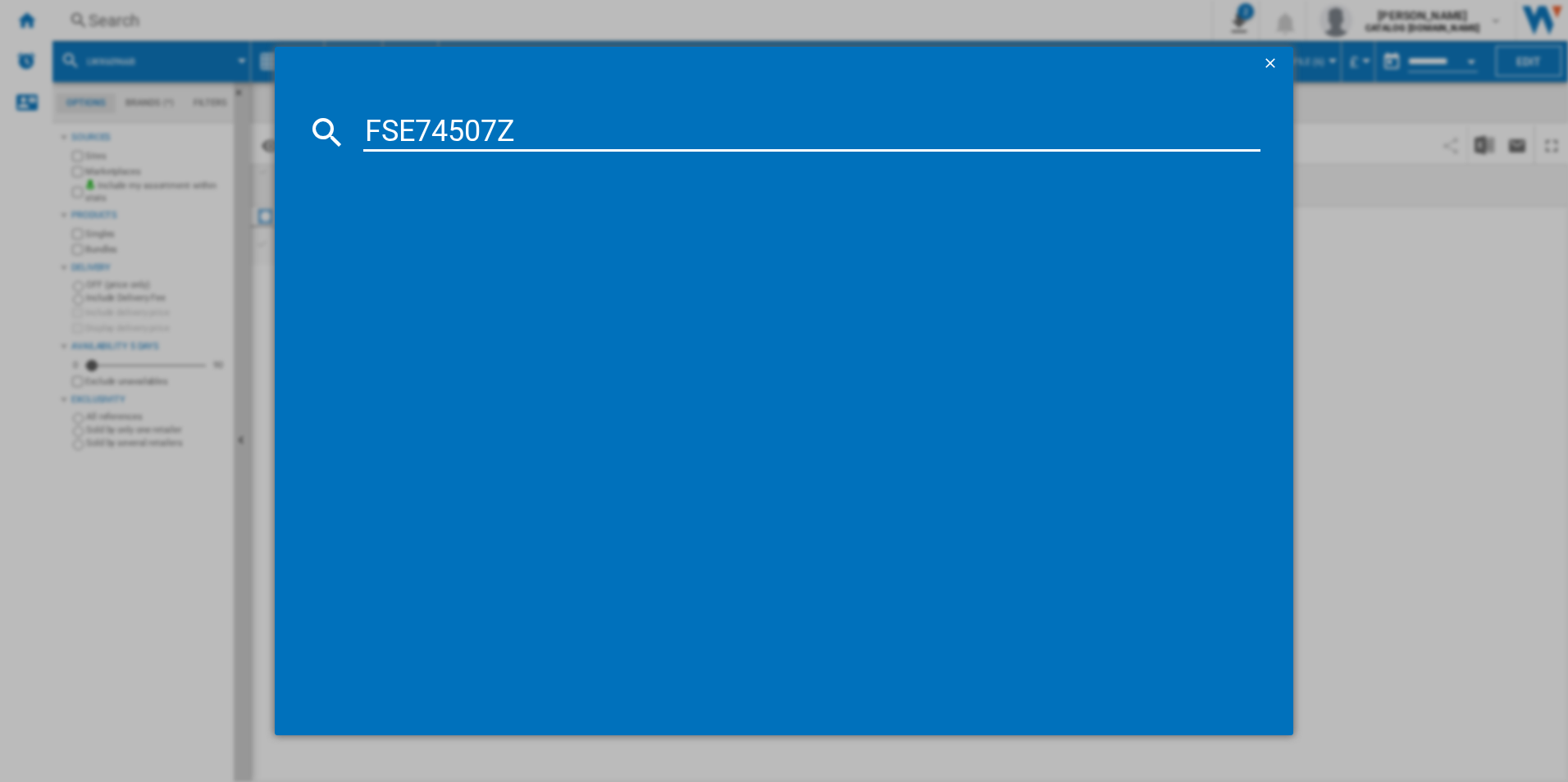
type input "FSE74507Z"
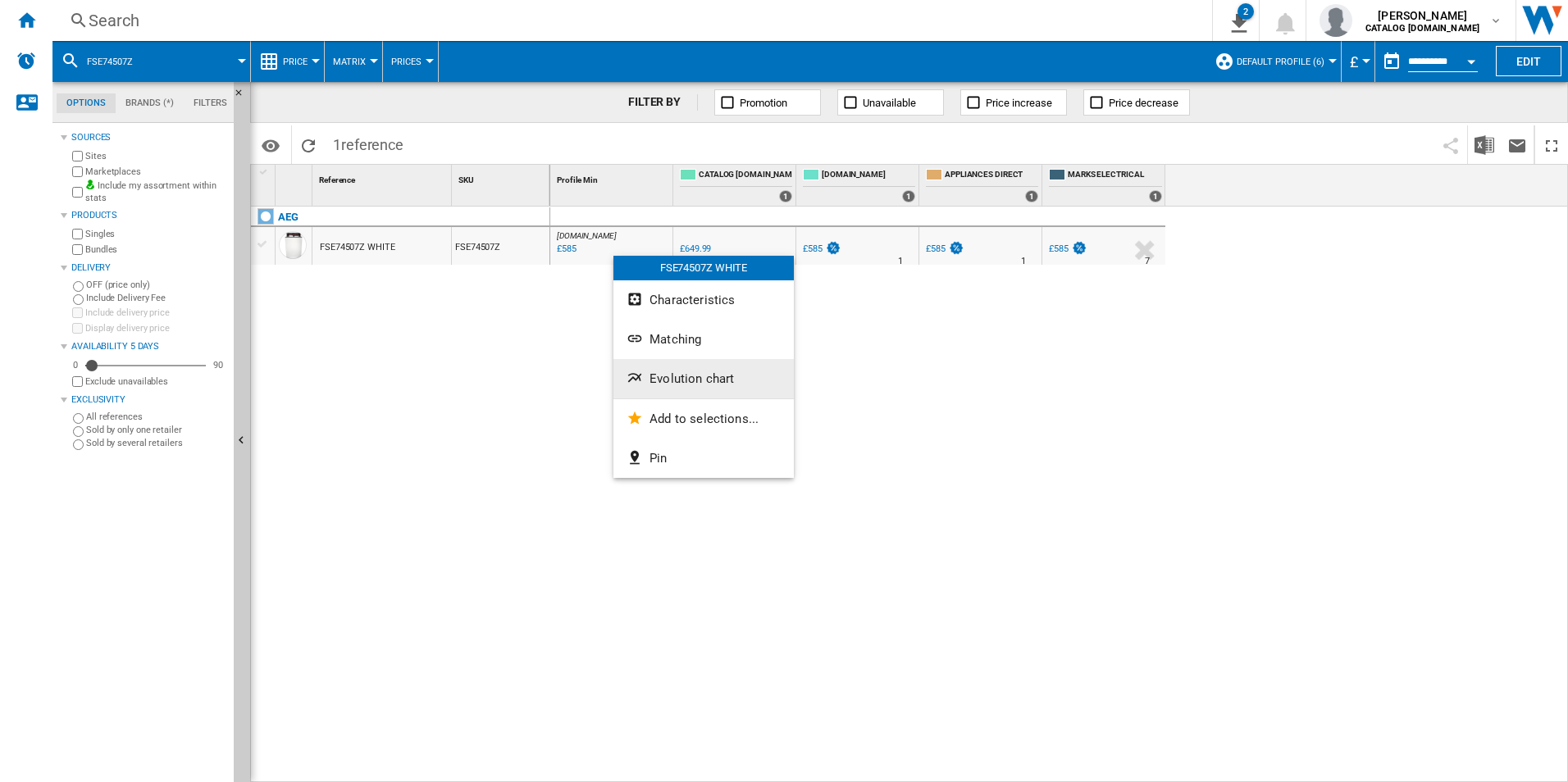
click at [644, 380] on ng-md-icon "Evolution chart" at bounding box center [636, 380] width 20 height 20
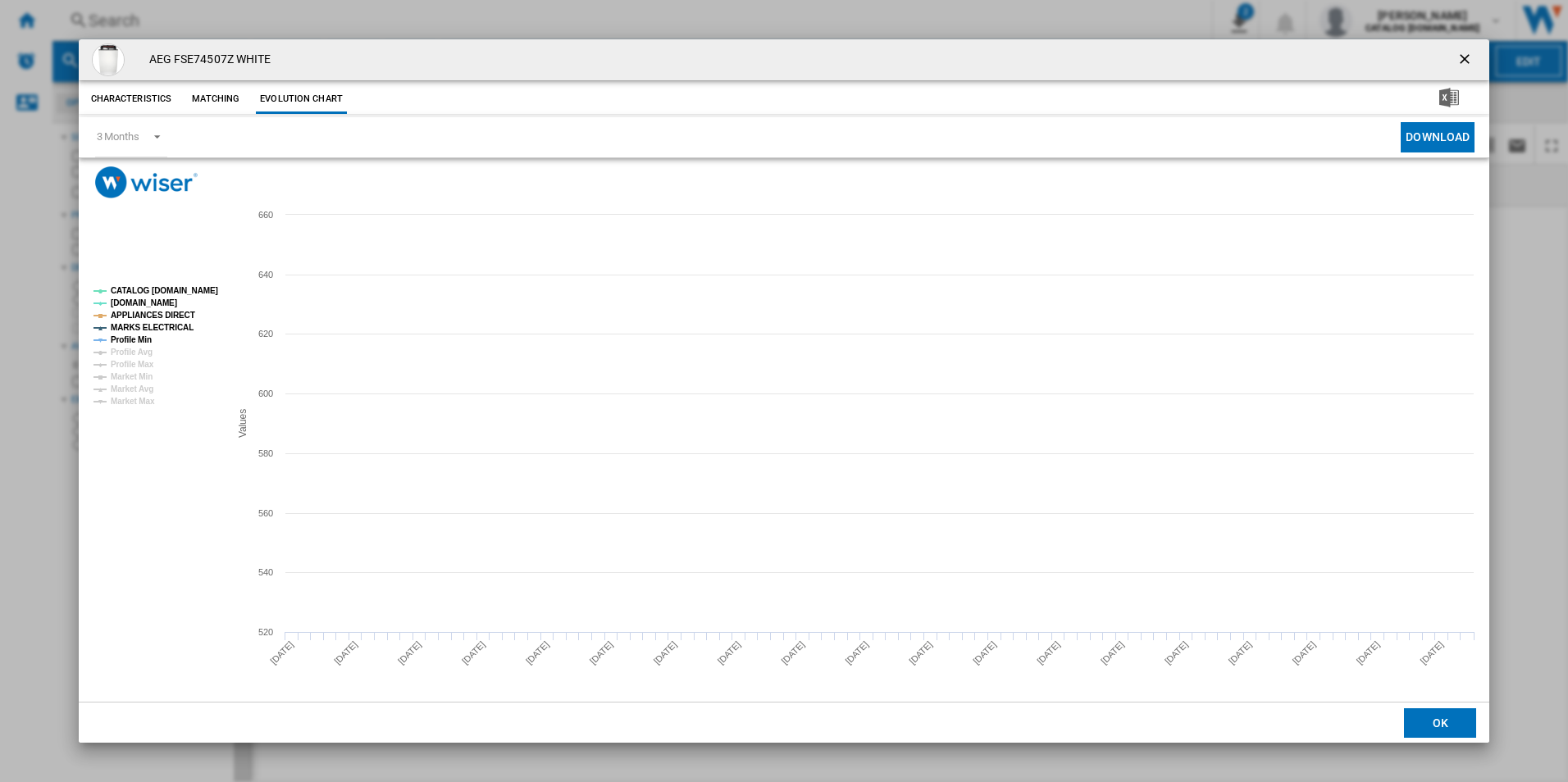
click at [165, 297] on rect "Product popup" at bounding box center [154, 346] width 136 height 132
click at [178, 288] on tspan "CATALOG [DOMAIN_NAME]" at bounding box center [164, 290] width 107 height 9
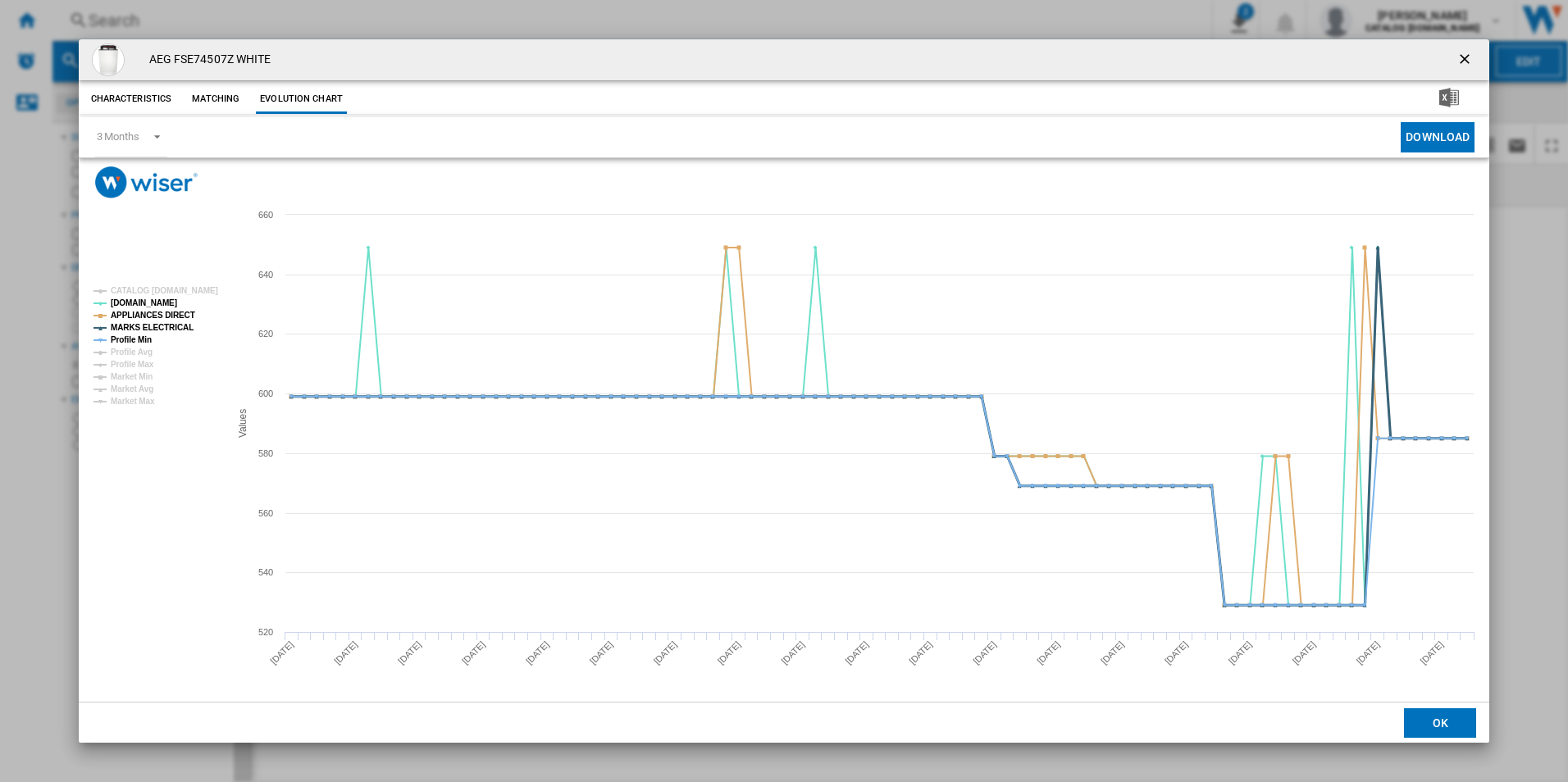
click at [164, 325] on tspan "MARKS ELECTRICAL" at bounding box center [151, 327] width 82 height 9
click at [174, 312] on tspan "APPLIANCES DIRECT" at bounding box center [152, 315] width 84 height 9
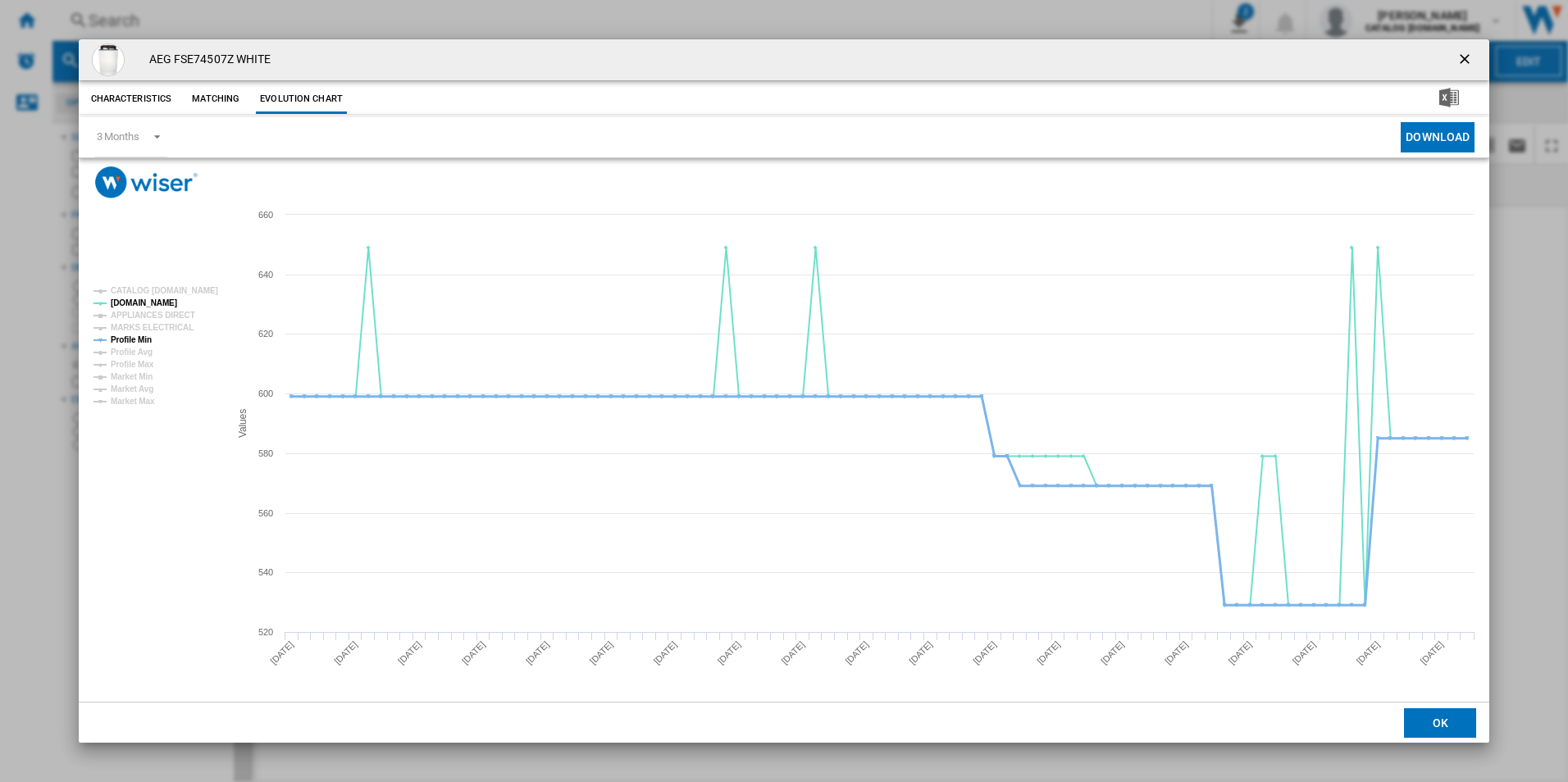
click at [148, 335] on tspan "Profile Min" at bounding box center [130, 339] width 41 height 9
drag, startPoint x: 1462, startPoint y: 63, endPoint x: 1356, endPoint y: 58, distance: 106.1
click at [1462, 63] on ng-md-icon "getI18NText('BUTTONS.CLOSE_DIALOG')" at bounding box center [1466, 61] width 20 height 20
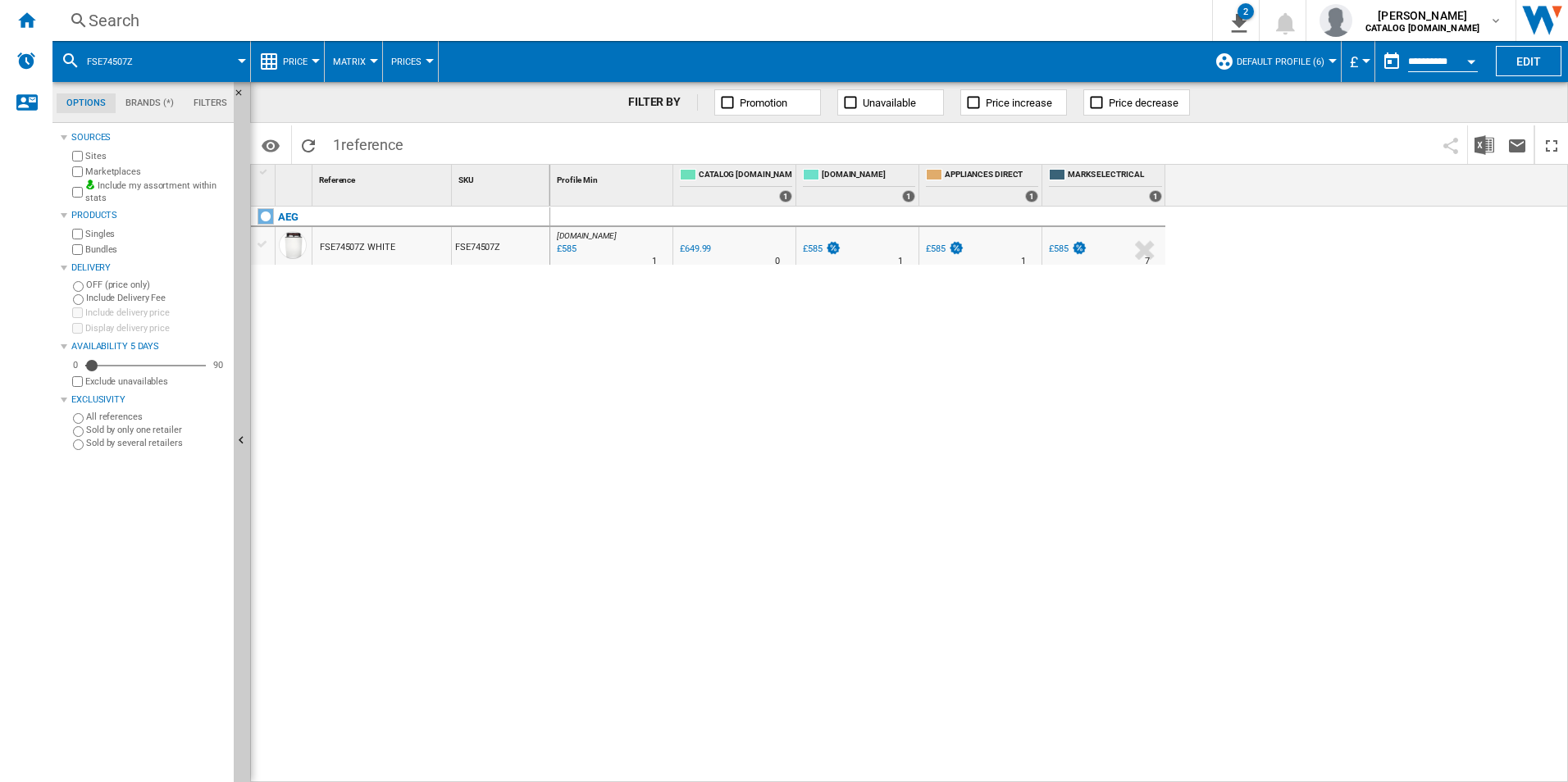
click at [916, 10] on div "Search" at bounding box center [628, 20] width 1080 height 23
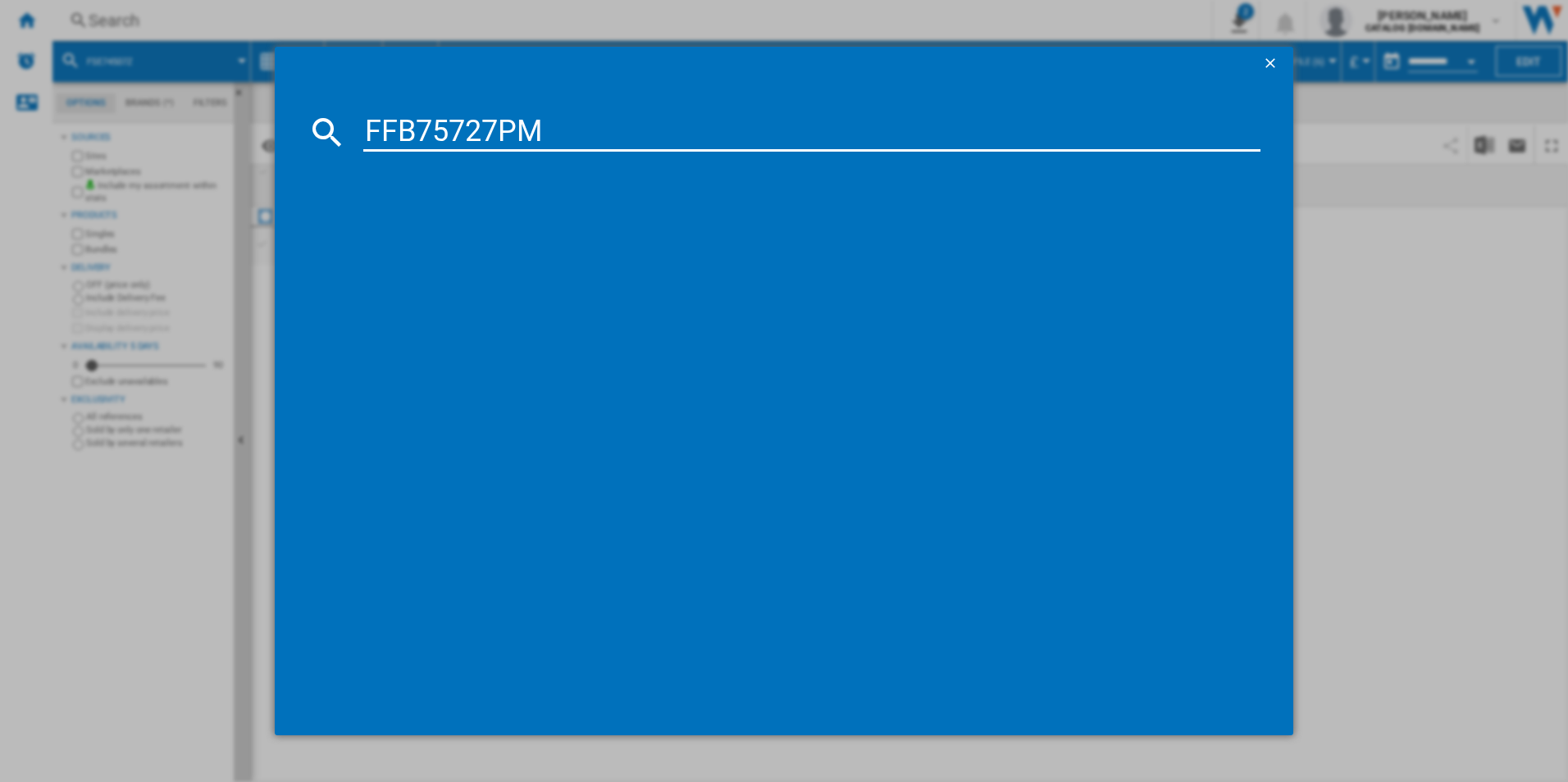
type input "FFB75727PM"
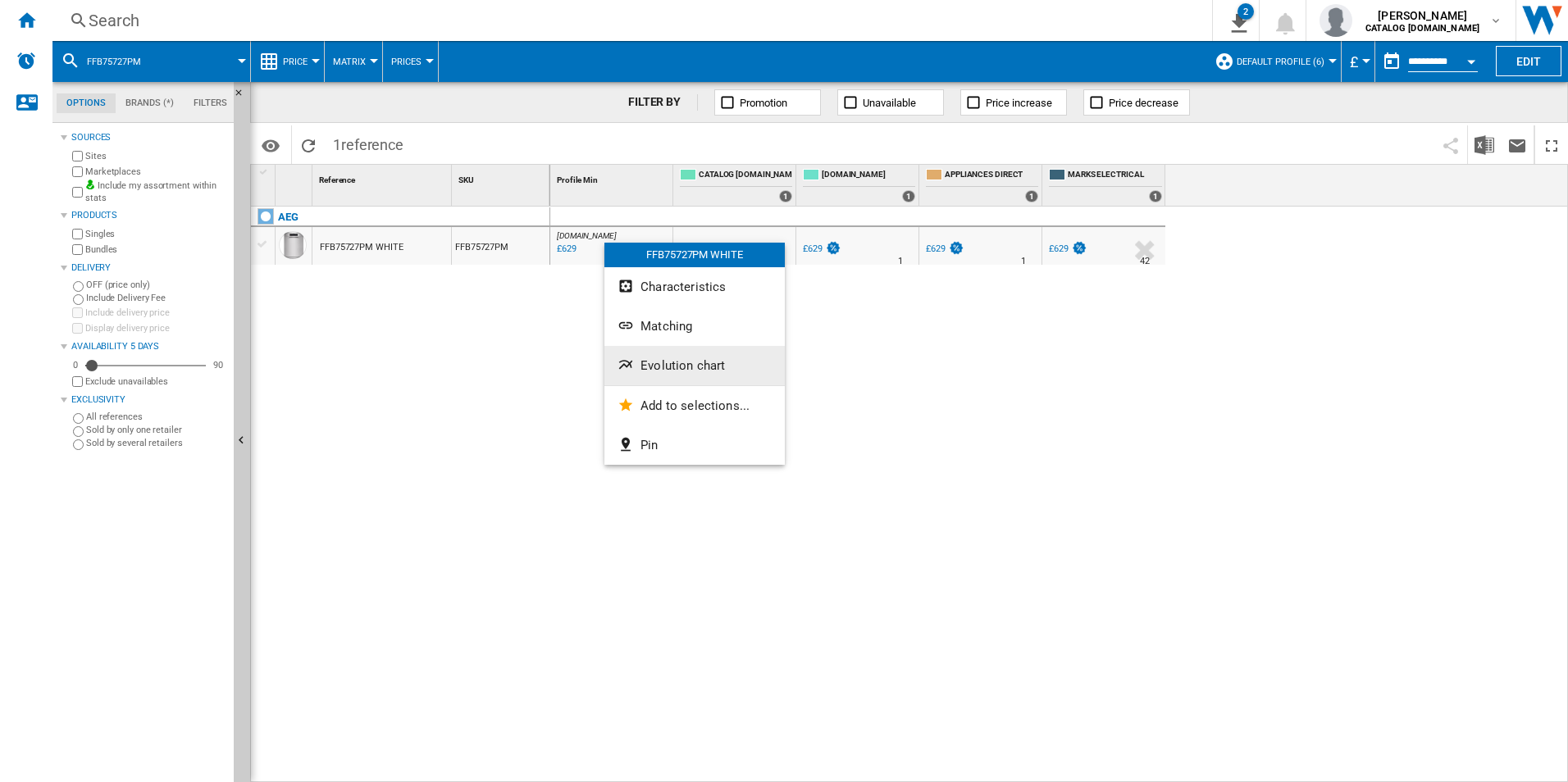
click at [652, 356] on button "Evolution chart" at bounding box center [695, 366] width 181 height 40
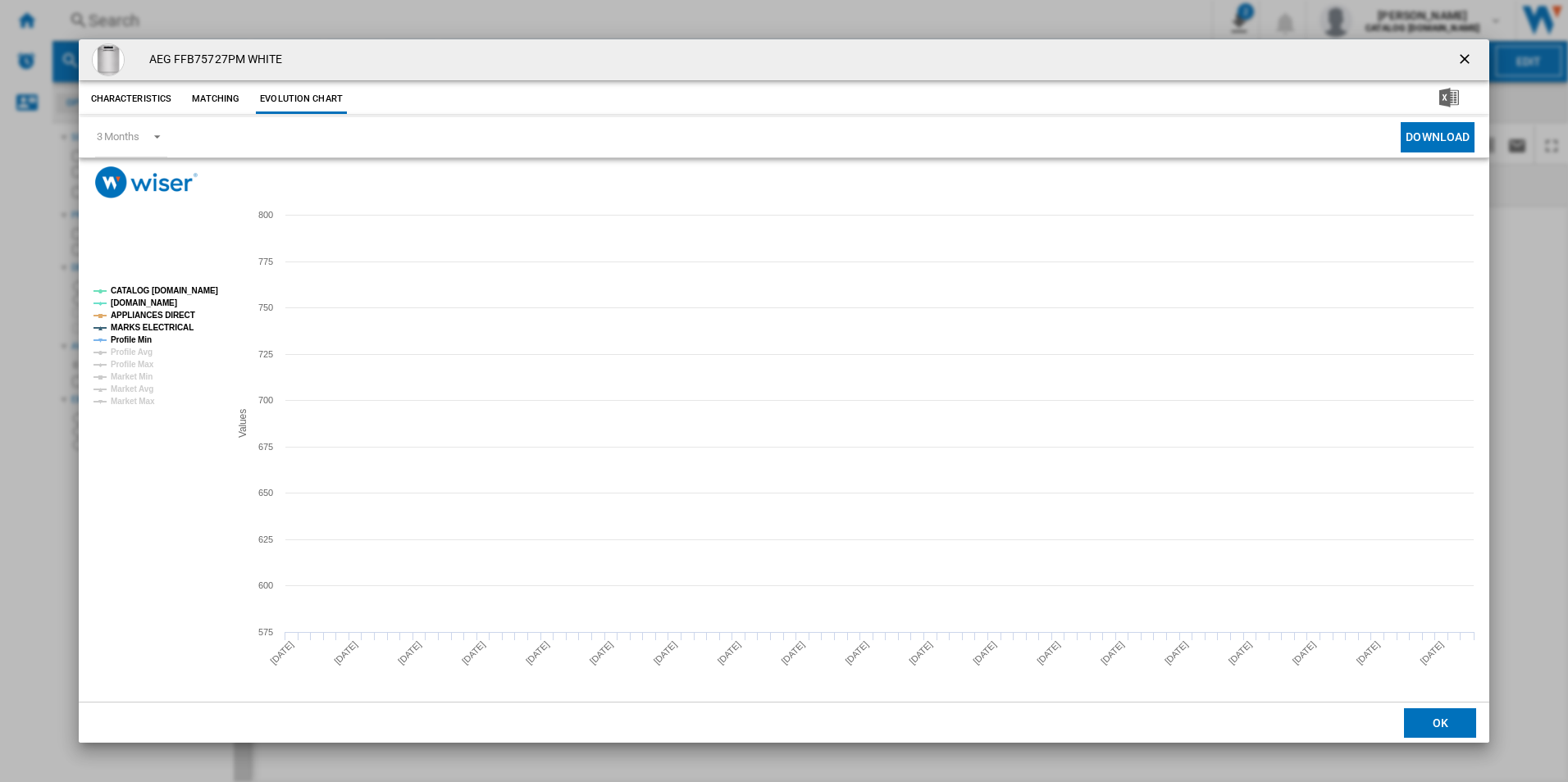
click at [196, 294] on tspan "CATALOG [DOMAIN_NAME]" at bounding box center [164, 290] width 107 height 9
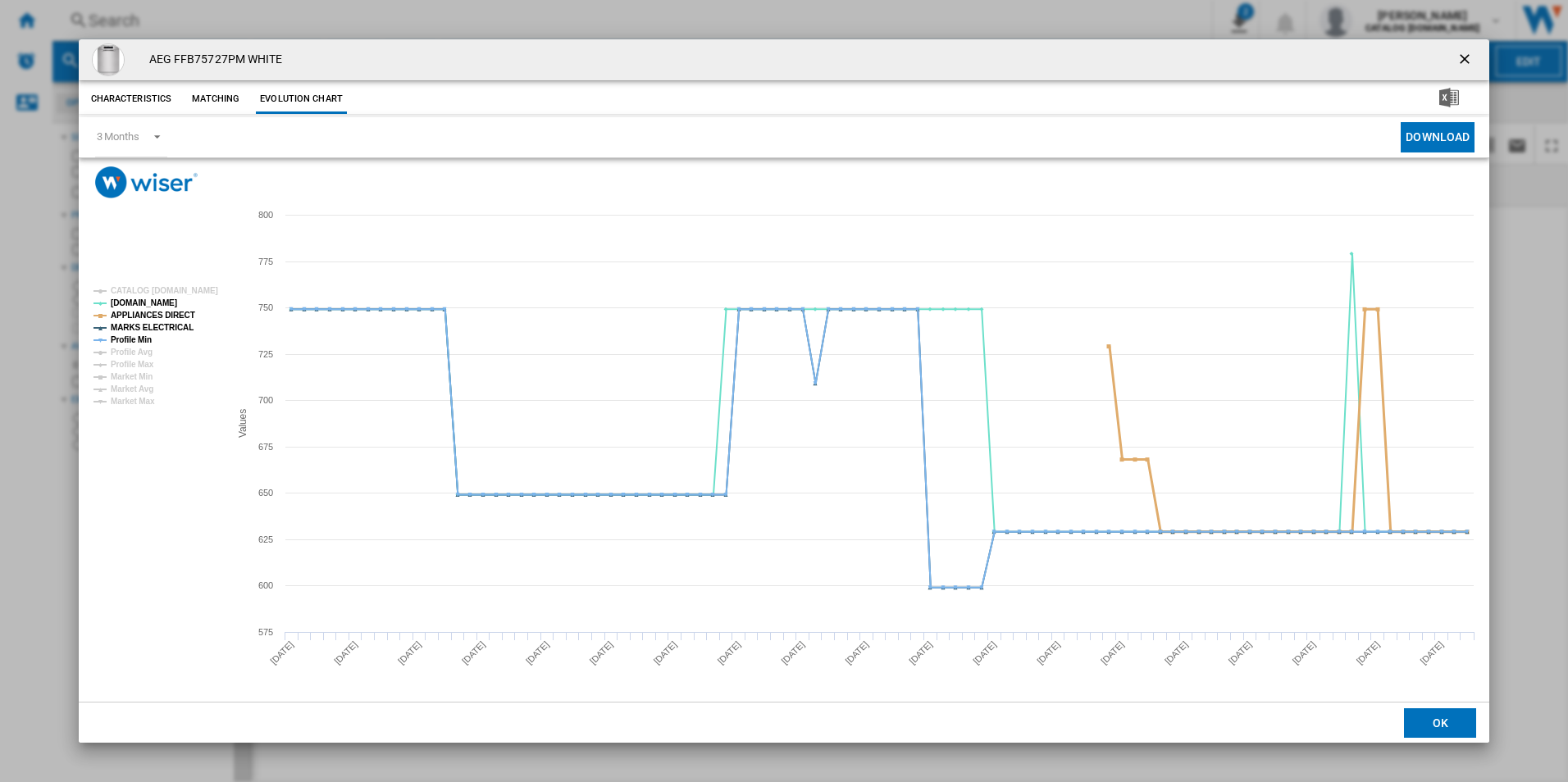
click at [173, 320] on tspan "APPLIANCES DIRECT" at bounding box center [152, 315] width 84 height 9
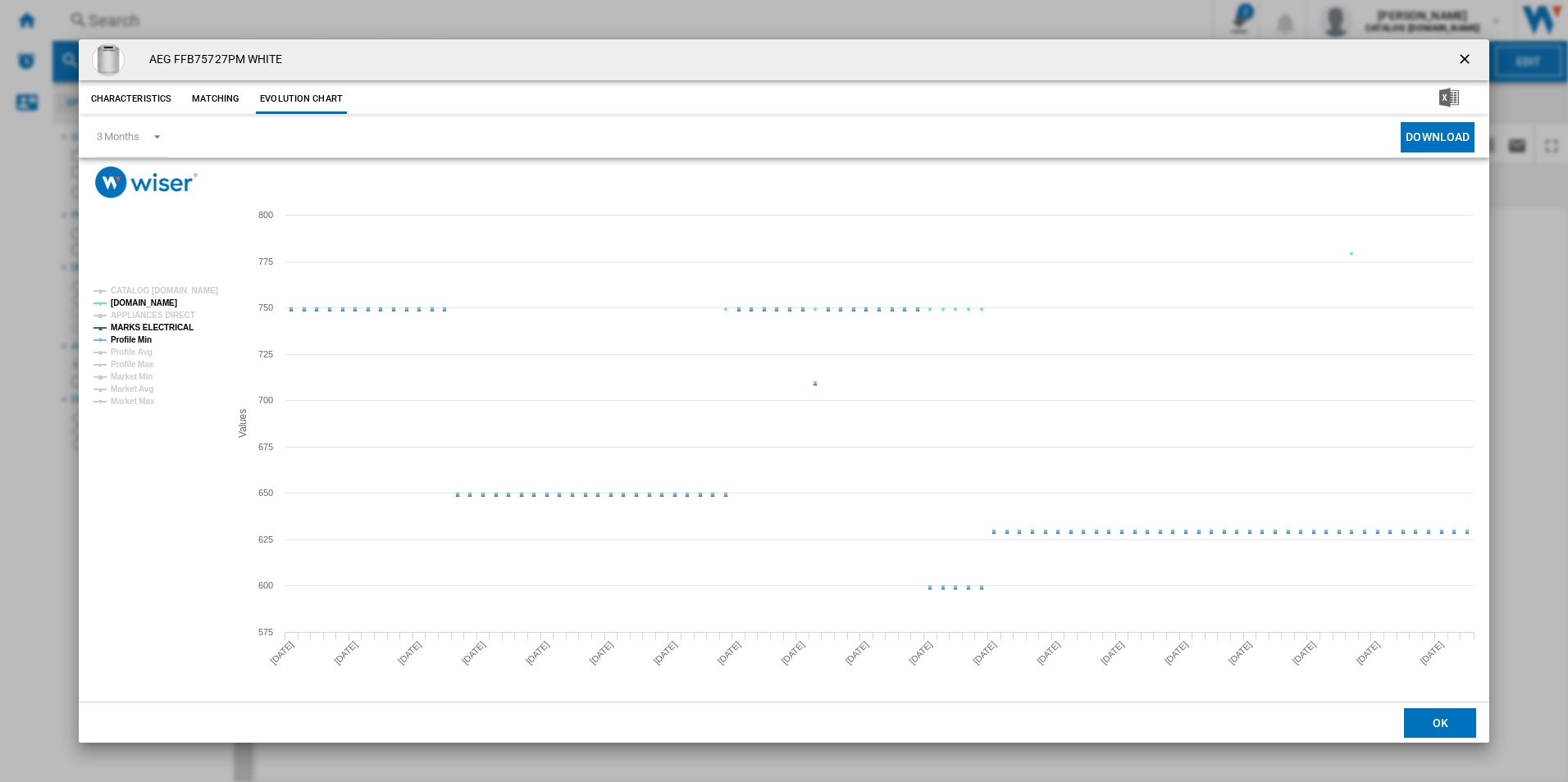
click at [171, 331] on tspan "MARKS ELECTRICAL" at bounding box center [151, 327] width 82 height 9
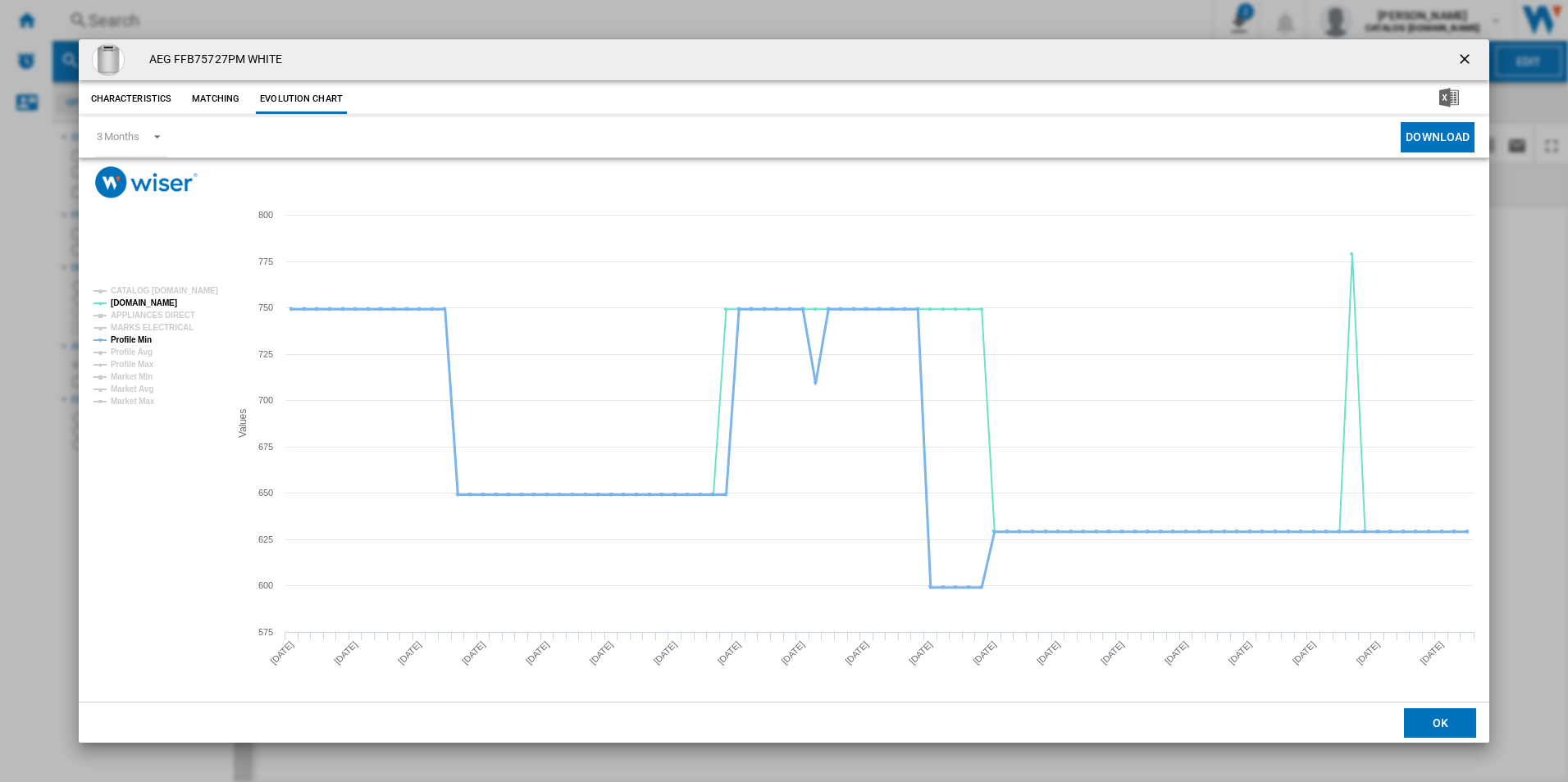
click at [142, 341] on tspan "Profile Min" at bounding box center [130, 339] width 41 height 9
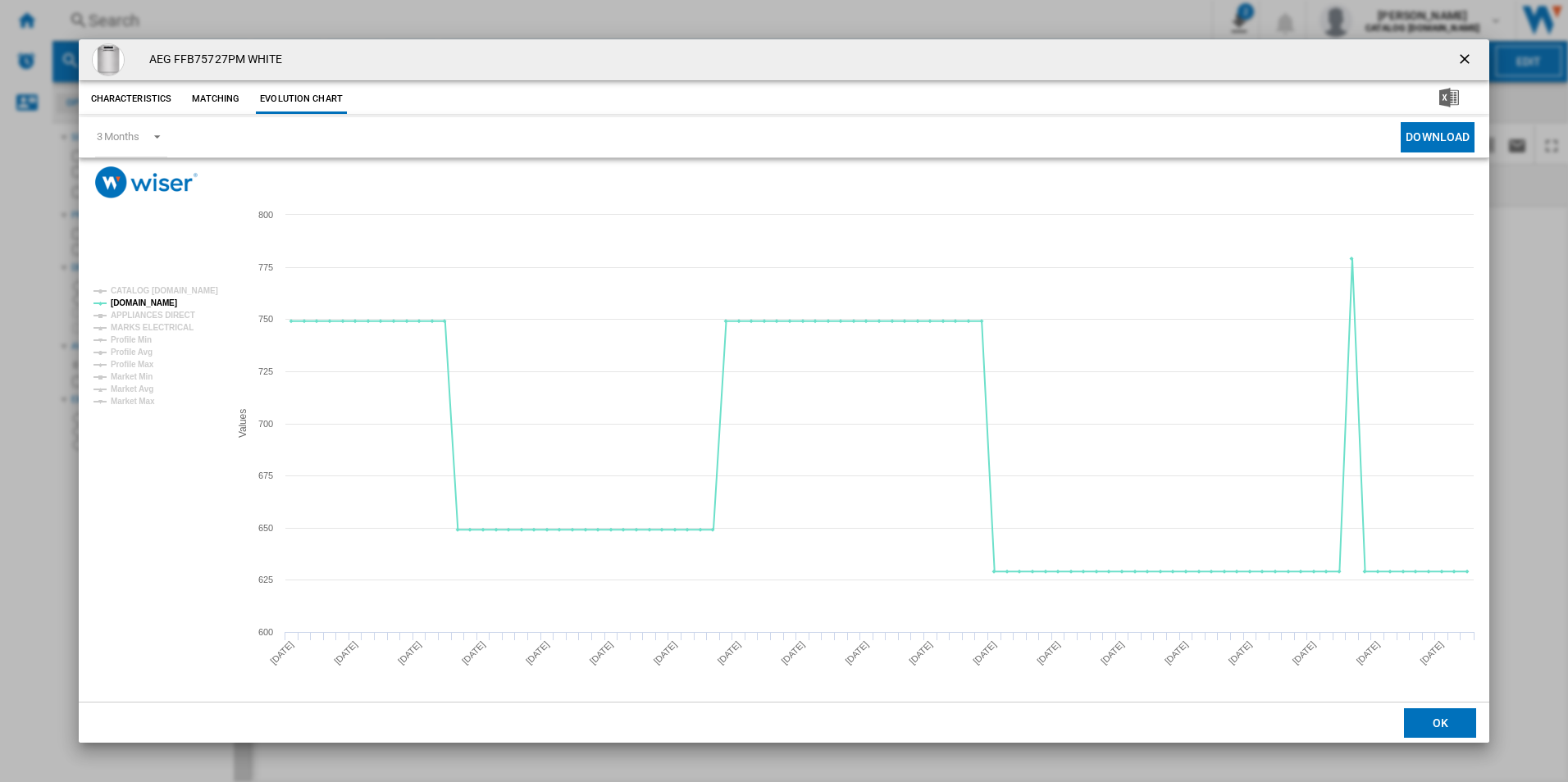
drag, startPoint x: 1470, startPoint y: 65, endPoint x: 1460, endPoint y: 62, distance: 10.4
click at [1469, 64] on ng-md-icon "getI18NText('BUTTONS.CLOSE_DIALOG')" at bounding box center [1466, 61] width 20 height 20
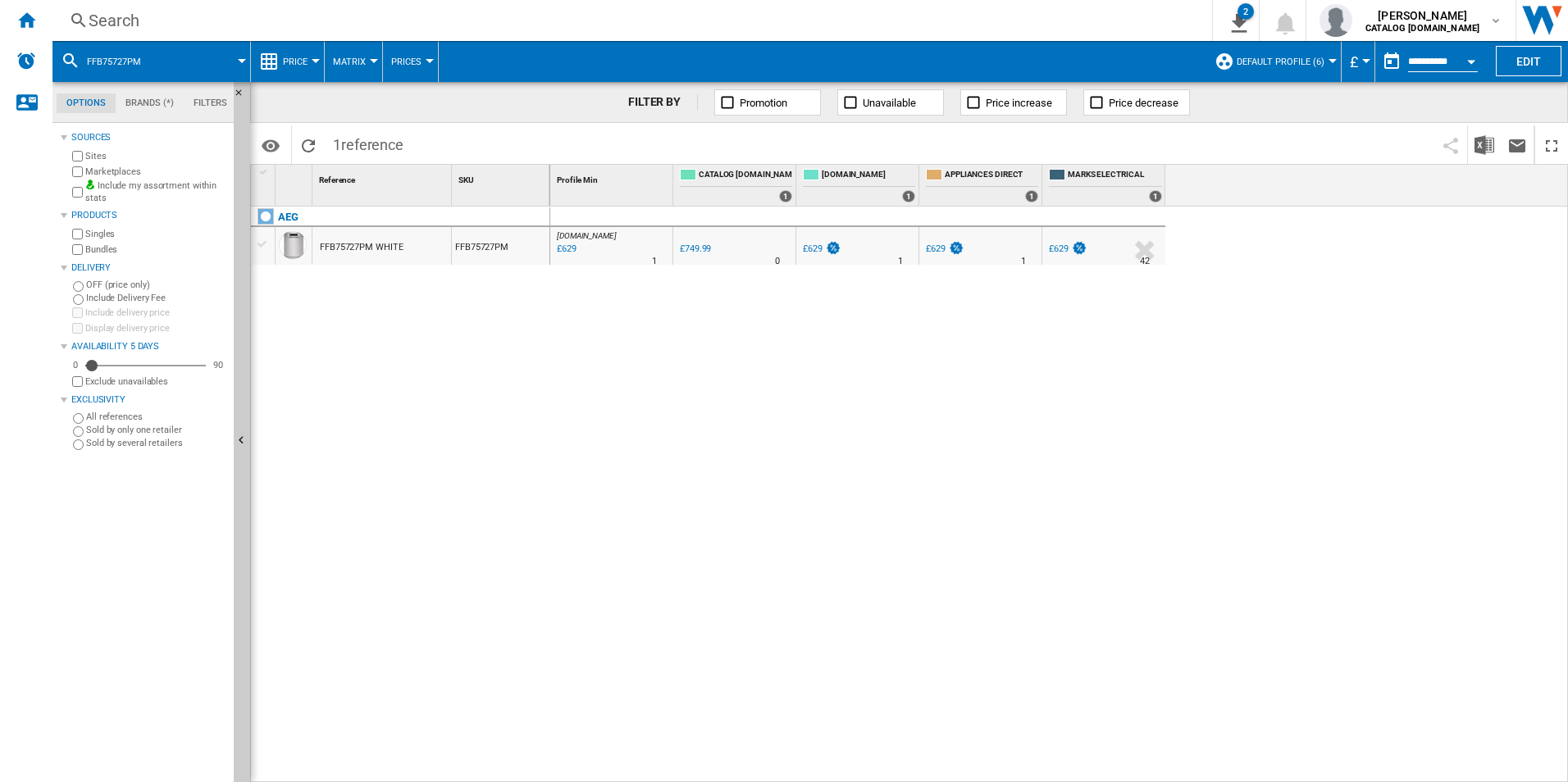
click at [1050, 23] on div "Search" at bounding box center [628, 20] width 1080 height 23
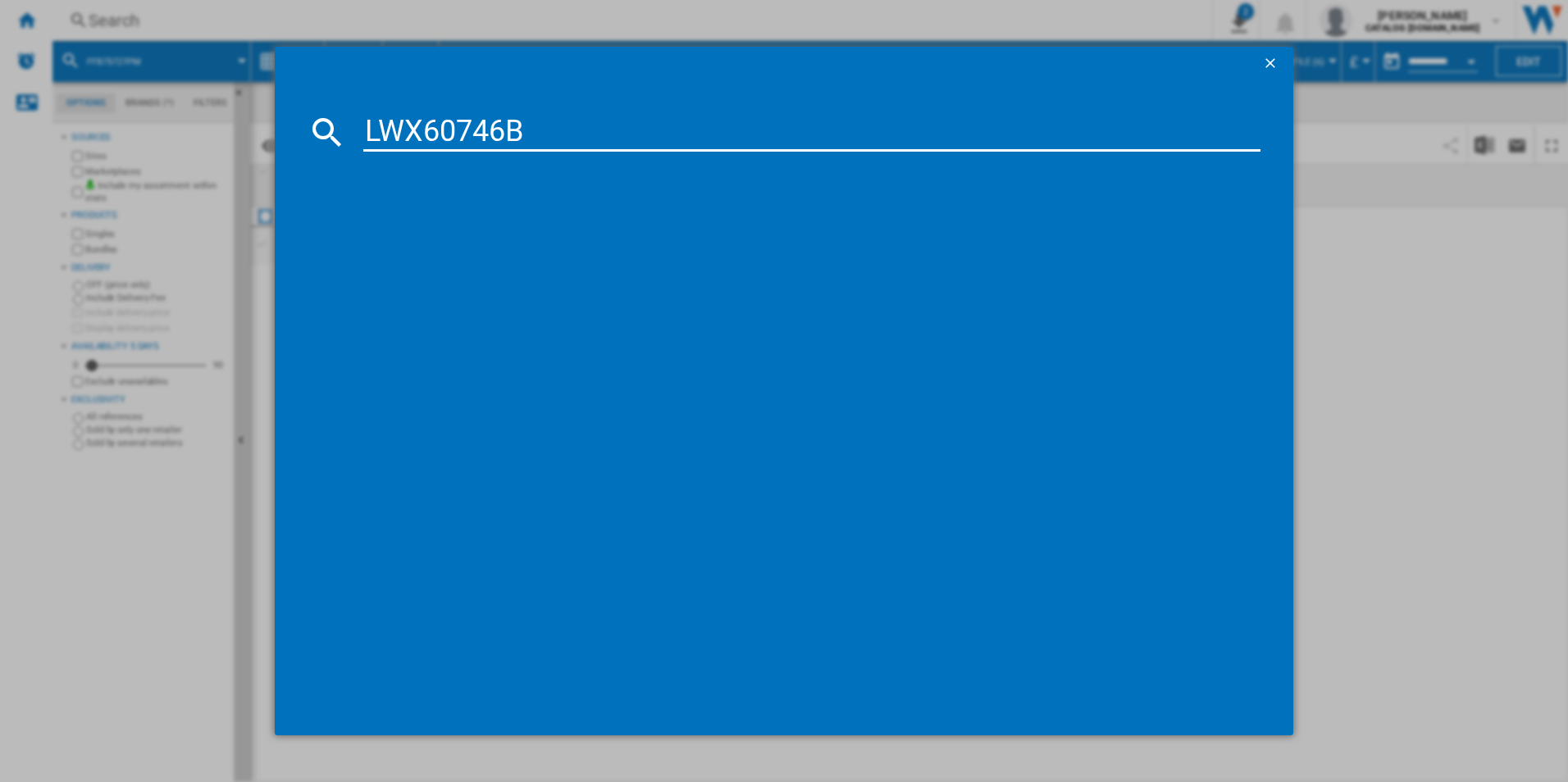
type input "LWX60746B"
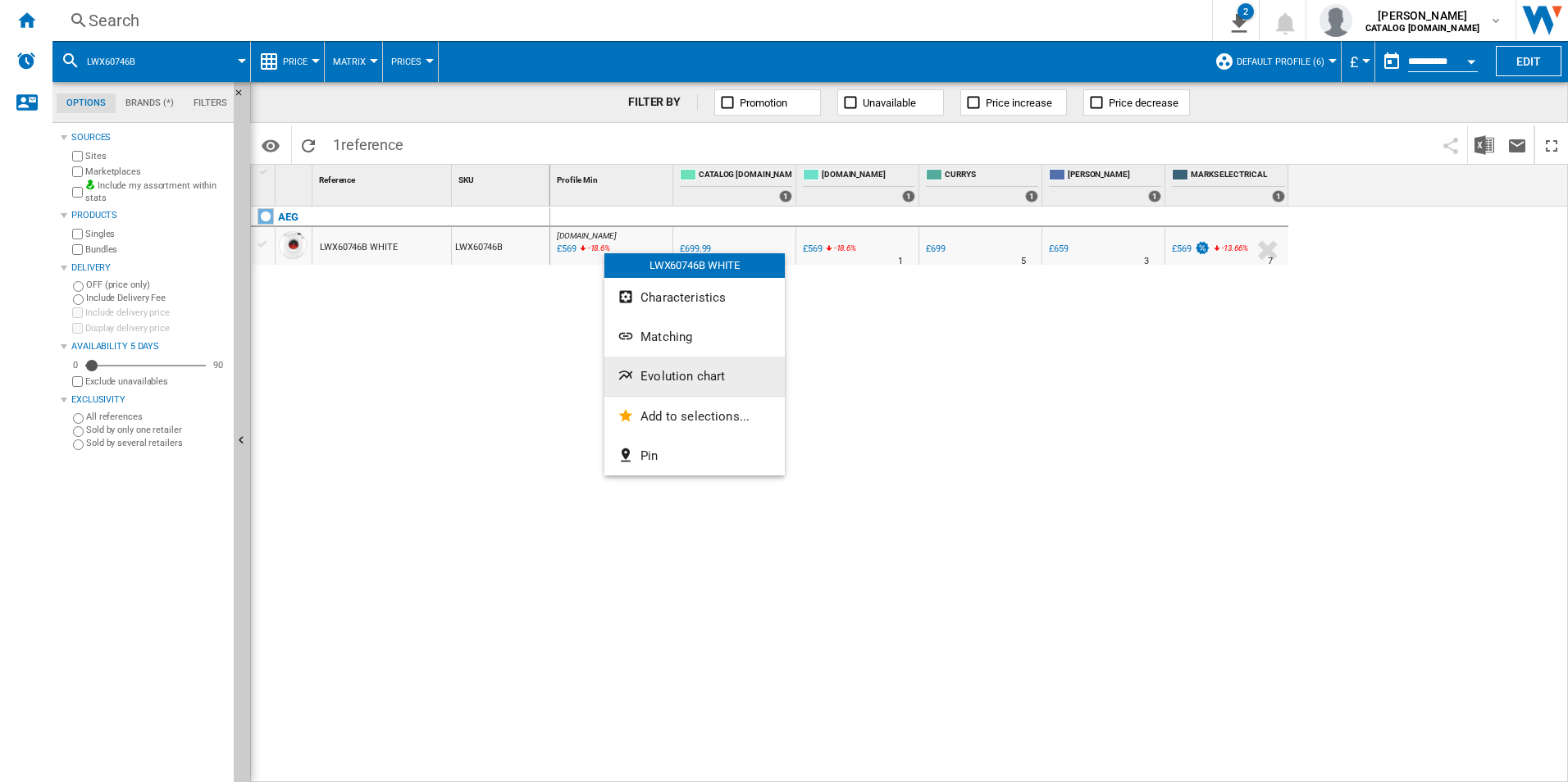
click at [677, 374] on span "Evolution chart" at bounding box center [682, 376] width 84 height 15
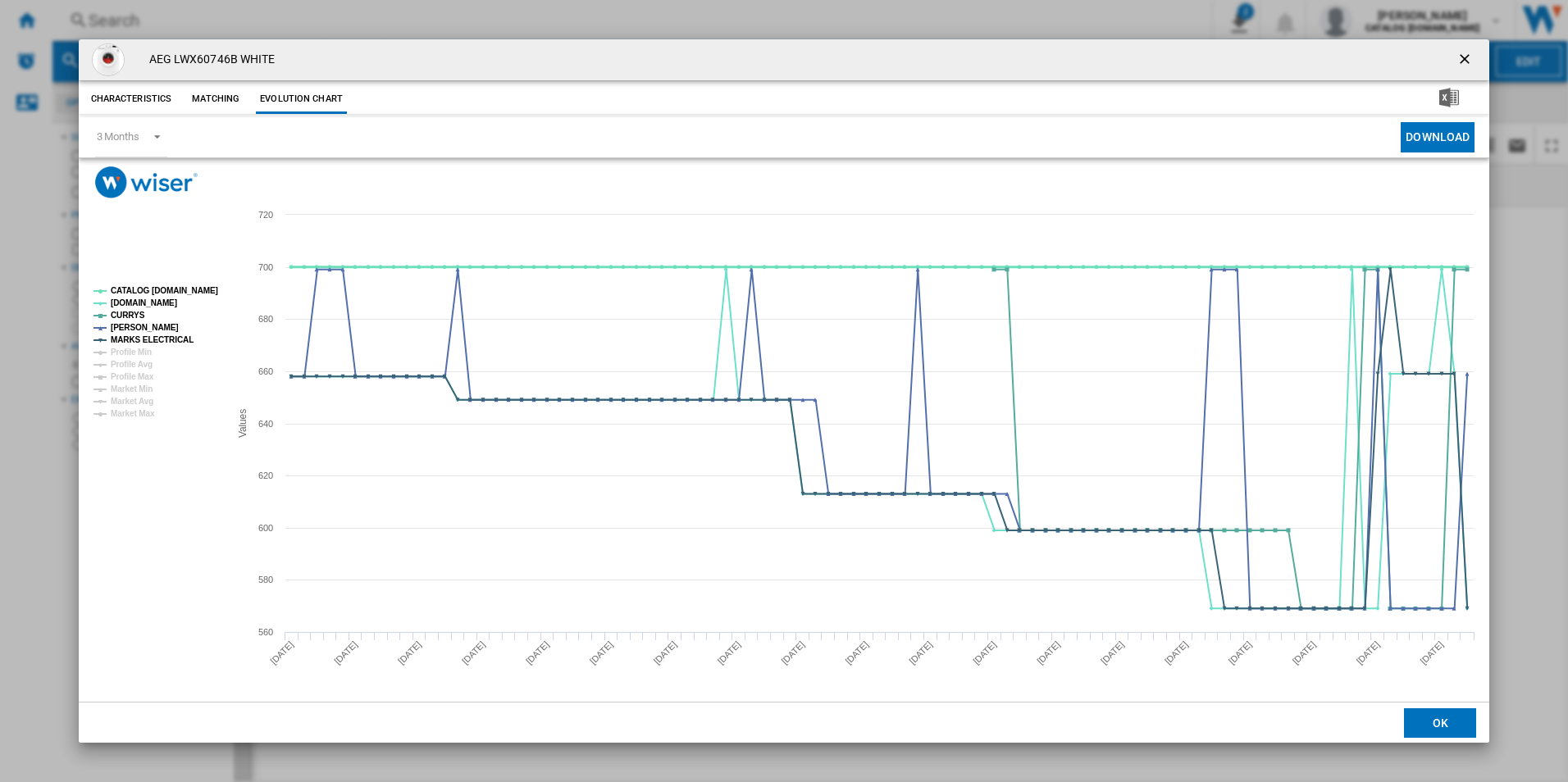
click at [188, 290] on tspan "CATALOG [DOMAIN_NAME]" at bounding box center [164, 290] width 107 height 9
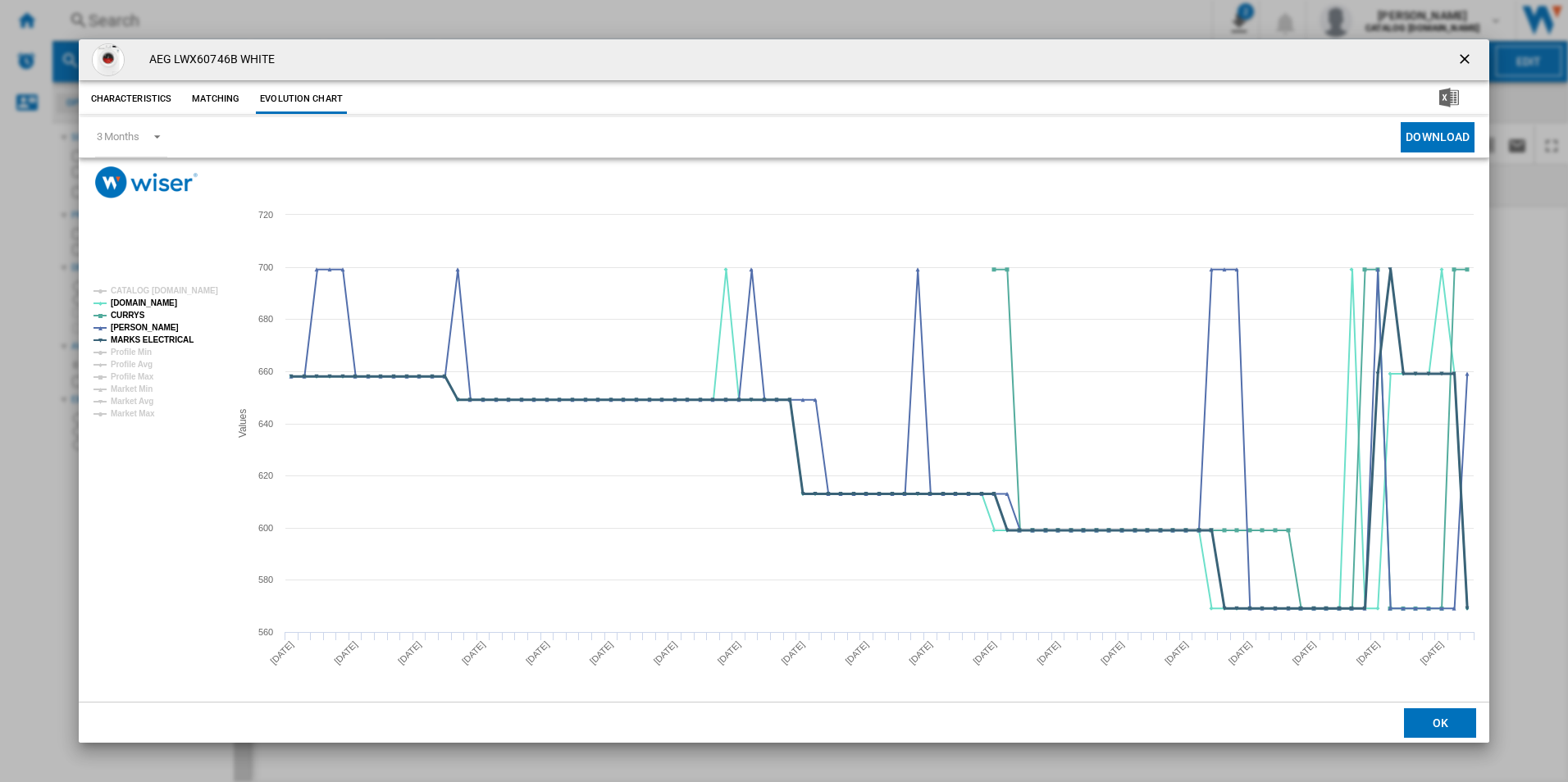
click at [164, 342] on tspan "MARKS ELECTRICAL" at bounding box center [151, 339] width 82 height 9
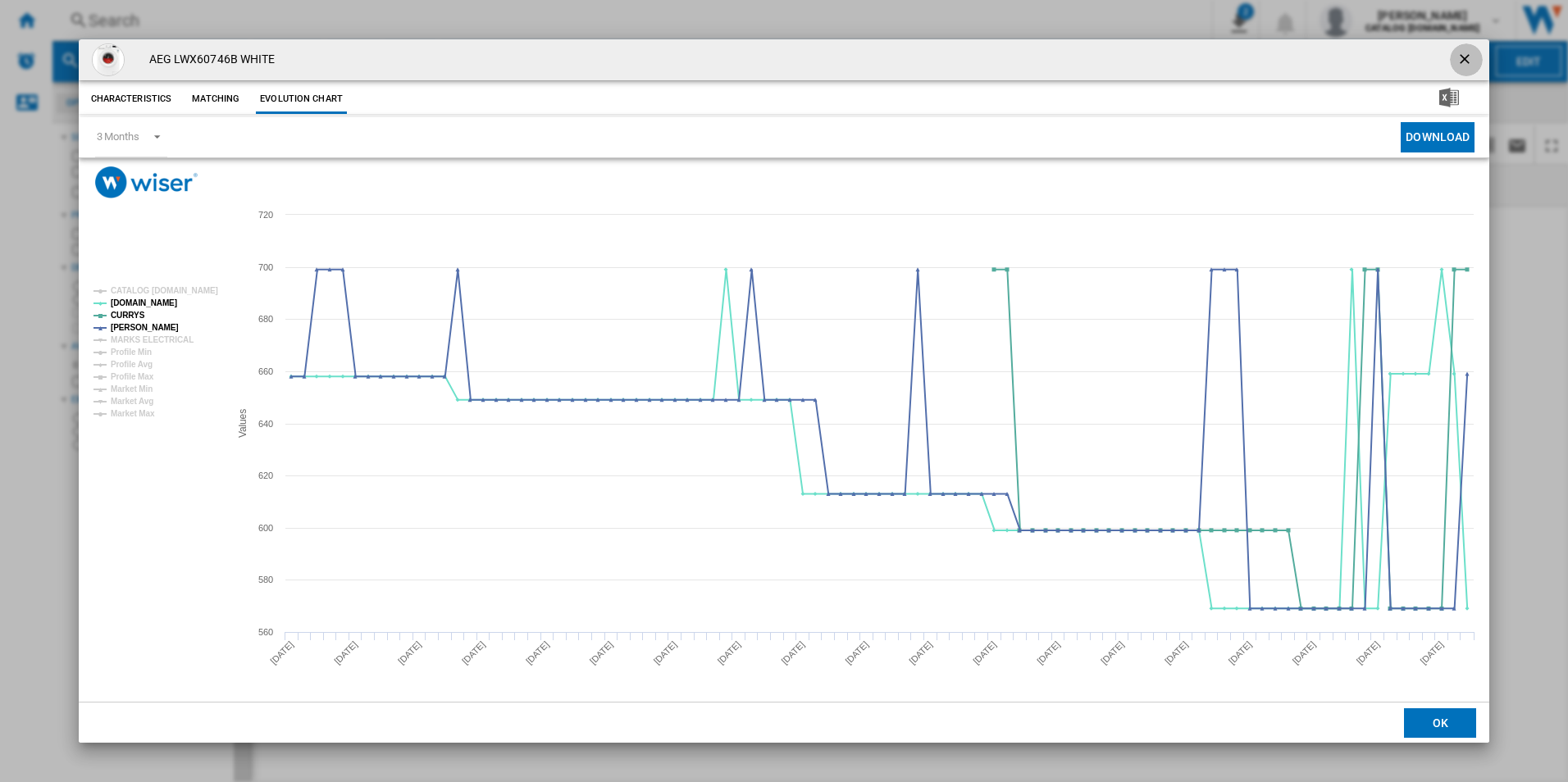
click at [1454, 62] on button "Product popup" at bounding box center [1466, 60] width 33 height 33
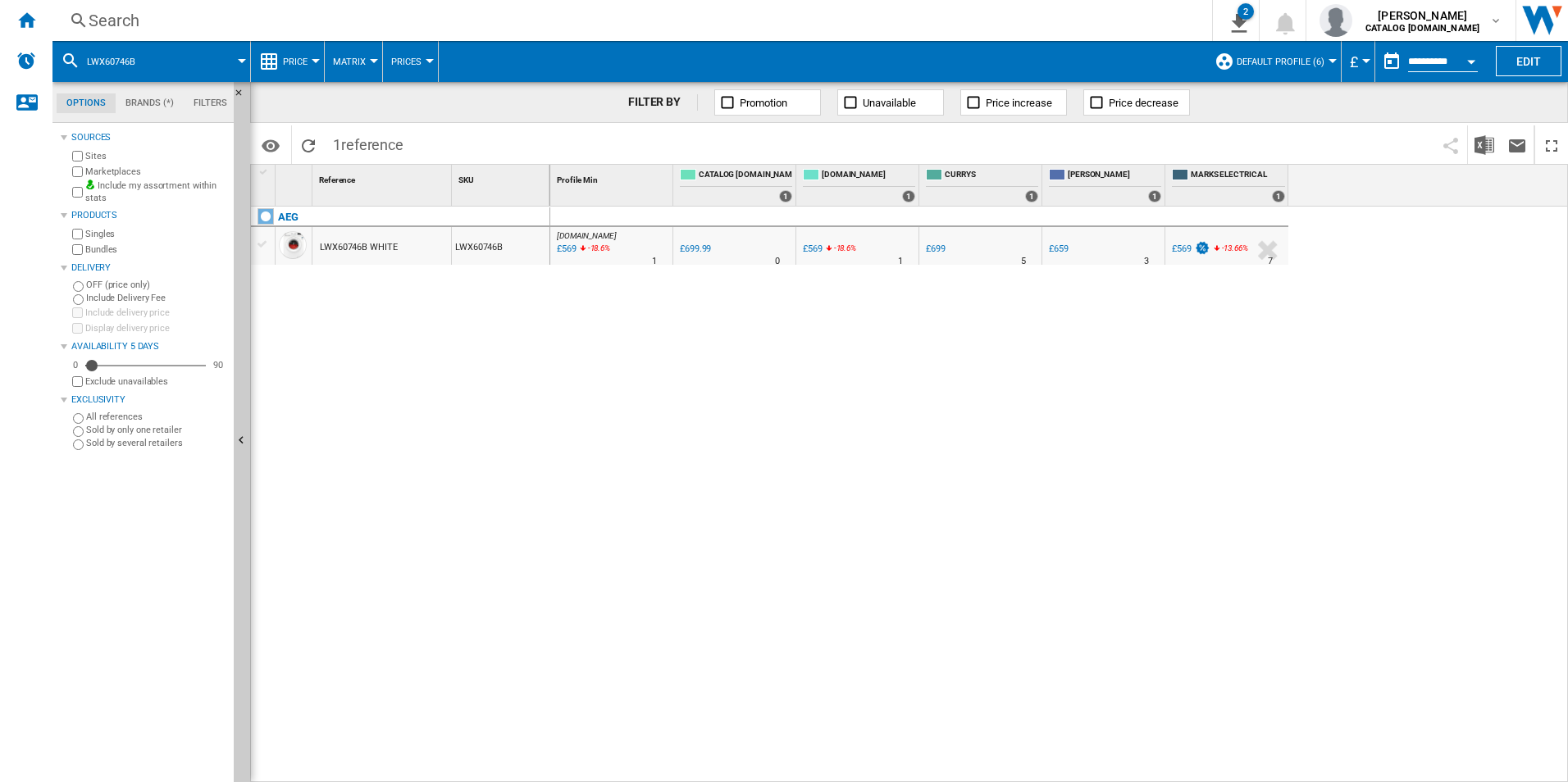
click at [1010, 11] on div "Search" at bounding box center [628, 20] width 1080 height 23
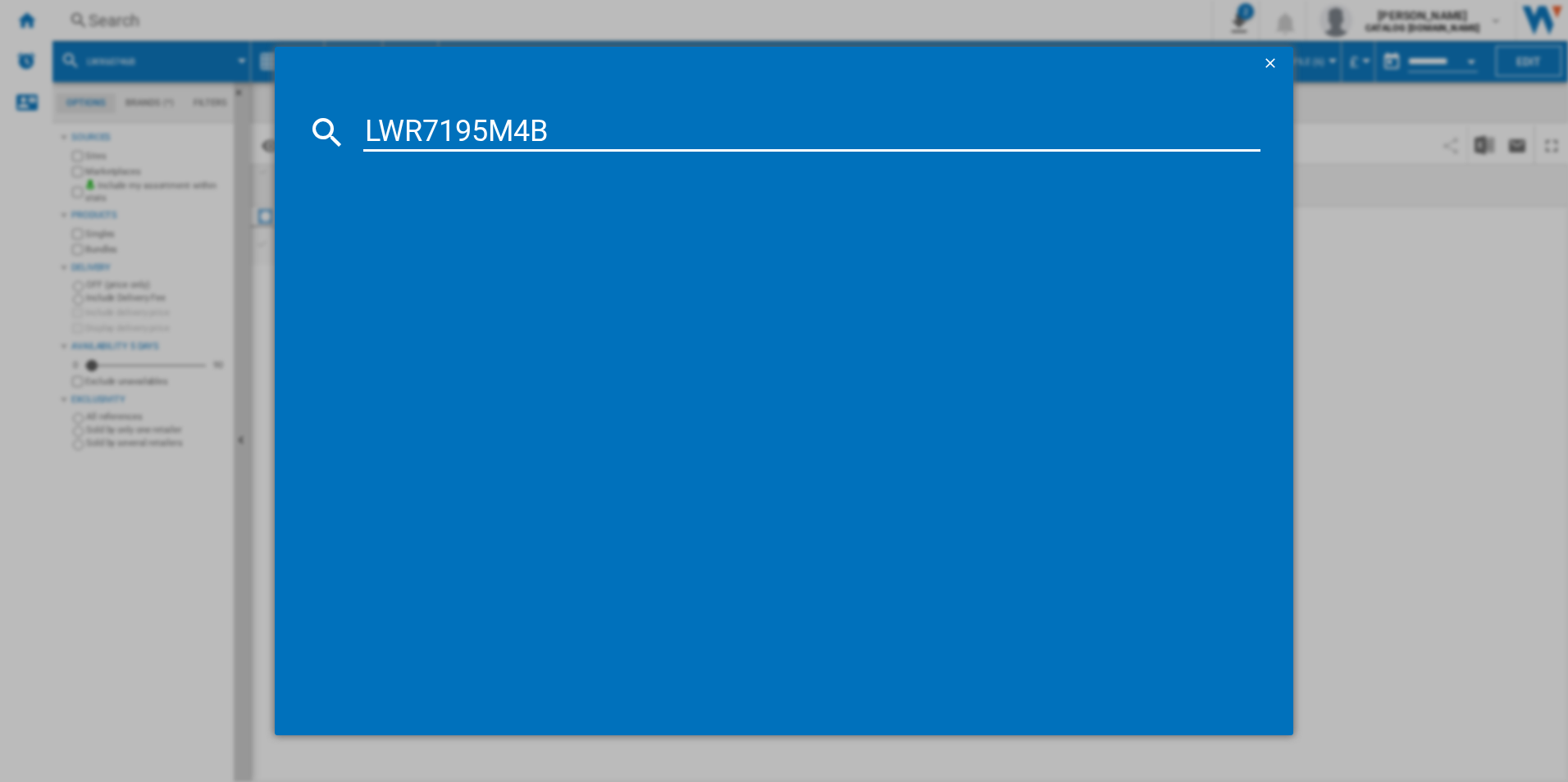
type input "LWR7195M4B"
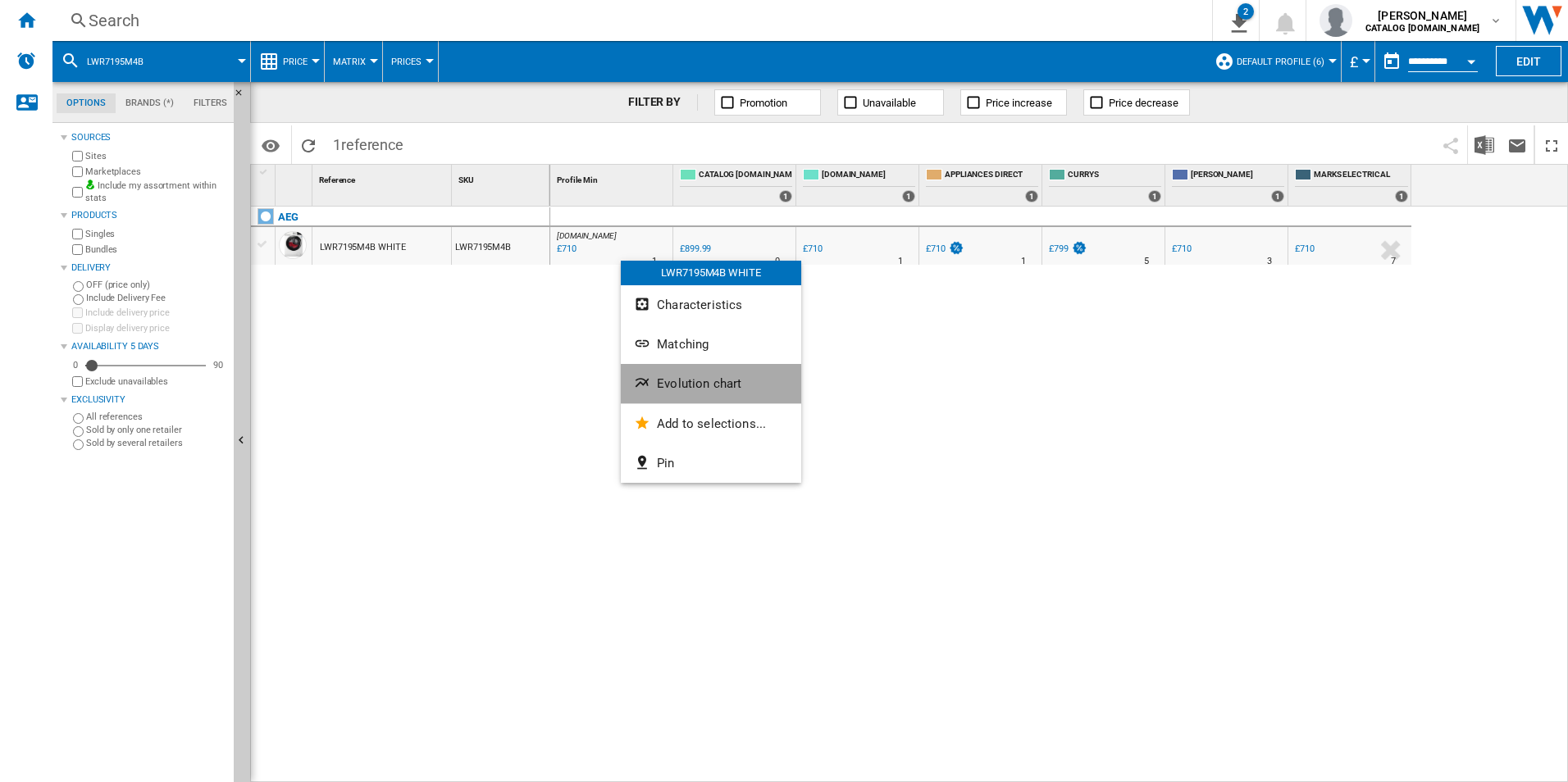
click at [668, 385] on span "Evolution chart" at bounding box center [699, 384] width 84 height 15
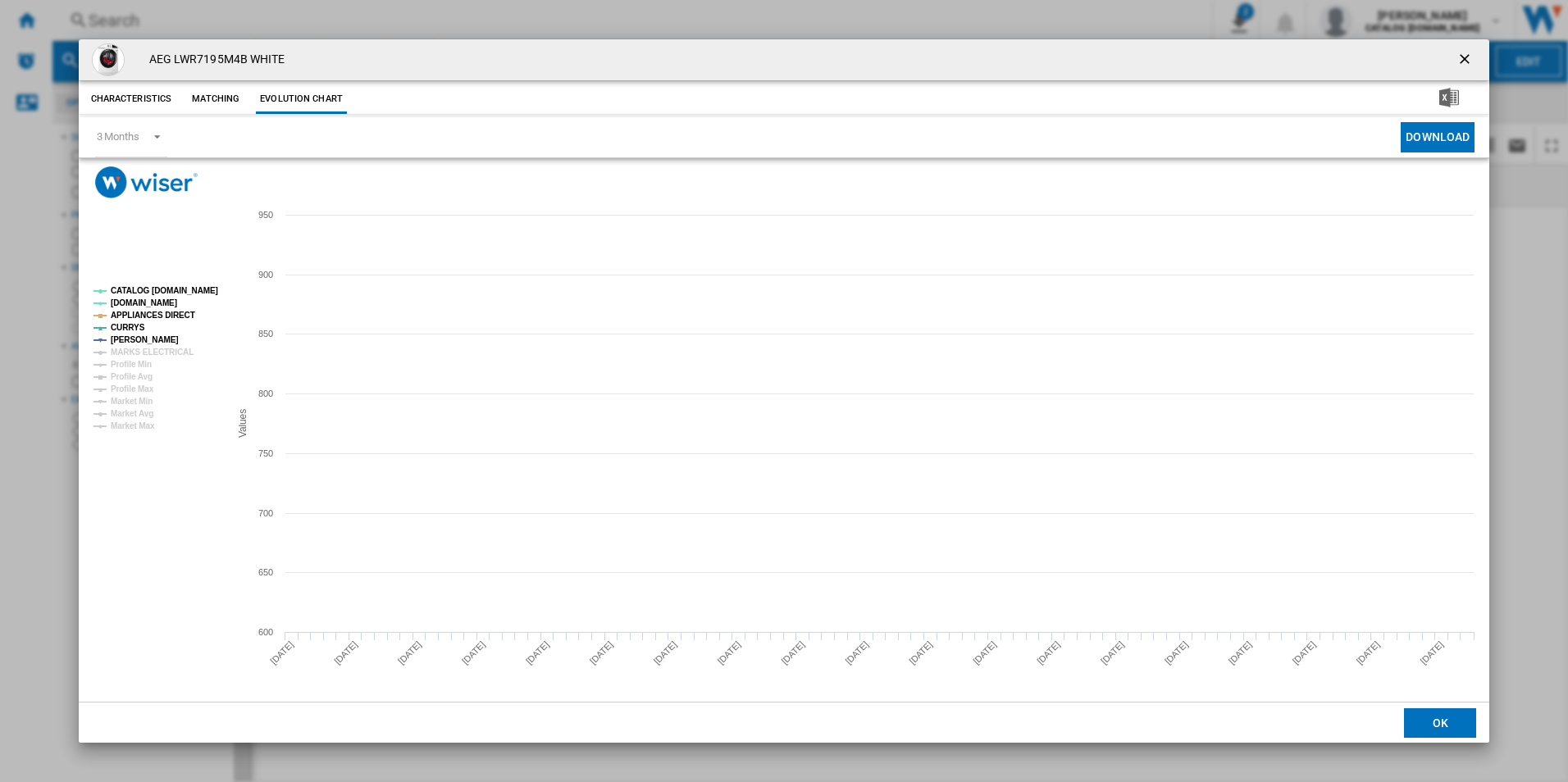
click at [206, 293] on tspan "CATALOG [DOMAIN_NAME]" at bounding box center [164, 290] width 107 height 9
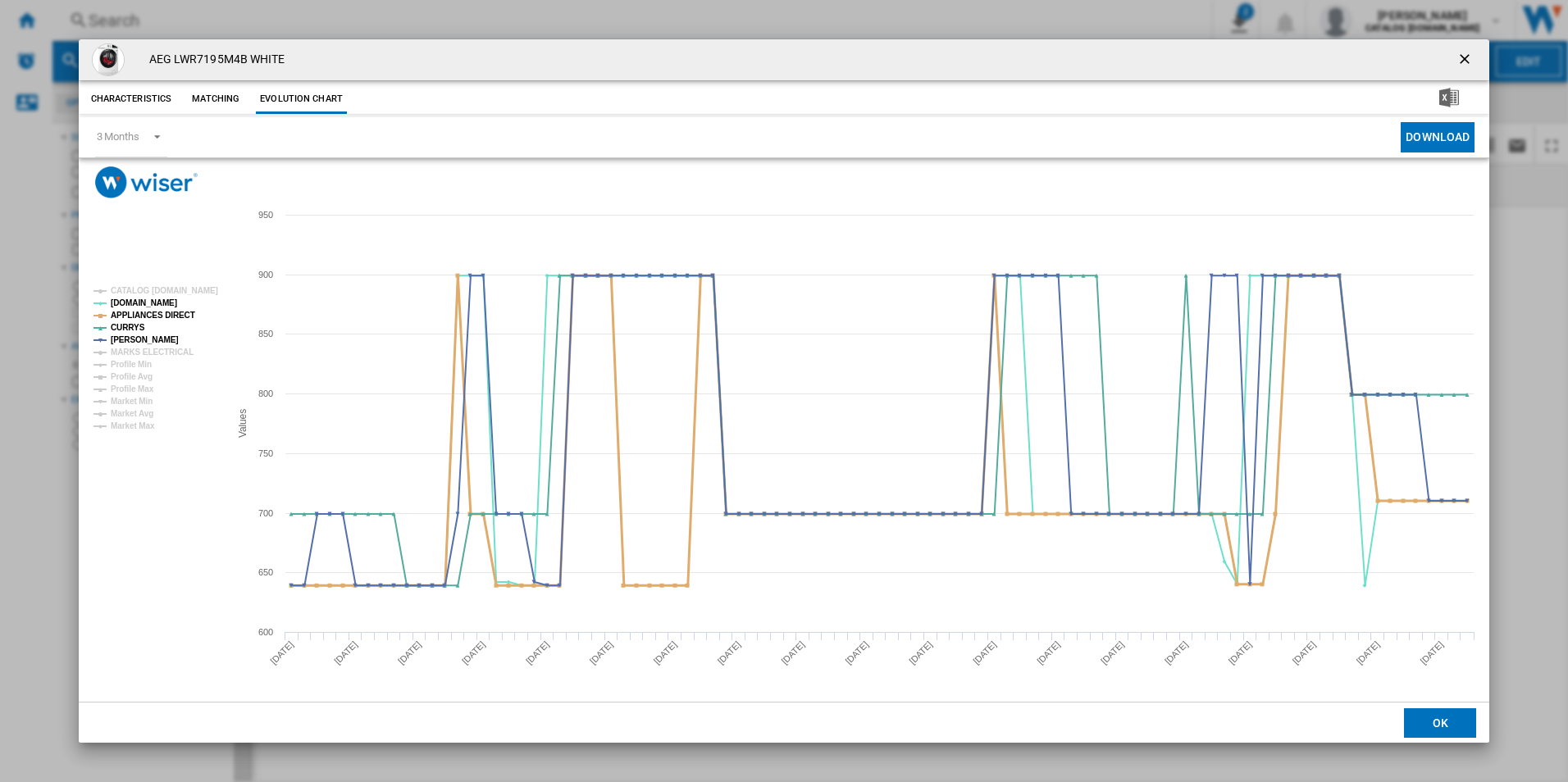
click at [182, 316] on tspan "APPLIANCES DIRECT" at bounding box center [152, 315] width 84 height 9
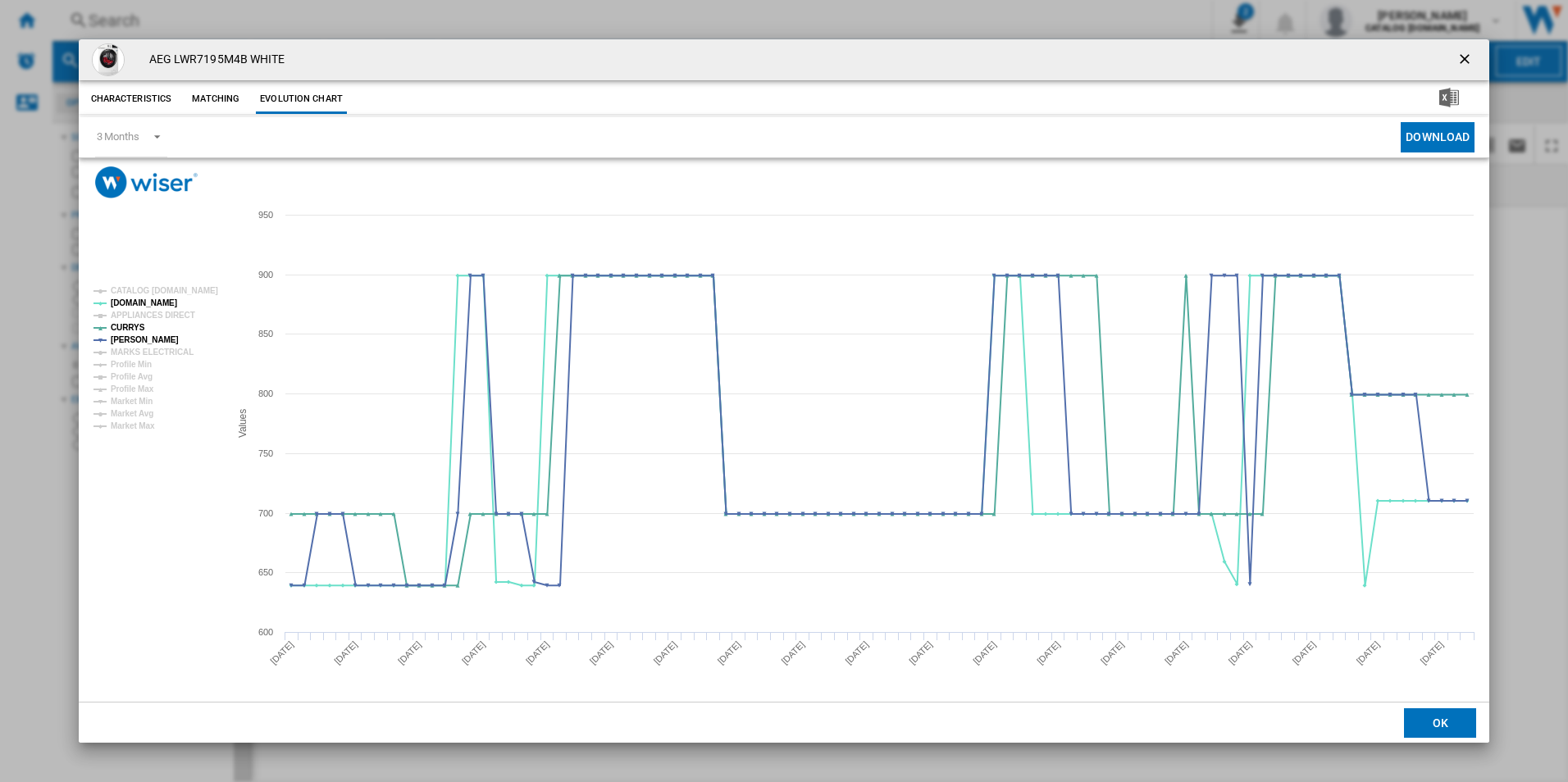
click at [1462, 54] on ng-md-icon "getI18NText('BUTTONS.CLOSE_DIALOG')" at bounding box center [1466, 61] width 20 height 20
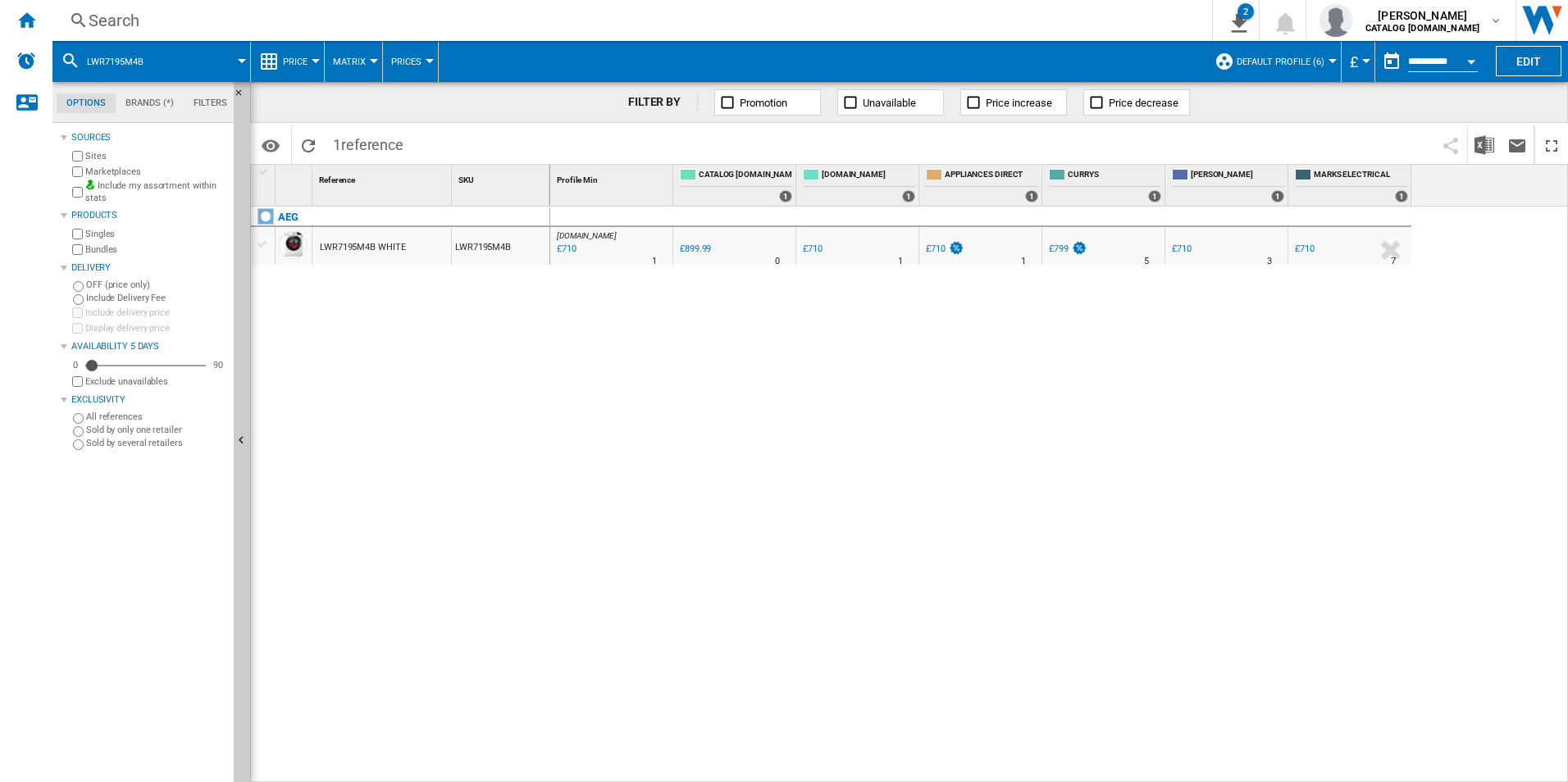
click at [1061, 5] on div "Search Search 0 2 CATALOG [DOMAIN_NAME]:Home appliances/No characteristic/AEG […" at bounding box center [810, 20] width 1515 height 41
click at [1046, 16] on div "Search" at bounding box center [628, 20] width 1080 height 23
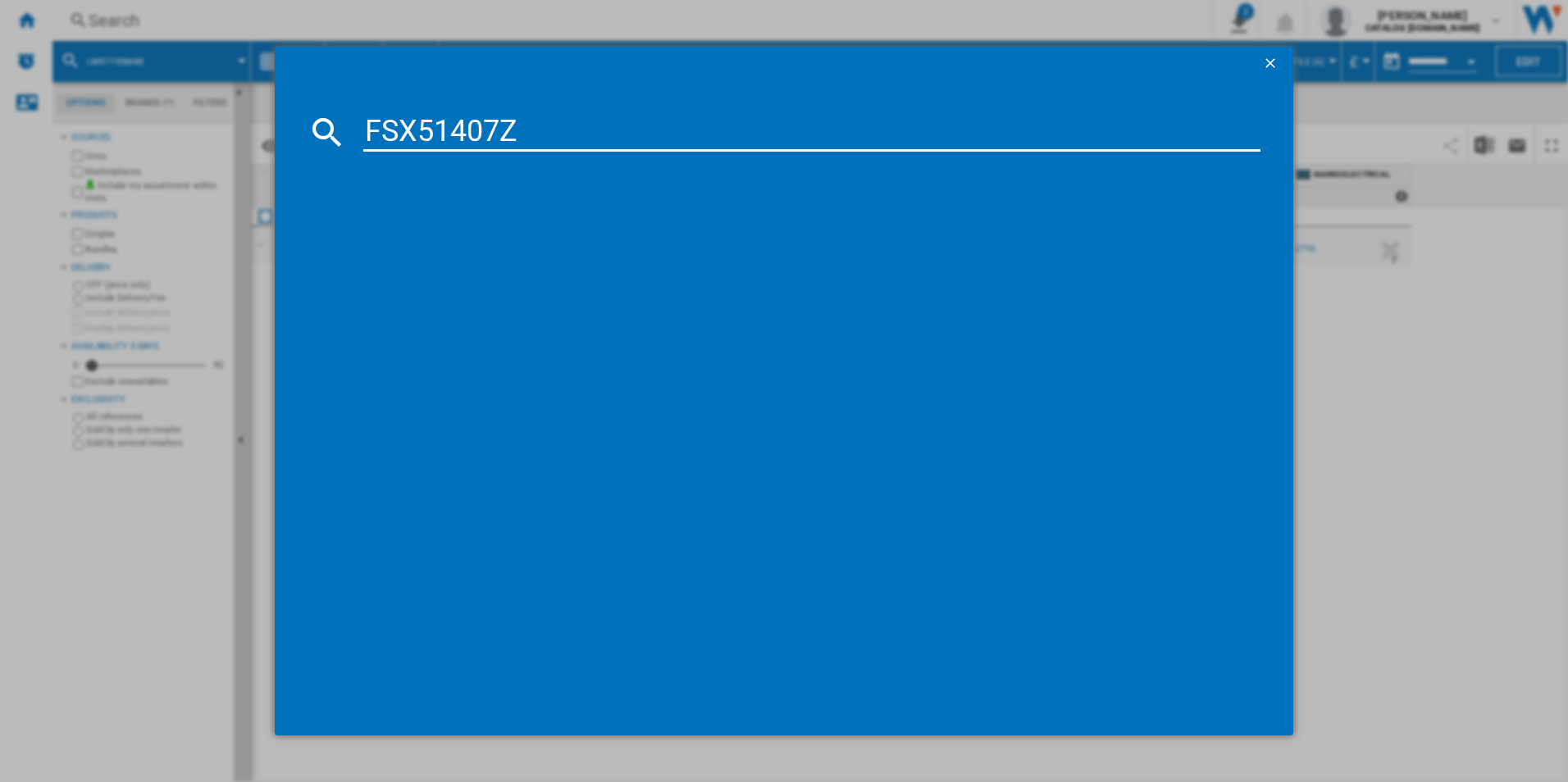
type input "FSX51407Z"
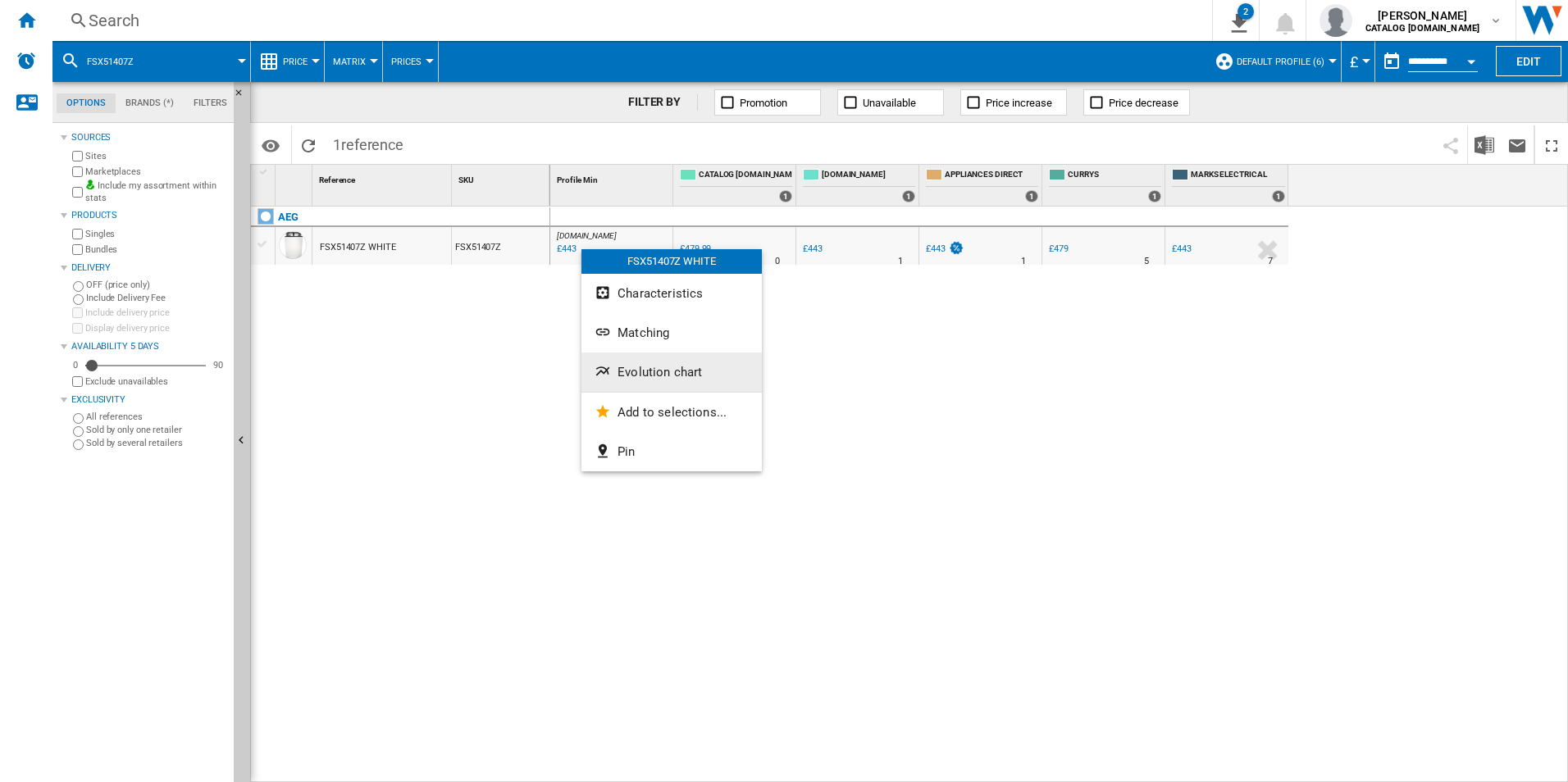
click at [643, 369] on span "Evolution chart" at bounding box center [659, 372] width 84 height 15
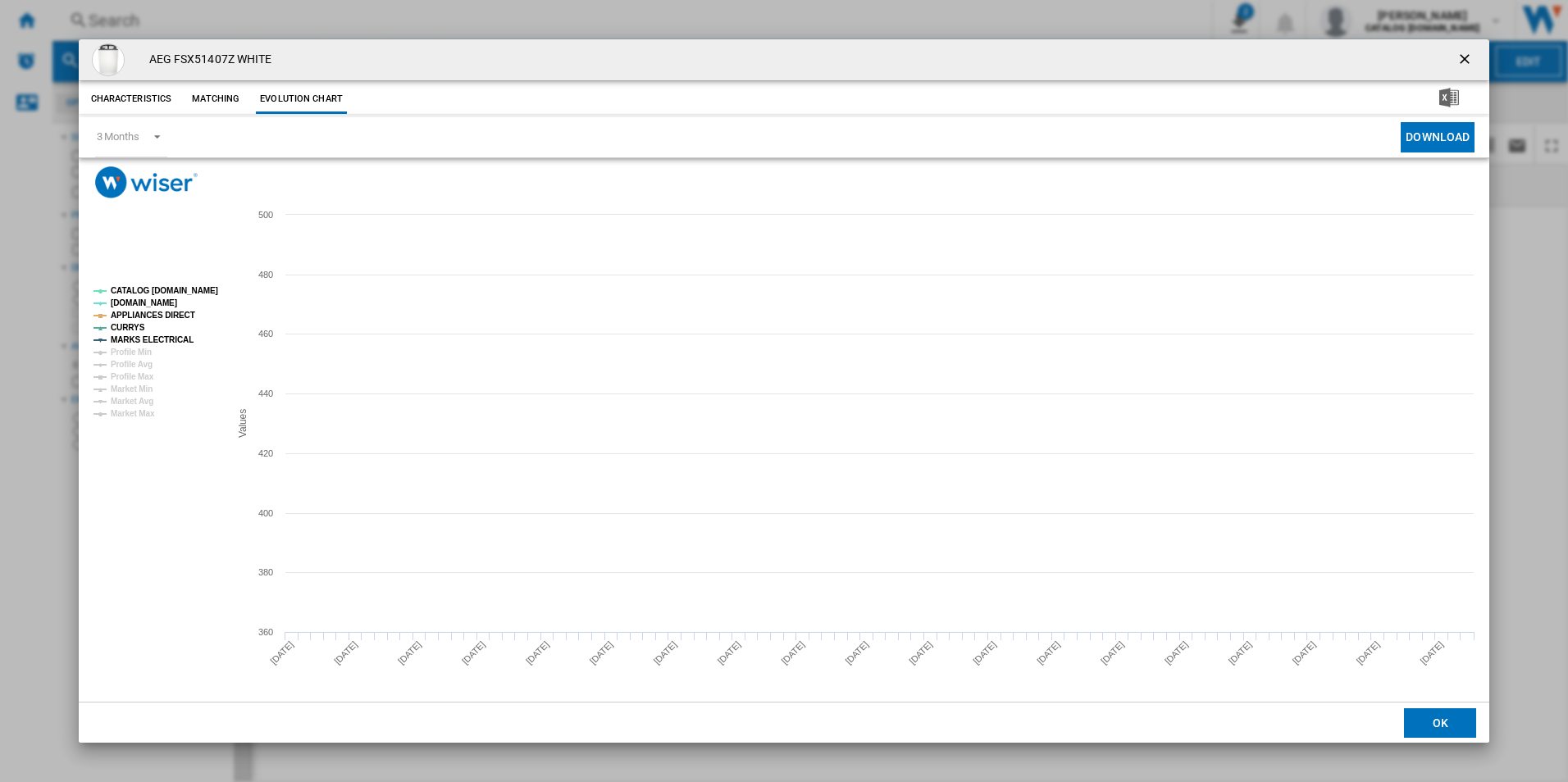
click at [202, 289] on tspan "CATALOG [DOMAIN_NAME]" at bounding box center [164, 290] width 107 height 9
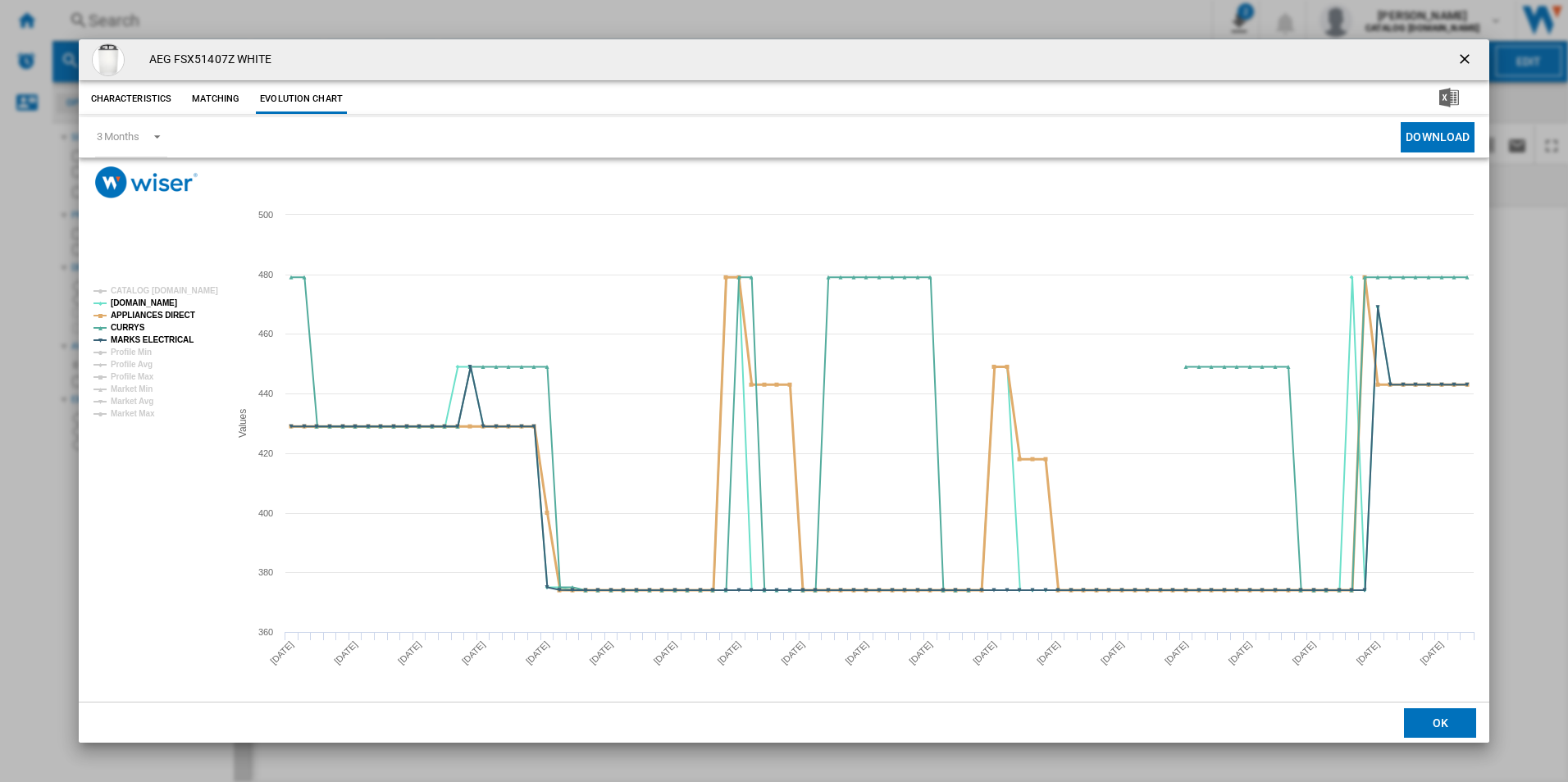
click at [181, 311] on tspan "APPLIANCES DIRECT" at bounding box center [152, 315] width 84 height 9
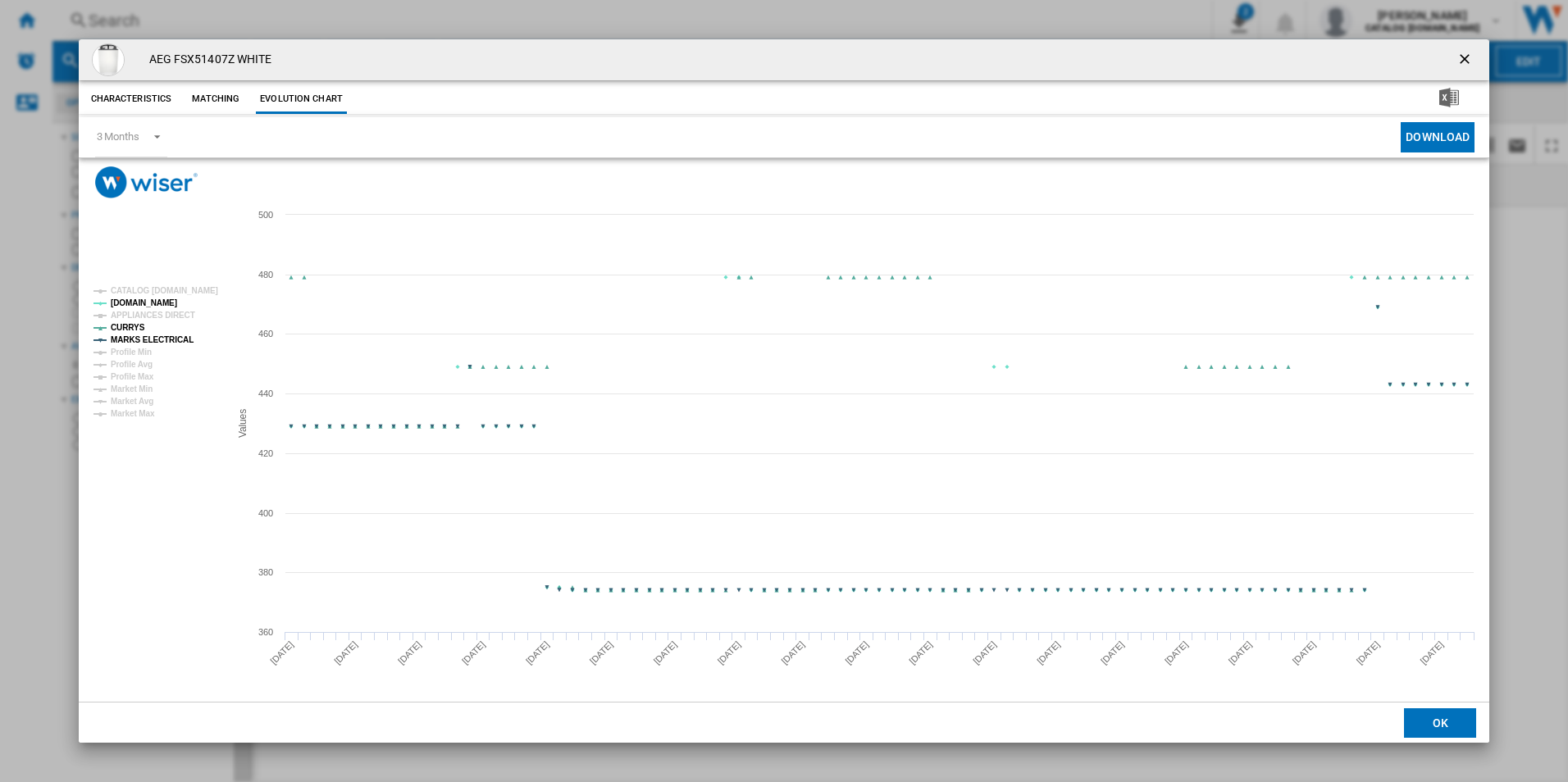
click at [177, 335] on tspan "MARKS ELECTRICAL" at bounding box center [151, 339] width 82 height 9
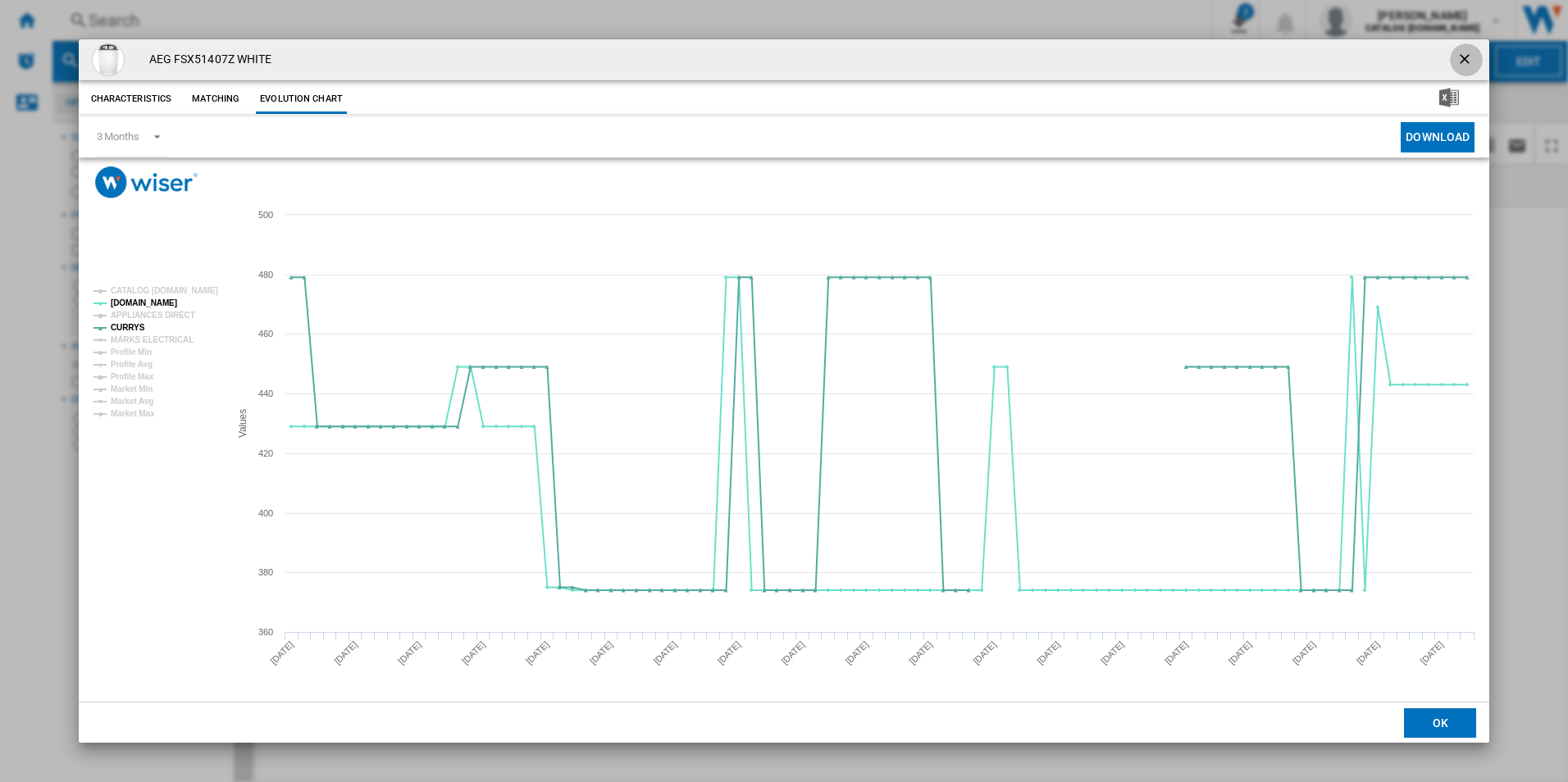
click at [1472, 51] on ng-md-icon "getI18NText('BUTTONS.CLOSE_DIALOG')" at bounding box center [1466, 61] width 20 height 20
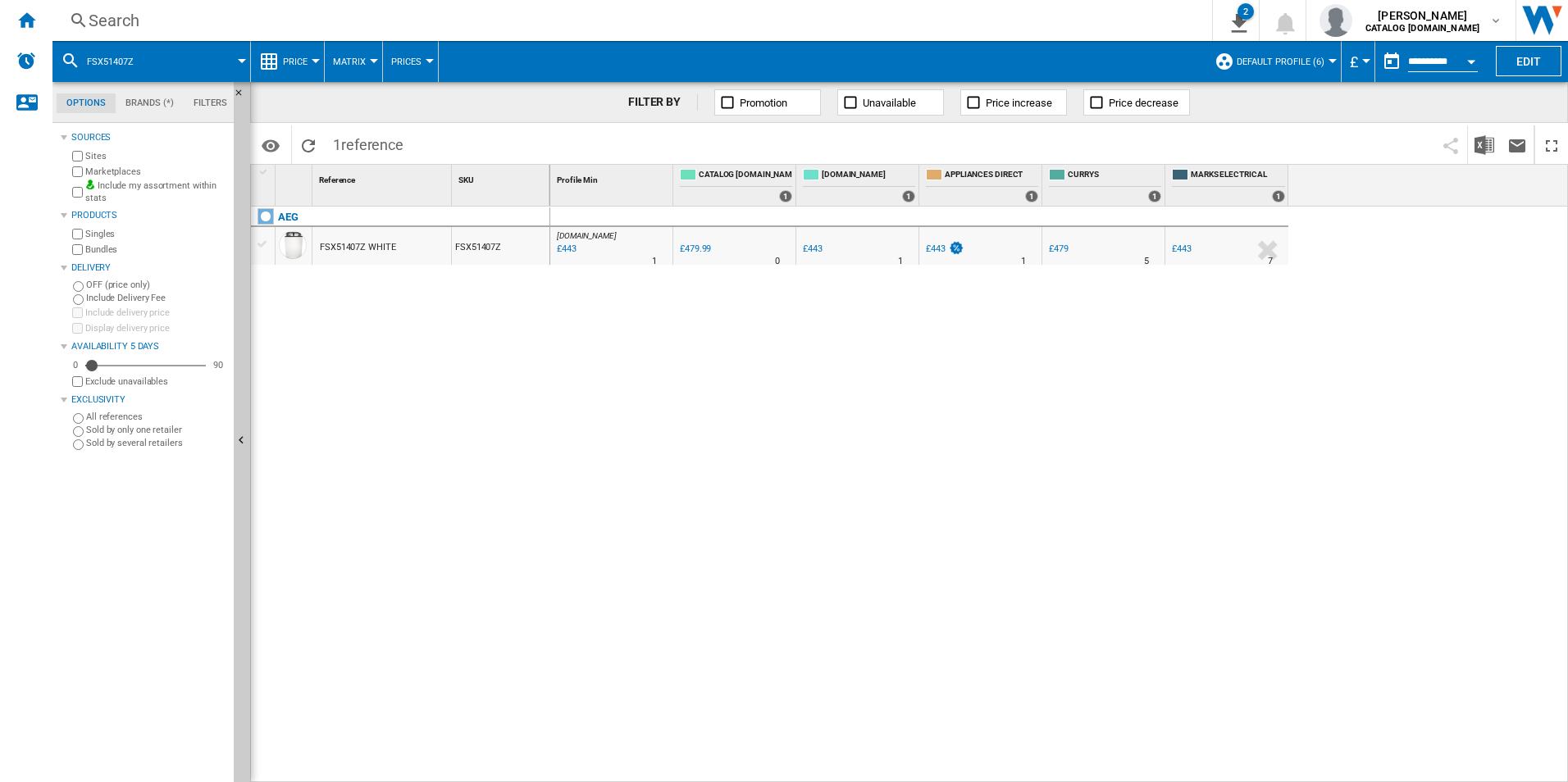
click at [1110, 26] on div "Search" at bounding box center [628, 20] width 1080 height 23
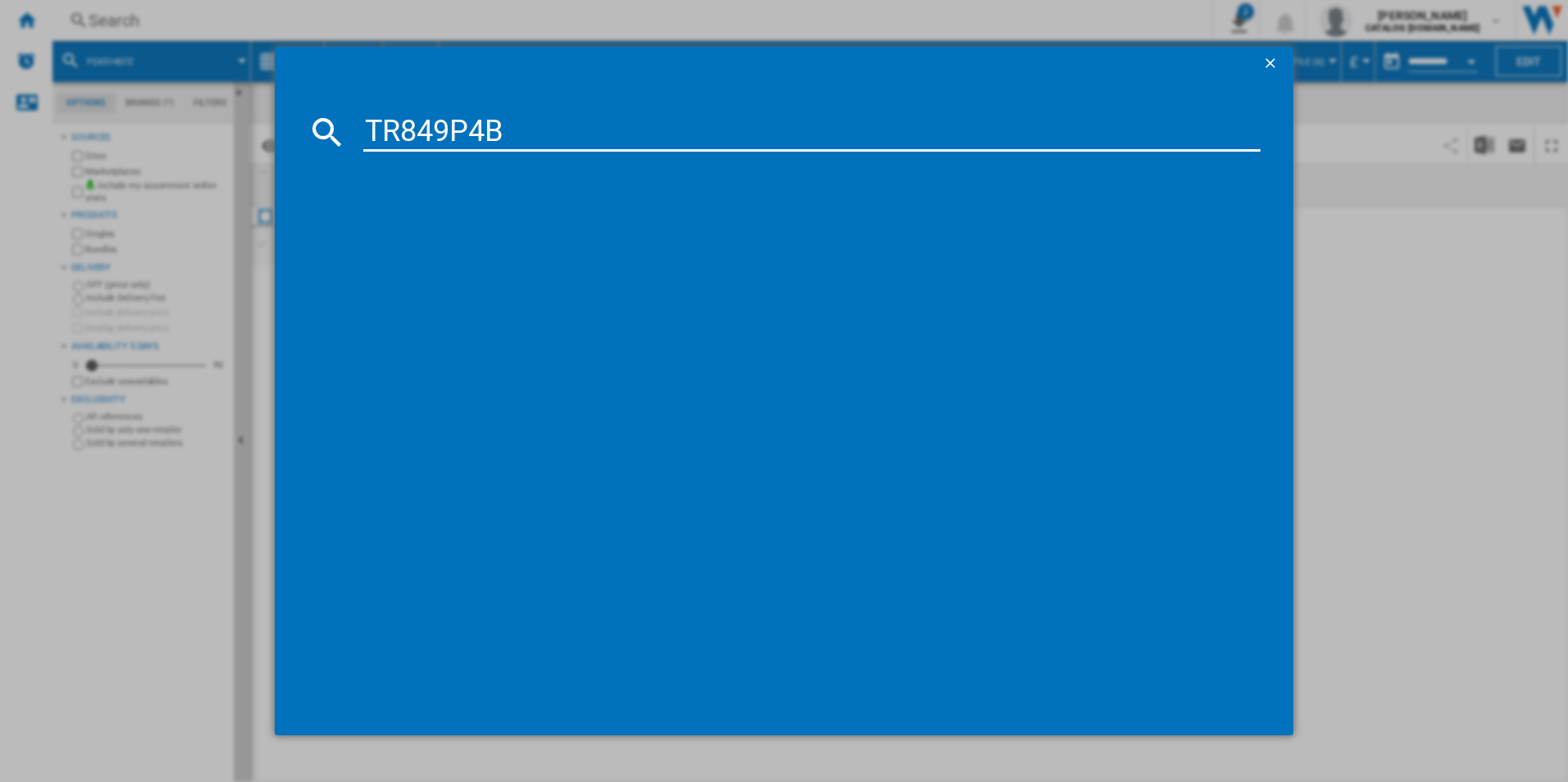
type input "TR849P4B"
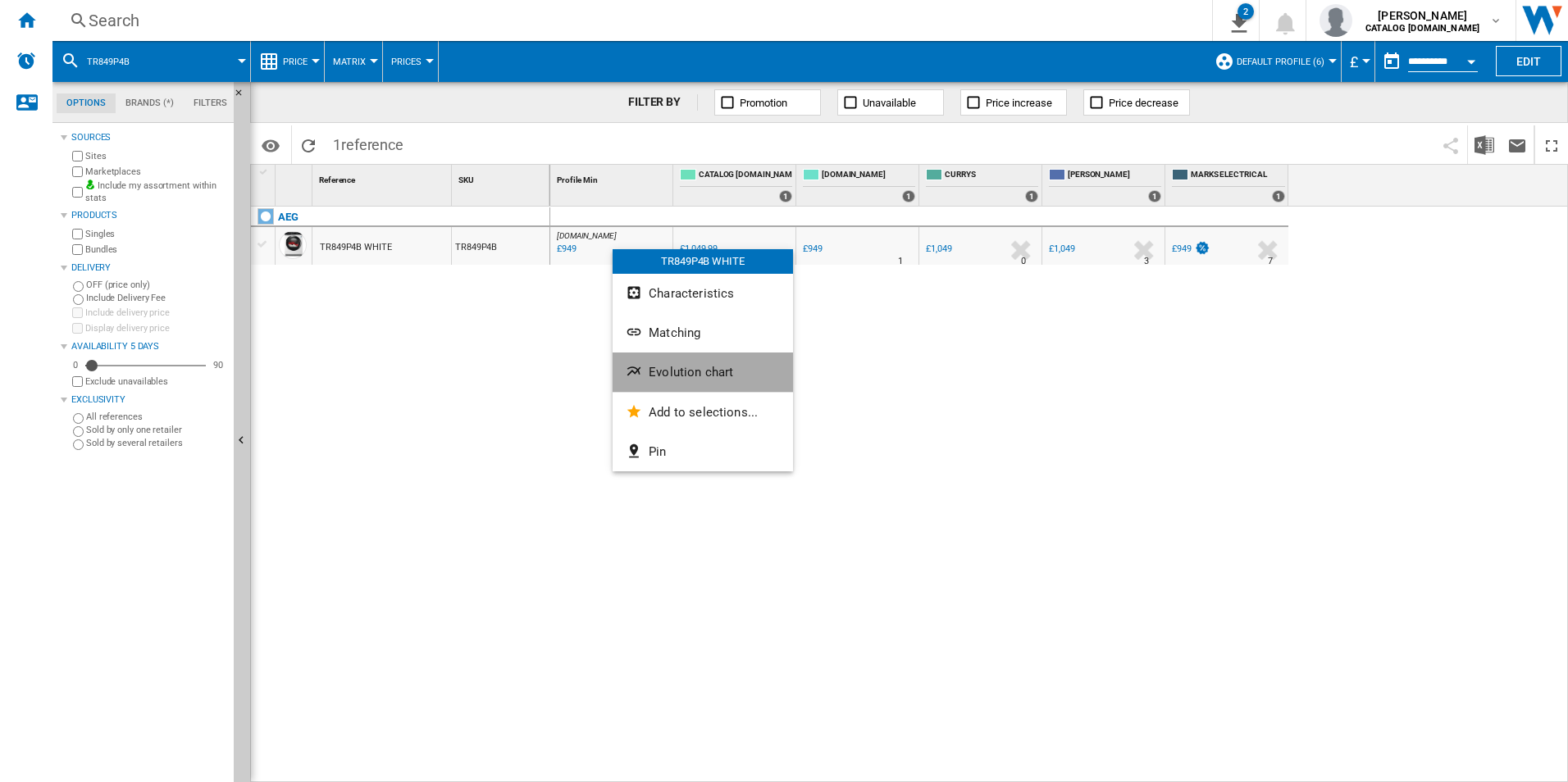
click at [670, 373] on span "Evolution chart" at bounding box center [691, 372] width 84 height 15
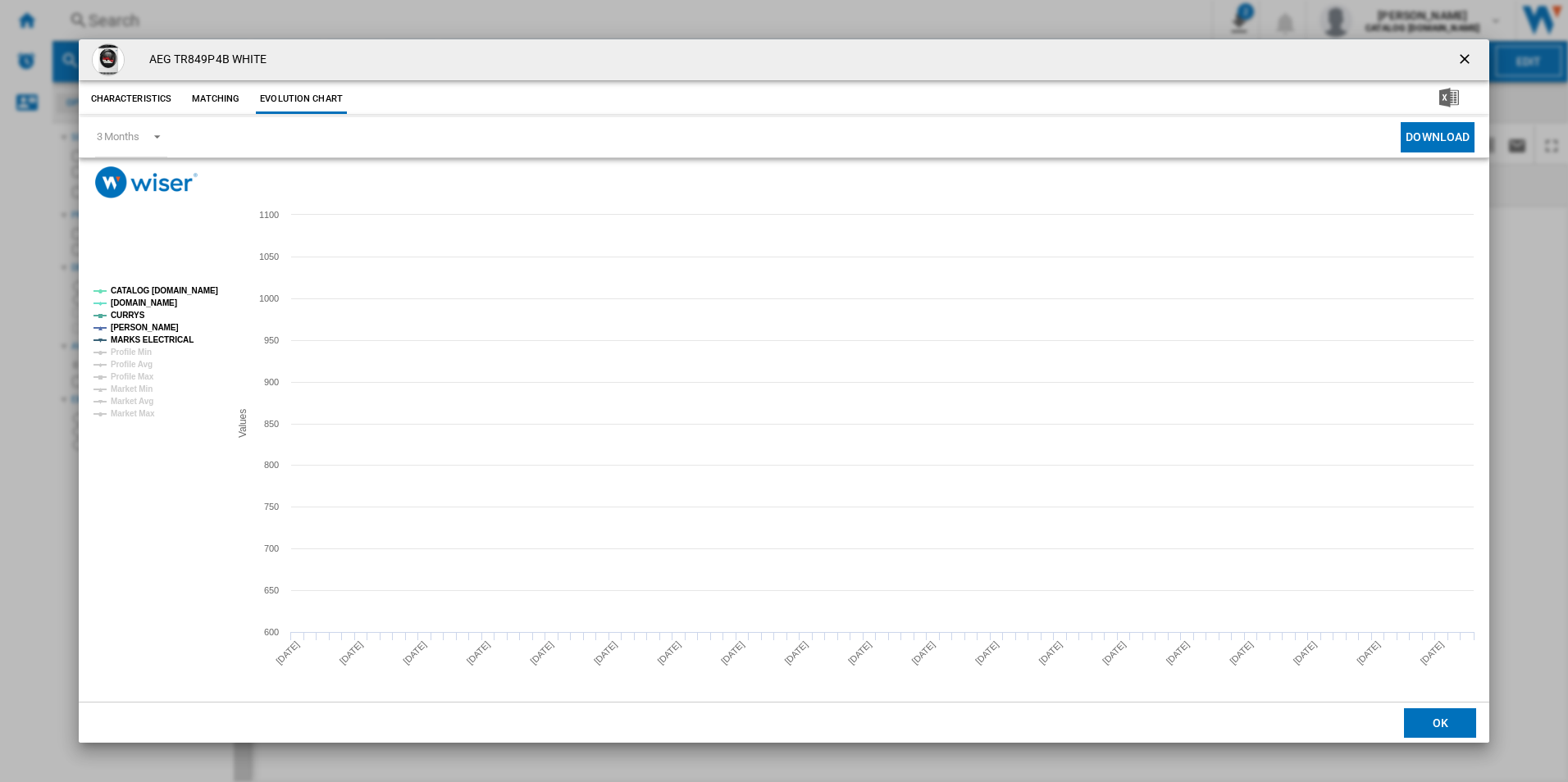
click at [195, 293] on tspan "CATALOG [DOMAIN_NAME]" at bounding box center [164, 290] width 107 height 9
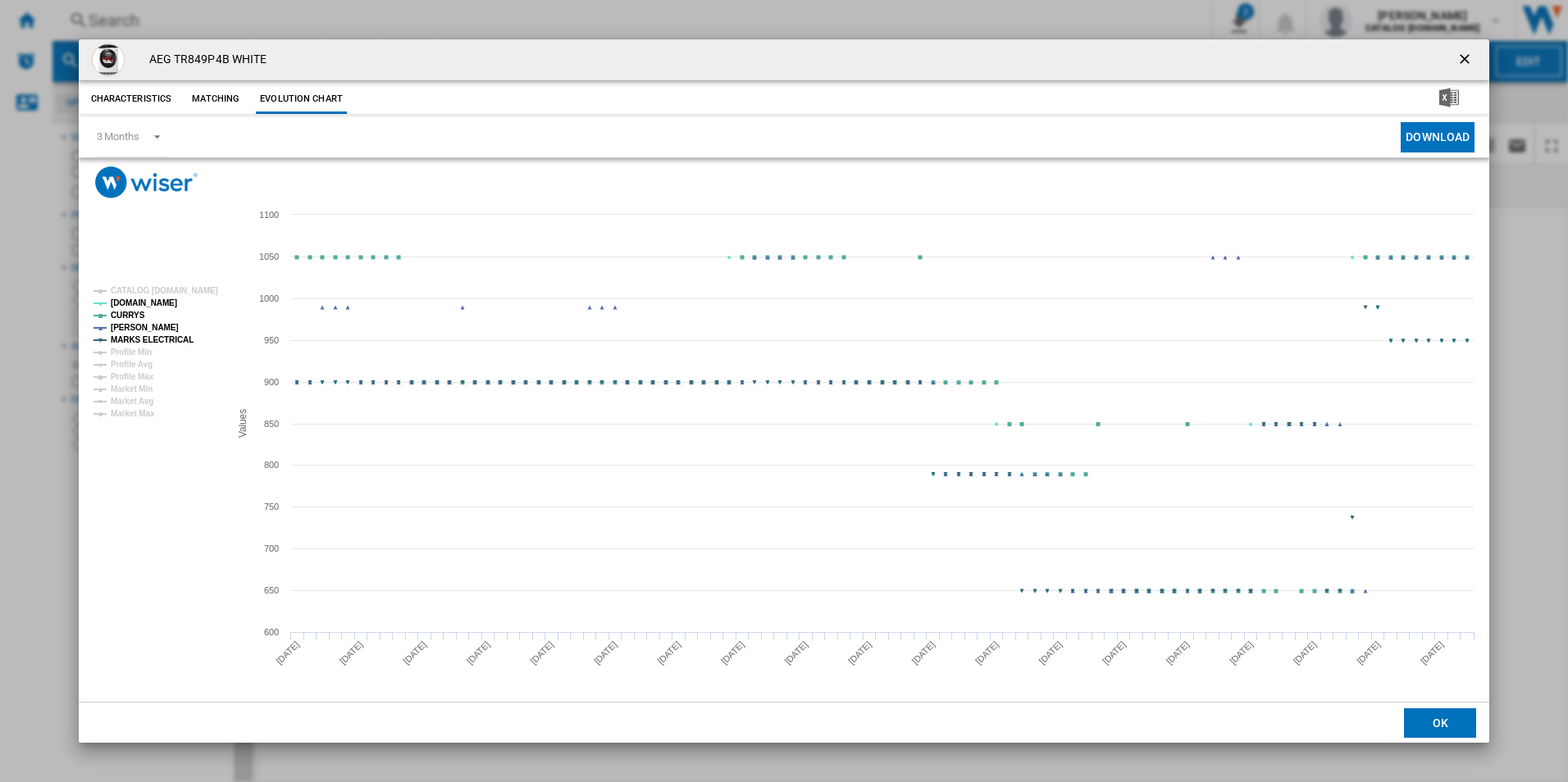
click at [169, 341] on tspan "MARKS ELECTRICAL" at bounding box center [151, 339] width 82 height 9
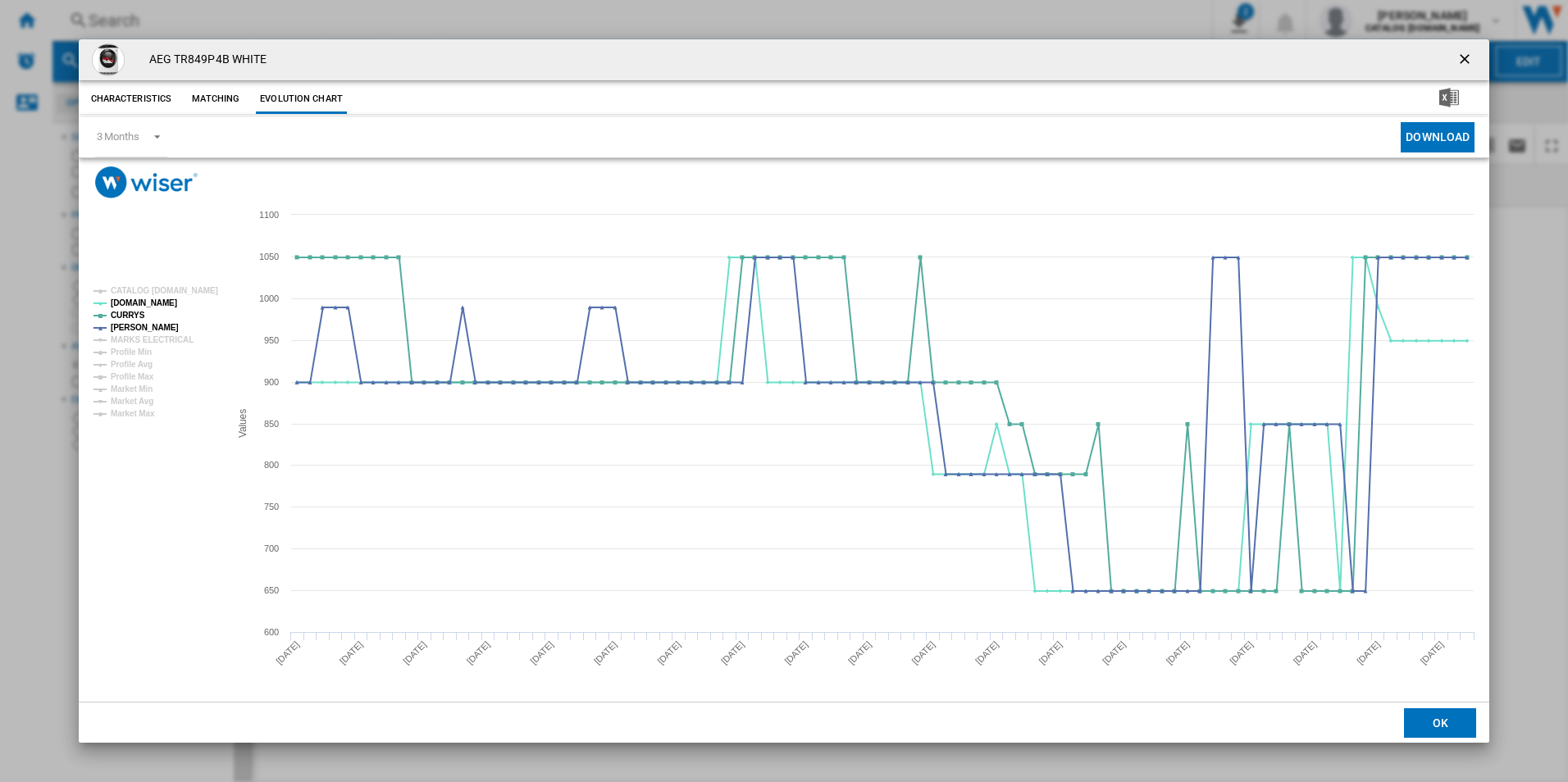
drag, startPoint x: 1460, startPoint y: 61, endPoint x: 1406, endPoint y: 61, distance: 54.0
click at [1460, 61] on ng-md-icon "getI18NText('BUTTONS.CLOSE_DIALOG')" at bounding box center [1466, 61] width 20 height 20
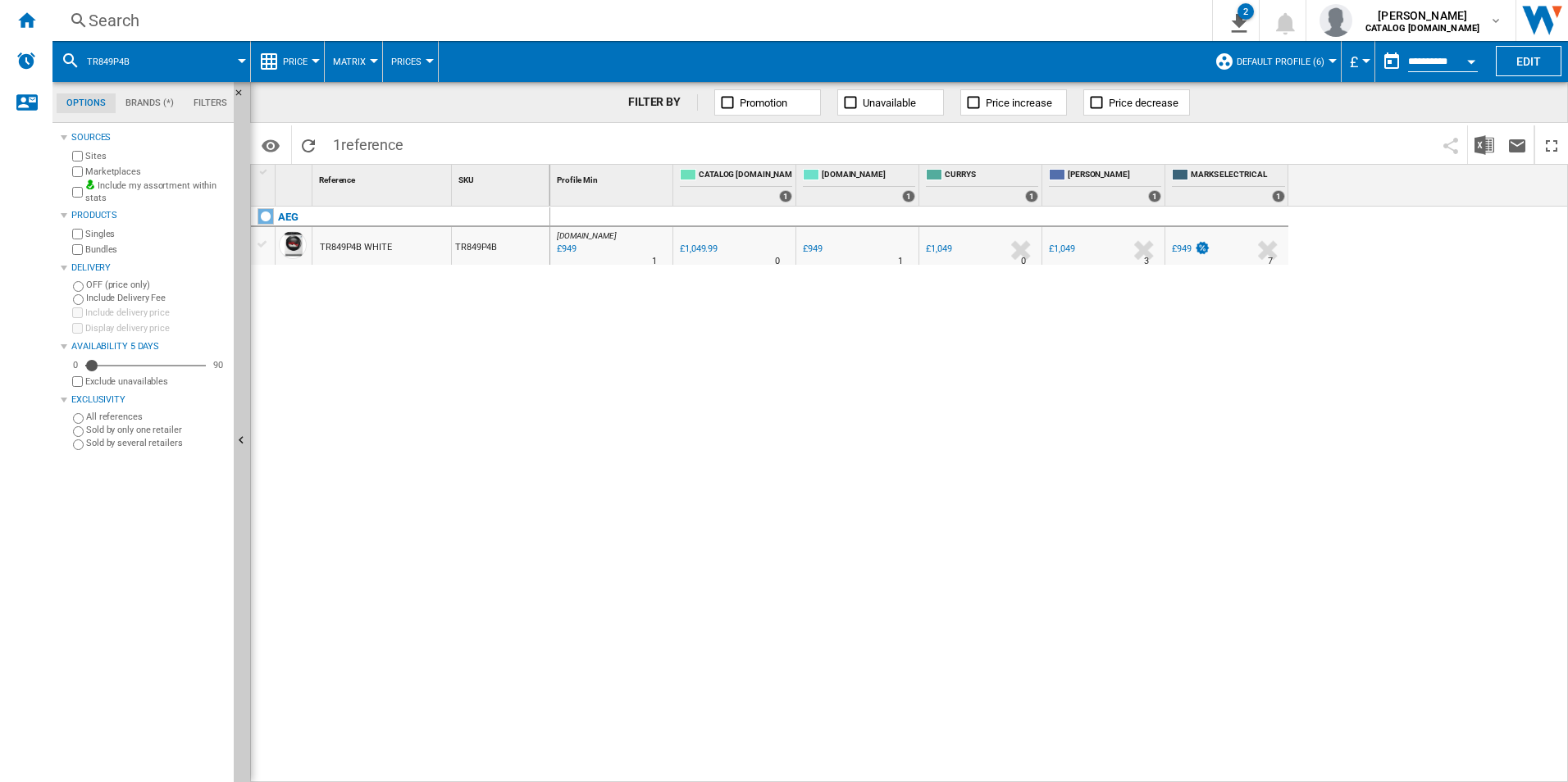
click at [1063, 22] on div "Search" at bounding box center [628, 20] width 1080 height 23
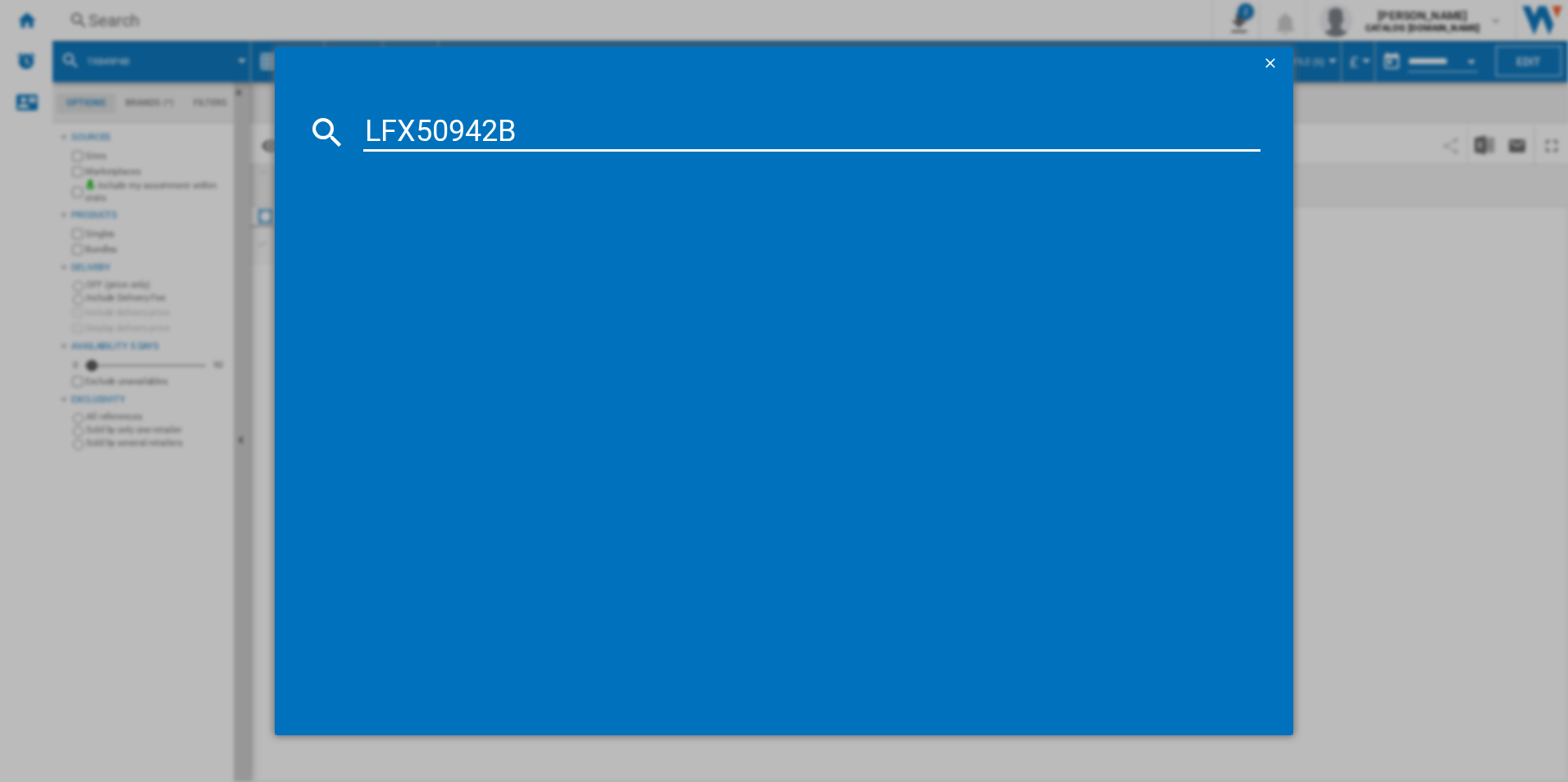
type input "LFX50942B"
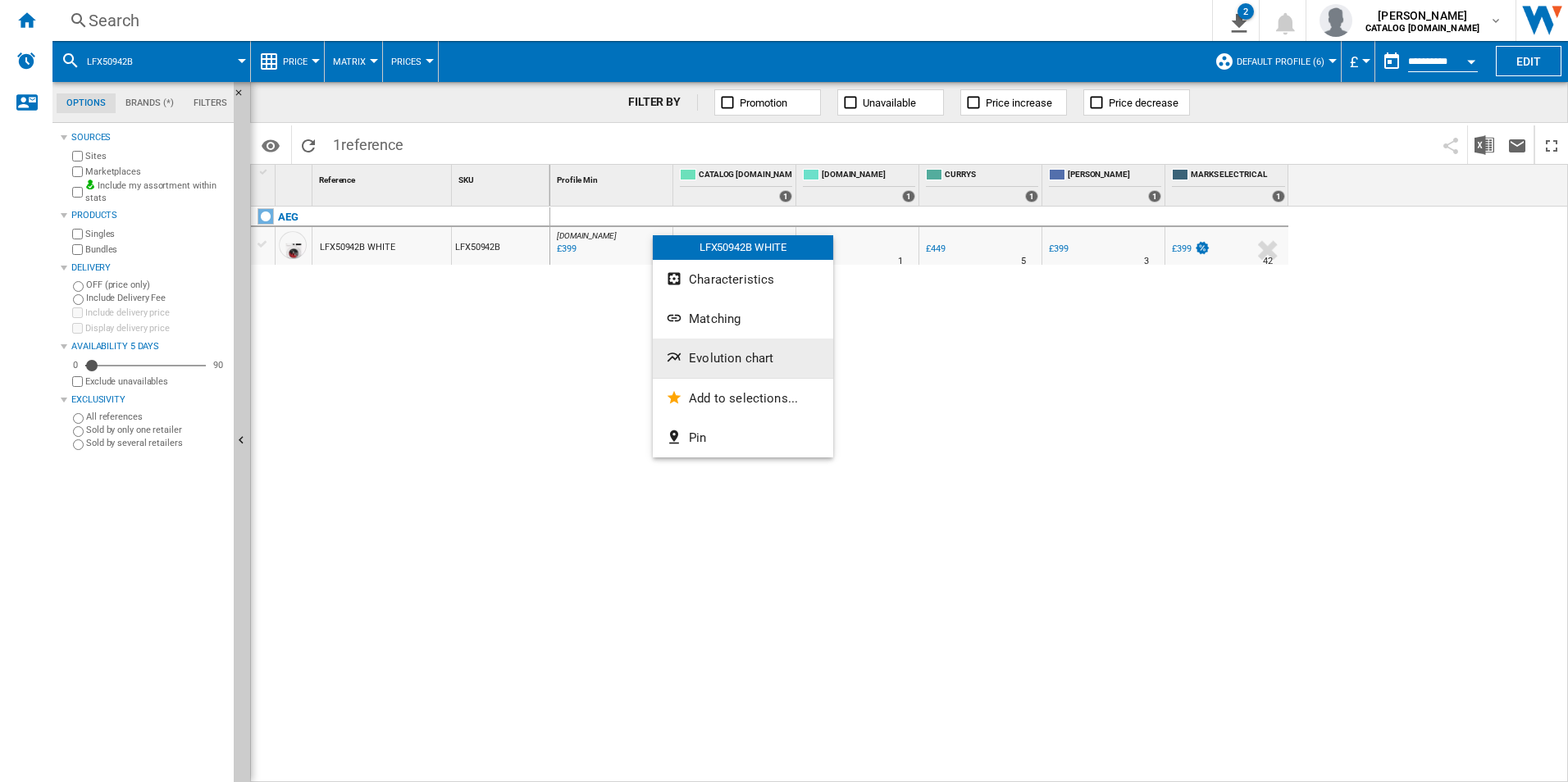
click at [710, 359] on span "Evolution chart" at bounding box center [730, 358] width 84 height 15
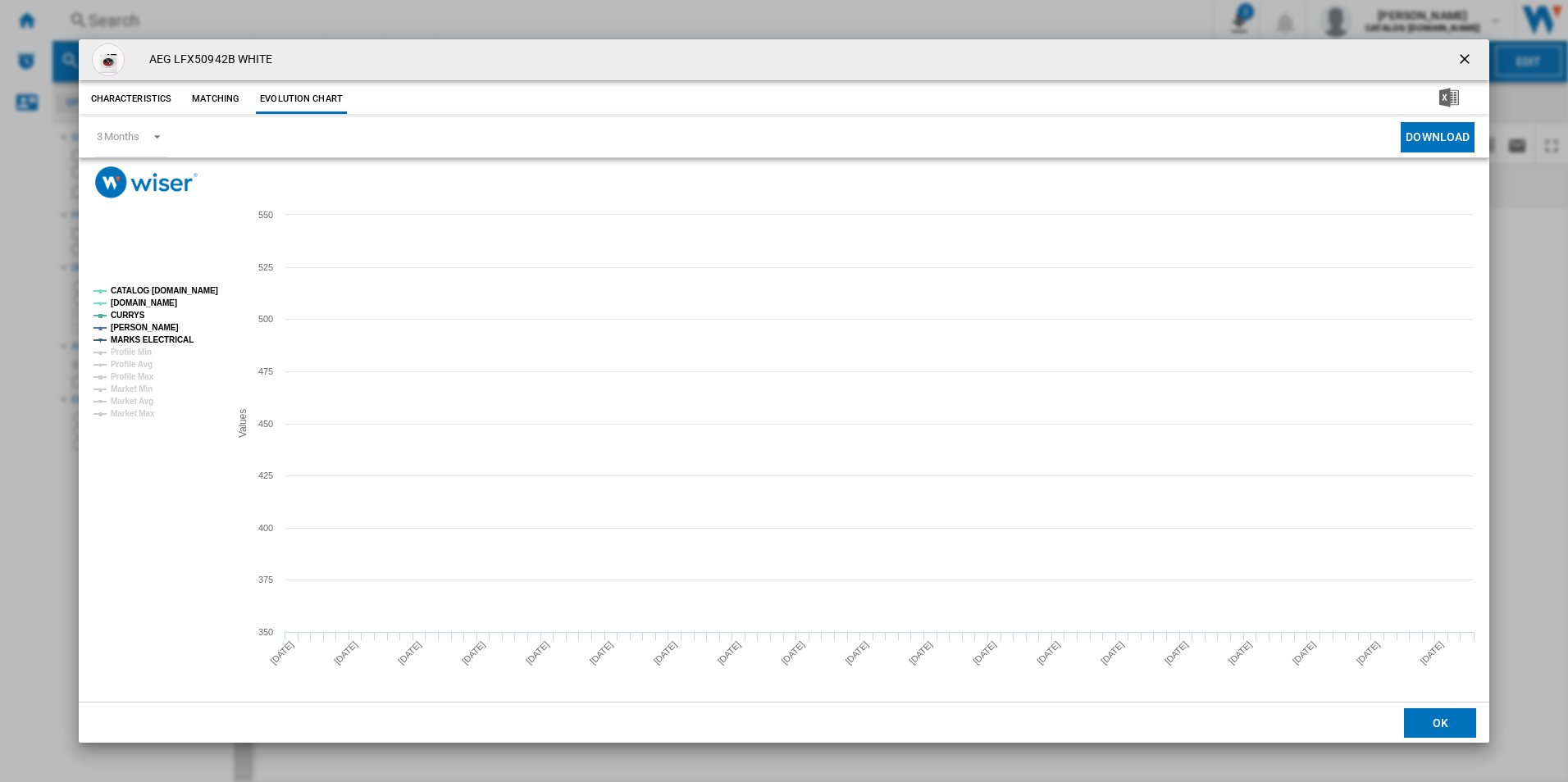
click at [194, 288] on tspan "CATALOG [DOMAIN_NAME]" at bounding box center [164, 290] width 107 height 9
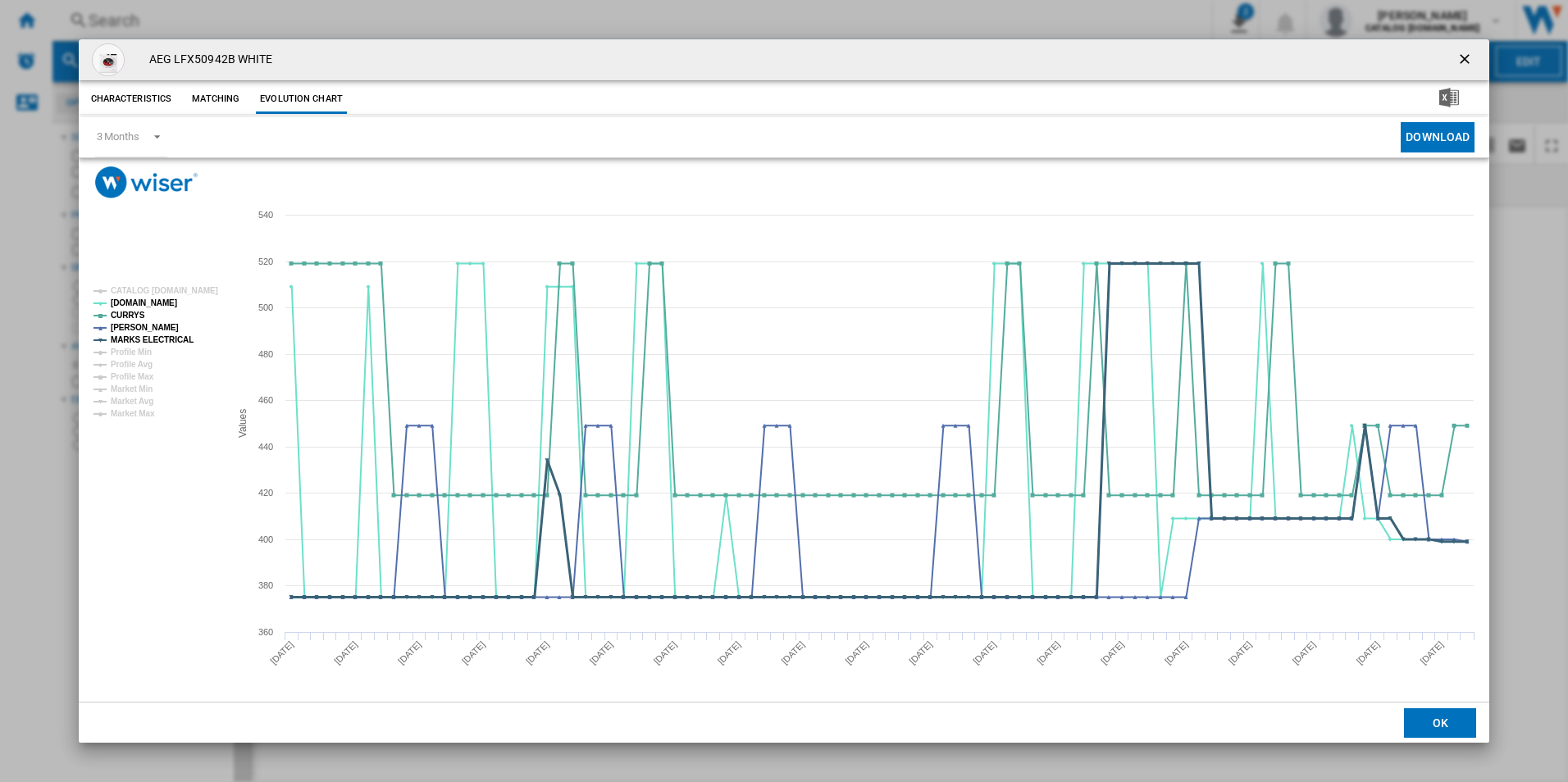
click at [168, 340] on tspan "MARKS ELECTRICAL" at bounding box center [151, 339] width 82 height 9
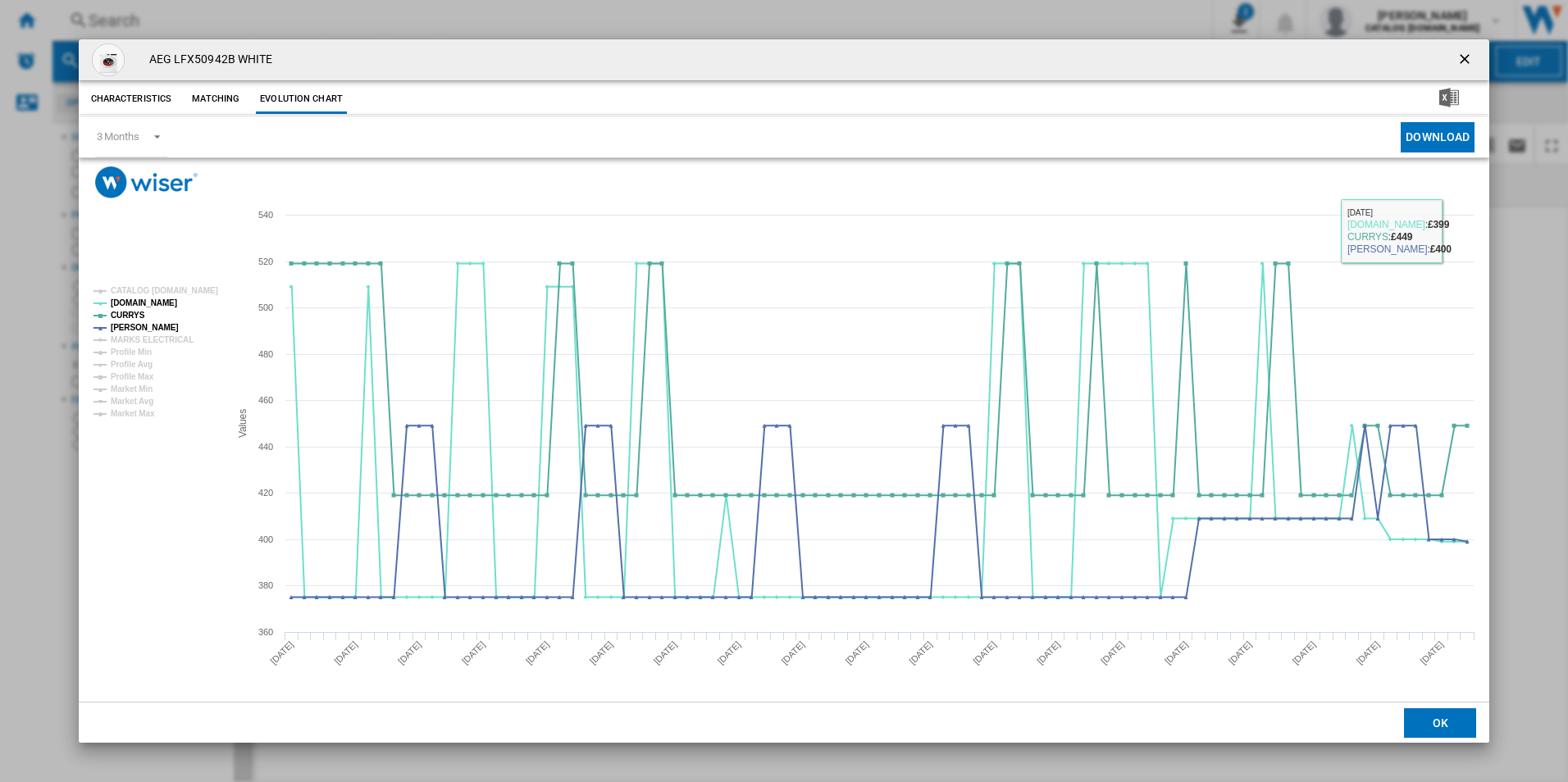
drag, startPoint x: 1464, startPoint y: 65, endPoint x: 1448, endPoint y: 56, distance: 18.4
click at [1464, 65] on ng-md-icon "getI18NText('BUTTONS.CLOSE_DIALOG')" at bounding box center [1466, 61] width 20 height 20
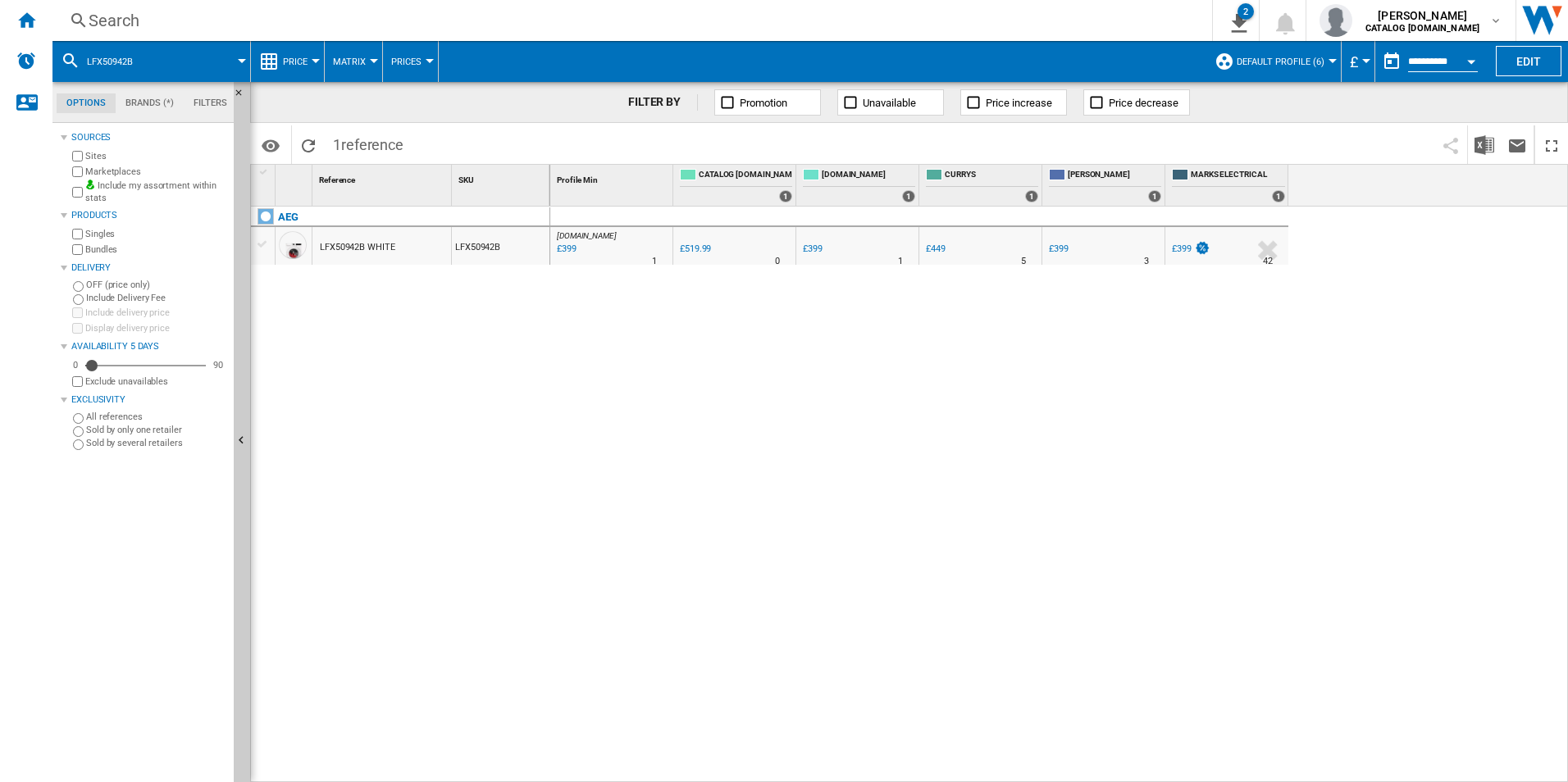
click at [1052, 23] on div "Search" at bounding box center [628, 20] width 1080 height 23
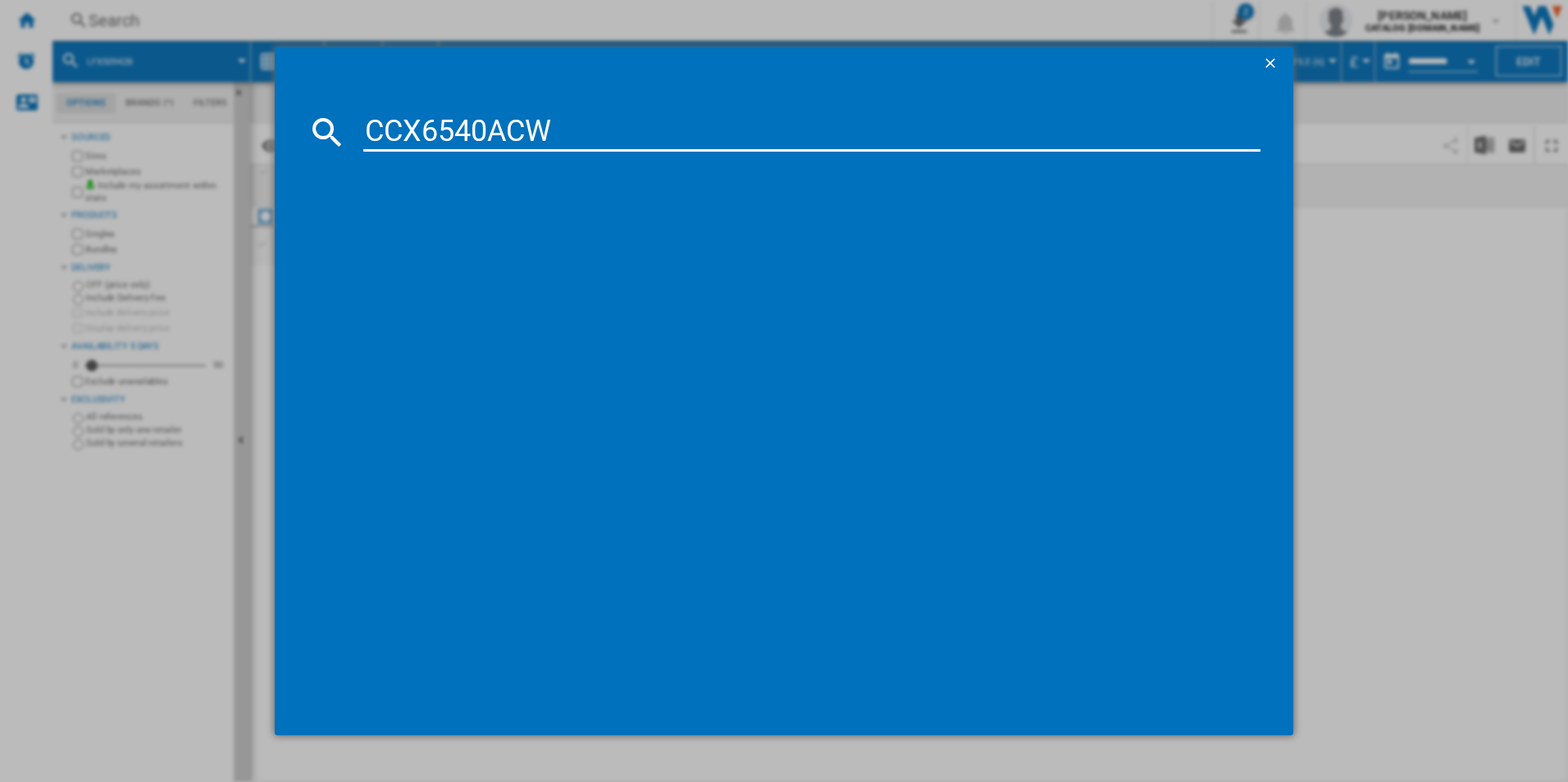
type input "CCX6540ACW"
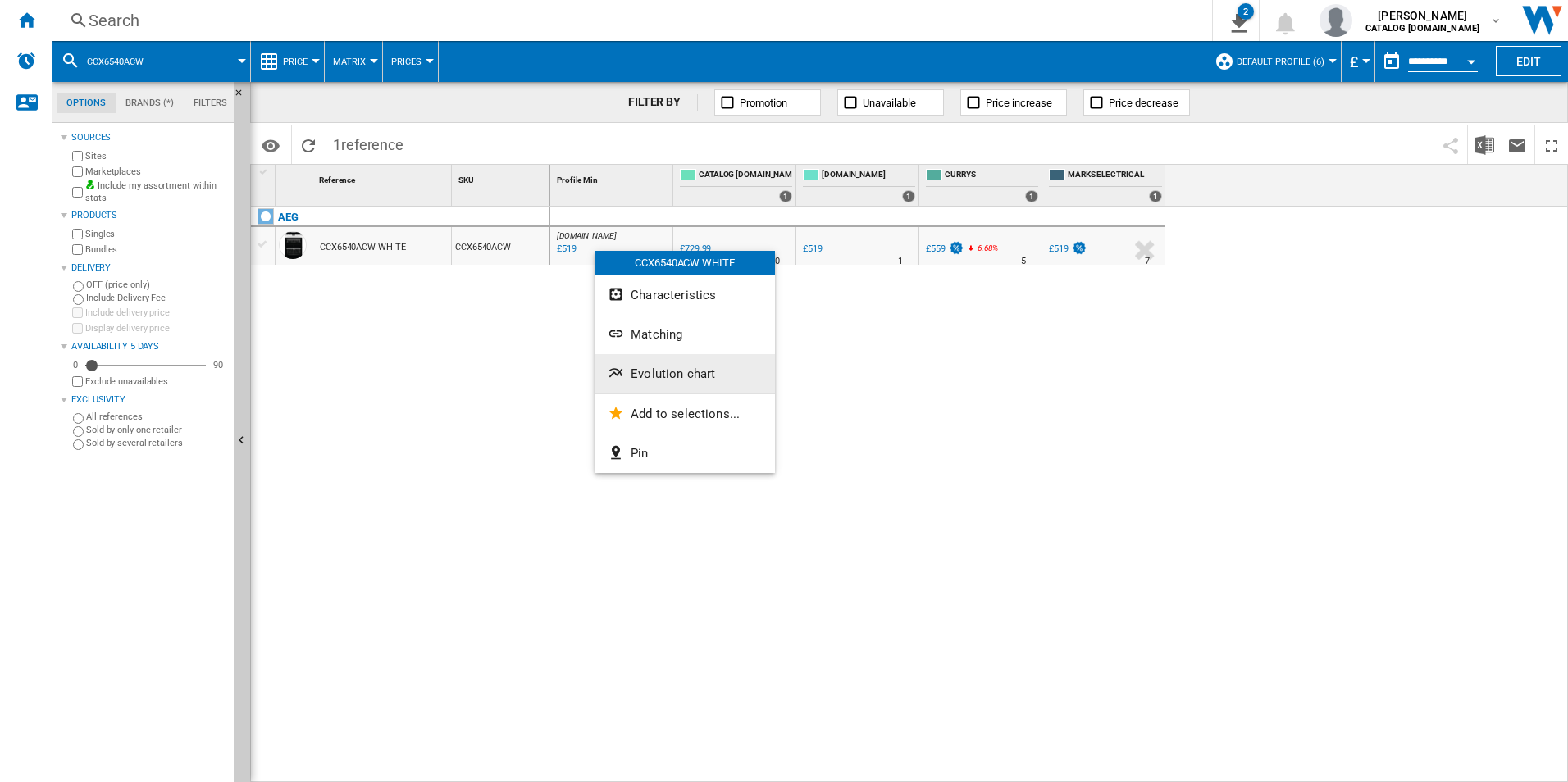
click at [651, 373] on span "Evolution chart" at bounding box center [672, 374] width 84 height 15
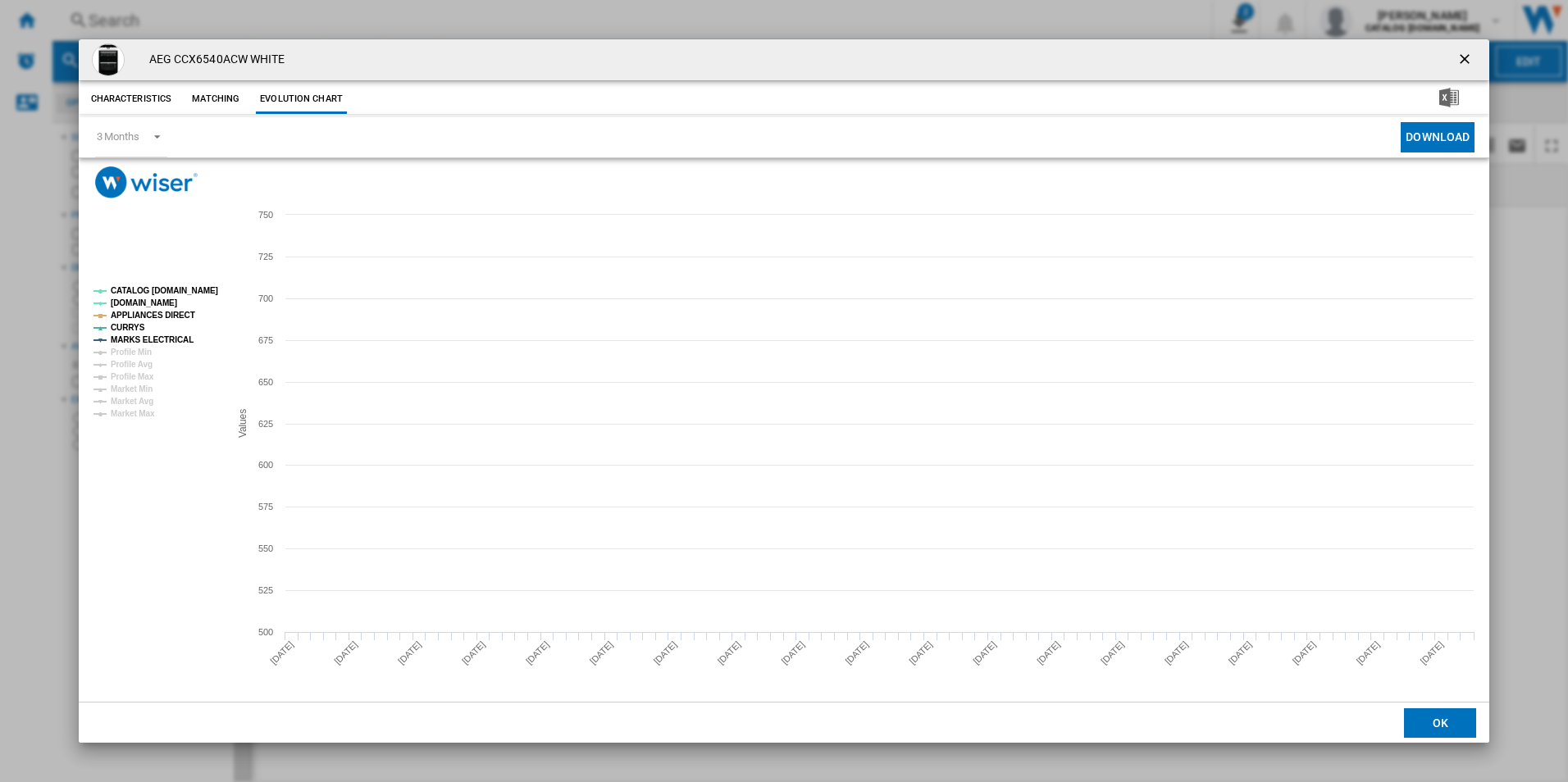
click at [213, 288] on tspan "CATALOG [DOMAIN_NAME]" at bounding box center [164, 290] width 107 height 9
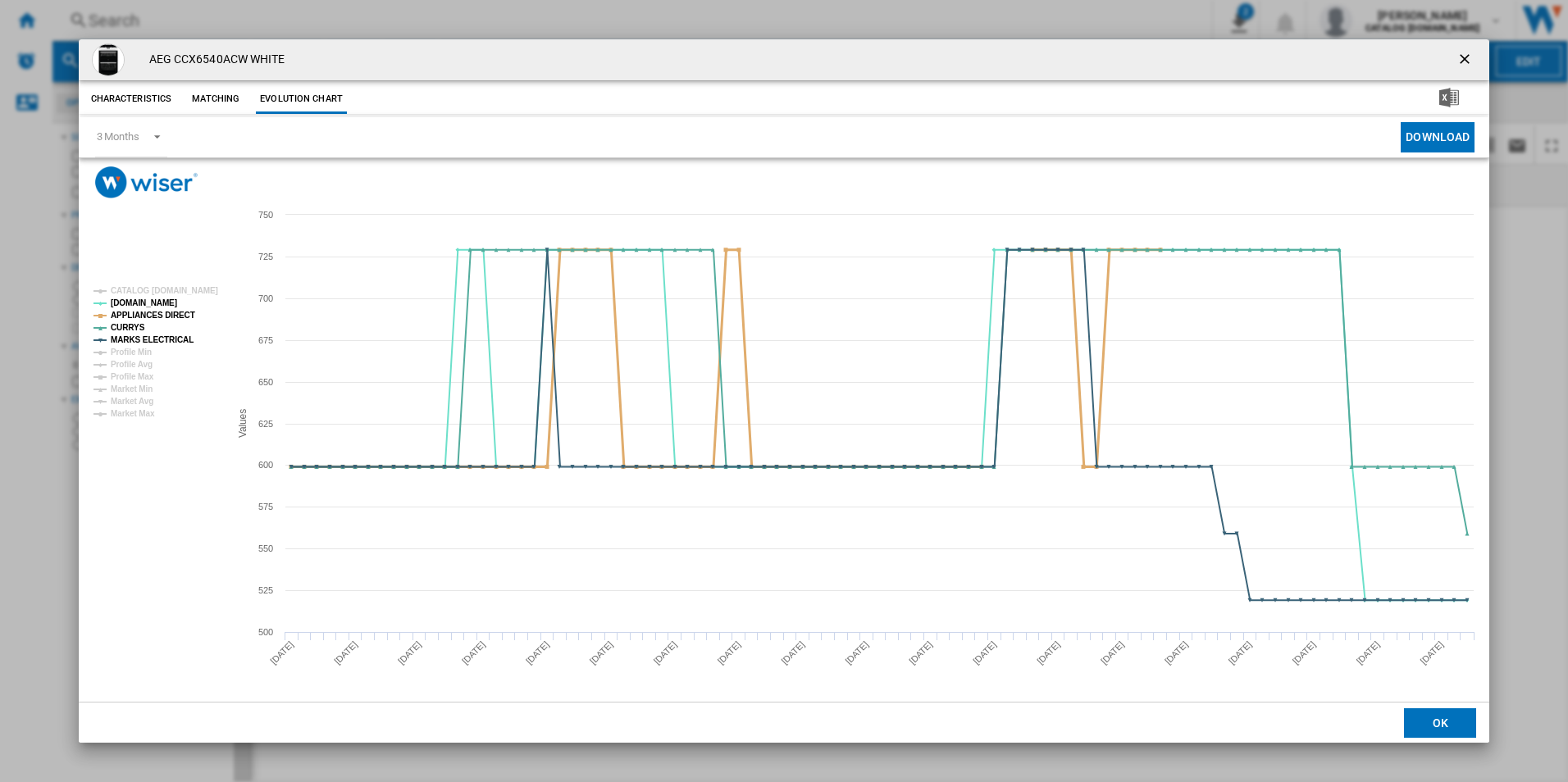
click at [177, 311] on tspan "APPLIANCES DIRECT" at bounding box center [152, 315] width 84 height 9
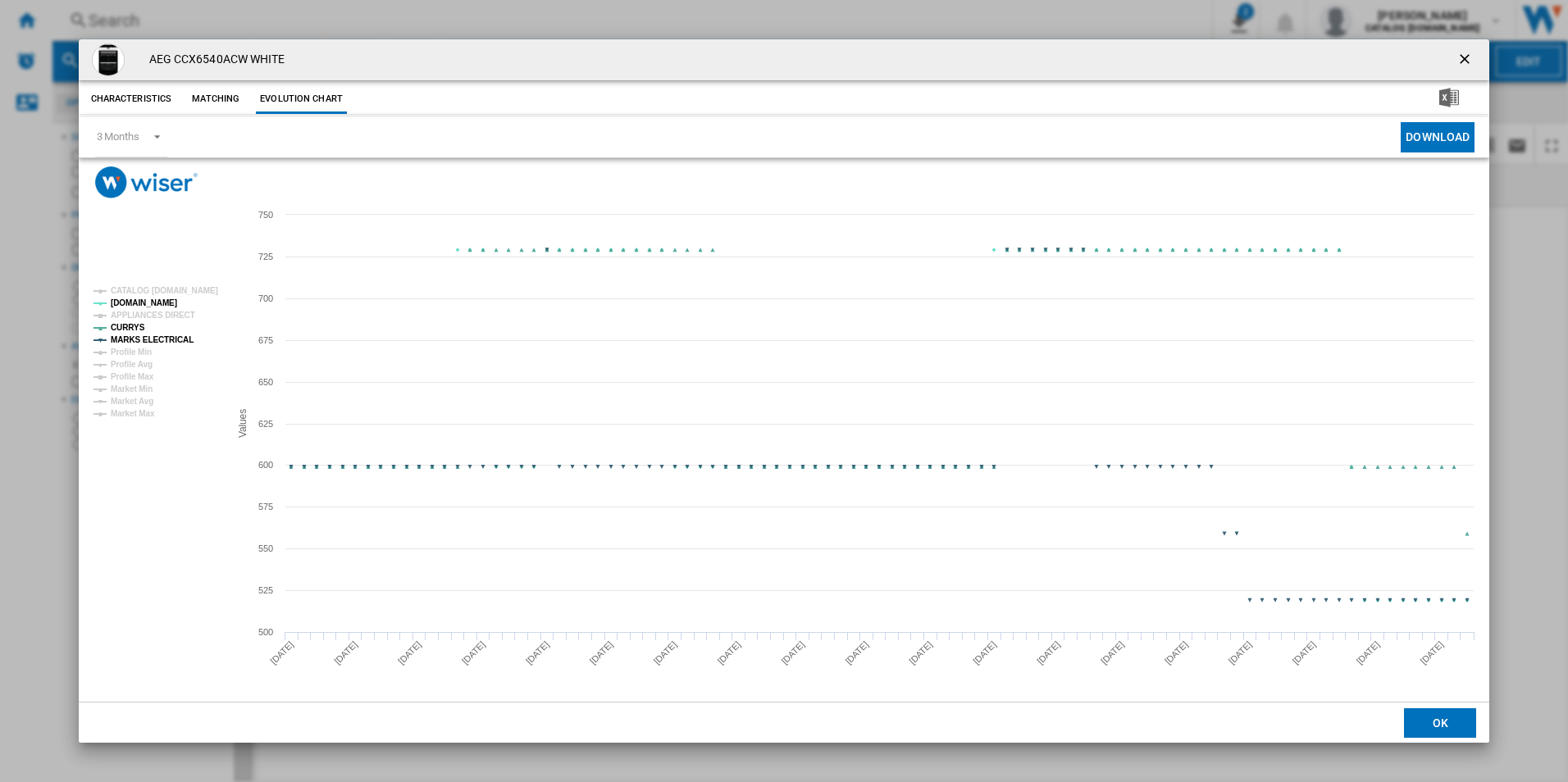
click at [176, 335] on tspan "MARKS ELECTRICAL" at bounding box center [151, 339] width 82 height 9
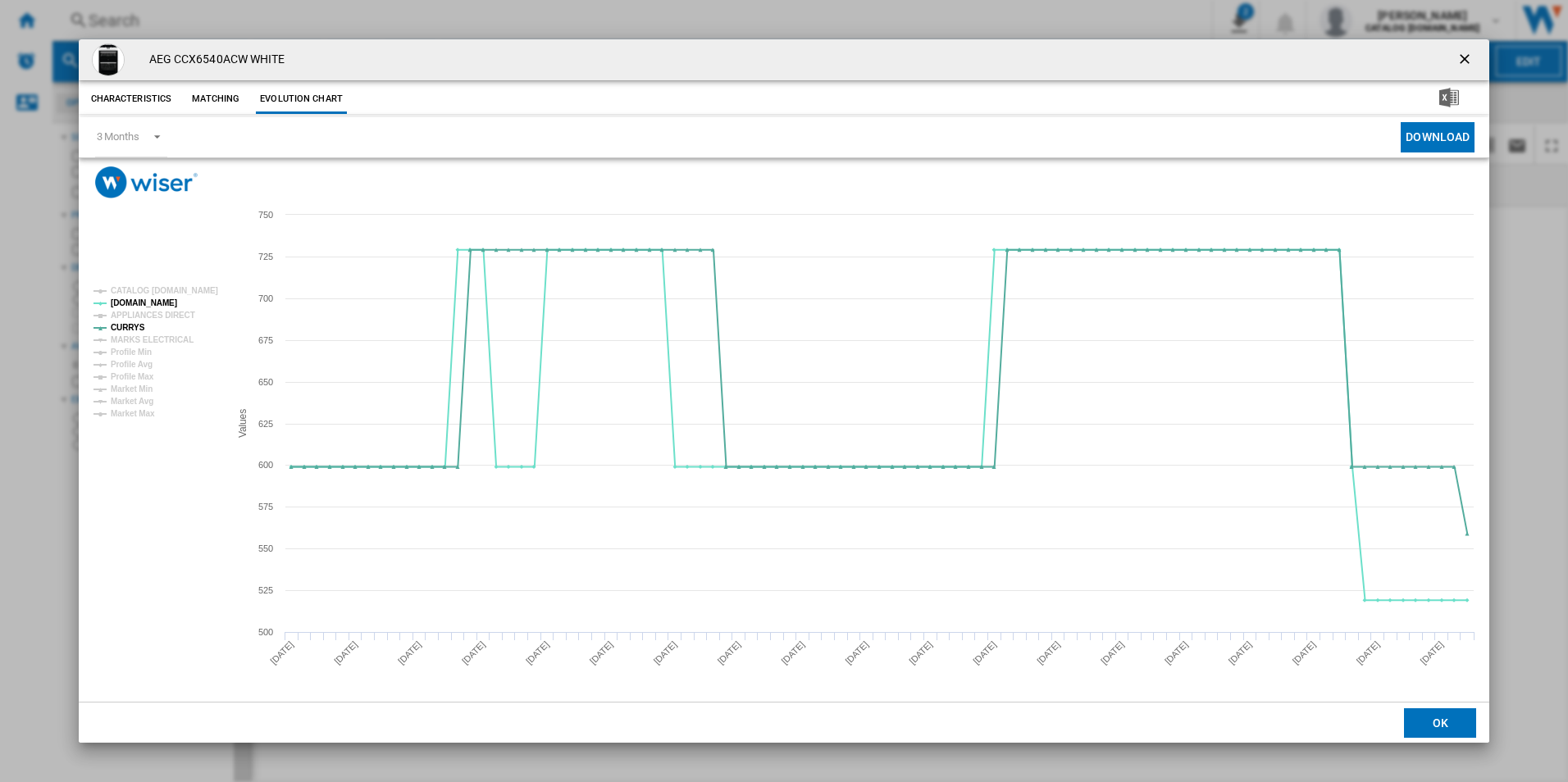
drag, startPoint x: 1461, startPoint y: 59, endPoint x: 1446, endPoint y: 58, distance: 15.0
click at [1461, 59] on ng-md-icon "getI18NText('BUTTONS.CLOSE_DIALOG')" at bounding box center [1466, 61] width 20 height 20
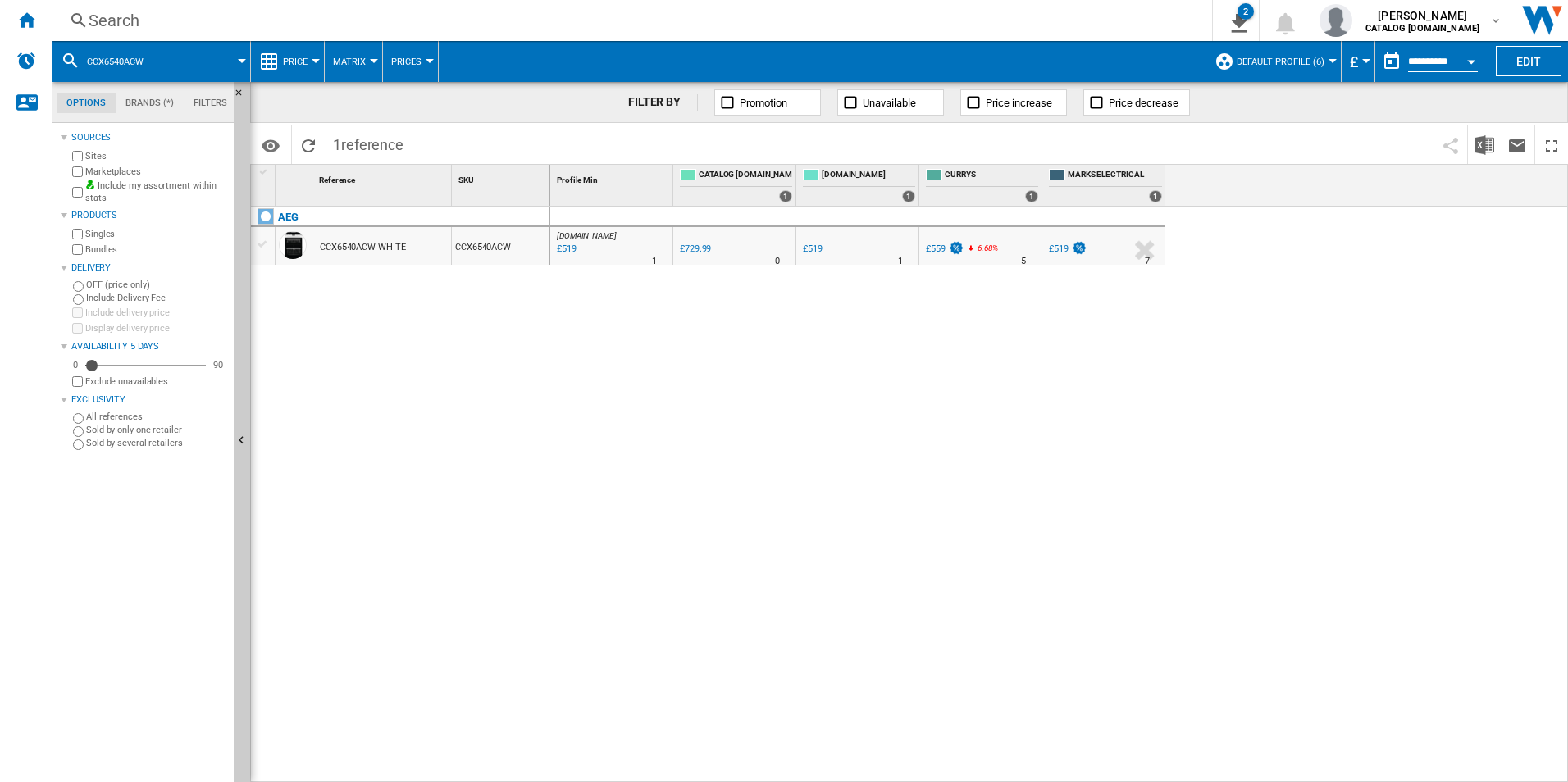
click at [1068, 16] on div "Search" at bounding box center [628, 20] width 1080 height 23
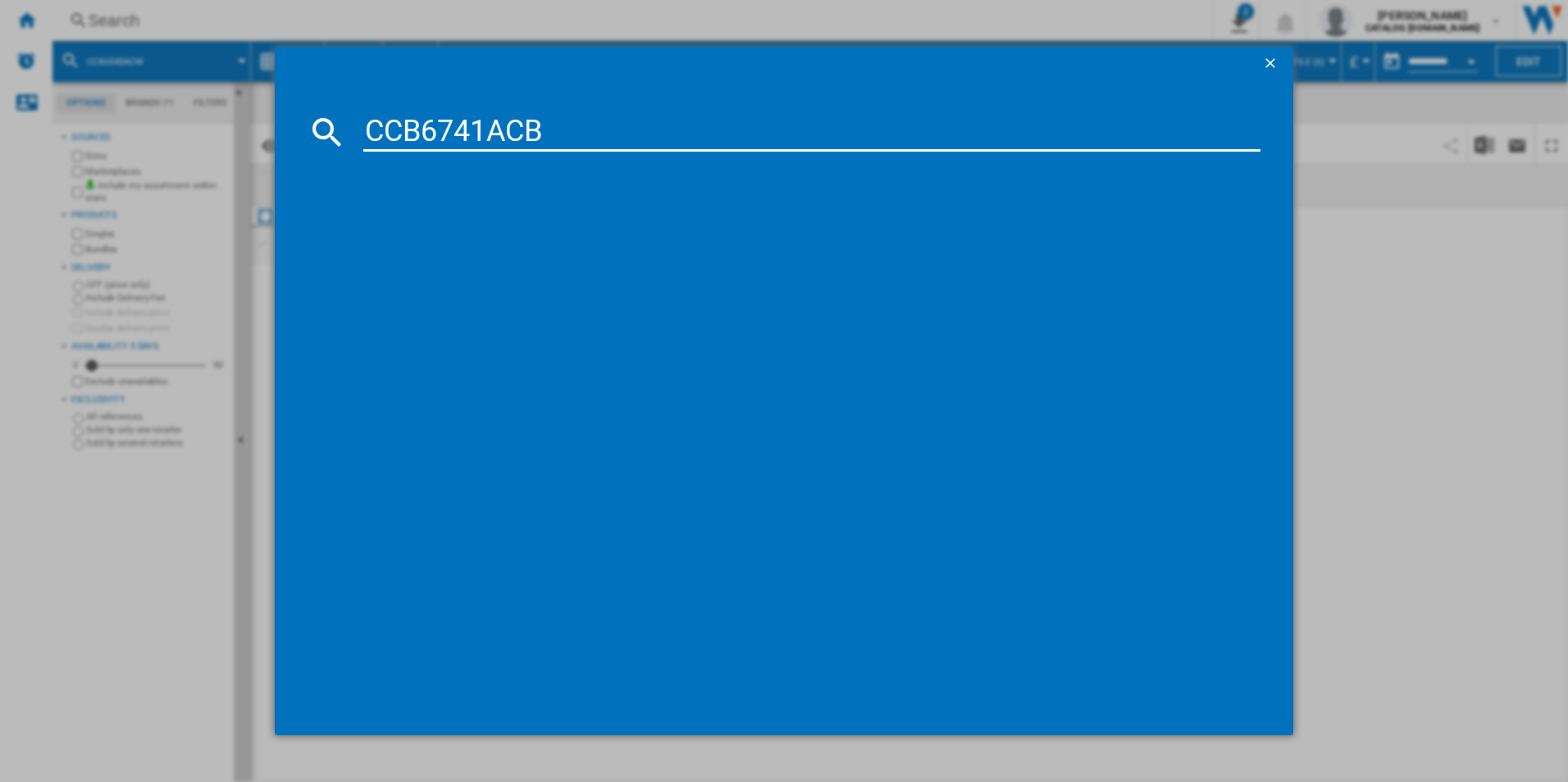
type input "CCB6741ACB"
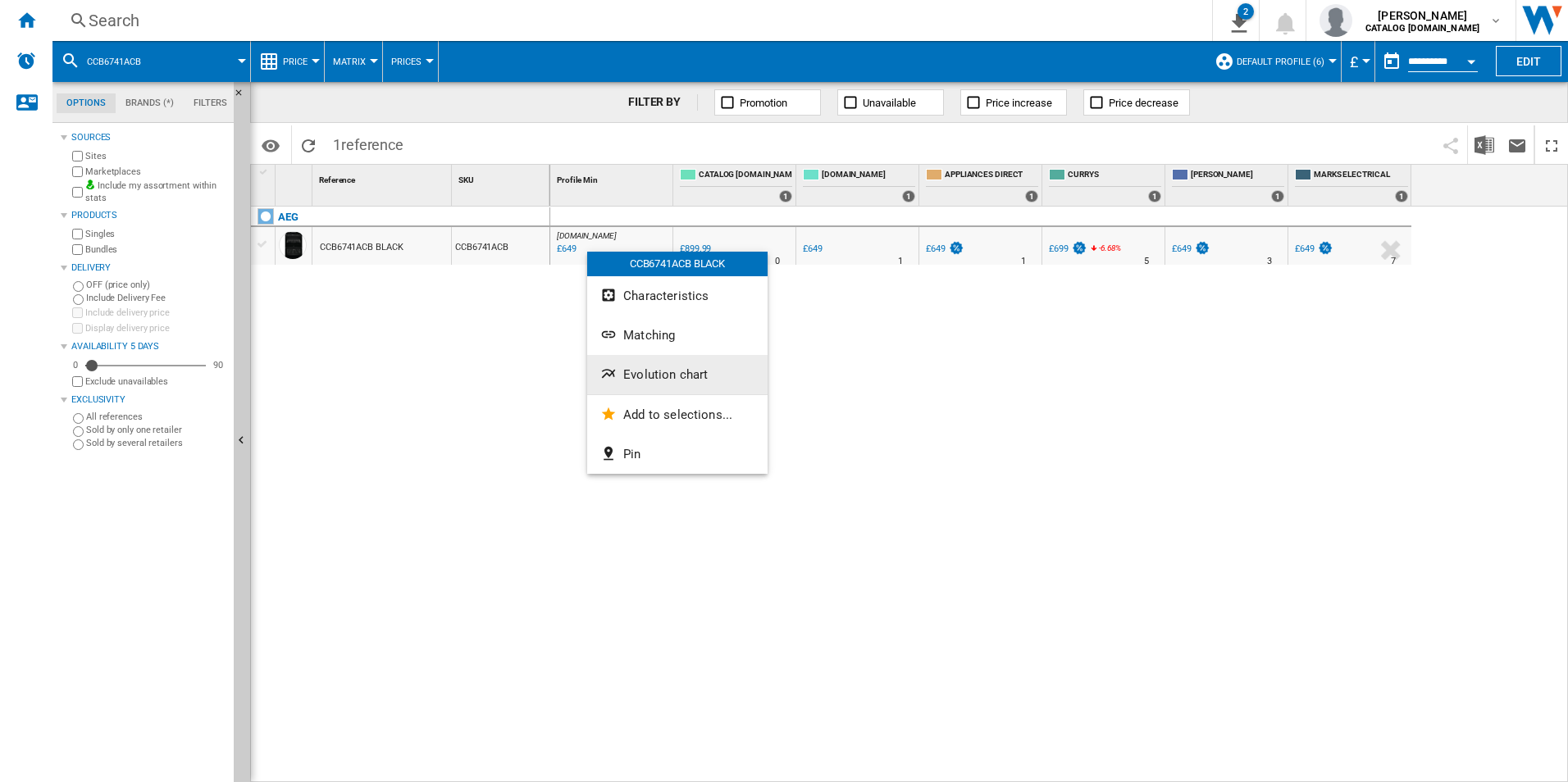
click at [635, 378] on span "Evolution chart" at bounding box center [665, 375] width 84 height 15
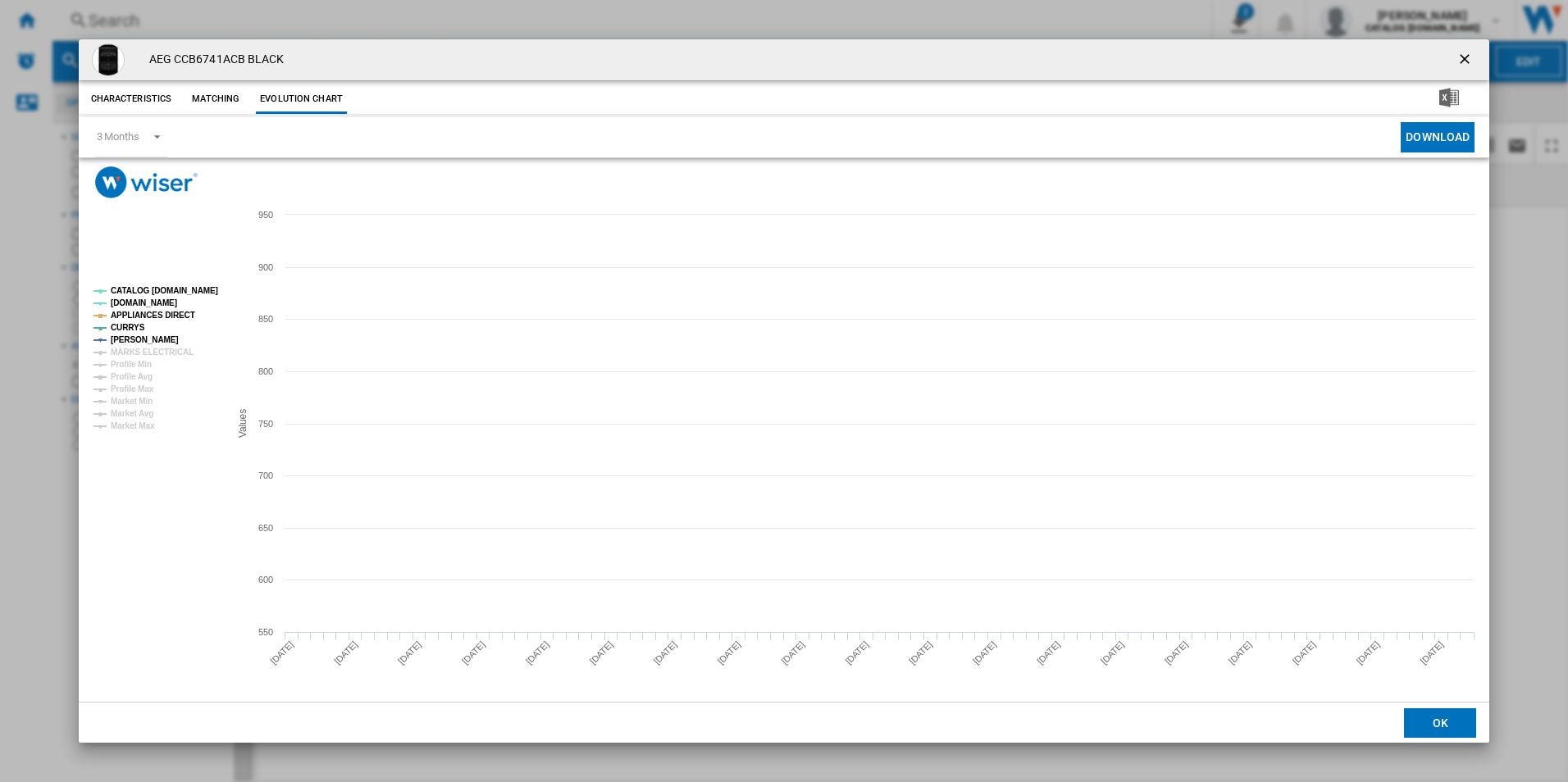
click at [213, 288] on tspan "CATALOG [DOMAIN_NAME]" at bounding box center [164, 290] width 107 height 9
click at [169, 316] on tspan "APPLIANCES DIRECT" at bounding box center [152, 315] width 84 height 9
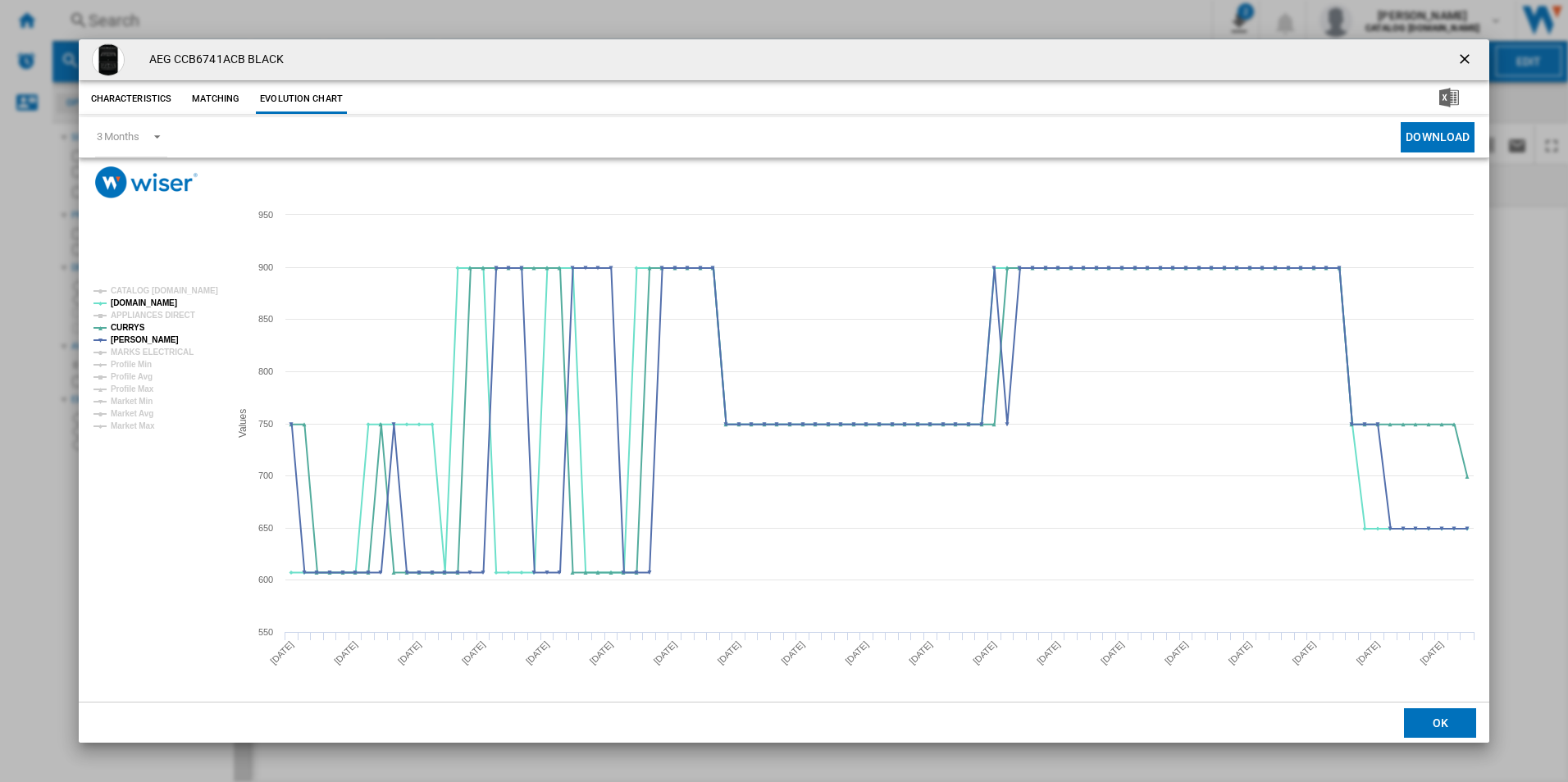
click at [1468, 59] on ng-md-icon "getI18NText('BUTTONS.CLOSE_DIALOG')" at bounding box center [1466, 61] width 20 height 20
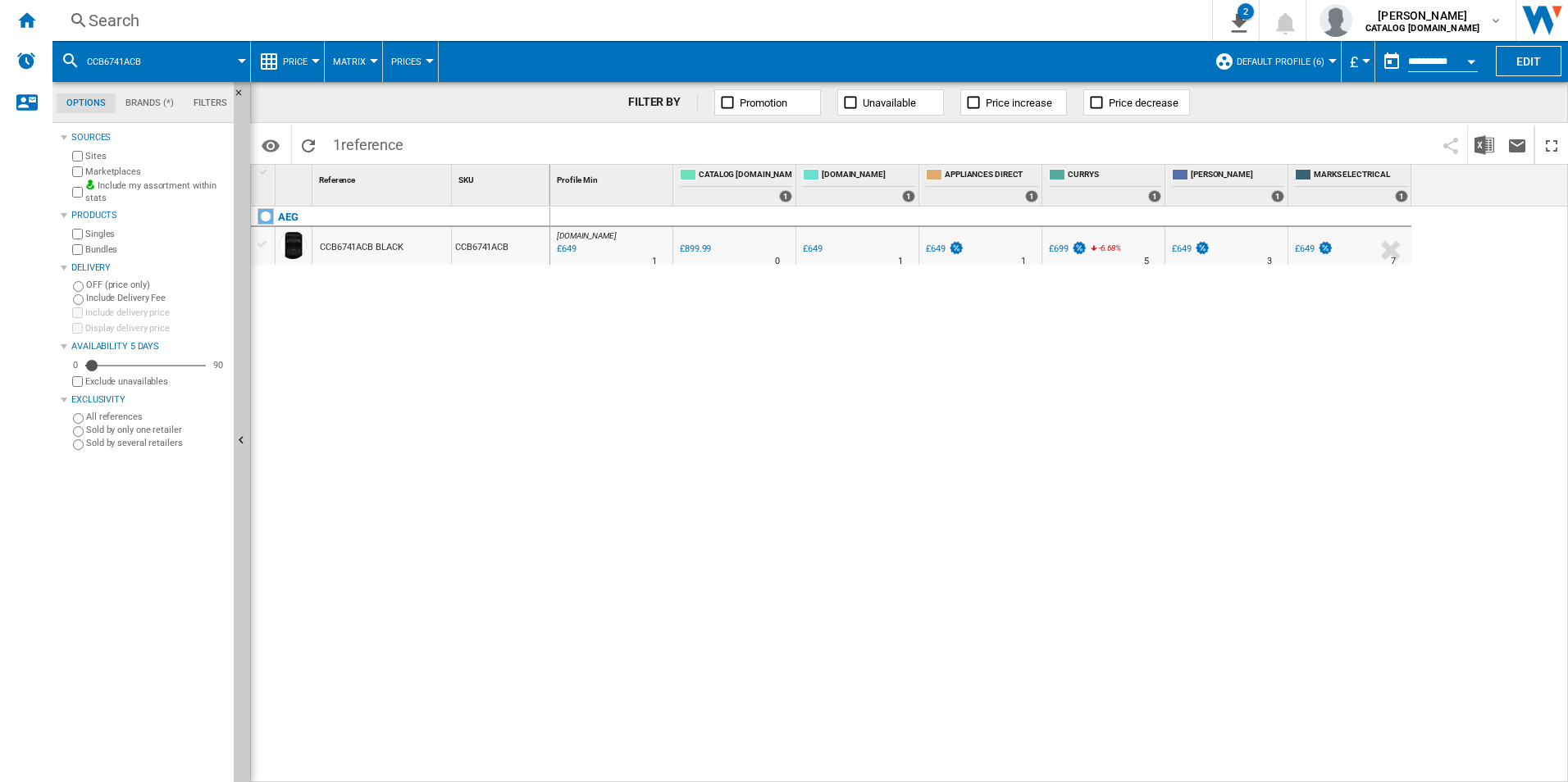
click at [1004, 26] on div "Search" at bounding box center [628, 20] width 1080 height 23
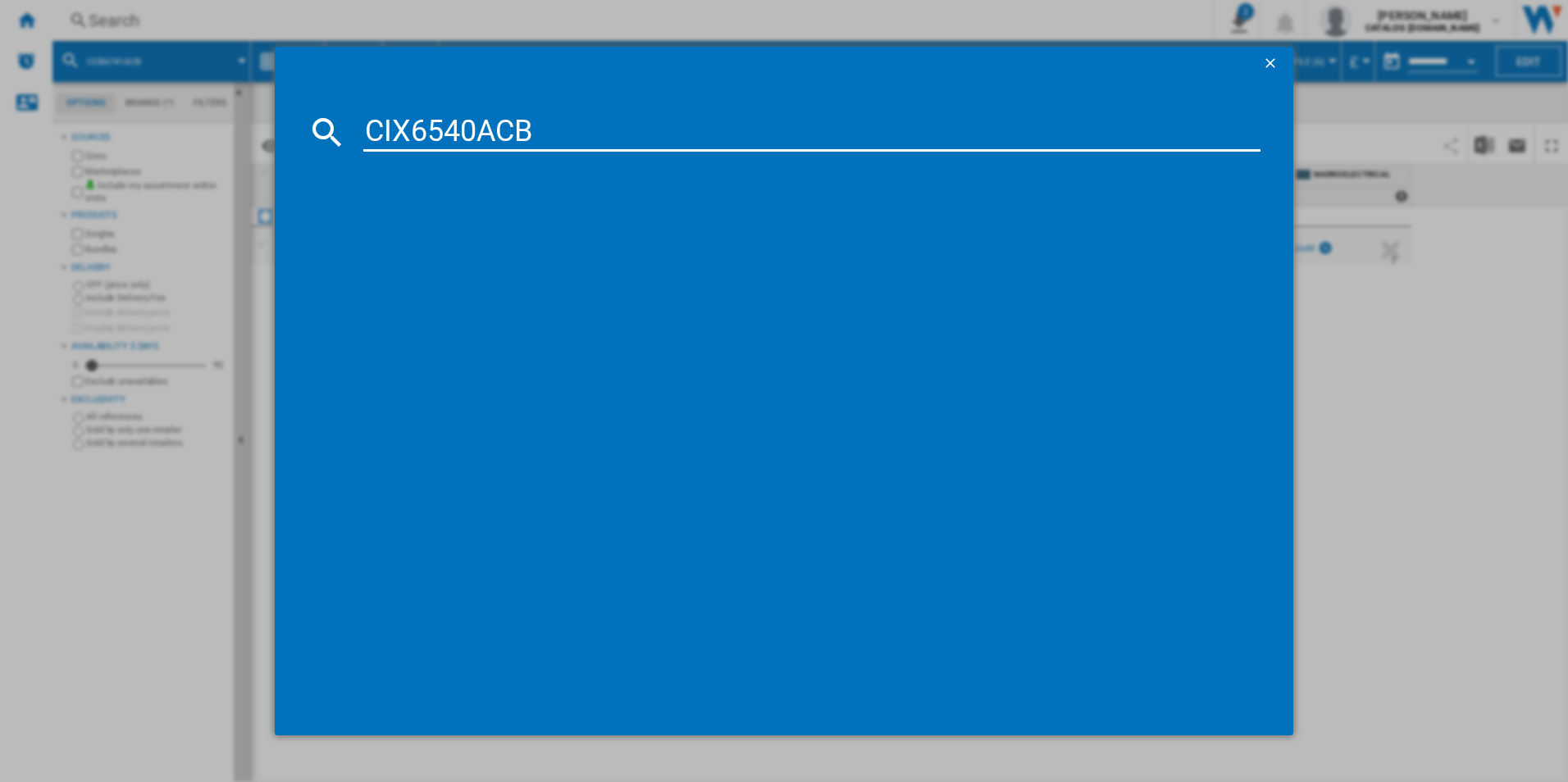
type input "CIX6540ACB"
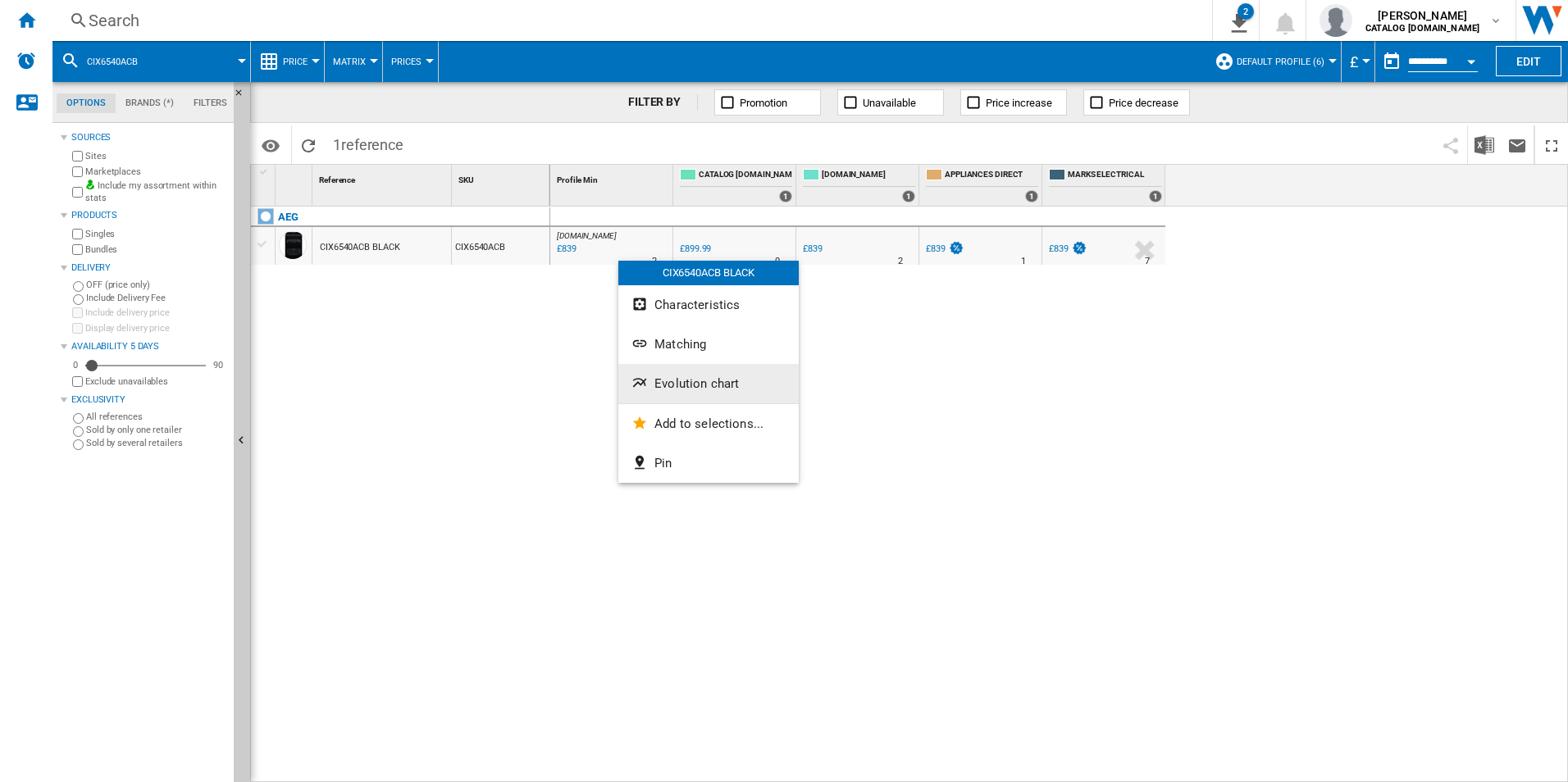
click at [678, 373] on button "Evolution chart" at bounding box center [708, 384] width 181 height 40
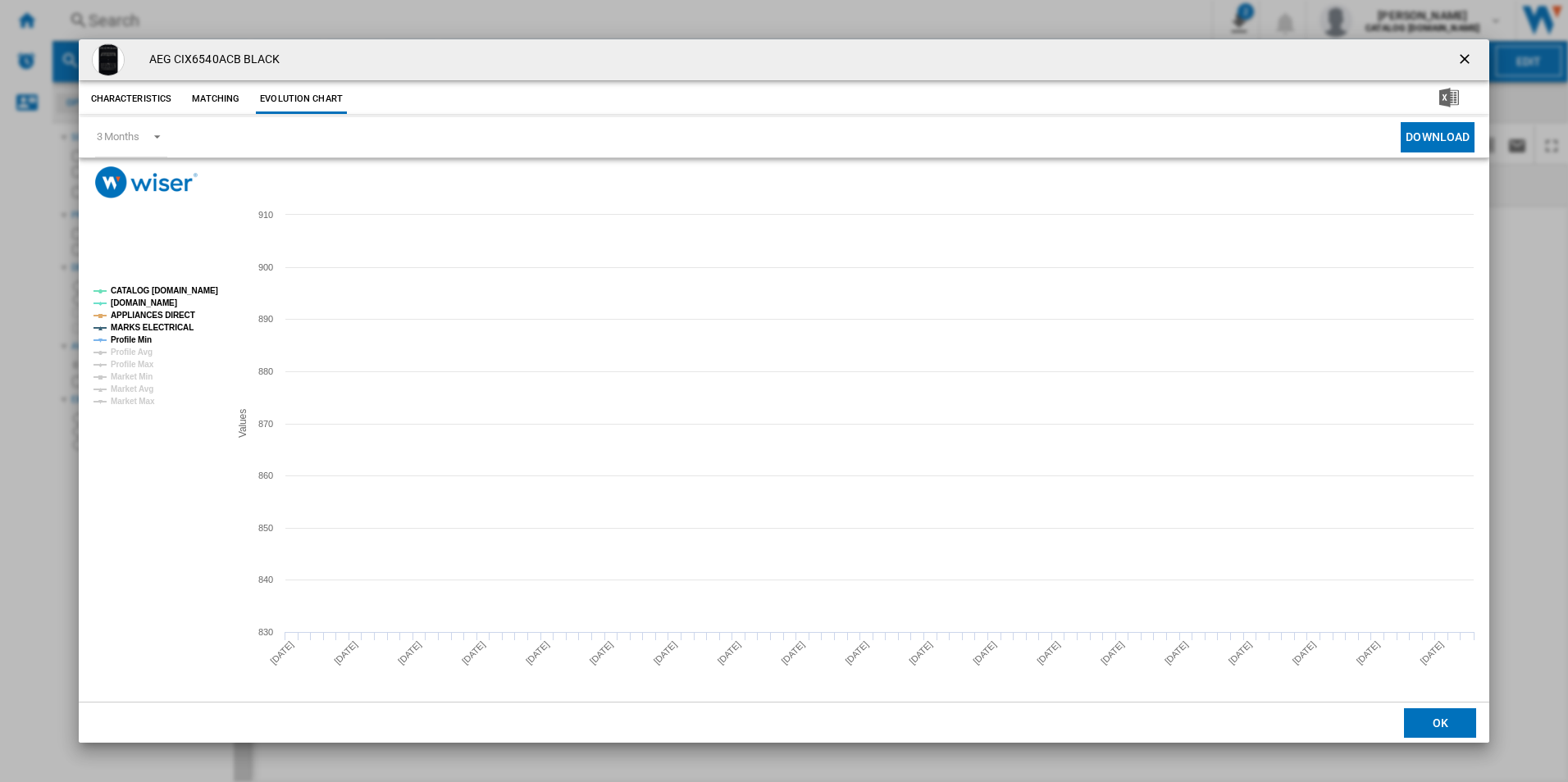
click at [187, 293] on tspan "CATALOG [DOMAIN_NAME]" at bounding box center [164, 290] width 107 height 9
click at [184, 307] on rect "Product popup" at bounding box center [154, 346] width 136 height 132
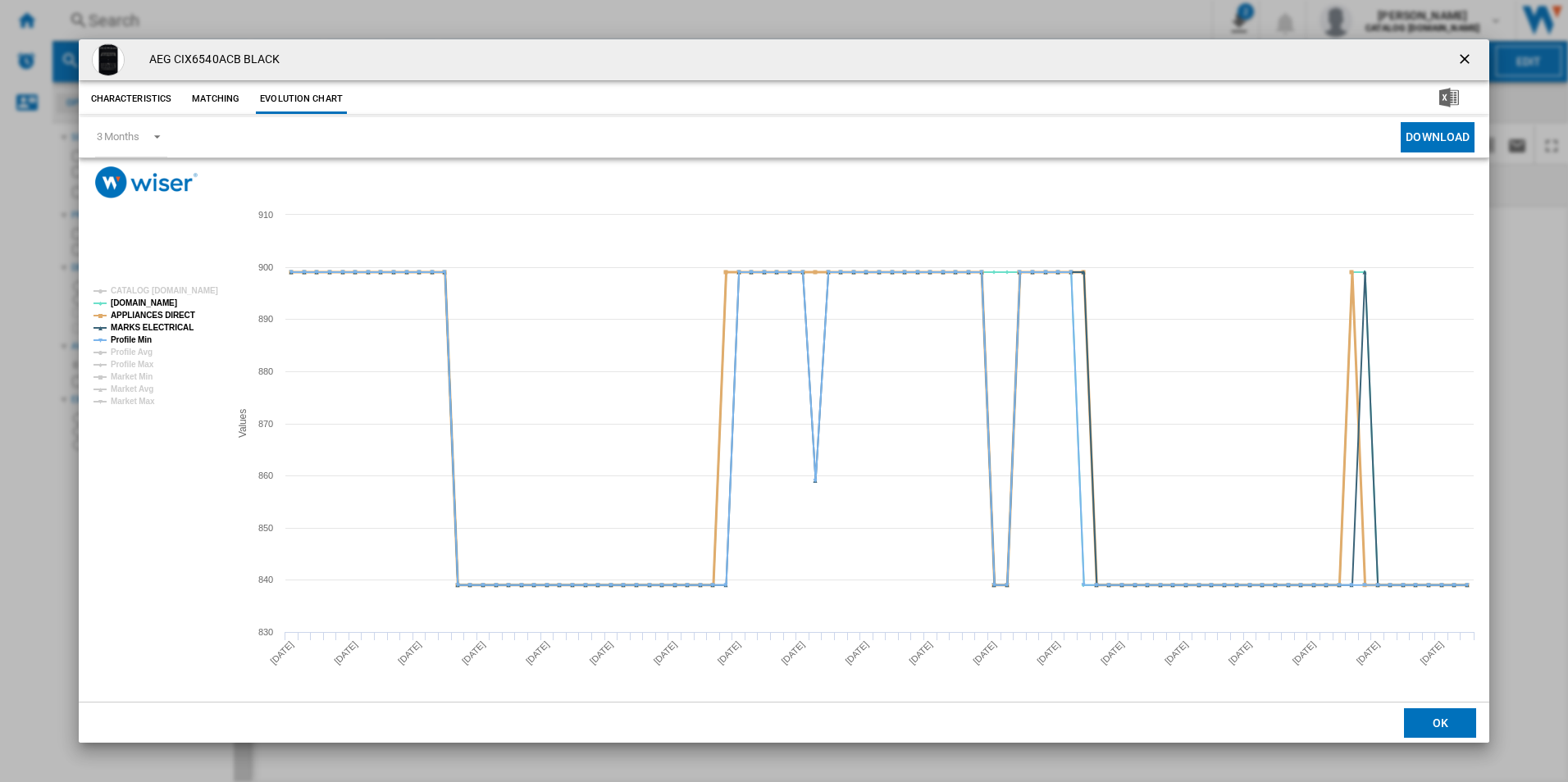
click at [183, 315] on tspan "APPLIANCES DIRECT" at bounding box center [152, 315] width 84 height 9
click at [173, 328] on tspan "MARKS ELECTRICAL" at bounding box center [151, 327] width 82 height 9
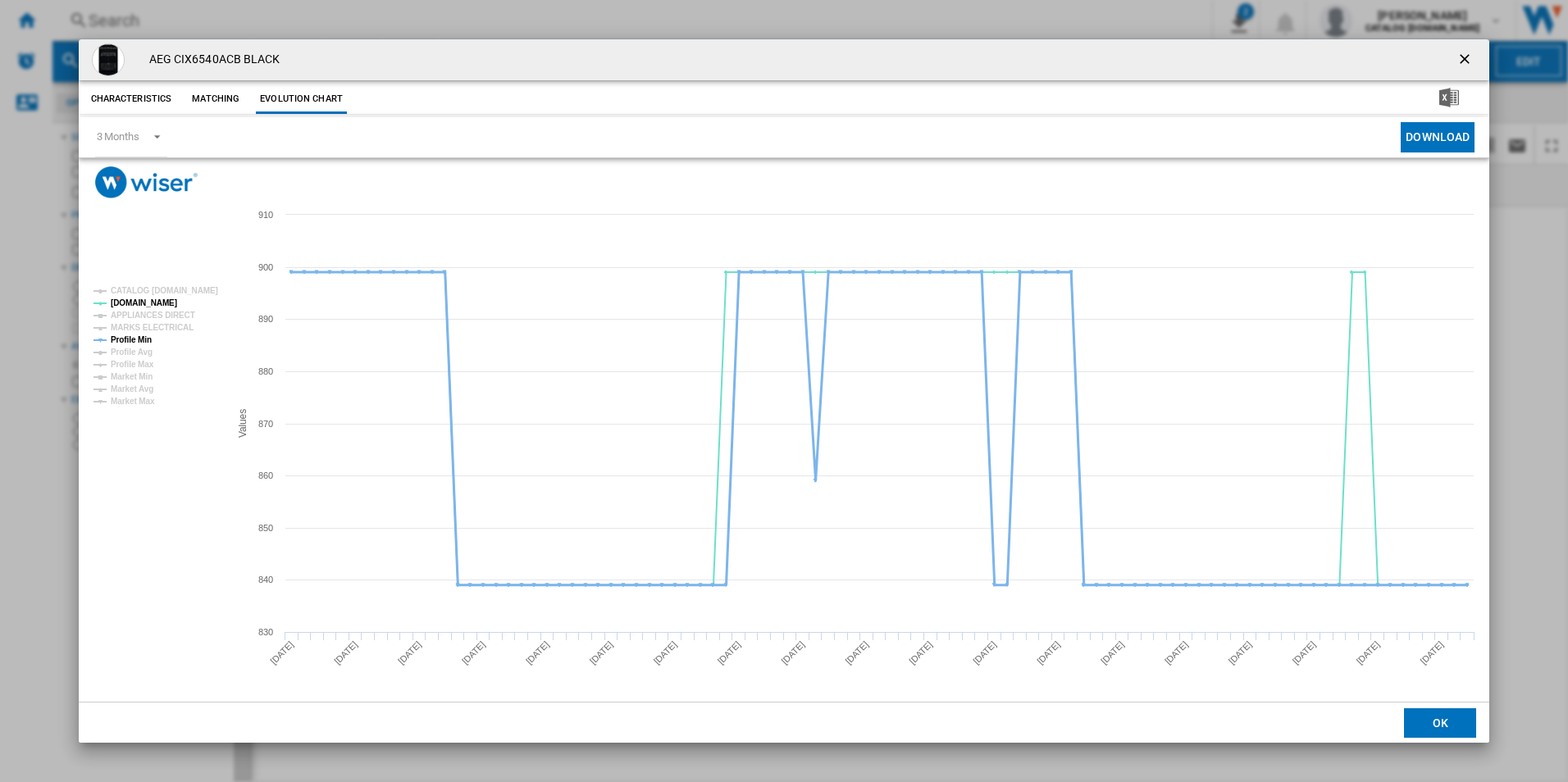
click at [122, 335] on tspan "Profile Min" at bounding box center [130, 339] width 41 height 9
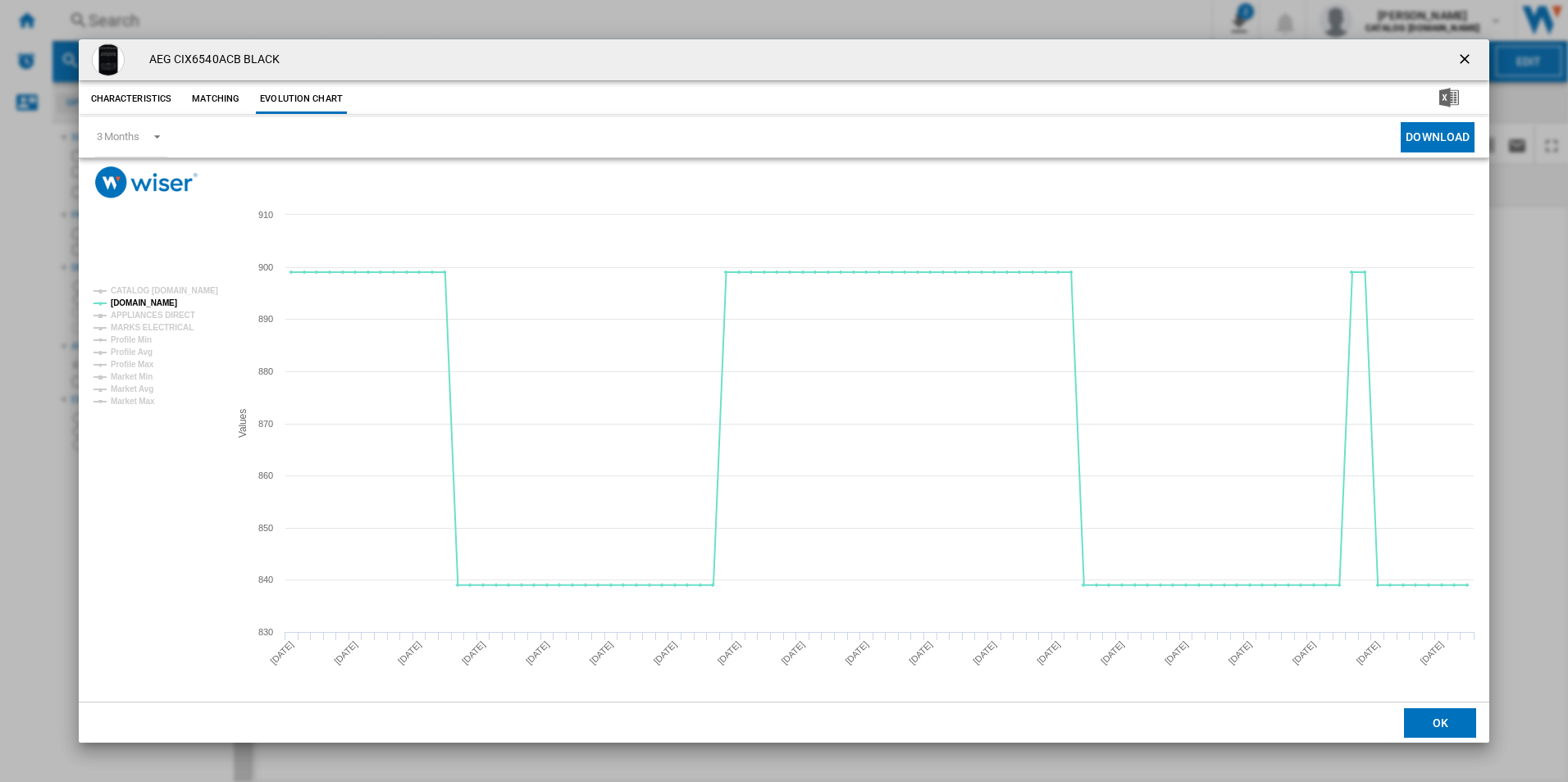
drag, startPoint x: 1470, startPoint y: 58, endPoint x: 1451, endPoint y: 55, distance: 19.2
click at [1470, 58] on ng-md-icon "getI18NText('BUTTONS.CLOSE_DIALOG')" at bounding box center [1466, 61] width 20 height 20
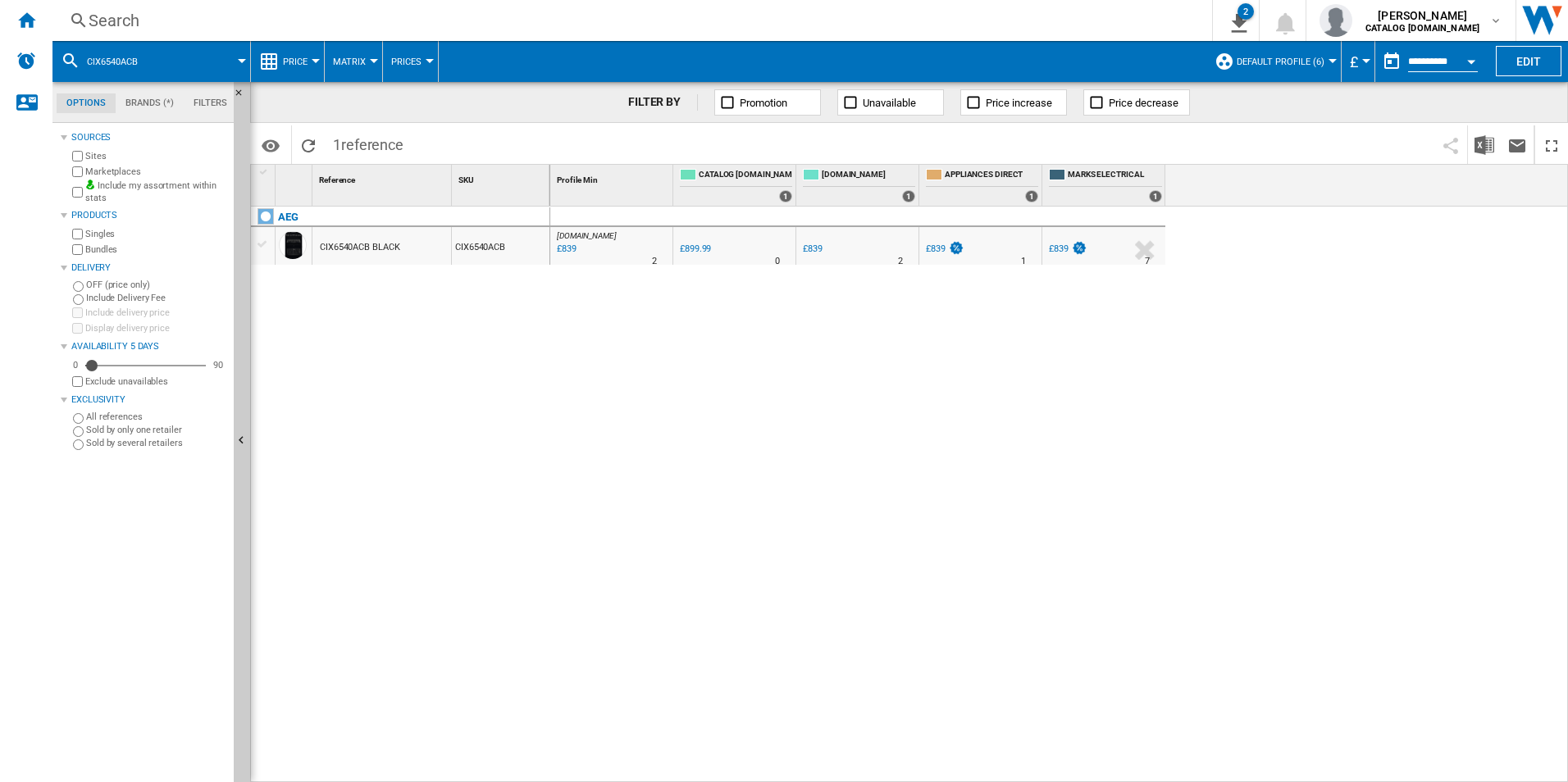
click at [901, 26] on div "Search" at bounding box center [628, 20] width 1080 height 23
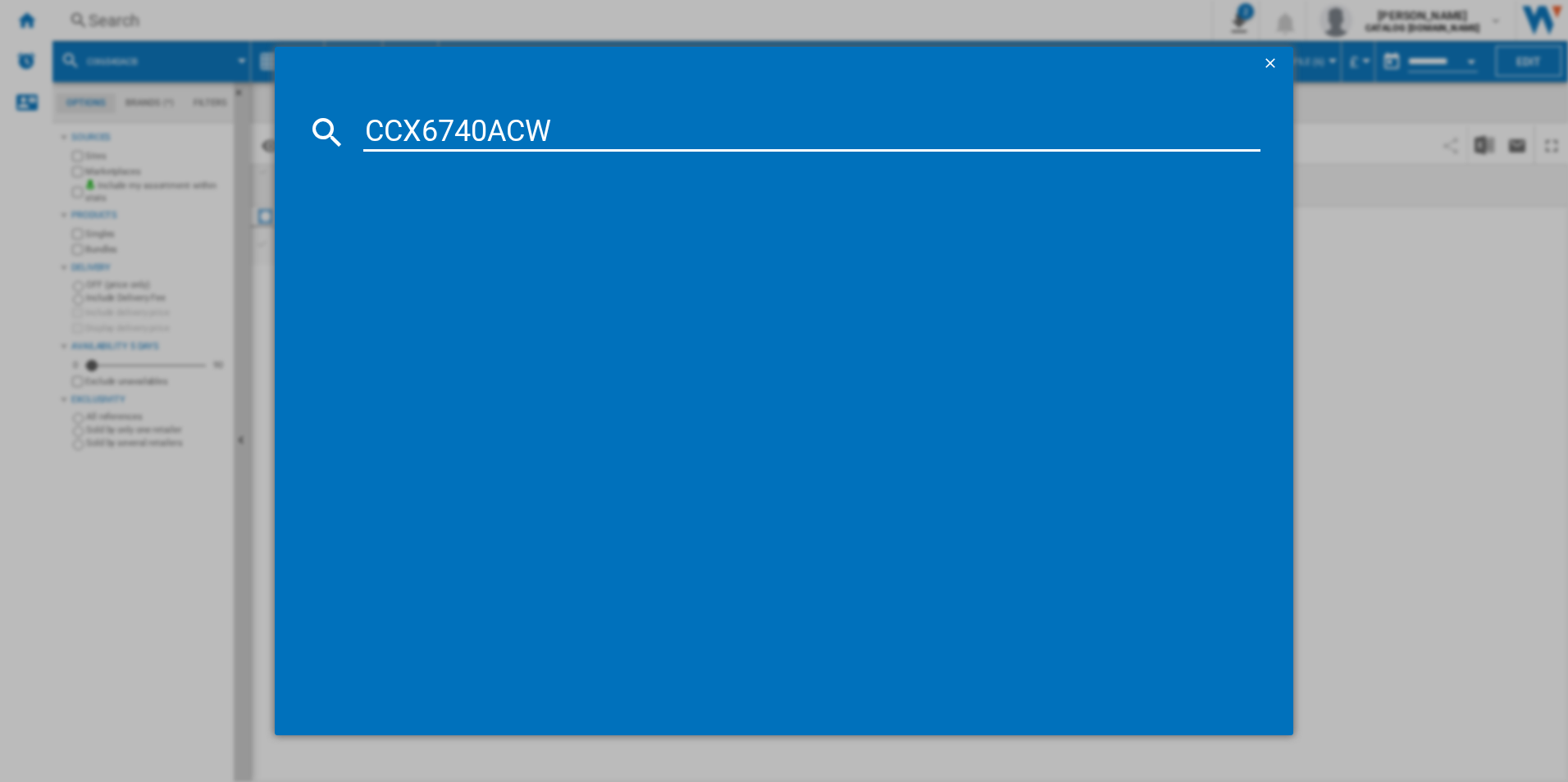
type input "CCX6740ACW"
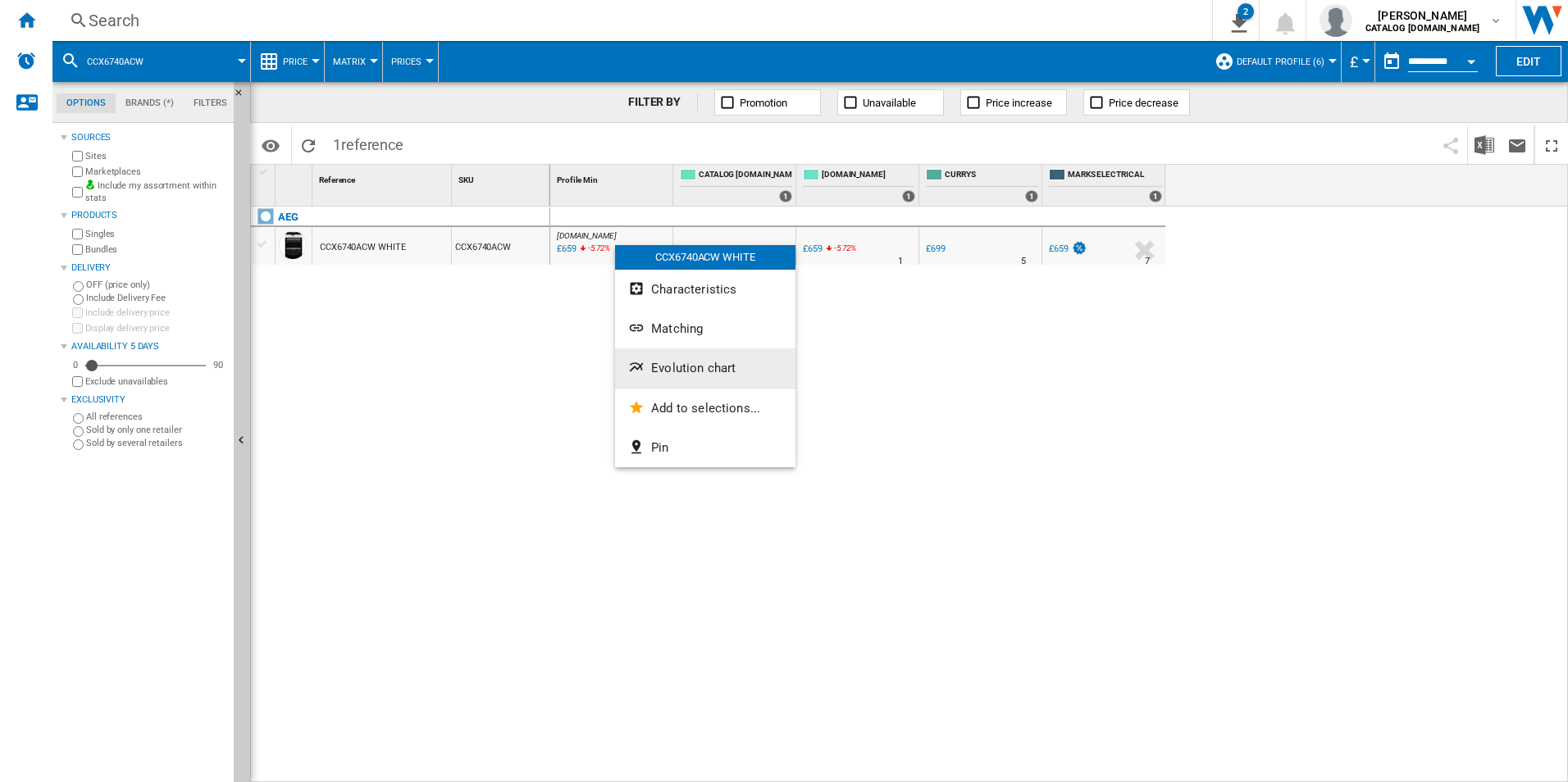
click at [672, 364] on span "Evolution chart" at bounding box center [693, 368] width 84 height 15
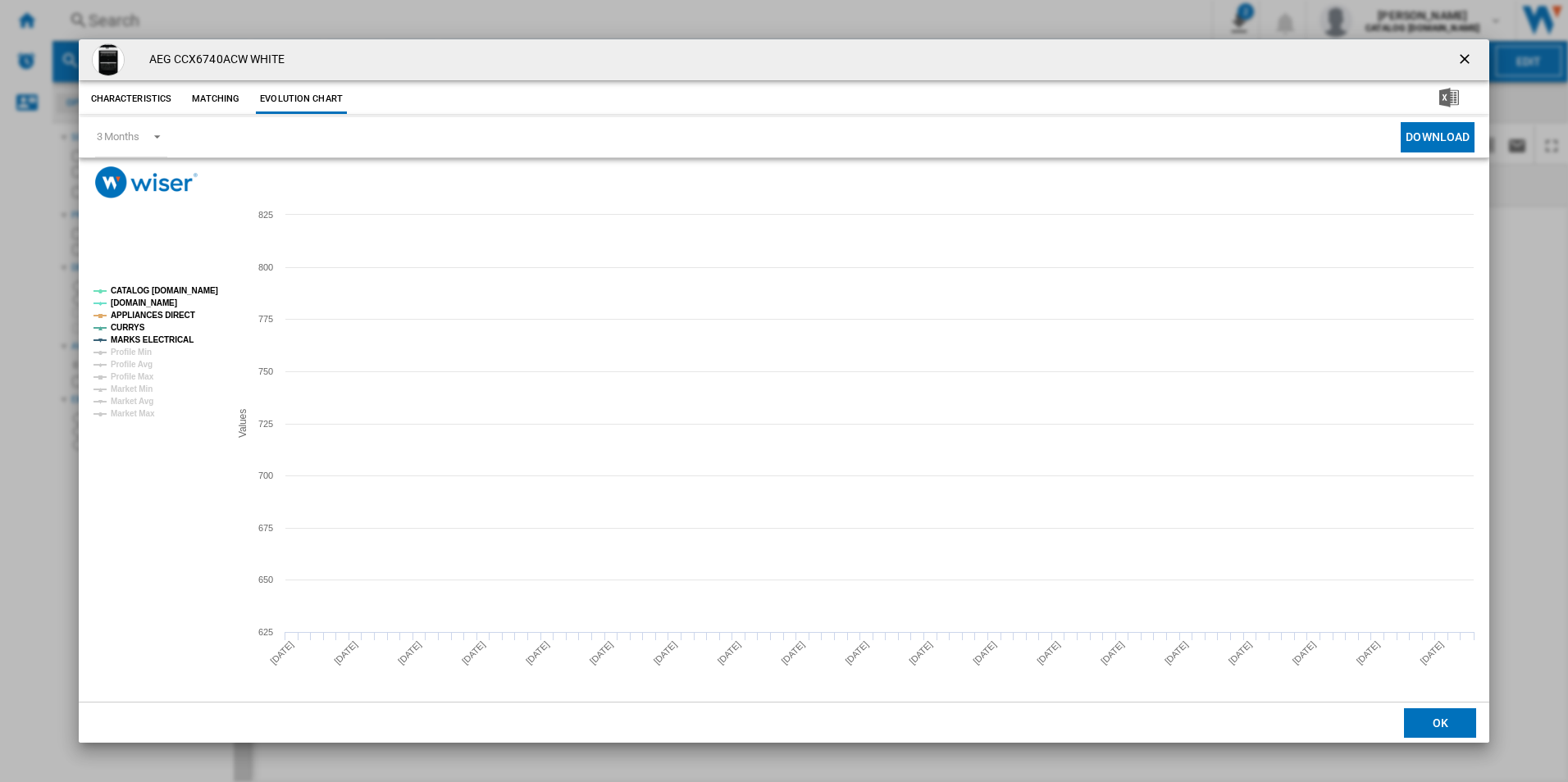
click at [202, 289] on tspan "CATALOG [DOMAIN_NAME]" at bounding box center [164, 290] width 107 height 9
click at [167, 314] on tspan "APPLIANCES DIRECT" at bounding box center [152, 315] width 84 height 9
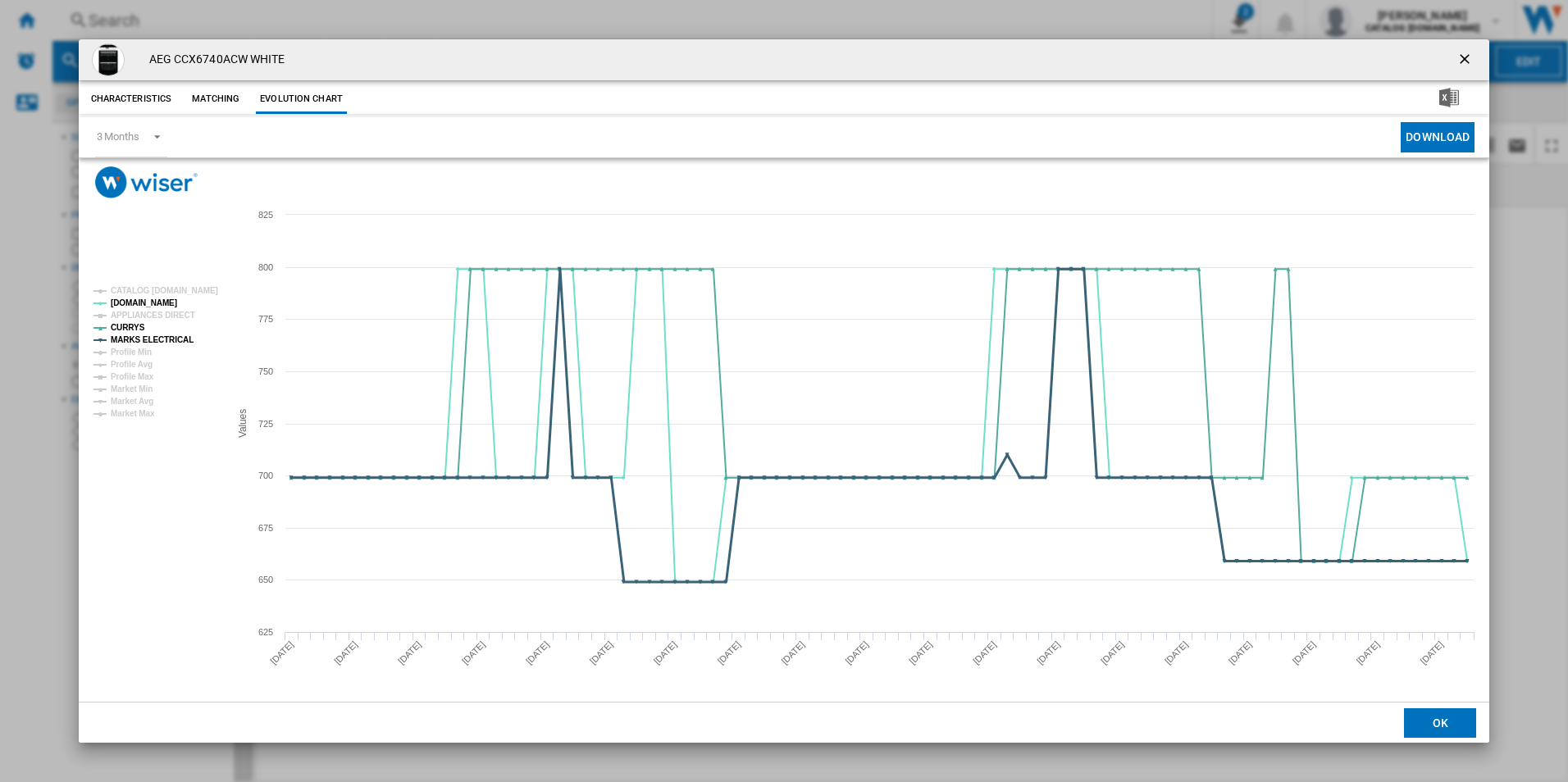
click at [168, 336] on tspan "MARKS ELECTRICAL" at bounding box center [151, 339] width 82 height 9
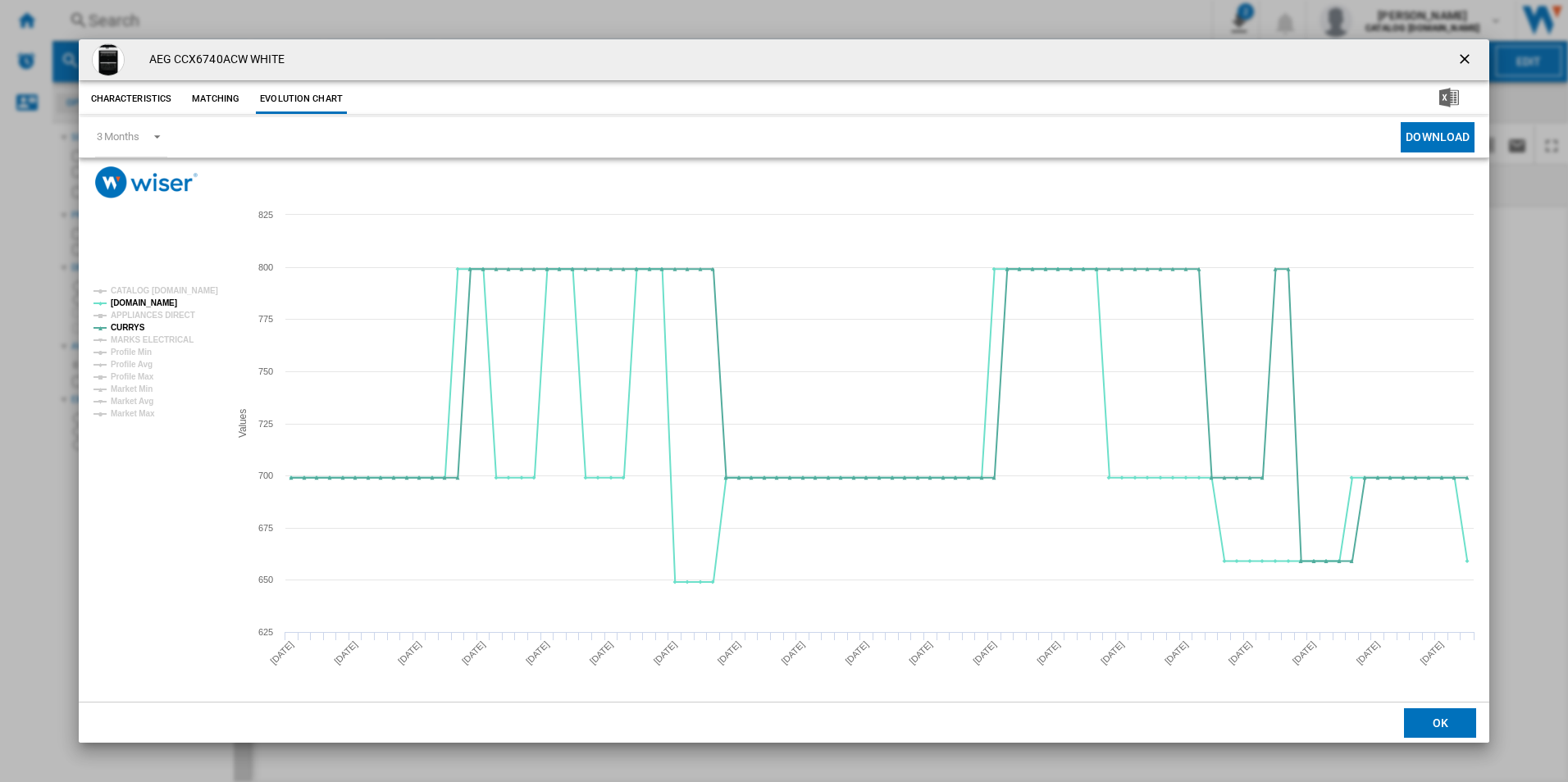
click at [1460, 53] on ng-md-icon "getI18NText('BUTTONS.CLOSE_DIALOG')" at bounding box center [1466, 61] width 20 height 20
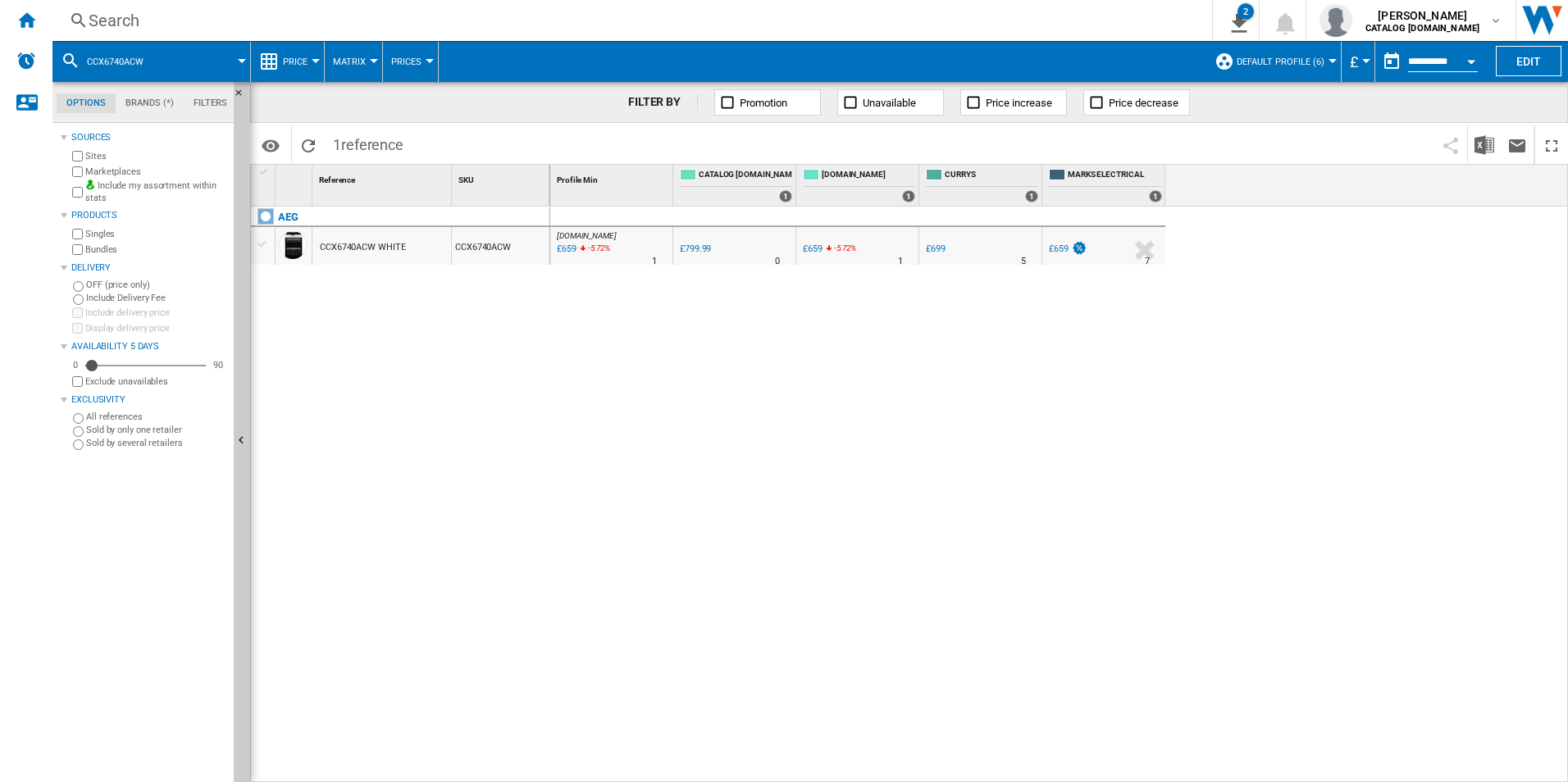
click at [1023, 14] on div "Search" at bounding box center [628, 20] width 1080 height 23
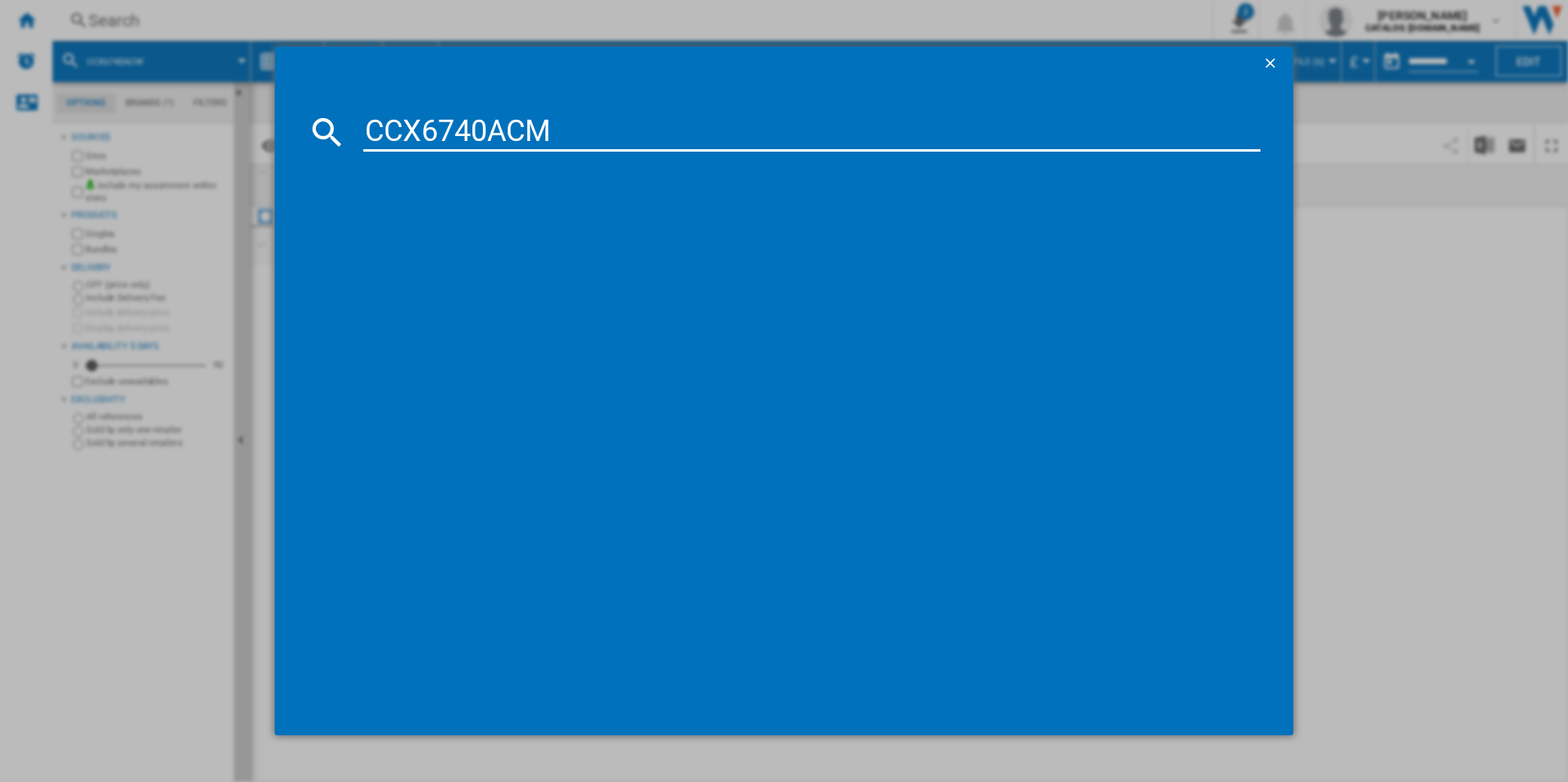
type input "CCX6740ACM"
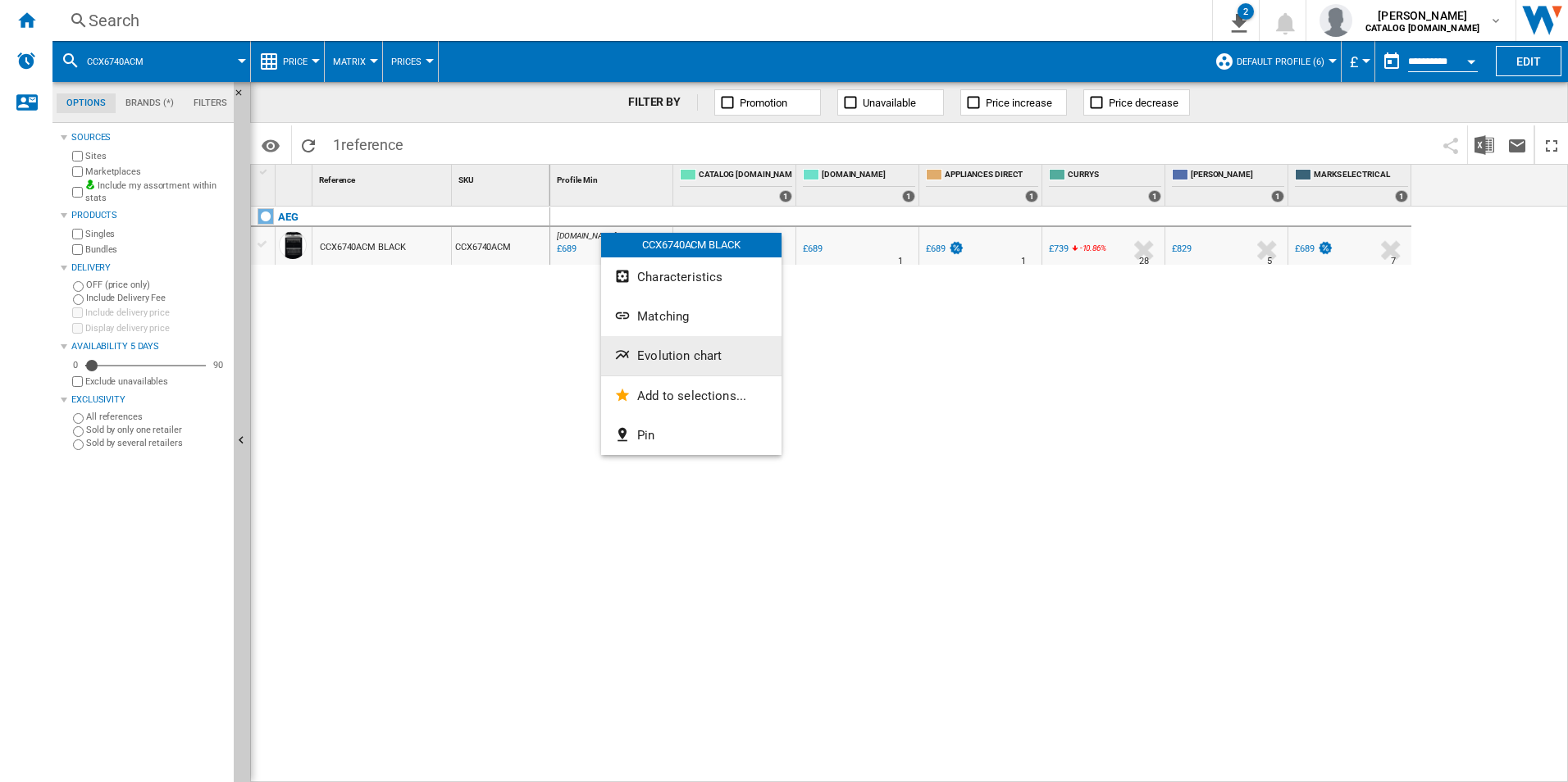
click at [671, 367] on button "Evolution chart" at bounding box center [692, 356] width 181 height 40
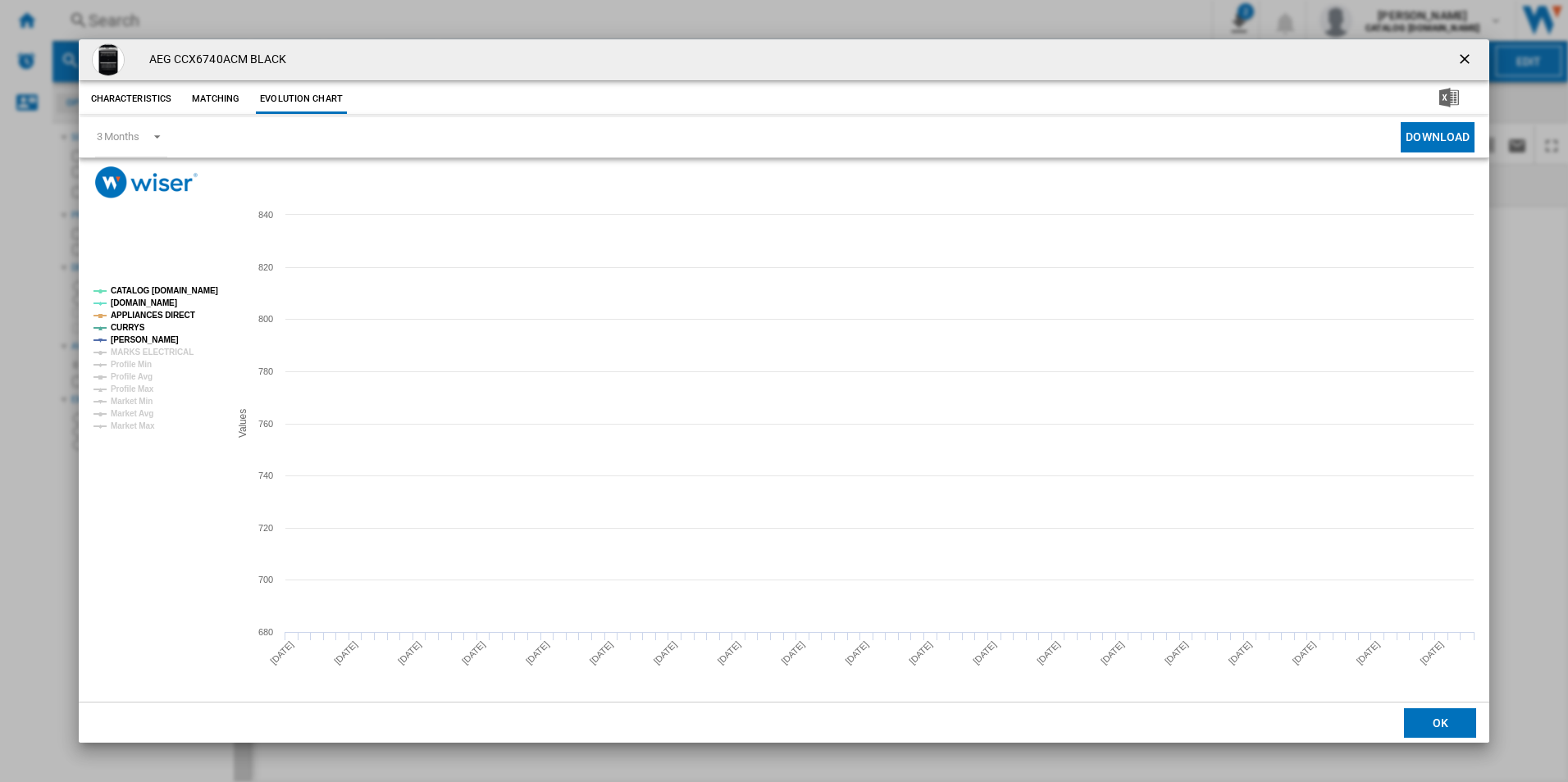
click at [194, 292] on tspan "CATALOG [DOMAIN_NAME]" at bounding box center [164, 290] width 107 height 9
click at [170, 319] on tspan "APPLIANCES DIRECT" at bounding box center [152, 315] width 84 height 9
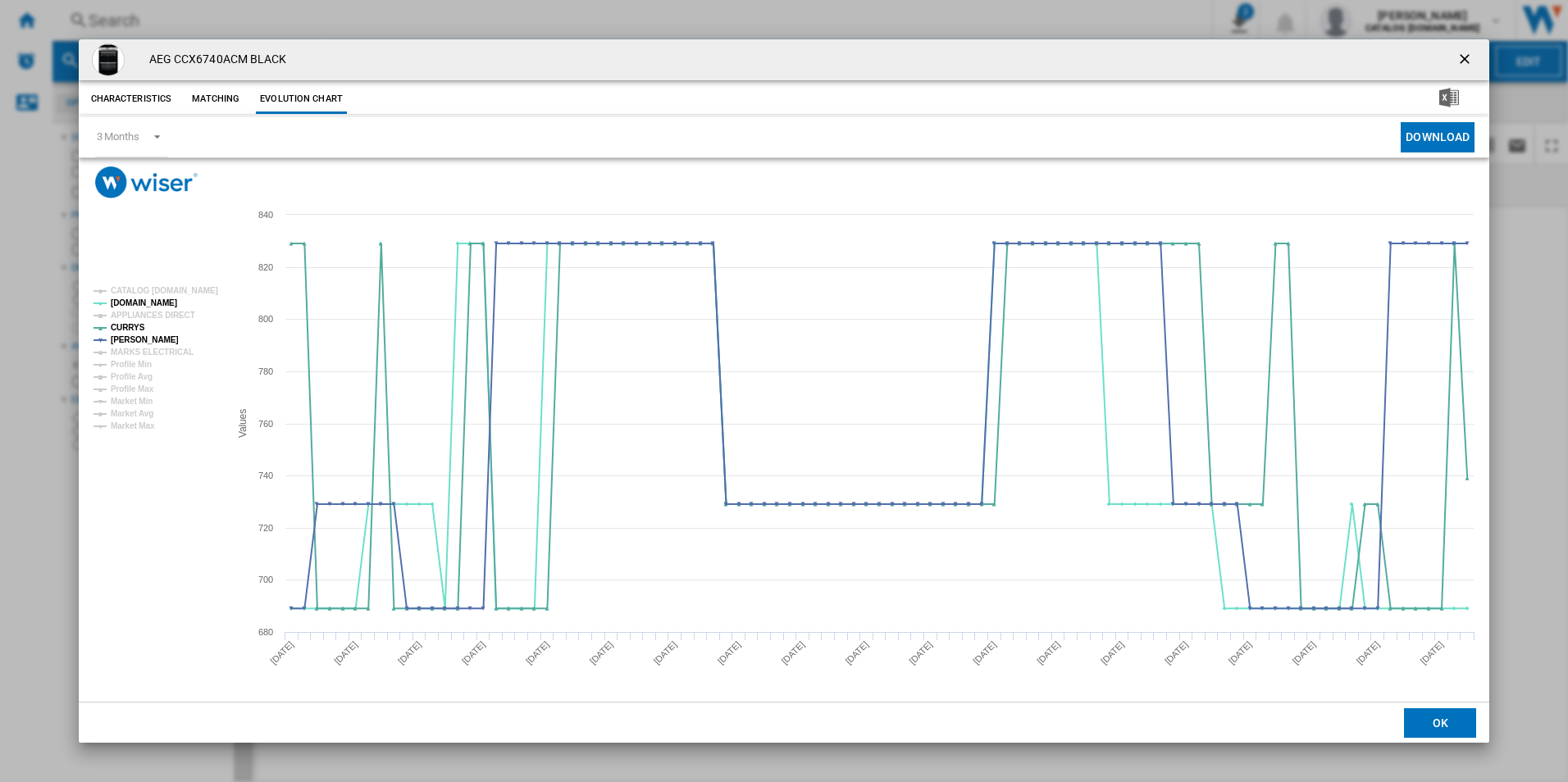
drag, startPoint x: 1461, startPoint y: 61, endPoint x: 1447, endPoint y: 58, distance: 14.3
click at [1461, 61] on ng-md-icon "getI18NText('BUTTONS.CLOSE_DIALOG')" at bounding box center [1466, 61] width 20 height 20
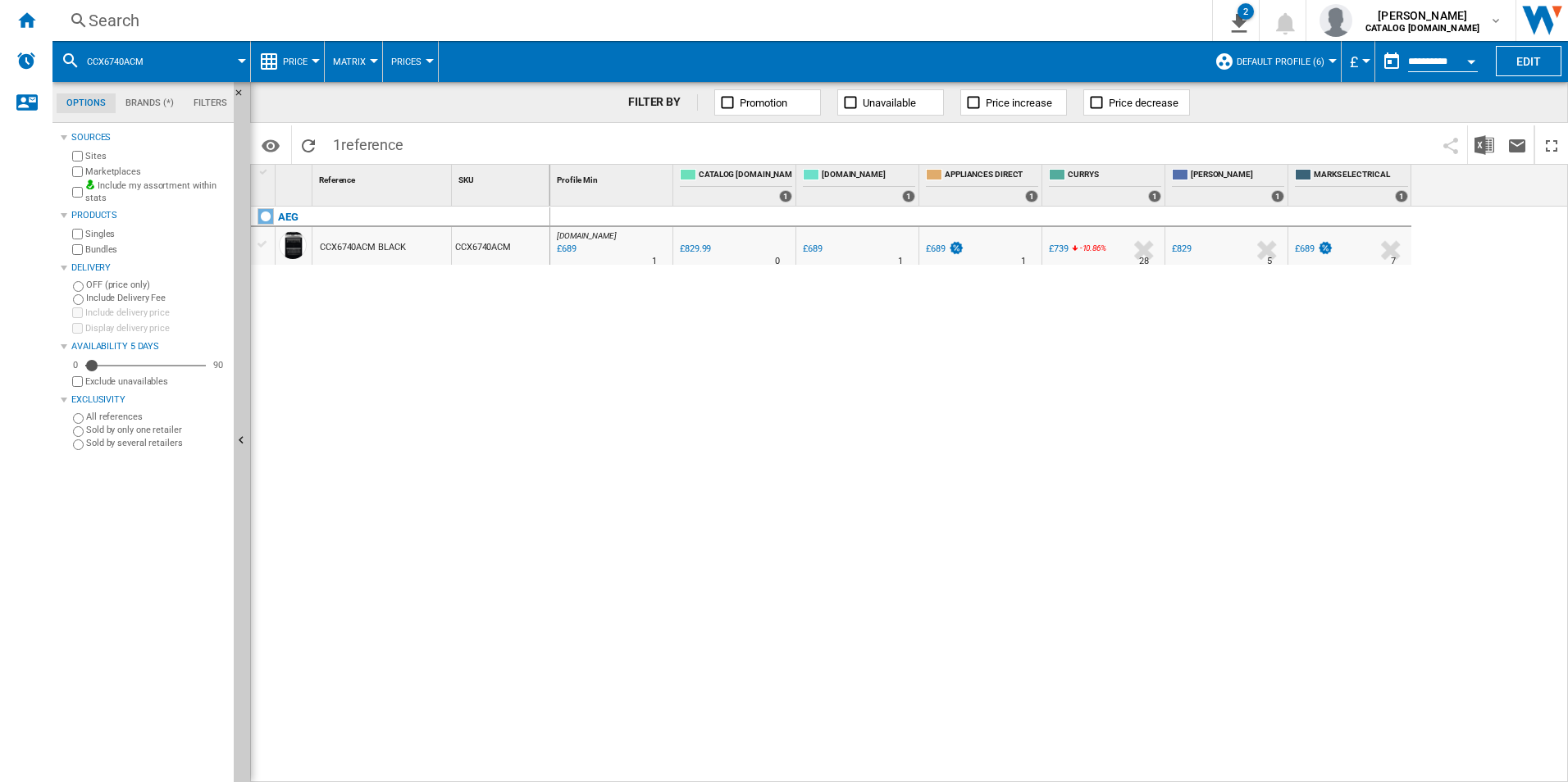
click at [1080, 18] on div "Search" at bounding box center [628, 20] width 1080 height 23
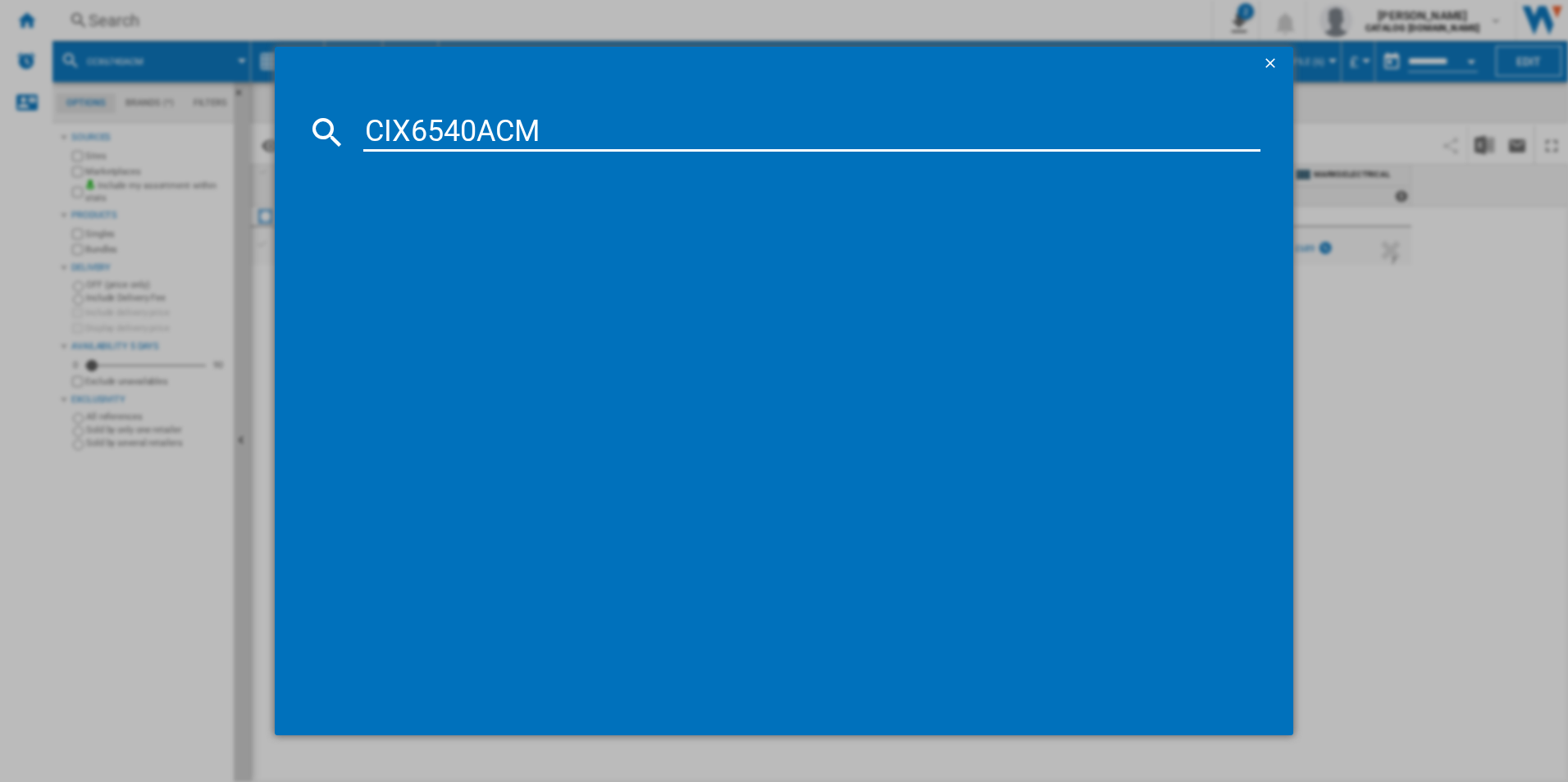
type input "CIX6540ACM"
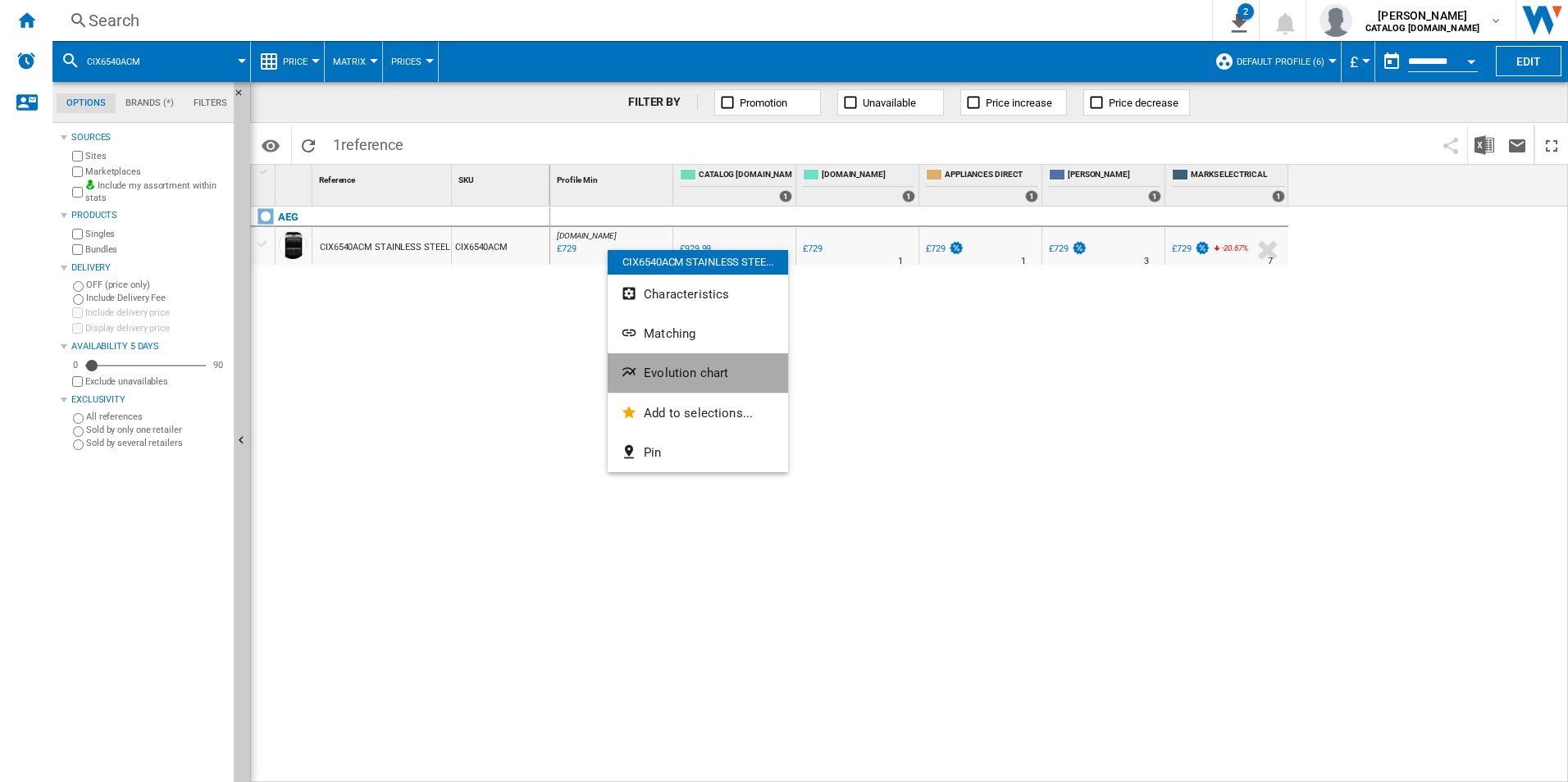
click at [686, 364] on button "Evolution chart" at bounding box center [698, 374] width 181 height 40
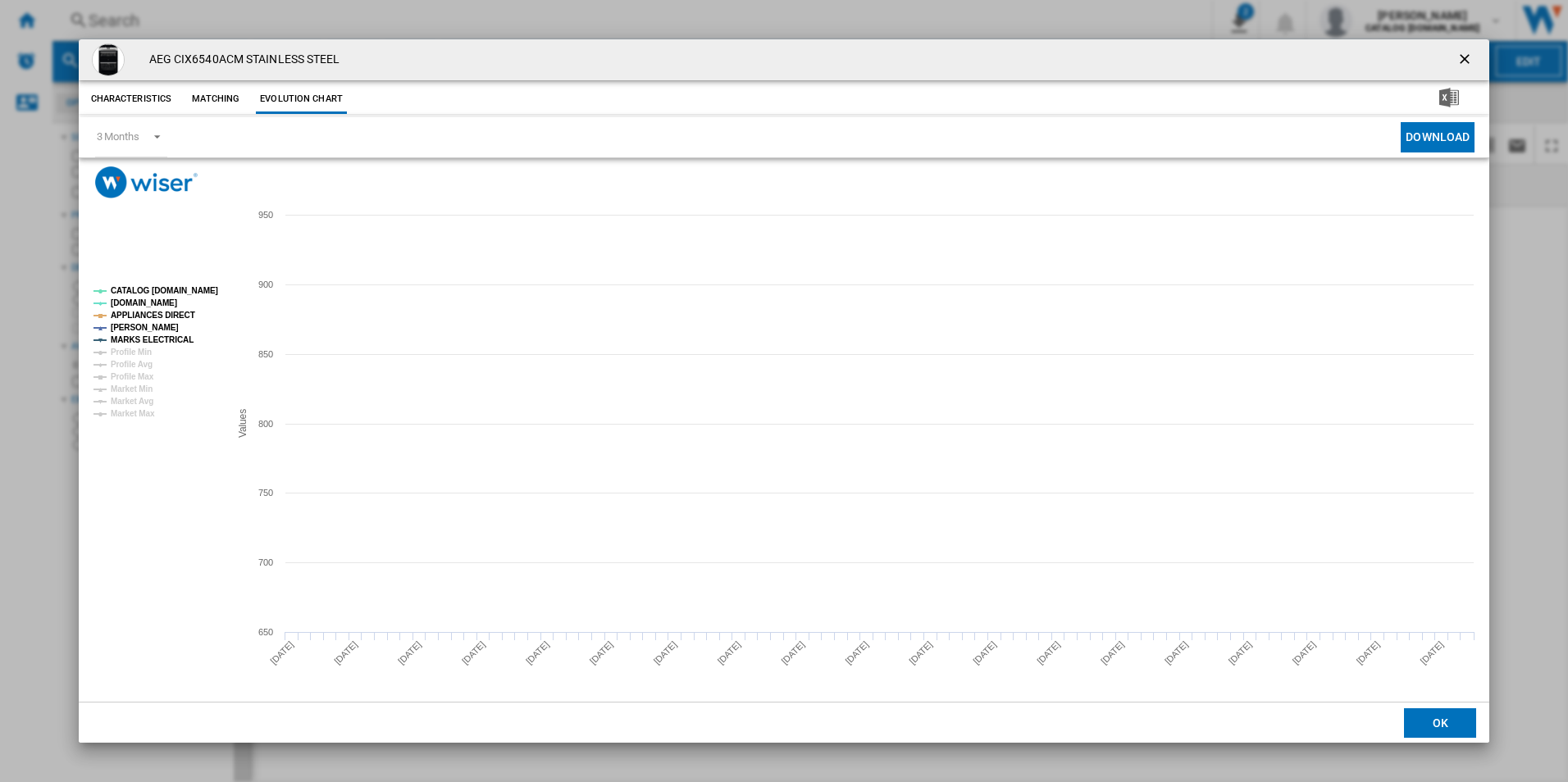
click at [199, 286] on tspan "CATALOG [DOMAIN_NAME]" at bounding box center [164, 290] width 107 height 9
click at [173, 311] on tspan "APPLIANCES DIRECT" at bounding box center [152, 315] width 84 height 9
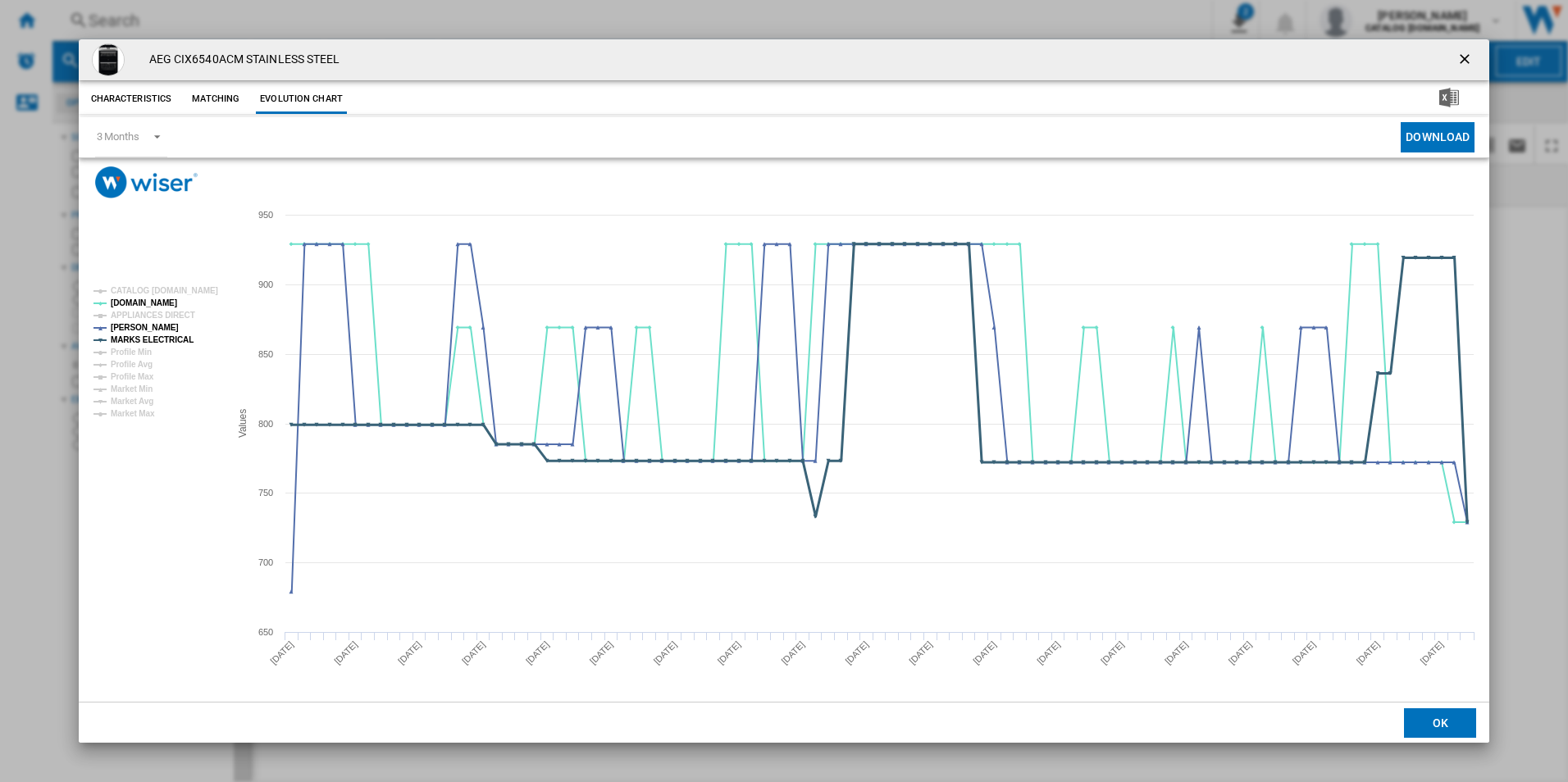
click at [178, 336] on tspan "MARKS ELECTRICAL" at bounding box center [151, 339] width 82 height 9
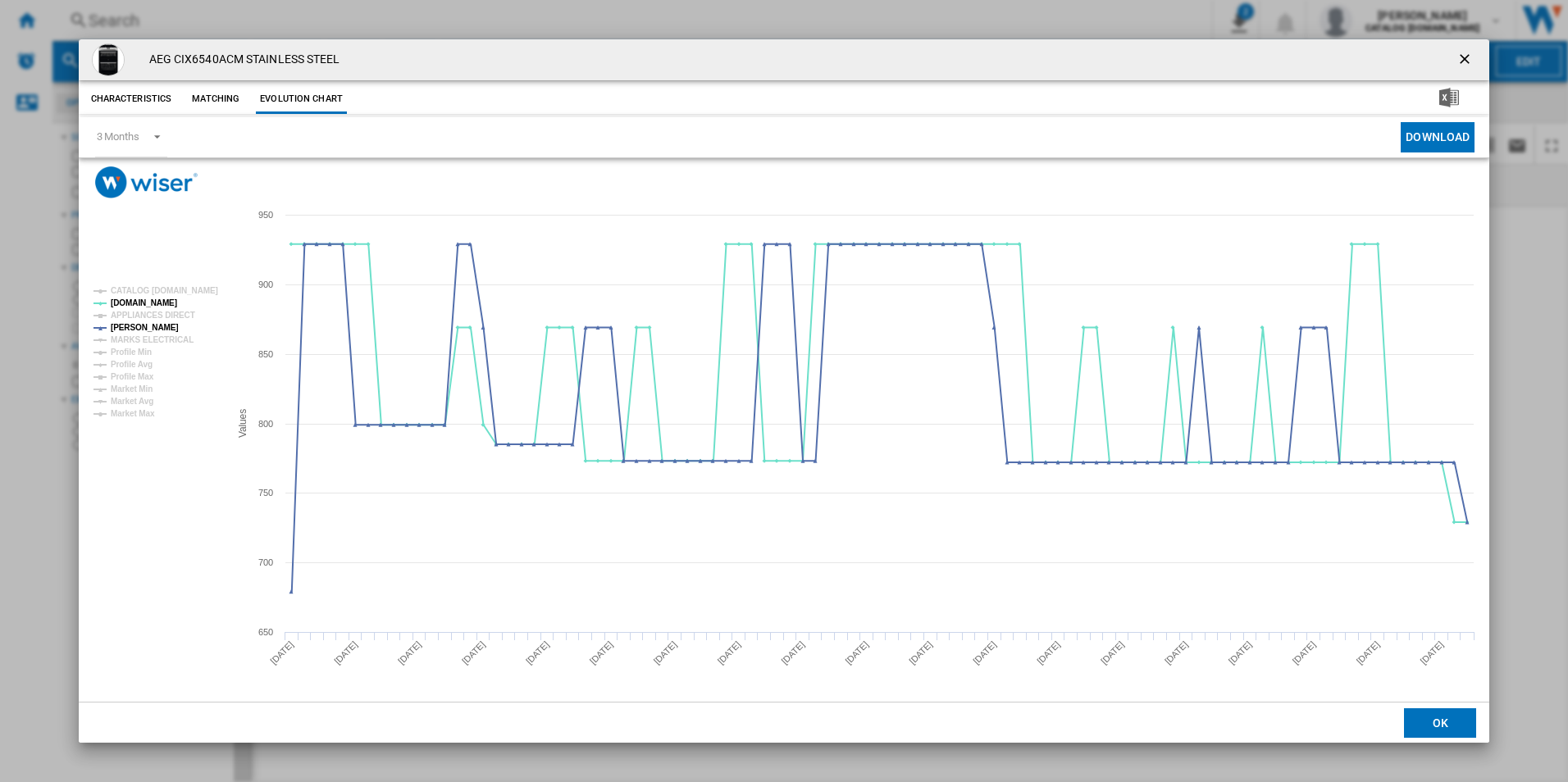
click at [1468, 57] on ng-md-icon "getI18NText('BUTTONS.CLOSE_DIALOG')" at bounding box center [1466, 61] width 20 height 20
